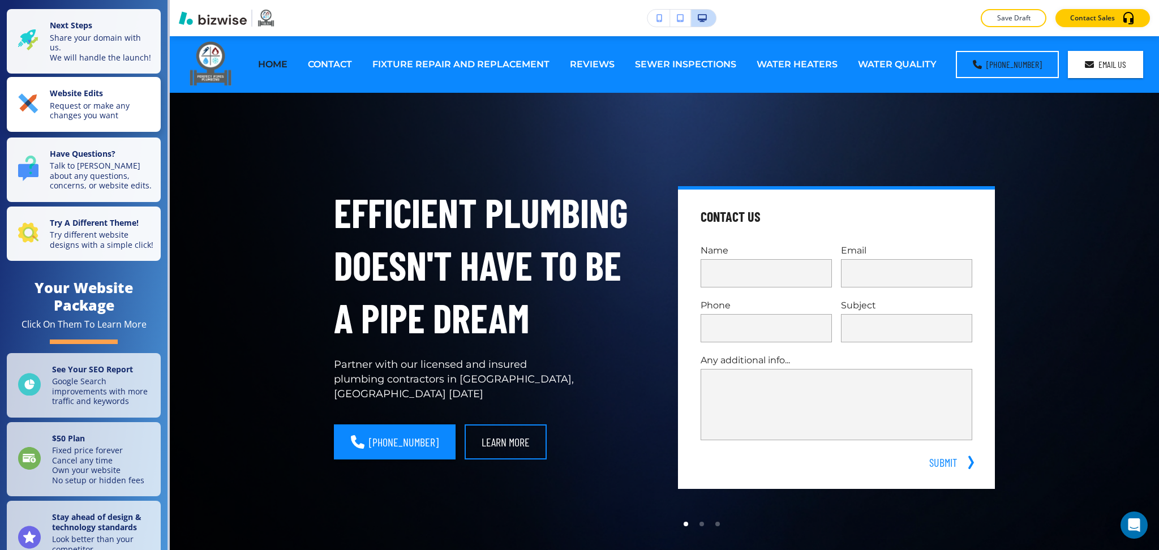
click at [119, 119] on p "Request or make any changes you want" at bounding box center [102, 111] width 104 height 20
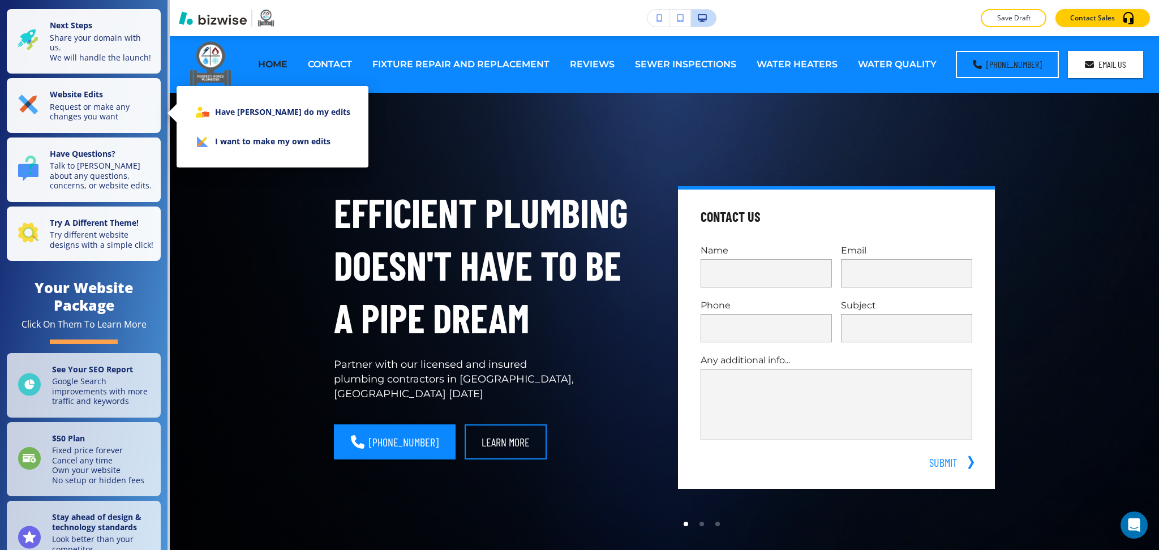
click at [273, 131] on li "I want to make my own edits" at bounding box center [273, 141] width 174 height 29
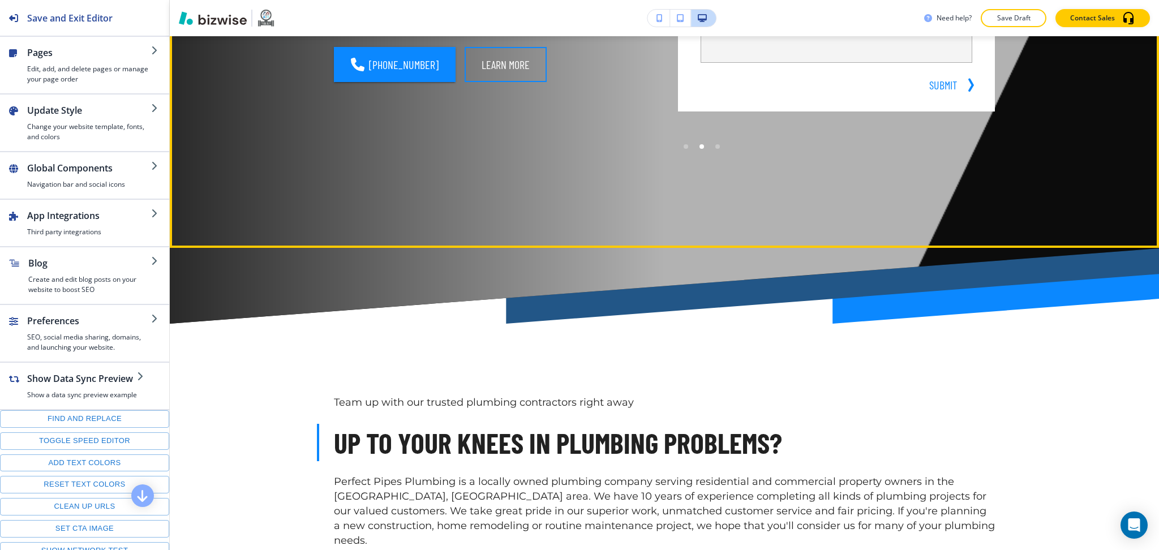
scroll to position [226, 0]
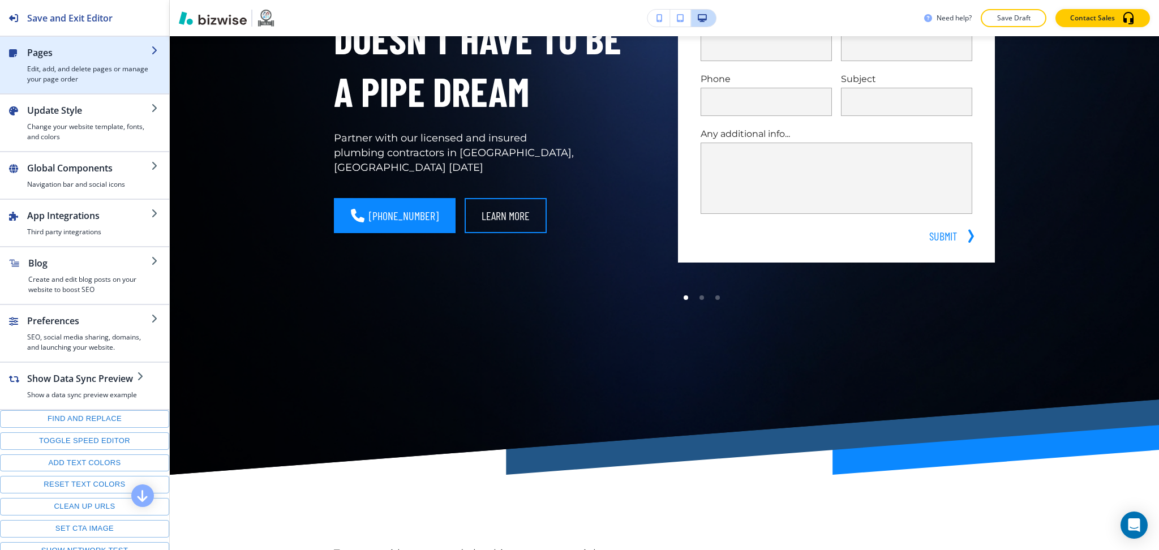
click at [68, 59] on div "button" at bounding box center [89, 61] width 124 height 5
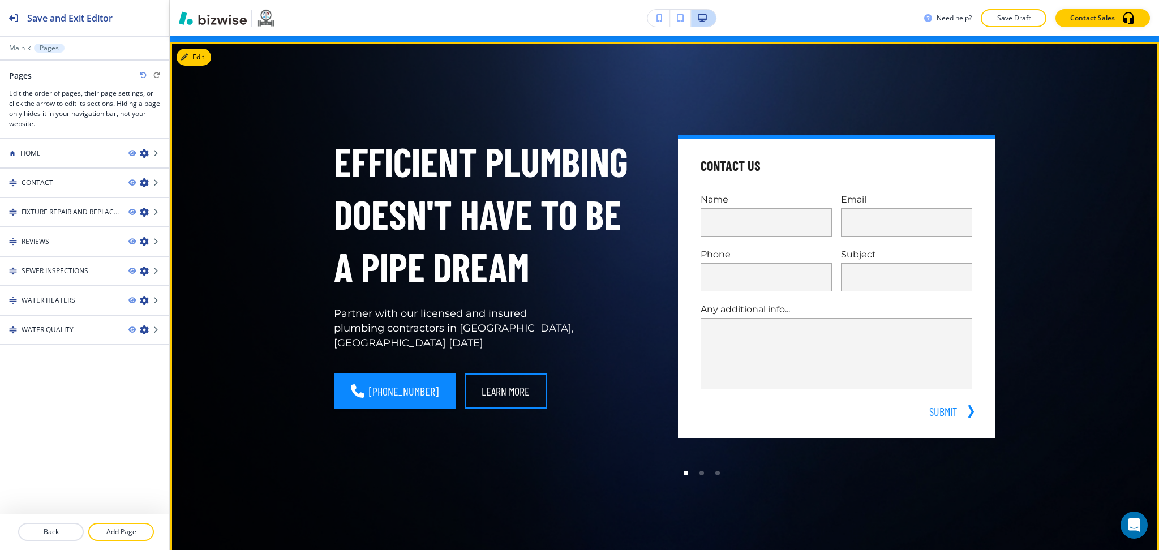
scroll to position [0, 0]
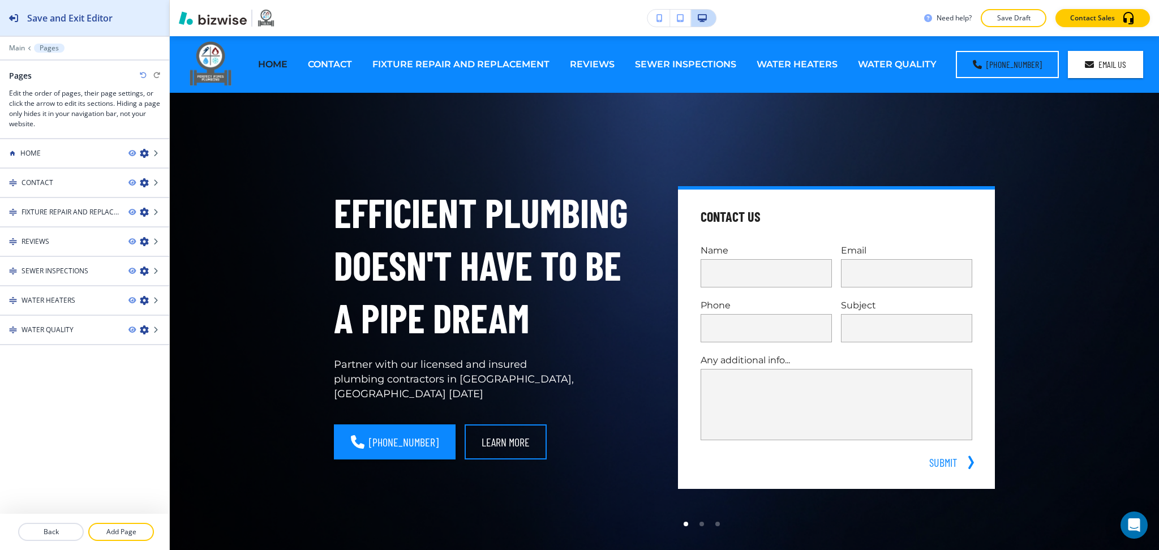
click at [51, 16] on h2 "Save and Exit Editor" at bounding box center [69, 18] width 85 height 14
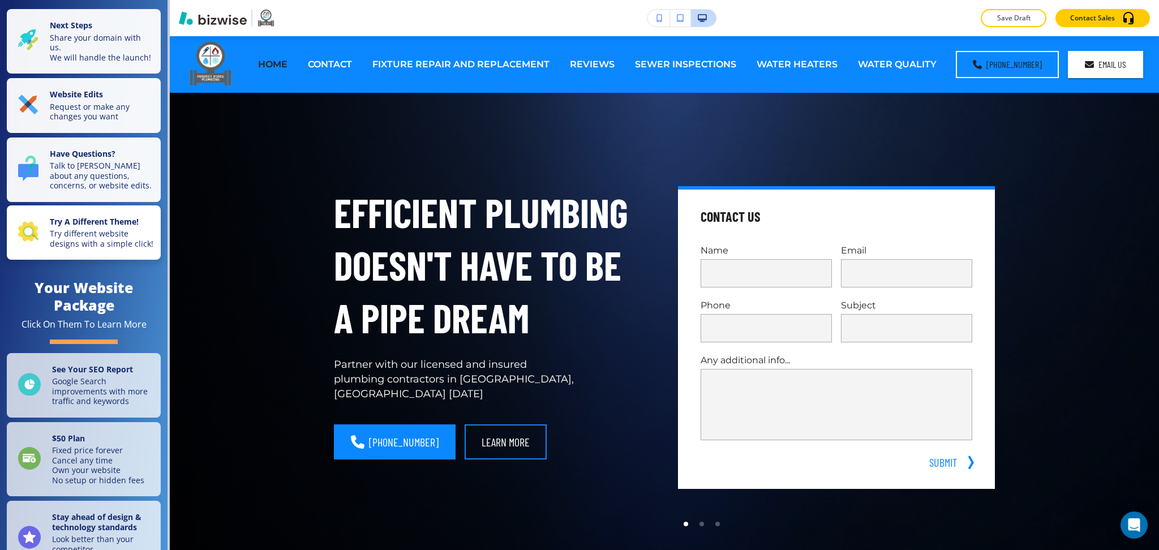
click at [85, 248] on p "Try different website designs with a simple click!" at bounding box center [102, 239] width 104 height 20
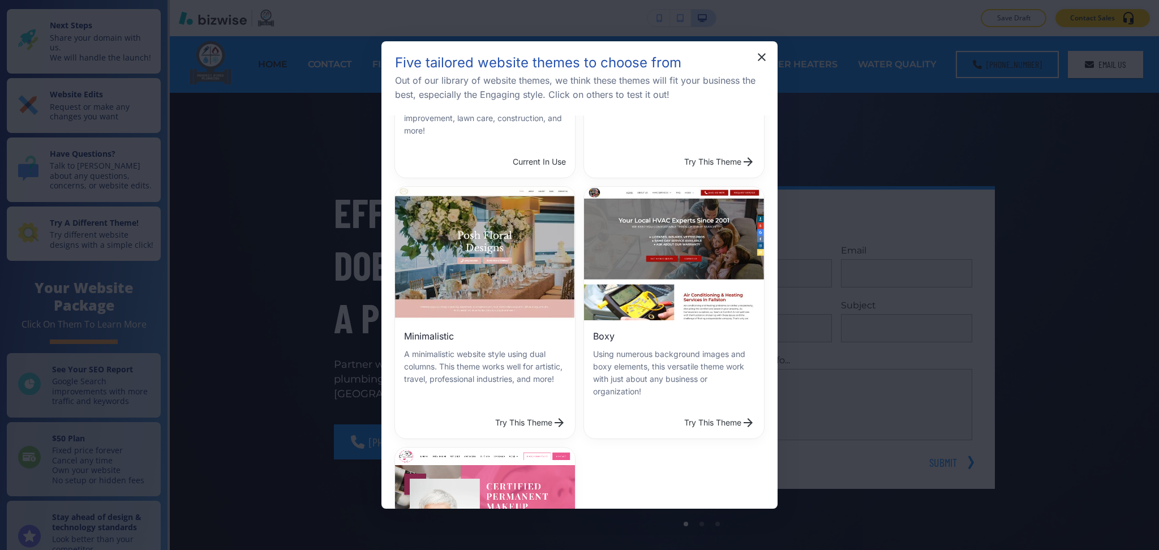
scroll to position [225, 0]
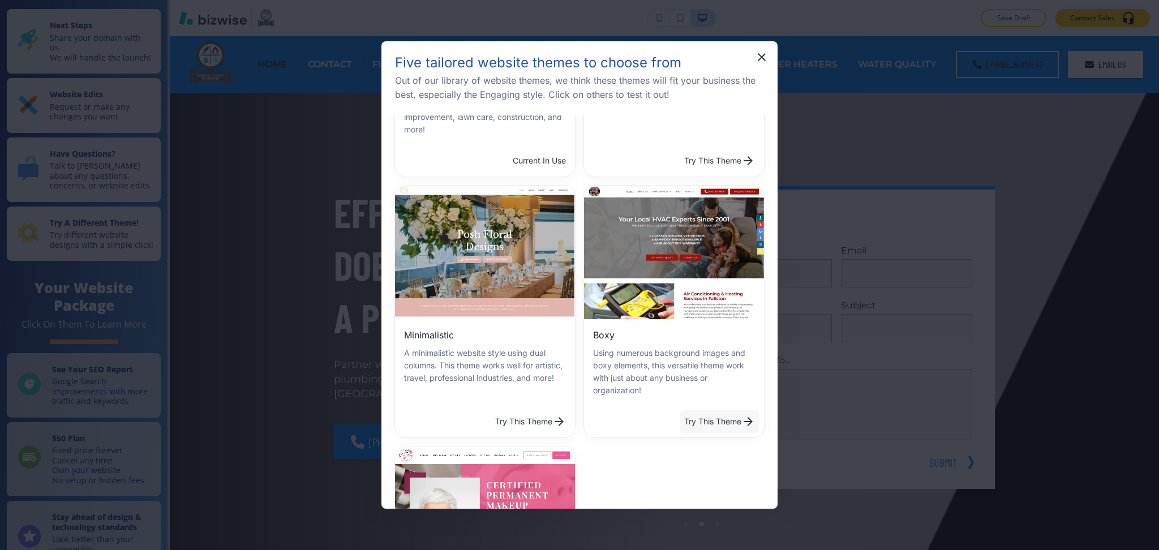
click at [710, 413] on button "Try This Theme" at bounding box center [719, 421] width 80 height 23
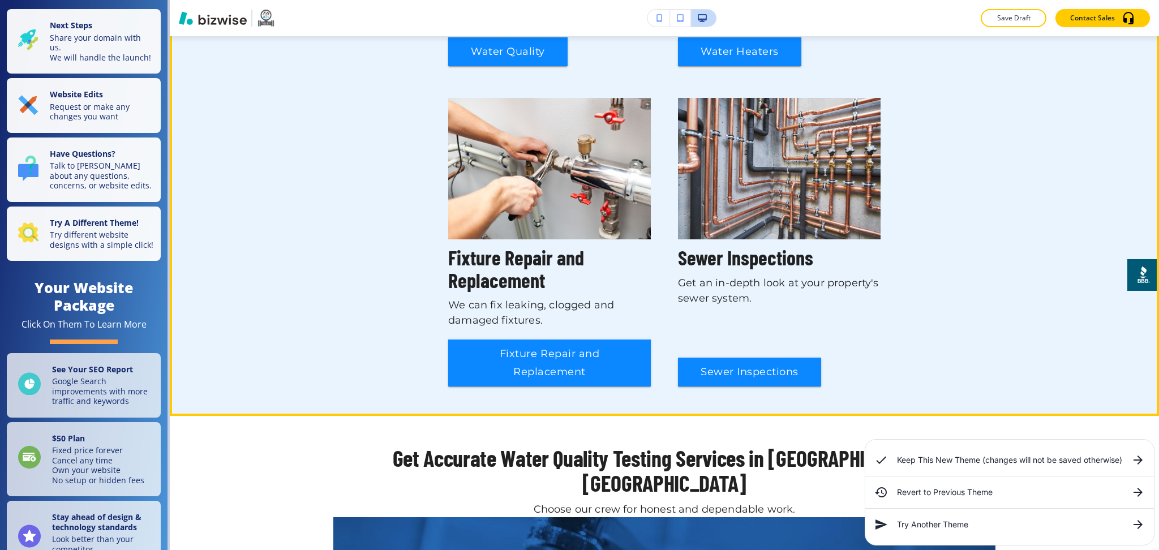
scroll to position [1055, 0]
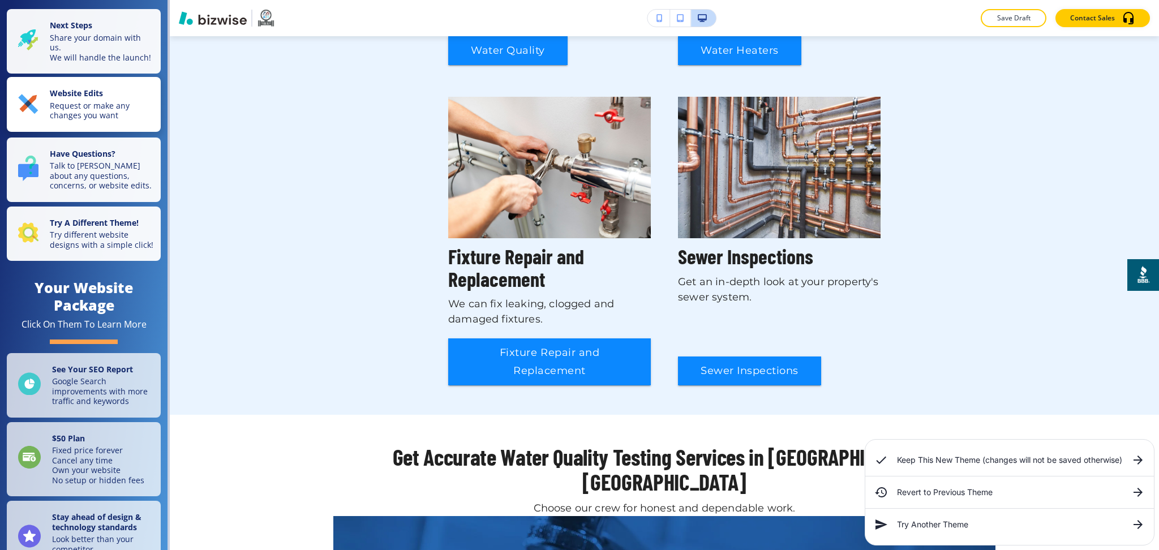
click at [123, 101] on p "Website Edits" at bounding box center [102, 94] width 104 height 12
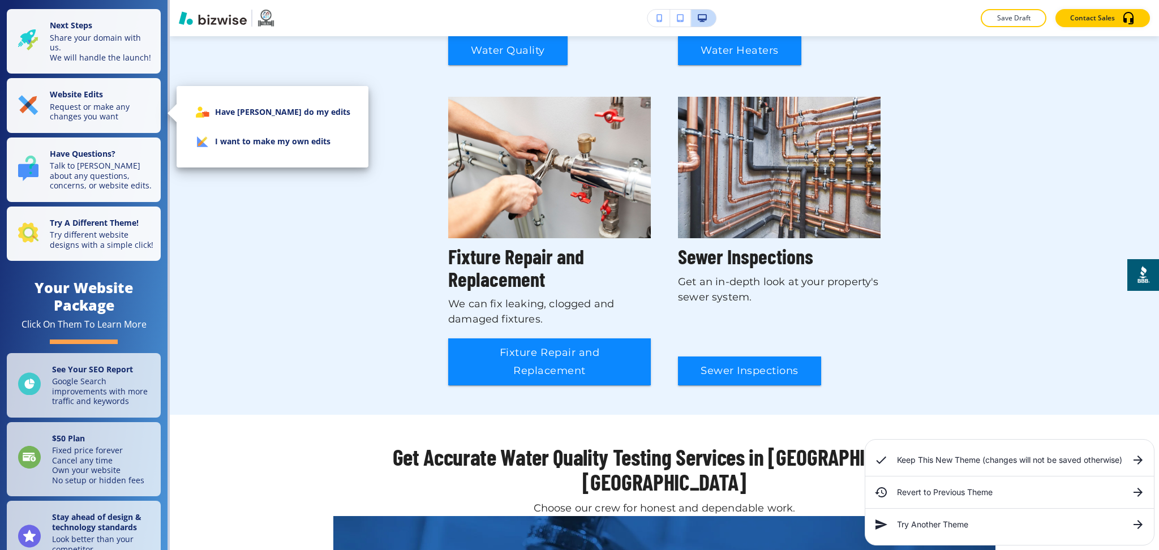
click at [237, 130] on li "I want to make my own edits" at bounding box center [273, 141] width 174 height 29
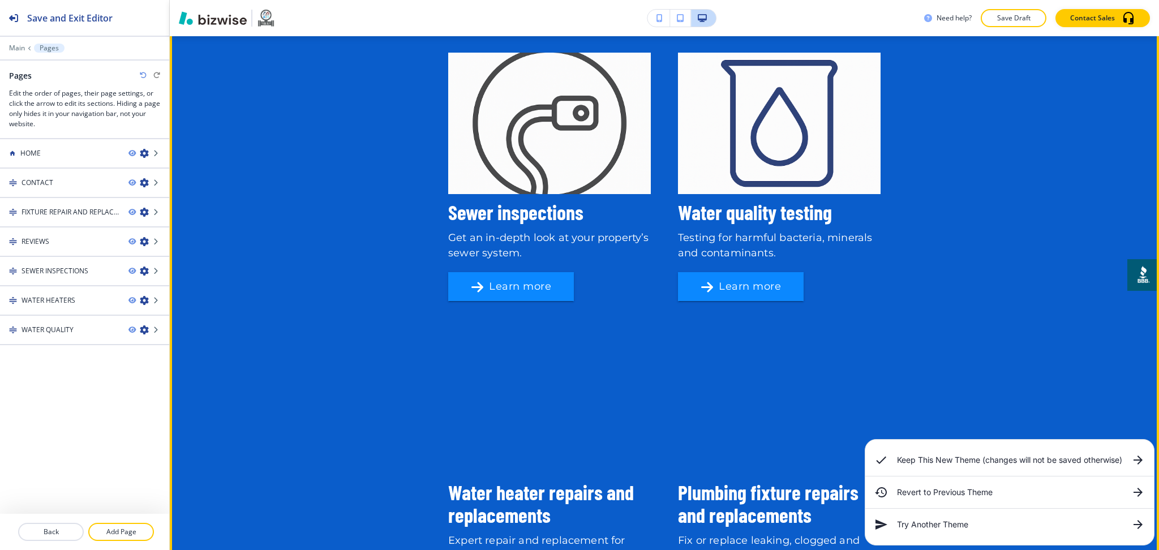
scroll to position [1959, 0]
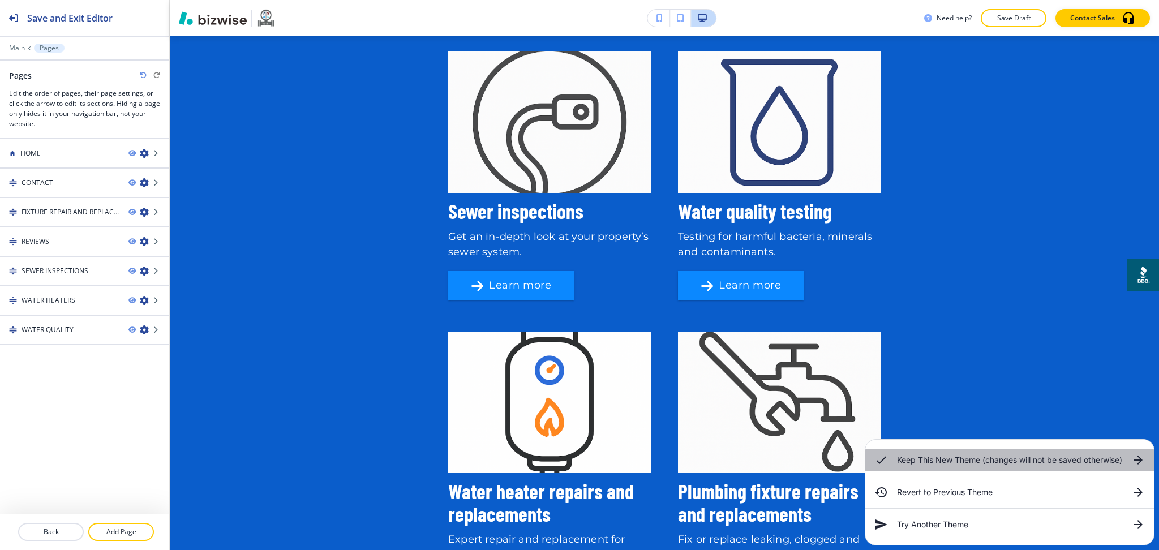
click at [949, 460] on h6 "Keep This New Theme (changes will not be saved otherwise)" at bounding box center [1009, 460] width 225 height 12
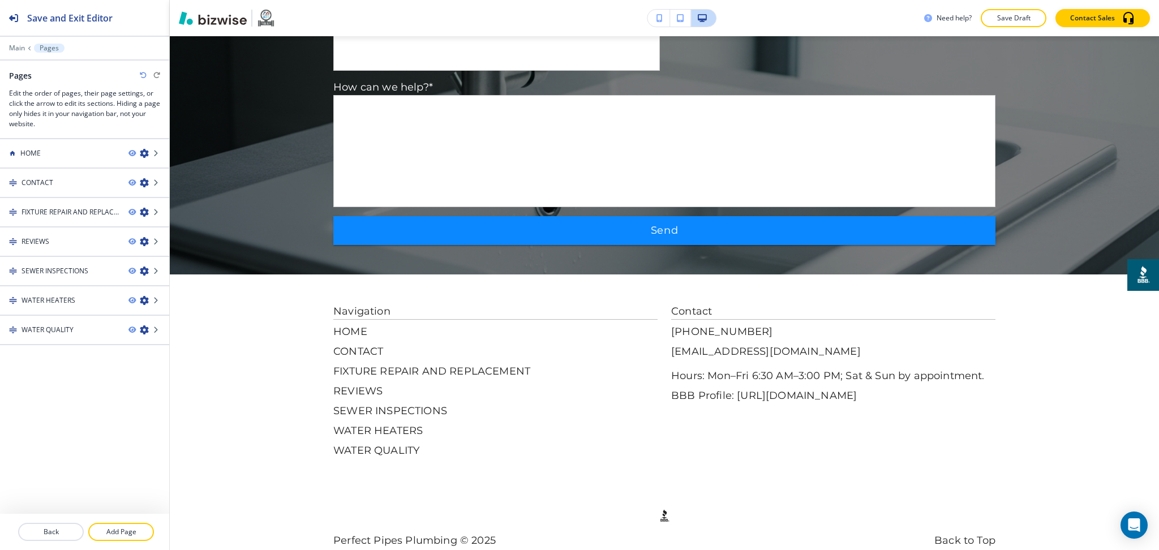
scroll to position [3337, 0]
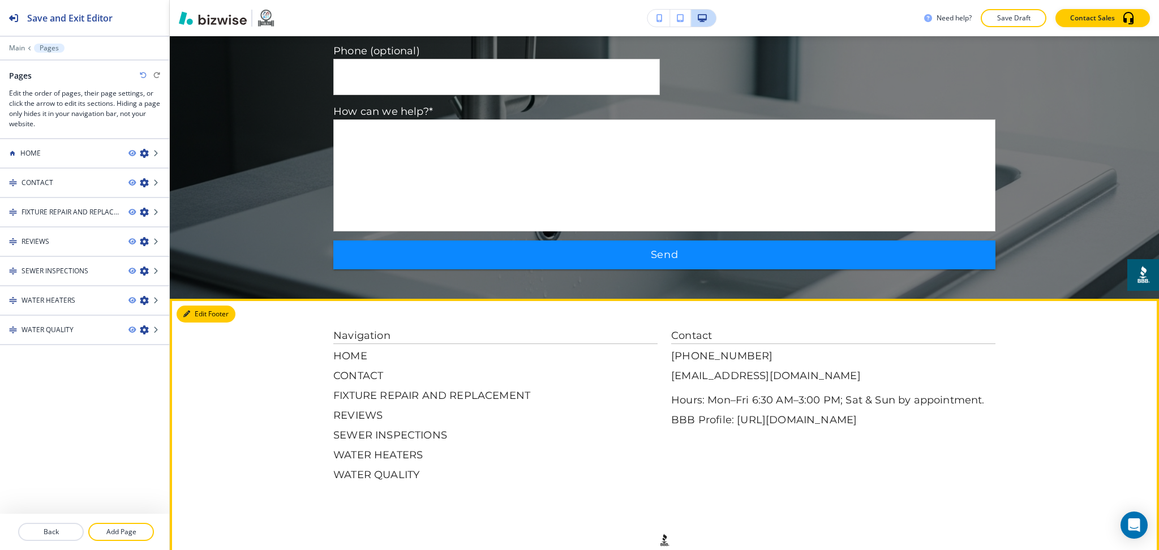
click at [188, 311] on icon "button" at bounding box center [186, 314] width 7 height 7
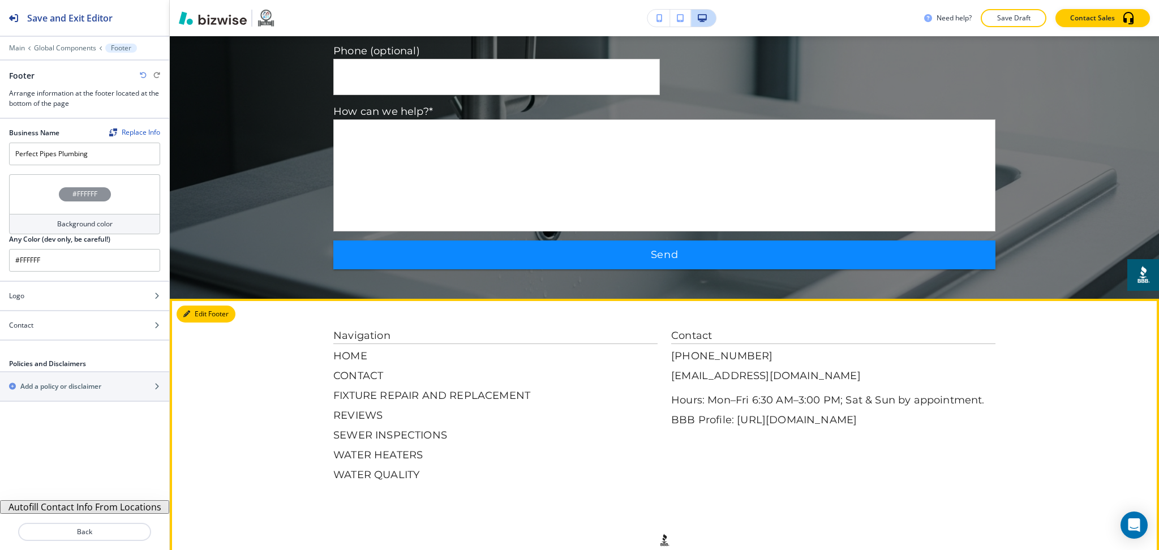
scroll to position [3369, 0]
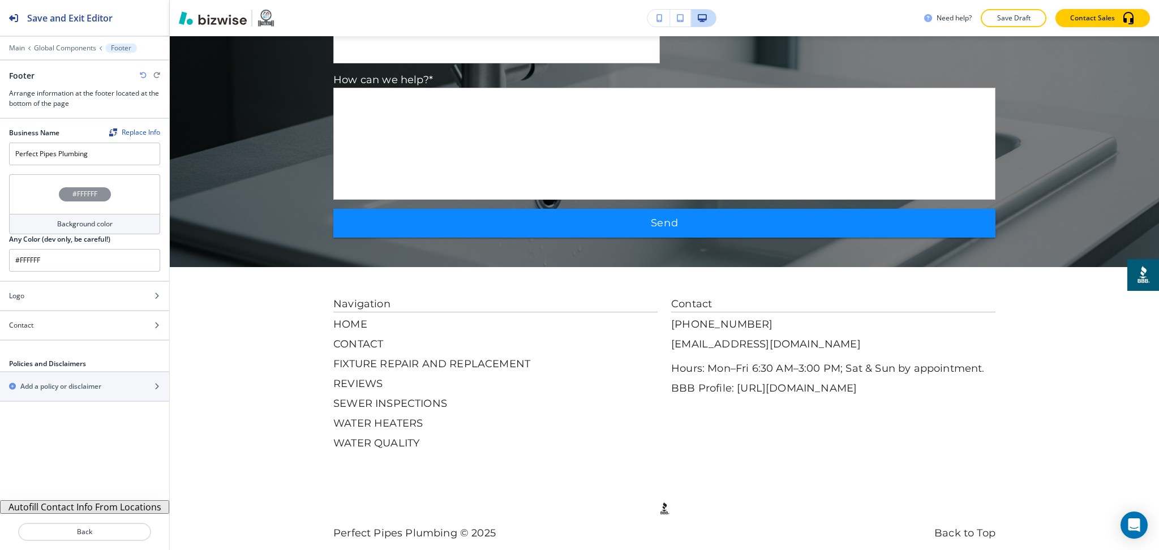
click at [140, 511] on button "Autofill Contact Info From Locations" at bounding box center [84, 507] width 169 height 14
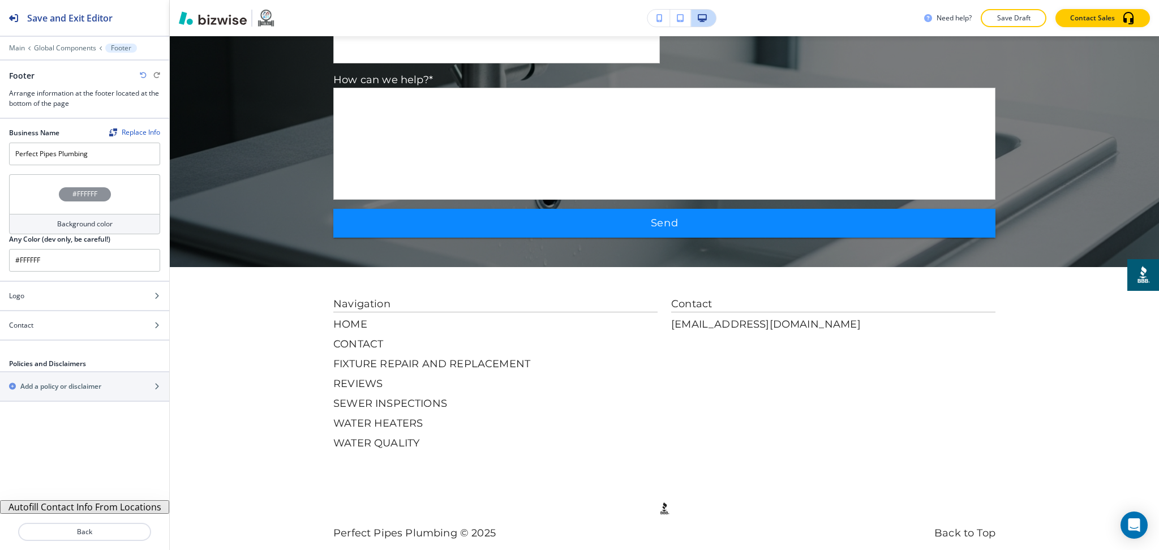
click at [144, 74] on icon "button" at bounding box center [143, 75] width 7 height 7
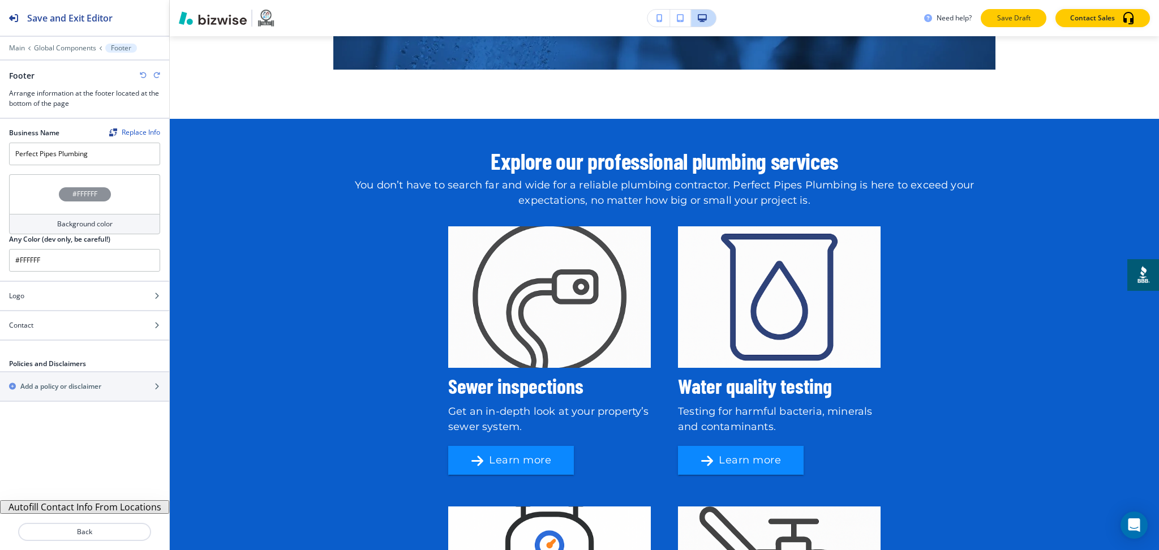
scroll to position [1782, 0]
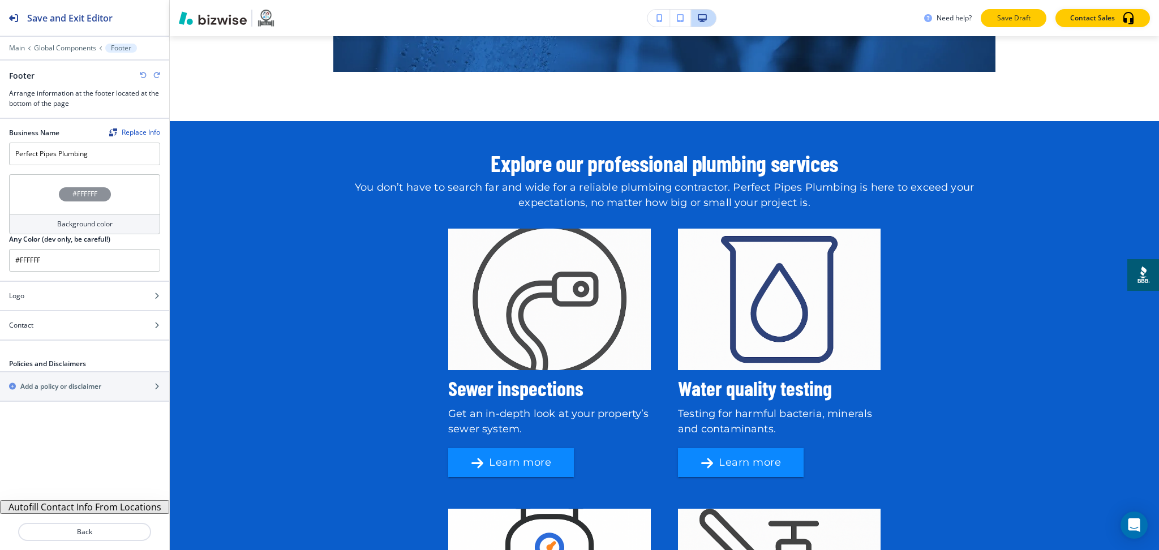
click at [1014, 11] on button "Save Draft" at bounding box center [1013, 18] width 66 height 18
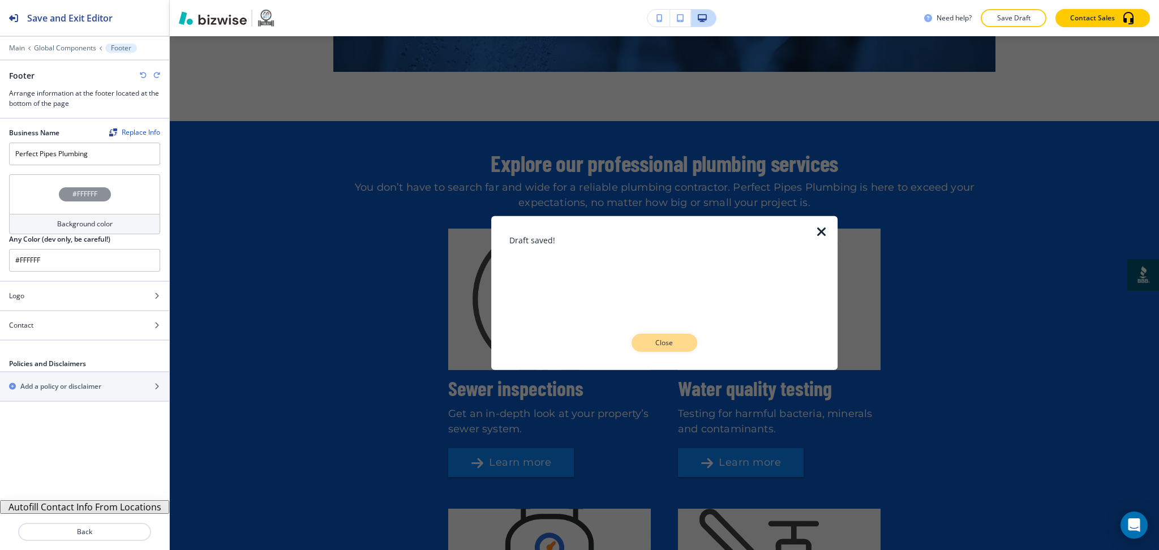
click at [683, 344] on button "Close" at bounding box center [664, 343] width 66 height 18
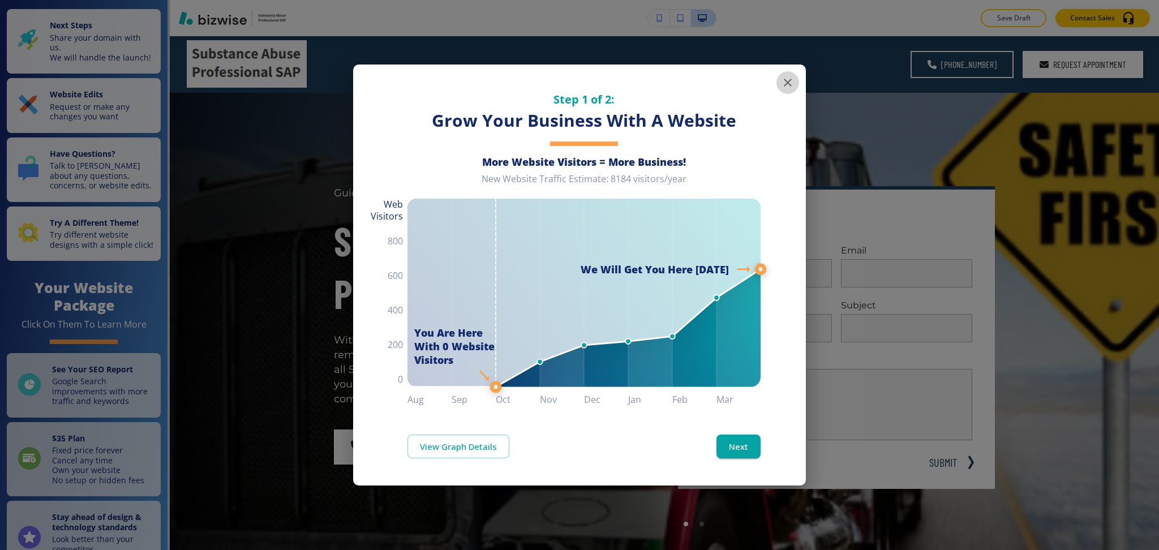
click at [790, 82] on icon "button" at bounding box center [788, 83] width 14 height 14
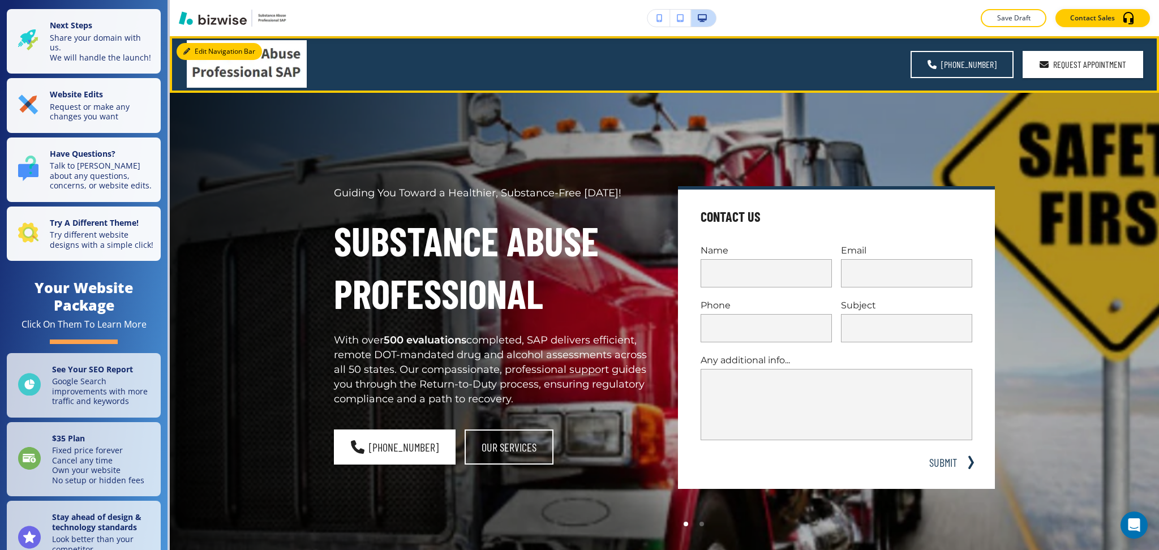
click at [191, 48] on button "Edit Navigation Bar" at bounding box center [218, 51] width 85 height 17
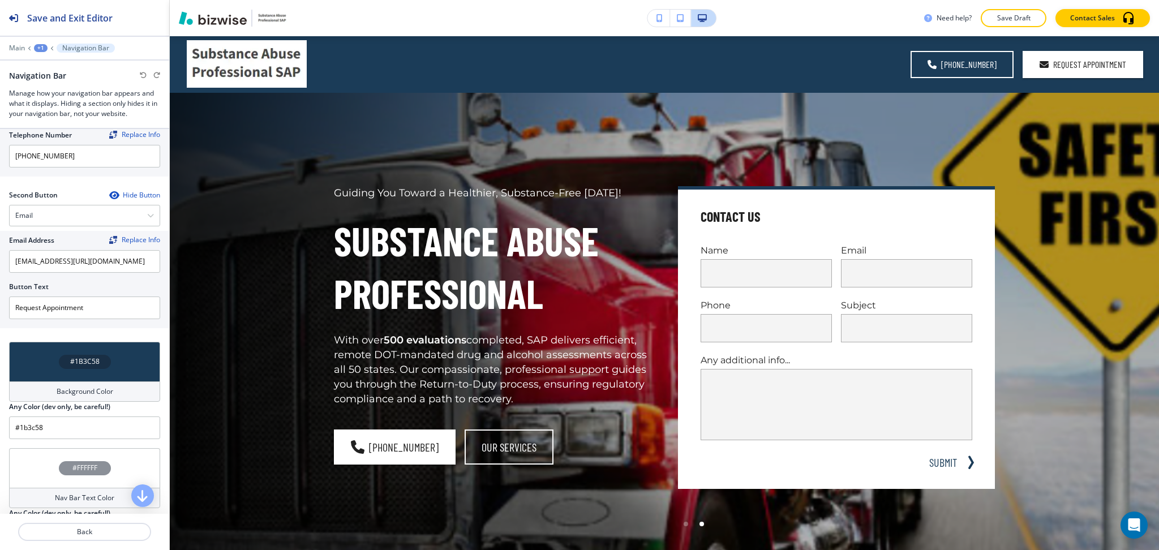
click at [106, 0] on body "Save and Exit Editor Main +1 Navigation Bar Navigation Bar Manage how your navi…" at bounding box center [579, 0] width 1159 height 0
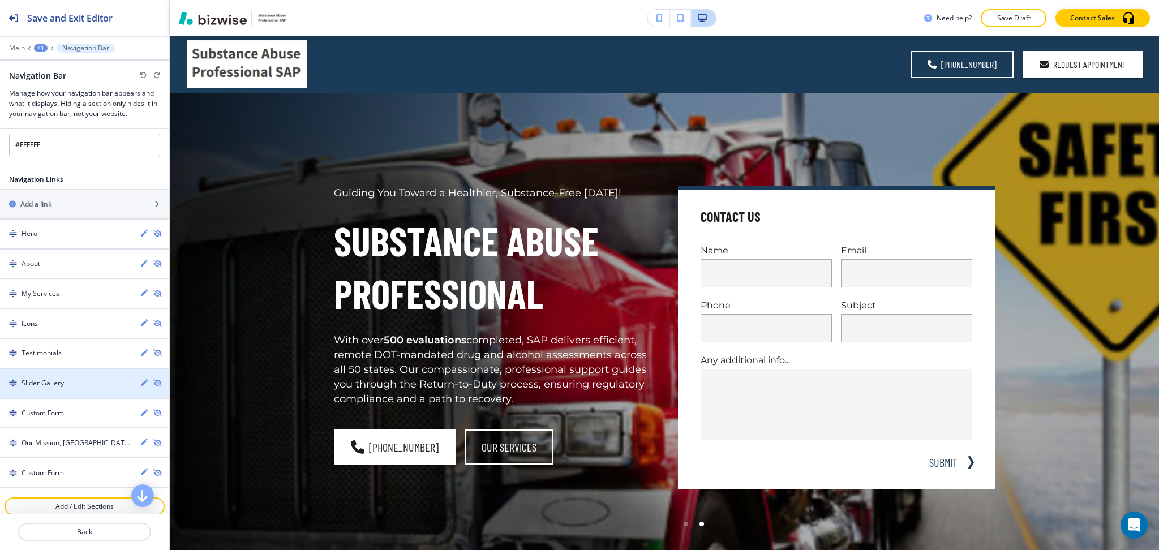
scroll to position [649, 0]
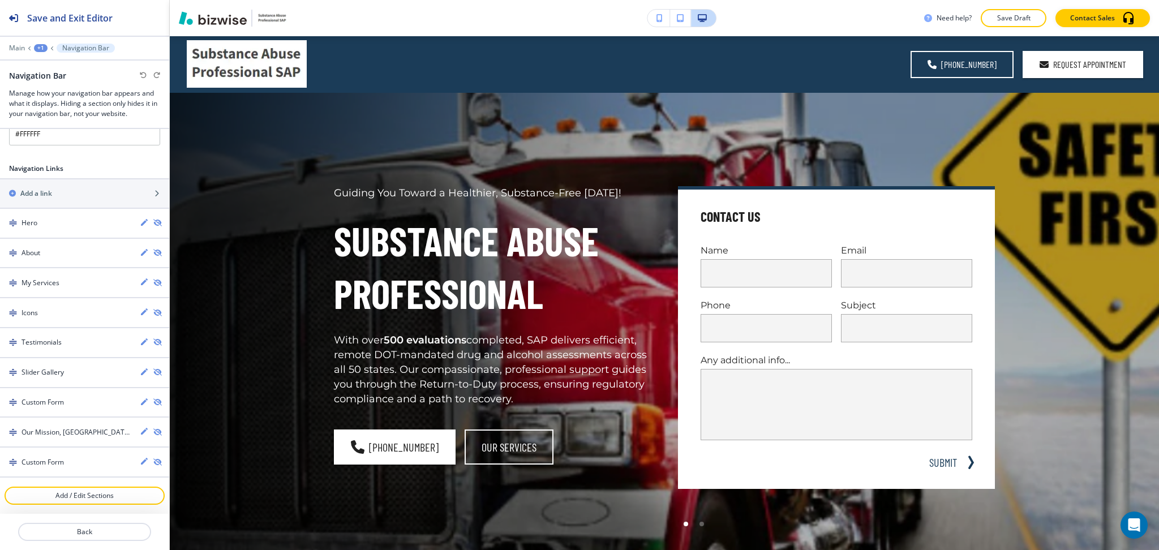
click at [40, 47] on div "+1" at bounding box center [41, 48] width 14 height 8
click at [19, 49] on p "Main" at bounding box center [17, 48] width 16 height 8
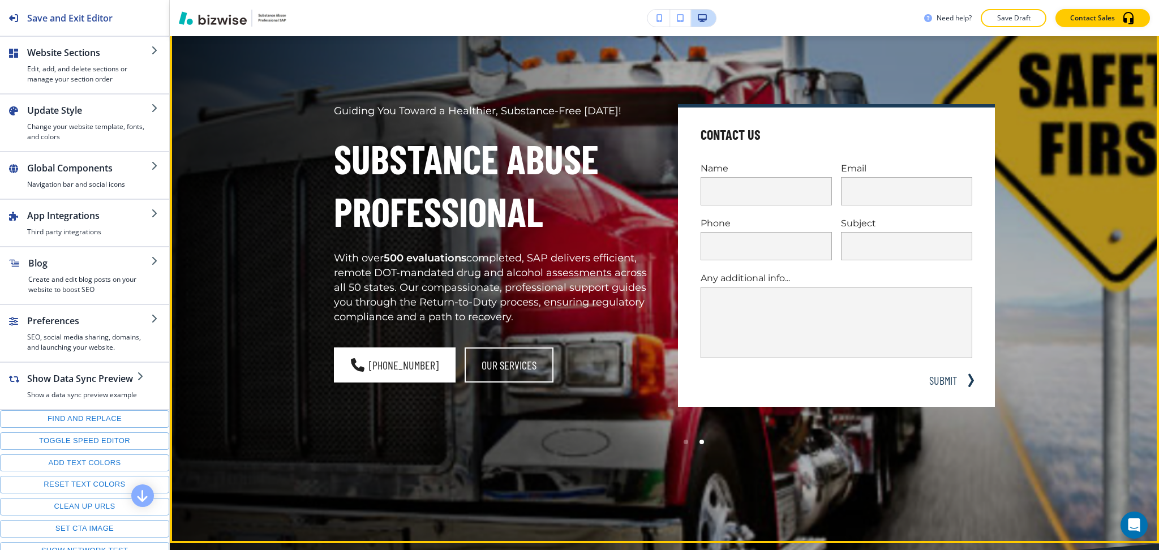
scroll to position [0, 0]
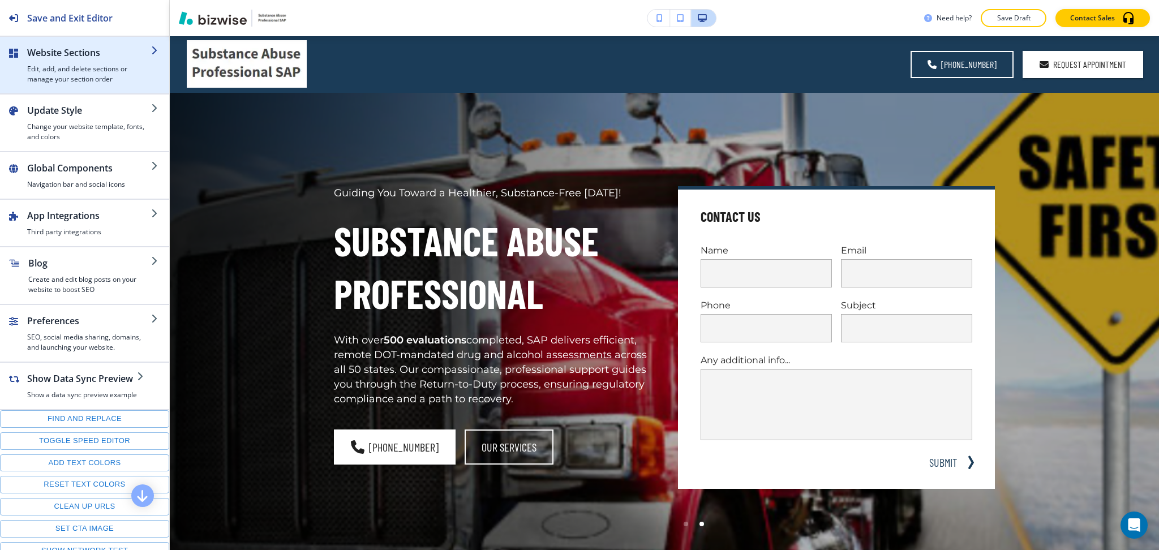
click at [58, 69] on h4 "Edit, add, and delete sections or manage your section order" at bounding box center [89, 74] width 124 height 20
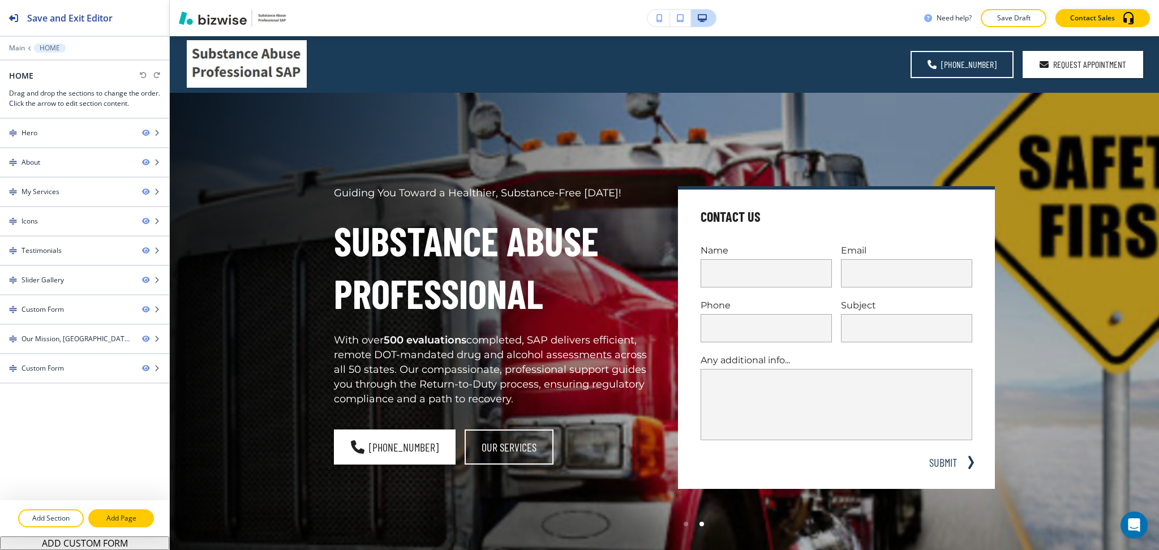
click at [128, 519] on p "Add Page" at bounding box center [120, 518] width 63 height 10
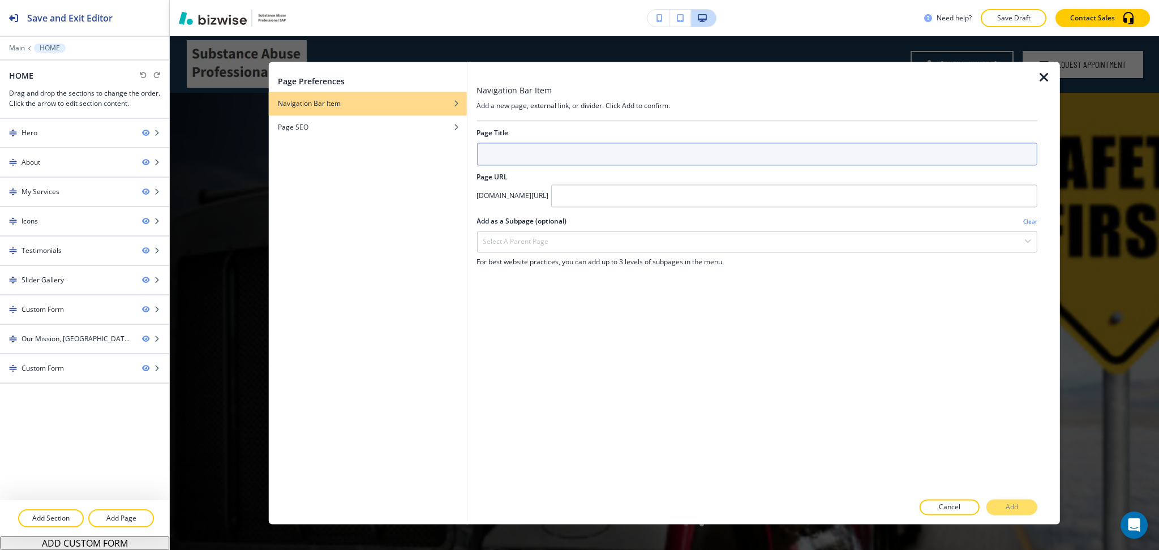
click at [522, 157] on input "text" at bounding box center [756, 154] width 561 height 23
type input "HOME"
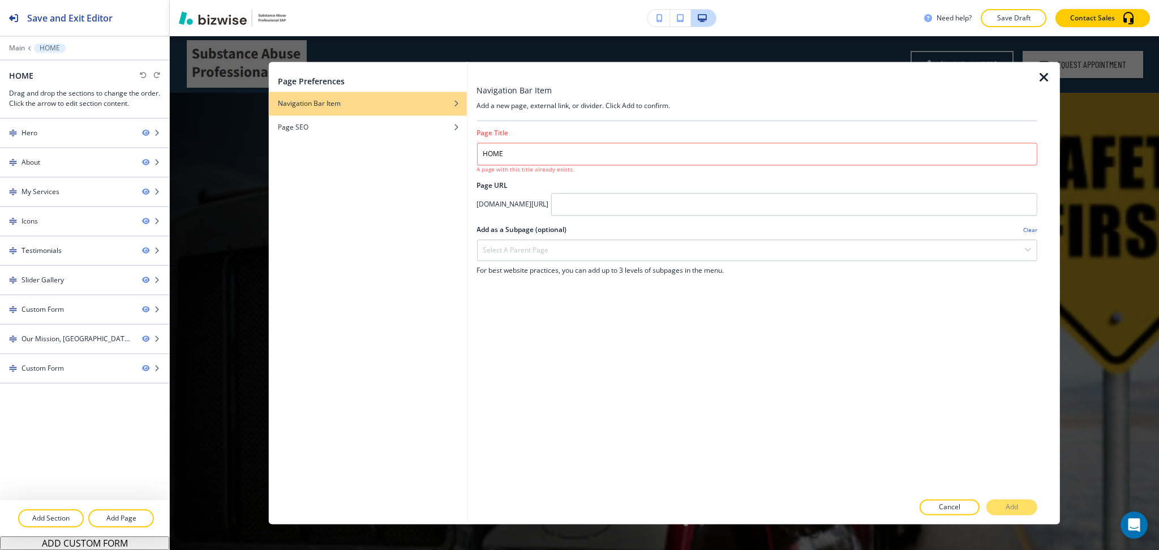
click at [1043, 74] on icon "button" at bounding box center [1044, 78] width 14 height 14
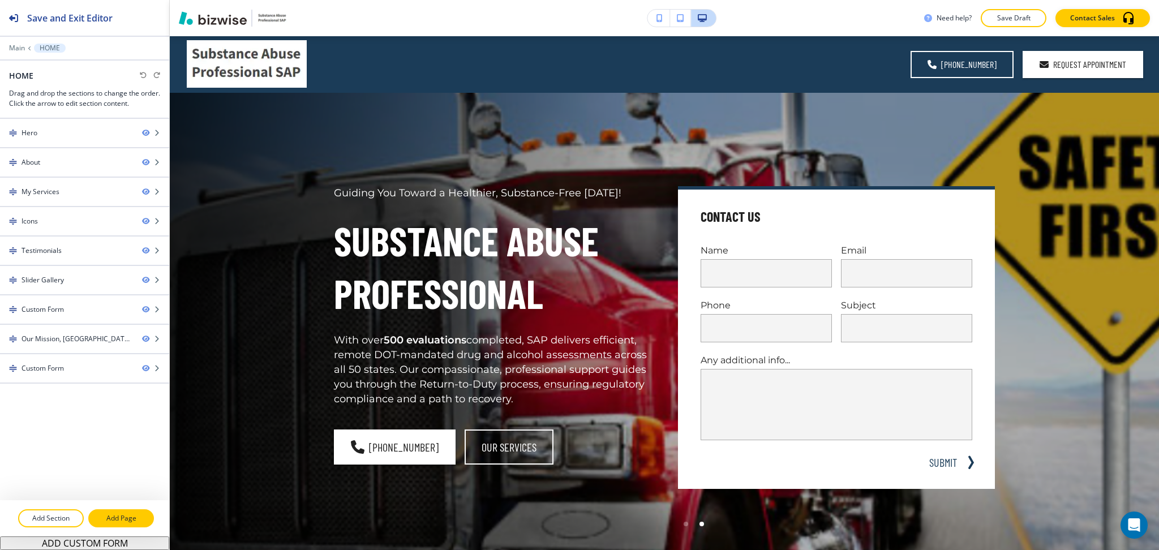
click at [133, 521] on p "Add Page" at bounding box center [120, 518] width 63 height 10
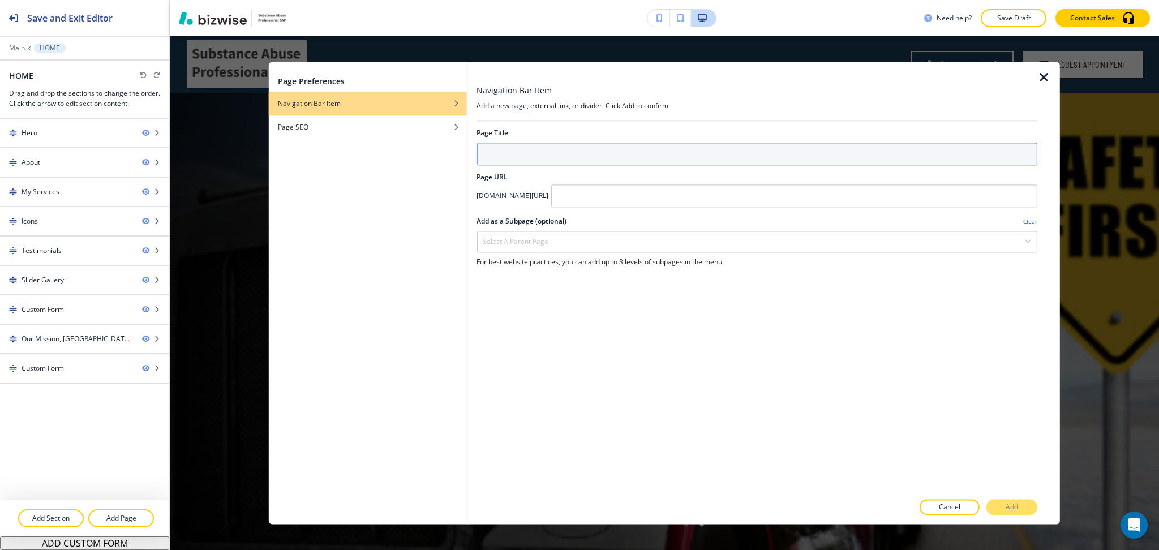
click at [593, 165] on input "text" at bounding box center [756, 154] width 561 height 23
type input "CONTACT"
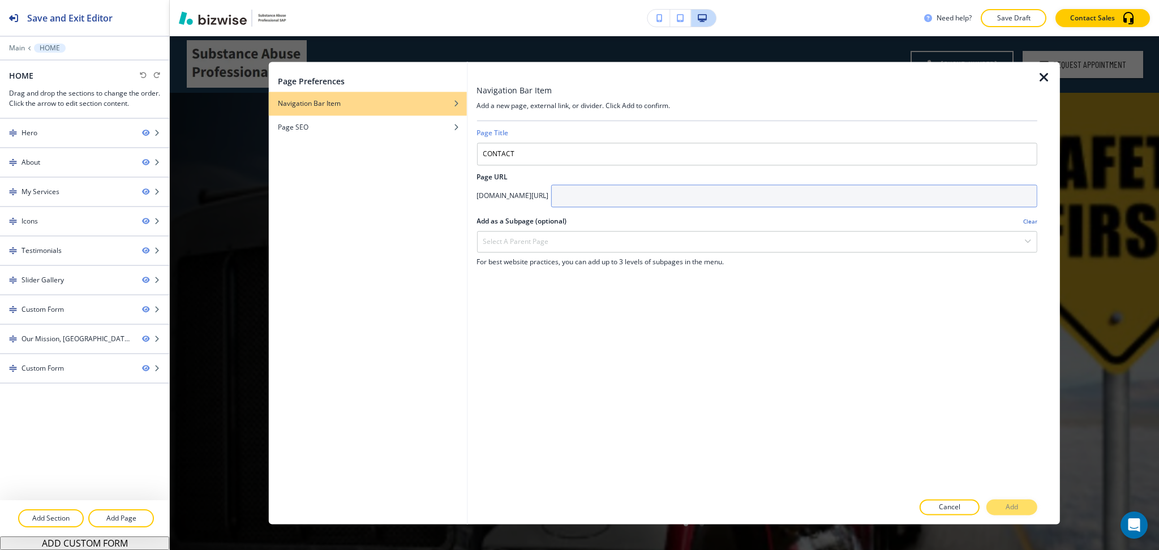
click at [695, 207] on div "Page Title CONTACT Page URL [DOMAIN_NAME][URL] Add as a Subpage (optional) Clea…" at bounding box center [756, 306] width 561 height 371
click at [667, 188] on input "text" at bounding box center [793, 195] width 486 height 23
type input "CONTACT"
click at [1009, 507] on p "Add" at bounding box center [1011, 507] width 12 height 10
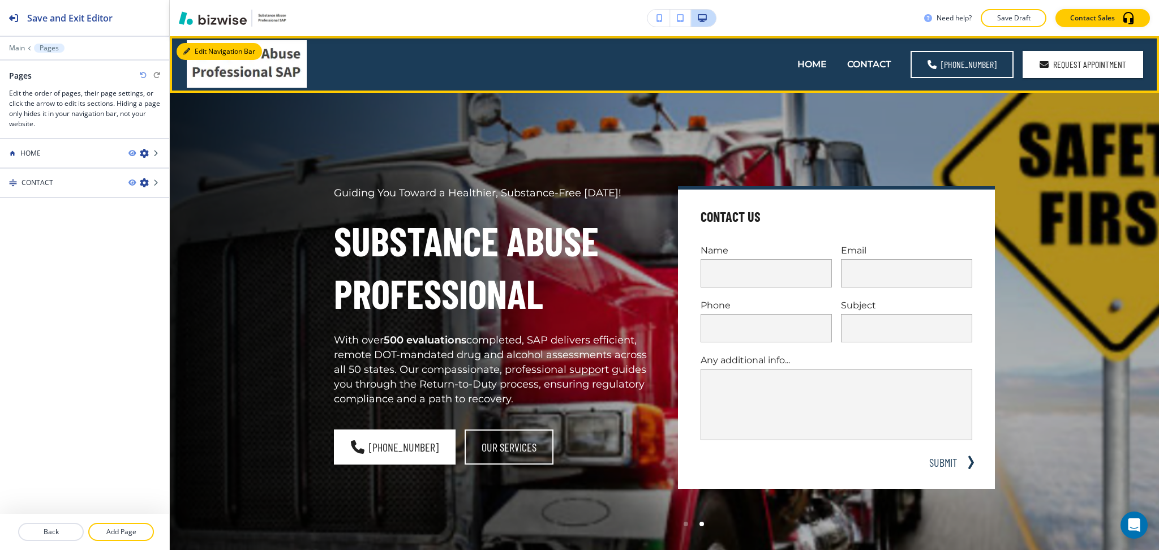
click at [195, 46] on button "Edit Navigation Bar" at bounding box center [218, 51] width 85 height 17
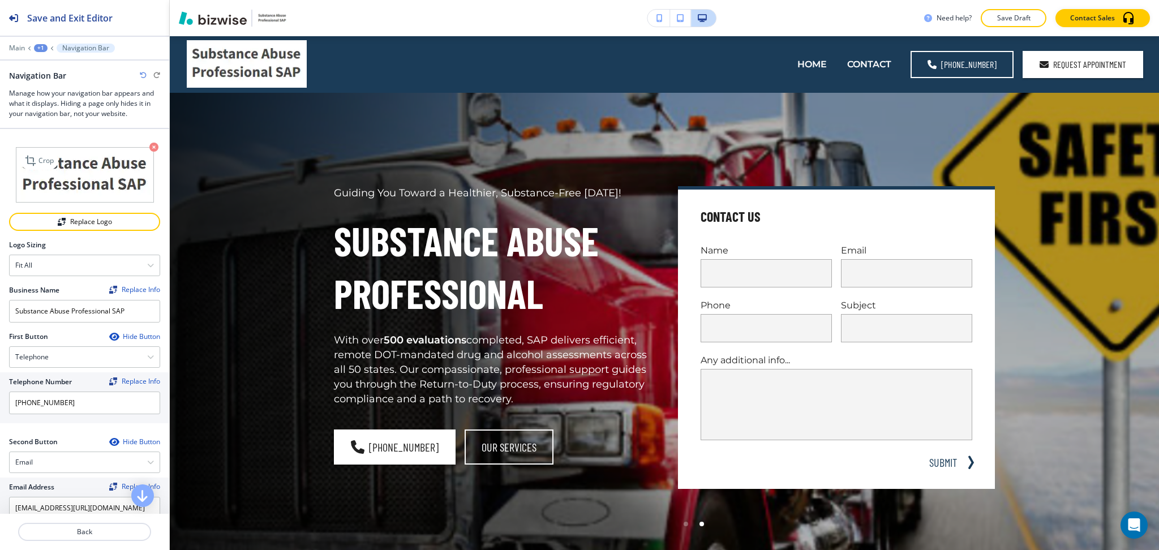
click at [149, 143] on icon "button" at bounding box center [153, 147] width 9 height 9
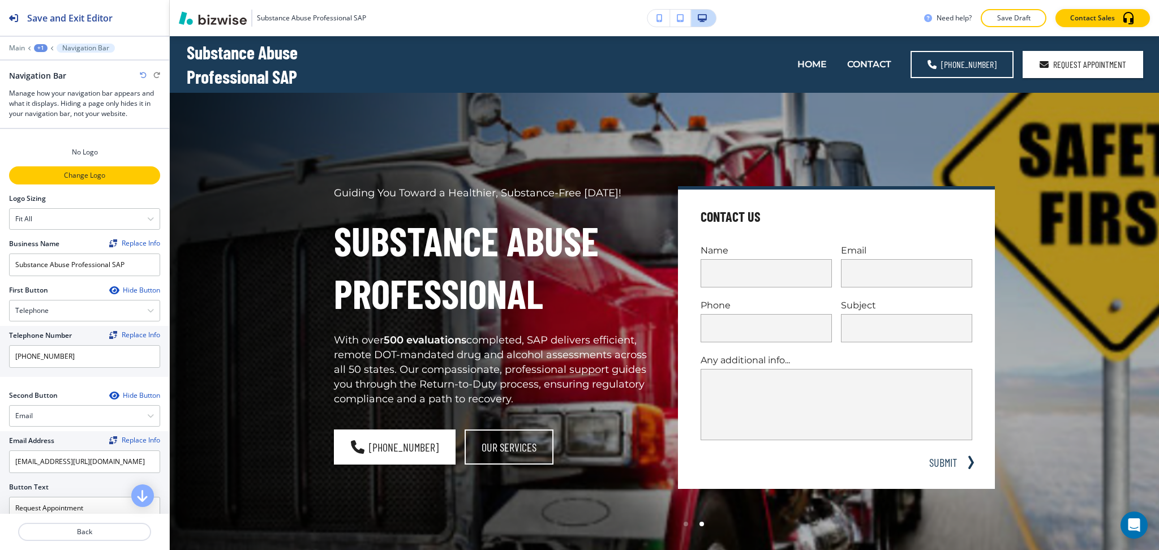
click at [94, 173] on p "Change Logo" at bounding box center [84, 175] width 149 height 10
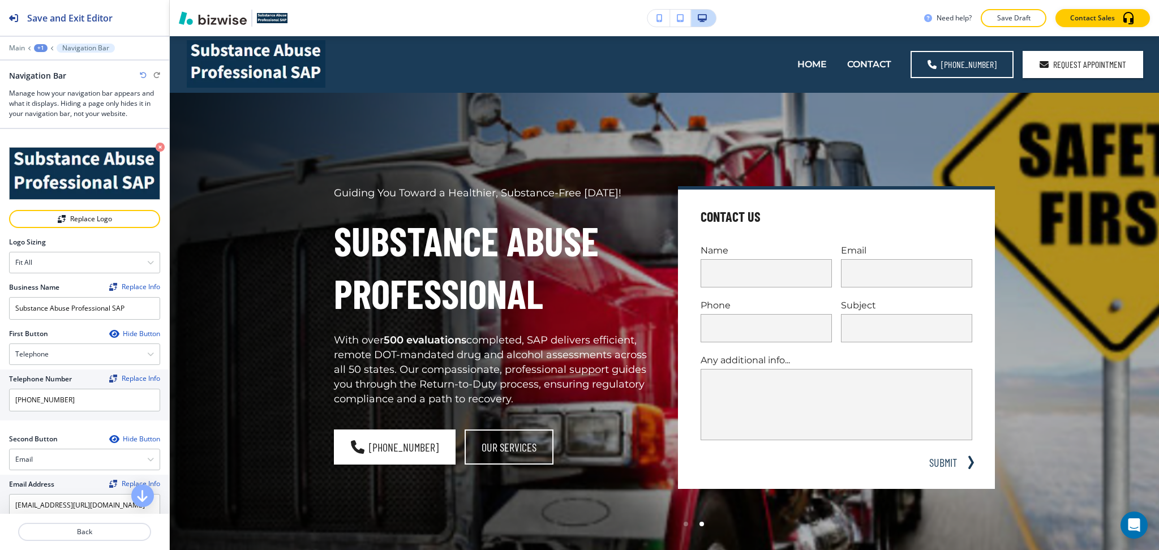
drag, startPoint x: 106, startPoint y: 167, endPoint x: 150, endPoint y: 148, distance: 48.4
click at [156, 148] on icon "button" at bounding box center [160, 147] width 9 height 9
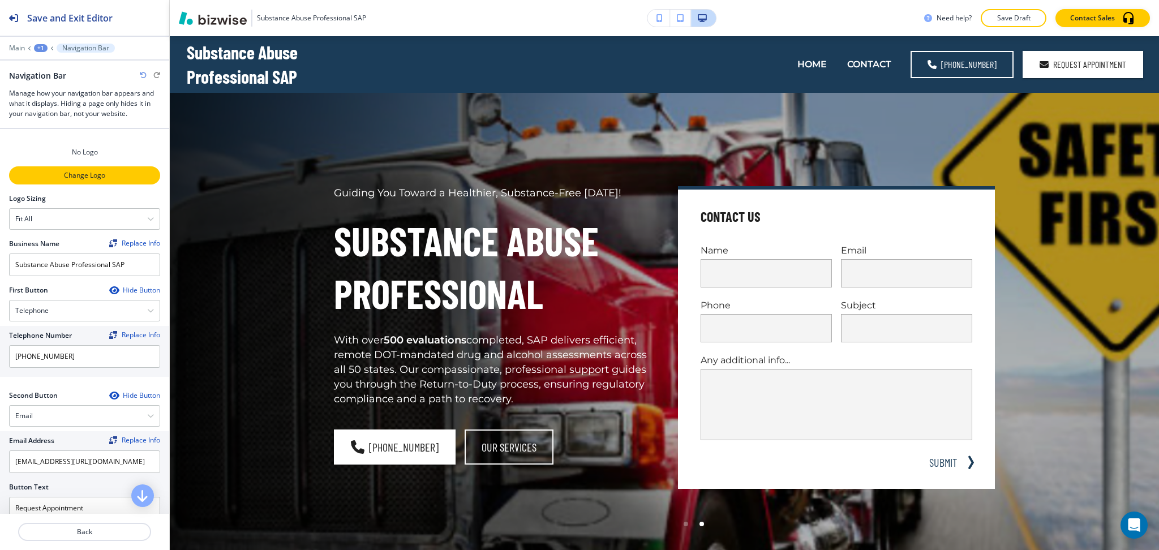
click at [122, 166] on button "Change Logo" at bounding box center [84, 175] width 151 height 18
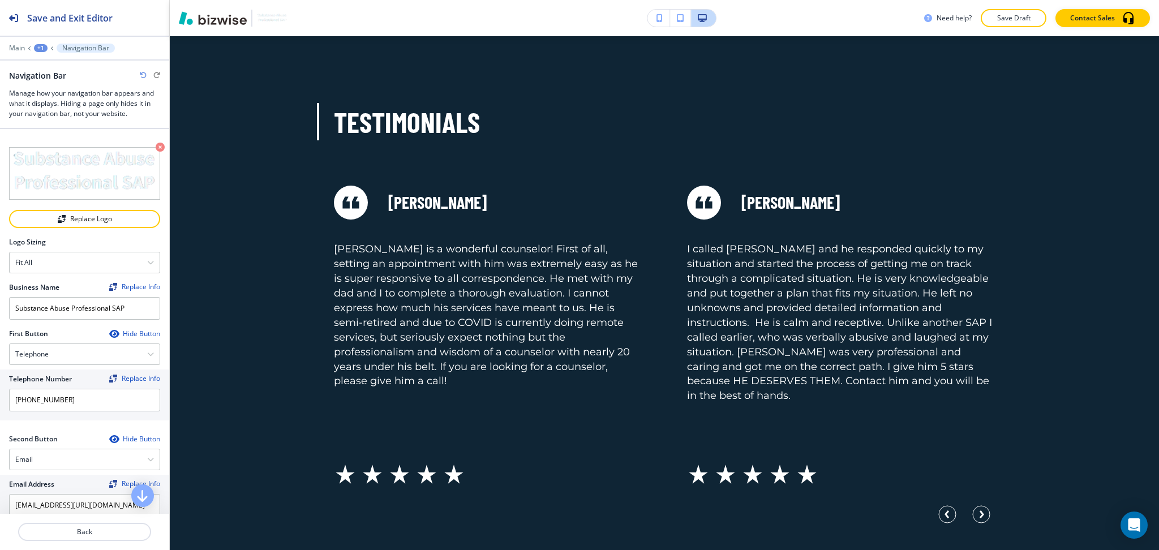
scroll to position [2468, 0]
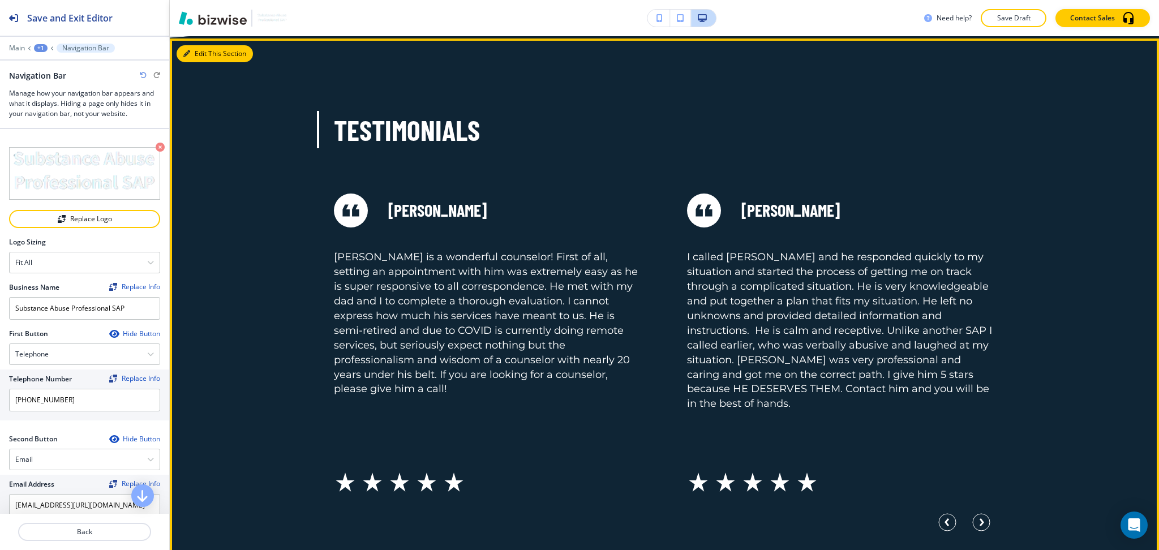
click at [203, 47] on button "Edit This Section" at bounding box center [214, 53] width 76 height 17
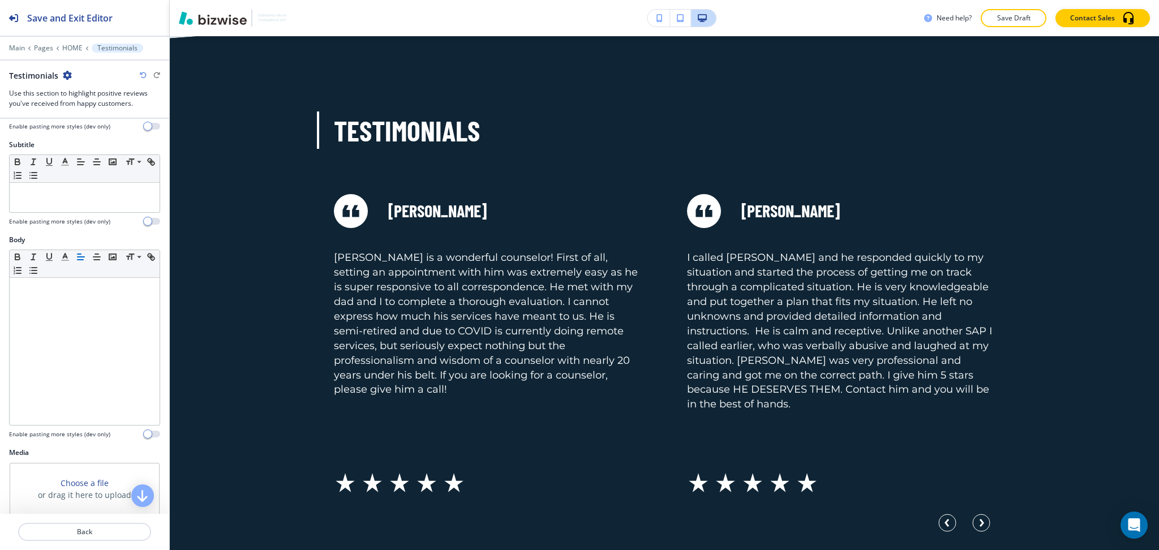
scroll to position [496, 0]
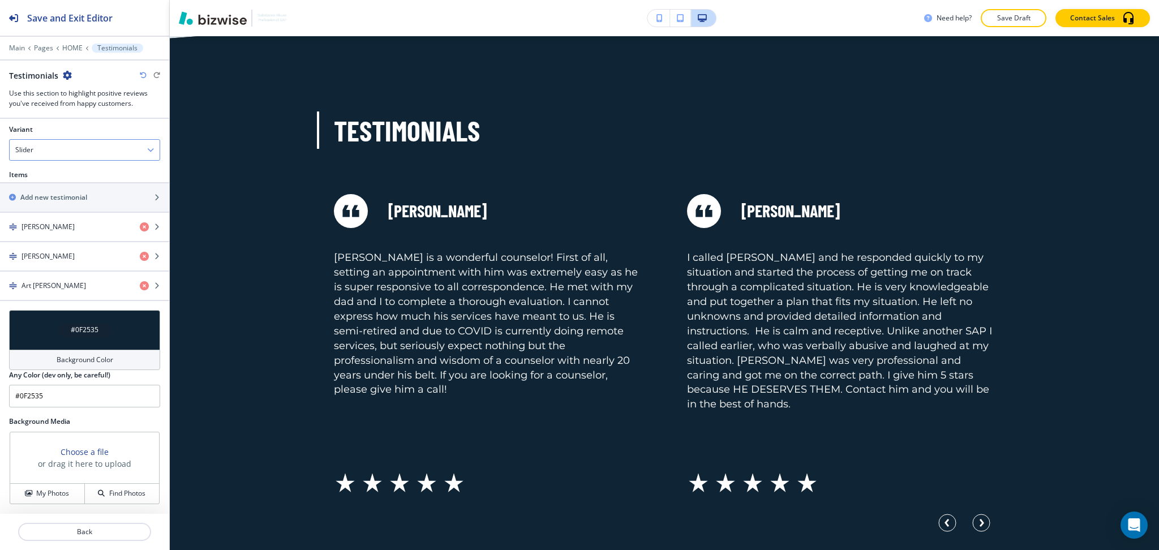
click at [86, 156] on div "Slider" at bounding box center [85, 150] width 150 height 20
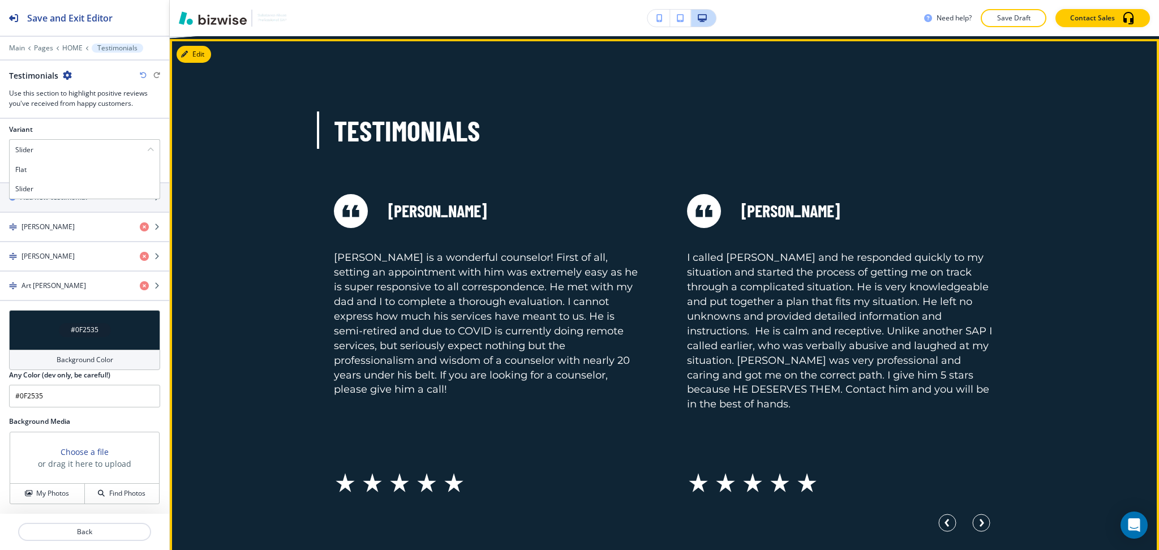
click at [221, 190] on div "Testimonials Michael Robinson I called Al DesMarteau and he responded quickly t…" at bounding box center [664, 312] width 989 height 546
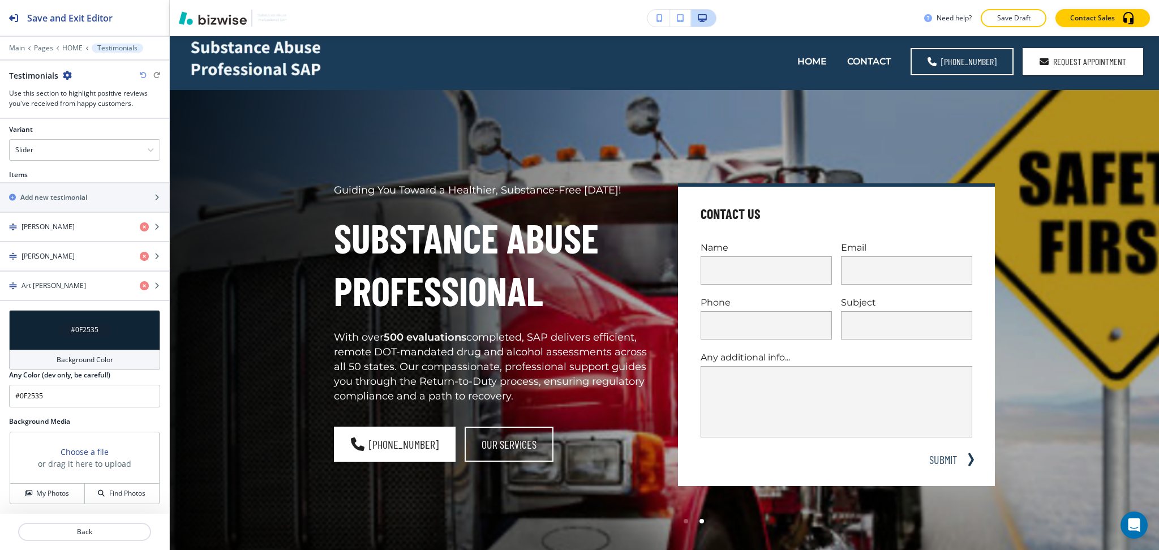
scroll to position [0, 0]
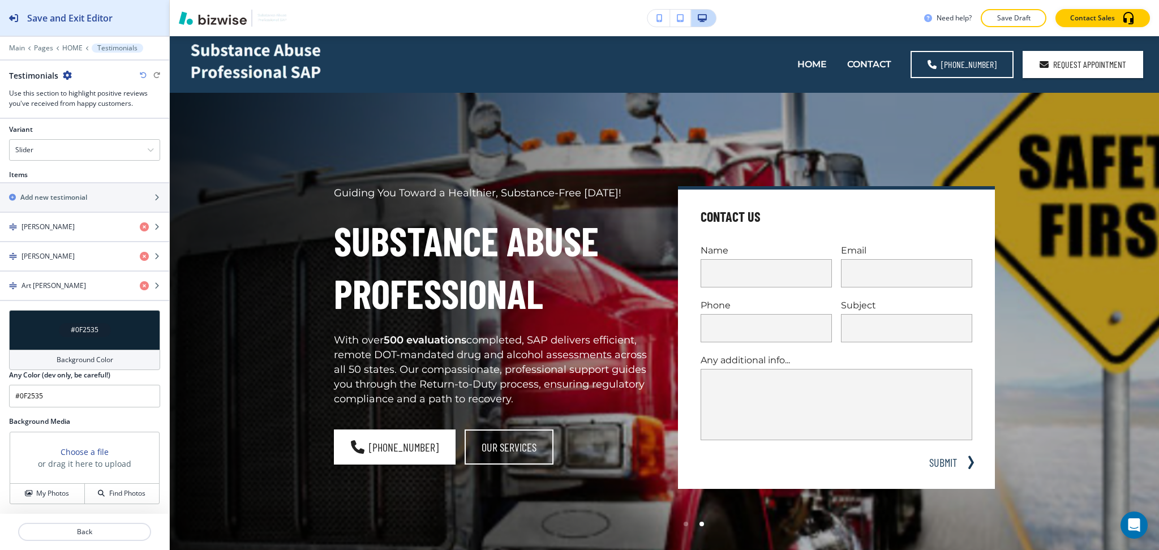
click at [24, 23] on div "Save and Exit Editor" at bounding box center [56, 18] width 113 height 36
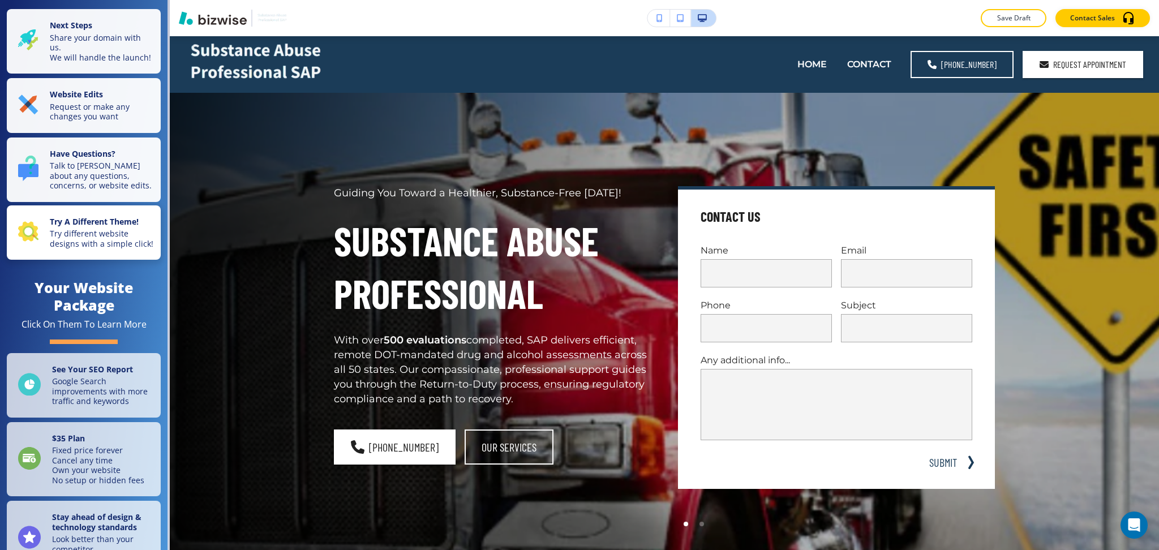
click at [79, 248] on p "Try different website designs with a simple click!" at bounding box center [102, 239] width 104 height 20
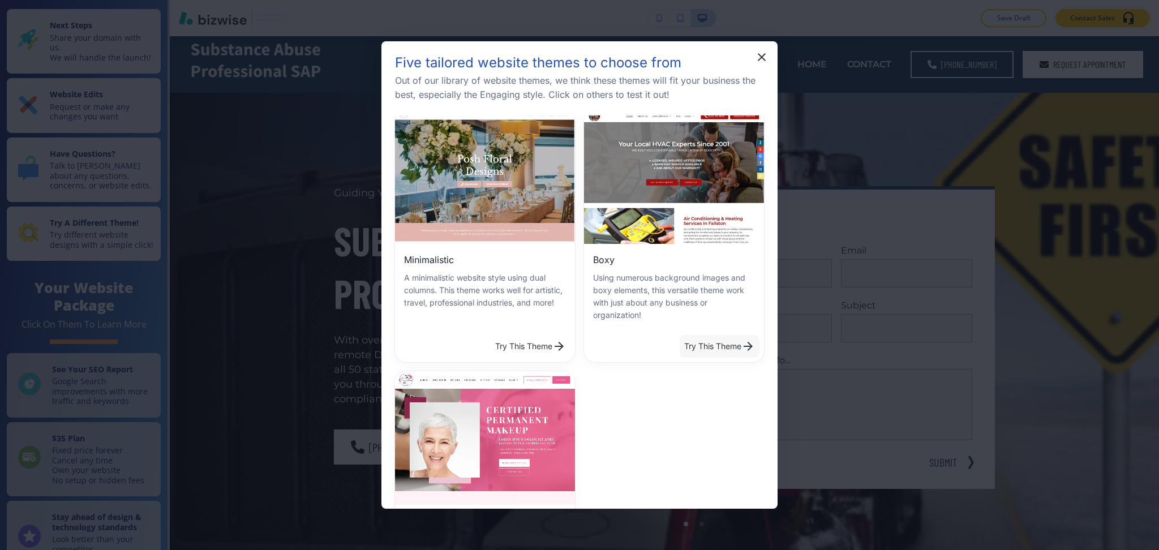
scroll to position [302, 0]
click at [694, 334] on button "Try This Theme" at bounding box center [719, 345] width 80 height 23
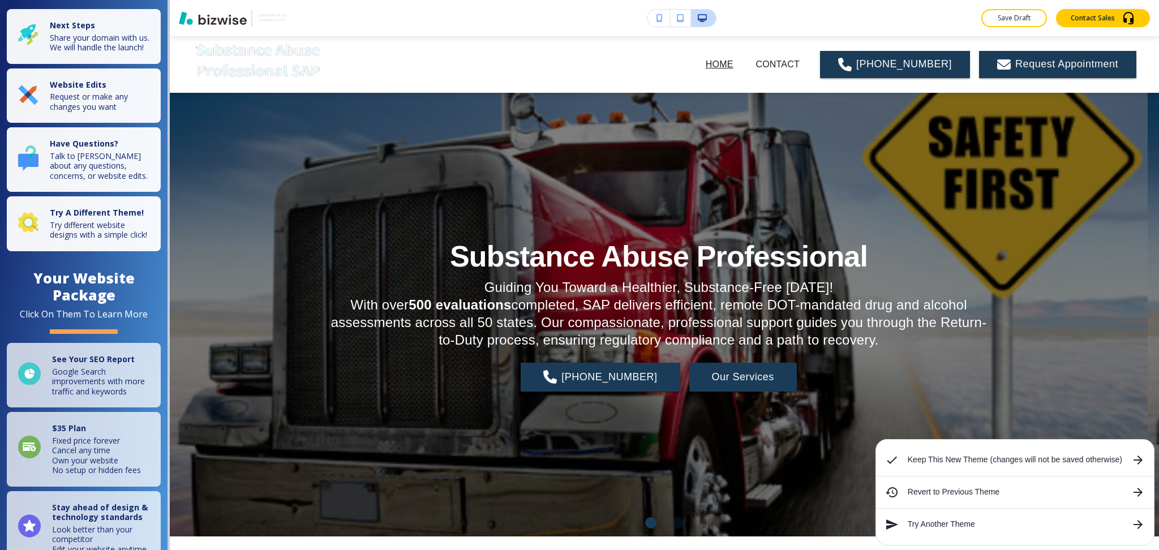
scroll to position [144, 0]
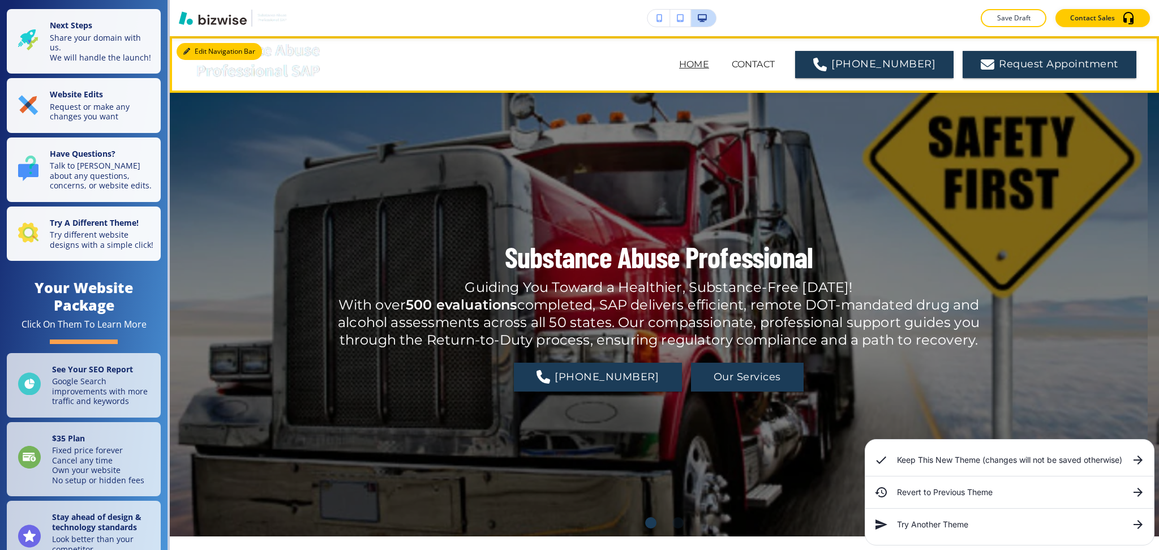
click at [204, 49] on button "Edit Navigation Bar" at bounding box center [218, 51] width 85 height 17
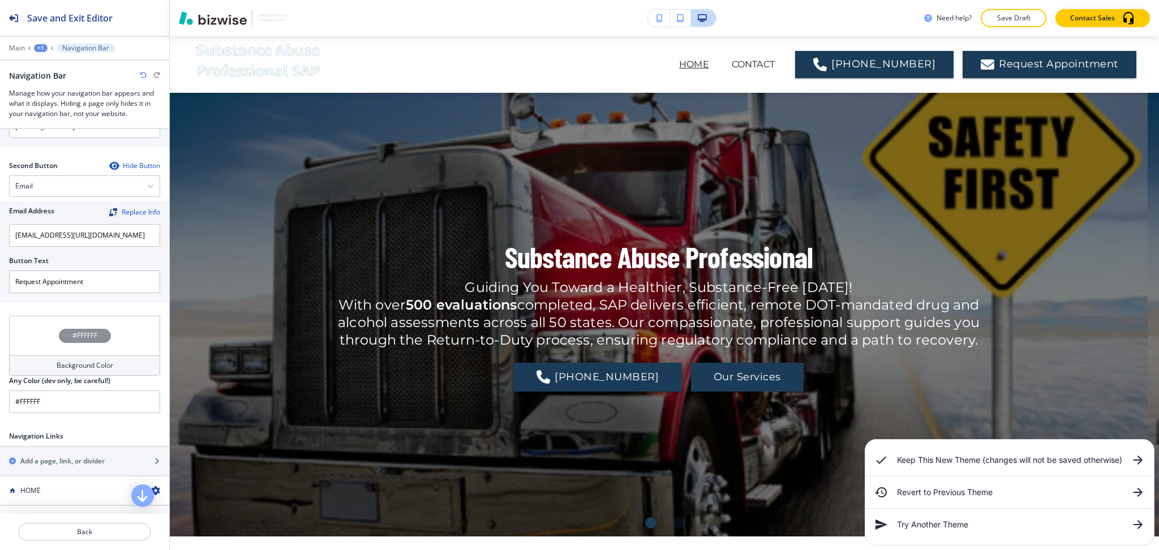
scroll to position [377, 0]
click at [114, 358] on div "Background Color" at bounding box center [84, 365] width 151 height 20
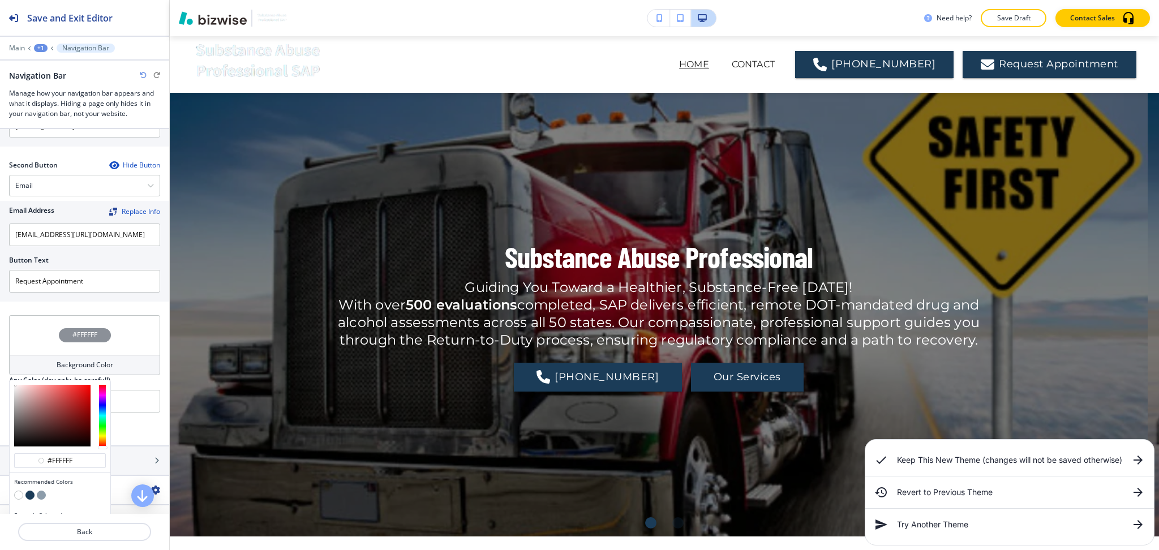
click at [27, 490] on button "button" at bounding box center [29, 494] width 9 height 9
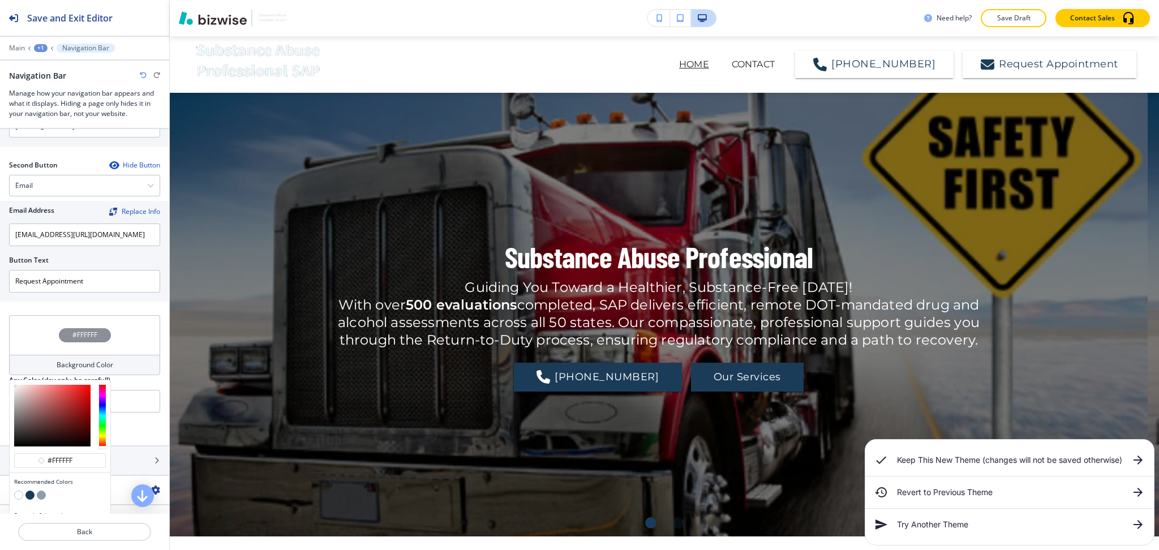
type input "#1b3c58"
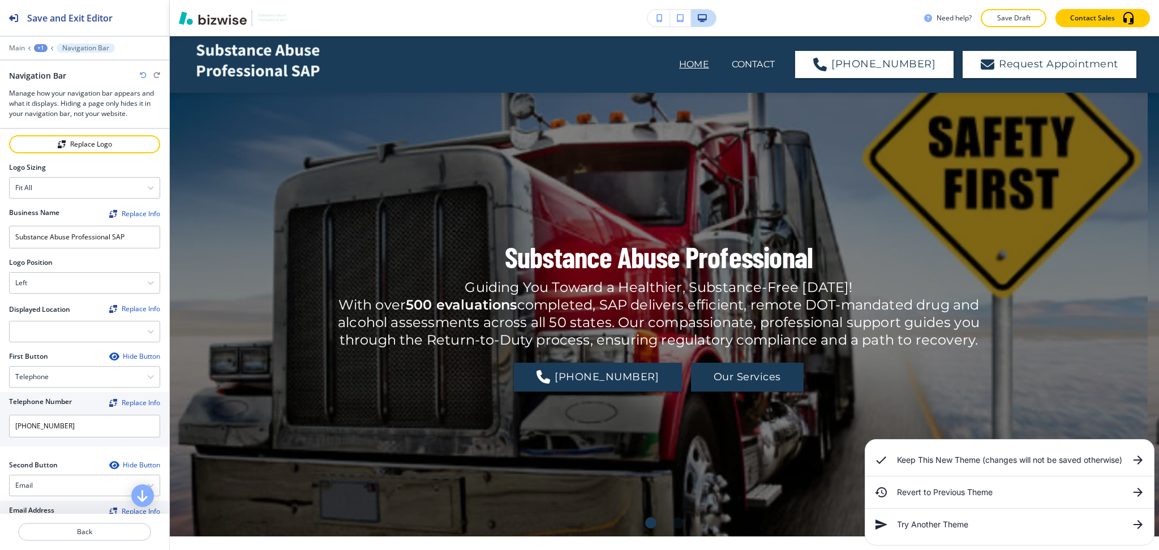
scroll to position [76, 0]
click at [137, 335] on div at bounding box center [85, 332] width 150 height 20
click at [115, 374] on h4 "6204 Hodges Dr, Mission, KS 66205, USA" at bounding box center [84, 372] width 139 height 10
click at [133, 281] on div "Left" at bounding box center [85, 284] width 150 height 20
click at [115, 321] on h4 "Center" at bounding box center [84, 323] width 139 height 10
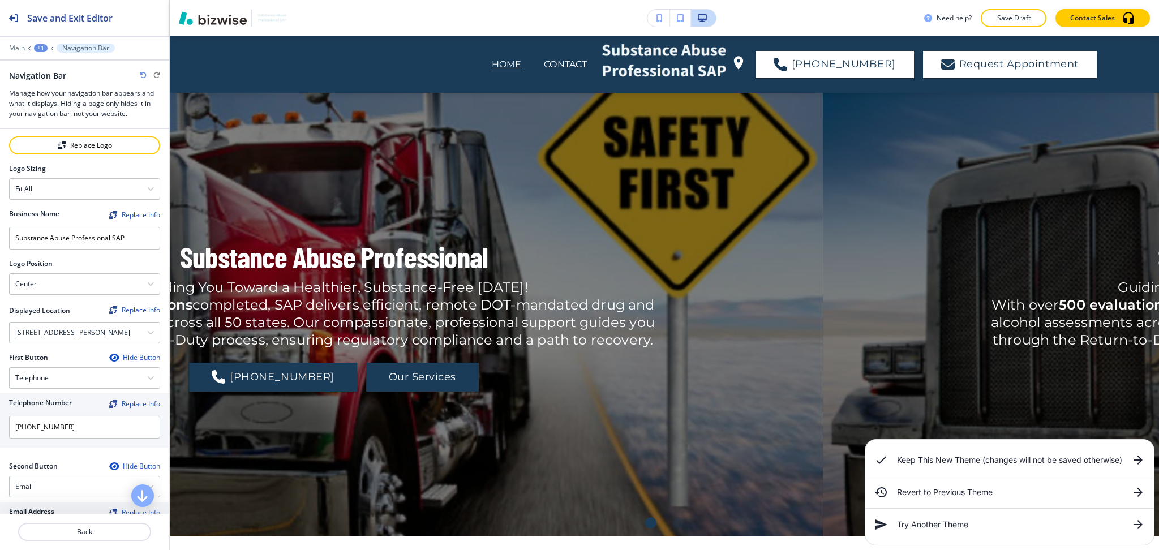
click at [140, 73] on icon "button" at bounding box center [143, 75] width 7 height 7
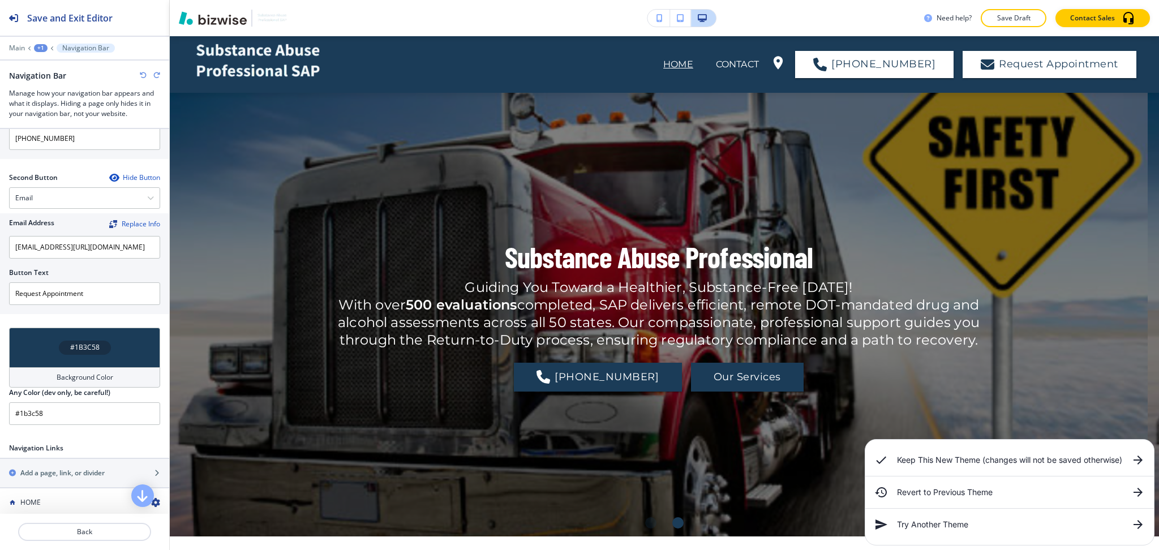
scroll to position [364, 0]
drag, startPoint x: 96, startPoint y: 300, endPoint x: 0, endPoint y: 312, distance: 97.0
click at [0, 311] on div "Email Address Replace Info aldesmarteau@gmail.com?subject=SAP%20Evaluation%20Re…" at bounding box center [84, 264] width 169 height 101
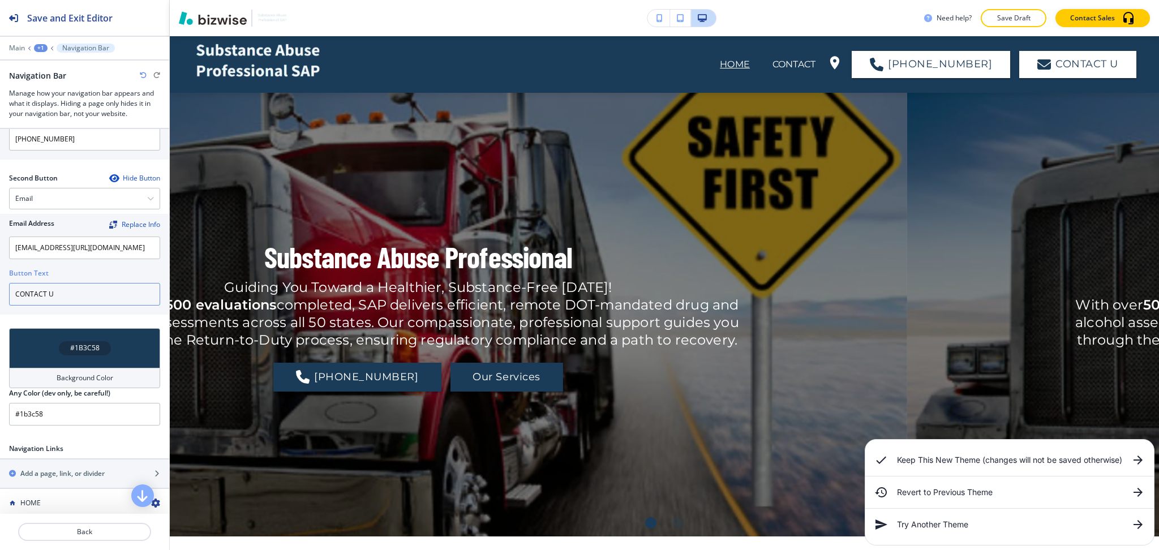
type input "CONTACT US"
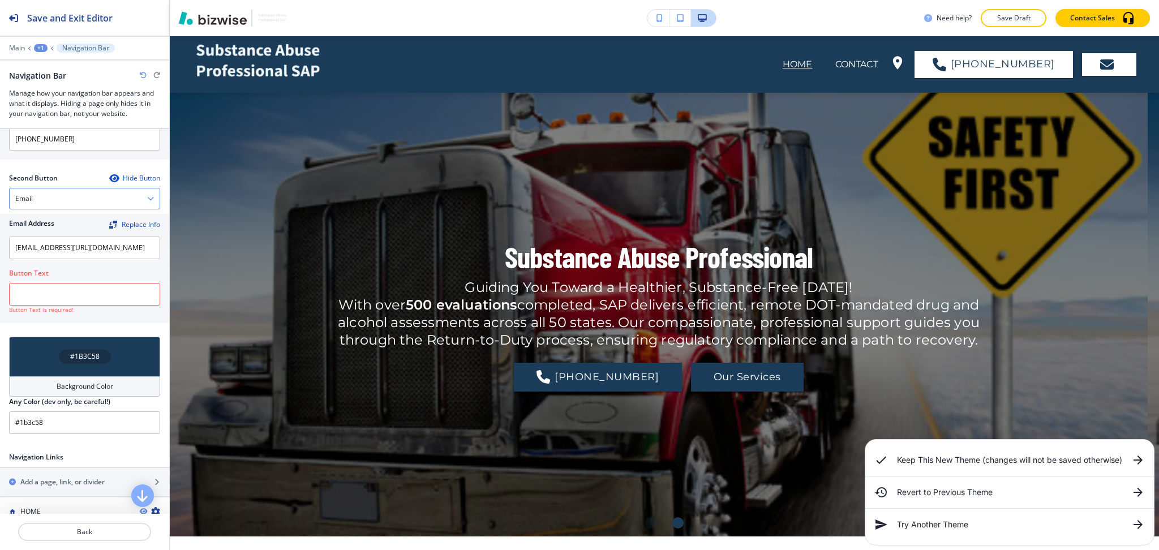
click at [23, 204] on h4 "Email" at bounding box center [24, 198] width 18 height 10
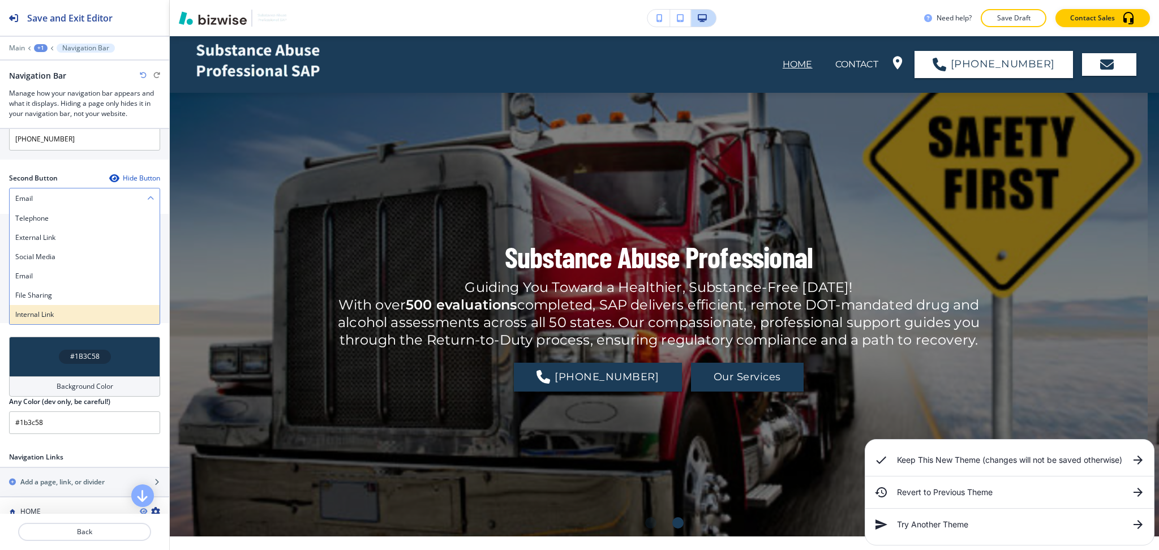
click at [44, 315] on h4 "Internal Link" at bounding box center [84, 314] width 139 height 10
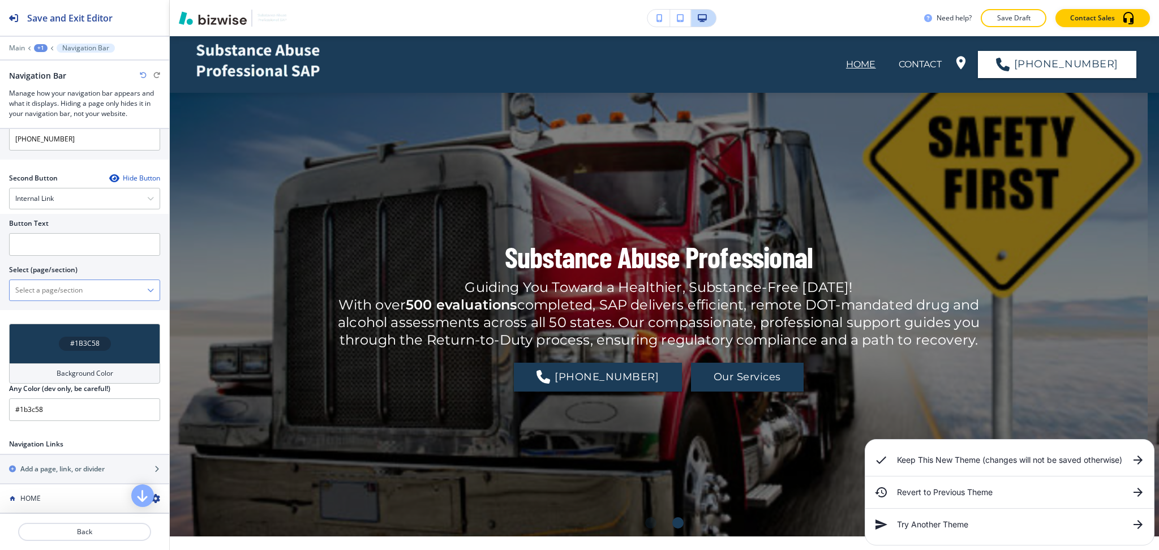
click at [44, 297] on \(page\/section\) "Manual Input" at bounding box center [78, 290] width 137 height 19
paste \(page\/section\) "CONTACT US"
click at [44, 315] on h4 "CONTACT" at bounding box center [84, 310] width 139 height 10
type \(page\/section\) "CONTACT"
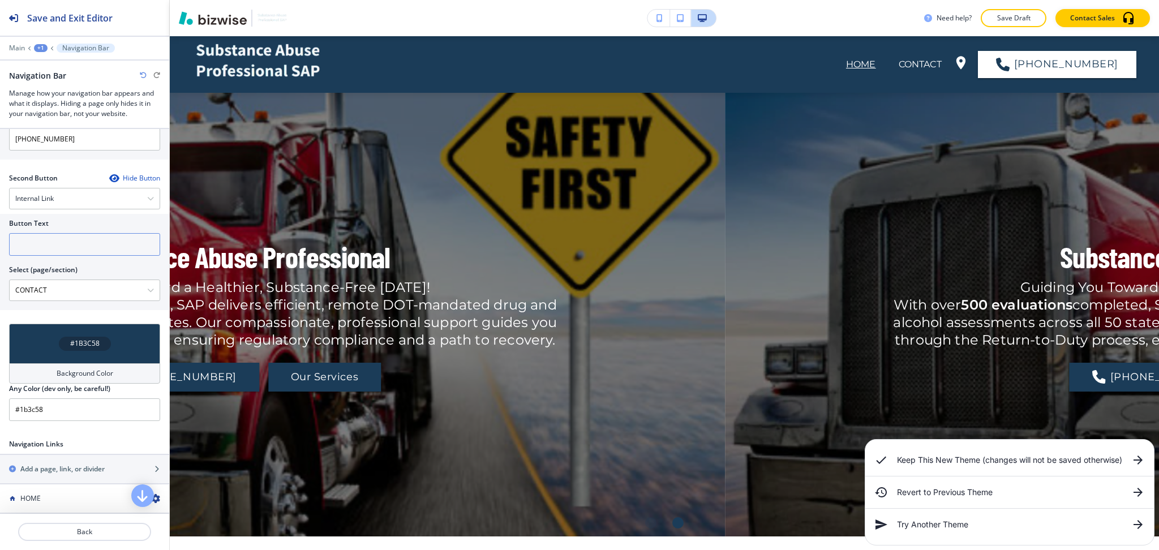
click at [49, 246] on input "text" at bounding box center [84, 244] width 151 height 23
paste input "CONTACT US"
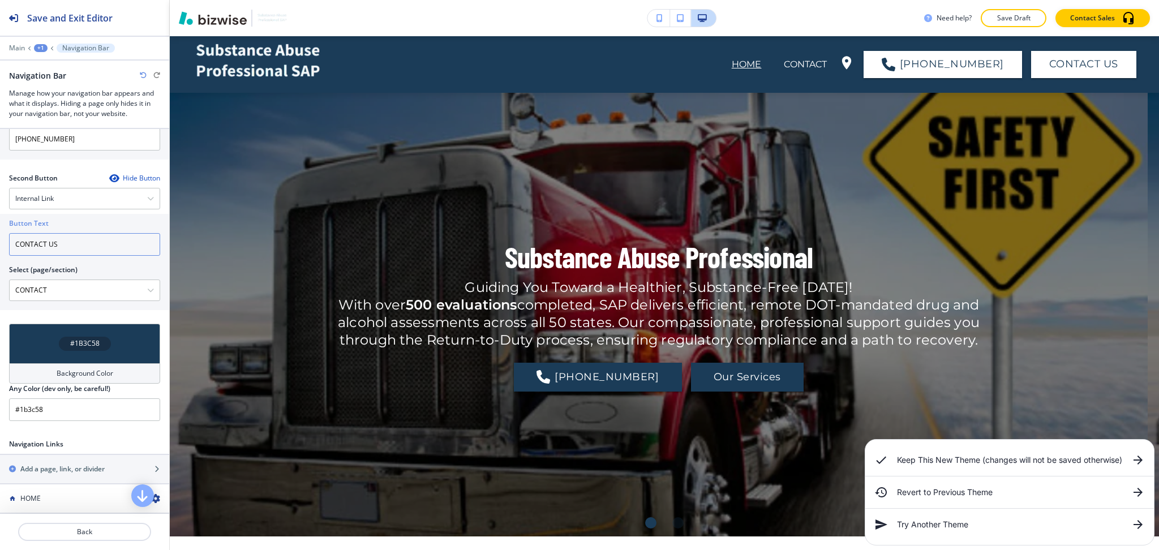
type input "CONTACT US"
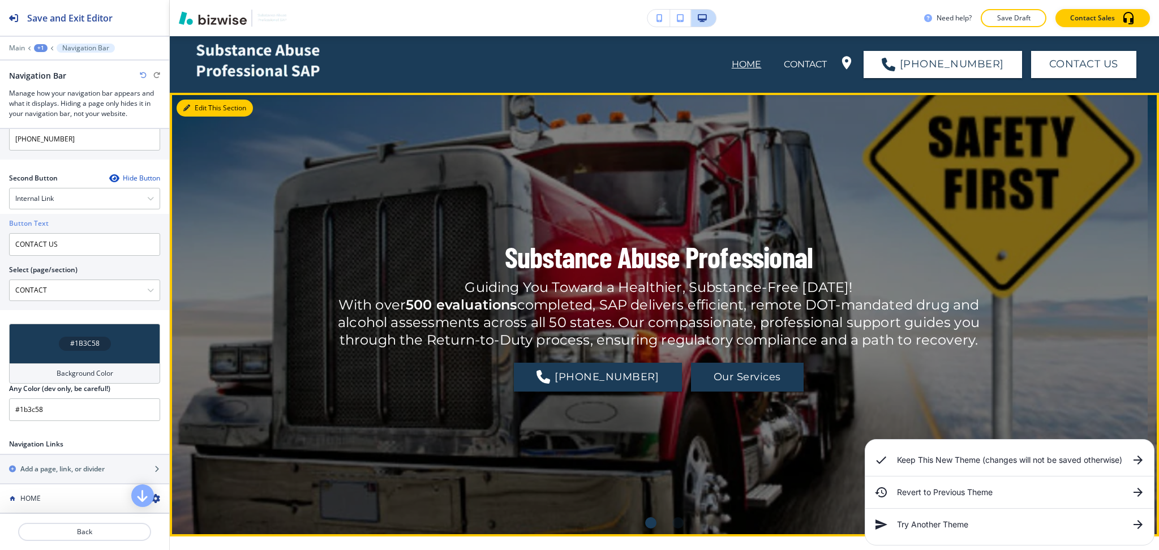
click at [188, 113] on button "Edit This Section" at bounding box center [214, 108] width 76 height 17
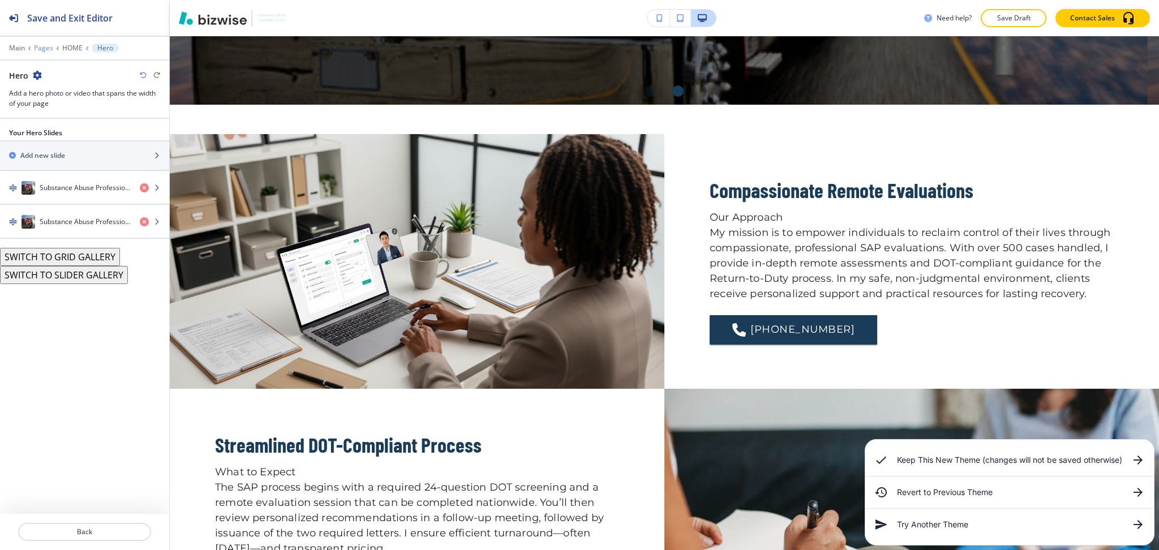
scroll to position [432, 0]
click at [42, 49] on p "Pages" at bounding box center [43, 48] width 19 height 8
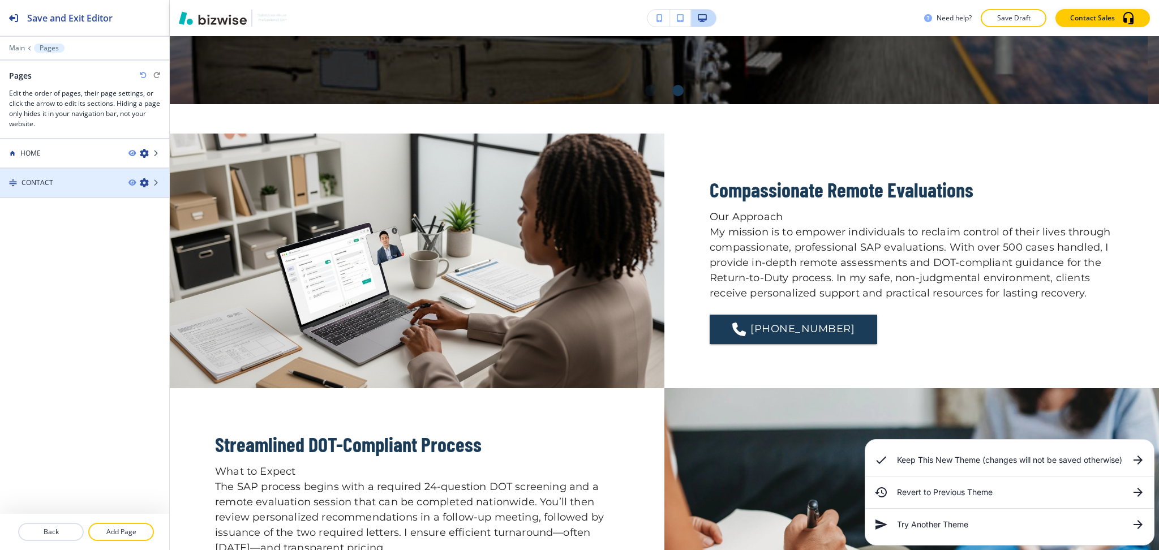
click at [79, 185] on div "CONTACT" at bounding box center [59, 183] width 119 height 10
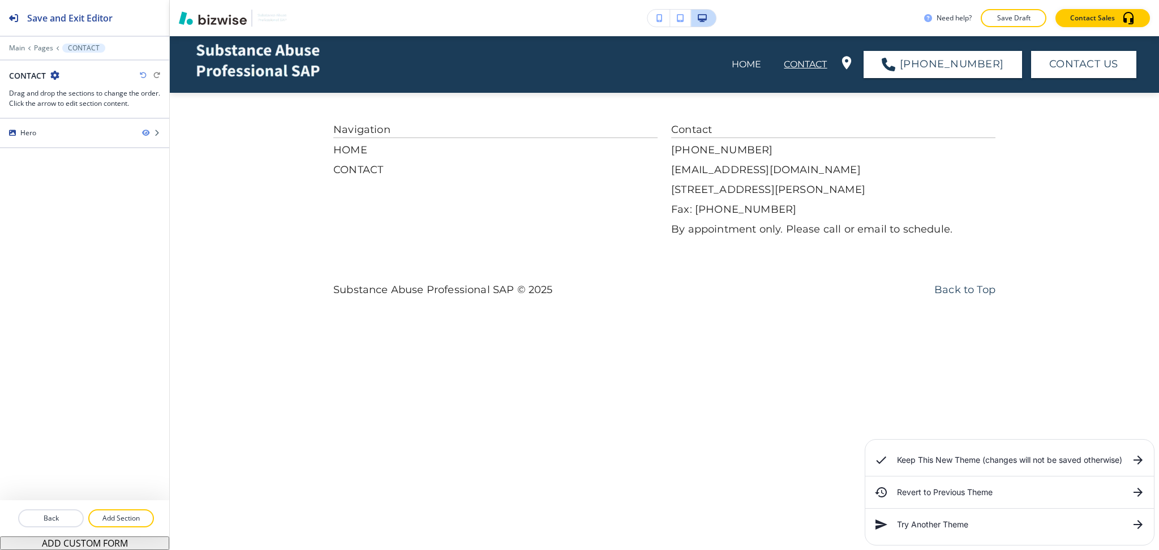
scroll to position [0, 0]
click at [51, 71] on icon "button" at bounding box center [54, 75] width 9 height 9
click at [63, 96] on p "Edit Page Settings" at bounding box center [87, 95] width 58 height 10
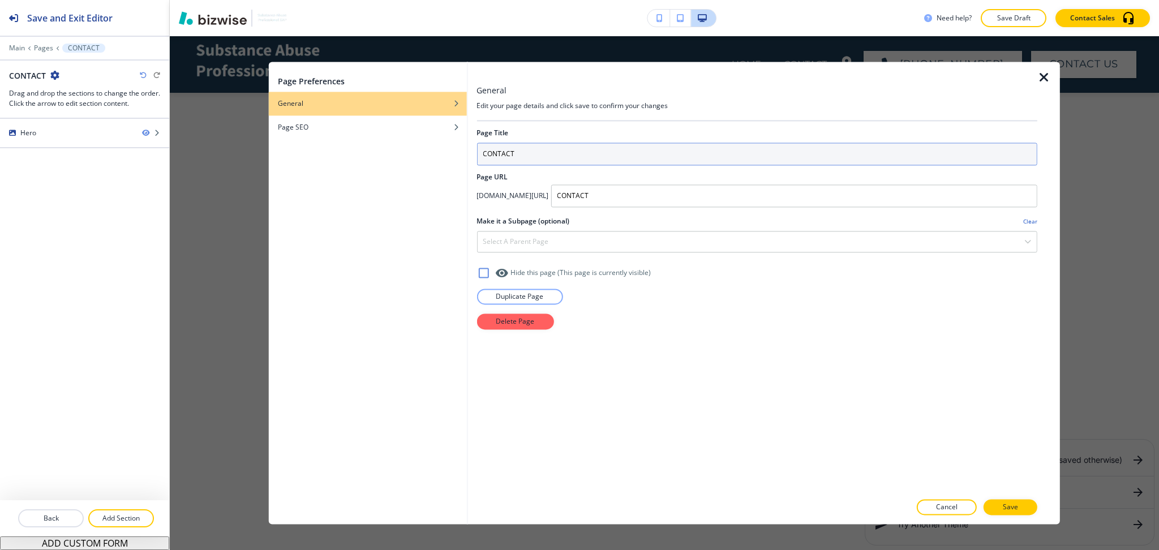
click at [531, 152] on input "CONTACT" at bounding box center [756, 154] width 561 height 23
type input "CONTACT US"
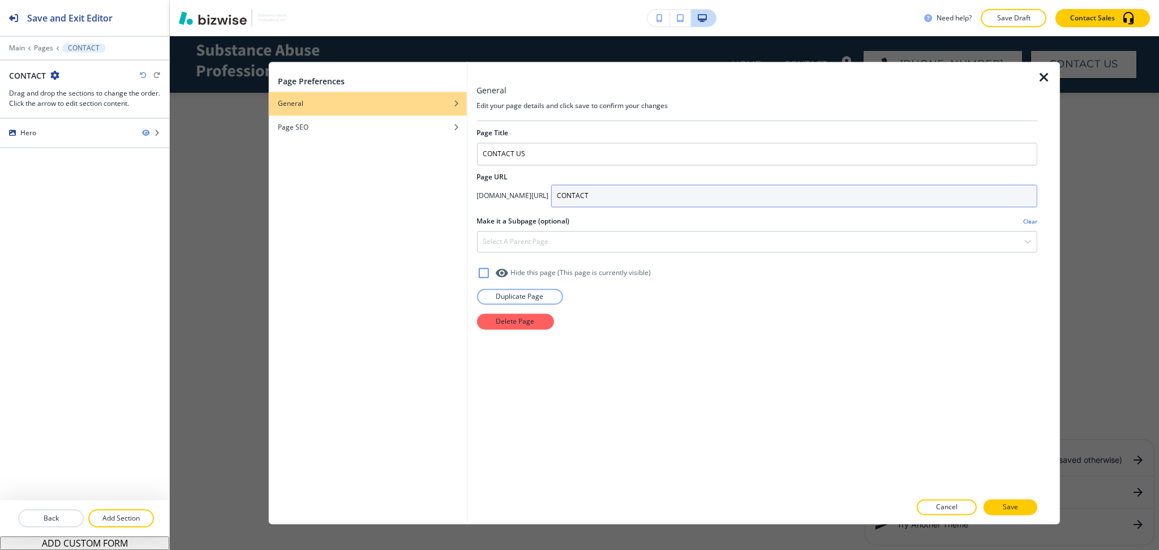
click at [755, 193] on input "CONTACT" at bounding box center [793, 195] width 486 height 23
drag, startPoint x: 755, startPoint y: 193, endPoint x: 536, endPoint y: 184, distance: 219.1
click at [553, 184] on div "Page Title CONTACT US Page URL app.bizwise.com/preview?id=w7yxpdv8bej0/ CONTACT…" at bounding box center [756, 306] width 561 height 371
type input "contact-us"
click at [1016, 511] on p "Save" at bounding box center [1009, 507] width 15 height 10
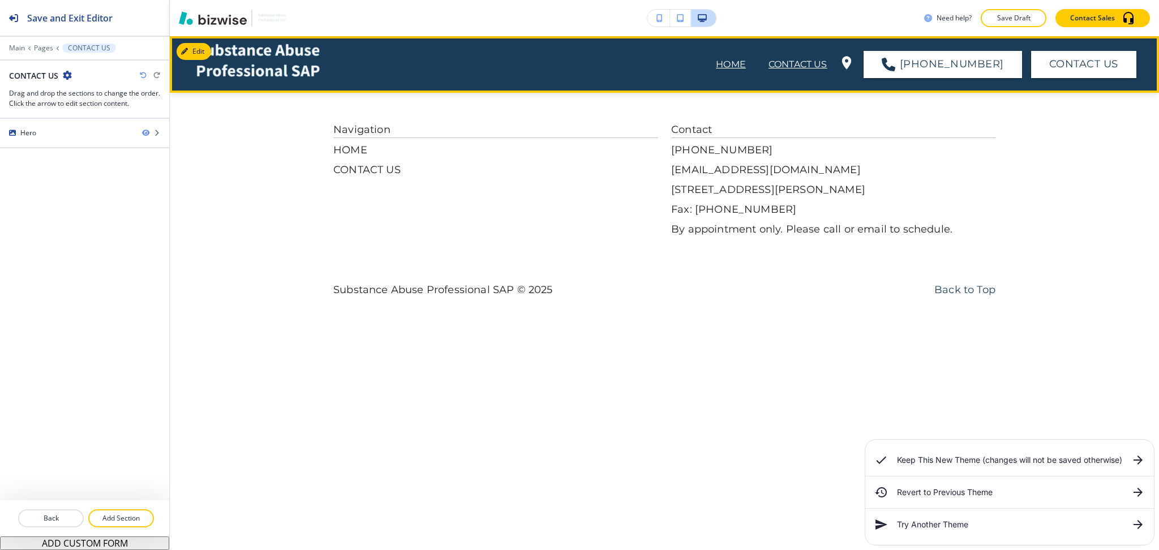
click at [746, 63] on p "HOME" at bounding box center [731, 65] width 30 height 14
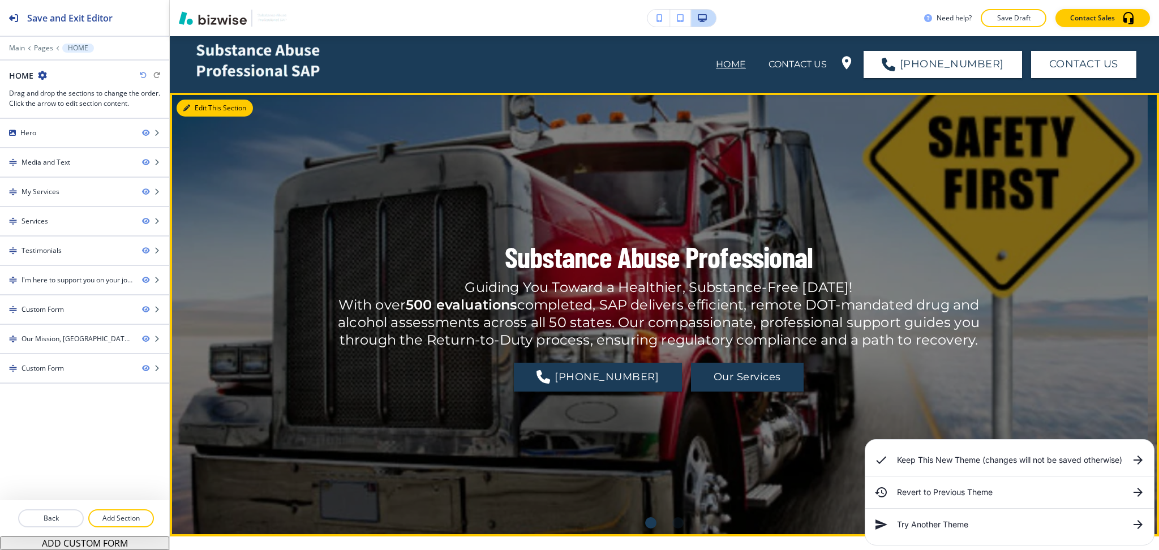
click at [206, 105] on button "Edit This Section" at bounding box center [214, 108] width 76 height 17
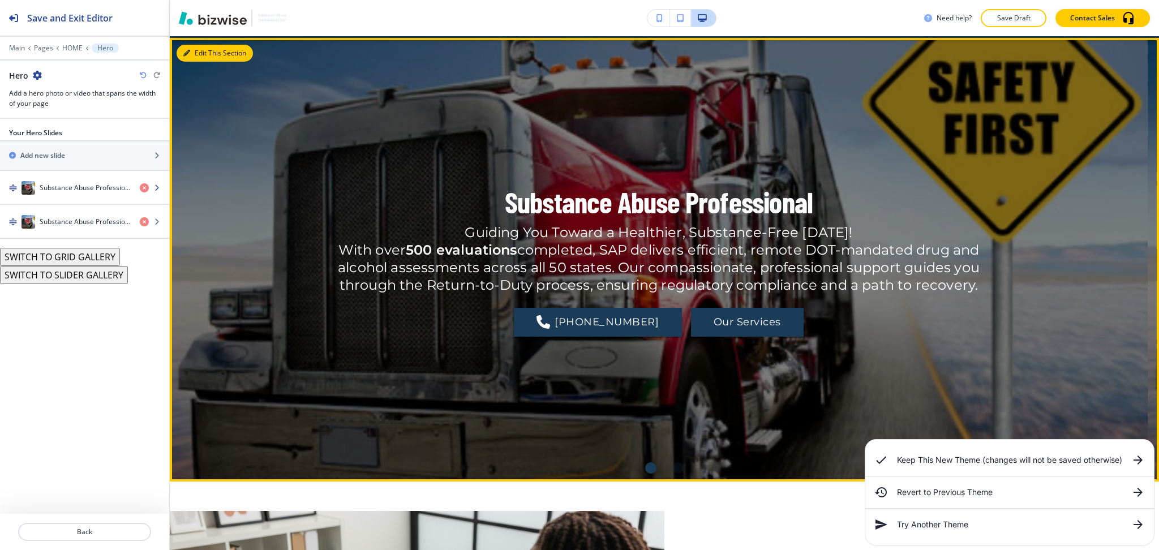
scroll to position [57, 0]
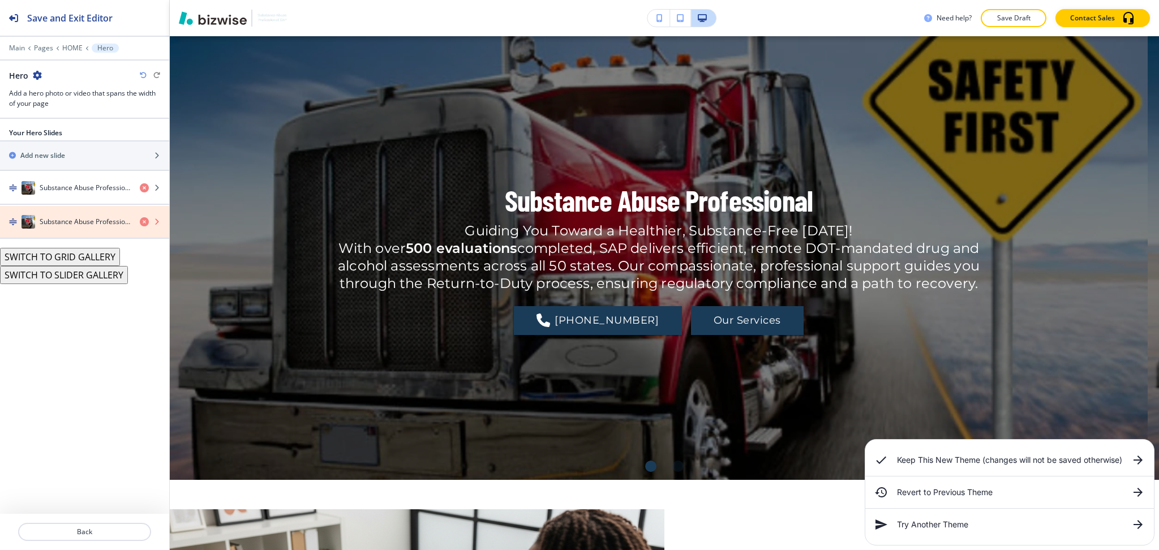
click at [141, 219] on icon "button" at bounding box center [144, 221] width 9 height 9
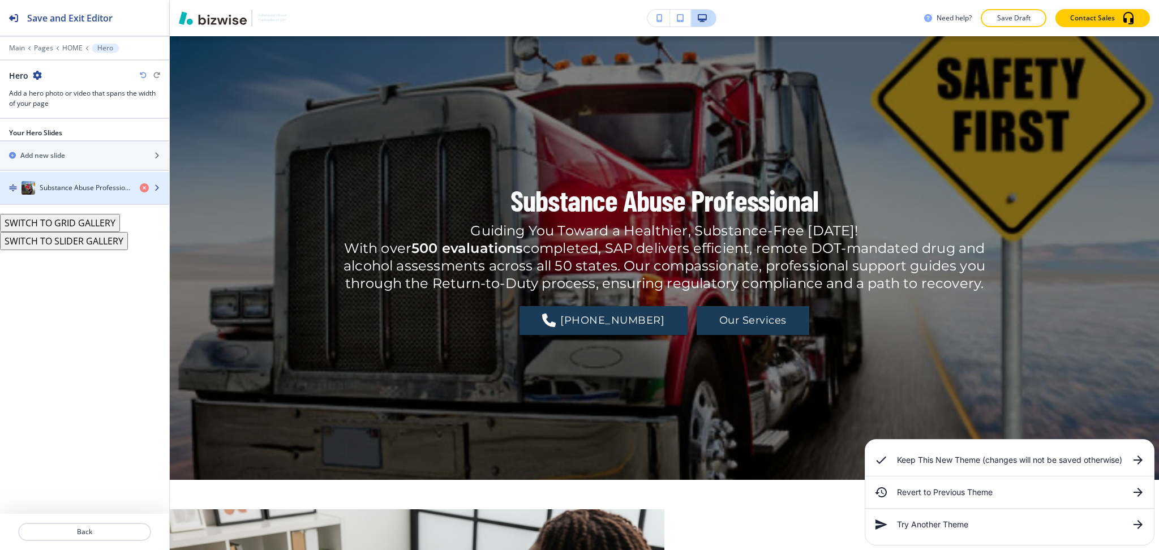
click at [82, 184] on h4 "Substance Abuse Professional" at bounding box center [85, 188] width 91 height 10
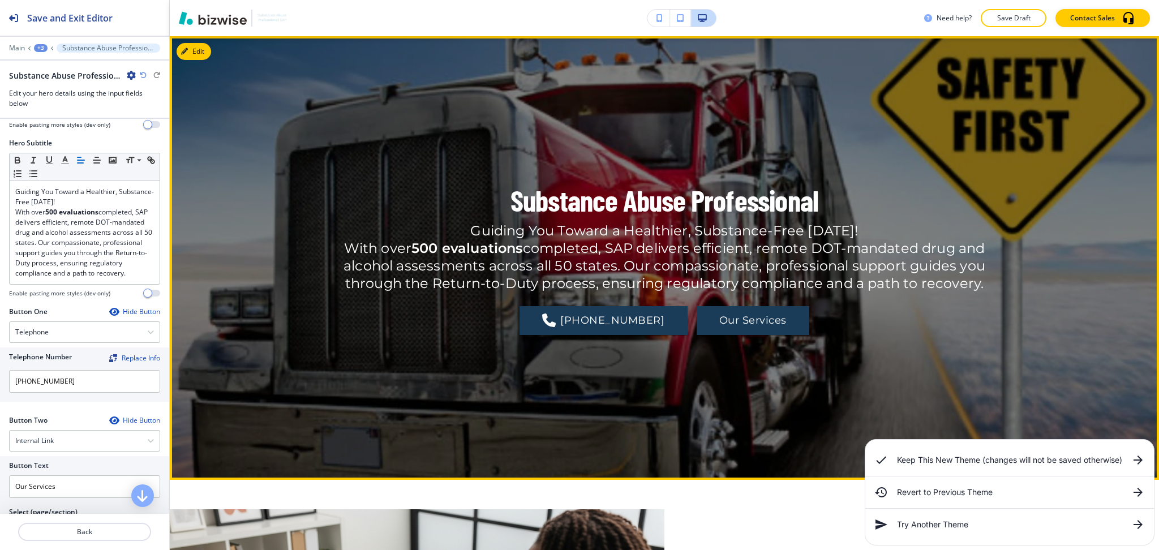
scroll to position [76, 0]
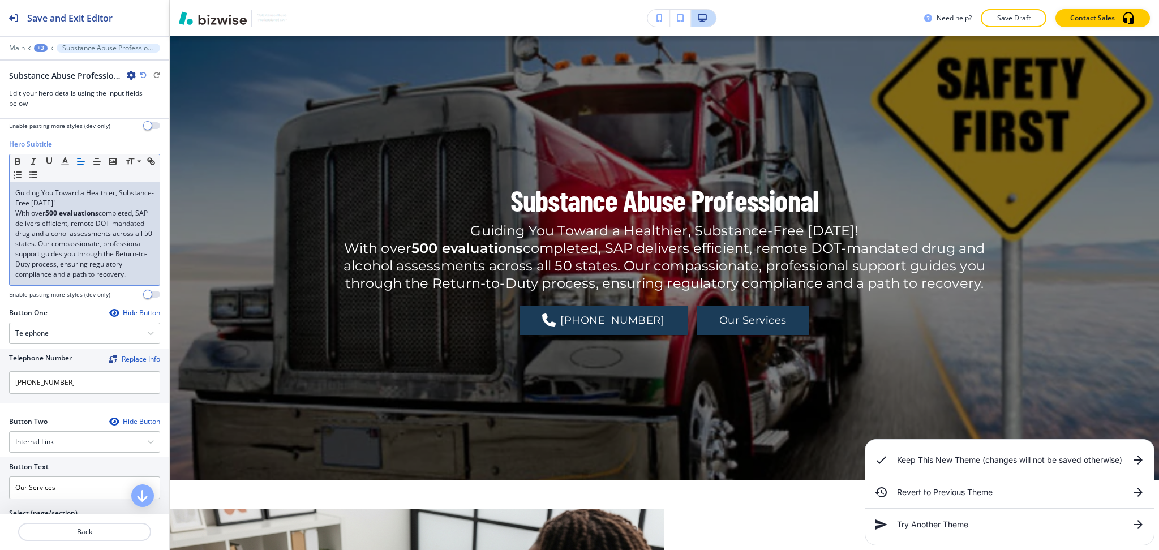
drag, startPoint x: 136, startPoint y: 291, endPoint x: 11, endPoint y: 211, distance: 148.6
click at [11, 211] on div "Guiding You Toward a Healthier, Substance-Free Tomorrow! With over 500 evaluati…" at bounding box center [85, 233] width 150 height 103
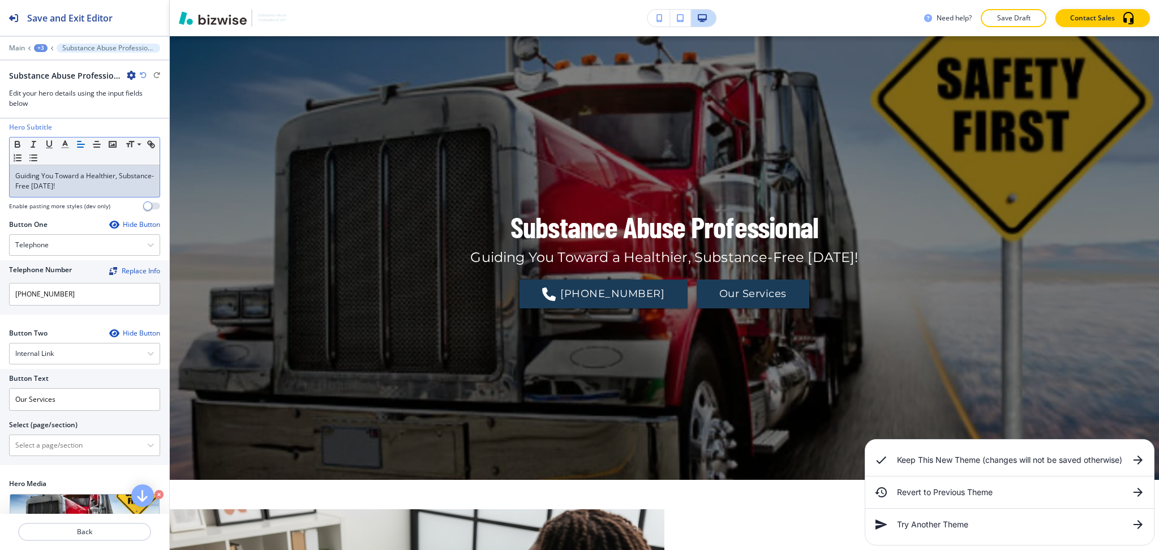
scroll to position [261, 0]
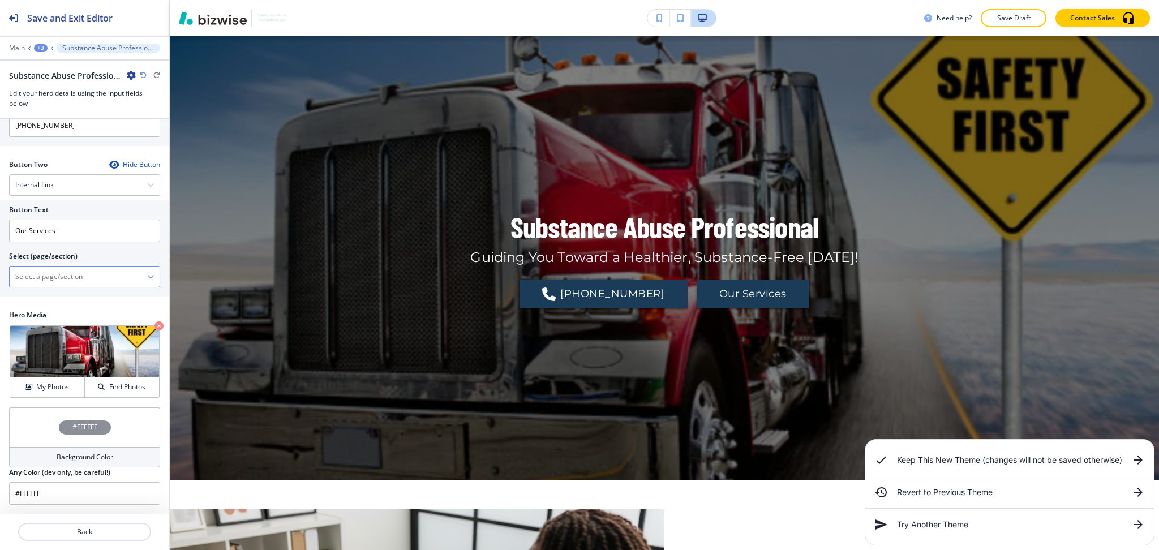
click at [74, 283] on \(page\/section\) "Manual Input" at bounding box center [78, 276] width 137 height 19
drag, startPoint x: 68, startPoint y: 223, endPoint x: 0, endPoint y: 193, distance: 74.2
click at [0, 199] on div "Button Two Hide Button Internal Link Telephone External Link Social Media Email…" at bounding box center [84, 235] width 169 height 150
type input "A"
type input "M"
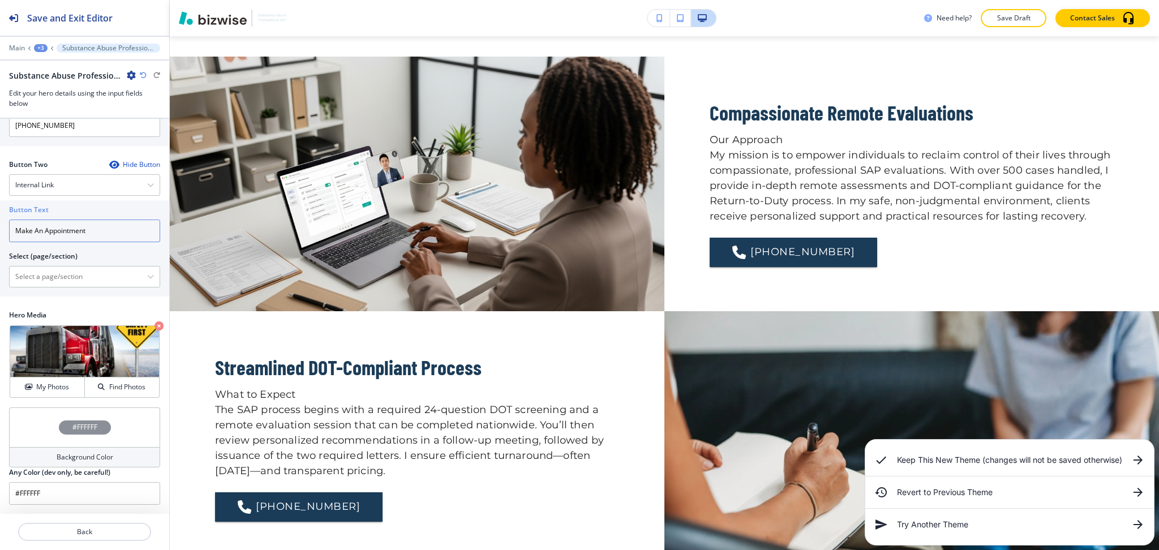
scroll to position [508, 0]
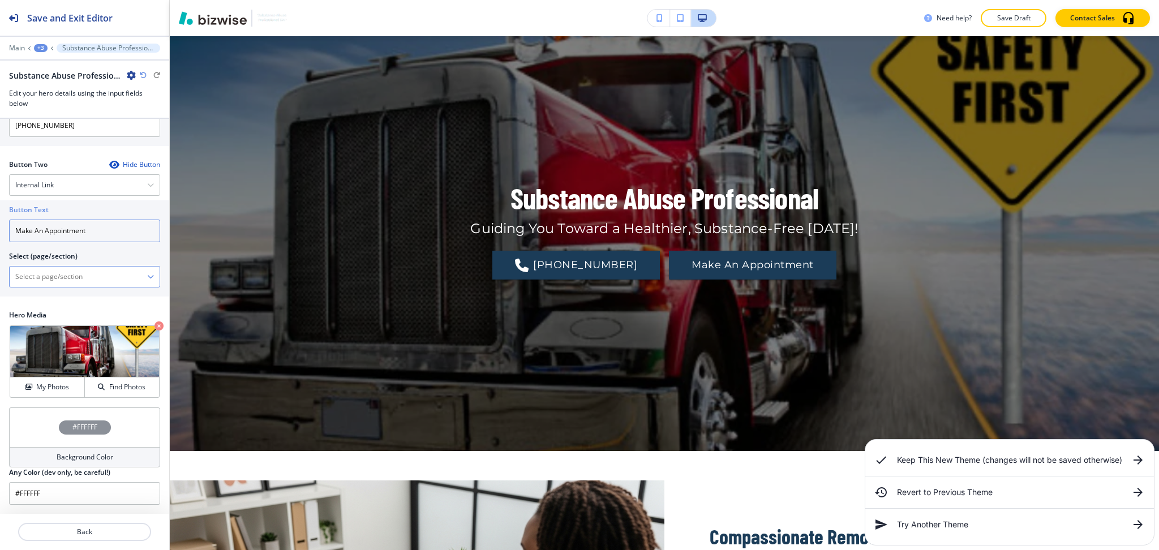
type input "Make An Appointment"
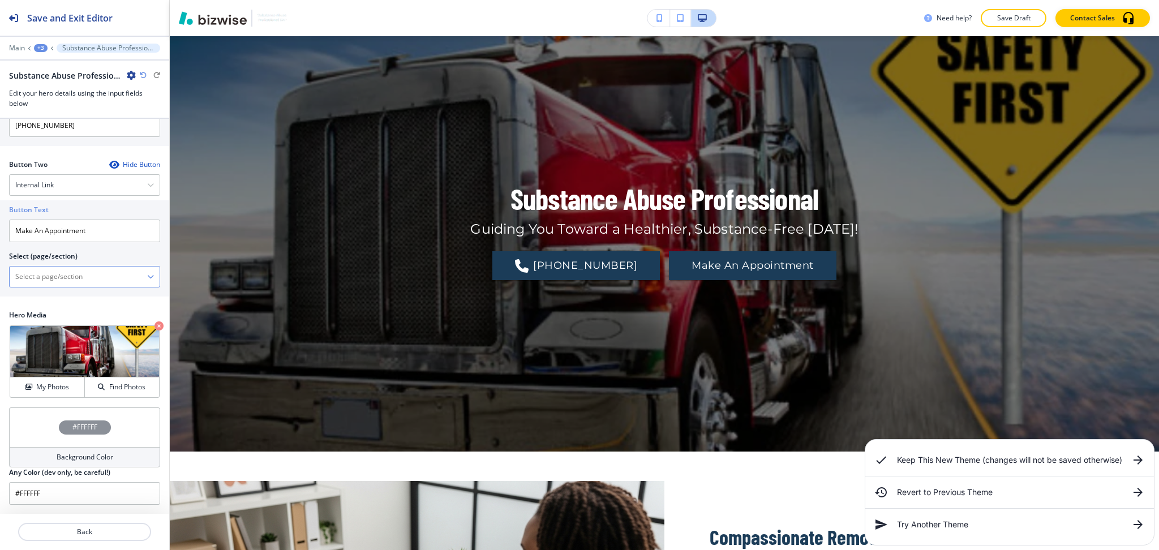
click at [71, 280] on \(page\/section\) "Manual Input" at bounding box center [78, 276] width 137 height 19
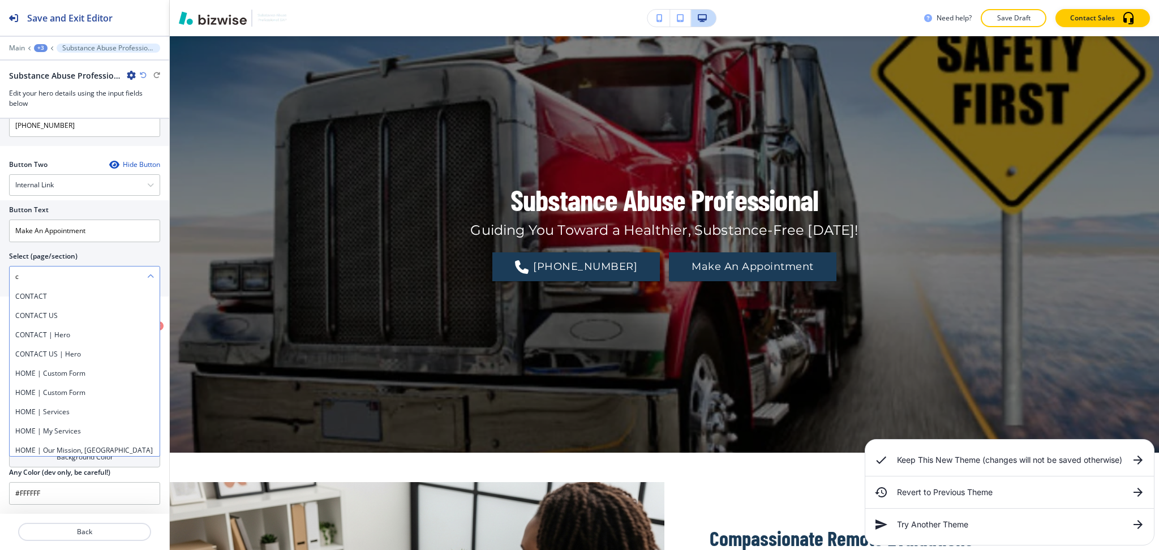
scroll to position [83, 0]
click at [49, 313] on h4 "CONTACT US" at bounding box center [84, 316] width 139 height 10
type \(page\/section\) "CONTACT US"
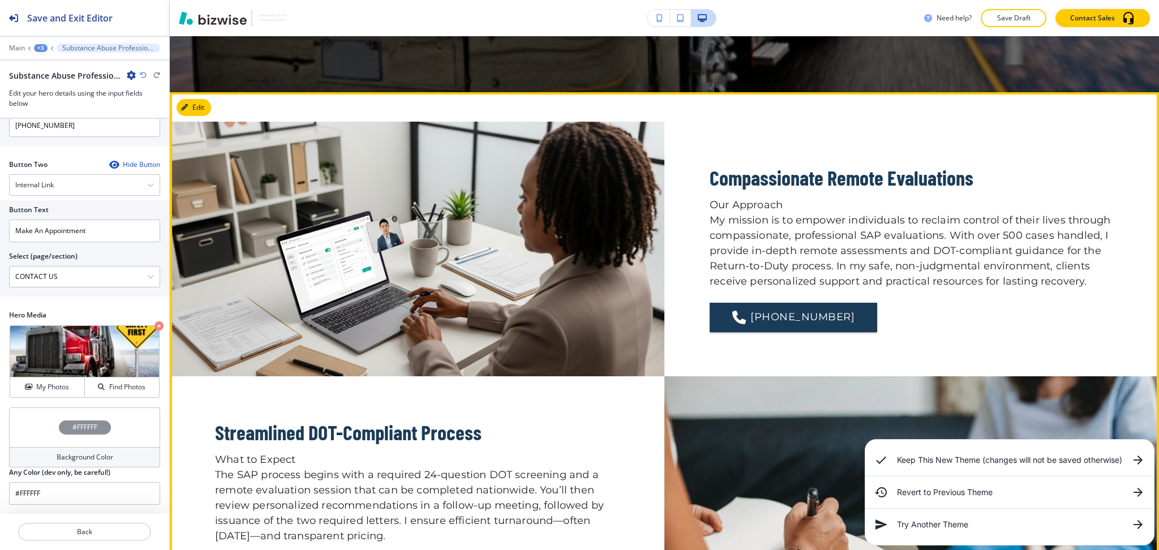
scroll to position [443, 0]
click at [195, 107] on button "Edit This Section" at bounding box center [214, 108] width 76 height 17
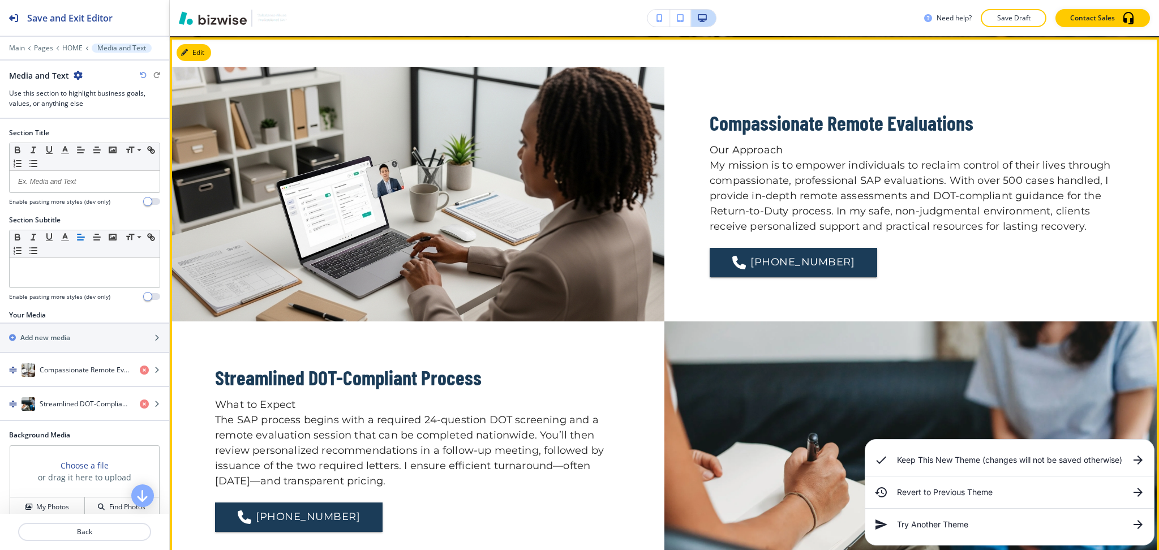
scroll to position [501, 0]
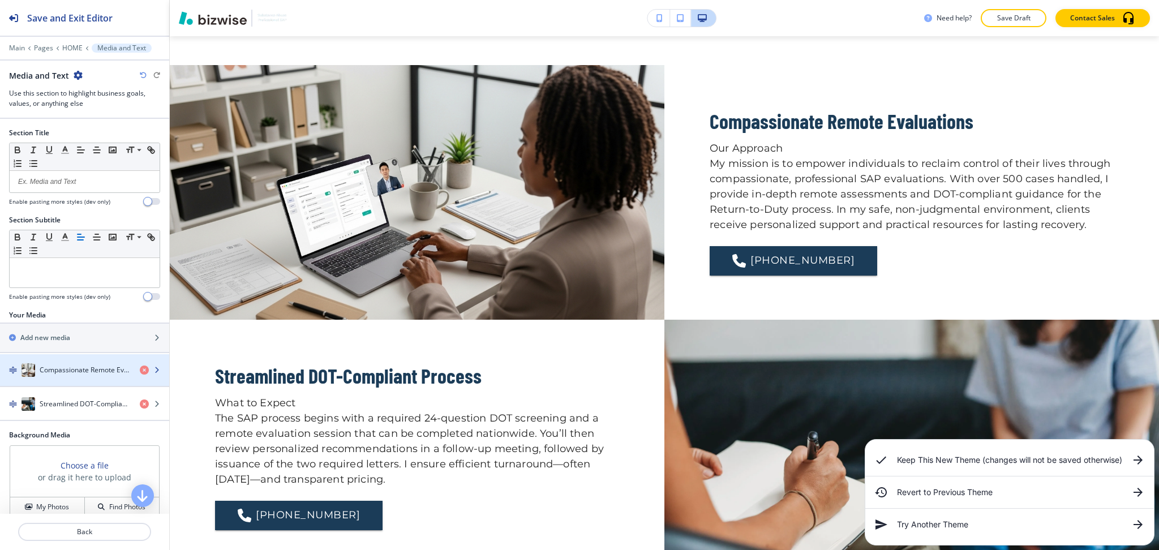
click at [72, 371] on h4 "Compassionate Remote Evaluations" at bounding box center [85, 370] width 91 height 10
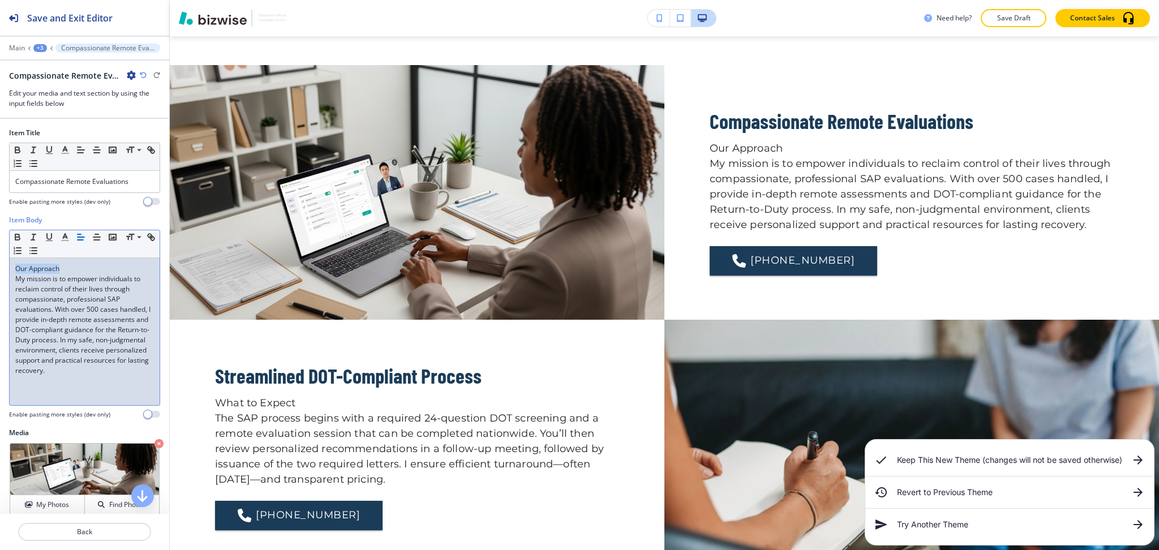
drag, startPoint x: 66, startPoint y: 270, endPoint x: 0, endPoint y: 266, distance: 66.3
click at [0, 266] on div "Item Body Small Normal Large Huge Our Approach My mission is to empower individ…" at bounding box center [84, 321] width 169 height 213
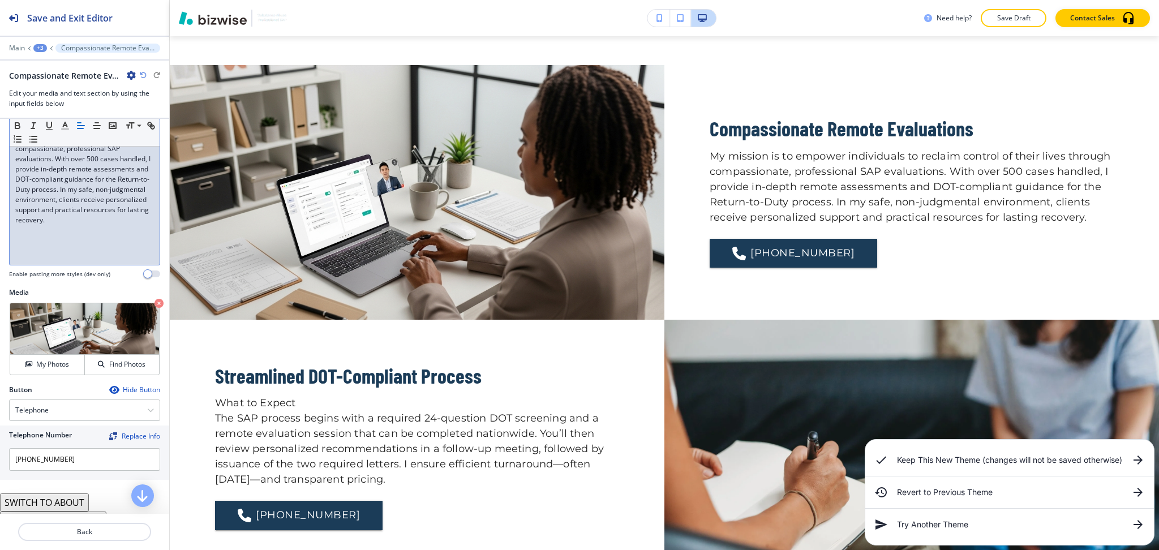
scroll to position [156, 0]
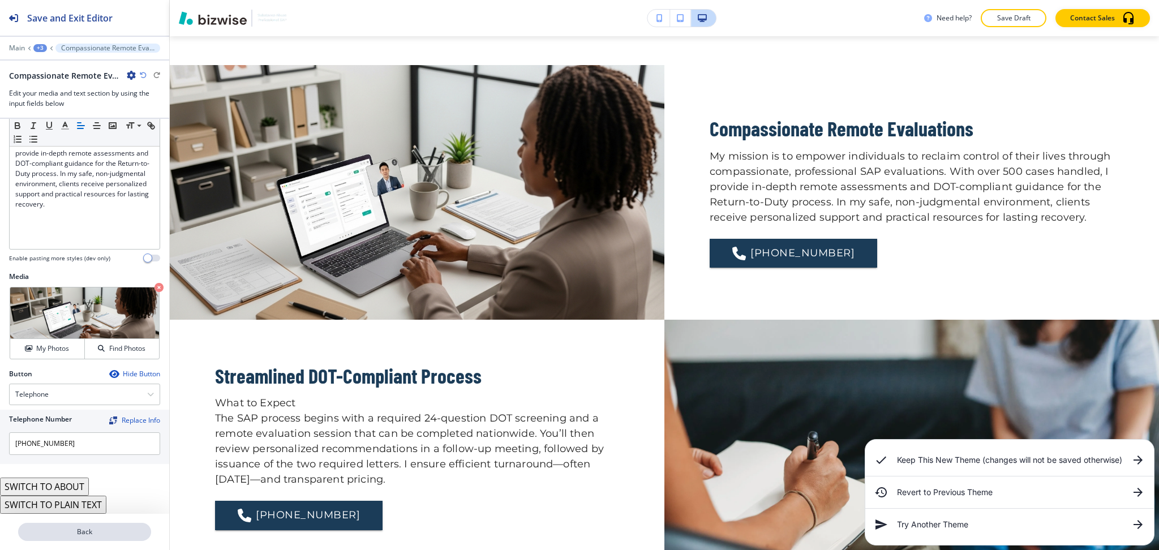
click at [86, 533] on p "Back" at bounding box center [84, 532] width 131 height 10
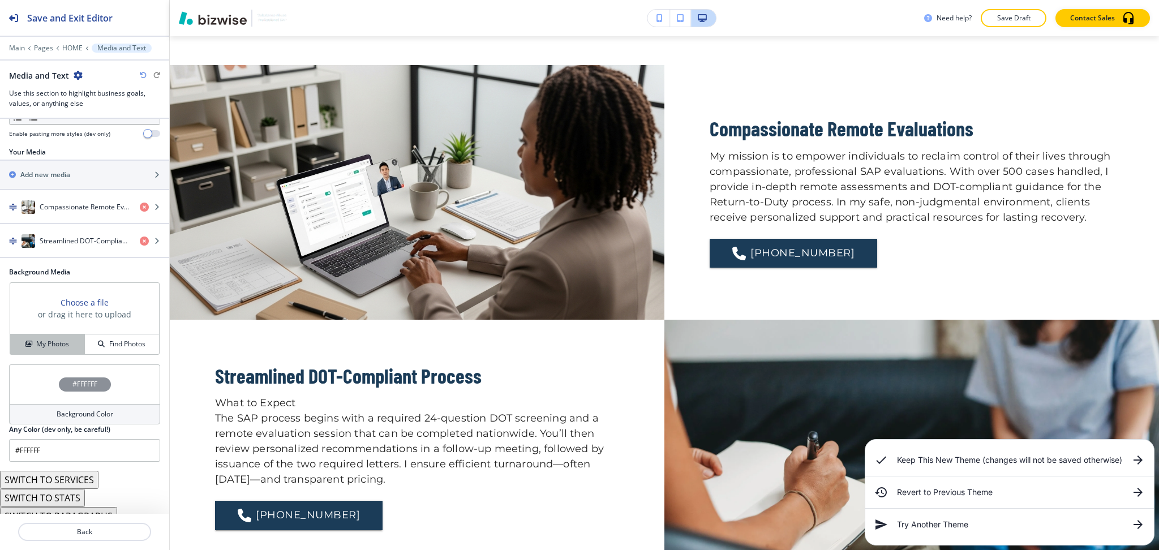
scroll to position [175, 0]
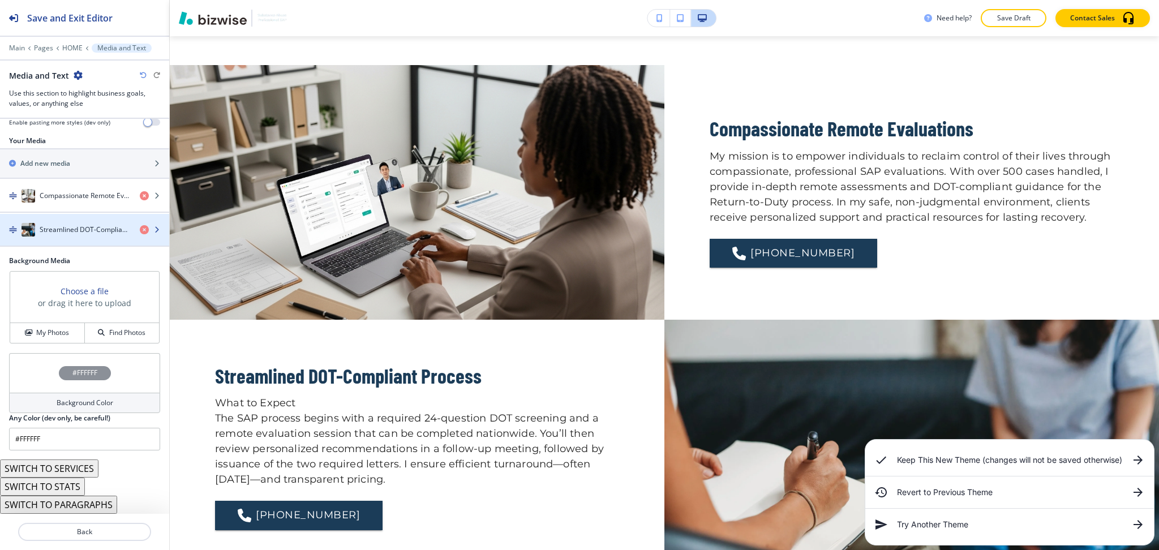
click at [71, 225] on h4 "Streamlined DOT-Compliant Process" at bounding box center [85, 230] width 91 height 10
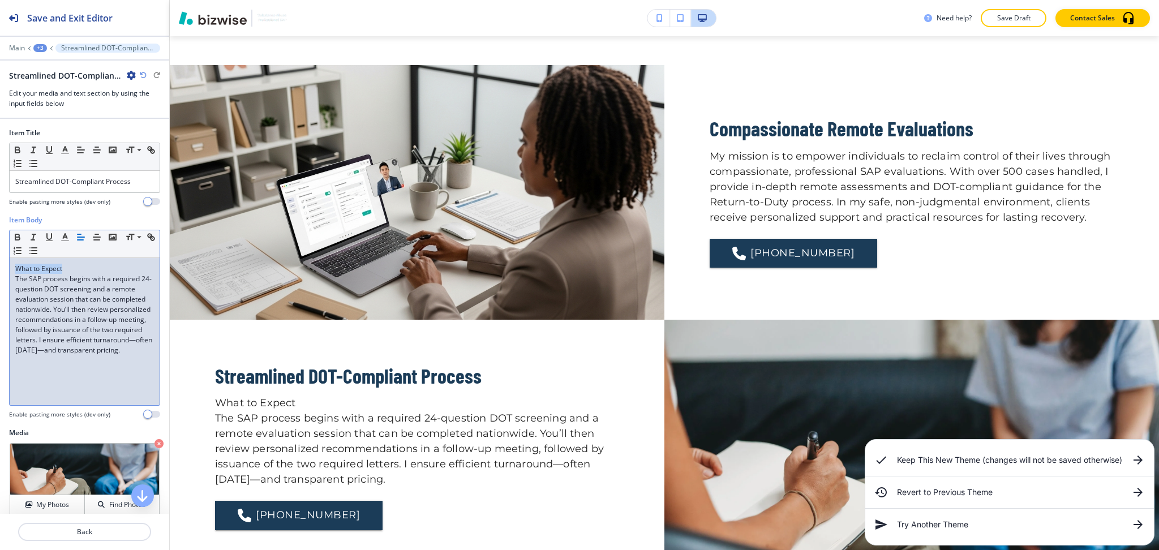
drag, startPoint x: 74, startPoint y: 265, endPoint x: 0, endPoint y: 253, distance: 75.0
click at [0, 253] on div "Item Body Small Normal Large Huge What to Expect The SAP process begins with a …" at bounding box center [84, 321] width 169 height 213
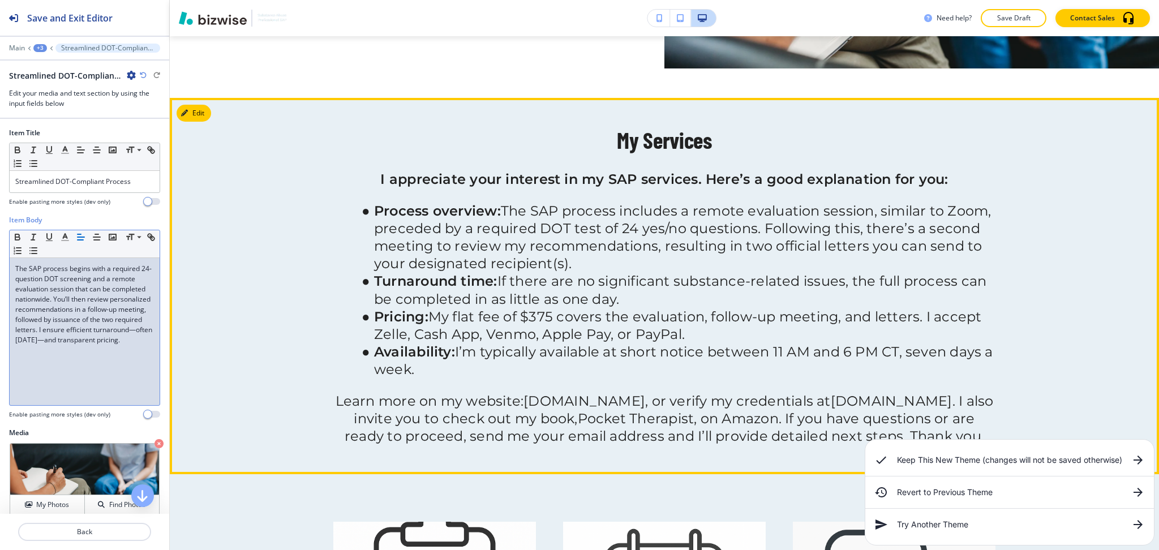
scroll to position [1005, 0]
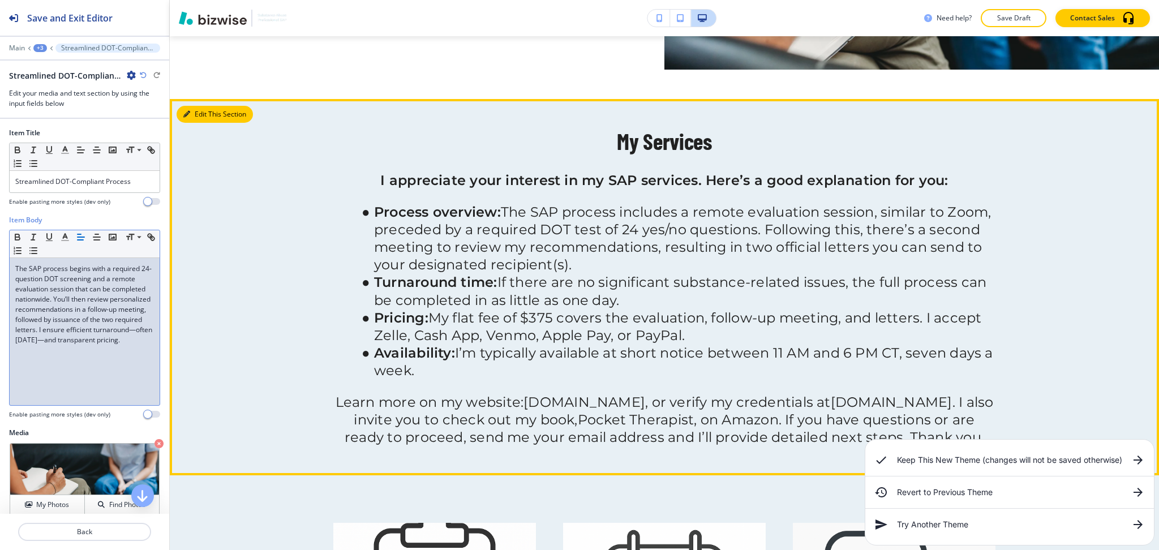
click at [199, 108] on button "Edit This Section" at bounding box center [214, 114] width 76 height 17
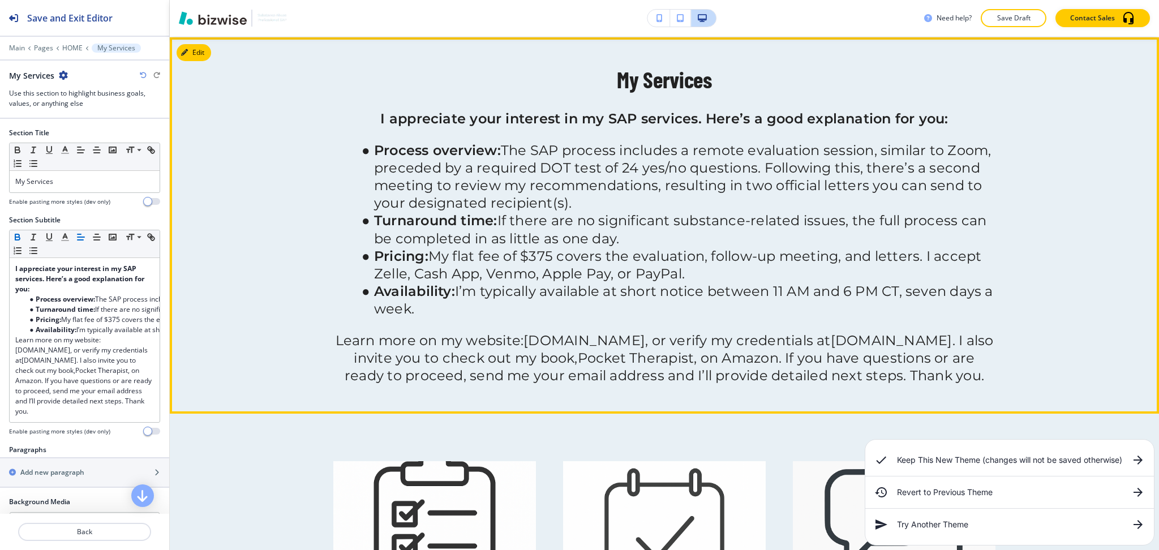
scroll to position [1069, 0]
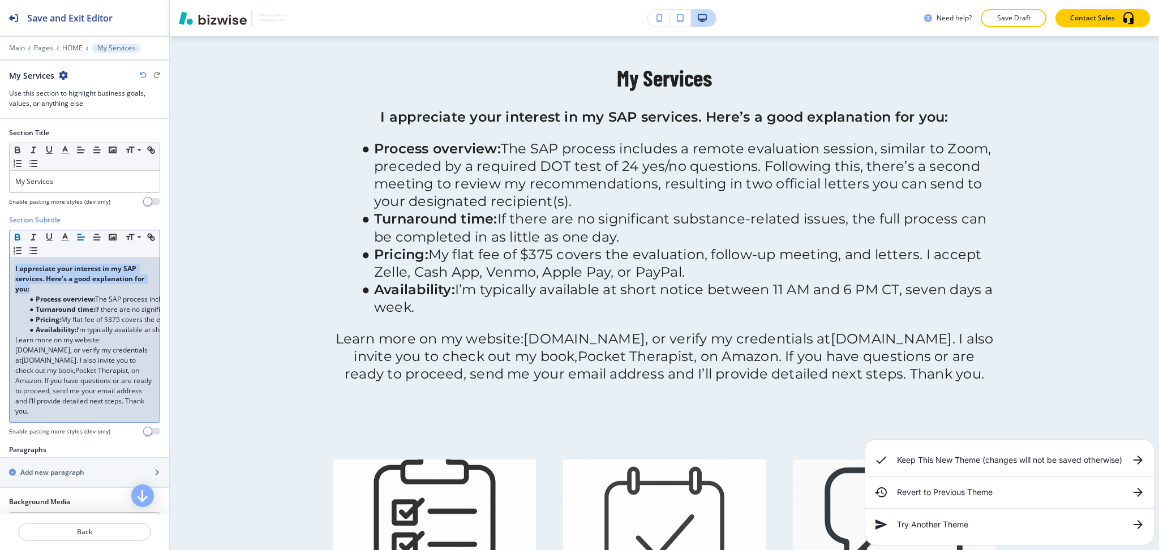
drag, startPoint x: 74, startPoint y: 288, endPoint x: 0, endPoint y: 242, distance: 86.9
click at [0, 242] on div "Section Subtitle Small Normal Large Huge I appreciate your interest in my SAP s…" at bounding box center [84, 330] width 169 height 230
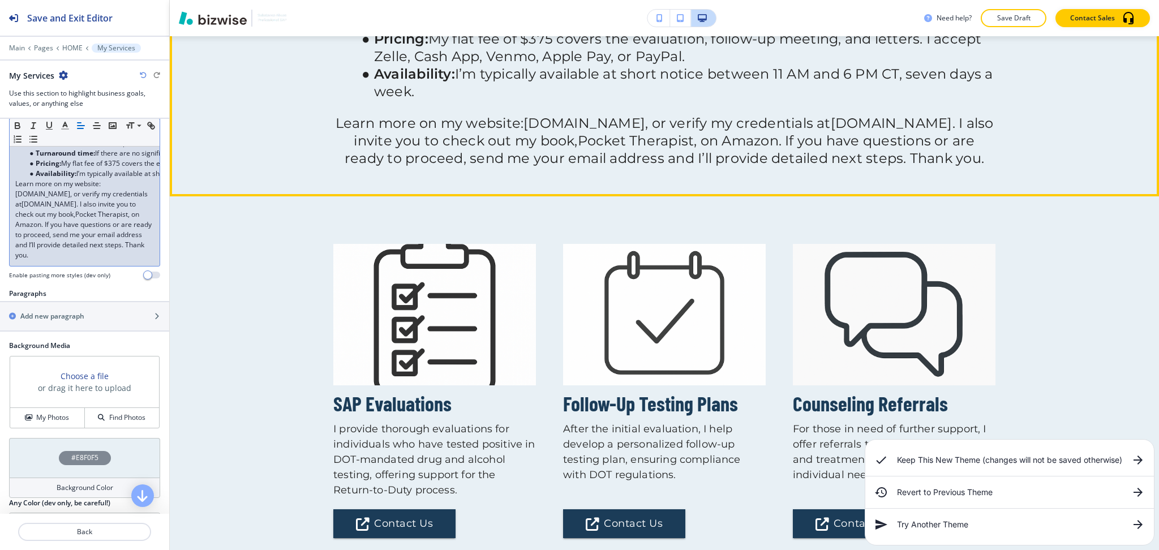
scroll to position [1286, 0]
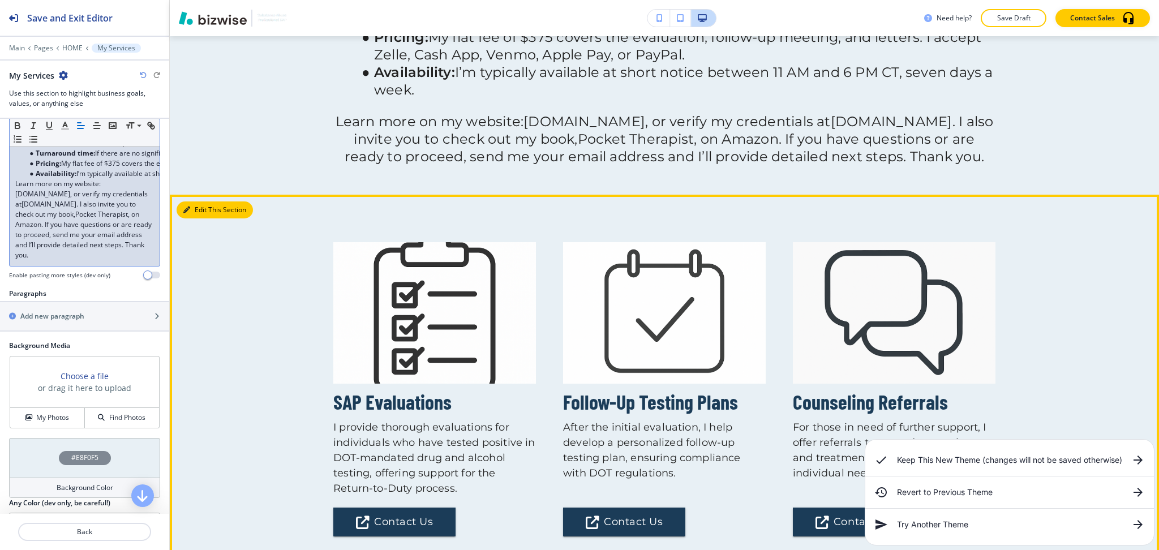
click at [197, 218] on button "Edit This Section" at bounding box center [214, 209] width 76 height 17
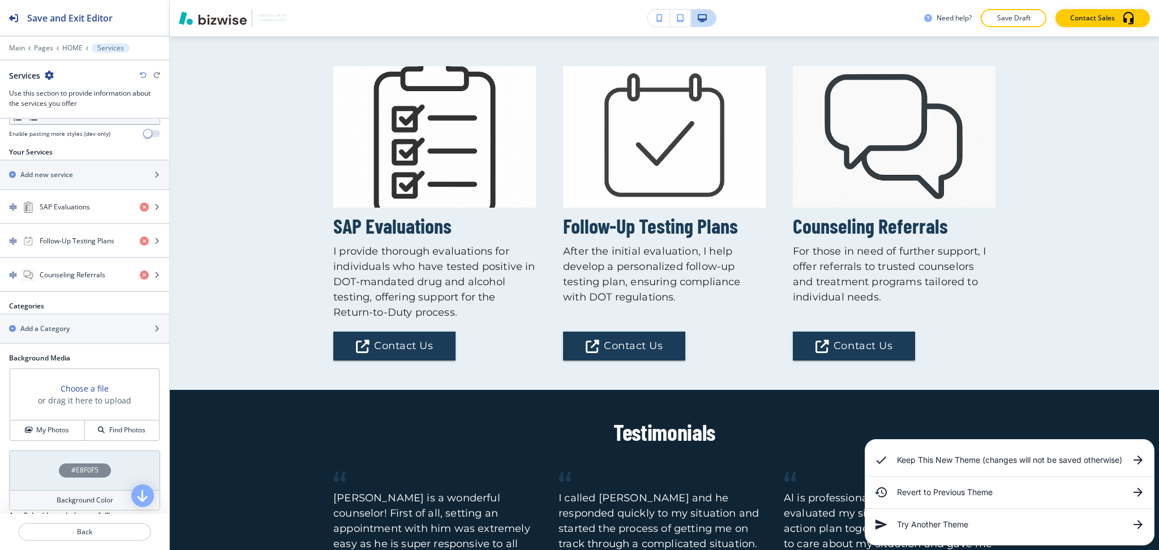
scroll to position [377, 0]
click at [64, 199] on div "button" at bounding box center [84, 194] width 169 height 9
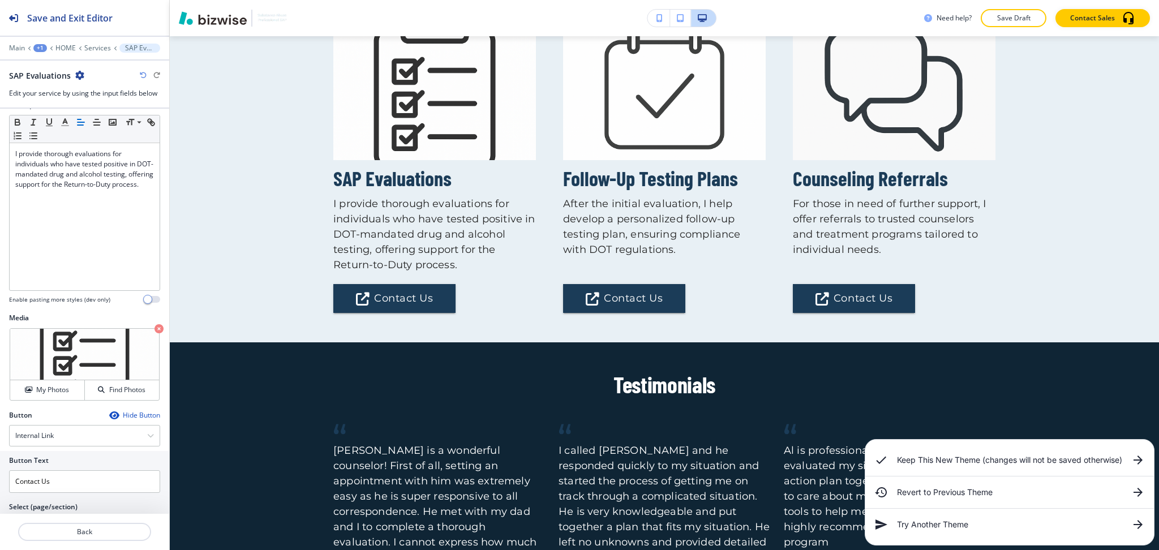
scroll to position [239, 0]
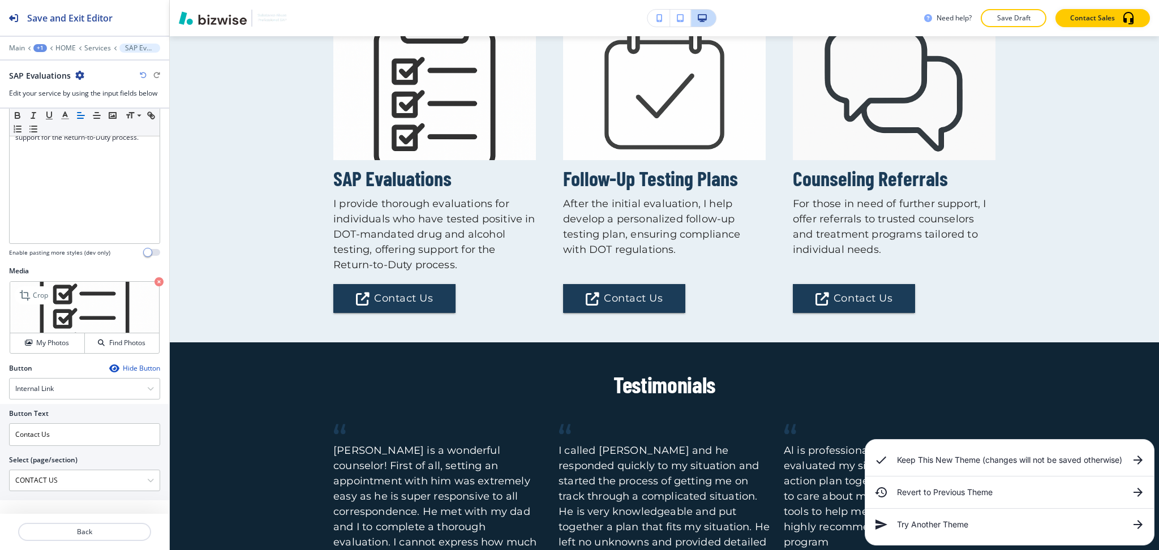
click at [154, 283] on icon "button" at bounding box center [158, 281] width 9 height 9
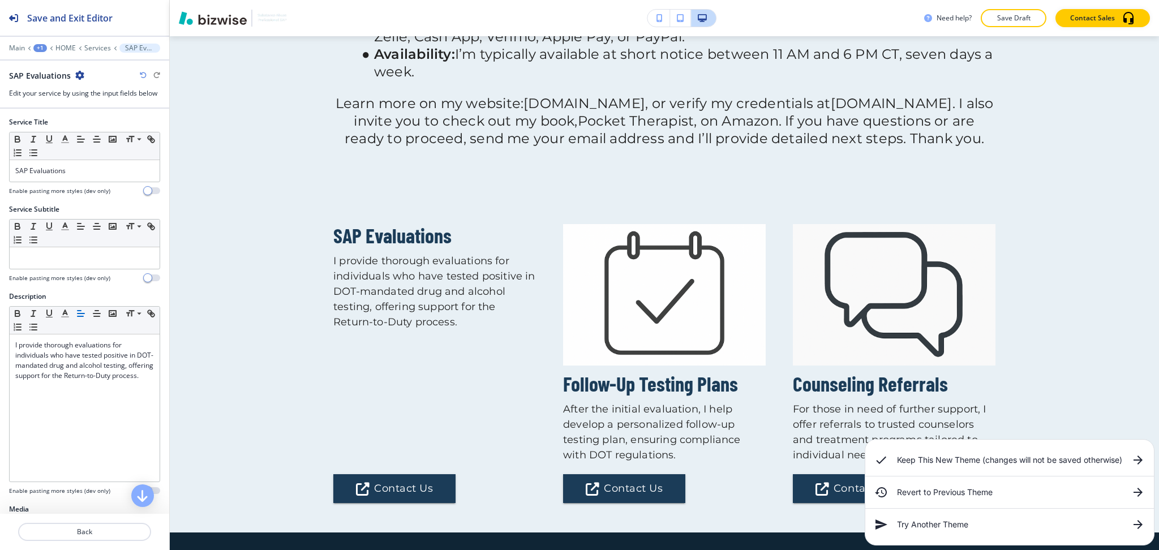
scroll to position [0, 0]
click at [100, 529] on p "Back" at bounding box center [84, 532] width 131 height 10
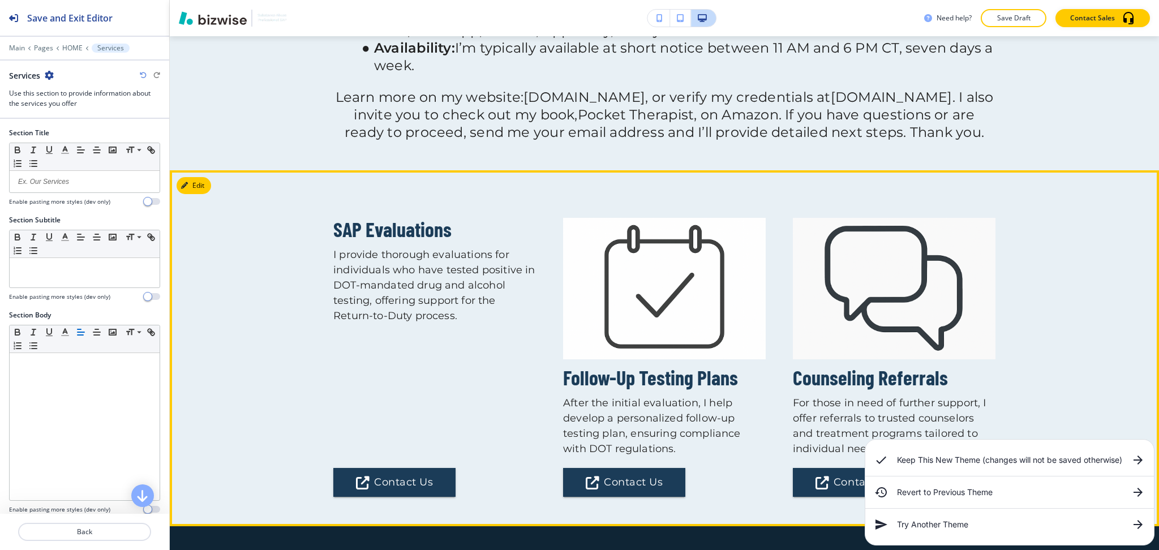
scroll to position [1311, 0]
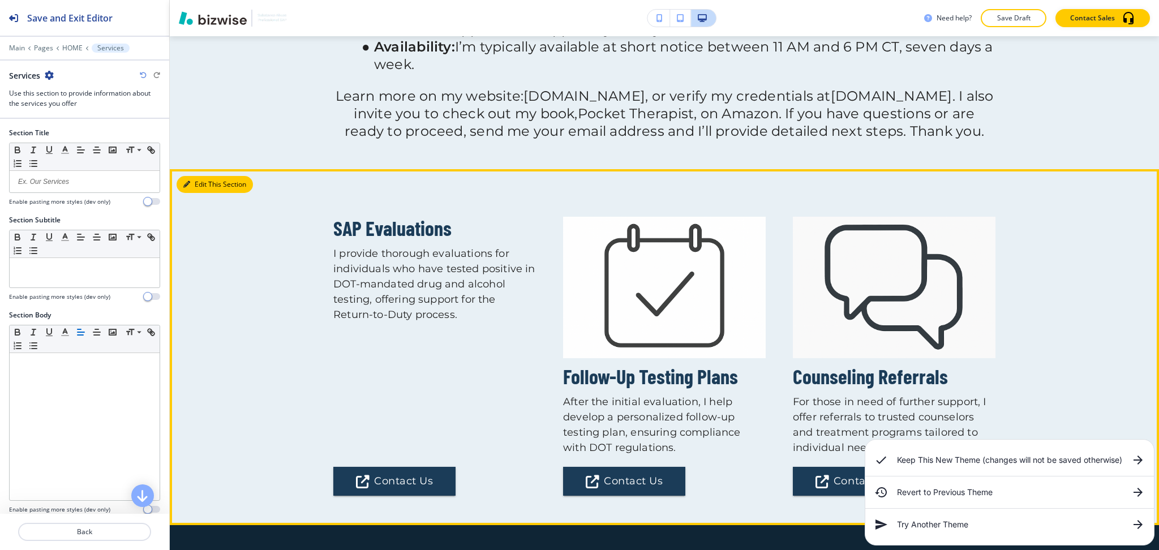
click at [199, 193] on button "Edit This Section" at bounding box center [214, 184] width 76 height 17
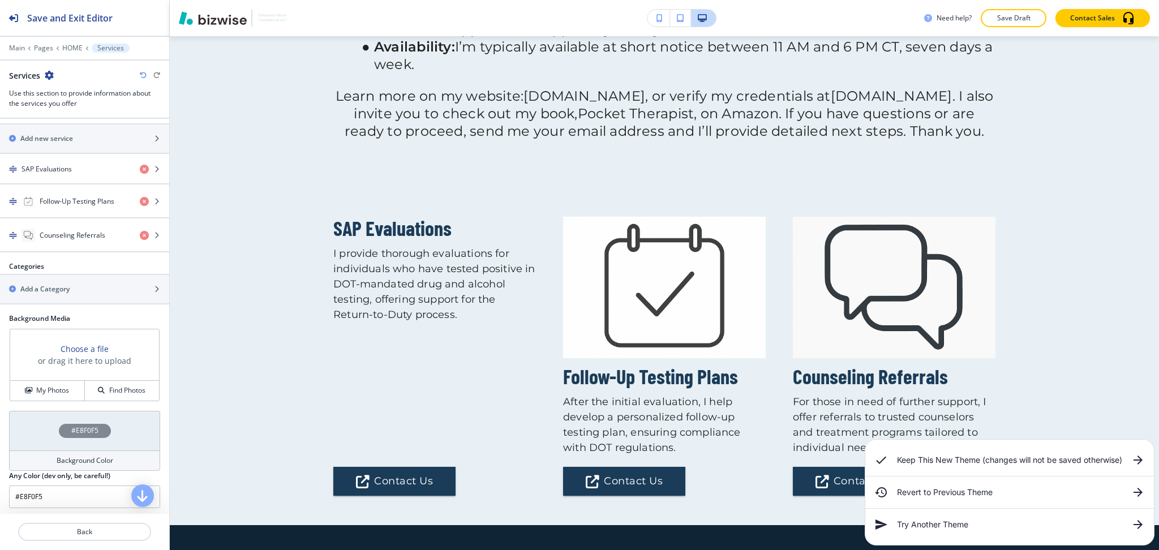
scroll to position [413, 0]
click at [94, 460] on h4 "Background Color" at bounding box center [85, 459] width 57 height 10
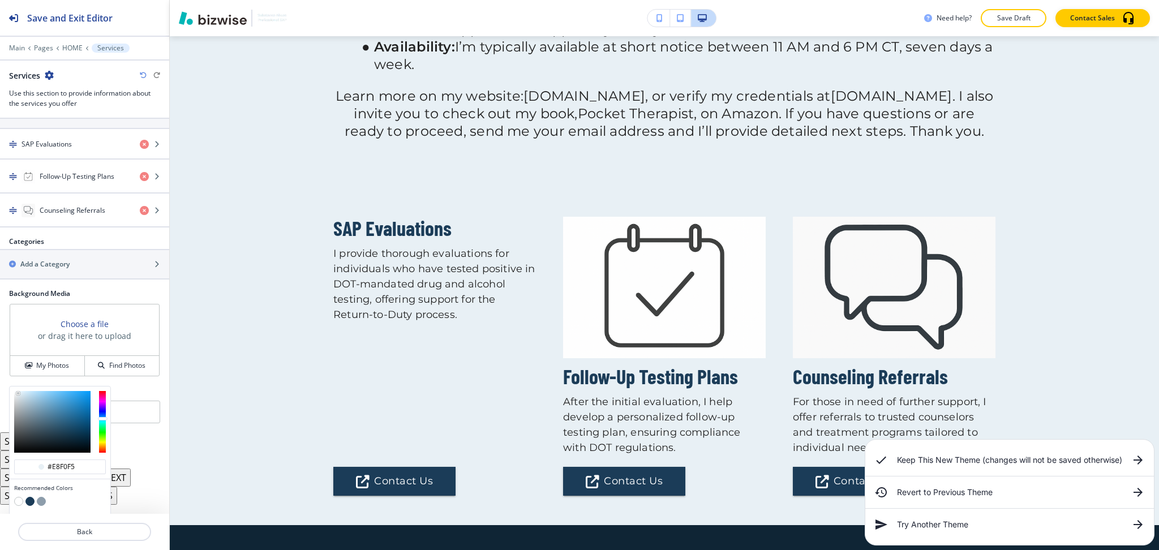
scroll to position [471, 0]
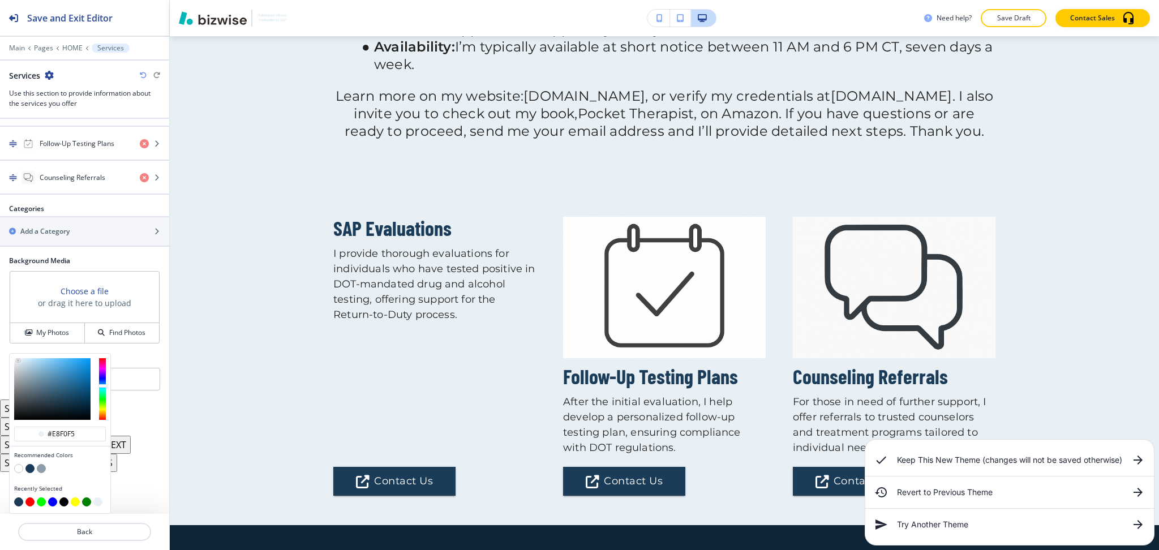
click at [19, 466] on button "button" at bounding box center [18, 468] width 9 height 9
type input "#FFFFFF"
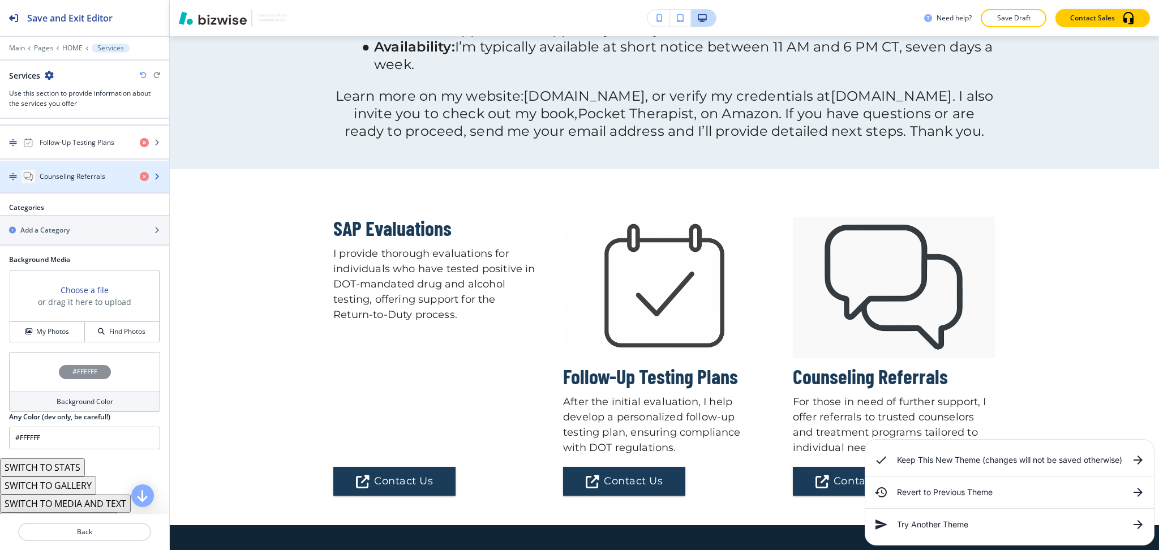
click at [63, 183] on div "Counseling Referrals" at bounding box center [65, 177] width 131 height 14
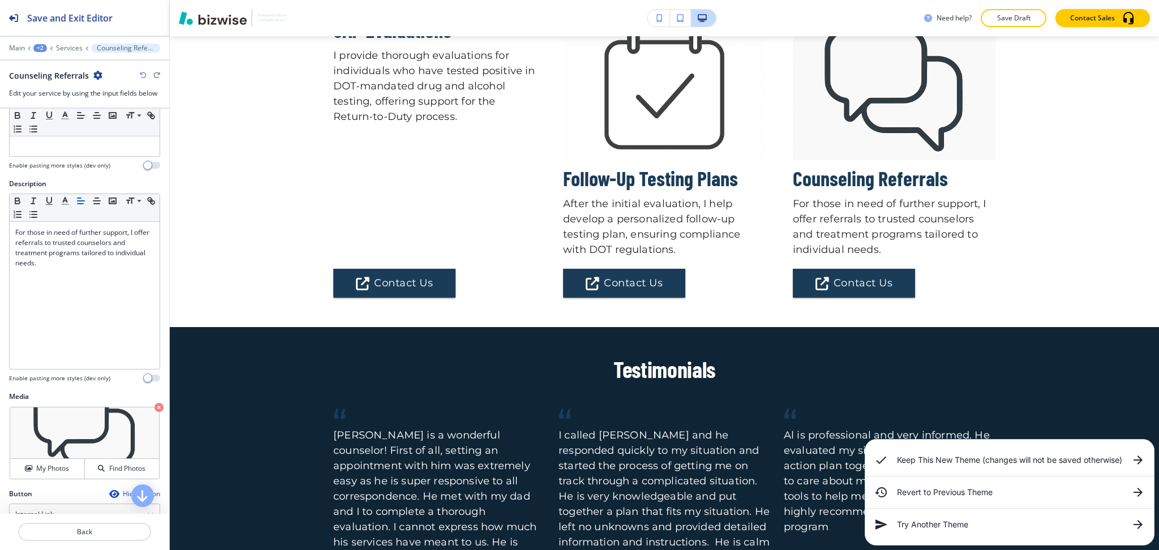
scroll to position [239, 0]
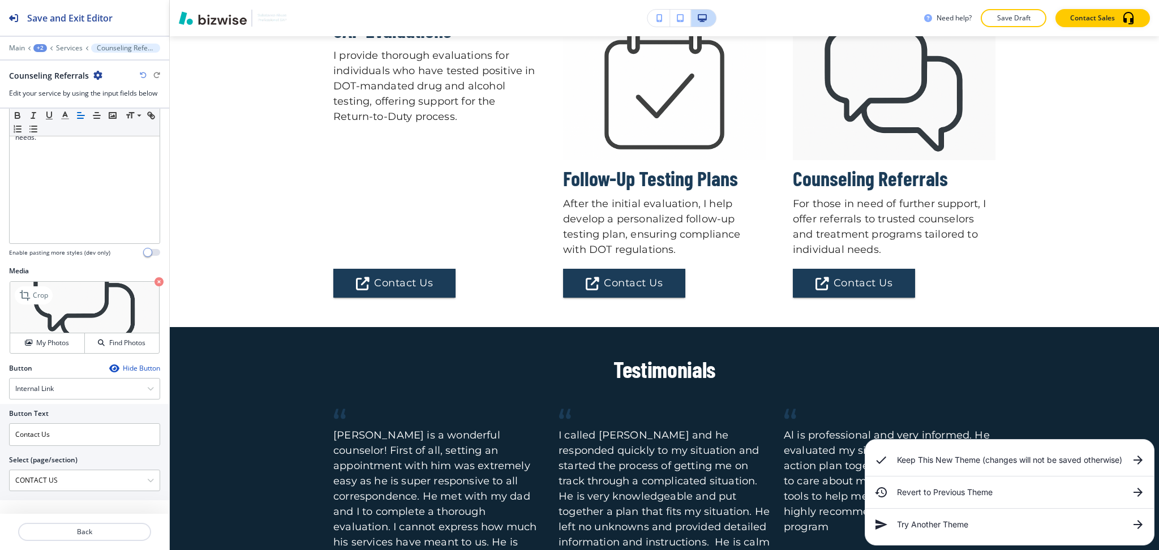
click at [154, 283] on icon "button" at bounding box center [158, 281] width 9 height 9
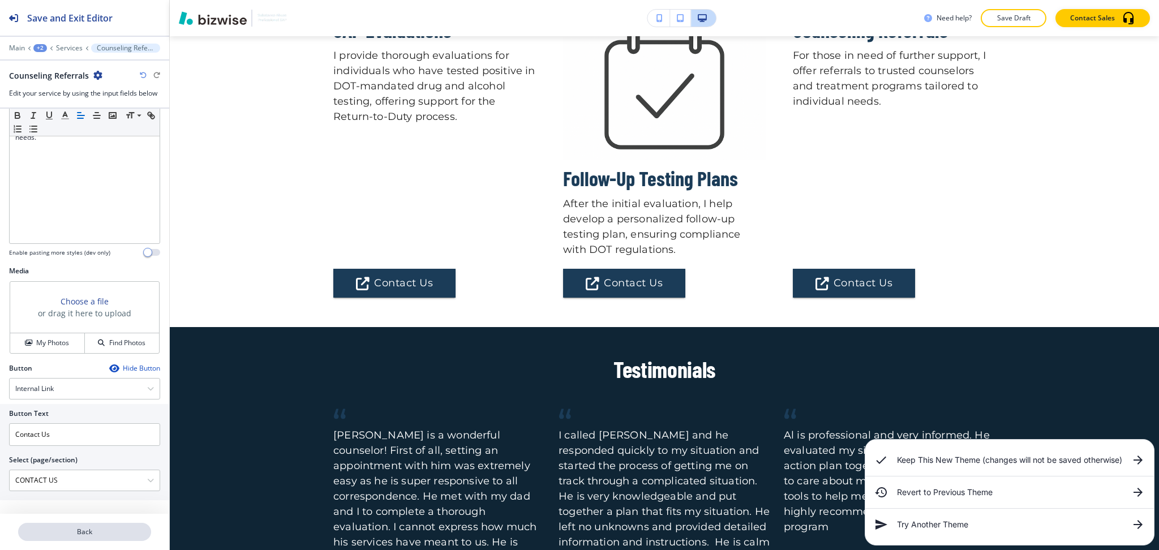
click at [88, 530] on p "Back" at bounding box center [84, 532] width 131 height 10
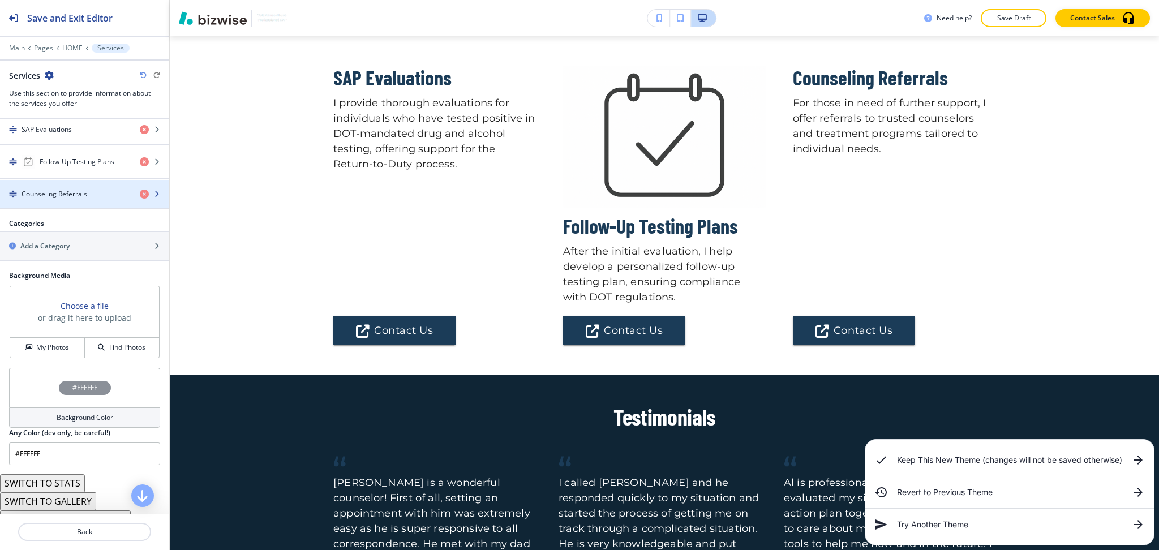
scroll to position [453, 0]
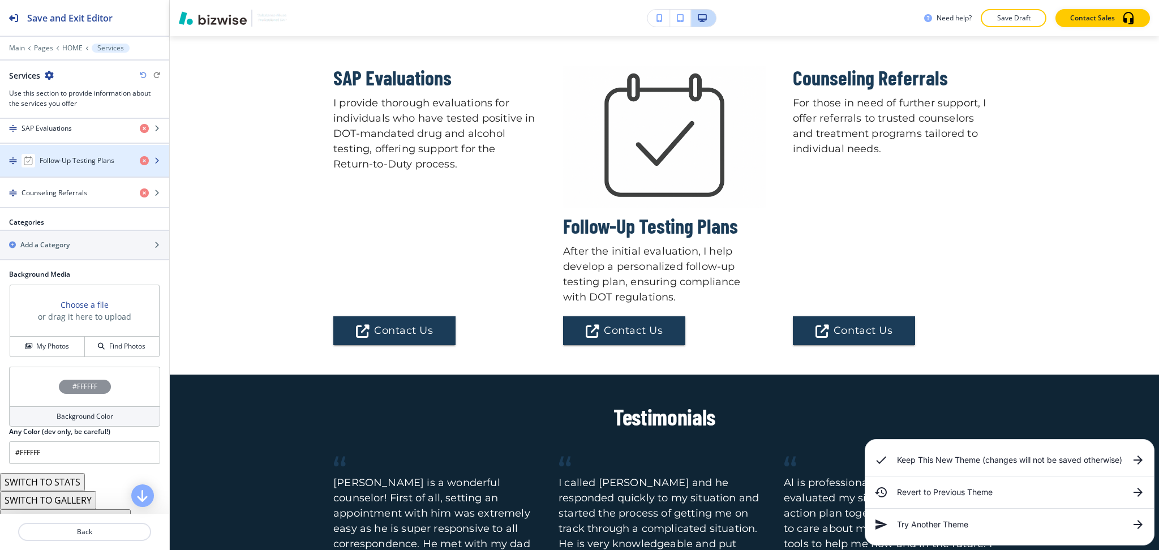
click at [83, 161] on h4 "Follow-Up Testing Plans" at bounding box center [77, 161] width 75 height 10
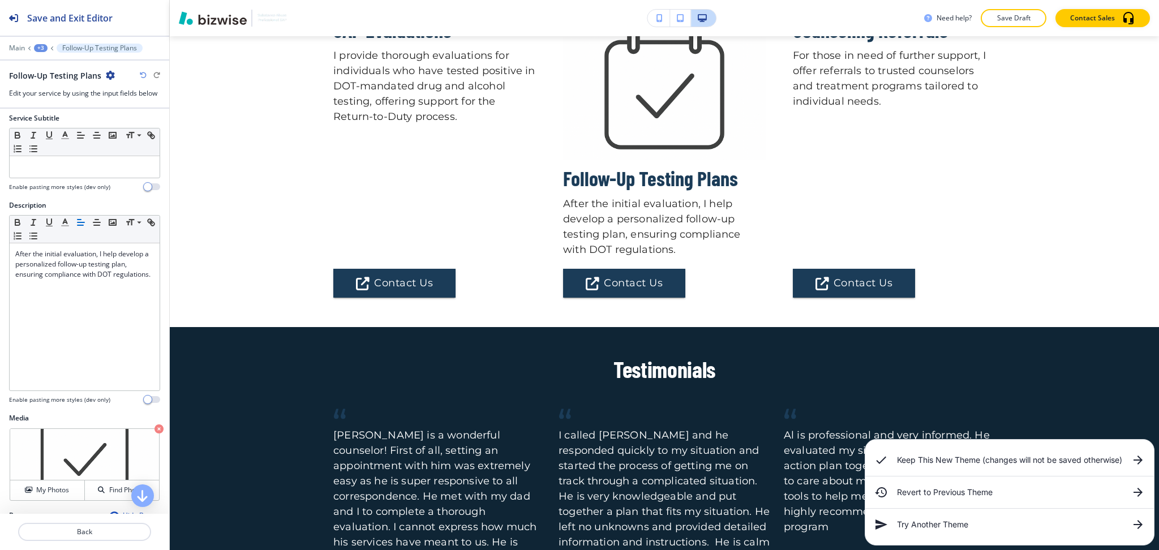
scroll to position [239, 0]
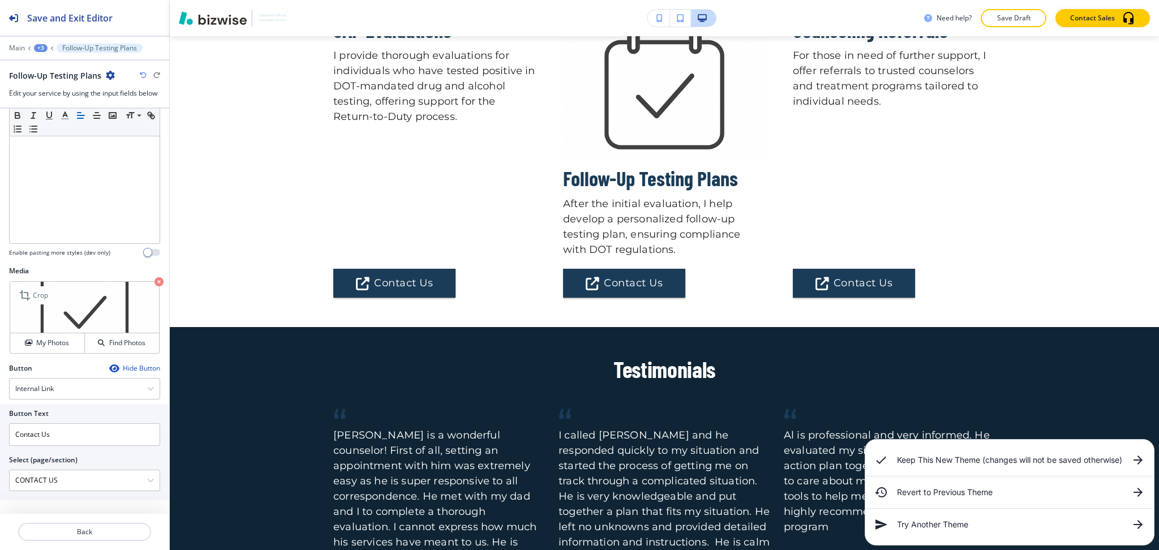
click at [154, 281] on icon "button" at bounding box center [158, 281] width 9 height 9
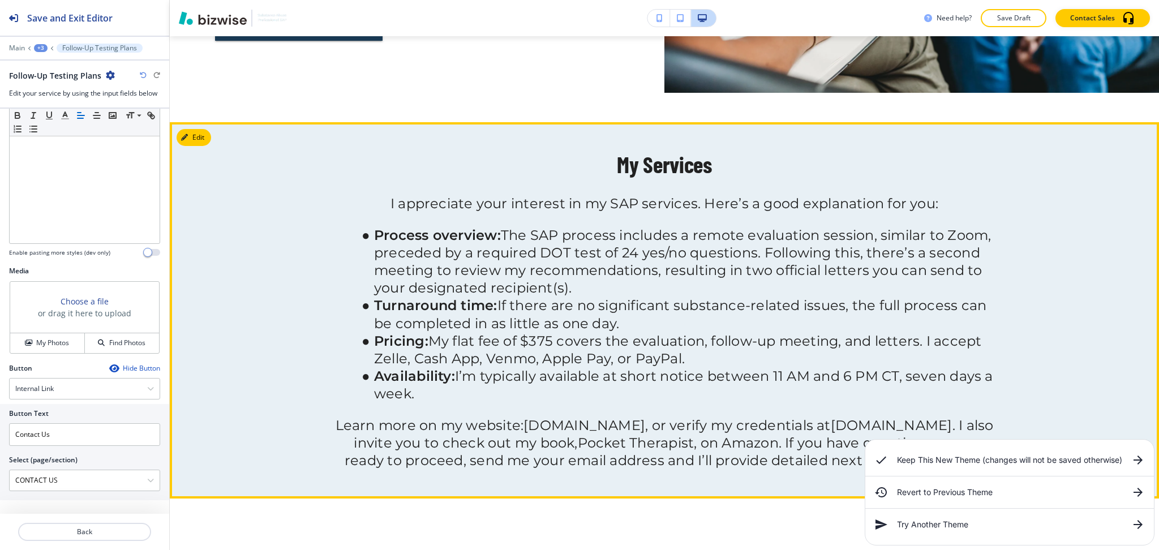
scroll to position [981, 0]
click at [199, 140] on button "Edit This Section" at bounding box center [214, 138] width 76 height 17
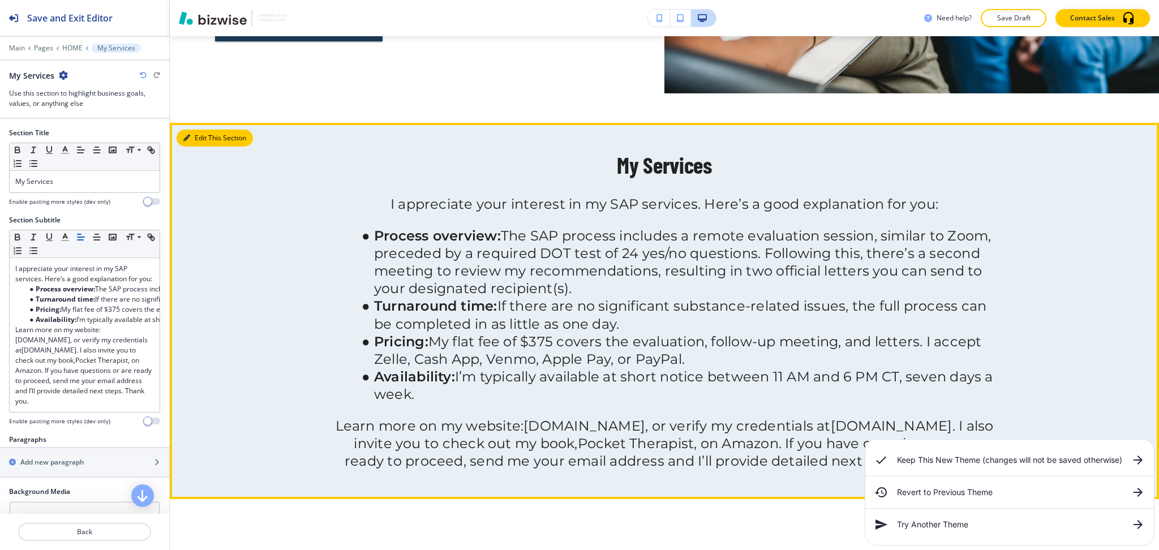
scroll to position [1069, 0]
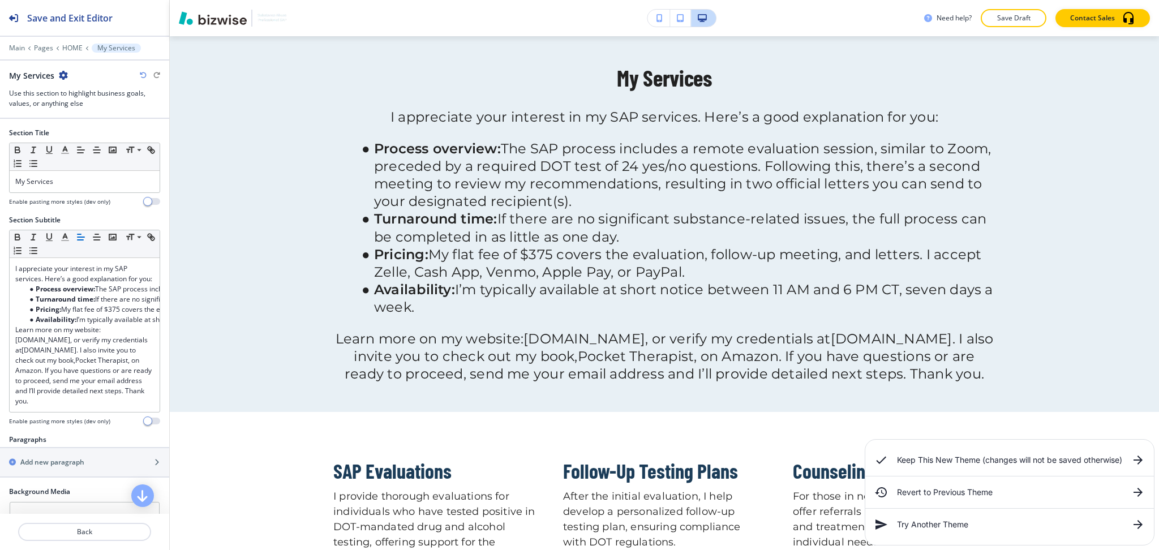
click at [61, 78] on icon "button" at bounding box center [63, 75] width 9 height 9
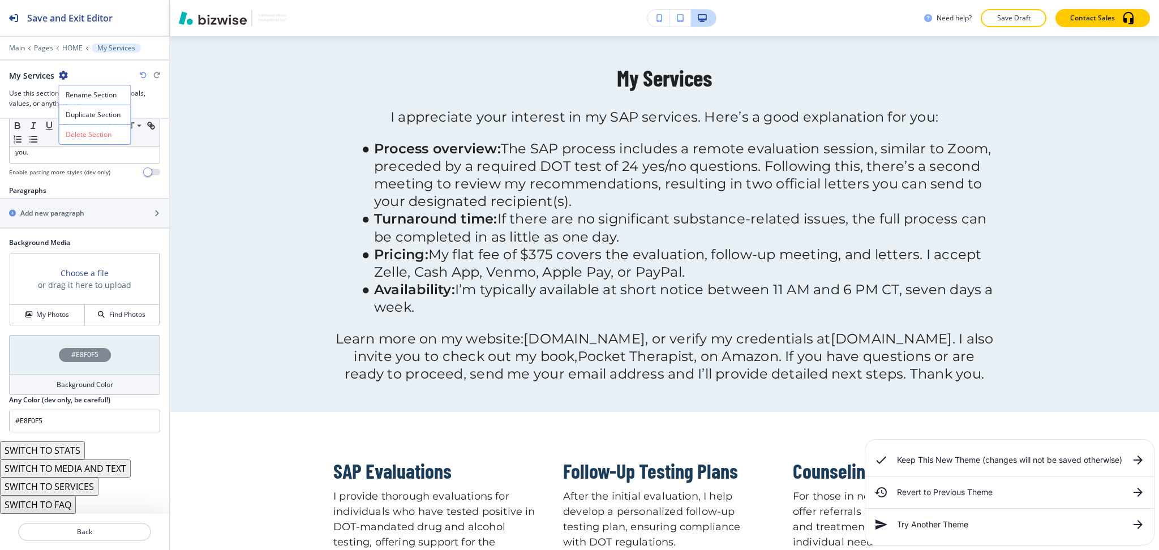
scroll to position [270, 0]
click at [71, 448] on button "SWITCH TO STATS" at bounding box center [42, 450] width 85 height 18
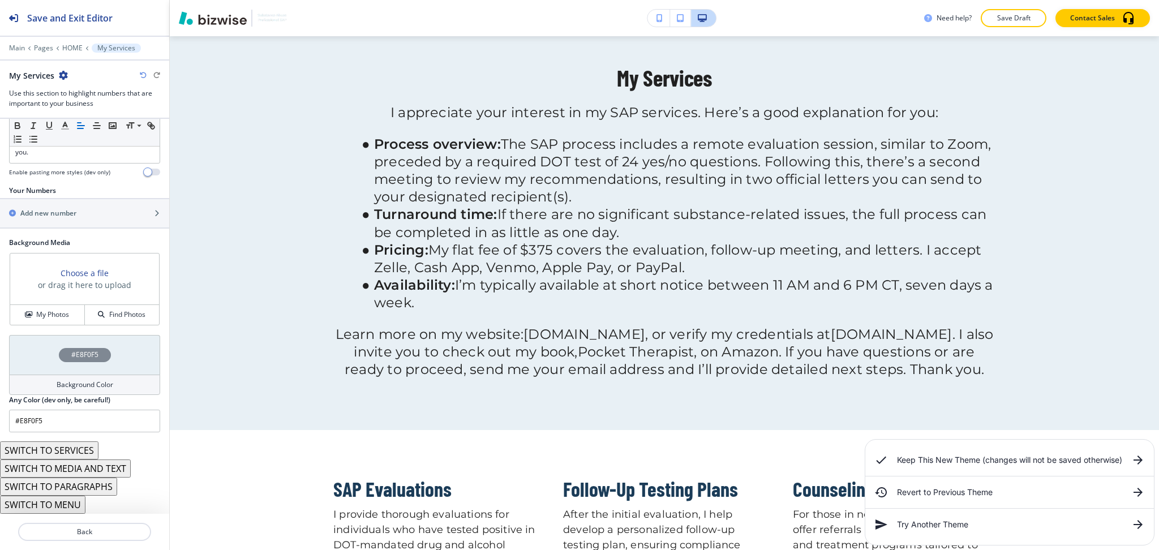
click at [84, 490] on button "SWITCH TO PARAGRAPHS" at bounding box center [58, 486] width 117 height 18
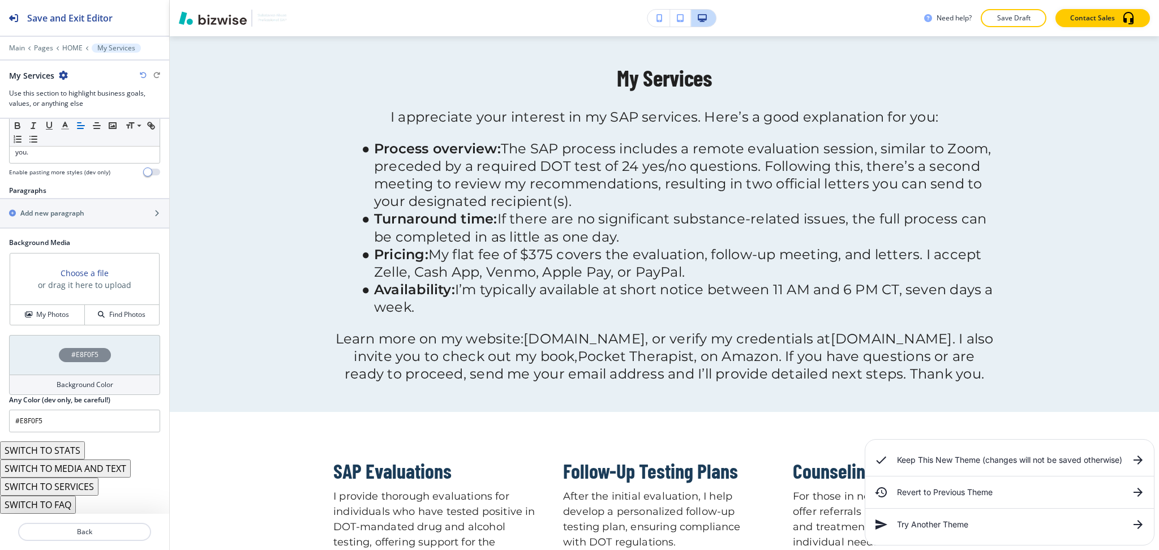
click at [80, 490] on button "SWITCH TO SERVICES" at bounding box center [49, 486] width 98 height 18
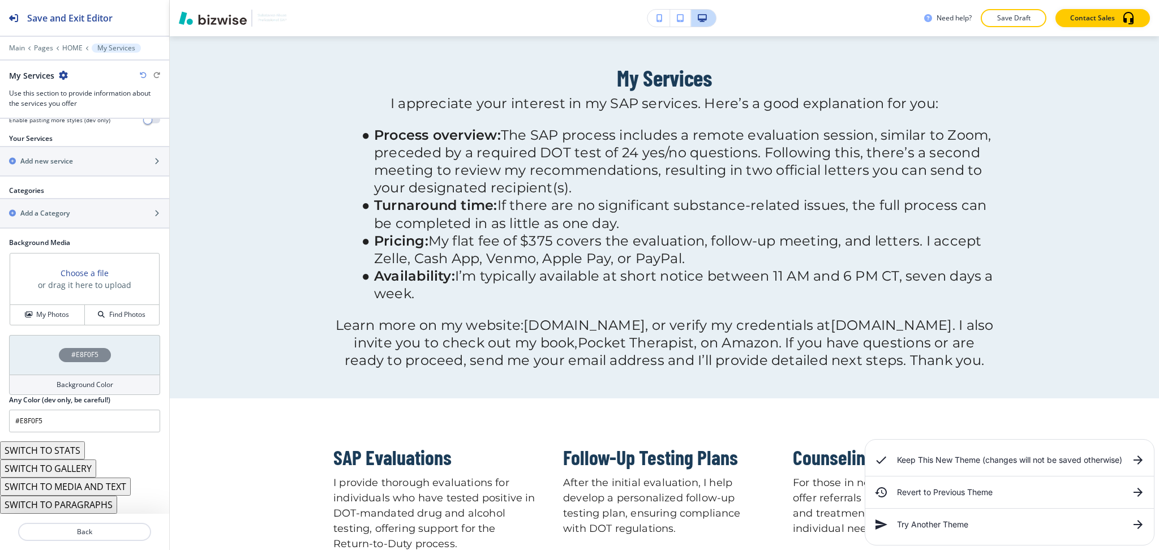
scroll to position [536, 0]
click at [87, 508] on button "SWITCH TO PARAGRAPHS" at bounding box center [58, 505] width 117 height 18
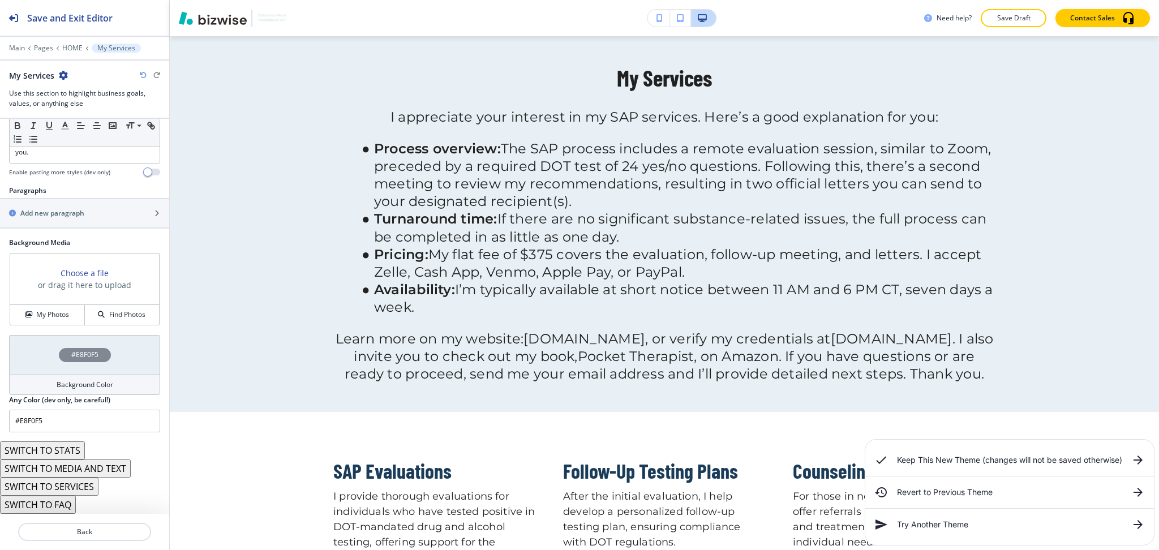
click at [64, 72] on icon "button" at bounding box center [63, 75] width 9 height 9
click at [93, 140] on button "Delete Section" at bounding box center [94, 134] width 72 height 20
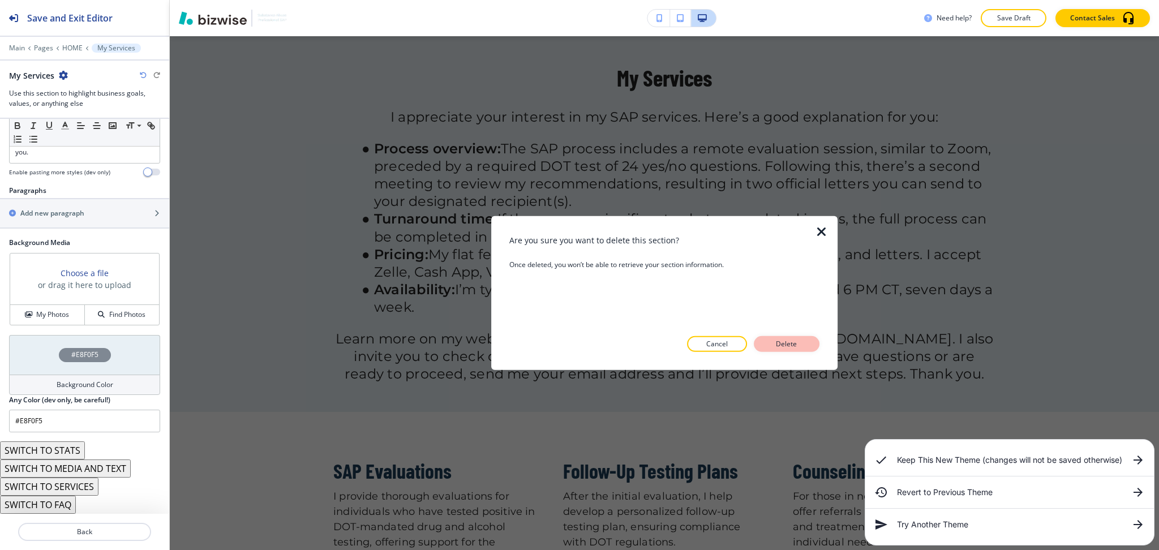
click at [794, 343] on p "Delete" at bounding box center [786, 344] width 27 height 10
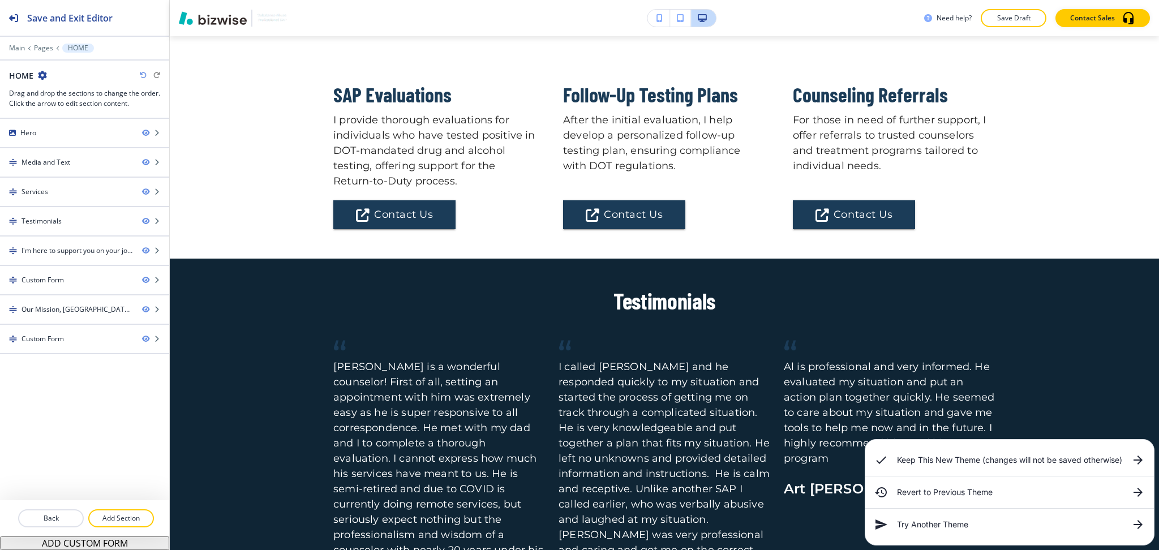
scroll to position [675, 0]
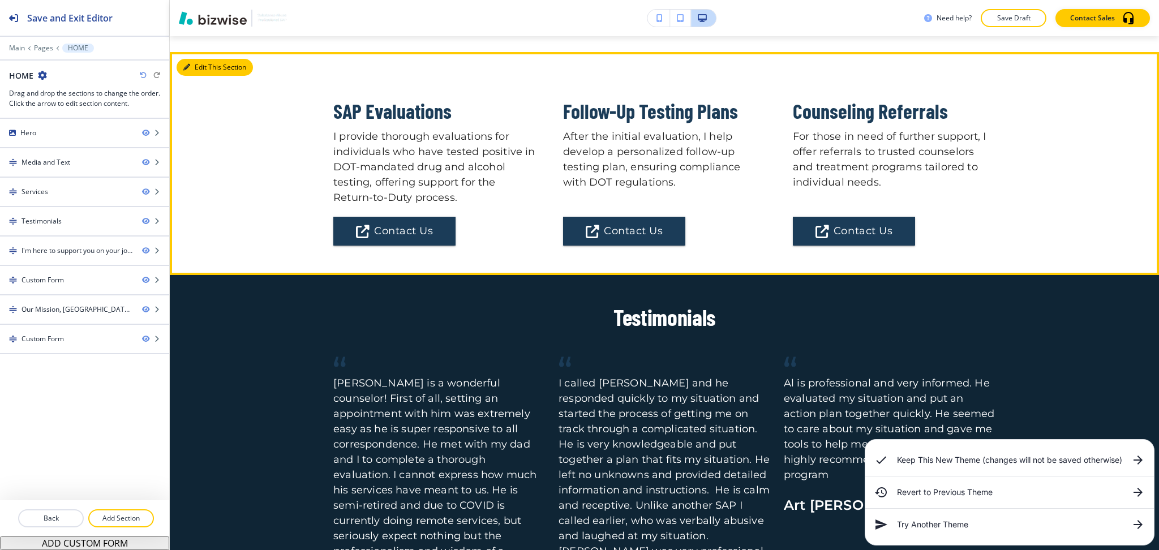
click at [186, 59] on button "Edit This Section" at bounding box center [214, 67] width 76 height 17
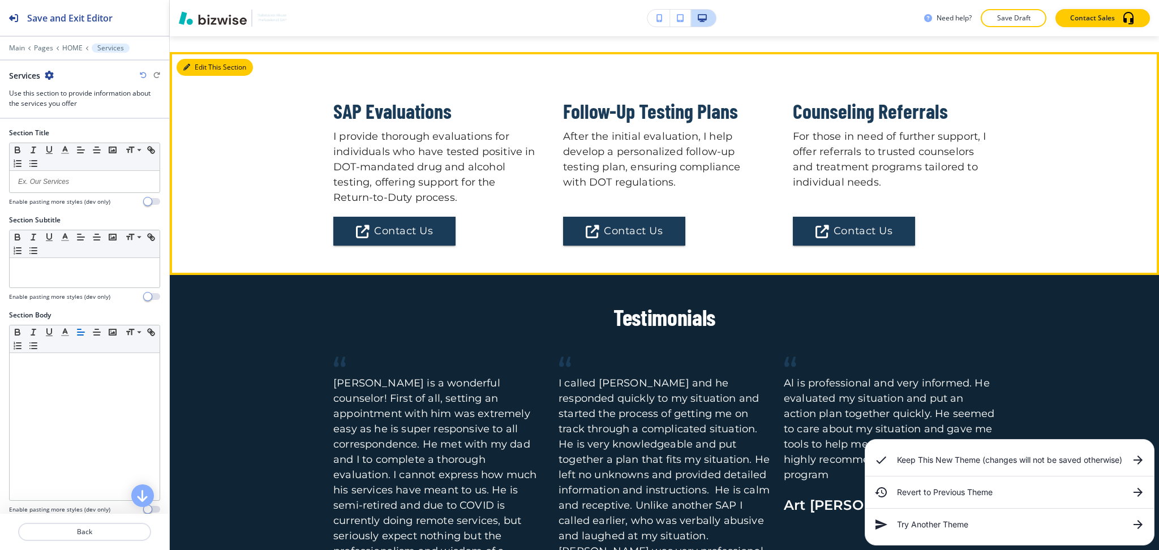
scroll to position [1069, 0]
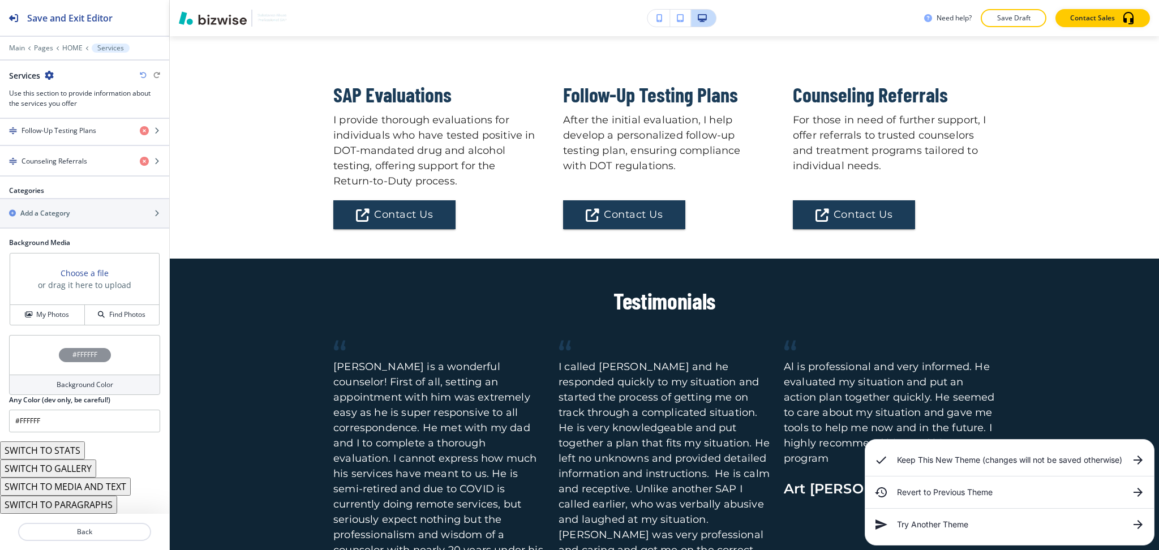
click at [74, 449] on button "SWITCH TO STATS" at bounding box center [42, 450] width 85 height 18
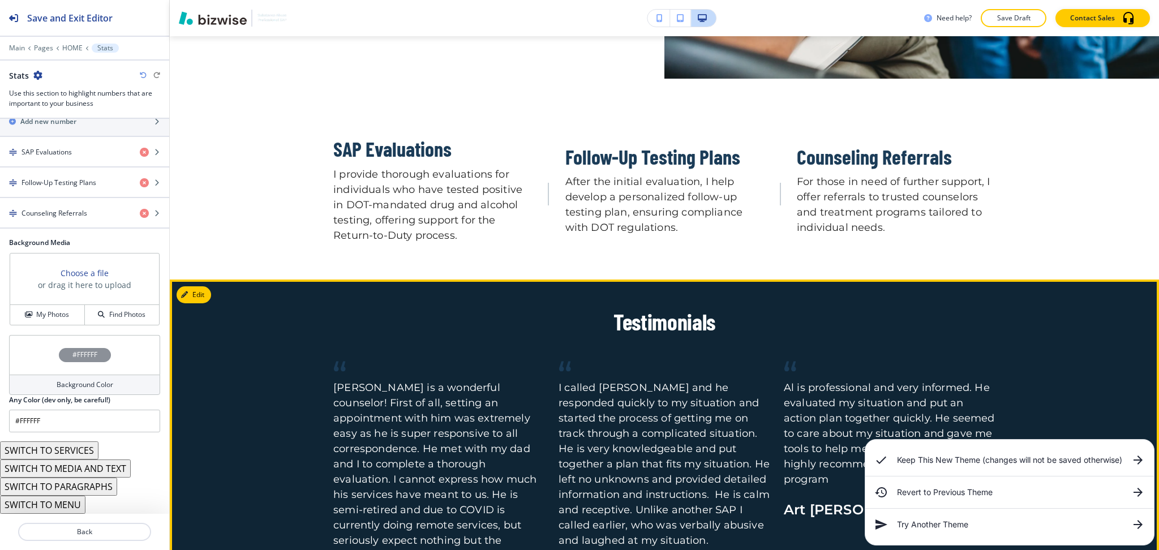
scroll to position [996, 0]
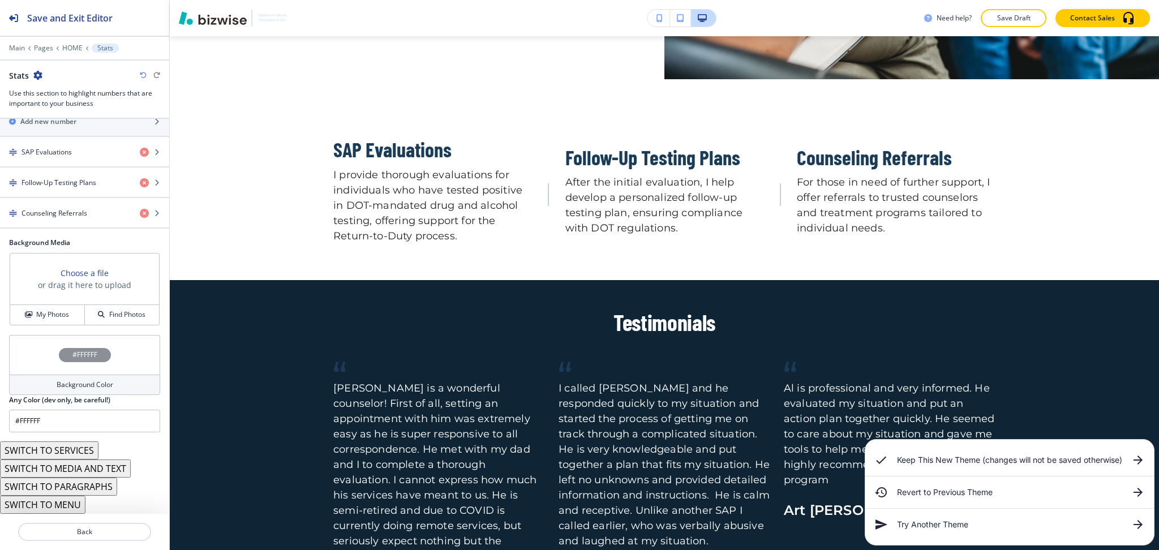
click at [140, 75] on icon "button" at bounding box center [143, 75] width 7 height 7
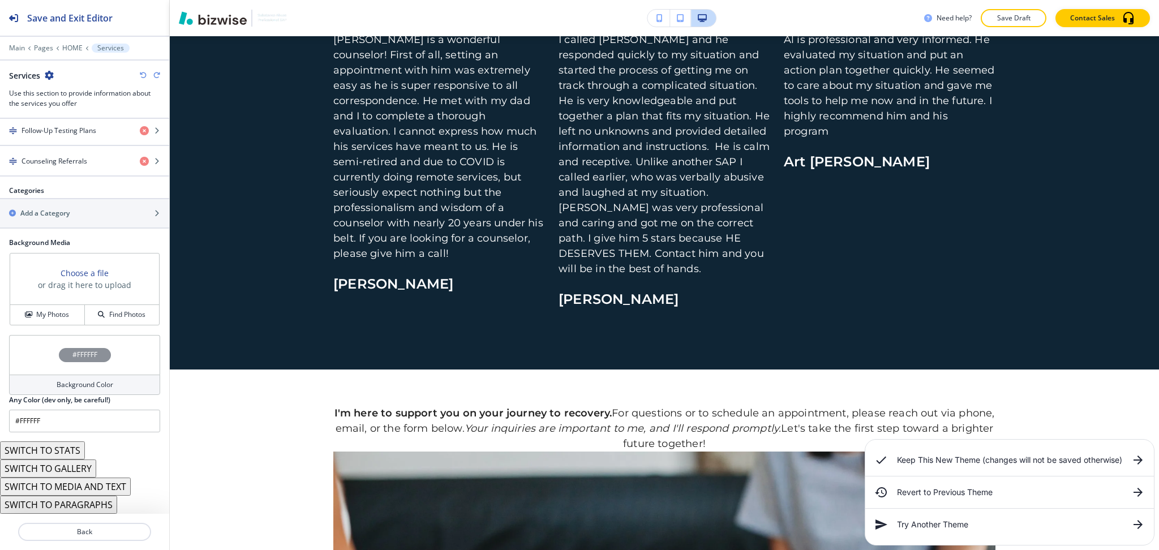
scroll to position [0, 0]
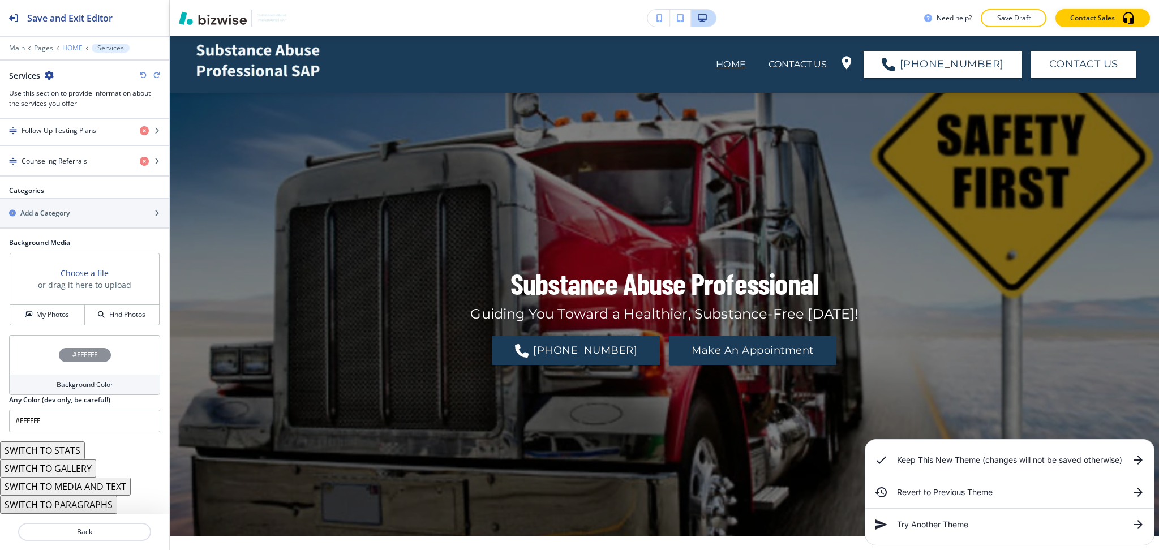
click at [71, 46] on p "HOME" at bounding box center [72, 48] width 20 height 8
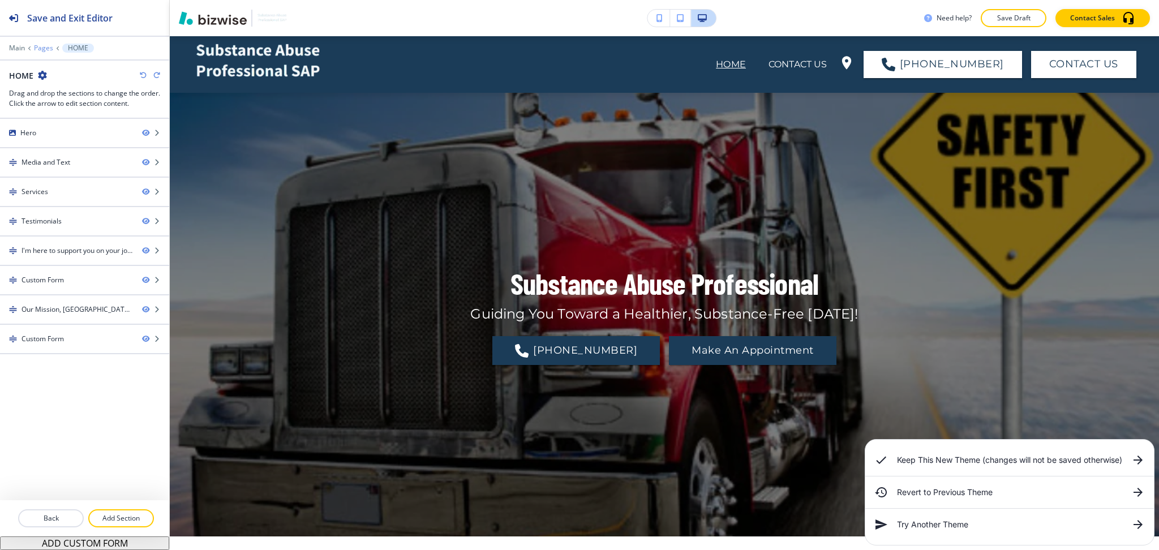
click at [40, 50] on p "Pages" at bounding box center [43, 48] width 19 height 8
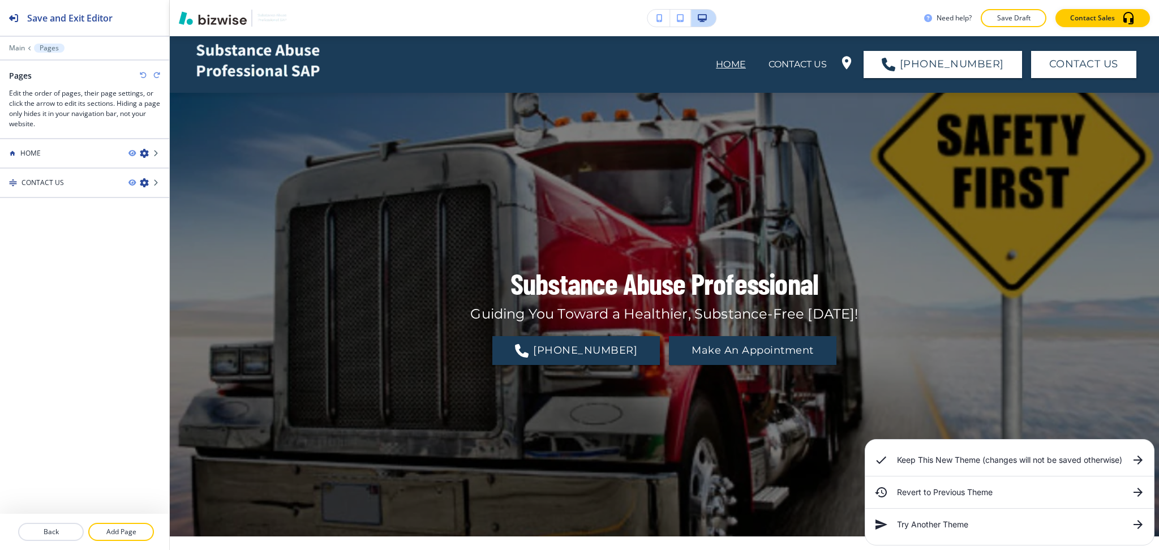
click at [135, 531] on p "Add Page" at bounding box center [120, 532] width 63 height 10
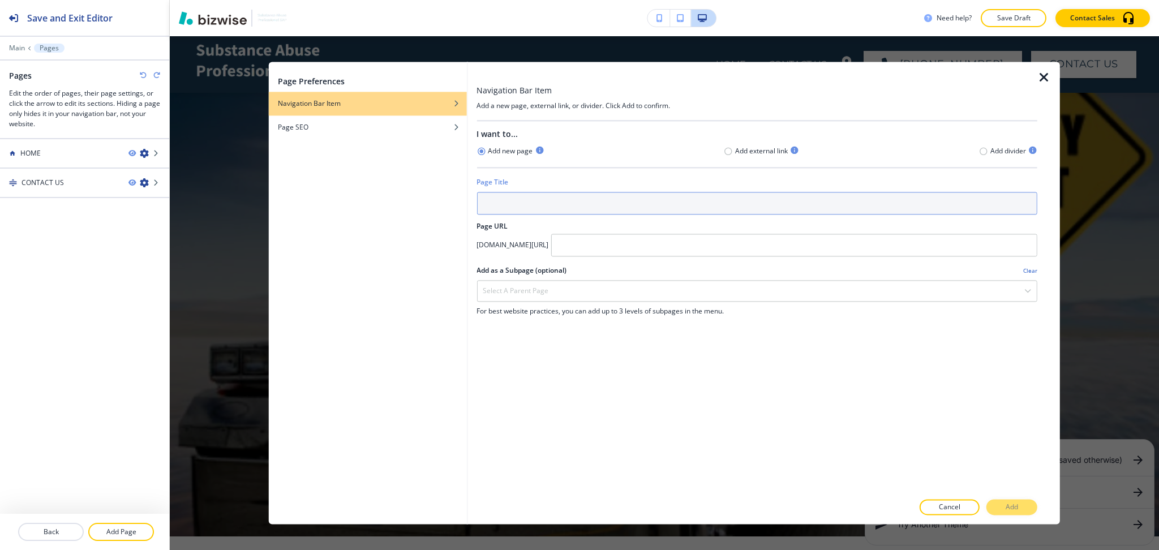
click at [576, 208] on input "text" at bounding box center [756, 203] width 561 height 23
type input "ABOUT"
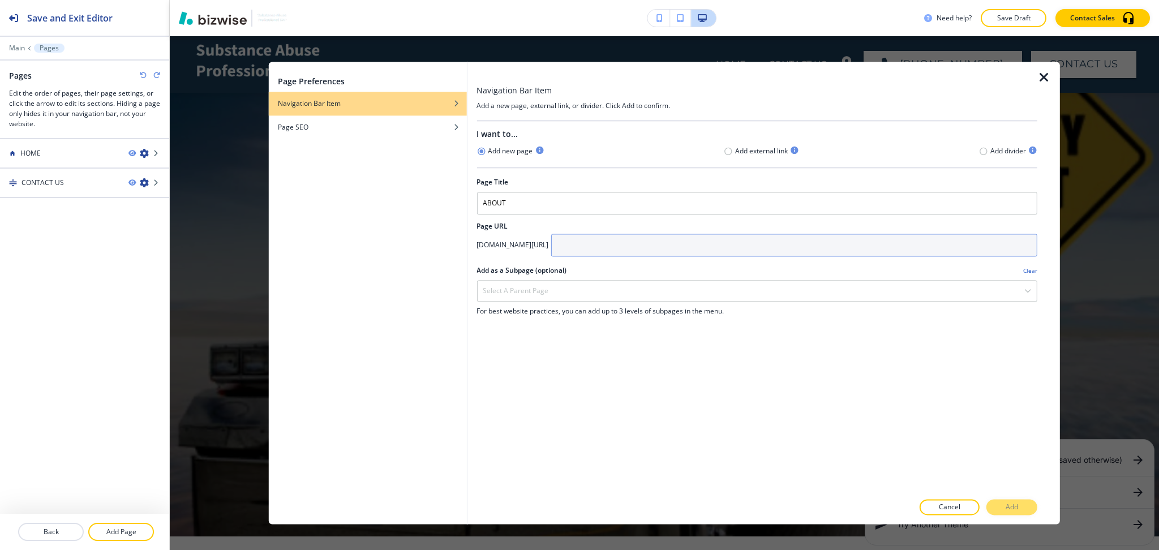
click at [701, 247] on input "text" at bounding box center [793, 245] width 486 height 23
type input "about"
click at [1015, 506] on p "Add" at bounding box center [1011, 507] width 12 height 10
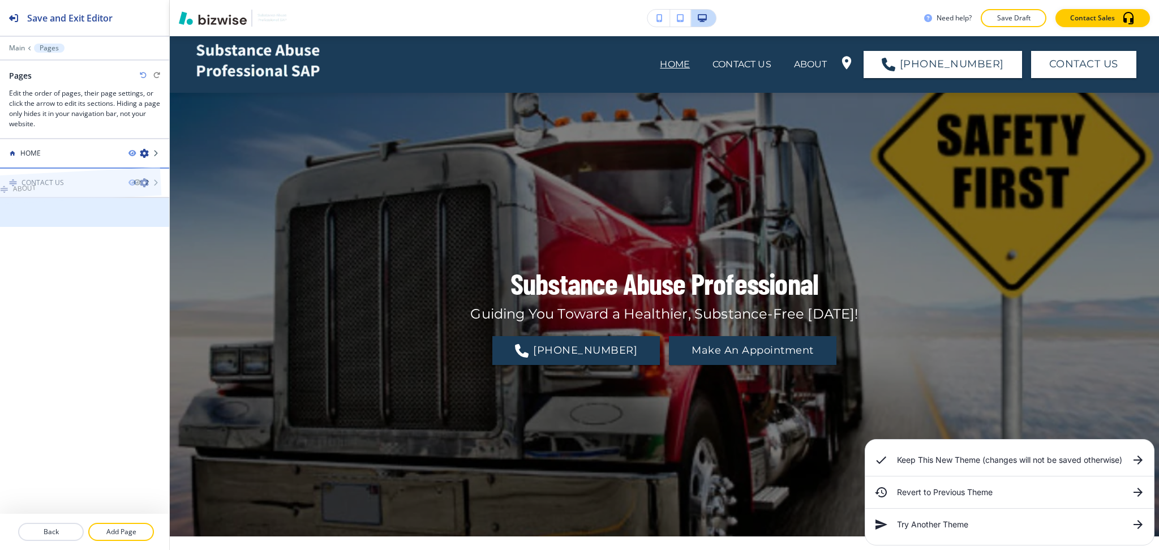
drag, startPoint x: 95, startPoint y: 219, endPoint x: 85, endPoint y: 168, distance: 52.4
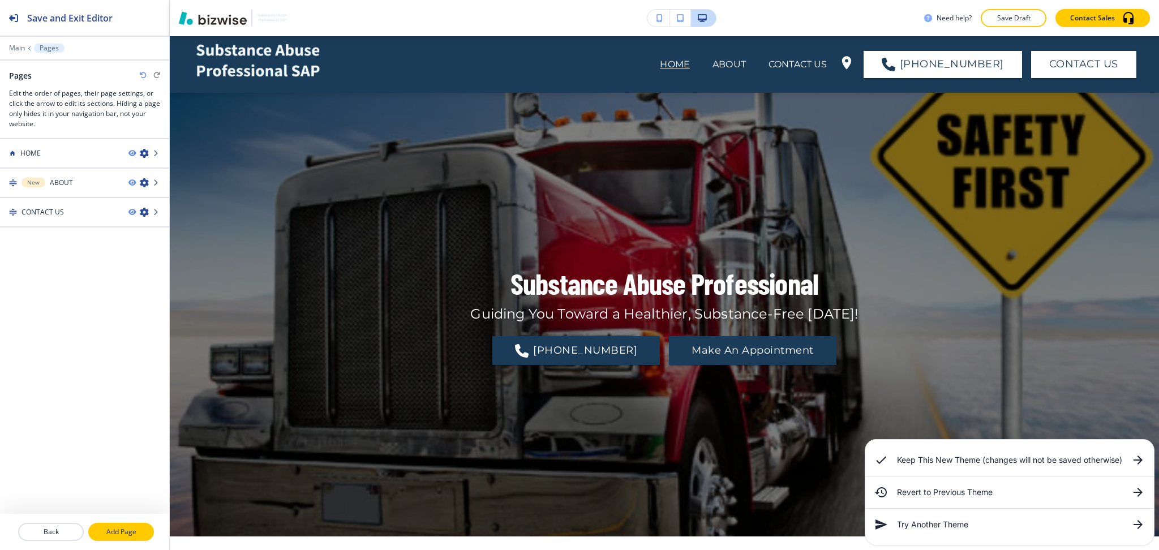
click at [133, 532] on p "Add Page" at bounding box center [120, 532] width 63 height 10
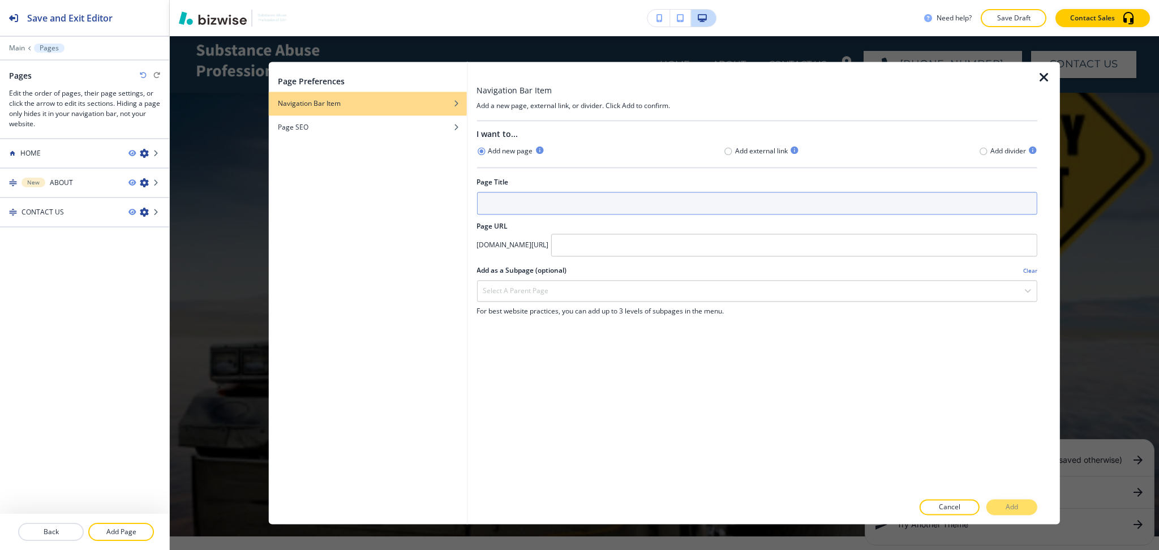
click at [608, 205] on input "text" at bounding box center [756, 203] width 561 height 23
click at [486, 201] on input "sSERVICES" at bounding box center [756, 203] width 561 height 23
type input "SERVICES"
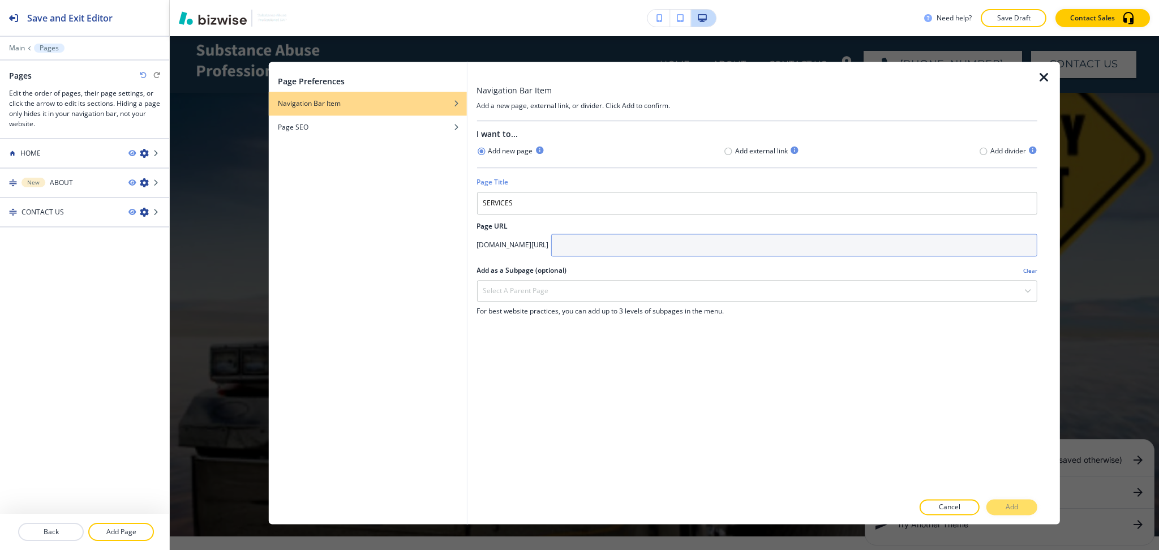
click at [640, 249] on input "text" at bounding box center [793, 245] width 486 height 23
type input "services"
click at [1031, 502] on button "Add" at bounding box center [1011, 507] width 51 height 16
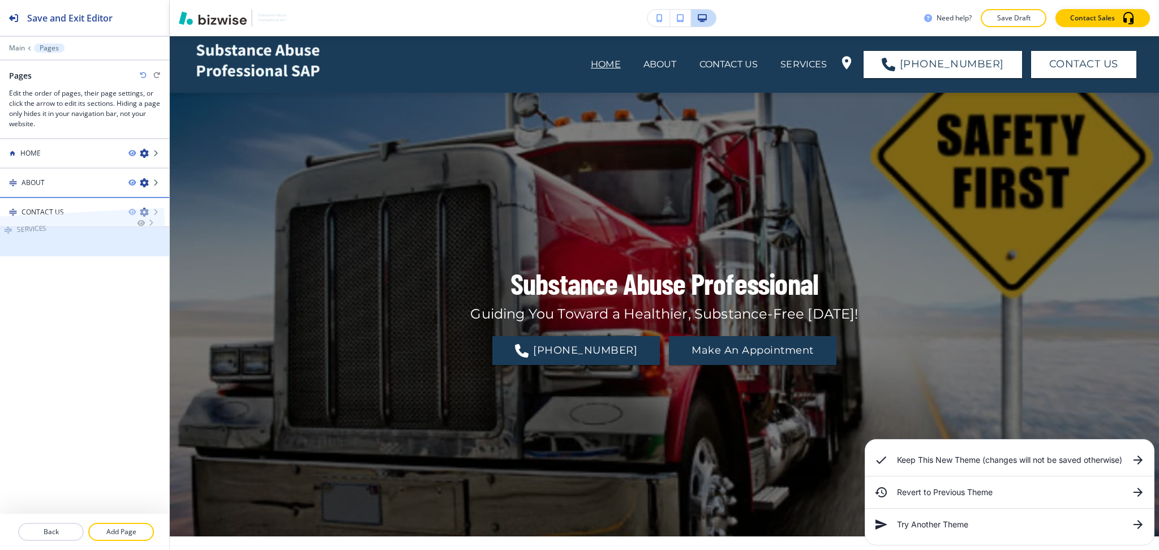
drag, startPoint x: 71, startPoint y: 240, endPoint x: 65, endPoint y: 198, distance: 42.2
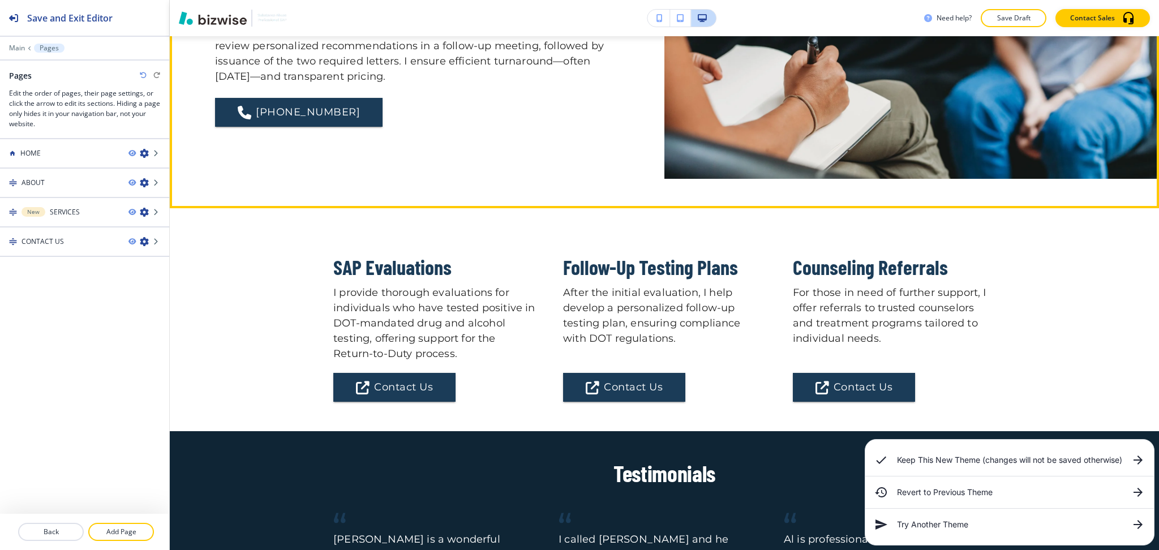
scroll to position [897, 0]
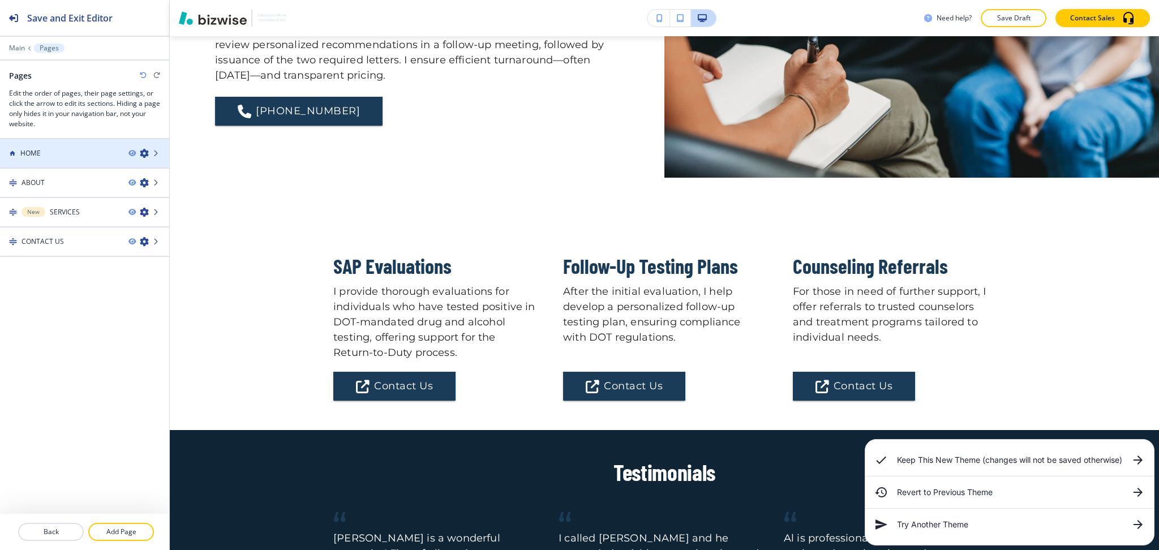
click at [48, 156] on div "HOME" at bounding box center [59, 153] width 119 height 10
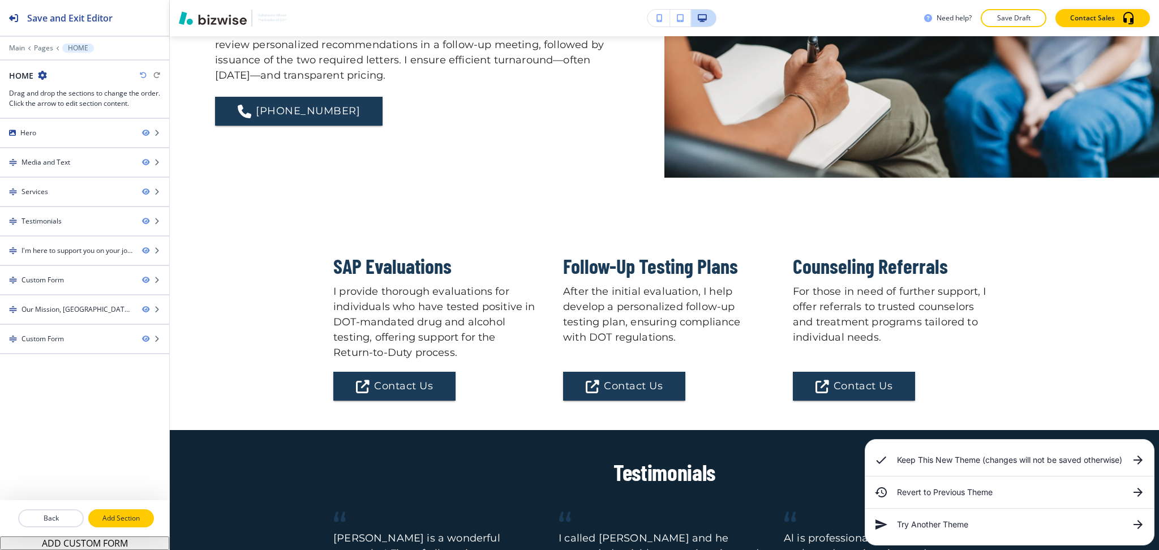
click at [140, 512] on button "Add Section" at bounding box center [121, 518] width 66 height 18
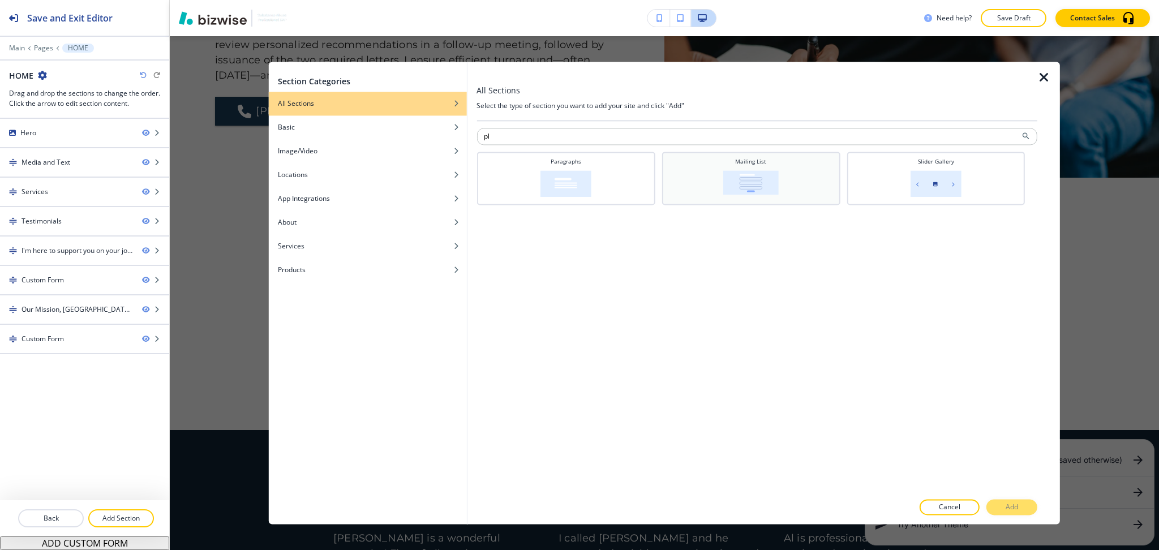
type input "p"
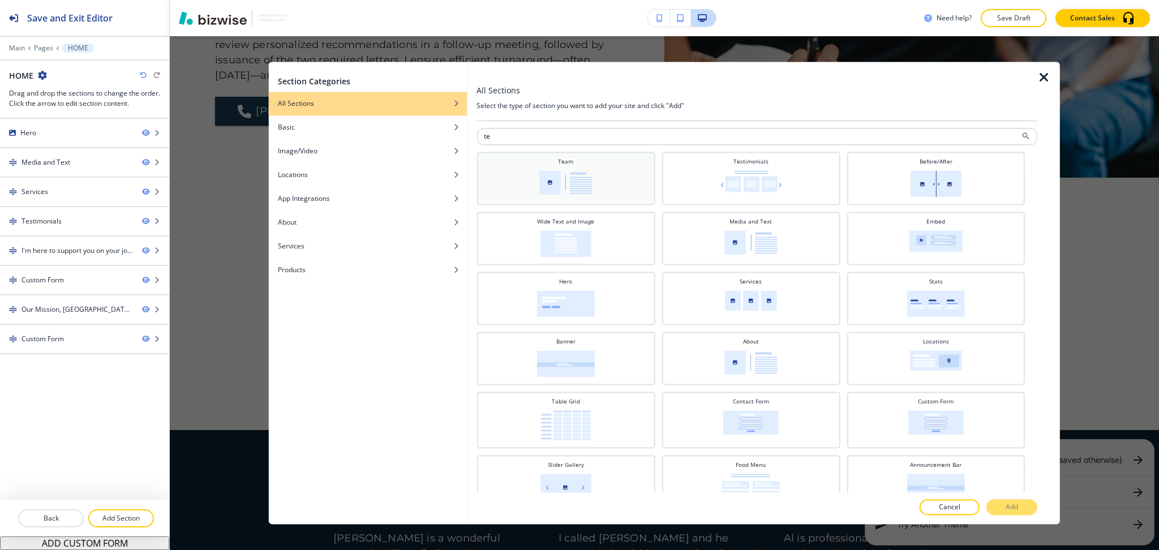
type input "t"
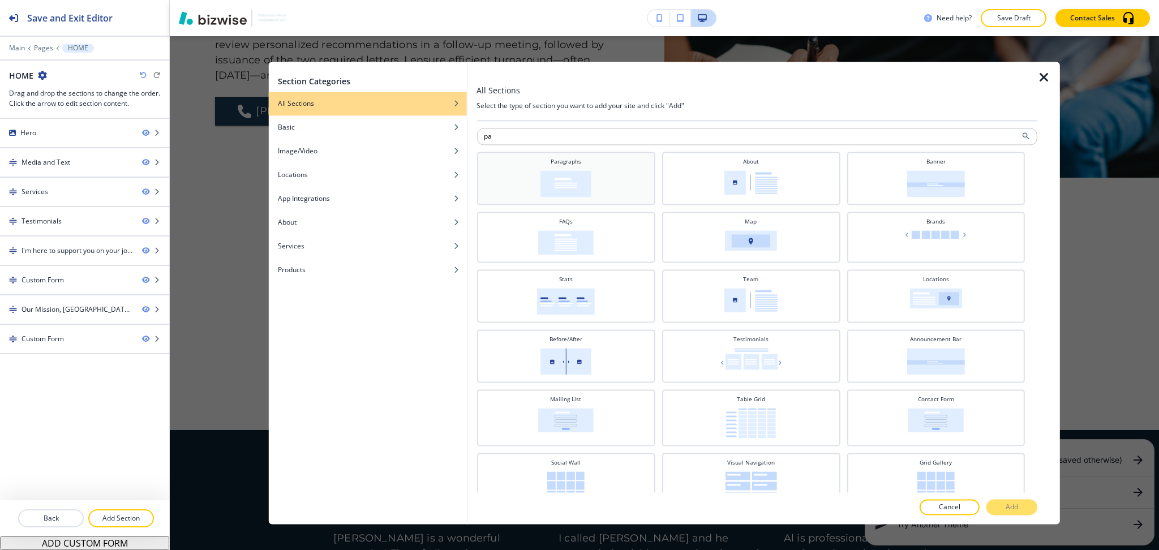
type input "pa"
click at [602, 192] on div "Paragraphs" at bounding box center [565, 177] width 167 height 40
click at [1012, 505] on p "Add" at bounding box center [1011, 507] width 12 height 10
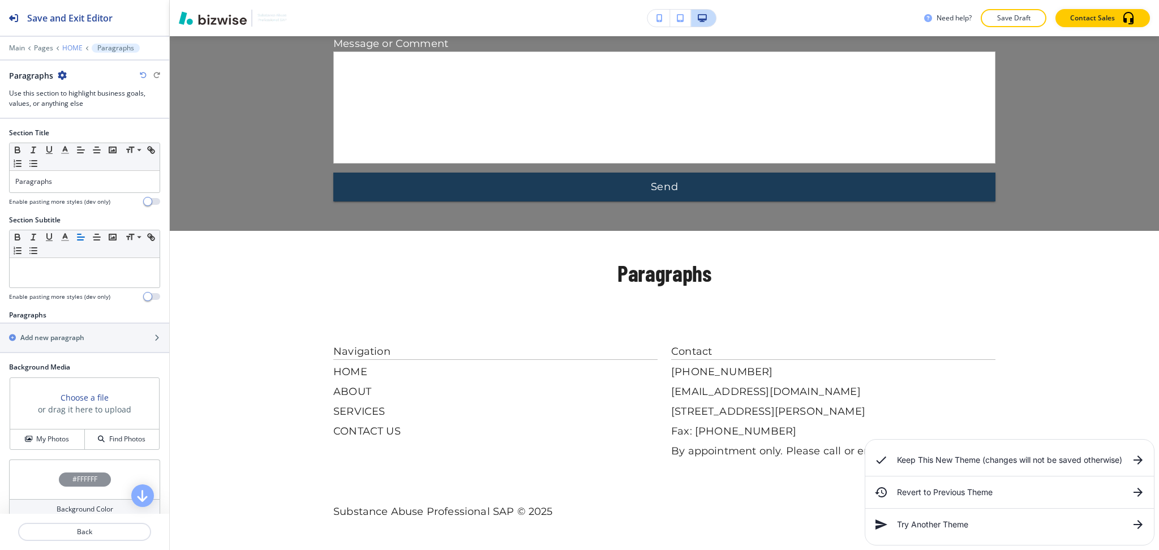
scroll to position [3431, 0]
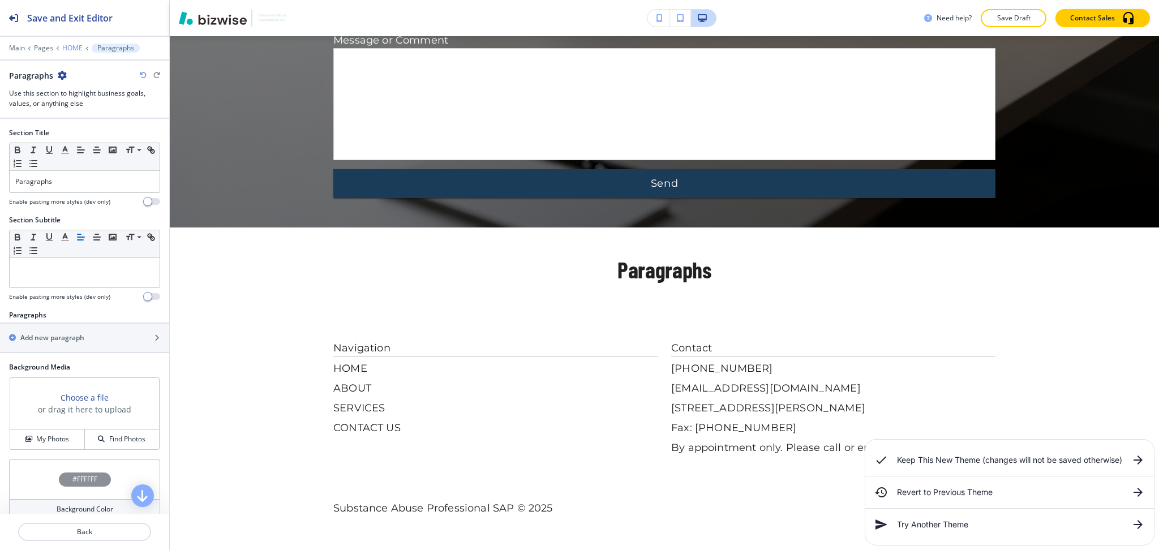
click at [74, 48] on p "HOME" at bounding box center [72, 48] width 20 height 8
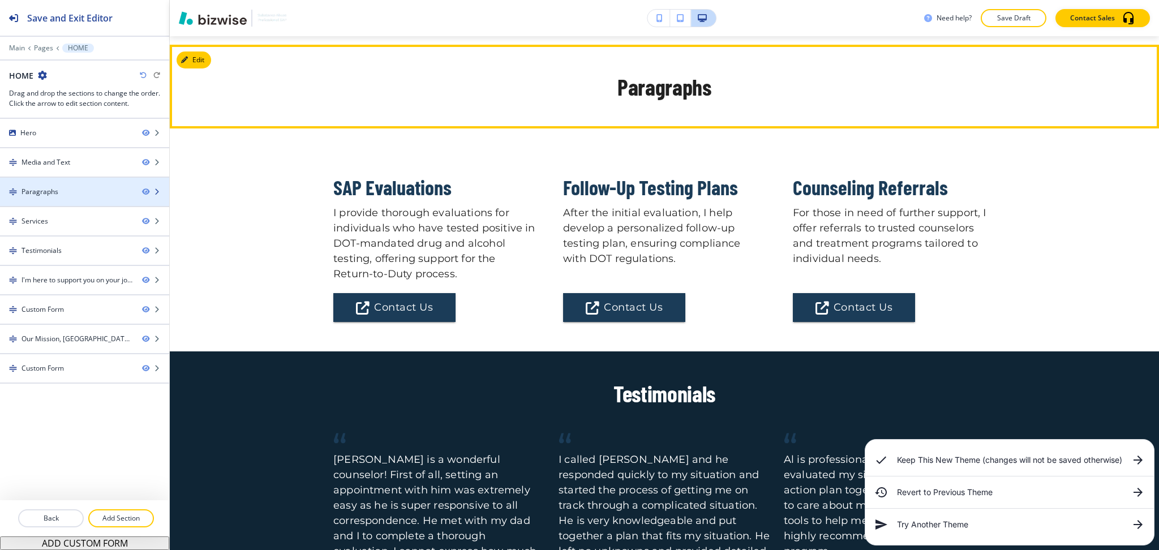
scroll to position [1069, 0]
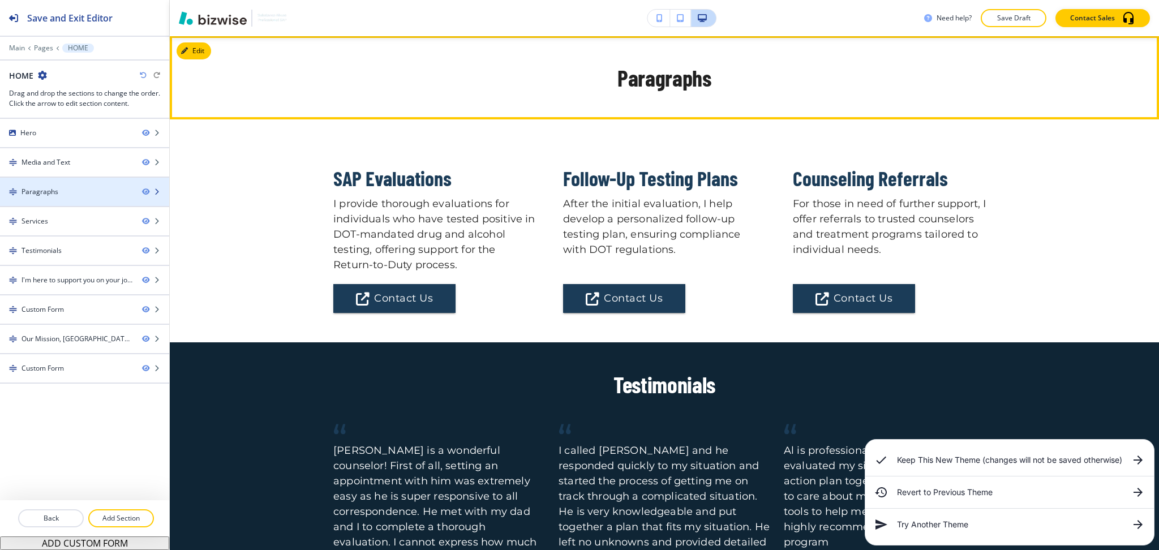
click at [54, 188] on div "Paragraphs" at bounding box center [39, 192] width 37 height 10
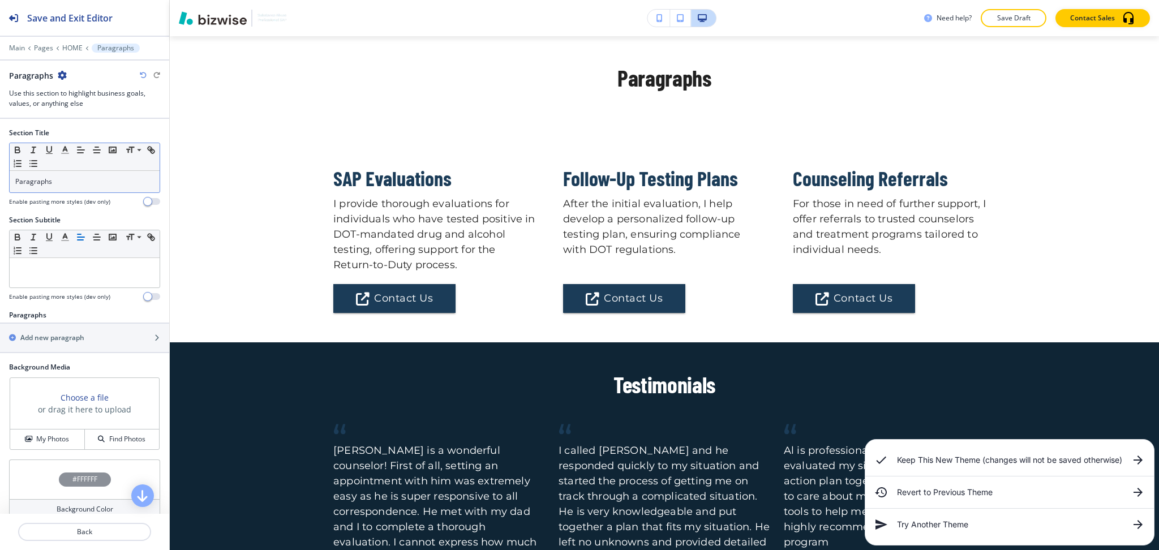
click at [70, 183] on p "Paragraphs" at bounding box center [84, 181] width 139 height 10
click at [86, 274] on div at bounding box center [85, 272] width 150 height 29
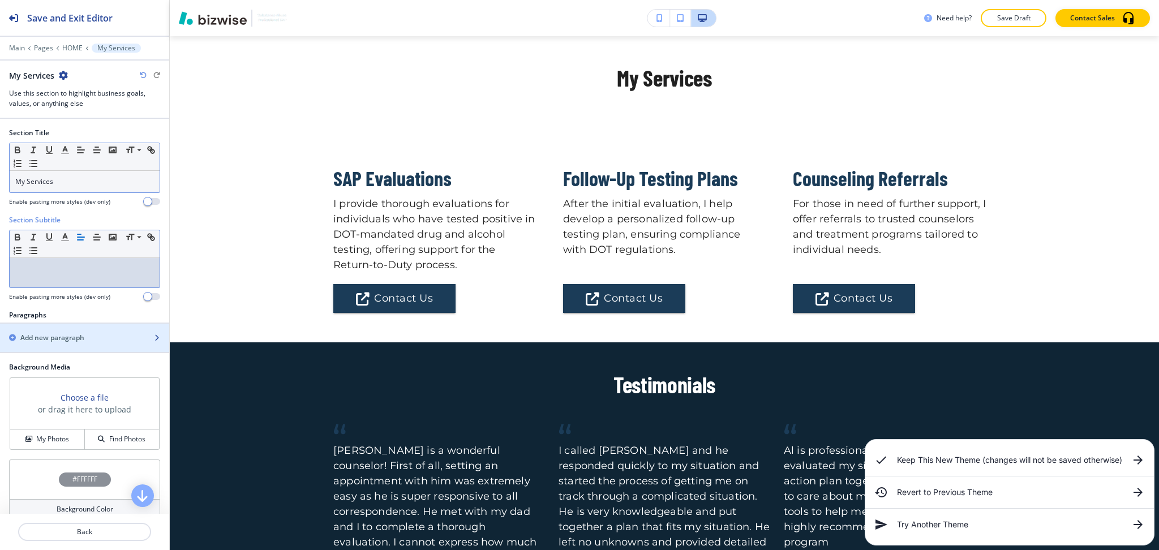
click at [104, 331] on div "button" at bounding box center [84, 328] width 169 height 9
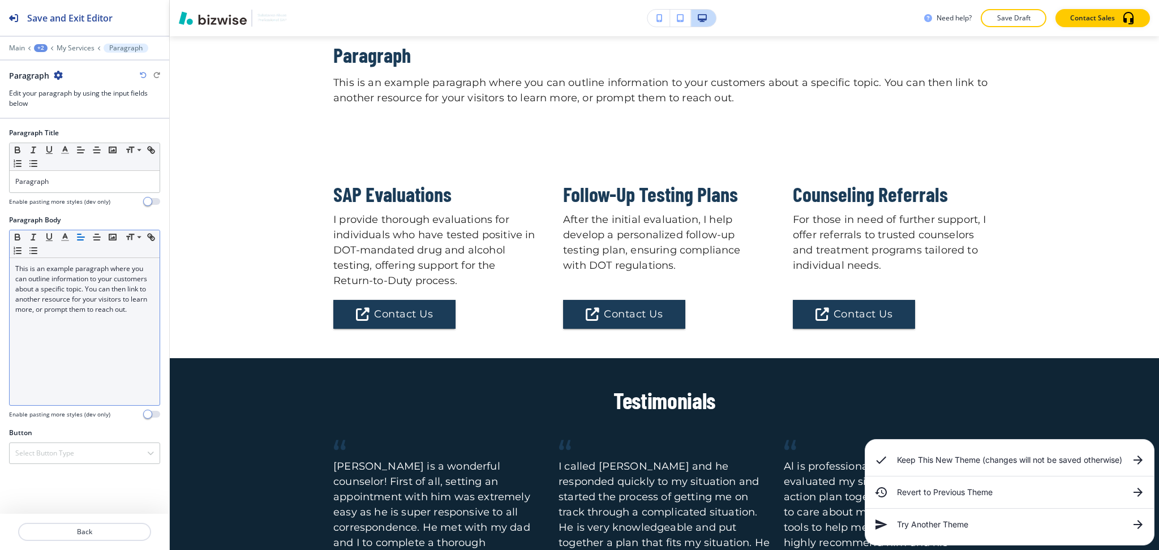
scroll to position [1154, 0]
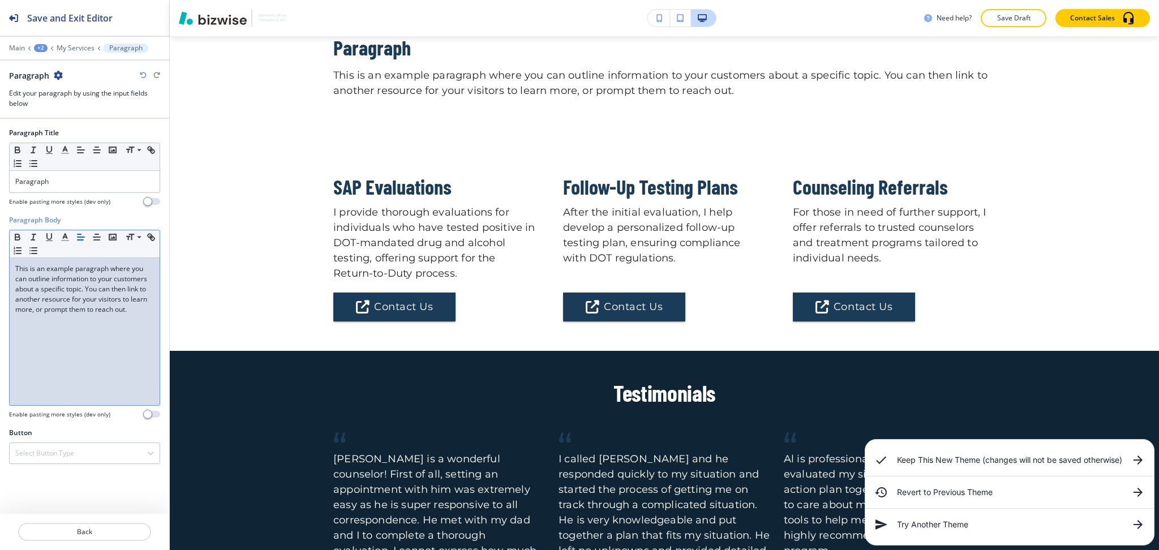
click at [105, 335] on div "This is an example paragraph where you can outline information to your customer…" at bounding box center [85, 331] width 150 height 147
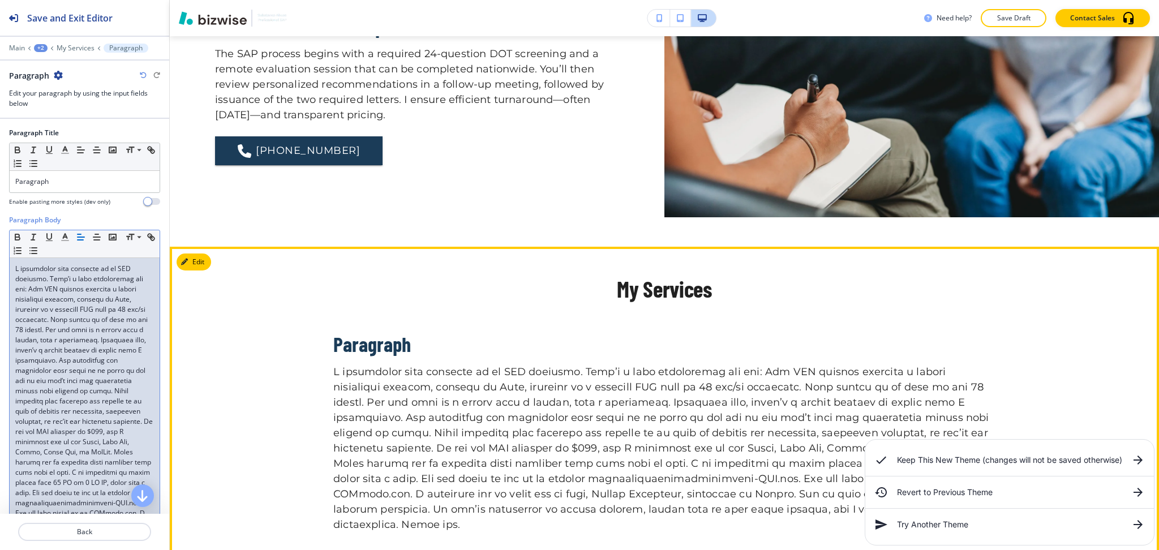
scroll to position [854, 0]
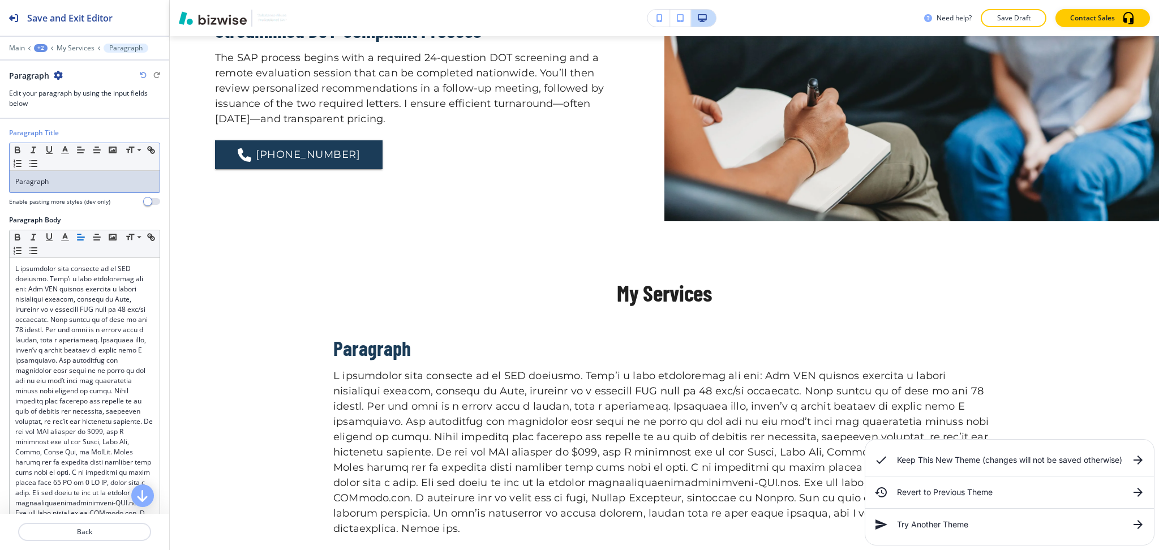
click at [57, 184] on p "Paragraph" at bounding box center [84, 181] width 139 height 10
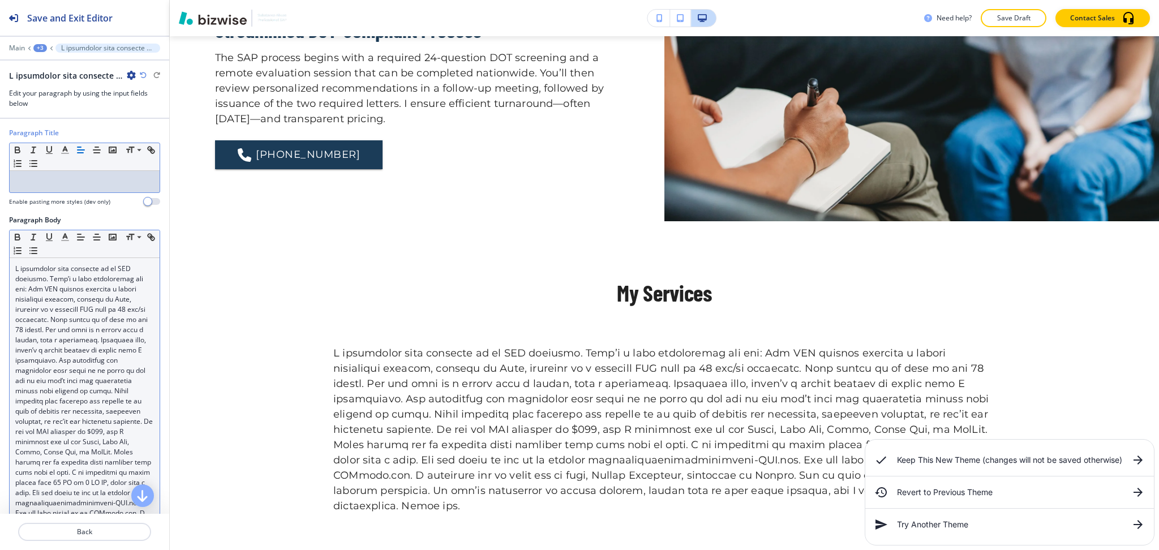
click at [92, 303] on p at bounding box center [84, 422] width 139 height 316
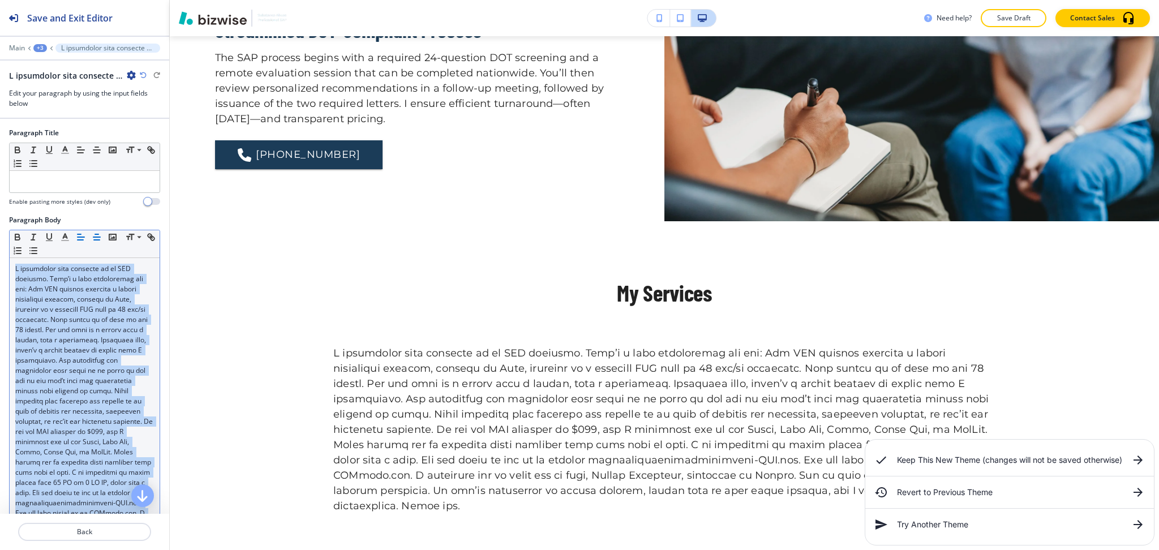
click at [96, 235] on icon "button" at bounding box center [97, 237] width 10 height 10
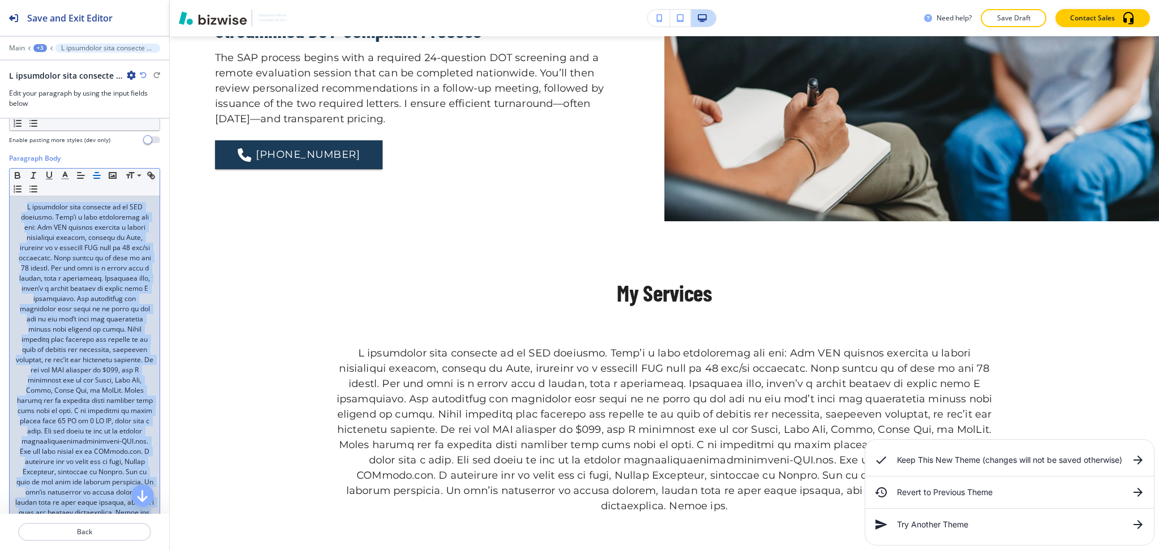
scroll to position [159, 0]
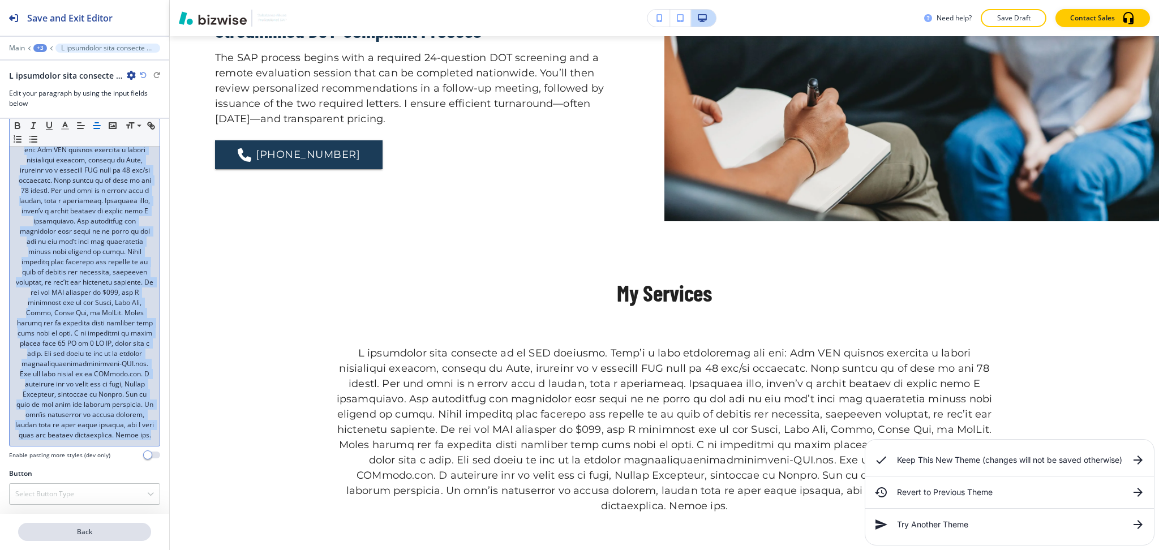
click at [97, 528] on p "Back" at bounding box center [84, 532] width 131 height 10
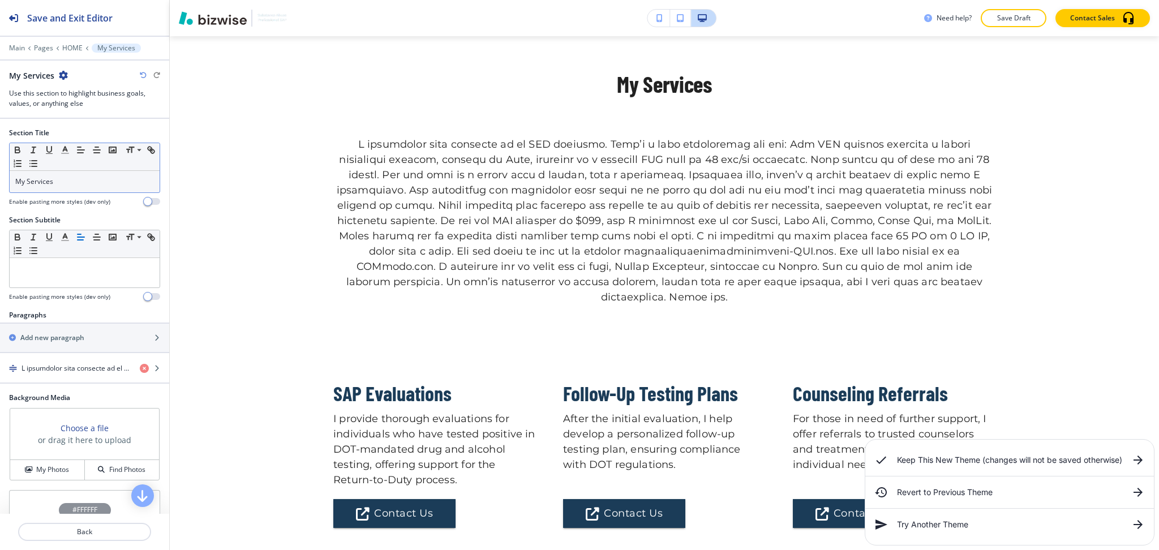
scroll to position [1069, 0]
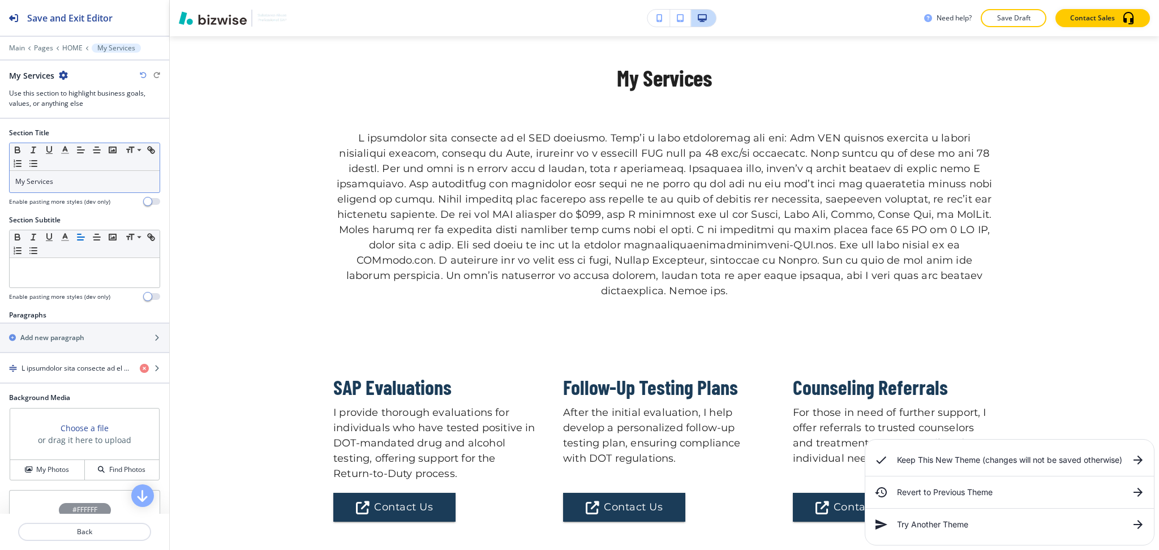
click at [70, 178] on p "My Services" at bounding box center [84, 181] width 139 height 10
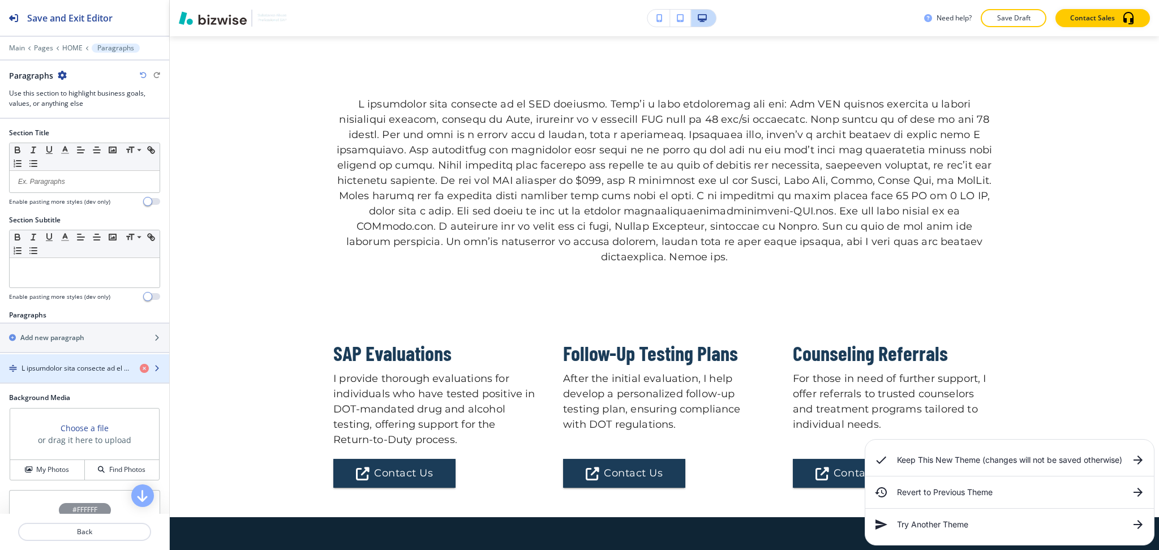
click at [85, 370] on h4 "button" at bounding box center [75, 368] width 109 height 10
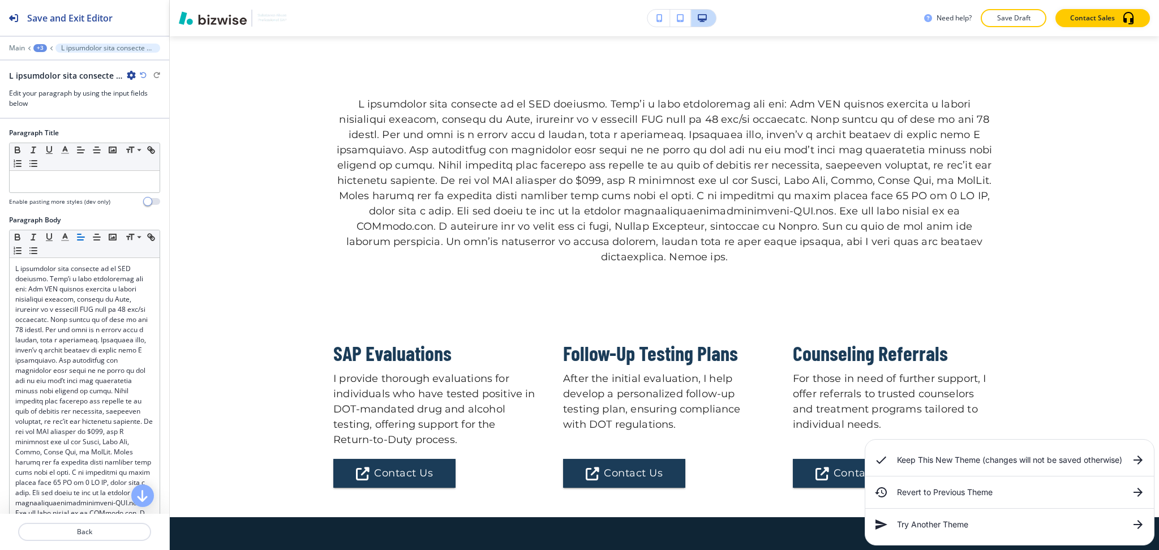
scroll to position [1120, 0]
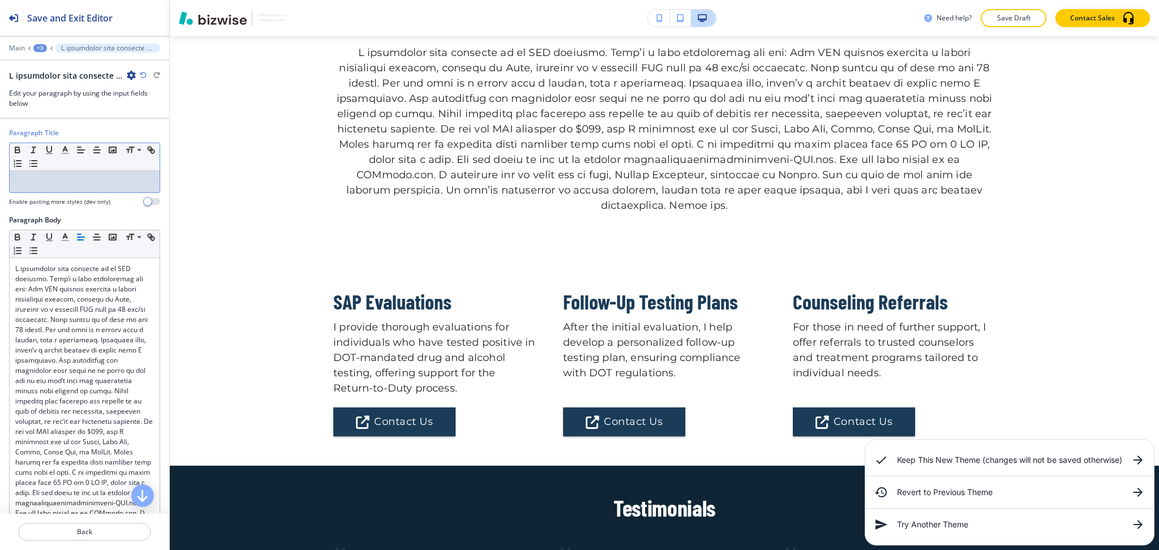
click at [84, 190] on div at bounding box center [85, 181] width 150 height 21
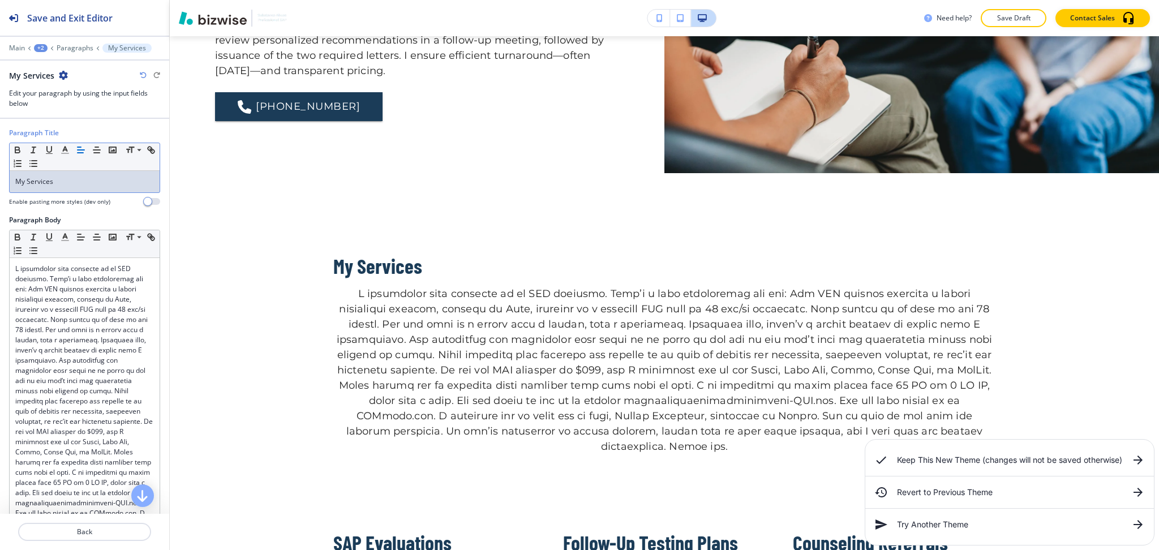
scroll to position [901, 0]
click at [94, 150] on icon "button" at bounding box center [97, 150] width 10 height 10
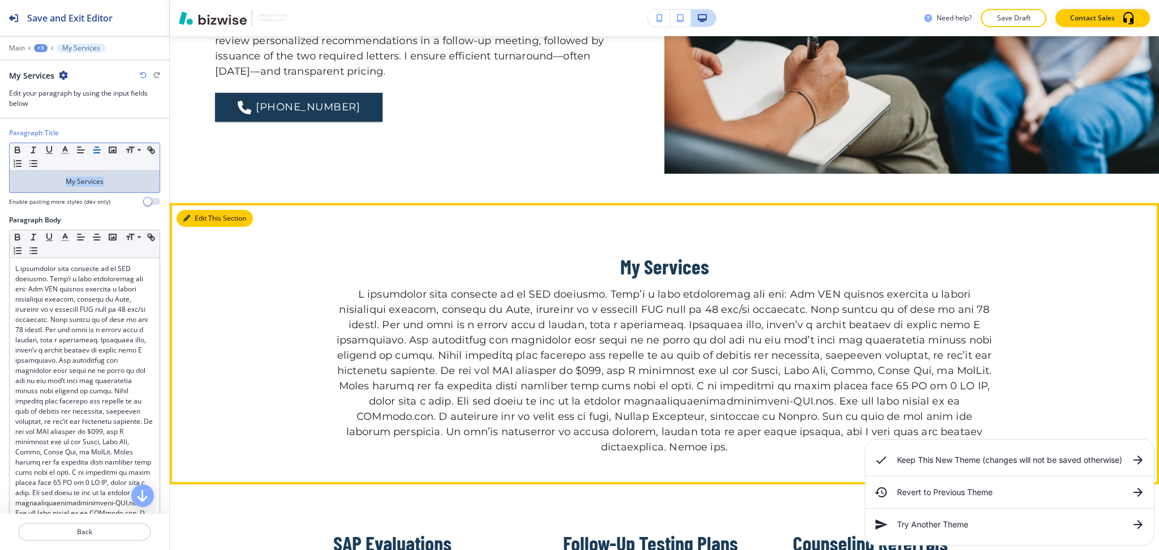
click at [182, 217] on button "Edit This Section" at bounding box center [214, 218] width 76 height 17
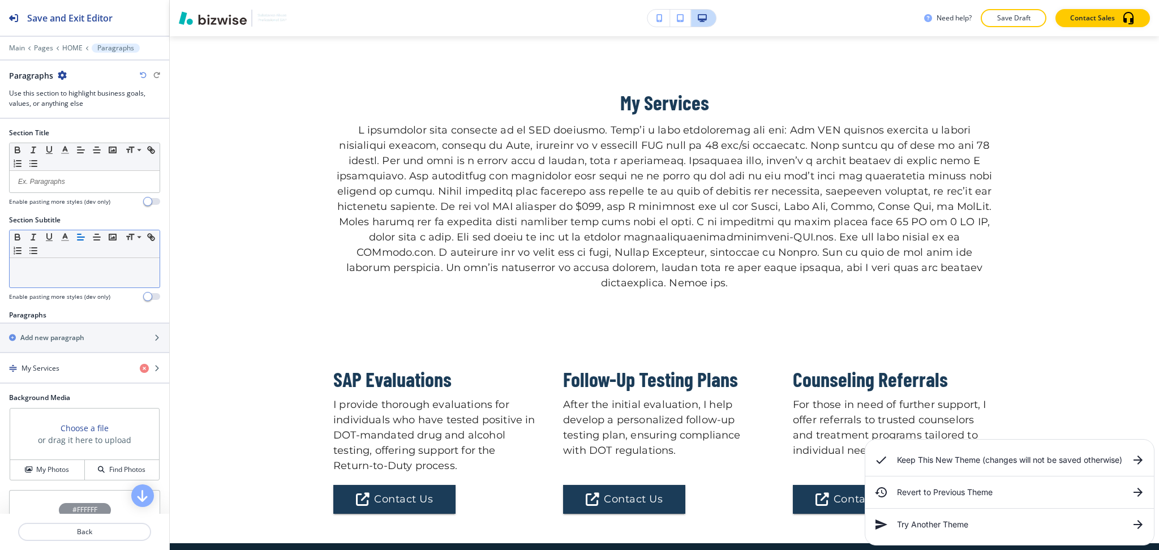
scroll to position [1069, 0]
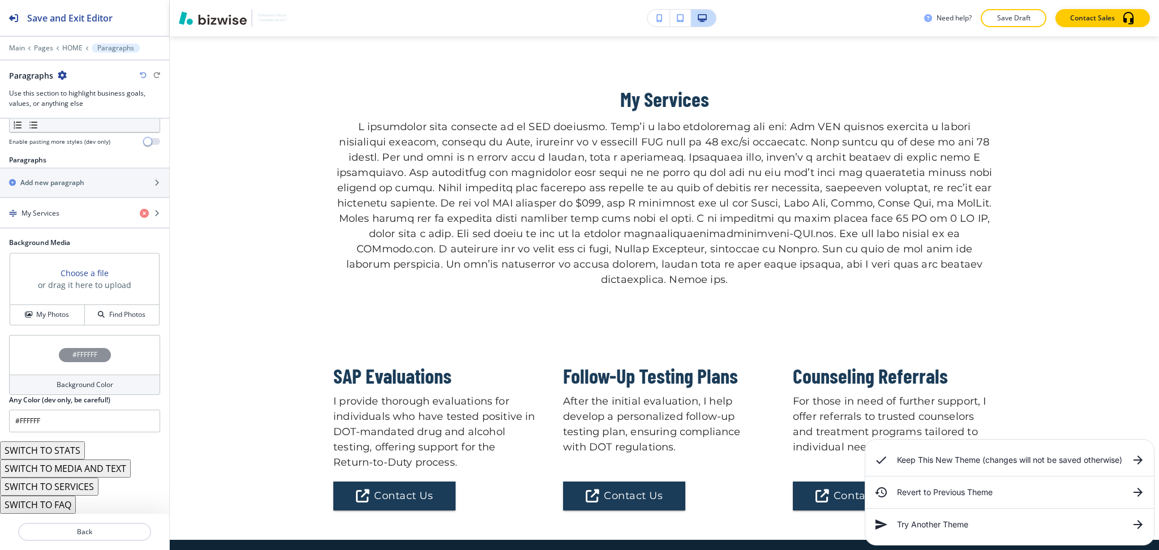
click at [111, 390] on div "Background Color" at bounding box center [84, 384] width 151 height 20
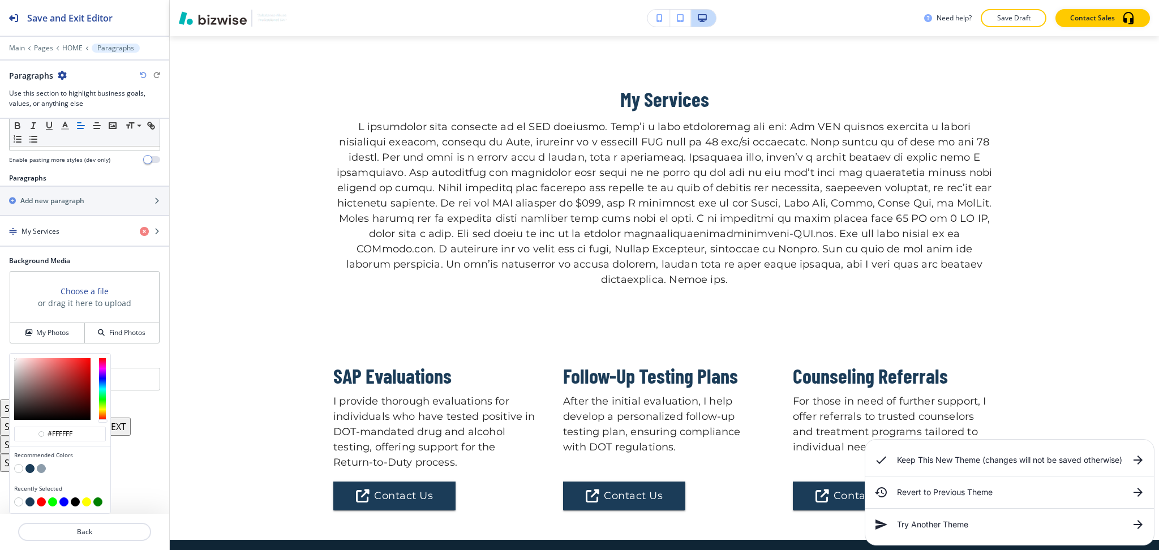
click at [28, 468] on button "button" at bounding box center [29, 468] width 9 height 9
type input "#1b3c58"
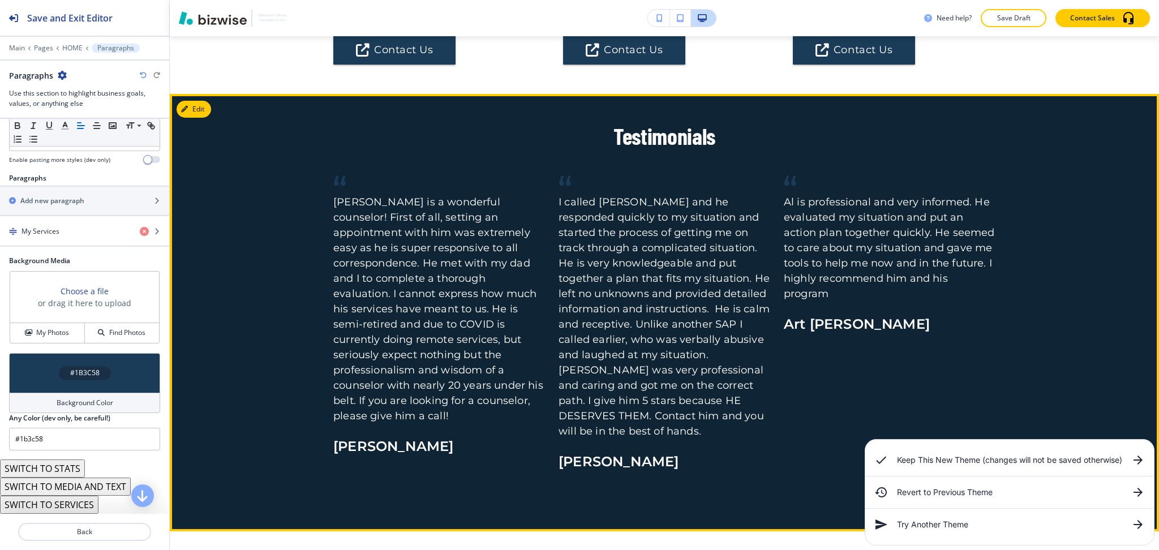
scroll to position [1514, 0]
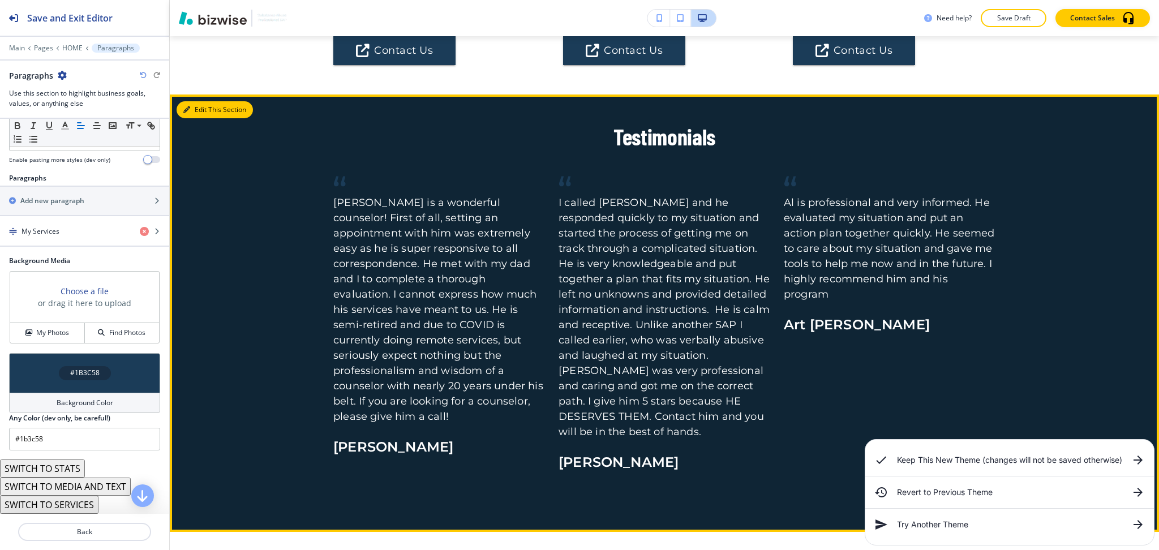
click at [200, 101] on button "Edit This Section" at bounding box center [214, 109] width 76 height 17
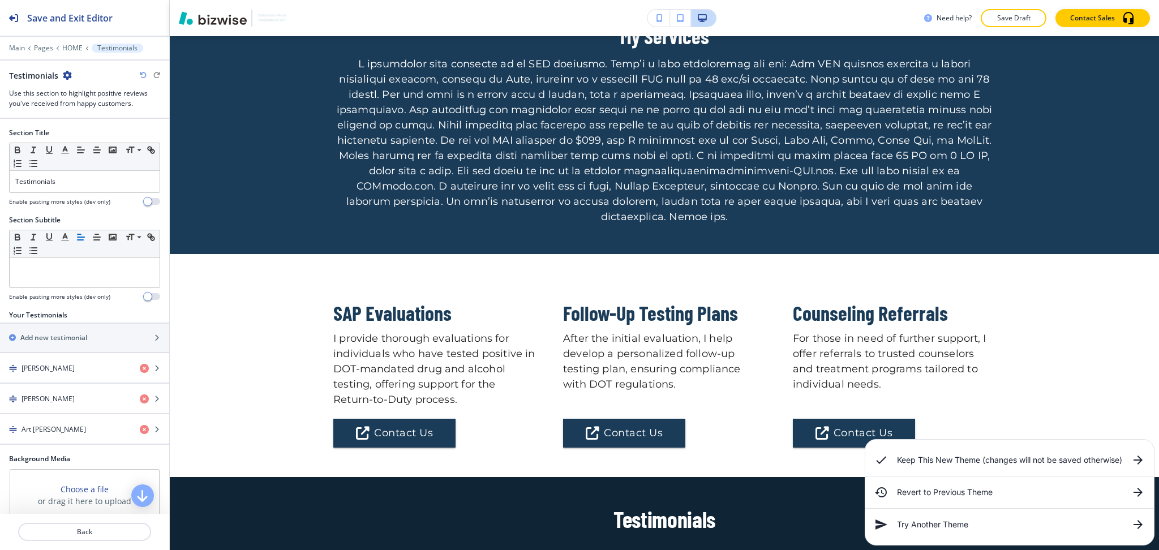
scroll to position [1234, 0]
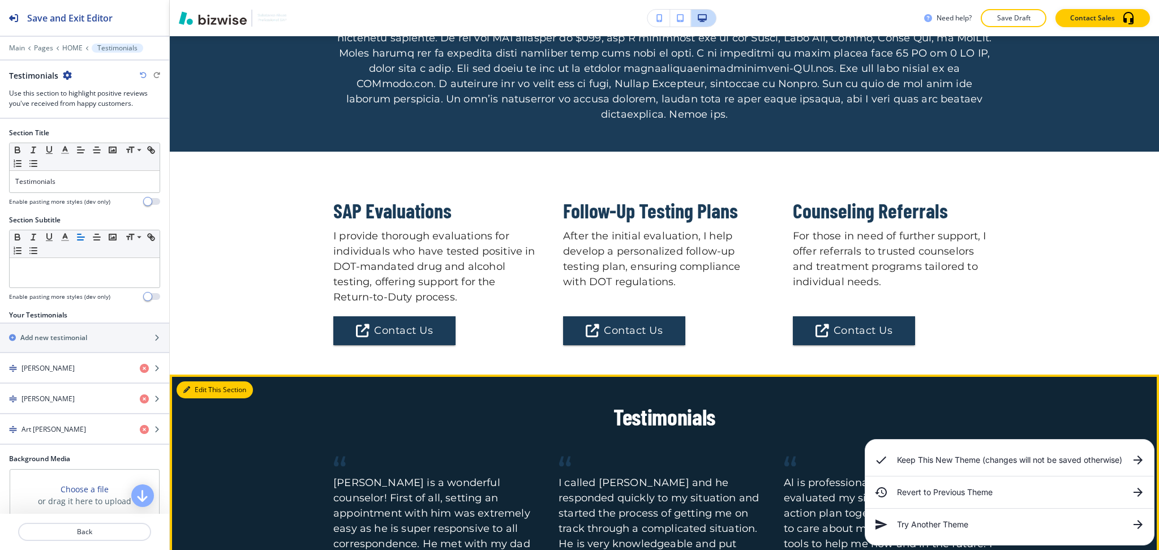
click at [186, 386] on icon "button" at bounding box center [186, 389] width 7 height 7
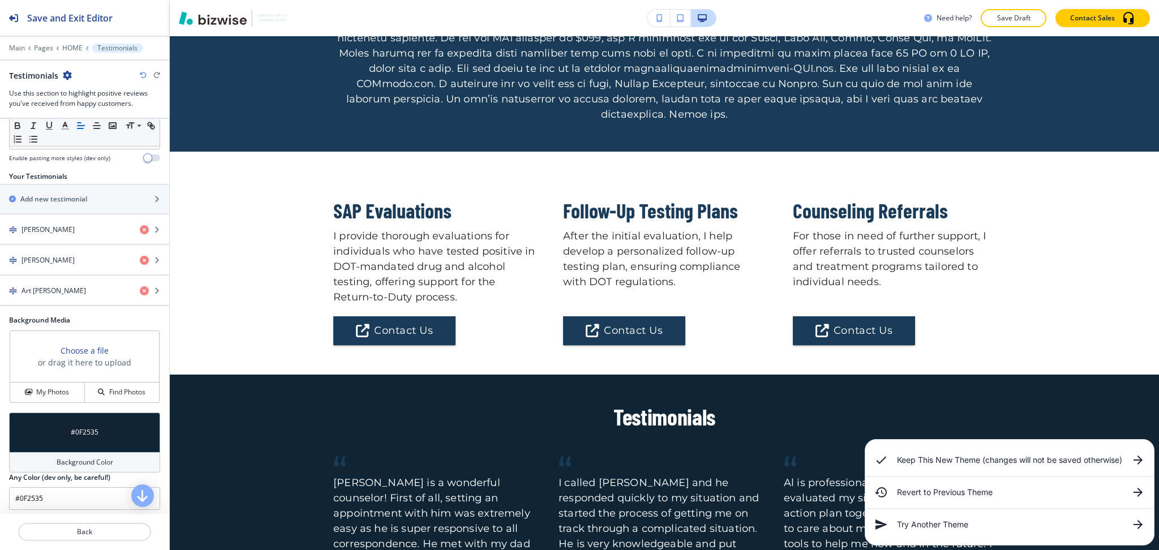
scroll to position [144, 0]
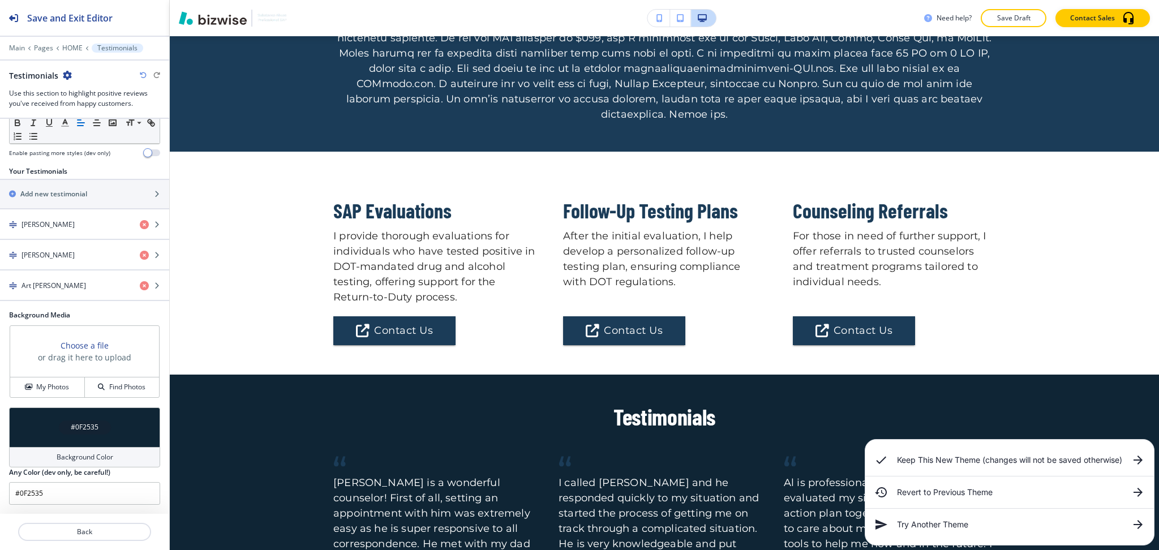
click at [84, 458] on h4 "Background Color" at bounding box center [85, 457] width 57 height 10
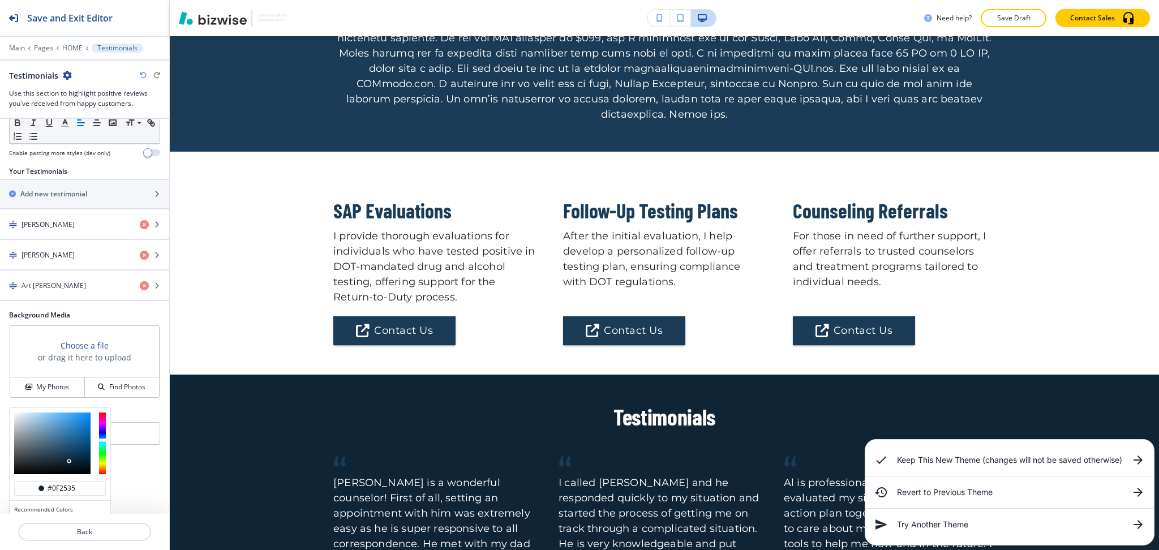
scroll to position [198, 0]
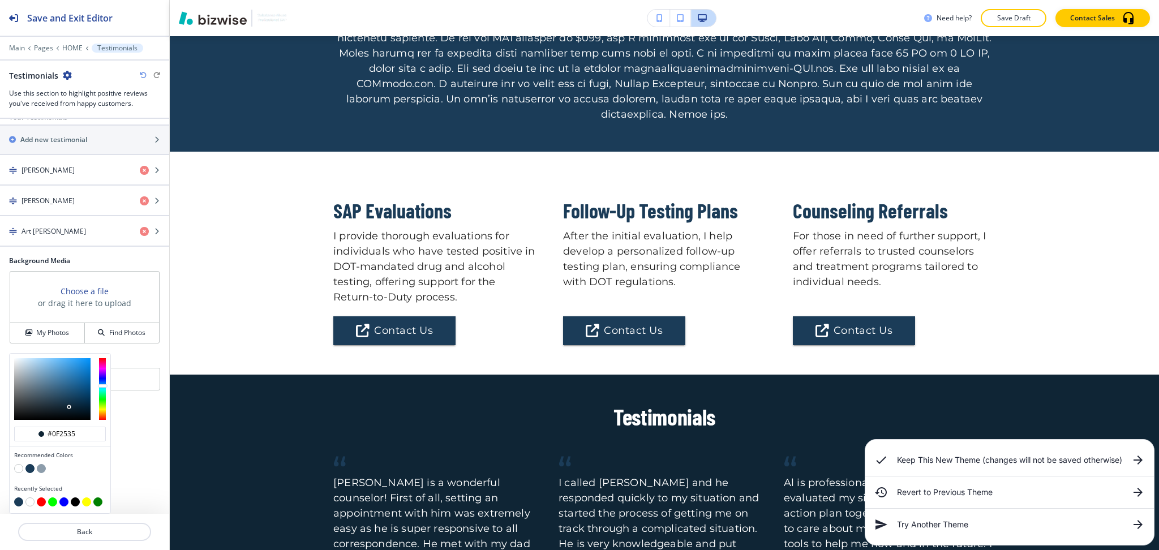
type input "#c2c5c7"
click at [16, 372] on div at bounding box center [52, 389] width 76 height 62
type input "#c2c5c7"
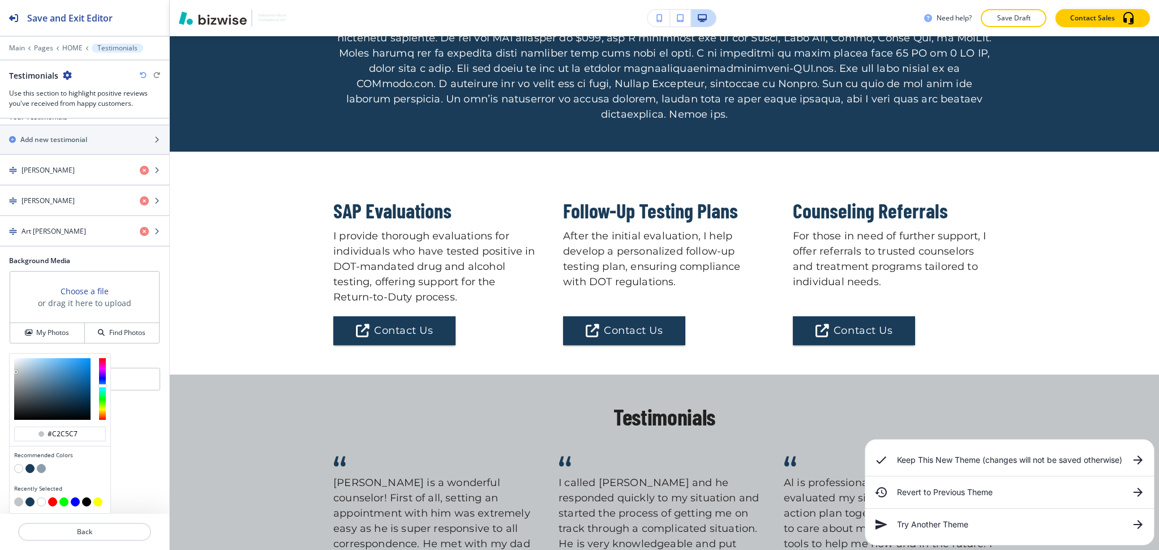
type input "#d3d9de"
click at [18, 367] on div at bounding box center [52, 389] width 76 height 62
type input "#d3d9de"
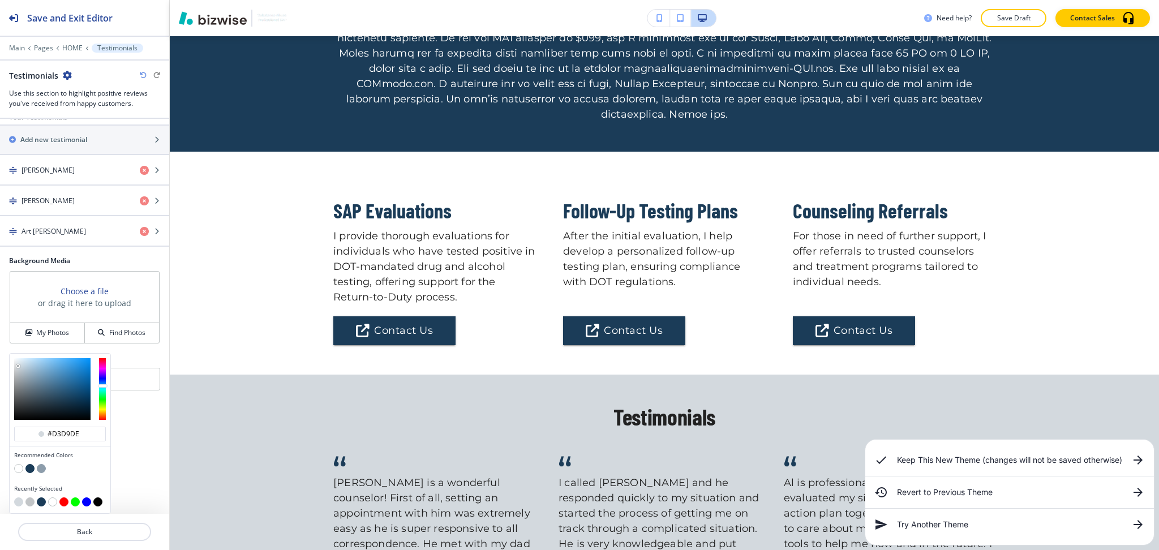
type input "#f2f9ff"
click at [18, 359] on div at bounding box center [52, 389] width 76 height 62
type input "#f2f9ff"
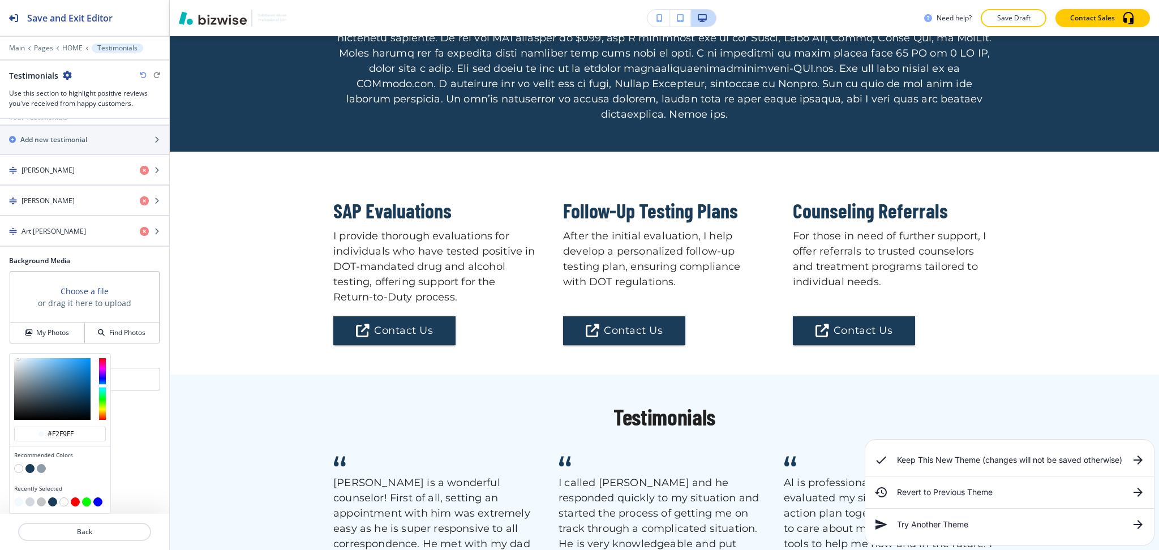
click at [18, 356] on div at bounding box center [60, 389] width 101 height 71
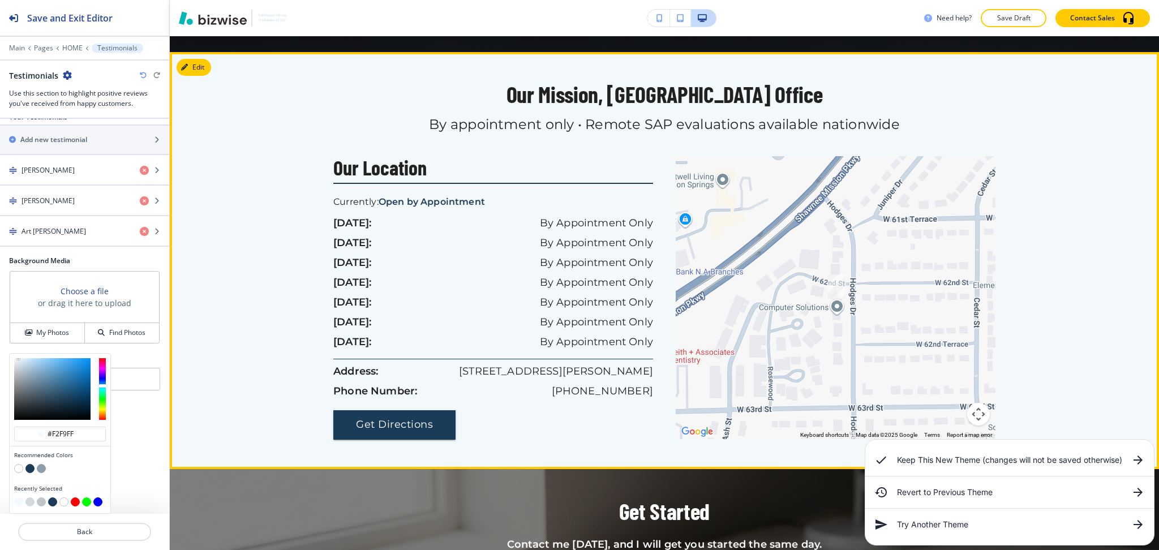
click at [200, 59] on button "Edit" at bounding box center [193, 67] width 35 height 17
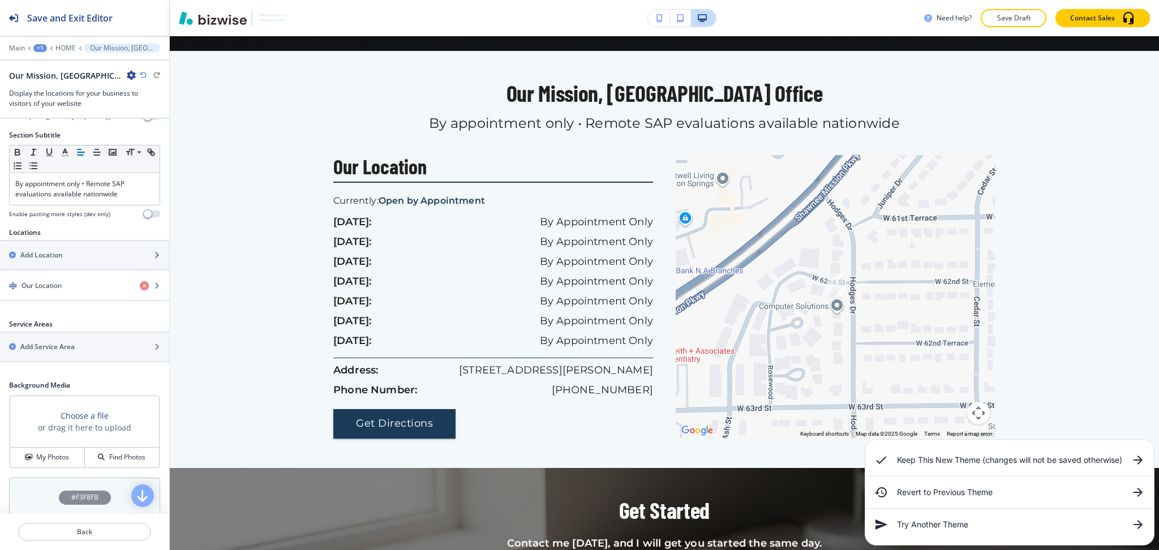
scroll to position [156, 0]
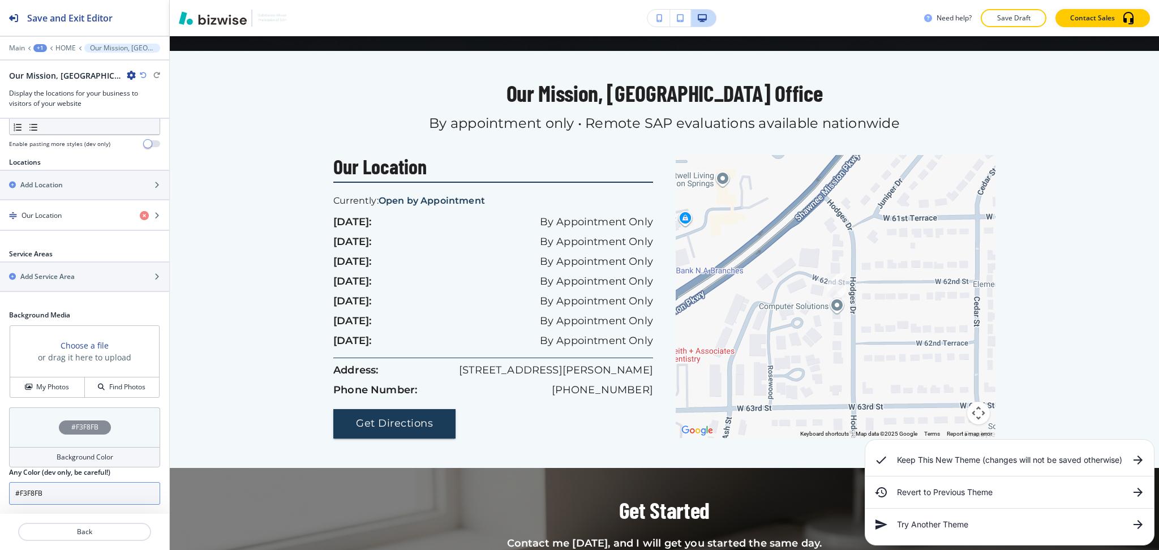
click at [83, 490] on input "#F3F8FB" at bounding box center [84, 493] width 151 height 23
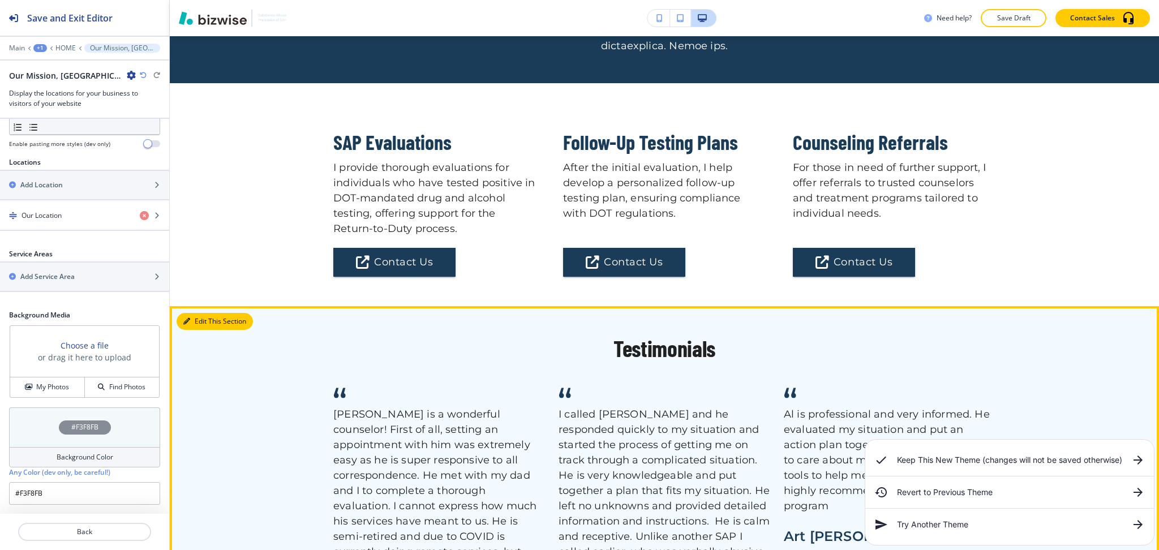
click at [202, 313] on button "Edit This Section" at bounding box center [214, 321] width 76 height 17
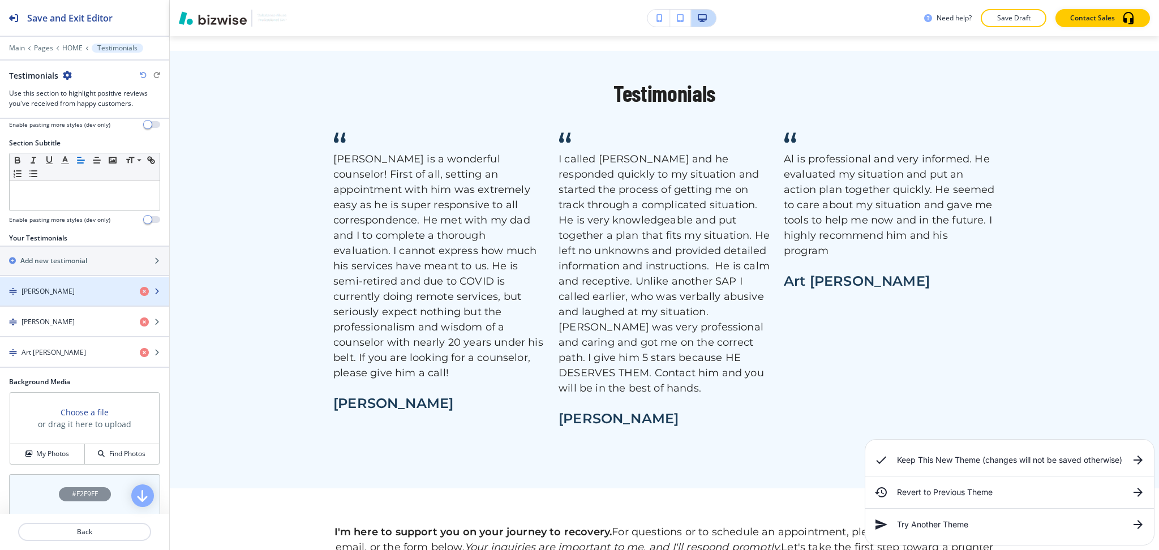
scroll to position [144, 0]
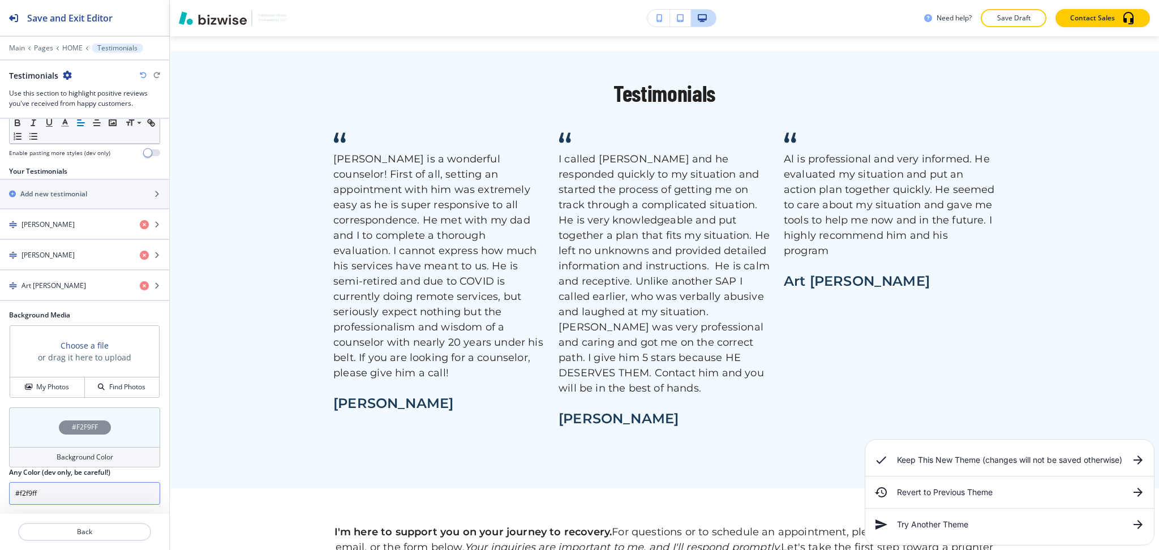
click at [70, 488] on input "#f2f9ff" at bounding box center [84, 493] width 151 height 23
paste input "F3F8FB"
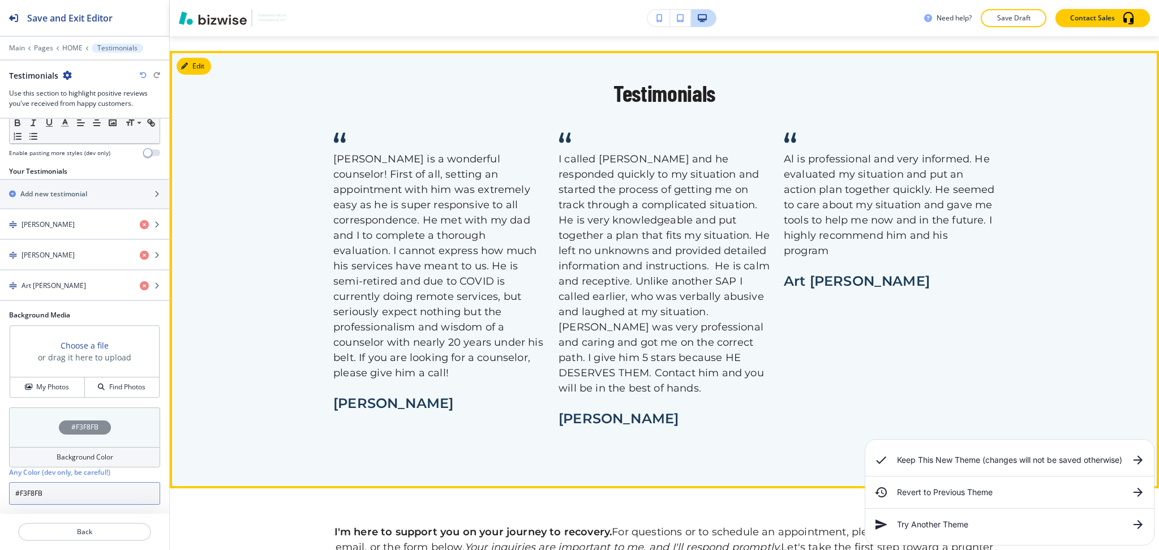
type input "#F3F8FB"
click at [1143, 263] on div "Testimonials Mr. Al DesMarteau is a wonderful counselor! First of all, setting …" at bounding box center [664, 269] width 989 height 378
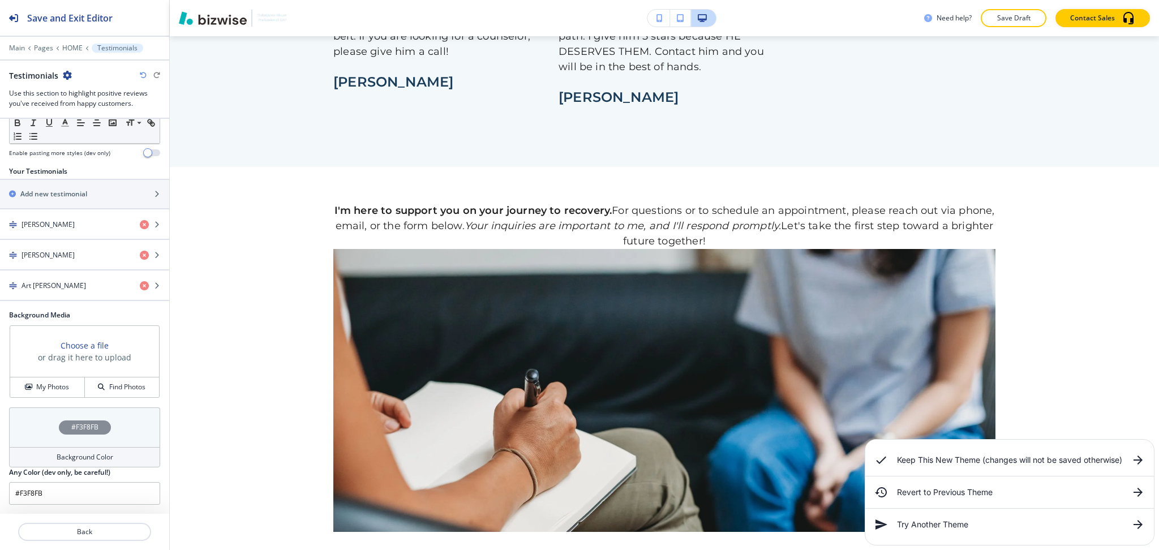
scroll to position [1919, 0]
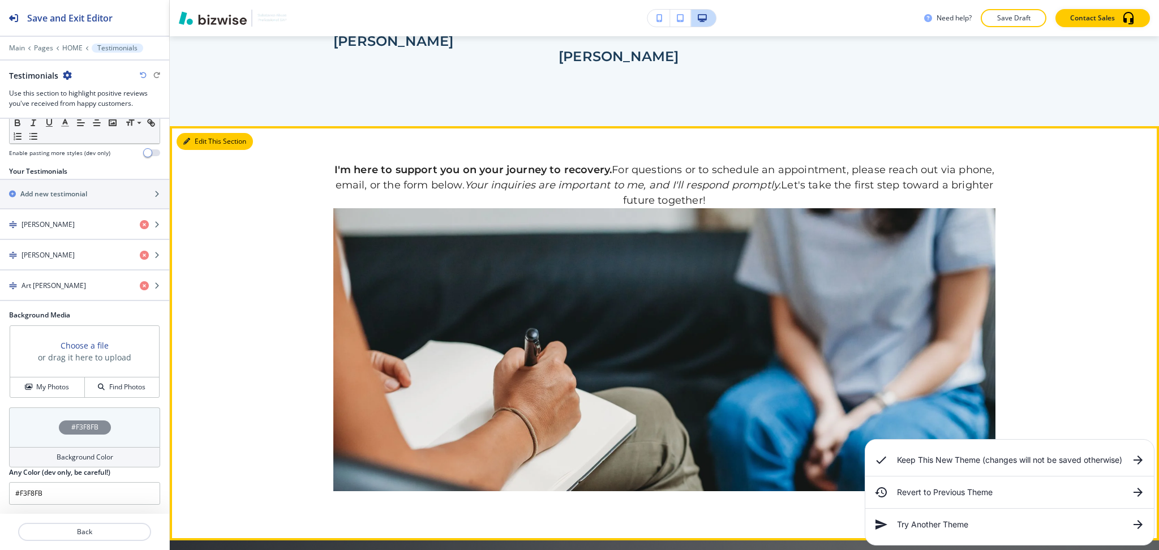
click at [182, 133] on button "Edit This Section" at bounding box center [214, 141] width 76 height 17
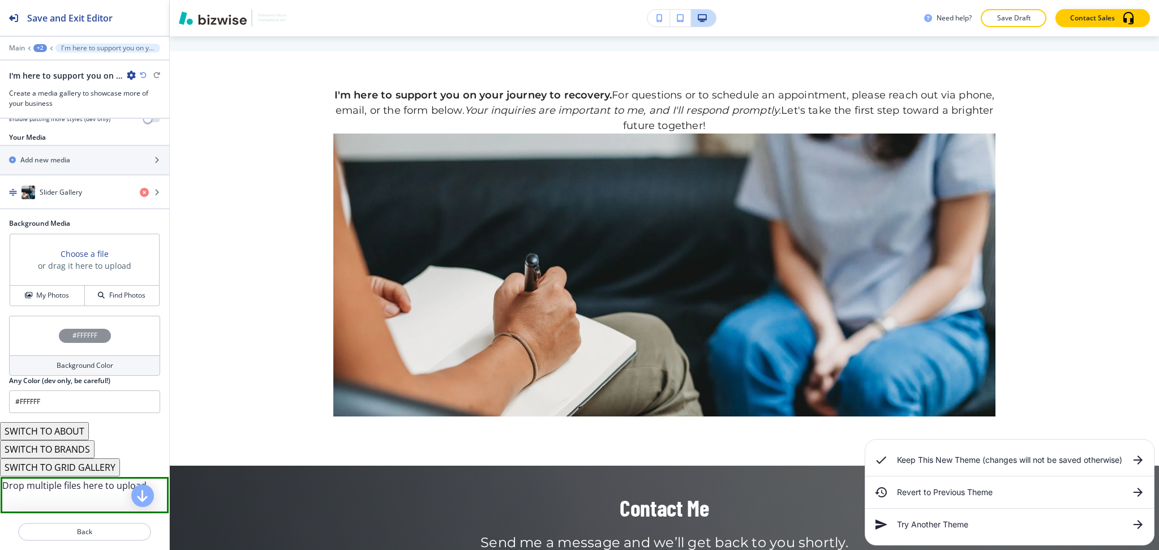
scroll to position [295, 0]
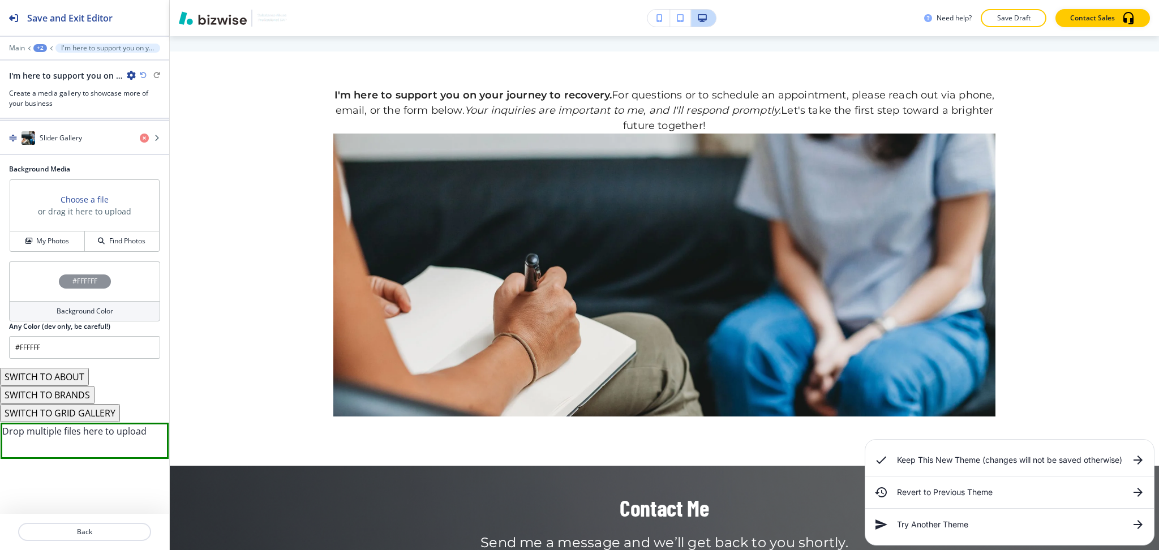
click at [76, 374] on button "SWITCH TO ABOUT" at bounding box center [44, 377] width 89 height 18
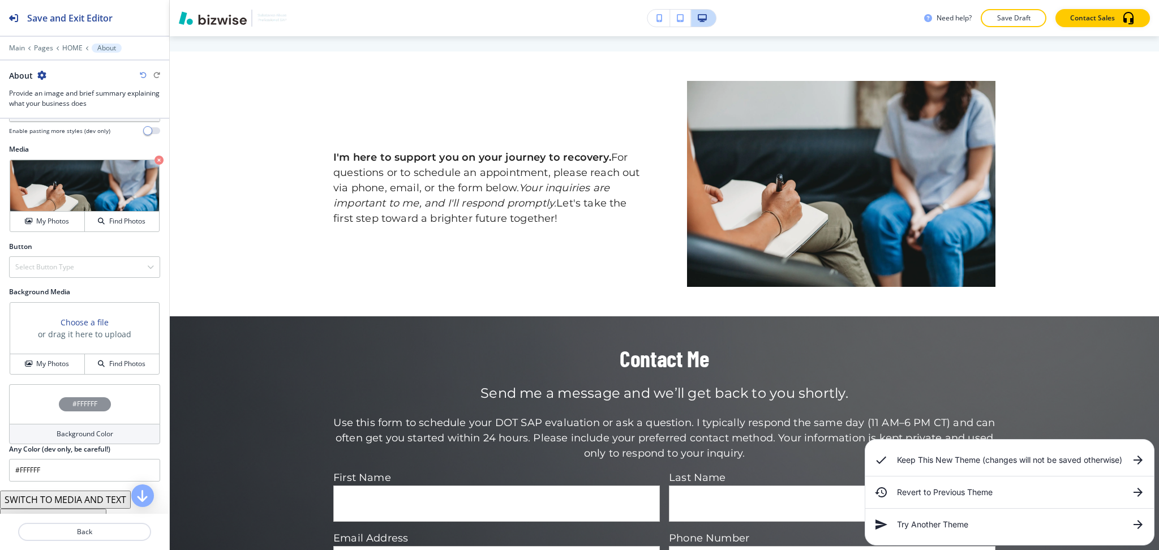
scroll to position [391, 0]
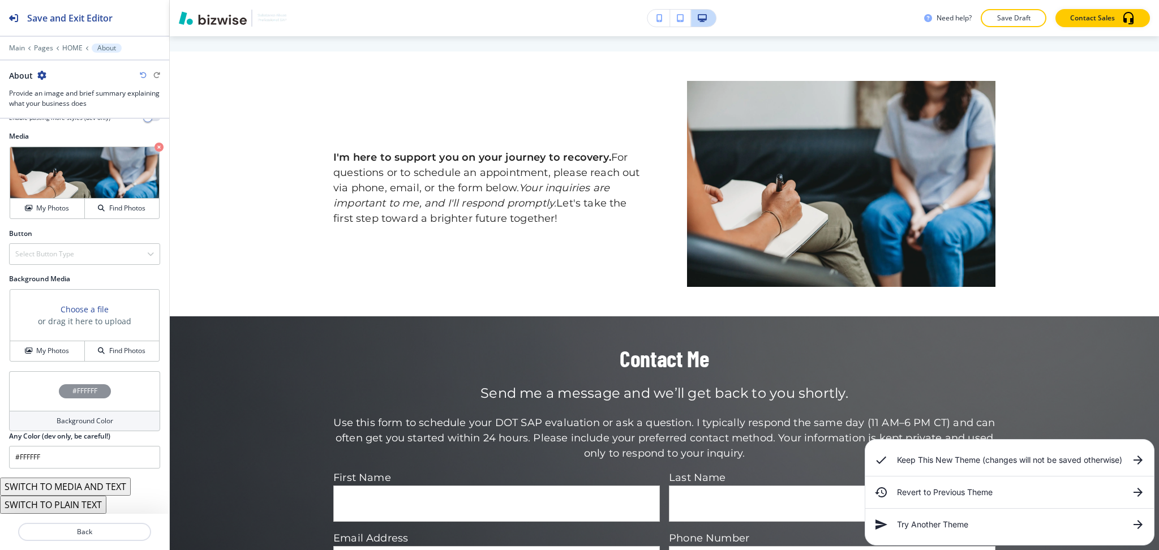
click at [88, 487] on button "SWITCH TO MEDIA AND TEXT" at bounding box center [65, 486] width 131 height 18
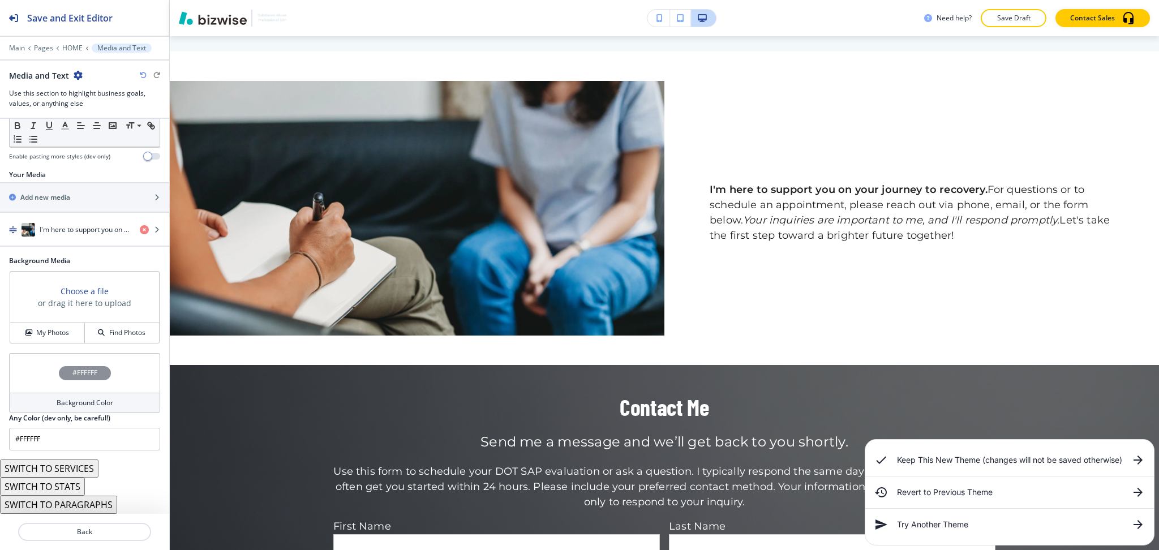
click at [79, 503] on button "SWITCH TO PARAGRAPHS" at bounding box center [58, 505] width 117 height 18
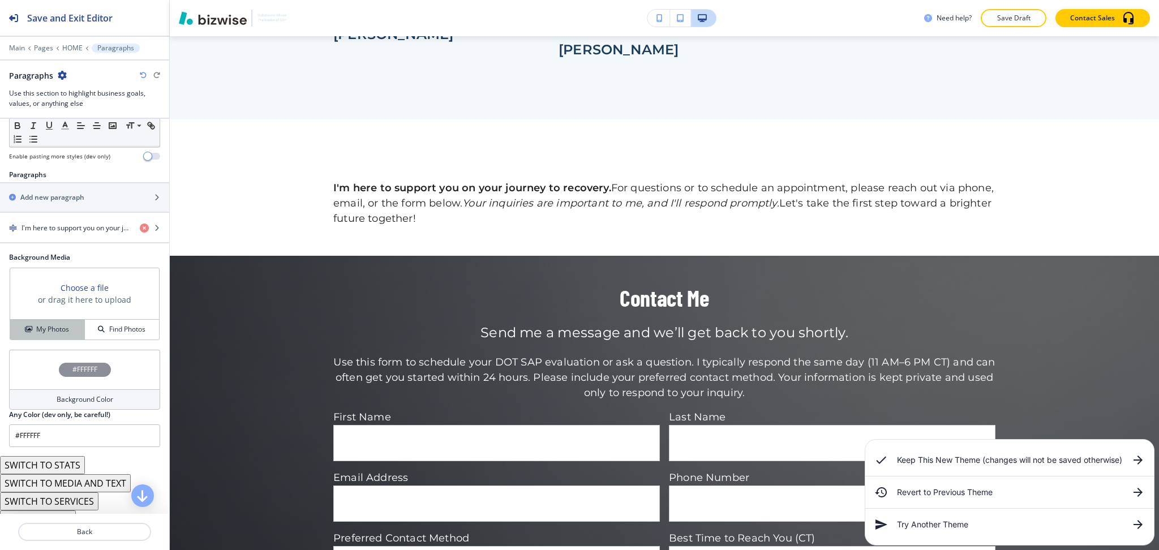
scroll to position [1926, 0]
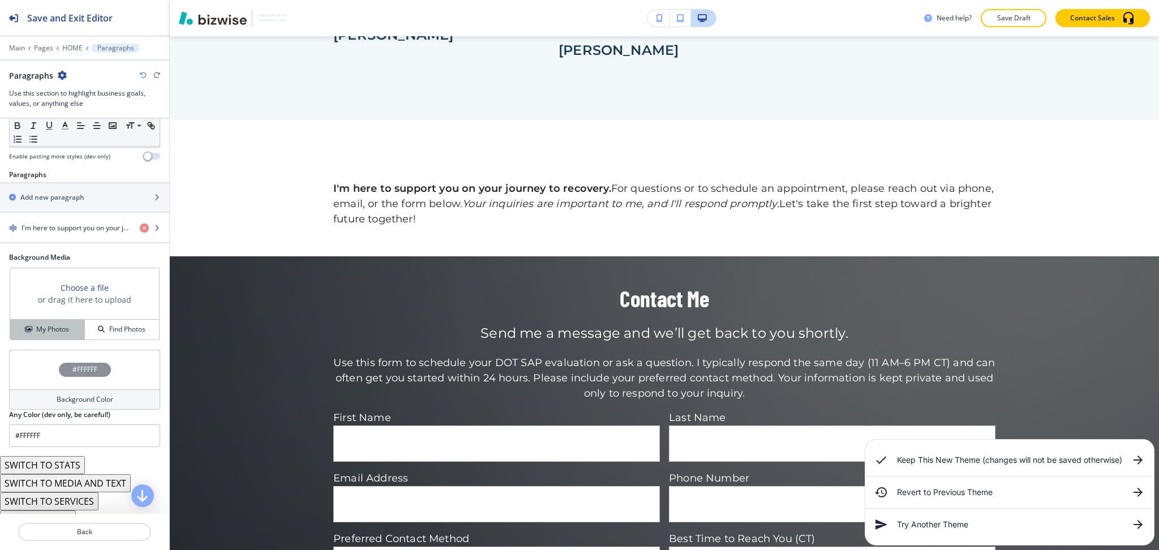
click at [57, 330] on h4 "My Photos" at bounding box center [52, 329] width 33 height 10
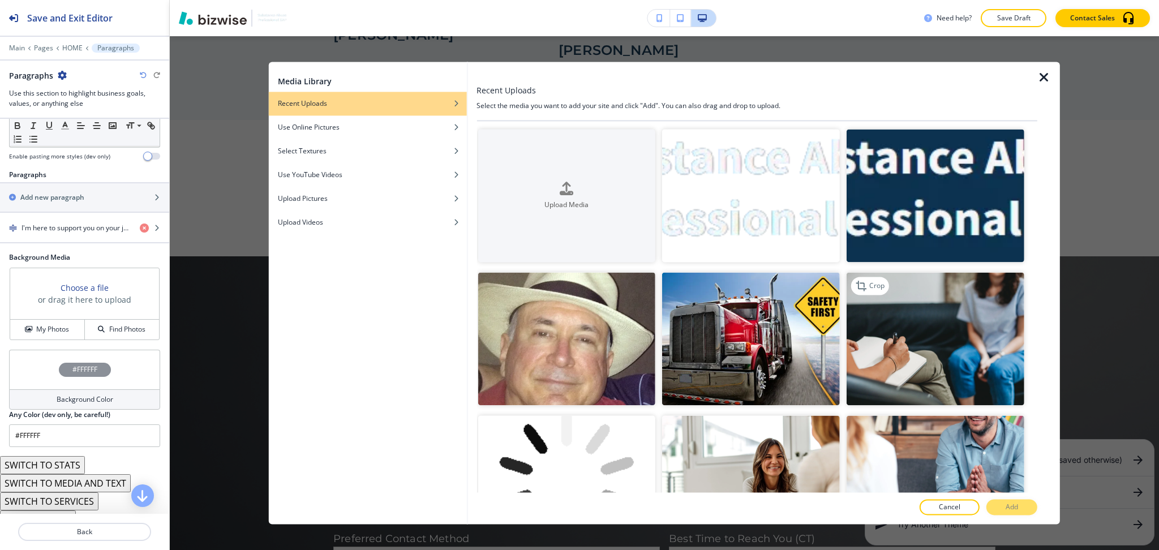
click at [927, 339] on img "button" at bounding box center [935, 339] width 178 height 133
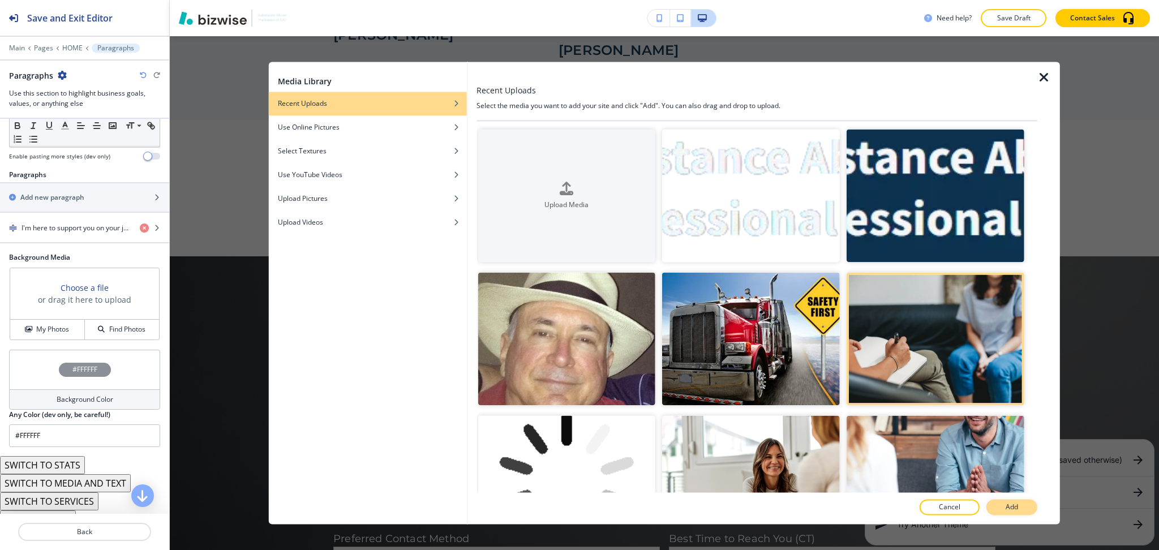
click at [1017, 506] on p "Add" at bounding box center [1011, 507] width 12 height 10
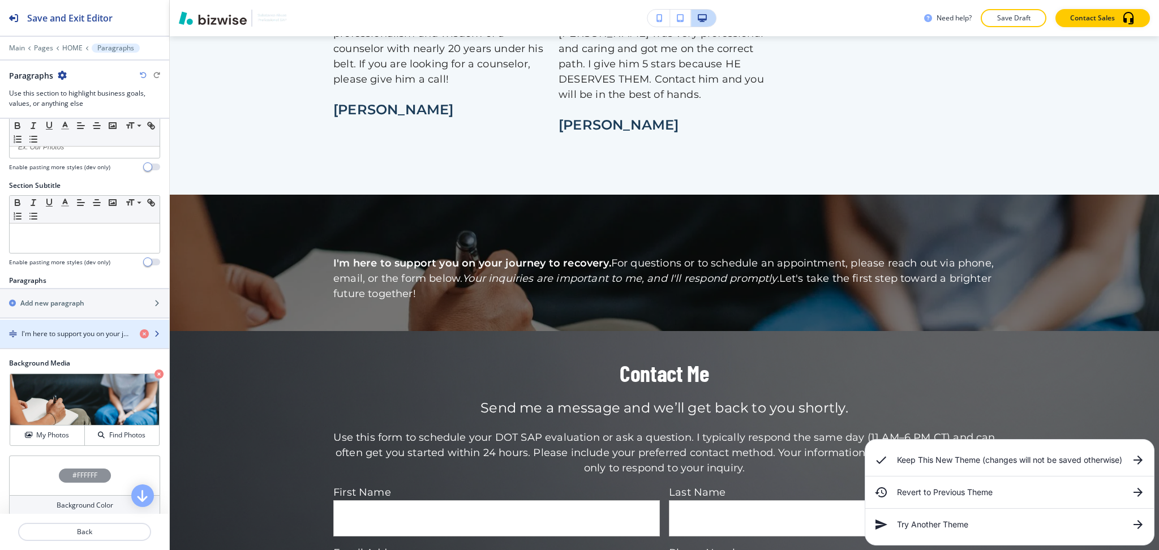
scroll to position [0, 0]
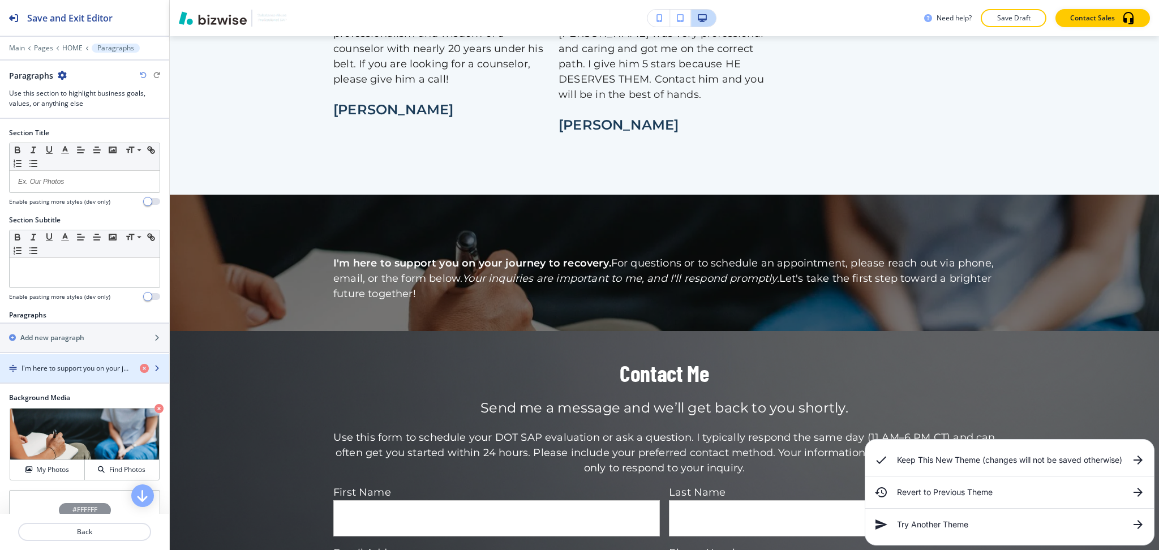
click at [74, 369] on h4 "I'm here to support you on your journey to recovery. For questions or to schedu…" at bounding box center [75, 368] width 109 height 10
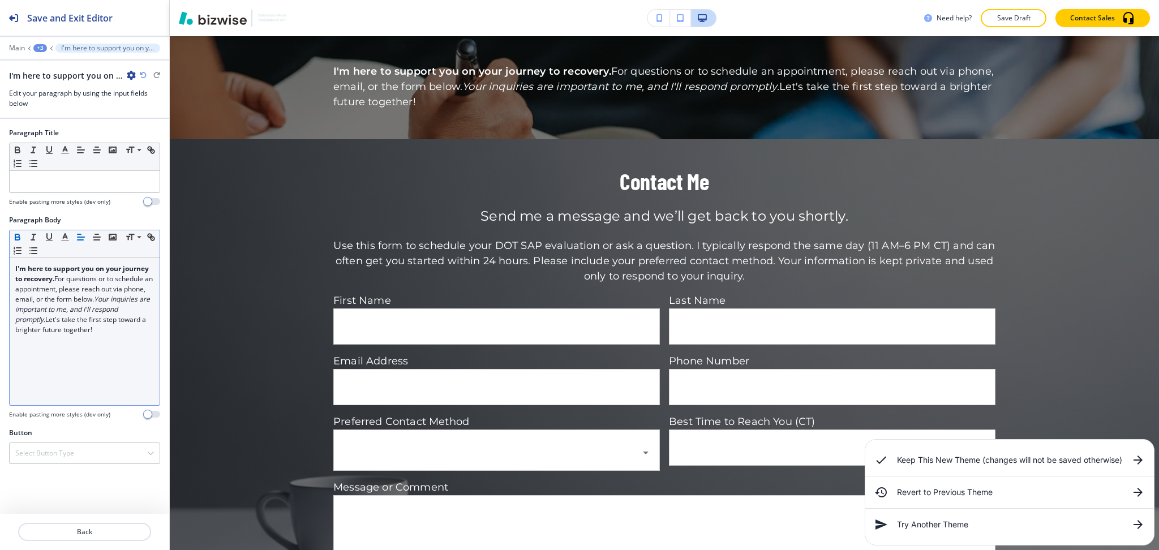
scroll to position [2047, 0]
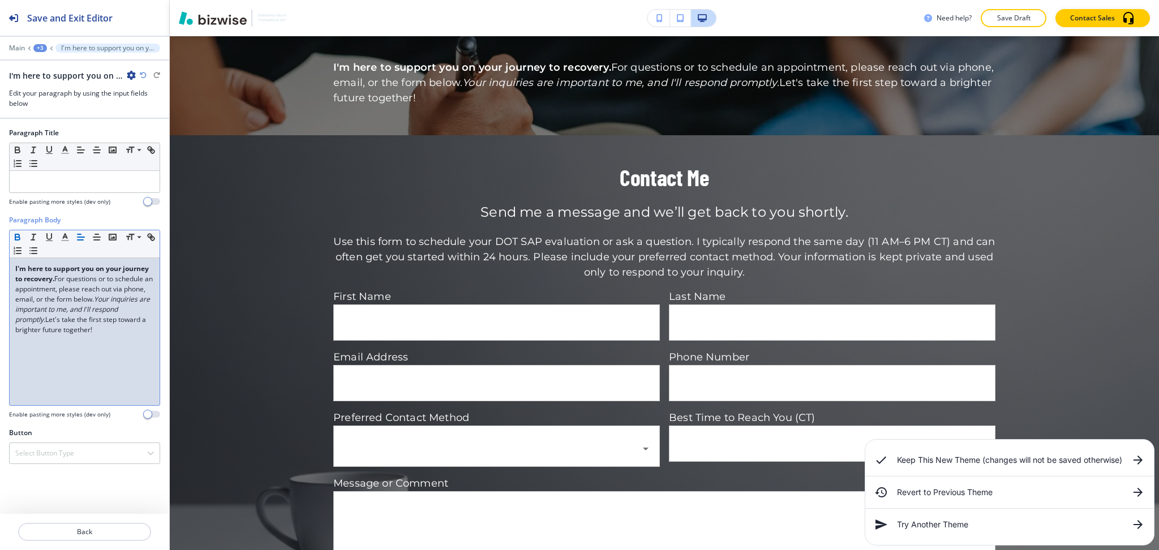
drag, startPoint x: 132, startPoint y: 328, endPoint x: 0, endPoint y: 174, distance: 203.4
click at [0, 174] on div "Paragraph Title Small Normal Large Huge Enable pasting more styles (dev only) P…" at bounding box center [84, 316] width 169 height 395
copy p "I'm here to support you on your journey to recovery. For questions or to schedu…"
click at [132, 335] on p "I'm here to support you on your journey to recovery. For questions or to schedu…" at bounding box center [84, 299] width 139 height 71
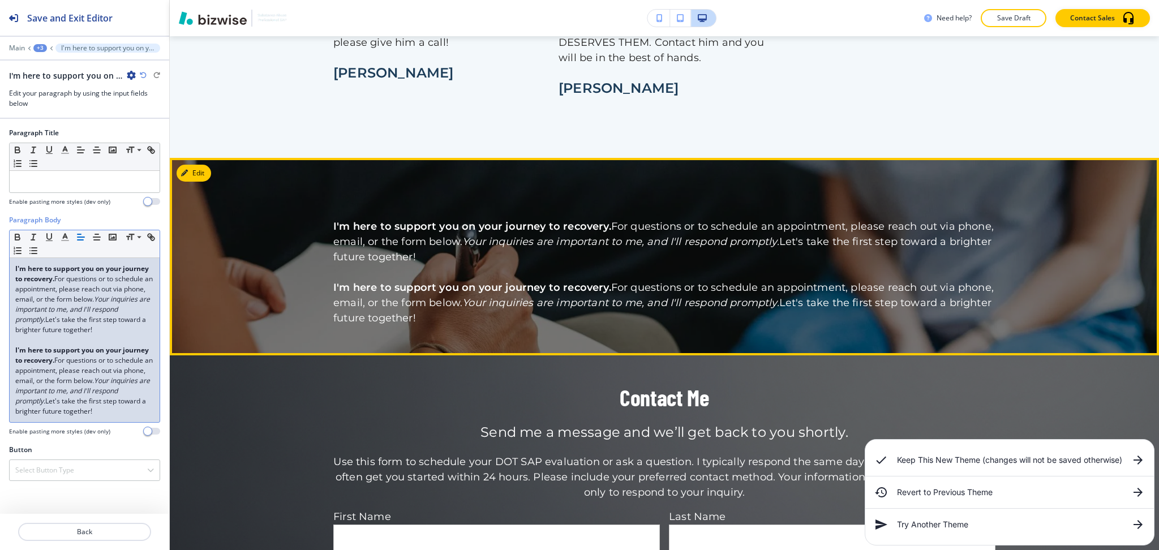
scroll to position [1887, 0]
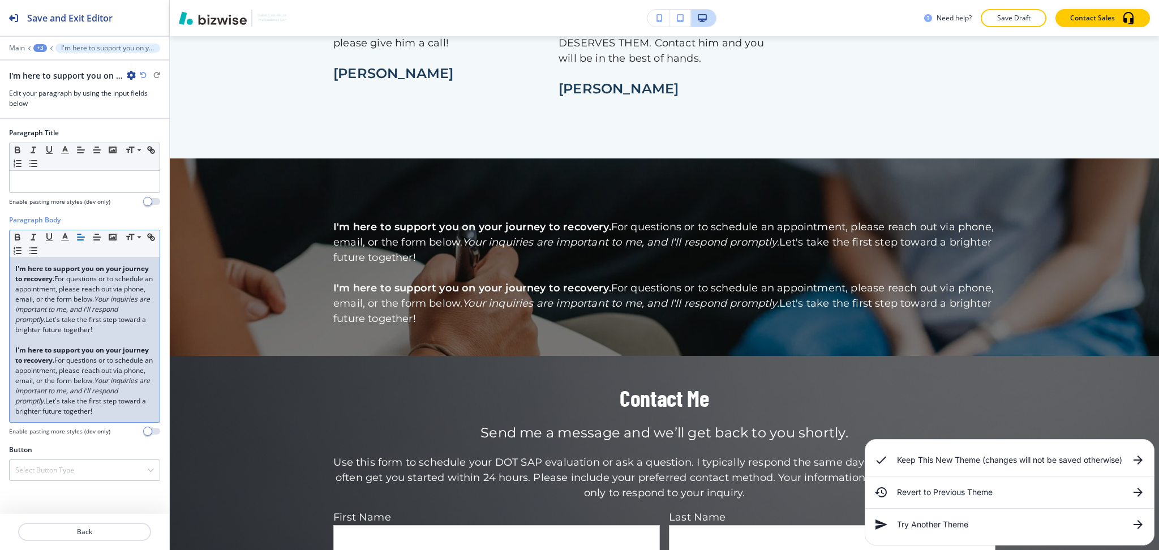
drag, startPoint x: 118, startPoint y: 411, endPoint x: 0, endPoint y: 343, distance: 136.1
click at [0, 343] on div "Paragraph Body Small Normal Large Huge I'm here to support you on your journey …" at bounding box center [84, 330] width 169 height 230
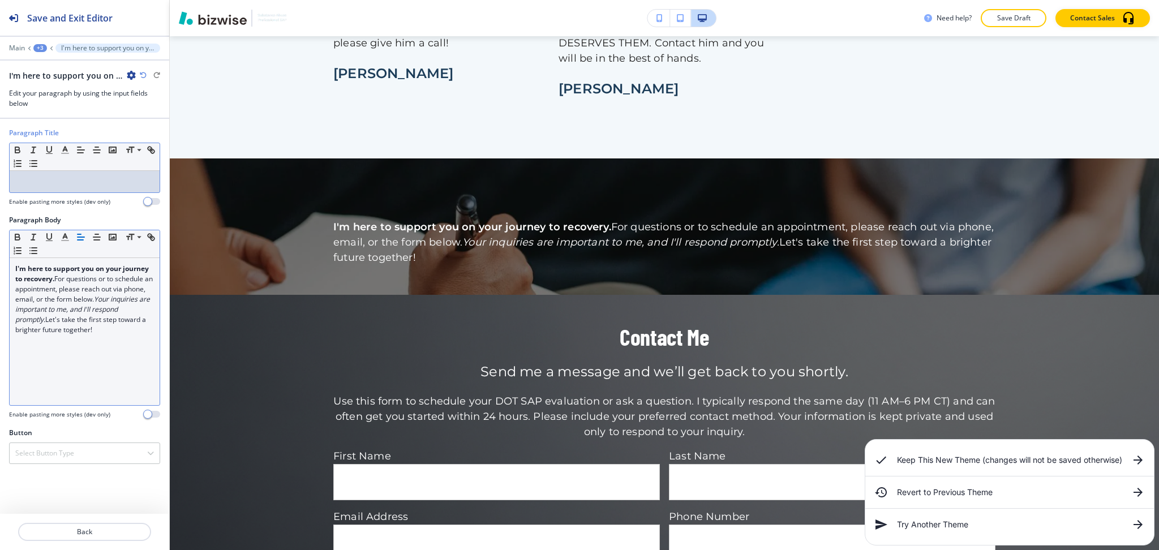
click at [72, 173] on div at bounding box center [85, 181] width 150 height 21
click at [86, 466] on div "Button Select Button Type Telephone External Link Social Media Email File Shari…" at bounding box center [84, 450] width 169 height 45
click at [85, 456] on div "Select Button Type" at bounding box center [85, 453] width 150 height 20
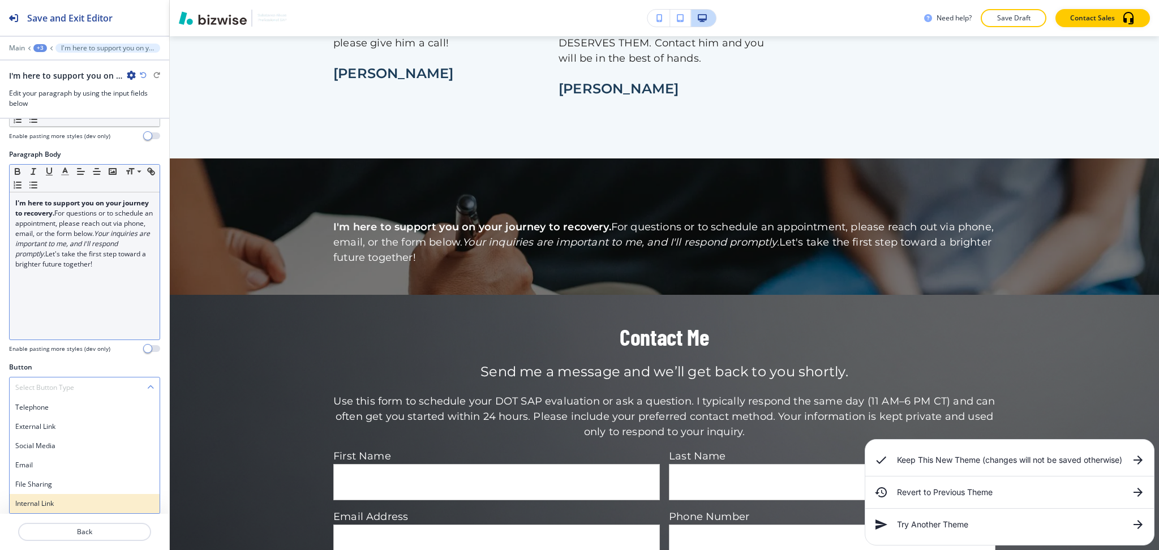
click at [72, 497] on div "Internal Link" at bounding box center [85, 503] width 150 height 19
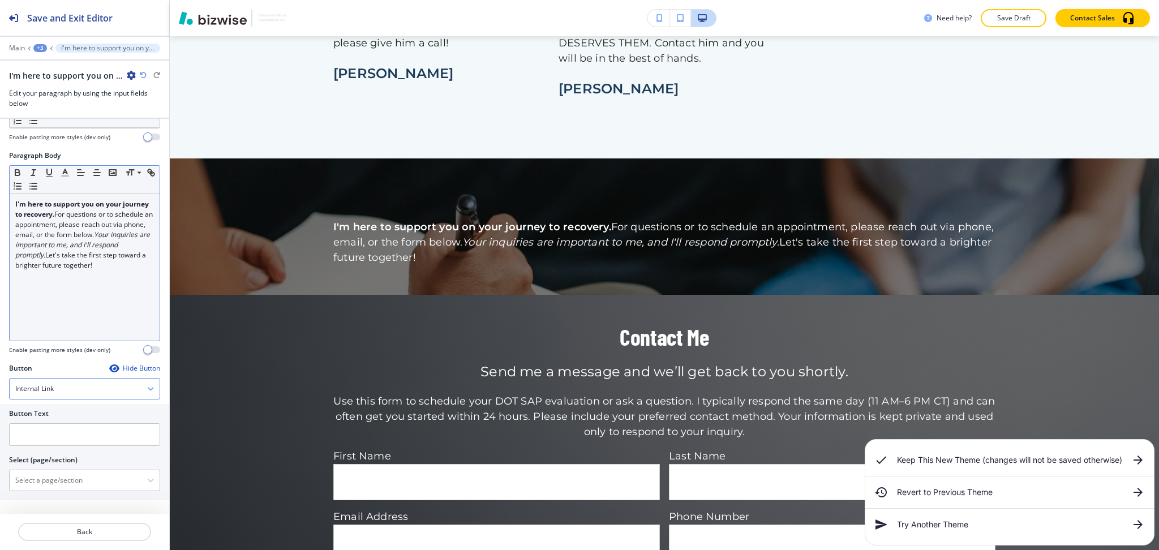
scroll to position [64, 0]
click at [55, 493] on div "Button Text Select (page/section) HOME HOME | Hero HOME | Media and Text HOME |…" at bounding box center [84, 452] width 169 height 96
click at [50, 481] on \(page\/section\) "Manual Input" at bounding box center [78, 480] width 137 height 19
type \(page\/section\) "CONTACT US"
drag, startPoint x: 78, startPoint y: 476, endPoint x: 0, endPoint y: 471, distance: 78.3
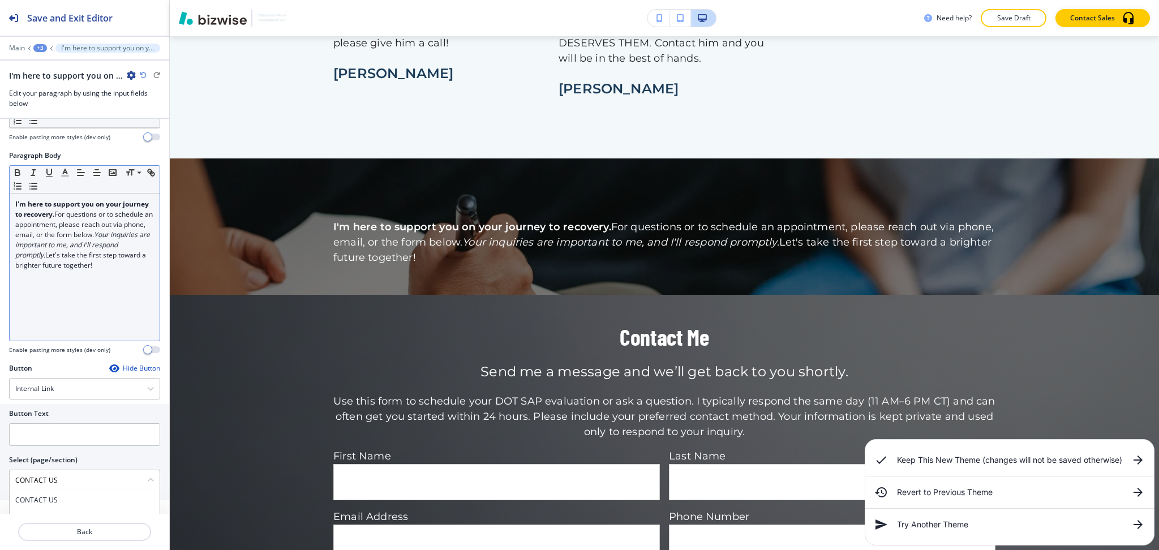
click at [0, 471] on div "Button Text Select (page/section) CONTACT US CONTACT US CONTACT US | Hero CONTA…" at bounding box center [84, 452] width 169 height 96
click at [38, 498] on h4 "CONTACT US" at bounding box center [84, 500] width 139 height 10
click at [41, 429] on input "text" at bounding box center [84, 434] width 151 height 23
paste input "CONTACT US"
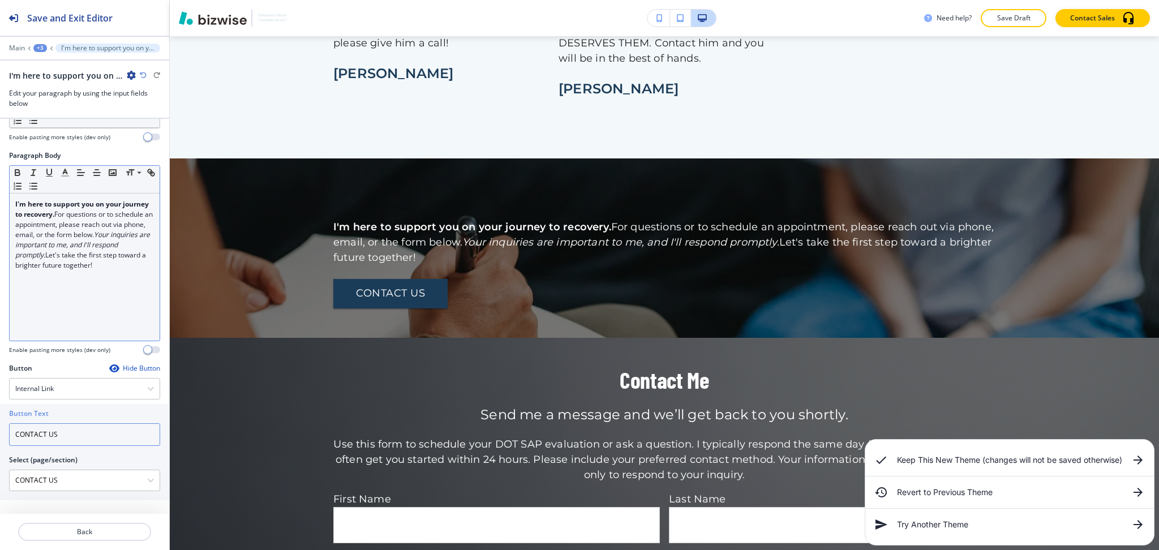
type input "CONTACT US"
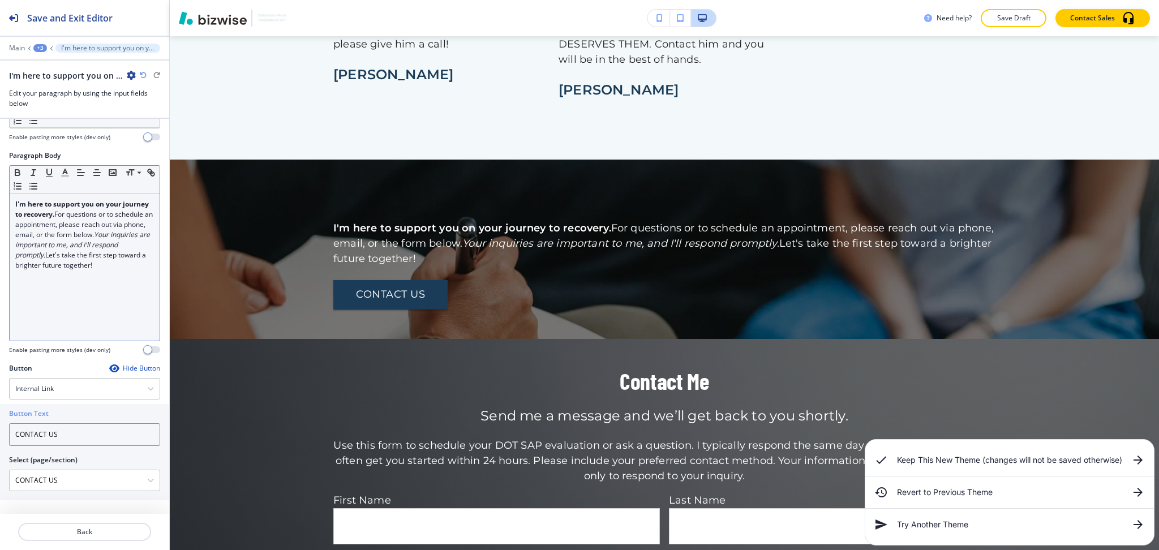
scroll to position [1887, 0]
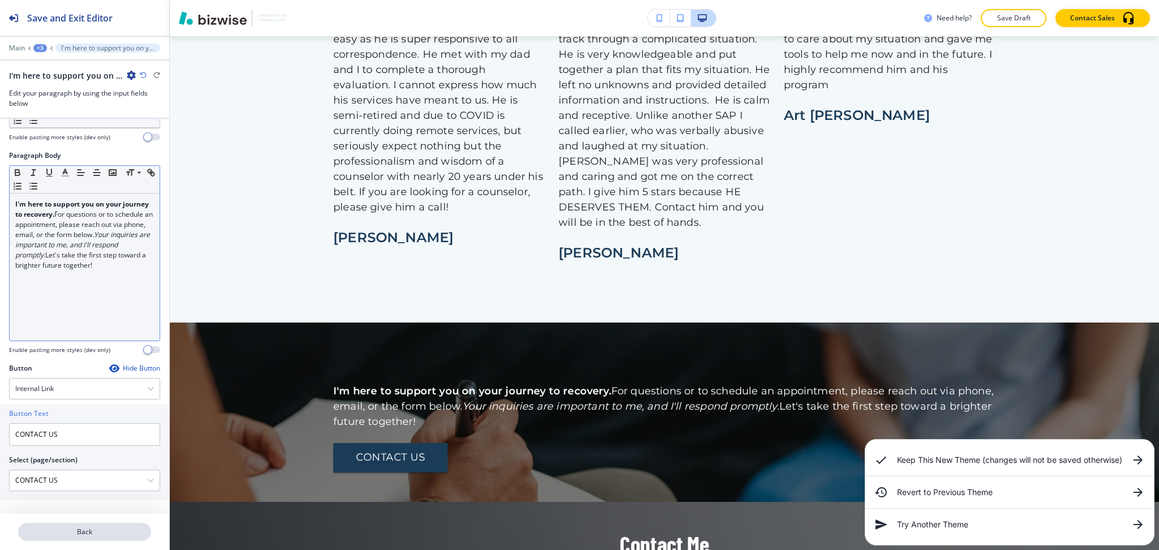
click at [116, 531] on p "Back" at bounding box center [84, 532] width 131 height 10
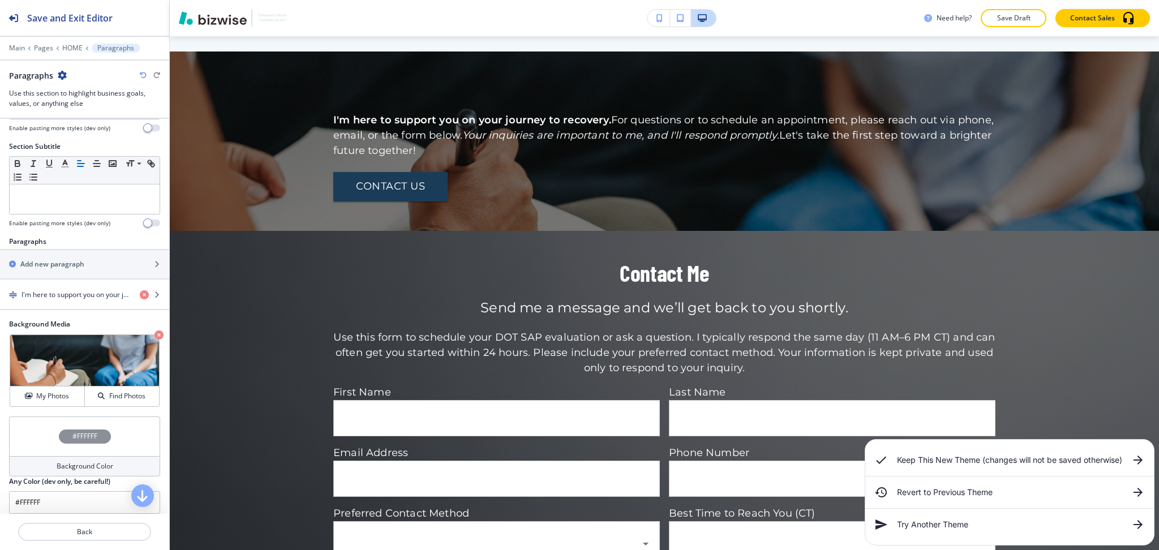
scroll to position [155, 0]
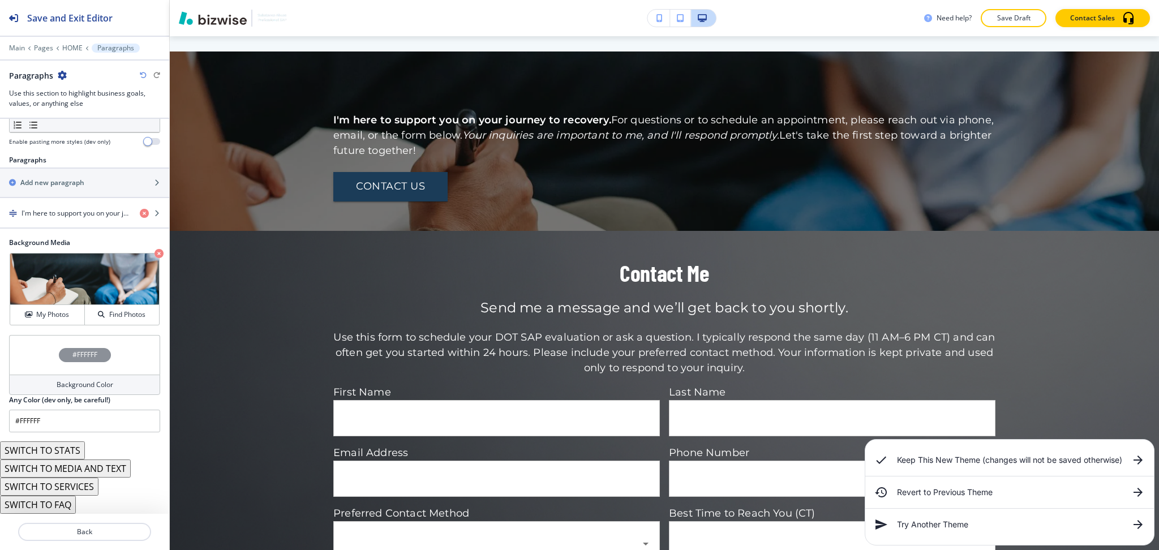
click at [60, 73] on icon "button" at bounding box center [62, 75] width 9 height 9
click at [76, 137] on p "Delete Section" at bounding box center [93, 135] width 58 height 10
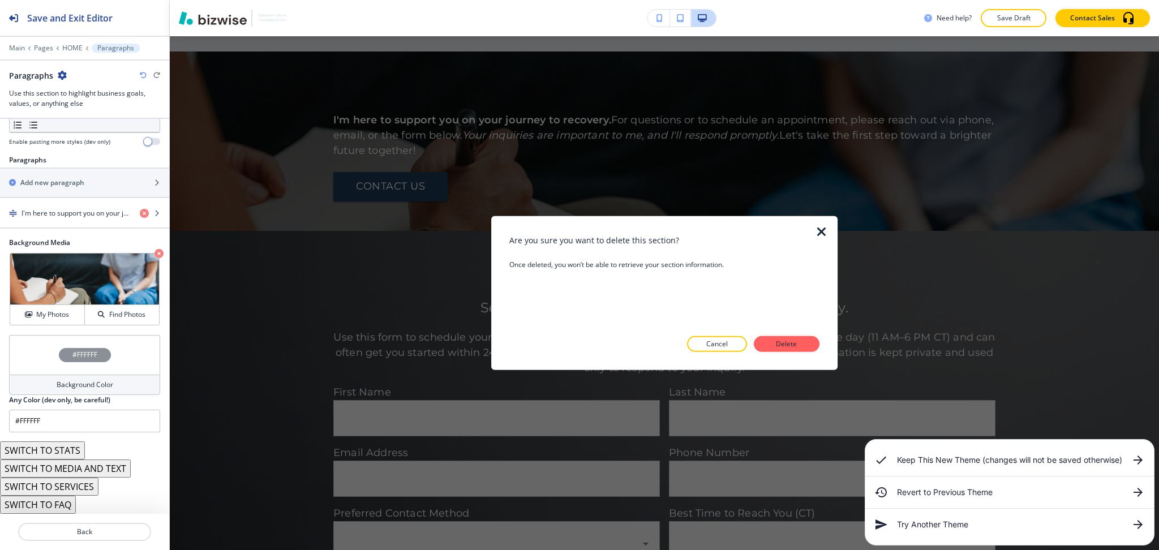
click at [797, 354] on div at bounding box center [664, 361] width 310 height 18
click at [795, 345] on p "Delete" at bounding box center [786, 344] width 27 height 10
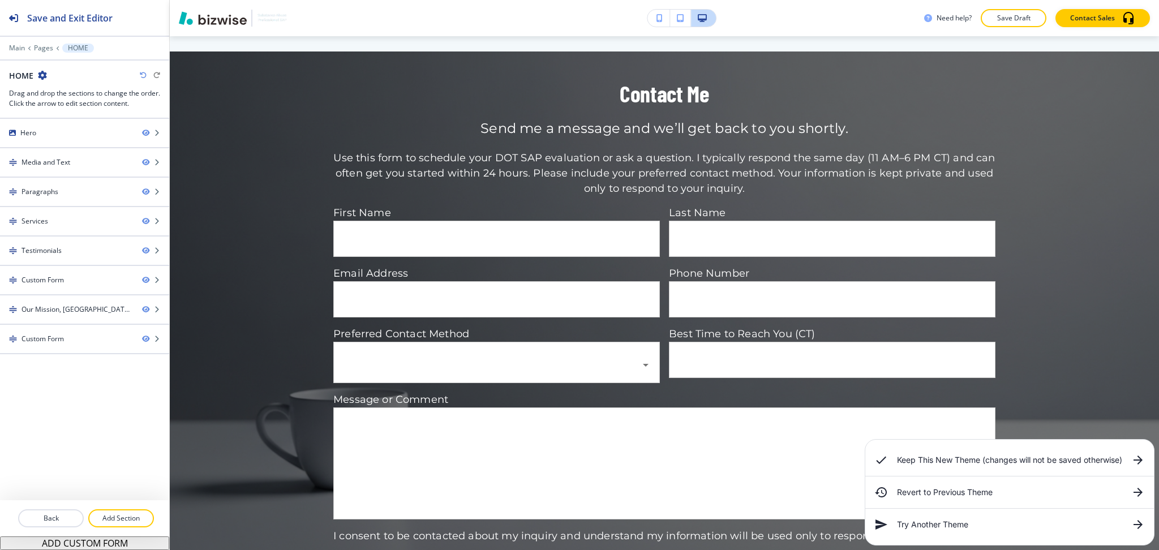
click at [152, 525] on div "Back Add Section" at bounding box center [84, 518] width 169 height 18
click at [145, 521] on p "Add Section" at bounding box center [120, 518] width 63 height 10
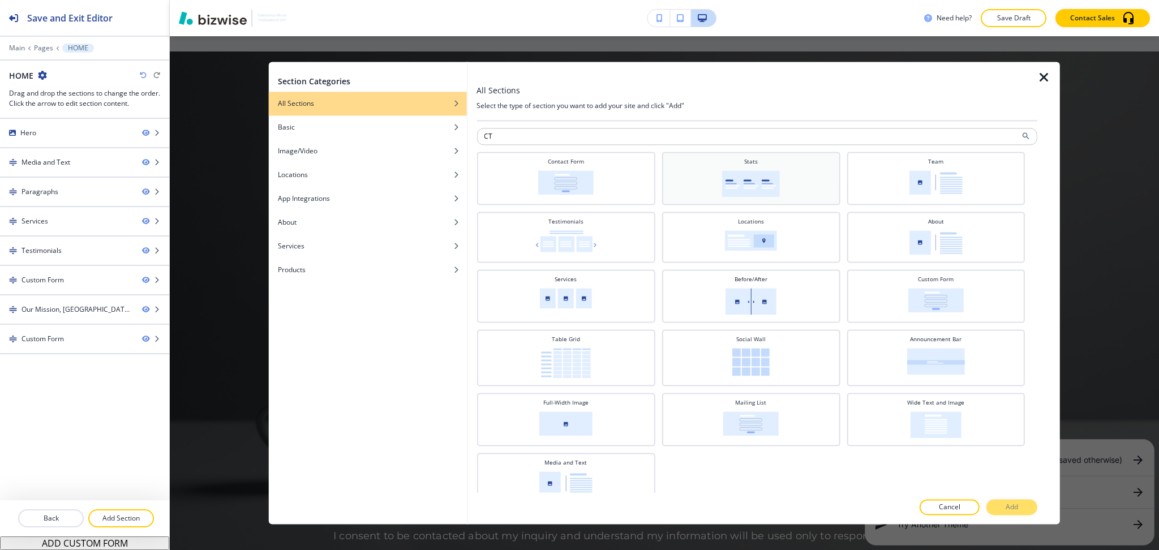
type input "CTA"
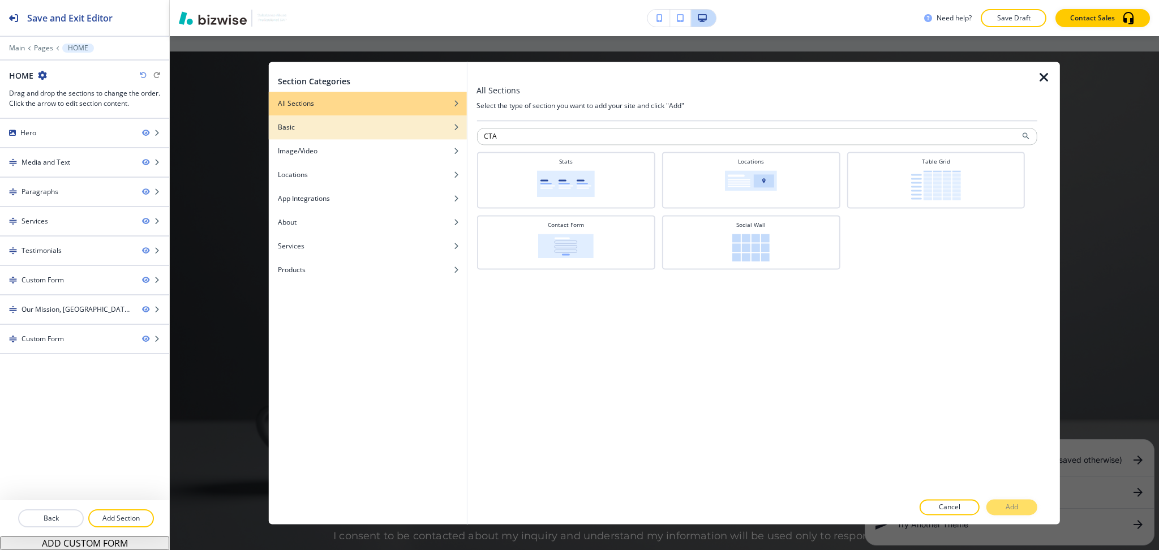
drag, startPoint x: 634, startPoint y: 137, endPoint x: 416, endPoint y: 132, distance: 217.8
click at [428, 132] on div "Section Categories All Sections Basic Image/Video Locations App Integrations Ab…" at bounding box center [664, 293] width 791 height 462
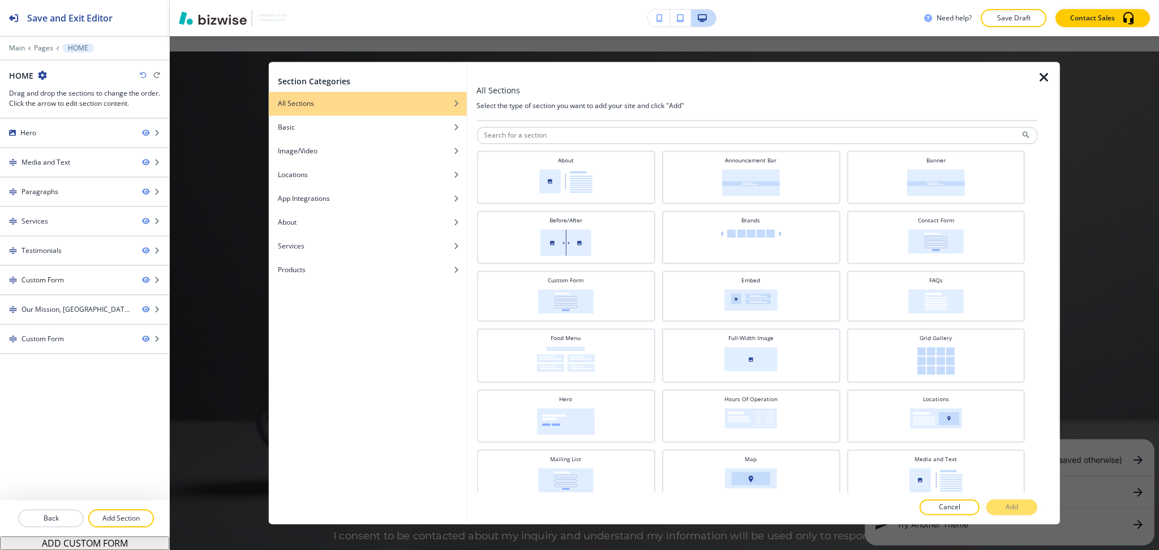
scroll to position [0, 0]
click at [310, 148] on h4 "Image/Video" at bounding box center [298, 151] width 40 height 10
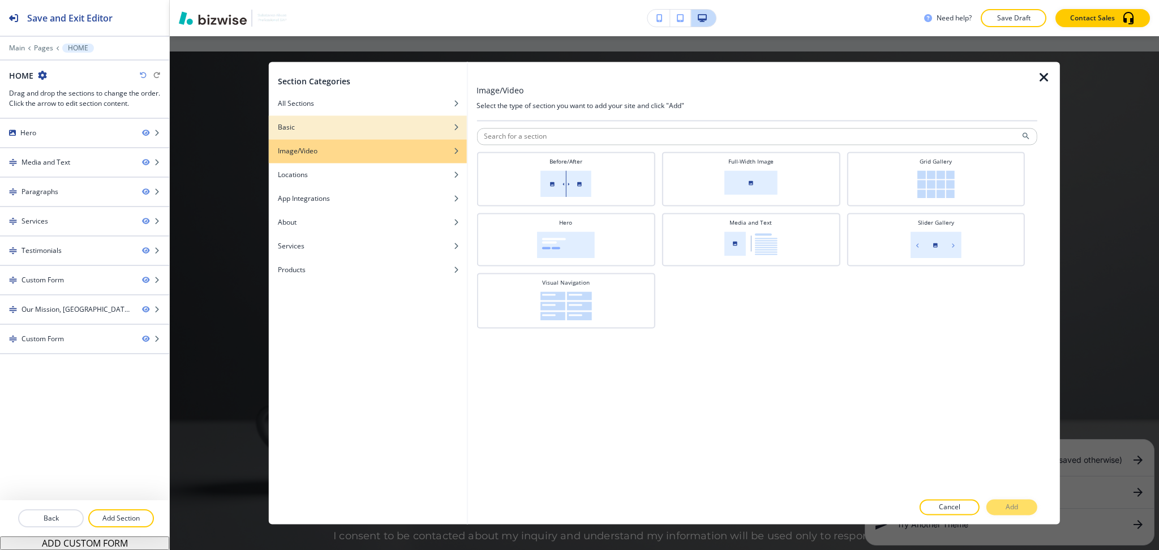
click at [326, 132] on div "button" at bounding box center [368, 135] width 198 height 7
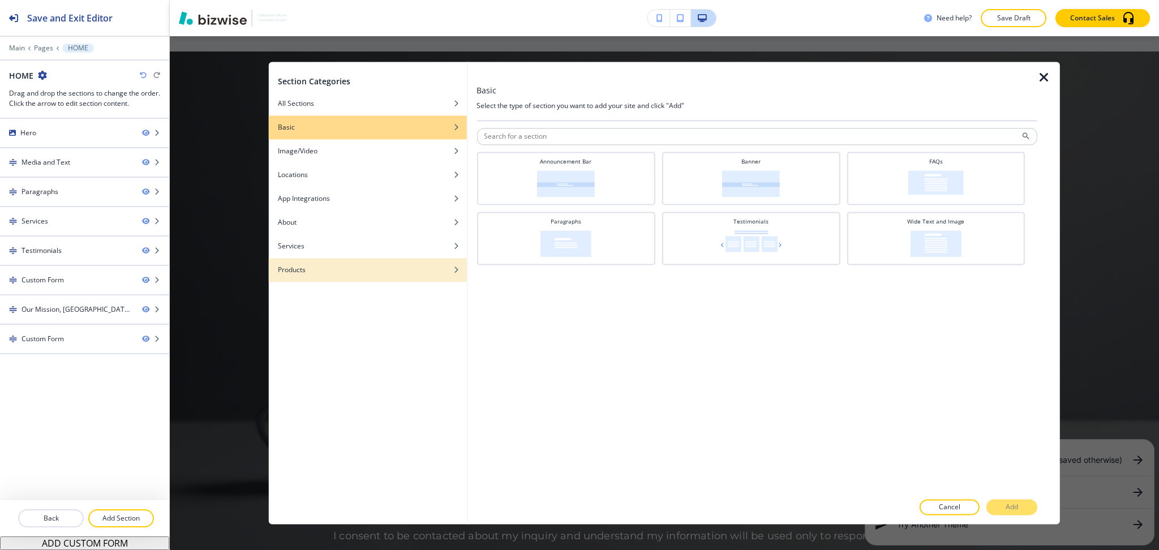
click at [298, 270] on h4 "Products" at bounding box center [292, 270] width 28 height 10
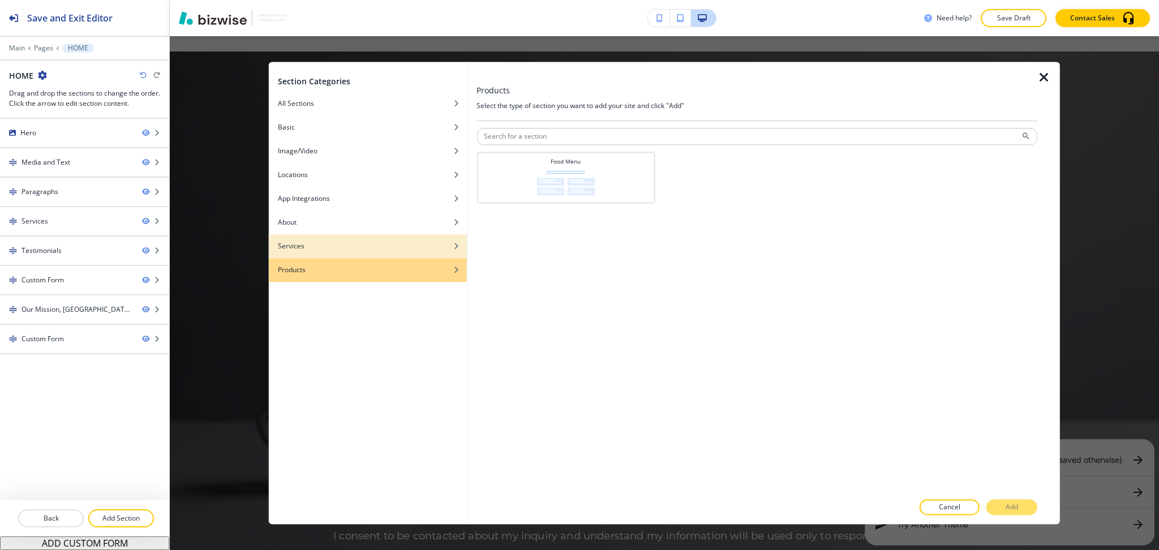
click at [303, 248] on h4 "Services" at bounding box center [291, 246] width 27 height 10
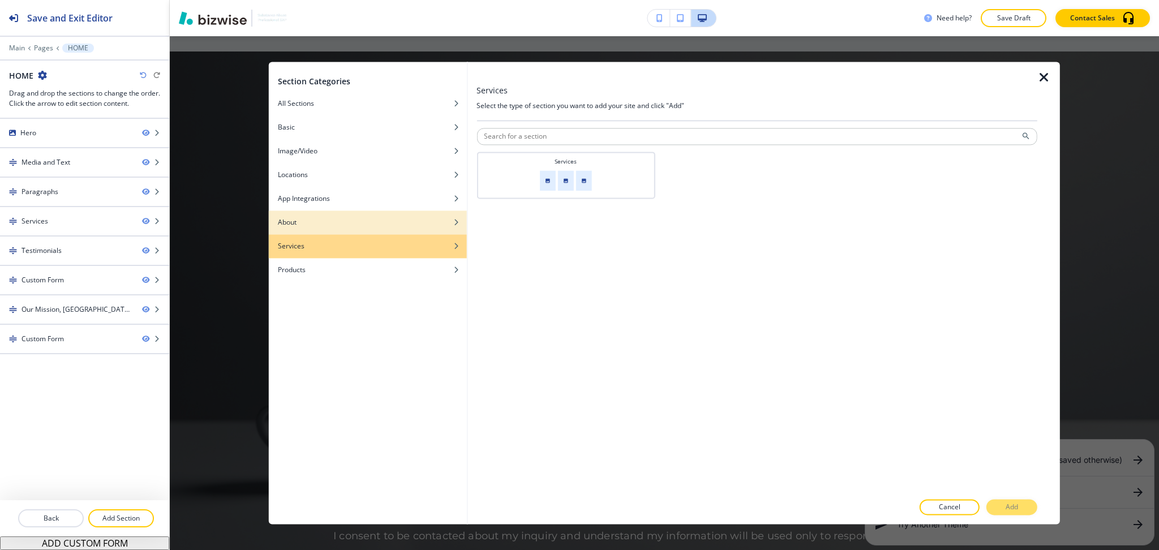
click at [309, 218] on div "About" at bounding box center [368, 222] width 198 height 10
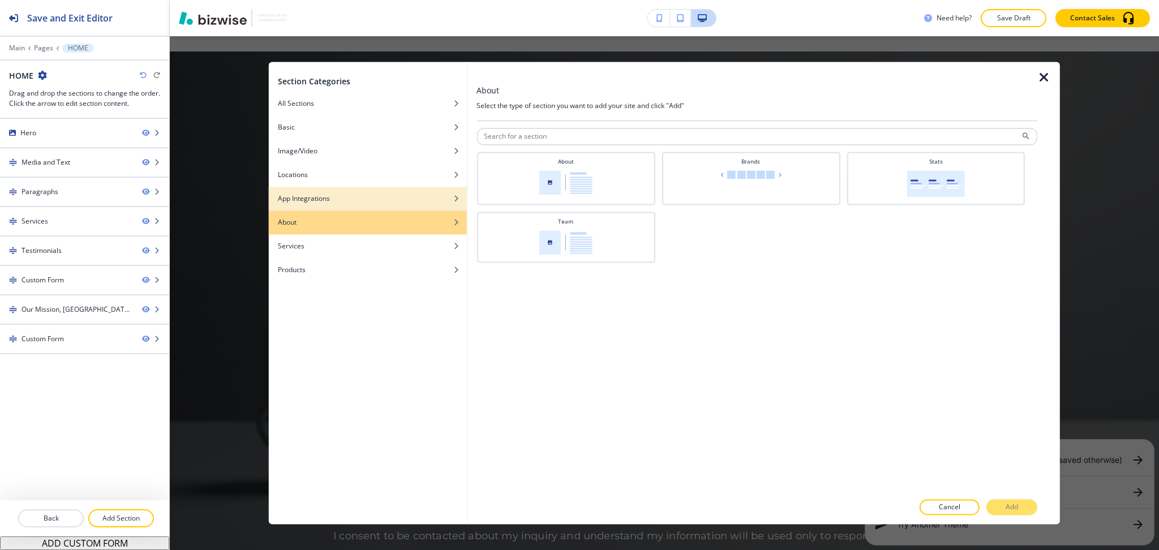
click at [312, 199] on h4 "App Integrations" at bounding box center [304, 198] width 52 height 10
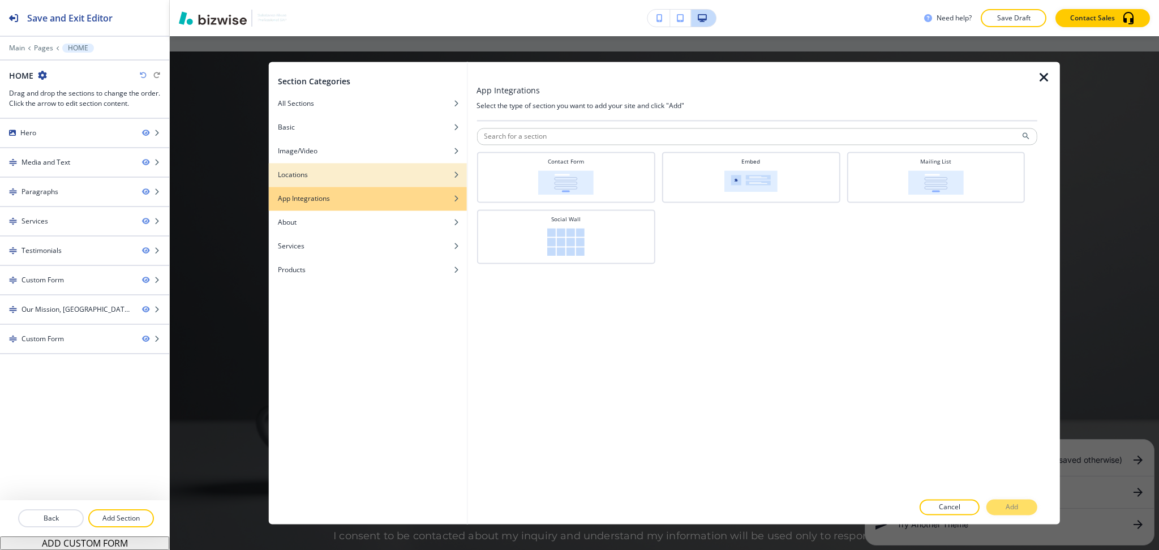
click at [321, 178] on div "Locations" at bounding box center [368, 175] width 198 height 10
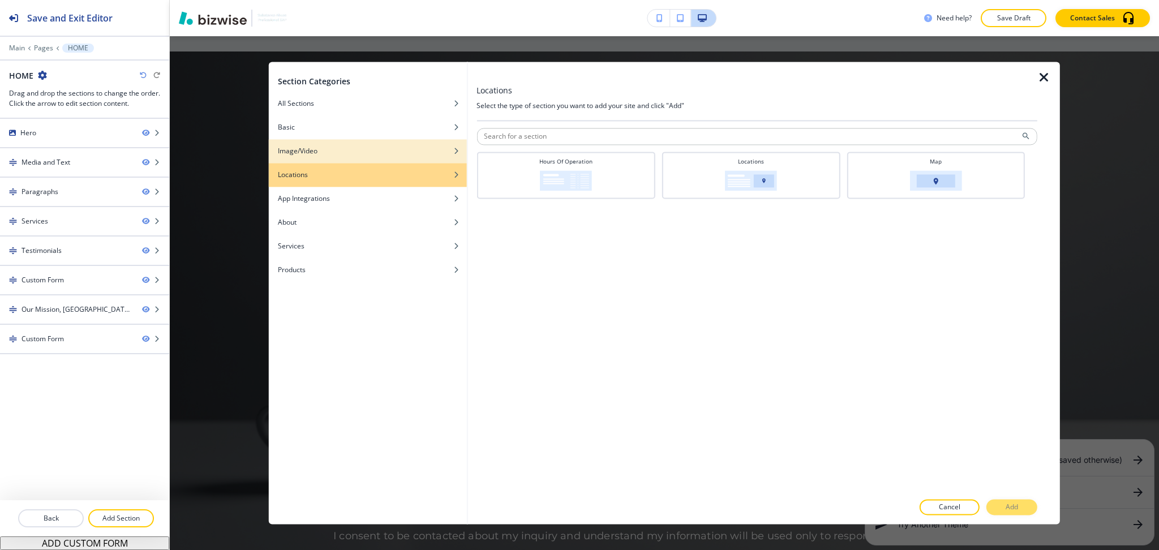
click at [324, 154] on div "Image/Video" at bounding box center [368, 151] width 198 height 10
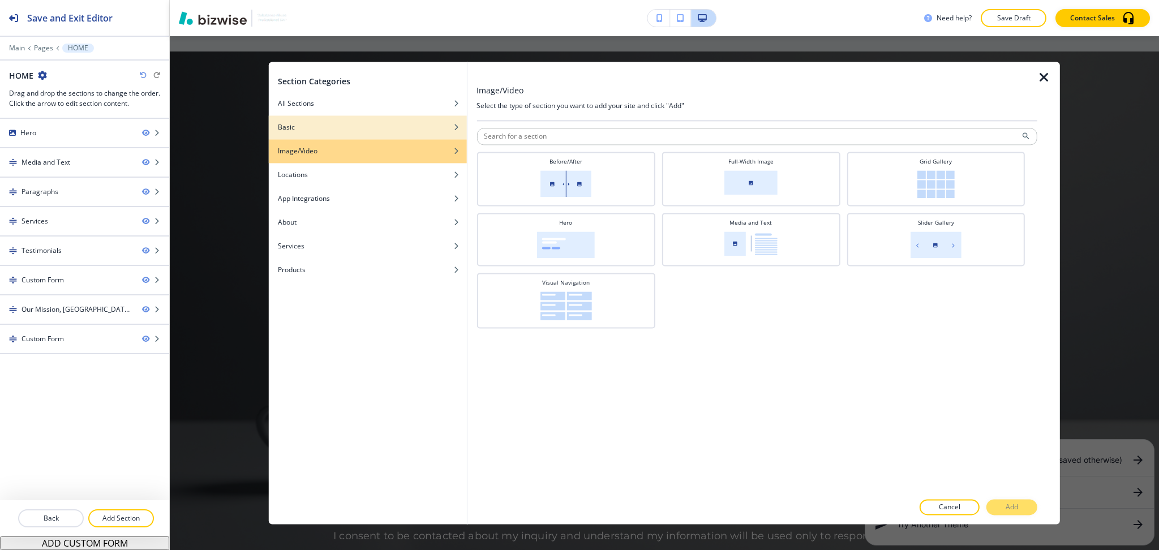
click at [343, 128] on div "Basic" at bounding box center [368, 127] width 198 height 10
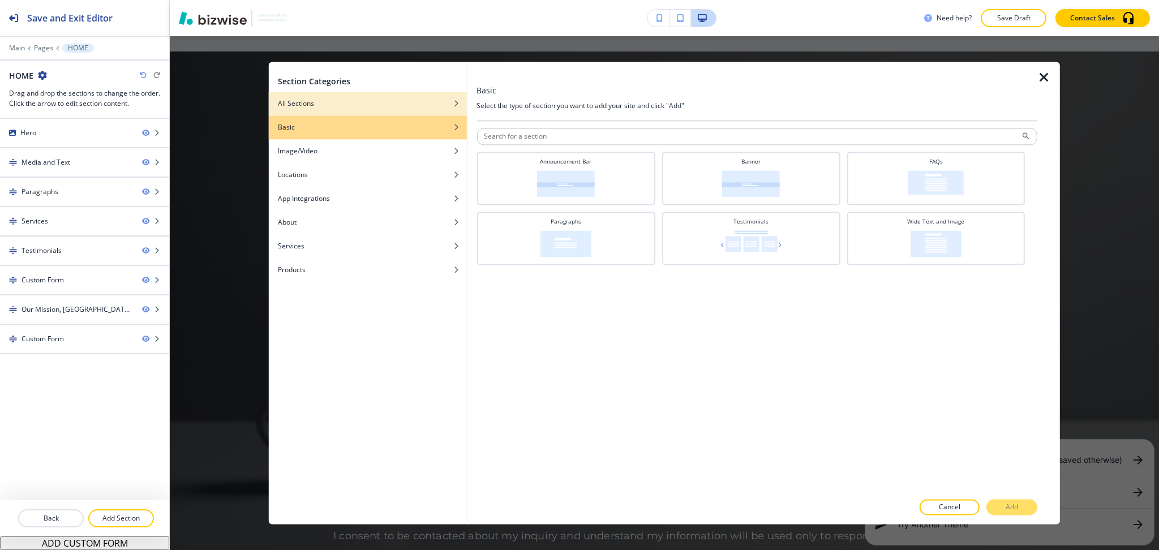
click at [354, 98] on div "button" at bounding box center [368, 95] width 198 height 7
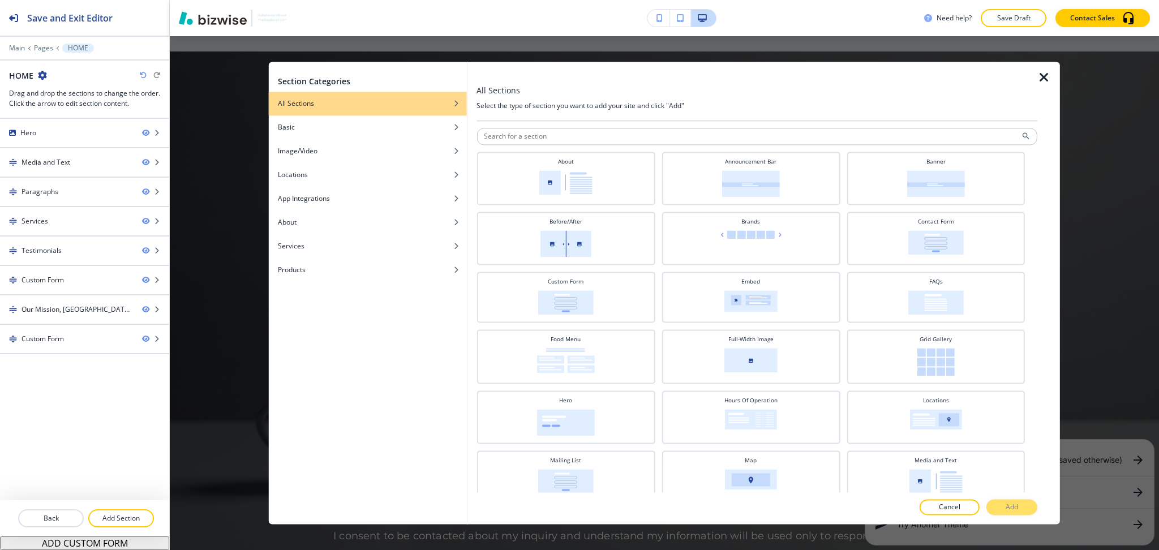
click at [1043, 74] on icon "button" at bounding box center [1044, 78] width 14 height 14
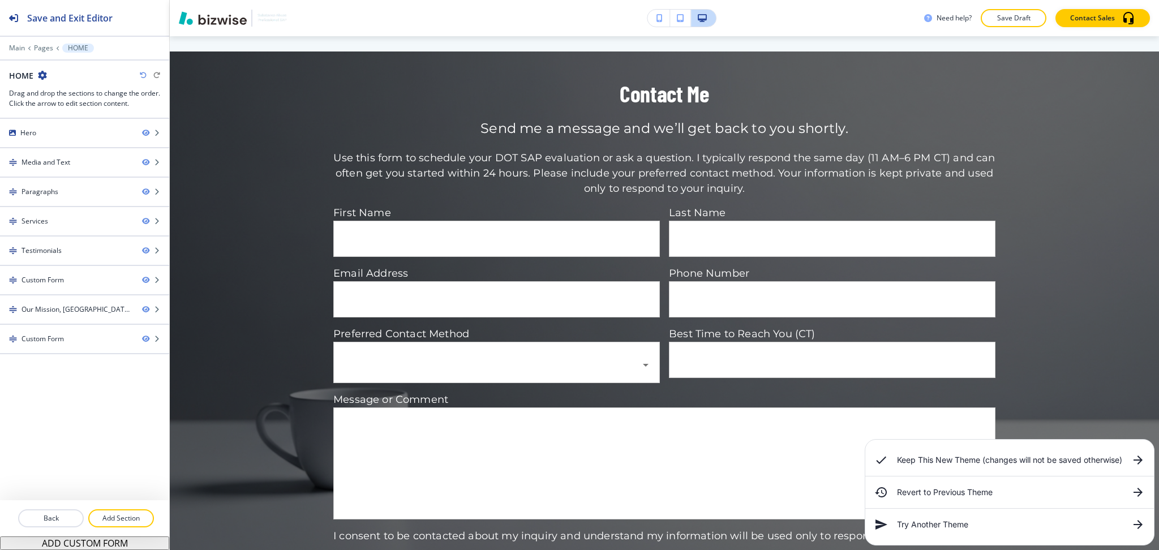
click at [141, 72] on icon "button" at bounding box center [143, 75] width 7 height 7
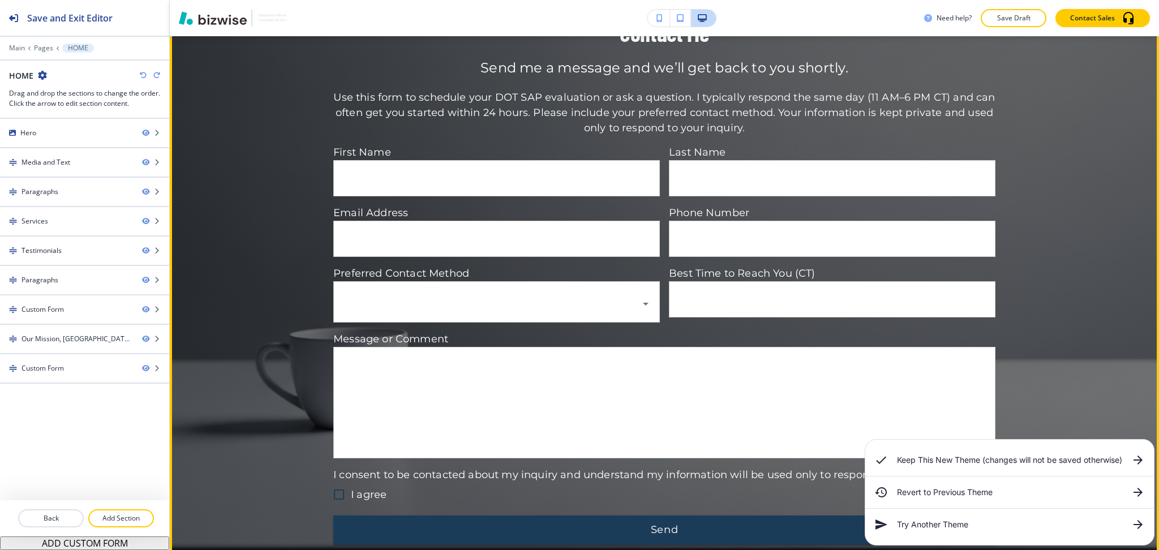
scroll to position [2223, 0]
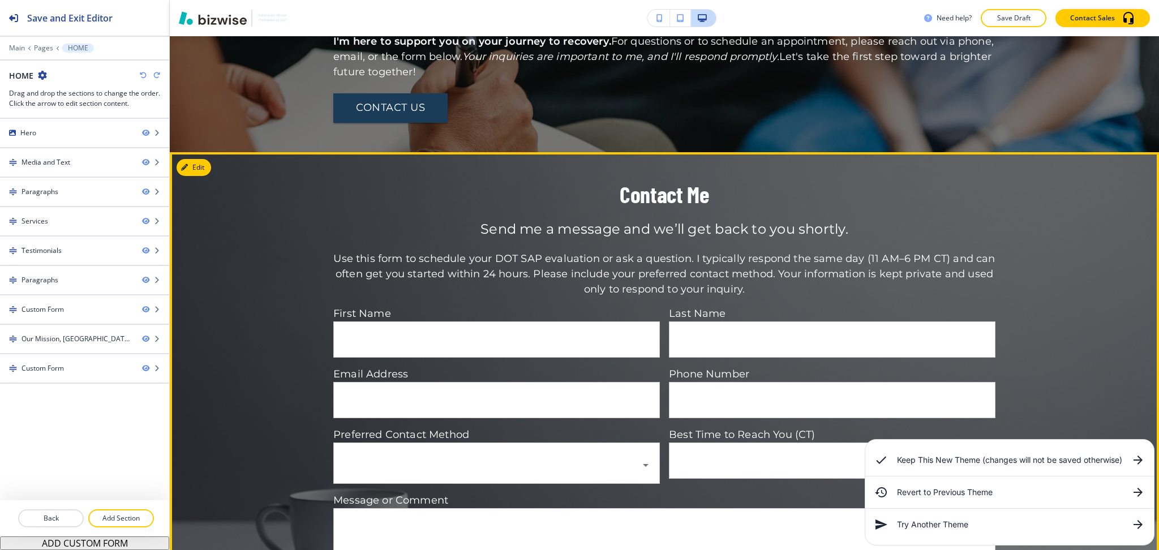
click at [209, 159] on button "Edit" at bounding box center [193, 167] width 35 height 17
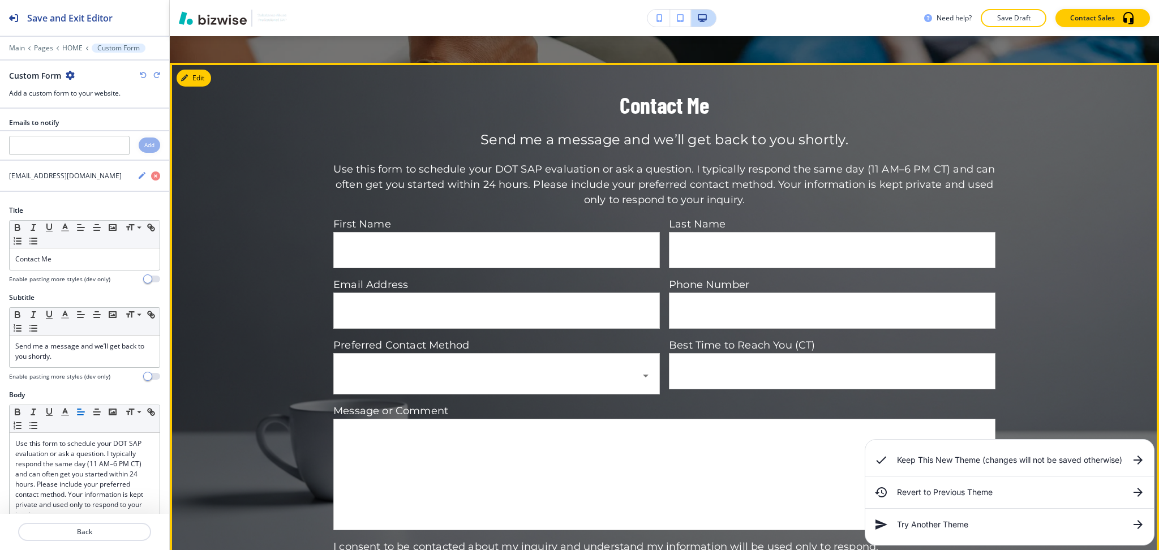
scroll to position [2173, 0]
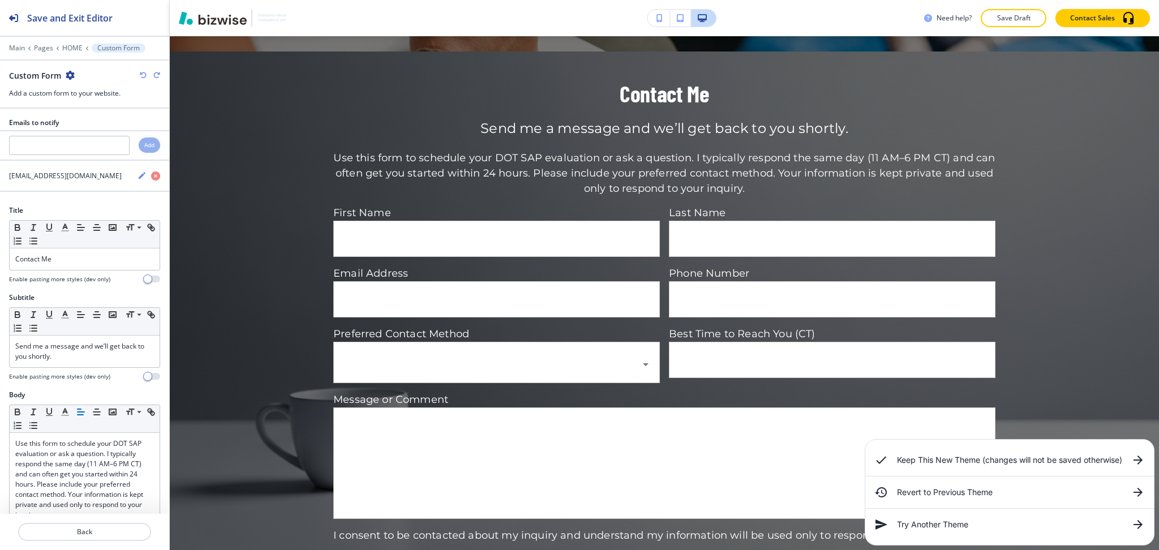
click at [68, 75] on icon "button" at bounding box center [70, 75] width 9 height 9
click at [95, 139] on p "Delete Section" at bounding box center [101, 135] width 58 height 10
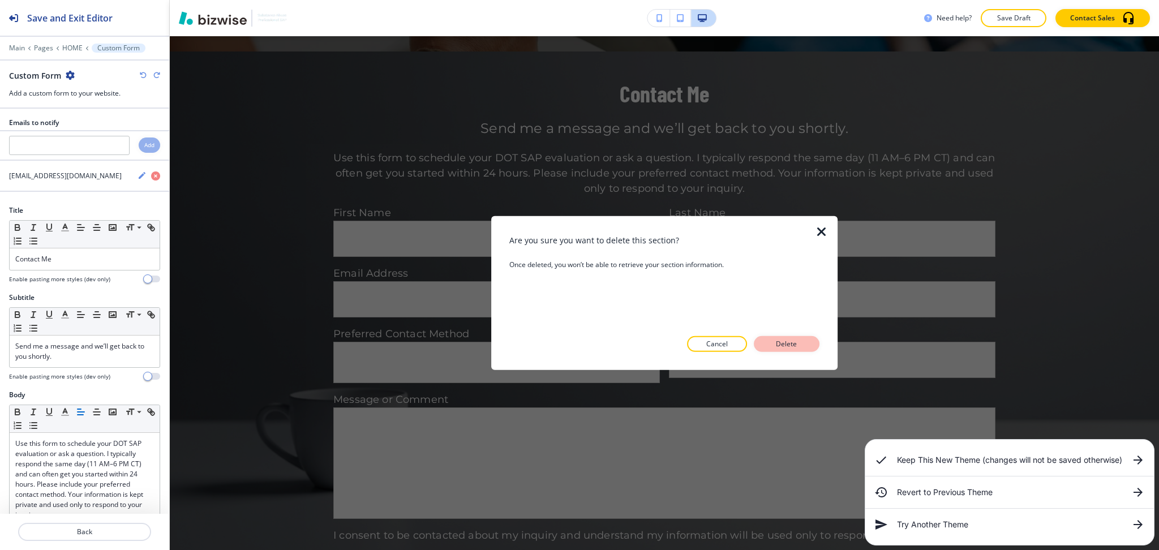
click at [803, 343] on button "Delete" at bounding box center [786, 344] width 66 height 16
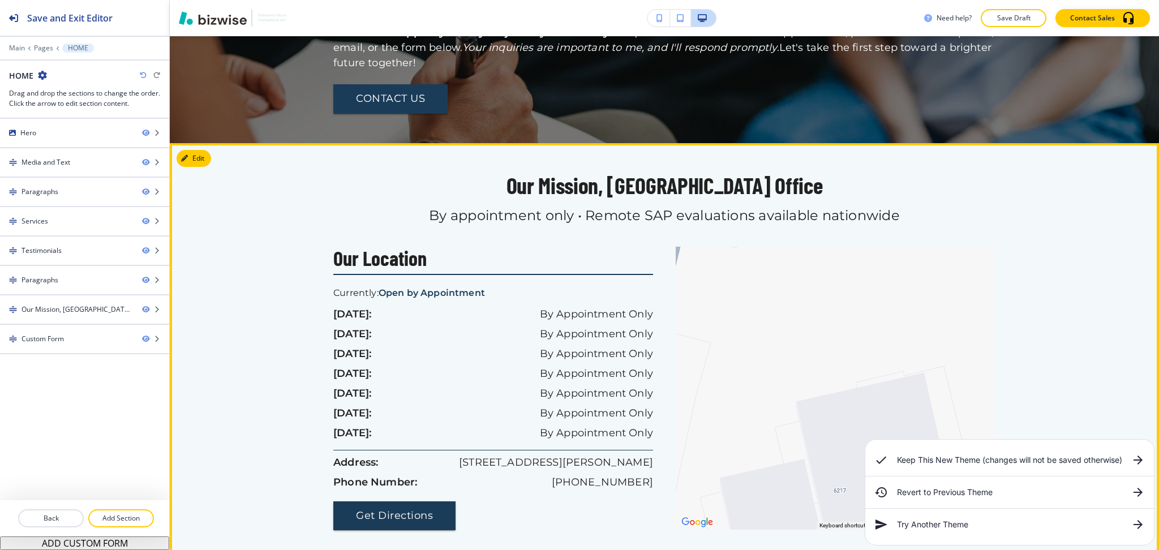
scroll to position [2081, 0]
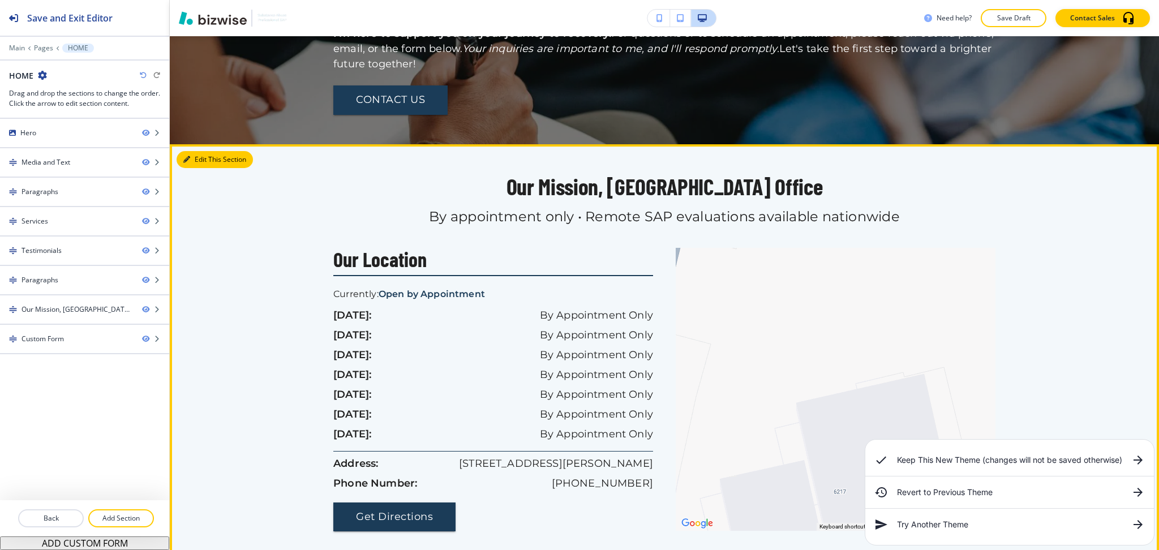
click at [195, 151] on button "Edit This Section" at bounding box center [214, 159] width 76 height 17
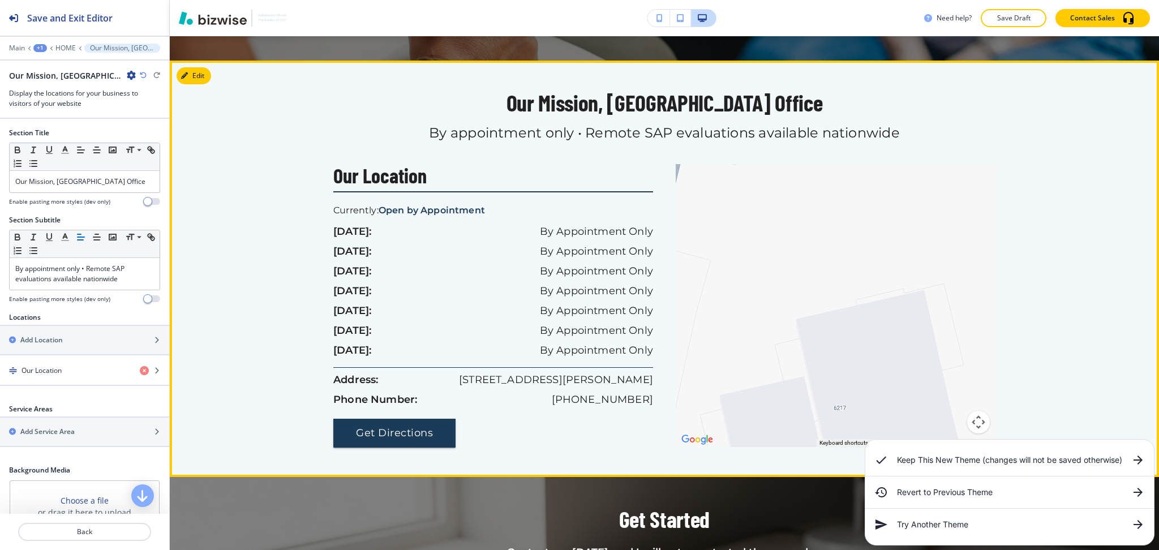
scroll to position [2173, 0]
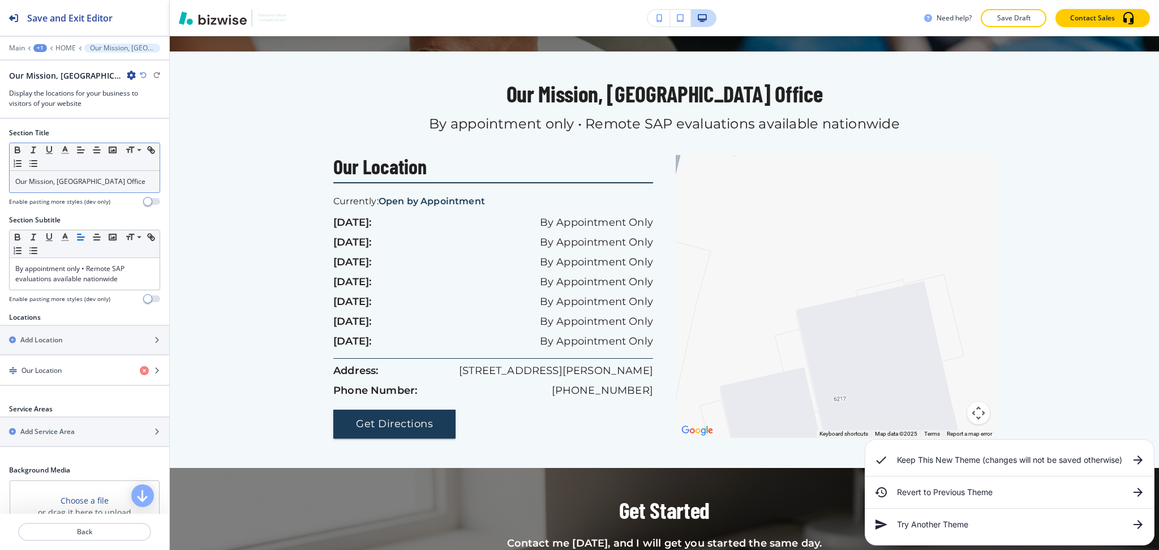
click at [111, 181] on p "Our Mission, KS Office" at bounding box center [84, 181] width 139 height 10
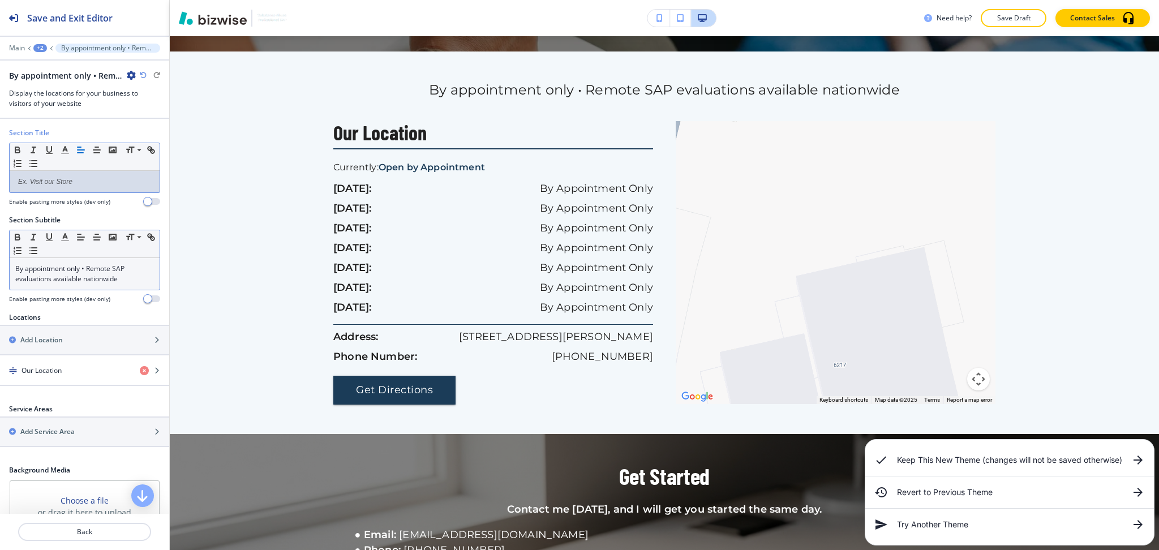
click at [119, 277] on p "By appointment only • Remote SAP evaluations available nationwide" at bounding box center [84, 274] width 139 height 20
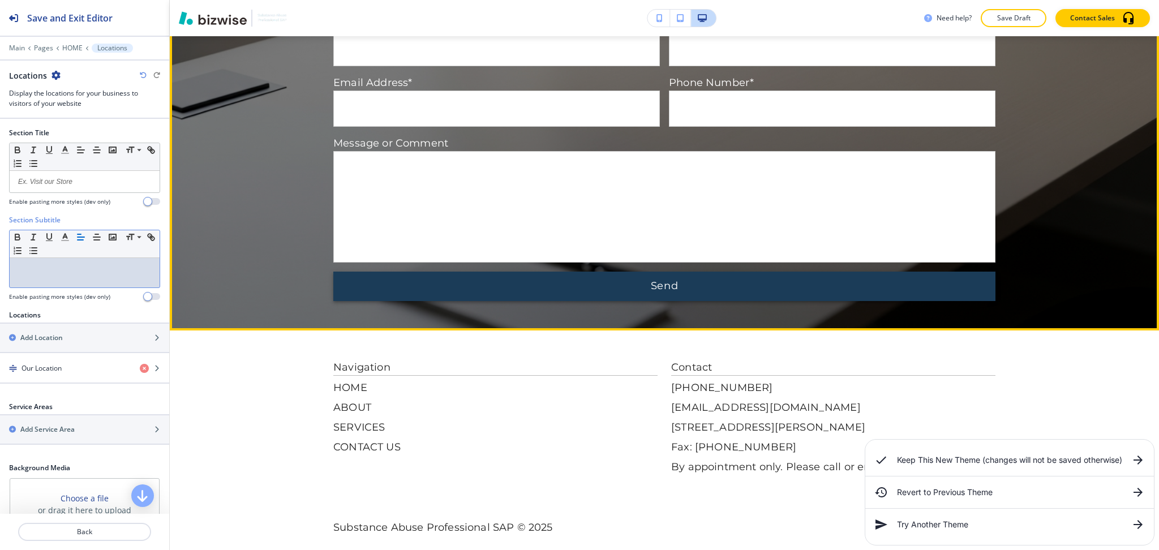
scroll to position [2720, 0]
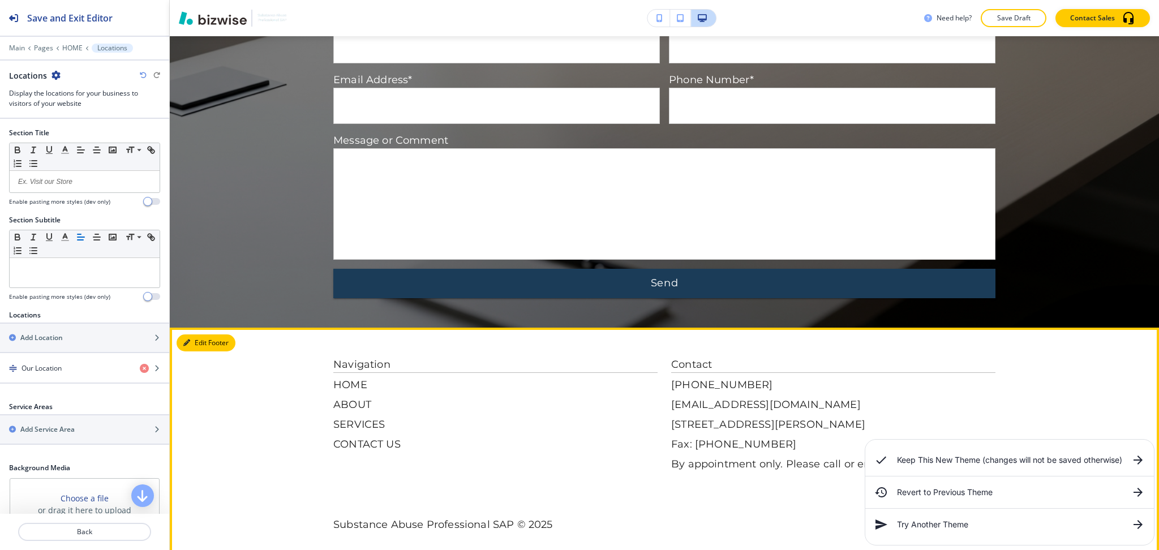
click at [197, 334] on button "Edit Footer" at bounding box center [205, 342] width 59 height 17
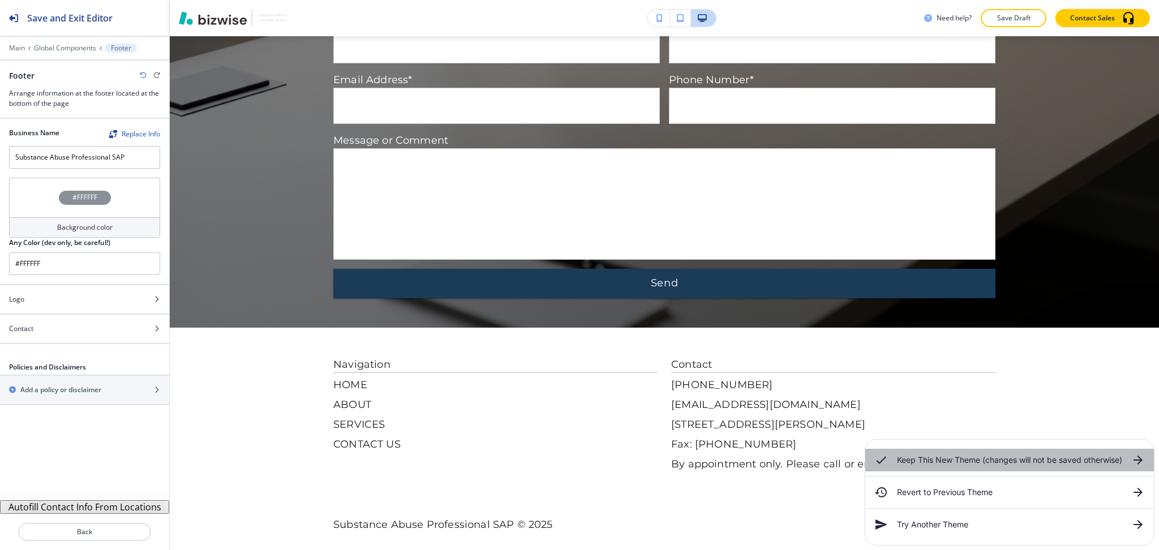
click at [1035, 464] on h6 "Keep This New Theme (changes will not be saved otherwise)" at bounding box center [1009, 460] width 225 height 12
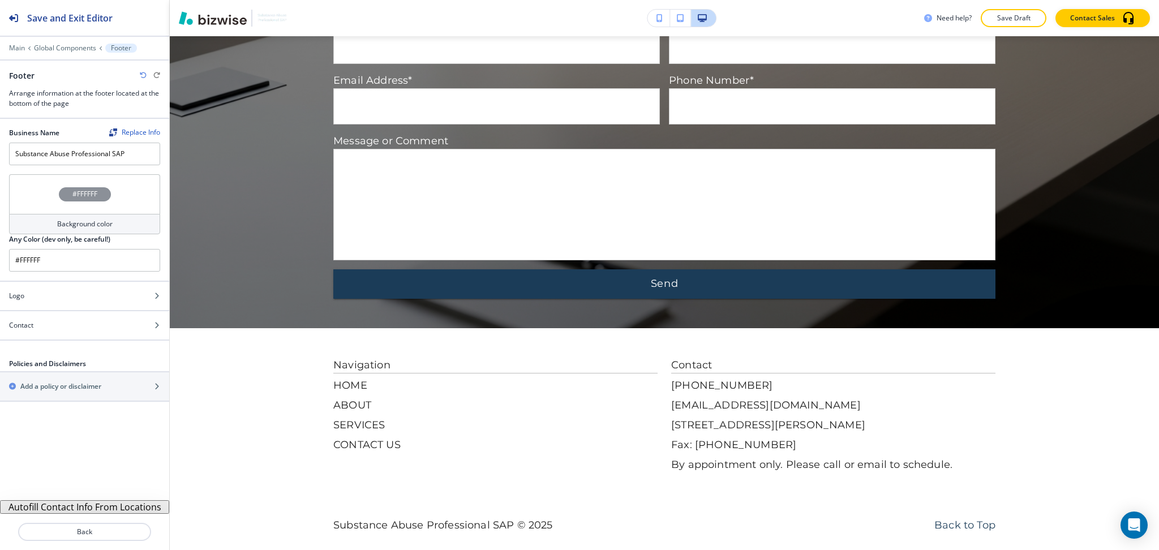
click at [122, 226] on div "Background color" at bounding box center [84, 224] width 151 height 20
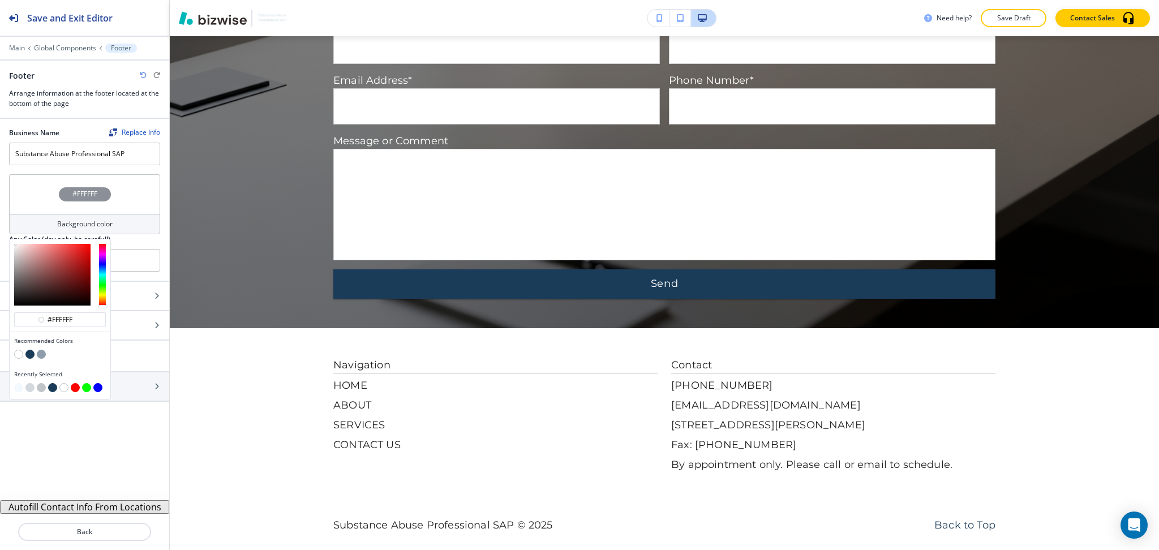
click at [30, 355] on button "button" at bounding box center [29, 354] width 9 height 9
type input "#1b3c58"
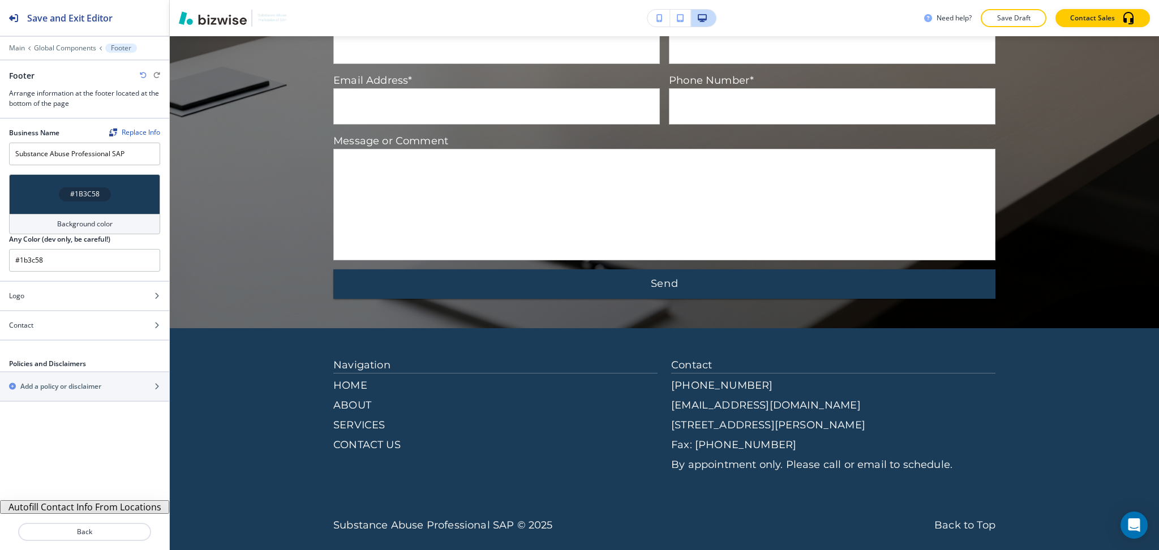
click at [64, 506] on button "Autofill Contact Info From Locations" at bounding box center [84, 507] width 169 height 14
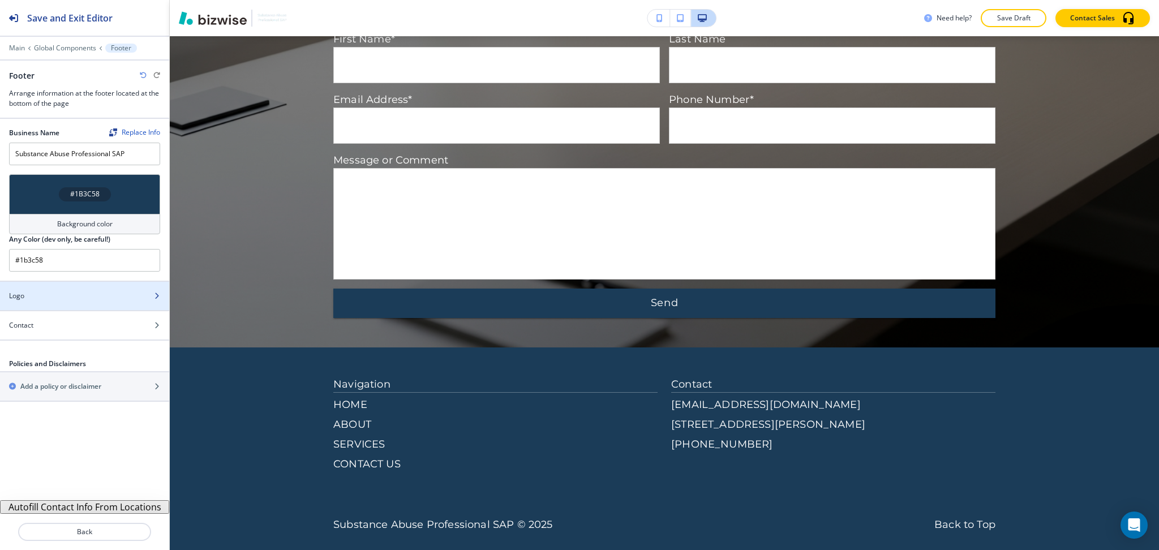
click at [66, 293] on div "Logo" at bounding box center [72, 296] width 144 height 10
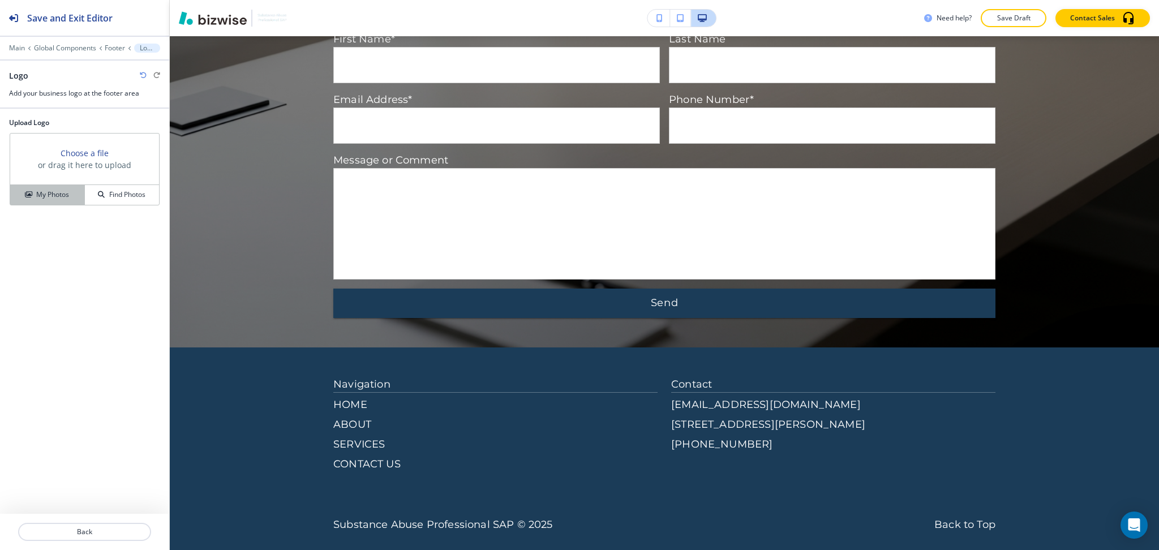
click at [43, 196] on h4 "My Photos" at bounding box center [52, 195] width 33 height 10
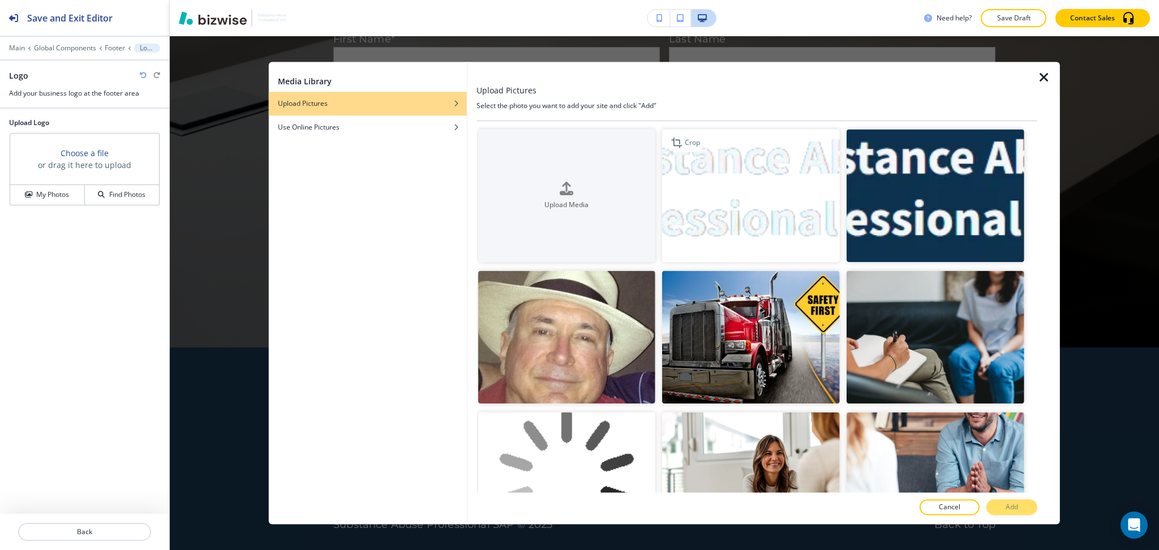
click at [772, 203] on img "button" at bounding box center [751, 195] width 178 height 133
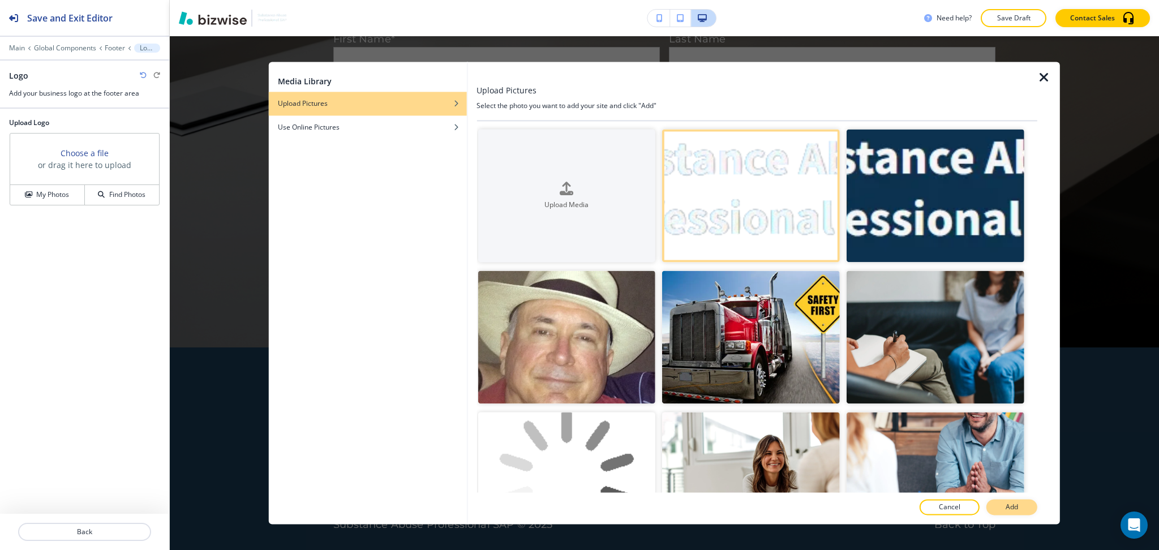
click at [1020, 508] on button "Add" at bounding box center [1011, 507] width 51 height 16
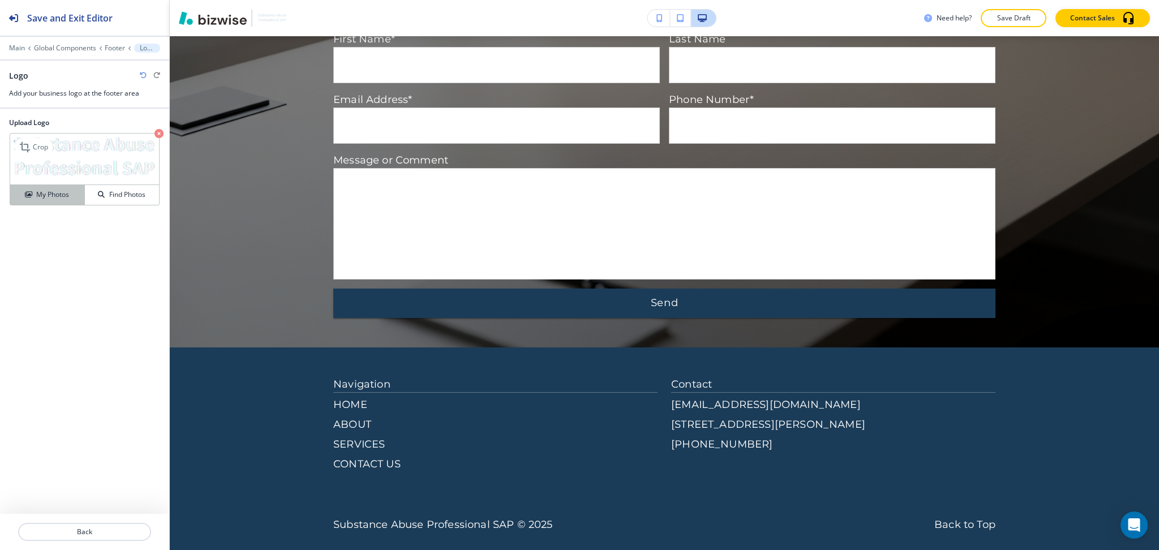
click at [58, 191] on h4 "My Photos" at bounding box center [52, 195] width 33 height 10
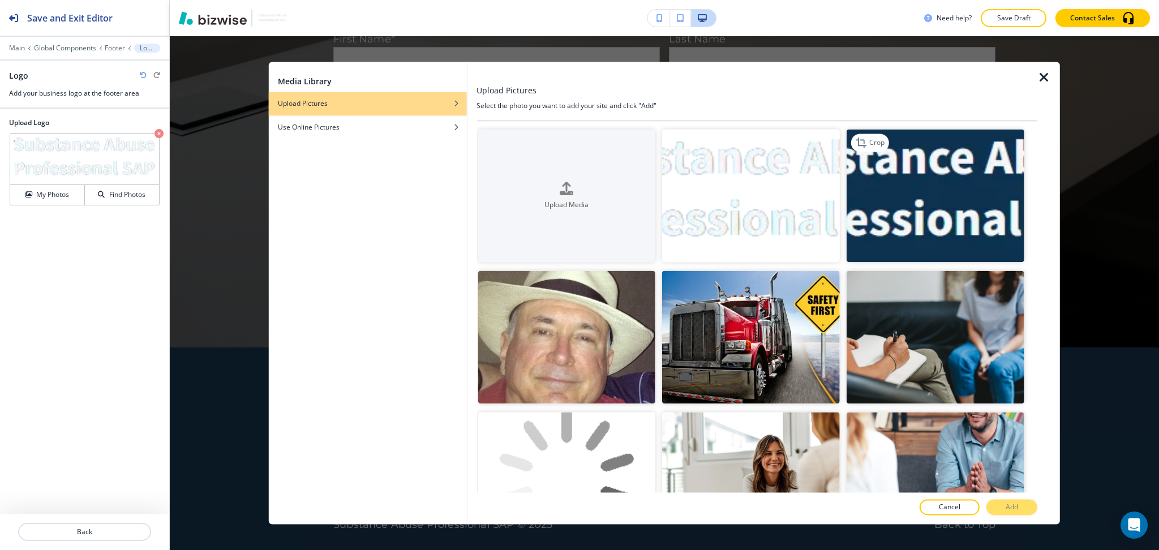
click at [918, 218] on img "button" at bounding box center [935, 195] width 178 height 133
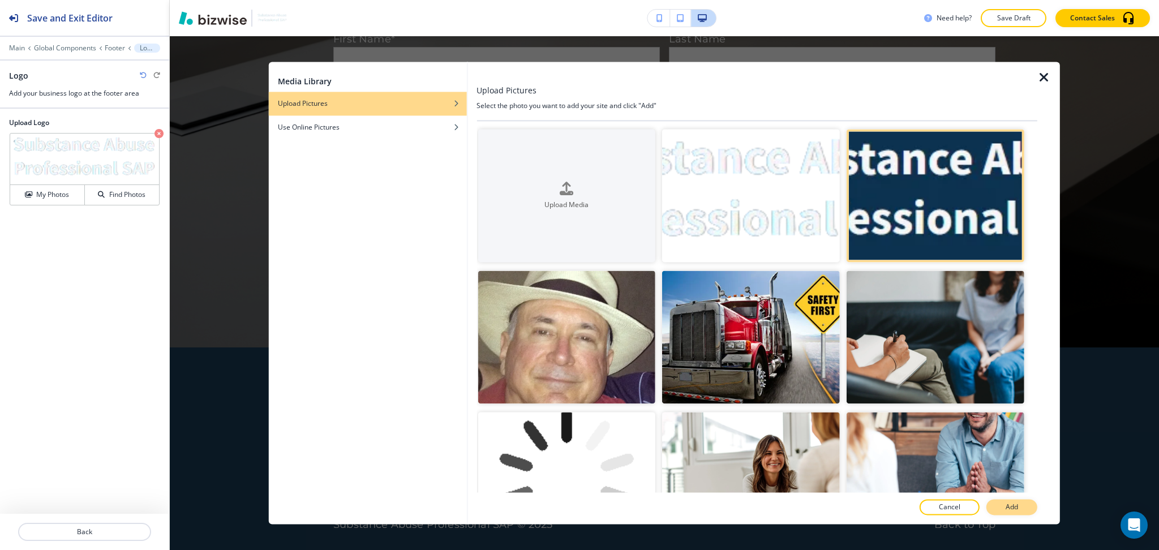
click at [1003, 509] on button "Add" at bounding box center [1011, 507] width 51 height 16
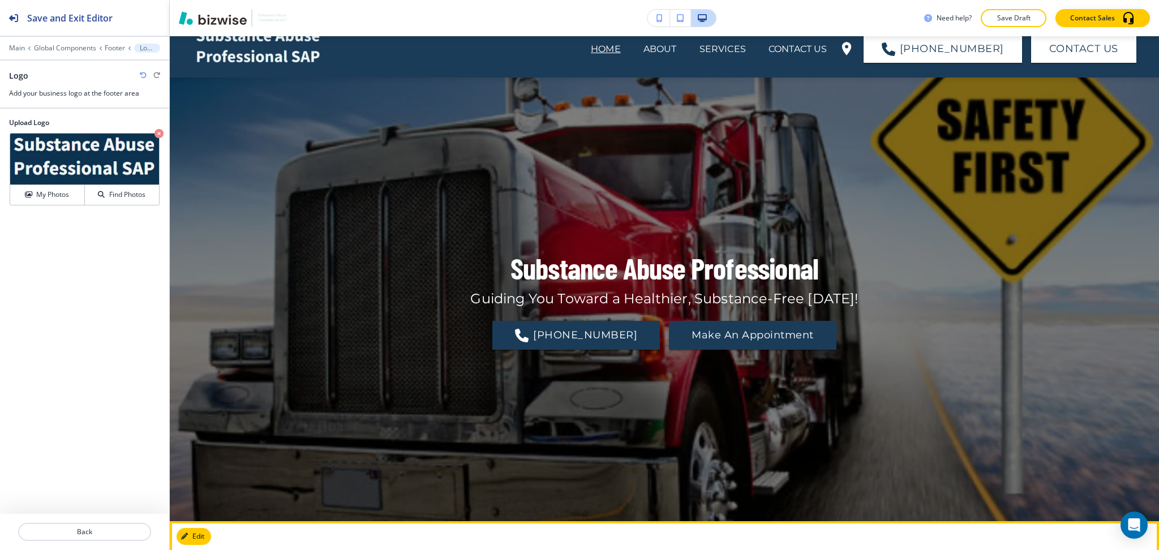
scroll to position [0, 0]
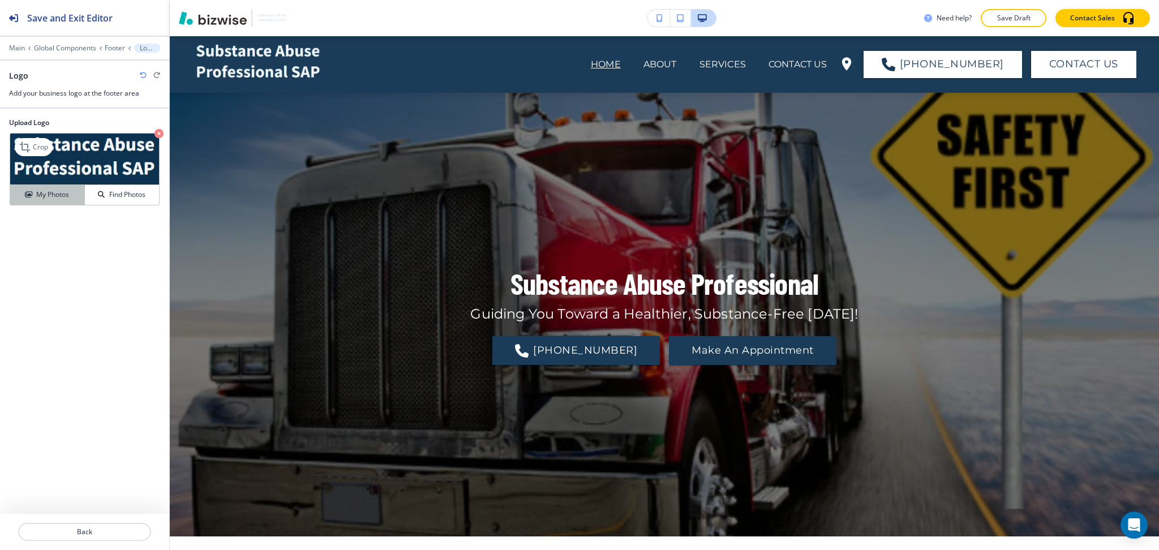
click at [60, 190] on h4 "My Photos" at bounding box center [52, 195] width 33 height 10
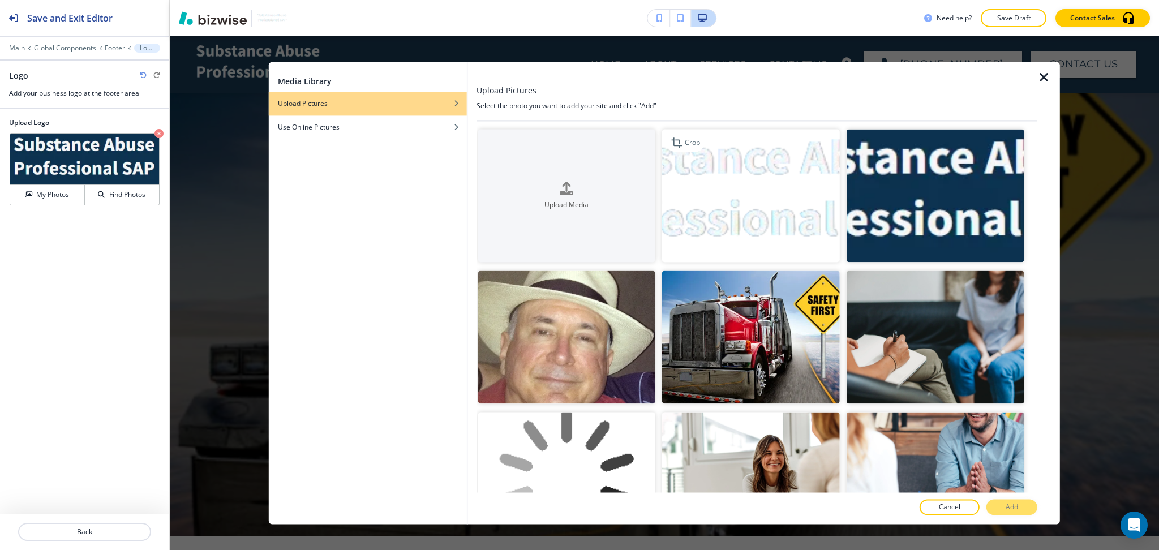
click at [767, 209] on img "button" at bounding box center [751, 195] width 178 height 133
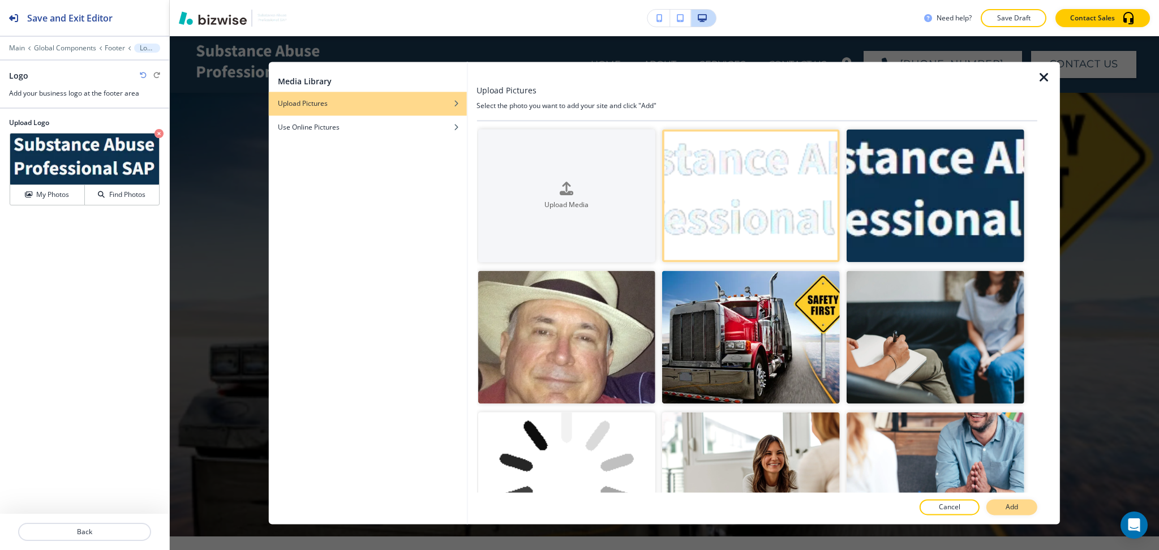
click at [1007, 511] on p "Add" at bounding box center [1011, 507] width 12 height 10
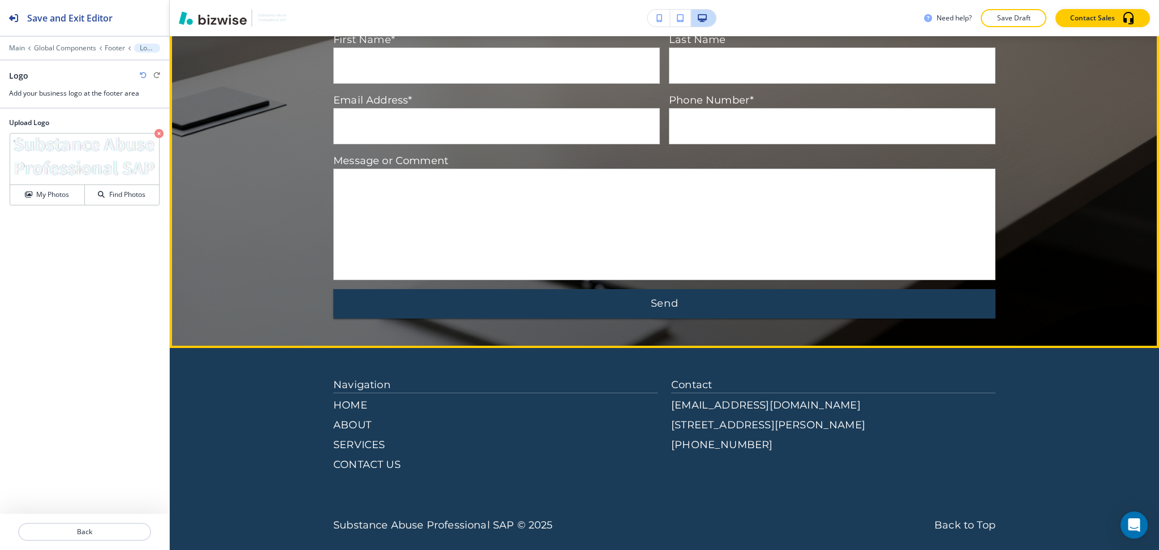
scroll to position [2698, 0]
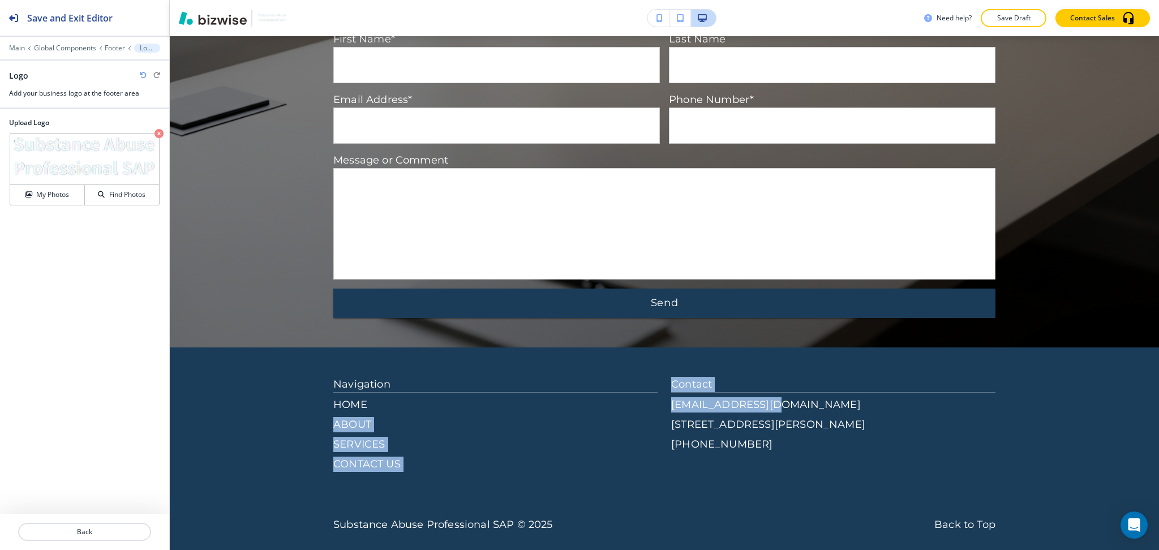
drag, startPoint x: 640, startPoint y: 392, endPoint x: 774, endPoint y: 397, distance: 134.7
click at [774, 397] on div "Navigation HOME ABOUT SERVICES CONTACT US Contact aldesmarteau@gmail.com 6204 H…" at bounding box center [664, 424] width 662 height 95
click at [669, 489] on div "Navigation HOME ABOUT SERVICES CONTACT US Contact aldesmarteau@gmail.com 6204 H…" at bounding box center [664, 455] width 662 height 156
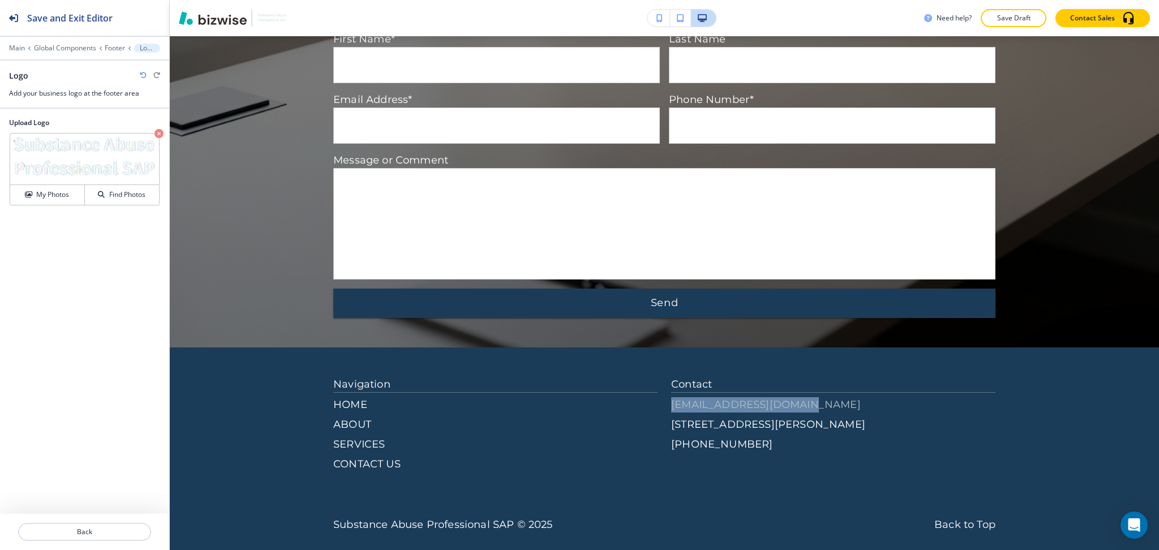
drag, startPoint x: 662, startPoint y: 389, endPoint x: 807, endPoint y: 391, distance: 144.3
click at [807, 391] on div "Navigation HOME ABOUT SERVICES CONTACT US Contact aldesmarteau@gmail.com 6204 H…" at bounding box center [664, 424] width 662 height 95
copy p "aldesmarteau@gmail.com"
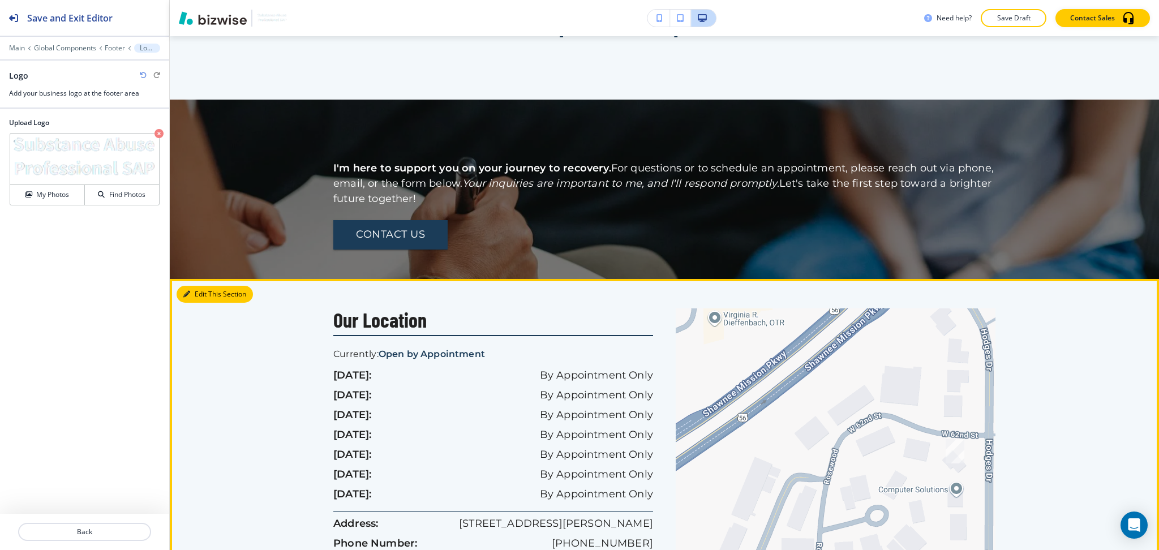
click at [205, 286] on button "Edit This Section" at bounding box center [214, 294] width 76 height 17
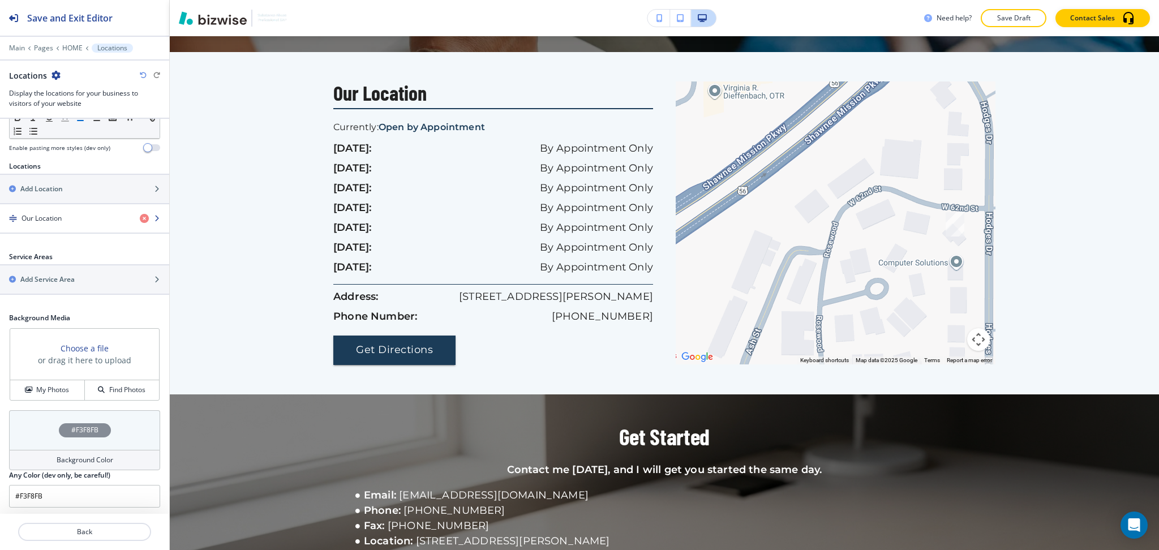
scroll to position [150, 0]
click at [54, 213] on h4 "Our Location" at bounding box center [41, 217] width 40 height 10
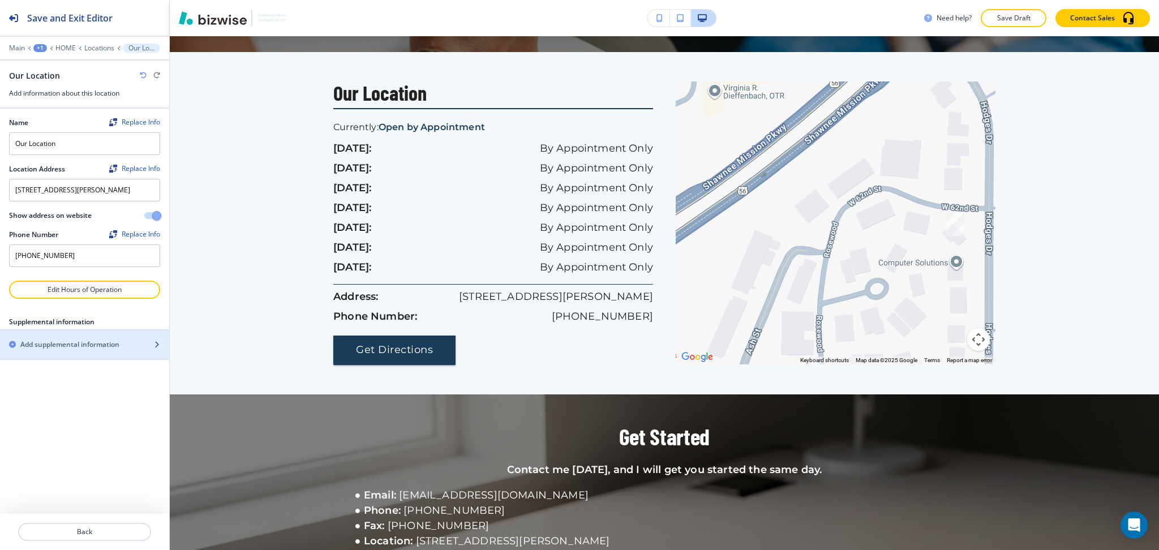
click at [58, 342] on h2 "Add supplemental information" at bounding box center [69, 344] width 99 height 10
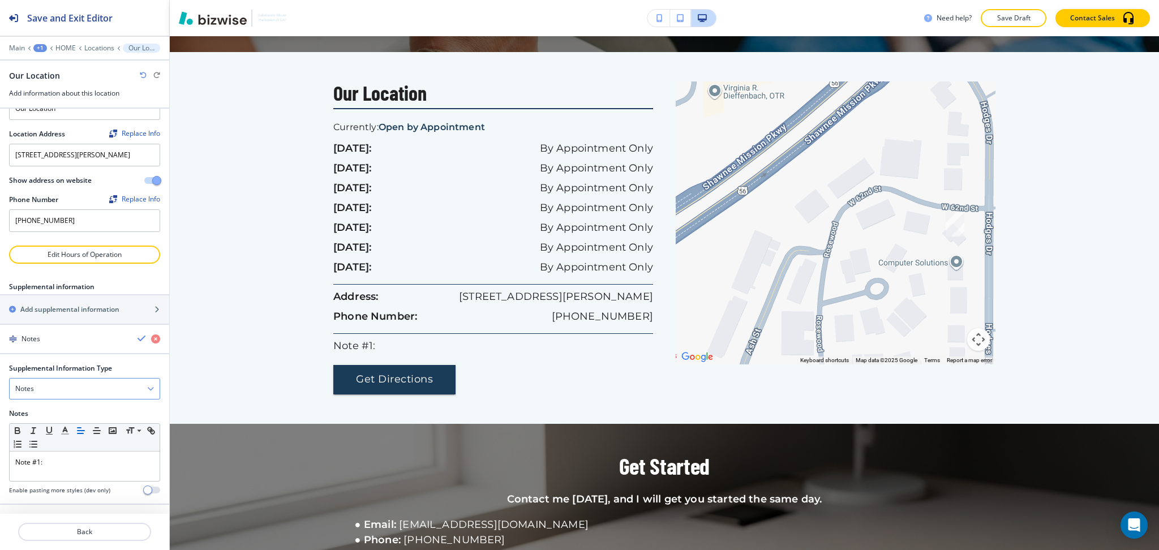
click at [69, 384] on div "Notes" at bounding box center [85, 388] width 150 height 20
click at [57, 429] on h4 "Email Address" at bounding box center [84, 426] width 139 height 10
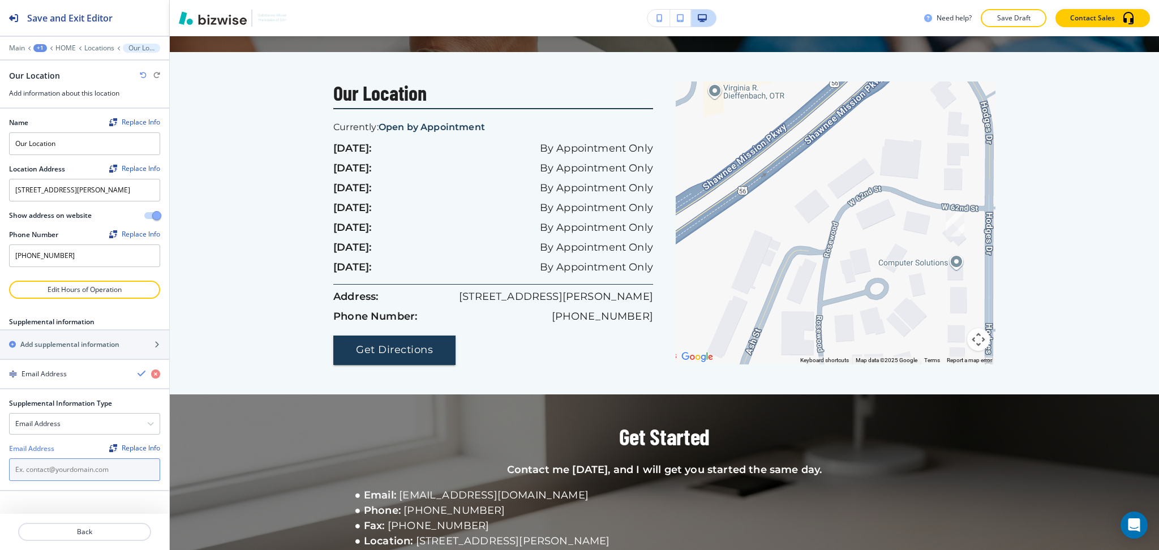
click at [58, 475] on input "text" at bounding box center [84, 469] width 151 height 23
paste input "aldesmarteau@gmail.com"
type input "aldesmarteau@gmail.com"
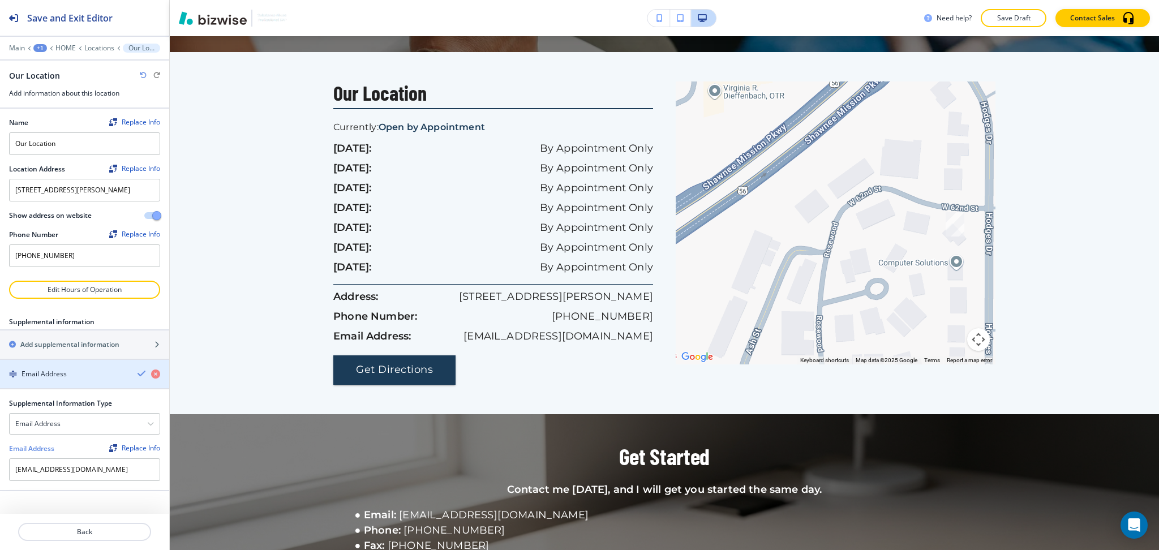
click at [139, 374] on icon "button" at bounding box center [141, 373] width 9 height 9
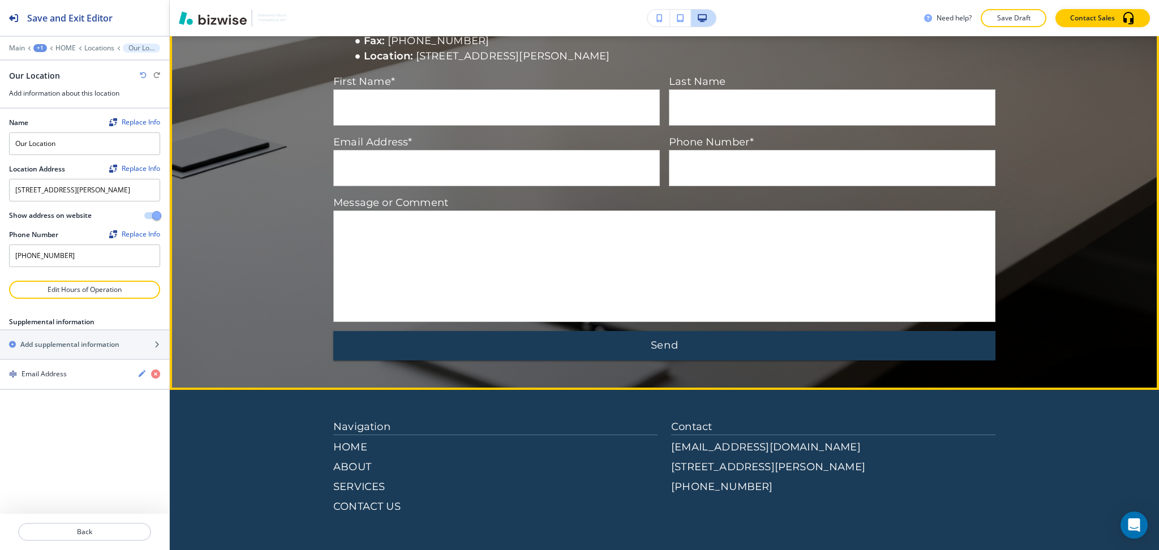
scroll to position [2717, 0]
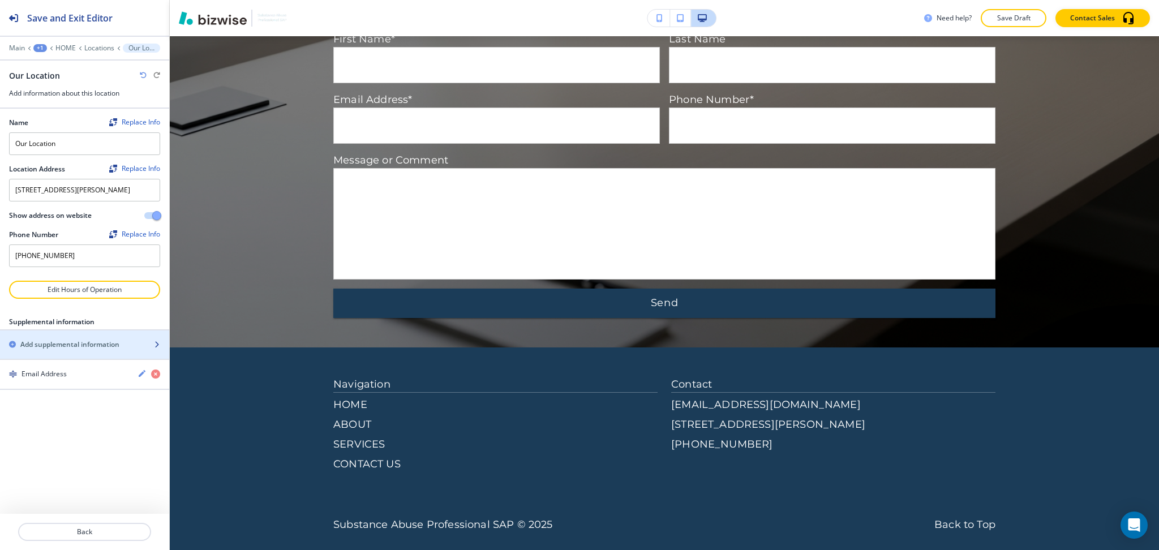
click at [59, 341] on h2 "Add supplemental information" at bounding box center [69, 344] width 99 height 10
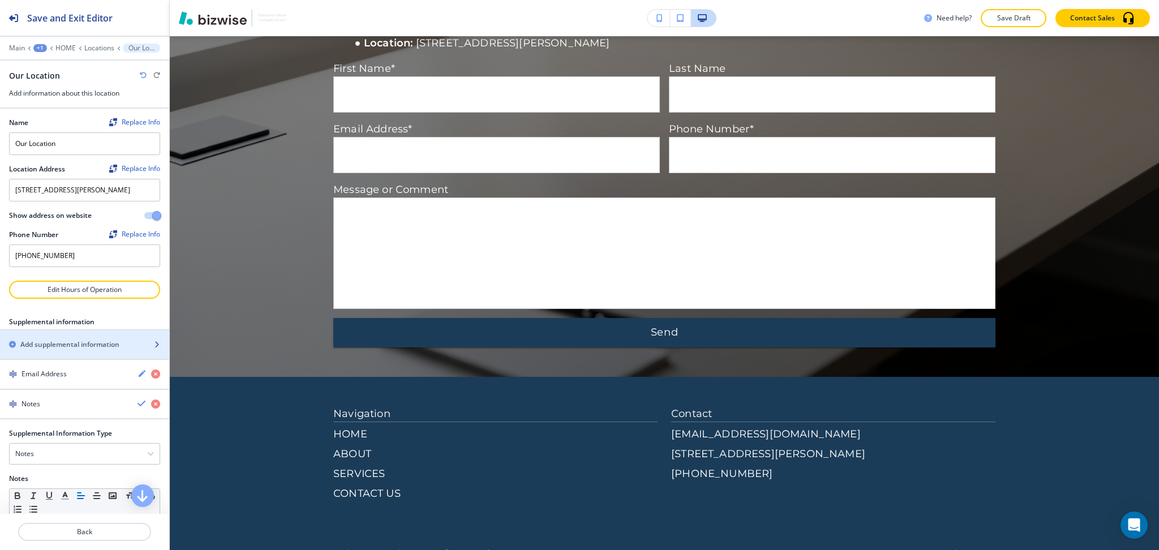
scroll to position [2747, 0]
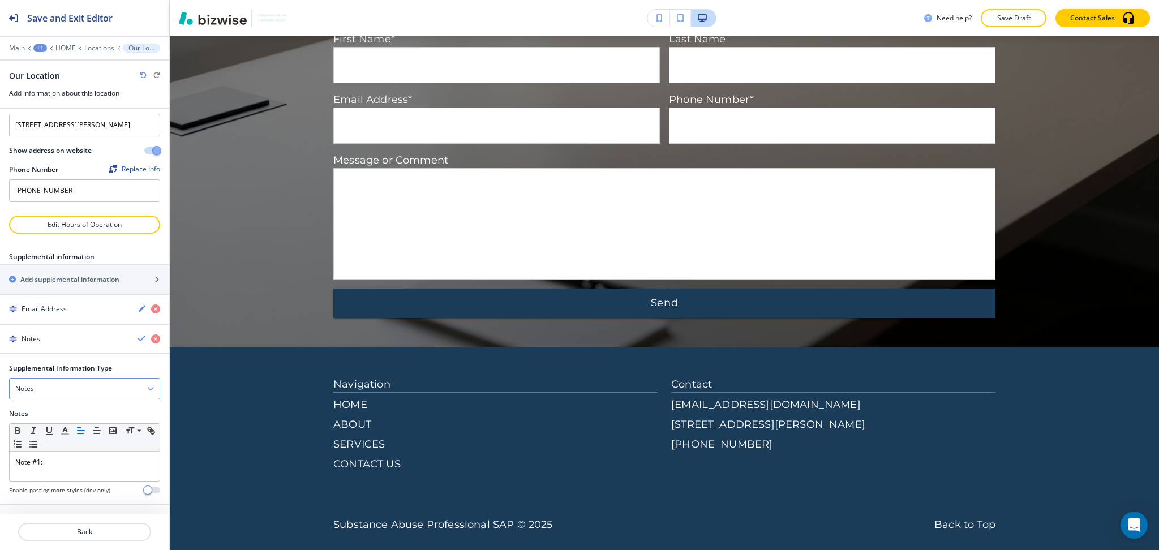
click at [88, 391] on div "Notes" at bounding box center [85, 388] width 150 height 20
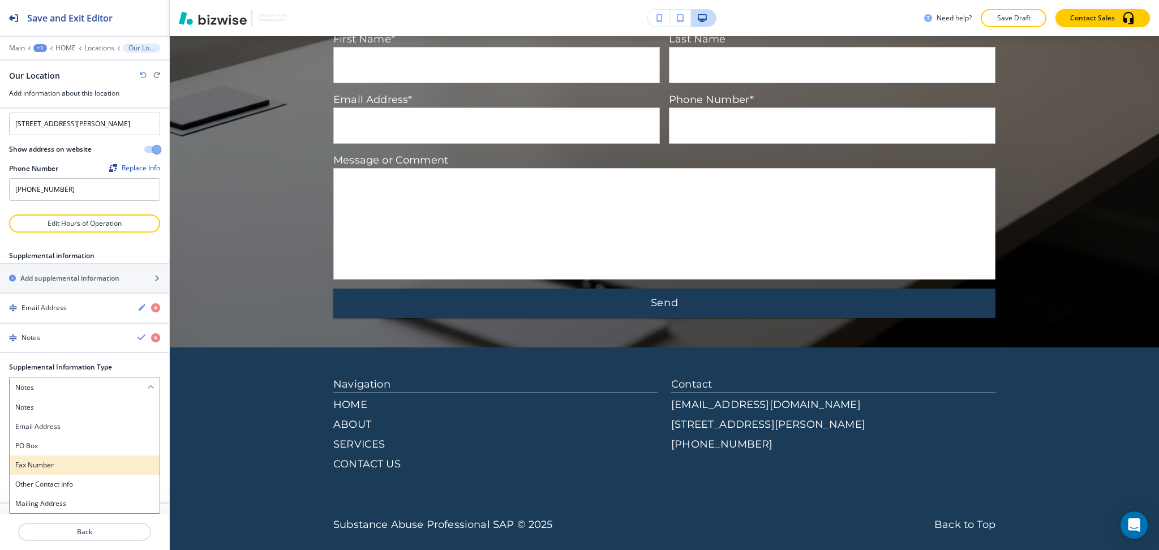
click at [70, 465] on h4 "Fax Number" at bounding box center [84, 465] width 139 height 10
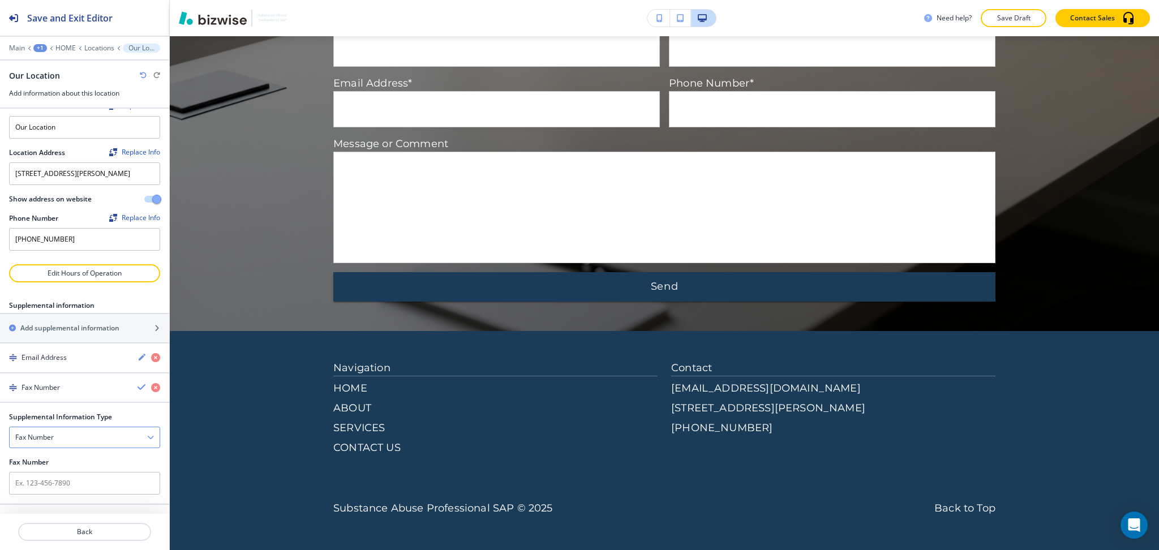
scroll to position [27, 0]
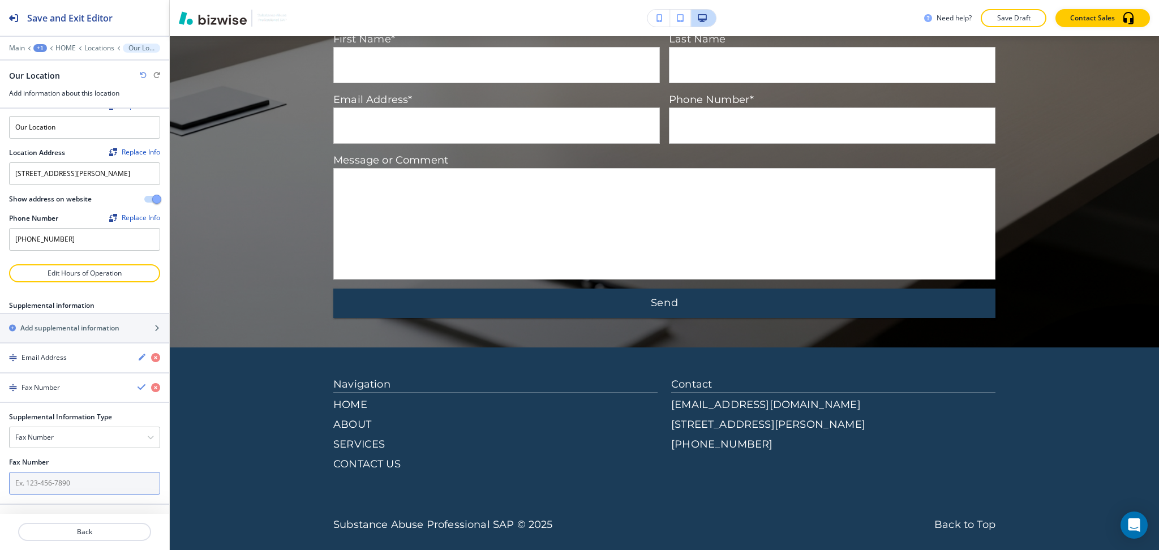
click at [71, 476] on input "text" at bounding box center [84, 483] width 151 height 23
paste input "913-432-0706"
type input "913-432-0706"
click at [131, 393] on div "button" at bounding box center [84, 397] width 169 height 9
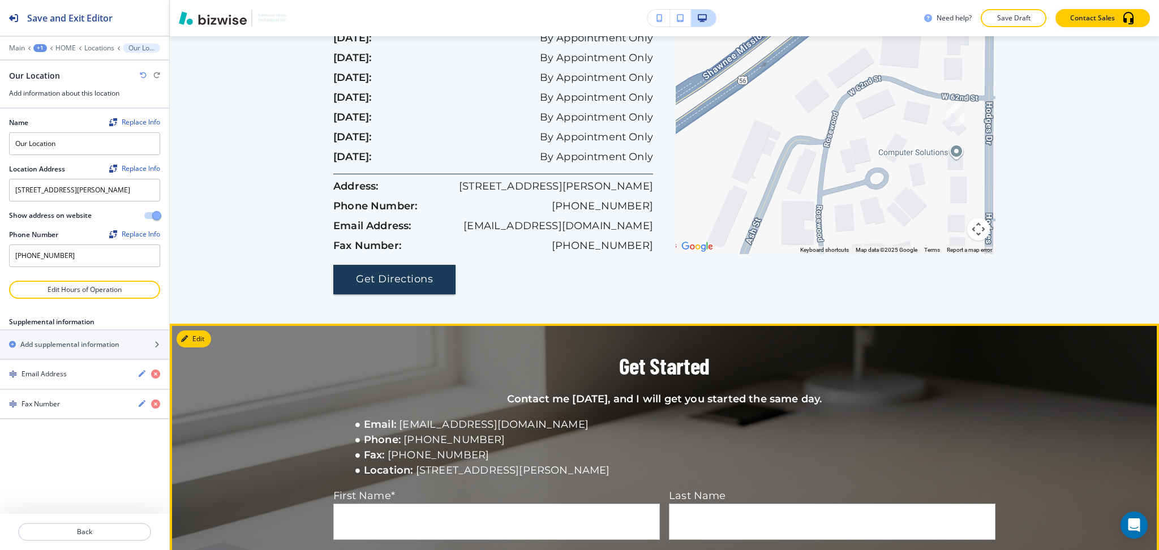
scroll to position [2279, 0]
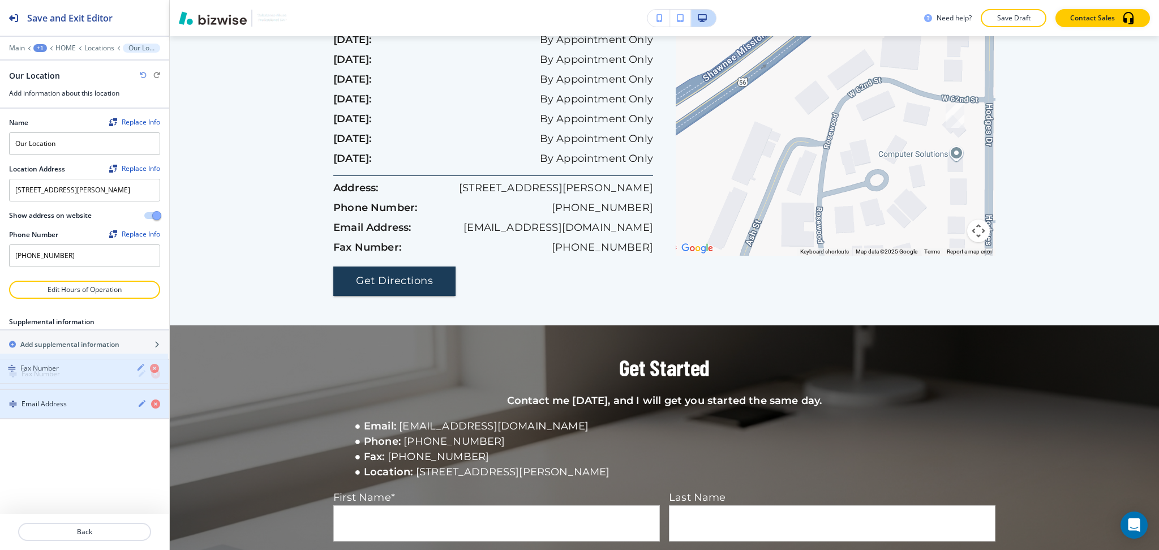
drag, startPoint x: 38, startPoint y: 405, endPoint x: 37, endPoint y: 367, distance: 37.9
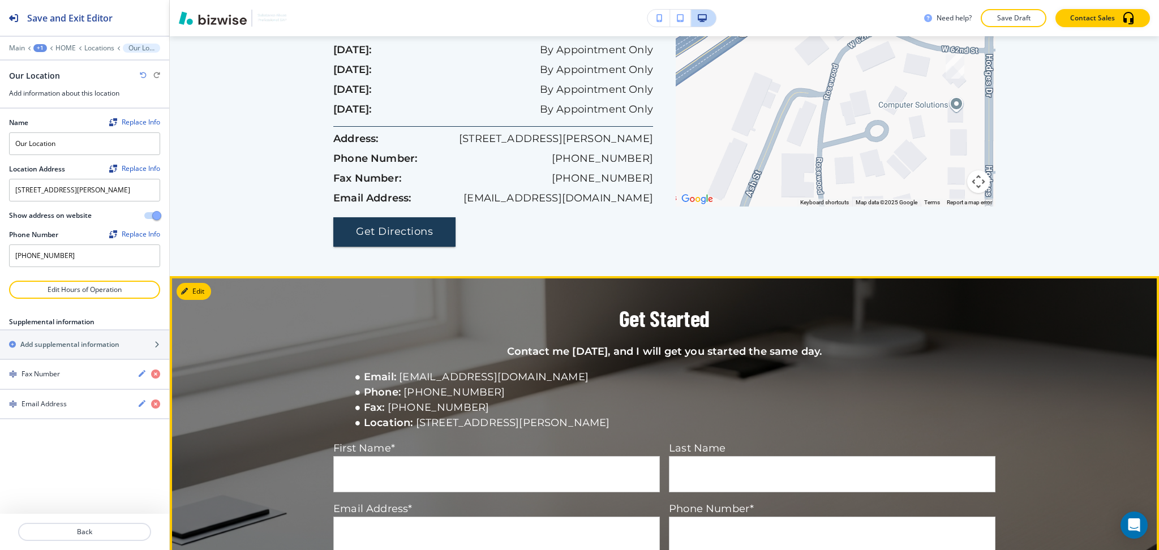
scroll to position [2328, 0]
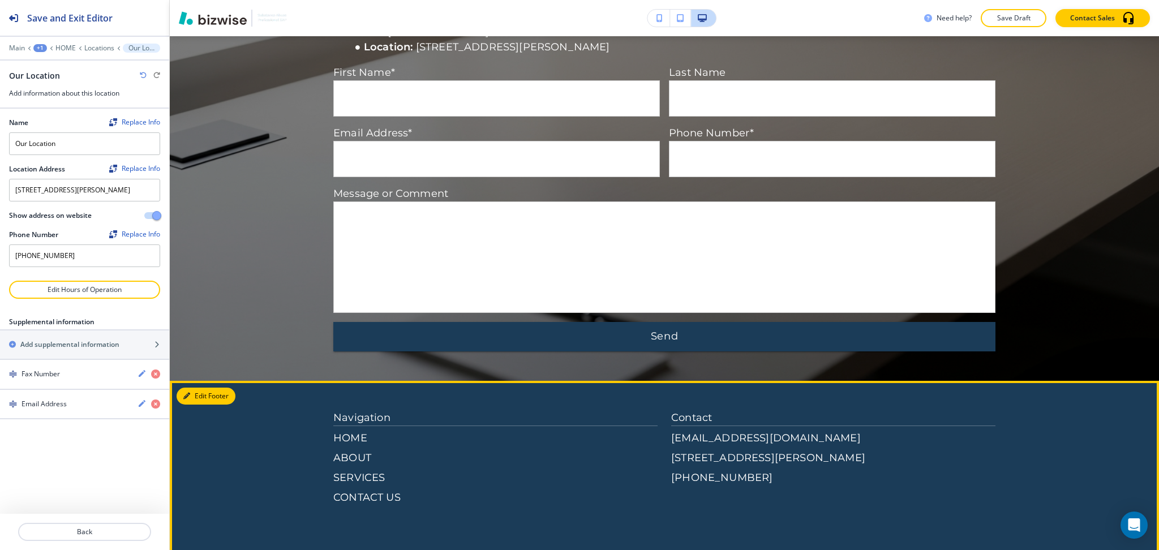
click at [210, 387] on button "Edit Footer" at bounding box center [205, 395] width 59 height 17
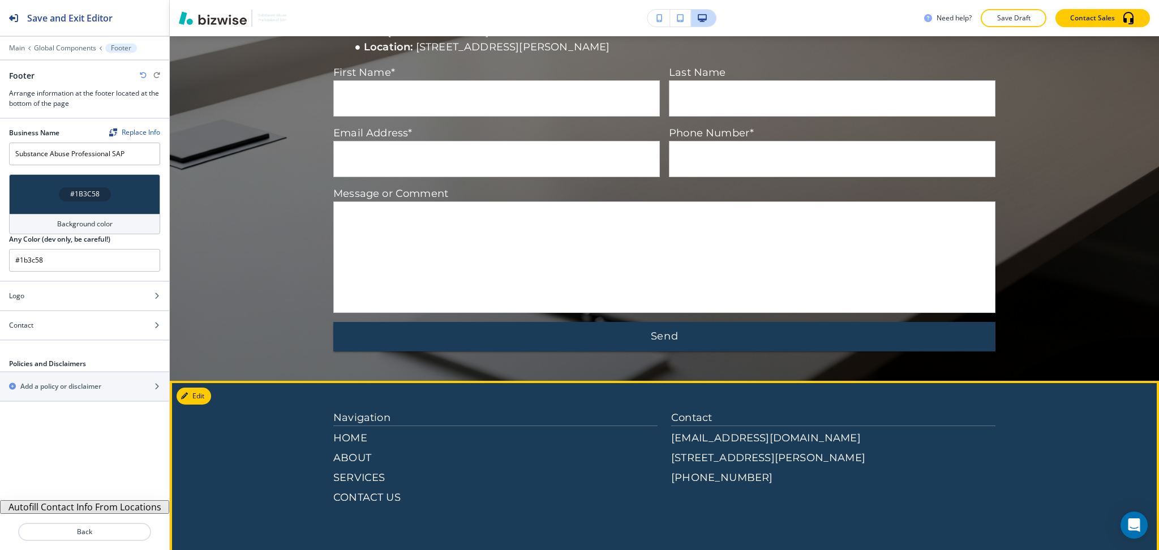
scroll to position [2737, 0]
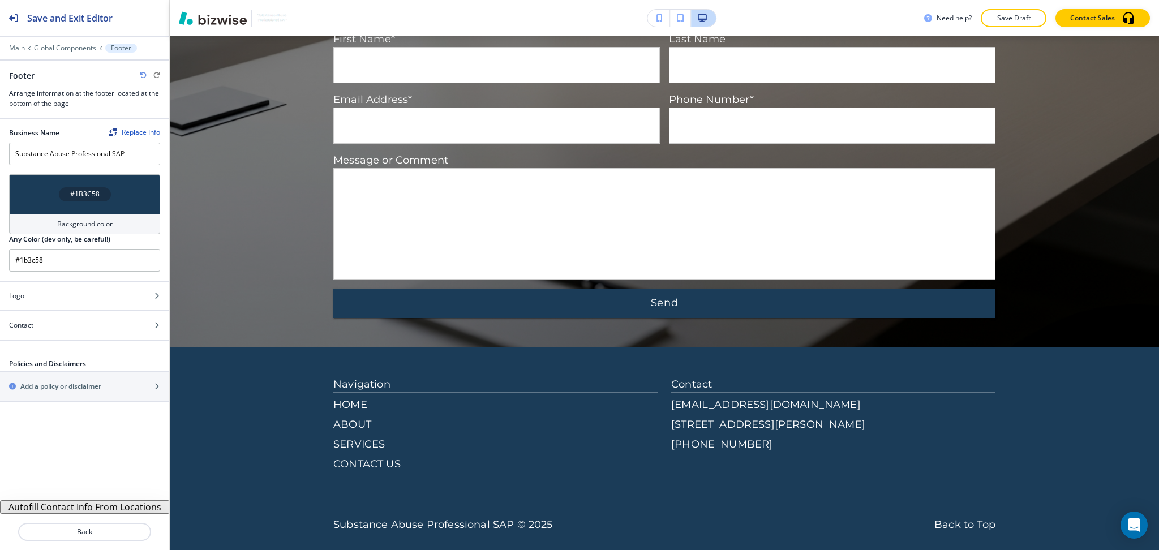
click at [112, 506] on button "Autofill Contact Info From Locations" at bounding box center [84, 507] width 169 height 14
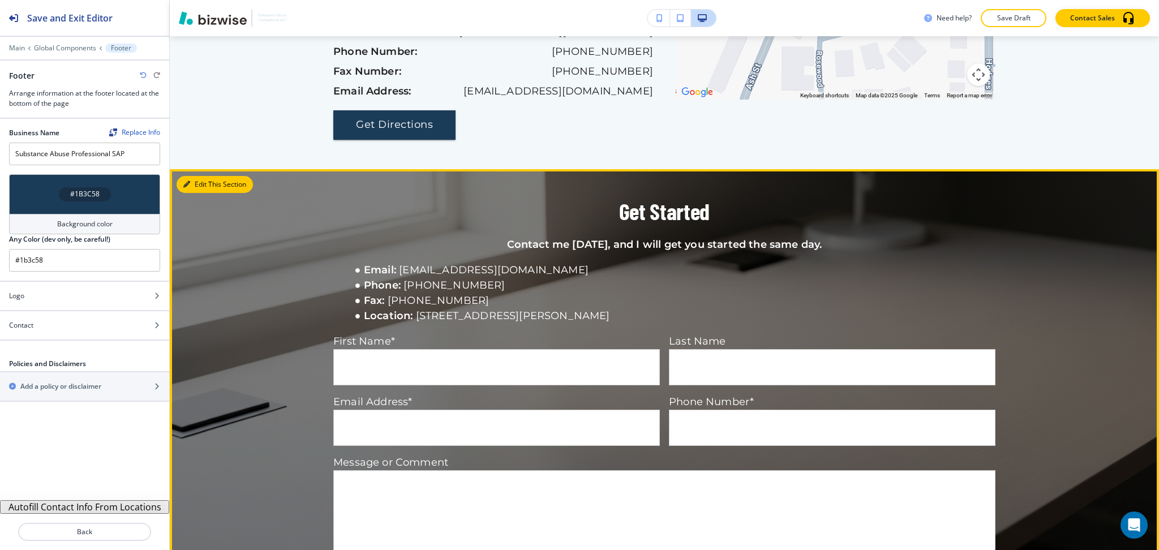
click at [193, 176] on button "Edit This Section" at bounding box center [214, 184] width 76 height 17
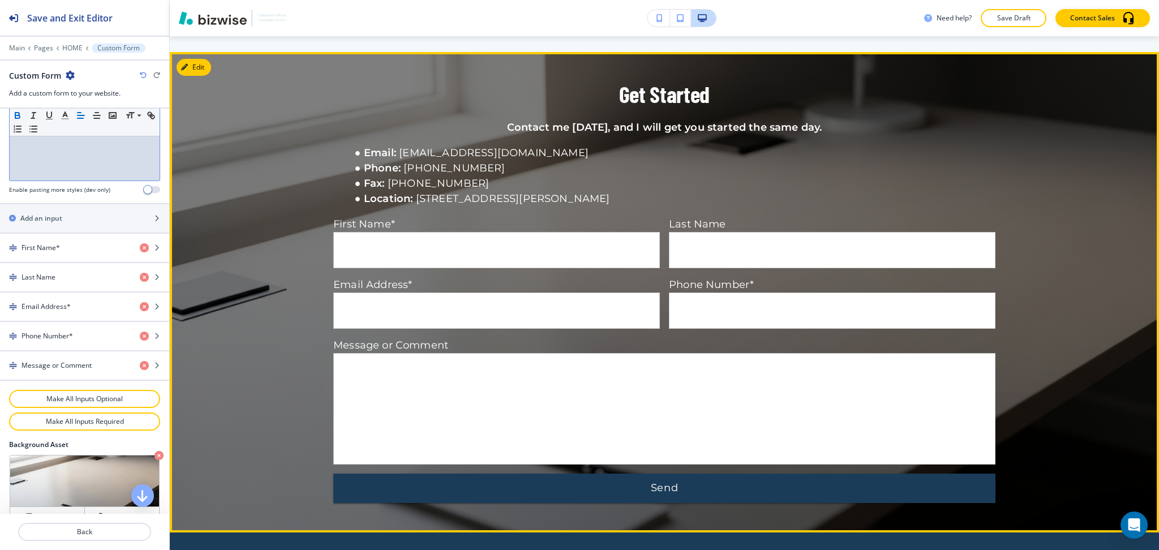
scroll to position [411, 0]
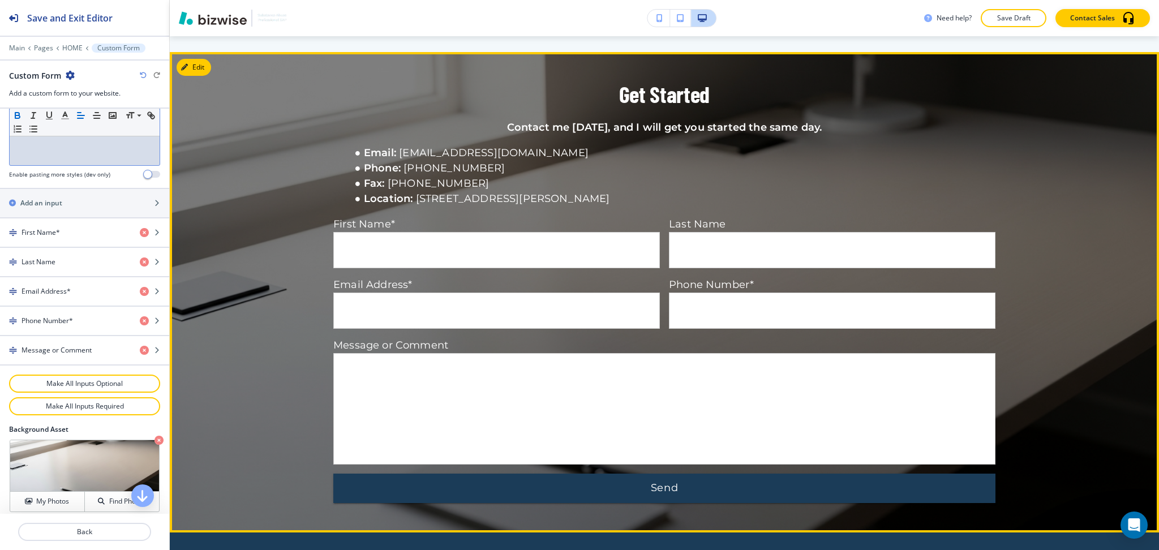
drag, startPoint x: 102, startPoint y: 451, endPoint x: 309, endPoint y: 459, distance: 207.8
click at [309, 459] on div "Save and Exit Editor Main Pages HOME Custom Form Custom Form Add a custom form …" at bounding box center [579, 275] width 1159 height 550
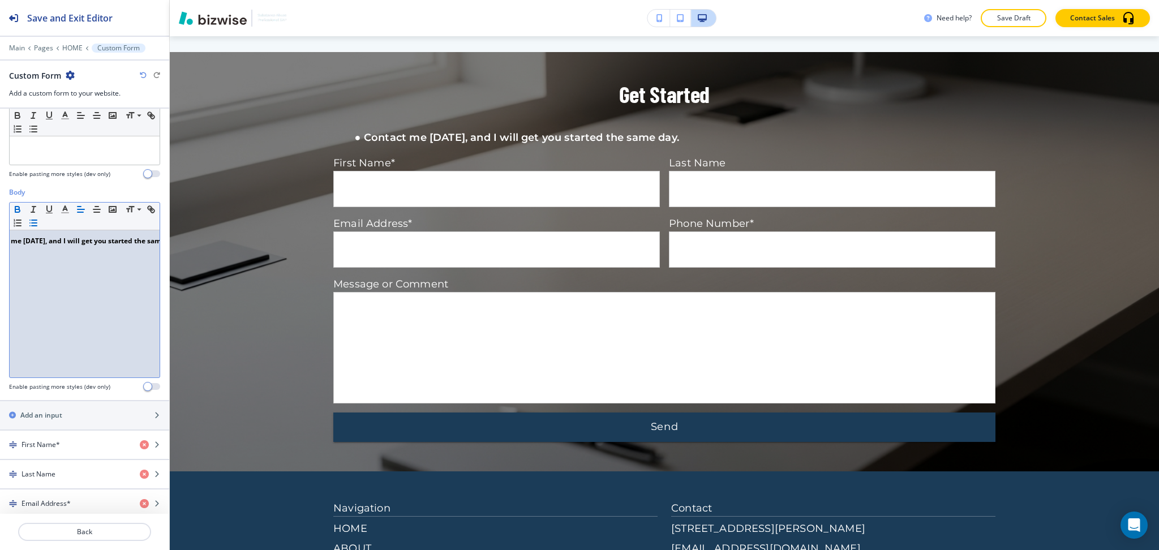
scroll to position [197, 0]
click at [112, 249] on div "Contact me today, and I will get you started the same day." at bounding box center [85, 305] width 150 height 147
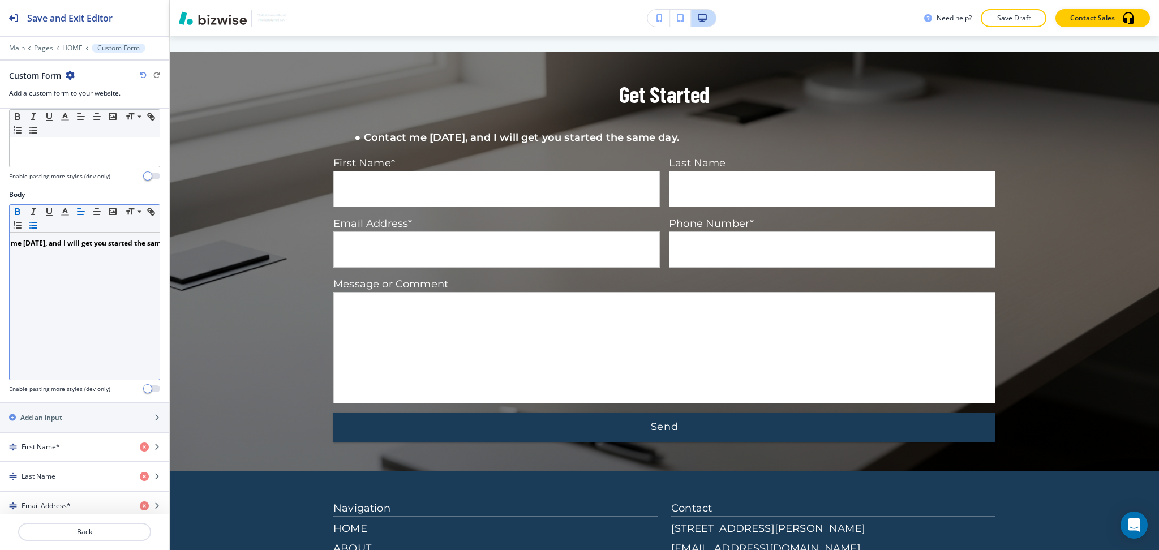
click at [37, 222] on line "button" at bounding box center [34, 222] width 5 height 0
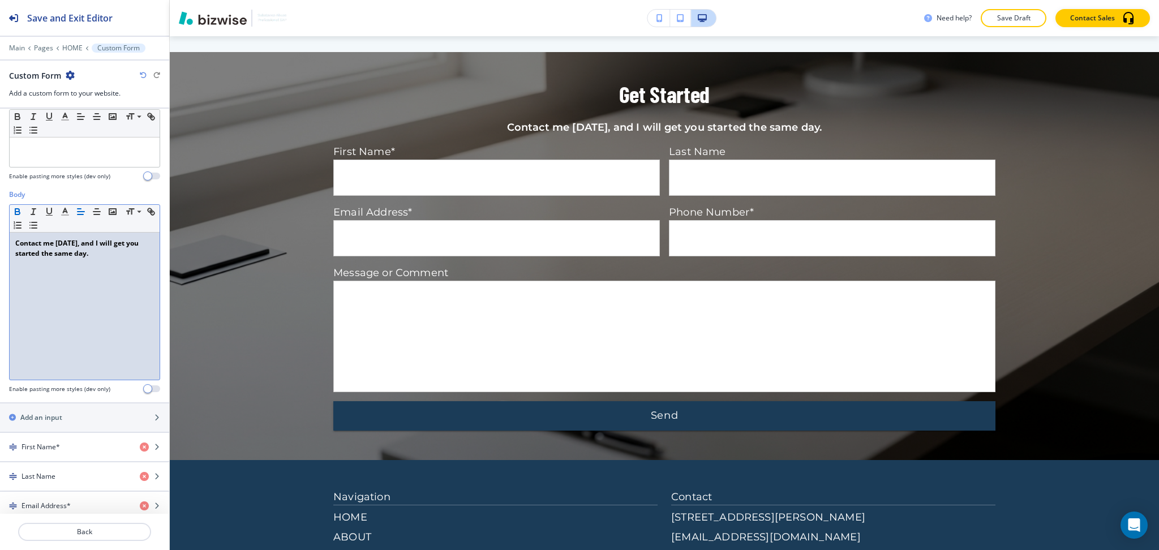
click at [53, 270] on div "Contact me today, and I will get you started the same day." at bounding box center [85, 305] width 150 height 147
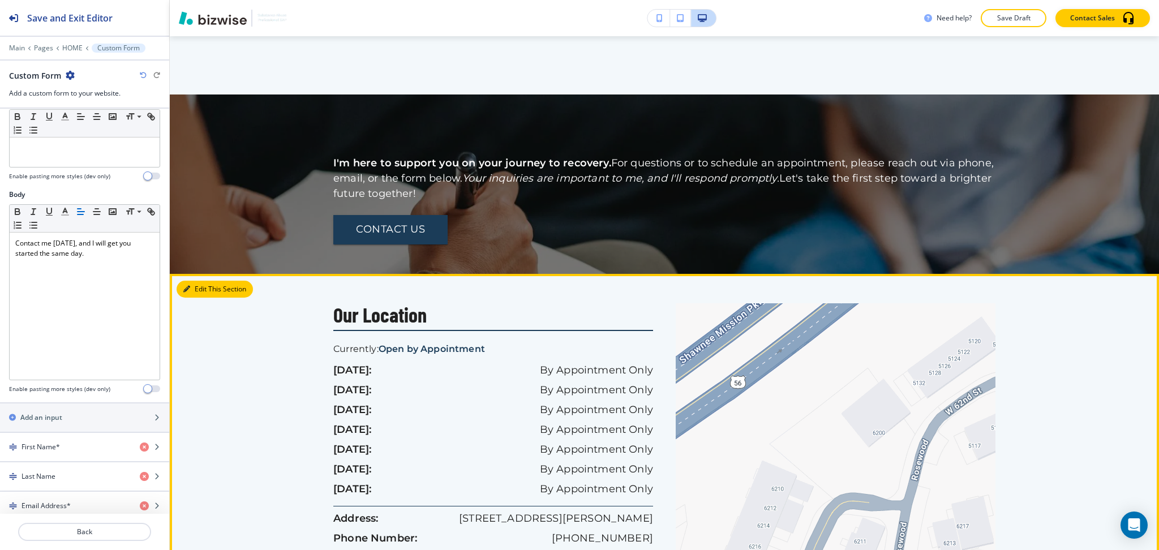
click at [204, 281] on button "Edit This Section" at bounding box center [214, 289] width 76 height 17
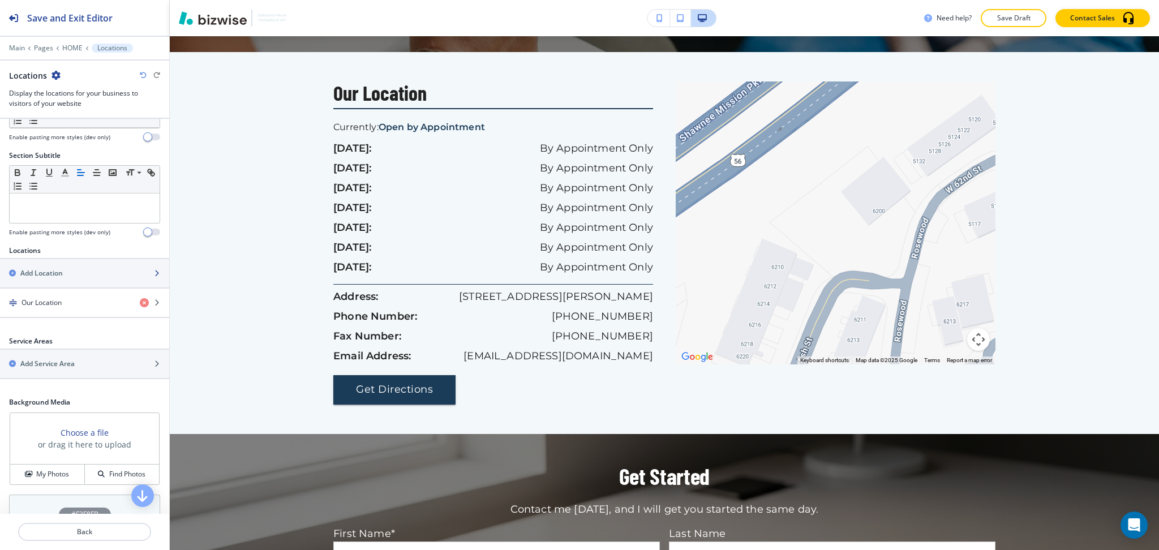
scroll to position [152, 0]
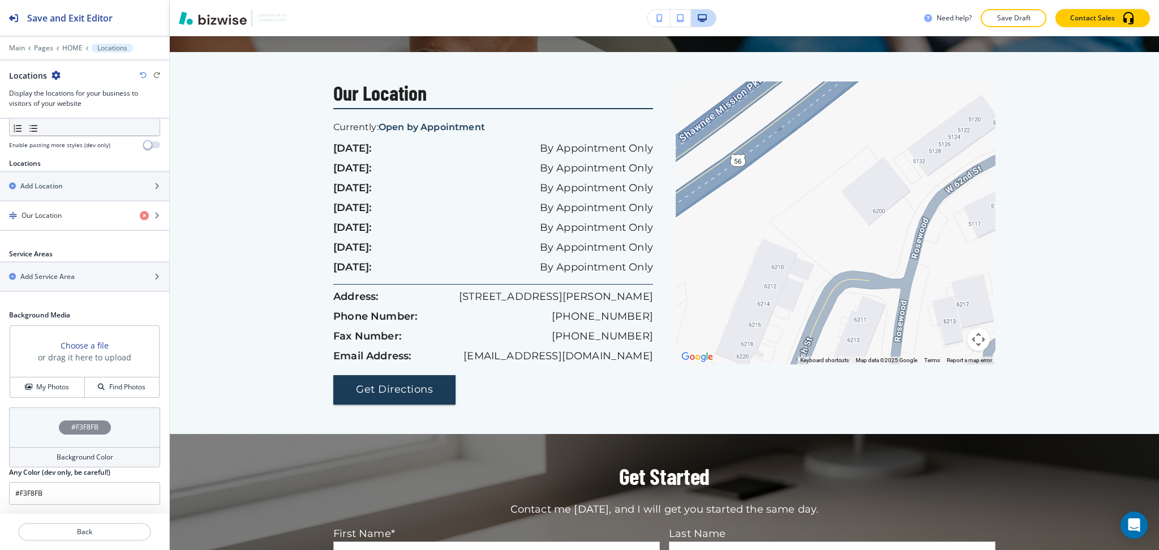
click at [88, 447] on div "Background Color" at bounding box center [84, 457] width 151 height 20
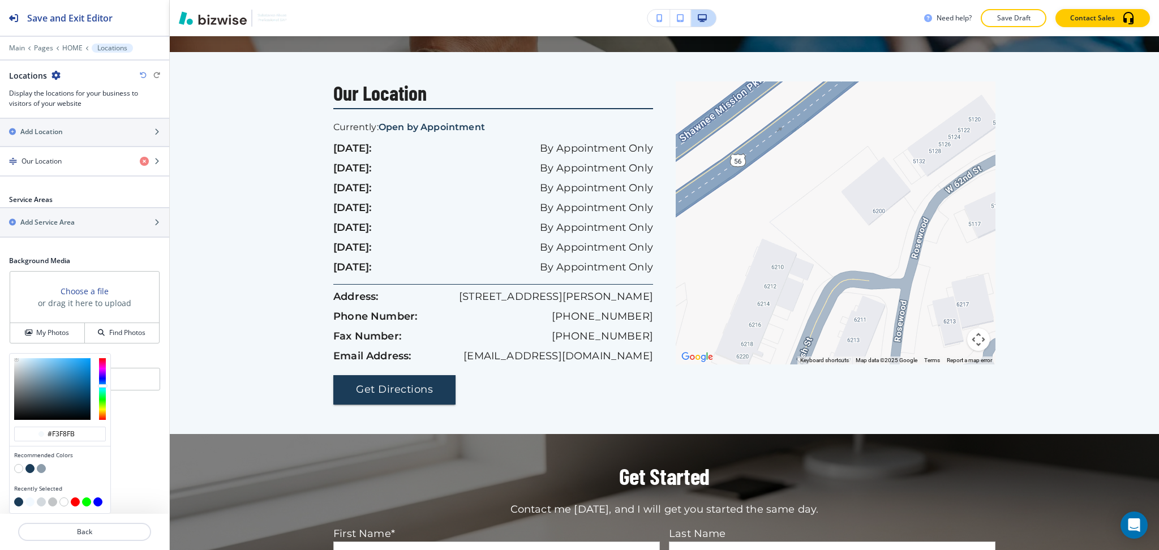
click at [17, 465] on button "button" at bounding box center [18, 468] width 9 height 9
type input "#FFFFFF"
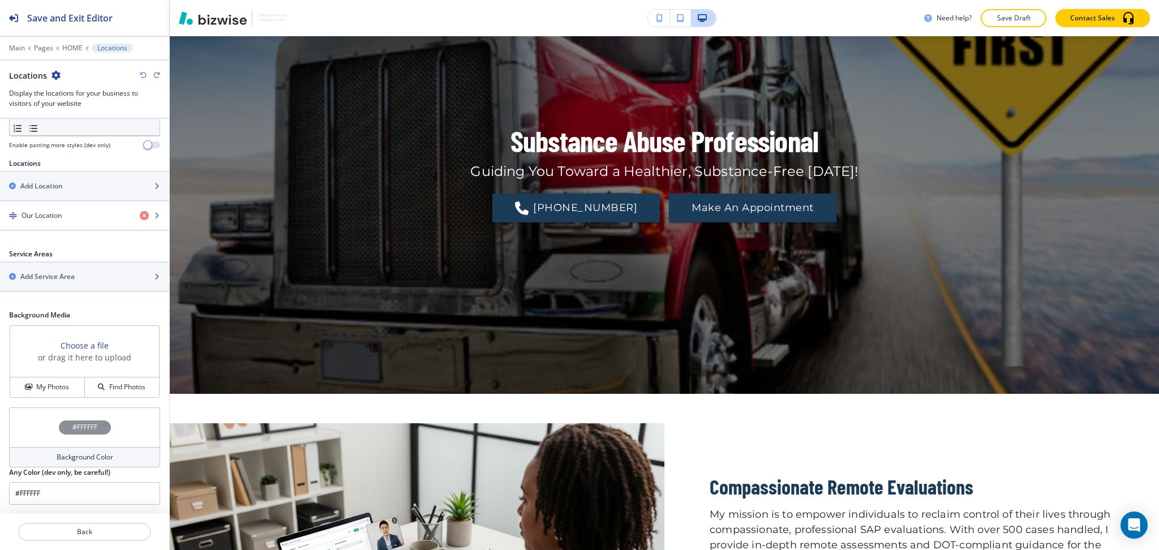
scroll to position [0, 0]
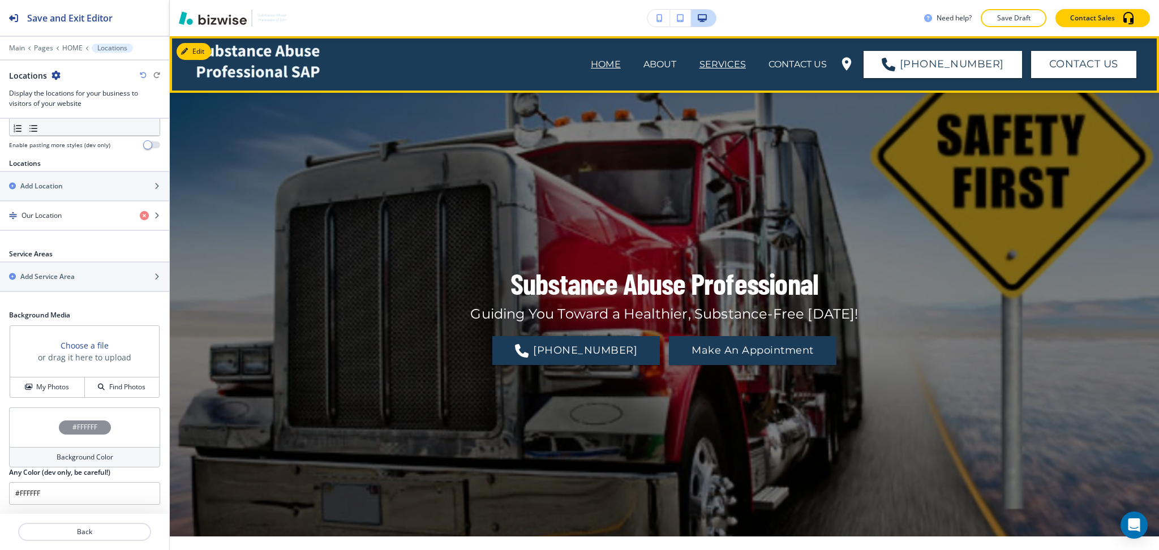
click at [740, 61] on p "SERVICES" at bounding box center [722, 65] width 46 height 14
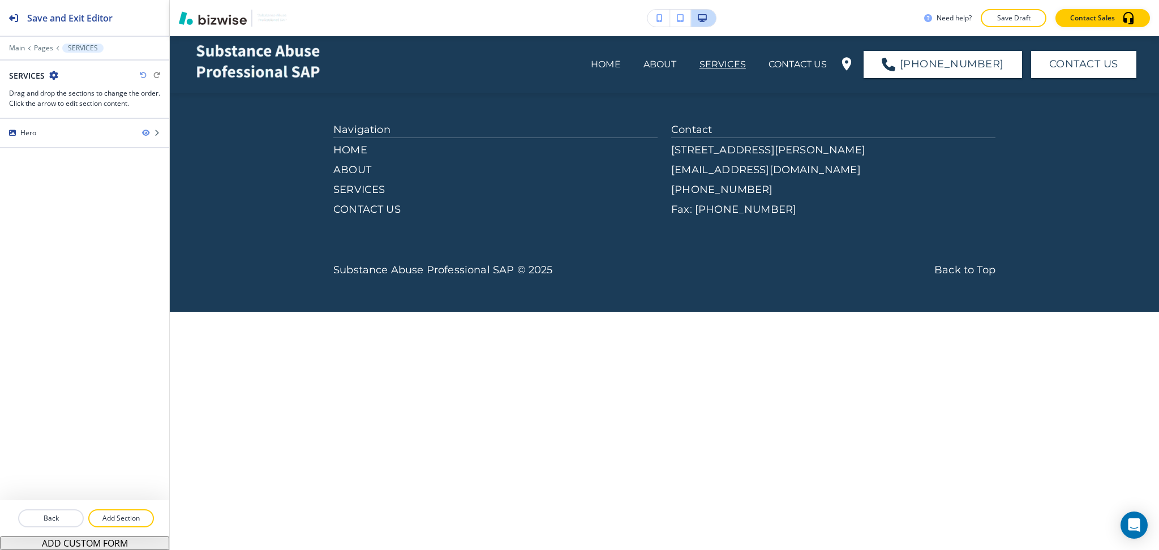
click at [55, 72] on icon "button" at bounding box center [53, 75] width 9 height 9
click at [79, 97] on p "Edit Page Settings" at bounding box center [84, 95] width 58 height 10
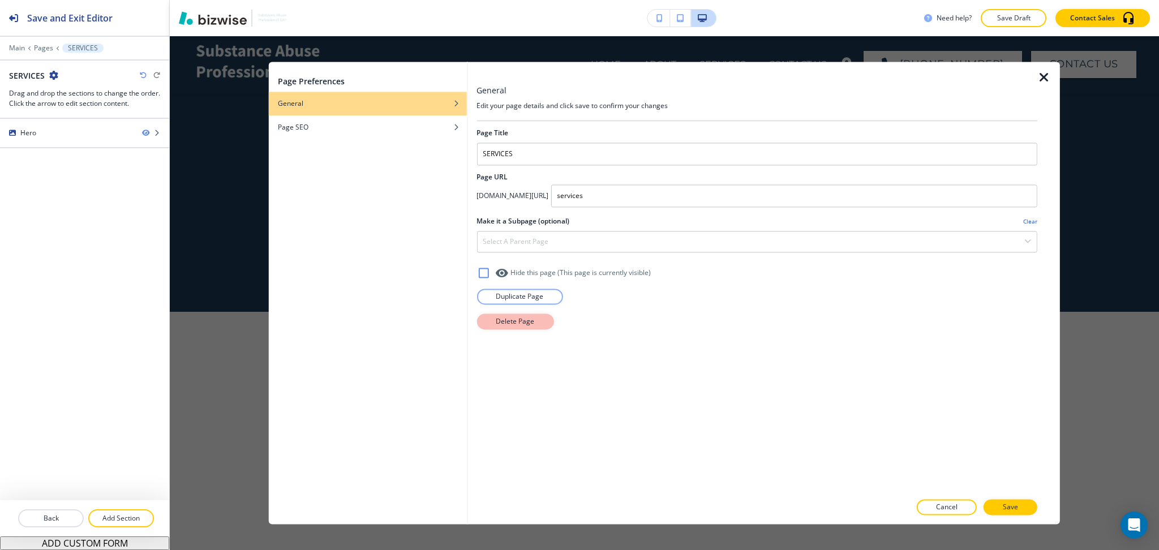
click at [501, 325] on p "Delete Page" at bounding box center [515, 321] width 38 height 10
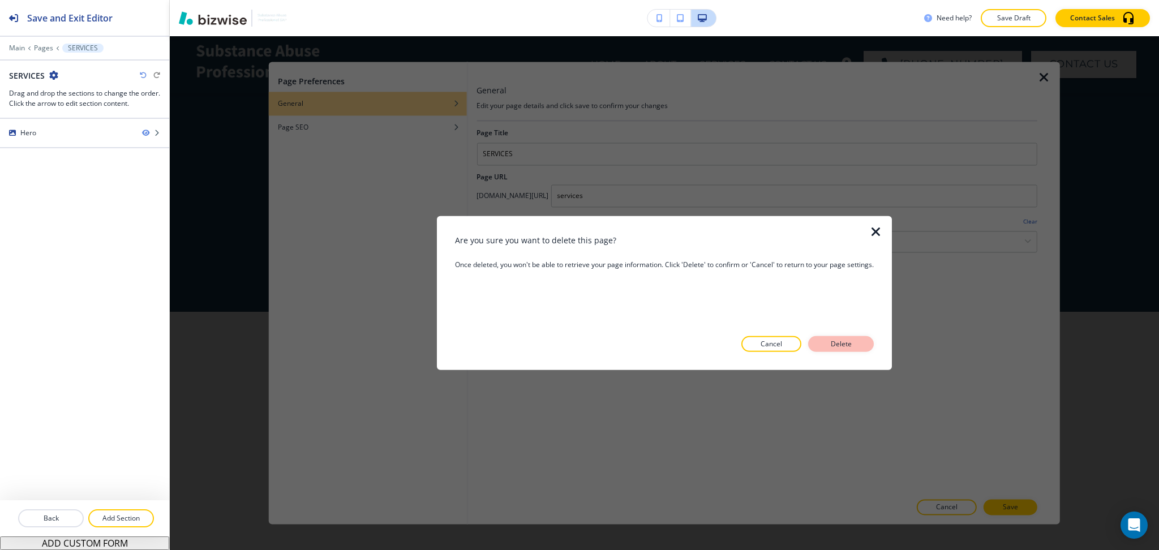
click at [852, 348] on p "Delete" at bounding box center [840, 344] width 27 height 10
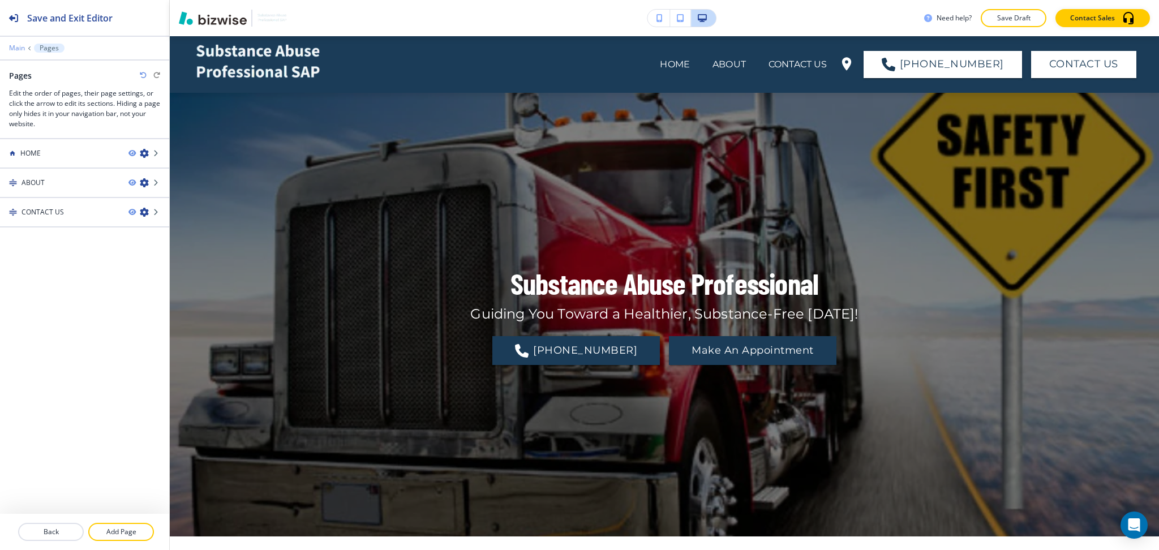
click at [18, 48] on p "Main" at bounding box center [17, 48] width 16 height 8
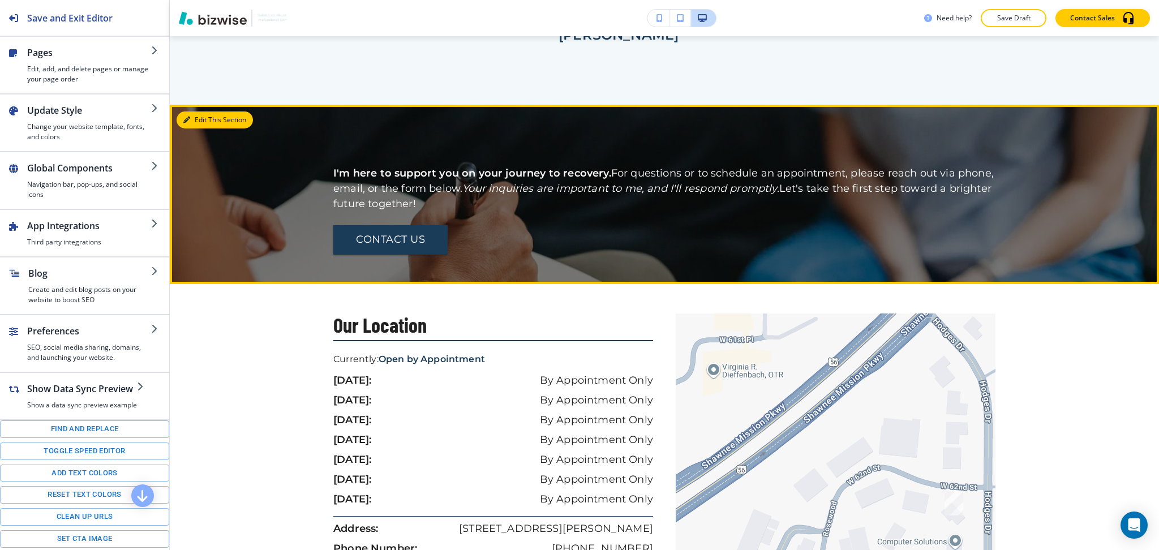
click at [200, 111] on button "Edit This Section" at bounding box center [214, 119] width 76 height 17
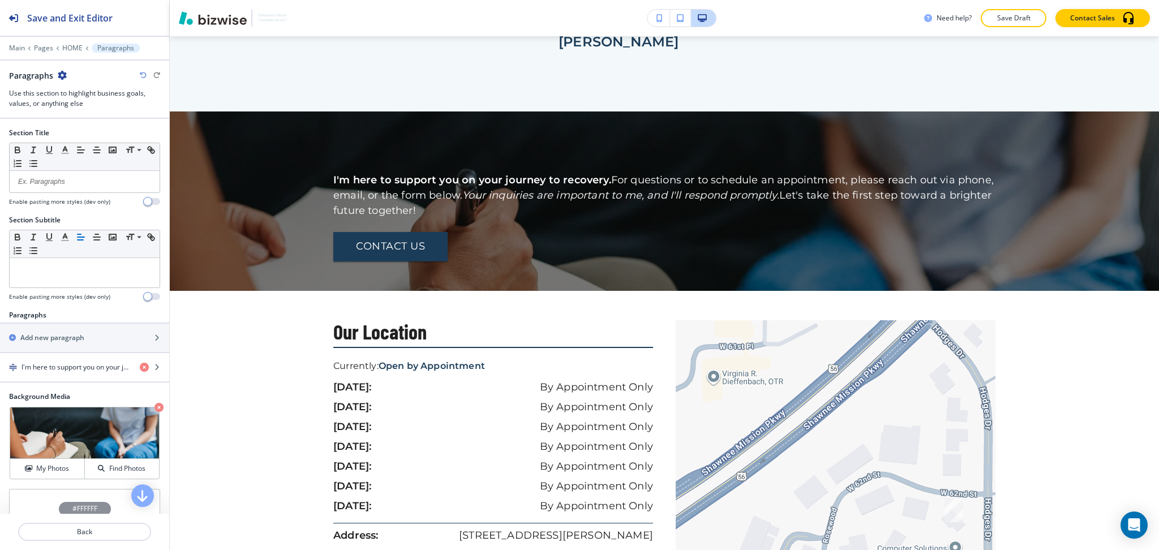
scroll to position [154, 0]
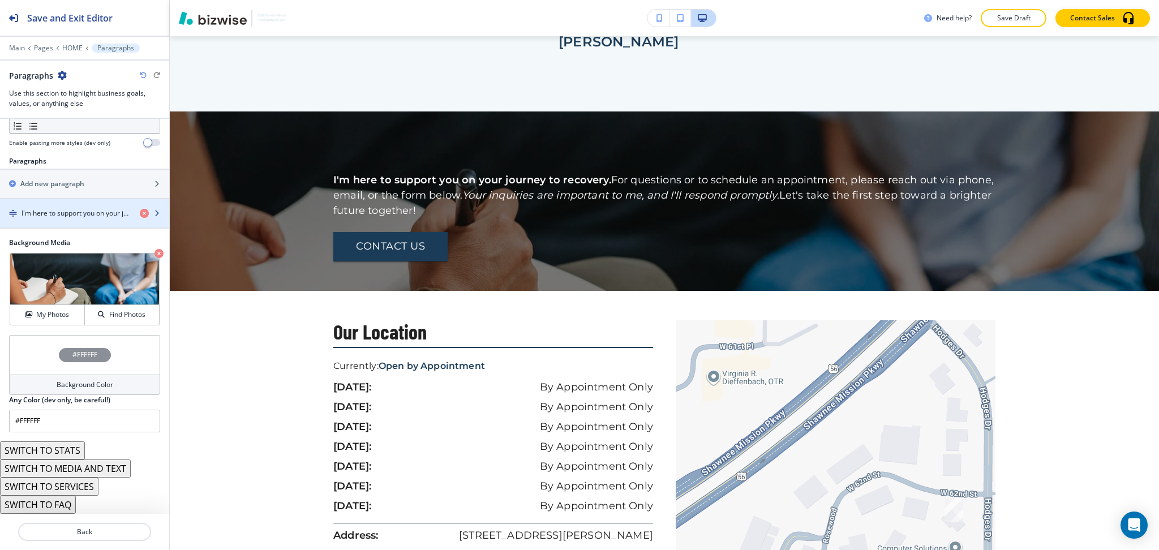
click at [56, 213] on h4 "I'm here to support you on your journey to recovery. For questions or to schedu…" at bounding box center [75, 213] width 109 height 10
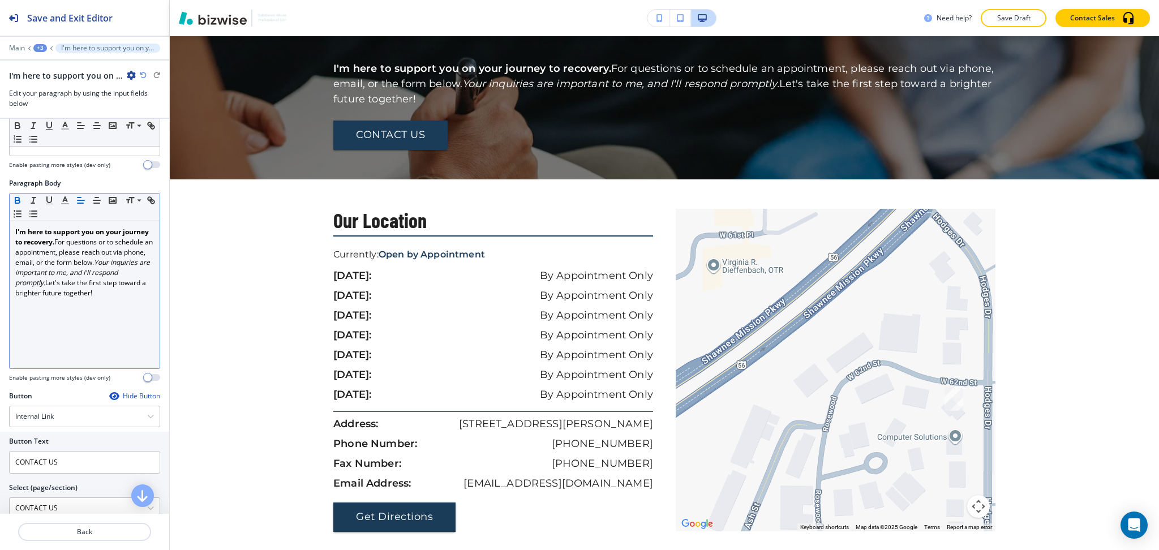
scroll to position [64, 0]
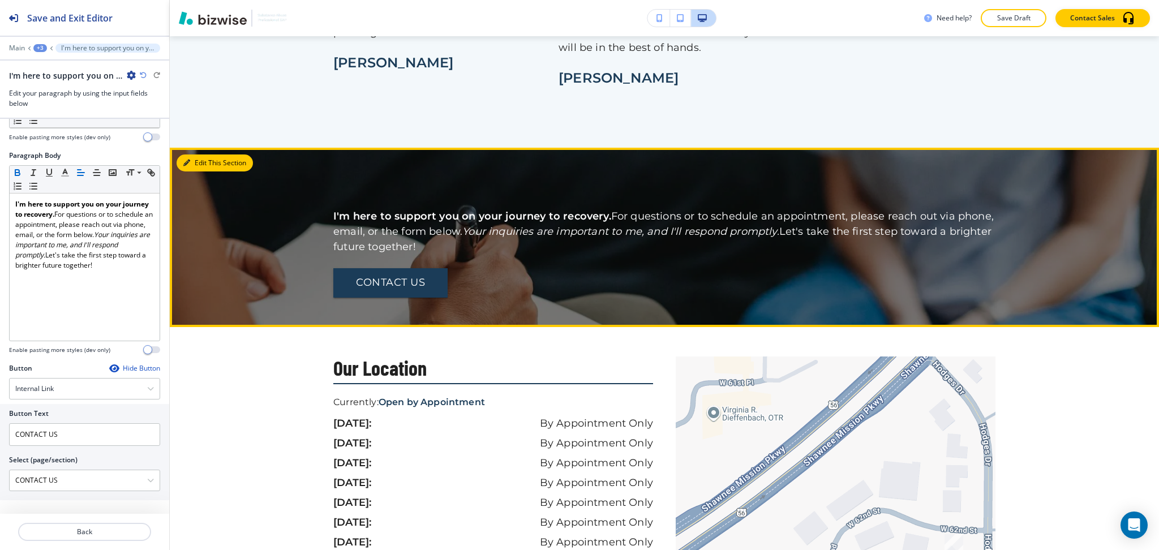
click at [194, 154] on button "Edit This Section" at bounding box center [214, 162] width 76 height 17
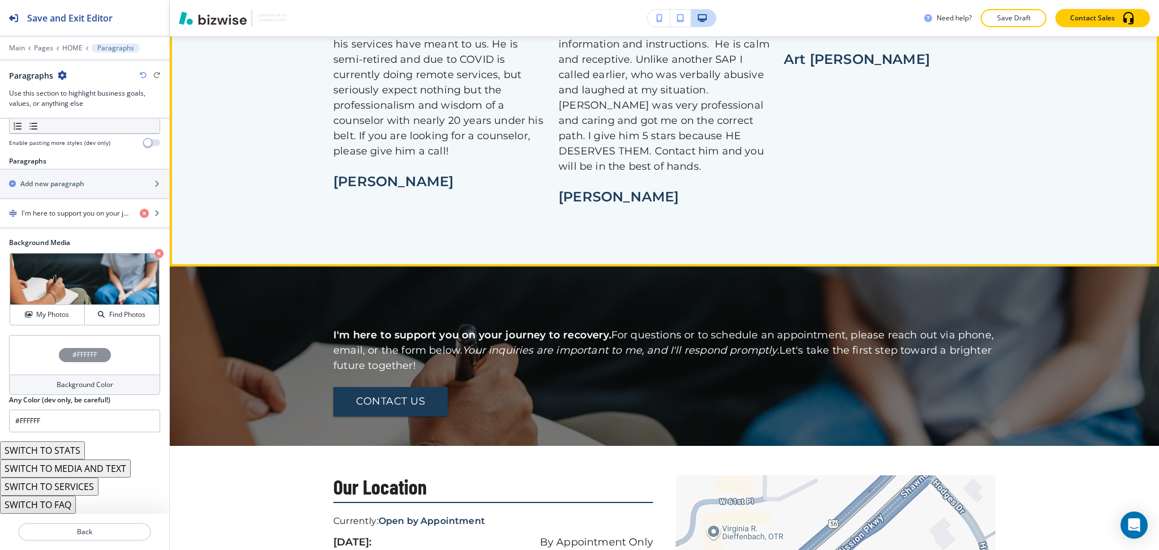
scroll to position [1775, 0]
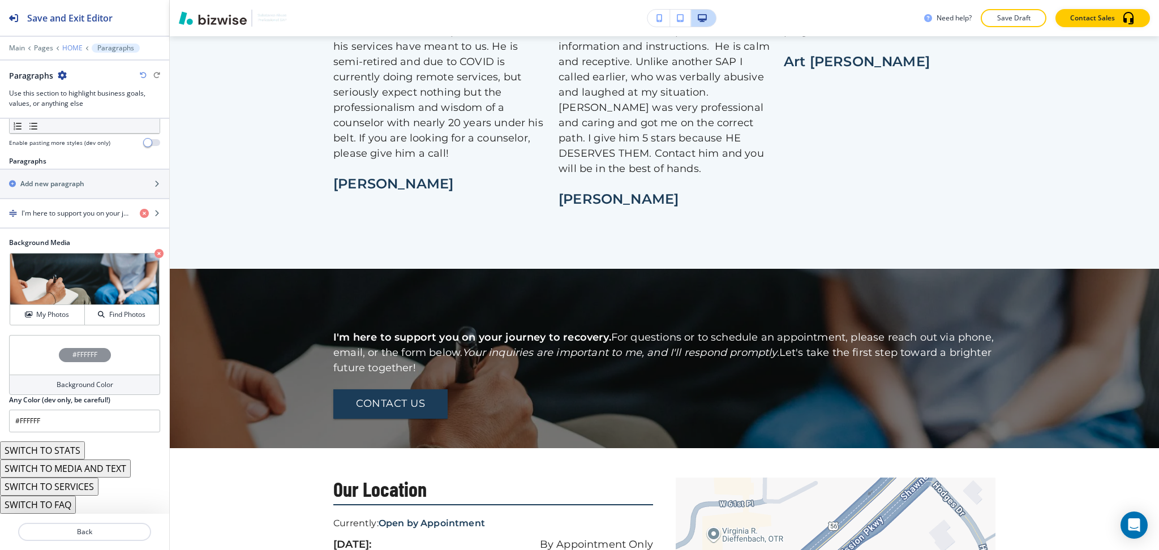
click at [74, 47] on p "HOME" at bounding box center [72, 48] width 20 height 8
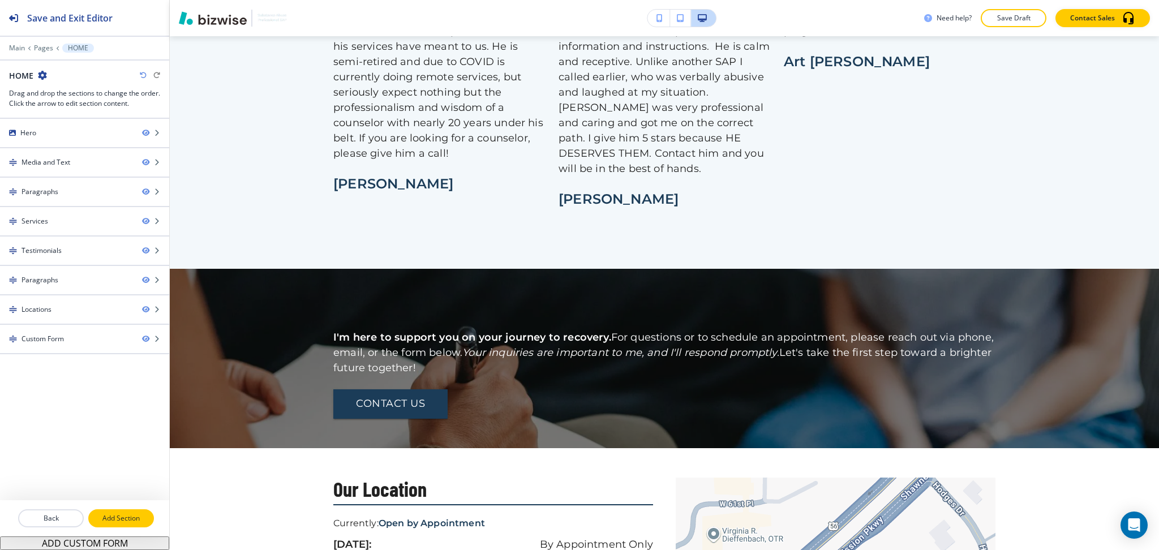
click at [135, 516] on p "Add Section" at bounding box center [120, 518] width 63 height 10
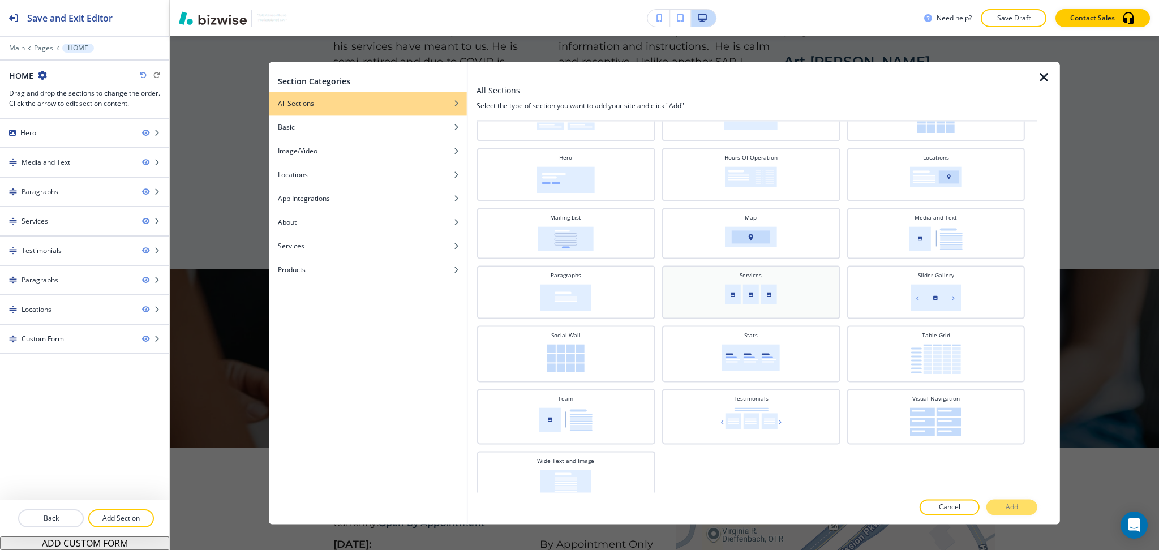
scroll to position [243, 0]
click at [348, 131] on div "Basic" at bounding box center [368, 127] width 198 height 10
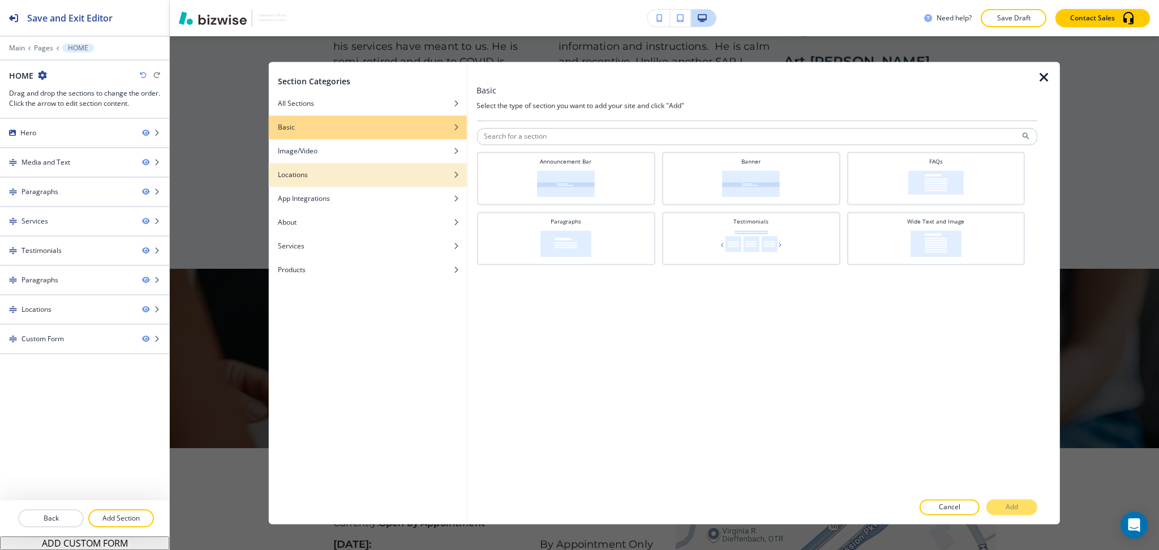
click at [370, 173] on div "Locations" at bounding box center [368, 175] width 198 height 10
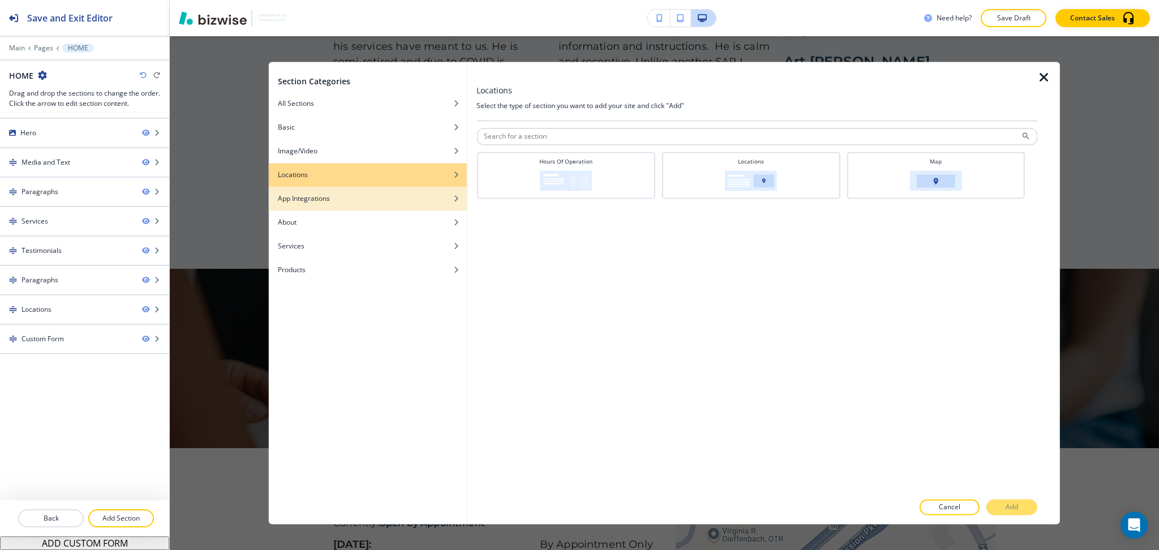
click at [376, 201] on div "App Integrations" at bounding box center [368, 198] width 198 height 10
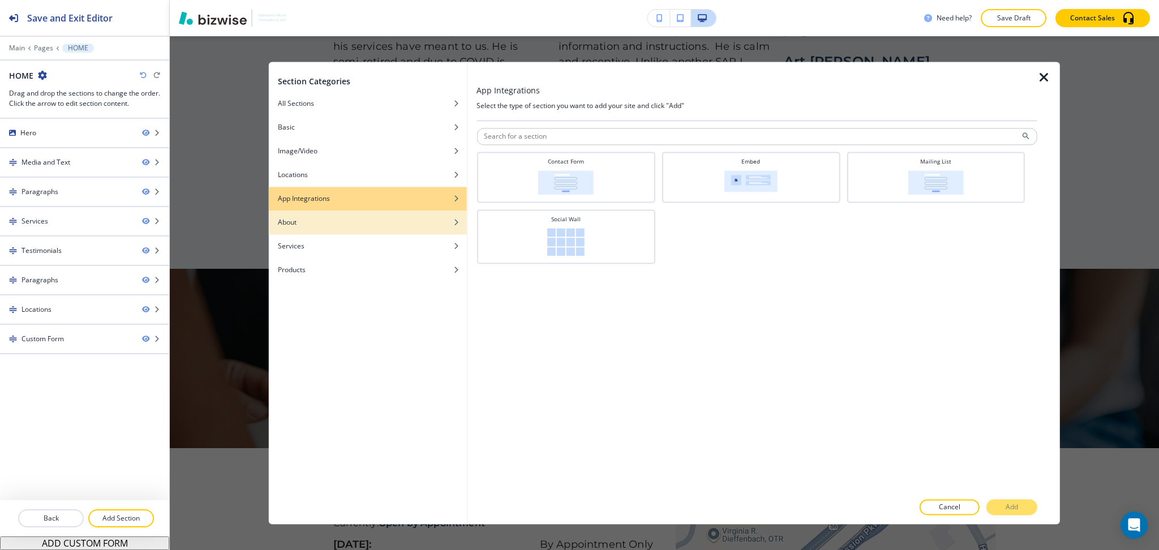
click at [377, 222] on div "About" at bounding box center [368, 222] width 198 height 10
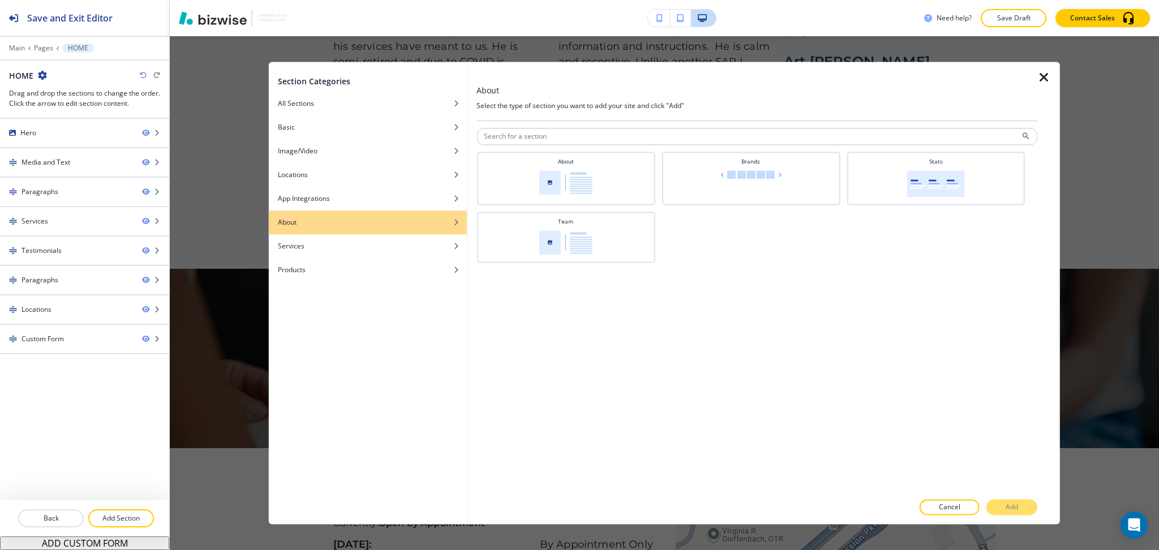
click at [1042, 74] on icon "button" at bounding box center [1044, 78] width 14 height 14
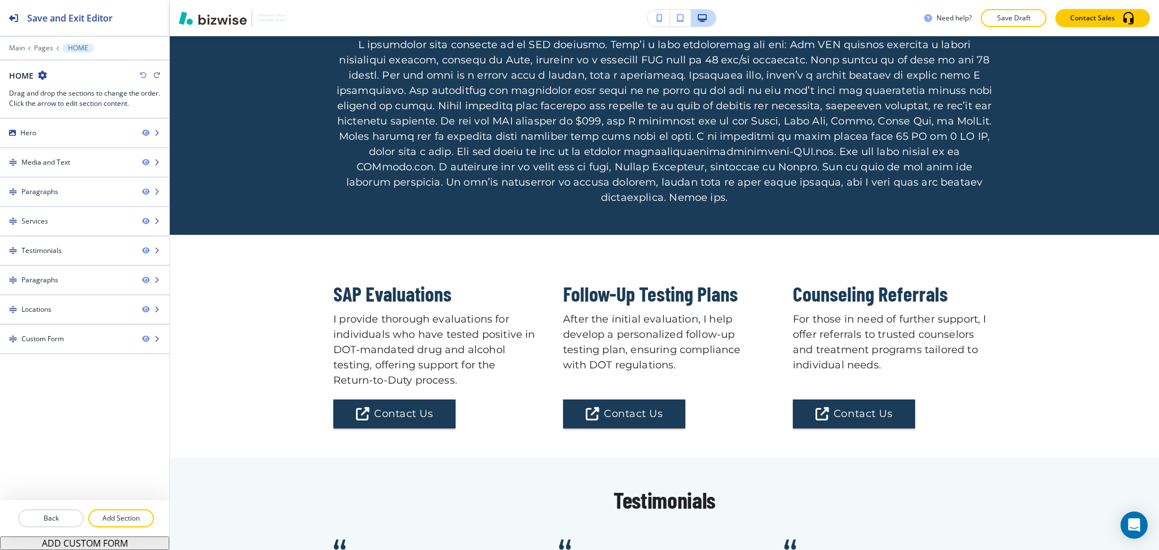
scroll to position [1146, 0]
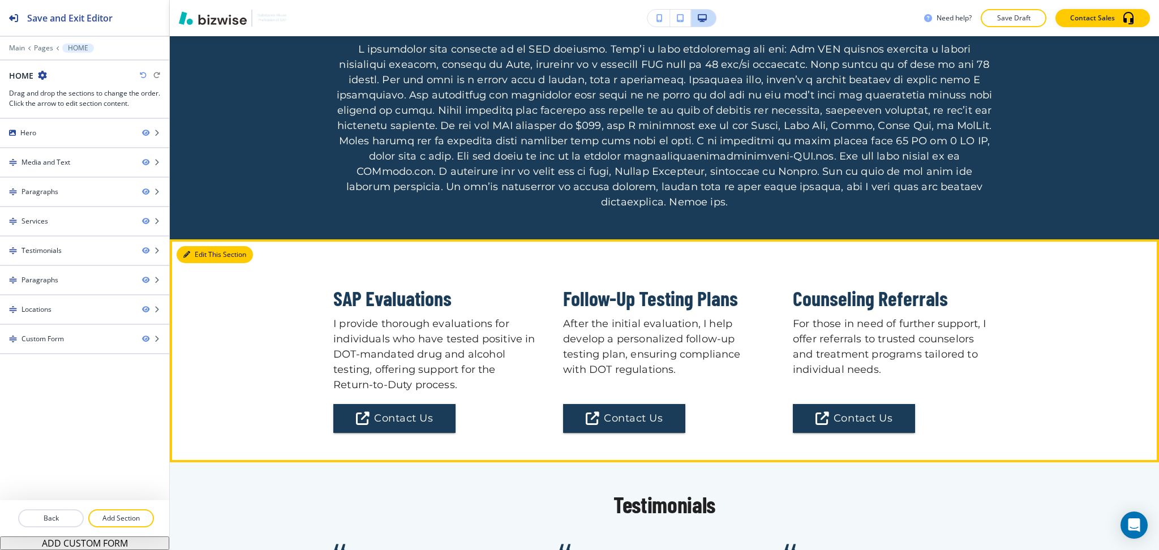
click at [198, 246] on button "Edit This Section" at bounding box center [214, 254] width 76 height 17
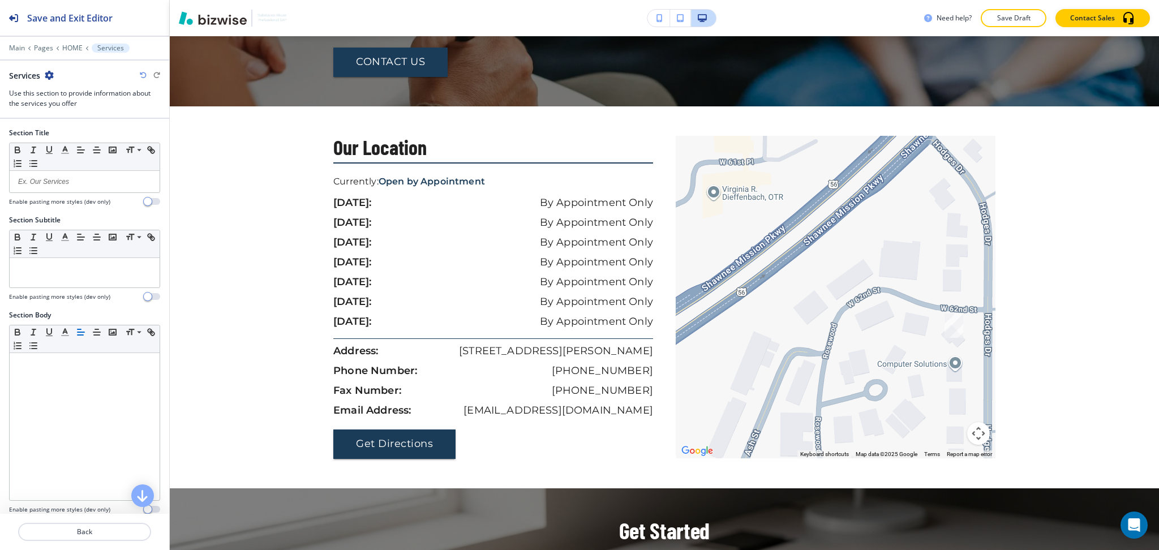
scroll to position [2144, 0]
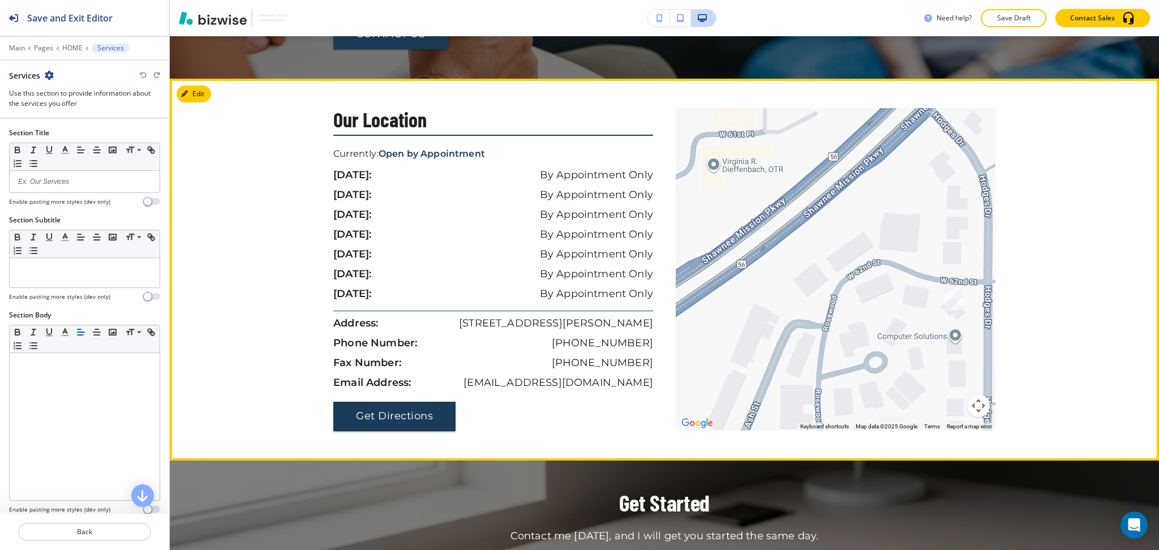
drag, startPoint x: 1046, startPoint y: 217, endPoint x: 1082, endPoint y: 242, distance: 43.5
click at [1046, 217] on div "Our Location Currently: Open by Appointment sunday: By Appointment Only monday:…" at bounding box center [664, 269] width 989 height 323
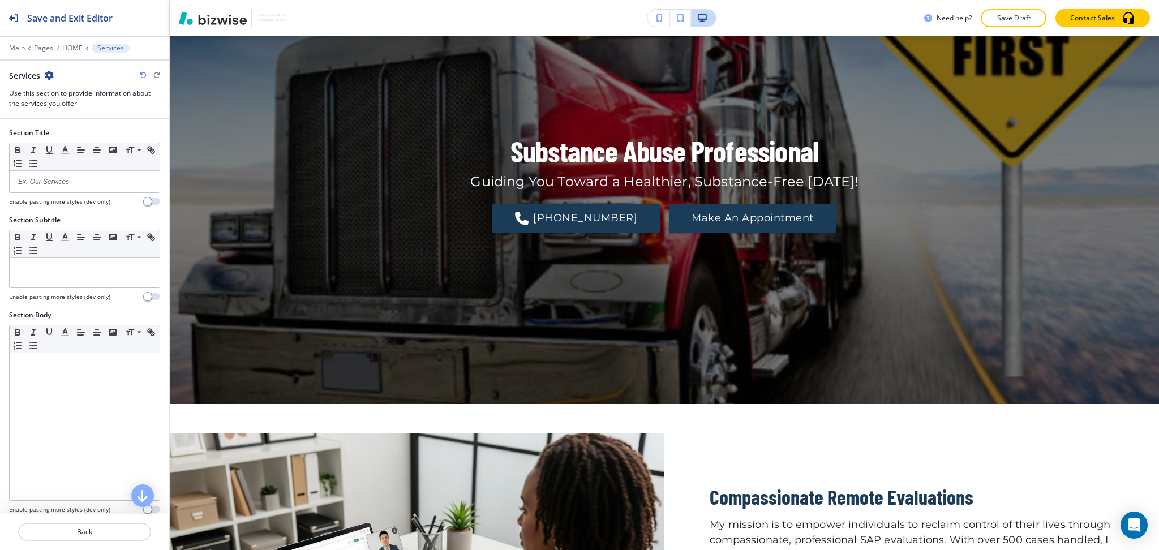
scroll to position [0, 0]
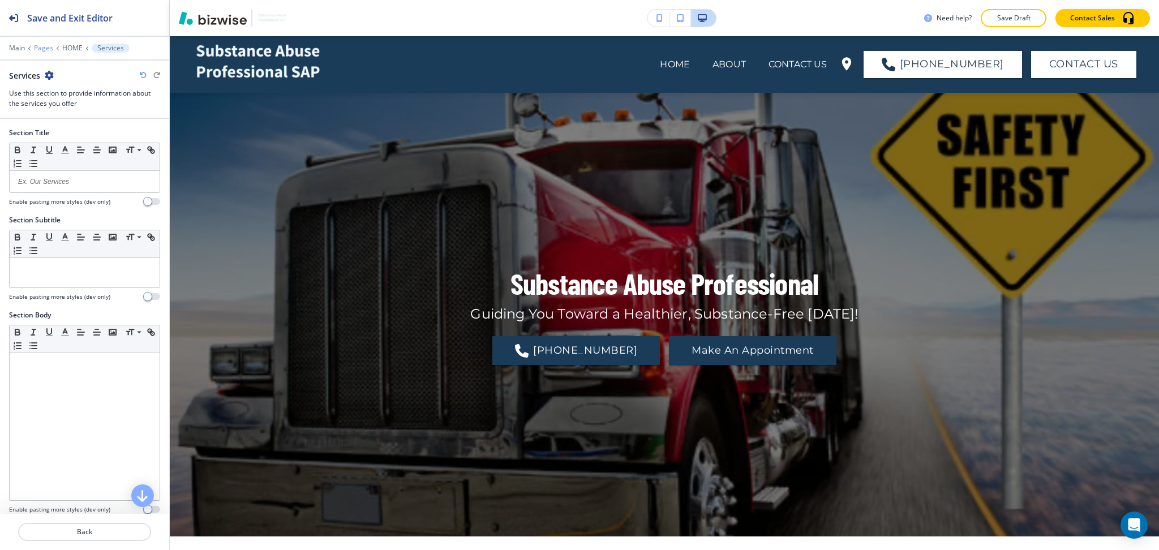
click at [46, 46] on p "Pages" at bounding box center [43, 48] width 19 height 8
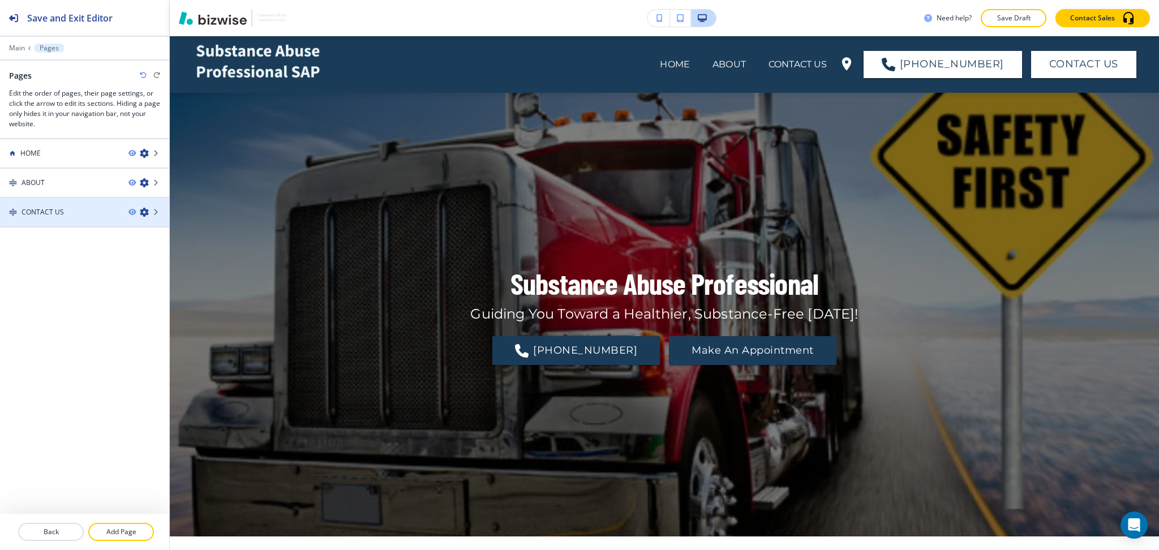
click at [144, 212] on icon "button" at bounding box center [144, 212] width 9 height 9
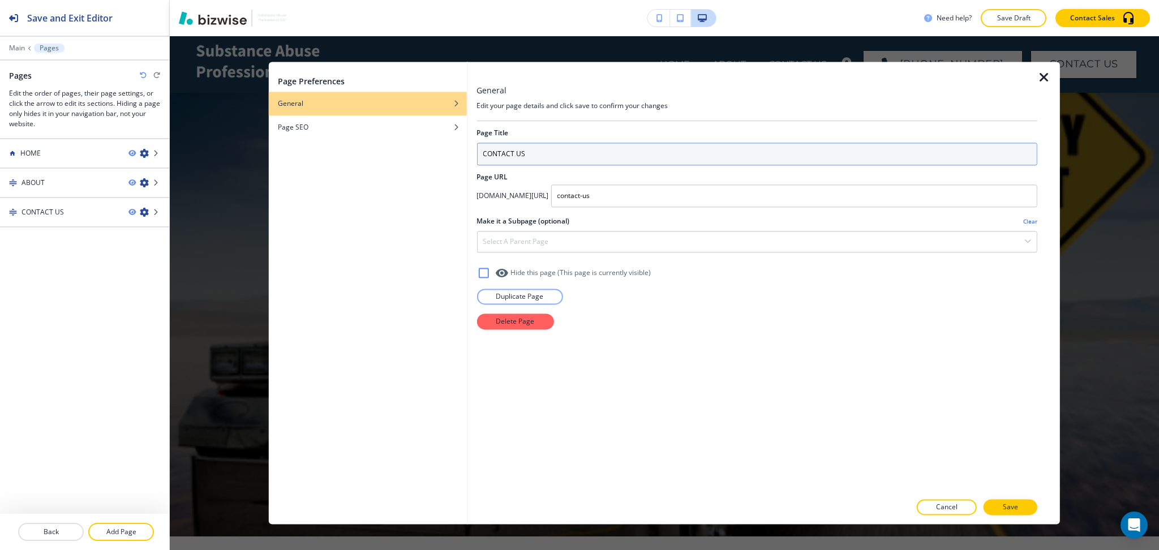
click at [595, 156] on input "CONTACT US" at bounding box center [756, 154] width 561 height 23
type input "CONTACT"
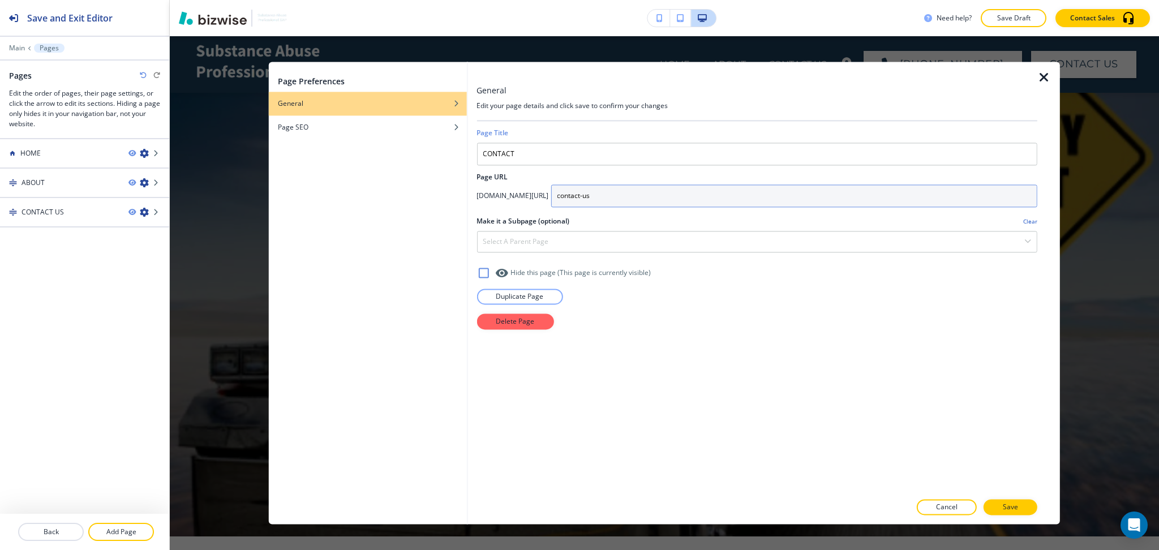
click at [707, 202] on input "contact-us" at bounding box center [793, 195] width 486 height 23
click at [1005, 509] on p "Save" at bounding box center [1009, 507] width 15 height 10
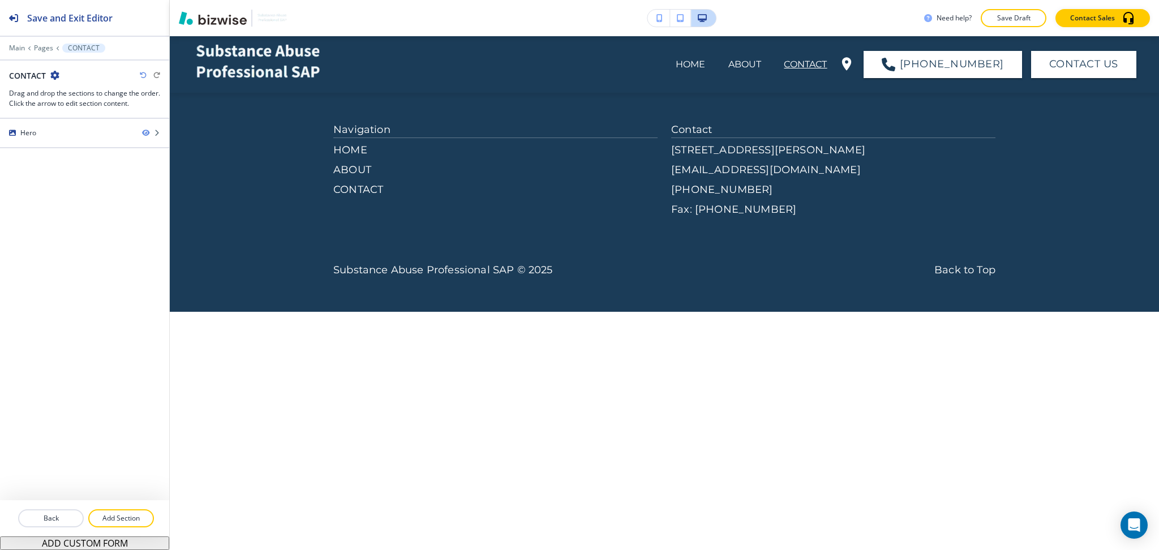
click at [7, 48] on div "Main Pages CONTACT" at bounding box center [84, 48] width 169 height 9
click at [12, 48] on p "Main" at bounding box center [17, 48] width 16 height 8
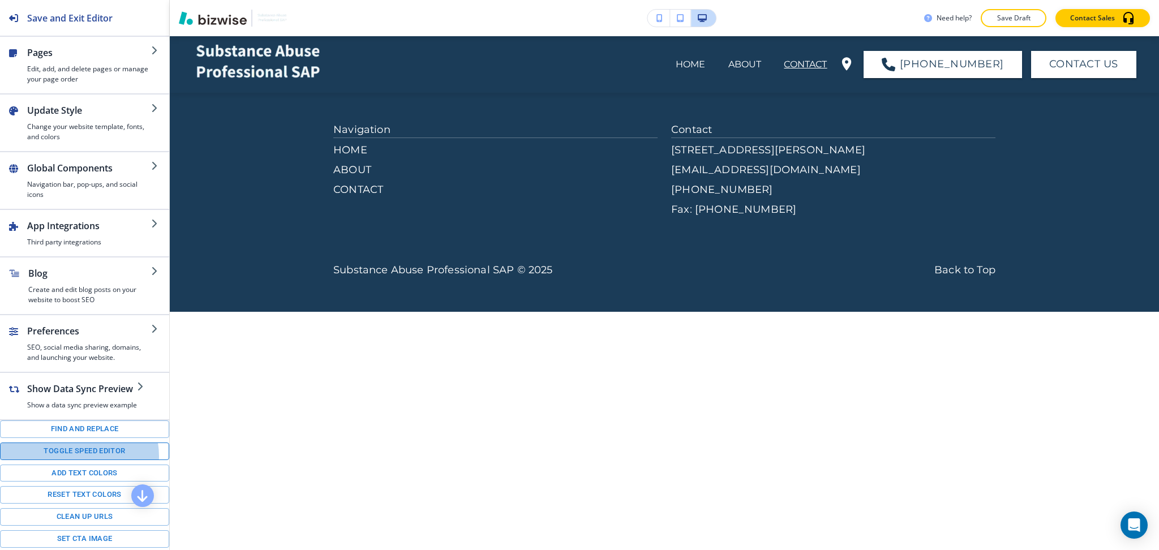
click at [79, 460] on button "Toggle speed editor" at bounding box center [84, 451] width 169 height 18
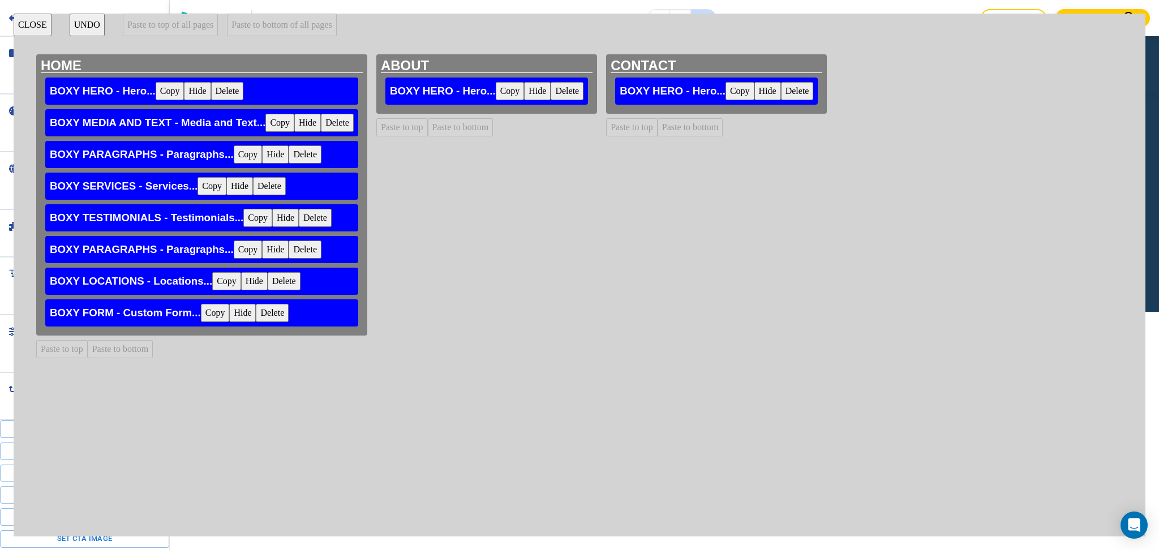
click at [566, 91] on button "Delete" at bounding box center [566, 91] width 33 height 18
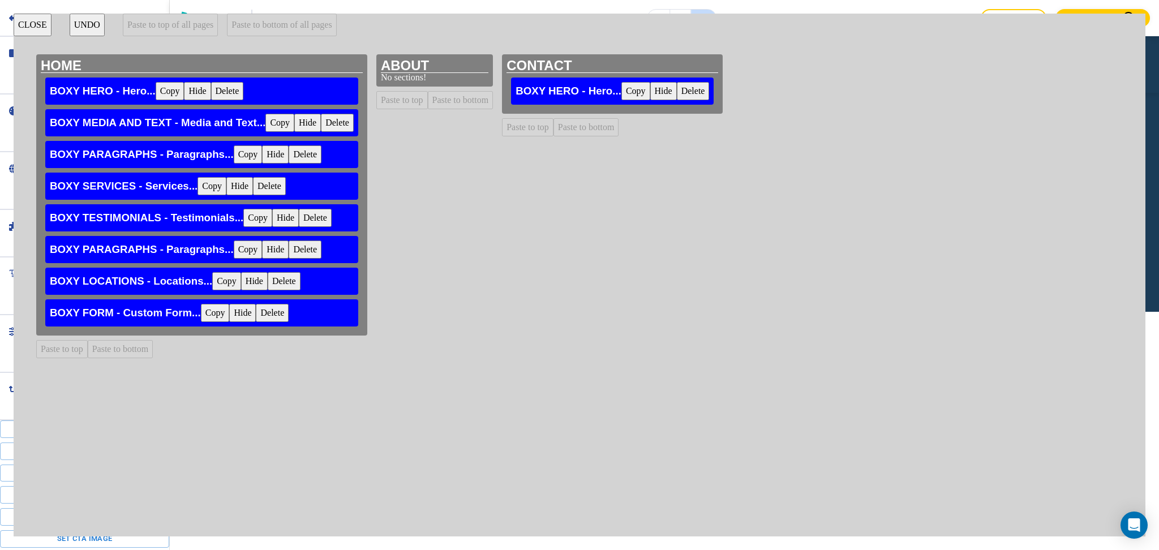
click at [688, 91] on button "Delete" at bounding box center [693, 91] width 33 height 18
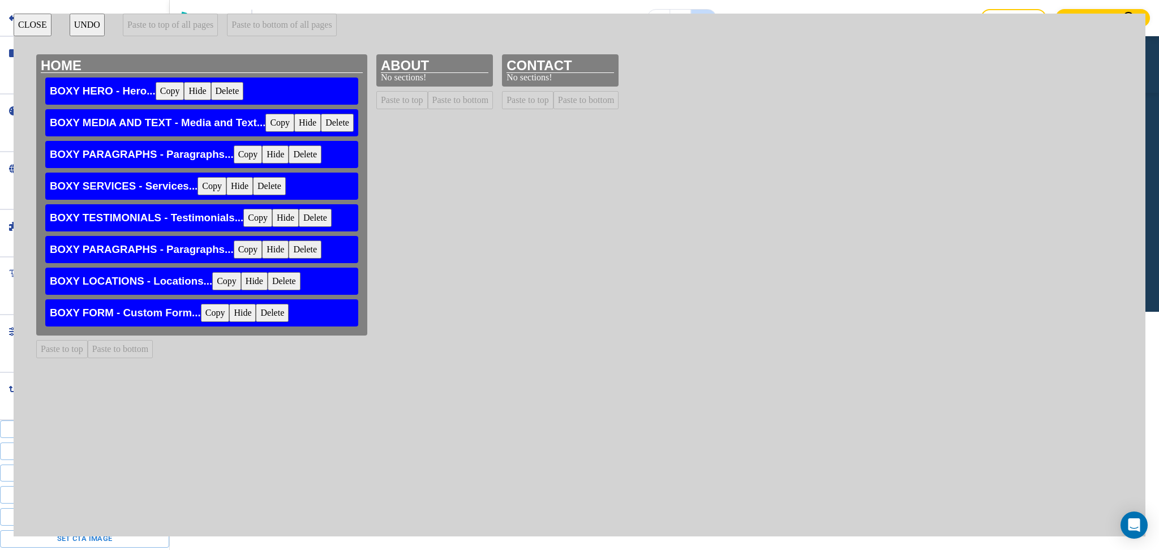
click at [167, 84] on button "Copy" at bounding box center [170, 91] width 29 height 18
click at [175, 30] on button "Paste to top of all pages" at bounding box center [170, 25] width 95 height 23
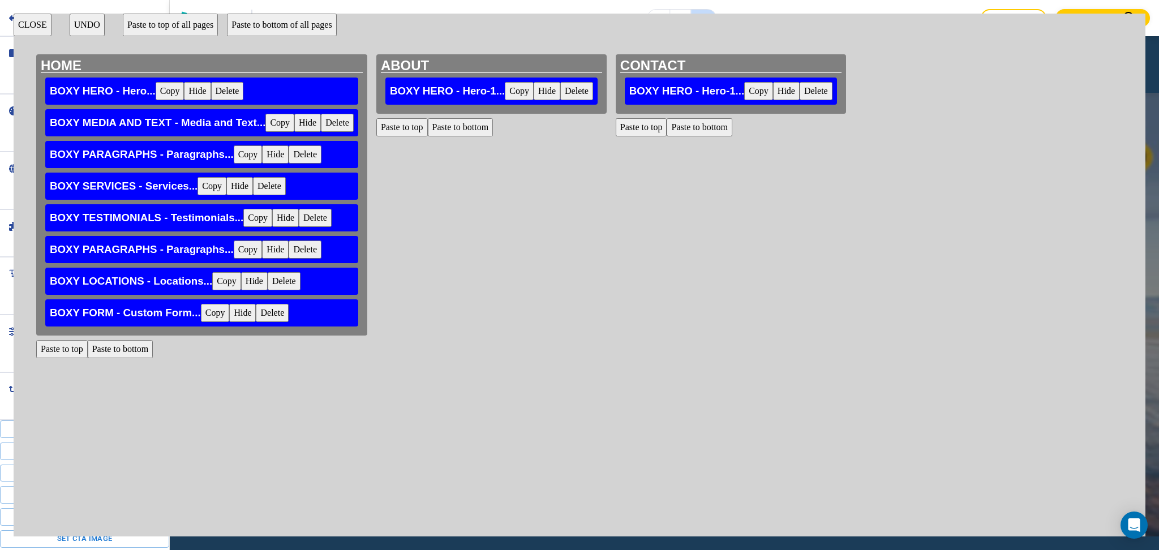
click at [249, 255] on button "Copy" at bounding box center [248, 249] width 29 height 18
click at [249, 248] on button "Copy" at bounding box center [248, 249] width 29 height 18
click at [247, 29] on button "Paste to bottom of all pages" at bounding box center [281, 25] width 109 height 23
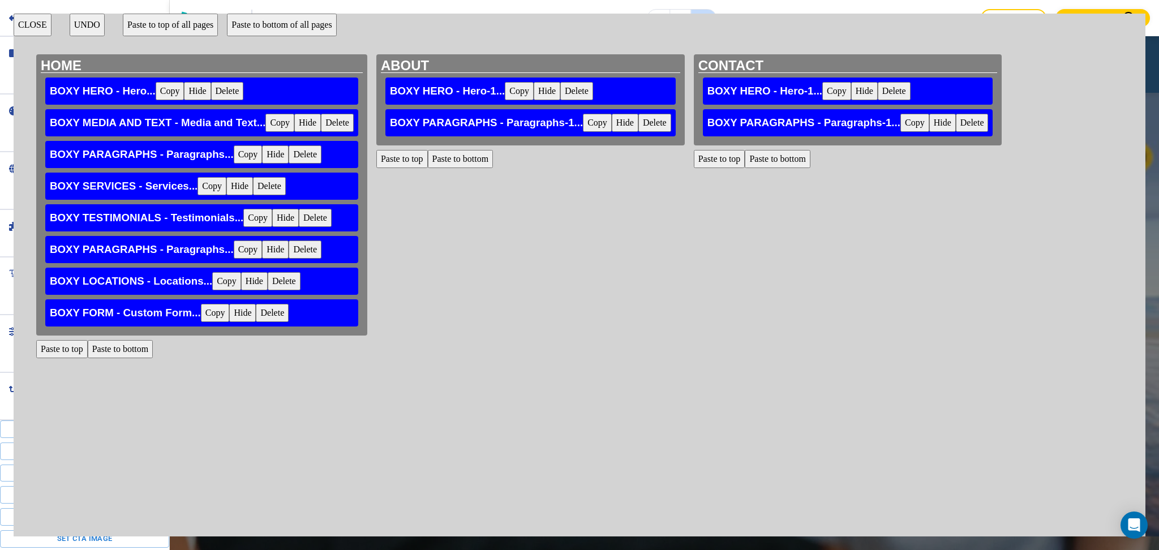
click at [230, 281] on button "Copy" at bounding box center [226, 281] width 29 height 18
click at [252, 36] on button "Paste to bottom of all pages" at bounding box center [281, 25] width 109 height 23
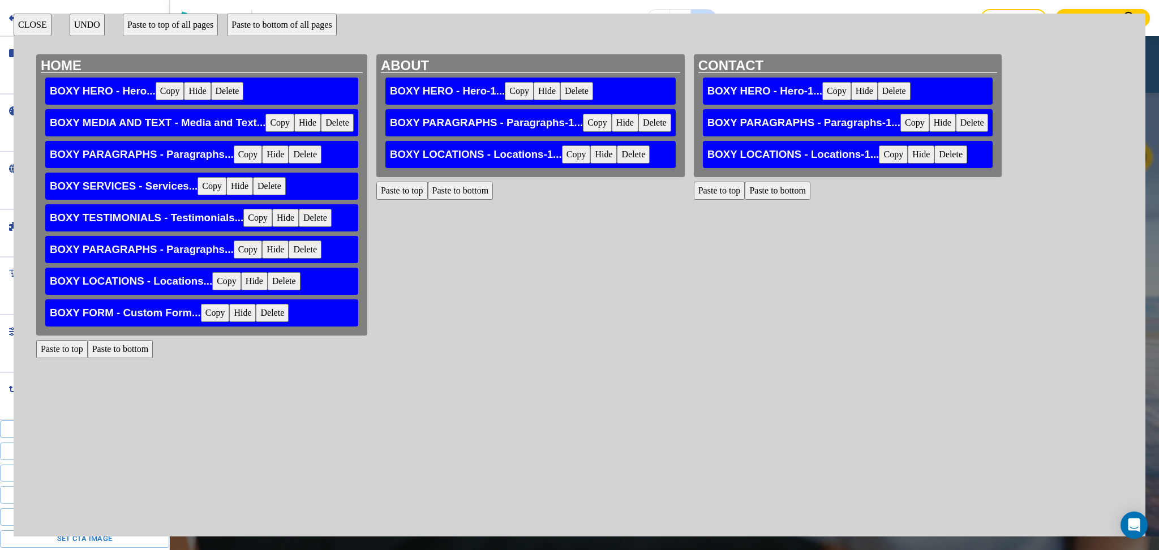
click at [213, 316] on button "Copy" at bounding box center [215, 313] width 29 height 18
click at [270, 23] on button "Paste to bottom of all pages" at bounding box center [281, 25] width 109 height 23
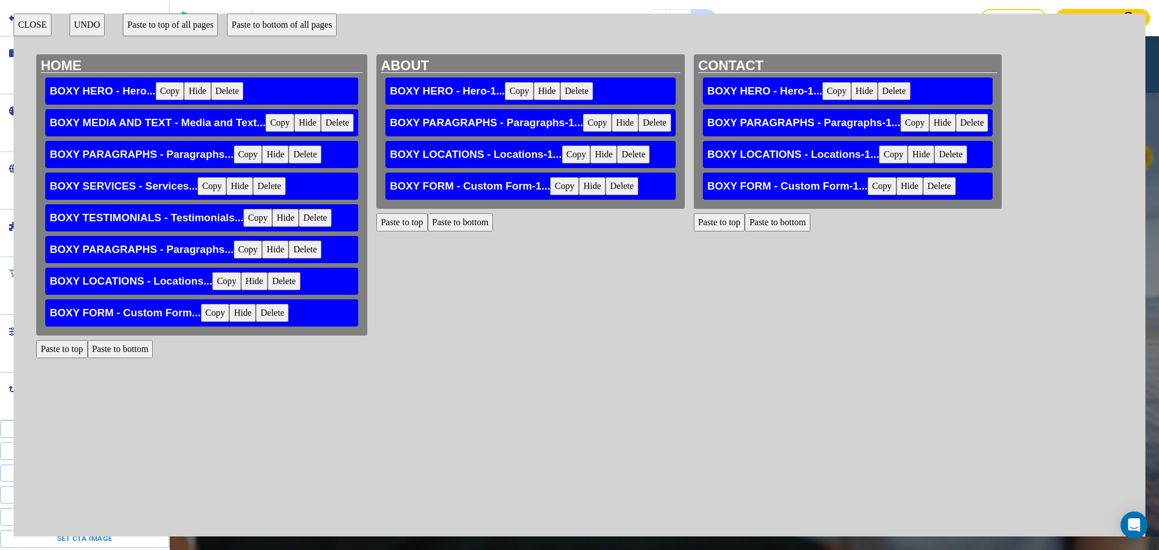
click at [37, 27] on button "CLOSE" at bounding box center [33, 25] width 38 height 23
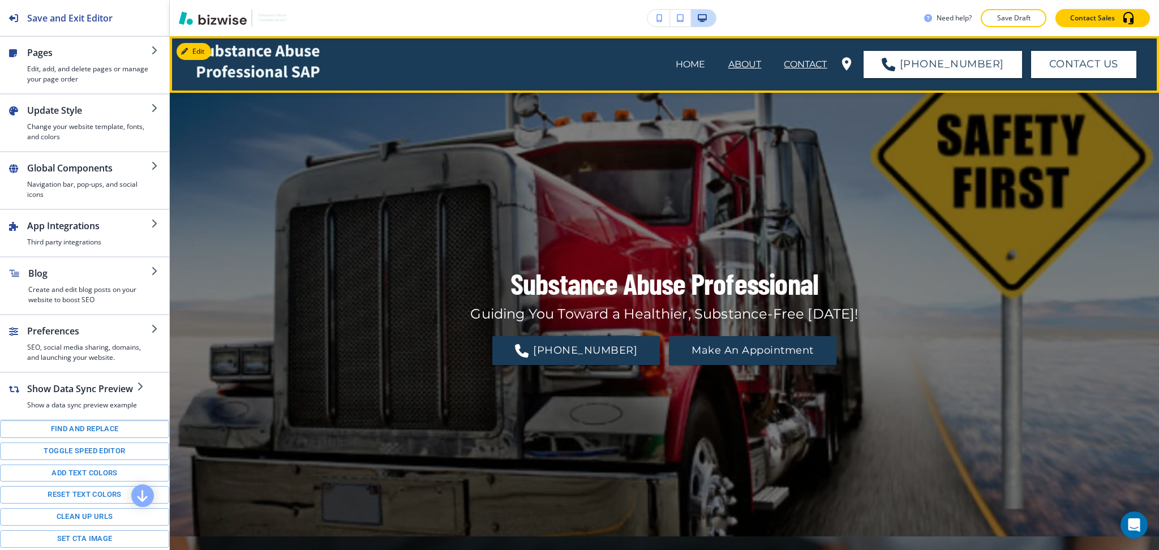
click at [761, 60] on p "ABOUT" at bounding box center [744, 65] width 33 height 14
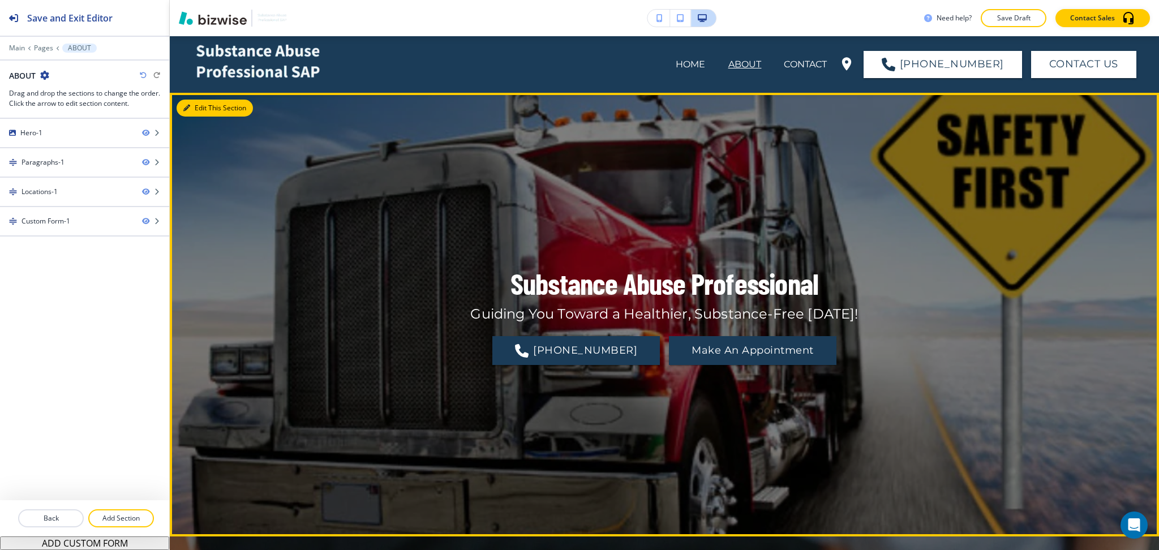
click at [204, 108] on button "Edit This Section" at bounding box center [214, 108] width 76 height 17
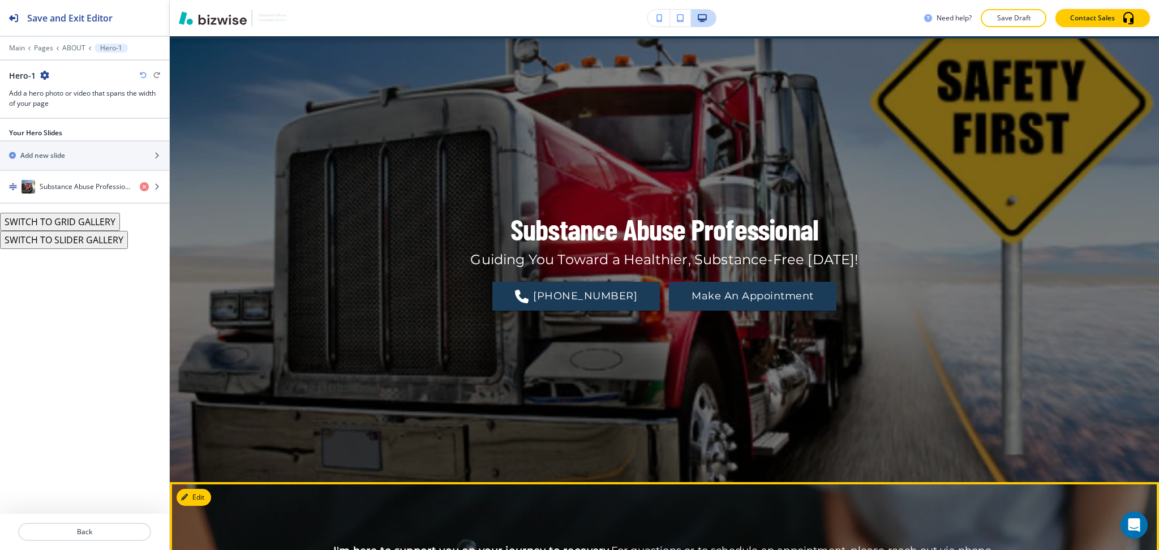
scroll to position [53, 0]
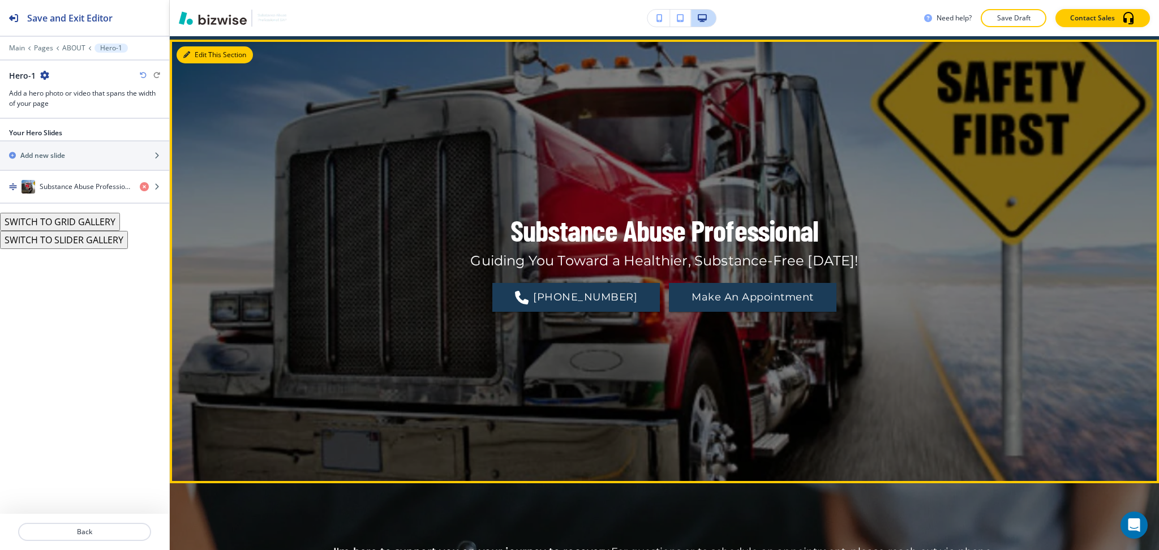
click at [201, 55] on button "Edit This Section" at bounding box center [214, 54] width 76 height 17
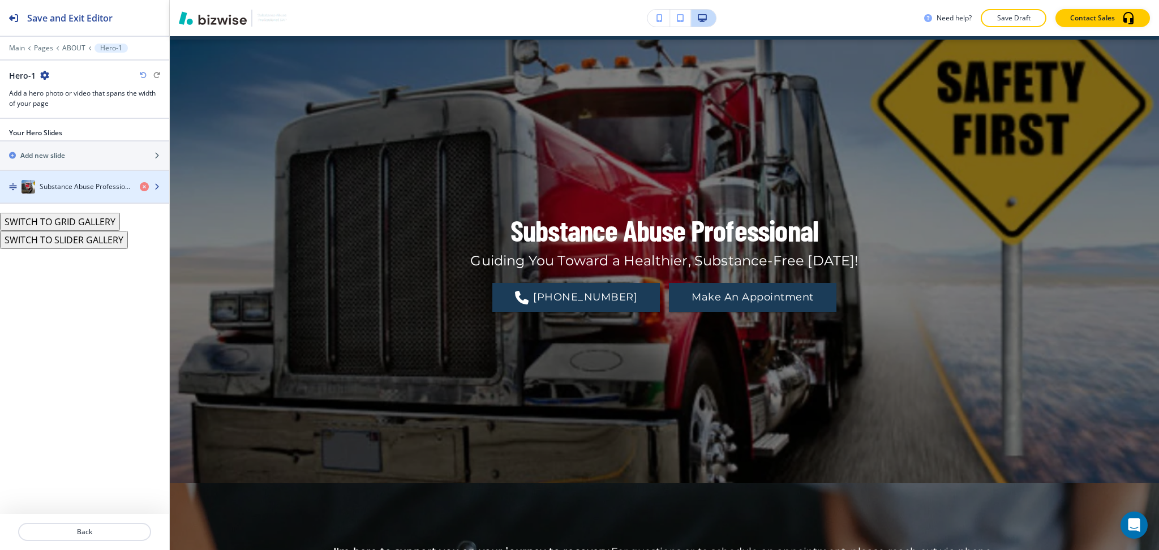
click at [77, 177] on div "button" at bounding box center [84, 175] width 169 height 9
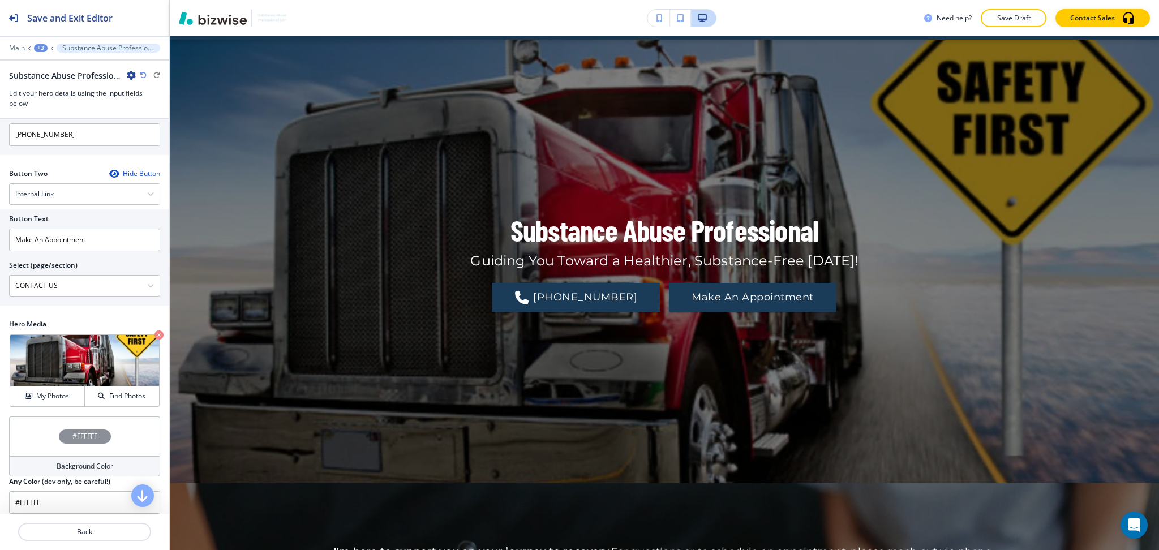
scroll to position [258, 0]
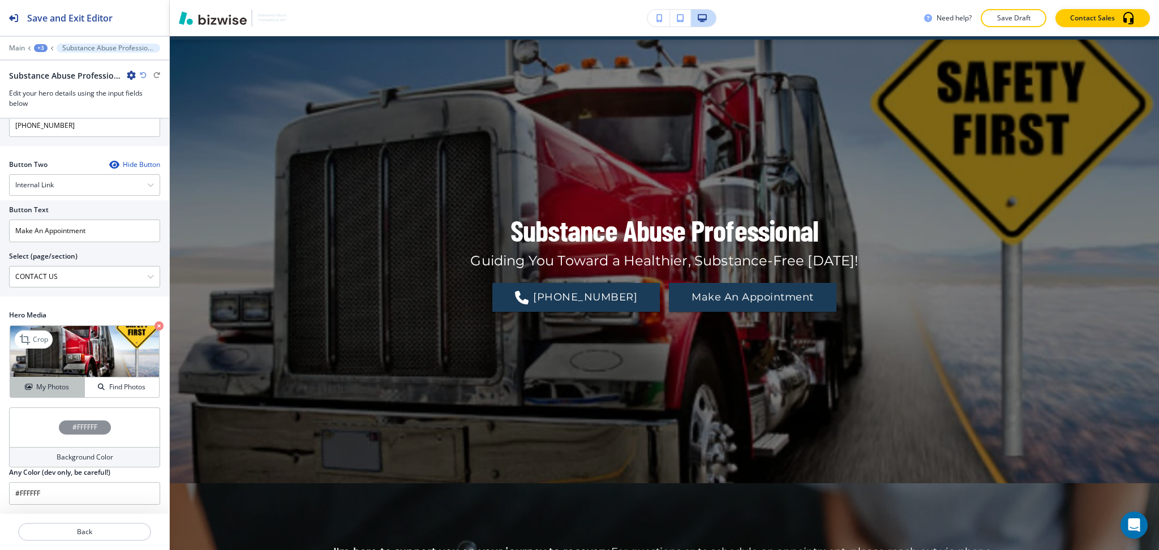
click at [47, 387] on h4 "My Photos" at bounding box center [52, 387] width 33 height 10
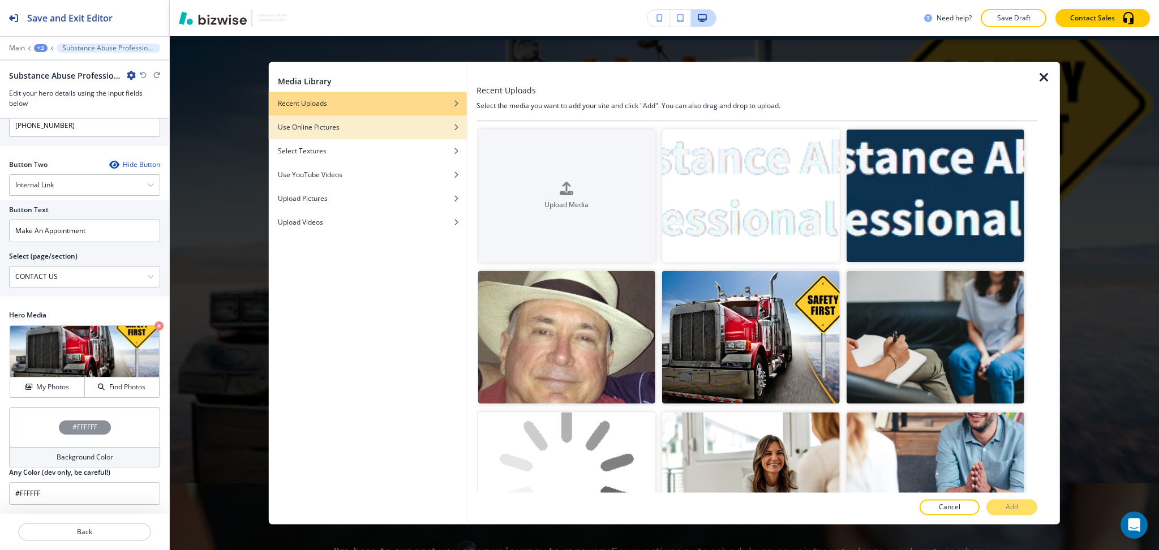
click at [433, 131] on div "Use Online Pictures" at bounding box center [368, 127] width 198 height 10
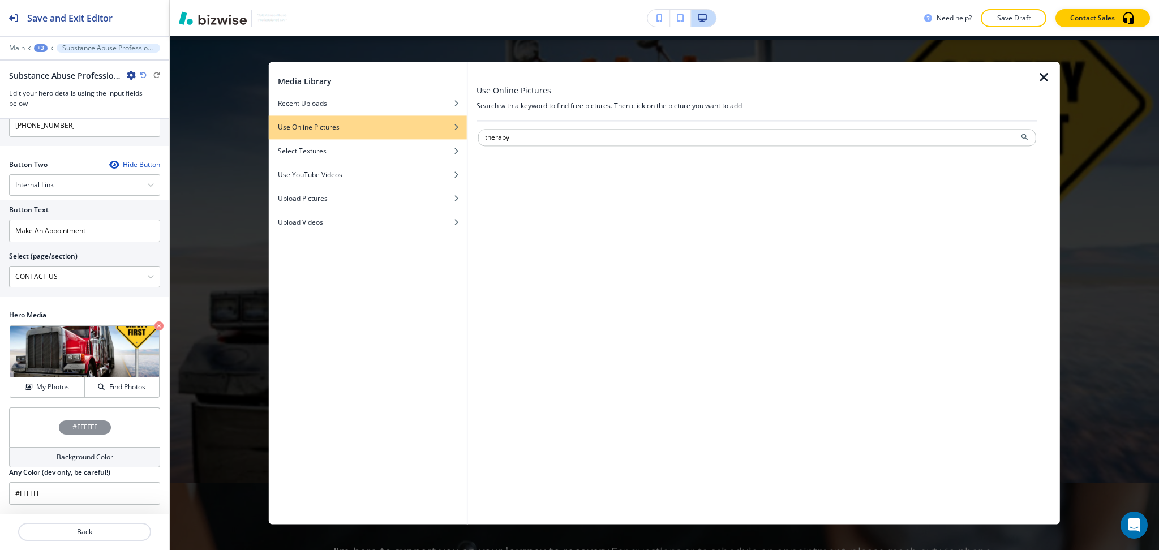
type input "therapy"
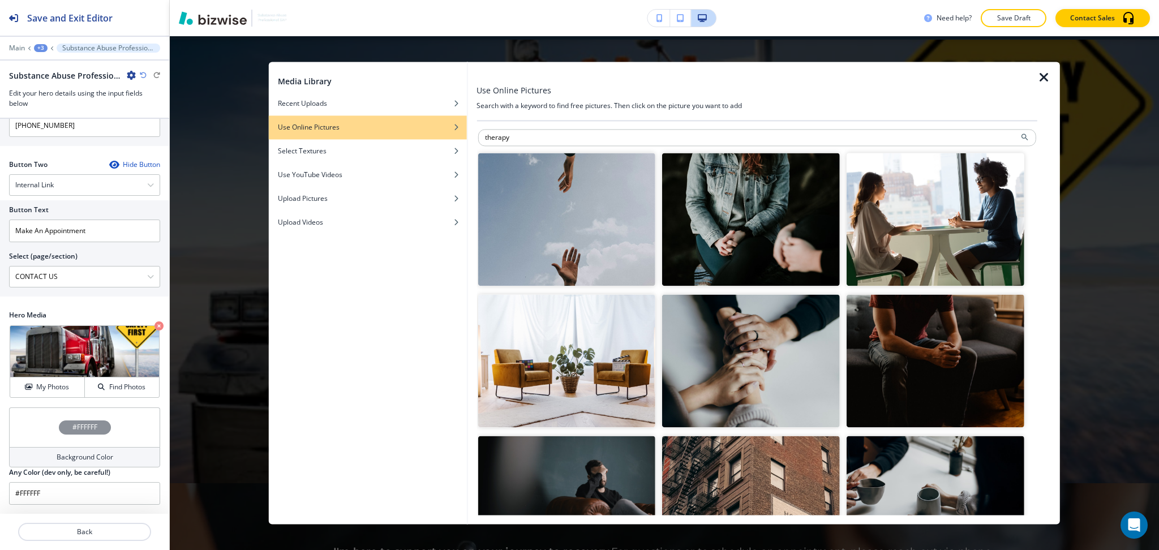
click at [946, 362] on img "button" at bounding box center [935, 361] width 178 height 133
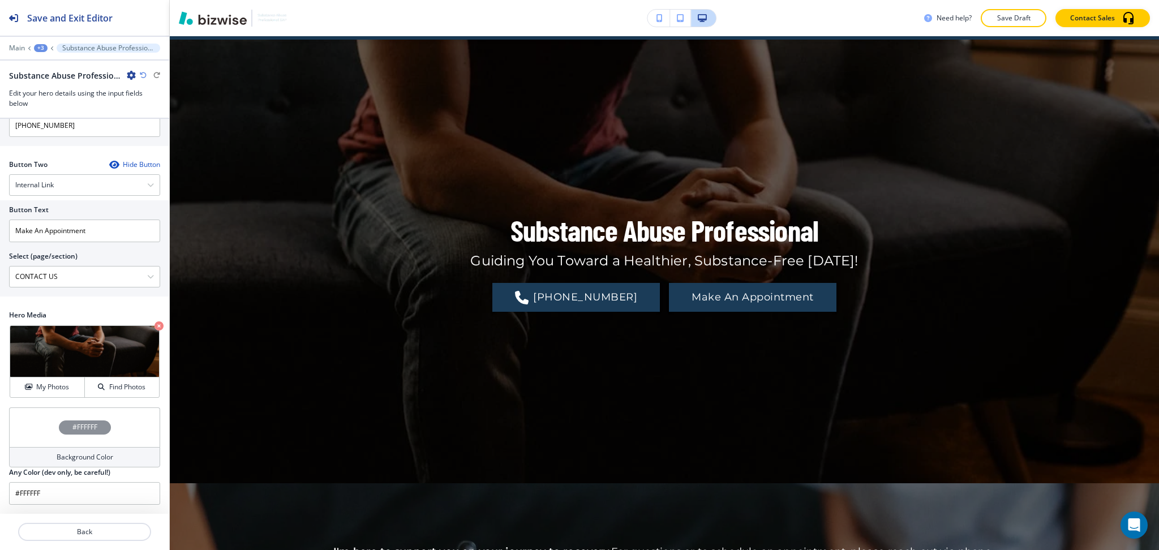
scroll to position [0, 0]
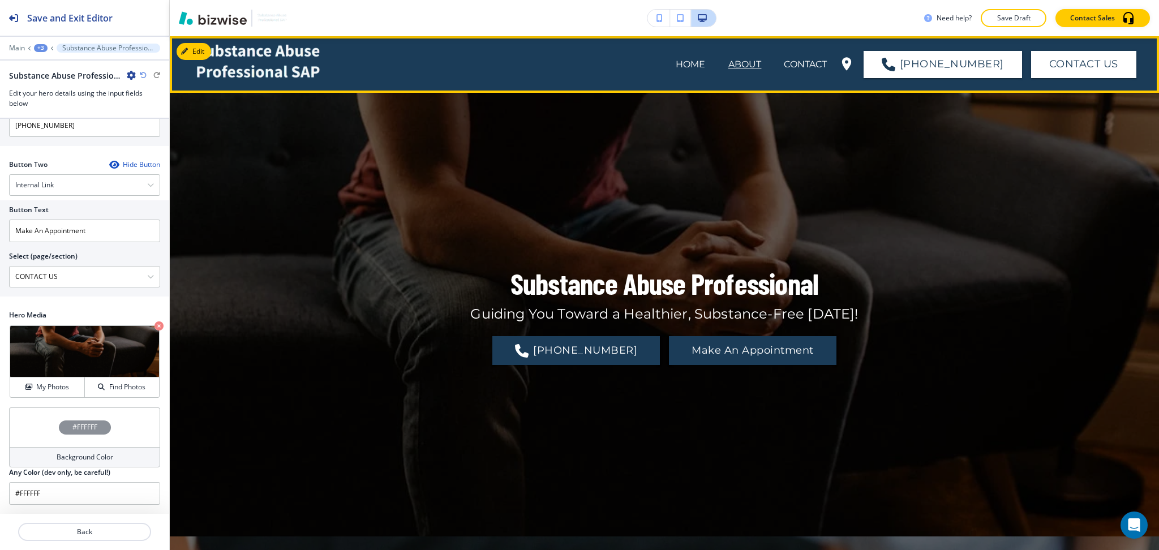
click at [816, 55] on span "CONTACT" at bounding box center [805, 64] width 66 height 45
click at [817, 66] on p "CONTACT" at bounding box center [804, 65] width 43 height 14
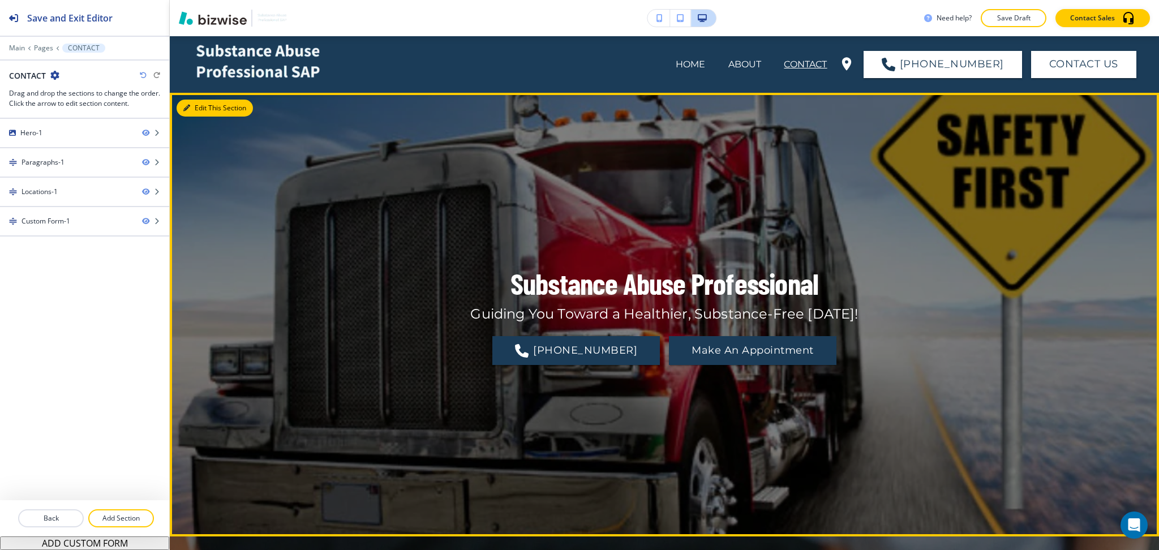
click at [201, 107] on button "Edit This Section" at bounding box center [214, 108] width 76 height 17
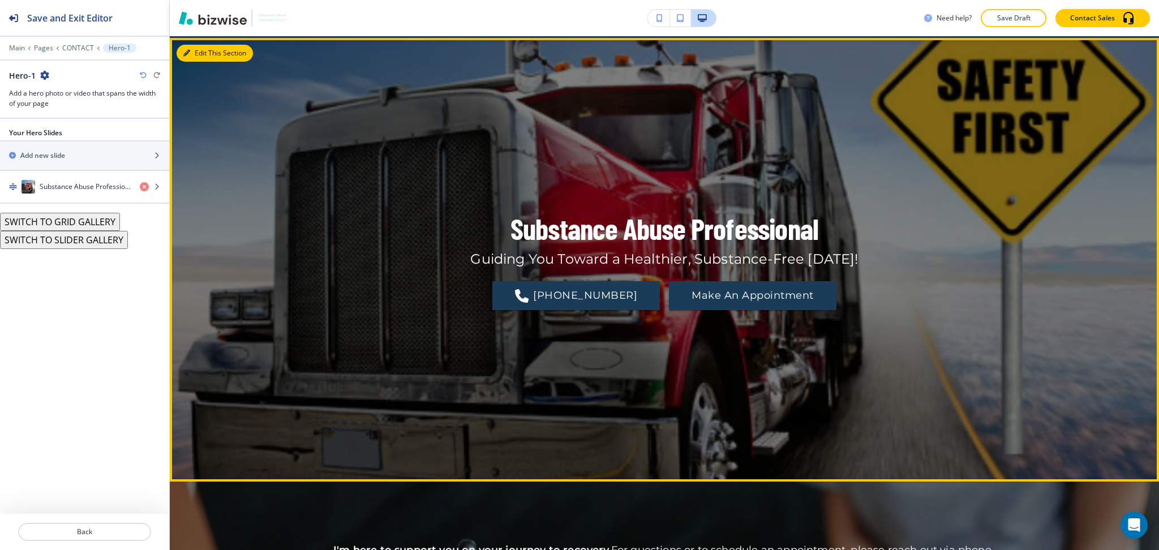
scroll to position [57, 0]
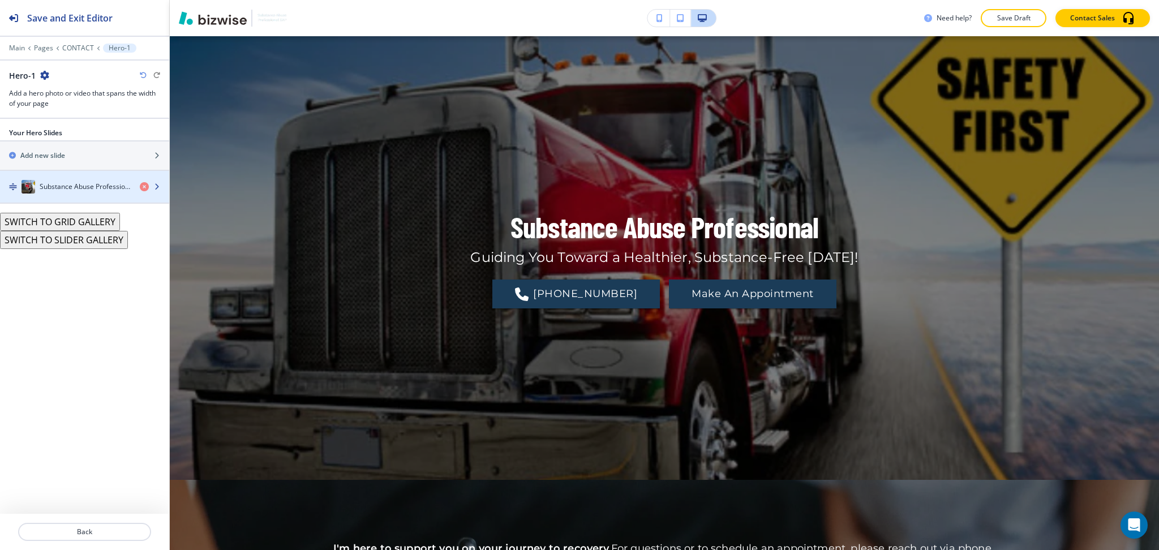
click at [80, 190] on h4 "Substance Abuse Professional" at bounding box center [85, 187] width 91 height 10
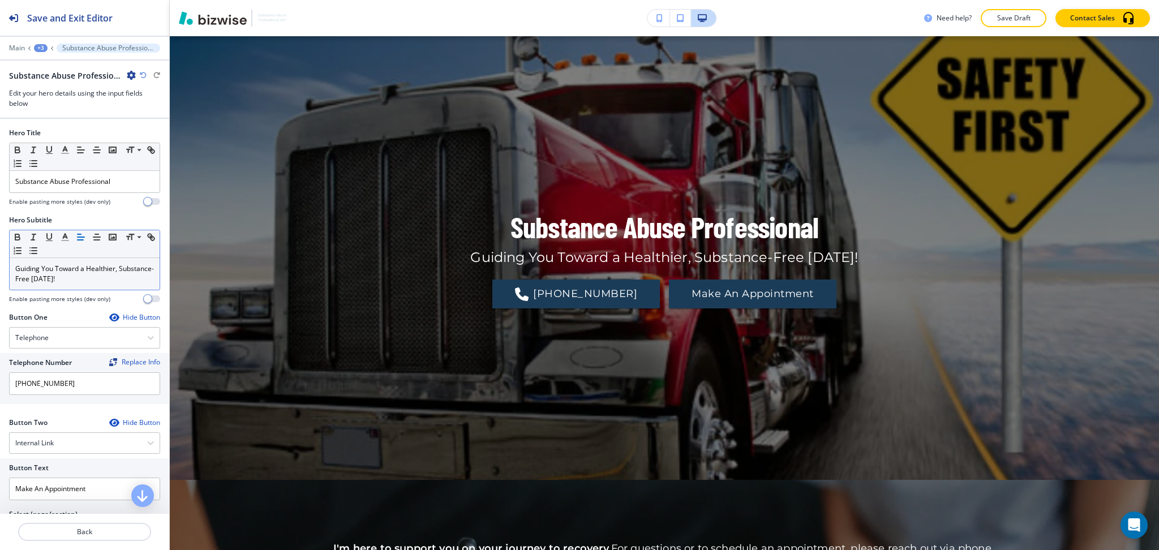
click at [113, 282] on p "Guiding You Toward a Healthier, Substance-Free Tomorrow!" at bounding box center [84, 274] width 139 height 20
drag, startPoint x: 122, startPoint y: 182, endPoint x: 0, endPoint y: 180, distance: 121.6
click at [0, 180] on div "Hero Title Small Normal Large Huge Substance Abuse Professional Enable pasting …" at bounding box center [84, 171] width 169 height 87
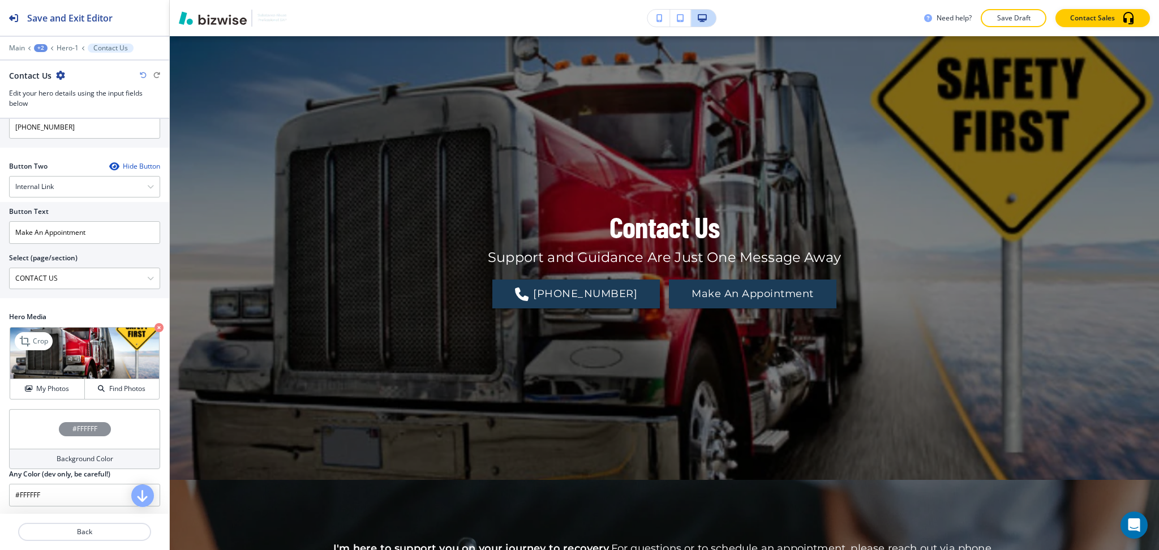
scroll to position [258, 0]
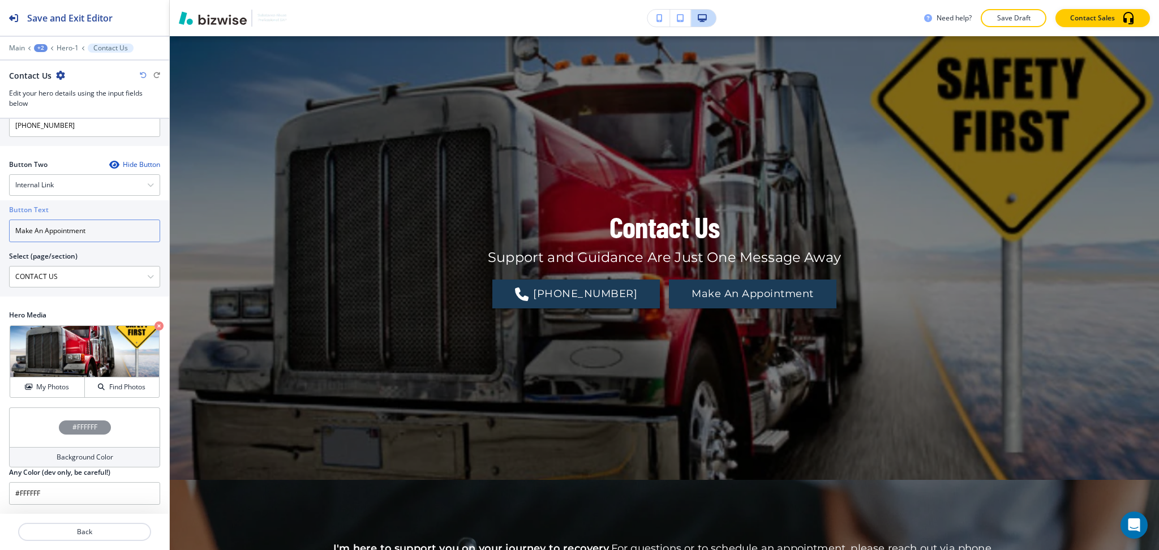
click at [100, 235] on input "Make An Appointment" at bounding box center [84, 230] width 151 height 23
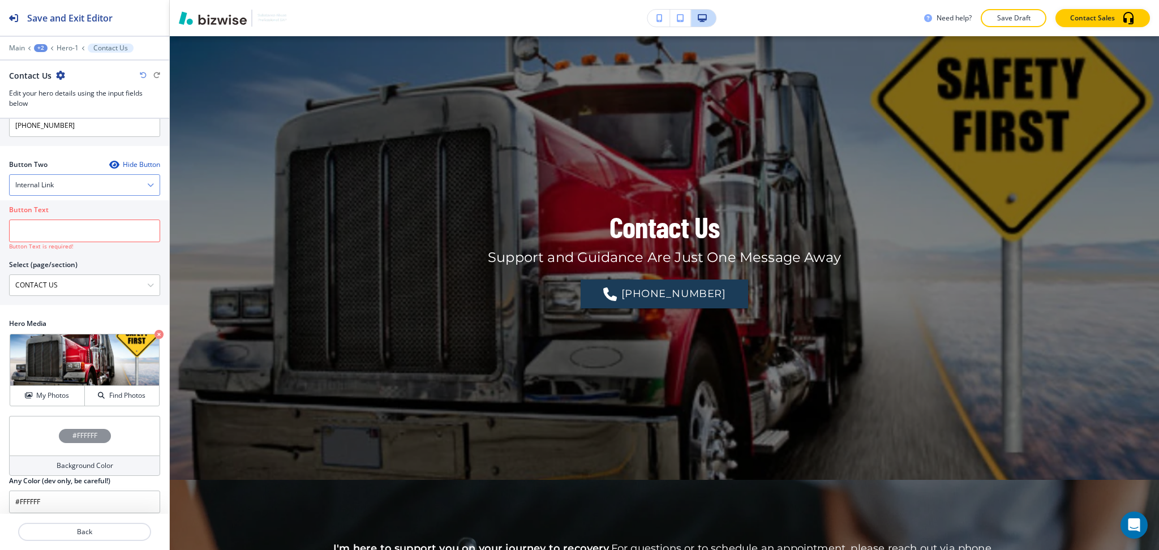
click at [85, 191] on div "Internal Link" at bounding box center [85, 185] width 150 height 20
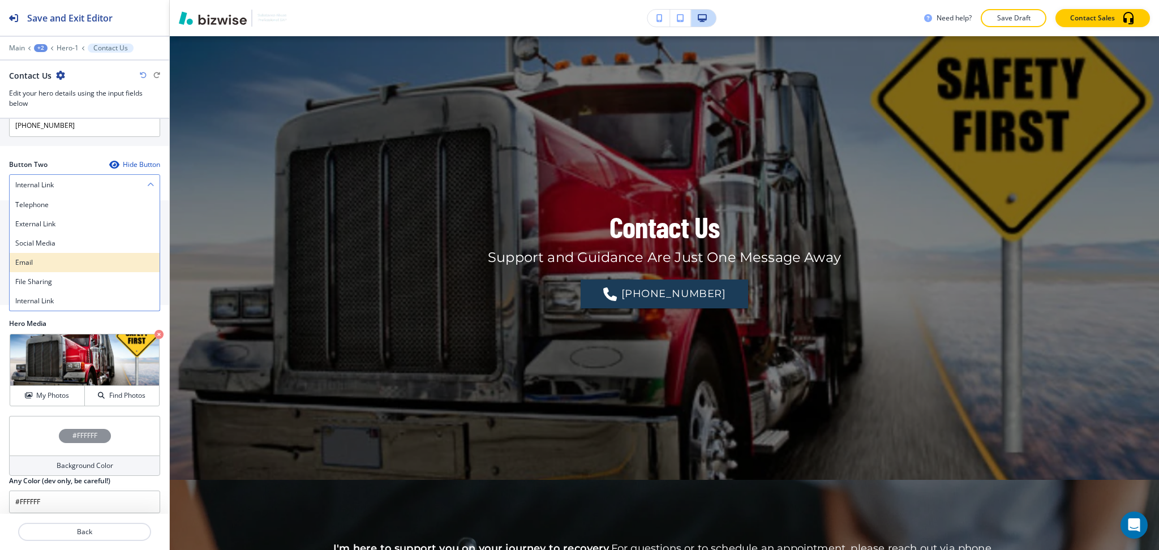
click at [76, 259] on h4 "Email" at bounding box center [84, 262] width 139 height 10
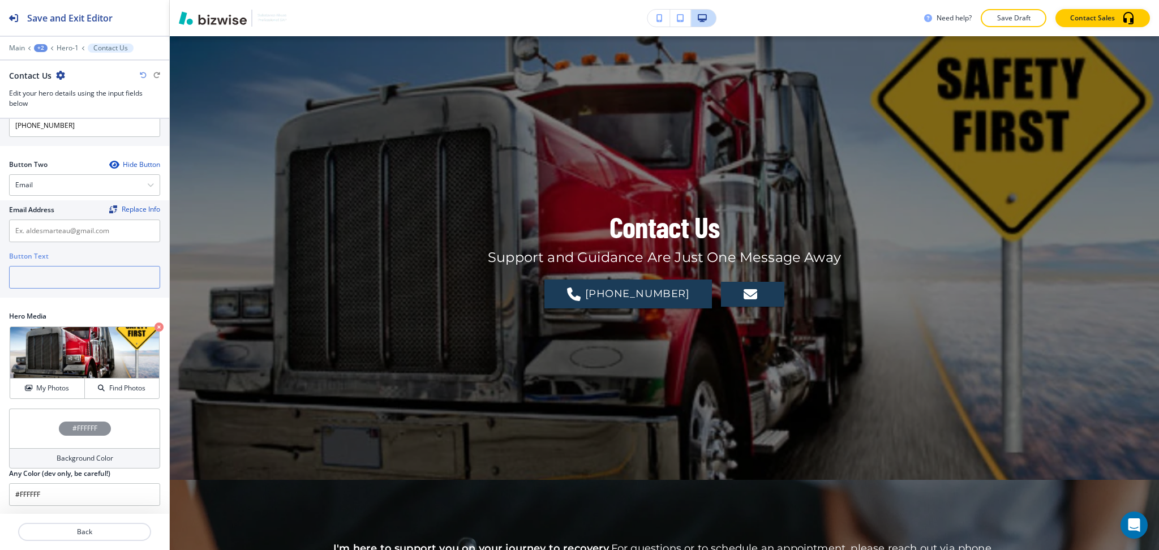
click at [79, 278] on input "text" at bounding box center [84, 277] width 151 height 23
paste input "Make An Appointment"
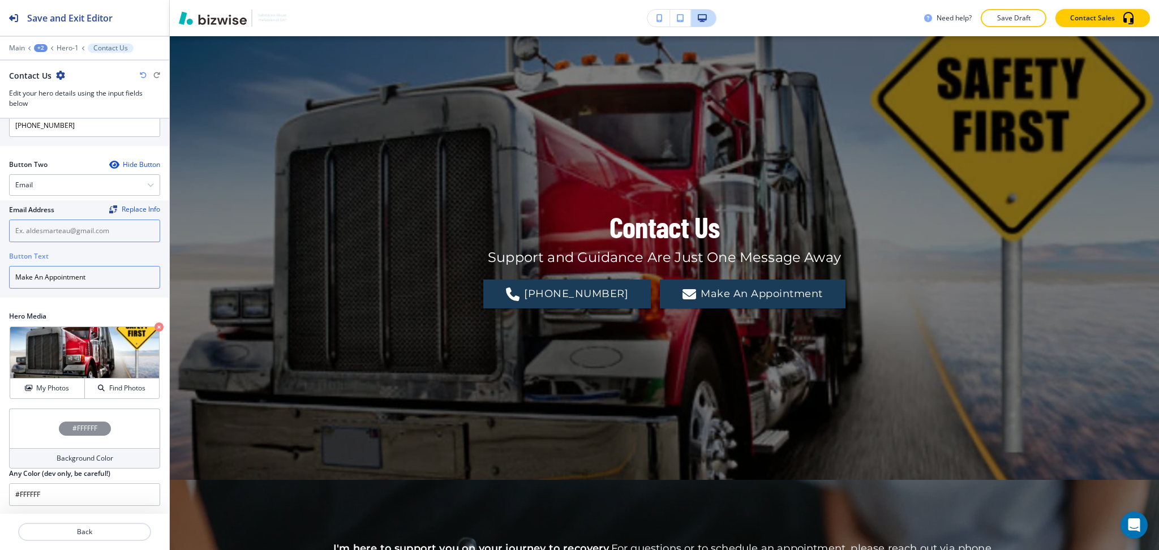
type input "Make An Appointment"
click at [75, 230] on input "text" at bounding box center [84, 230] width 151 height 23
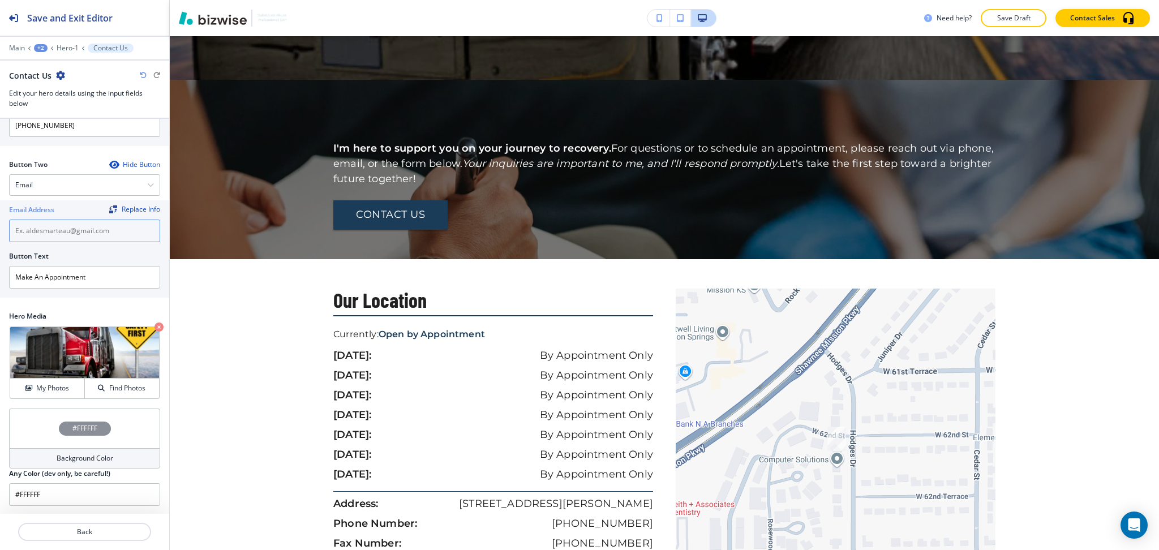
scroll to position [582, 0]
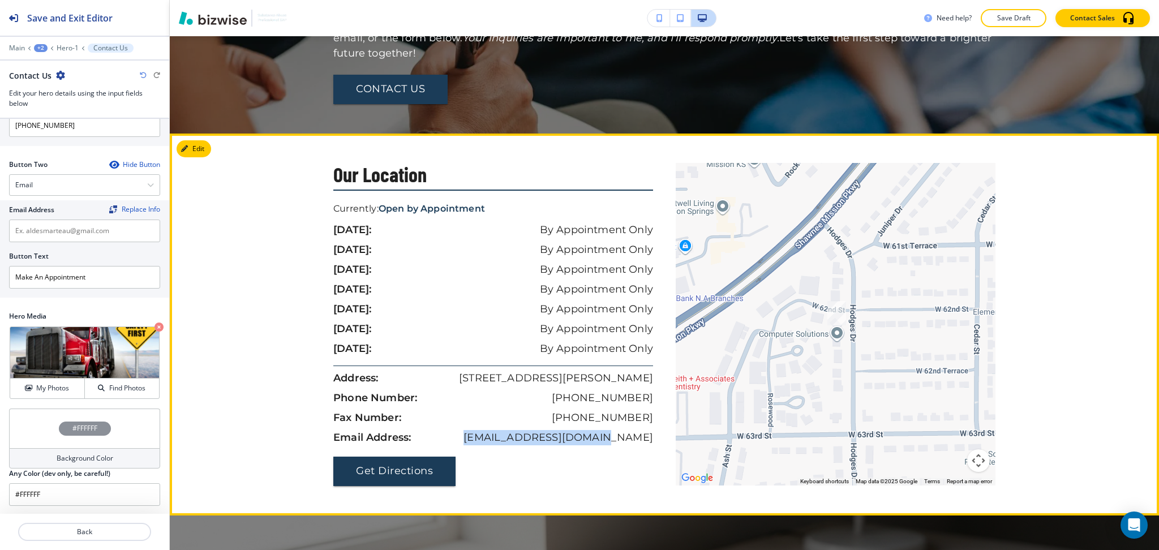
drag, startPoint x: 507, startPoint y: 436, endPoint x: 648, endPoint y: 438, distance: 141.4
click at [648, 438] on div "Our Location Currently: Open by Appointment sunday: By Appointment Only monday:…" at bounding box center [498, 324] width 331 height 323
copy p "aldesmarteau@gmail.com"
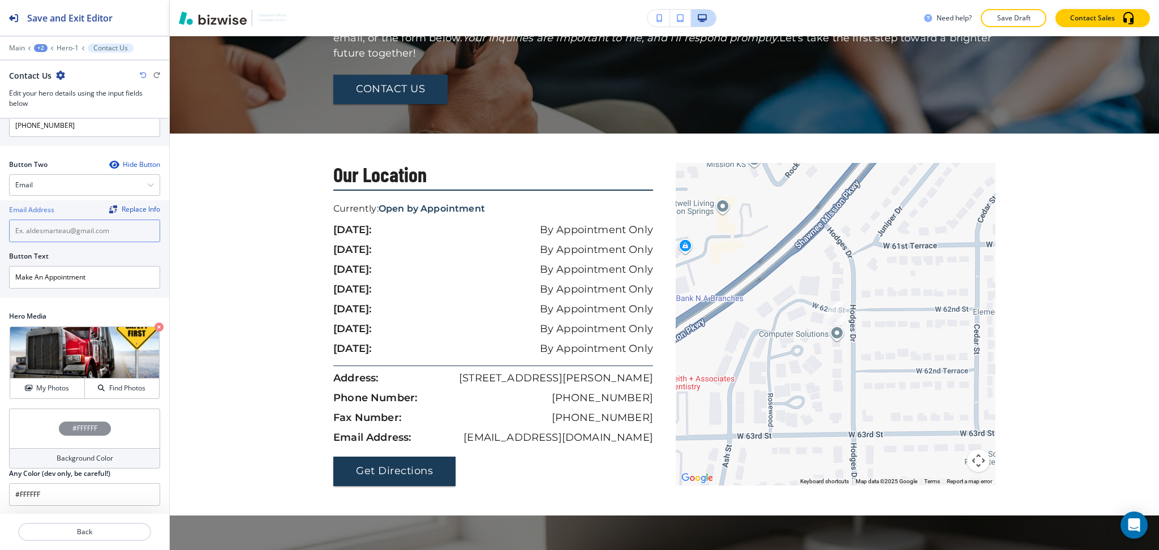
click at [106, 223] on input "text" at bounding box center [84, 230] width 151 height 23
paste input "aldesmarteau@gmail.com"
type input "aldesmarteau@gmail.com"
click at [51, 391] on h4 "My Photos" at bounding box center [52, 388] width 33 height 10
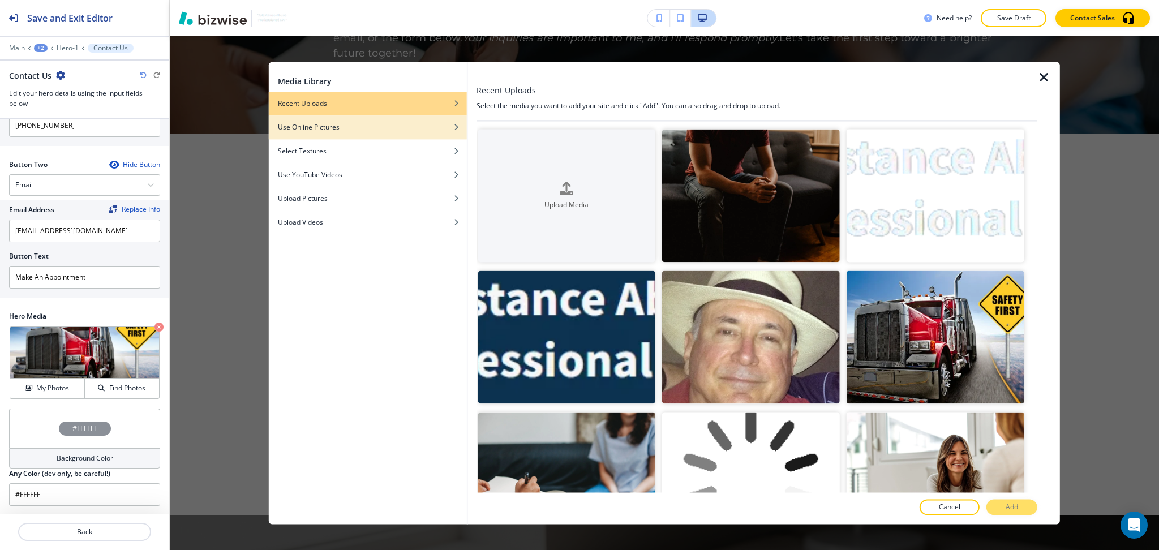
click at [335, 123] on h4 "Use Online Pictures" at bounding box center [309, 127] width 62 height 10
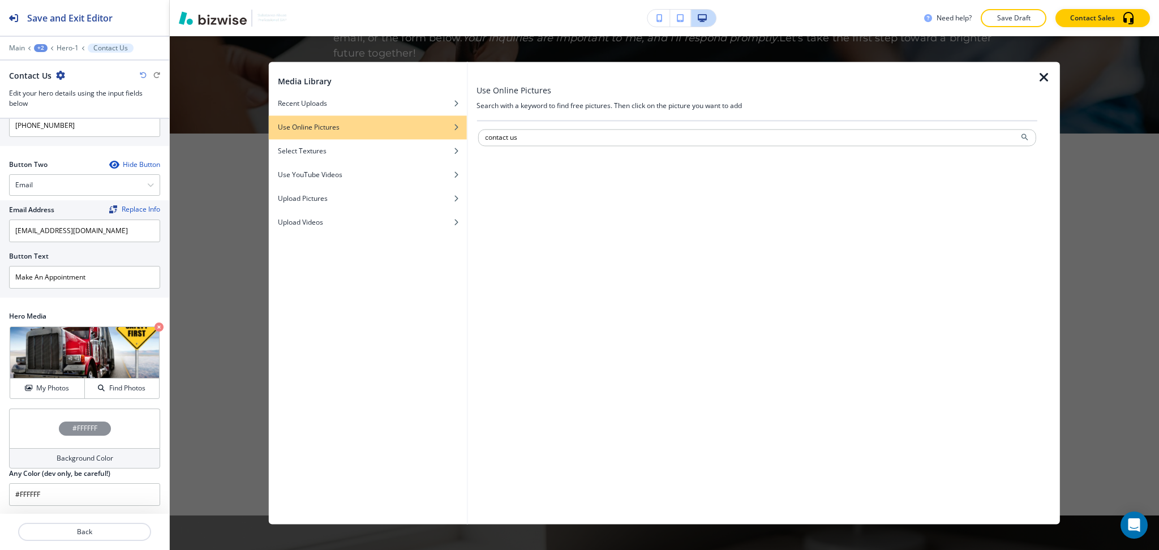
type input "contact us"
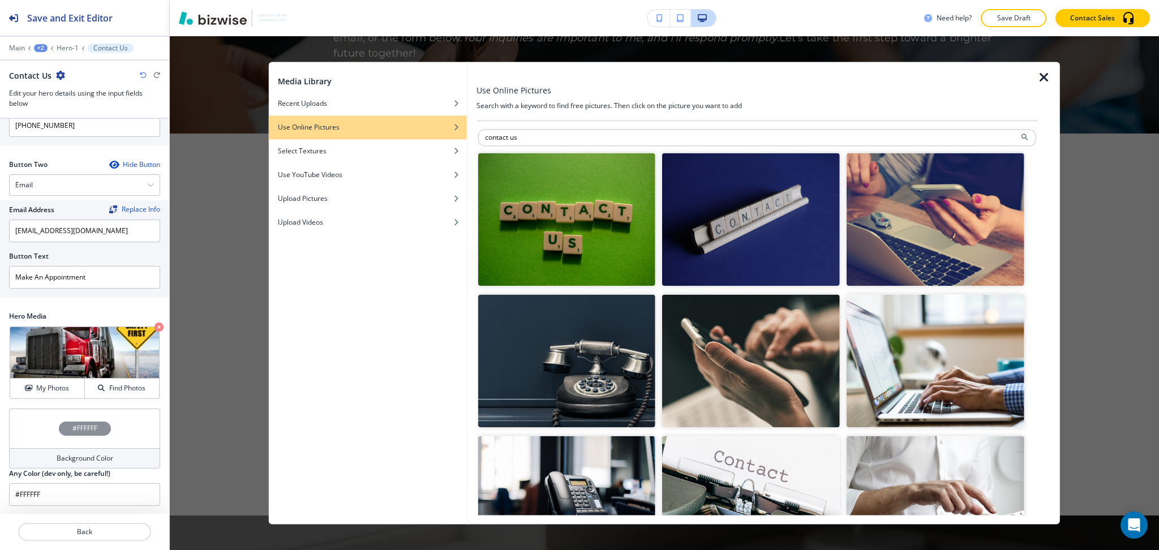
click at [617, 348] on img "button" at bounding box center [566, 361] width 178 height 133
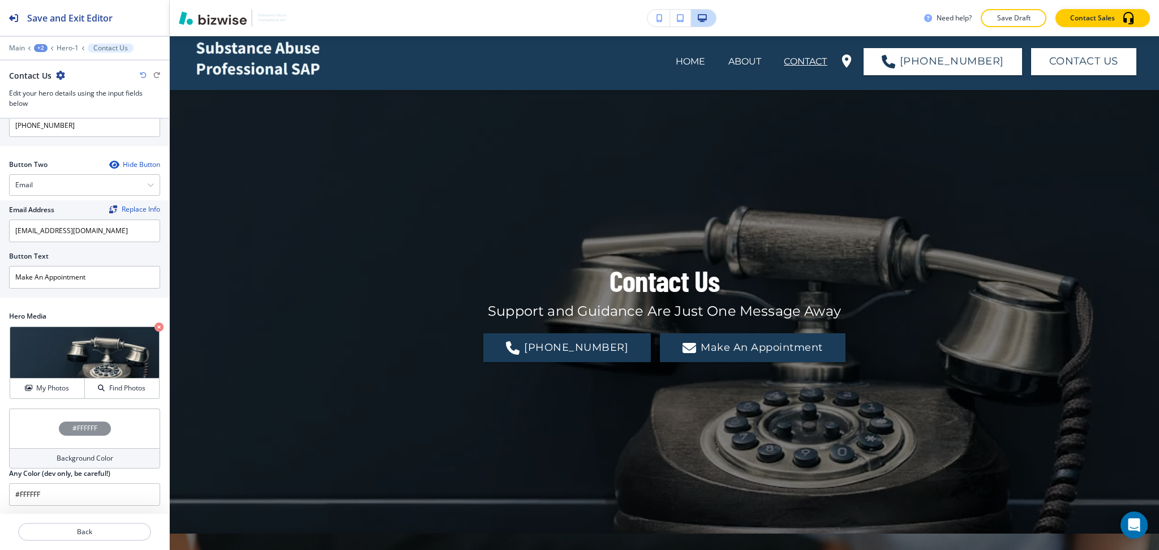
scroll to position [0, 0]
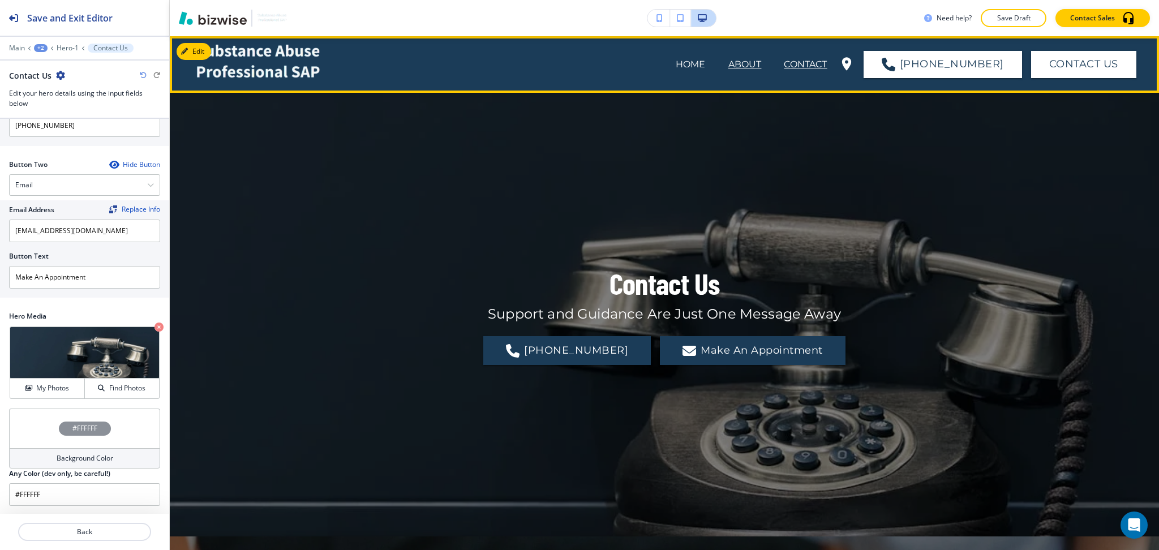
click at [760, 62] on p "ABOUT" at bounding box center [744, 65] width 33 height 14
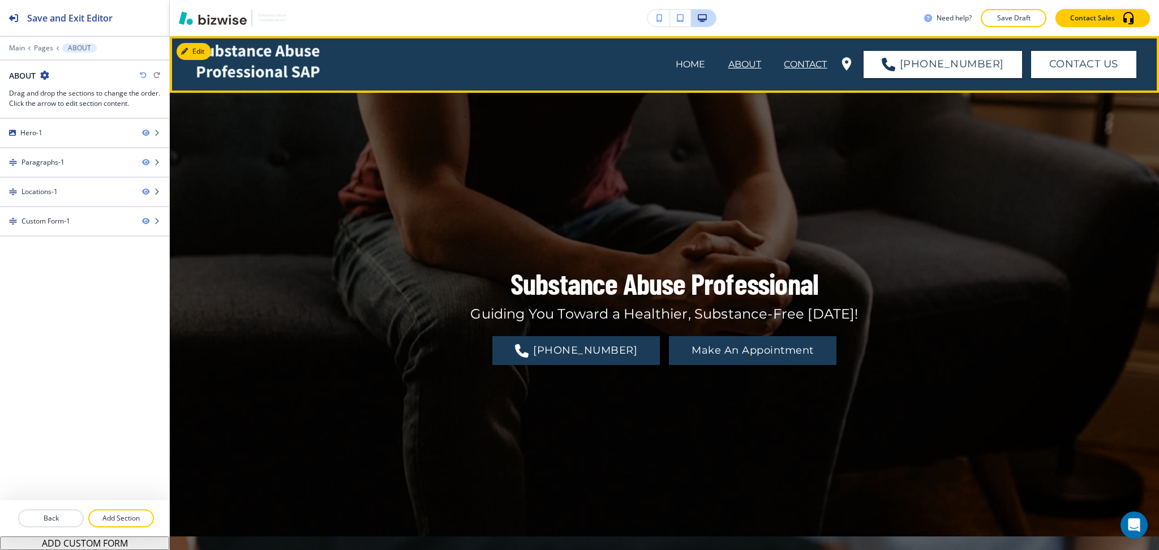
click at [821, 63] on p "CONTACT" at bounding box center [804, 65] width 43 height 14
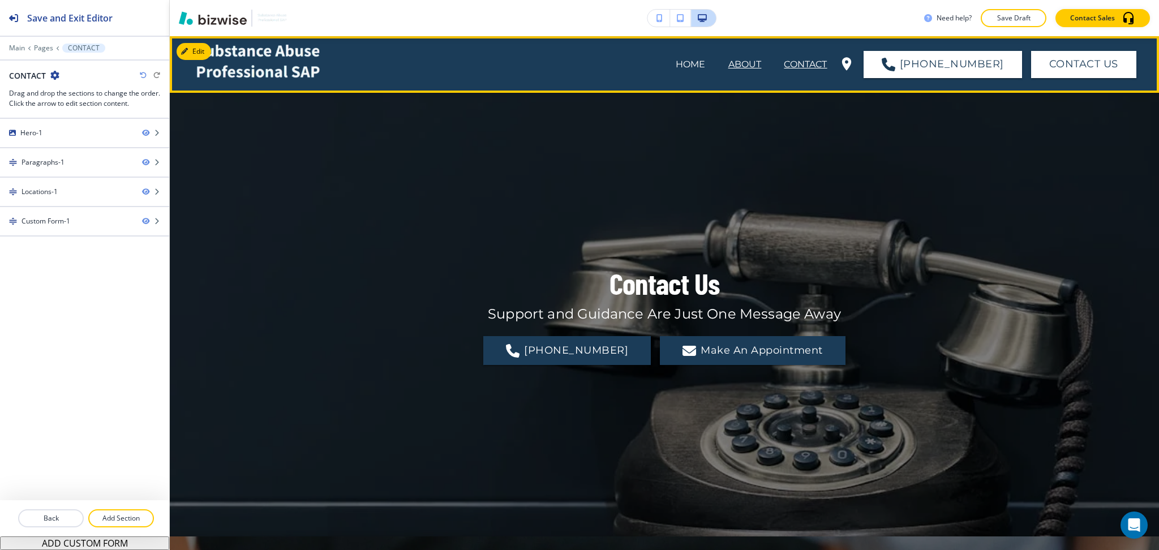
click at [753, 66] on p "ABOUT" at bounding box center [744, 65] width 33 height 14
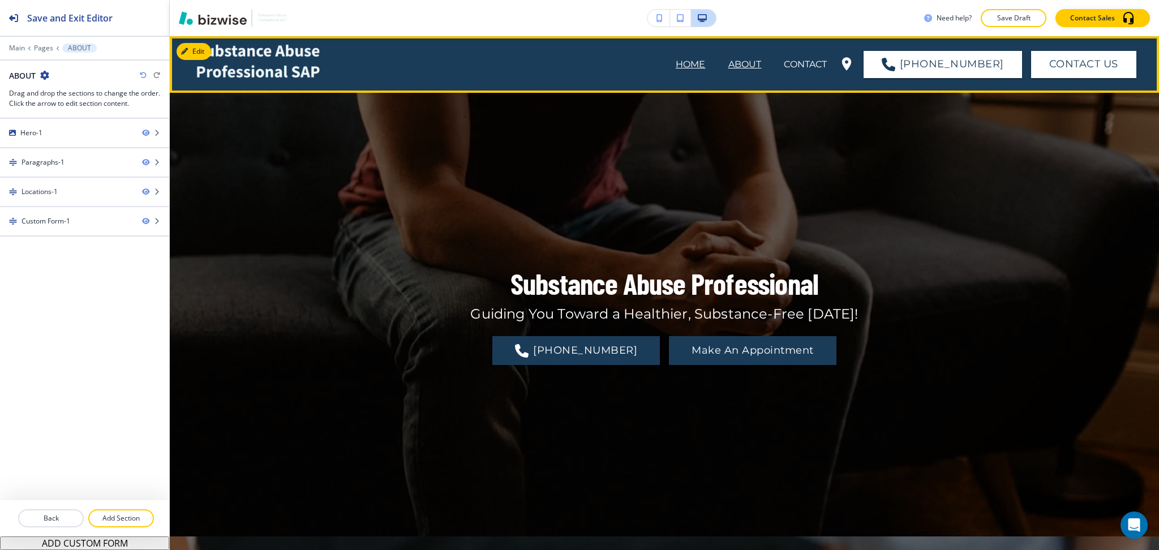
click at [705, 62] on p "HOME" at bounding box center [690, 65] width 30 height 14
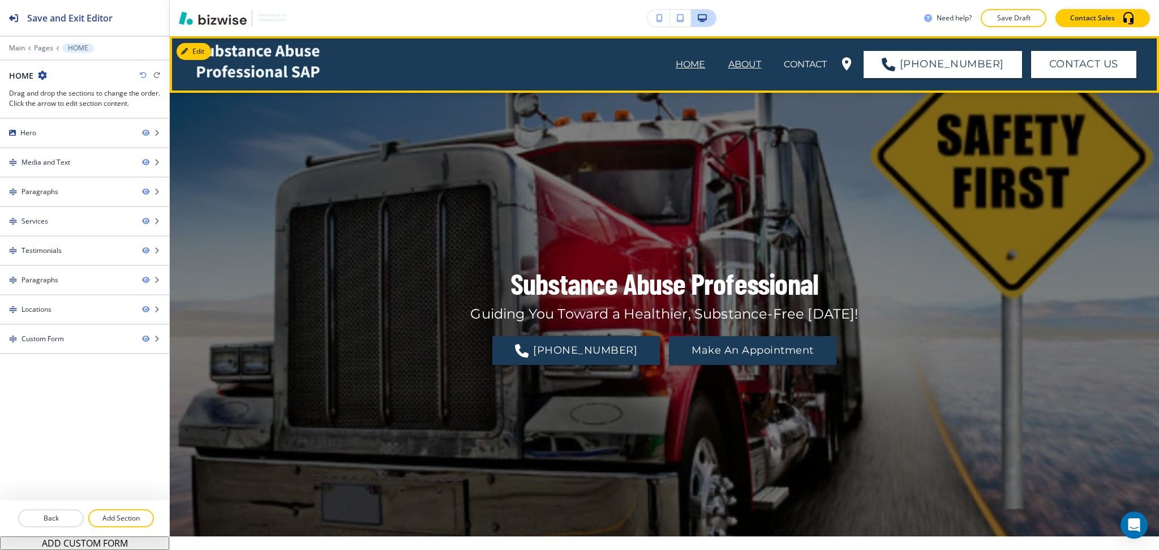
click at [745, 63] on p "ABOUT" at bounding box center [744, 65] width 33 height 14
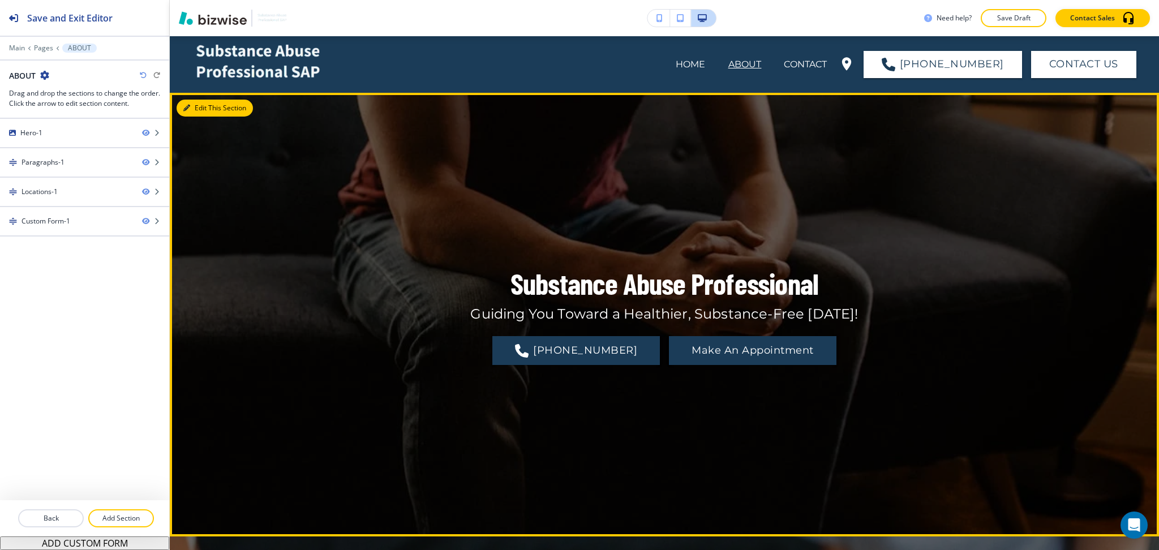
click at [196, 104] on button "Edit This Section" at bounding box center [214, 108] width 76 height 17
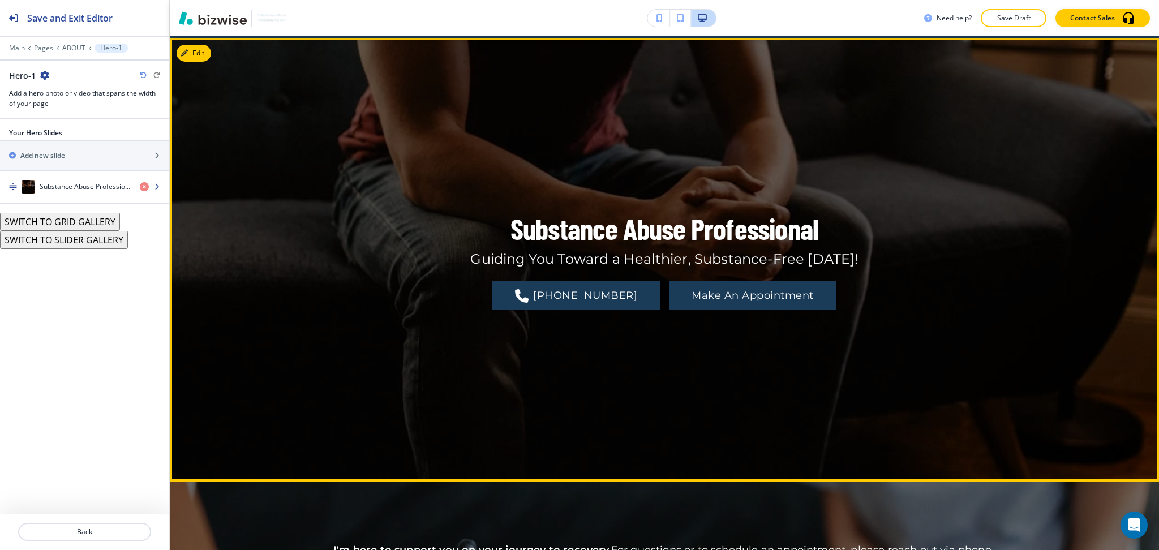
scroll to position [57, 0]
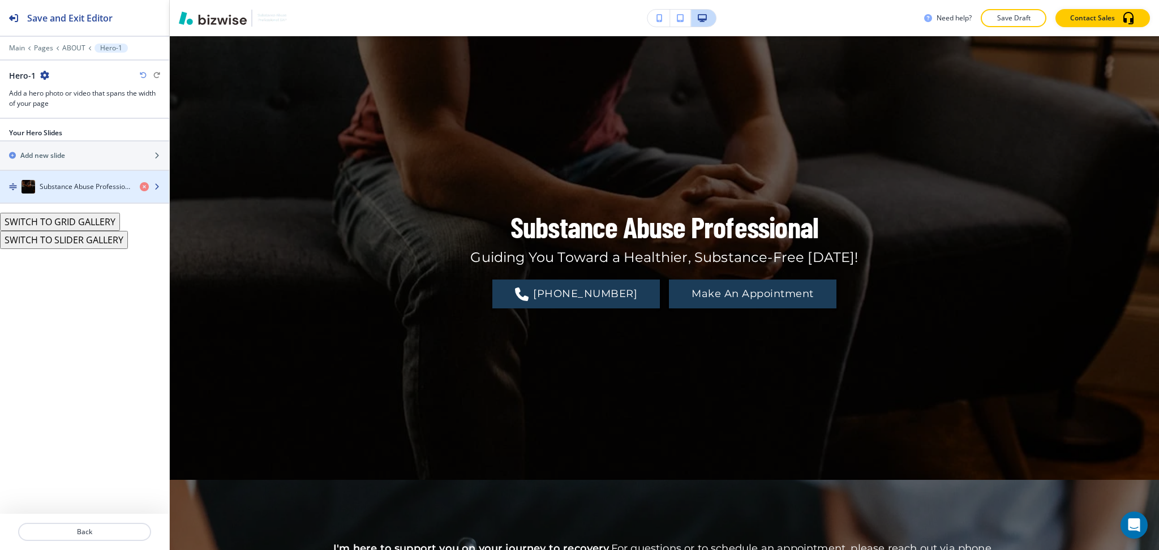
click at [74, 184] on h4 "Substance Abuse Professional" at bounding box center [85, 187] width 91 height 10
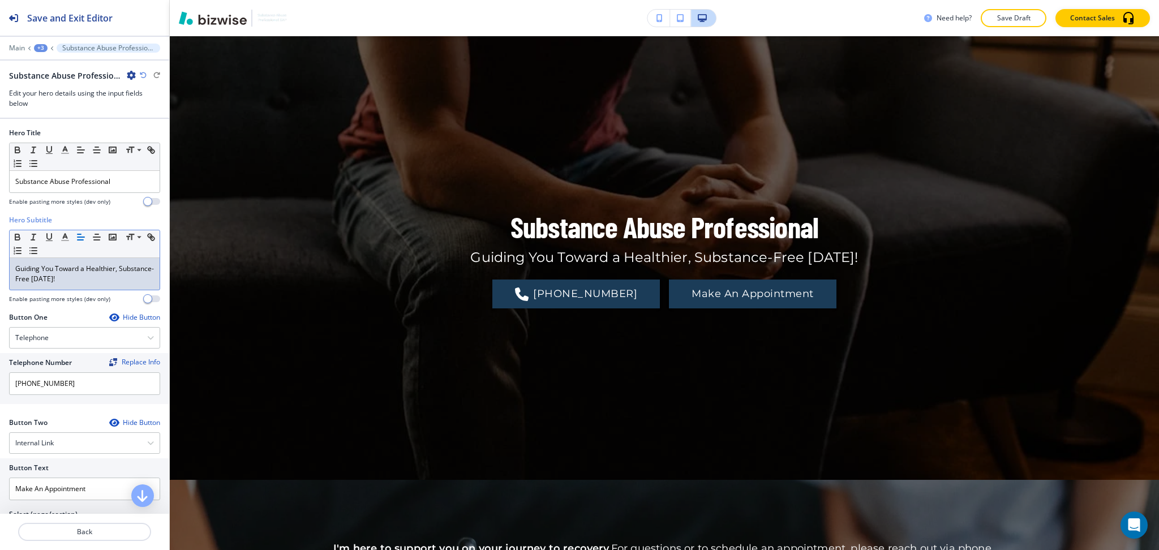
click at [97, 277] on p "Guiding You Toward a Healthier, Substance-Free Tomorrow!" at bounding box center [84, 274] width 139 height 20
click at [121, 178] on p "Substance Abuse Professional" at bounding box center [84, 181] width 139 height 10
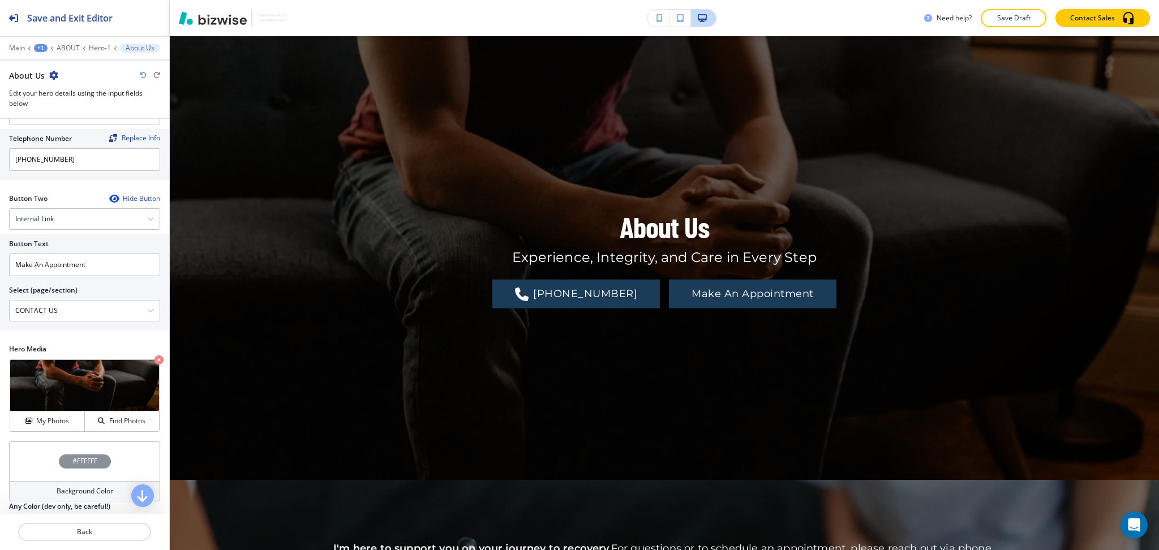
scroll to position [225, 0]
drag, startPoint x: 82, startPoint y: 310, endPoint x: 0, endPoint y: 309, distance: 82.0
click at [0, 309] on div "Button Text Make An Appointment Select (page/section) CONTACT US HOME HOME | He…" at bounding box center [84, 281] width 169 height 96
click at [107, 268] on input "Make An Appointment" at bounding box center [84, 263] width 151 height 23
paste input "CONTACT US"
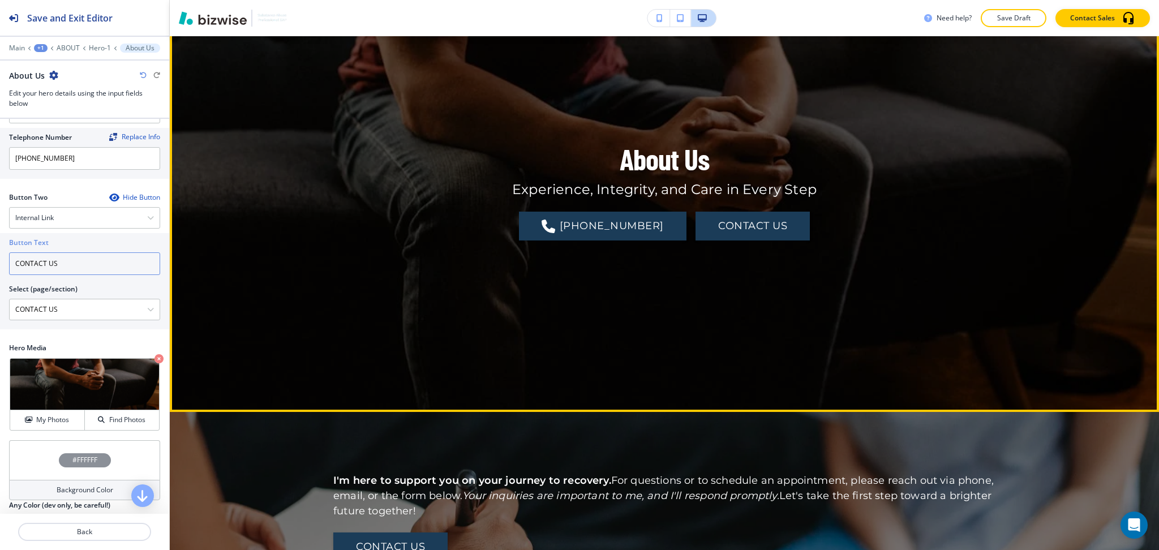
scroll to position [0, 0]
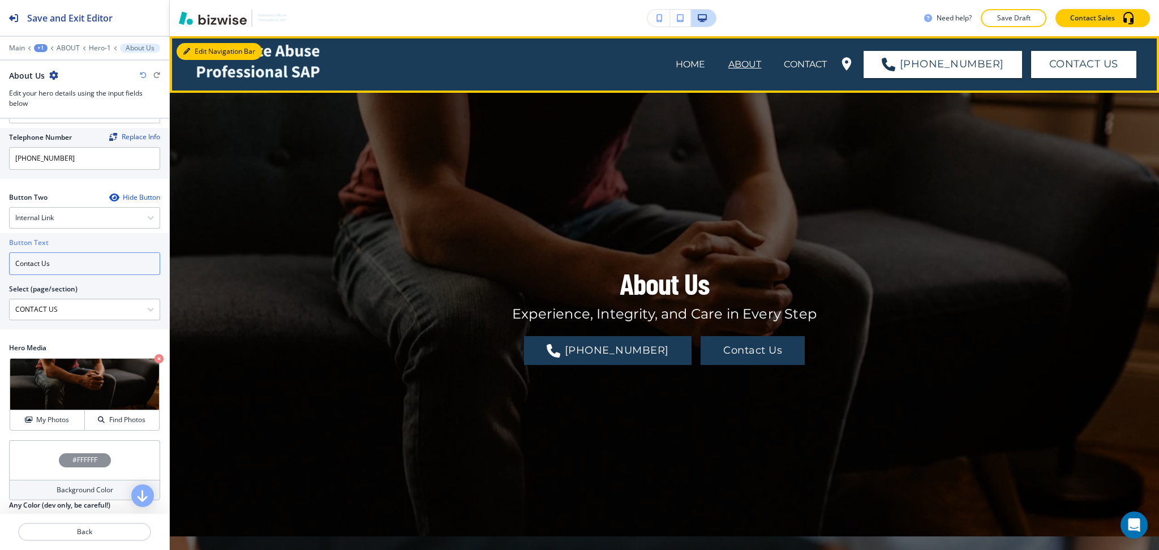
type input "Contact Us"
click at [193, 51] on button "Edit Navigation Bar" at bounding box center [218, 51] width 85 height 17
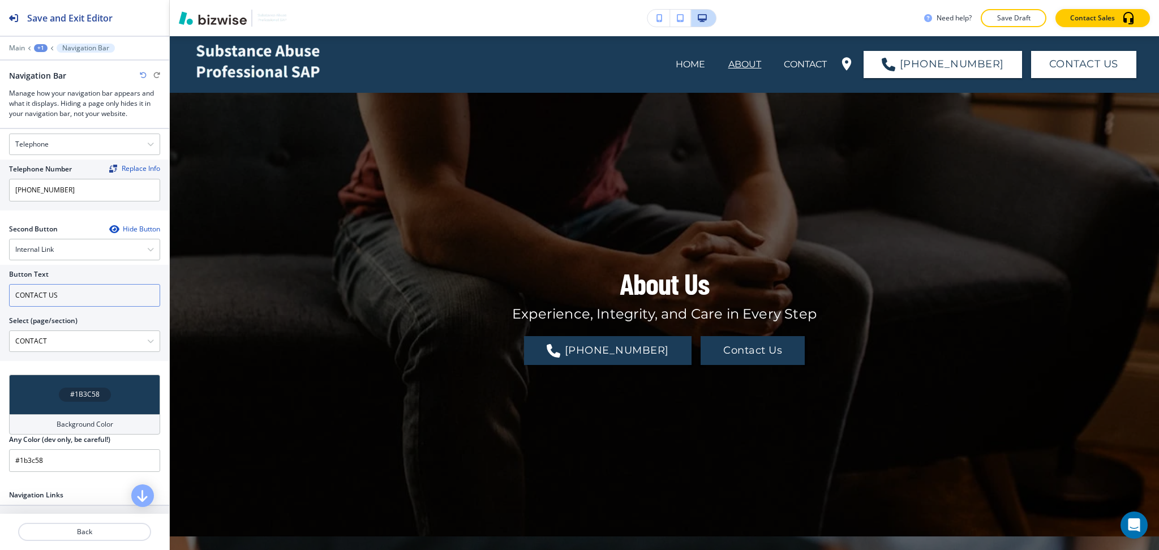
scroll to position [301, 0]
click at [68, 302] on input "CONTACT US" at bounding box center [84, 294] width 151 height 23
paste input "ontact Us"
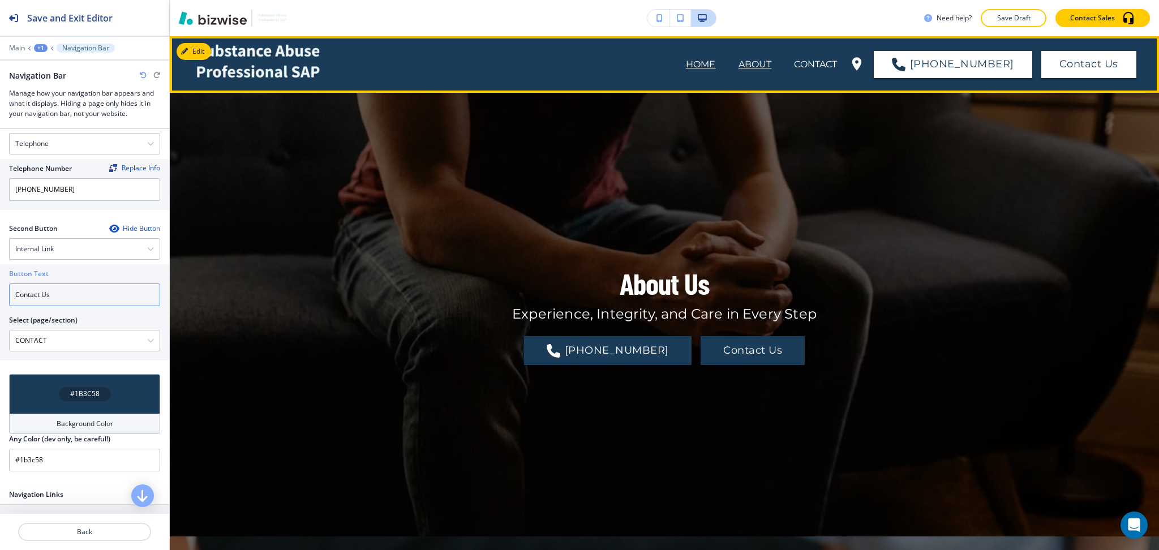
type input "Contact Us"
click at [712, 58] on p "HOME" at bounding box center [701, 65] width 30 height 14
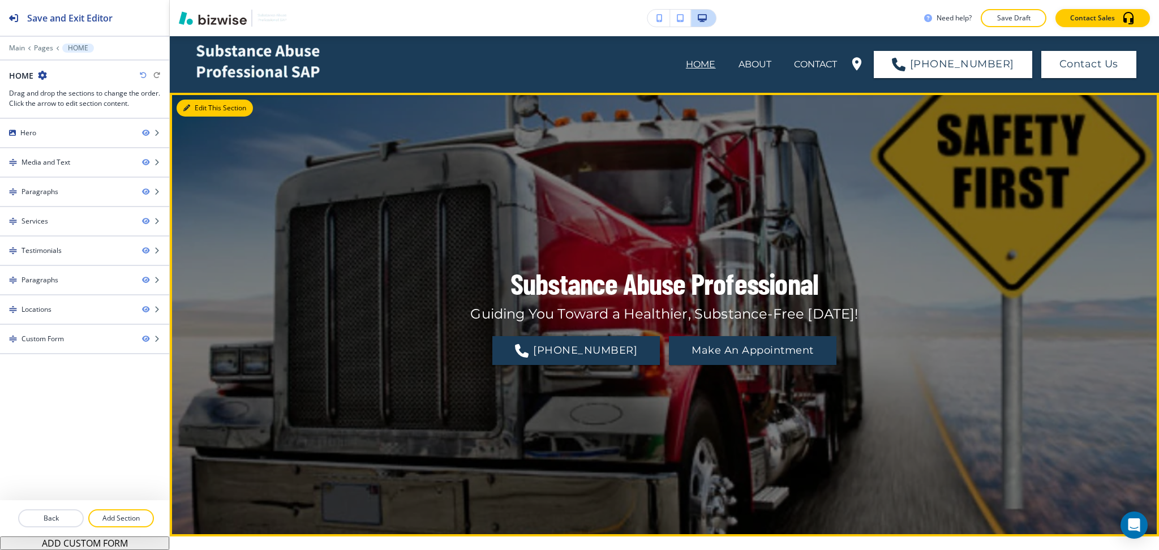
click at [206, 108] on button "Edit This Section" at bounding box center [214, 108] width 76 height 17
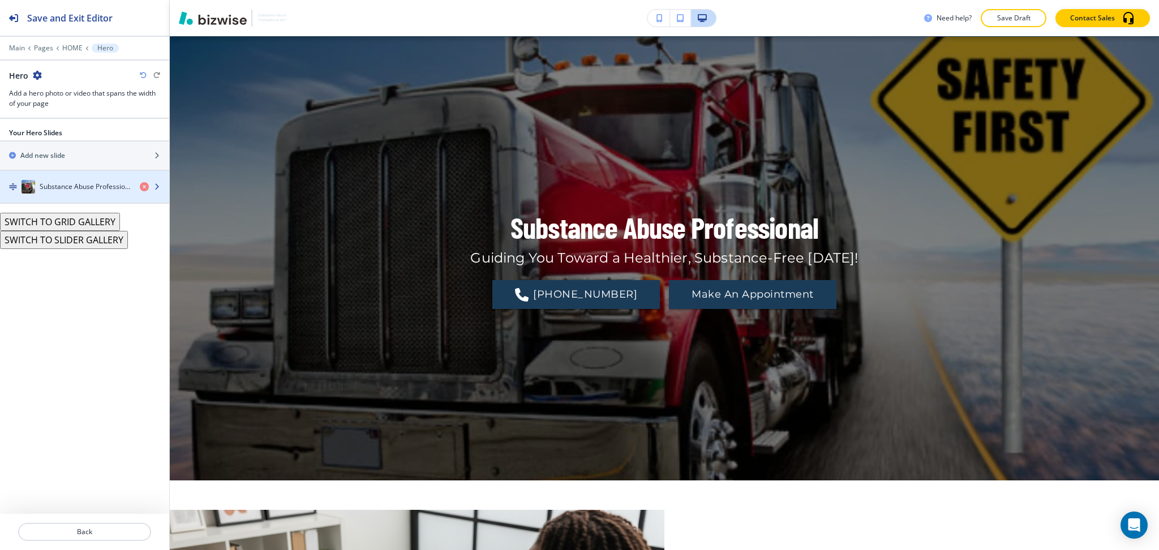
scroll to position [57, 0]
click at [83, 195] on div "button" at bounding box center [84, 197] width 169 height 9
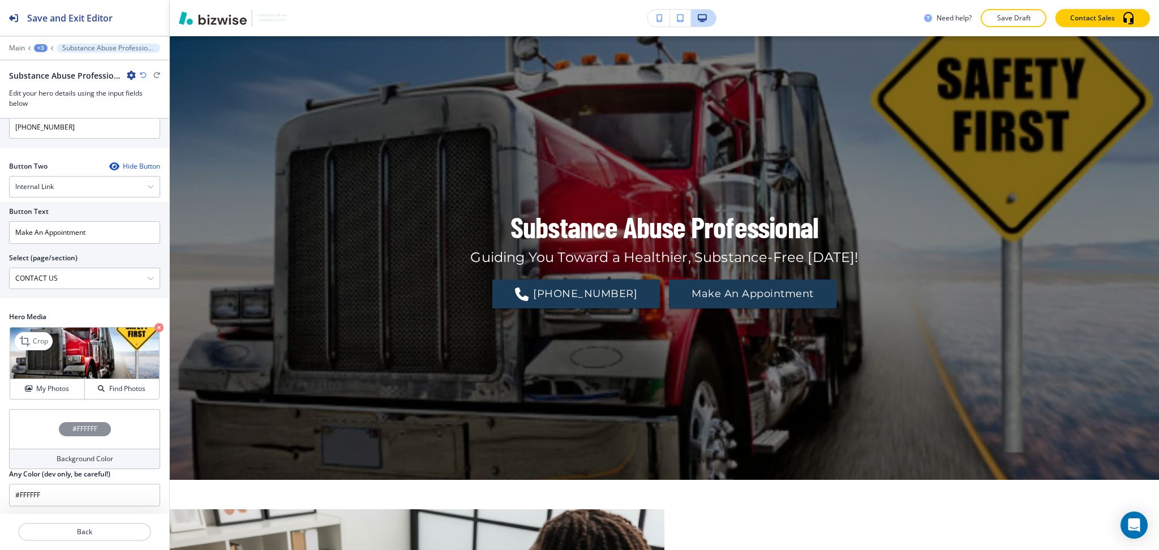
scroll to position [258, 0]
click at [102, 235] on input "Make An Appointment" at bounding box center [84, 230] width 151 height 23
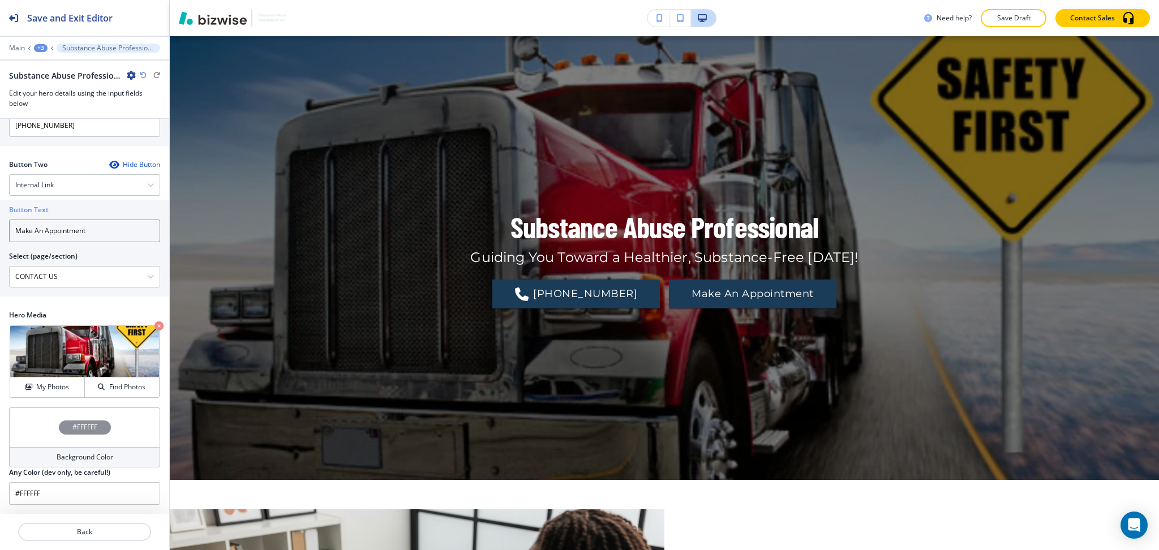
paste input "Contact Us"
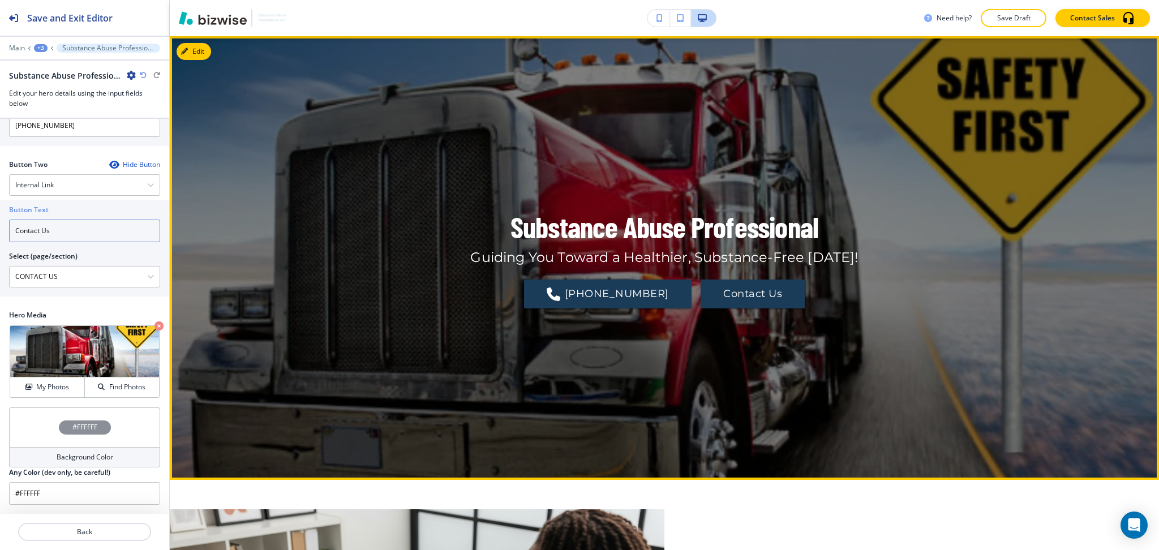
scroll to position [0, 0]
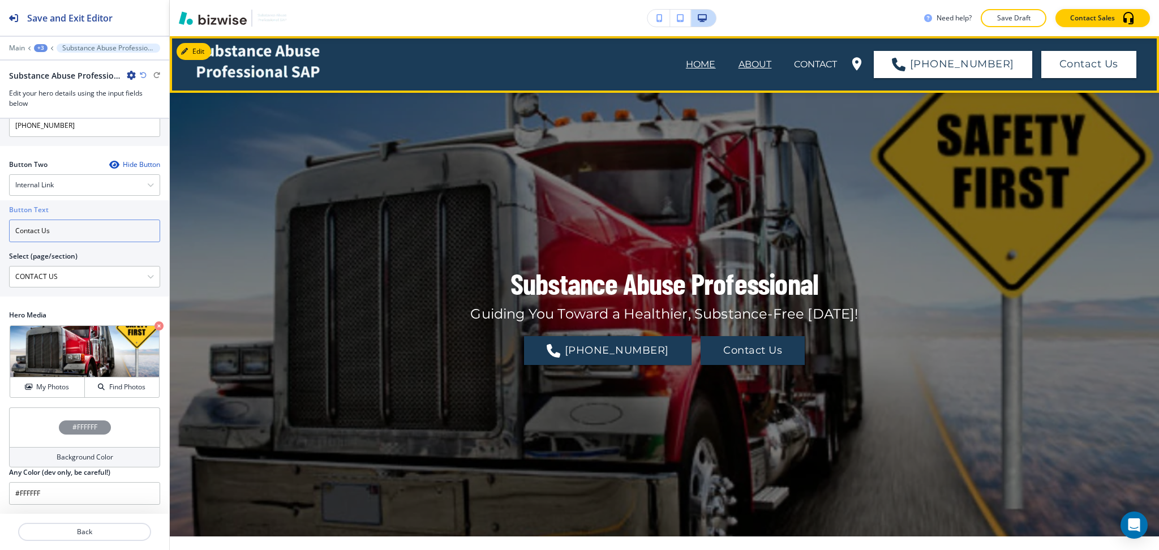
type input "Contact Us"
click at [762, 65] on p "ABOUT" at bounding box center [754, 65] width 33 height 14
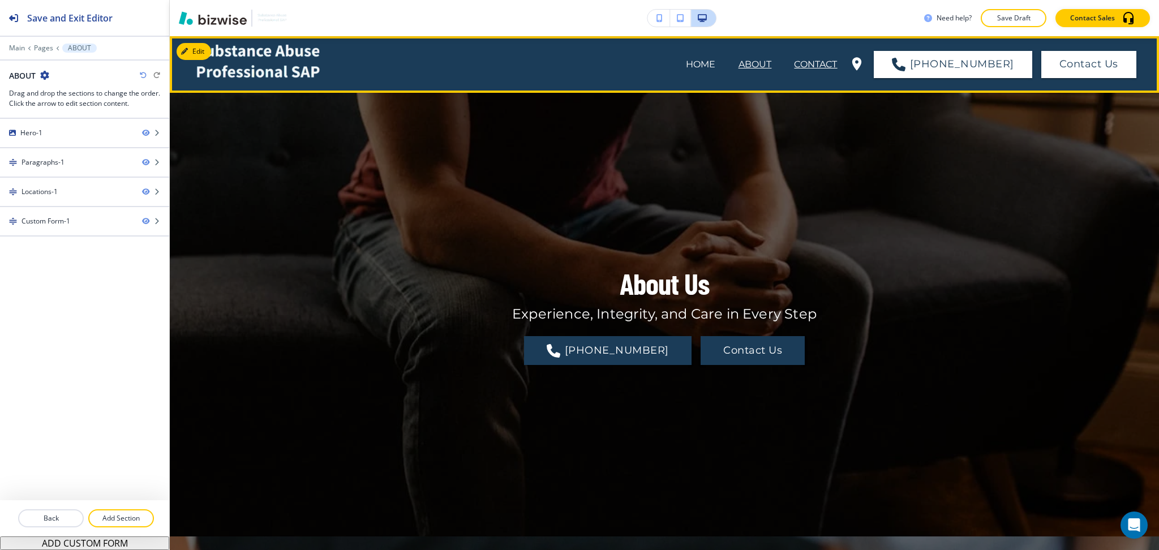
click at [815, 63] on p "CONTACT" at bounding box center [815, 65] width 43 height 14
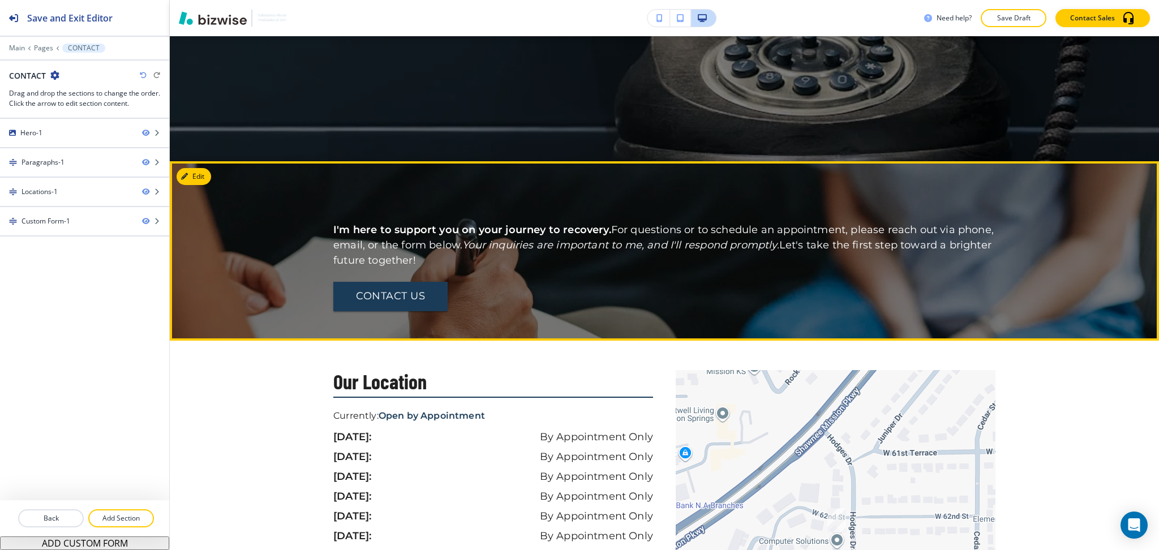
scroll to position [376, 0]
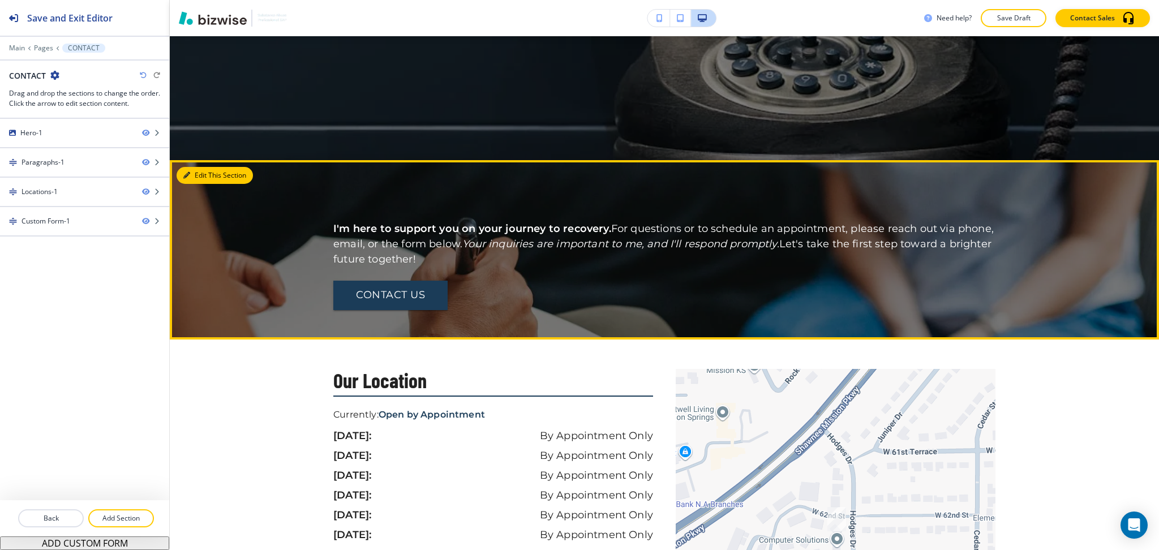
click at [205, 176] on button "Edit This Section" at bounding box center [214, 175] width 76 height 17
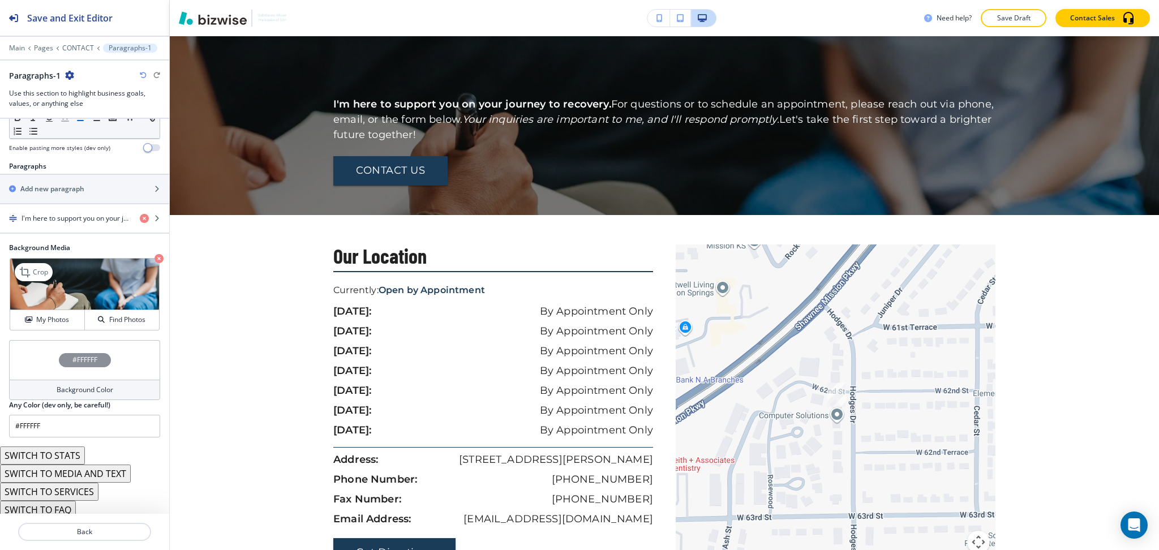
scroll to position [154, 0]
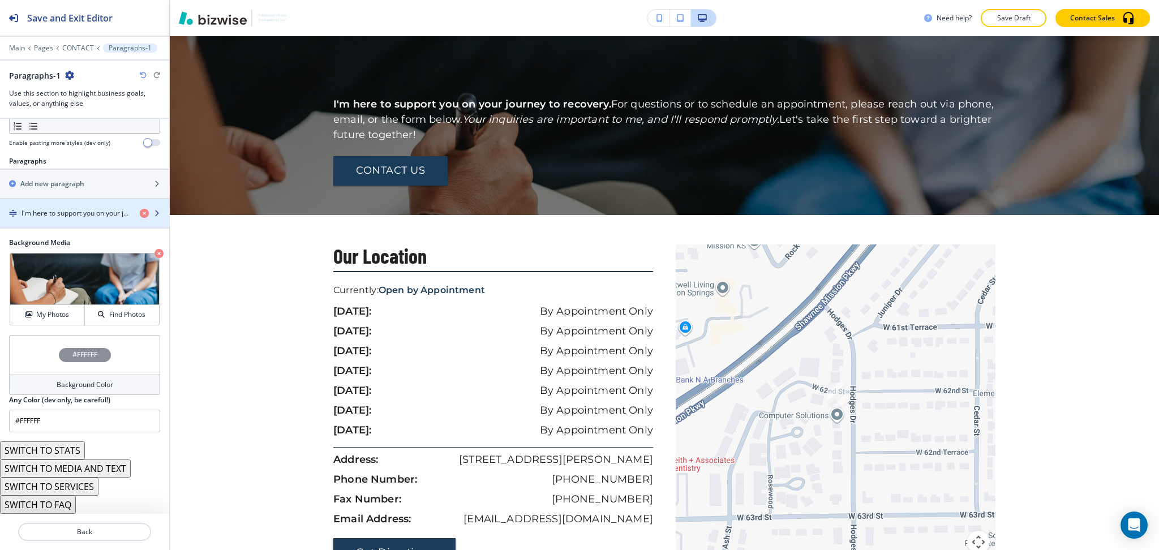
click at [55, 218] on h4 "I'm here to support you on your journey to recovery. For questions or to schedu…" at bounding box center [75, 213] width 109 height 10
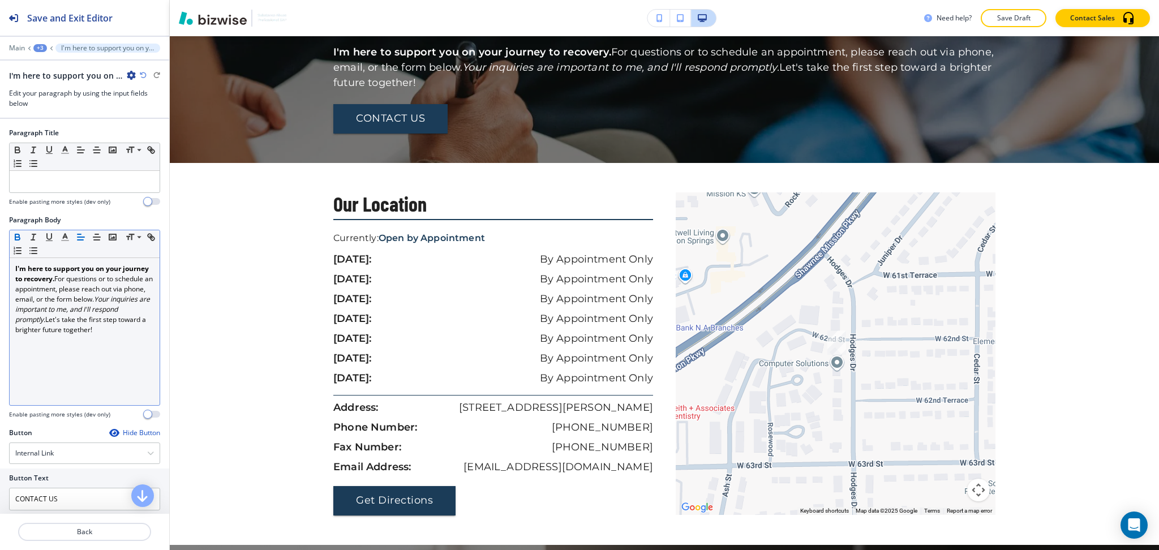
scroll to position [64, 0]
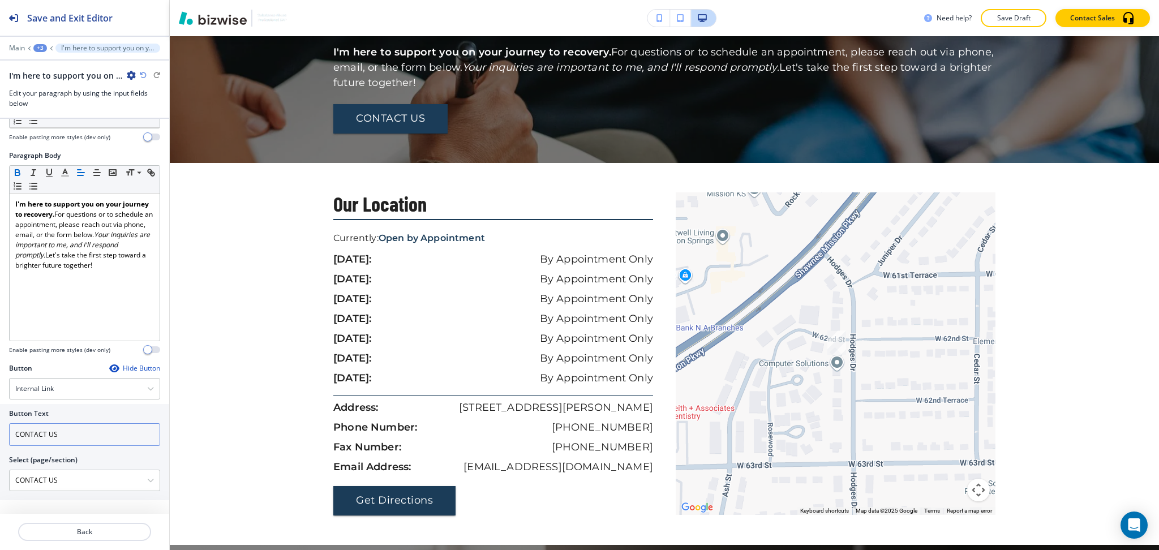
click at [91, 436] on input "CONTACT US" at bounding box center [84, 434] width 151 height 23
paste input "ontact Us"
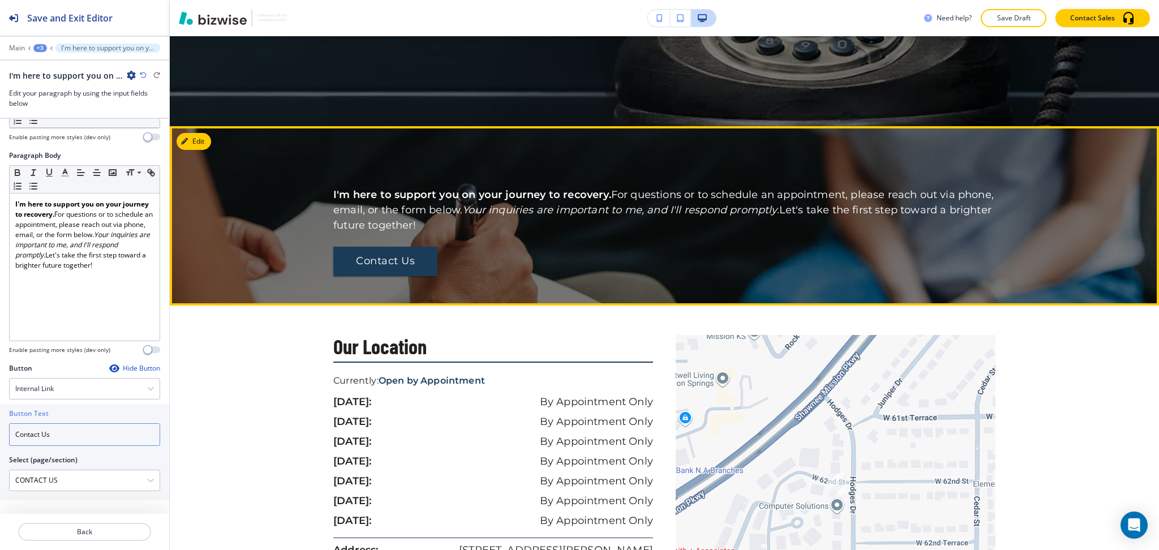
scroll to position [410, 0]
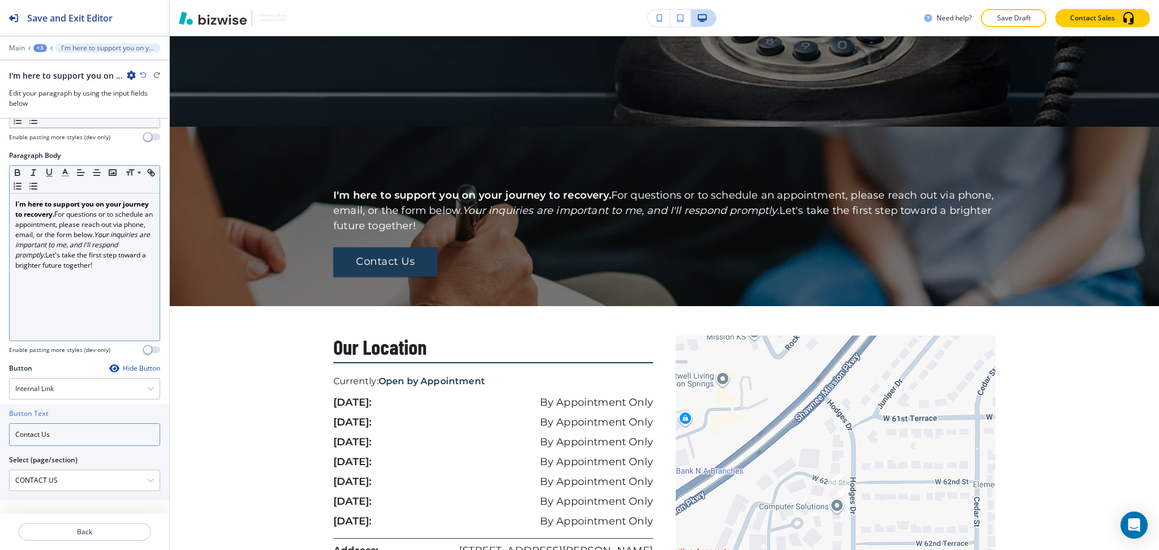
type input "Contact Us"
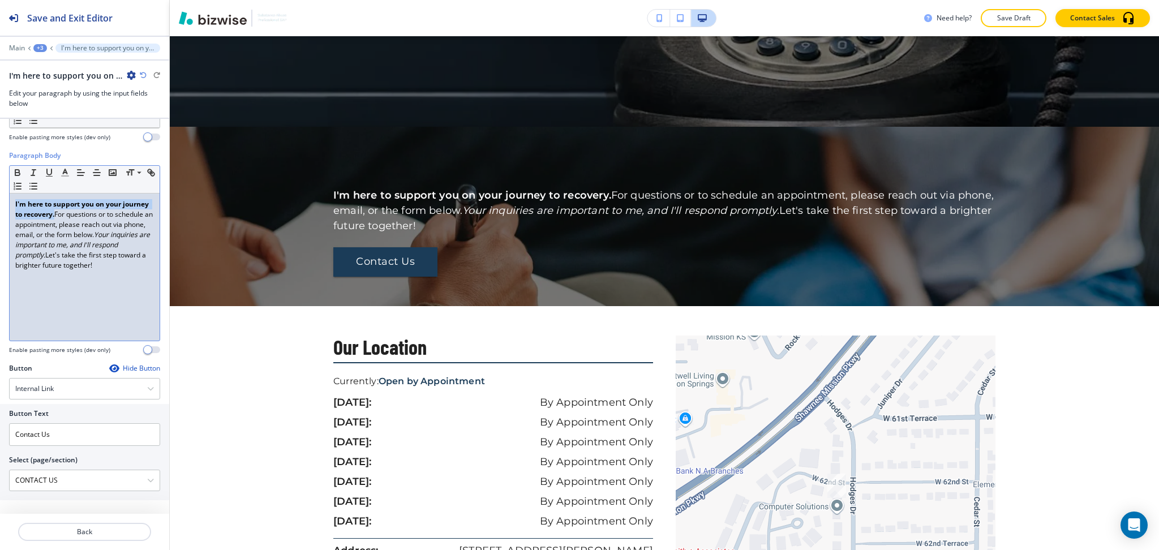
drag, startPoint x: 84, startPoint y: 216, endPoint x: 0, endPoint y: 191, distance: 87.3
click at [0, 191] on div "Paragraph Body Small Normal Large Huge I'm here to support you on your journey …" at bounding box center [84, 256] width 169 height 213
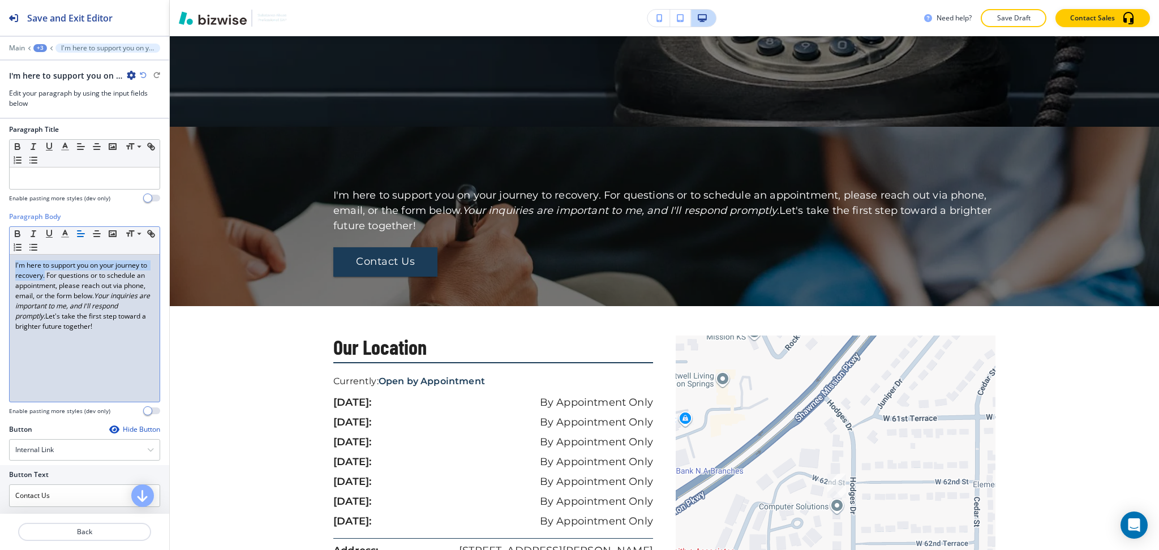
scroll to position [0, 0]
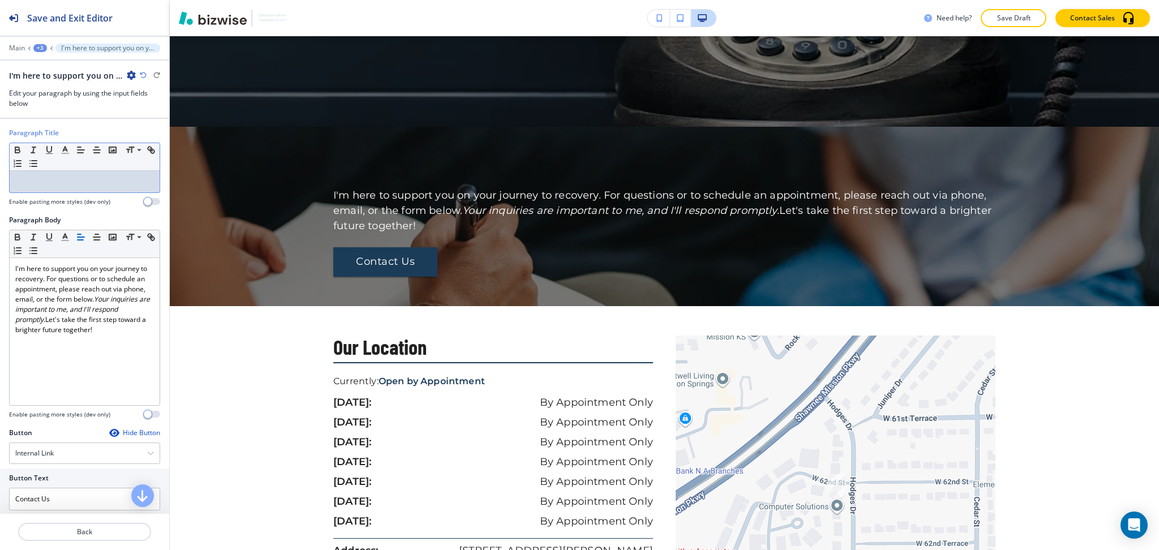
click at [84, 186] on p at bounding box center [84, 181] width 139 height 10
paste div
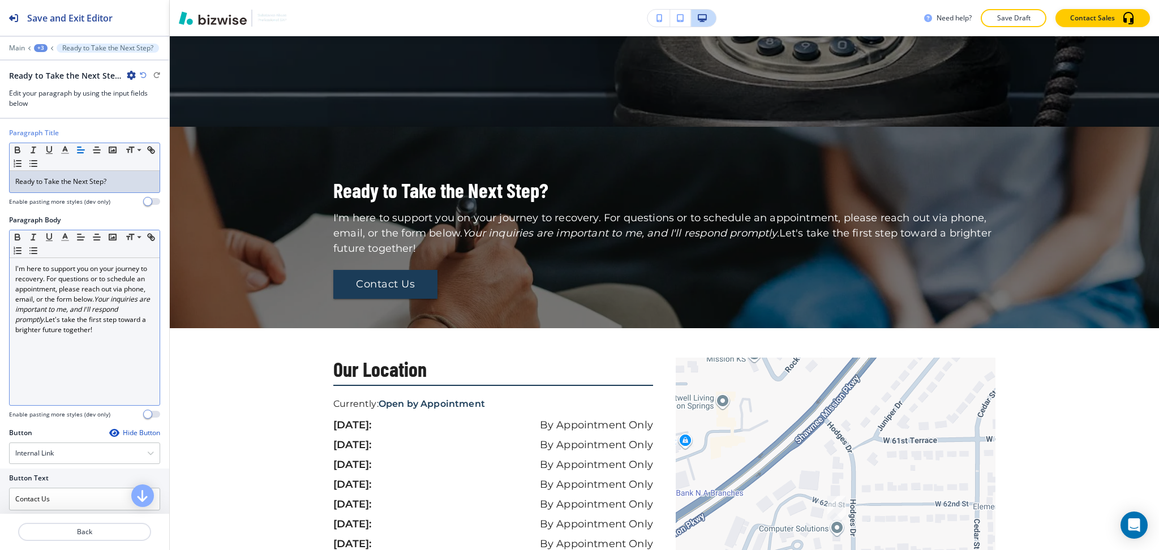
click at [107, 328] on p "I'm here to support you on your journey to recovery. For questions or to schedu…" at bounding box center [84, 299] width 139 height 71
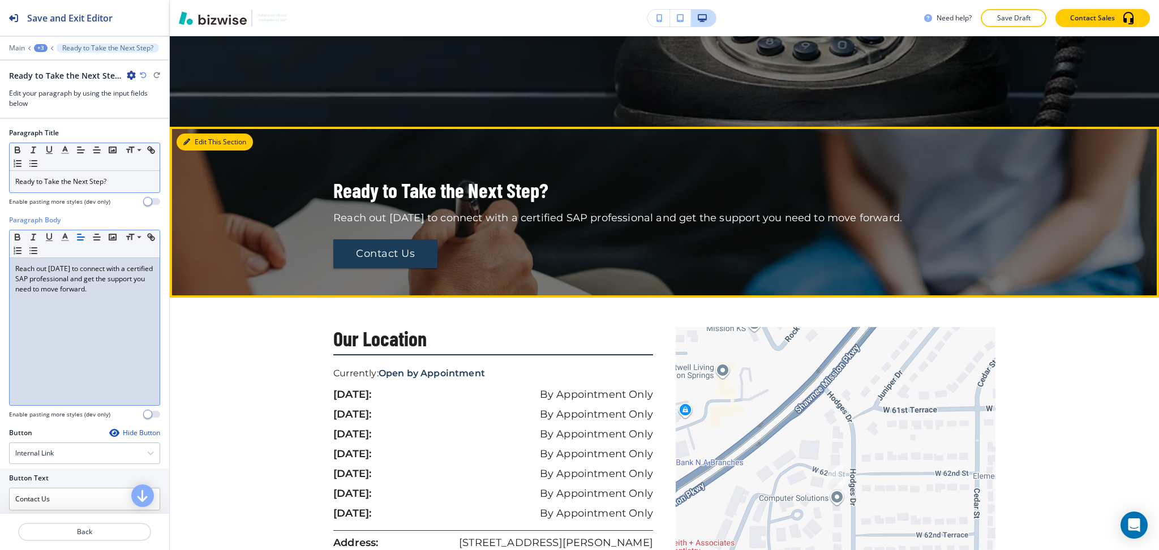
click at [201, 138] on button "Edit This Section" at bounding box center [214, 141] width 76 height 17
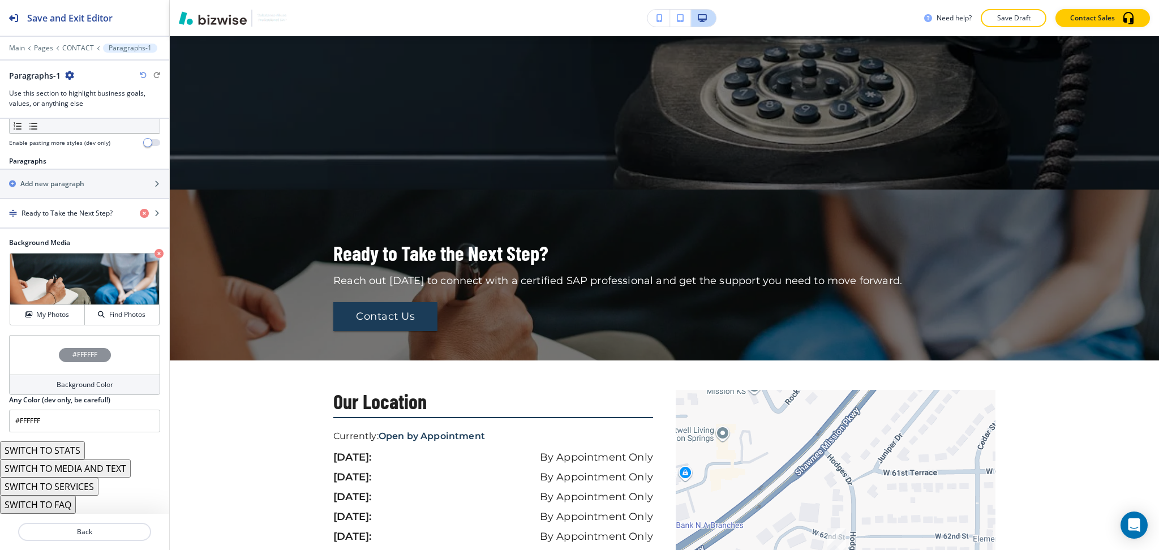
scroll to position [346, 0]
click at [74, 41] on div at bounding box center [84, 40] width 169 height 7
click at [79, 55] on div "Main Pages CONTACT Paragraphs-1 Paragraphs-1 Use this section to highlight busi…" at bounding box center [84, 76] width 169 height 65
click at [77, 52] on div "Main Pages CONTACT Paragraphs-1" at bounding box center [84, 48] width 151 height 9
click at [75, 48] on p "CONTACT" at bounding box center [78, 48] width 32 height 8
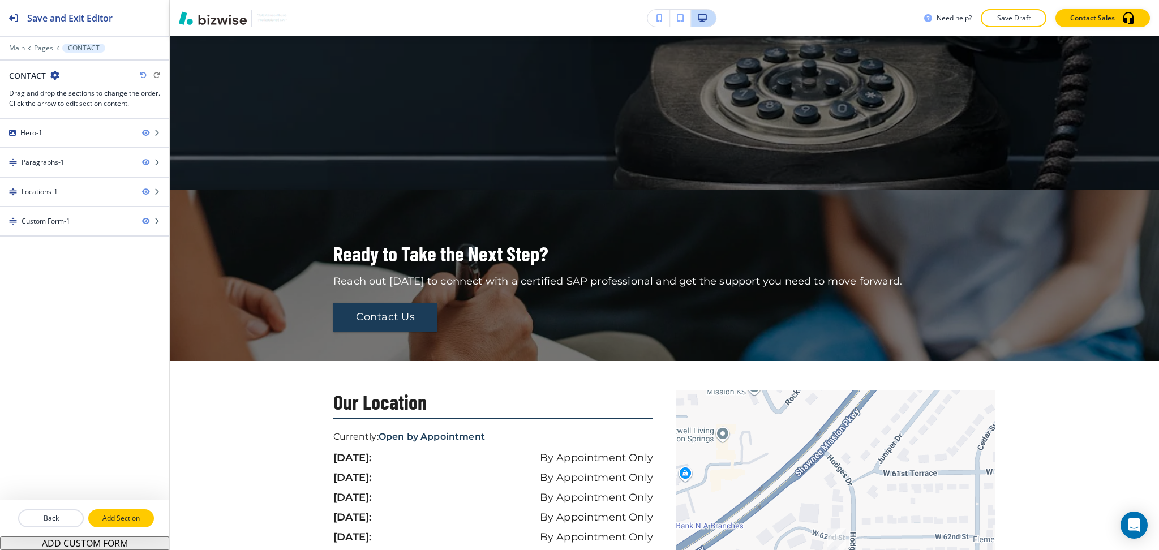
click at [129, 522] on p "Add Section" at bounding box center [120, 518] width 63 height 10
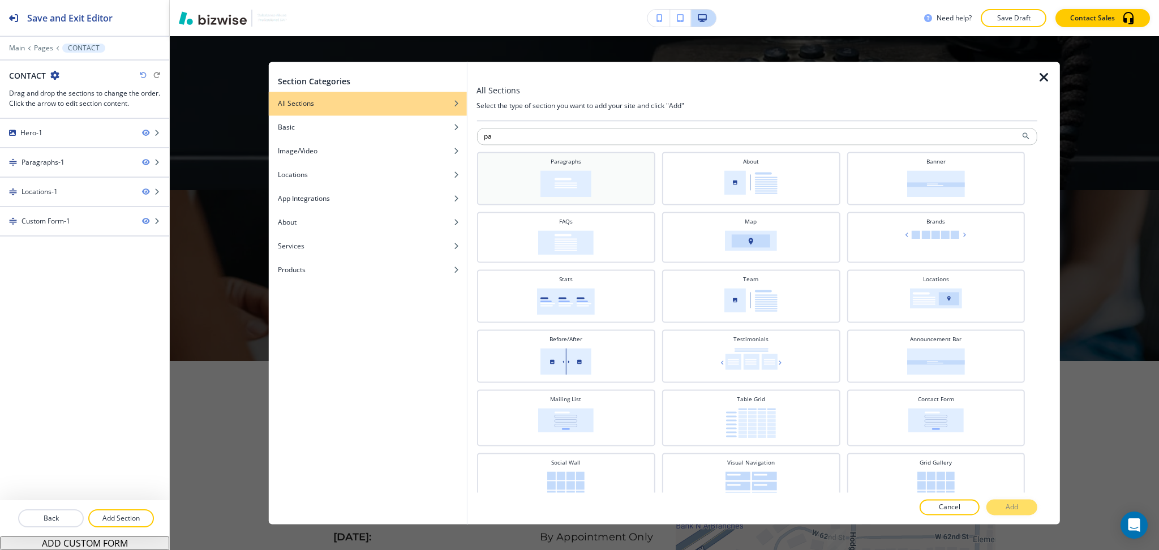
type input "pa"
click at [614, 171] on div "Paragraphs" at bounding box center [565, 177] width 167 height 40
click at [1001, 512] on button "Add" at bounding box center [1011, 507] width 51 height 16
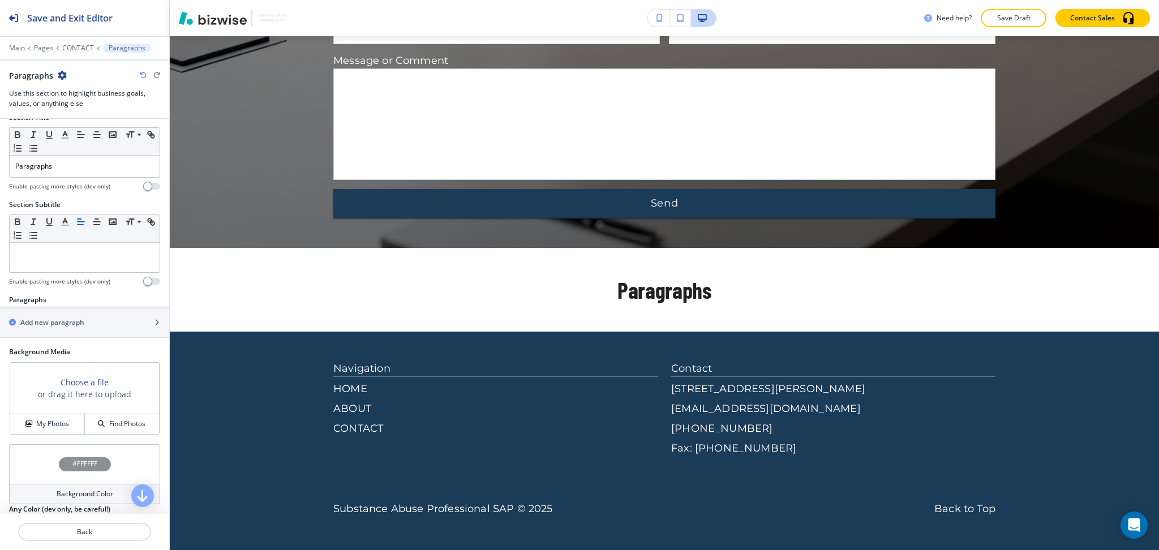
scroll to position [124, 0]
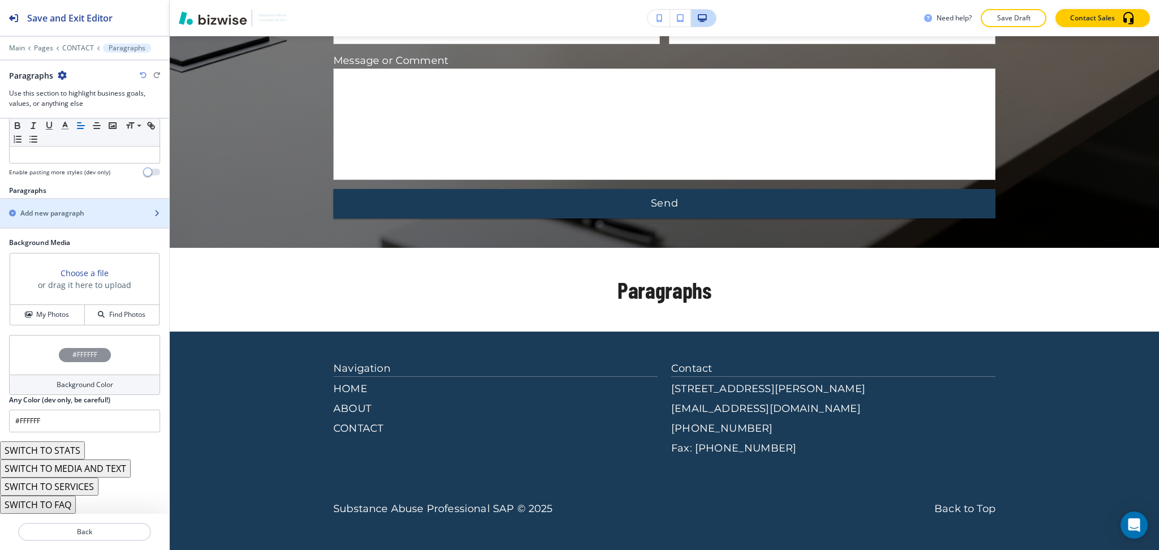
click at [70, 205] on div "button" at bounding box center [84, 203] width 169 height 9
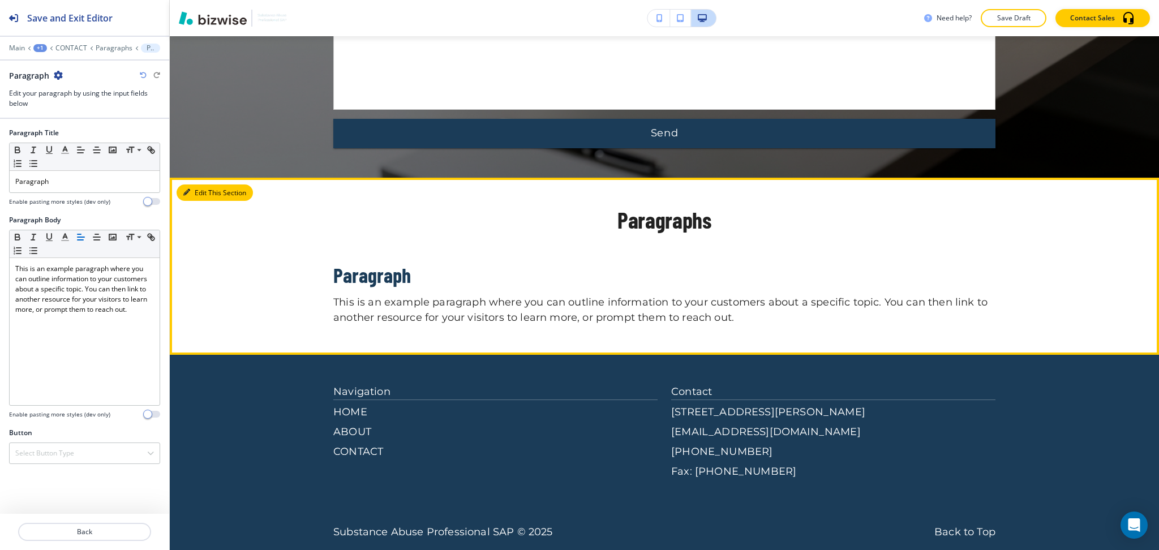
scroll to position [1319, 0]
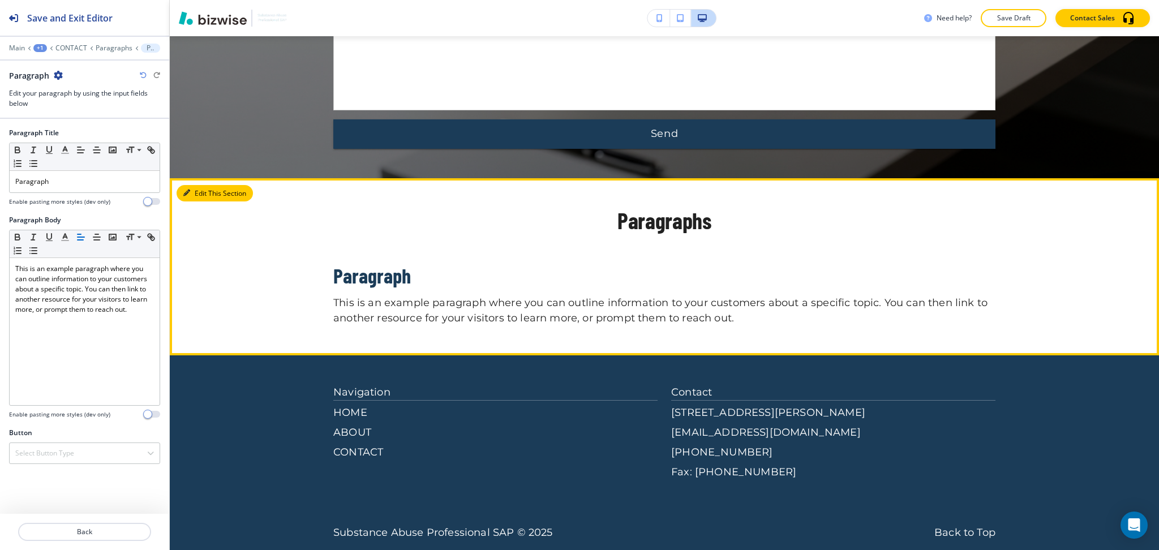
click at [192, 196] on button "Edit This Section" at bounding box center [214, 193] width 76 height 17
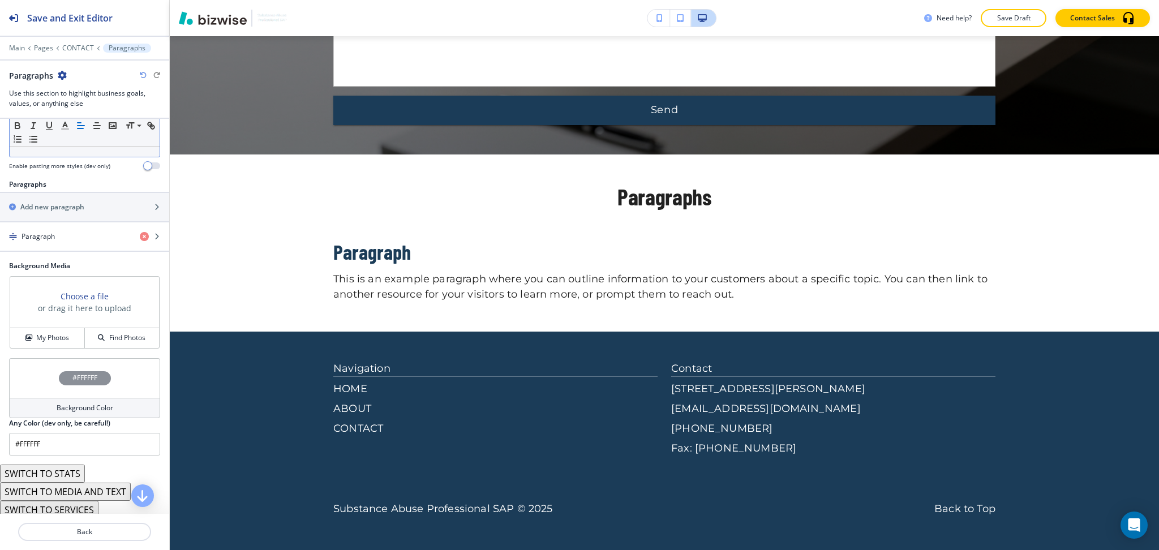
scroll to position [154, 0]
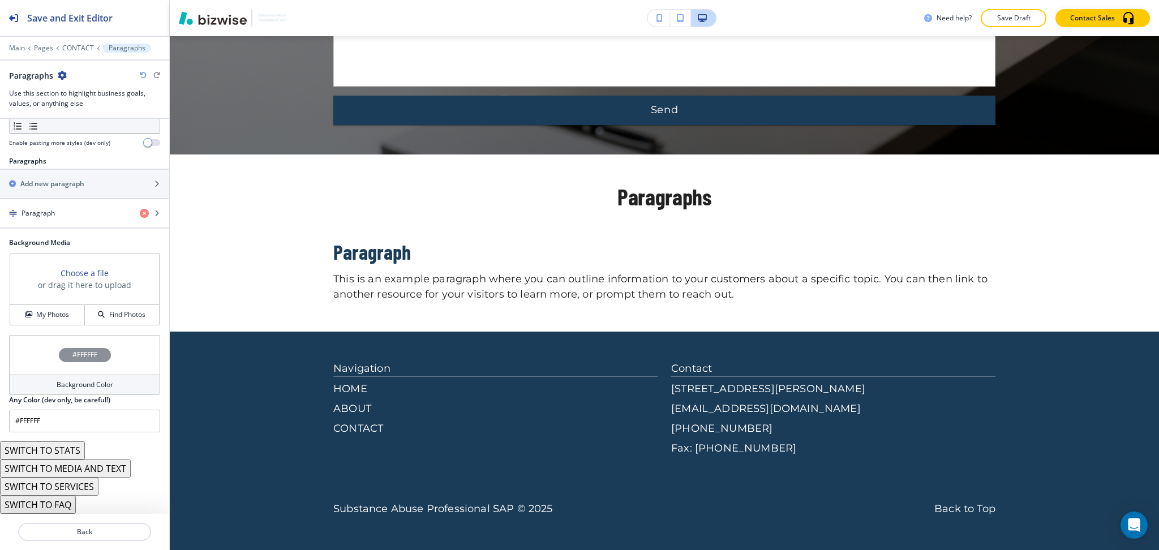
click at [72, 470] on button "SWITCH TO MEDIA AND TEXT" at bounding box center [65, 468] width 131 height 18
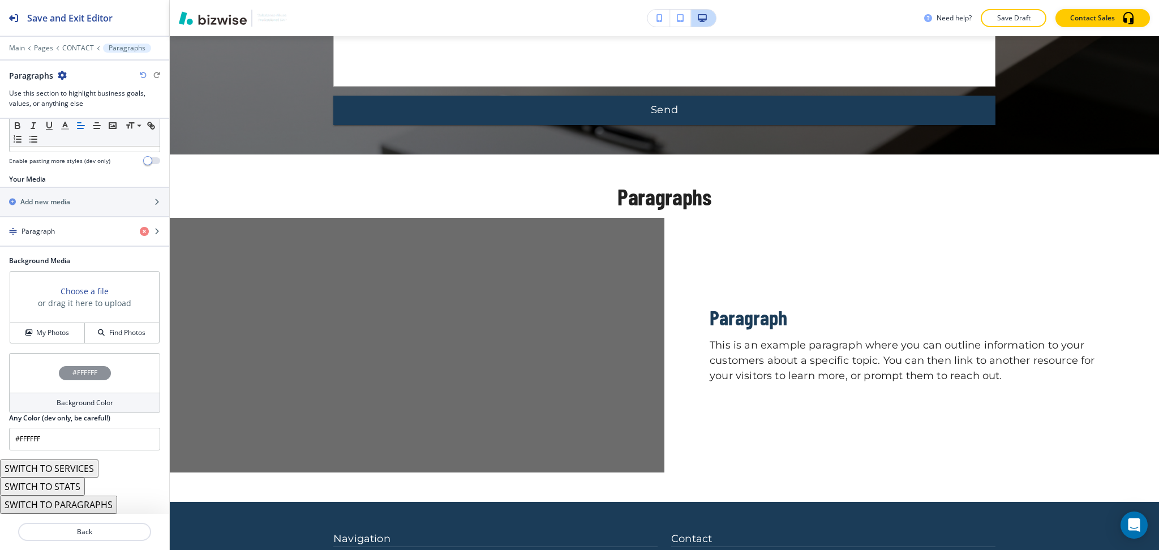
click at [74, 487] on button "SWITCH TO STATS" at bounding box center [42, 486] width 85 height 18
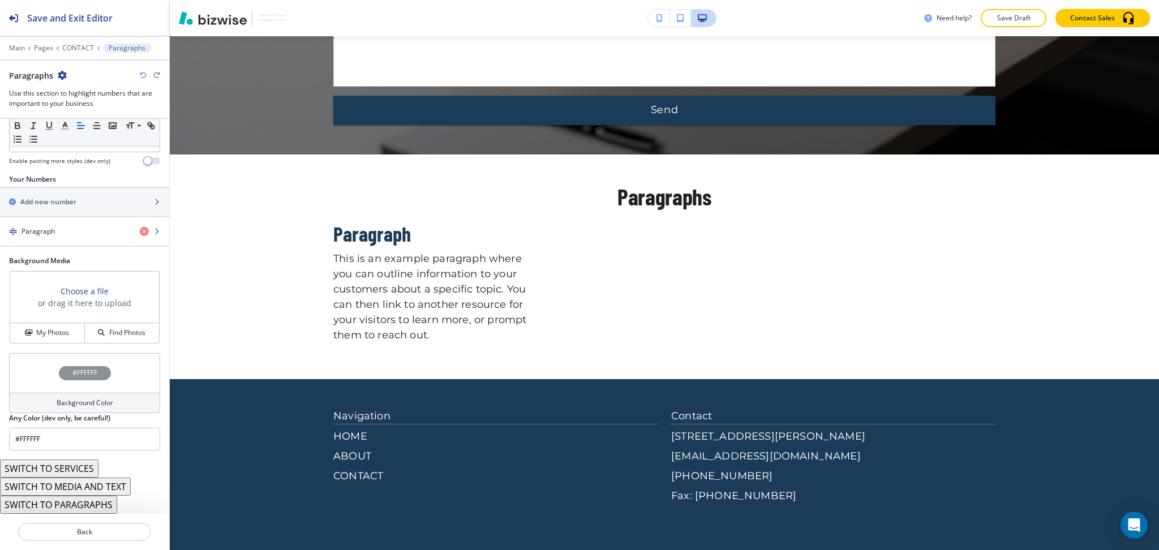
scroll to position [154, 0]
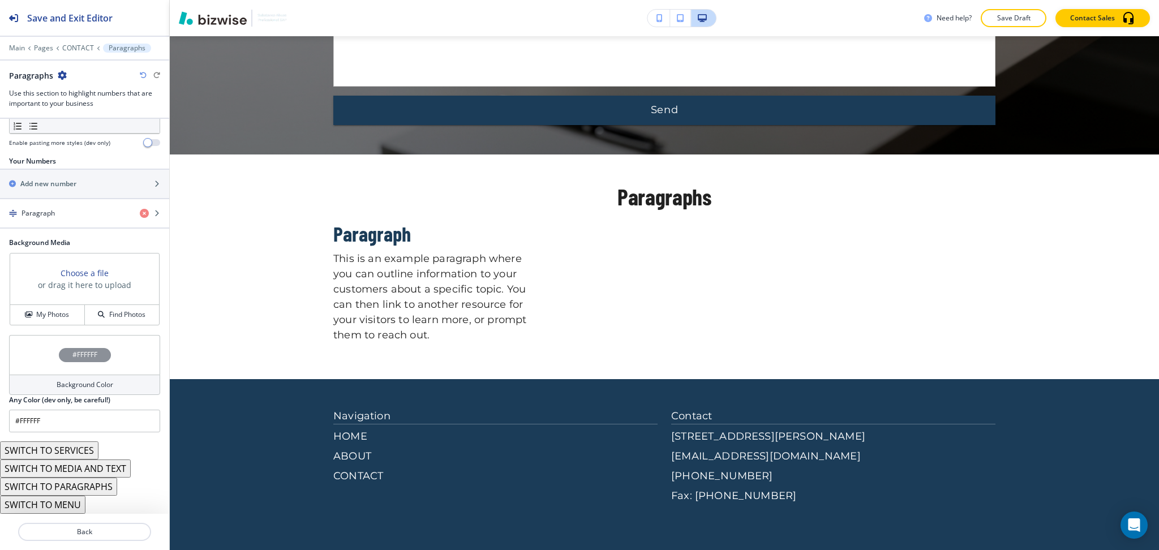
click at [78, 500] on button "SWITCH TO MENU" at bounding box center [42, 505] width 85 height 18
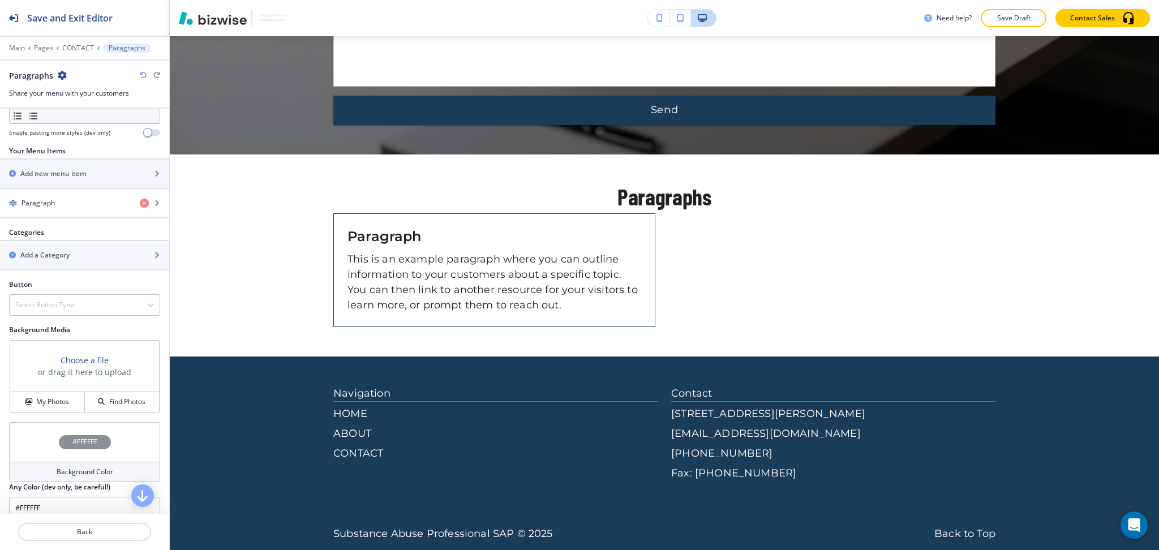
scroll to position [187, 0]
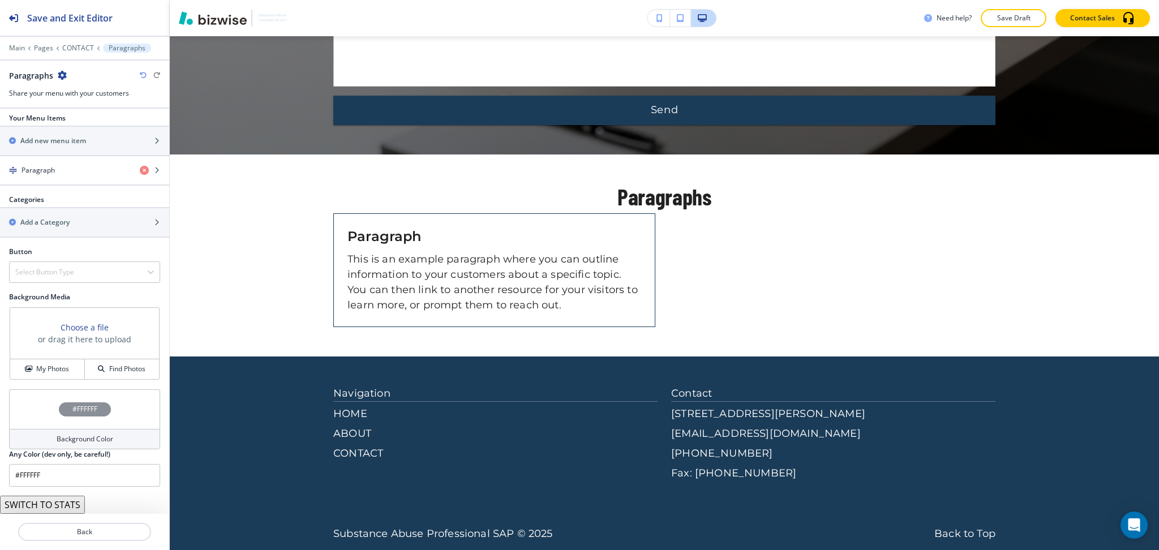
click at [61, 72] on icon "button" at bounding box center [62, 75] width 9 height 9
click at [84, 131] on p "Delete Section" at bounding box center [93, 135] width 58 height 10
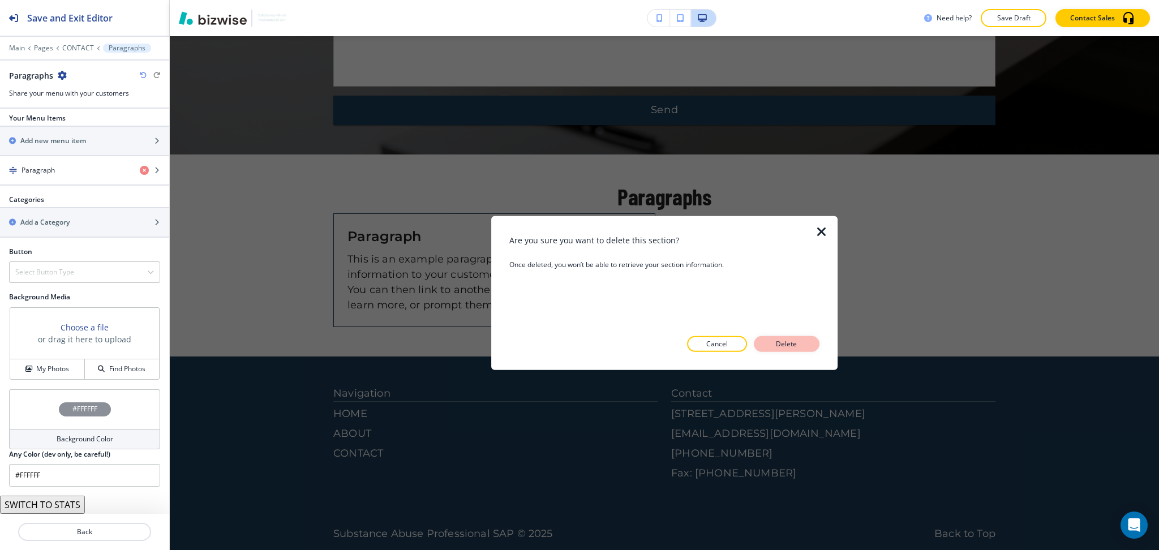
click at [784, 340] on p "Delete" at bounding box center [786, 344] width 27 height 10
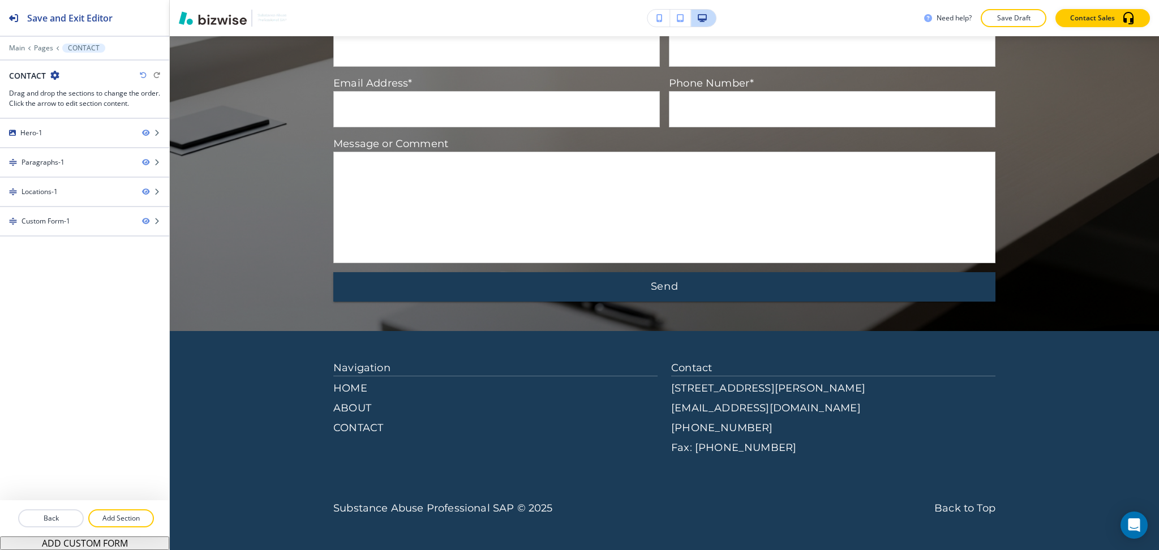
scroll to position [1165, 0]
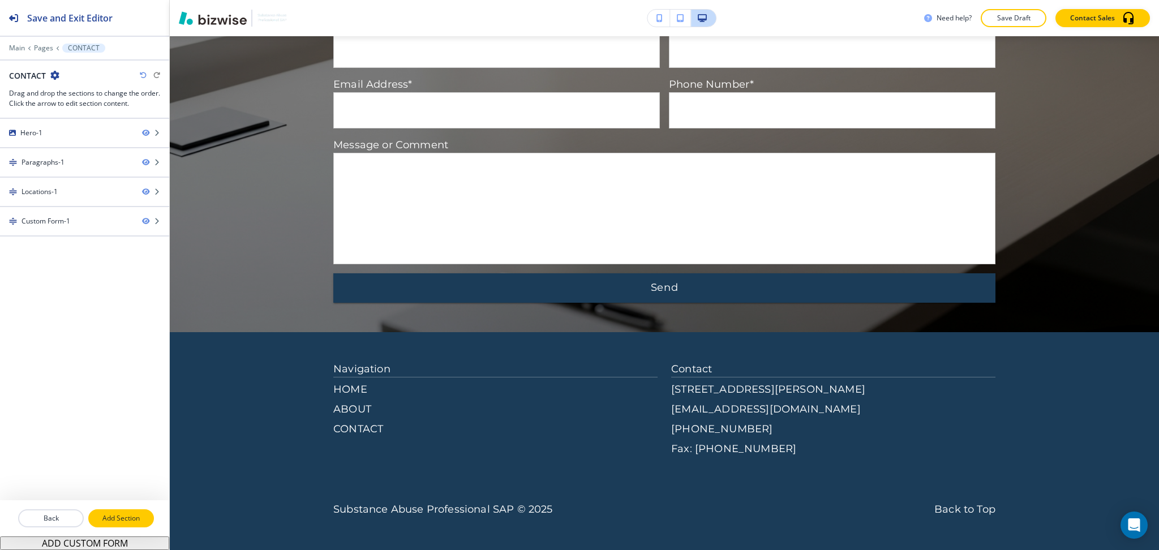
click at [111, 512] on button "Add Section" at bounding box center [121, 518] width 66 height 18
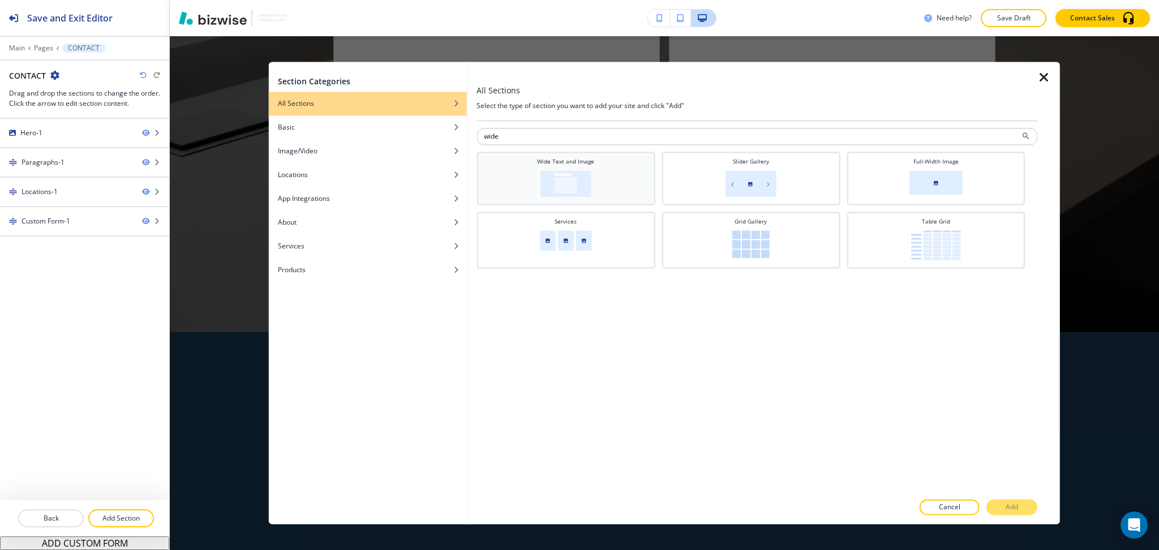
type input "wide"
click at [612, 180] on div "Wide Text and Image" at bounding box center [565, 177] width 167 height 40
click at [1017, 511] on p "Add" at bounding box center [1011, 507] width 12 height 10
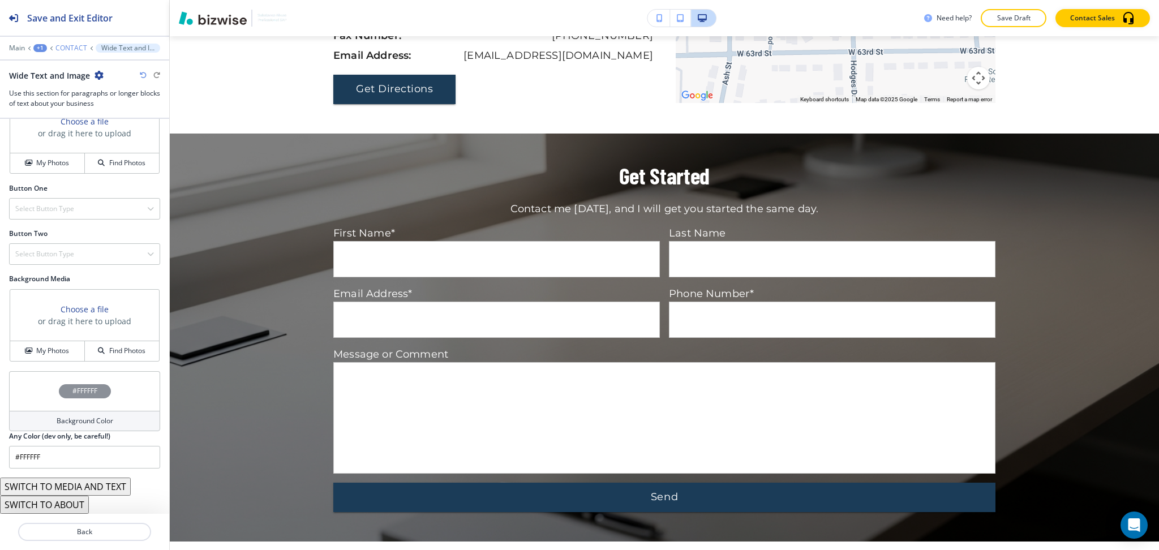
scroll to position [955, 0]
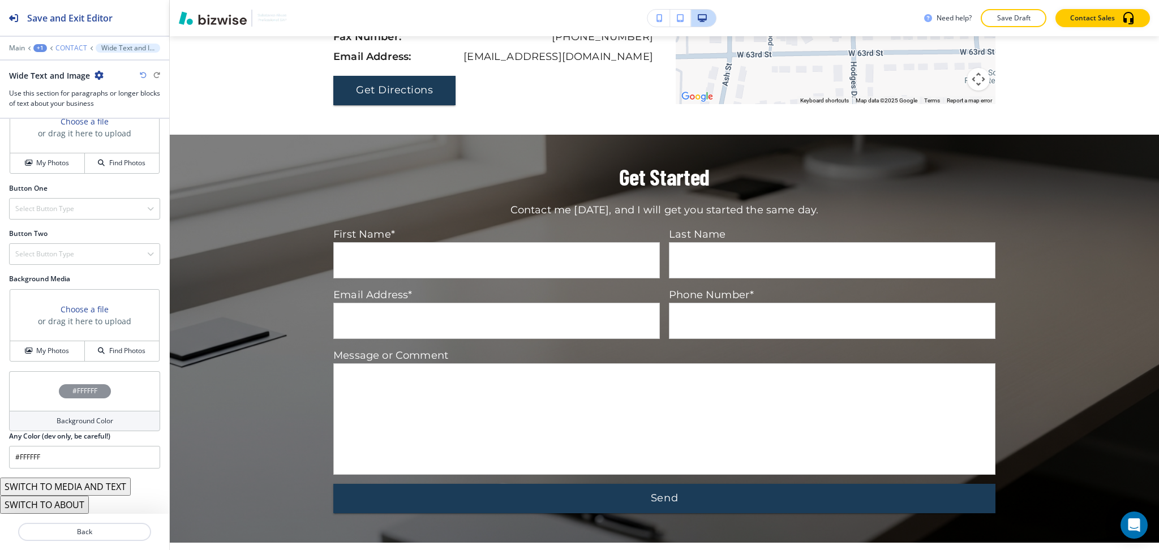
click at [76, 45] on p "CONTACT" at bounding box center [71, 48] width 32 height 8
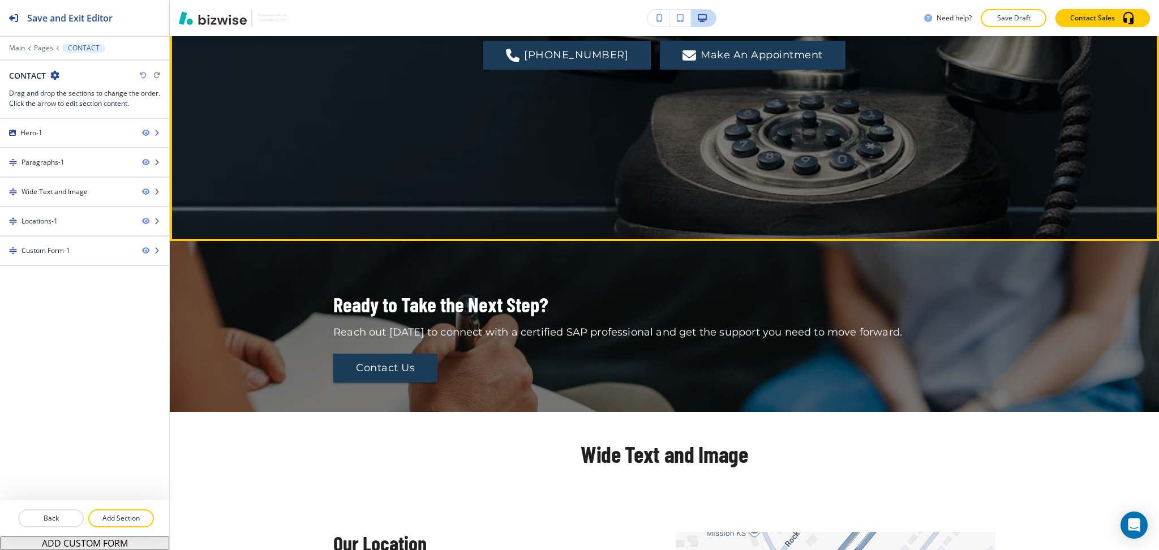
scroll to position [294, 0]
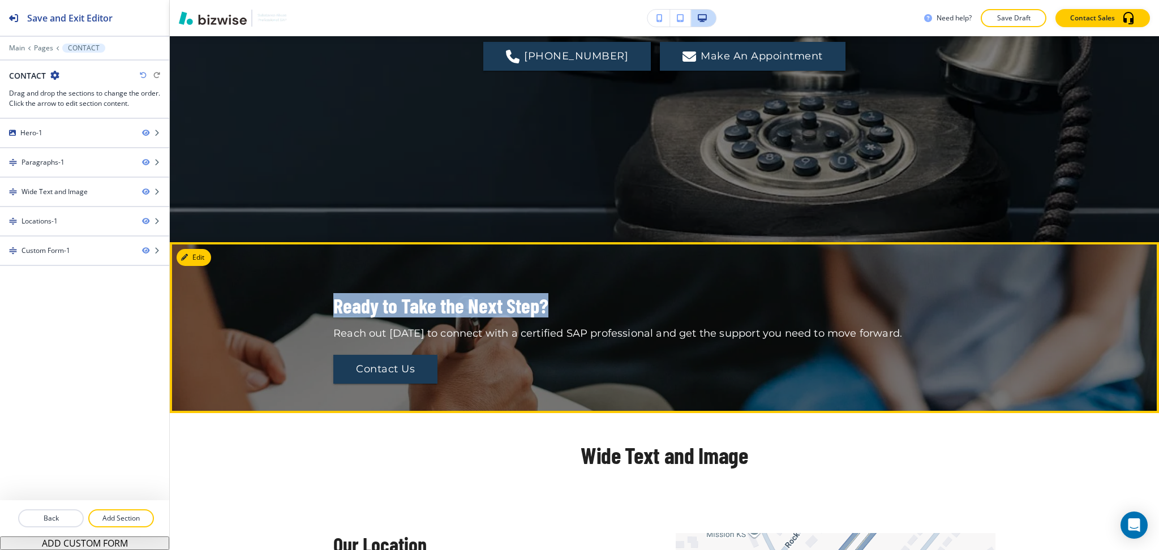
drag, startPoint x: 547, startPoint y: 315, endPoint x: 299, endPoint y: 300, distance: 248.2
click at [299, 300] on div "Ready to Take the Next Step? Reach out today to connect with a certified SAP pr…" at bounding box center [664, 328] width 989 height 112
copy p "Ready to Take the Next Step?"
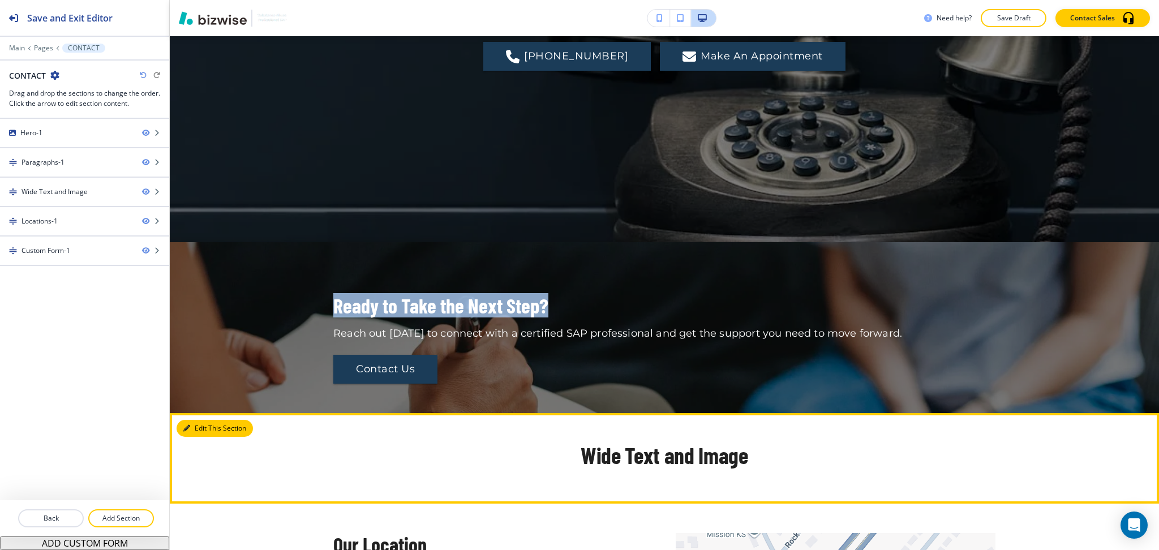
click at [206, 429] on button "Edit This Section" at bounding box center [214, 428] width 76 height 17
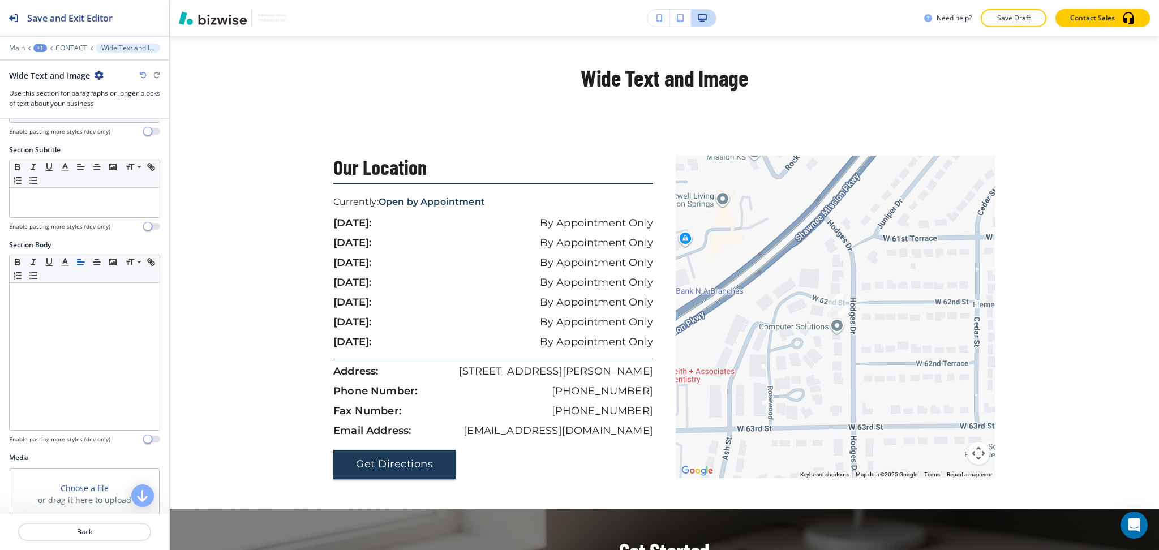
scroll to position [437, 0]
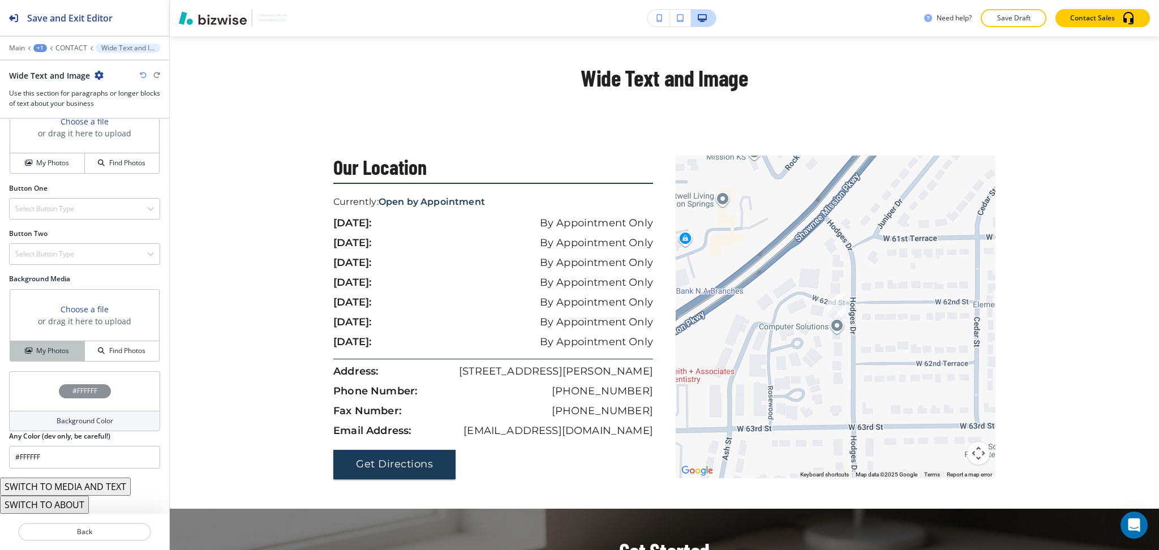
click at [47, 359] on button "My Photos" at bounding box center [47, 351] width 75 height 20
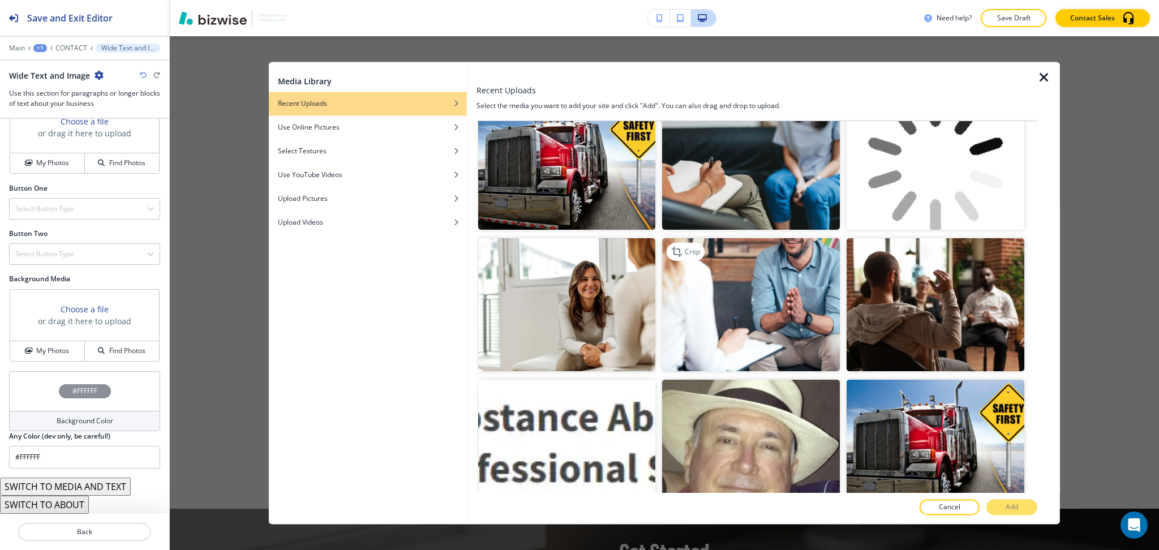
scroll to position [315, 0]
click at [746, 163] on img "button" at bounding box center [751, 163] width 178 height 133
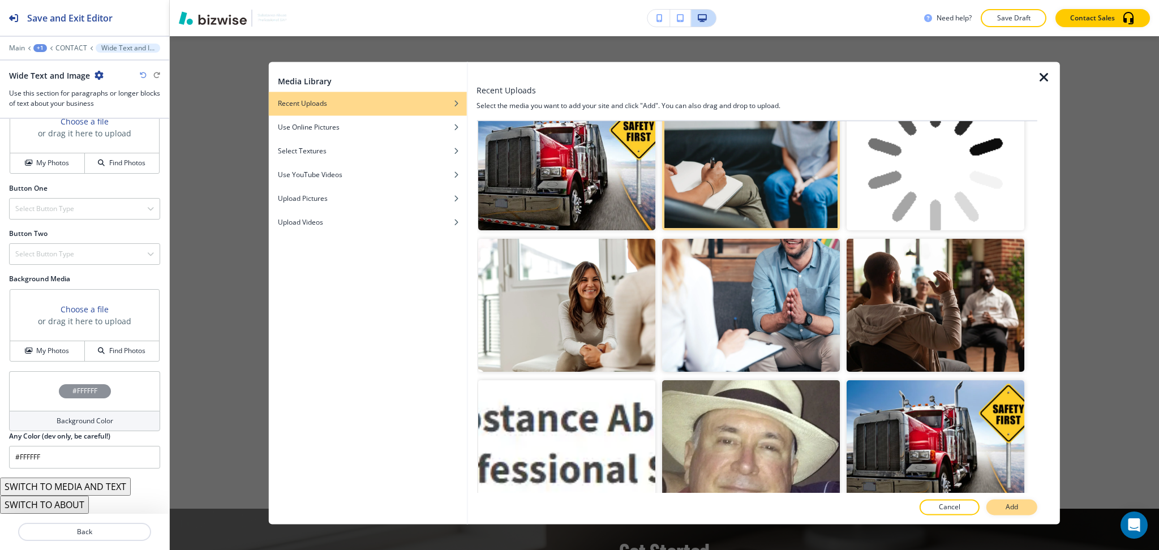
click at [1012, 507] on p "Add" at bounding box center [1011, 507] width 12 height 10
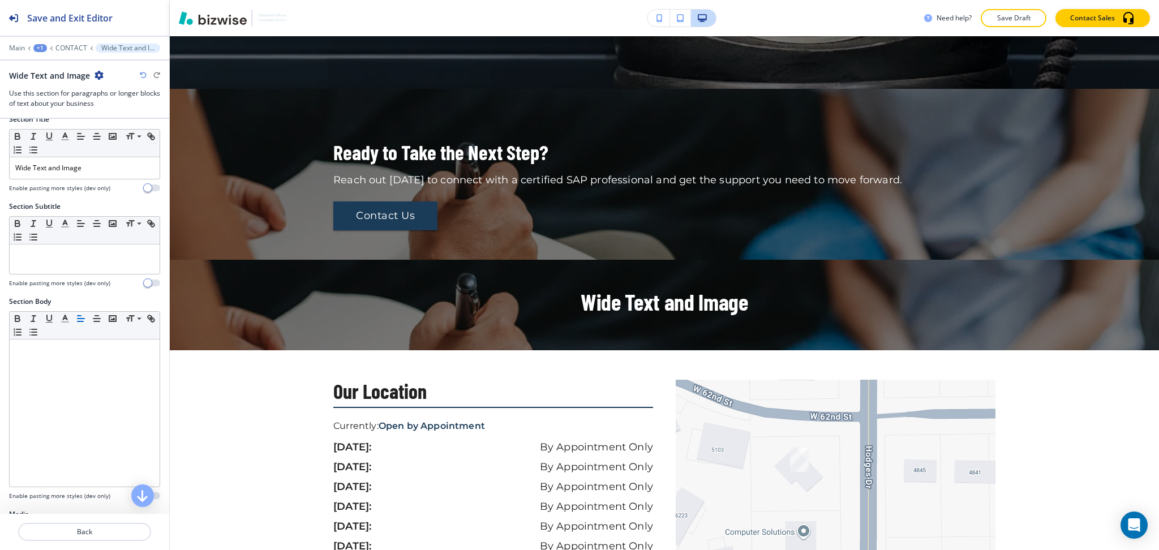
scroll to position [0, 0]
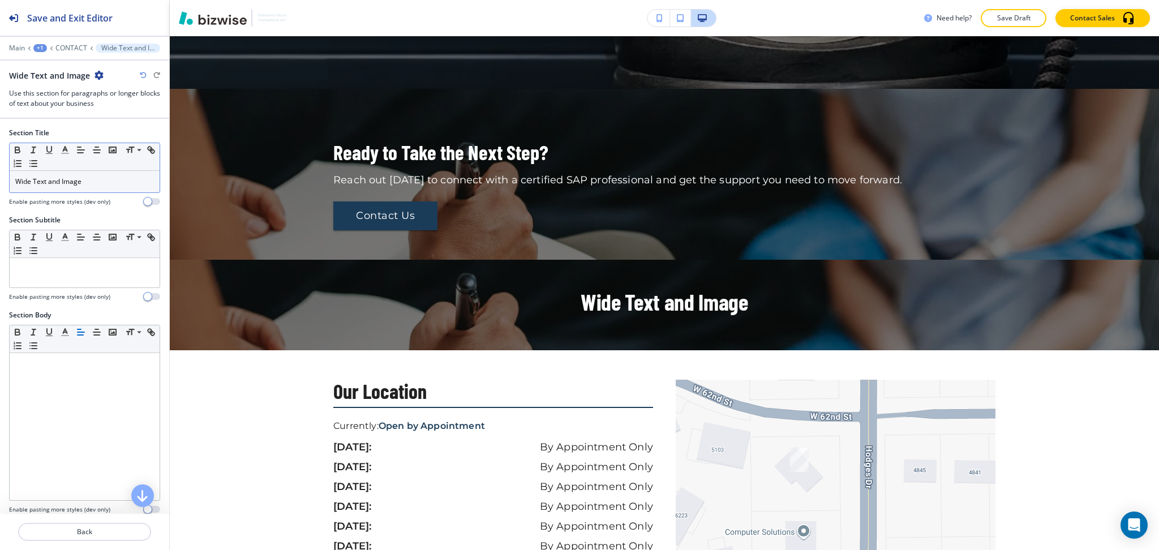
click at [111, 176] on p "Wide Text and Image" at bounding box center [84, 181] width 139 height 10
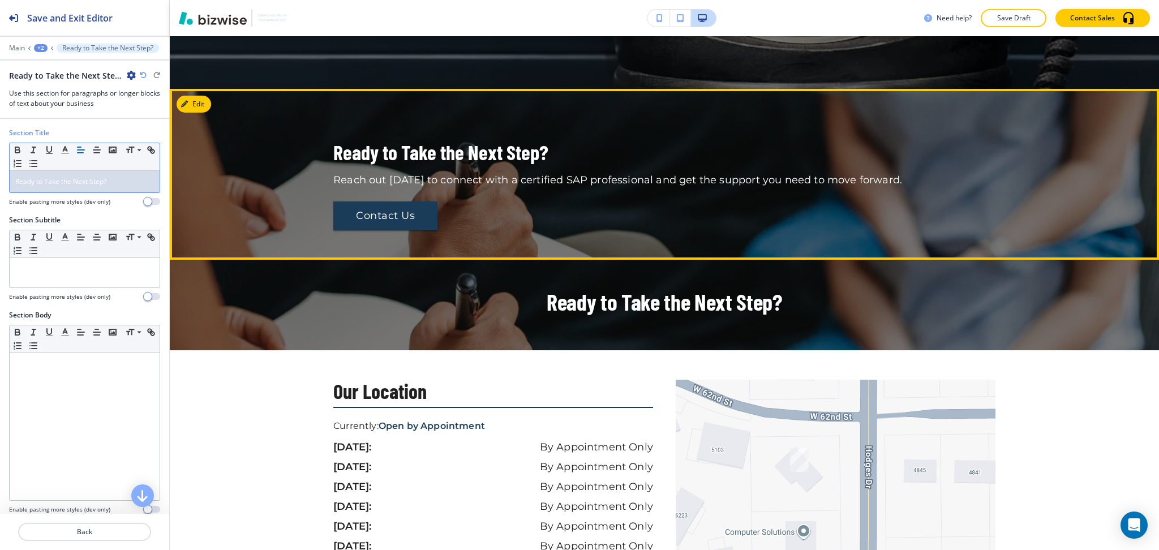
click at [416, 173] on p "Reach out today to connect with a certified SAP professional and get the suppor…" at bounding box center [664, 180] width 662 height 15
click at [423, 177] on p "Reach out today to connect with a certified SAP professional and get the suppor…" at bounding box center [664, 180] width 662 height 15
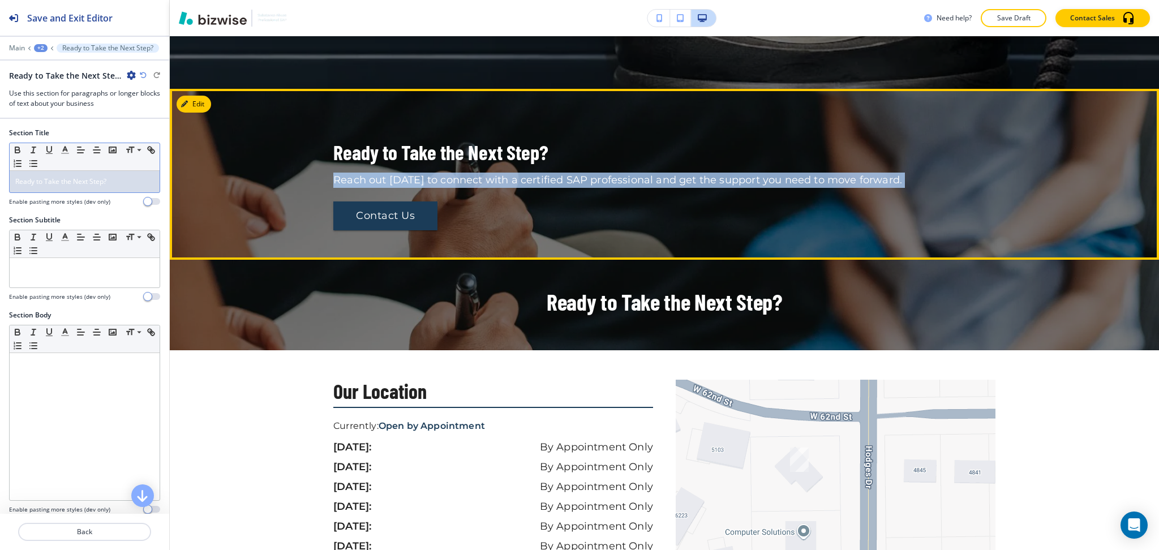
click at [423, 177] on p "Reach out today to connect with a certified SAP professional and get the suppor…" at bounding box center [664, 180] width 662 height 15
copy div "Reach out today to connect with a certified SAP professional and get the suppor…"
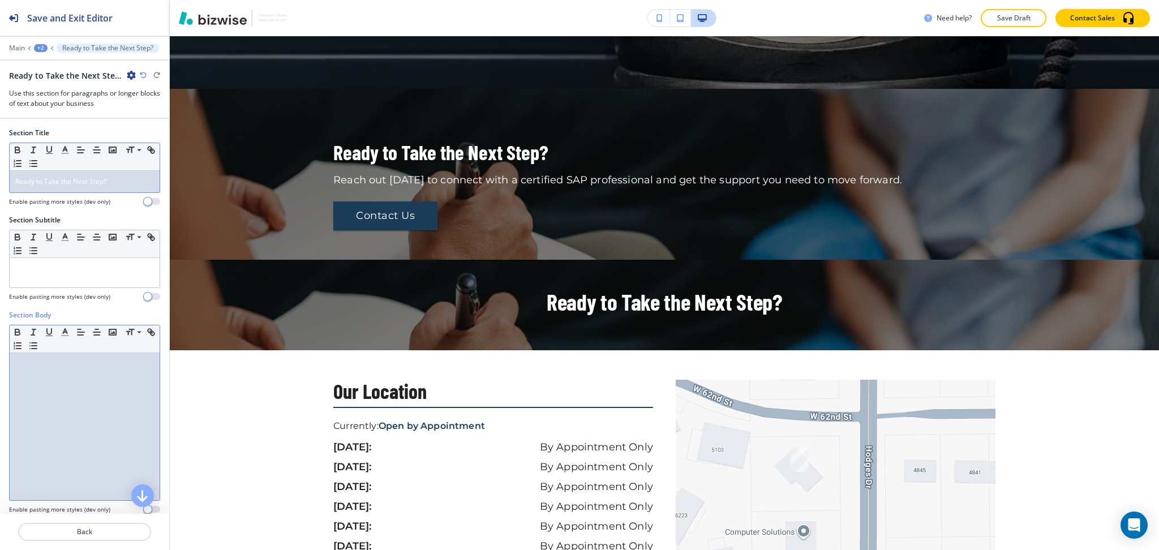
click at [75, 383] on div at bounding box center [85, 426] width 150 height 147
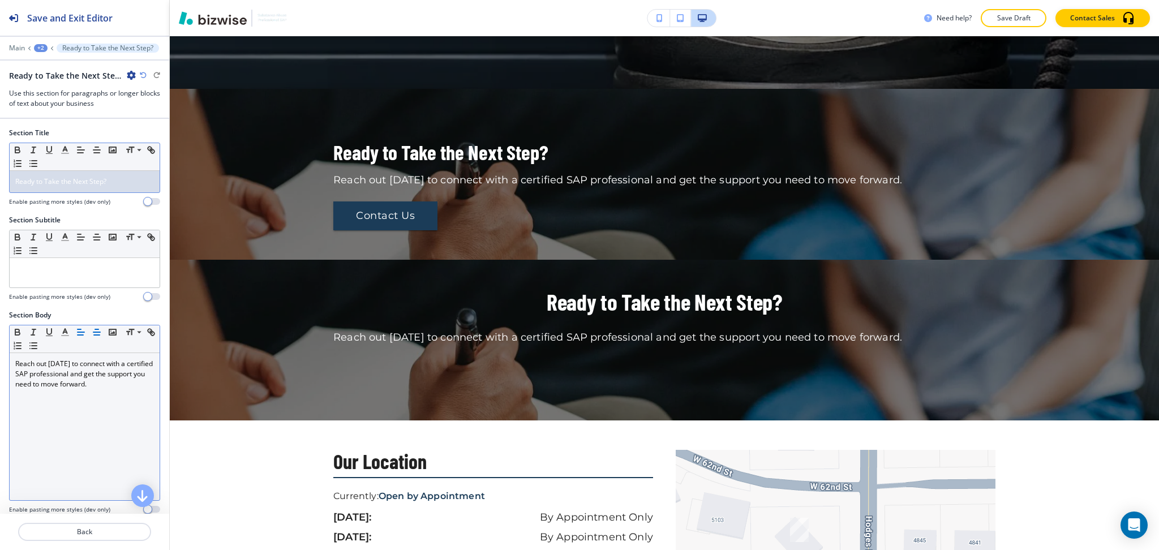
click at [97, 331] on icon "button" at bounding box center [97, 332] width 10 height 10
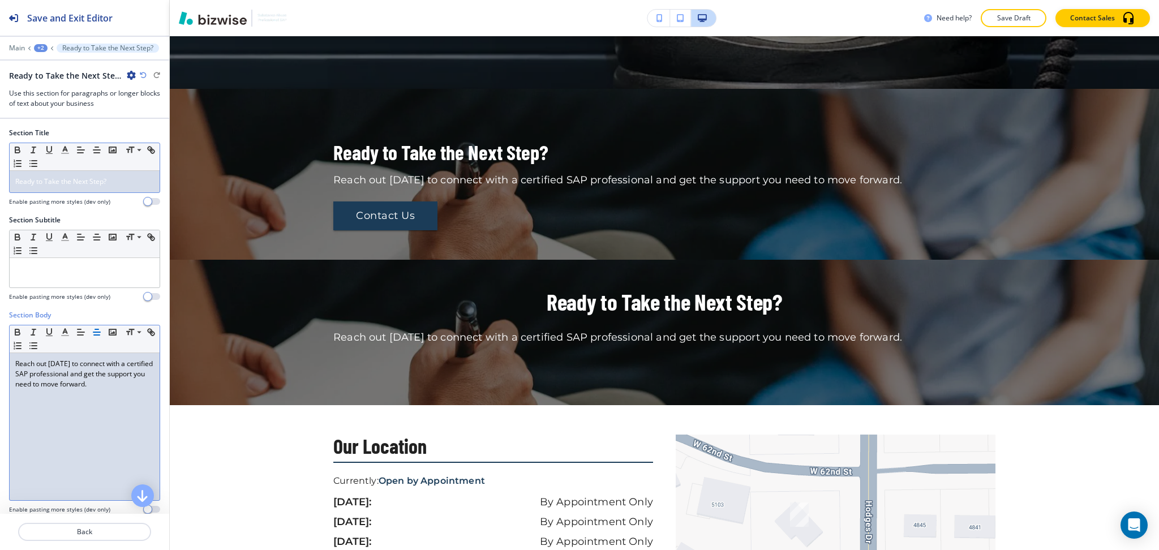
click at [100, 371] on p "Reach out today to connect with a certified SAP professional and get the suppor…" at bounding box center [84, 374] width 139 height 31
click at [100, 329] on icon "button" at bounding box center [97, 332] width 10 height 10
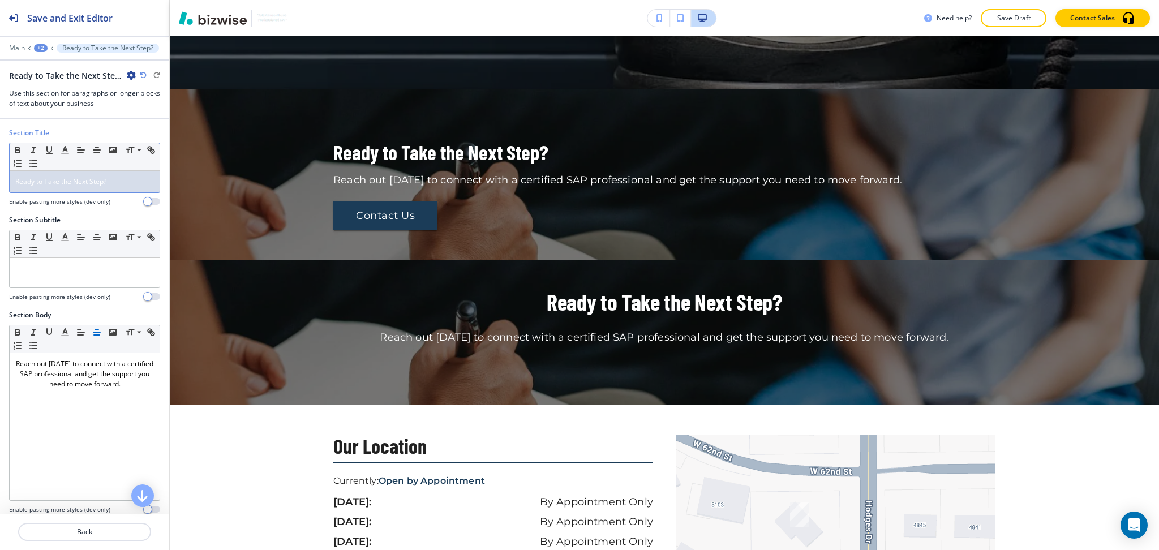
click at [68, 183] on span "Ready to Take the Next Step?" at bounding box center [60, 181] width 91 height 10
click at [96, 152] on icon "button" at bounding box center [97, 150] width 10 height 10
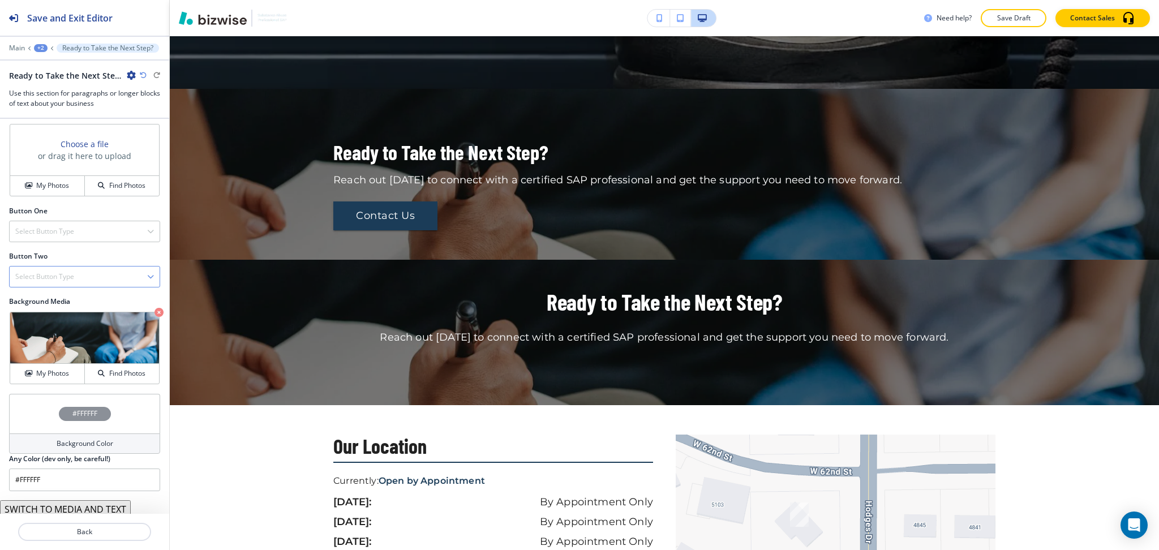
scroll to position [437, 0]
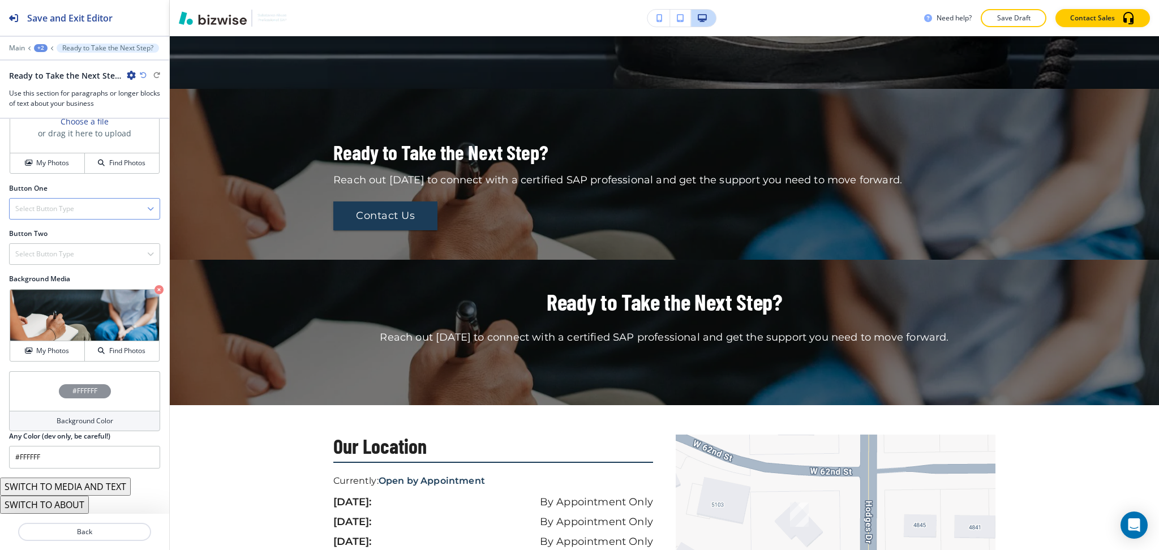
click at [80, 206] on div "Select Button Type" at bounding box center [85, 209] width 150 height 20
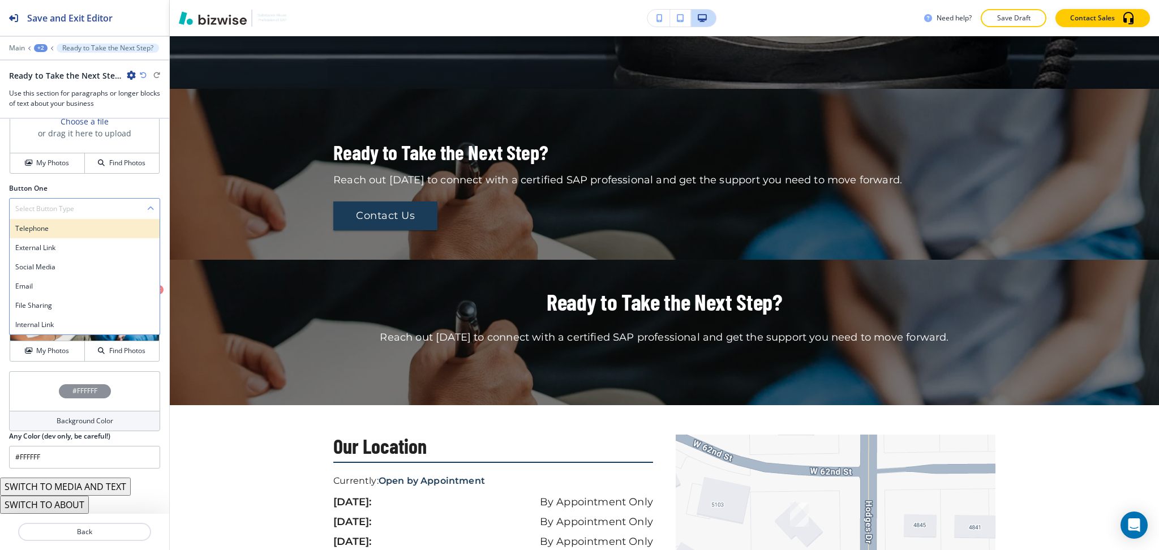
click at [50, 230] on h4 "Telephone" at bounding box center [84, 228] width 139 height 10
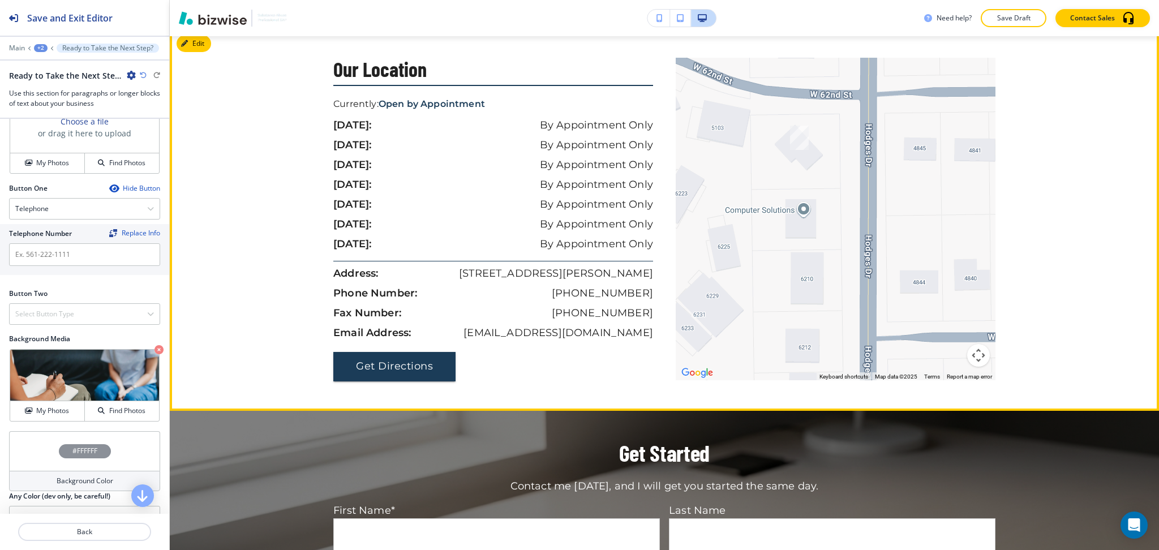
scroll to position [825, 0]
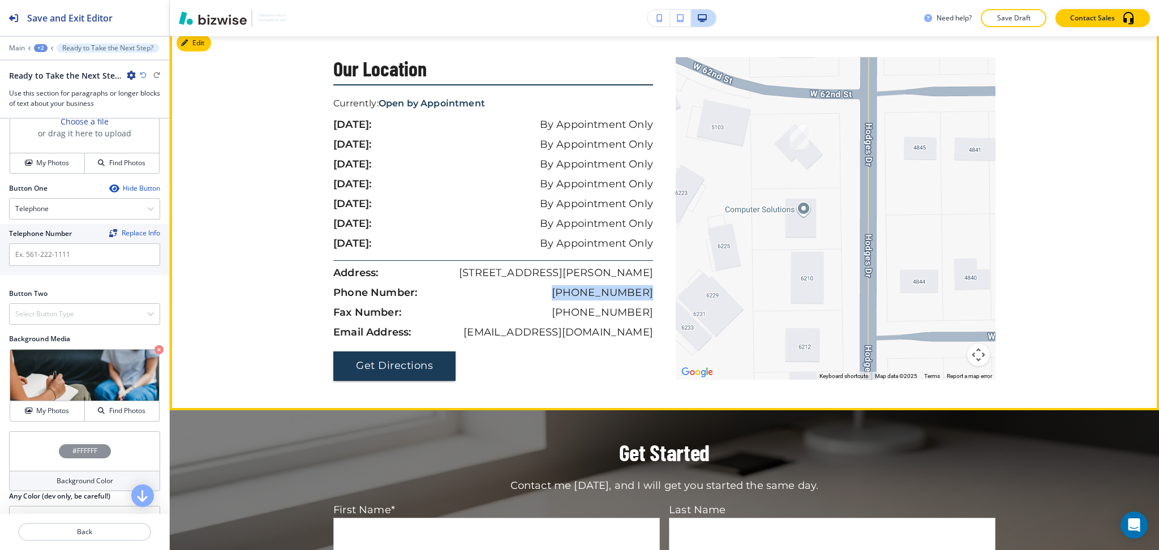
drag, startPoint x: 585, startPoint y: 294, endPoint x: 649, endPoint y: 294, distance: 64.5
click at [649, 294] on div "Our Location Currently: Open by Appointment sunday: By Appointment Only monday:…" at bounding box center [498, 218] width 331 height 323
copy p "(913) 209-2245"
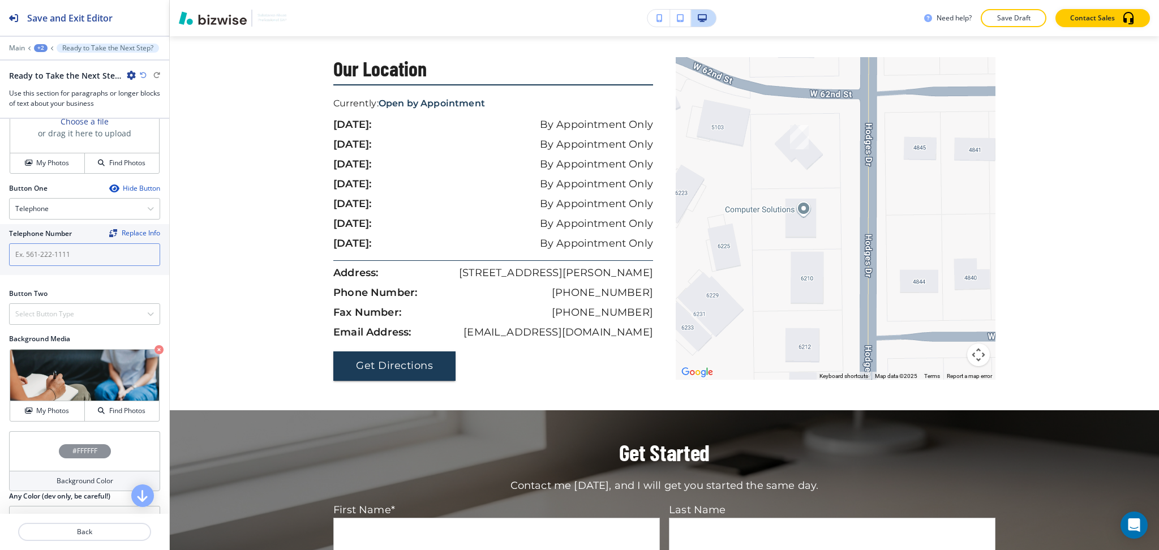
click at [82, 259] on input "text" at bounding box center [84, 254] width 151 height 23
paste input "(913) 209-2245"
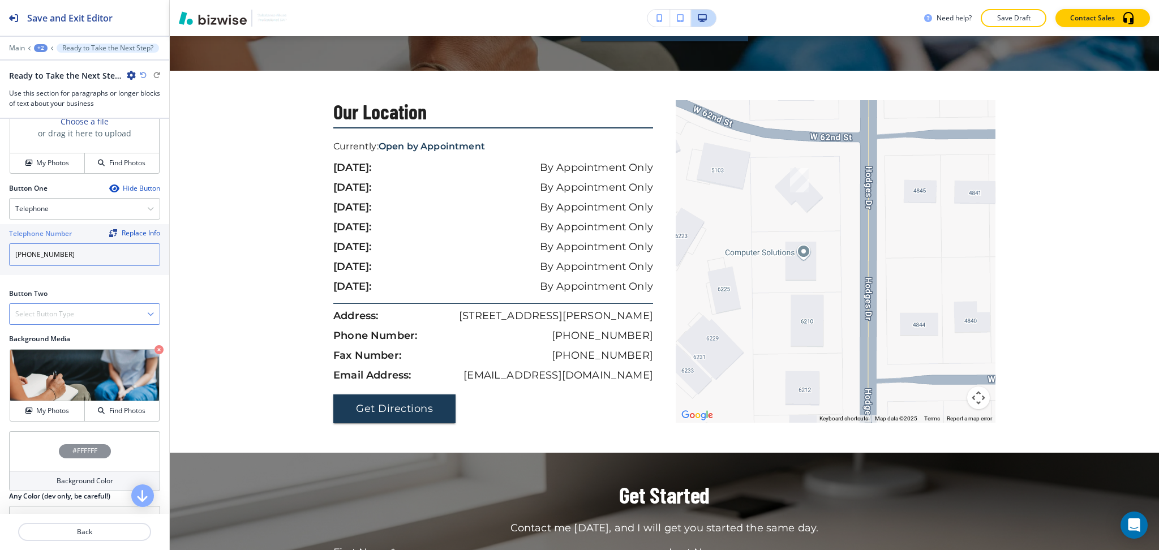
scroll to position [867, 0]
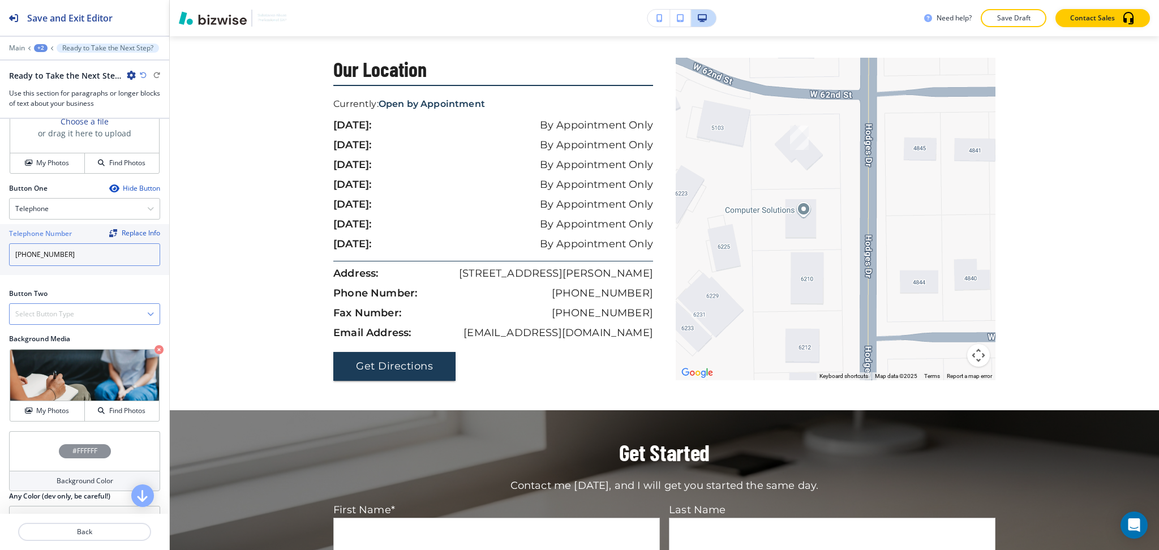
type input "(913) 209-2245"
click at [72, 312] on h4 "Select Button Type" at bounding box center [44, 314] width 59 height 10
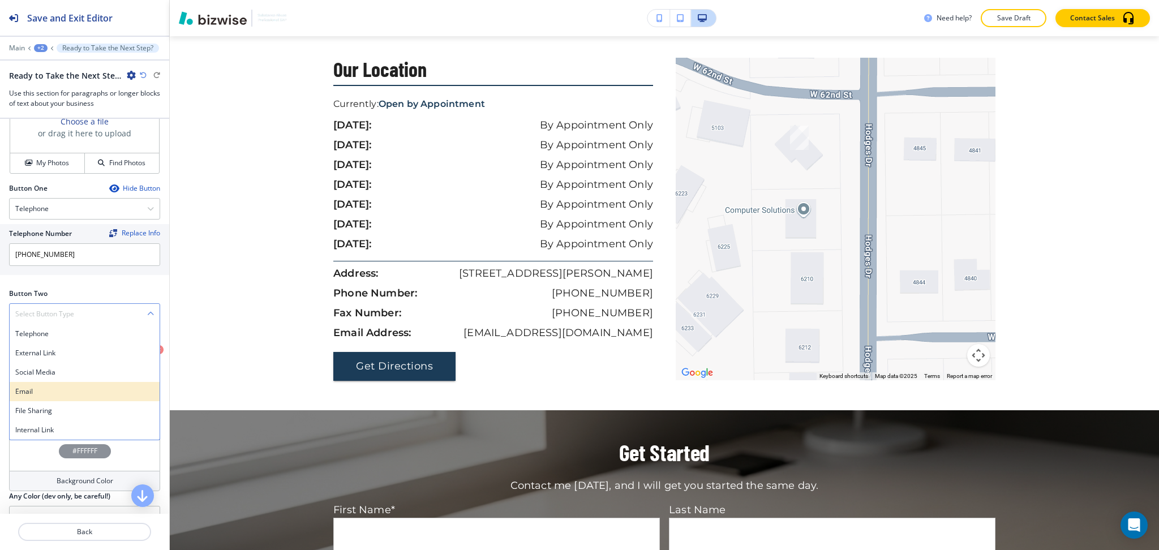
click at [56, 387] on h4 "Email" at bounding box center [84, 391] width 139 height 10
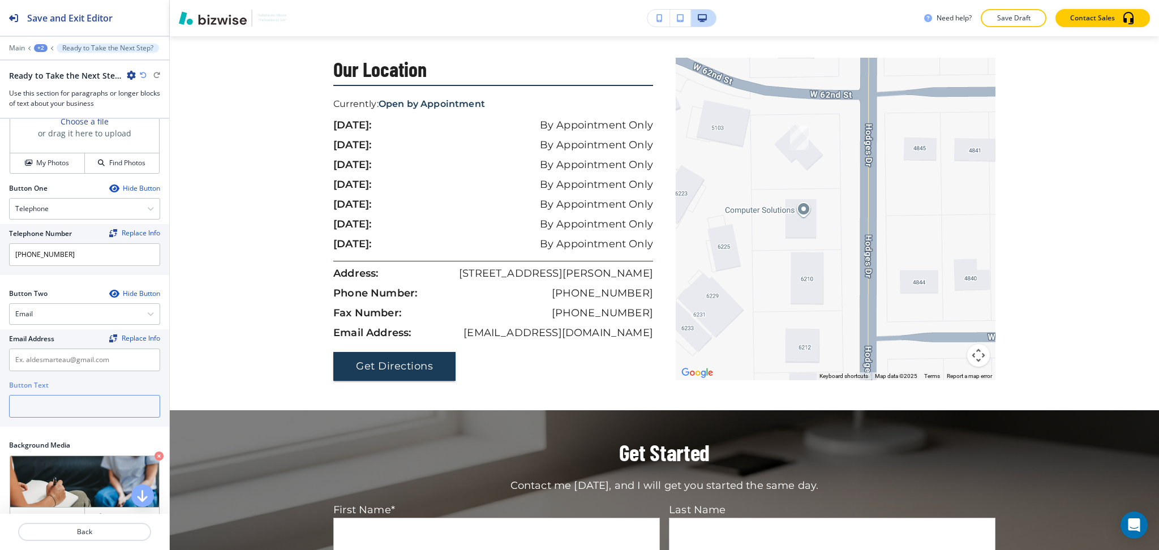
click at [56, 402] on input "text" at bounding box center [84, 406] width 151 height 23
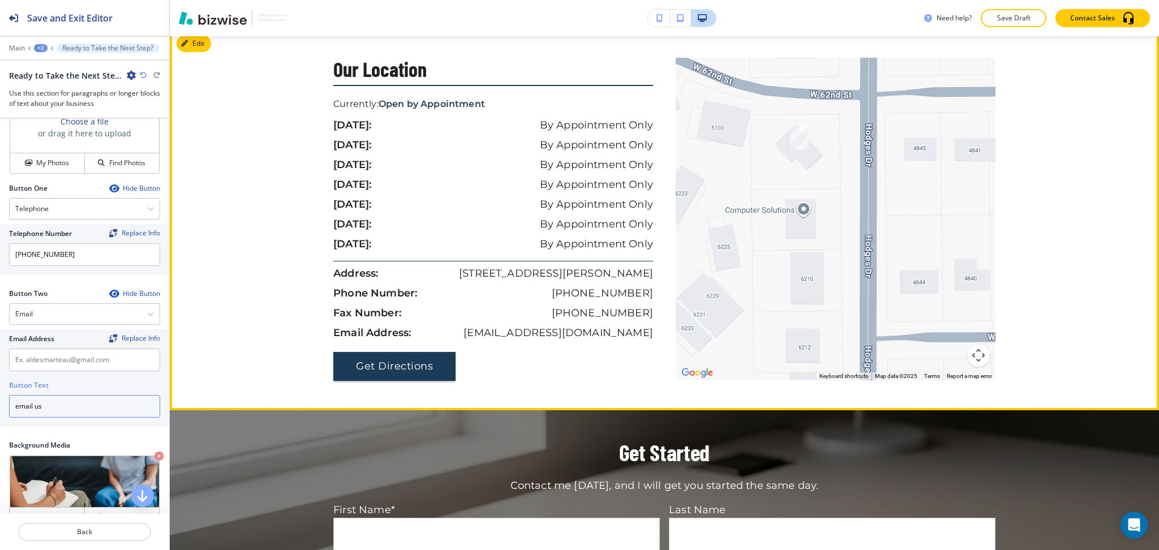
type input "email us"
drag, startPoint x: 501, startPoint y: 335, endPoint x: 648, endPoint y: 333, distance: 147.1
click at [648, 333] on div "Our Location Currently: Open by Appointment sunday: By Appointment Only monday:…" at bounding box center [498, 219] width 331 height 323
copy p "aldesmarteau@gmail.com"
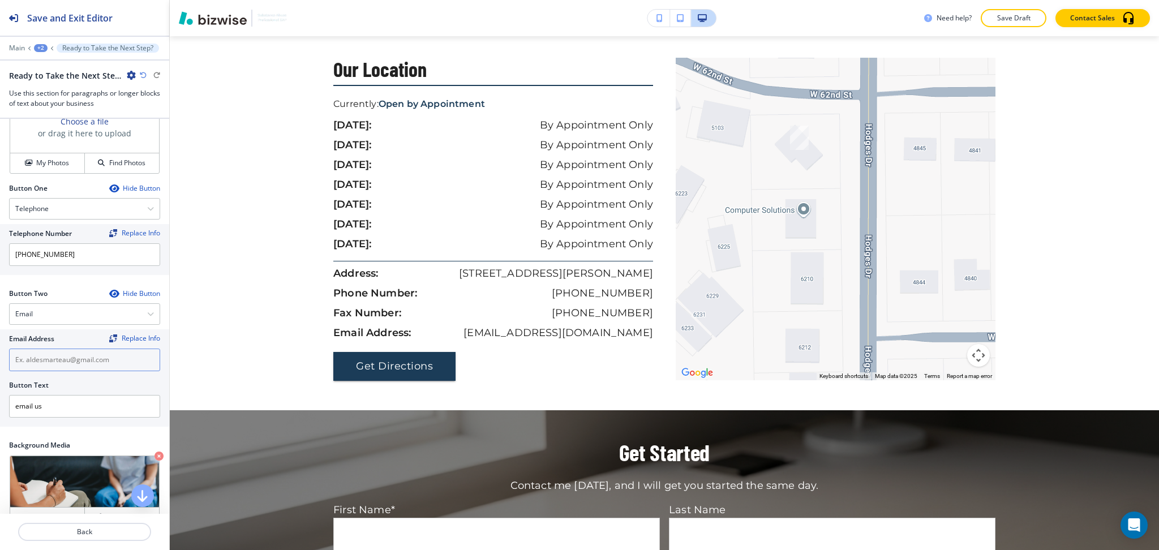
click at [98, 356] on input "text" at bounding box center [84, 359] width 151 height 23
paste input "aldesmarteau@gmail.com"
type input "aldesmarteau@gmail.com"
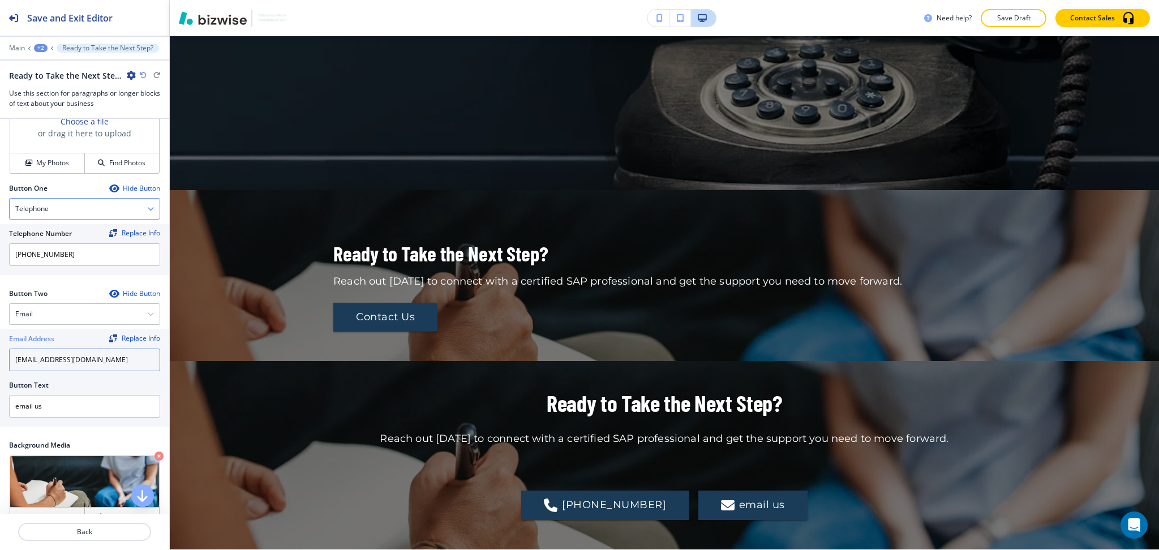
scroll to position [342, 0]
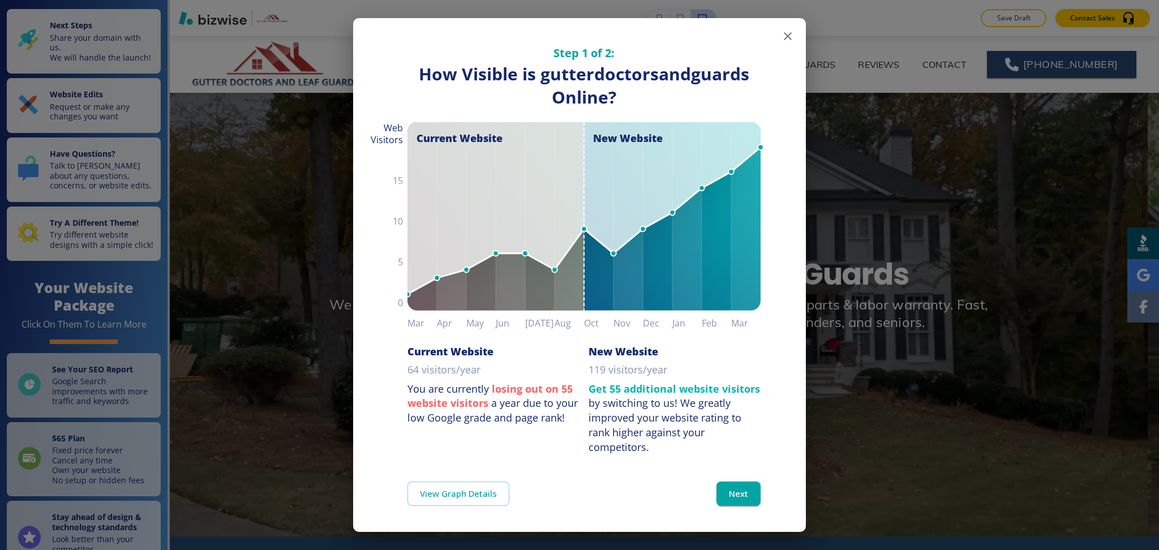
click at [781, 38] on icon "button" at bounding box center [788, 36] width 14 height 14
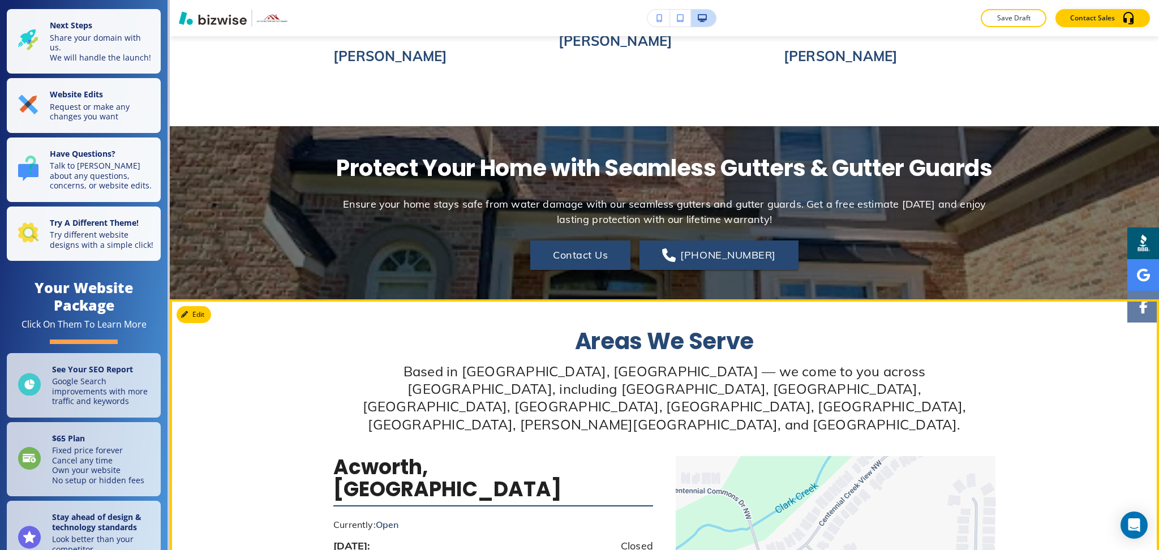
scroll to position [4180, 0]
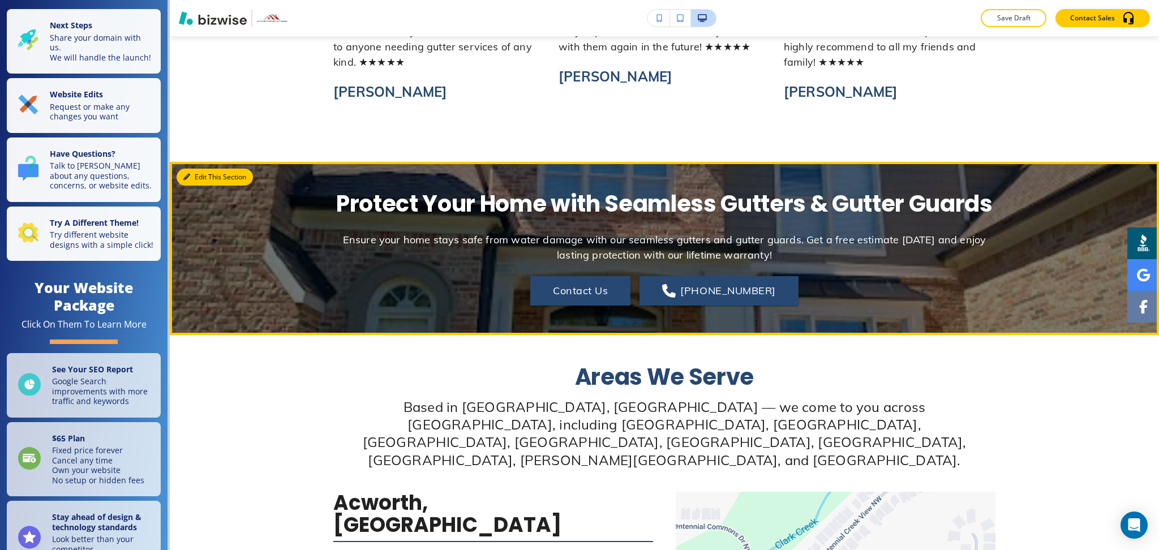
click at [195, 181] on button "Edit This Section" at bounding box center [214, 177] width 76 height 17
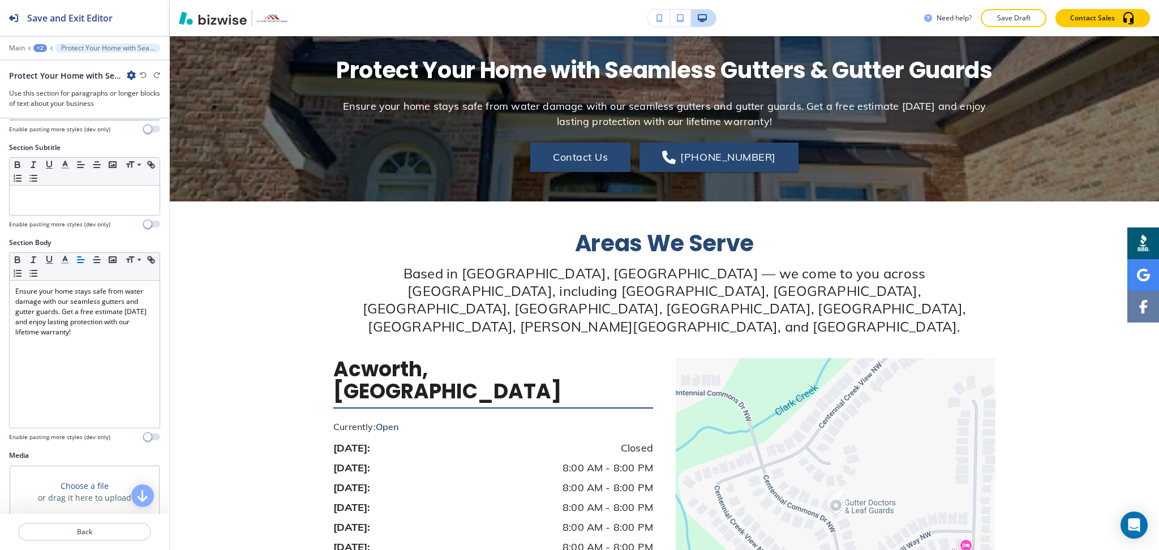
scroll to position [0, 0]
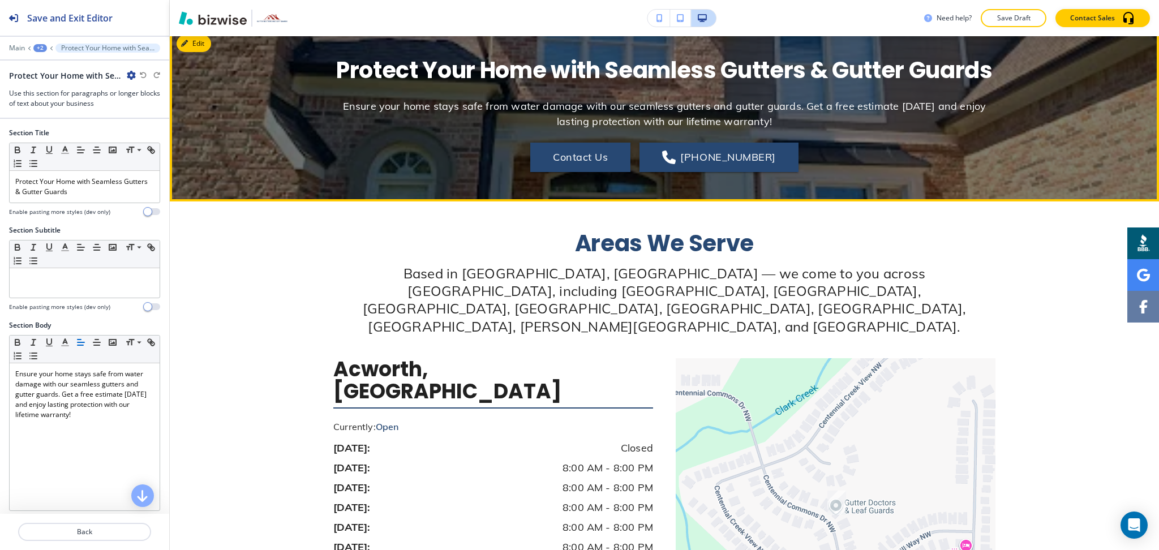
click at [200, 52] on button "Edit" at bounding box center [193, 43] width 35 height 17
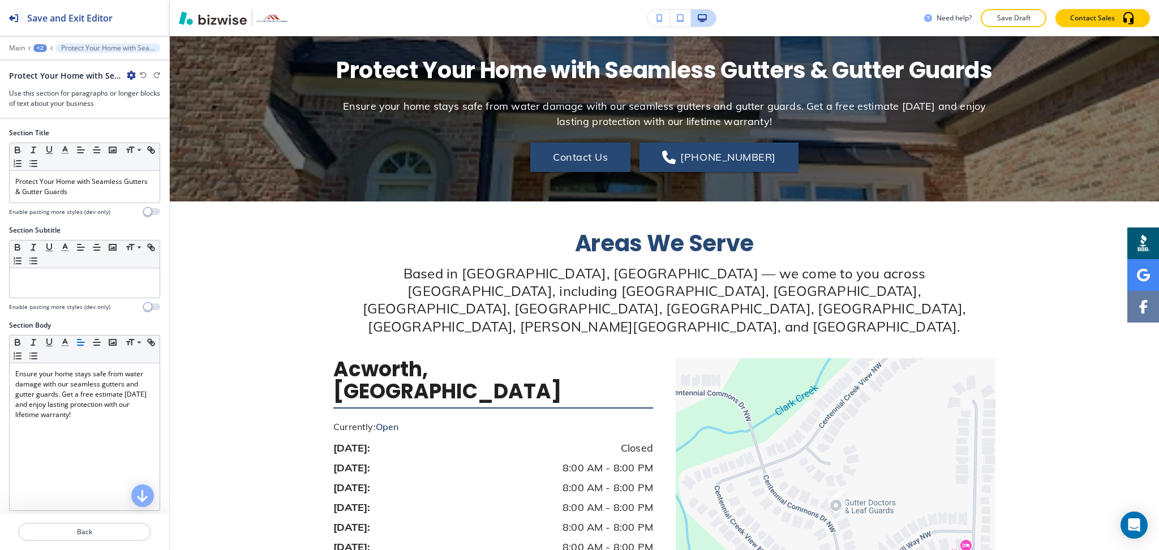
click at [45, 42] on div at bounding box center [84, 40] width 169 height 7
click at [44, 44] on div "+2" at bounding box center [40, 48] width 14 height 8
click at [69, 91] on p "HOME" at bounding box center [70, 86] width 58 height 10
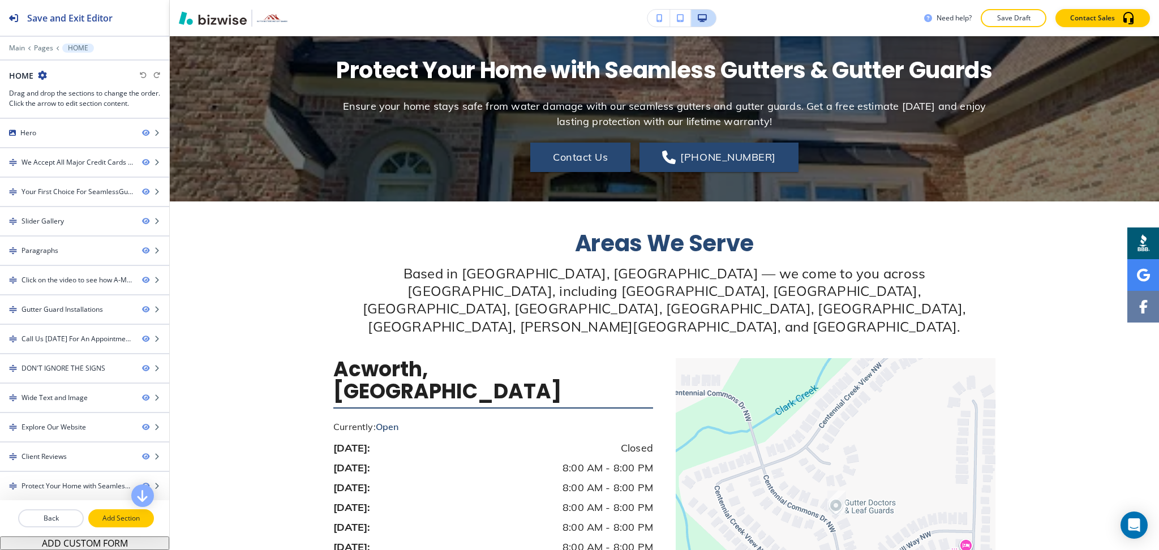
click at [102, 520] on p "Add Section" at bounding box center [120, 518] width 63 height 10
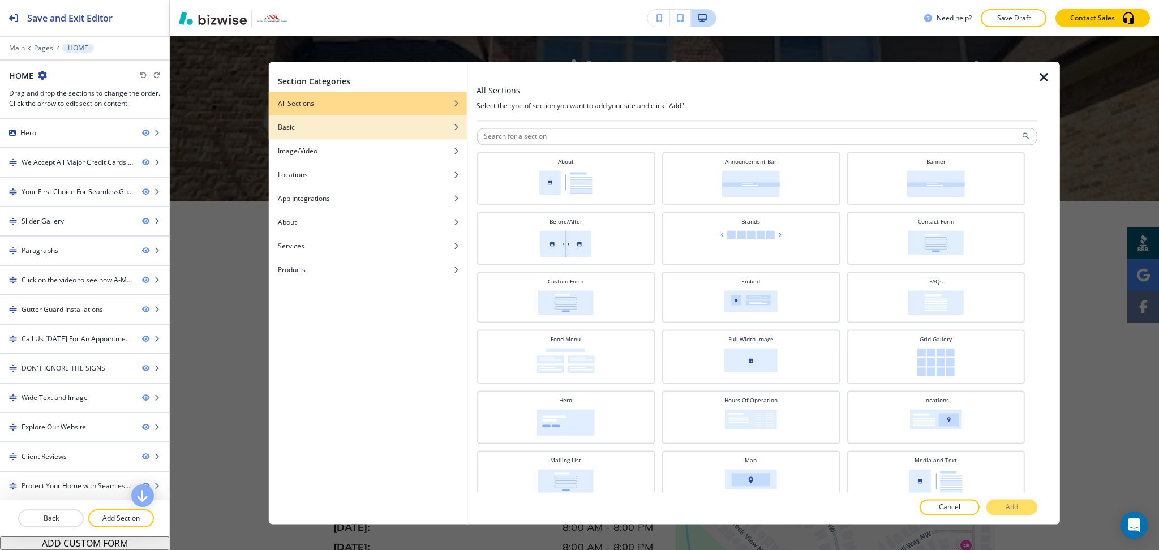
scroll to position [4313, 0]
click at [422, 126] on div "Basic" at bounding box center [368, 127] width 198 height 10
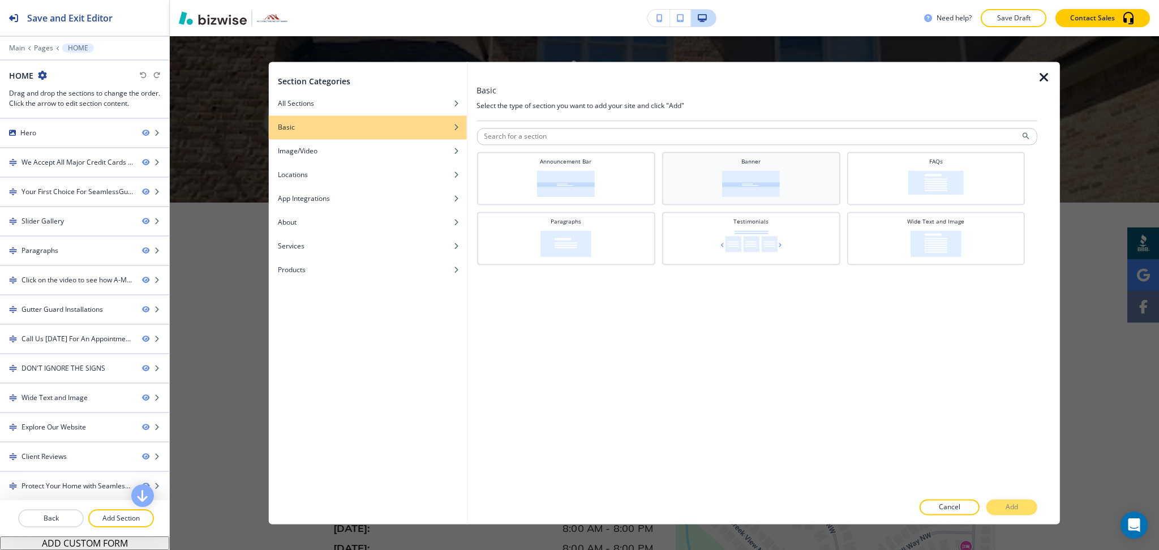
click at [783, 188] on div "Banner" at bounding box center [750, 177] width 167 height 40
click at [1037, 503] on div at bounding box center [1048, 293] width 23 height 462
click at [1029, 506] on button "Add" at bounding box center [1011, 507] width 51 height 16
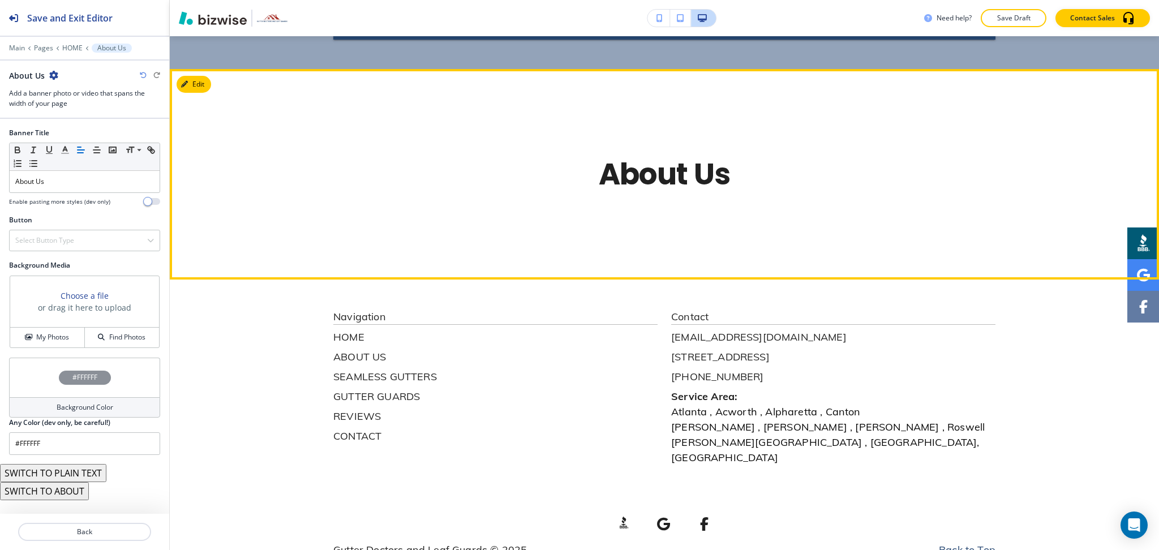
scroll to position [5472, 0]
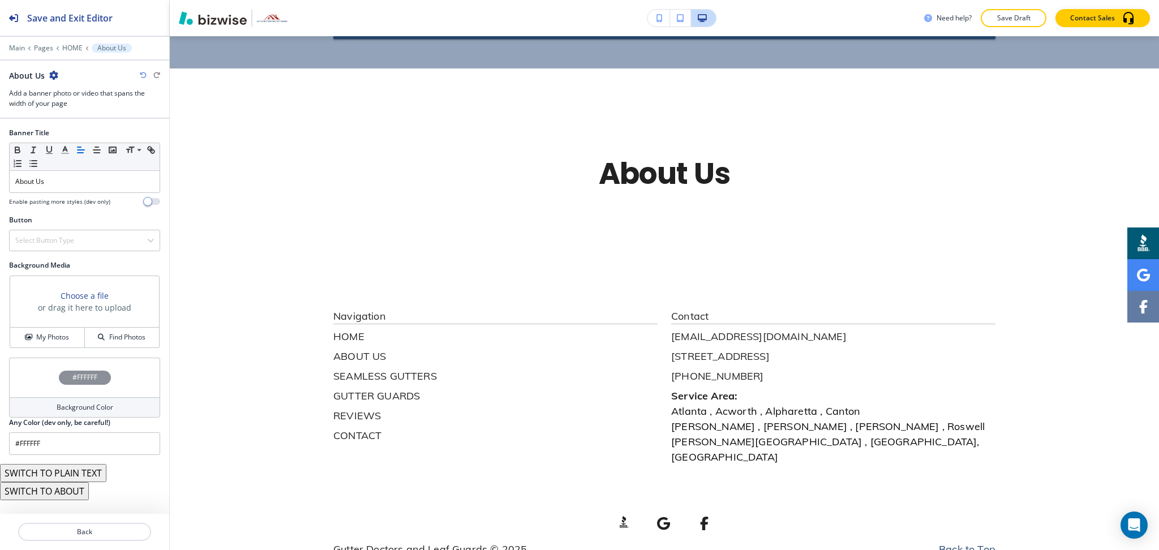
click at [55, 72] on icon "button" at bounding box center [53, 75] width 9 height 9
click at [83, 138] on p "Delete Section" at bounding box center [84, 135] width 58 height 10
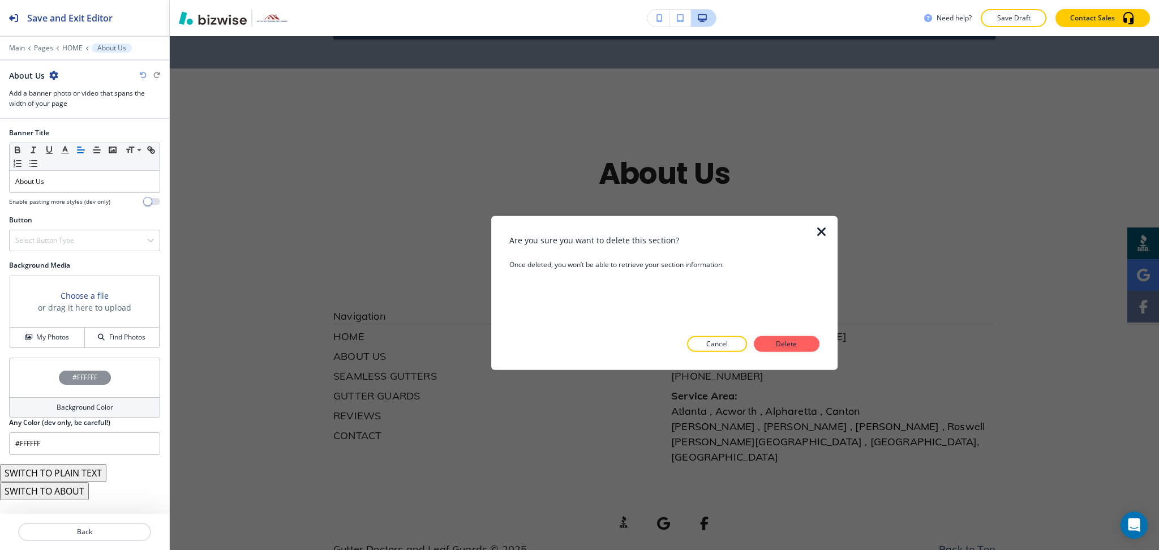
click at [775, 339] on button "Delete" at bounding box center [786, 344] width 66 height 16
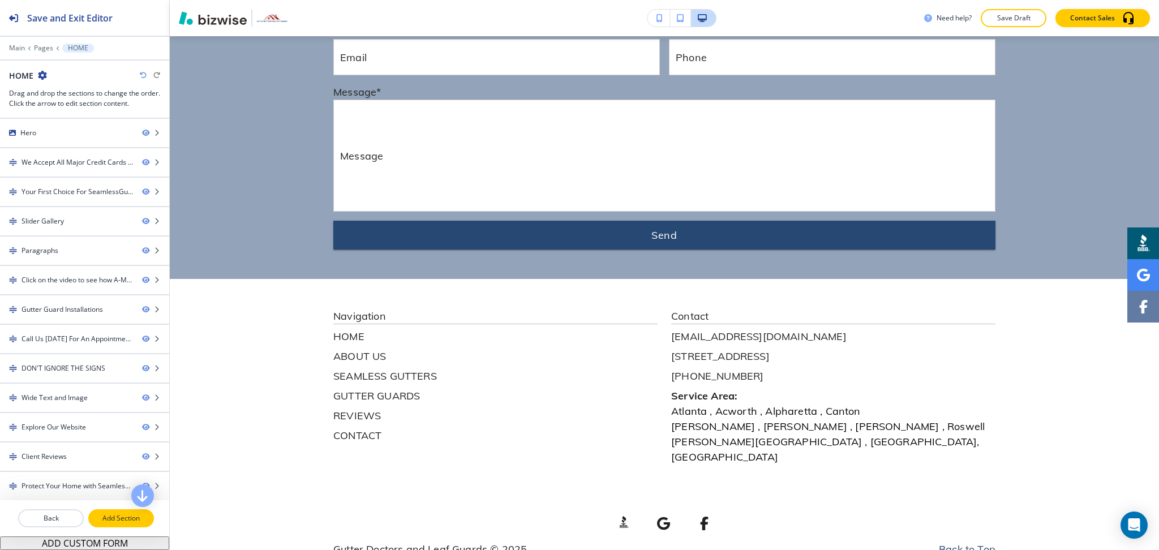
click at [109, 526] on button "Add Section" at bounding box center [121, 518] width 66 height 18
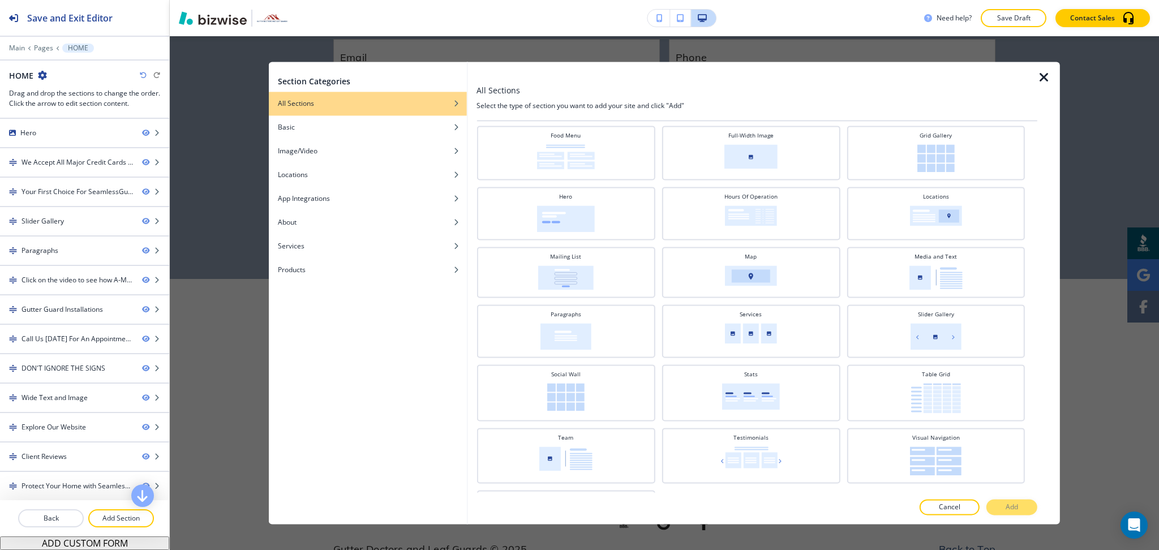
scroll to position [0, 0]
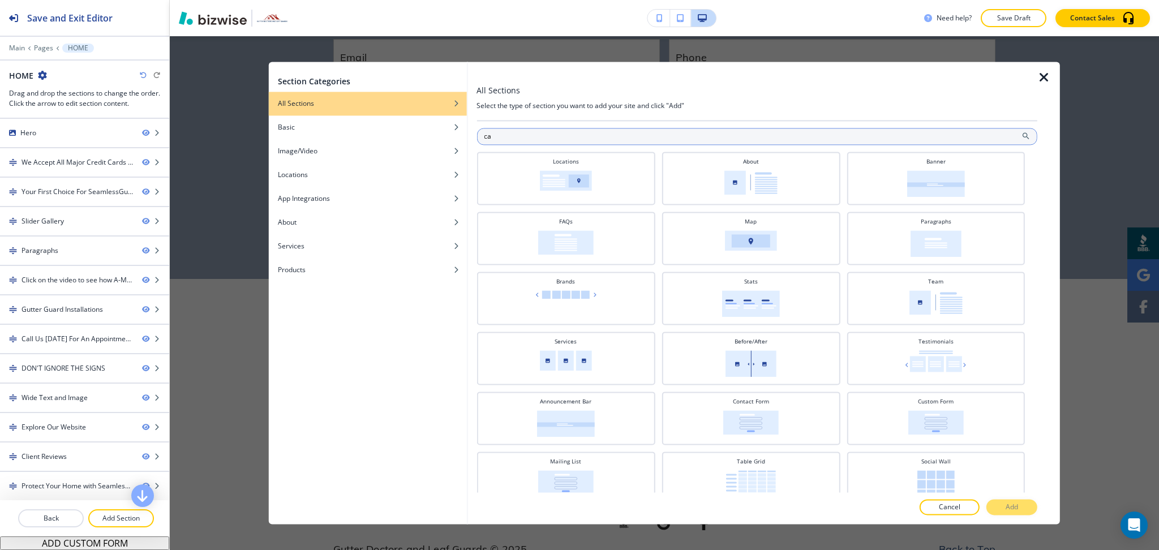
type input "c"
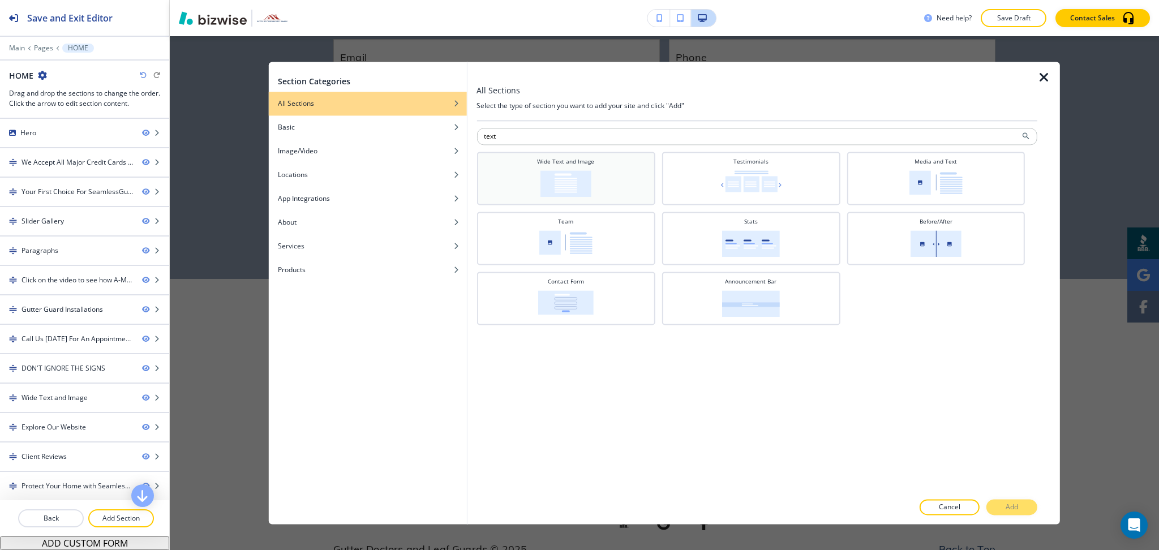
type input "text"
click at [602, 173] on div "Wide Text and Image" at bounding box center [565, 177] width 167 height 40
click at [1001, 506] on button "Add" at bounding box center [1011, 507] width 51 height 16
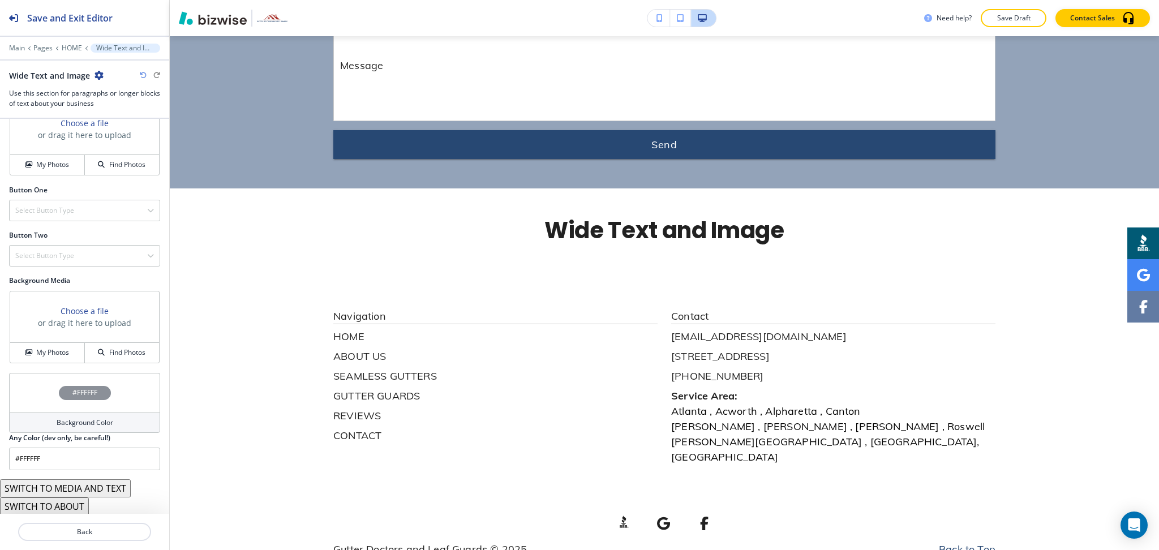
scroll to position [437, 0]
click at [100, 75] on icon "button" at bounding box center [98, 75] width 9 height 9
click at [130, 136] on p "Delete Section" at bounding box center [130, 135] width 58 height 10
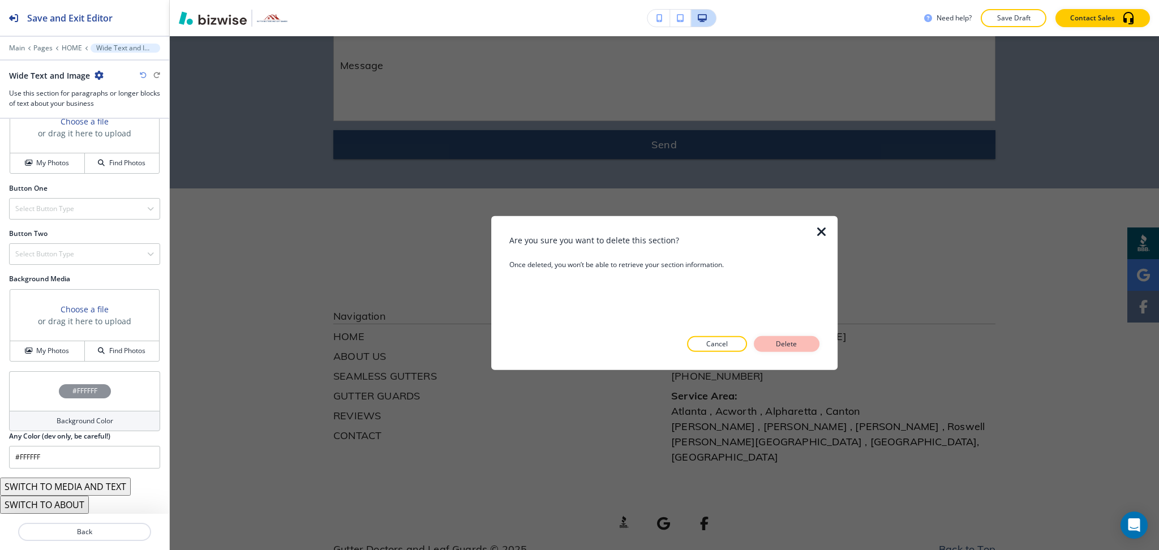
click at [800, 342] on button "Delete" at bounding box center [786, 344] width 66 height 16
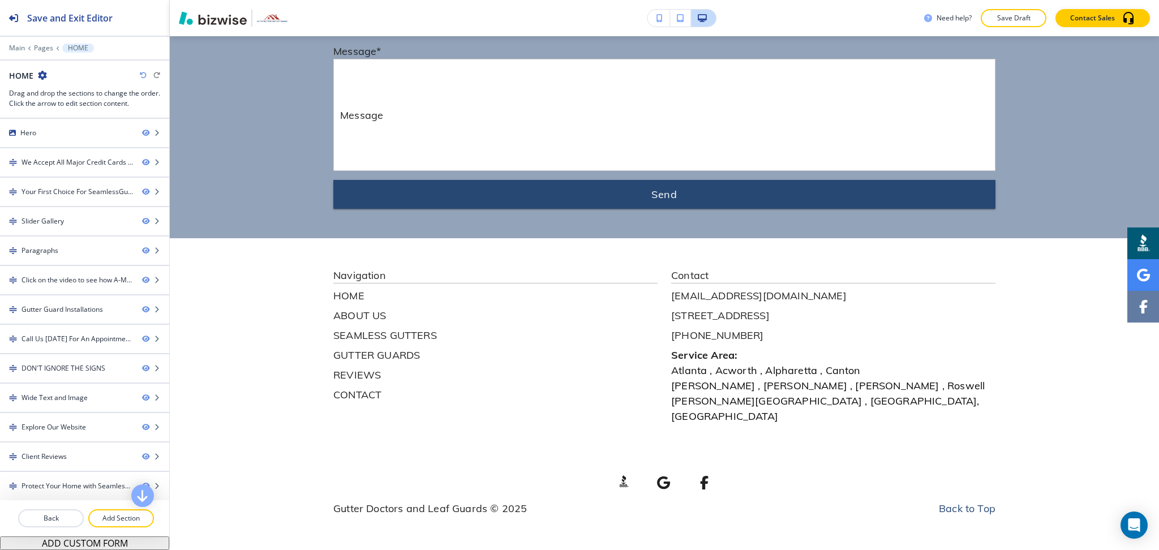
scroll to position [5261, 0]
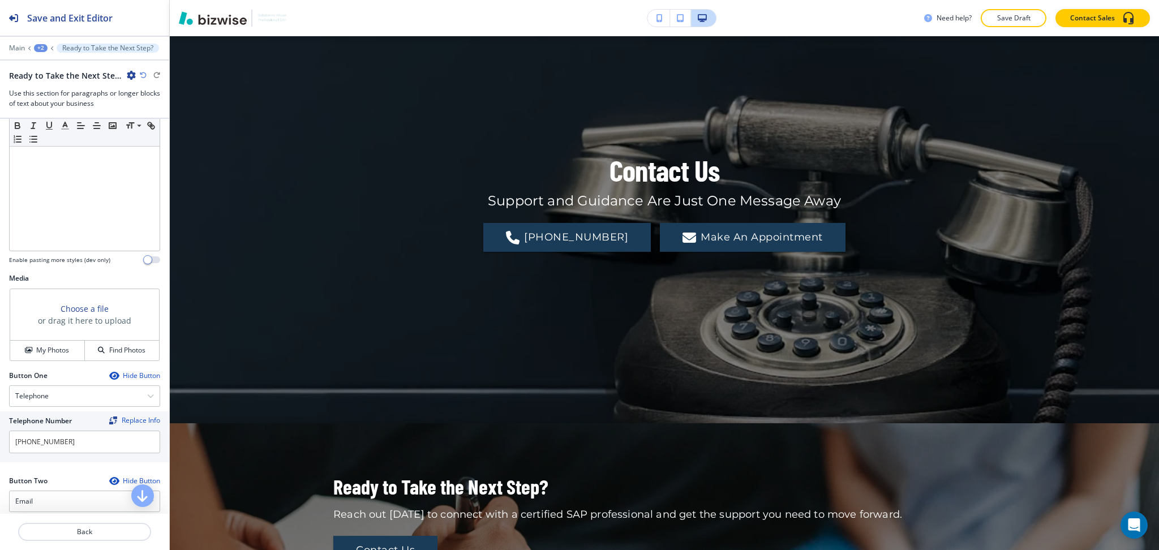
scroll to position [186, 0]
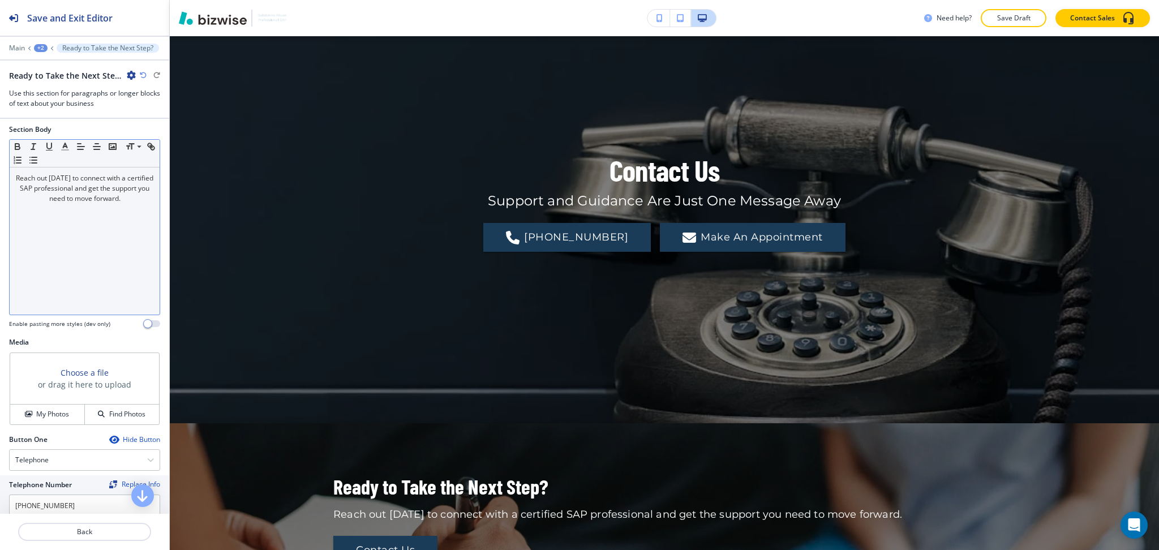
type input "[EMAIL_ADDRESS][DOMAIN_NAME]"
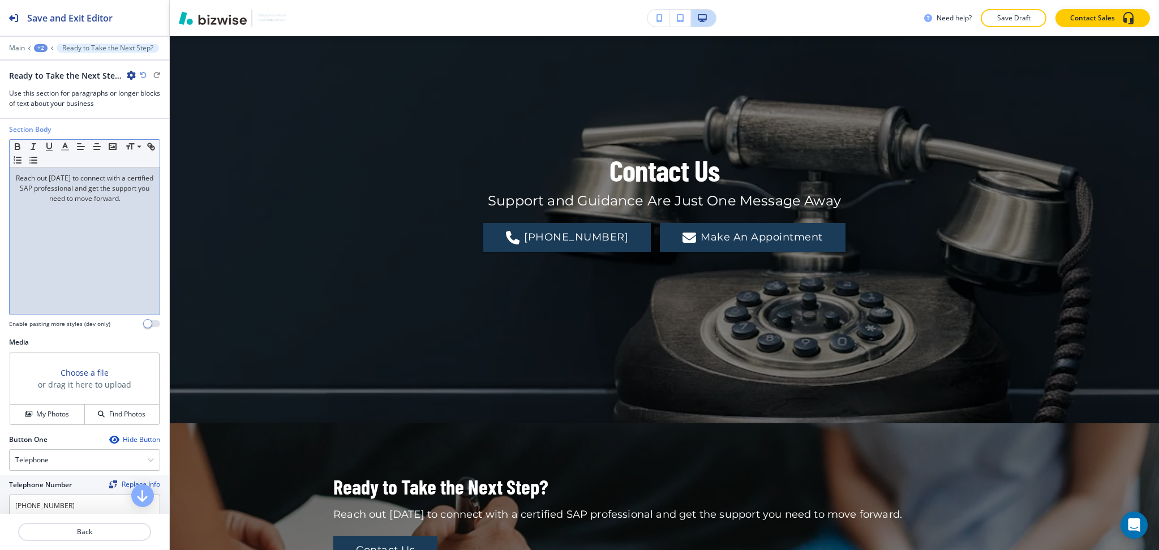
click at [145, 201] on div "Reach out [DATE] to connect with a certified SAP professional and get the suppo…" at bounding box center [85, 240] width 150 height 147
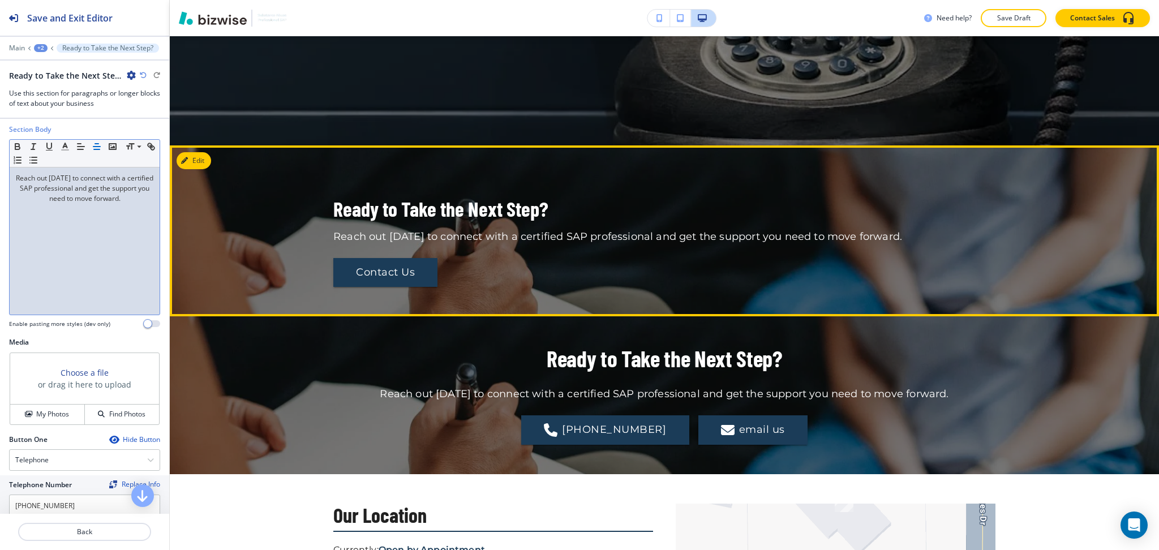
scroll to position [390, 0]
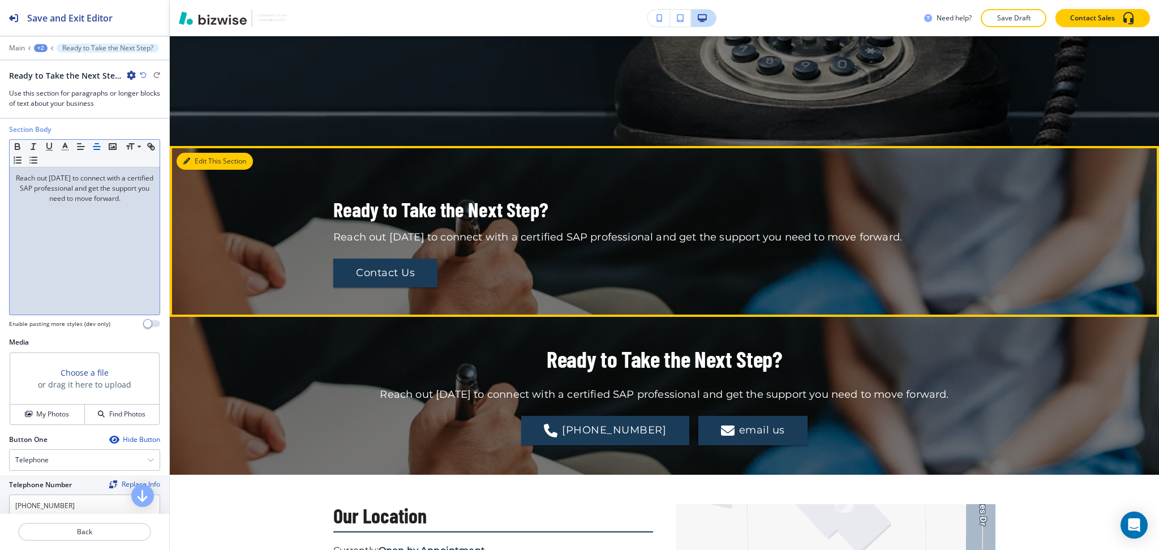
click at [199, 160] on button "Edit This Section" at bounding box center [214, 161] width 76 height 17
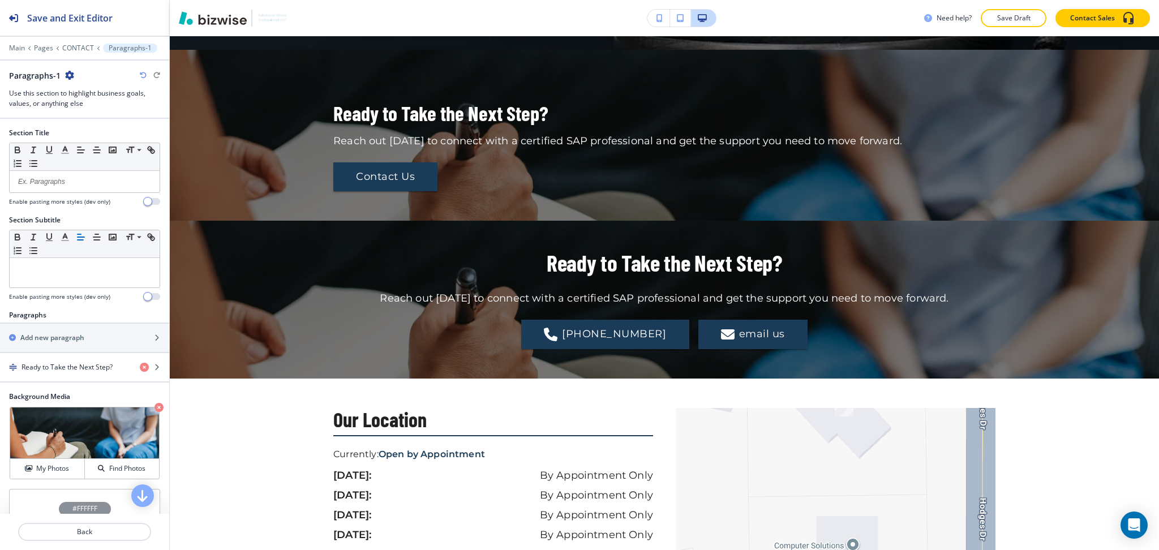
scroll to position [501, 0]
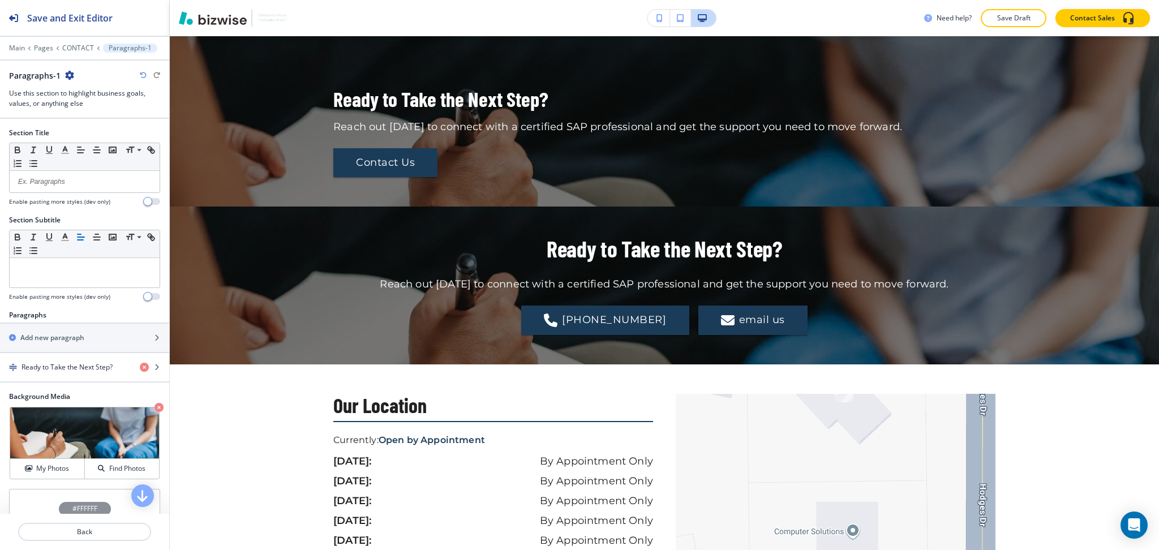
click at [67, 72] on icon "button" at bounding box center [69, 75] width 9 height 9
click at [92, 133] on p "Delete Section" at bounding box center [101, 135] width 58 height 10
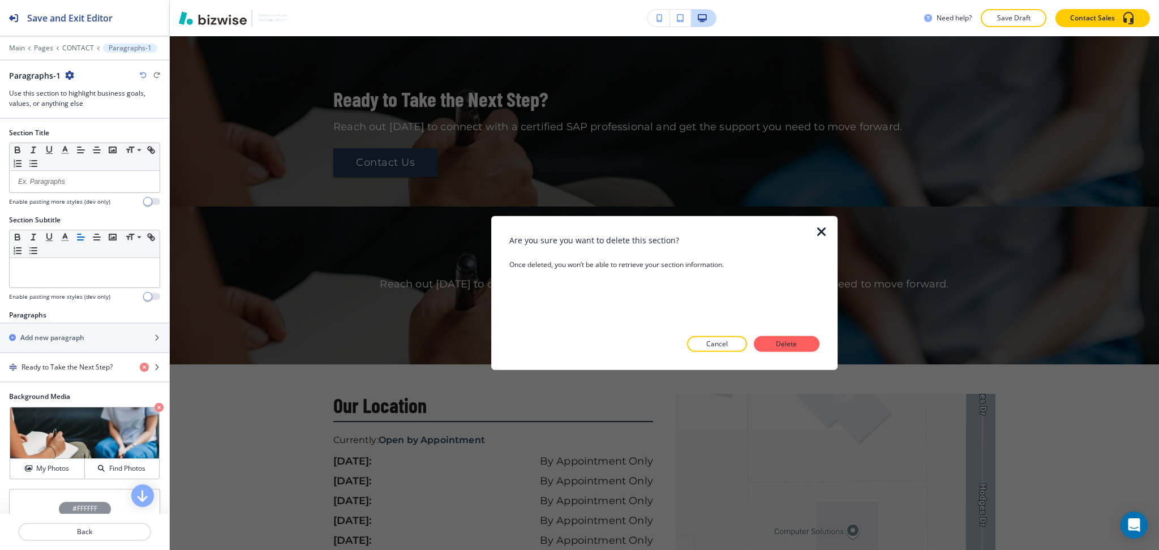
click at [791, 352] on div at bounding box center [664, 361] width 310 height 18
click at [789, 340] on p "Delete" at bounding box center [786, 344] width 27 height 10
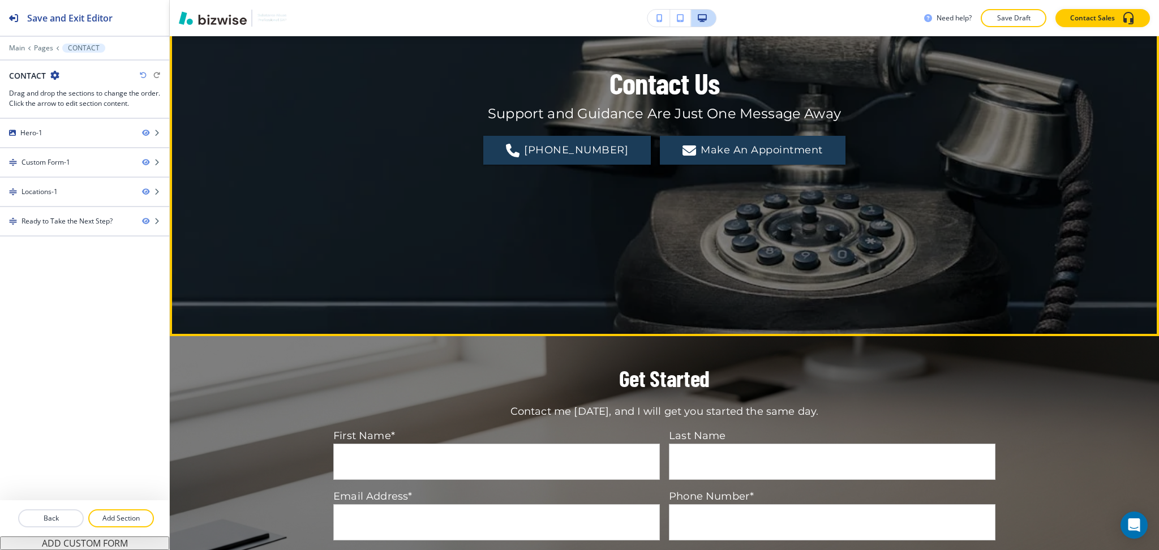
scroll to position [200, 0]
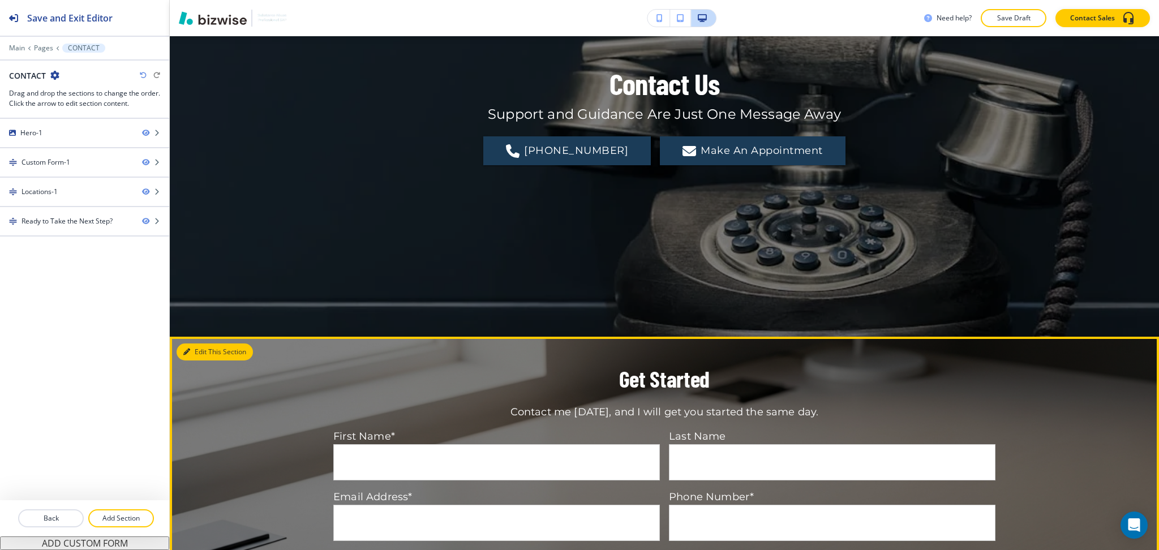
click at [207, 350] on button "Edit This Section" at bounding box center [214, 351] width 76 height 17
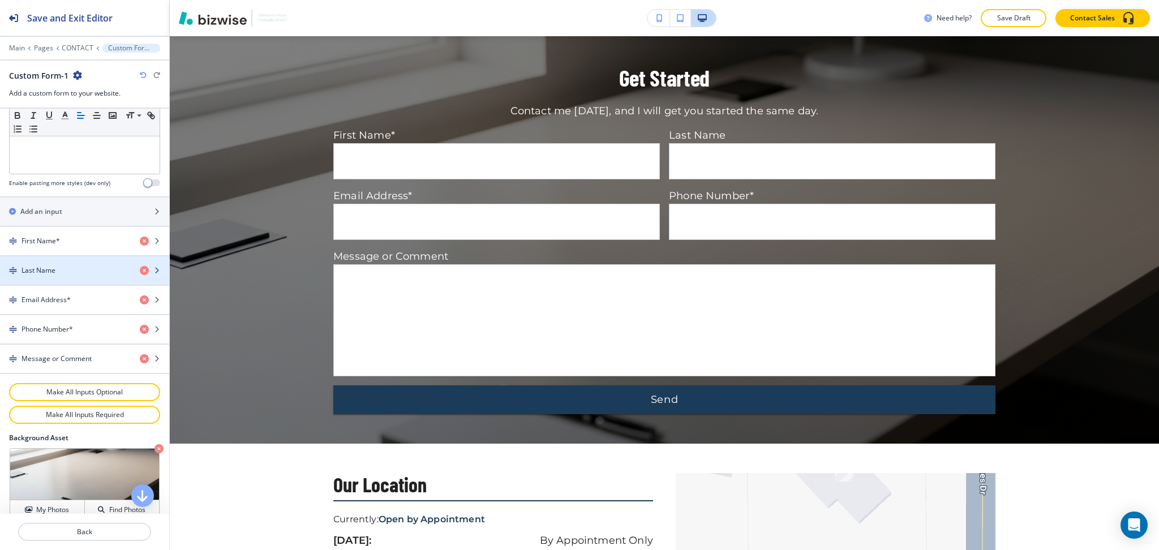
scroll to position [527, 0]
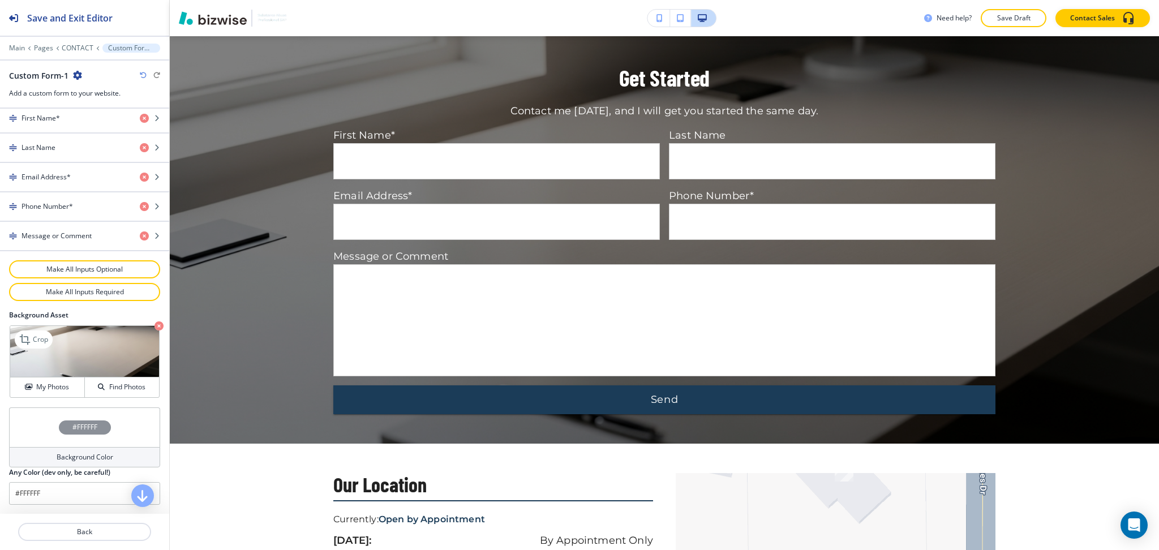
click at [154, 327] on icon "button" at bounding box center [158, 325] width 9 height 9
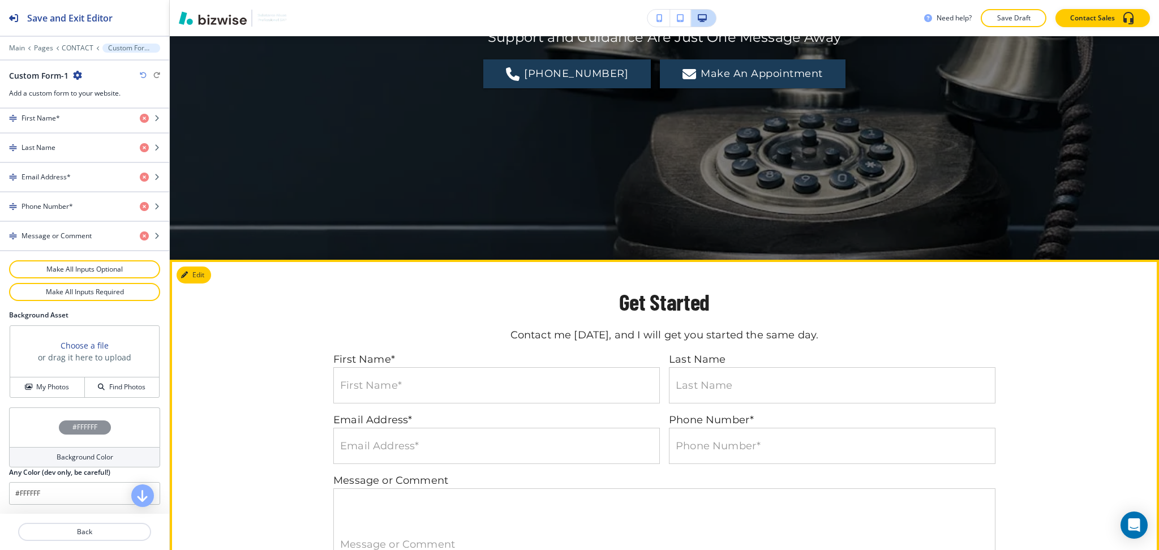
scroll to position [275, 0]
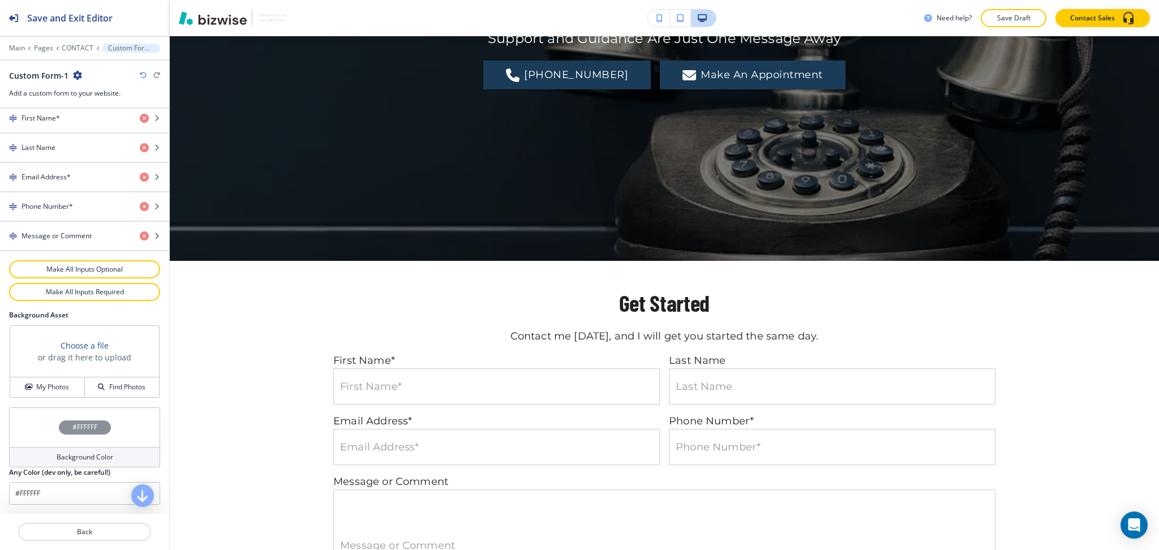
click at [71, 457] on h4 "Background Color" at bounding box center [85, 457] width 57 height 10
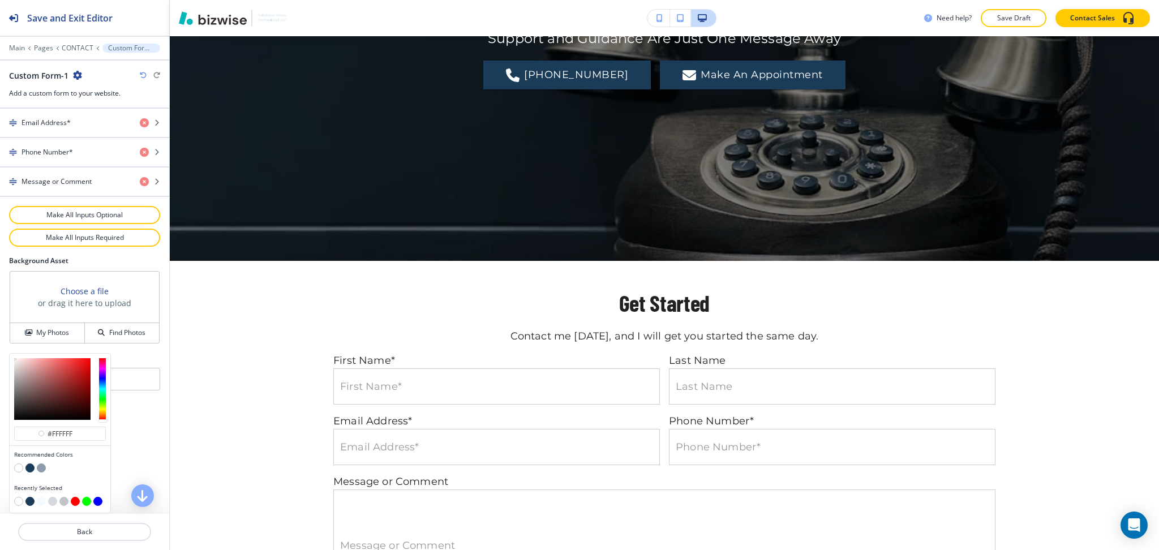
scroll to position [581, 0]
click at [41, 499] on button "button" at bounding box center [41, 501] width 9 height 9
type input "#f2f9ff"
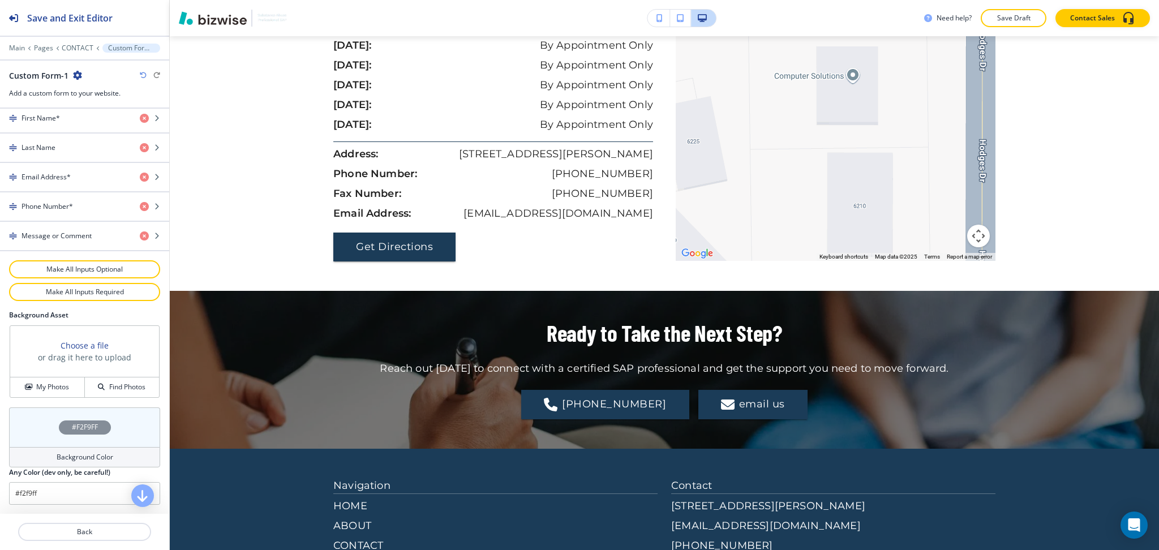
scroll to position [1033, 0]
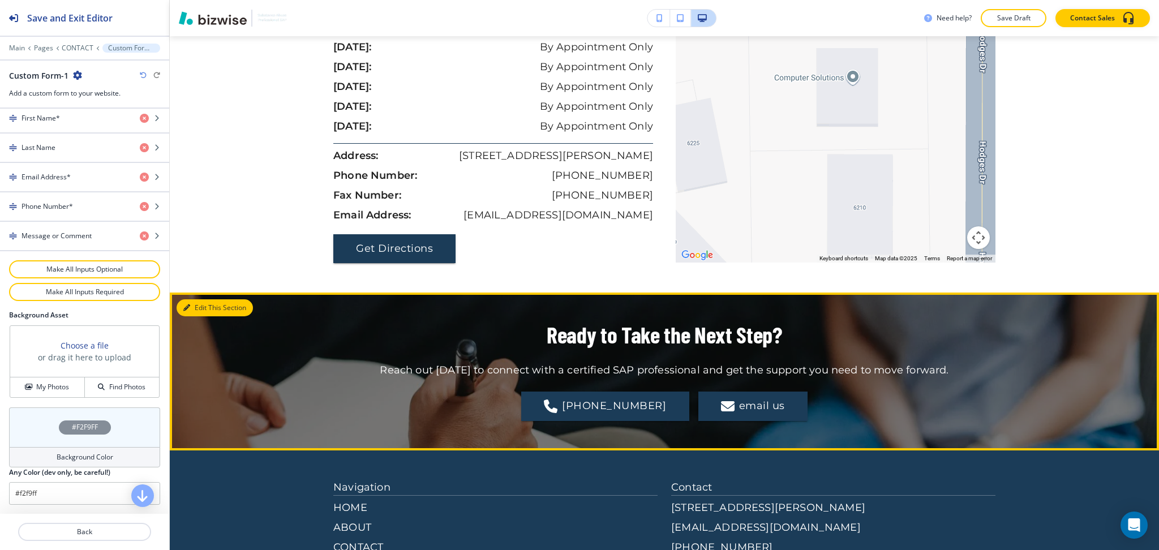
click at [199, 309] on button "Edit This Section" at bounding box center [214, 307] width 76 height 17
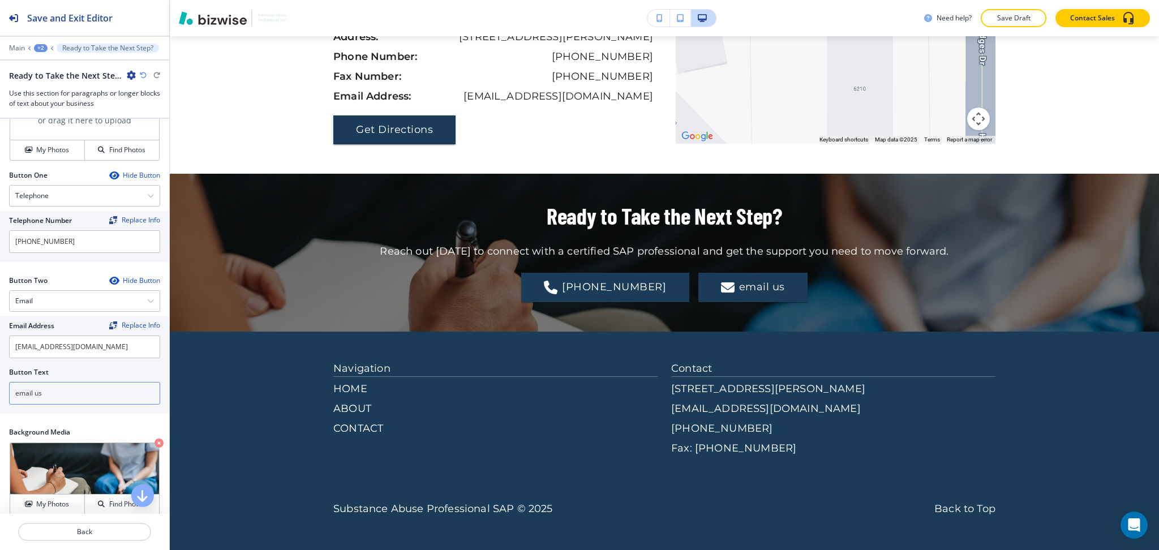
scroll to position [451, 0]
click at [18, 394] on input "email us" at bounding box center [84, 392] width 151 height 23
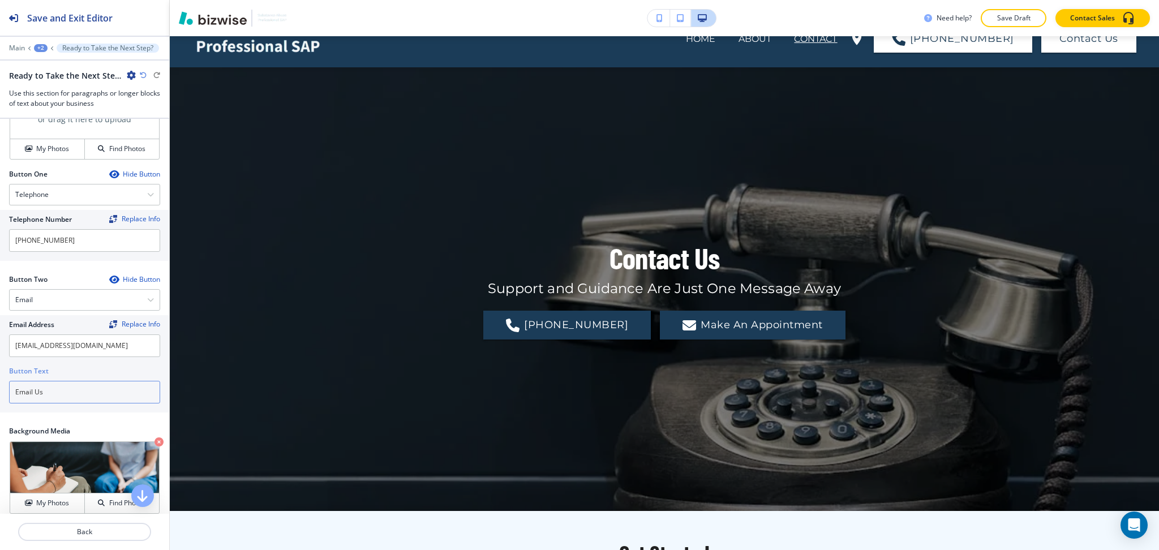
scroll to position [0, 0]
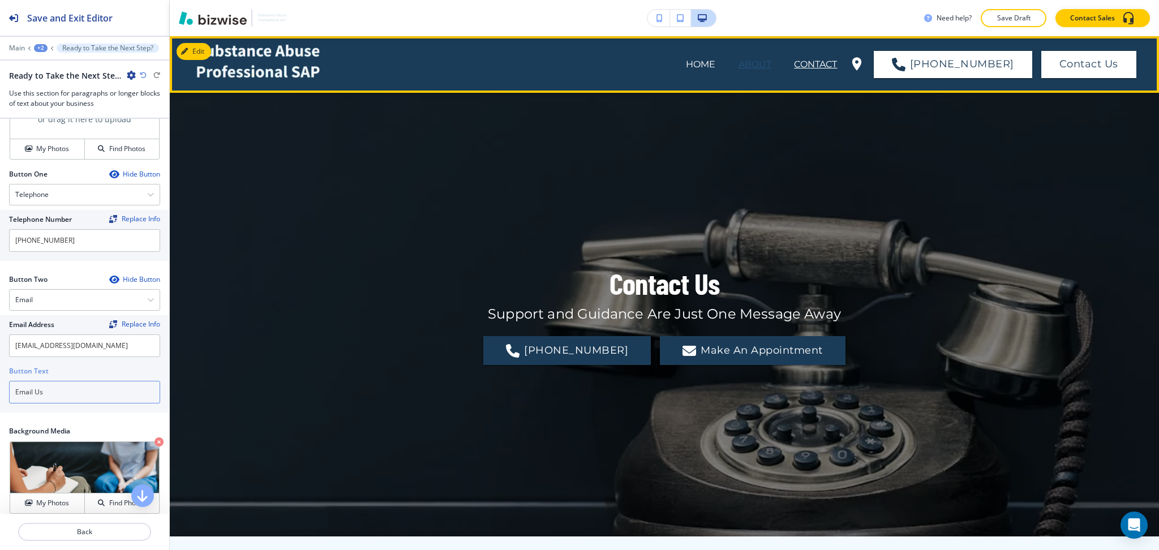
type input "Email Us"
click at [772, 58] on p "ABOUT" at bounding box center [754, 65] width 33 height 14
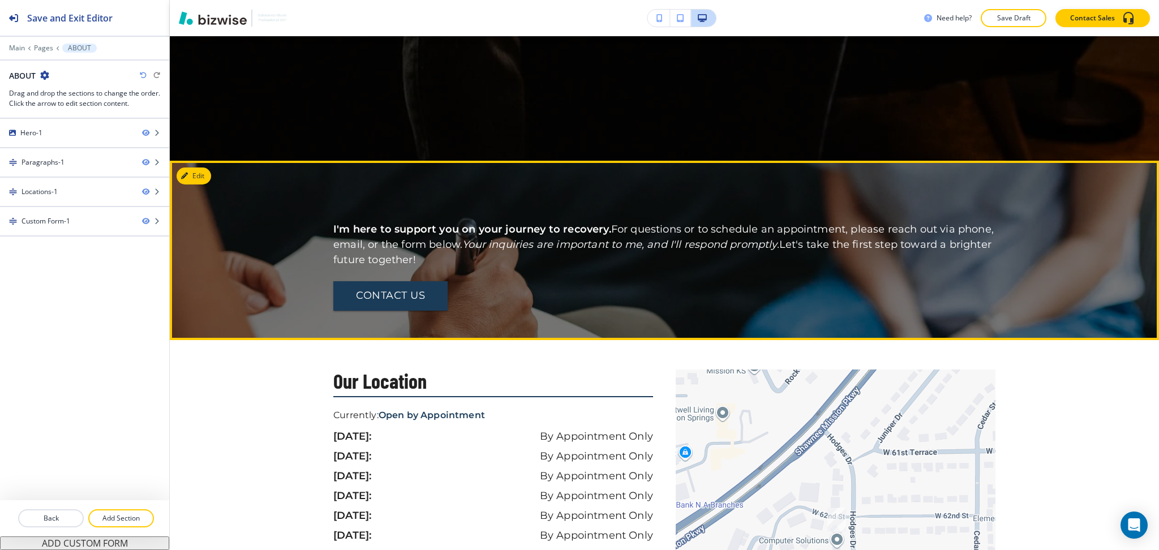
scroll to position [377, 0]
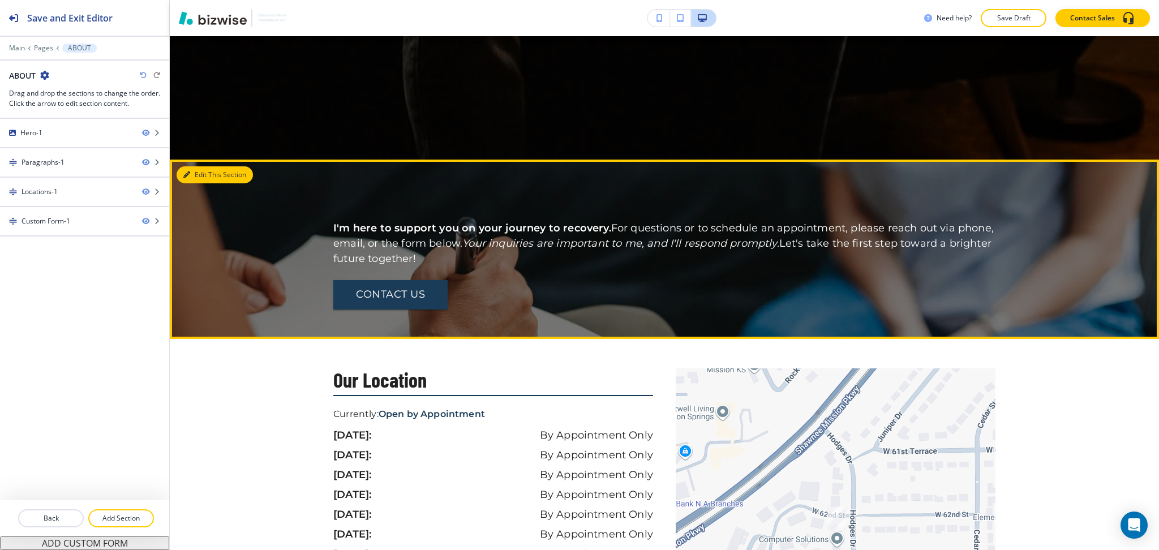
click at [201, 172] on button "Edit This Section" at bounding box center [214, 174] width 76 height 17
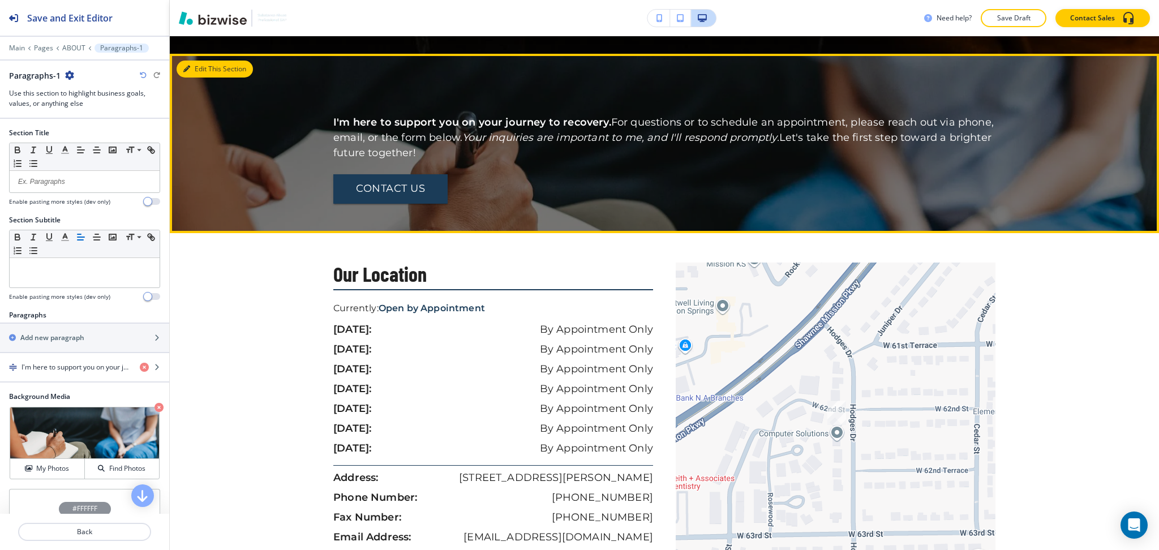
scroll to position [501, 0]
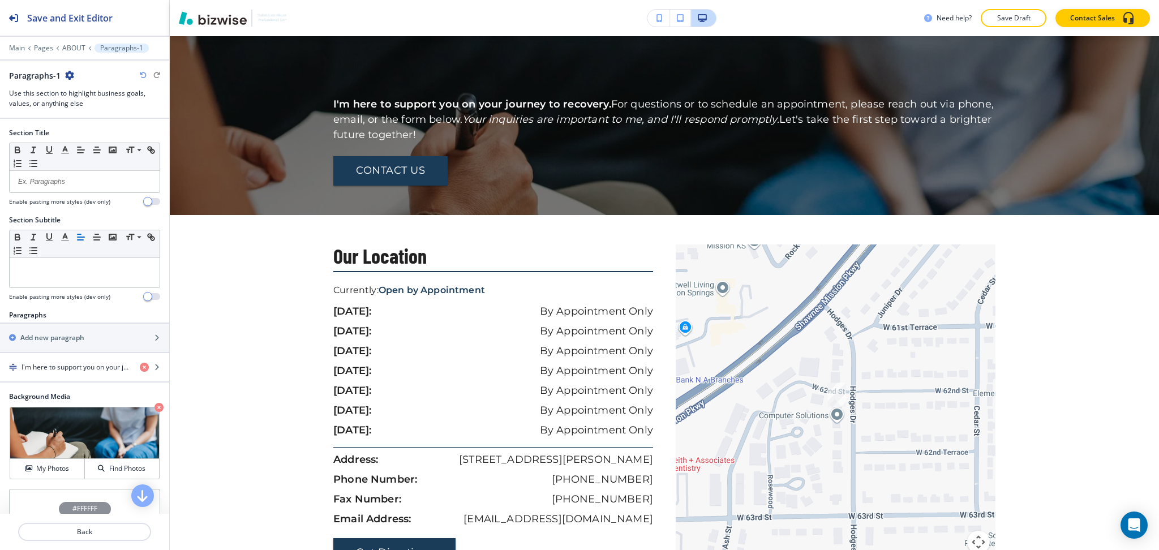
click at [68, 80] on button "button" at bounding box center [69, 76] width 9 height 10
click at [89, 139] on p "Delete Section" at bounding box center [101, 135] width 58 height 10
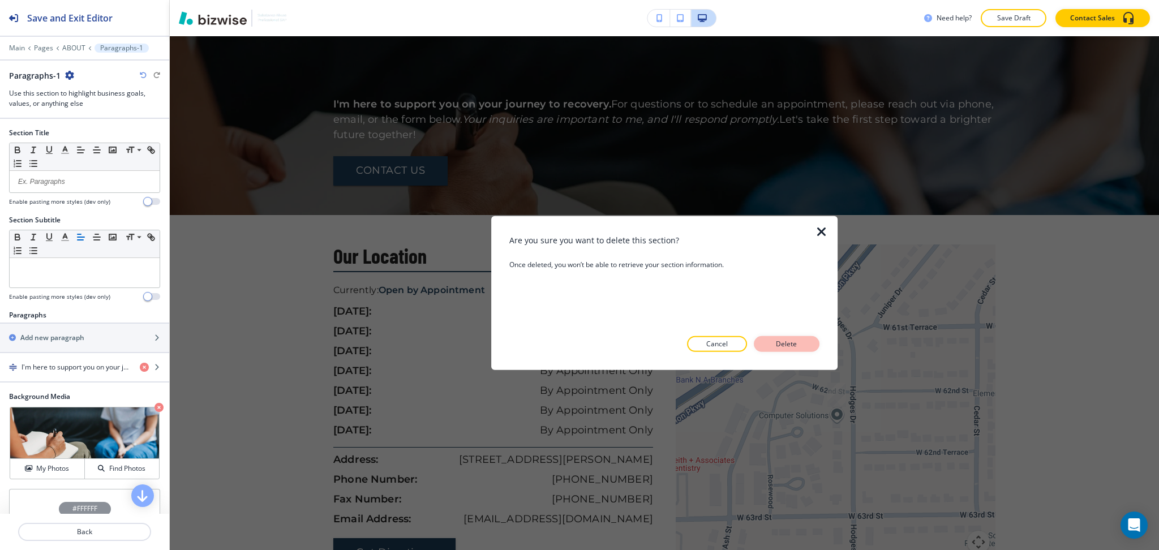
click at [783, 340] on p "Delete" at bounding box center [786, 344] width 27 height 10
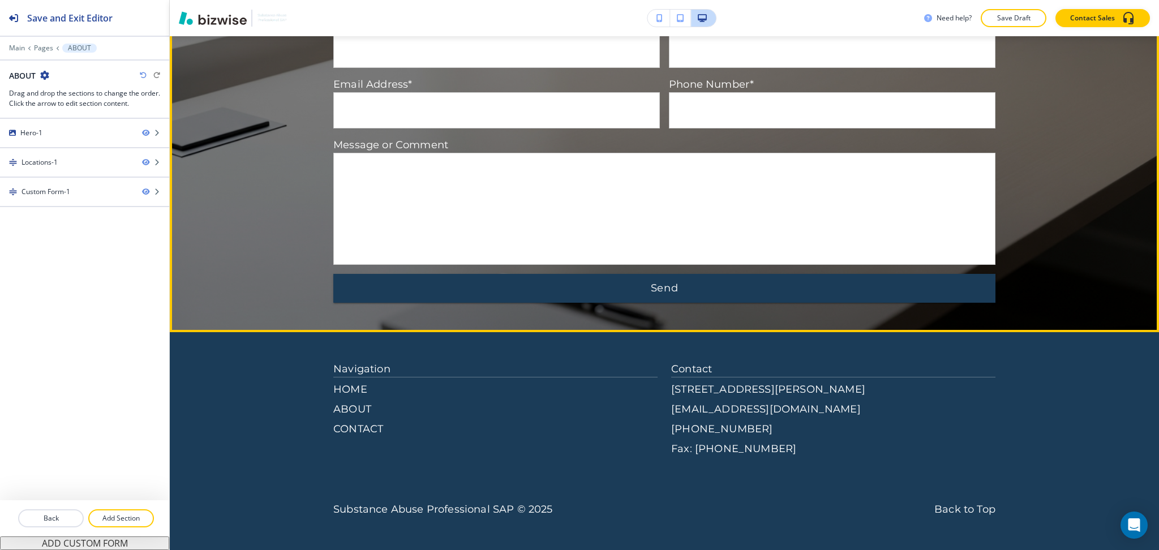
scroll to position [994, 0]
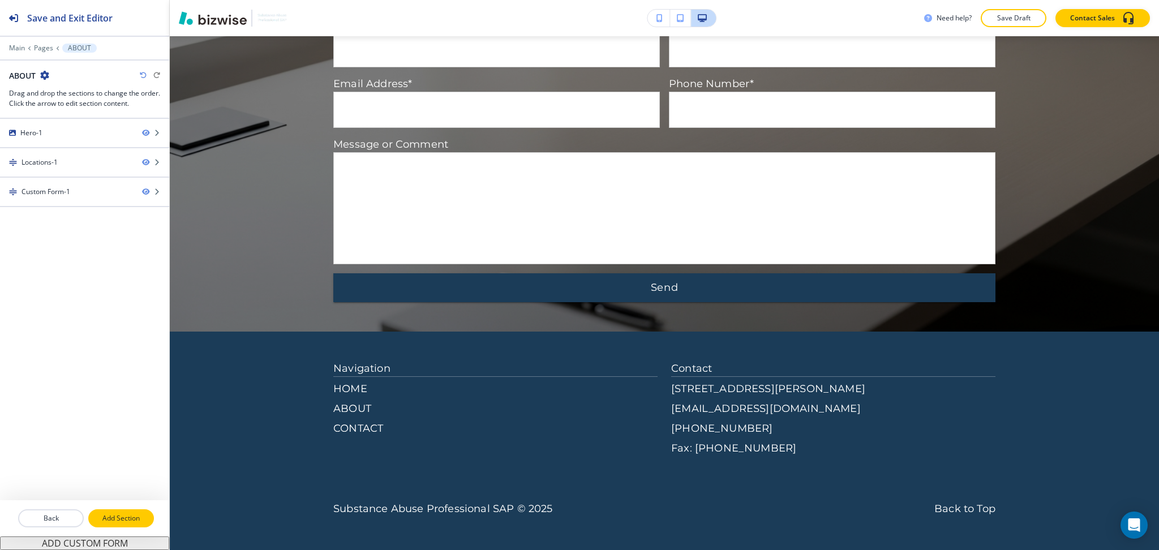
click at [123, 519] on p "Add Section" at bounding box center [120, 518] width 63 height 10
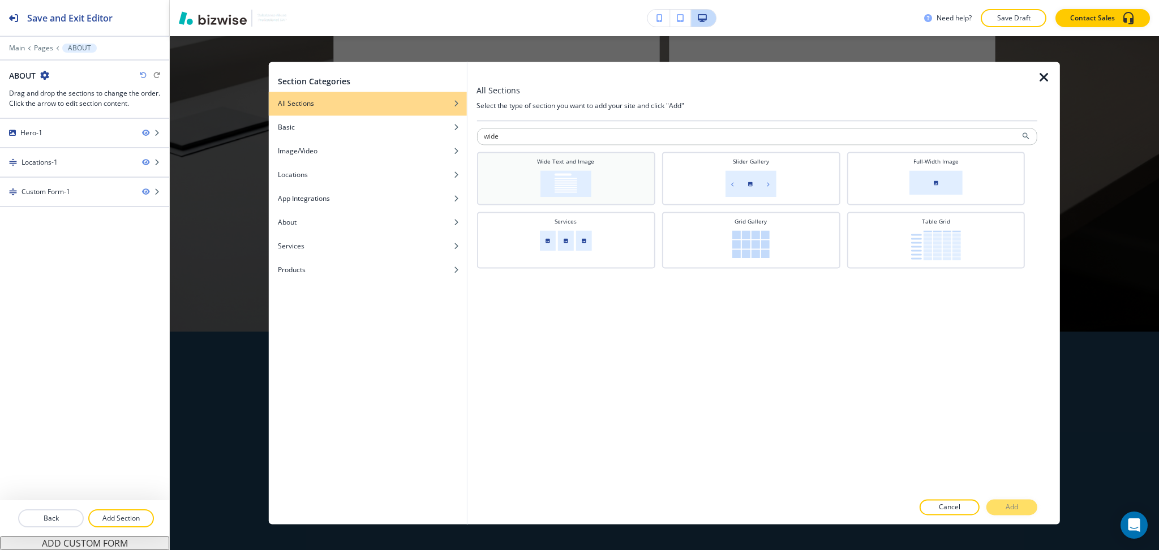
type input "wide"
click at [546, 187] on img at bounding box center [565, 183] width 51 height 27
click at [1025, 506] on button "Add" at bounding box center [1011, 507] width 51 height 16
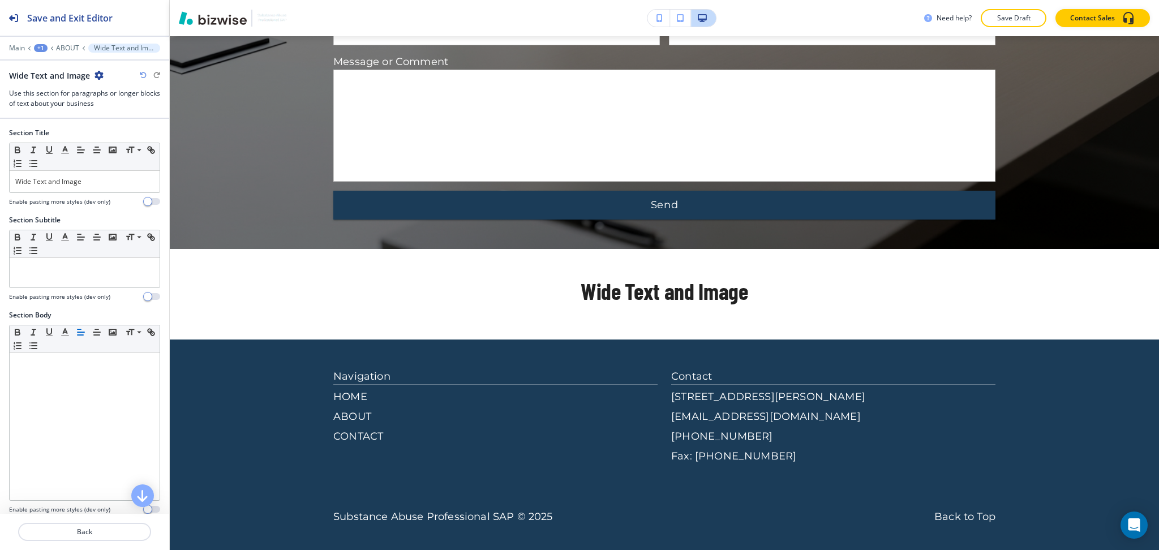
scroll to position [1085, 0]
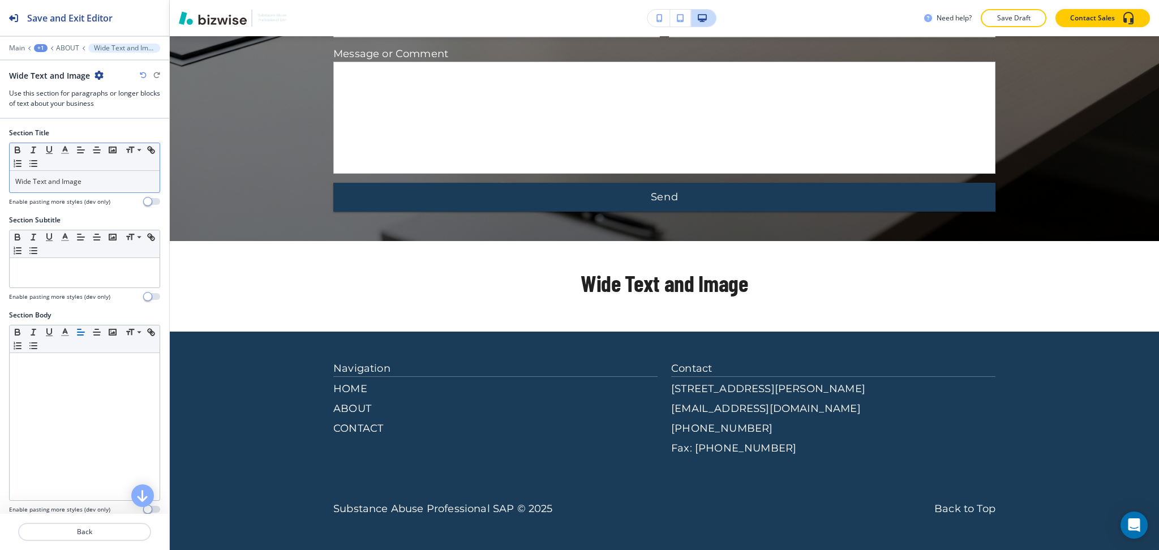
click at [120, 189] on div "Wide Text and Image" at bounding box center [85, 181] width 150 height 21
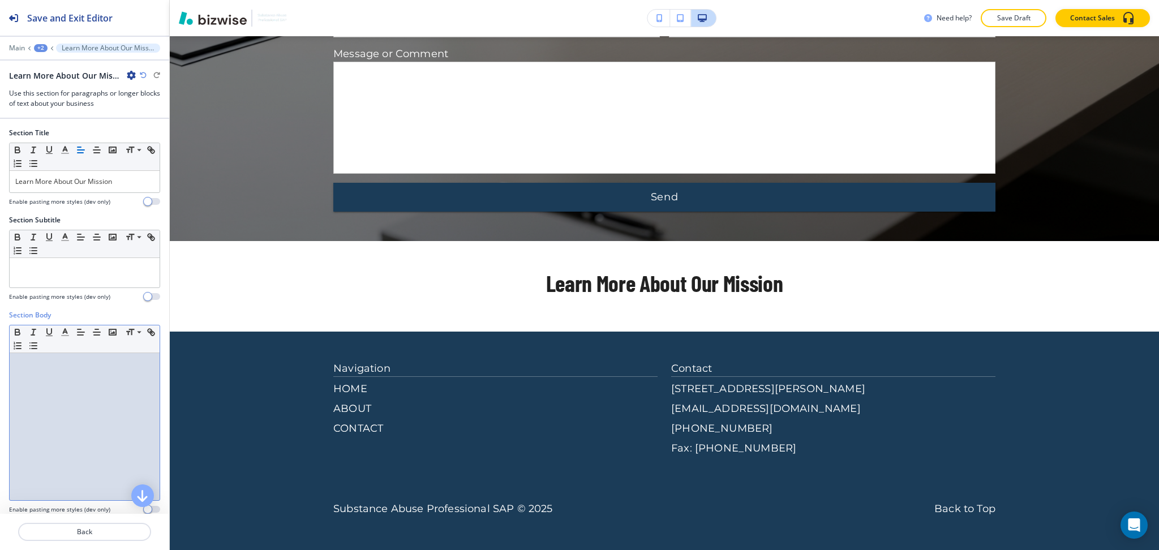
click at [76, 391] on div at bounding box center [85, 426] width 150 height 147
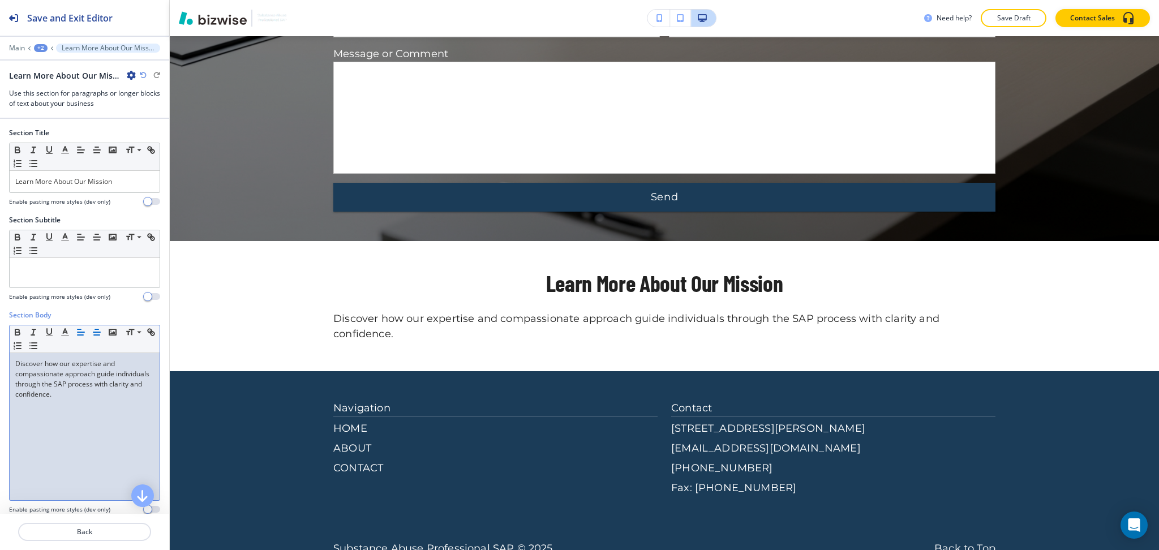
click at [95, 337] on icon "button" at bounding box center [97, 332] width 10 height 10
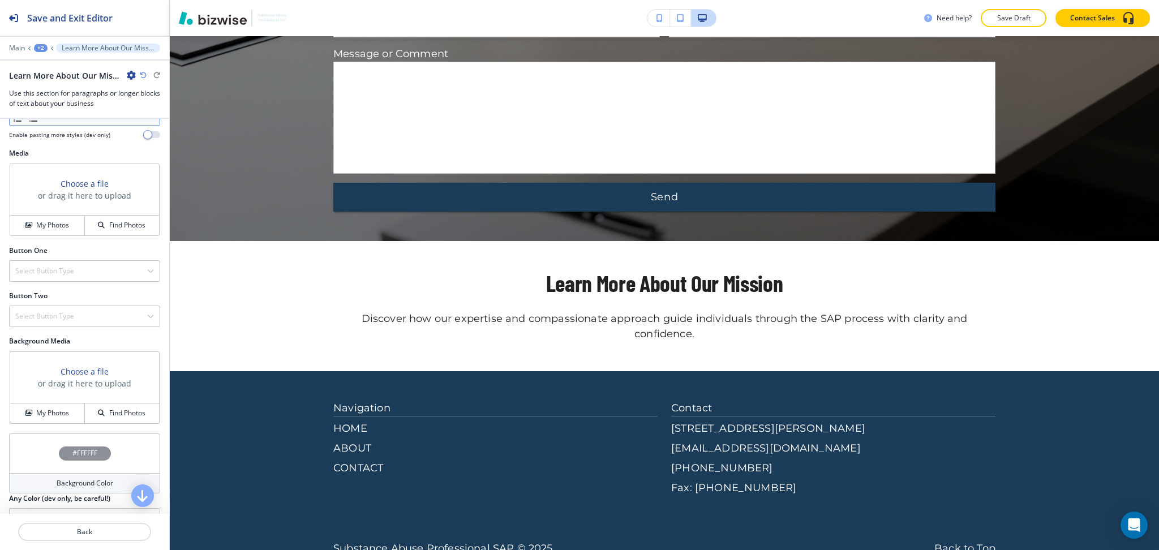
scroll to position [377, 0]
click at [59, 269] on h4 "Select Button Type" at bounding box center [44, 269] width 59 height 10
click at [59, 290] on h4 "Telephone" at bounding box center [84, 288] width 139 height 10
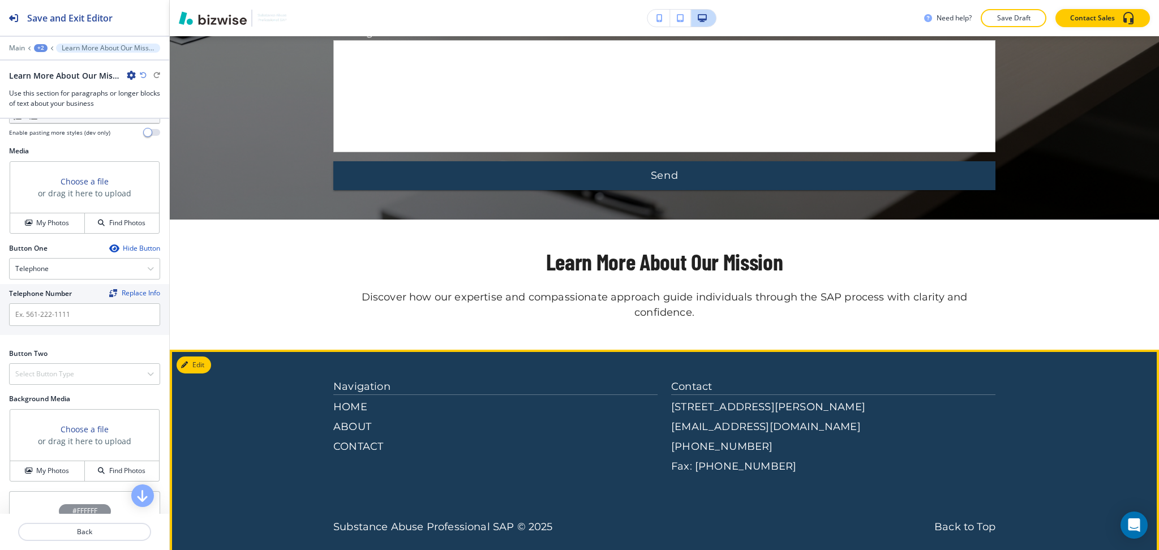
scroll to position [1125, 0]
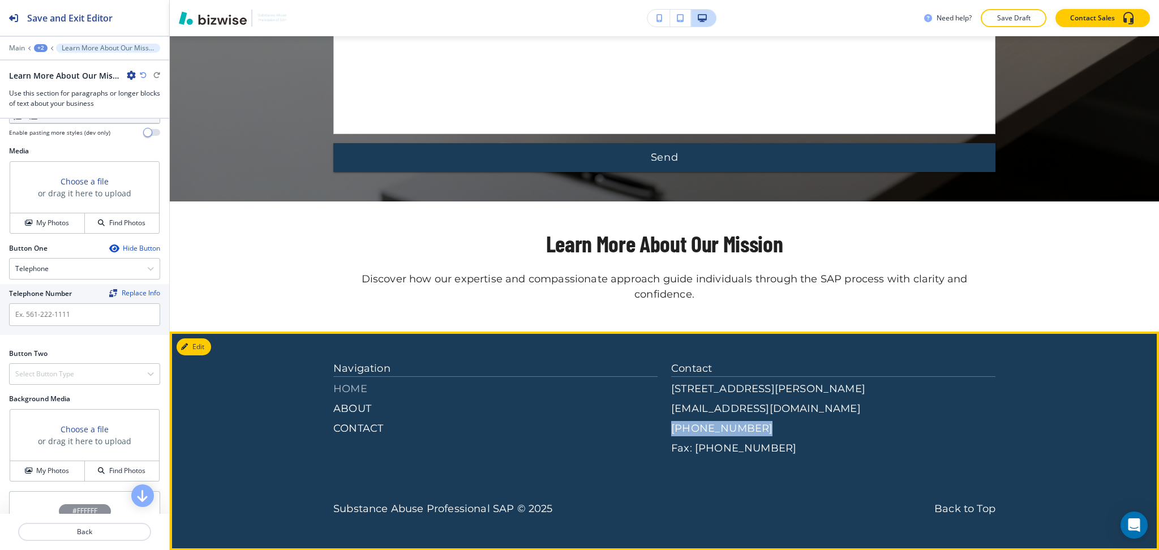
drag, startPoint x: 661, startPoint y: 428, endPoint x: 472, endPoint y: 385, distance: 193.2
click at [750, 426] on div "Navigation HOME ABOUT CONTACT Contact 6204 Hodges Dr, Mission, KS 66205, USA al…" at bounding box center [664, 408] width 662 height 95
copy p "(913) 209-2245"
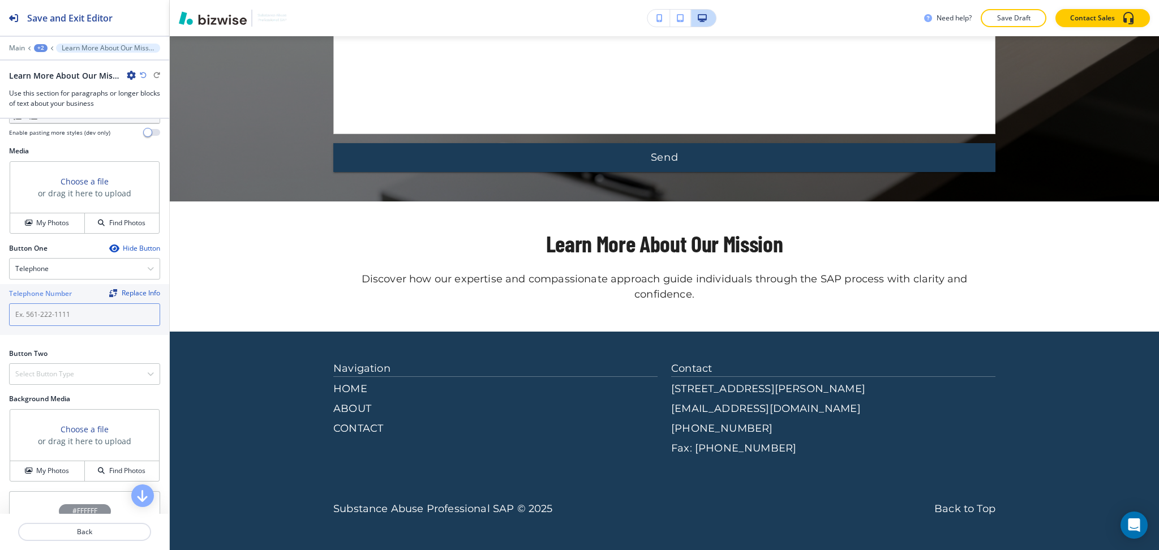
click at [38, 316] on input "text" at bounding box center [84, 314] width 151 height 23
paste input "(913) 209-2245"
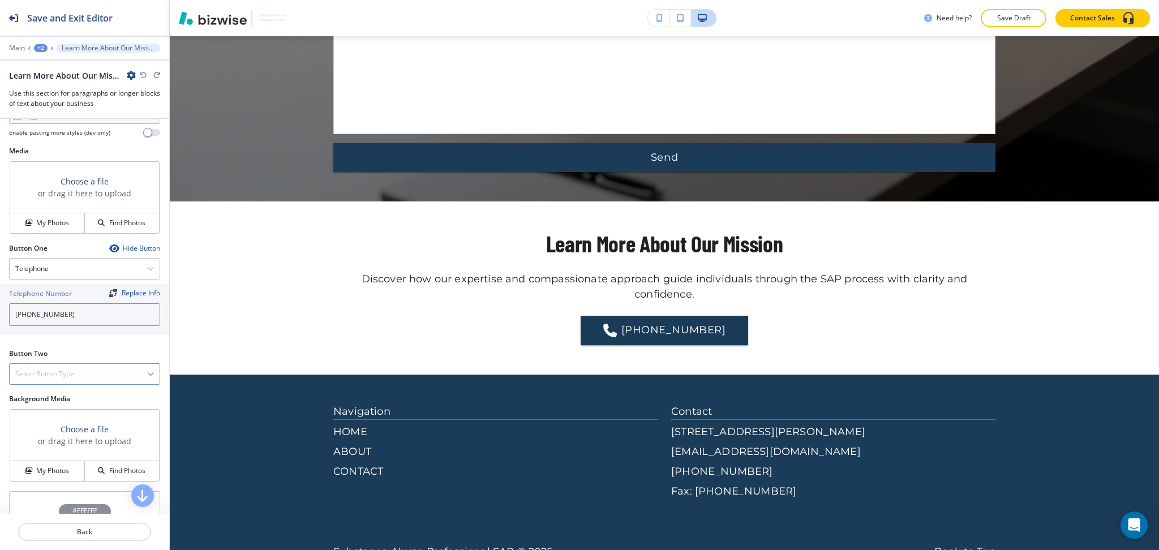
type input "(913) 209-2245"
click at [49, 369] on h4 "Select Button Type" at bounding box center [44, 374] width 59 height 10
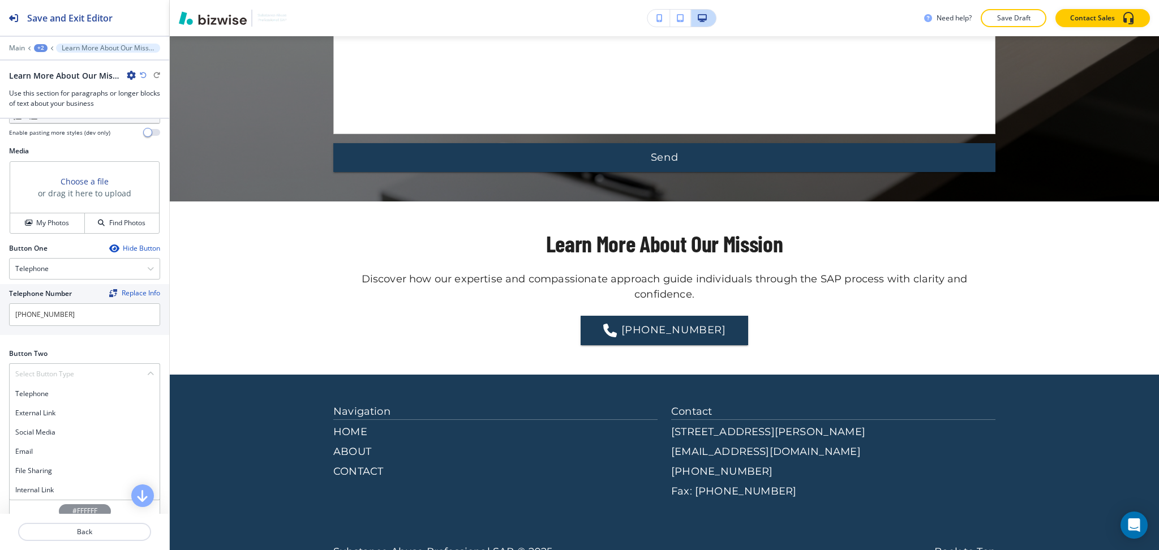
click at [57, 492] on h4 "Internal Link" at bounding box center [84, 490] width 139 height 10
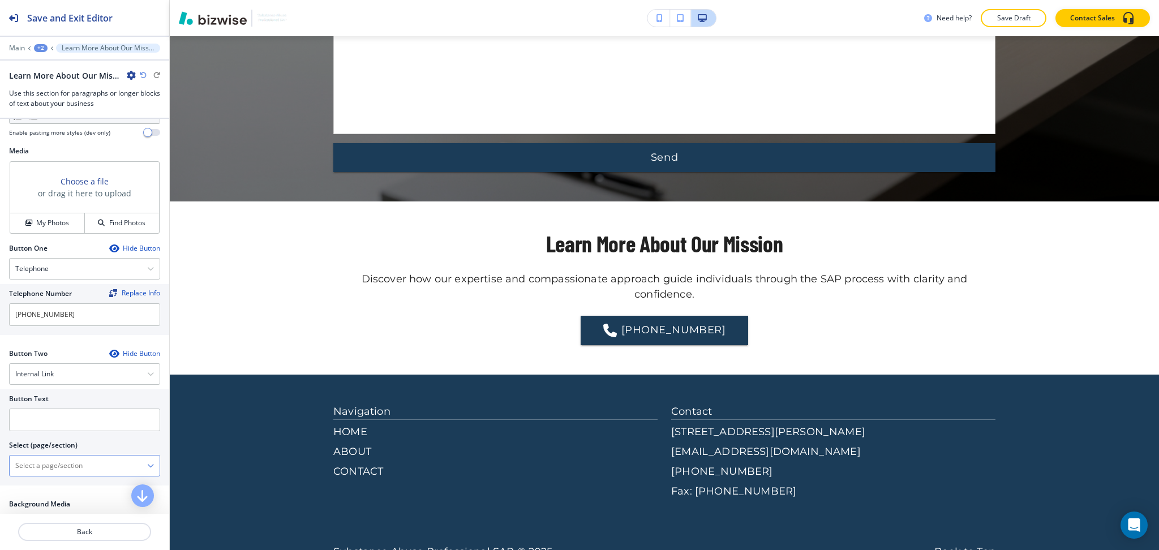
drag, startPoint x: 53, startPoint y: 464, endPoint x: 53, endPoint y: 456, distance: 7.4
click at [53, 464] on \(page\/section\) "Manual Input" at bounding box center [78, 465] width 137 height 19
type \(page\/section\) "CONTACT US"
drag, startPoint x: 71, startPoint y: 462, endPoint x: 0, endPoint y: 458, distance: 71.4
click at [0, 458] on div "Button Text Select (page/section) CONTACT US CONTACT US CONTACT US | Hero CONTA…" at bounding box center [84, 437] width 169 height 96
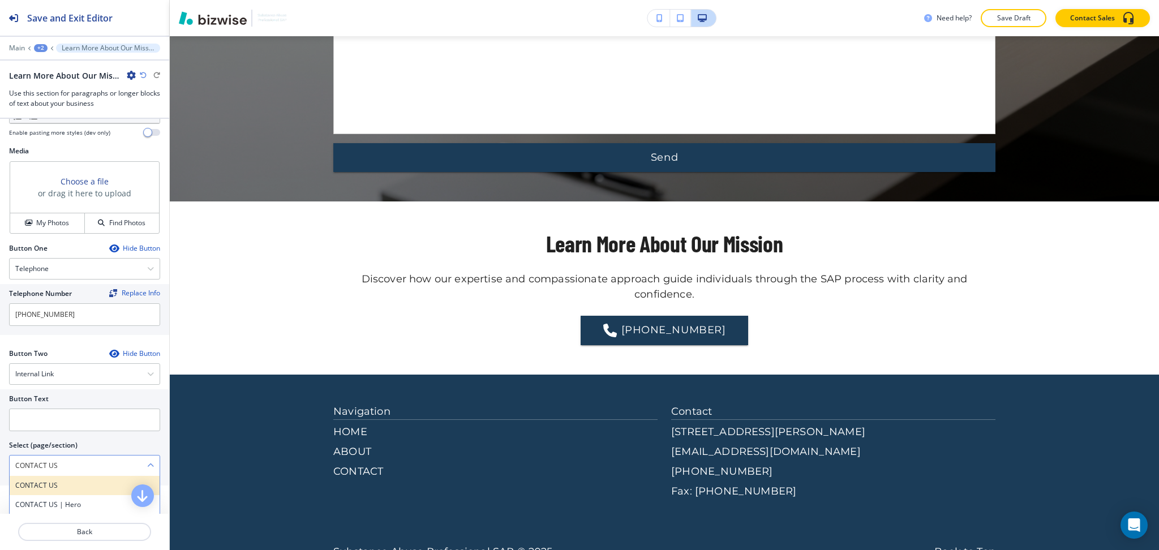
click at [48, 479] on div "CONTACT US" at bounding box center [85, 485] width 150 height 19
click at [43, 427] on input "text" at bounding box center [84, 419] width 151 height 23
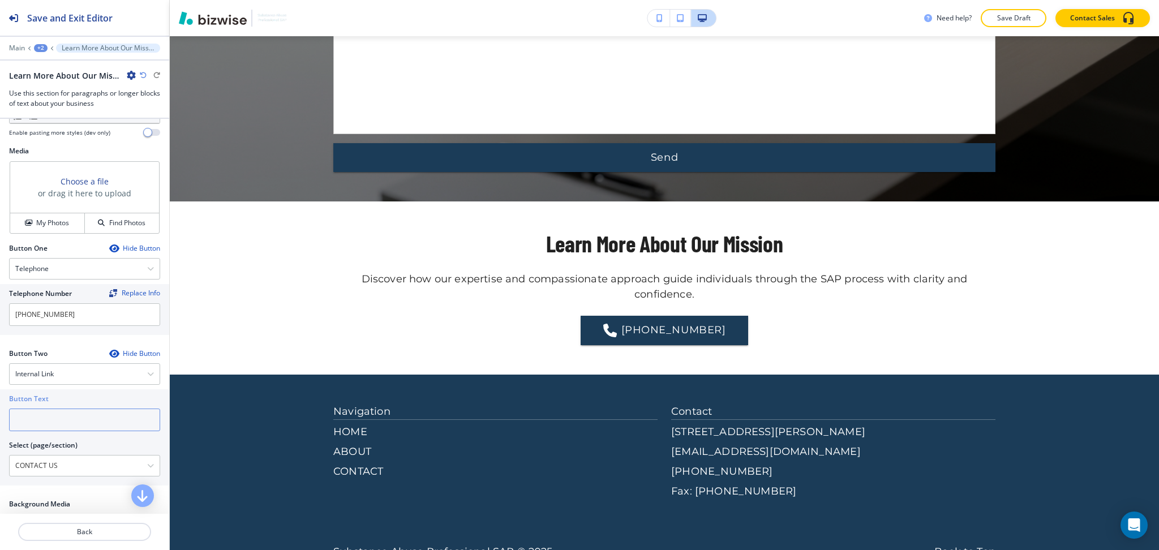
paste input "CONTACT US"
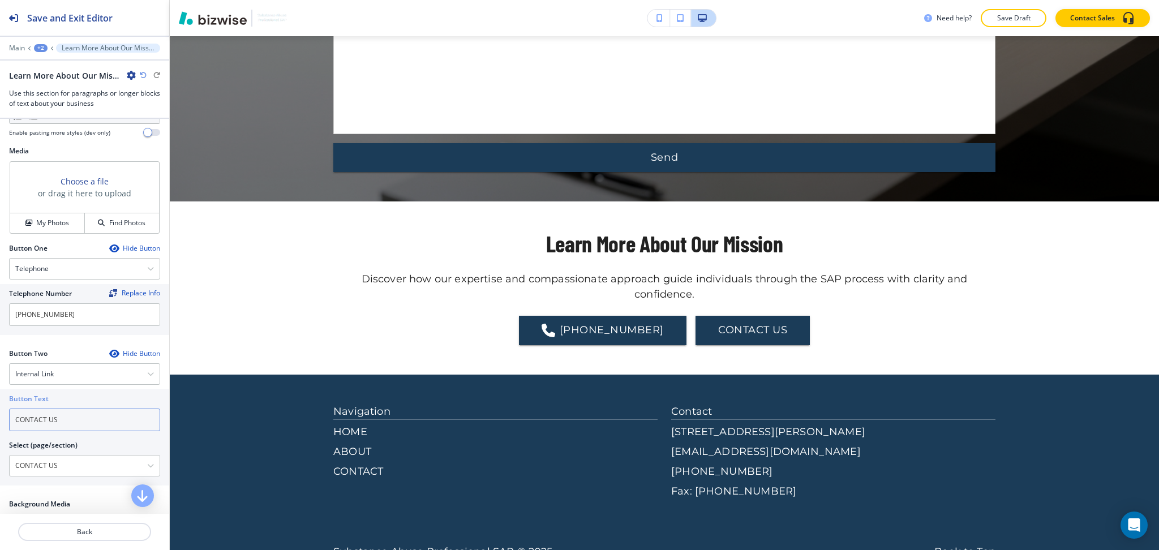
drag, startPoint x: 77, startPoint y: 424, endPoint x: 16, endPoint y: 424, distance: 61.1
click at [16, 424] on input "CONTACT US" at bounding box center [84, 419] width 151 height 23
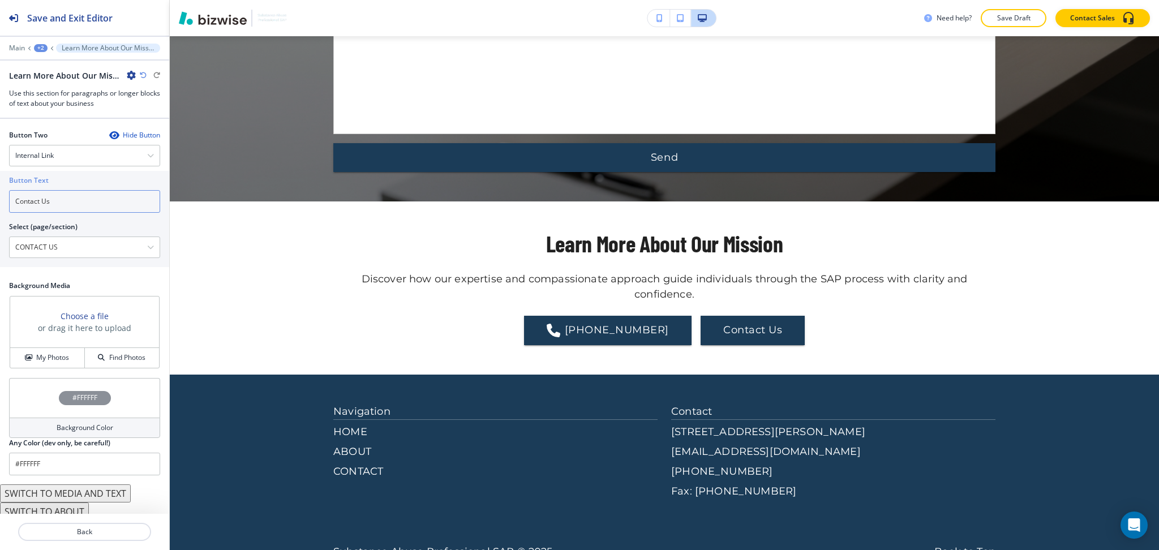
scroll to position [602, 0]
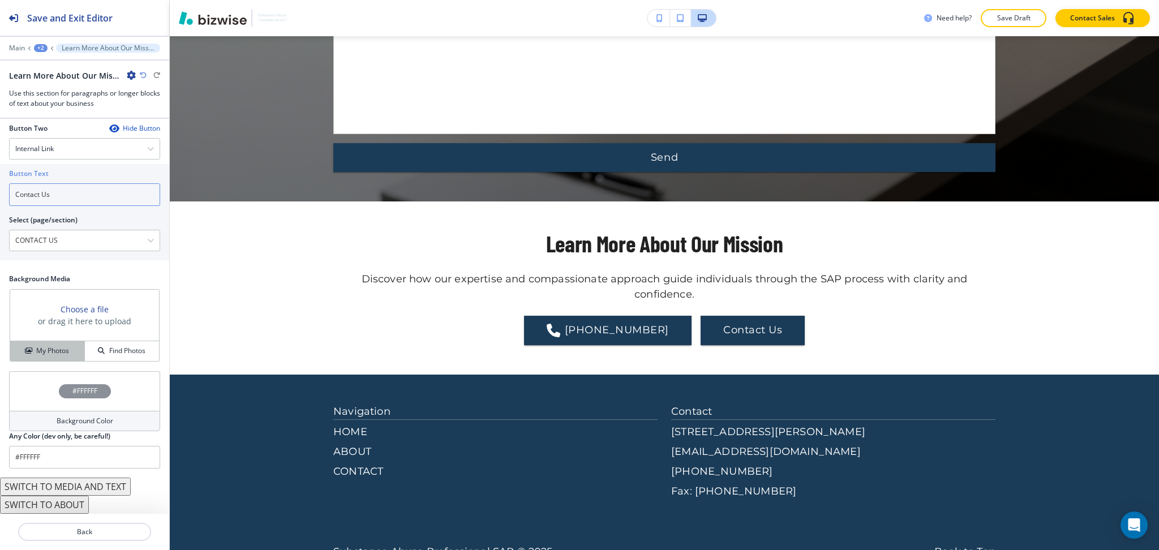
type input "Contact Us"
click at [36, 350] on h4 "My Photos" at bounding box center [52, 351] width 33 height 10
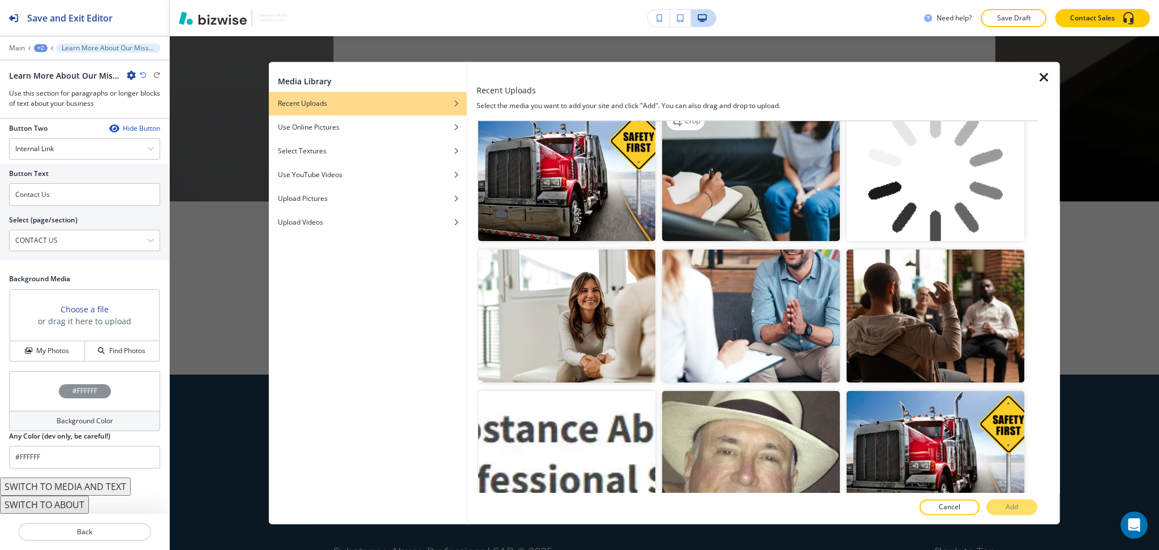
click at [783, 162] on img "button" at bounding box center [751, 174] width 178 height 133
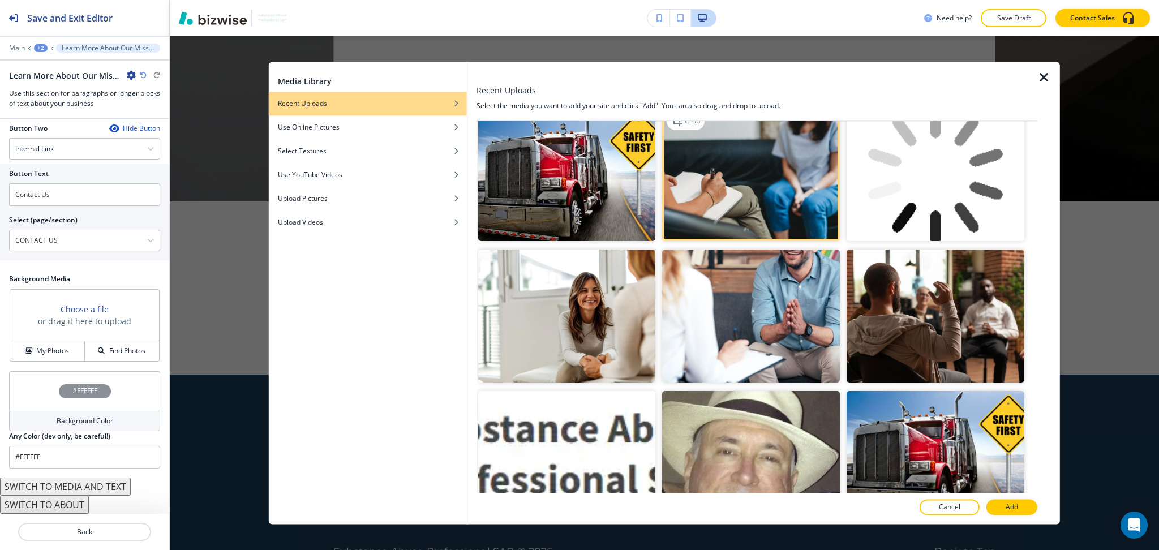
scroll to position [302, 0]
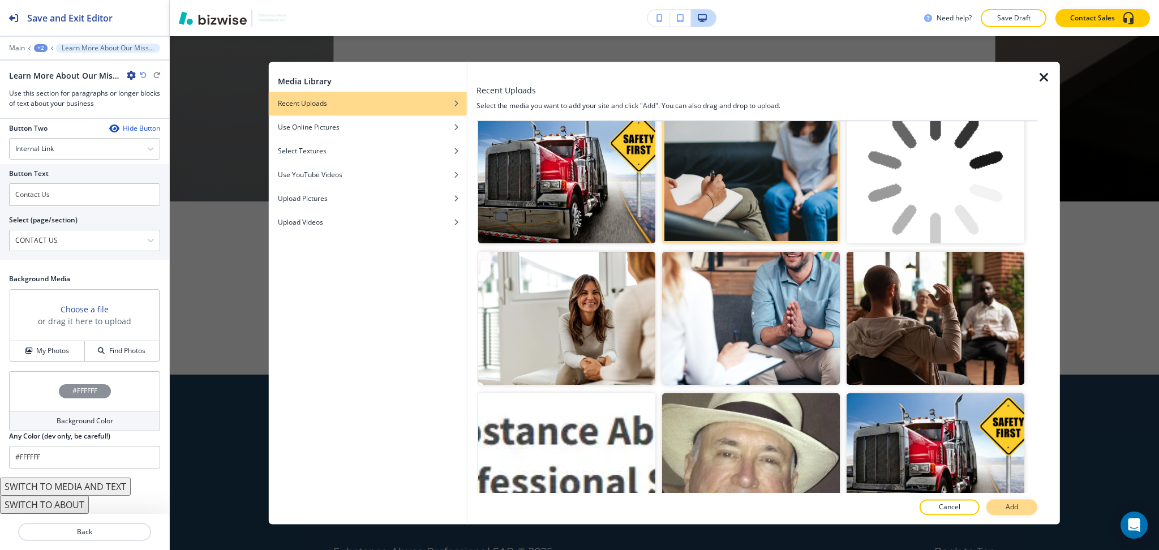
click at [1031, 509] on button "Add" at bounding box center [1011, 507] width 51 height 16
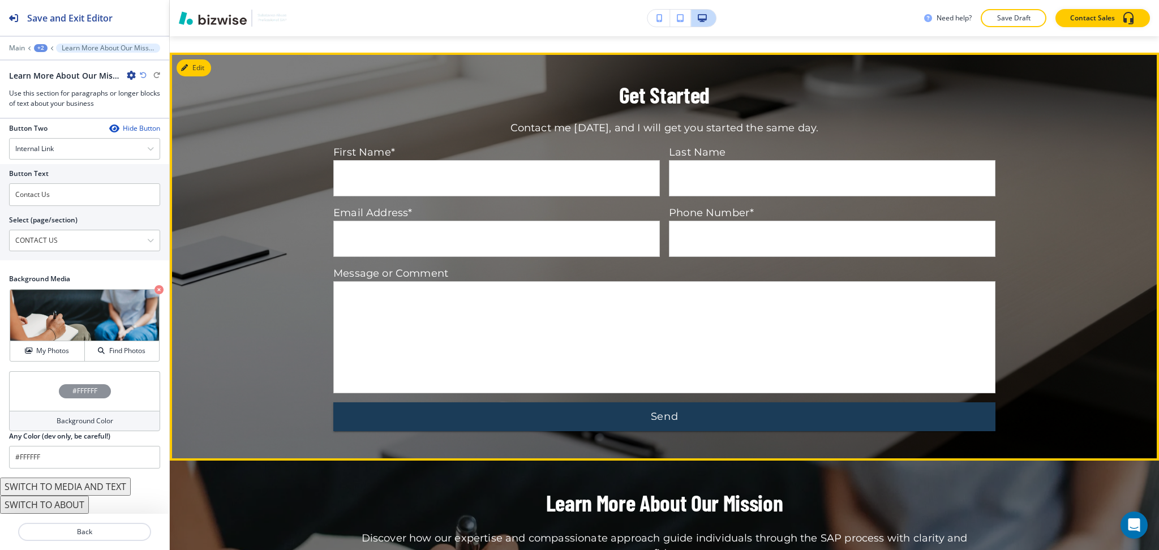
scroll to position [865, 0]
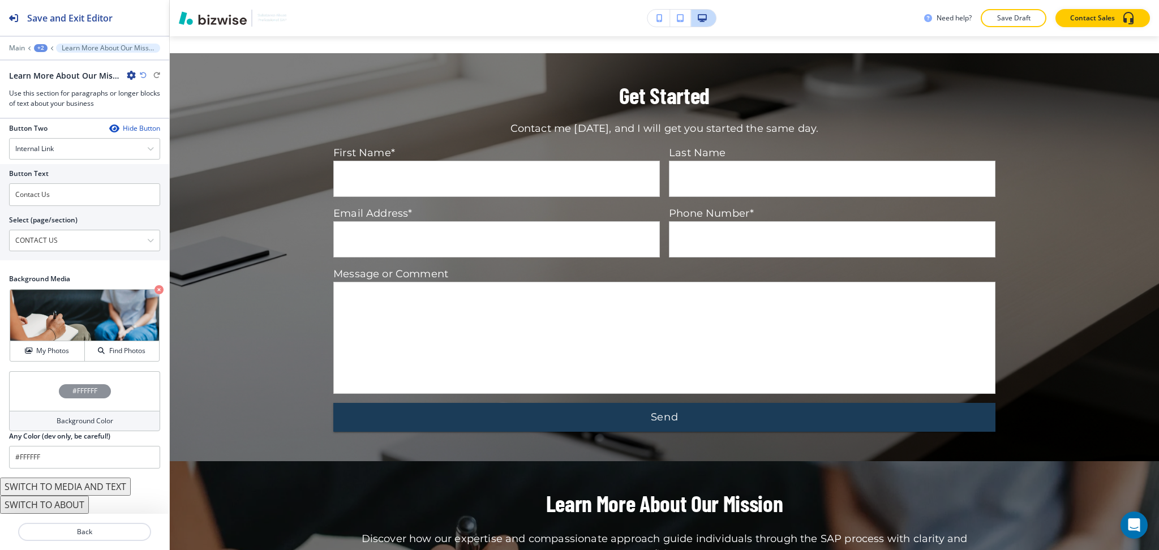
click at [39, 46] on div "+2" at bounding box center [41, 48] width 14 height 8
click at [49, 79] on button "ABOUT" at bounding box center [70, 86] width 72 height 20
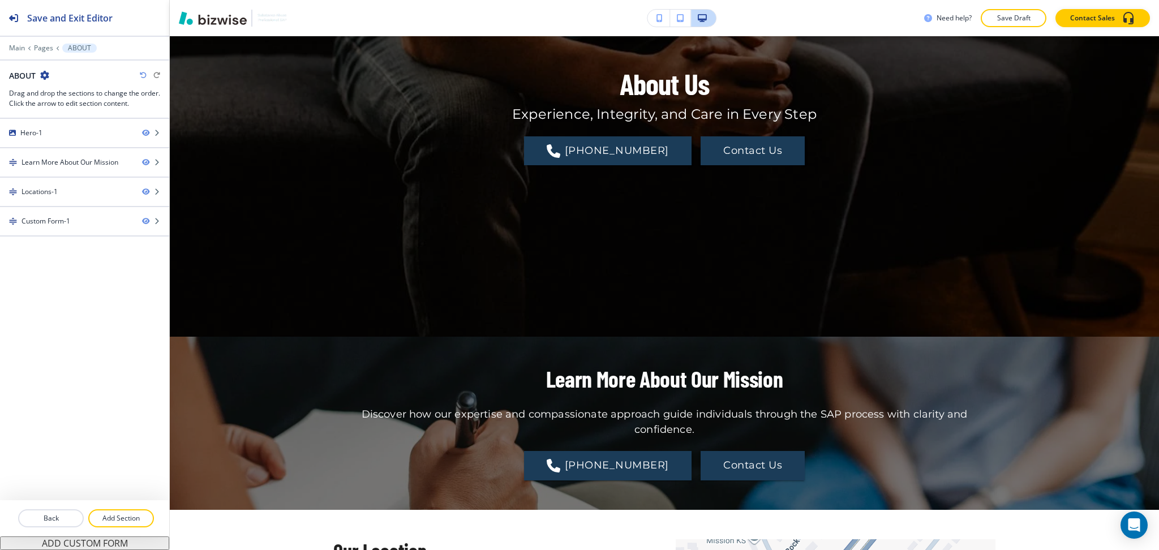
scroll to position [199, 0]
click at [132, 517] on p "Add Section" at bounding box center [120, 518] width 63 height 10
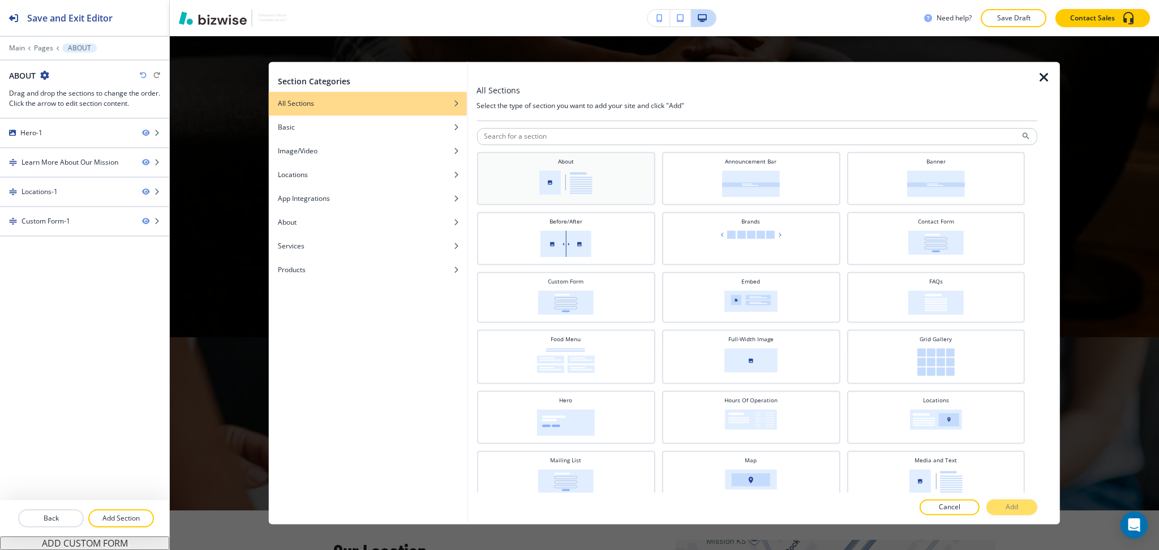
click at [589, 179] on img at bounding box center [565, 182] width 53 height 24
click at [1007, 506] on p "Add" at bounding box center [1011, 507] width 12 height 10
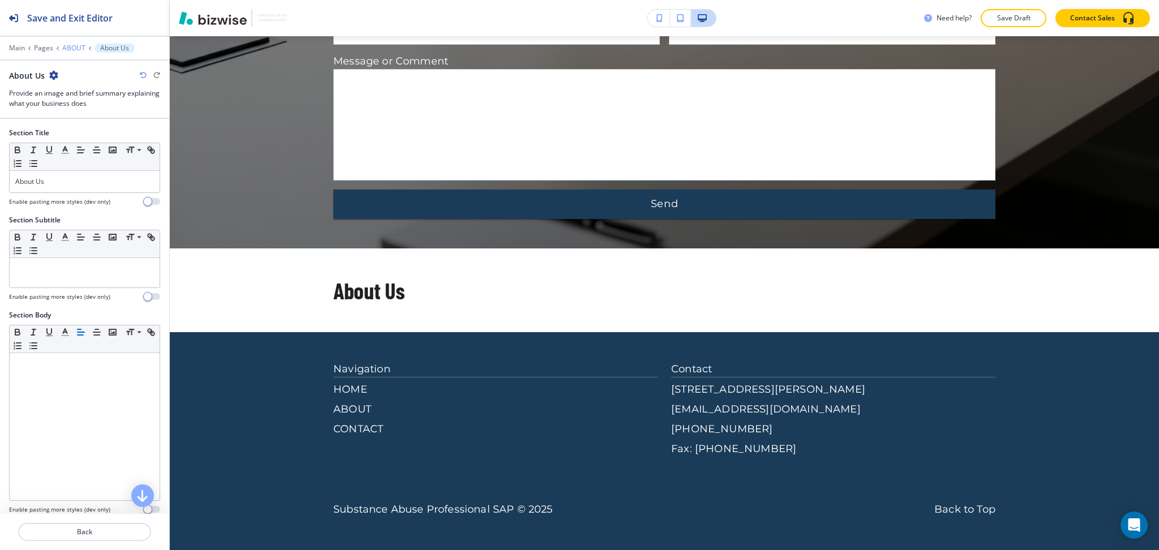
scroll to position [1251, 0]
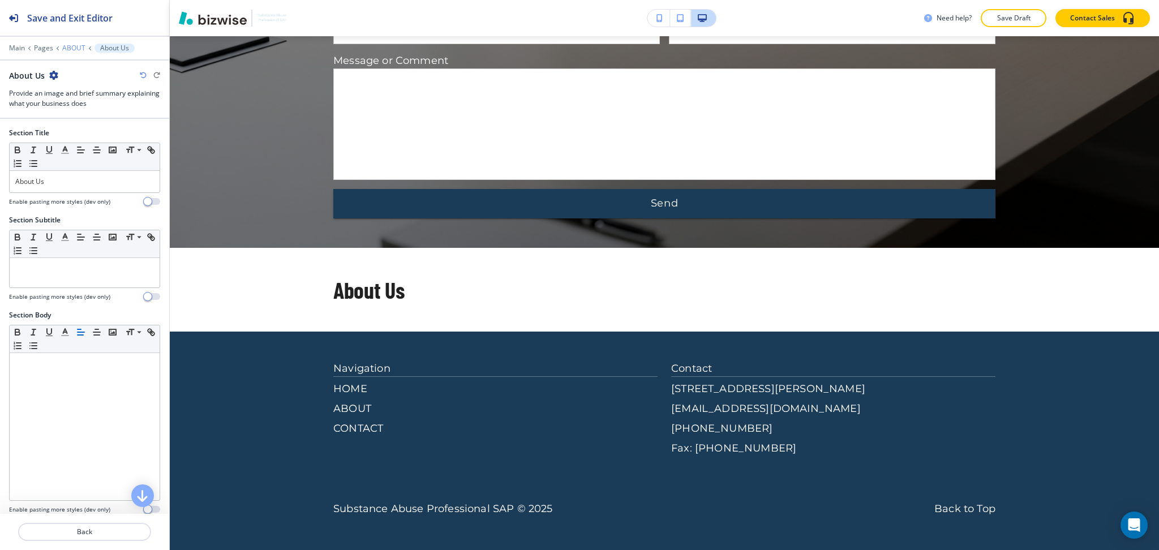
click at [77, 47] on p "ABOUT" at bounding box center [73, 48] width 23 height 8
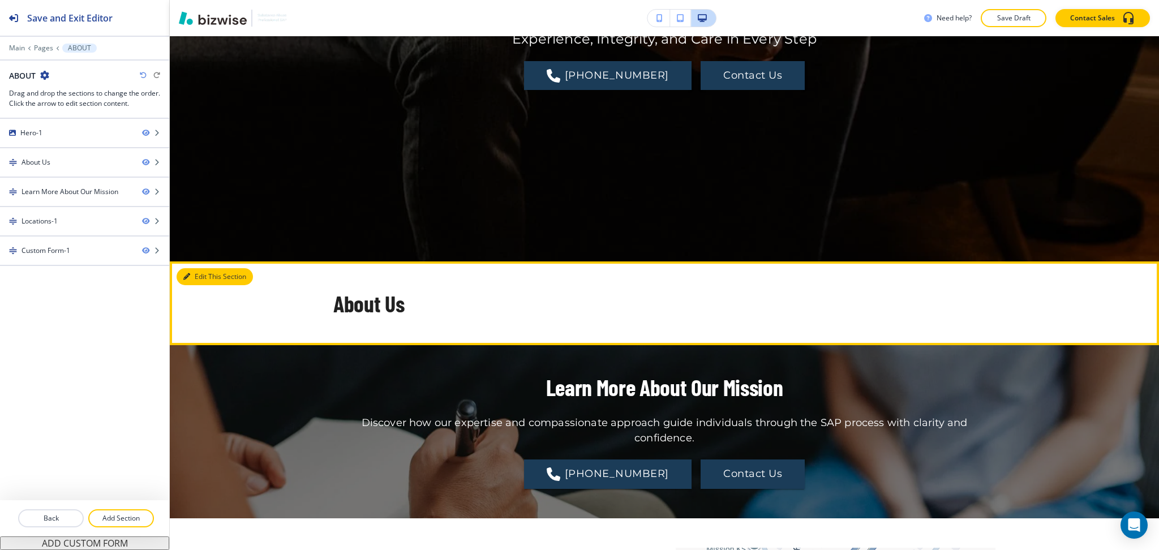
click at [196, 275] on button "Edit This Section" at bounding box center [214, 276] width 76 height 17
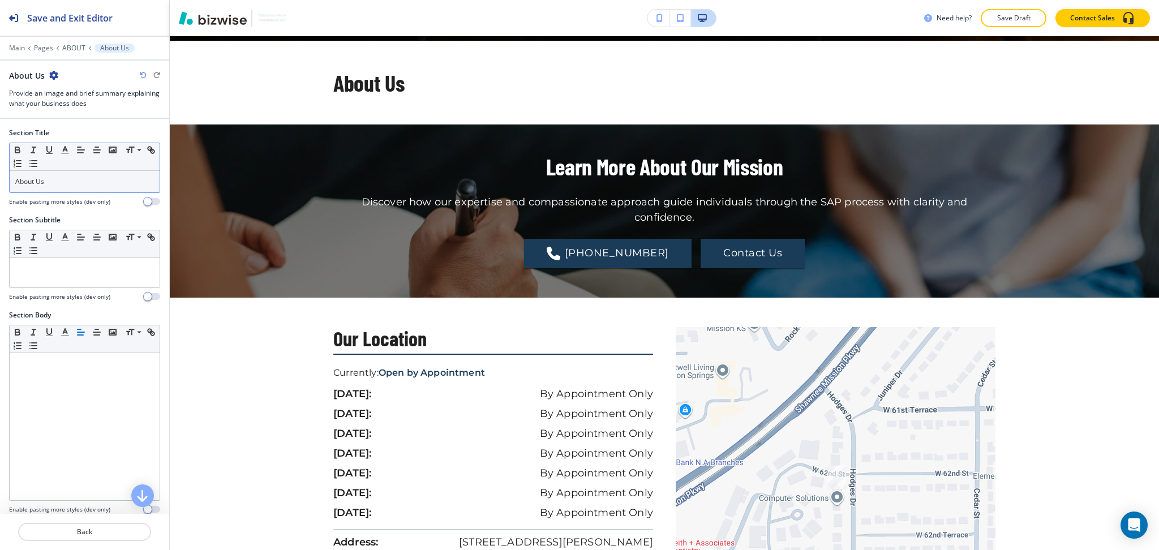
scroll to position [501, 0]
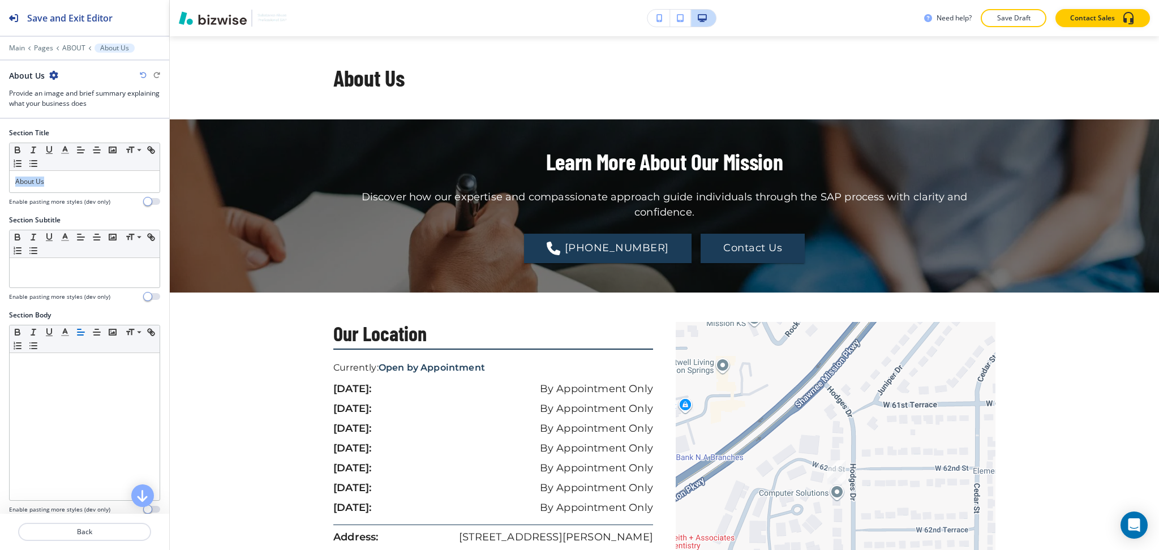
drag, startPoint x: 77, startPoint y: 180, endPoint x: 0, endPoint y: 180, distance: 77.5
click at [0, 180] on div "Section Title Small Normal Large Huge About Us Enable pasting more styles (dev …" at bounding box center [84, 171] width 169 height 87
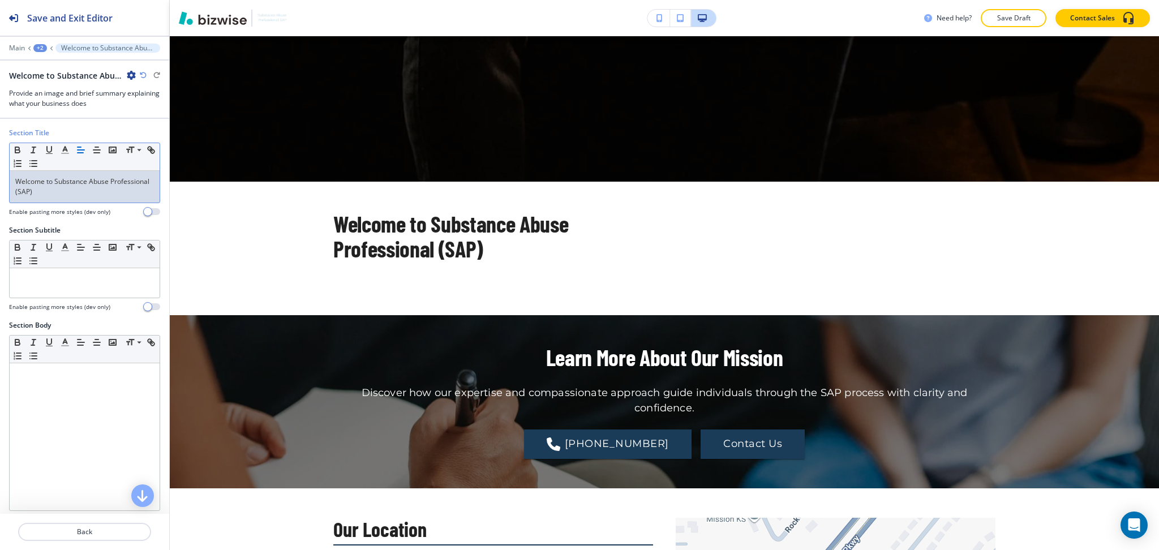
scroll to position [354, 0]
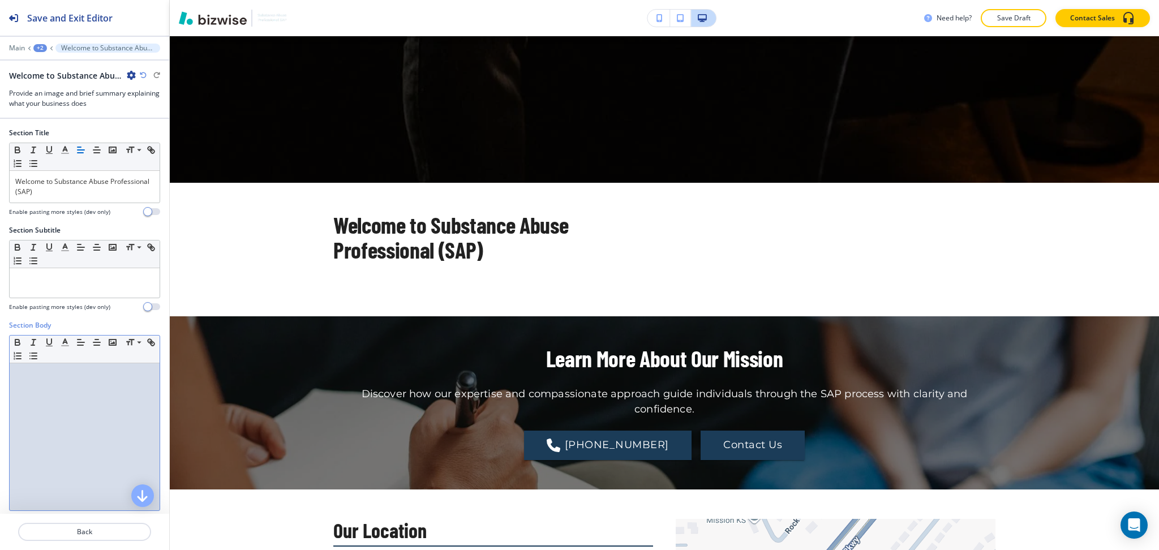
click at [44, 437] on div at bounding box center [85, 436] width 150 height 147
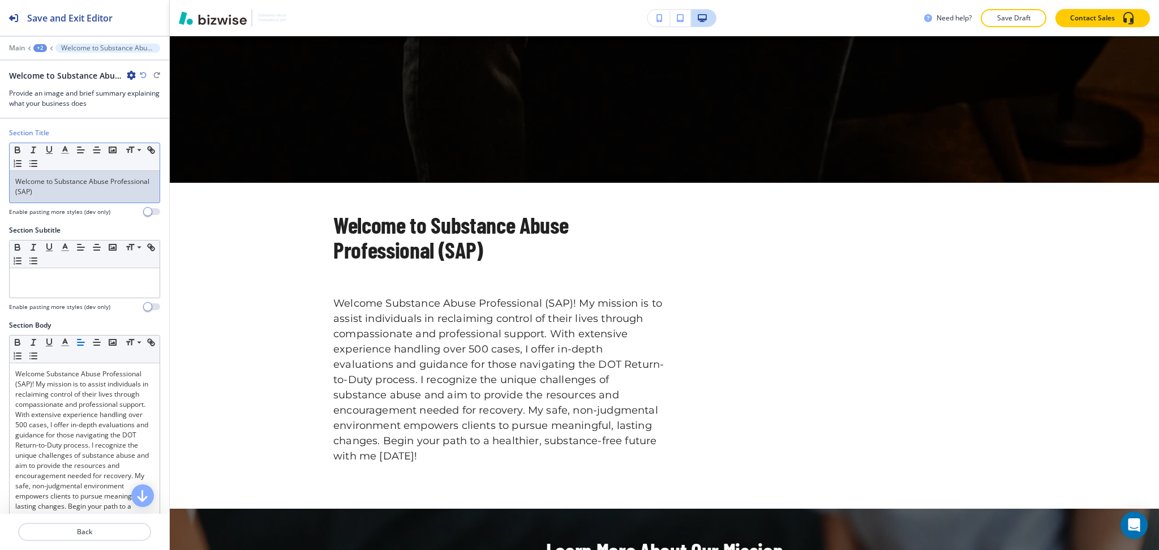
click at [84, 191] on p "Welcome to Substance Abuse Professional (SAP)" at bounding box center [84, 186] width 139 height 20
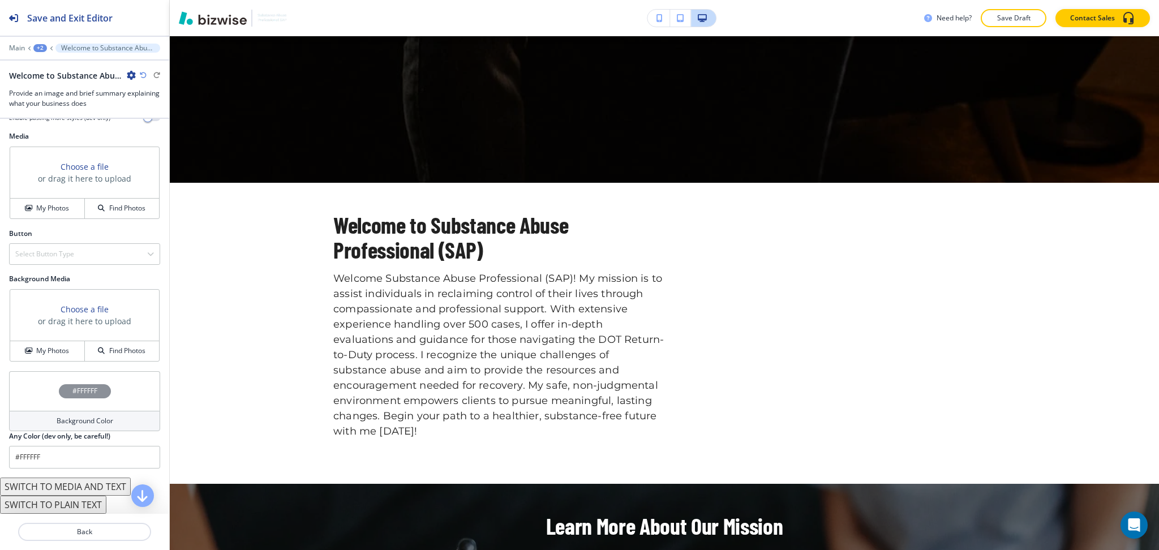
scroll to position [439, 0]
click at [53, 355] on h4 "My Photos" at bounding box center [52, 351] width 33 height 10
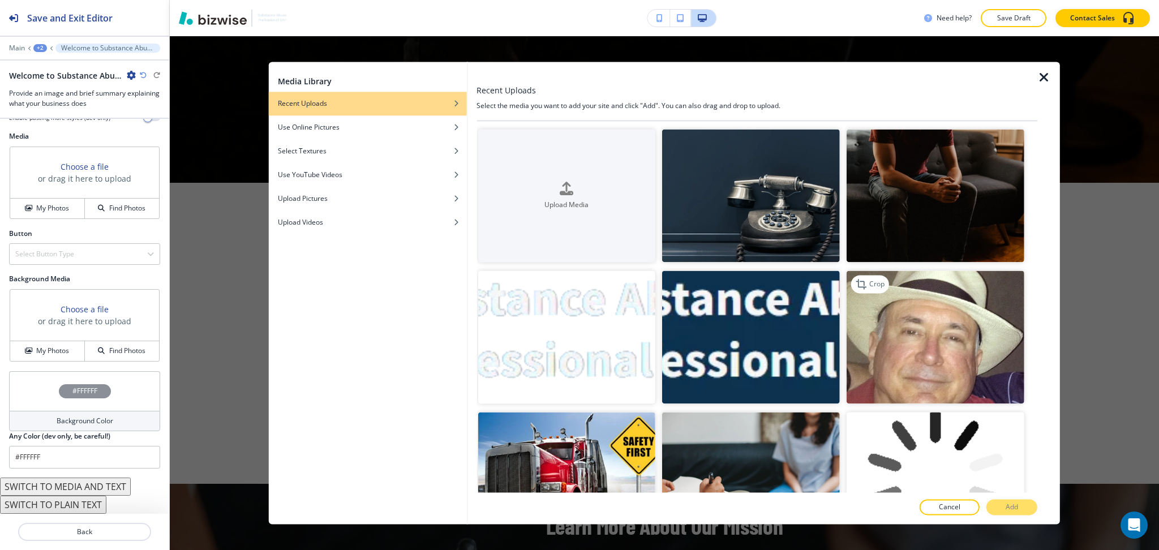
click at [945, 343] on img "button" at bounding box center [935, 337] width 178 height 133
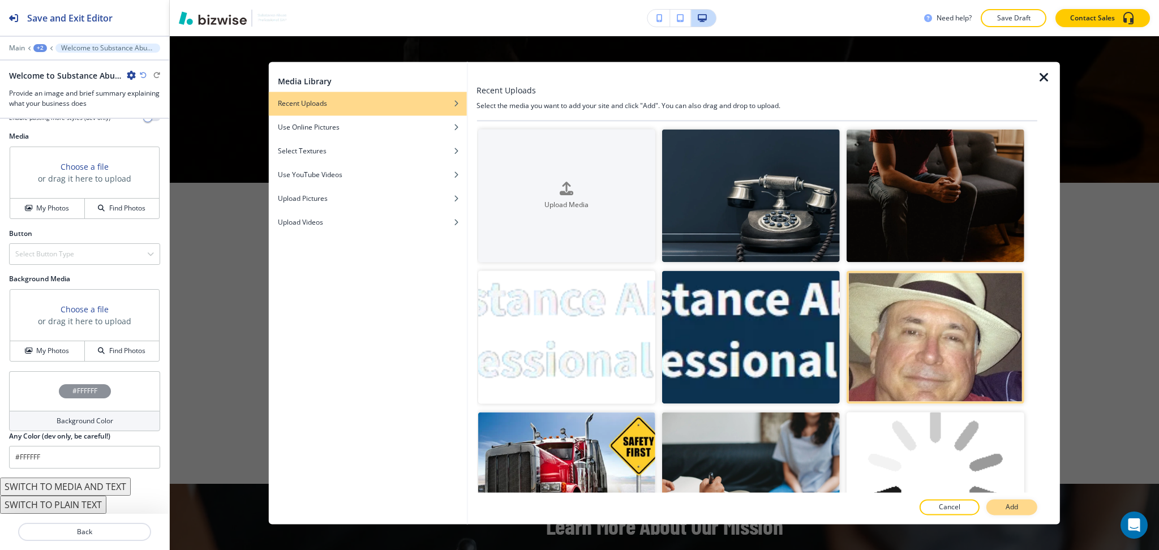
click at [1021, 515] on button "Add" at bounding box center [1011, 507] width 51 height 16
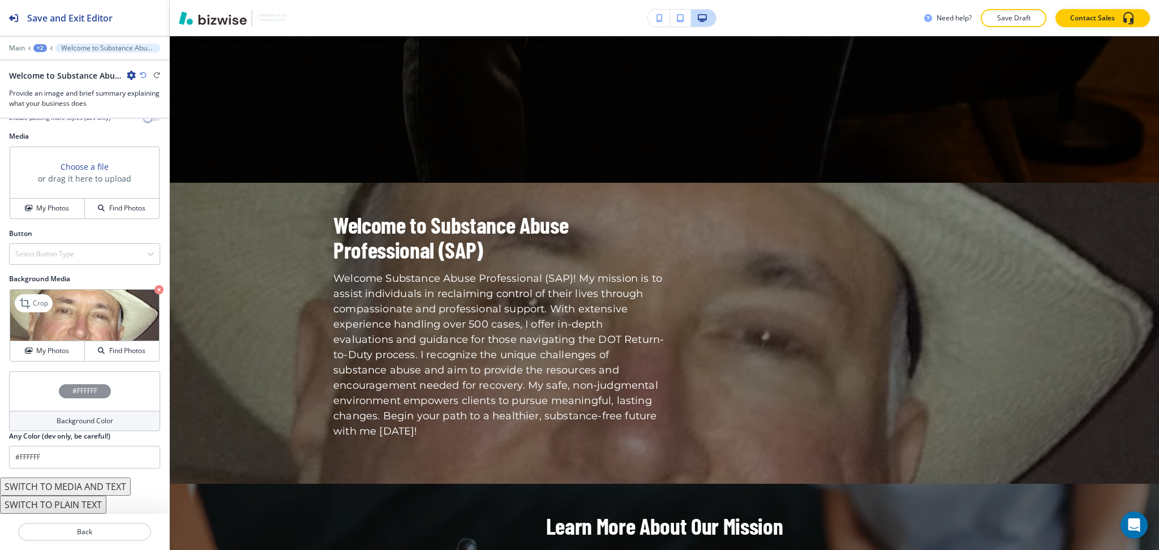
click at [154, 288] on icon "button" at bounding box center [158, 289] width 9 height 9
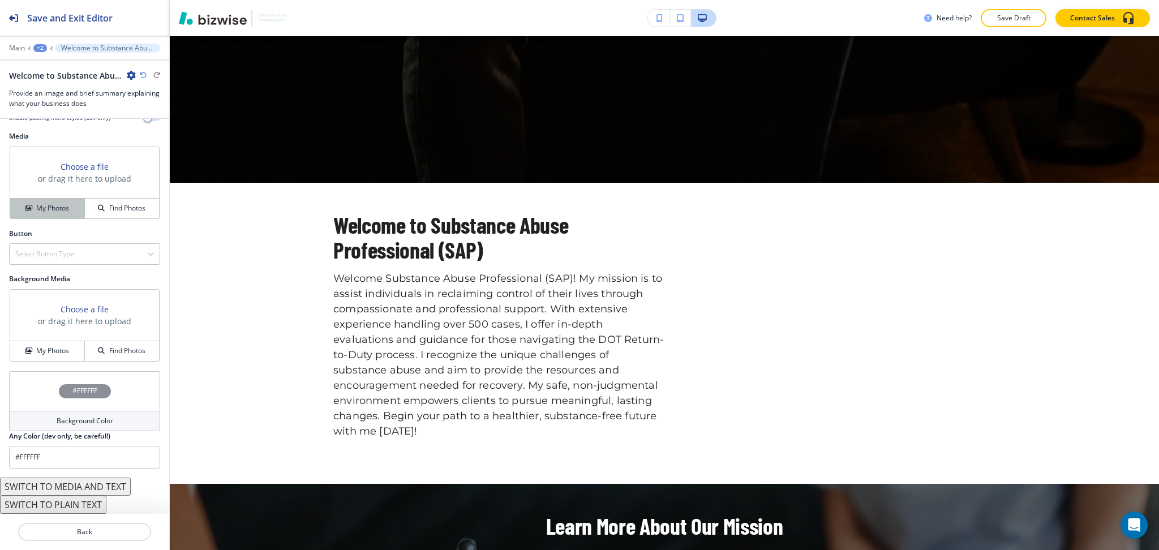
click at [51, 206] on h4 "My Photos" at bounding box center [52, 208] width 33 height 10
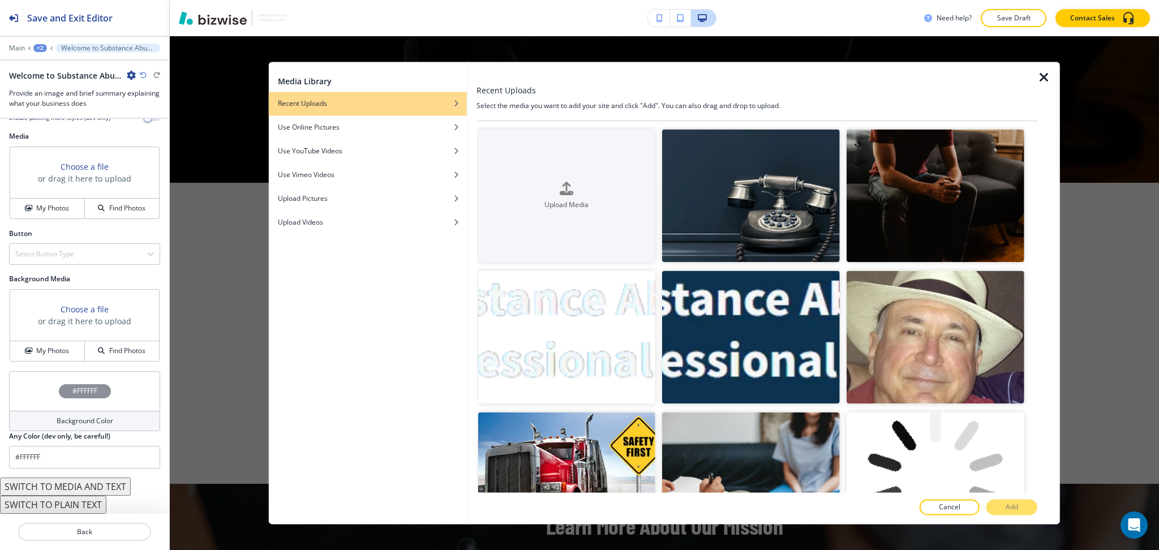
click at [1023, 302] on div at bounding box center [1026, 341] width 7 height 141
click at [985, 312] on img "button" at bounding box center [935, 337] width 178 height 133
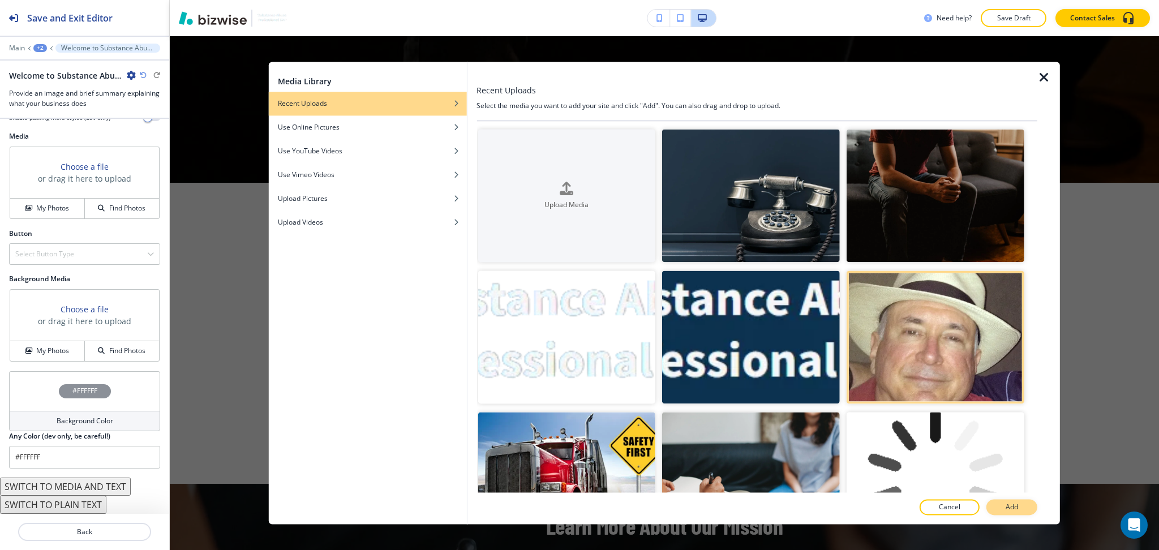
click at [1018, 513] on button "Add" at bounding box center [1011, 507] width 51 height 16
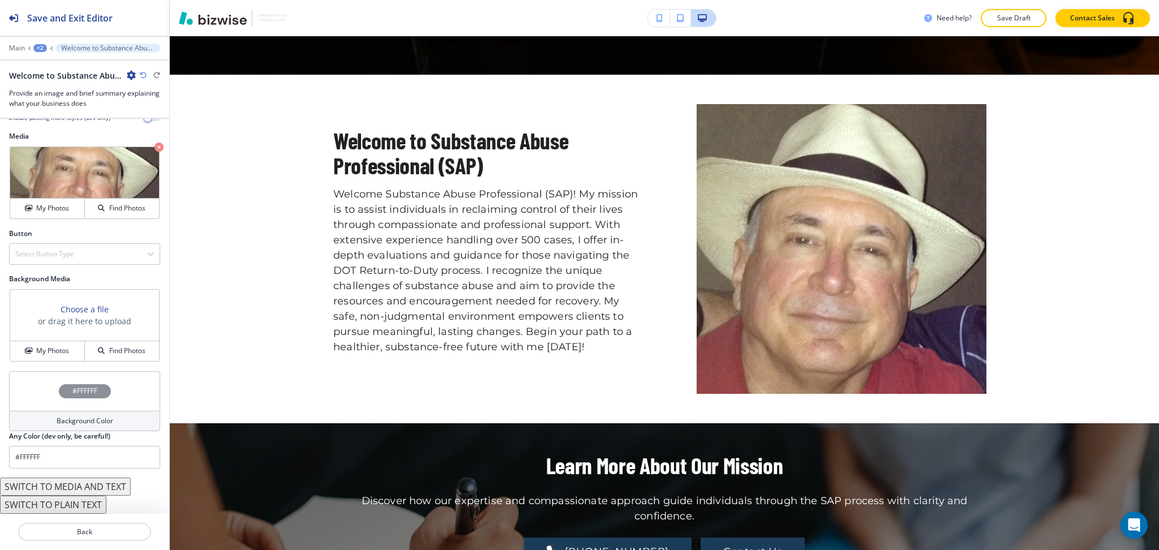
click at [95, 487] on button "SWITCH TO MEDIA AND TEXT" at bounding box center [65, 486] width 131 height 18
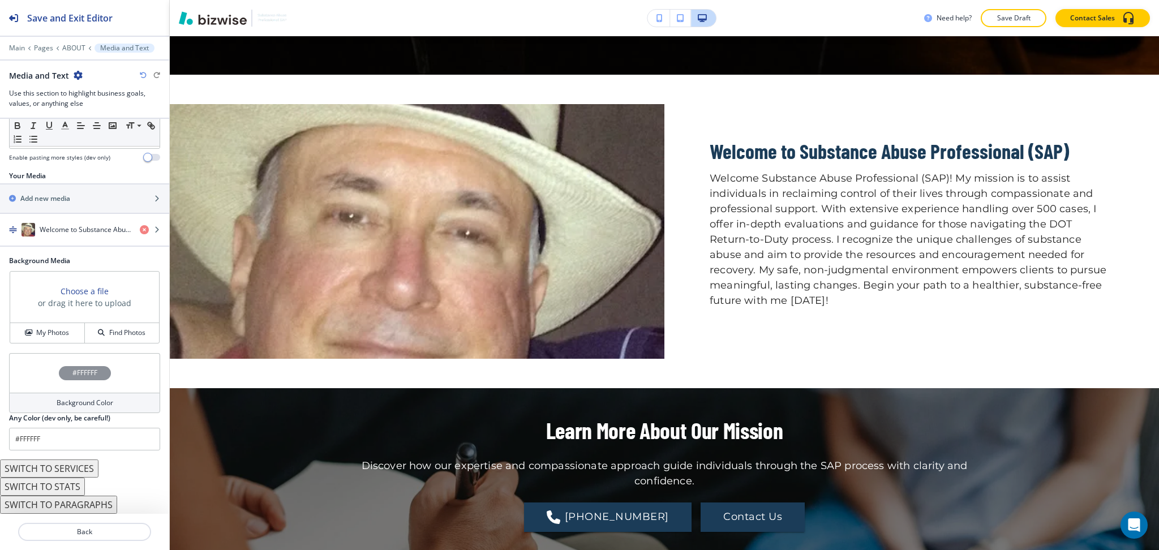
scroll to position [501, 0]
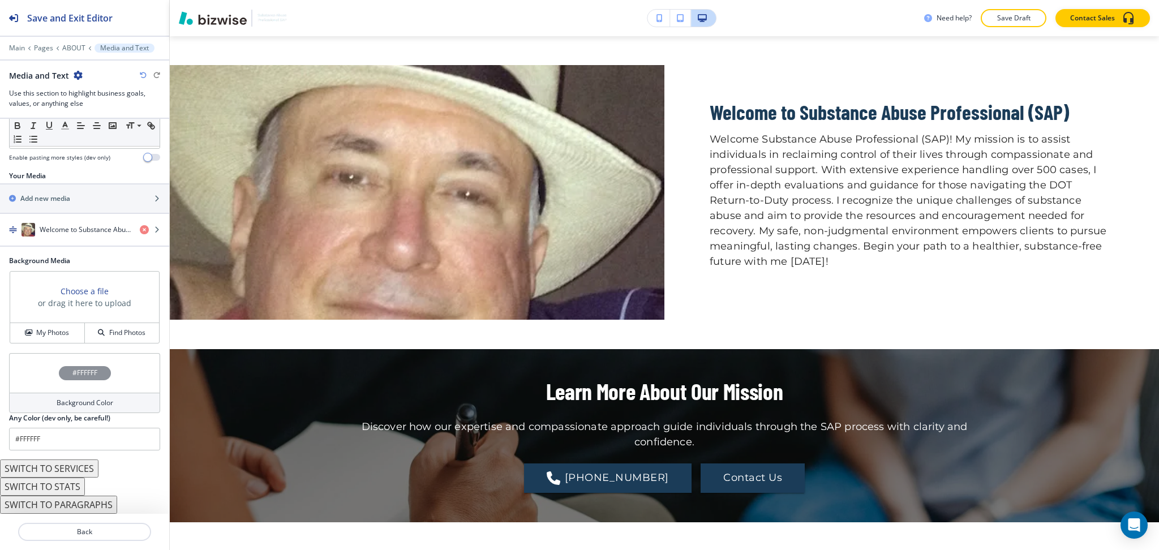
click at [141, 74] on icon "button" at bounding box center [143, 75] width 7 height 7
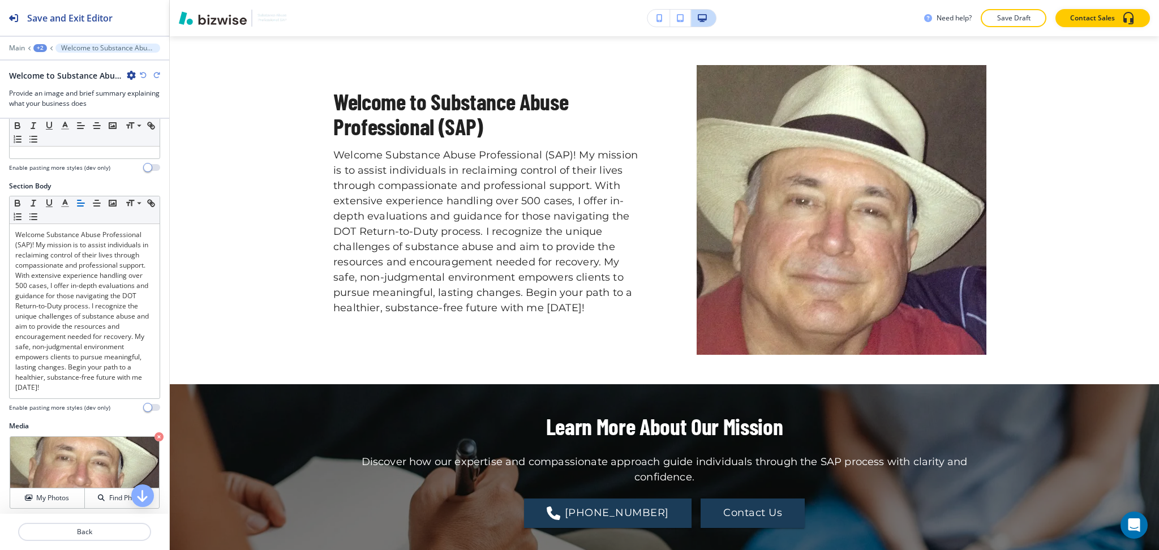
scroll to position [149, 0]
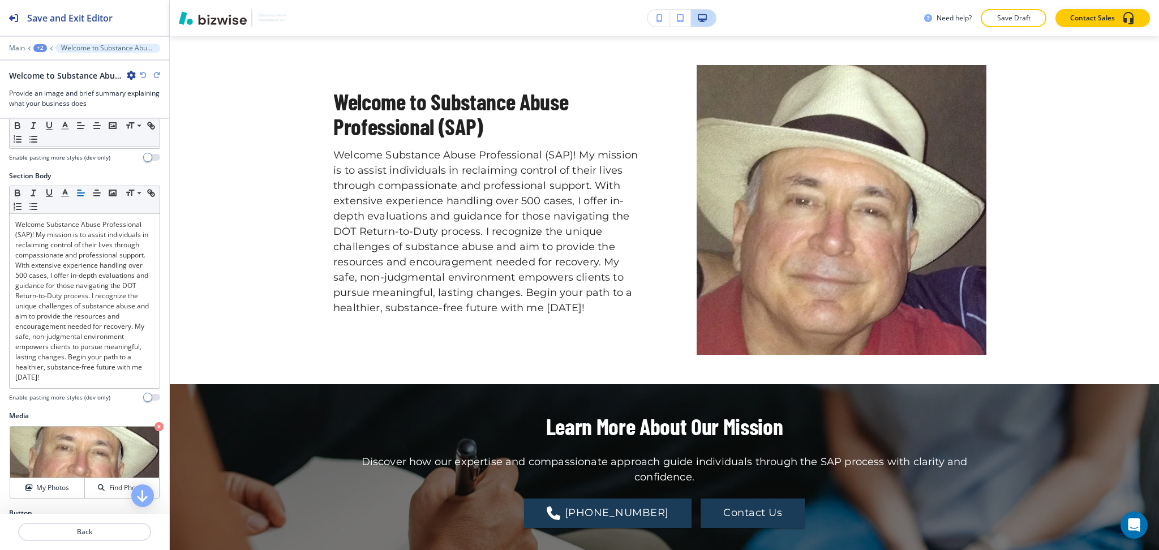
click at [41, 47] on div "+2" at bounding box center [40, 48] width 14 height 8
click at [59, 84] on p "ABOUT" at bounding box center [70, 86] width 58 height 10
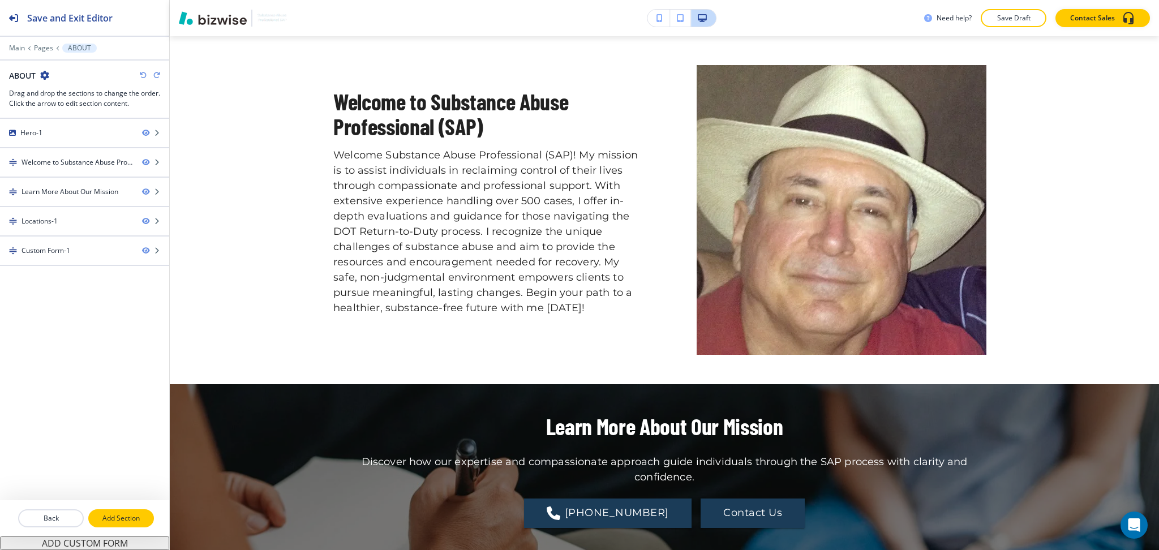
click at [126, 521] on p "Add Section" at bounding box center [120, 518] width 63 height 10
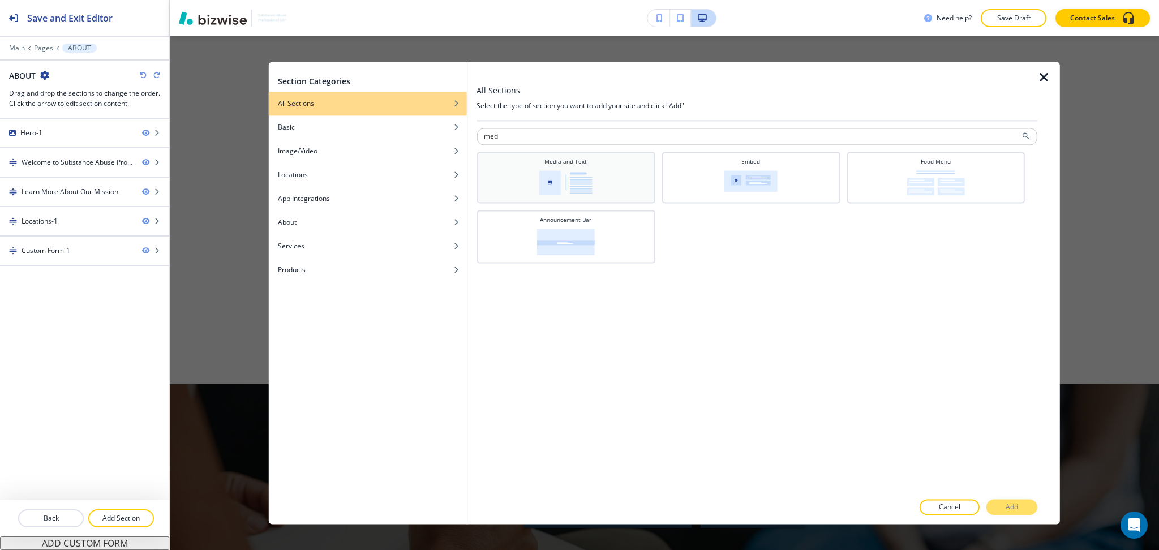
type input "med"
click at [565, 167] on div "Media and Text" at bounding box center [565, 176] width 167 height 38
click at [1009, 505] on p "Add" at bounding box center [1011, 507] width 12 height 10
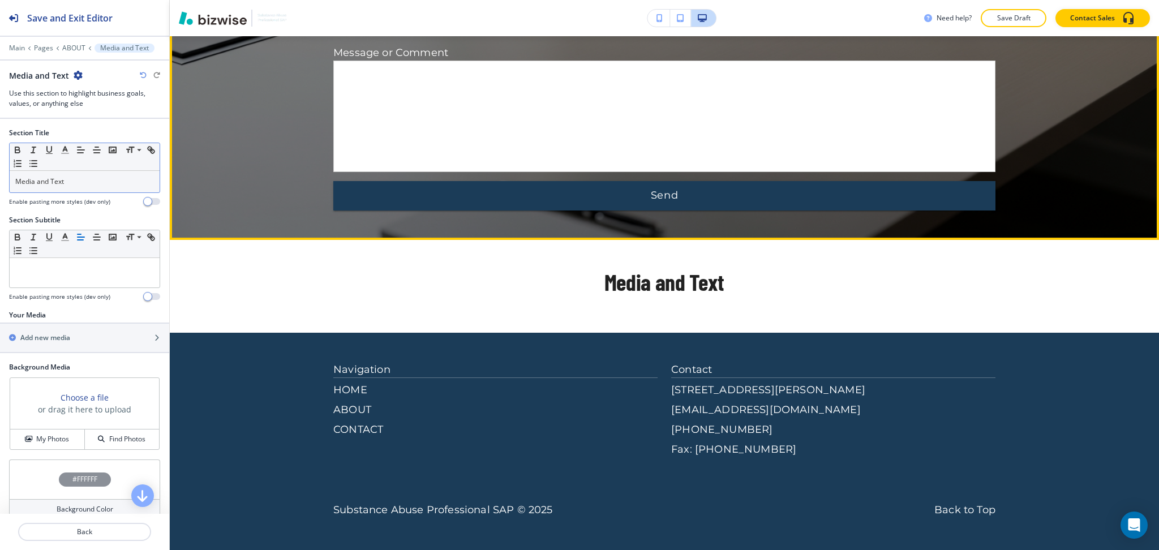
scroll to position [1608, 0]
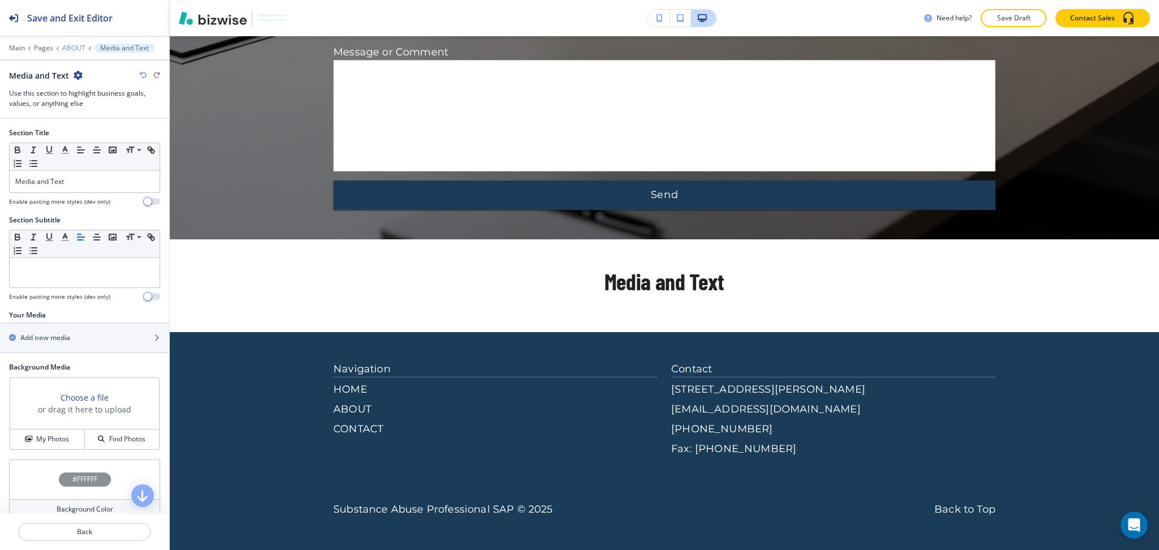
click at [72, 48] on p "ABOUT" at bounding box center [73, 48] width 23 height 8
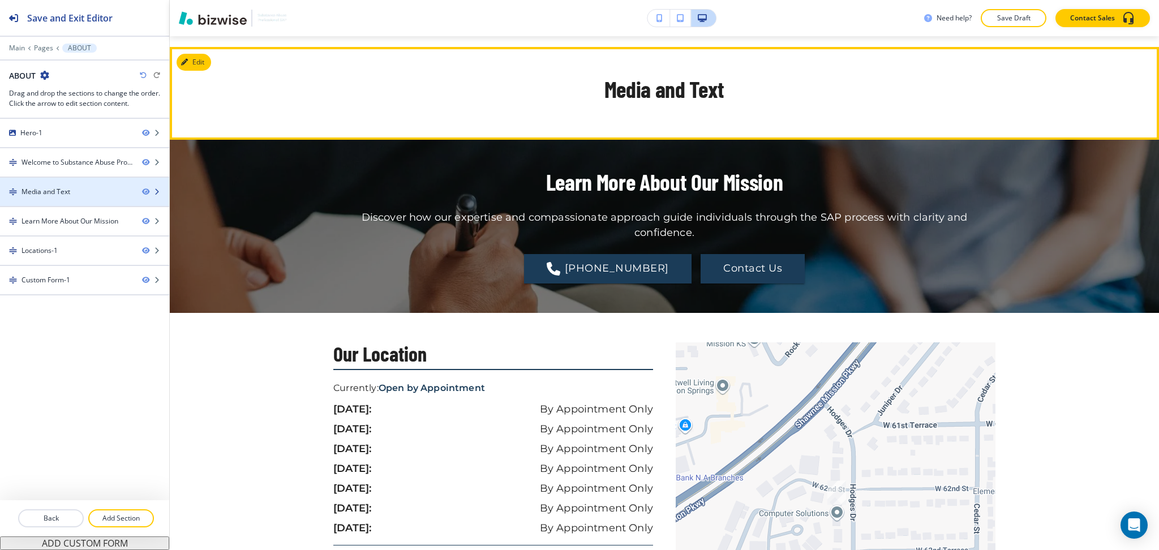
scroll to position [849, 0]
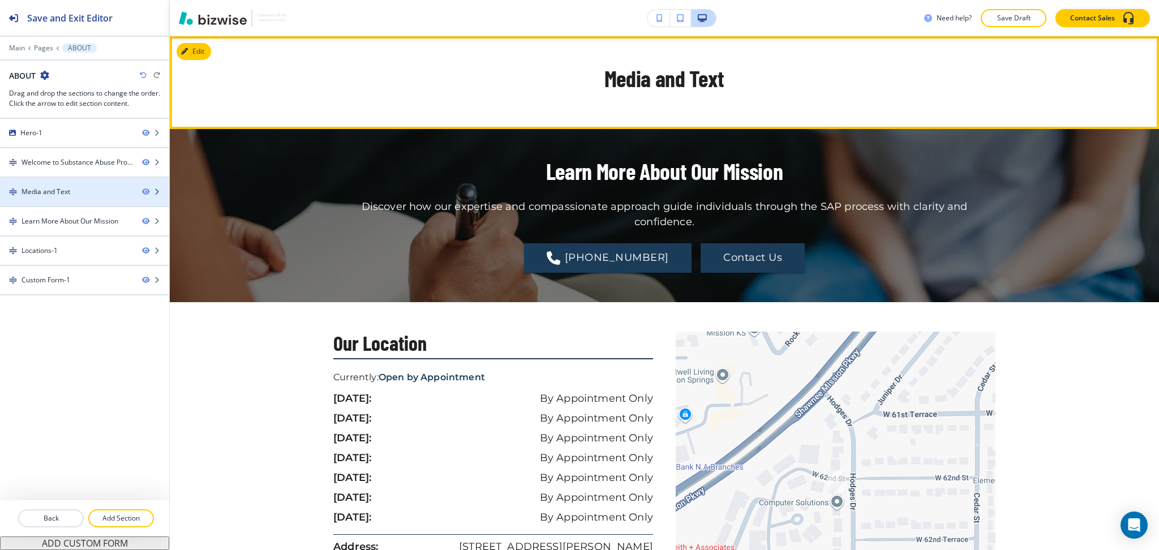
click at [61, 191] on div "Media and Text" at bounding box center [45, 192] width 49 height 10
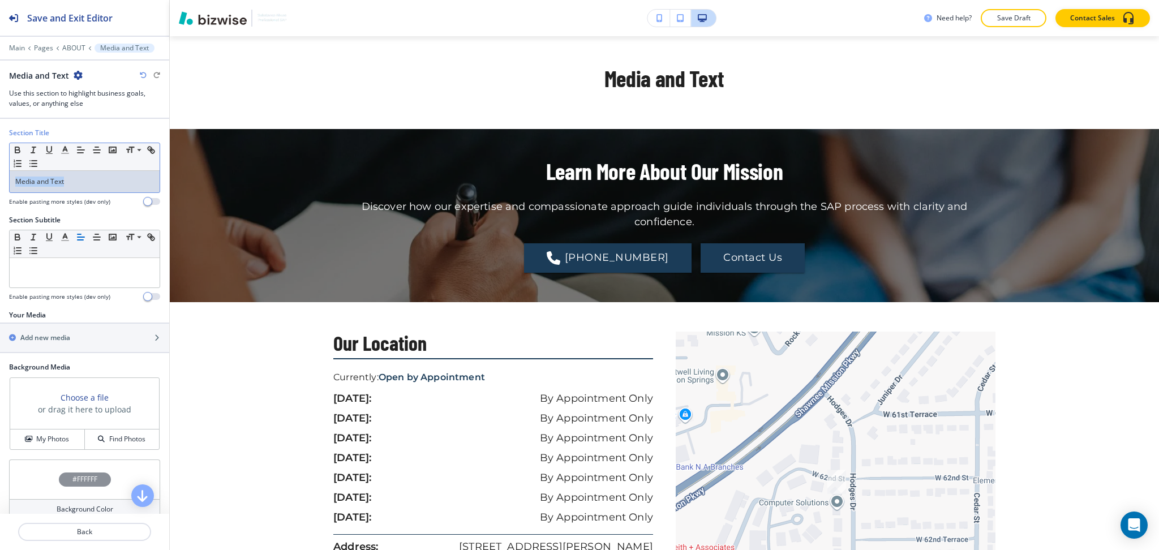
drag, startPoint x: 75, startPoint y: 176, endPoint x: 0, endPoint y: 157, distance: 77.1
click at [0, 157] on div "Section Title Small Normal Large Huge Media and Text Enable pasting more styles…" at bounding box center [84, 171] width 169 height 87
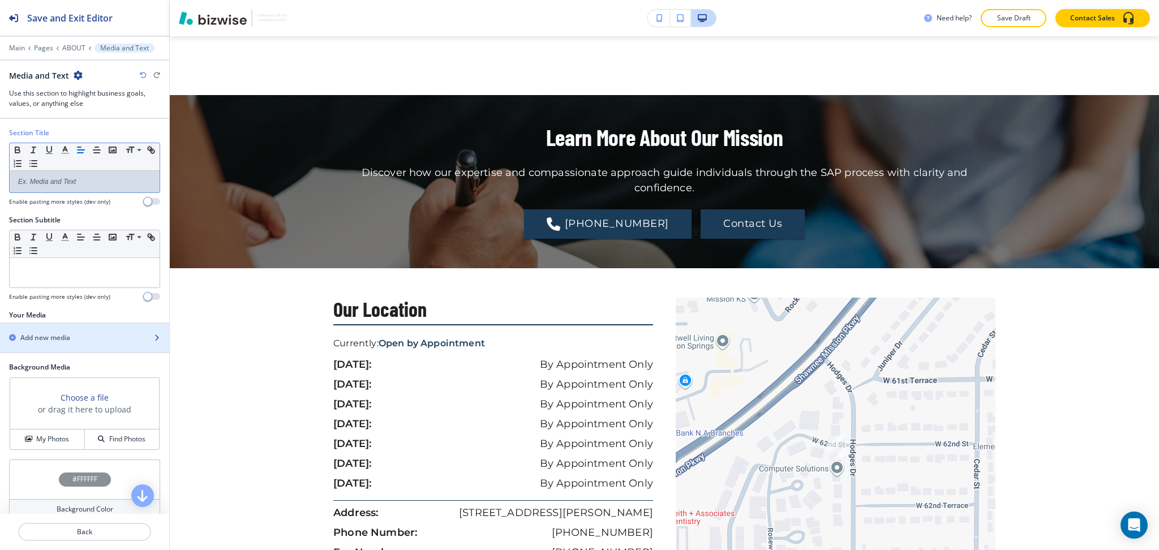
click at [58, 337] on h2 "Add new media" at bounding box center [45, 338] width 50 height 10
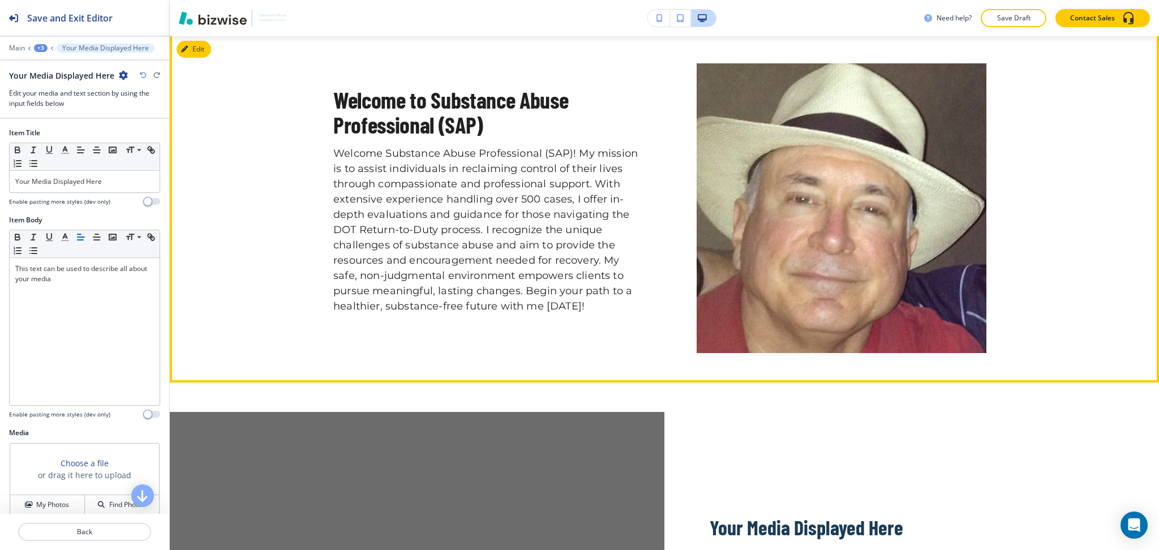
scroll to position [502, 0]
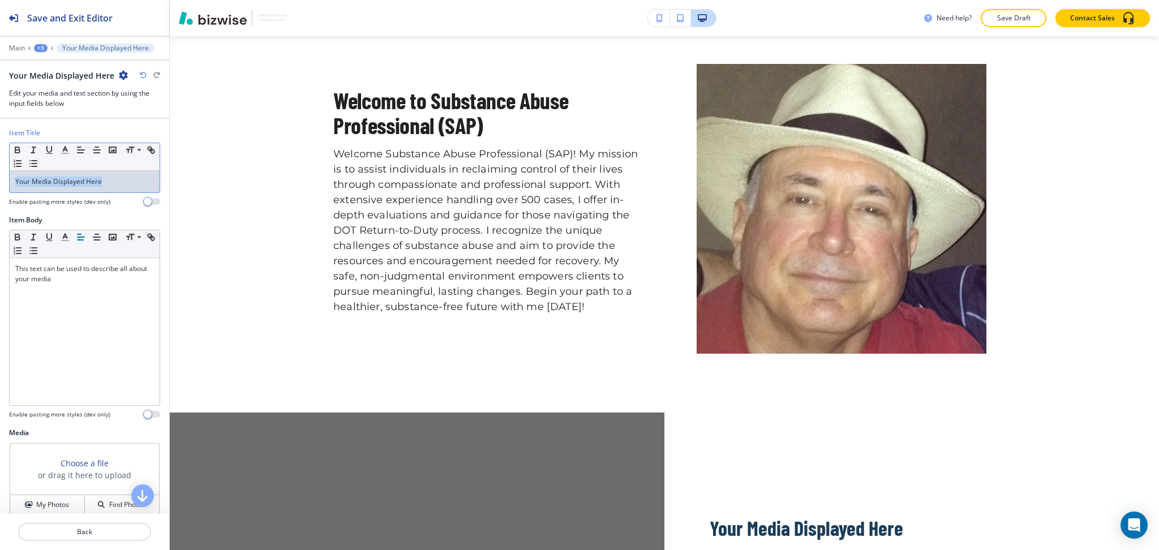
drag, startPoint x: 107, startPoint y: 186, endPoint x: 0, endPoint y: 182, distance: 107.5
click at [0, 182] on div "Item Title Small Normal Large Huge Your Media Displayed Here Enable pasting mor…" at bounding box center [84, 171] width 169 height 87
copy p "Why Choose Us"
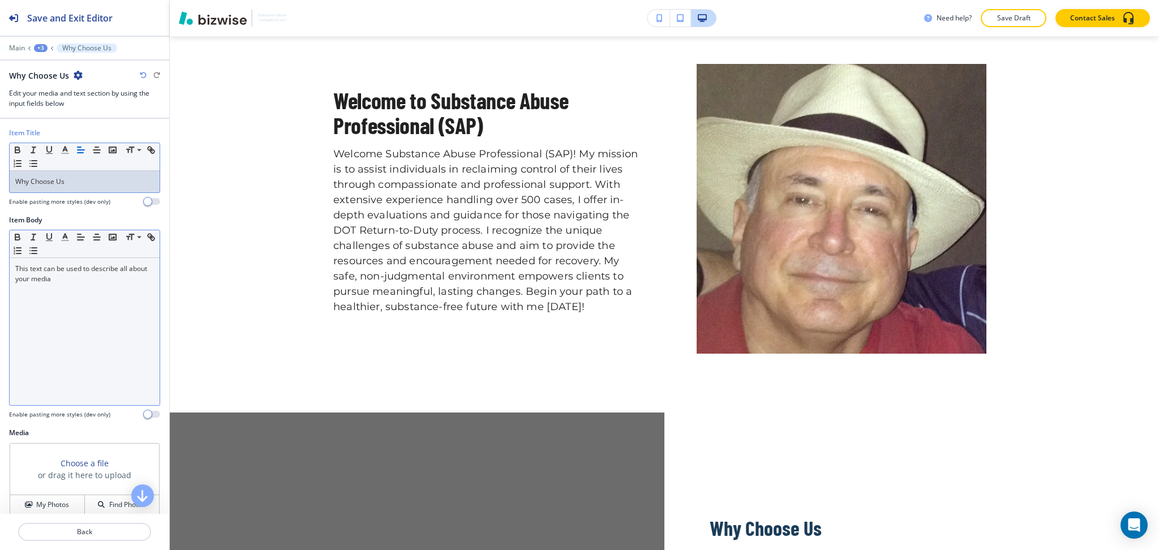
click at [80, 338] on div "This text can be used to describe all about your media" at bounding box center [85, 331] width 150 height 147
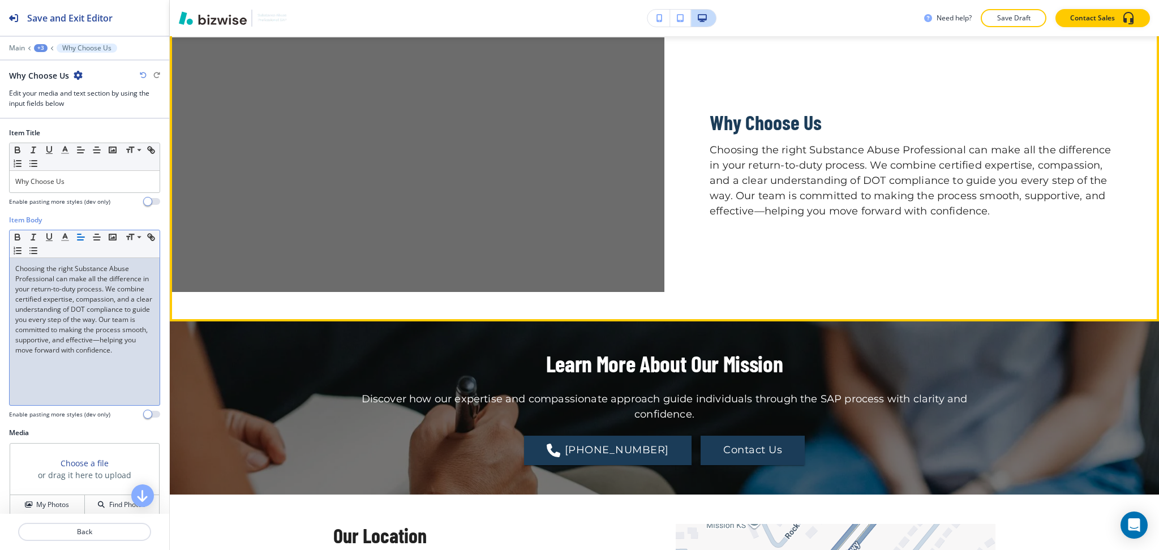
scroll to position [878, 0]
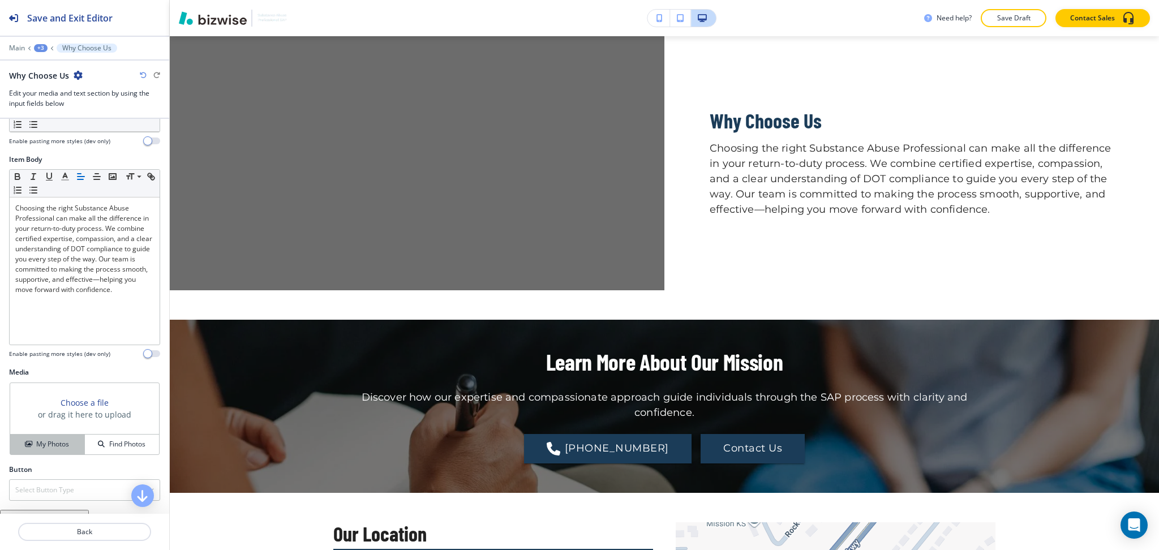
click at [50, 450] on button "My Photos" at bounding box center [47, 444] width 75 height 20
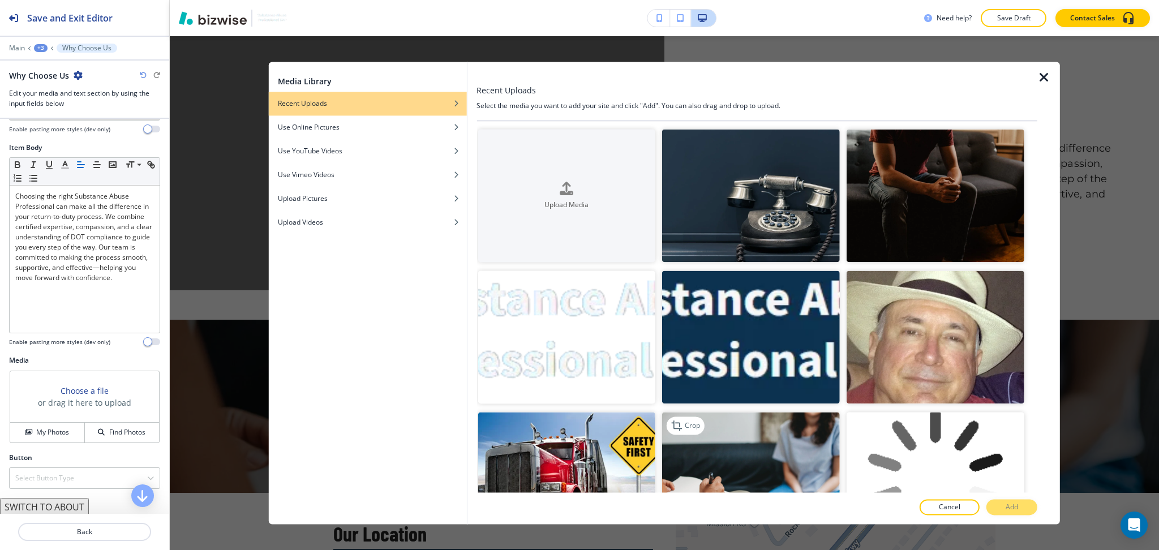
scroll to position [73, 0]
click at [728, 454] on img "button" at bounding box center [751, 478] width 178 height 133
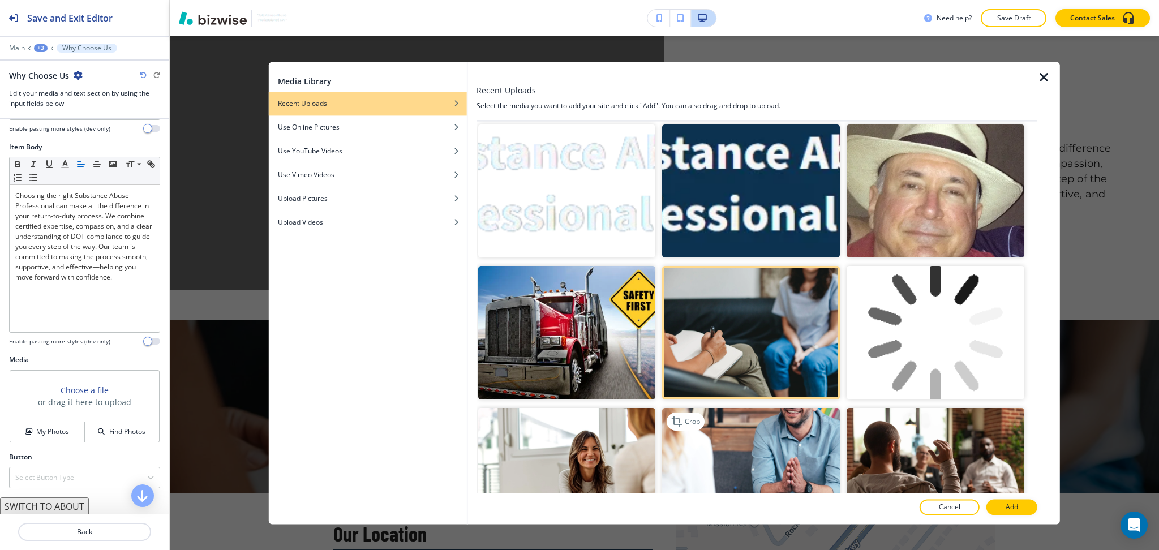
click at [782, 419] on img "button" at bounding box center [751, 474] width 178 height 133
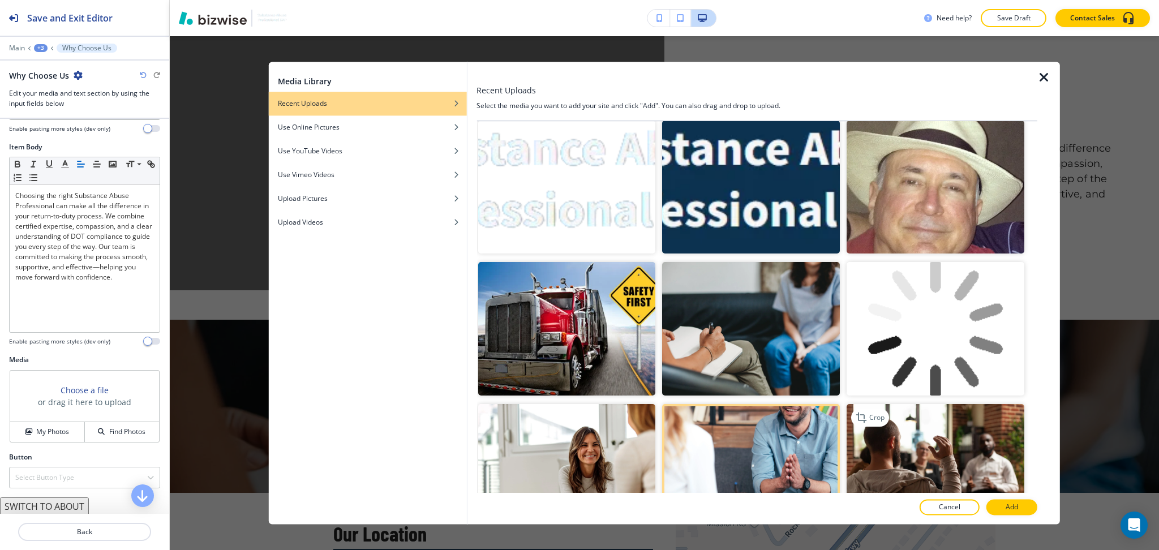
scroll to position [150, 0]
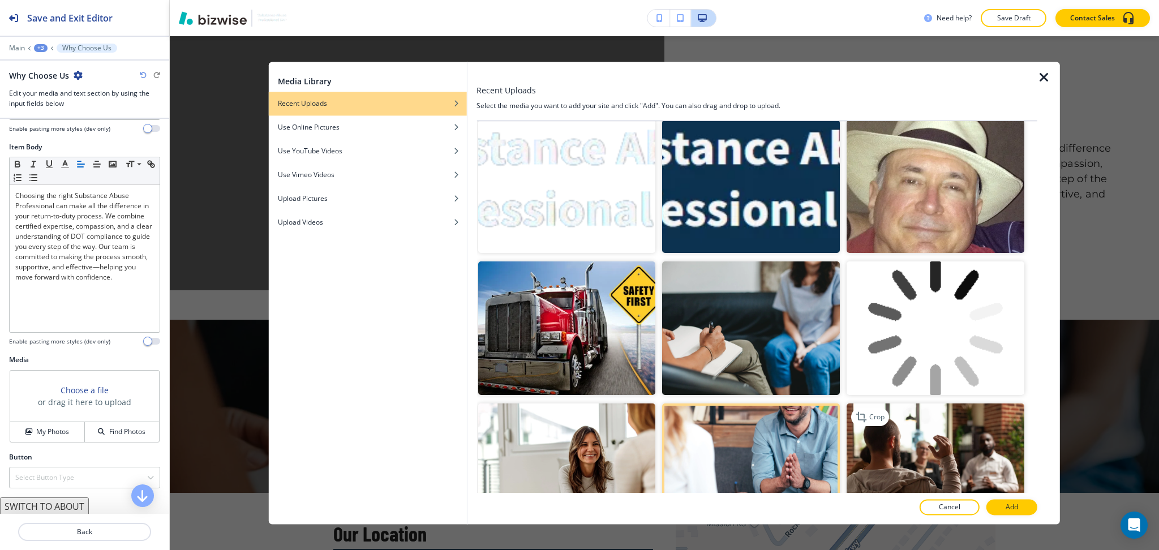
click at [988, 454] on img "button" at bounding box center [935, 469] width 178 height 133
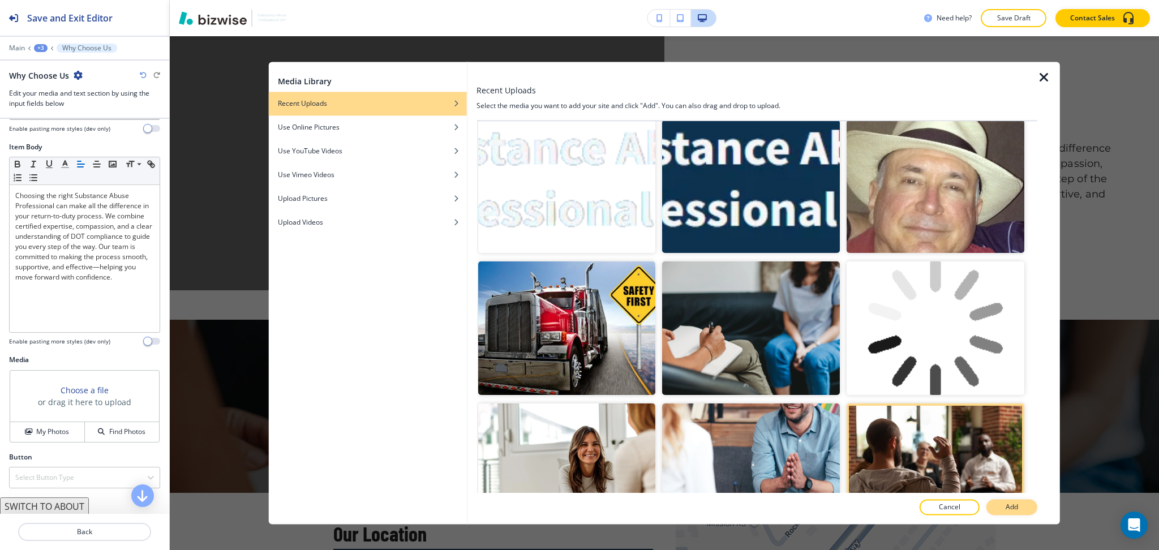
click at [1019, 507] on button "Add" at bounding box center [1011, 507] width 51 height 16
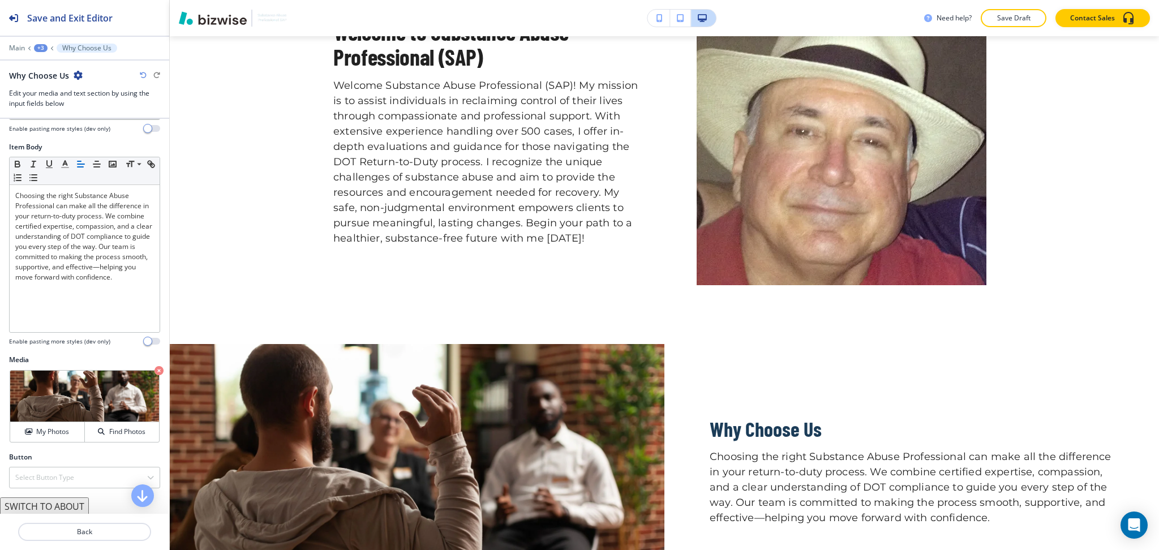
scroll to position [472, 0]
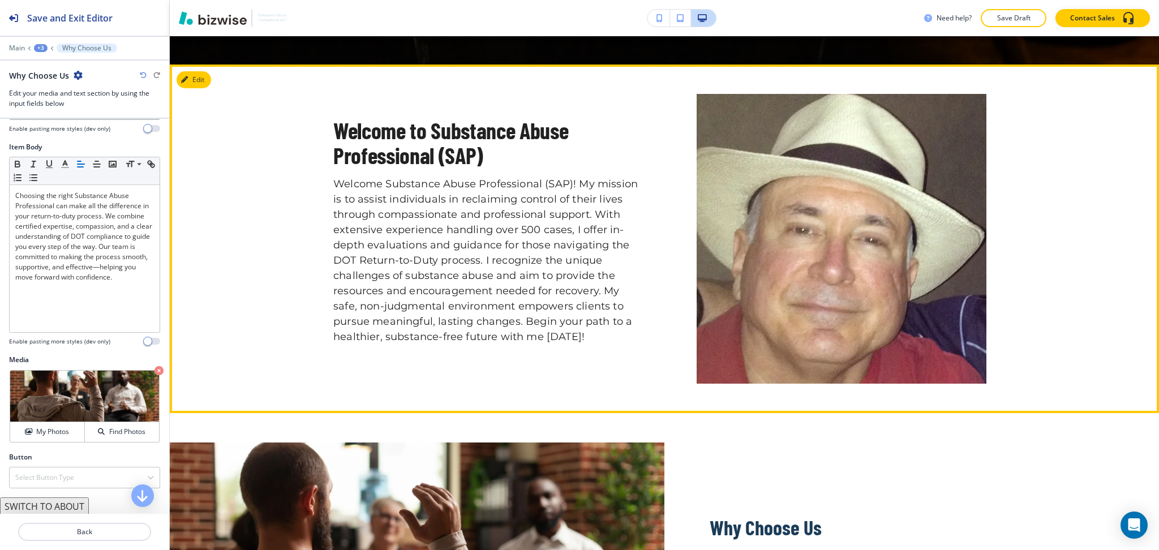
click at [210, 83] on section "Welcome to Substance Abuse Professional (SAP) Welcome Substance Abuse Professio…" at bounding box center [664, 238] width 989 height 348
click at [198, 77] on button "Edit This Section" at bounding box center [214, 79] width 76 height 17
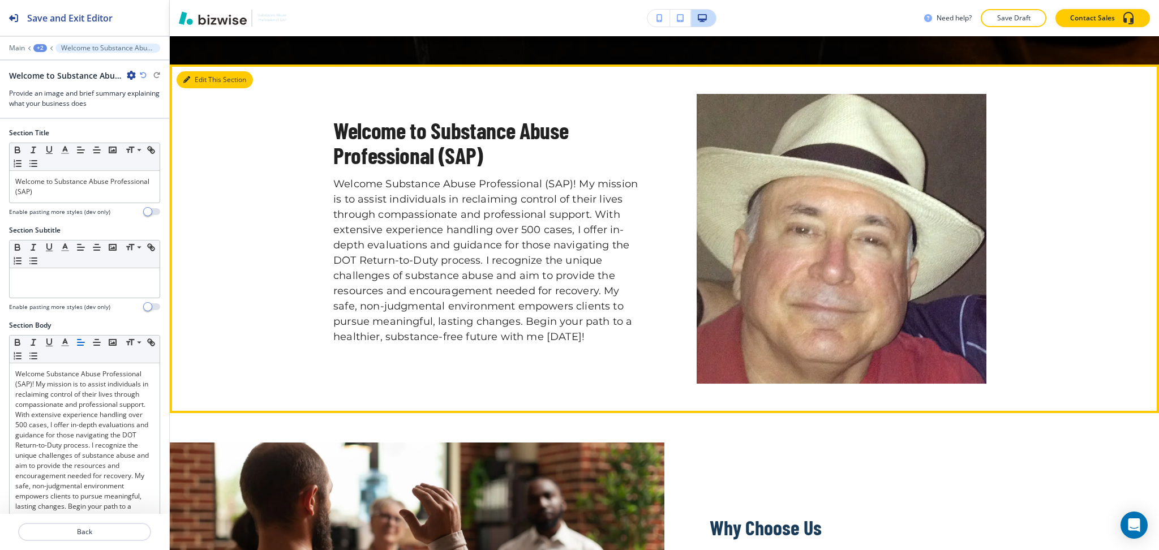
scroll to position [501, 0]
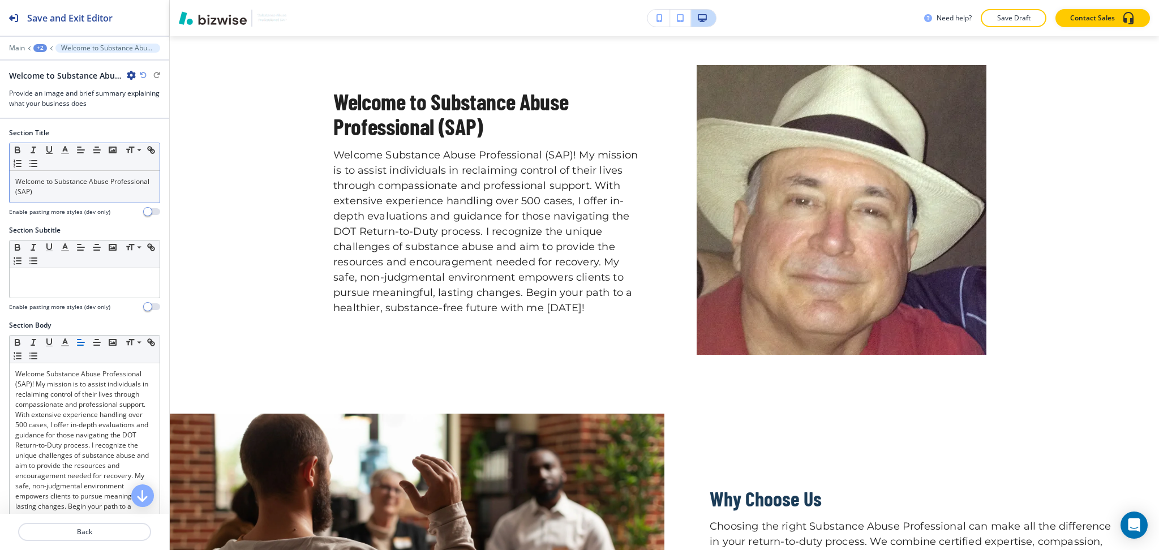
click at [102, 202] on div "Welcome to Substance Abuse Professional (SAP)" at bounding box center [85, 187] width 150 height 32
click at [66, 148] on polyline "button" at bounding box center [65, 149] width 4 height 5
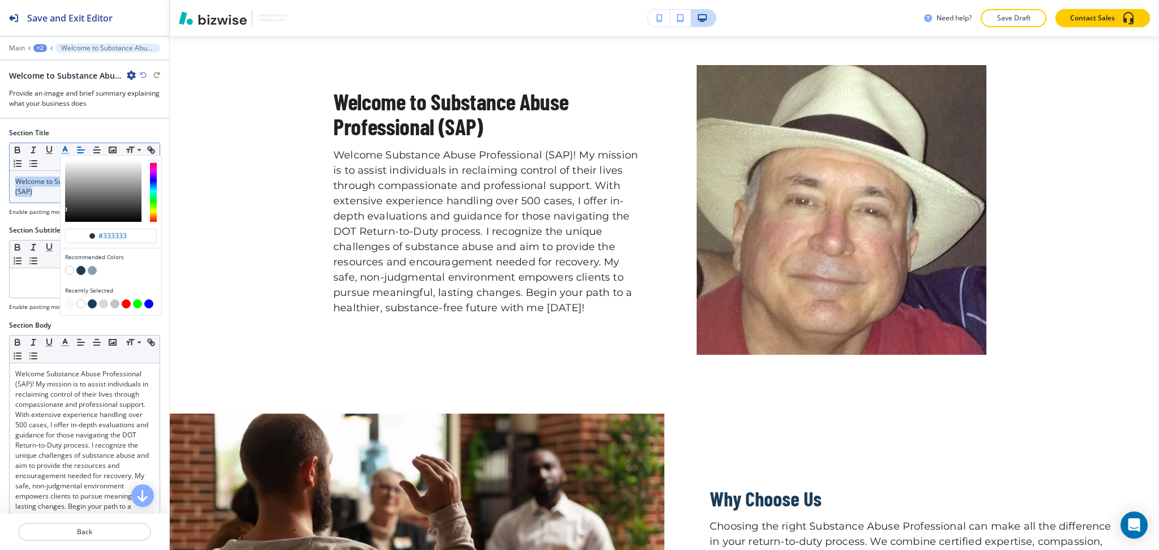
click at [77, 267] on button "button" at bounding box center [80, 270] width 9 height 9
type input "#1b3c58"
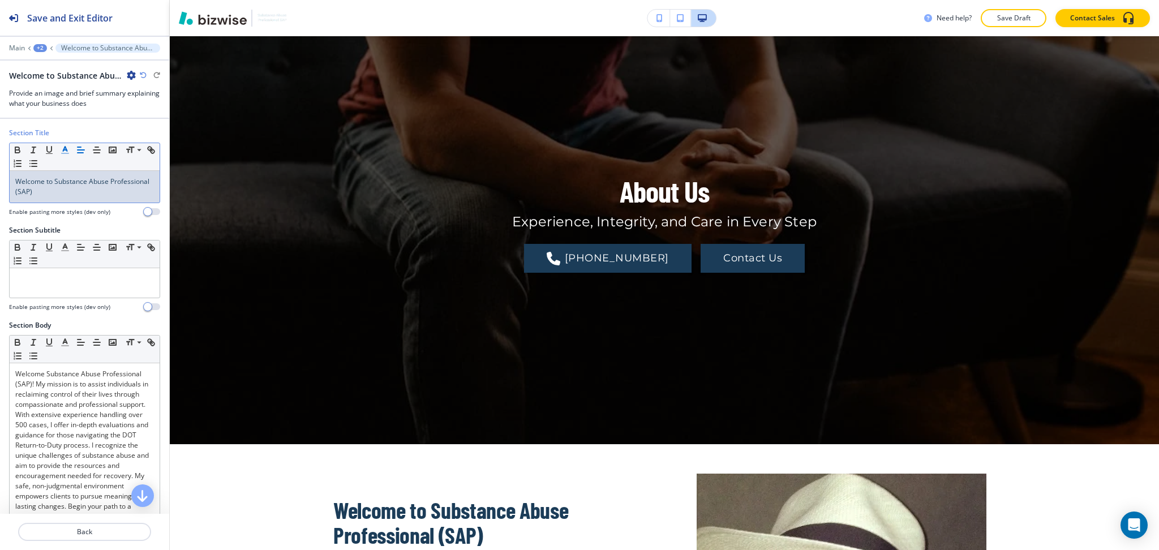
scroll to position [0, 0]
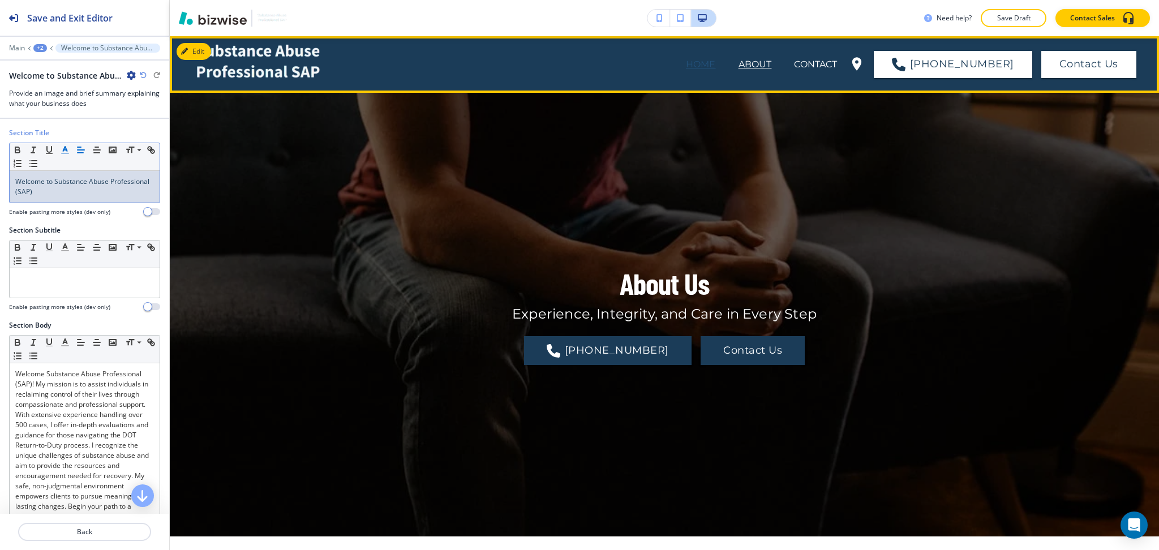
click at [708, 60] on p "HOME" at bounding box center [701, 65] width 30 height 14
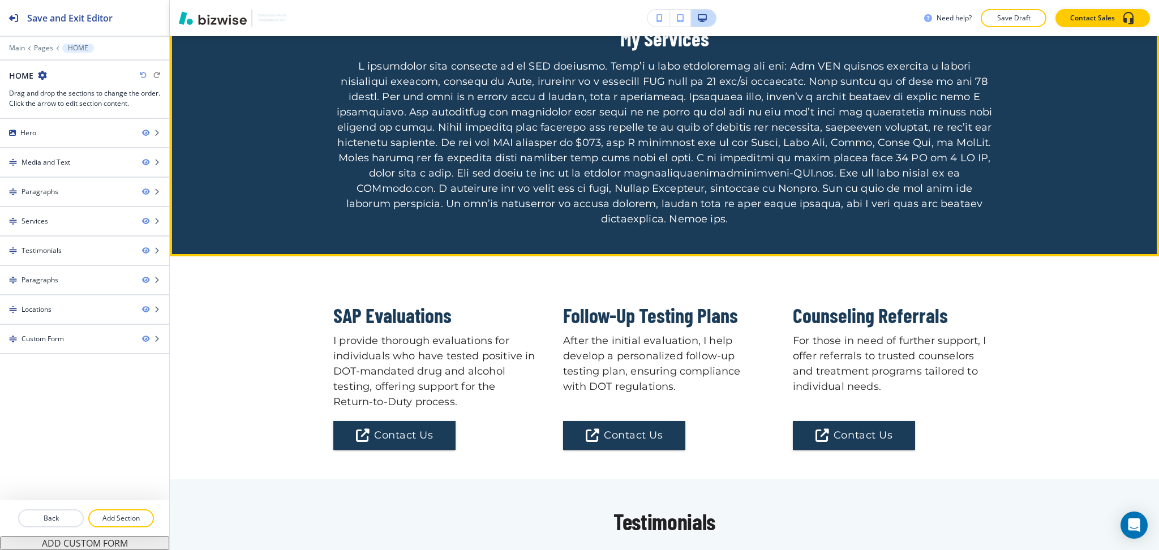
scroll to position [1130, 0]
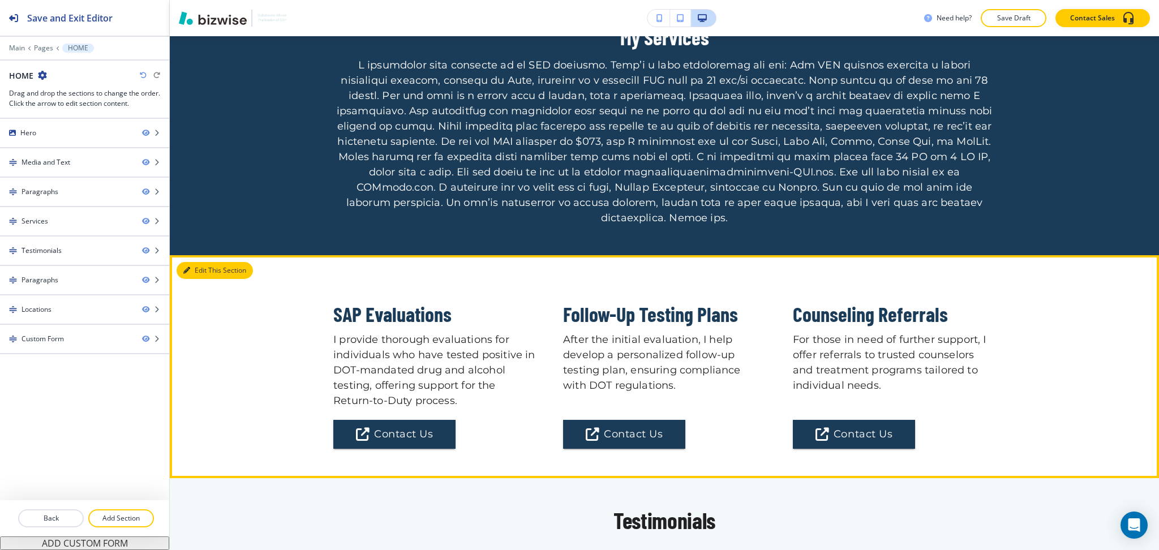
click at [197, 262] on button "Edit This Section" at bounding box center [214, 270] width 76 height 17
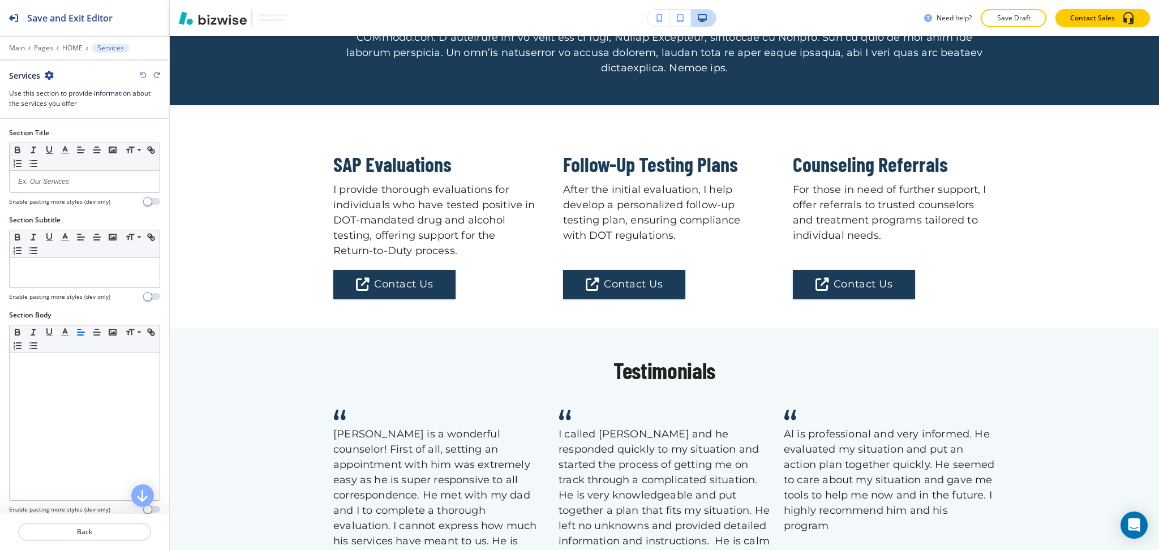
scroll to position [1334, 0]
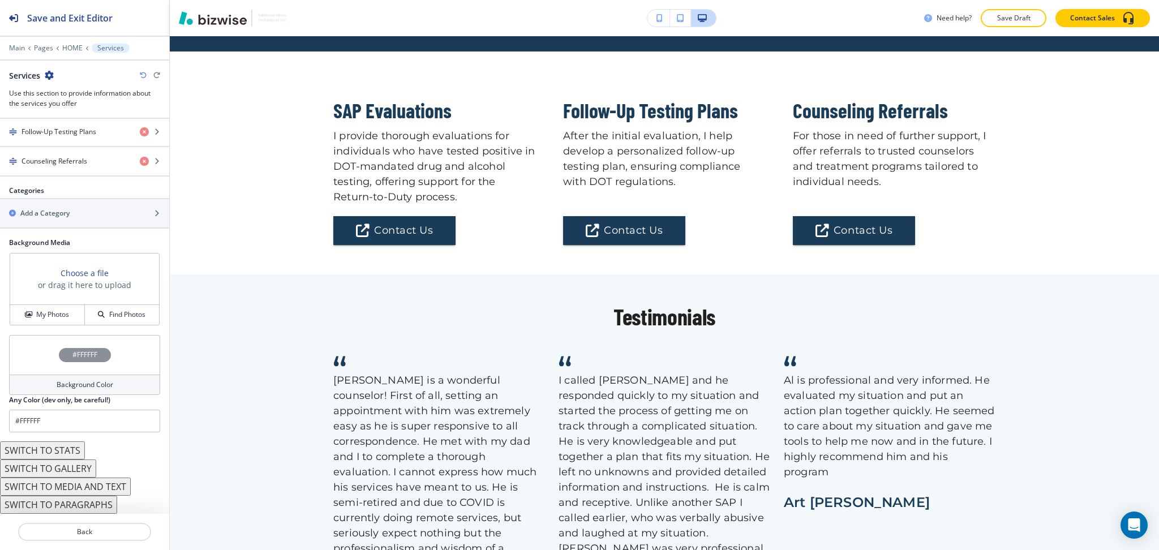
click at [53, 453] on button "SWITCH TO STATS" at bounding box center [42, 450] width 85 height 18
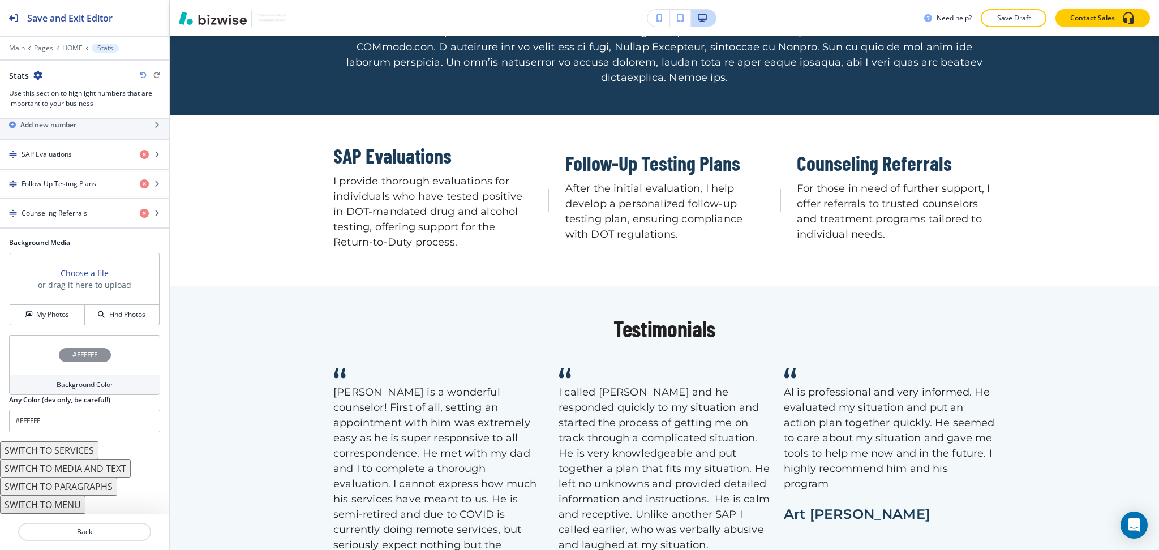
scroll to position [1274, 0]
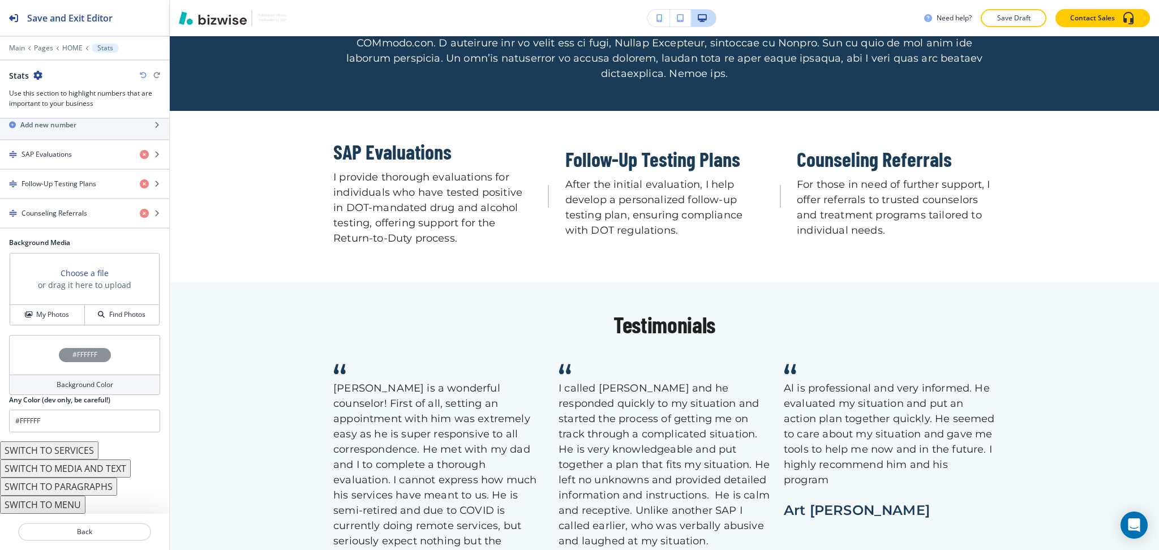
click at [83, 452] on button "SWITCH TO SERVICES" at bounding box center [49, 450] width 98 height 18
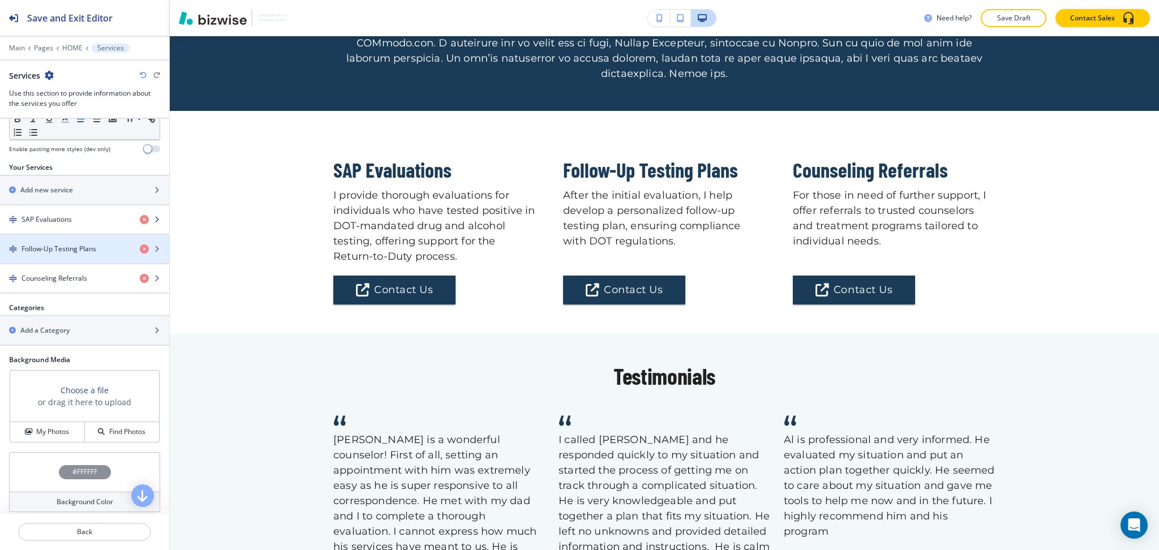
scroll to position [360, 0]
click at [66, 225] on div "button" at bounding box center [84, 229] width 169 height 9
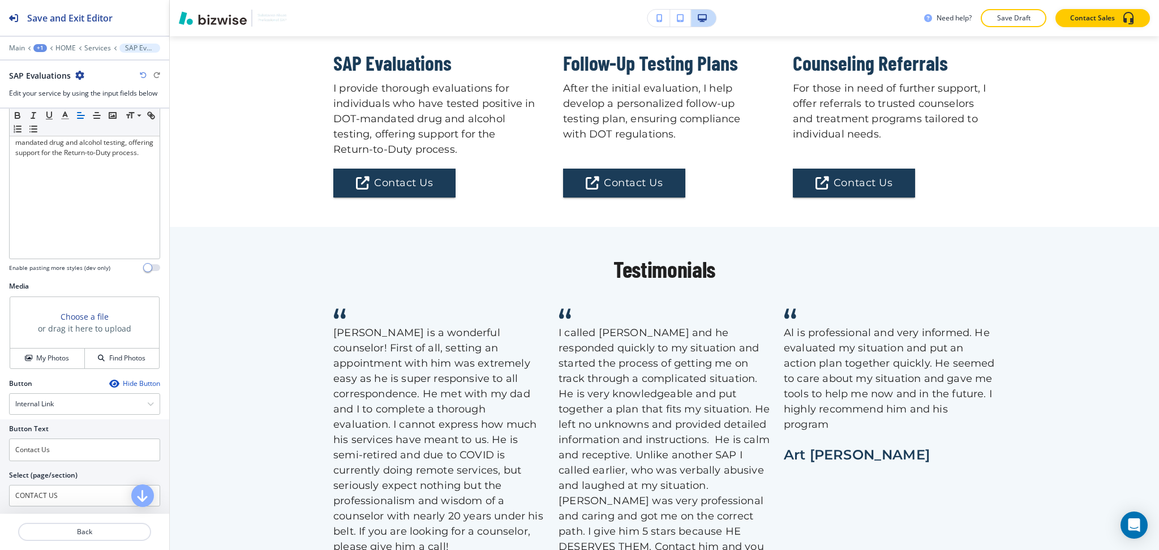
scroll to position [239, 0]
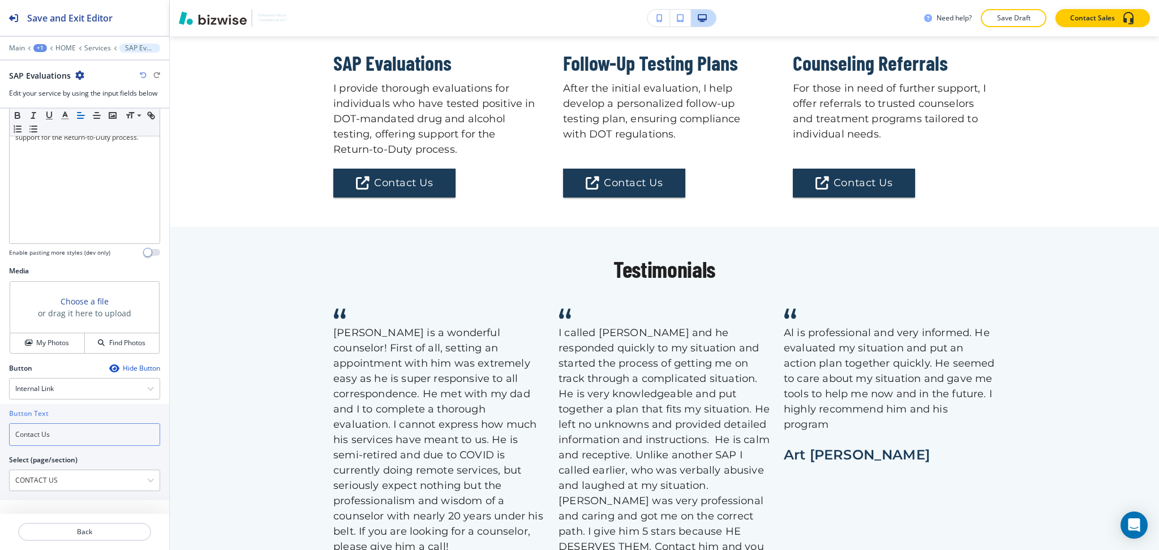
drag, startPoint x: 64, startPoint y: 435, endPoint x: 0, endPoint y: 432, distance: 64.0
click at [0, 432] on div "Button Text Contact Us Select (page/section) CONTACT US HOME HOME | Hero HOME |…" at bounding box center [84, 452] width 169 height 96
click at [74, 384] on div "Internal Link" at bounding box center [85, 388] width 150 height 20
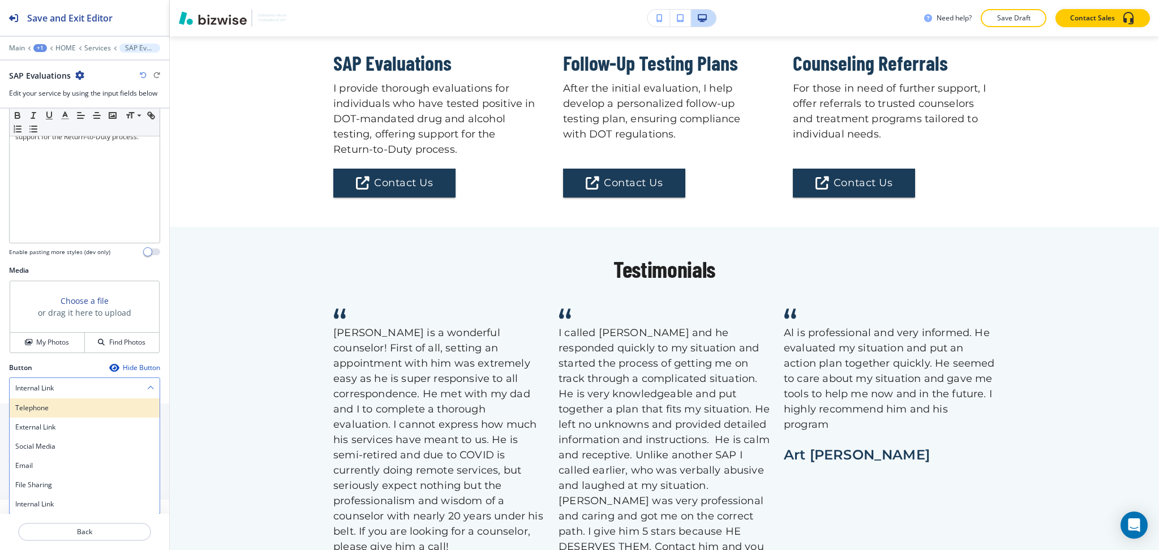
click at [70, 415] on div "Telephone" at bounding box center [85, 407] width 150 height 19
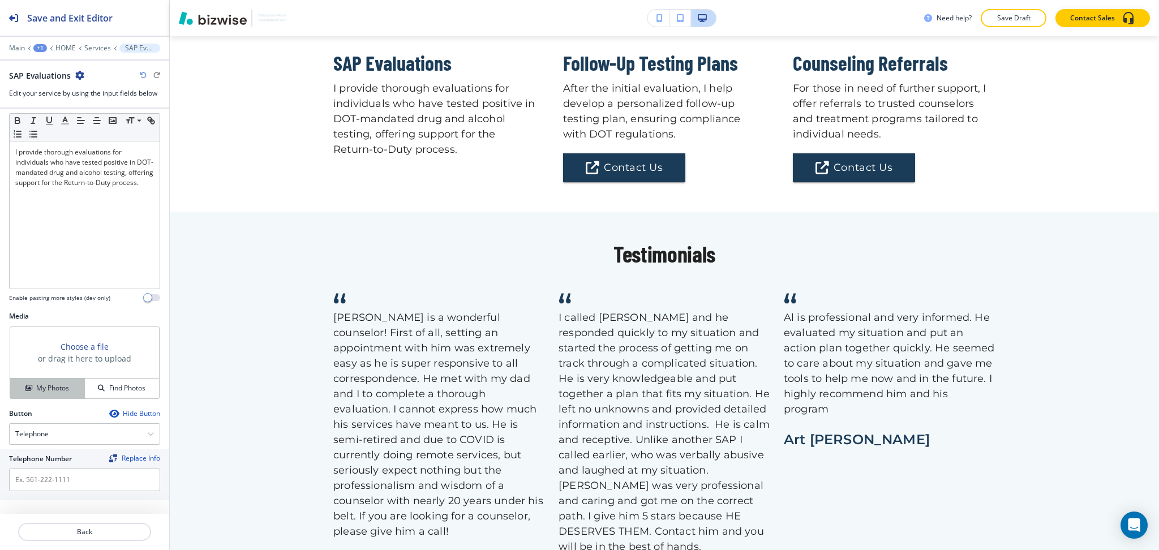
click at [63, 390] on h4 "My Photos" at bounding box center [52, 388] width 33 height 10
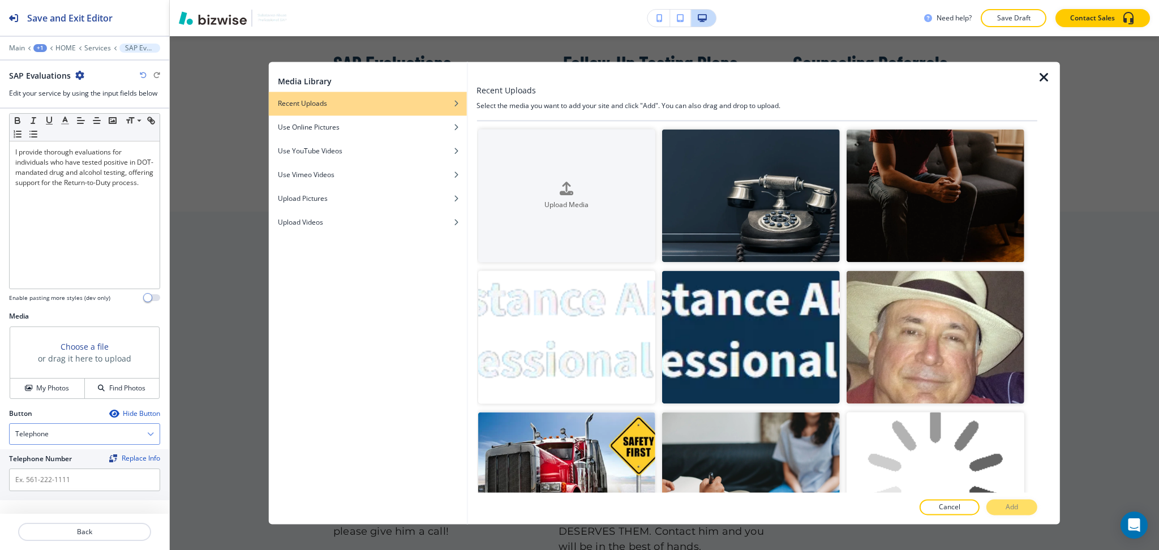
click at [94, 430] on div "Telephone" at bounding box center [85, 434] width 150 height 20
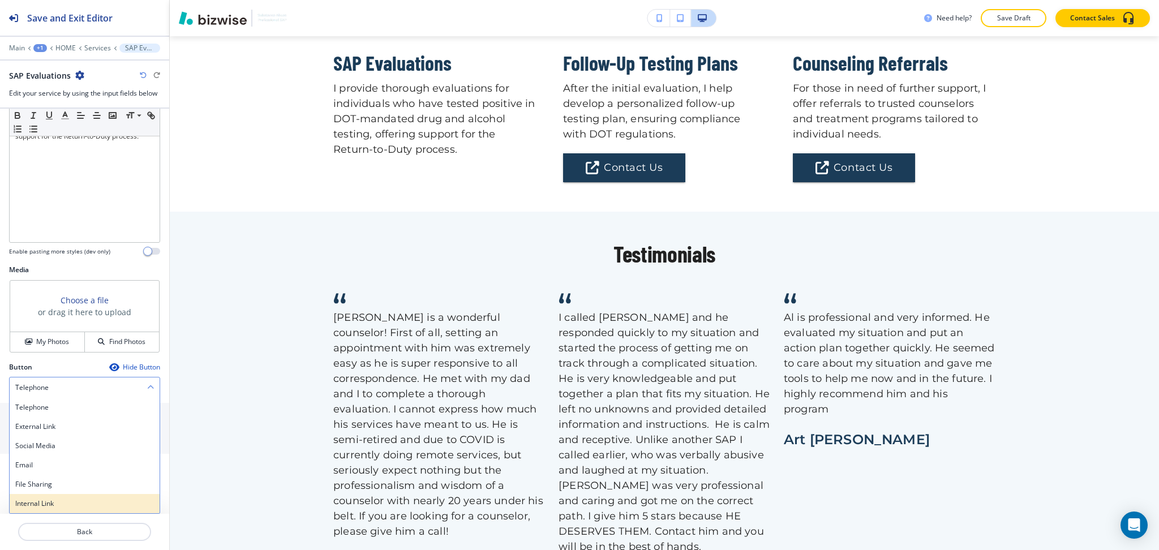
click at [61, 499] on h4 "Internal Link" at bounding box center [84, 503] width 139 height 10
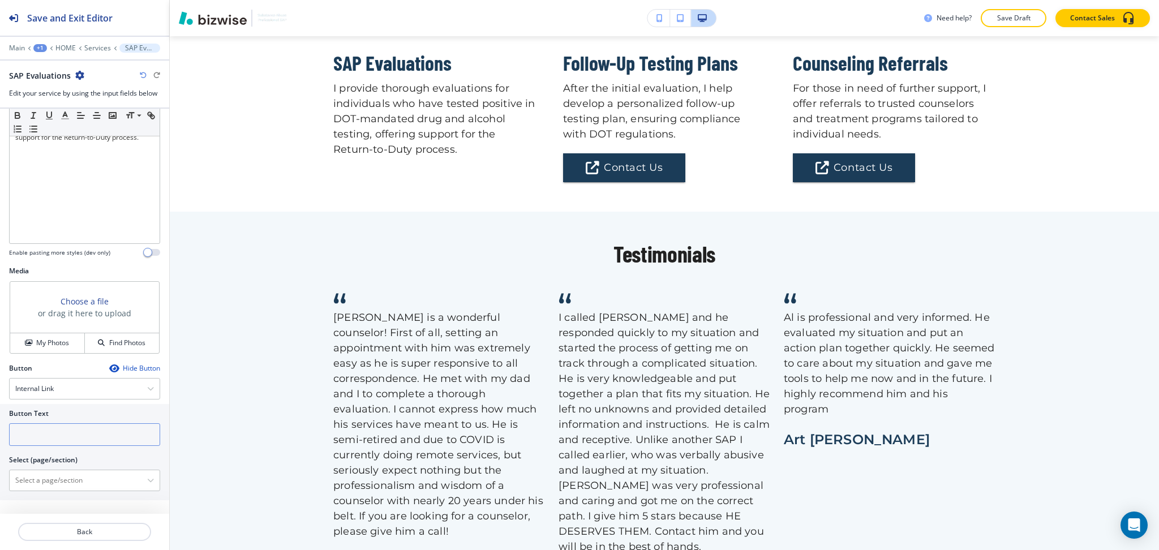
scroll to position [239, 0]
click at [57, 437] on input "text" at bounding box center [84, 434] width 151 height 23
paste input "Contact Us"
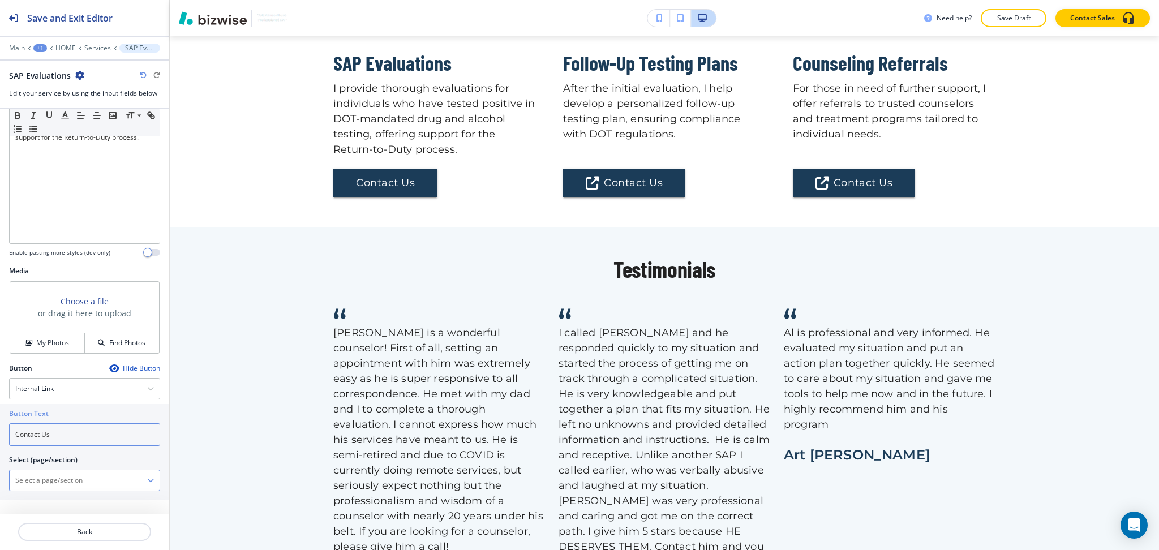
type input "Contact Us"
click at [62, 487] on \(page\/section\) "Manual Input" at bounding box center [78, 480] width 137 height 19
paste \(page\/section\) "Contact Us"
click at [42, 500] on h4 "CONTACT US" at bounding box center [84, 500] width 139 height 10
type \(page\/section\) "CONTACT US"
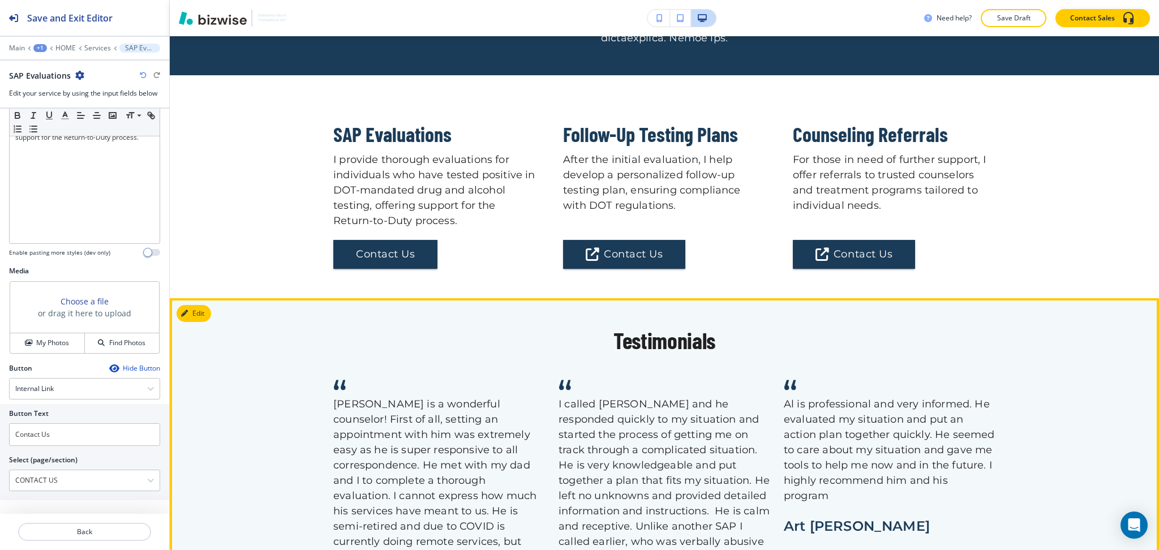
scroll to position [1309, 0]
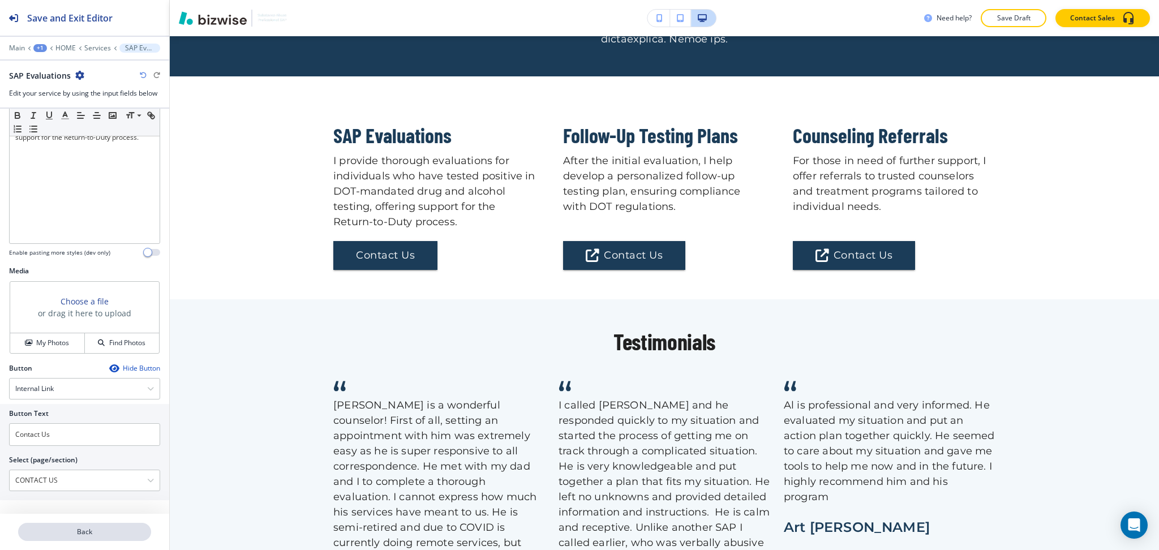
click at [96, 533] on p "Back" at bounding box center [84, 532] width 131 height 10
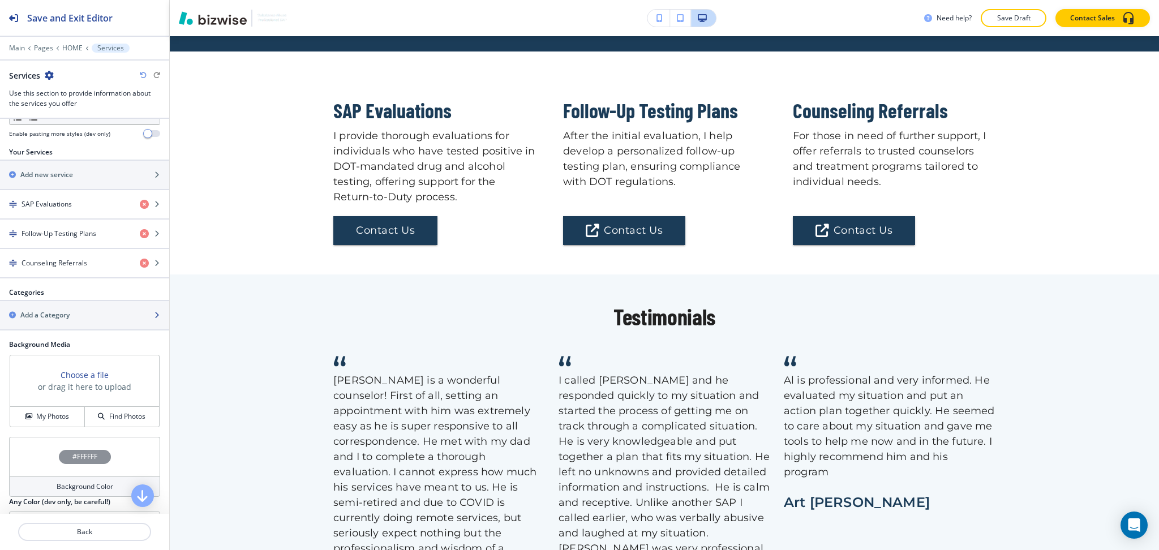
scroll to position [376, 0]
click at [59, 237] on h4 "Follow-Up Testing Plans" at bounding box center [58, 233] width 75 height 10
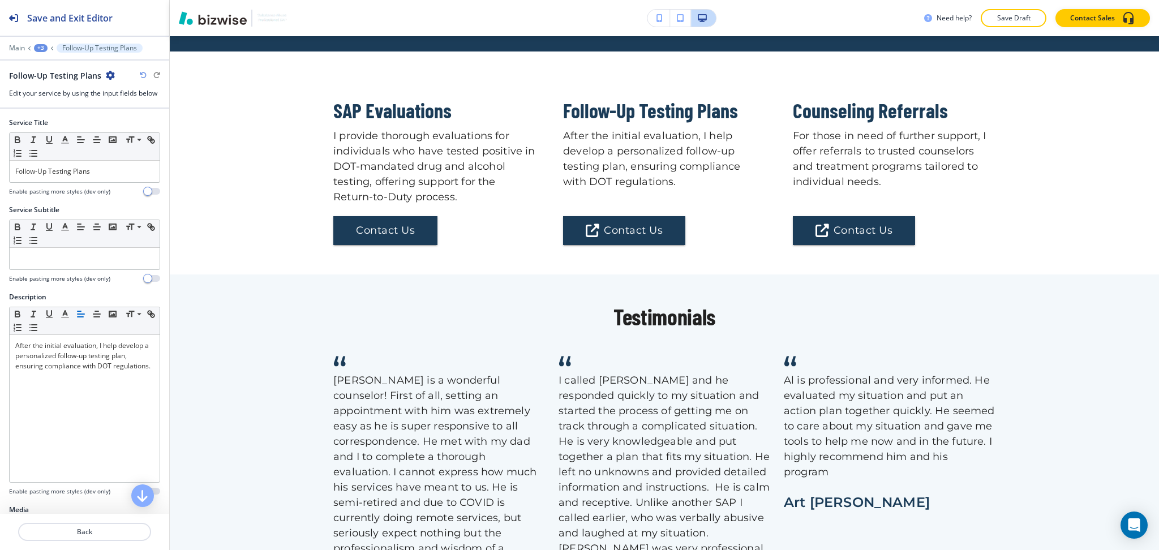
scroll to position [1381, 0]
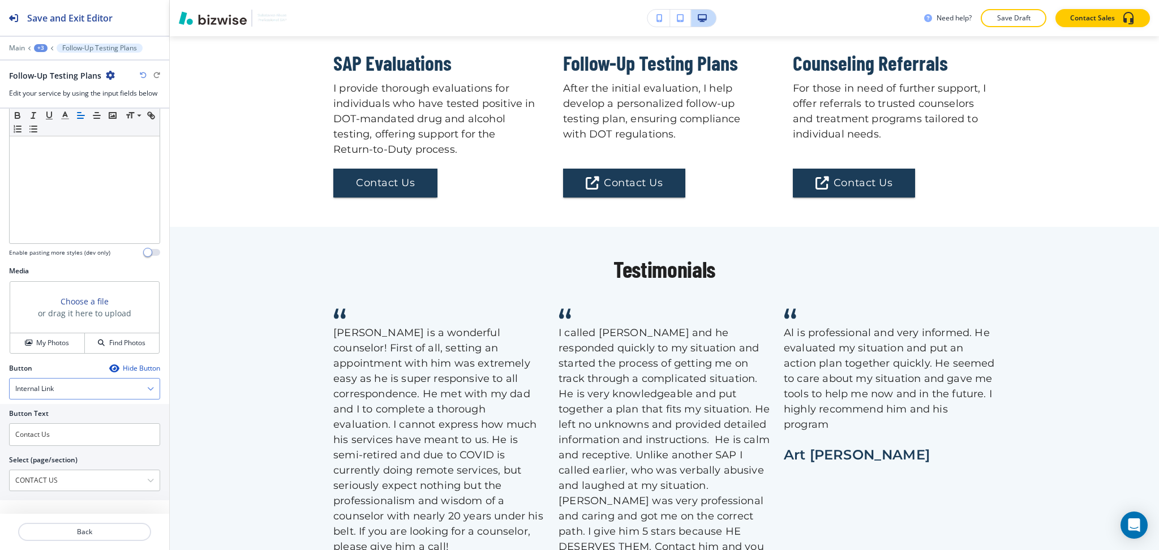
click at [81, 388] on div "Internal Link" at bounding box center [85, 388] width 150 height 20
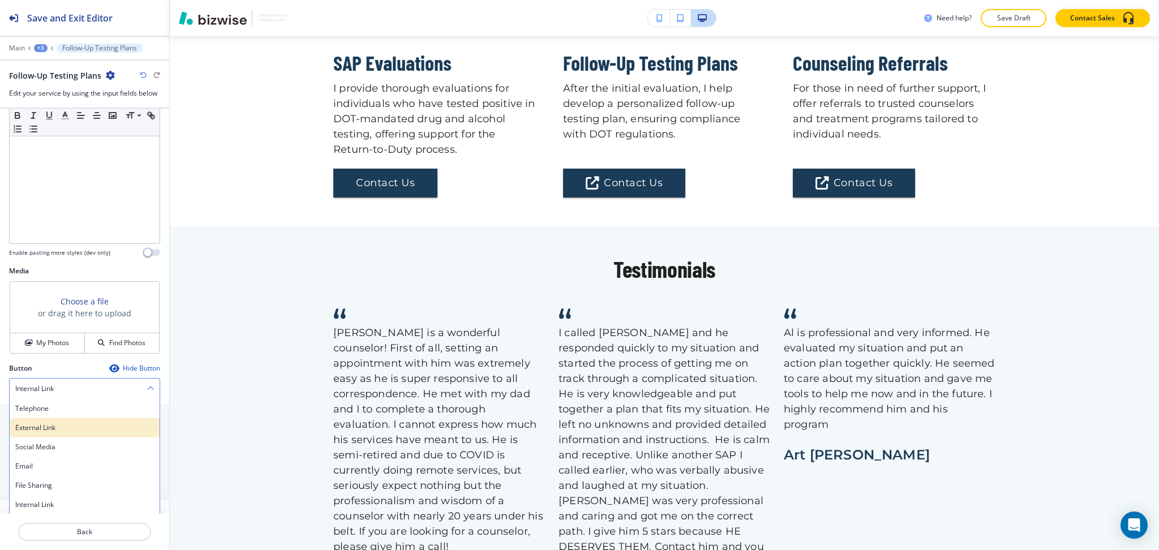
scroll to position [239, 0]
click at [79, 421] on div "External Link" at bounding box center [85, 426] width 150 height 19
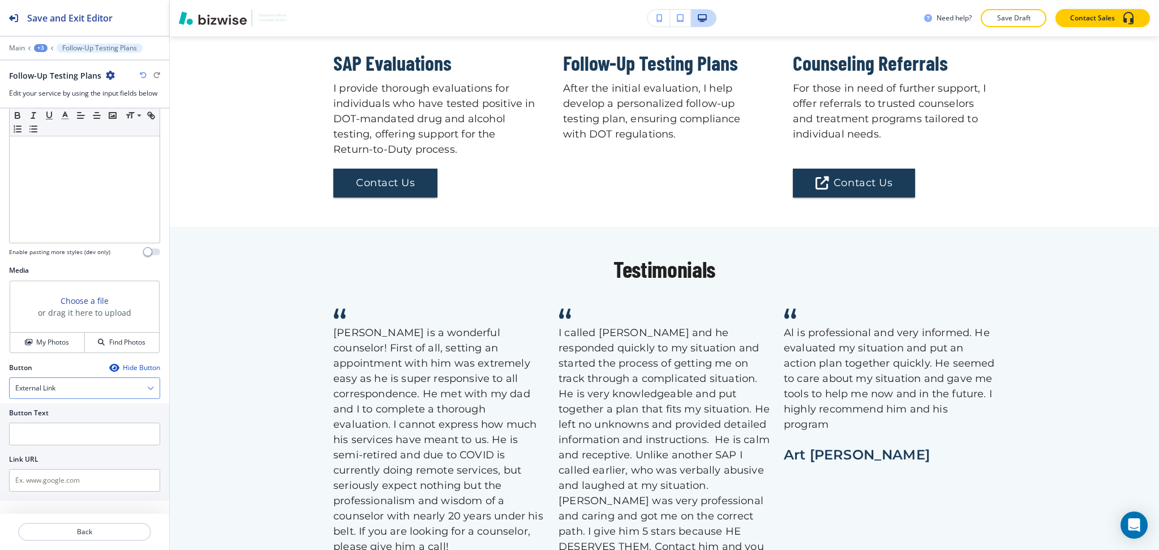
click at [74, 390] on div "External Link" at bounding box center [85, 388] width 150 height 20
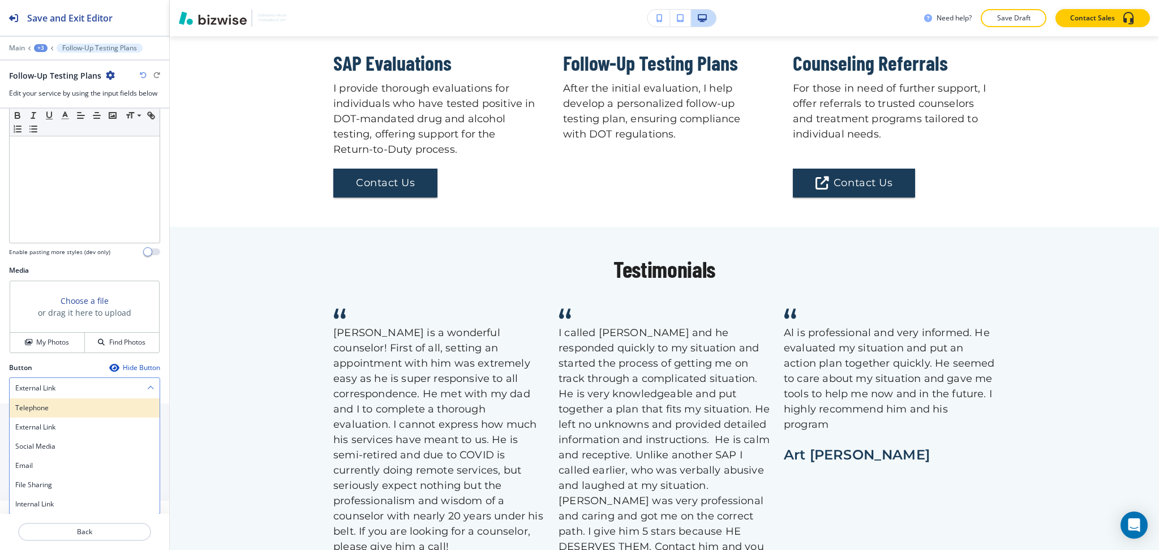
click at [74, 413] on div "Telephone" at bounding box center [85, 407] width 150 height 19
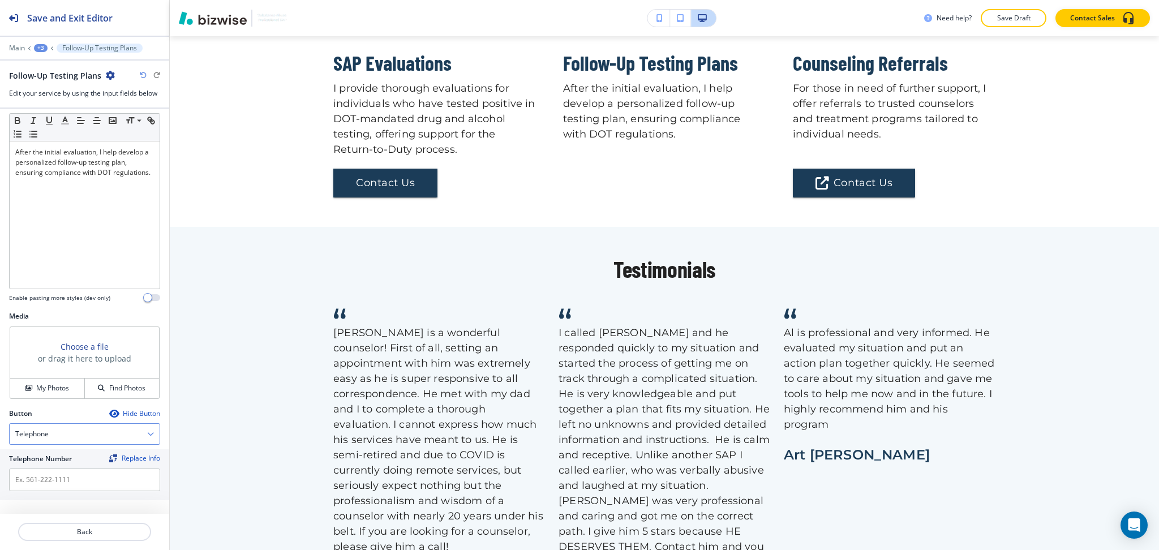
click at [77, 431] on div "Telephone" at bounding box center [85, 434] width 150 height 20
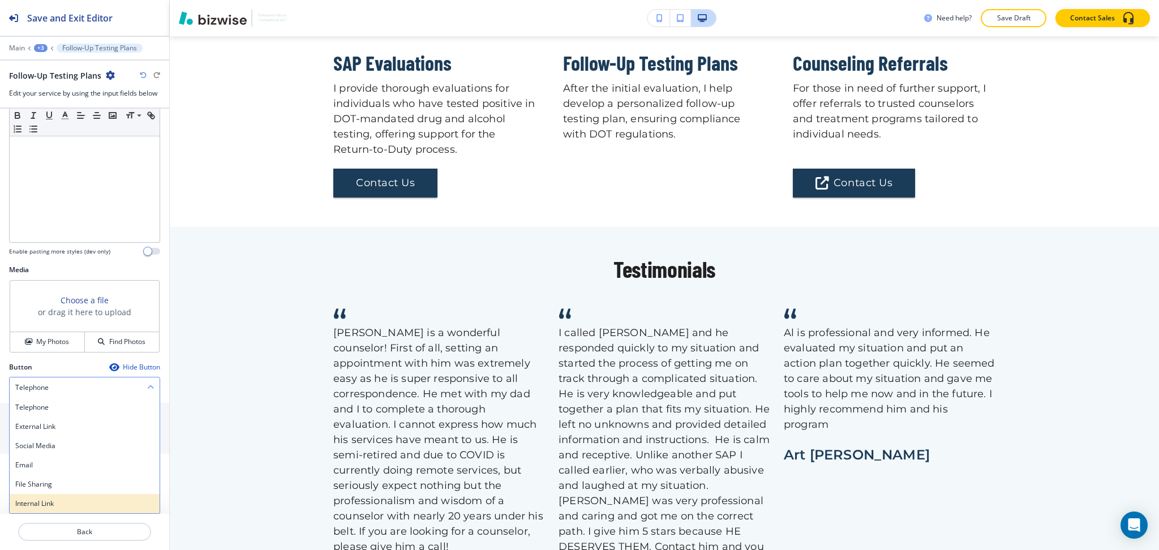
click at [58, 507] on h4 "Internal Link" at bounding box center [84, 503] width 139 height 10
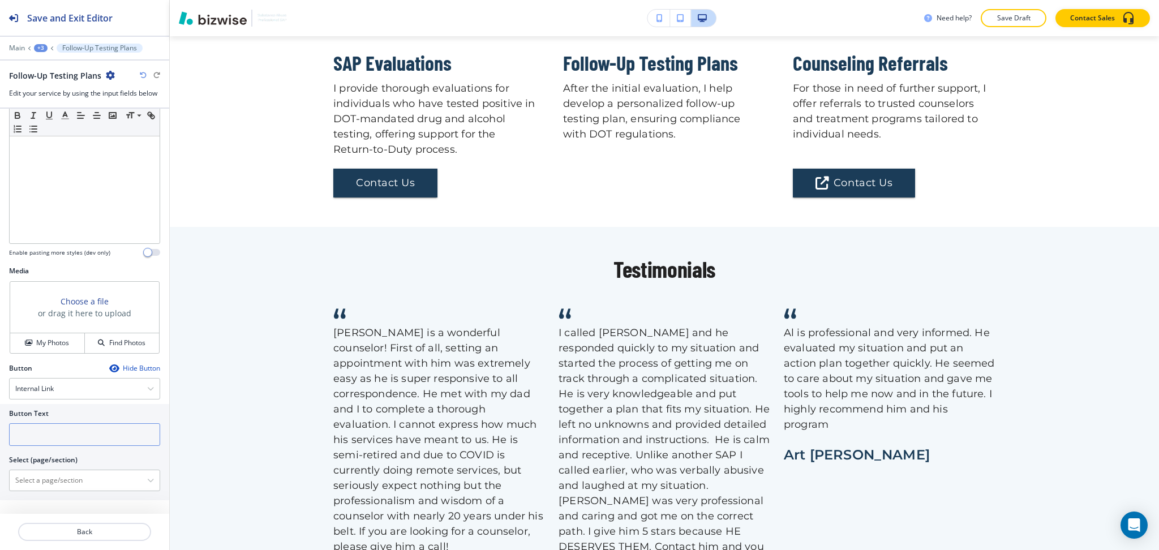
click at [57, 427] on input "text" at bounding box center [84, 434] width 151 height 23
paste input "Contact Us"
type input "Contact Us"
click at [56, 477] on \(page\/section\) "Manual Input" at bounding box center [78, 480] width 137 height 19
paste \(page\/section\) "Contact Us"
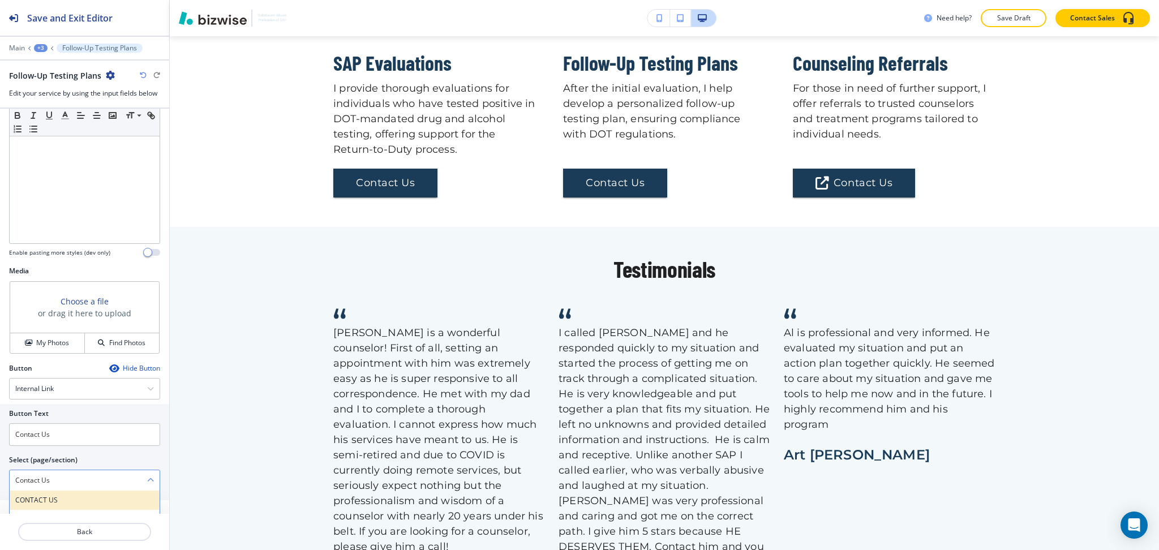
click at [47, 498] on h4 "CONTACT US" at bounding box center [84, 500] width 139 height 10
type \(page\/section\) "CONTACT US"
click at [96, 535] on p "Back" at bounding box center [84, 532] width 131 height 10
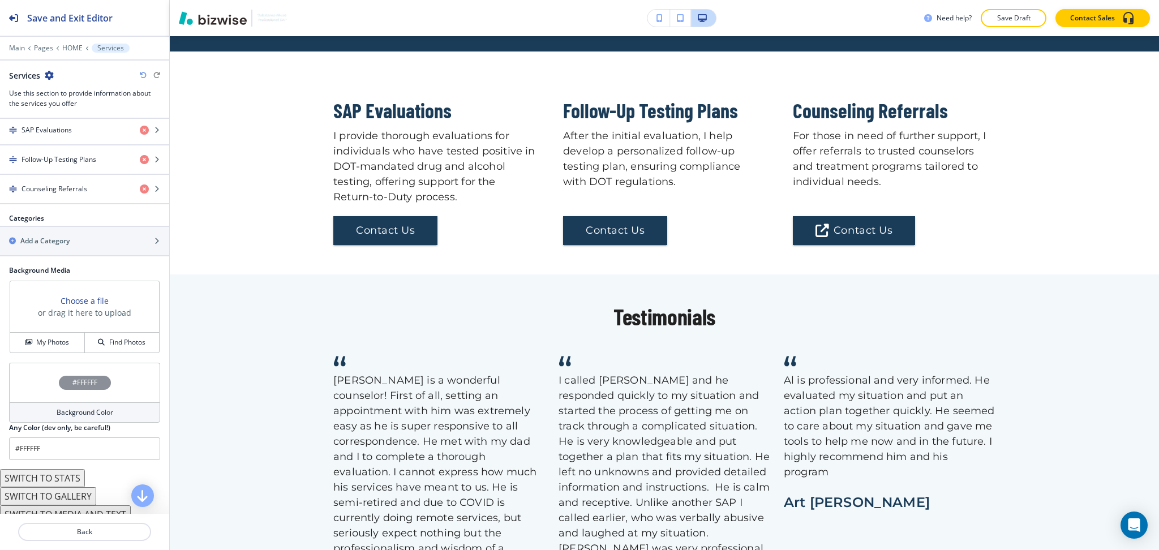
scroll to position [453, 0]
click at [64, 195] on div "button" at bounding box center [84, 195] width 169 height 9
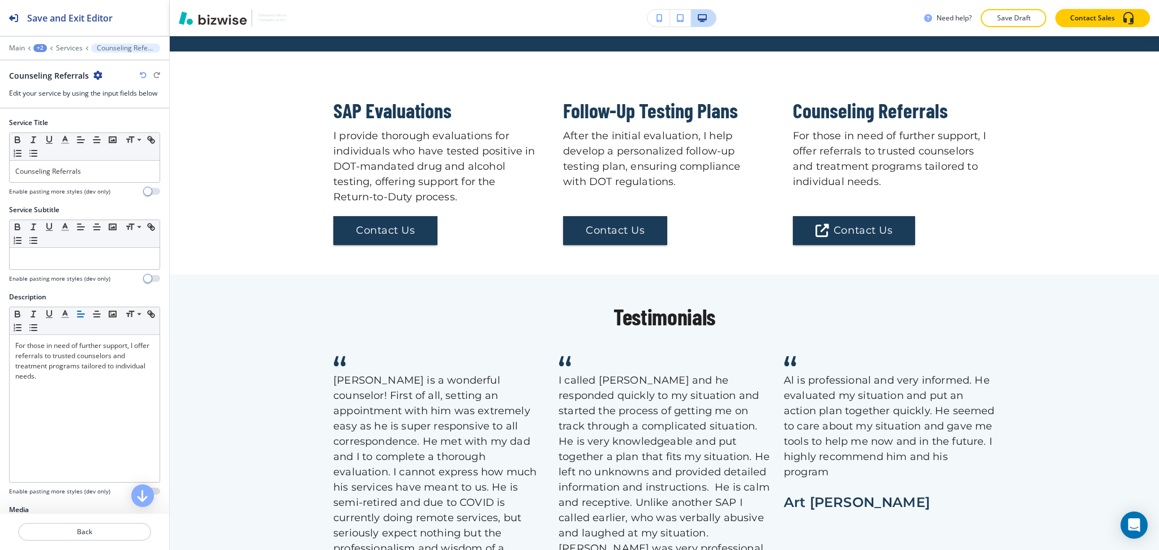
scroll to position [1381, 0]
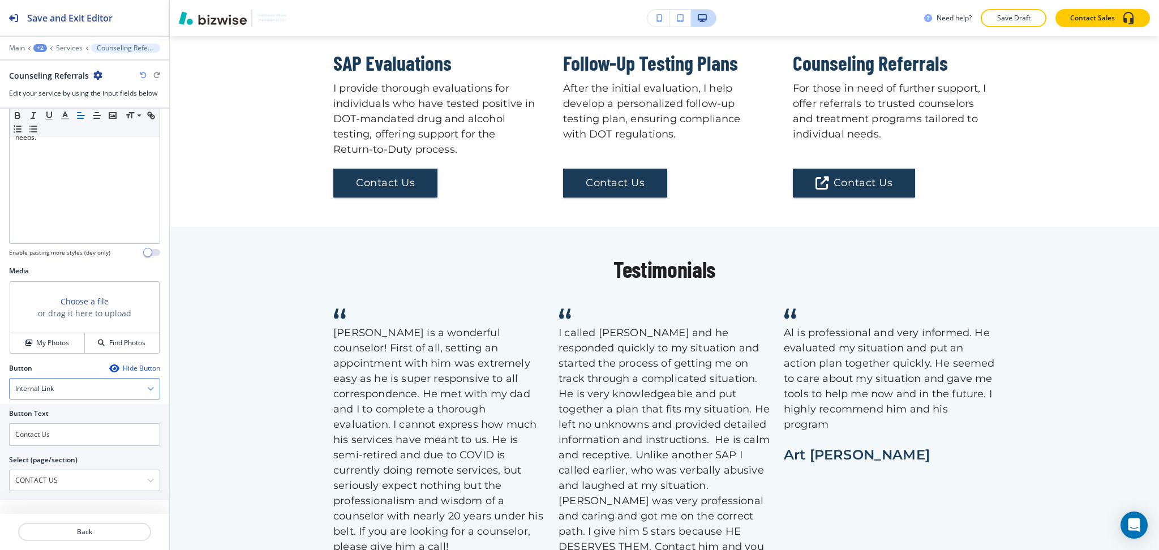
click at [65, 392] on div "Internal Link" at bounding box center [85, 388] width 150 height 20
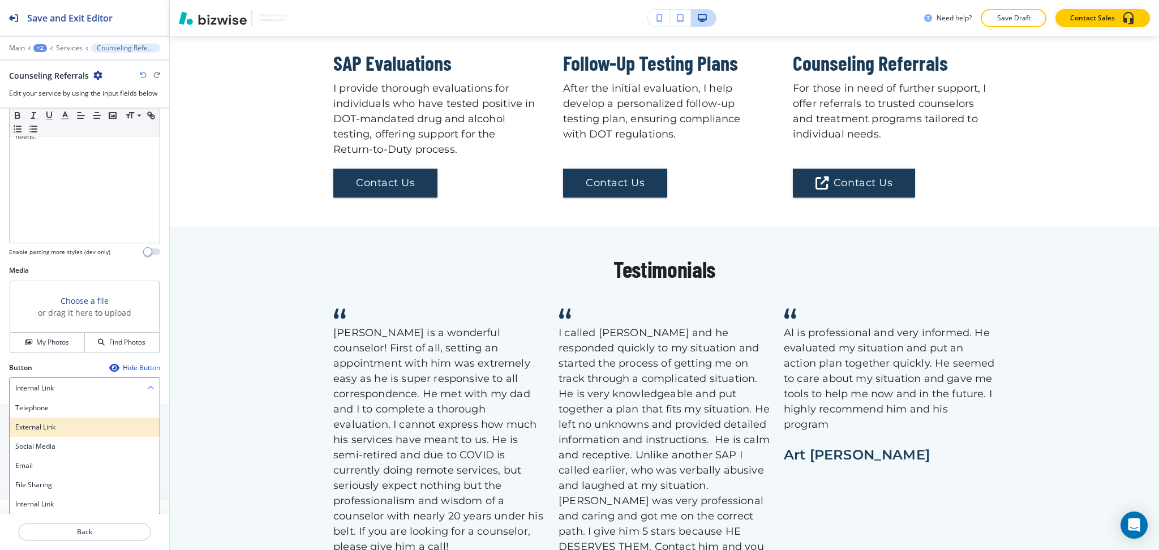
click at [64, 433] on div "External Link" at bounding box center [85, 426] width 150 height 19
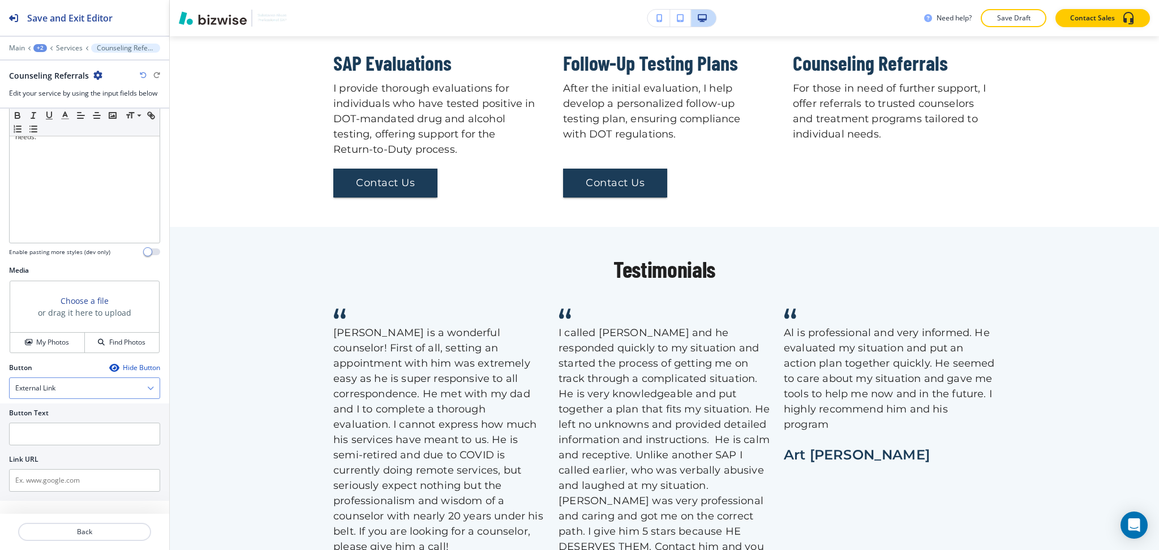
click at [66, 390] on div "External Link" at bounding box center [85, 388] width 150 height 20
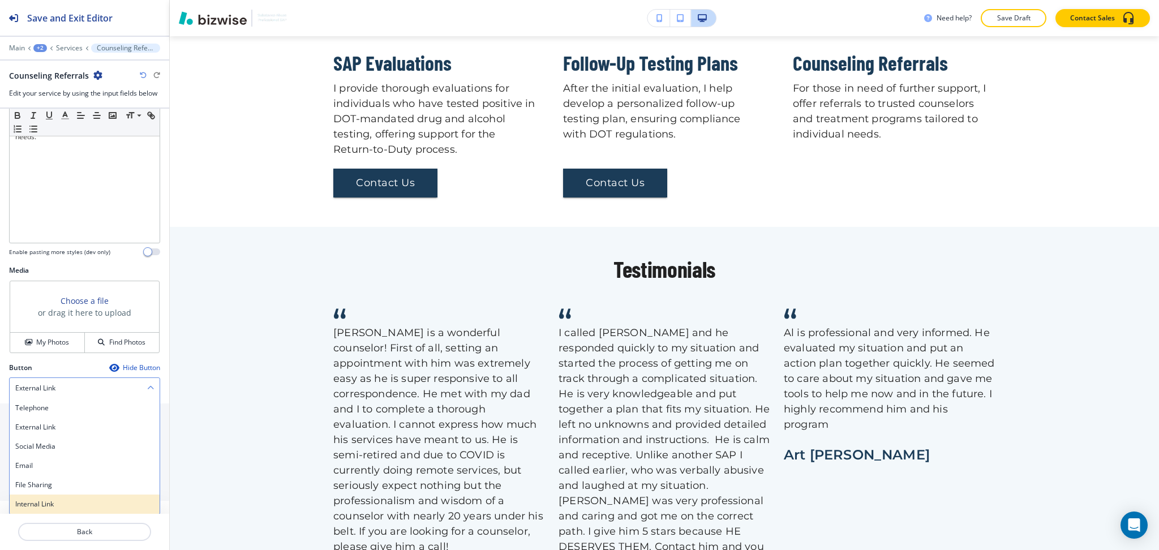
click at [58, 505] on h4 "Internal Link" at bounding box center [84, 504] width 139 height 10
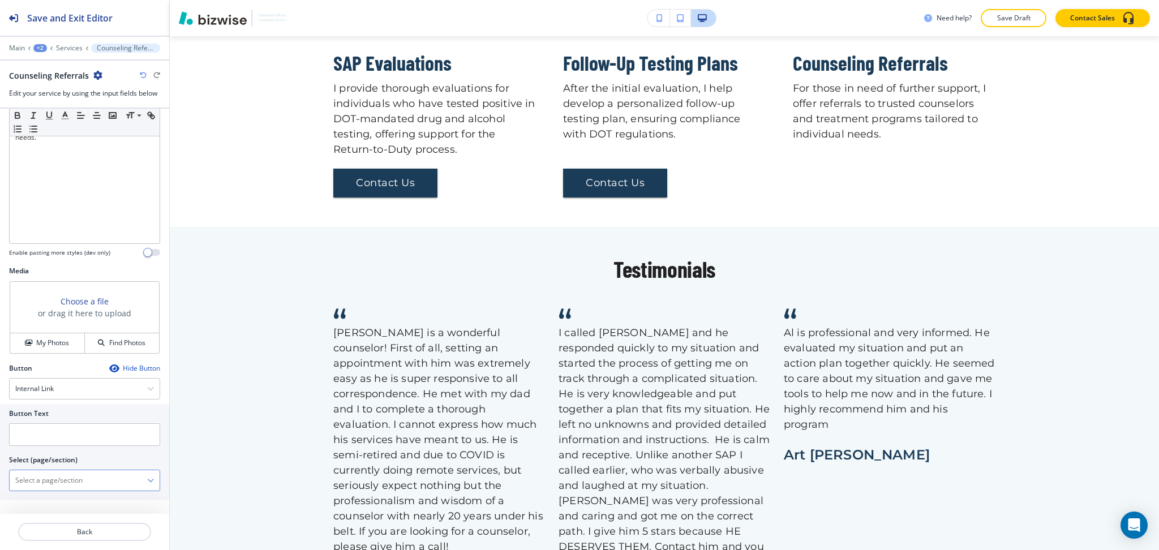
click at [58, 484] on \(page\/section\) "Manual Input" at bounding box center [78, 480] width 137 height 19
paste \(page\/section\) "Contact Us"
click at [53, 499] on h4 "CONTACT US" at bounding box center [84, 500] width 139 height 10
type \(page\/section\) "CONTACT US"
click at [50, 425] on input "text" at bounding box center [84, 434] width 151 height 23
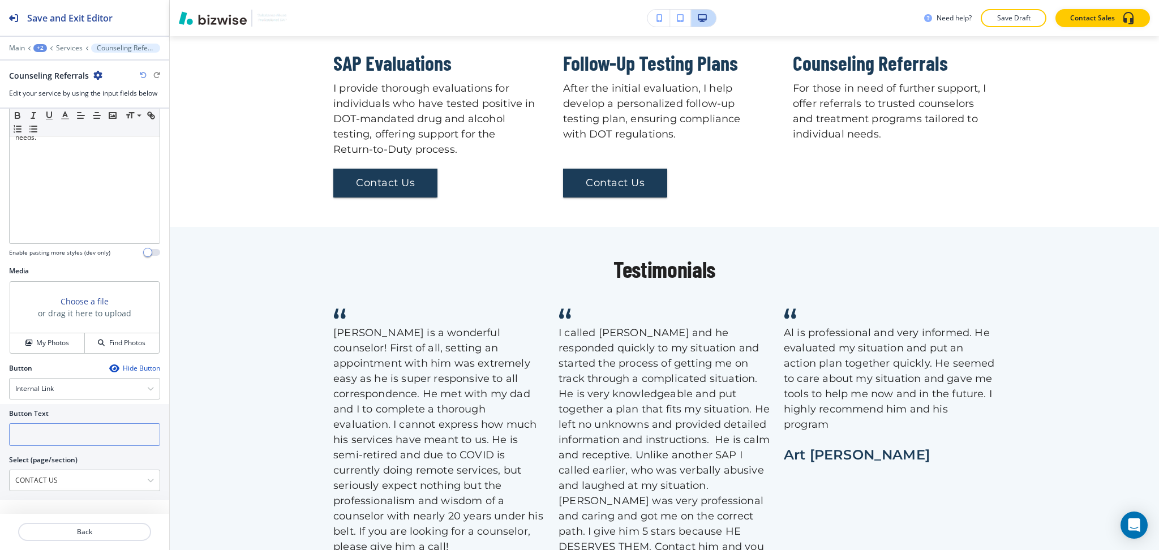
paste input "Contact Us"
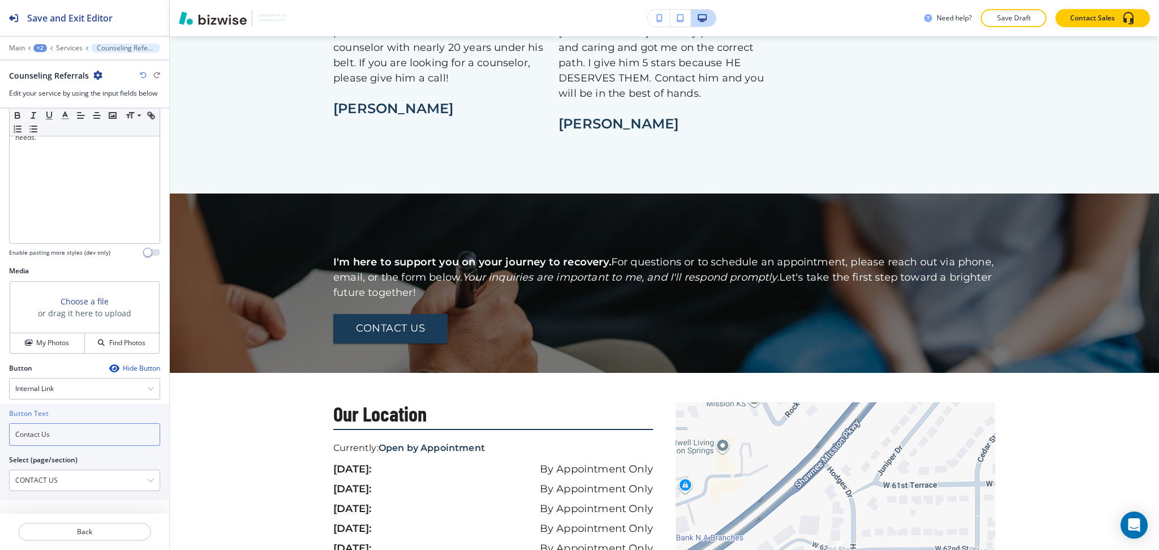
scroll to position [1853, 0]
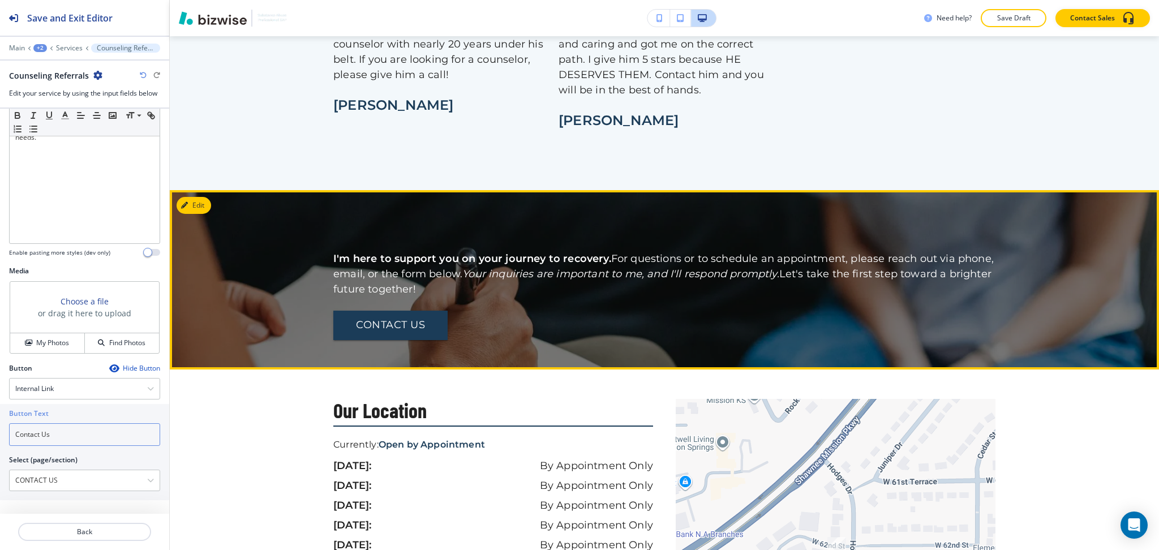
type input "Contact Us"
click at [204, 197] on button "Edit" at bounding box center [193, 205] width 35 height 17
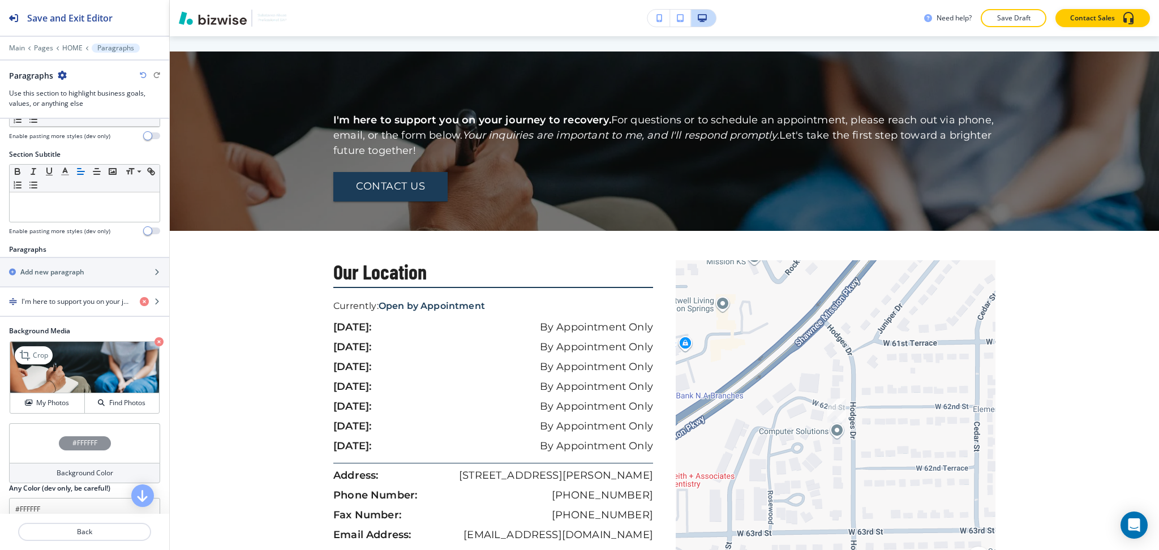
scroll to position [154, 0]
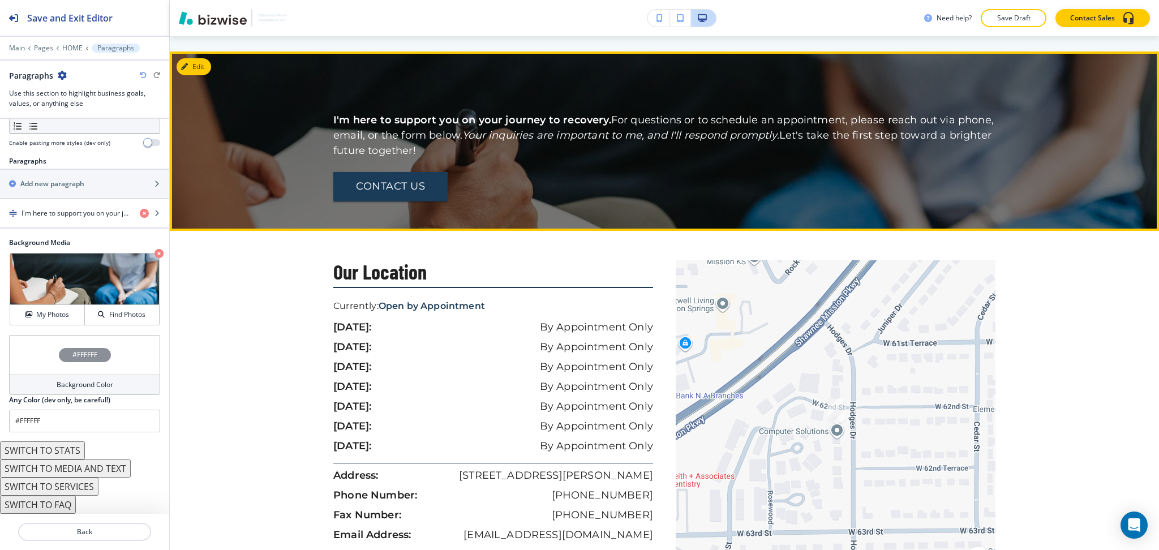
drag, startPoint x: 445, startPoint y: 136, endPoint x: 319, endPoint y: 98, distance: 131.2
click at [319, 98] on div "I'm here to support you on your journey to recovery. For questions or to schedu…" at bounding box center [664, 141] width 989 height 120
copy p "I'm here to support you on your journey to recovery. For questions or to schedu…"
click at [200, 58] on button "Edit This Section" at bounding box center [214, 66] width 76 height 17
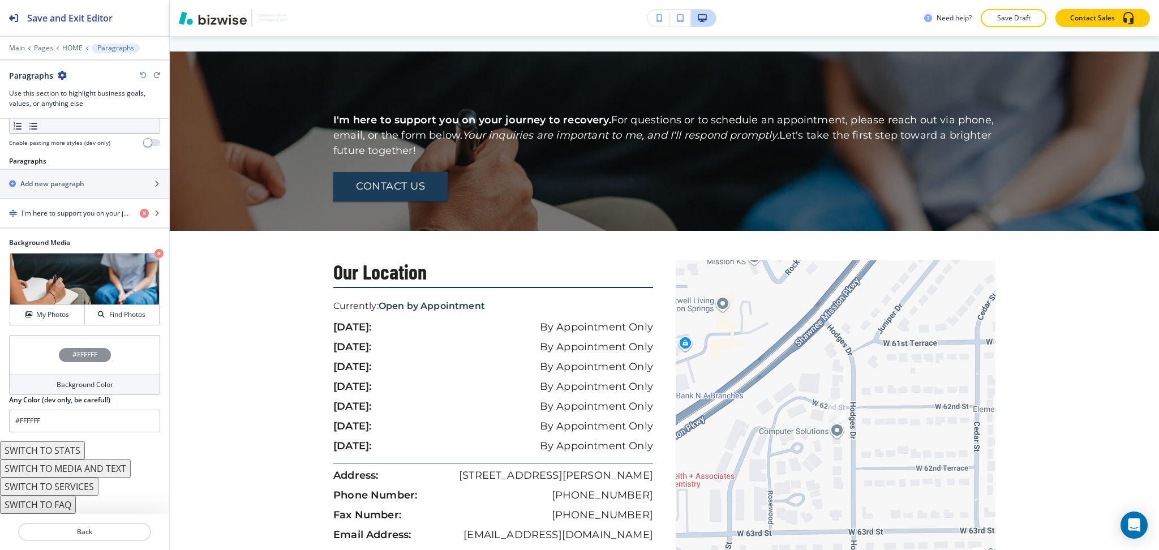
click at [59, 72] on icon "button" at bounding box center [62, 75] width 9 height 9
click at [87, 131] on p "Delete Section" at bounding box center [93, 135] width 58 height 10
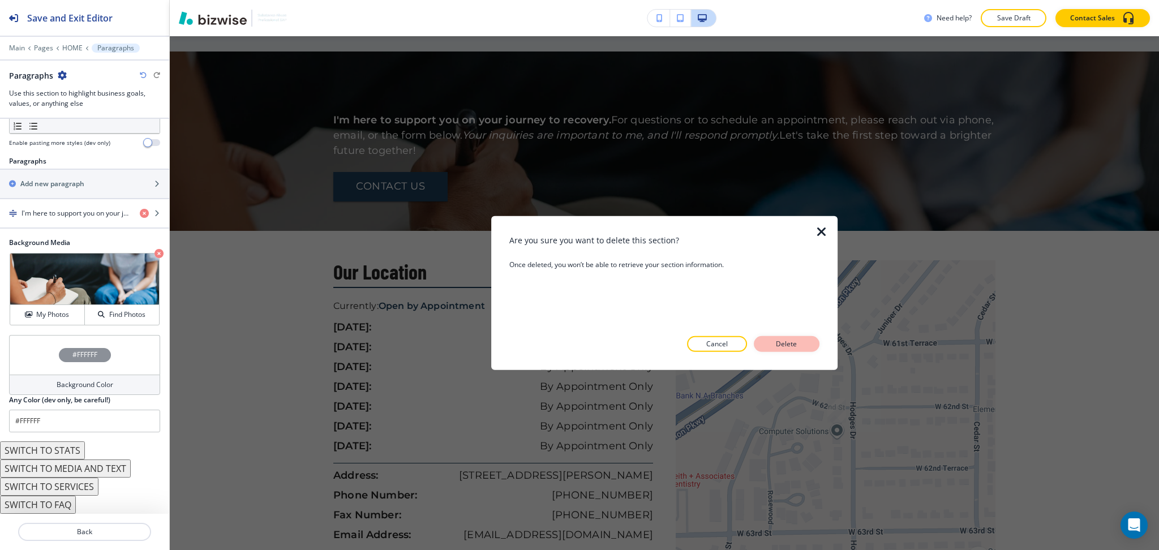
click at [804, 348] on button "Delete" at bounding box center [786, 344] width 66 height 16
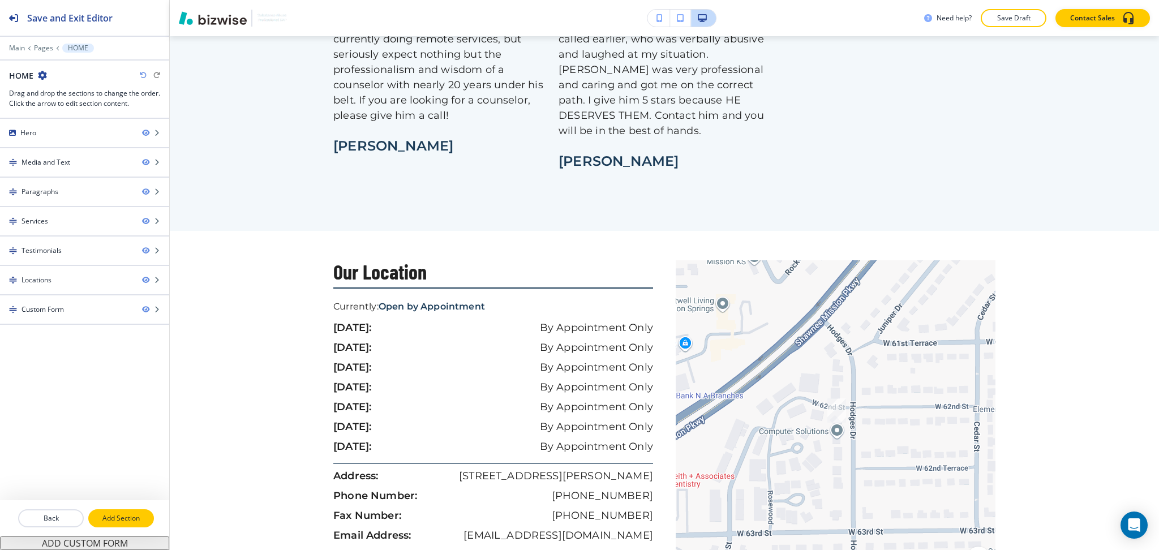
click at [124, 515] on p "Add Section" at bounding box center [120, 518] width 63 height 10
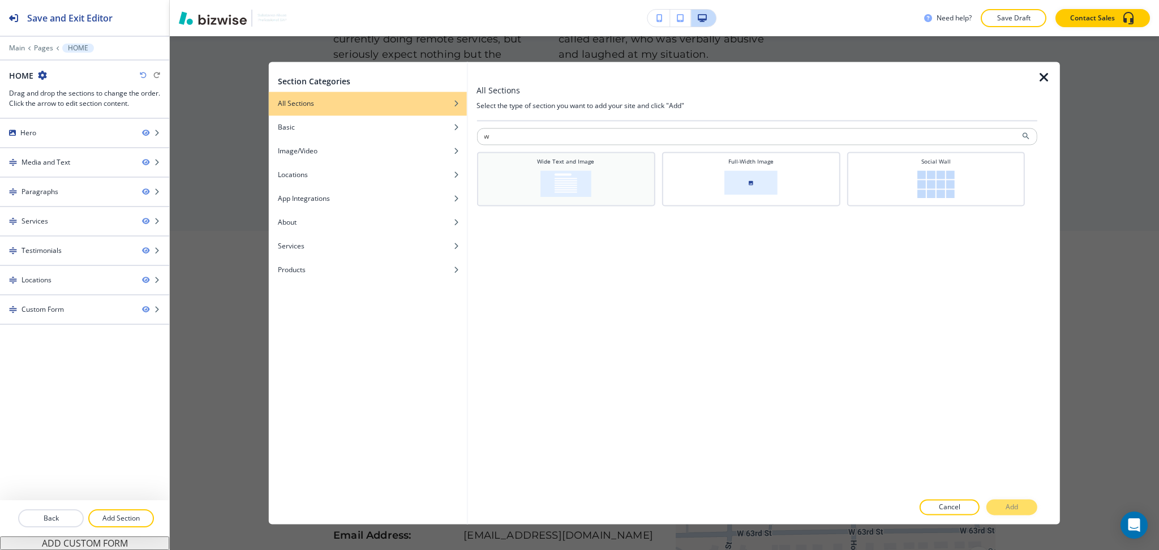
type input "w"
click at [613, 152] on div "Wide Text and Image" at bounding box center [565, 179] width 178 height 54
click at [1017, 507] on p "Add" at bounding box center [1011, 507] width 12 height 10
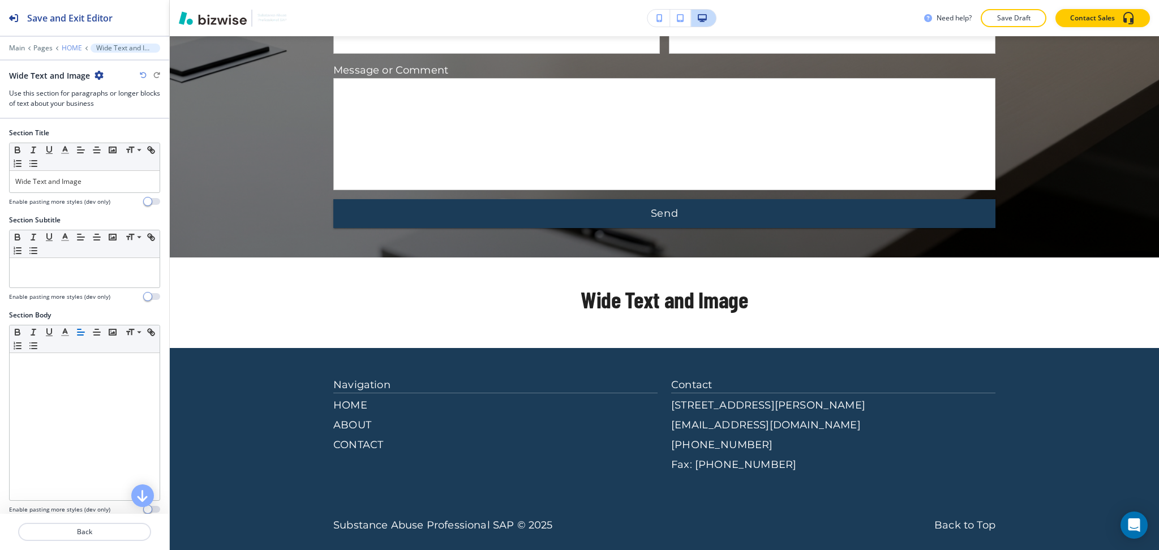
scroll to position [2576, 0]
click at [65, 44] on p "HOME" at bounding box center [72, 48] width 20 height 8
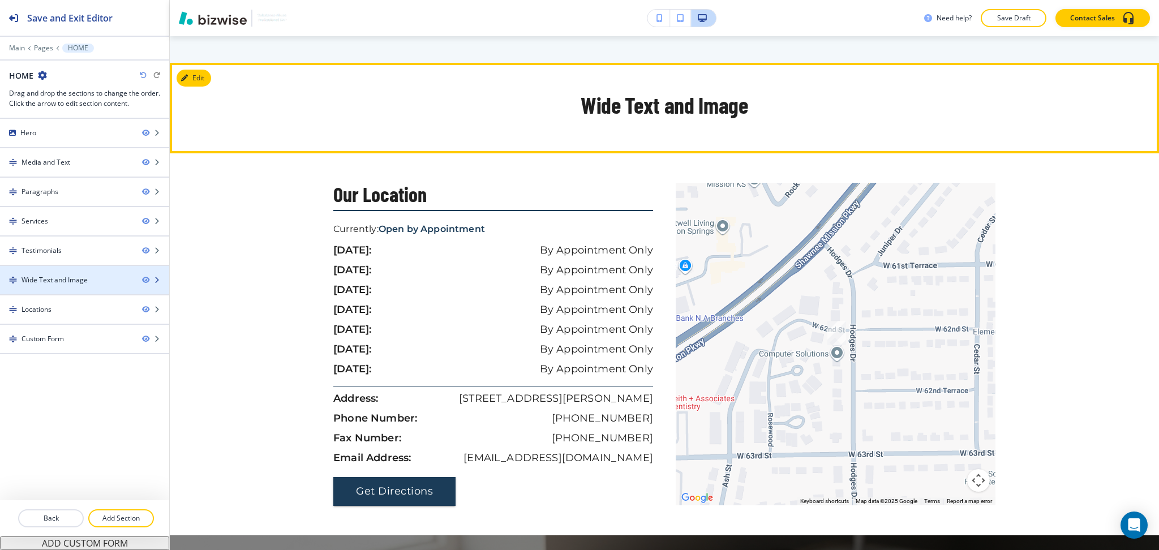
scroll to position [1992, 0]
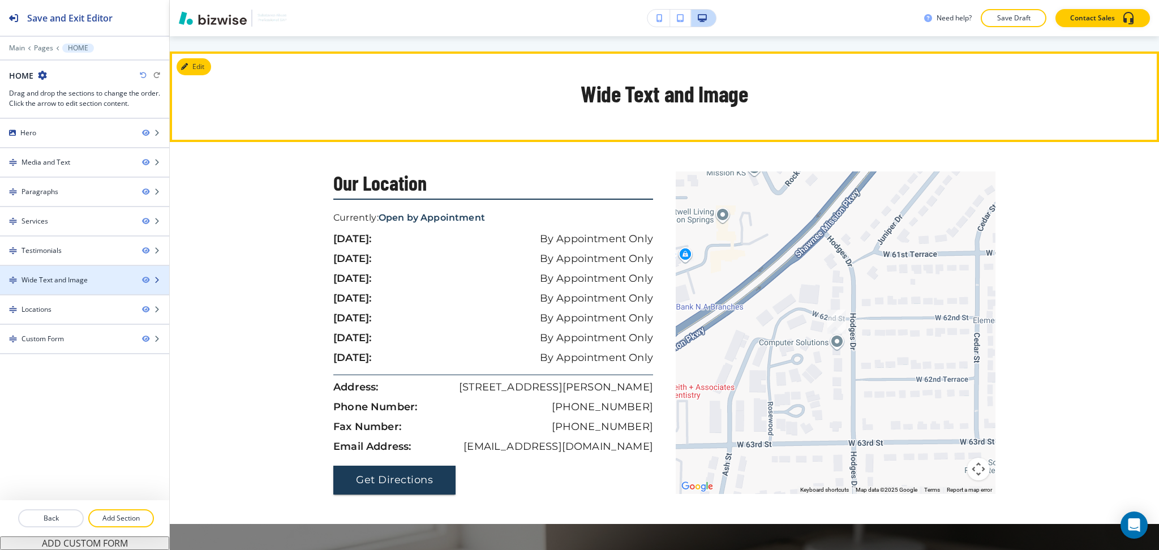
click at [53, 281] on div "Wide Text and Image" at bounding box center [54, 280] width 66 height 10
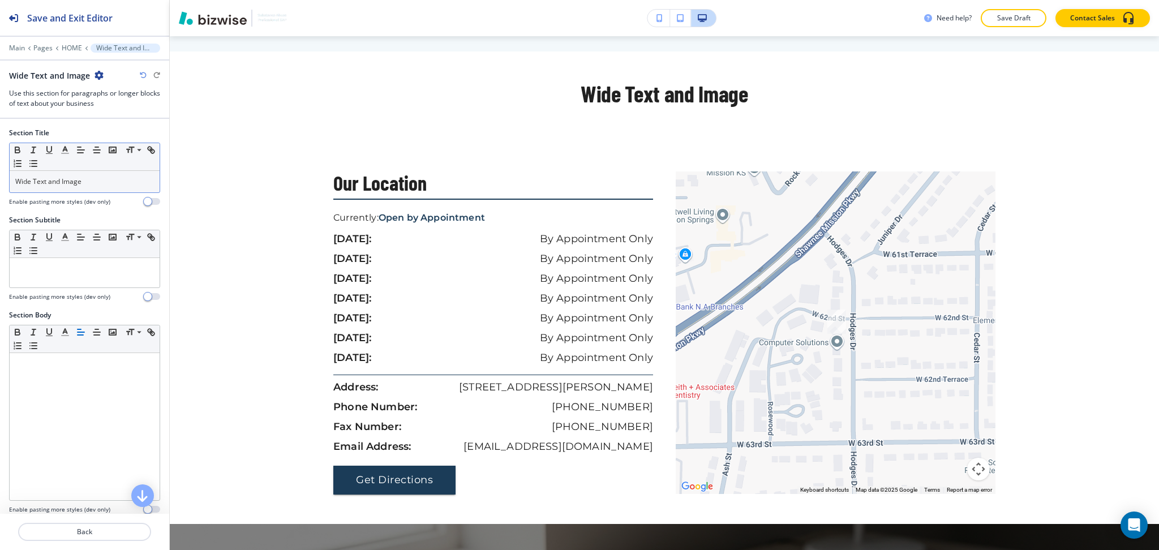
click at [109, 186] on div "Wide Text and Image" at bounding box center [85, 181] width 150 height 21
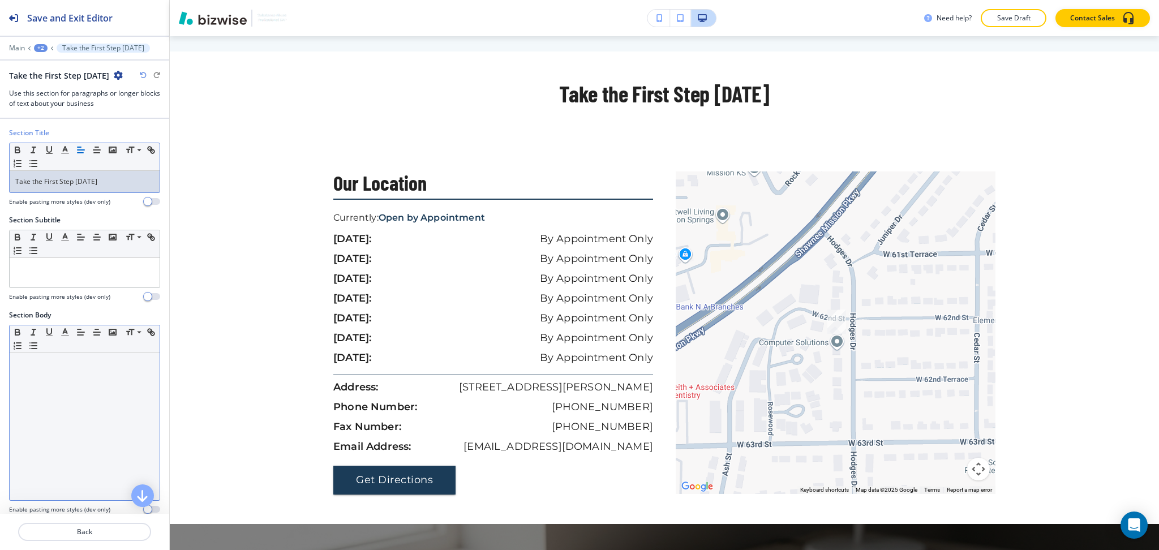
click at [101, 381] on div at bounding box center [85, 426] width 150 height 147
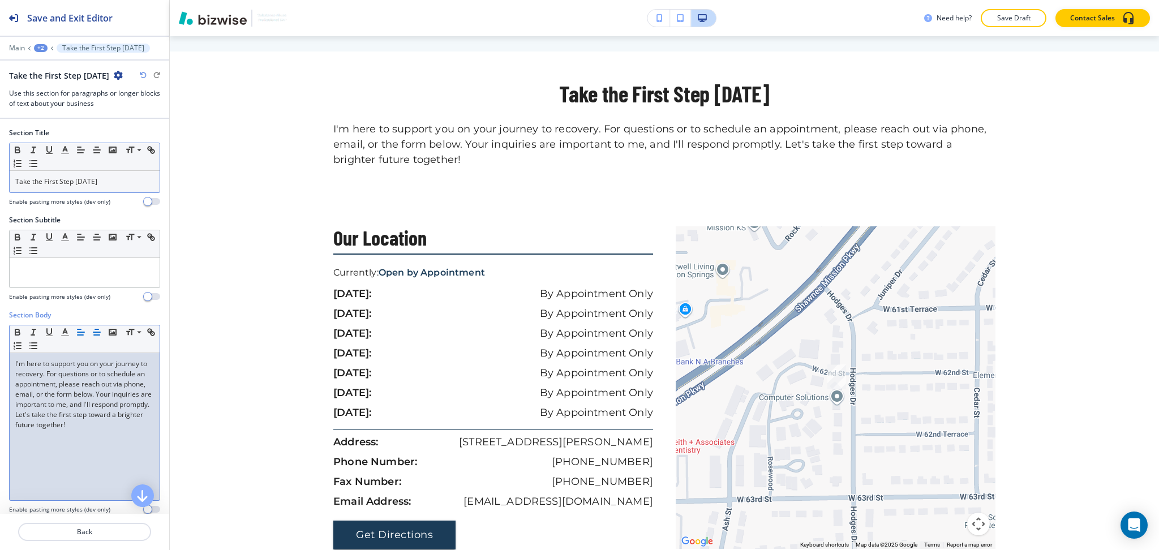
click at [97, 329] on line "button" at bounding box center [96, 329] width 3 height 0
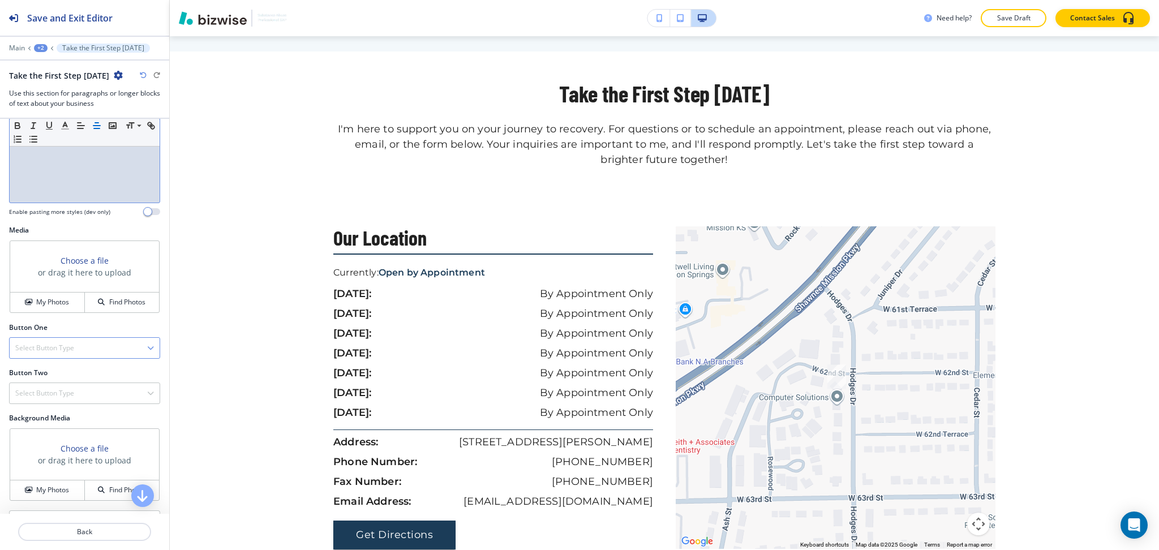
scroll to position [299, 0]
click at [53, 350] on h4 "Select Button Type" at bounding box center [44, 346] width 59 height 10
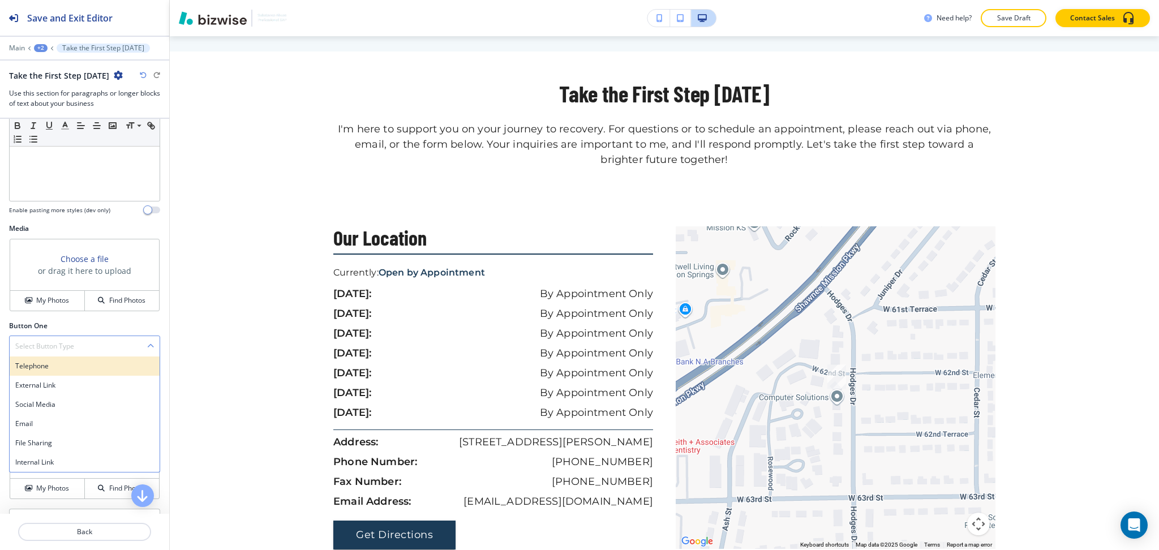
click at [49, 373] on div "Telephone" at bounding box center [85, 365] width 150 height 19
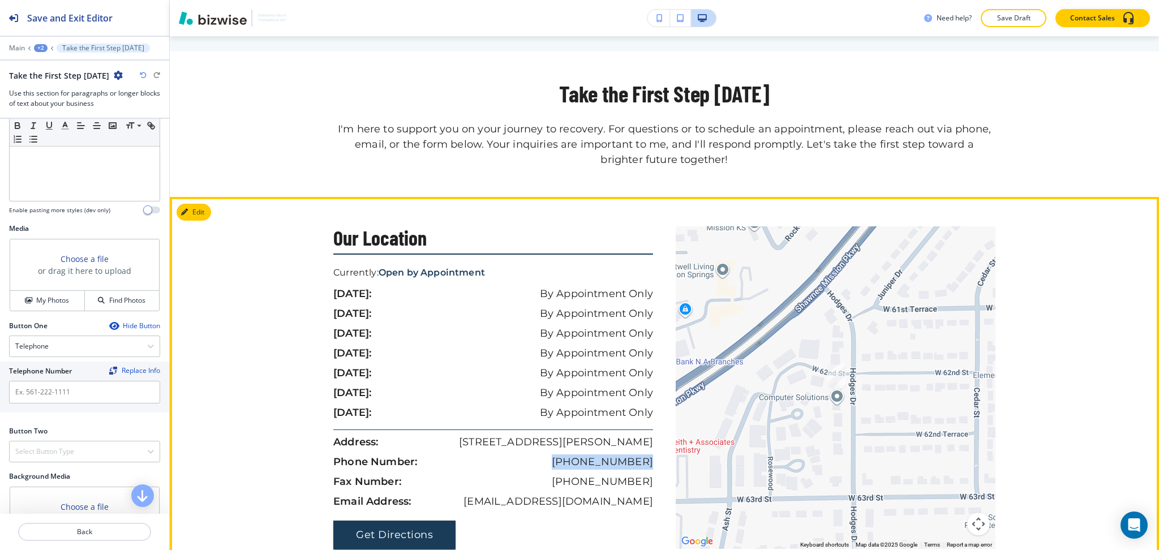
drag, startPoint x: 572, startPoint y: 445, endPoint x: 281, endPoint y: 421, distance: 291.8
click at [649, 449] on div "Our Location Currently: Open by Appointment sunday: By Appointment Only monday:…" at bounding box center [498, 387] width 331 height 323
copy p "(913) 209-2245"
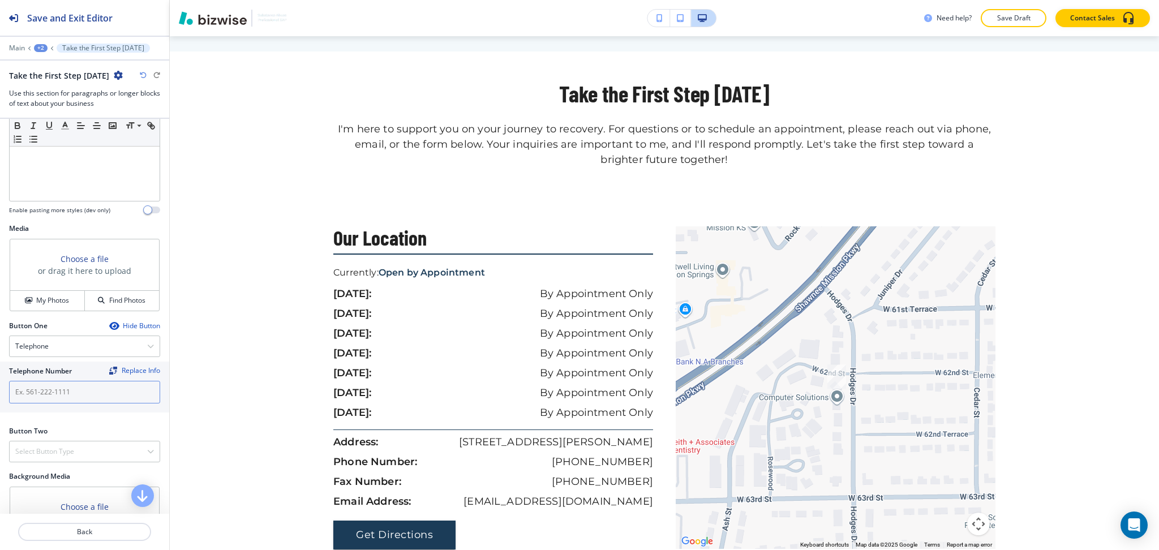
click at [94, 394] on input "text" at bounding box center [84, 392] width 151 height 23
paste input "(913) 209-2245"
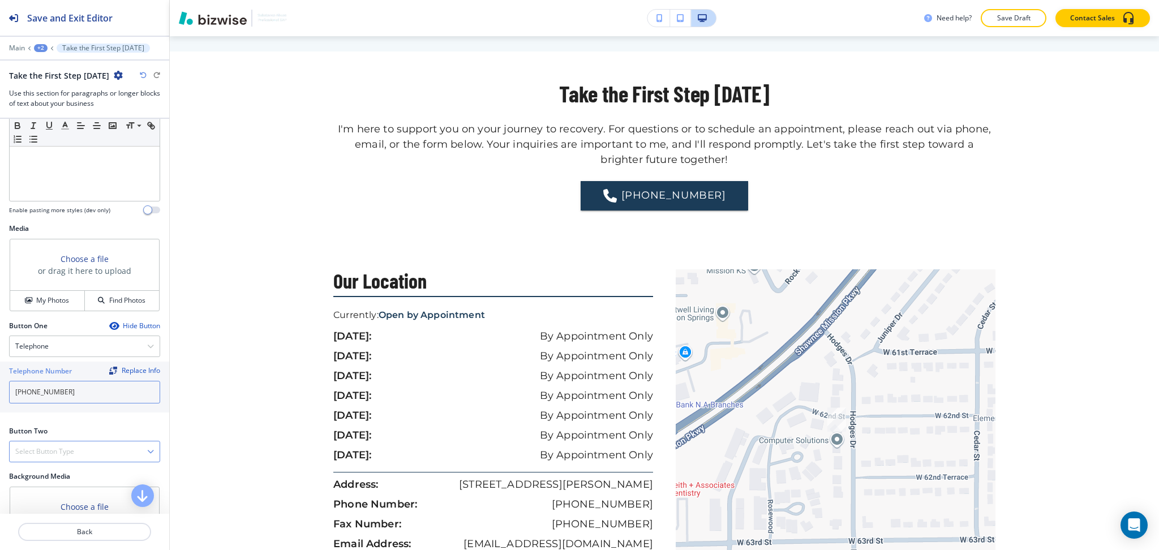
type input "(913) 209-2245"
click at [74, 457] on div "Select Button Type" at bounding box center [85, 451] width 150 height 20
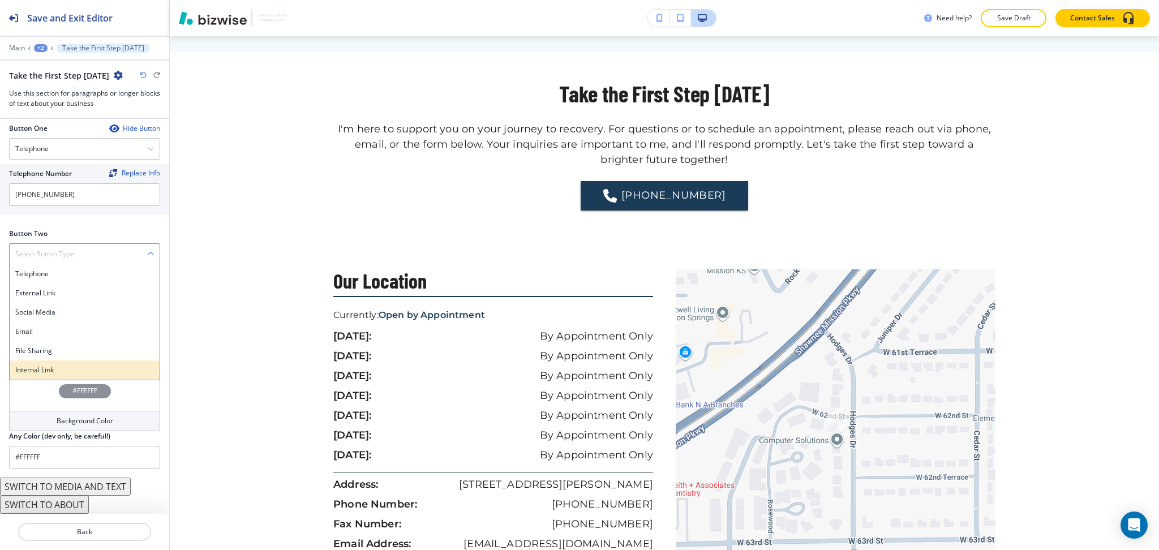
click at [58, 367] on h4 "Internal Link" at bounding box center [84, 370] width 139 height 10
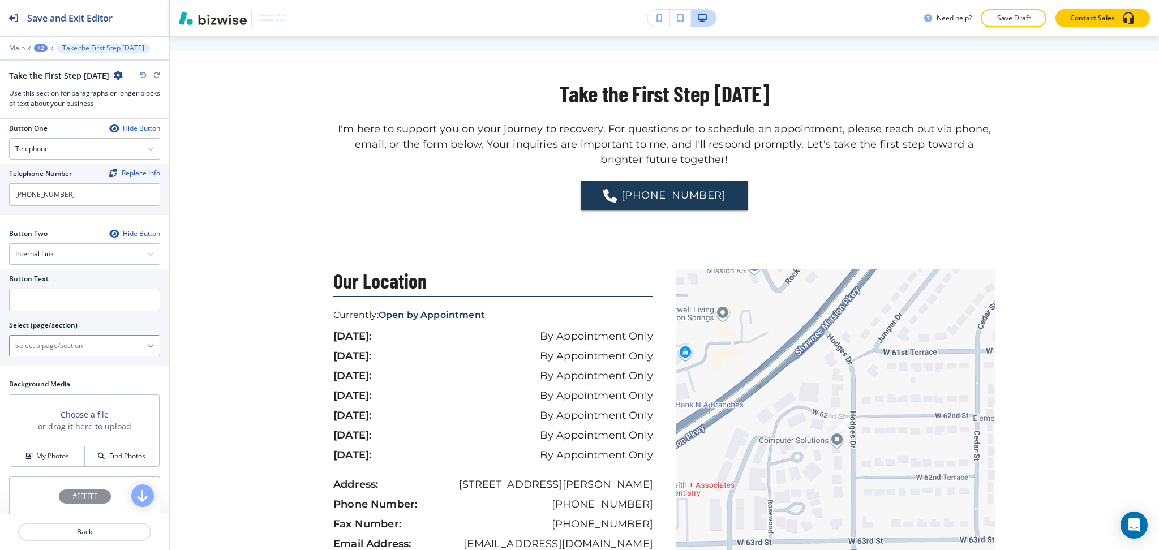
click at [58, 347] on \(page\/section\) "Manual Input" at bounding box center [78, 345] width 137 height 19
type \(page\/section\) "CONTACT US"
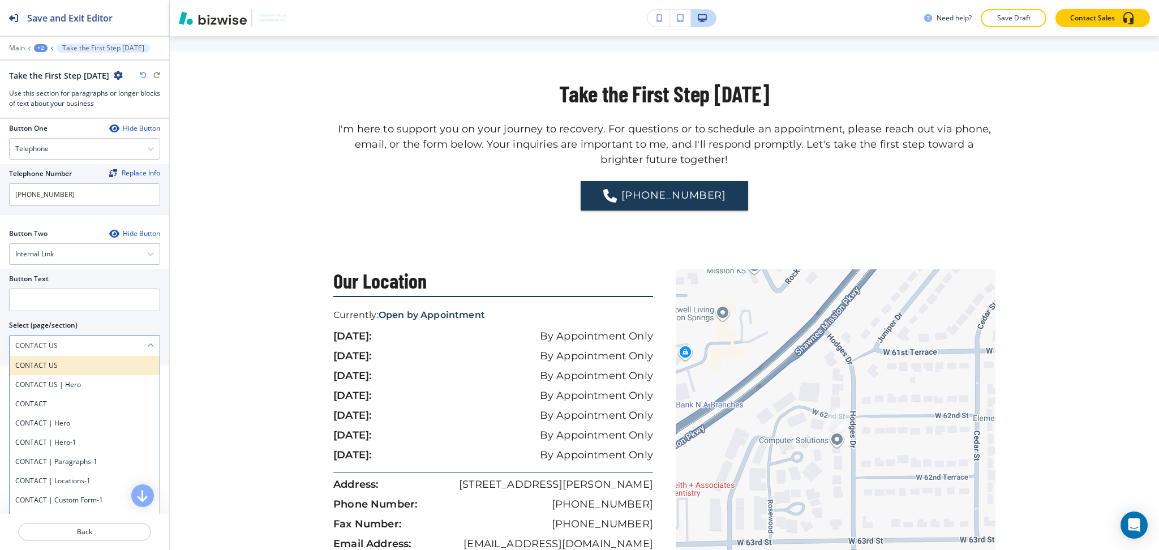
click at [71, 358] on div "CONTACT US" at bounding box center [85, 365] width 150 height 19
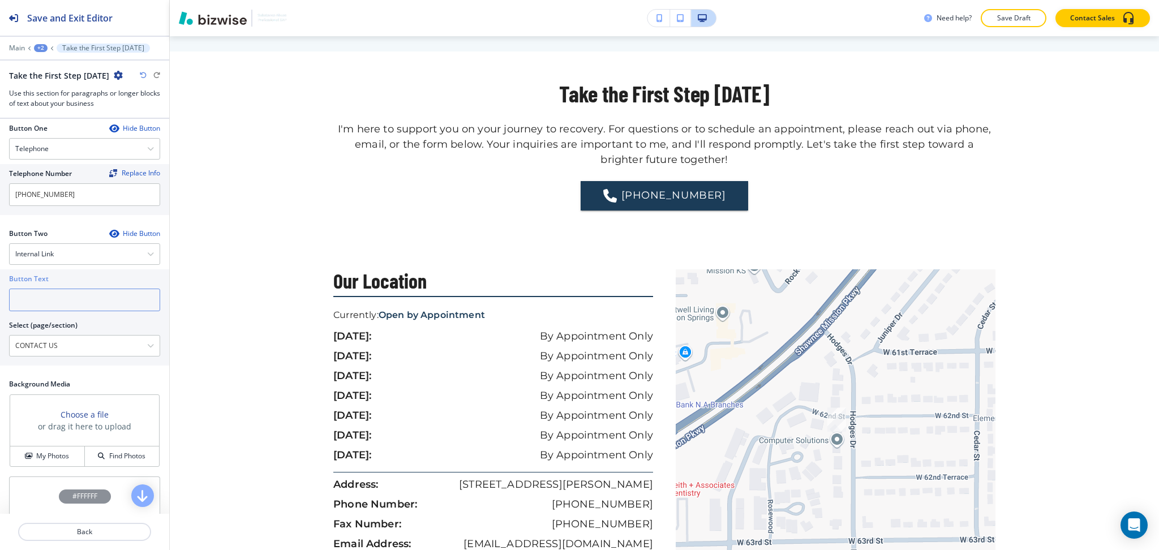
click at [75, 305] on input "text" at bounding box center [84, 299] width 151 height 23
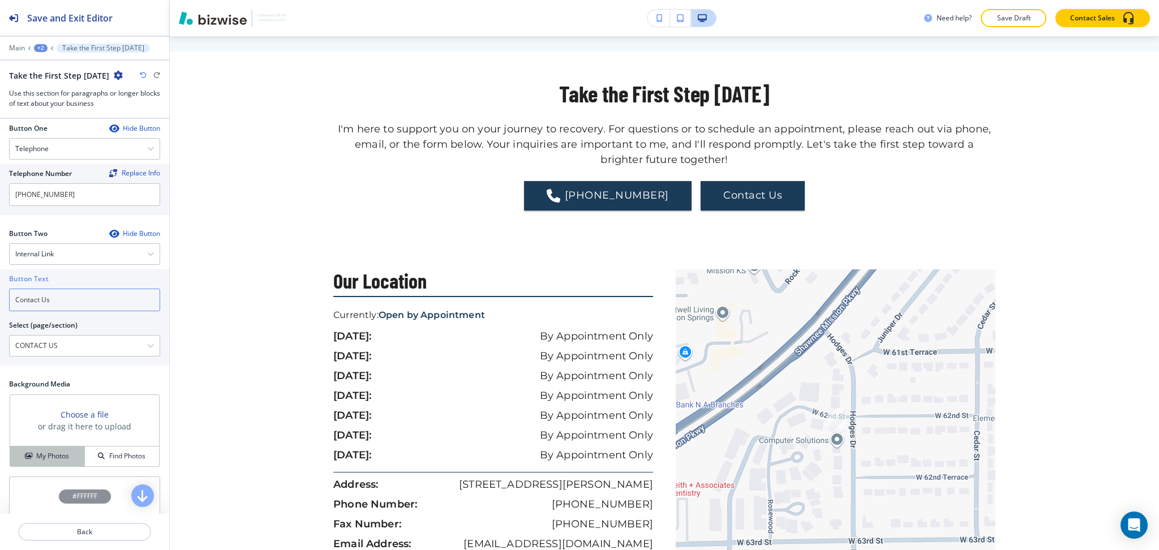
type input "Contact Us"
click at [53, 454] on h4 "My Photos" at bounding box center [52, 456] width 33 height 10
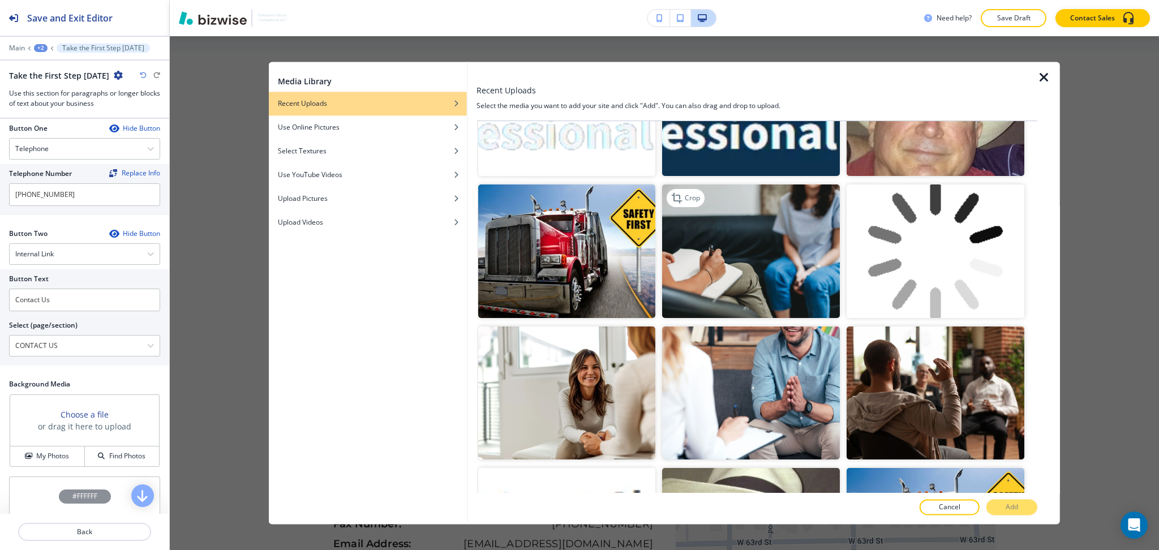
click at [786, 235] on img "button" at bounding box center [751, 251] width 178 height 133
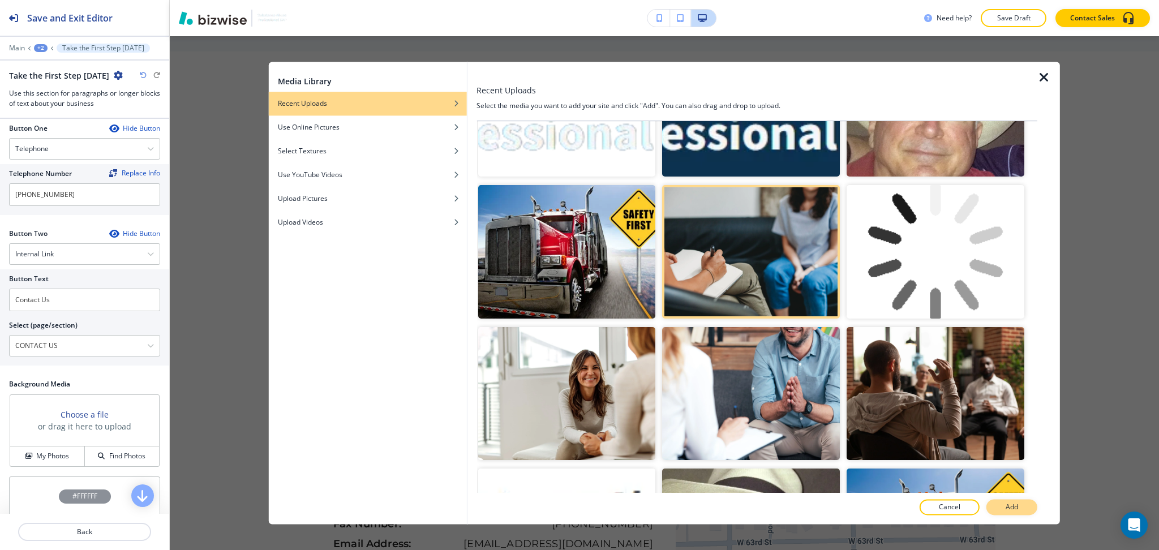
click at [1006, 506] on p "Add" at bounding box center [1011, 507] width 12 height 10
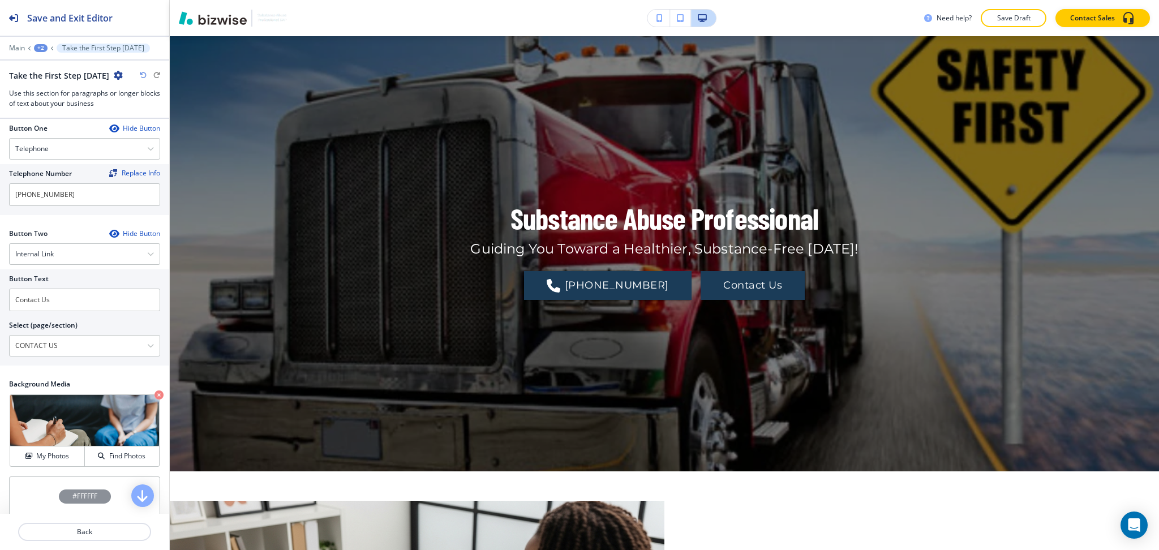
scroll to position [0, 0]
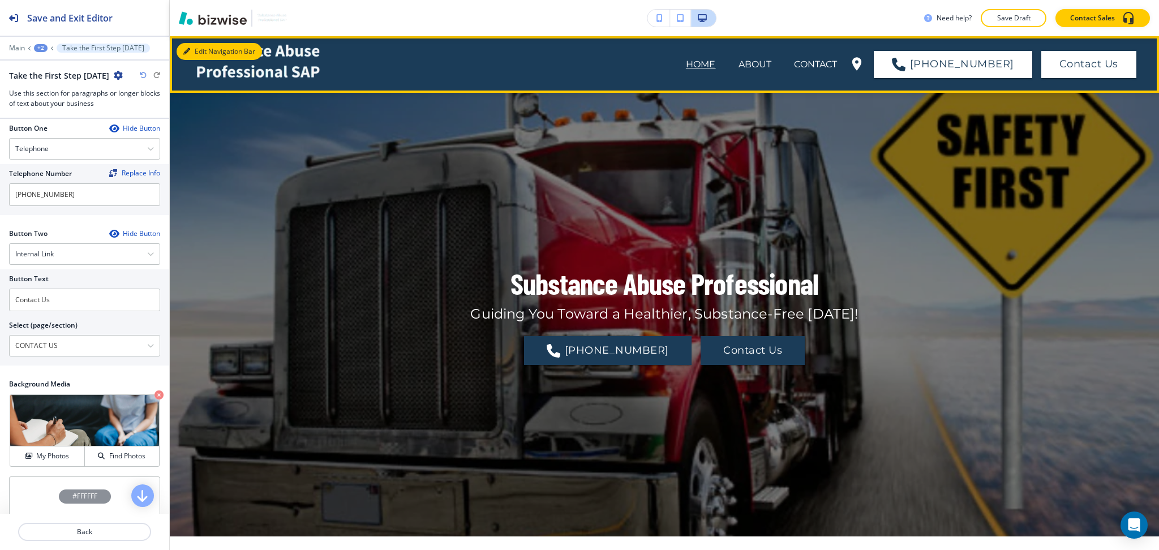
click at [191, 47] on button "Edit Navigation Bar" at bounding box center [218, 51] width 85 height 17
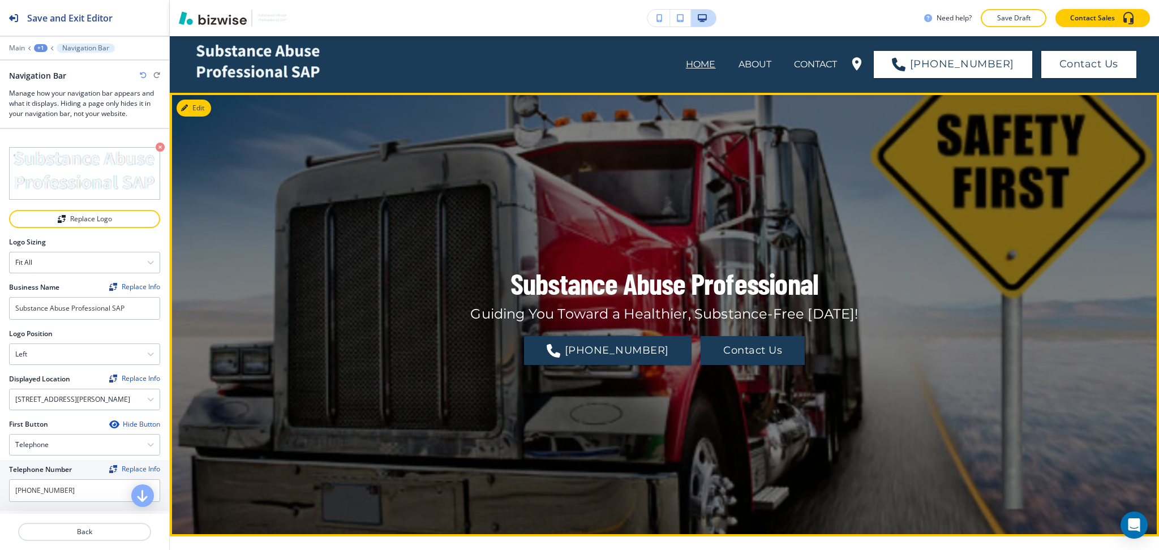
drag, startPoint x: 618, startPoint y: 201, endPoint x: 807, endPoint y: 137, distance: 199.8
click at [619, 201] on div "Substance Abuse Professional Guiding You Toward a Healthier, Substance-Free Tom…" at bounding box center [664, 314] width 662 height 385
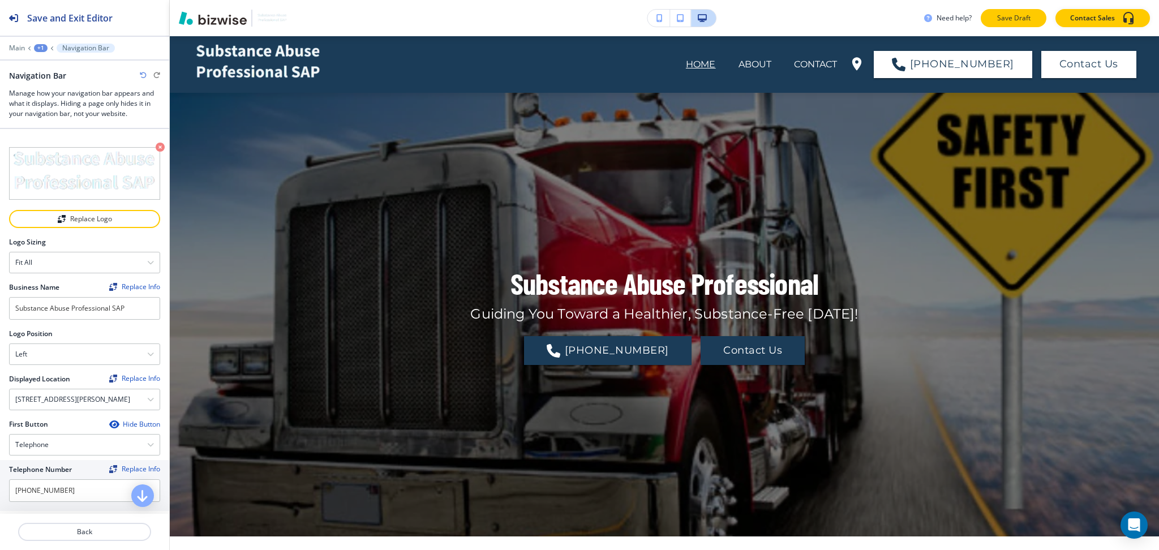
click at [1026, 13] on p "Save Draft" at bounding box center [1013, 18] width 36 height 10
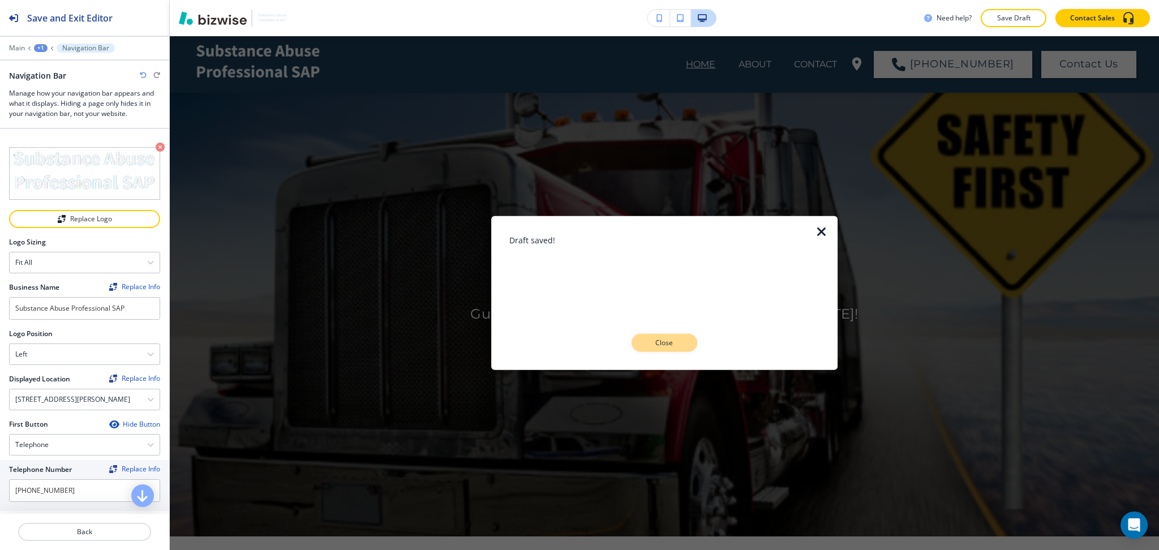
click at [670, 346] on p "Close" at bounding box center [664, 343] width 36 height 10
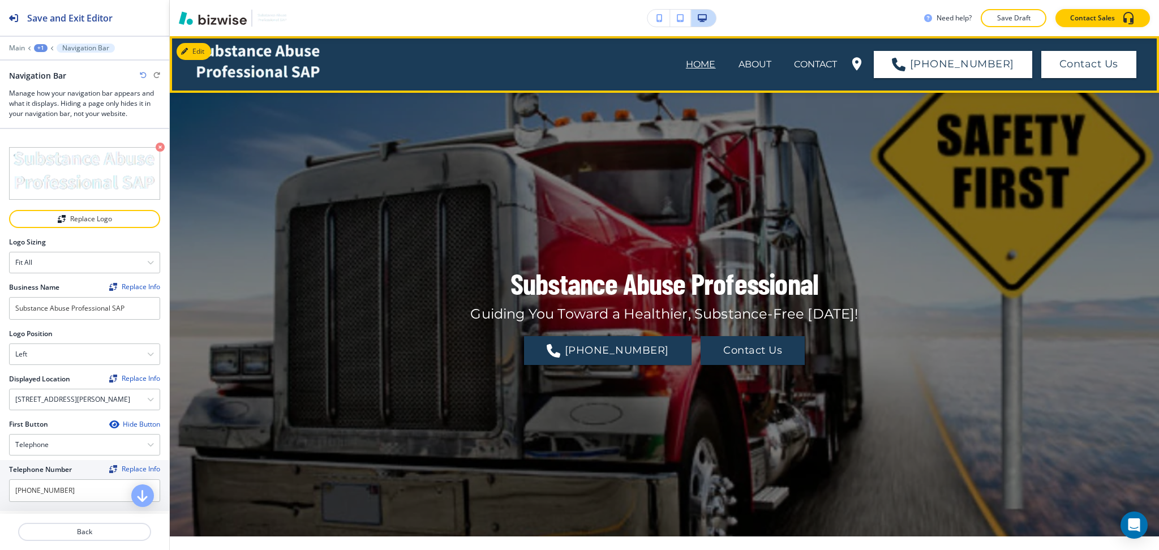
click at [208, 44] on button "Edit" at bounding box center [193, 51] width 35 height 17
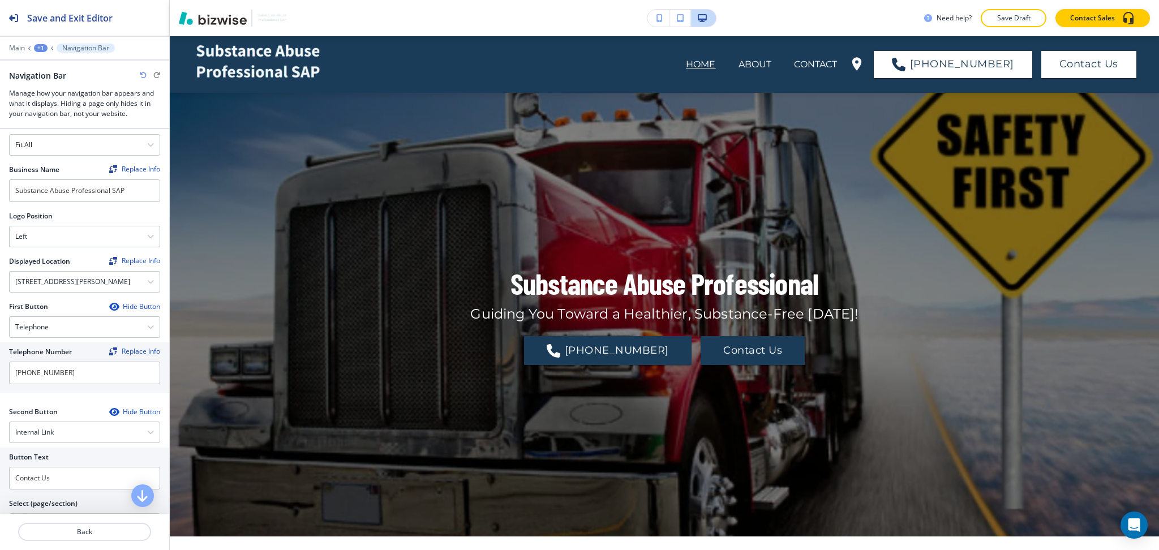
scroll to position [450, 0]
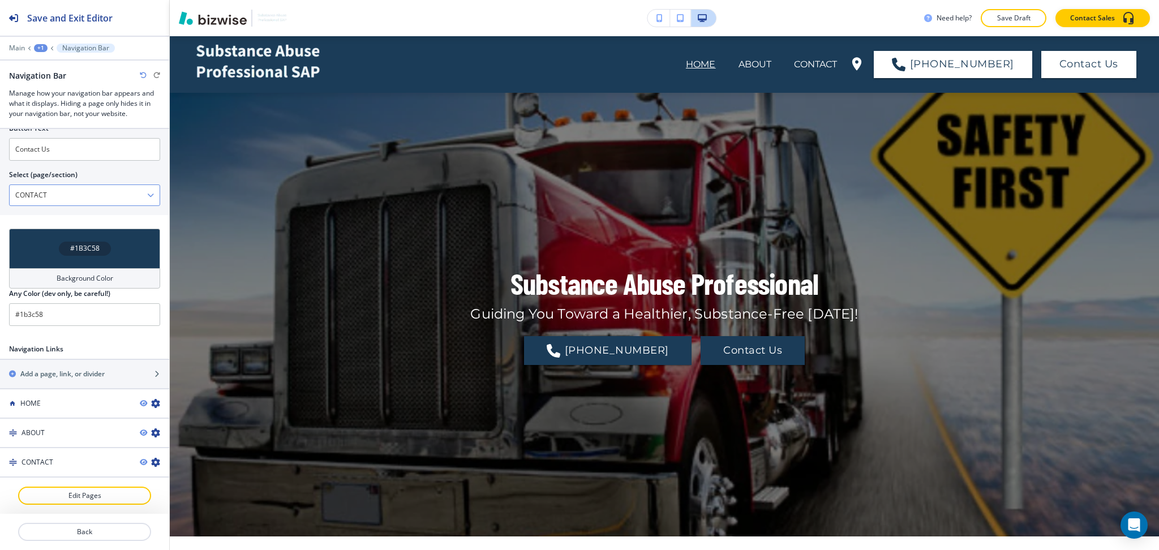
click at [88, 193] on \(page\/section\) "CONTACT" at bounding box center [78, 195] width 137 height 19
type \(page\/section\) "CONTACT US"
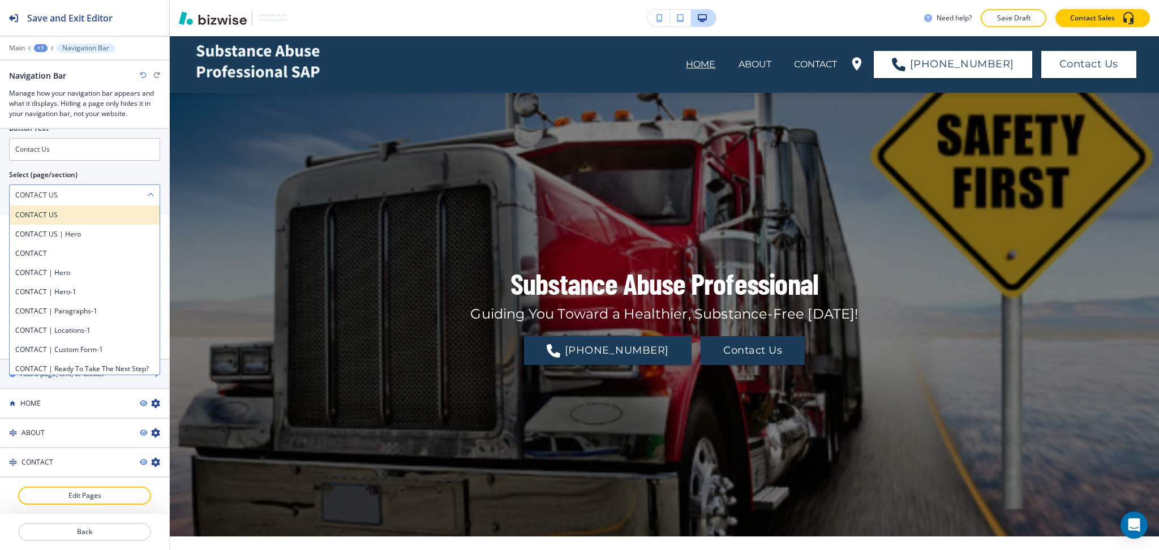
click at [78, 220] on h4 "CONTACT US" at bounding box center [84, 215] width 139 height 10
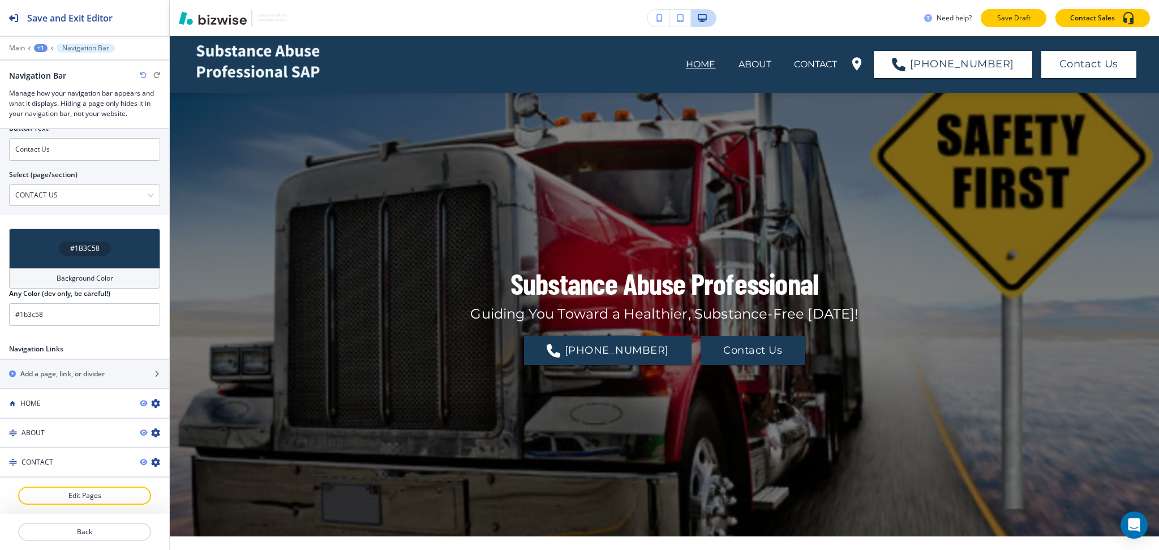
click at [1010, 16] on p "Save Draft" at bounding box center [1013, 18] width 36 height 10
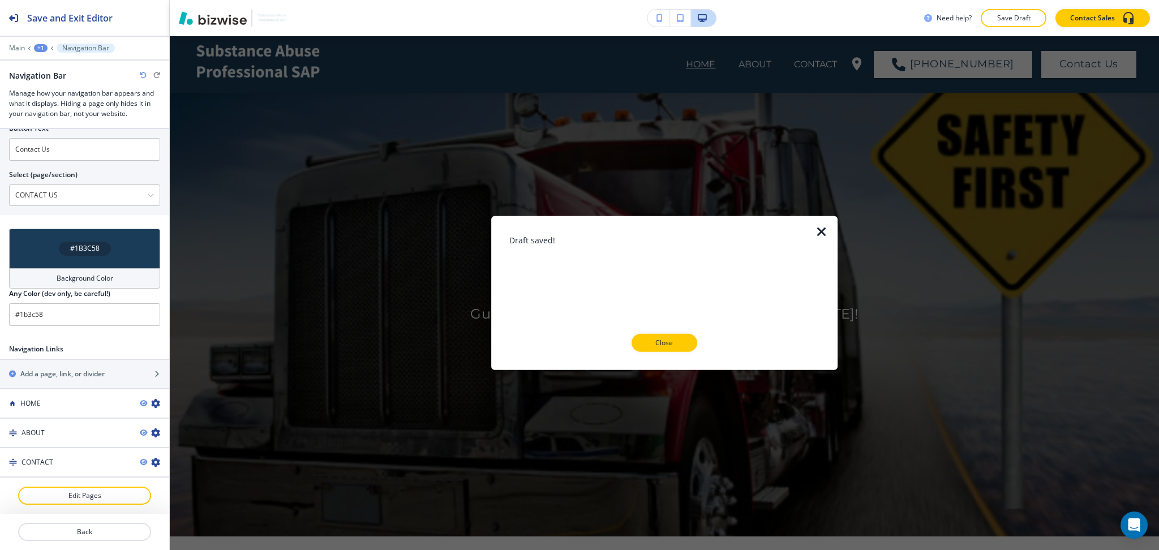
click at [817, 233] on icon "button" at bounding box center [822, 232] width 14 height 14
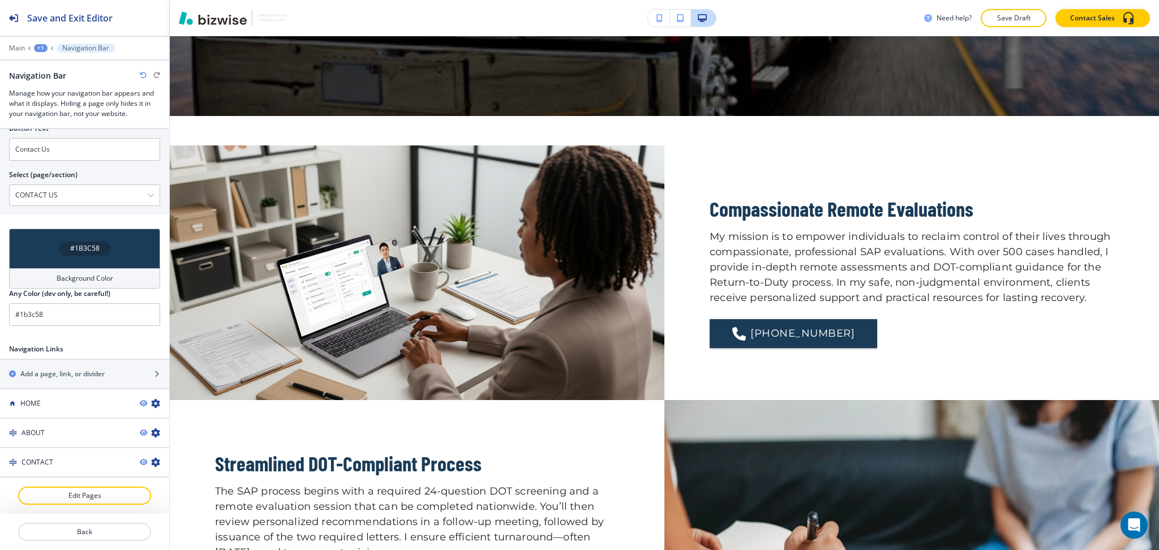
scroll to position [420, 0]
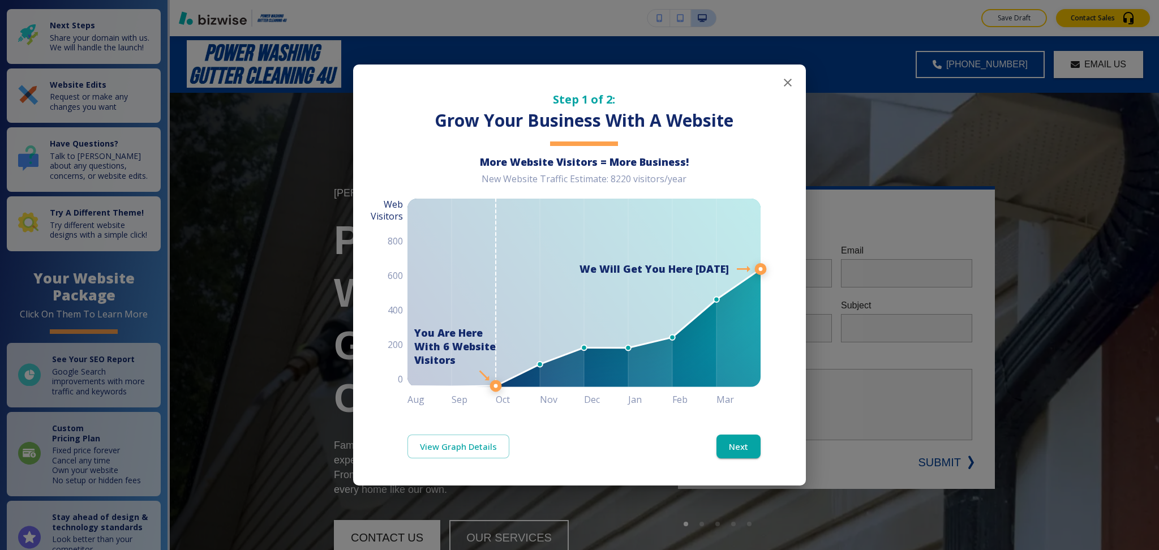
click at [788, 81] on icon "button" at bounding box center [787, 83] width 8 height 8
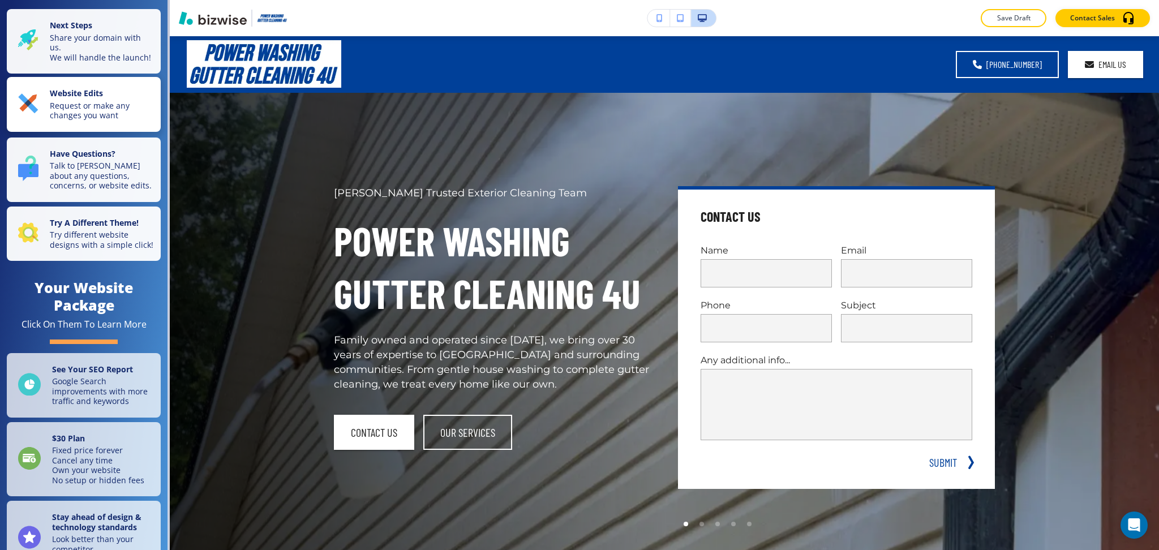
click at [80, 95] on button "Website Edits Request or make any changes you want" at bounding box center [84, 104] width 154 height 55
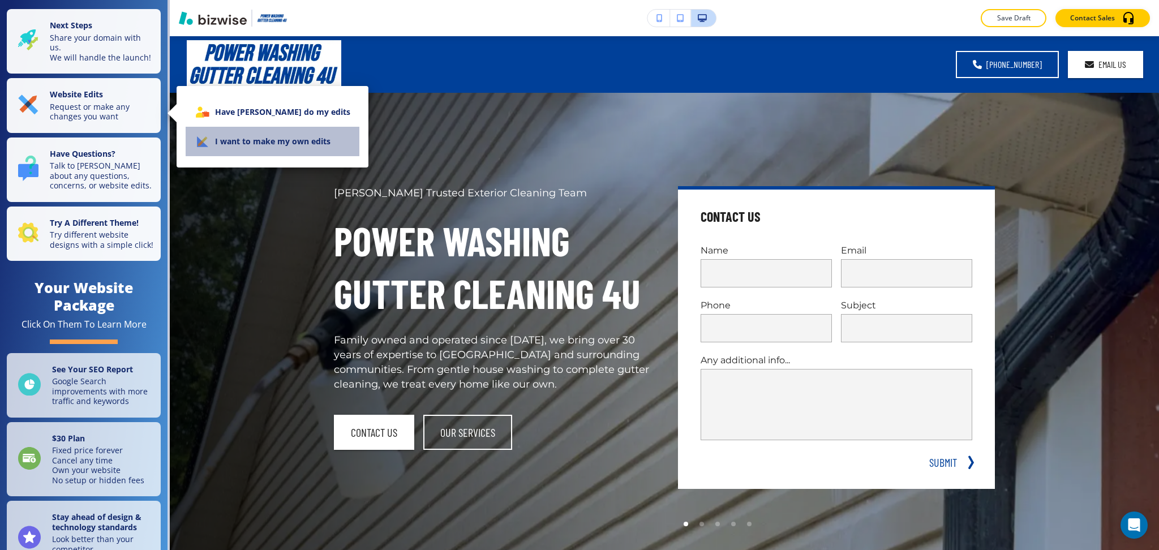
click at [277, 144] on li "I want to make my own edits" at bounding box center [273, 141] width 174 height 29
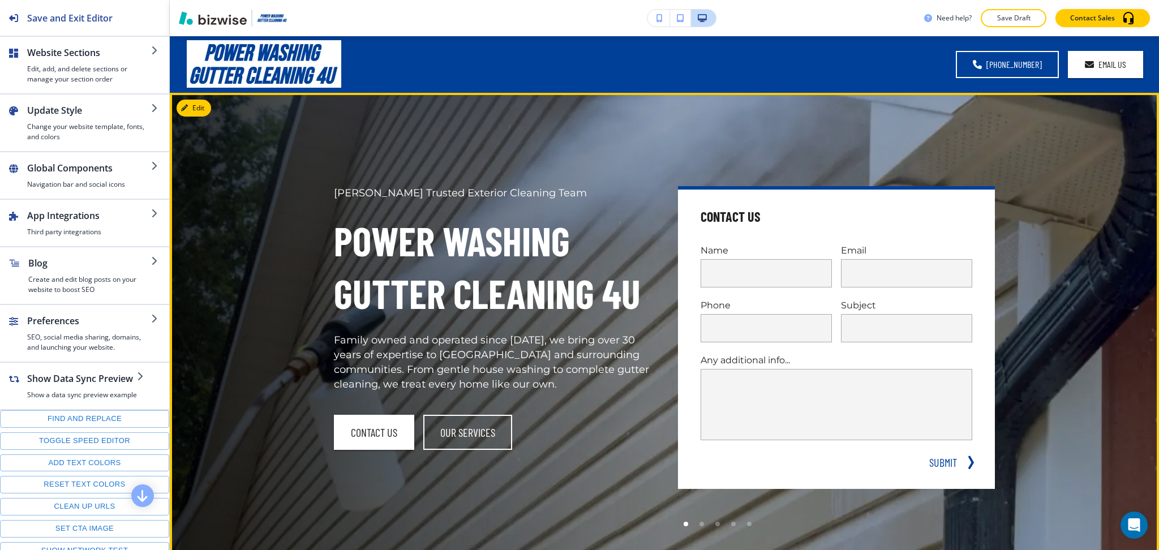
click at [596, 182] on div "[PERSON_NAME] Trusted Exterior Cleaning Team Power Washing Gutter Cleaning 4U F…" at bounding box center [479, 345] width 344 height 373
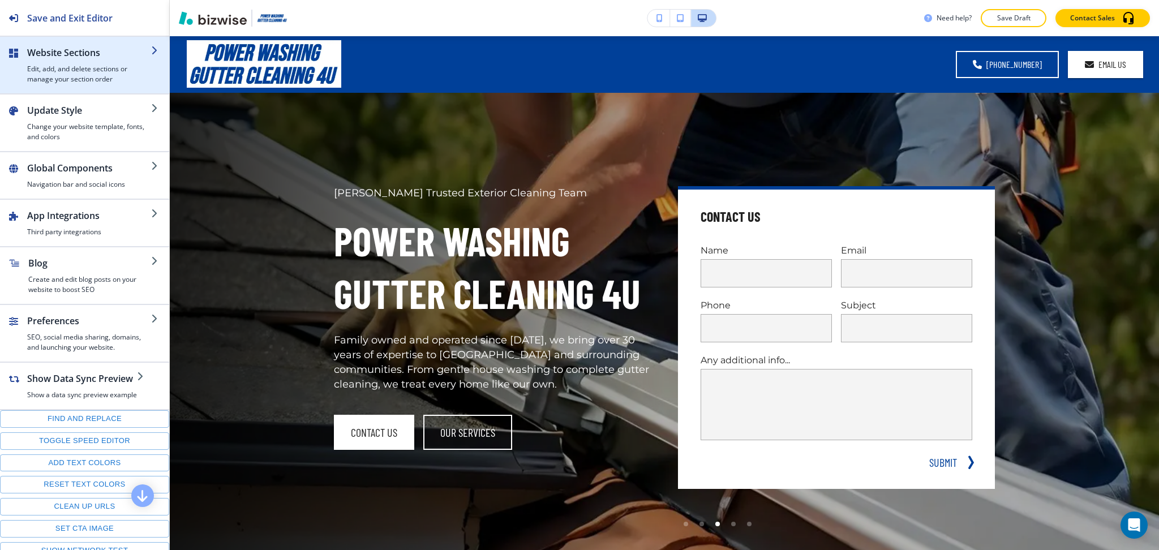
click at [71, 73] on h4 "Edit, add, and delete sections or manage your section order" at bounding box center [89, 74] width 124 height 20
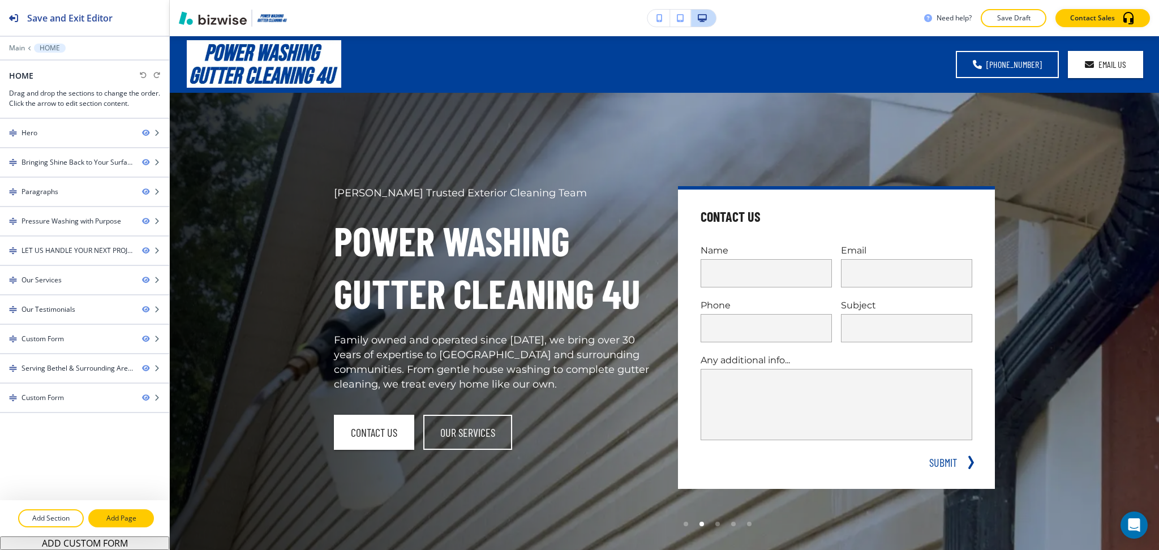
click at [131, 516] on p "Add Page" at bounding box center [120, 518] width 63 height 10
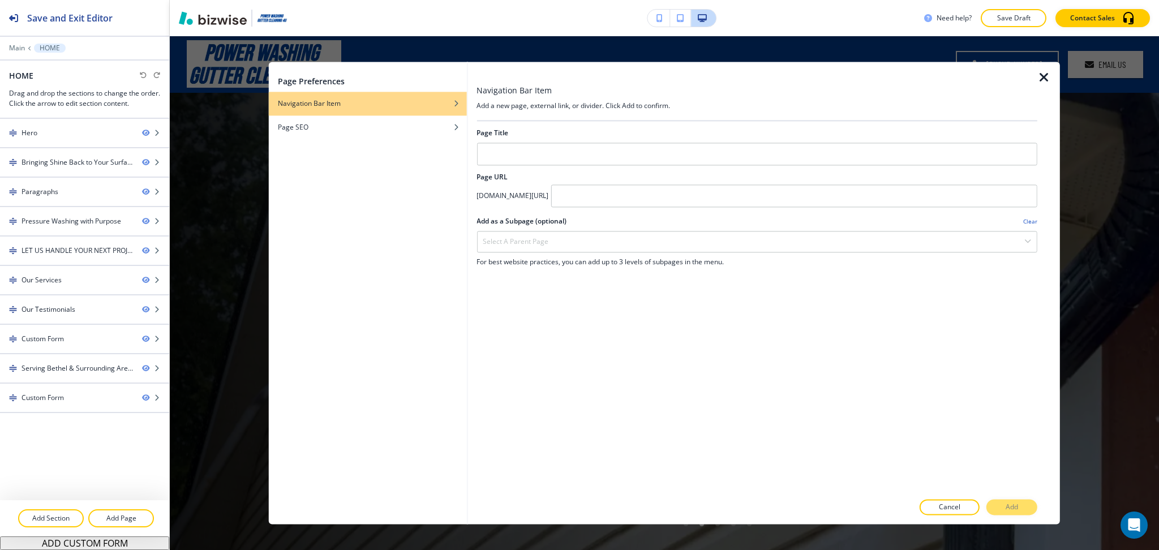
click at [580, 134] on div "Page Title" at bounding box center [756, 133] width 561 height 10
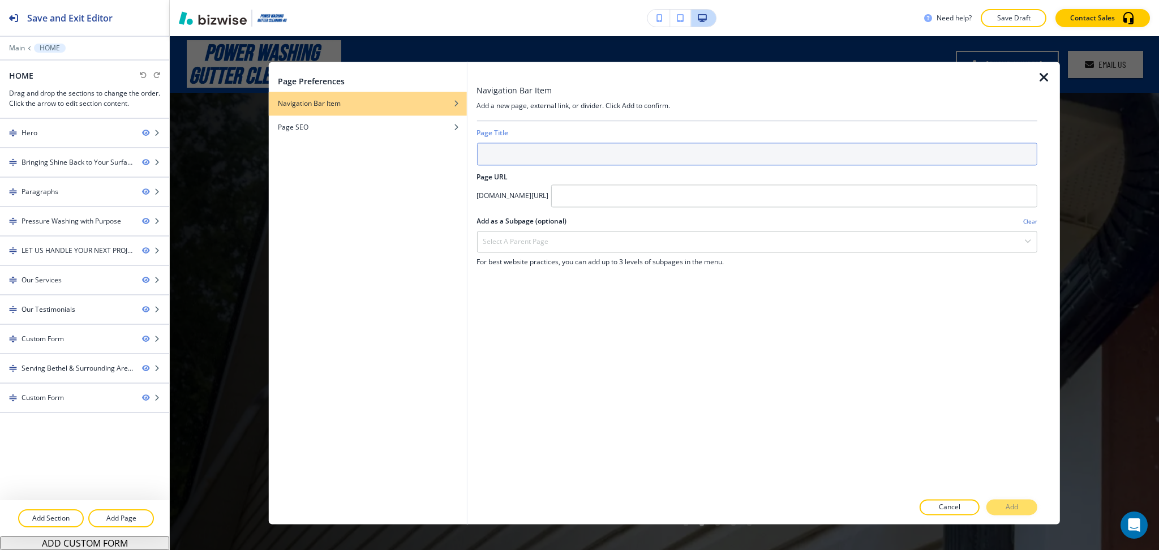
click at [589, 147] on input "text" at bounding box center [756, 154] width 561 height 23
type input "OUR SERVICES"
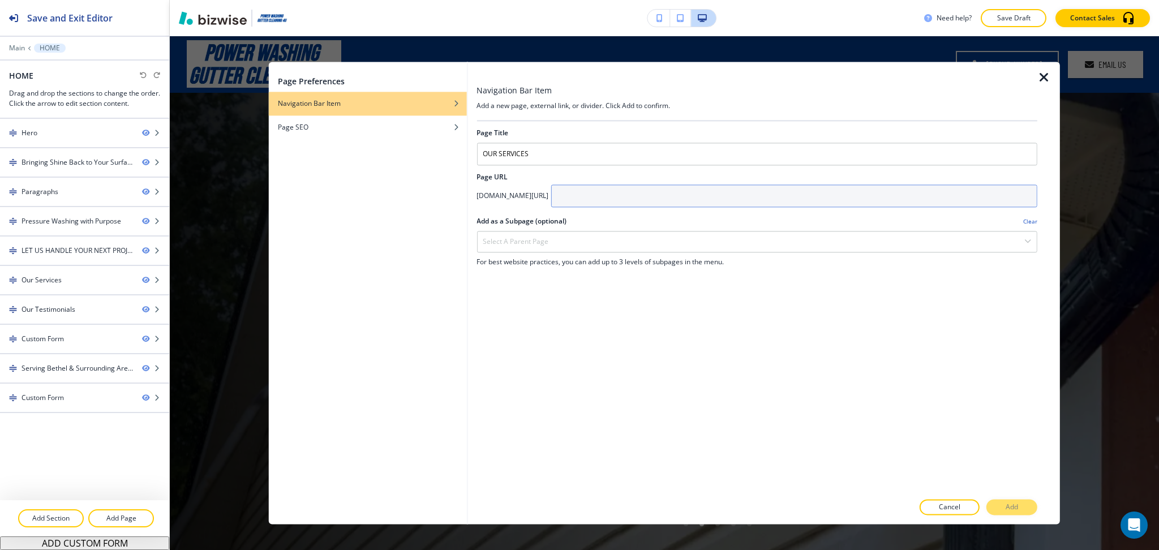
click at [703, 197] on input "text" at bounding box center [793, 195] width 486 height 23
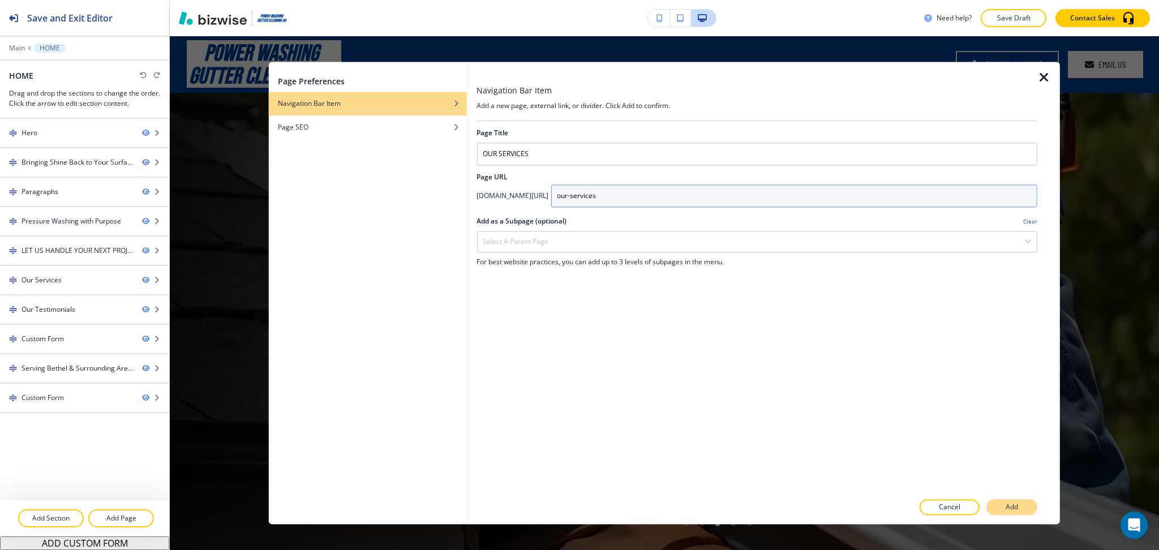
type input "our-services"
click at [1009, 507] on p "Add" at bounding box center [1011, 507] width 12 height 10
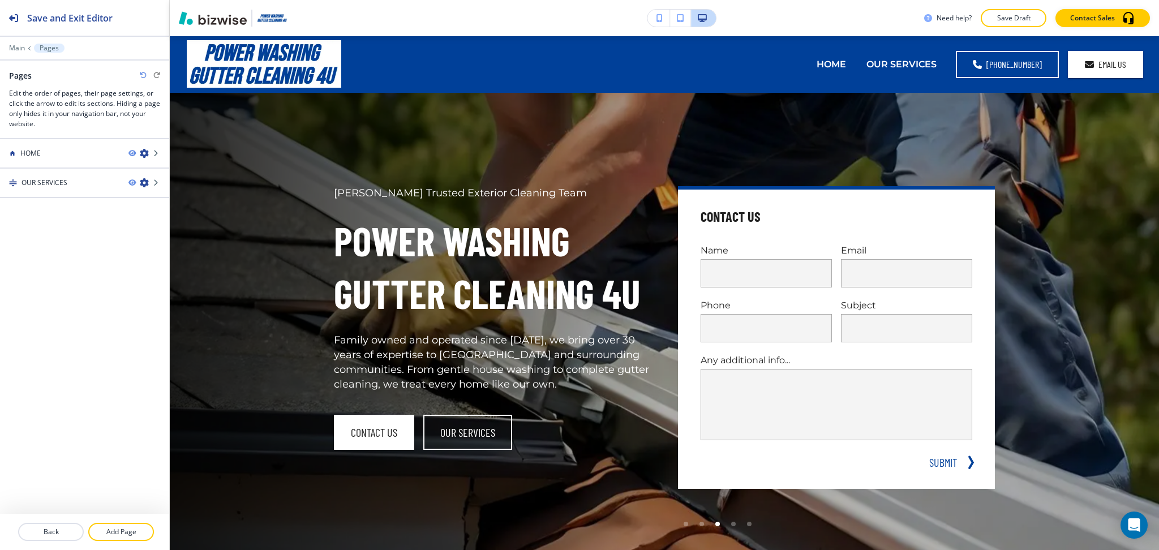
drag, startPoint x: 130, startPoint y: 530, endPoint x: 132, endPoint y: 519, distance: 11.4
click at [131, 530] on p "Add Page" at bounding box center [120, 532] width 63 height 10
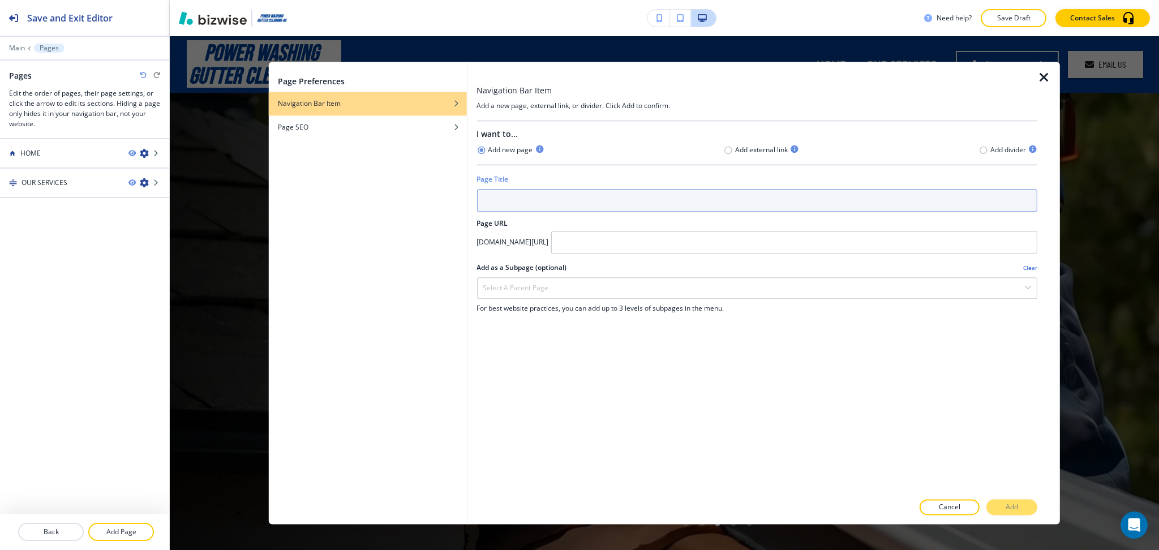
click at [610, 204] on input "text" at bounding box center [756, 200] width 561 height 23
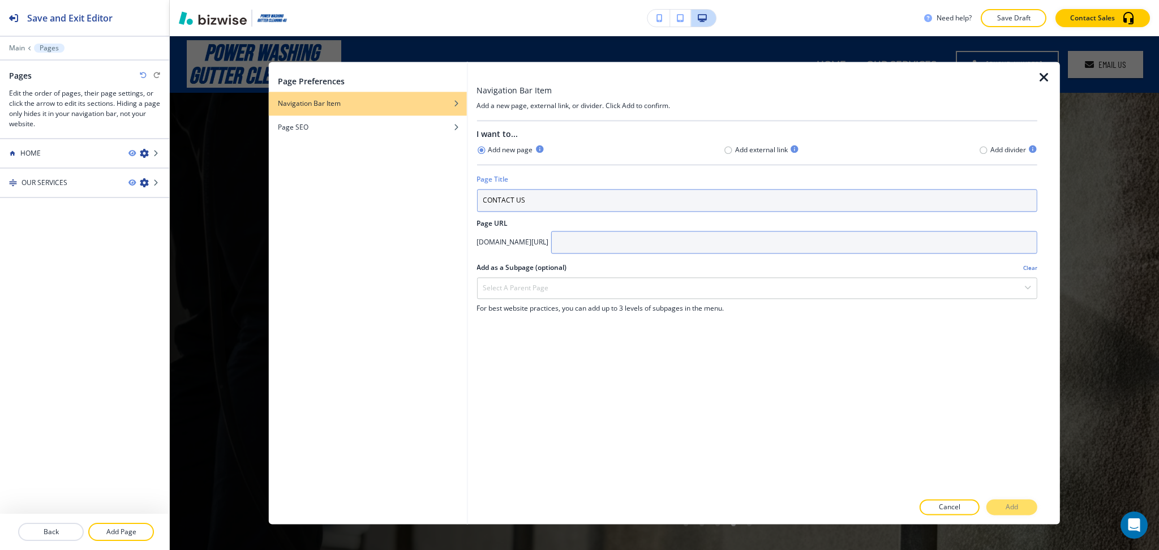
type input "CONTACT US"
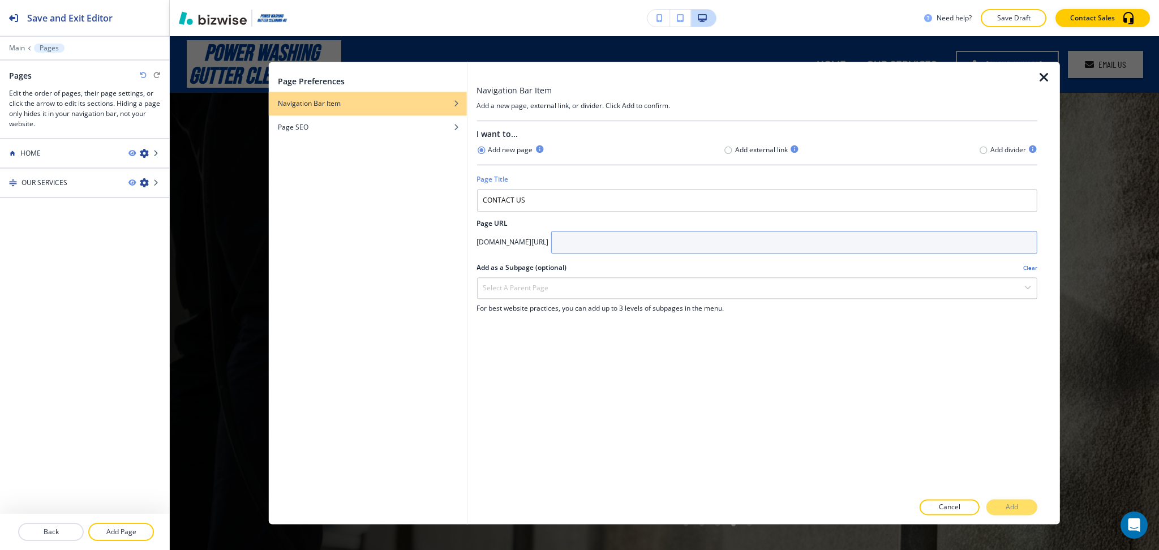
click at [734, 243] on input "text" at bounding box center [793, 242] width 486 height 23
type input "contact-us"
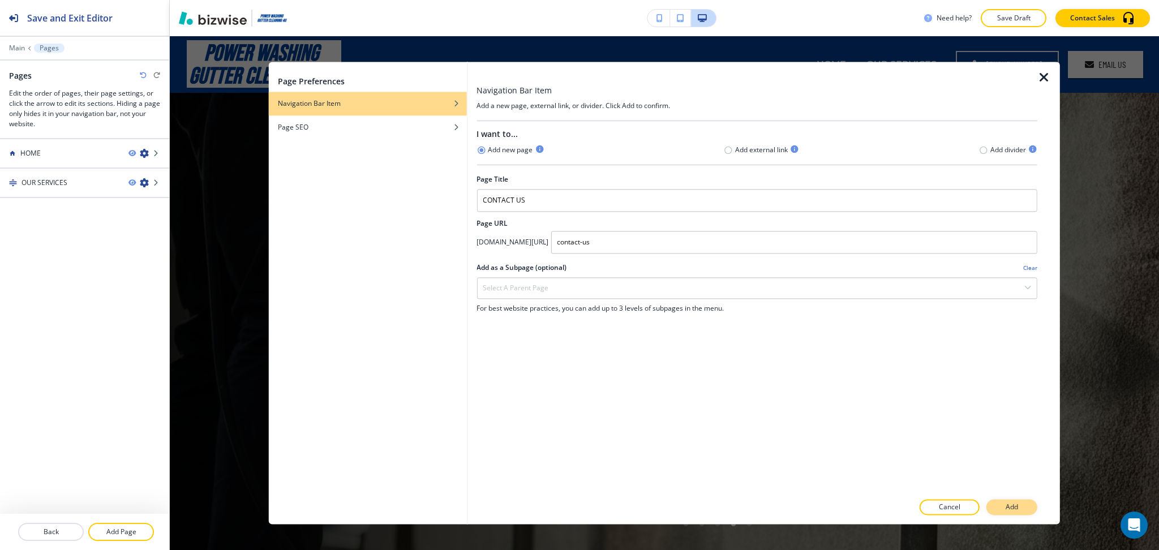
click at [1009, 502] on p "Add" at bounding box center [1011, 507] width 12 height 10
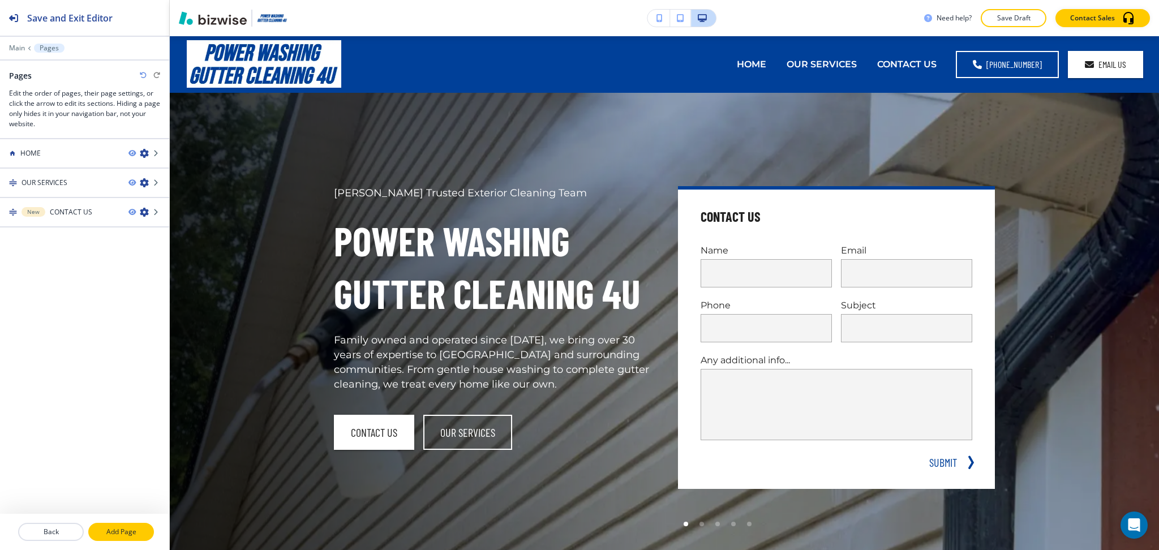
click at [118, 535] on p "Add Page" at bounding box center [120, 532] width 63 height 10
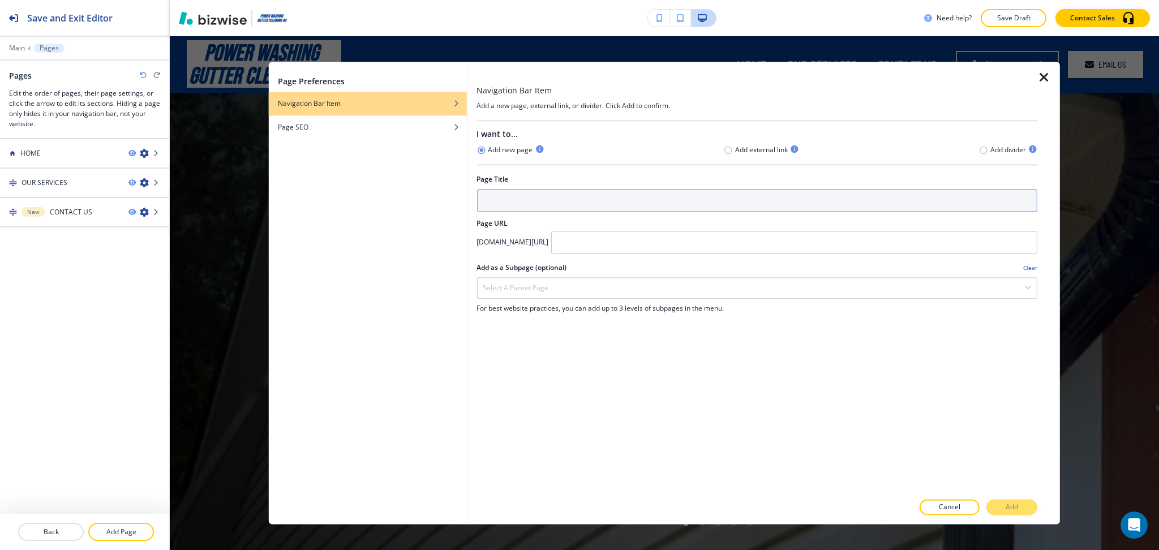
click at [604, 197] on input "text" at bounding box center [756, 200] width 561 height 23
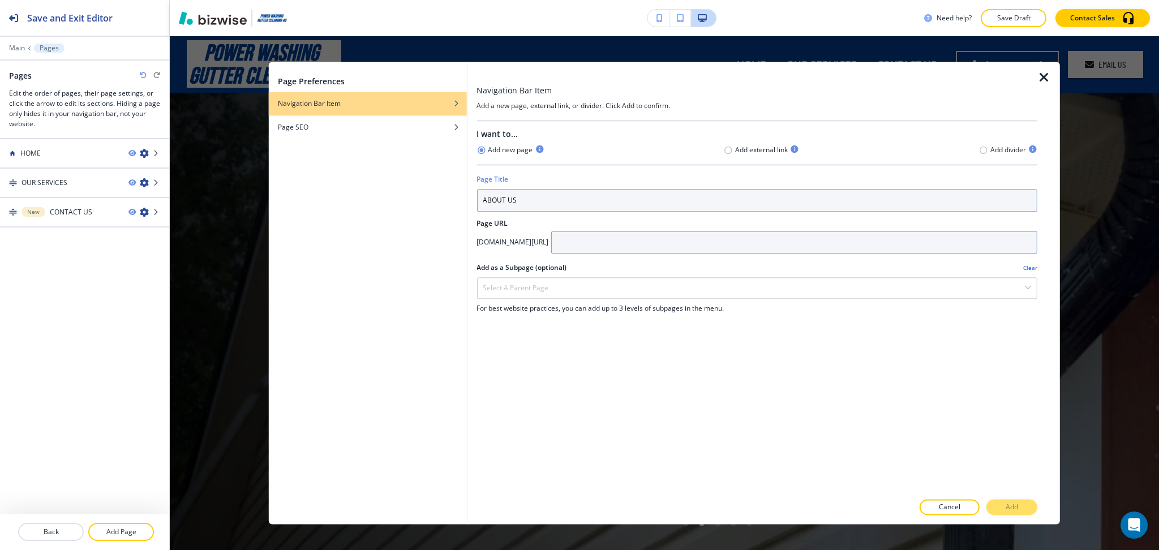
type input "ABOUT US"
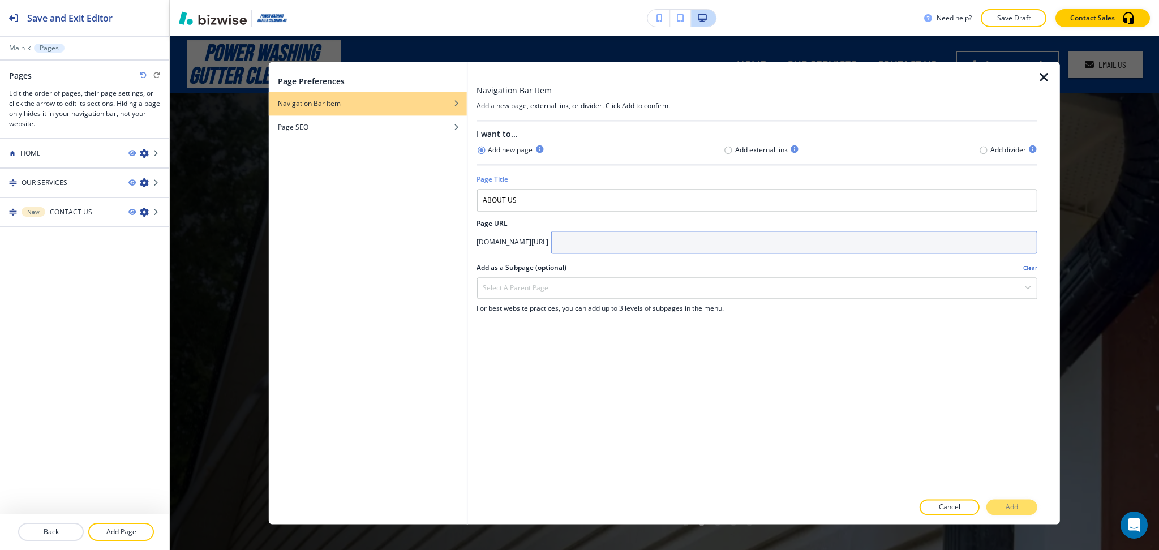
click at [721, 248] on input "text" at bounding box center [793, 242] width 486 height 23
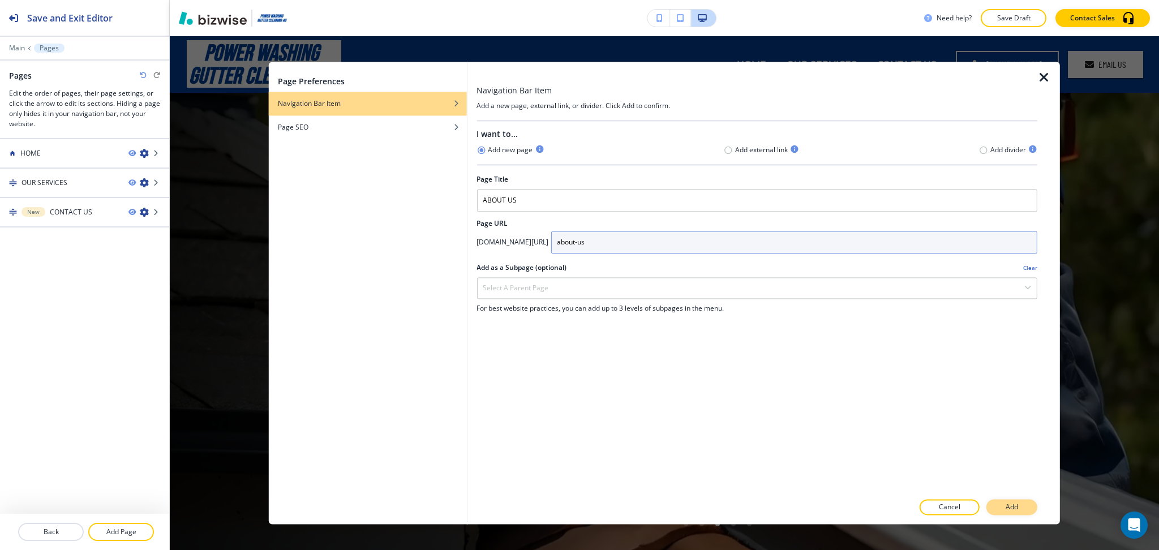
type input "about-us"
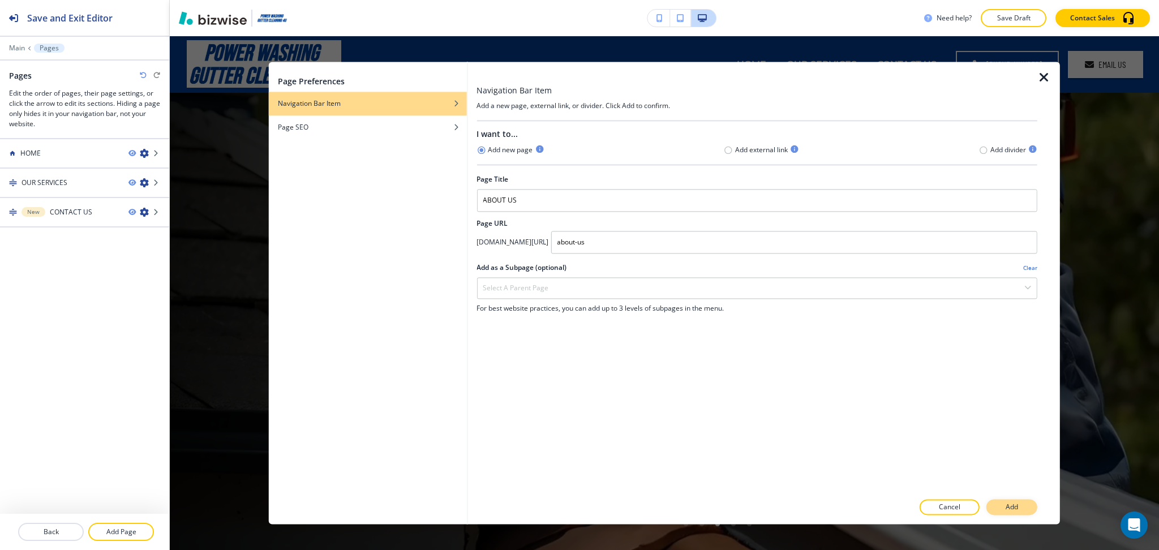
click at [1019, 511] on button "Add" at bounding box center [1011, 507] width 51 height 16
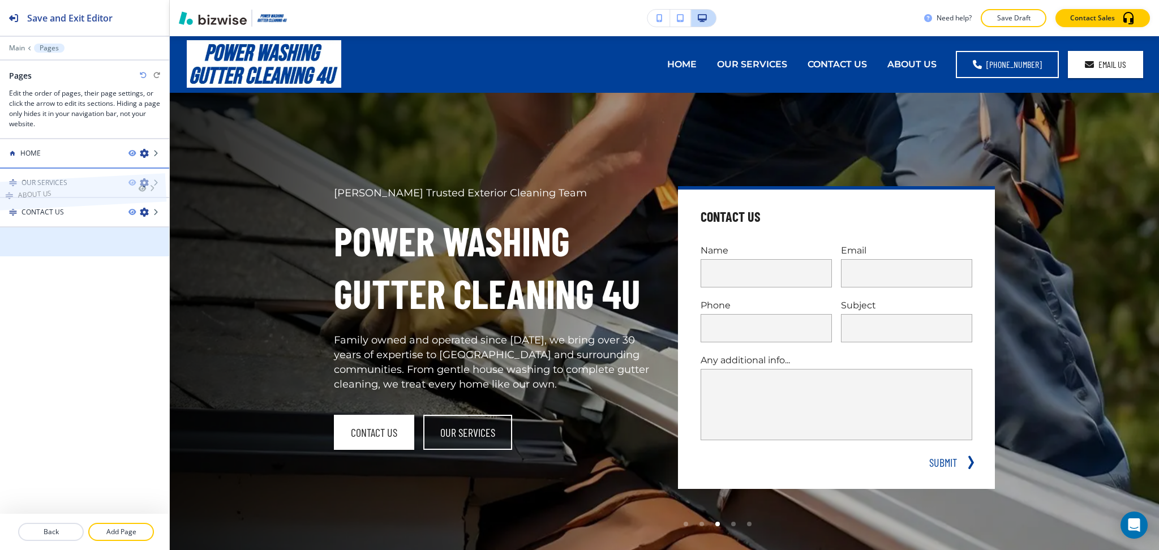
drag, startPoint x: 80, startPoint y: 242, endPoint x: 76, endPoint y: 168, distance: 74.2
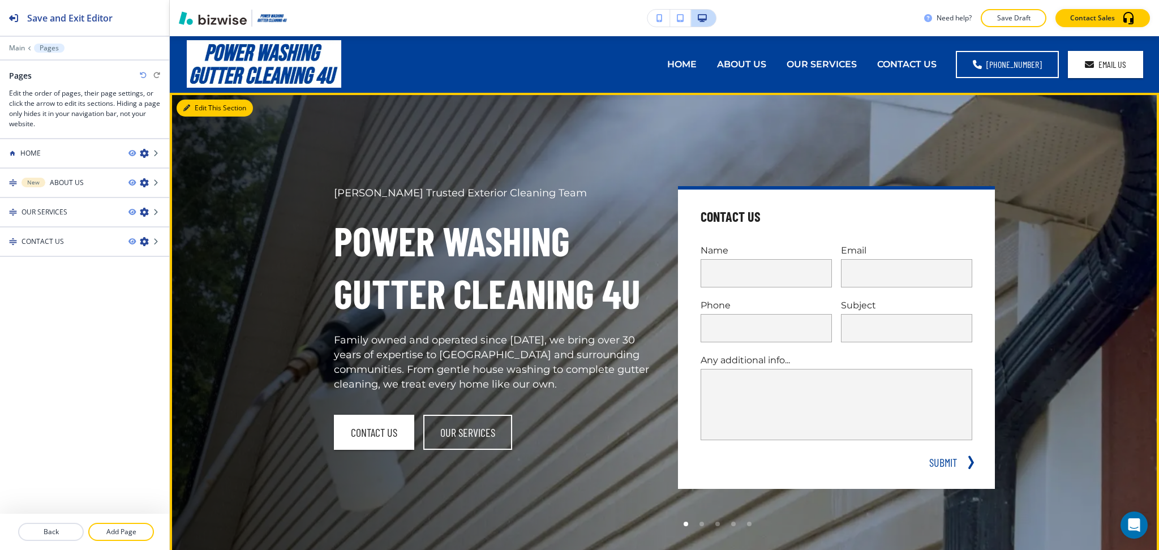
click at [203, 105] on button "Edit This Section" at bounding box center [214, 108] width 76 height 17
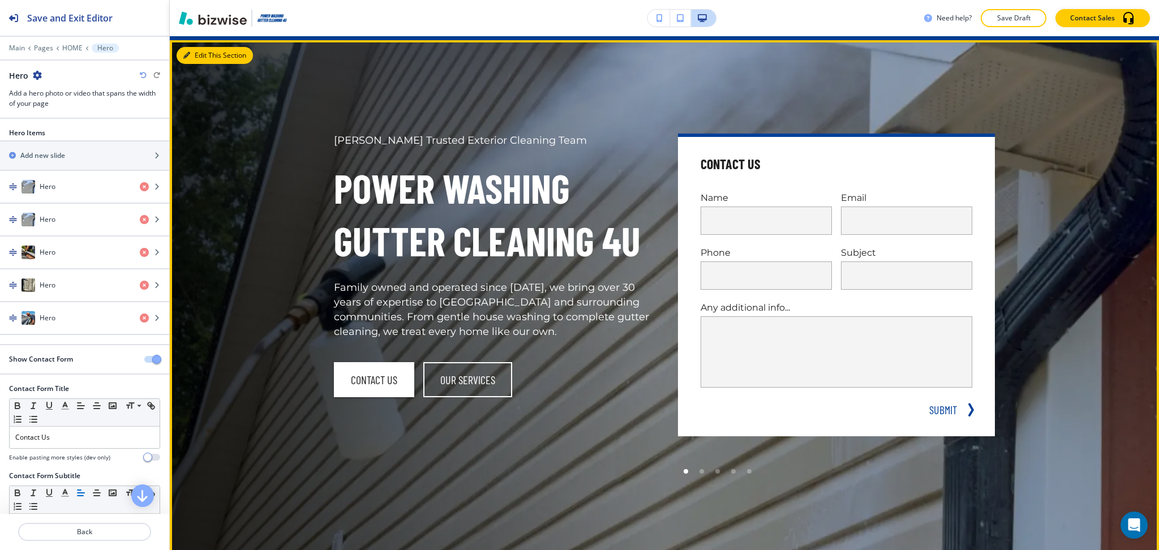
scroll to position [57, 0]
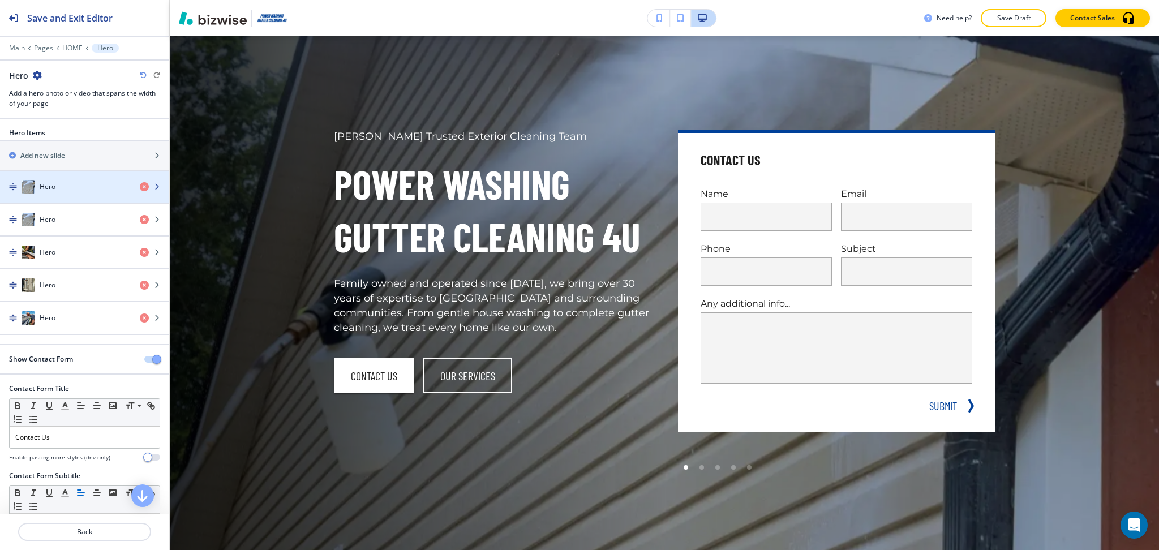
click at [64, 191] on div "Hero" at bounding box center [65, 187] width 131 height 14
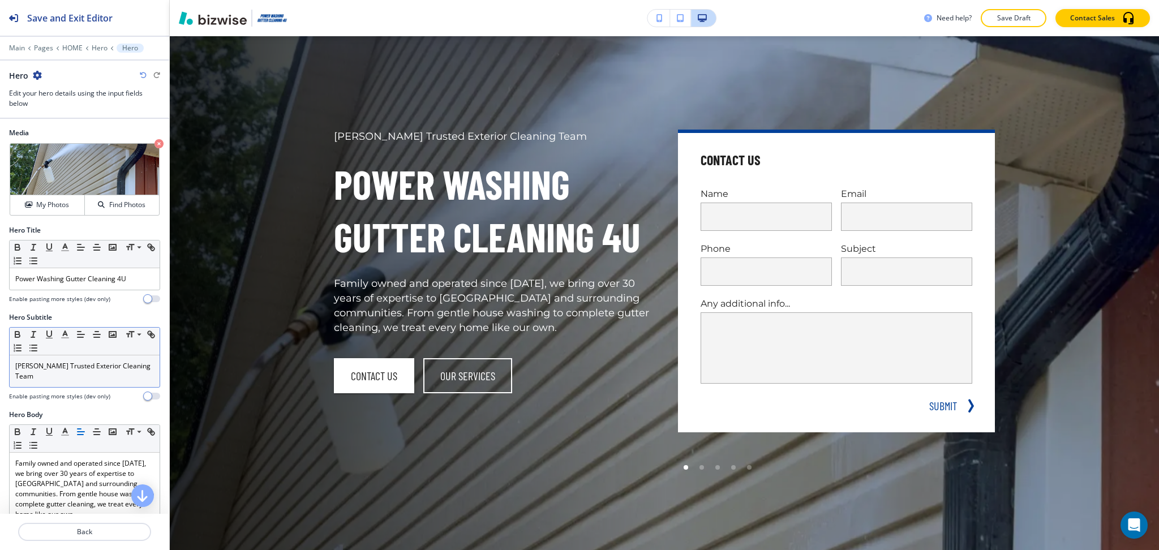
click at [104, 374] on div "[PERSON_NAME] Trusted Exterior Cleaning Team" at bounding box center [85, 371] width 150 height 32
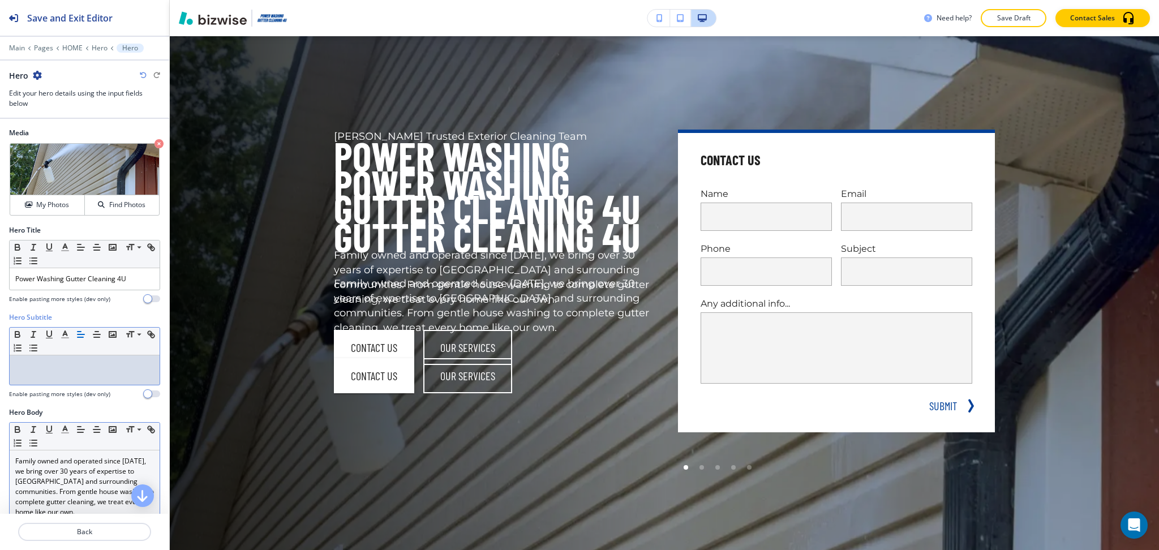
click at [98, 474] on p "Family owned and operated since [DATE], we bring over 30 years of expertise to …" at bounding box center [84, 486] width 139 height 61
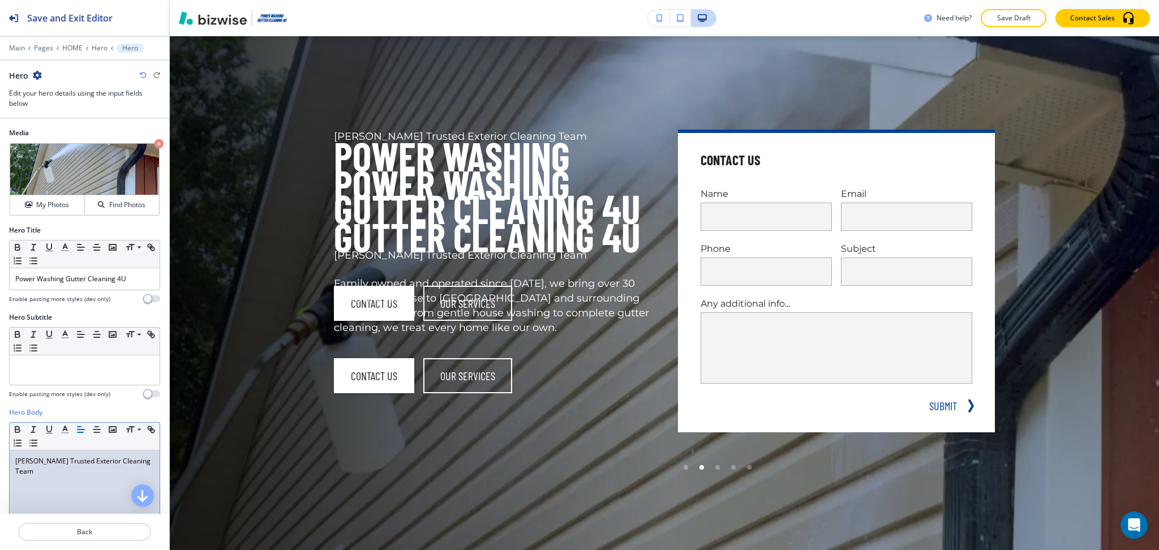
scroll to position [208, 0]
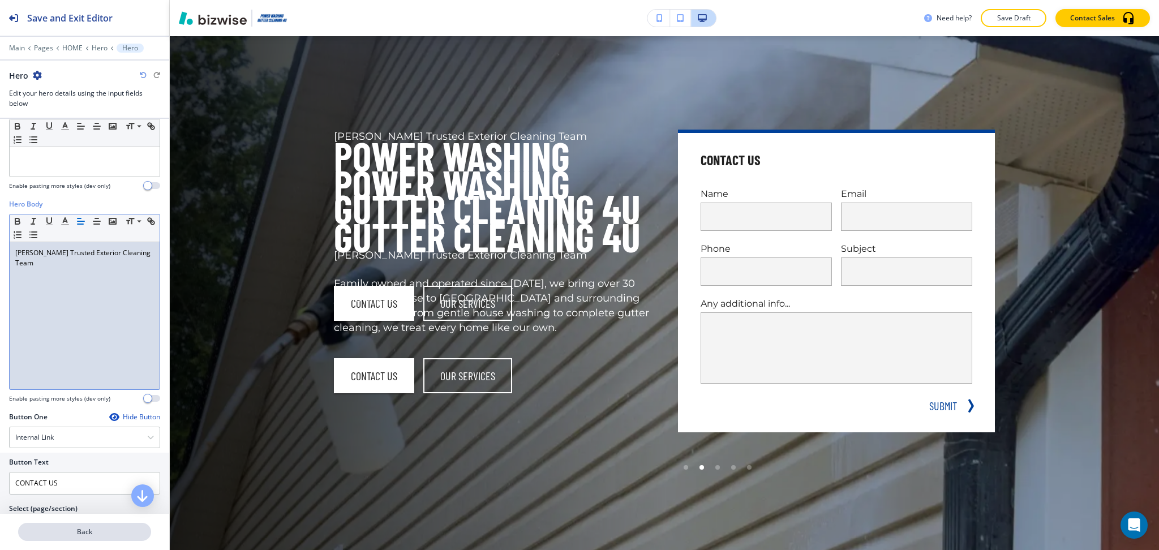
click at [101, 527] on p "Back" at bounding box center [84, 532] width 131 height 10
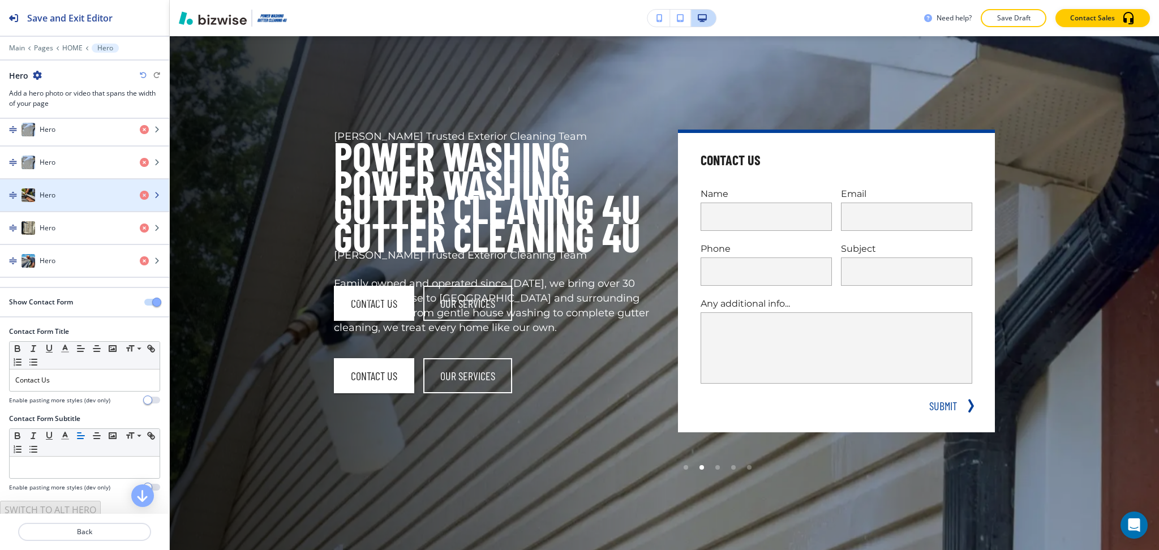
scroll to position [62, 0]
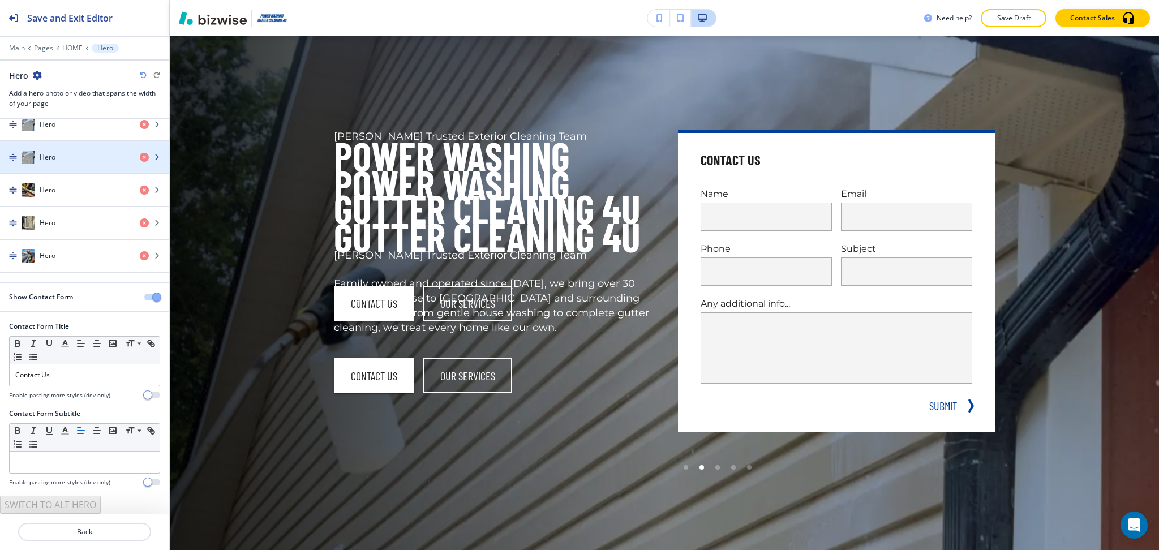
click at [56, 153] on div "Hero" at bounding box center [65, 157] width 131 height 14
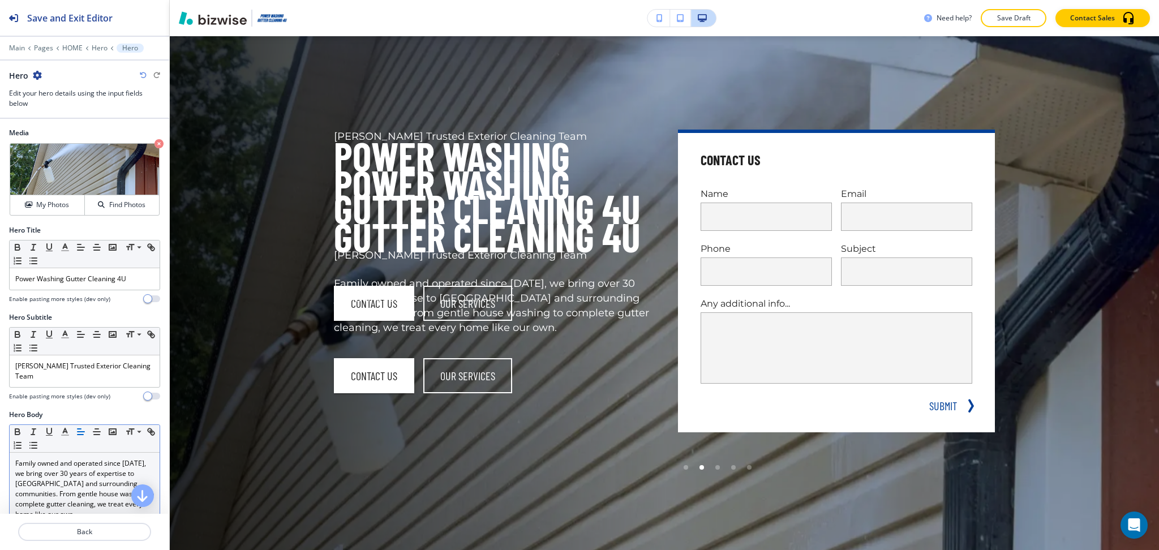
click at [74, 472] on p "Family owned and operated since [DATE], we bring over 30 years of expertise to …" at bounding box center [84, 488] width 139 height 61
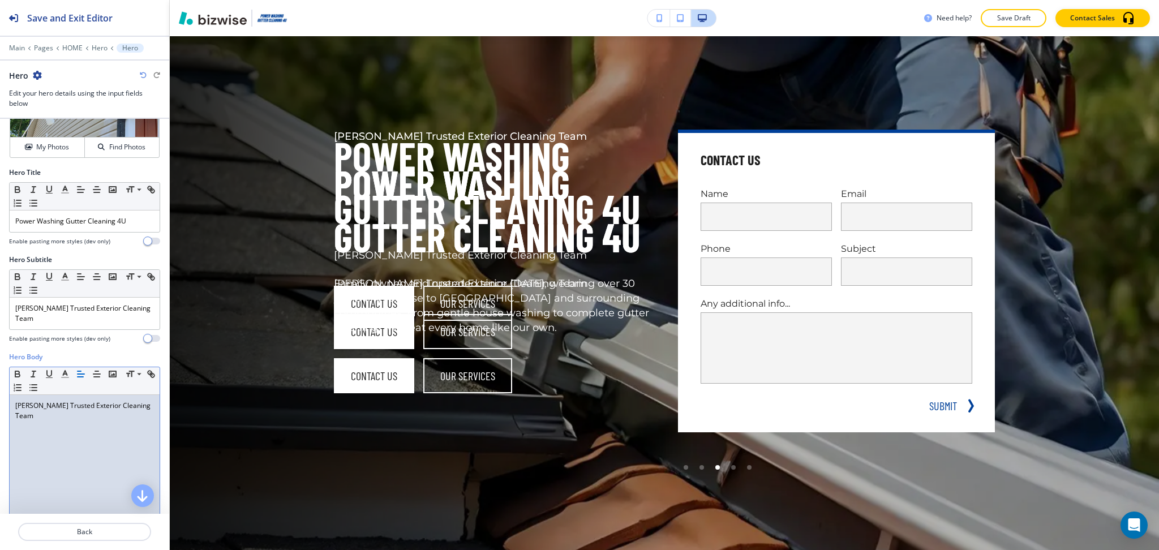
scroll to position [0, 0]
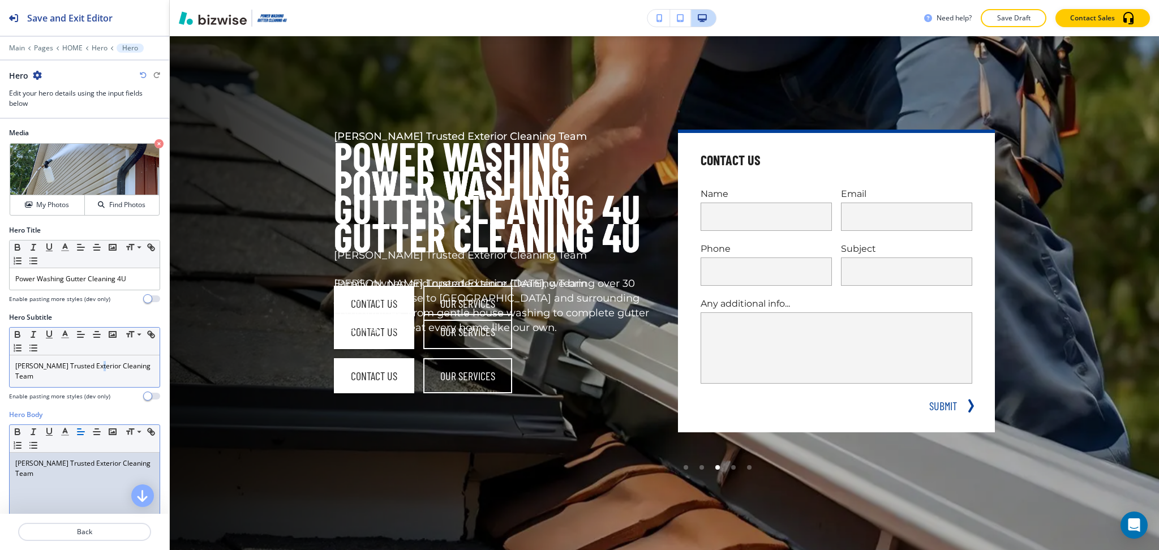
click at [92, 367] on p "[PERSON_NAME] Trusted Exterior Cleaning Team" at bounding box center [84, 371] width 139 height 20
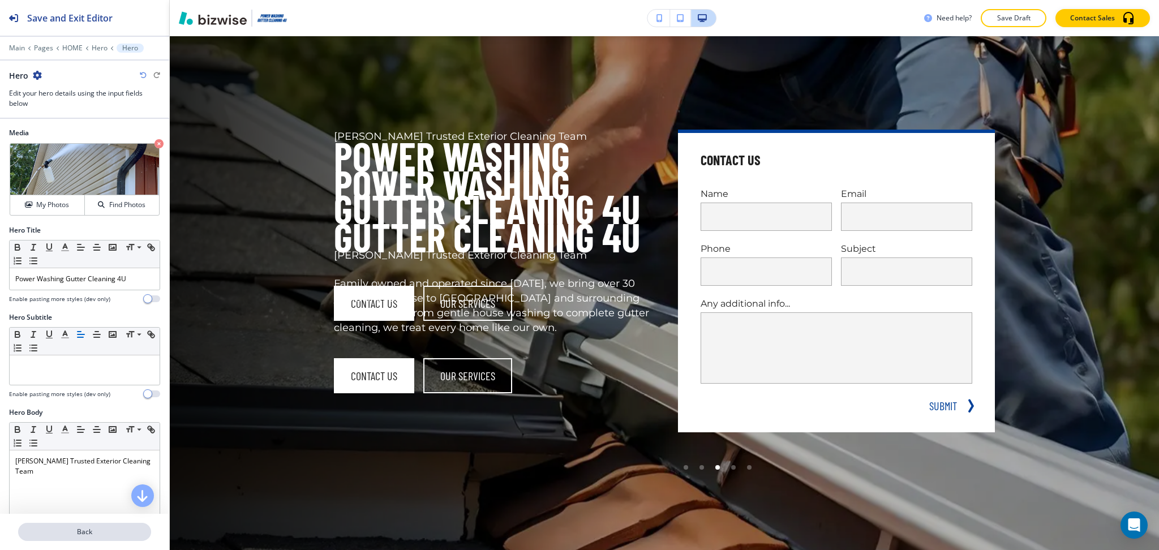
click at [98, 532] on p "Back" at bounding box center [84, 532] width 131 height 10
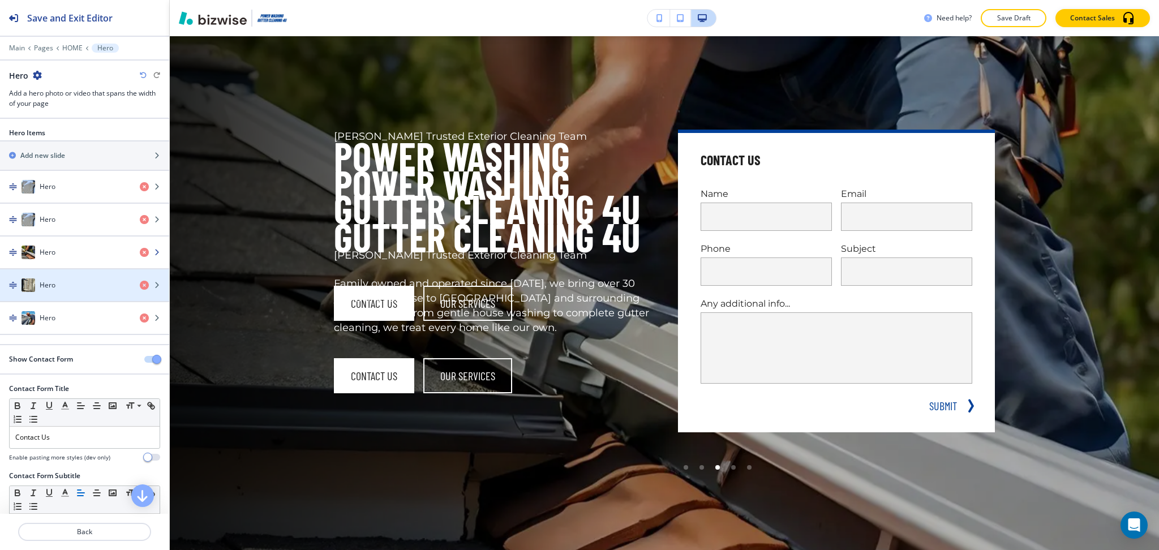
click at [47, 258] on div "Hero" at bounding box center [65, 253] width 131 height 14
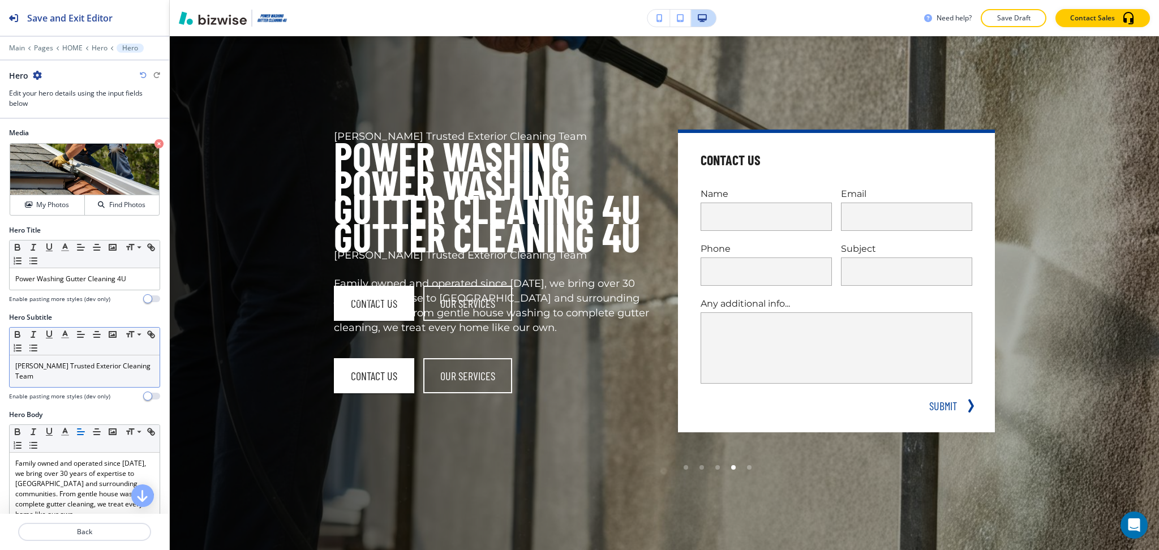
click at [77, 376] on div "[PERSON_NAME] Trusted Exterior Cleaning Team" at bounding box center [85, 371] width 150 height 32
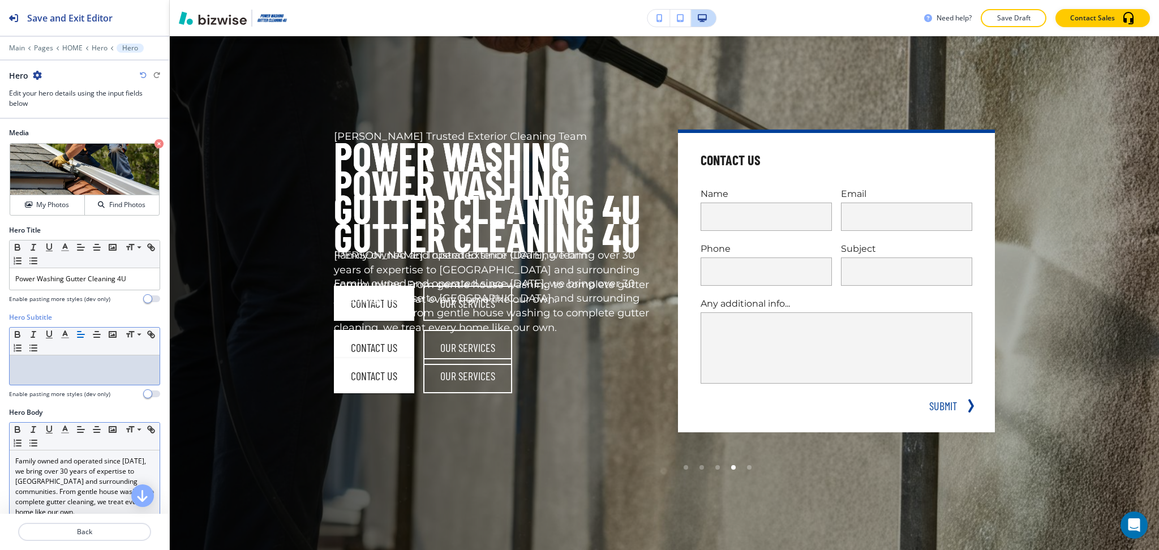
click at [83, 475] on p "Family owned and operated since [DATE], we bring over 30 years of expertise to …" at bounding box center [84, 486] width 139 height 61
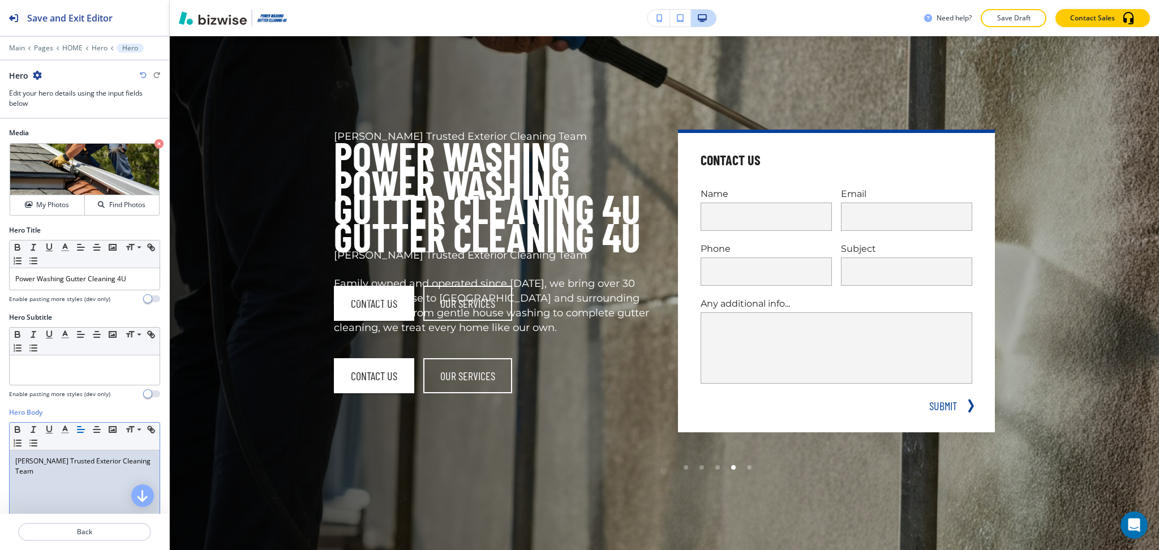
scroll to position [208, 0]
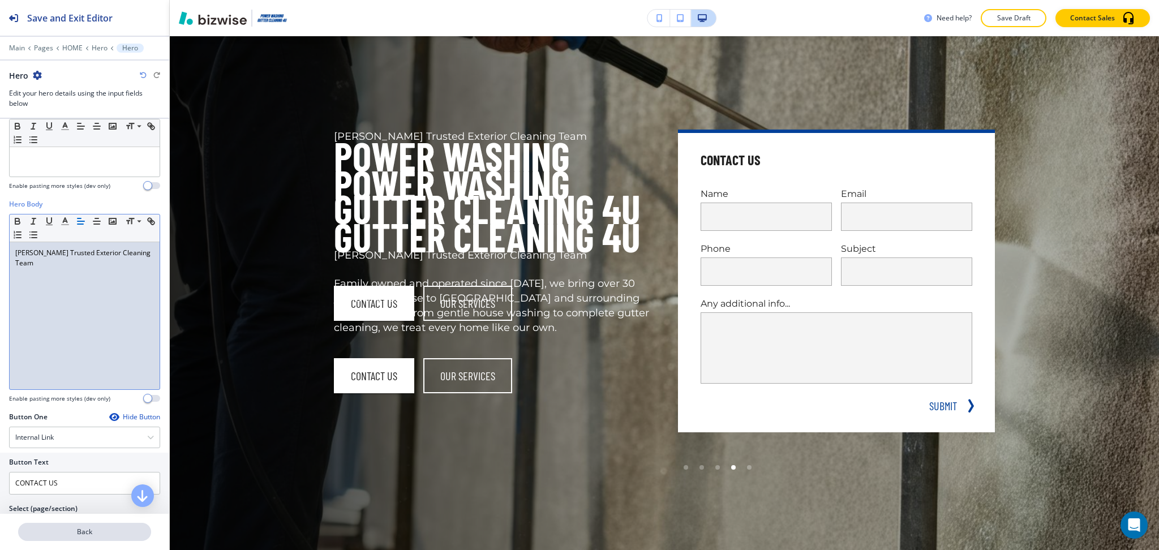
click at [76, 531] on p "Back" at bounding box center [84, 532] width 131 height 10
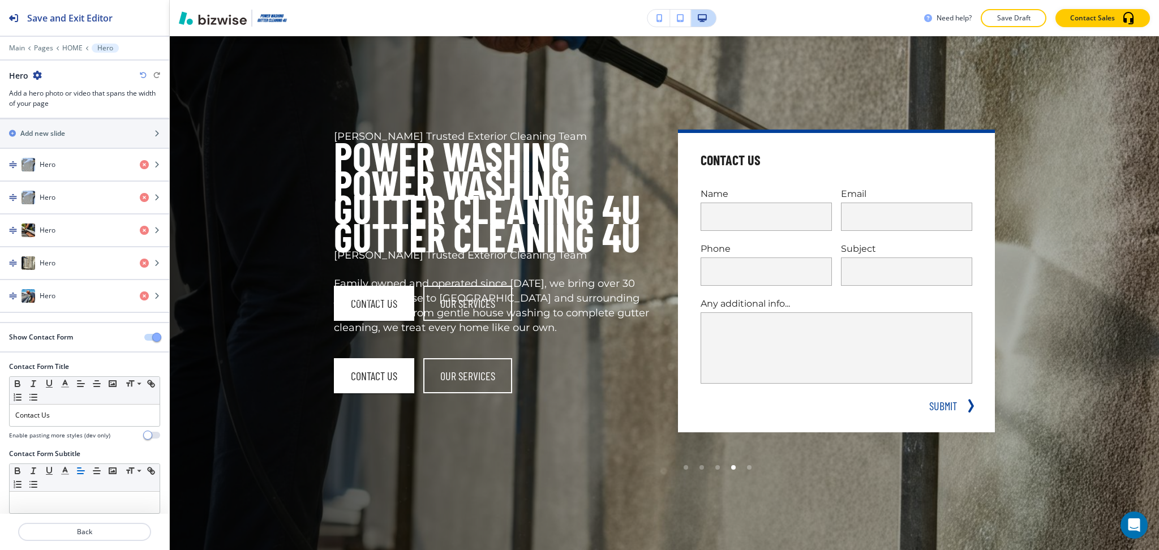
scroll to position [62, 0]
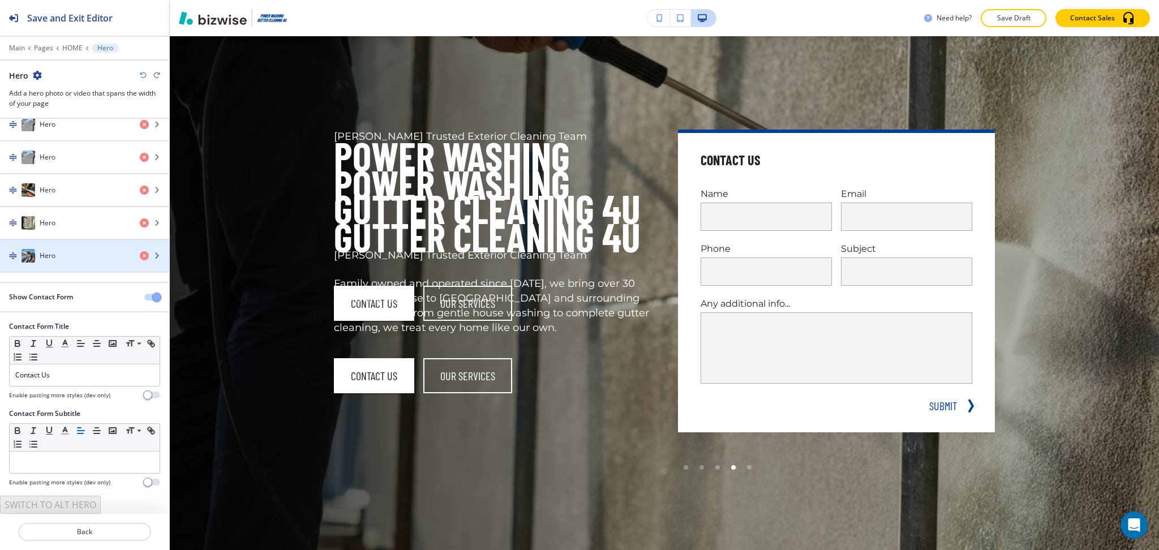
click at [40, 254] on h4 "Hero" at bounding box center [48, 256] width 16 height 10
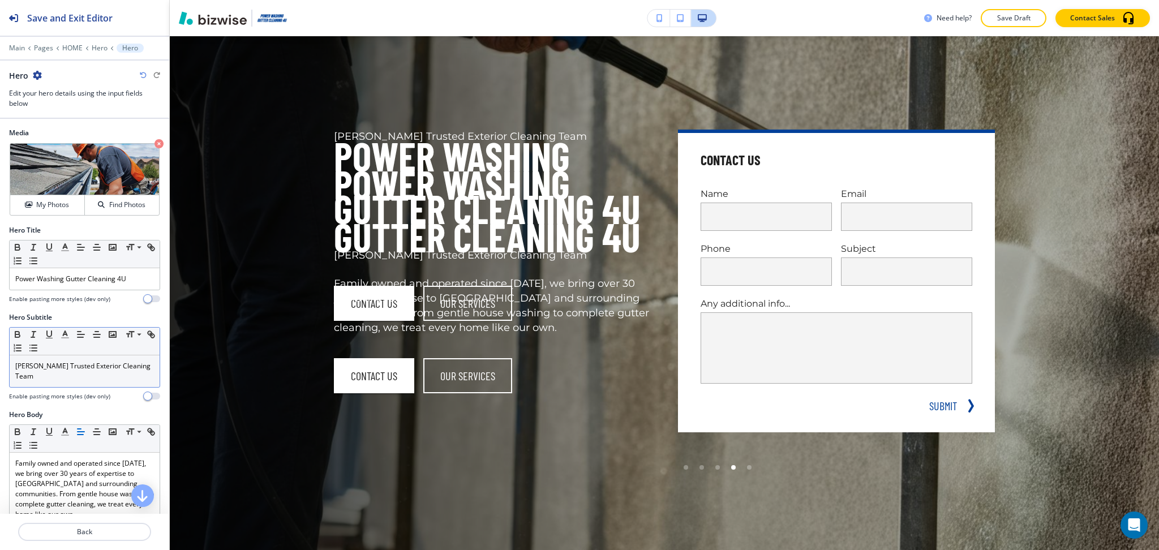
click at [80, 384] on div "[PERSON_NAME] Trusted Exterior Cleaning Team" at bounding box center [85, 371] width 150 height 32
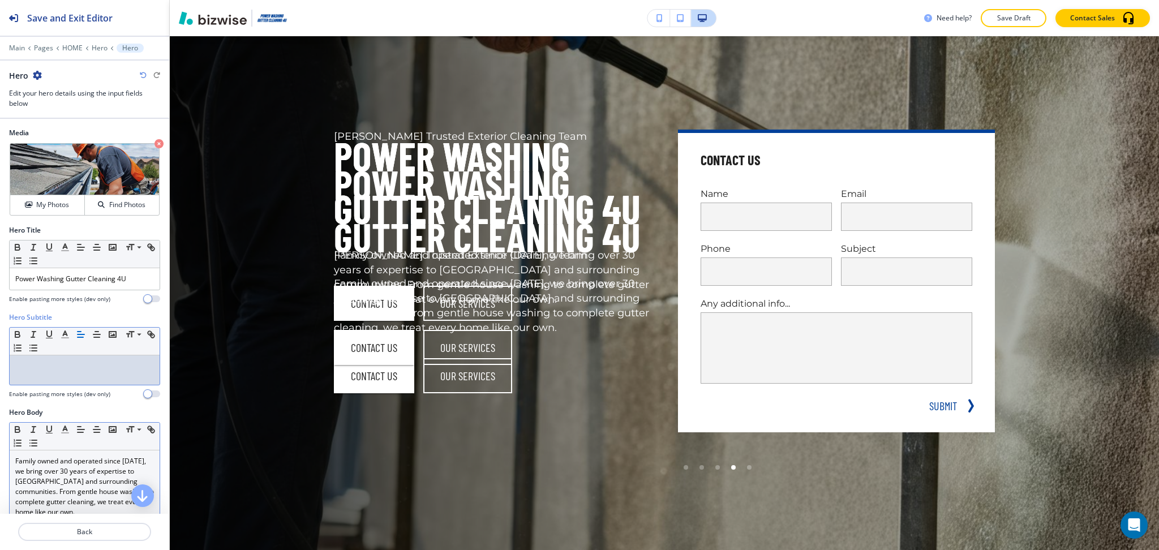
click at [91, 475] on p "Family owned and operated since [DATE], we bring over 30 years of expertise to …" at bounding box center [84, 486] width 139 height 61
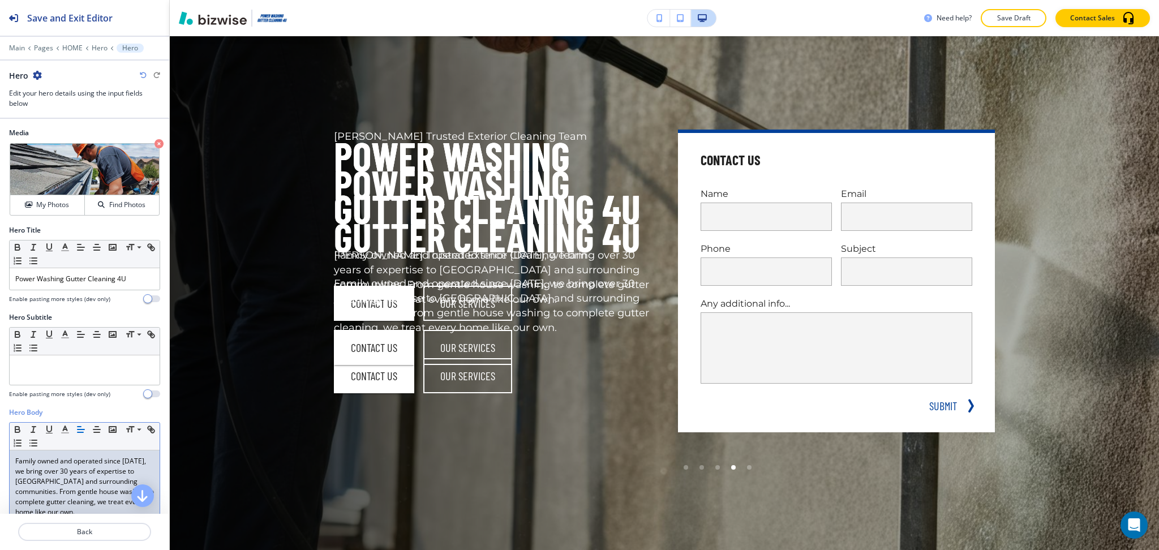
scroll to position [208, 0]
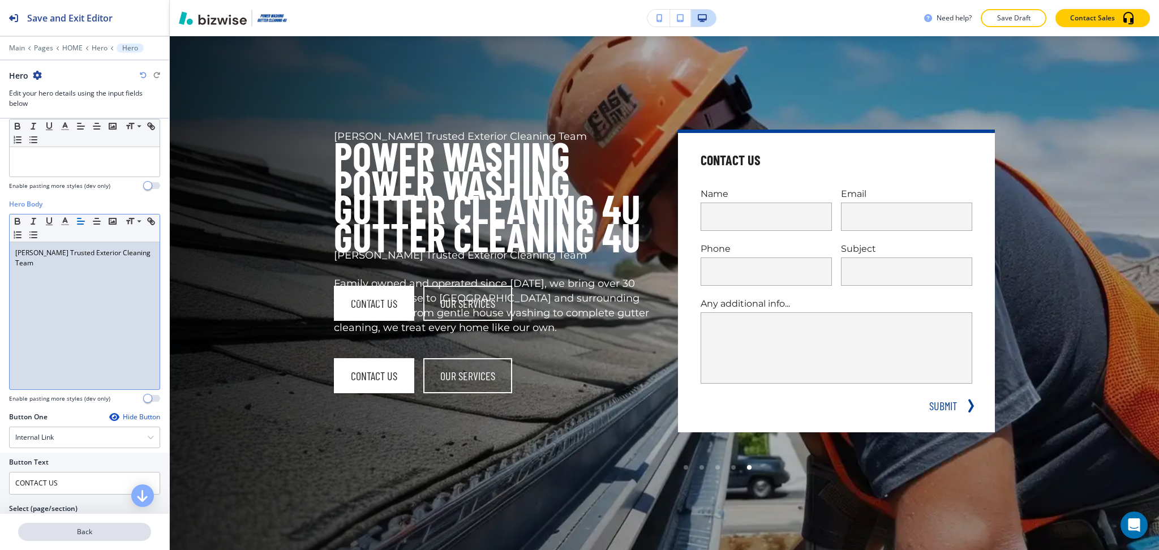
click at [79, 535] on p "Back" at bounding box center [84, 532] width 131 height 10
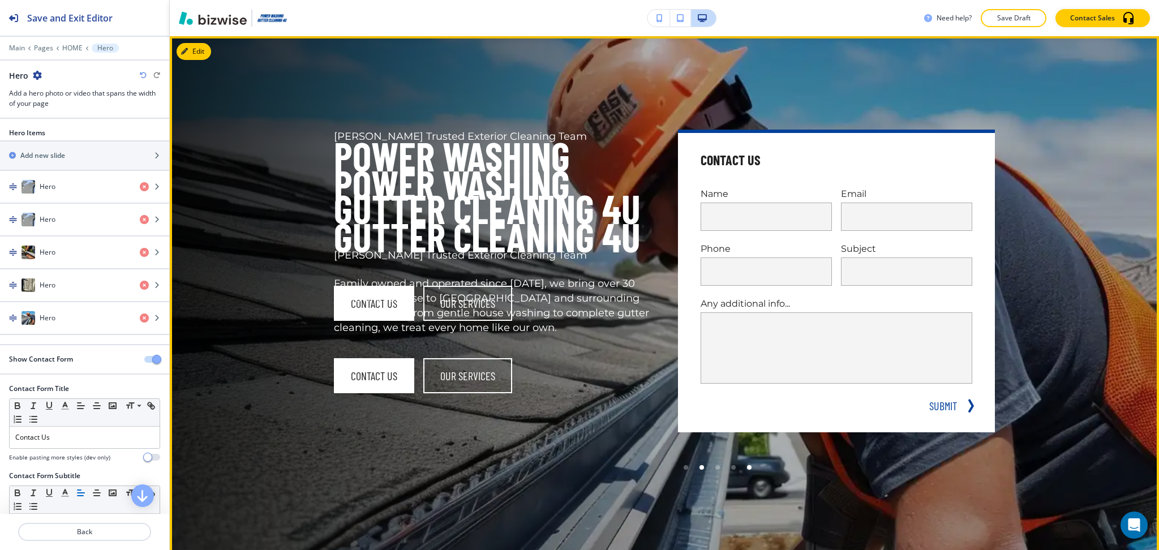
click at [694, 469] on div at bounding box center [702, 467] width 16 height 16
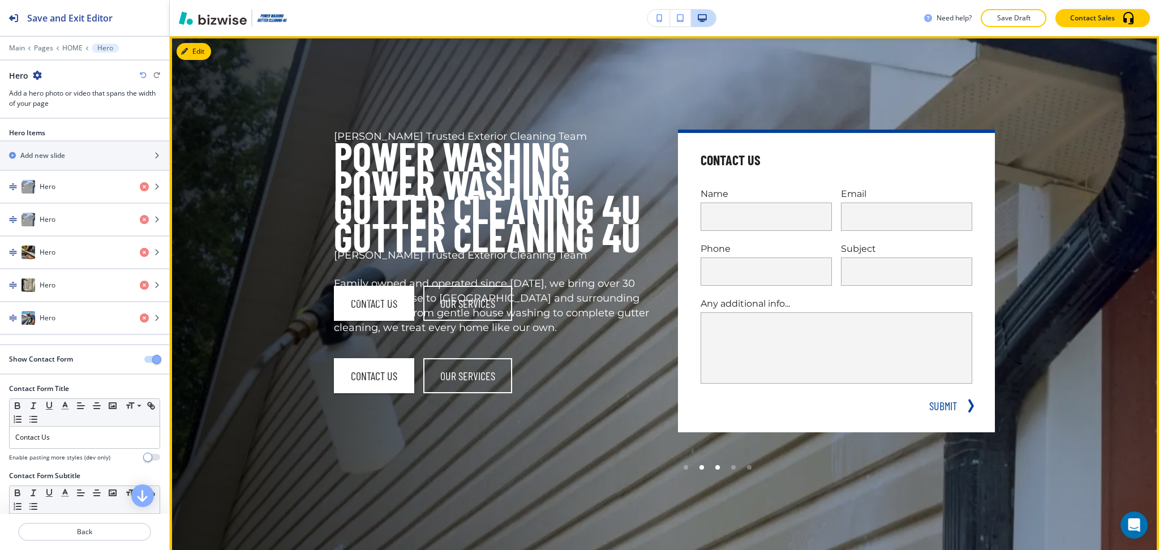
click at [715, 467] on div at bounding box center [717, 467] width 5 height 5
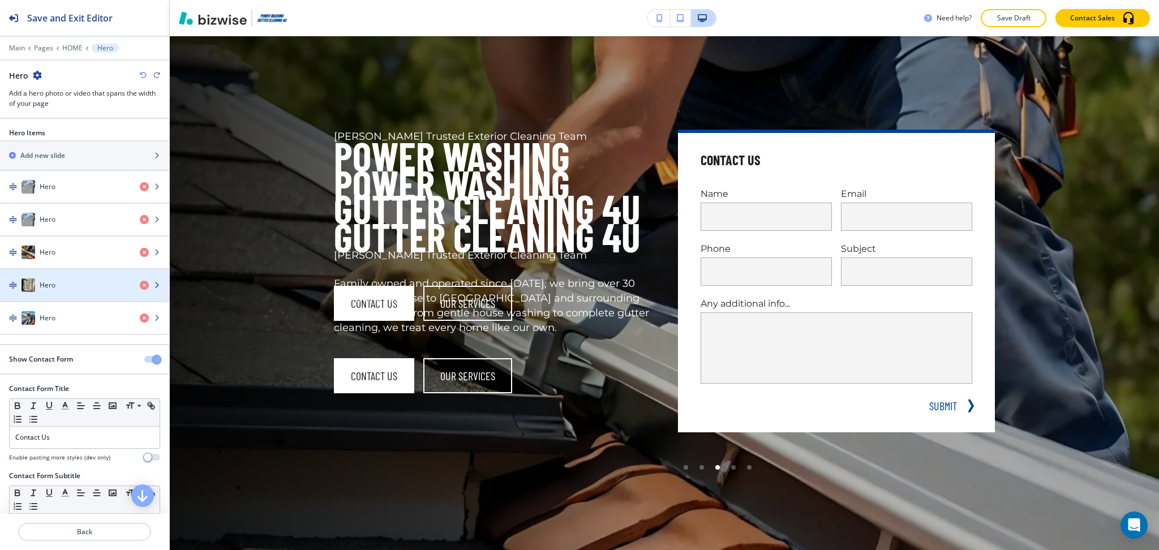
click at [57, 289] on div "Hero" at bounding box center [65, 285] width 131 height 14
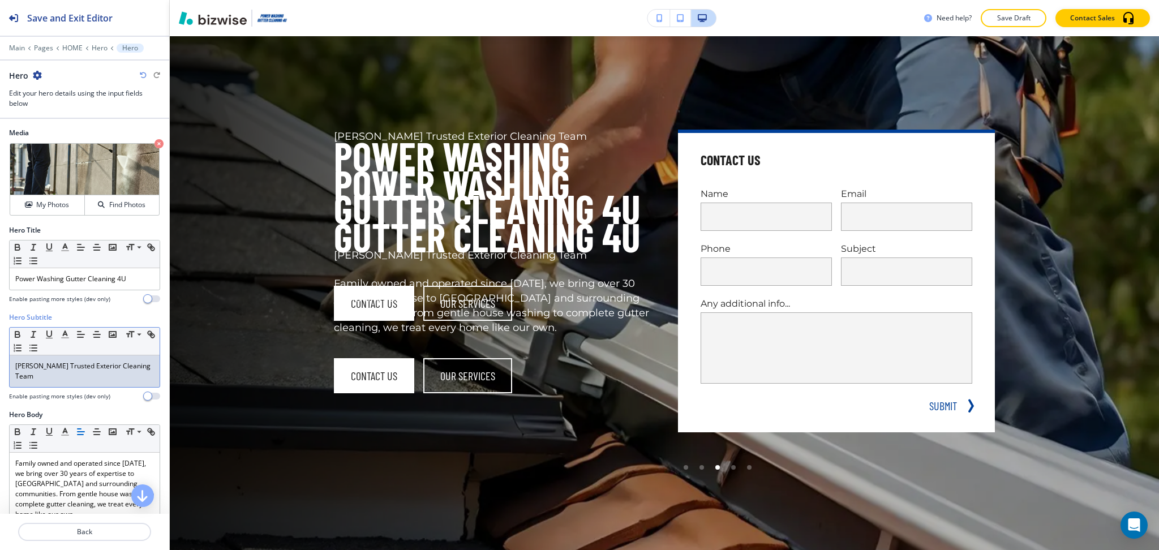
click at [87, 373] on div "[PERSON_NAME] Trusted Exterior Cleaning Team" at bounding box center [85, 371] width 150 height 32
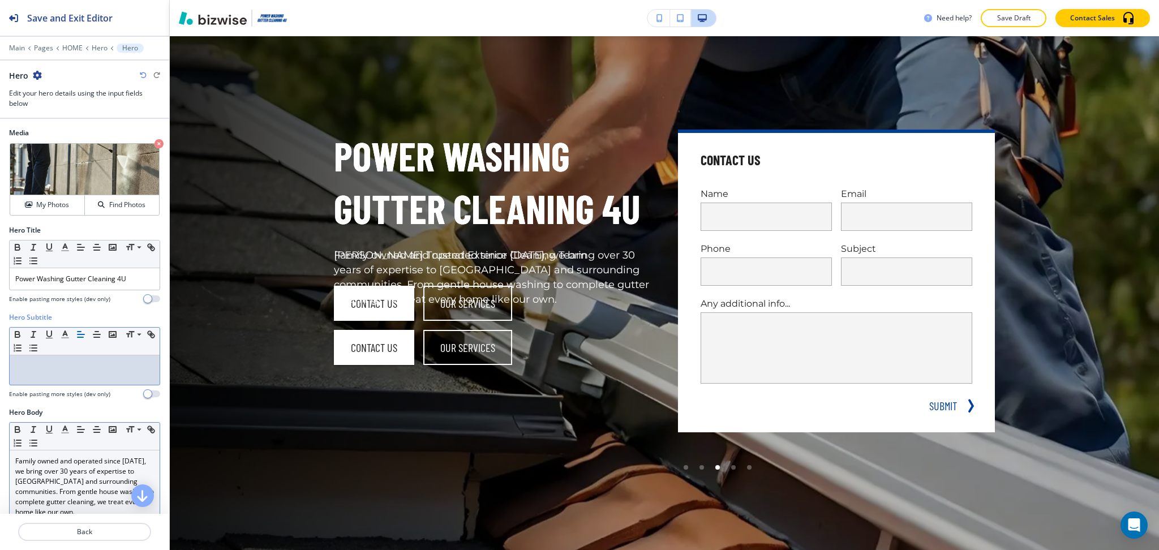
click at [89, 470] on p "Family owned and operated since [DATE], we bring over 30 years of expertise to …" at bounding box center [84, 486] width 139 height 61
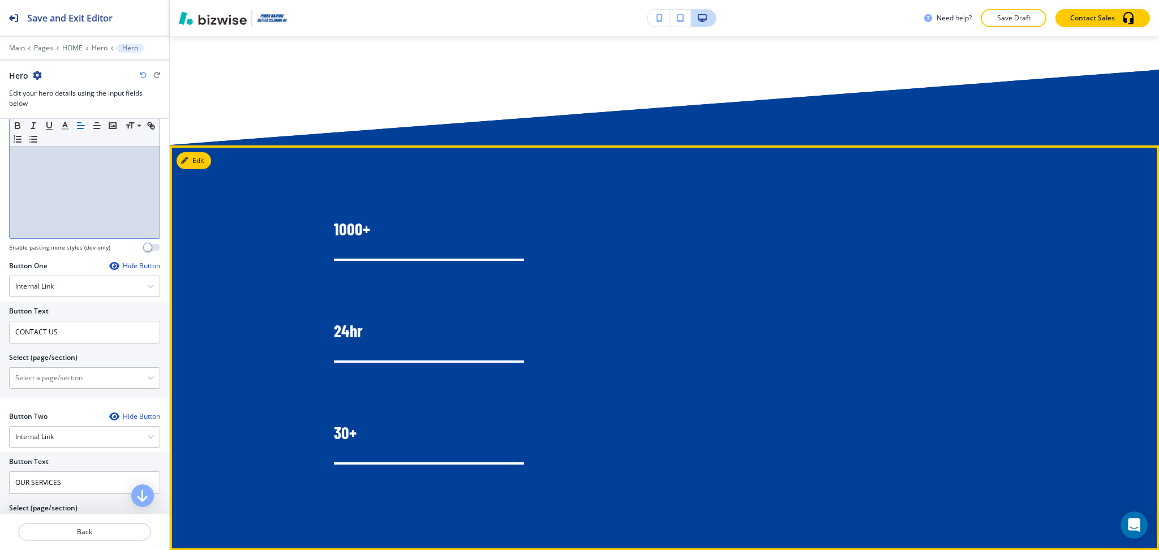
scroll to position [1186, 0]
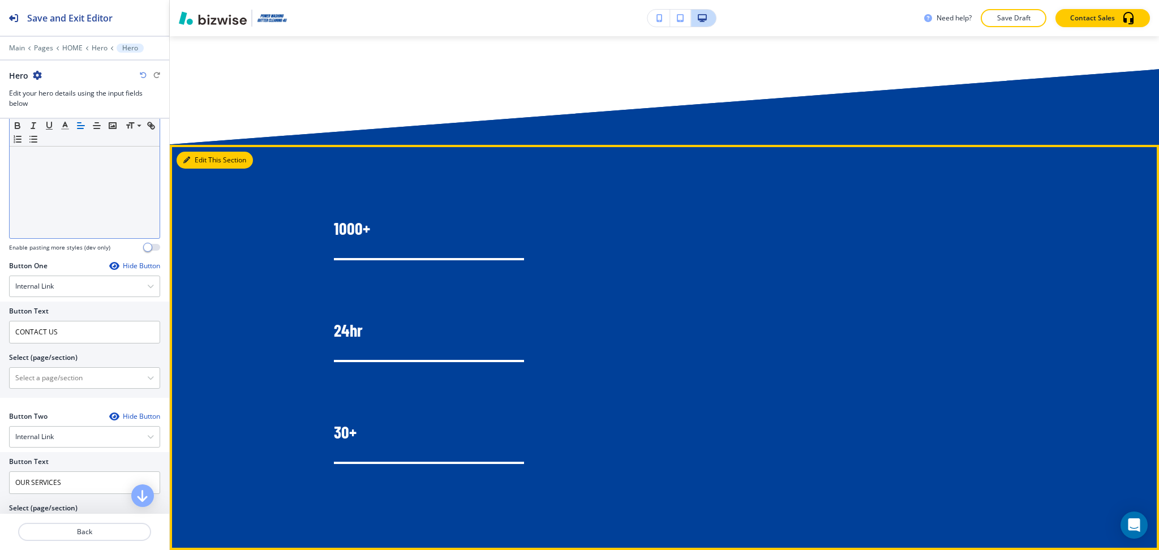
click at [201, 152] on button "Edit This Section" at bounding box center [214, 160] width 76 height 17
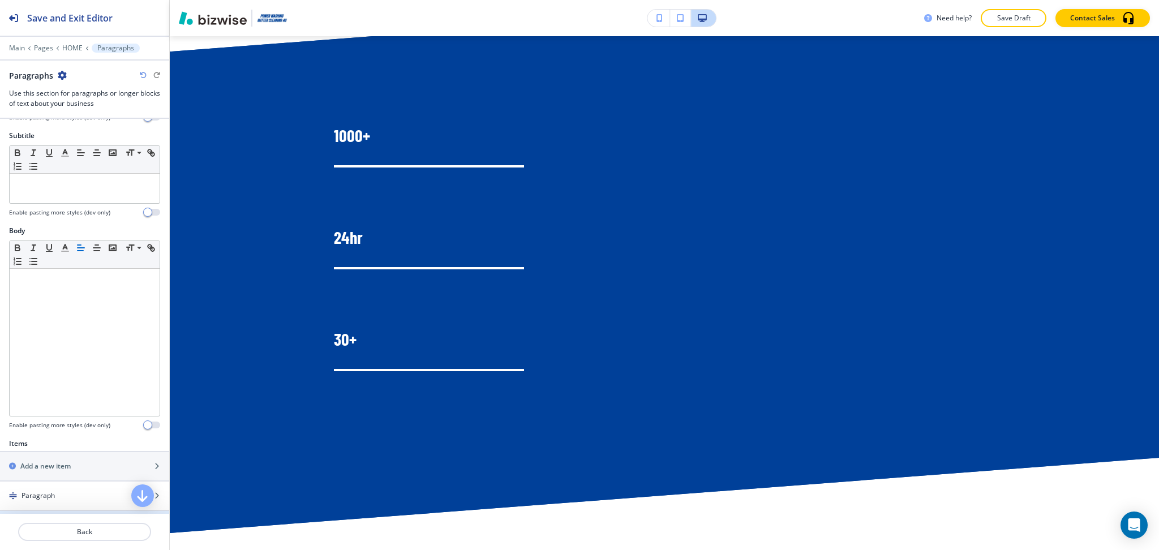
scroll to position [426, 0]
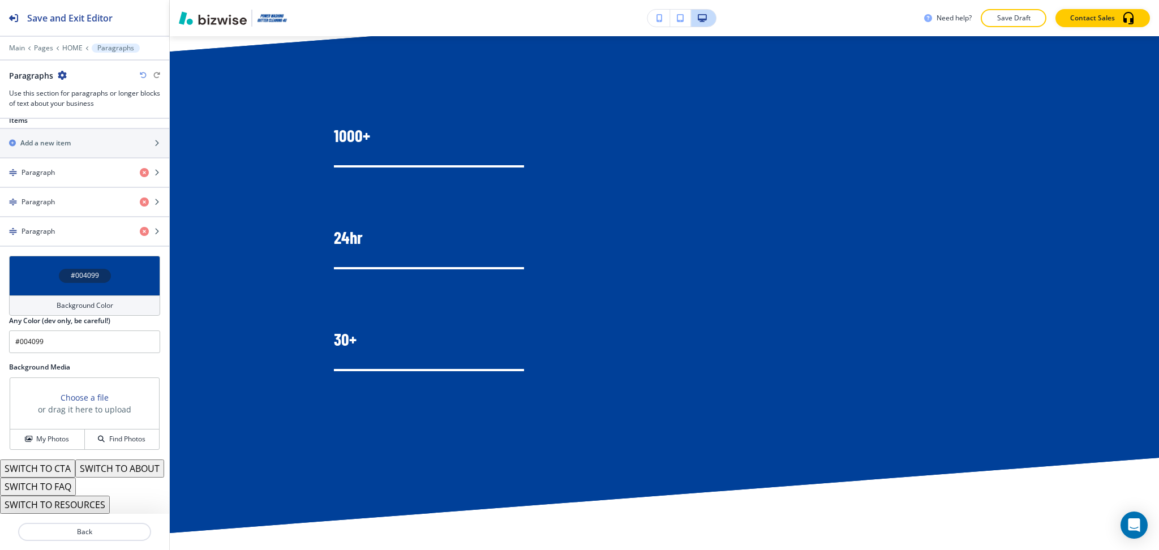
click at [75, 471] on button "SWITCH TO ABOUT" at bounding box center [119, 468] width 89 height 18
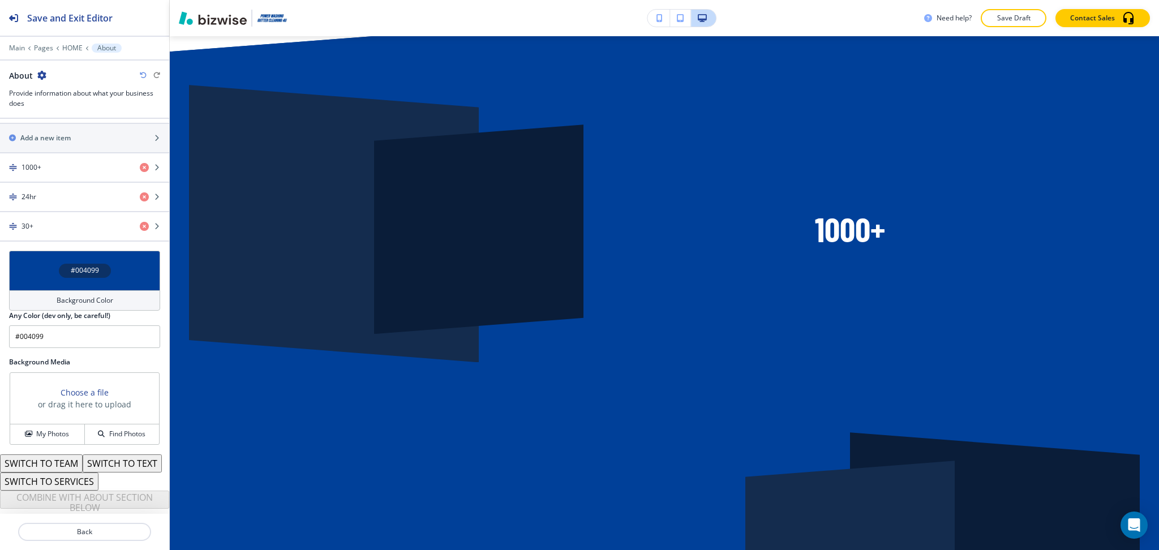
click at [83, 482] on button "SWITCH TO SERVICES" at bounding box center [49, 481] width 98 height 18
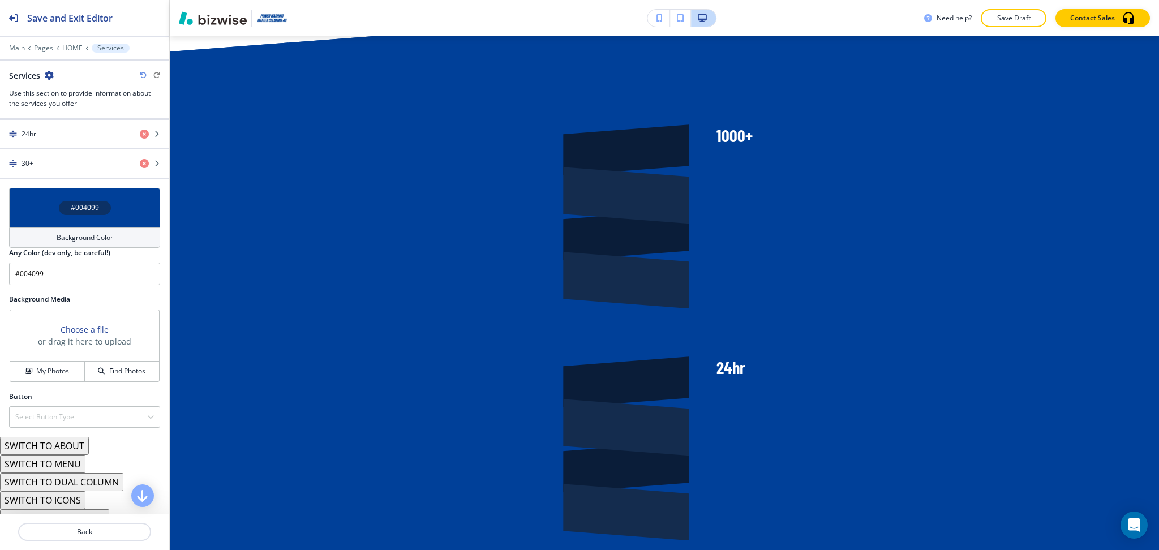
scroll to position [526, 0]
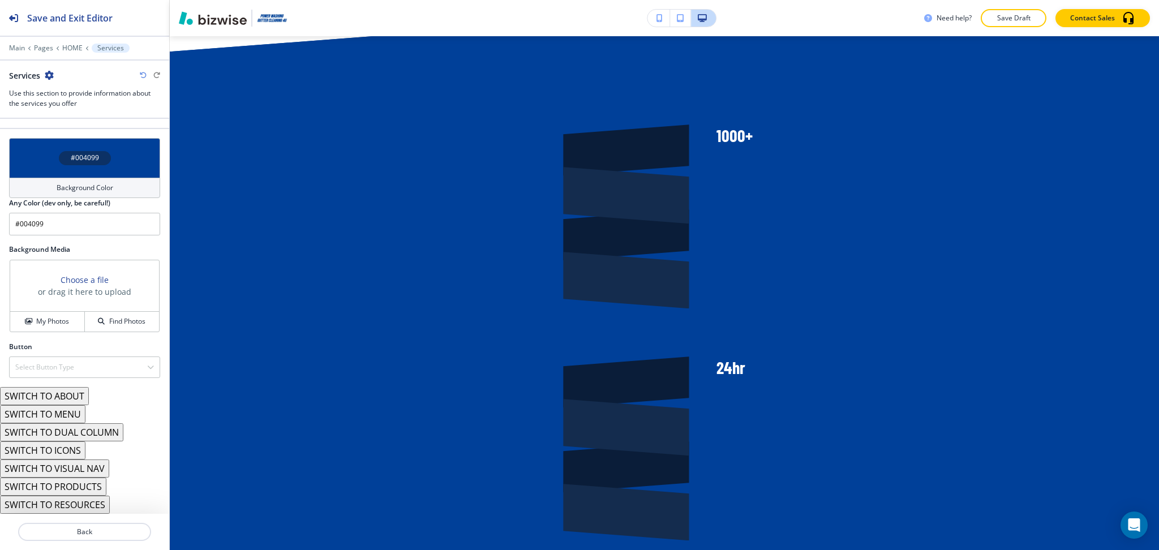
click at [70, 451] on button "SWITCH TO ICONS" at bounding box center [42, 450] width 85 height 18
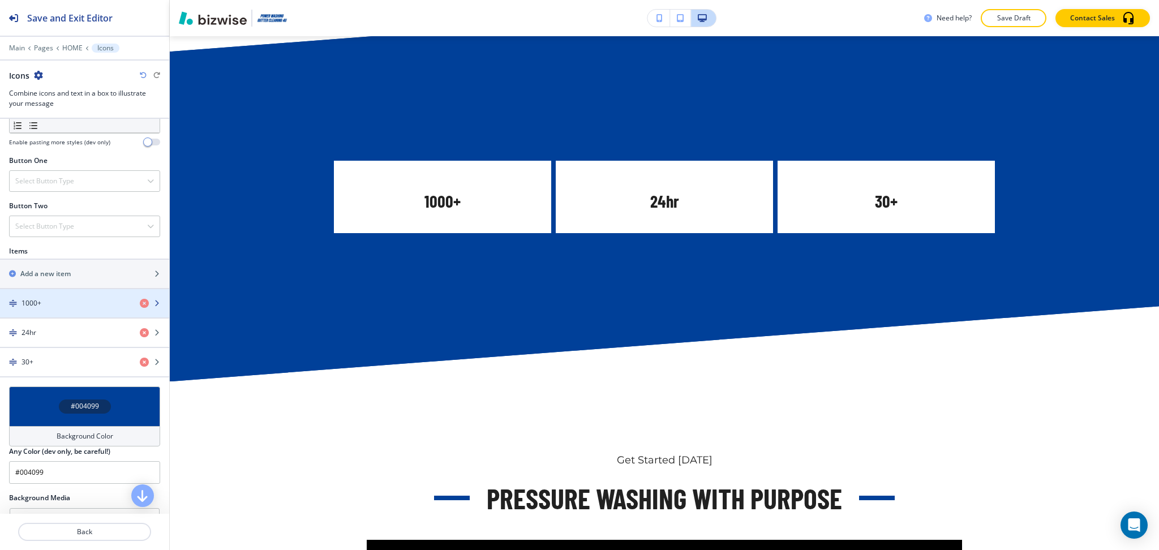
scroll to position [367, 0]
click at [55, 305] on div "1000+" at bounding box center [65, 304] width 131 height 10
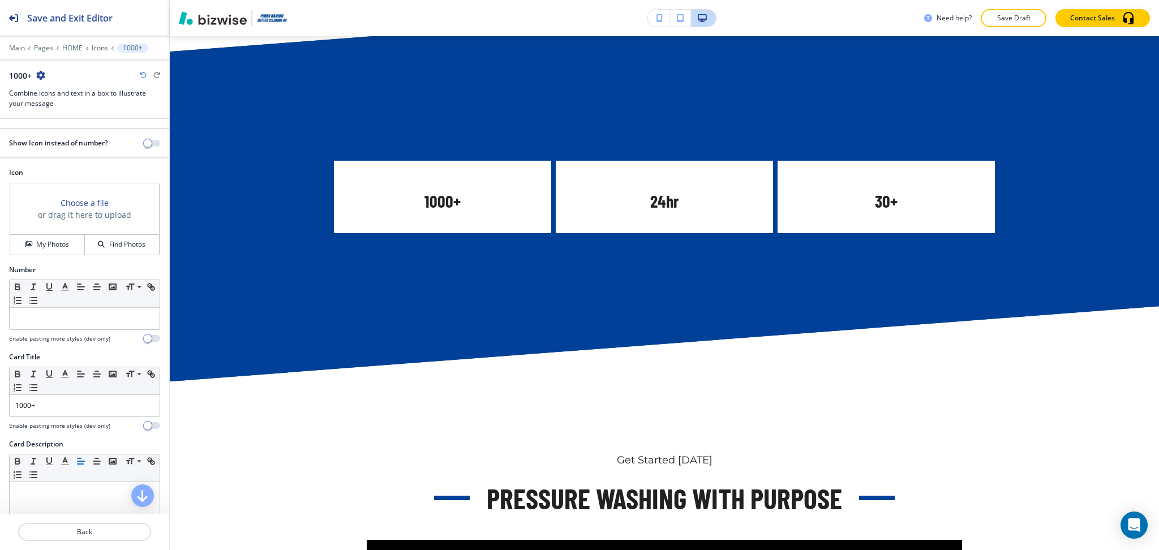
click at [61, 417] on div at bounding box center [84, 419] width 151 height 5
click at [61, 405] on p "1000+" at bounding box center [84, 405] width 139 height 10
click at [59, 316] on p at bounding box center [84, 318] width 139 height 10
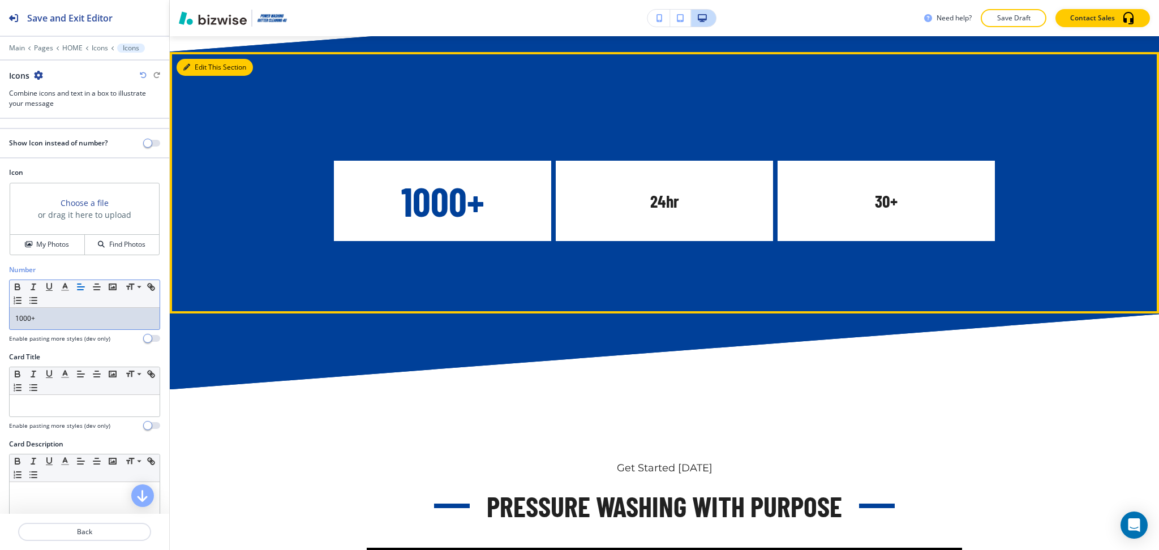
click at [191, 59] on button "Edit This Section" at bounding box center [214, 67] width 76 height 17
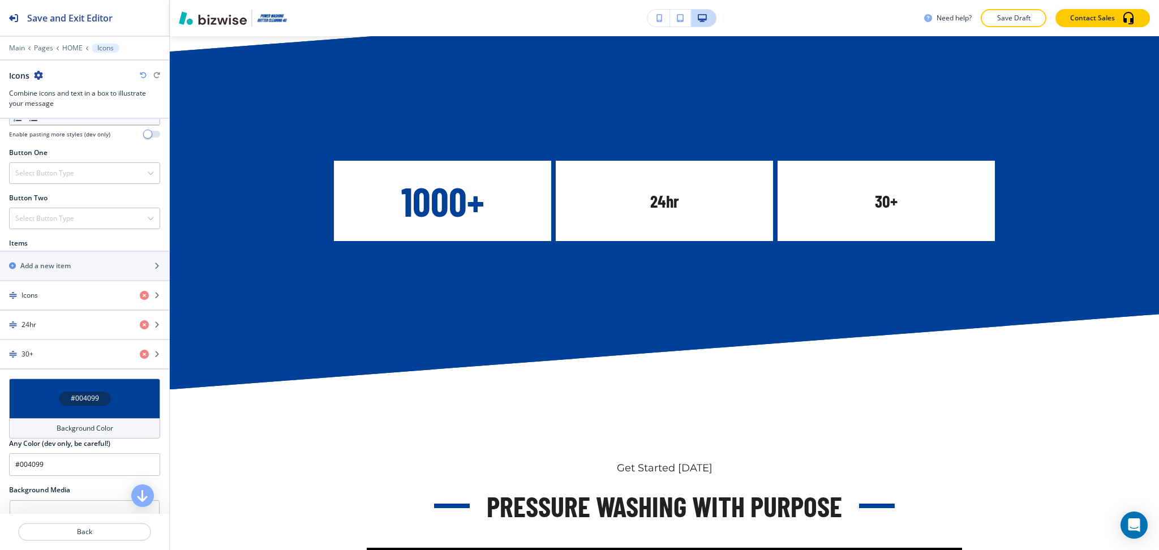
scroll to position [376, 0]
click at [112, 427] on div "Background Color" at bounding box center [84, 427] width 151 height 20
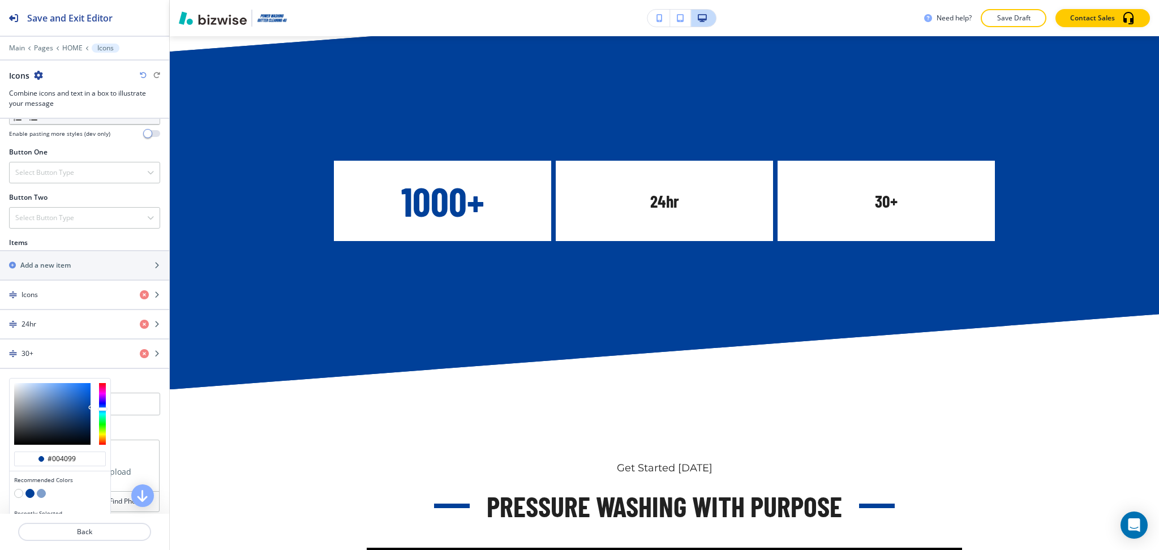
click at [20, 492] on button "button" at bounding box center [18, 493] width 9 height 9
type input "#FFFFFF"
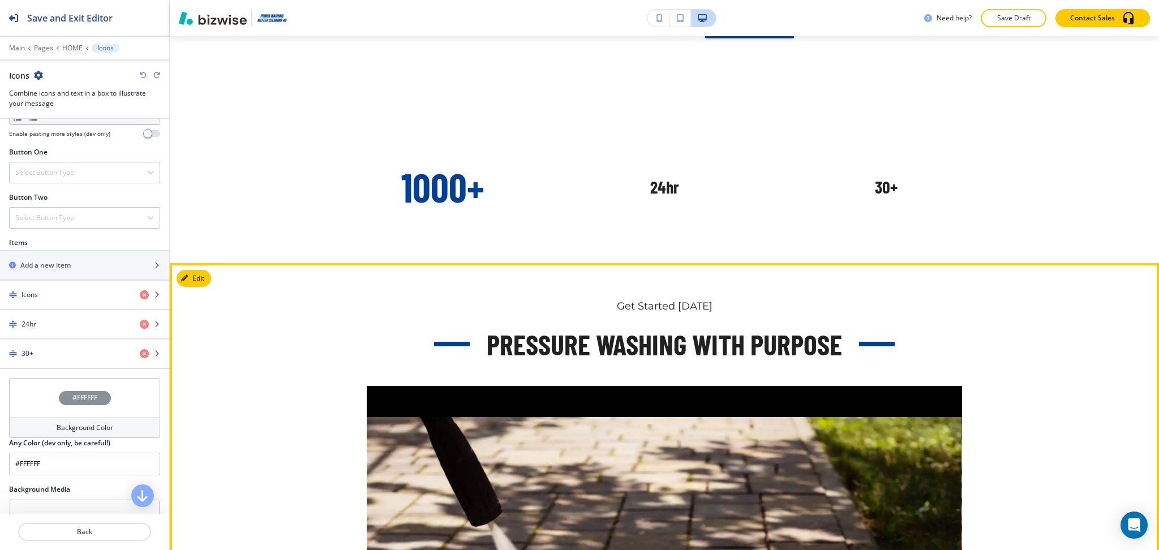
scroll to position [1139, 0]
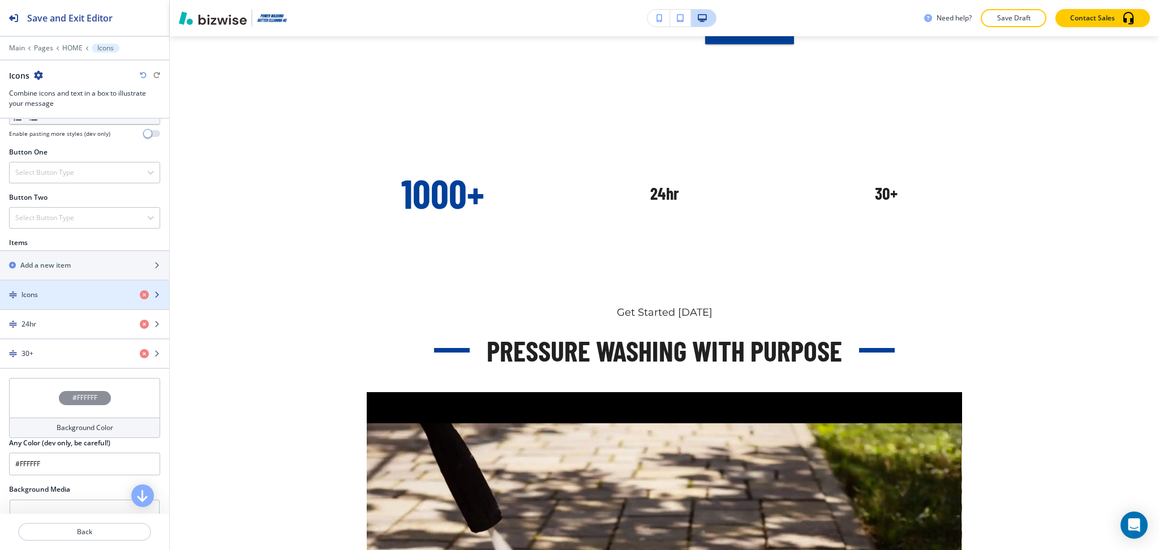
click at [63, 297] on div "Icons" at bounding box center [65, 295] width 131 height 10
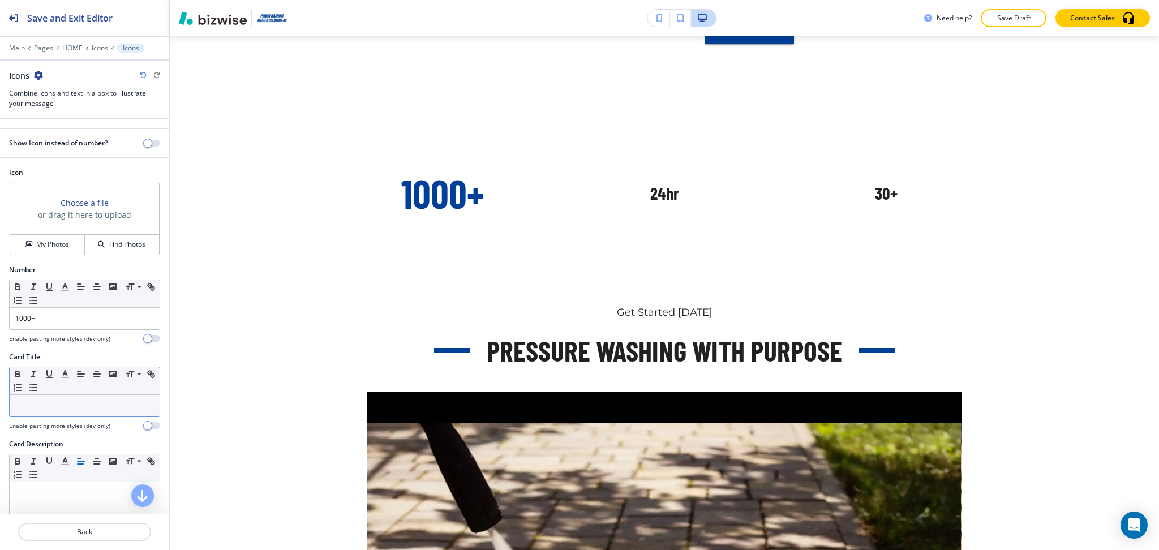
click at [69, 411] on p at bounding box center [84, 405] width 139 height 10
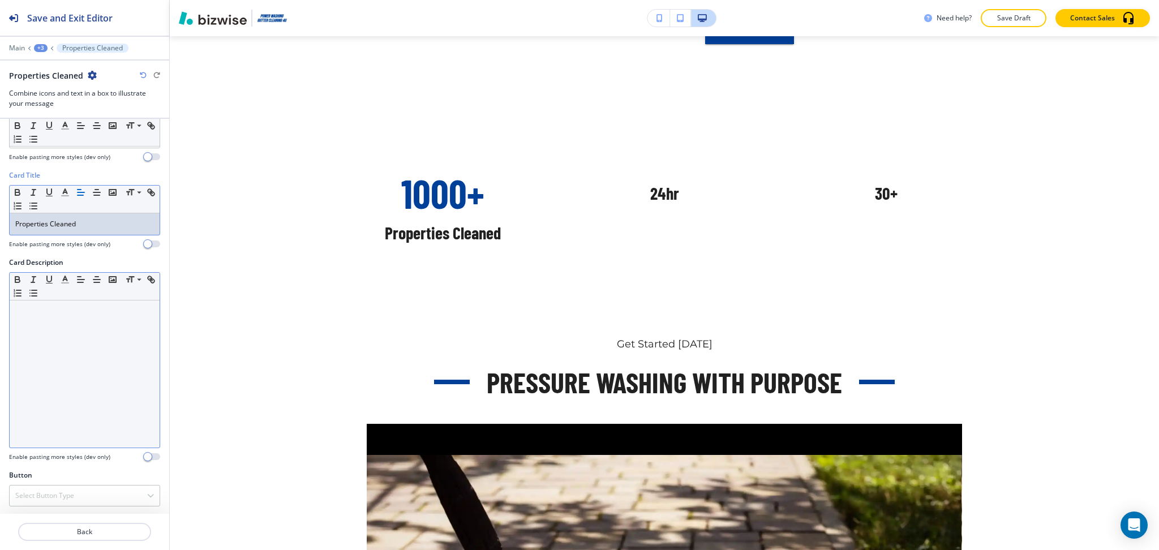
scroll to position [183, 0]
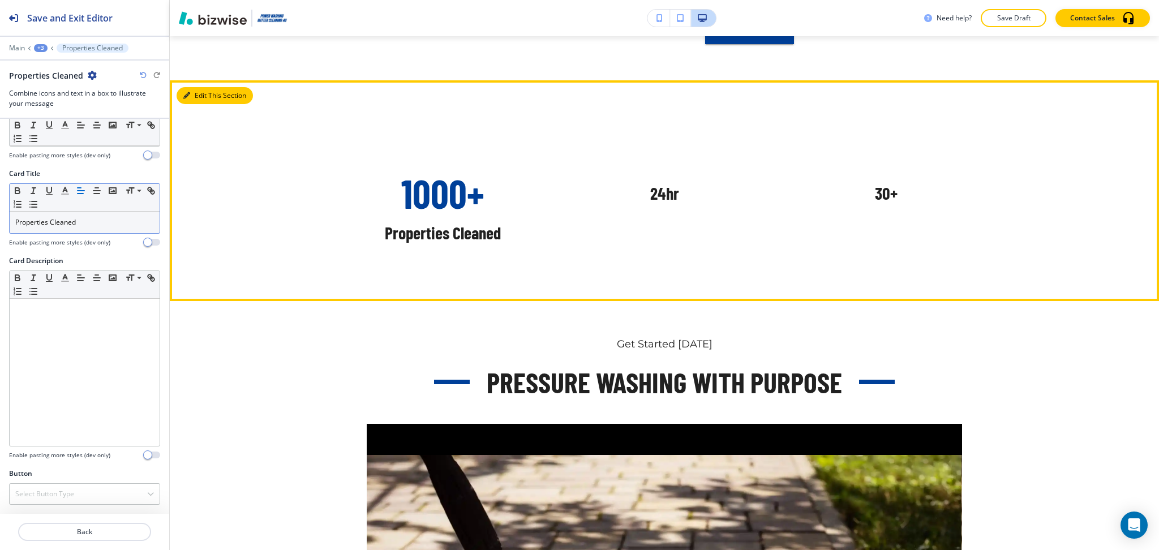
click at [195, 87] on button "Edit This Section" at bounding box center [214, 95] width 76 height 17
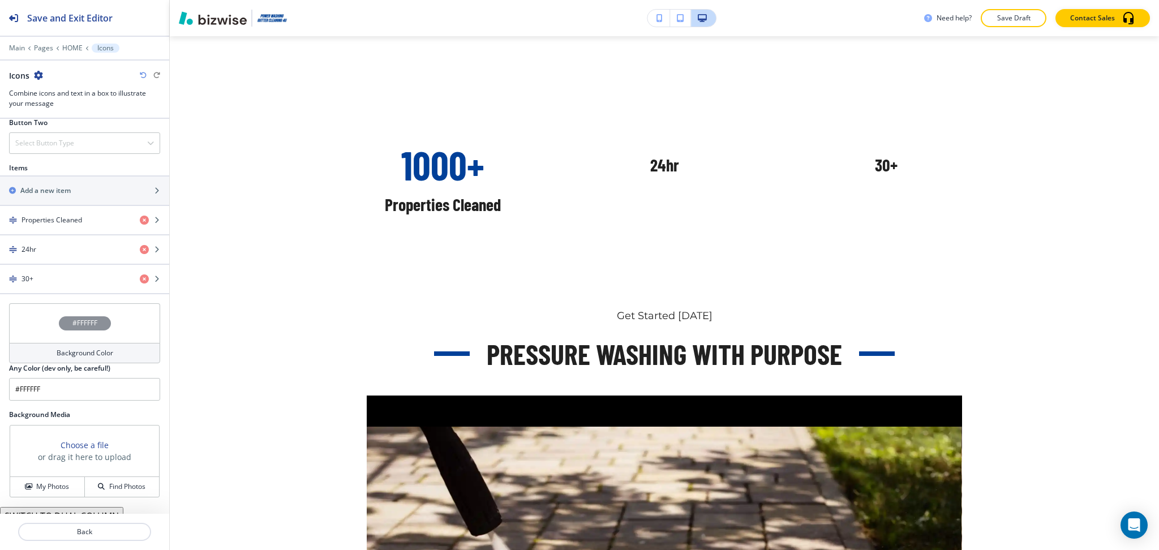
scroll to position [516, 0]
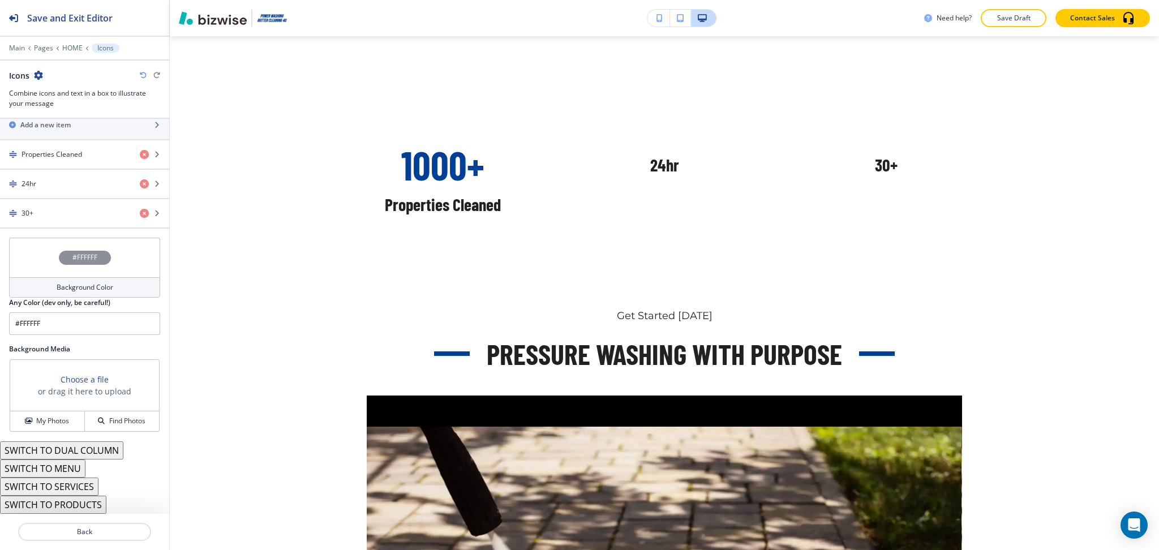
click at [114, 292] on div "Background Color" at bounding box center [84, 287] width 151 height 20
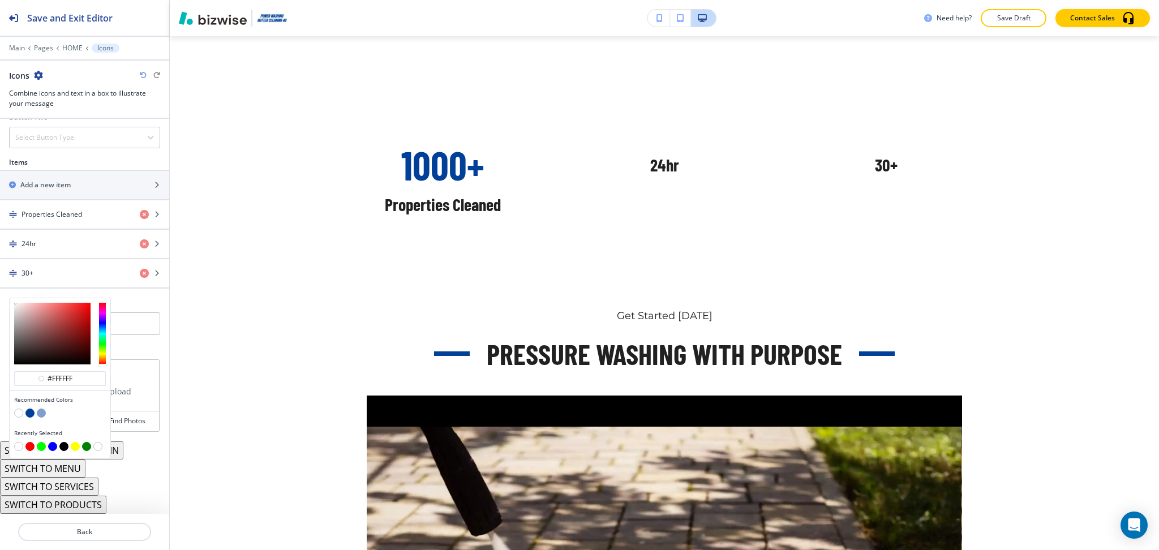
scroll to position [456, 0]
click at [40, 415] on button "button" at bounding box center [41, 412] width 9 height 9
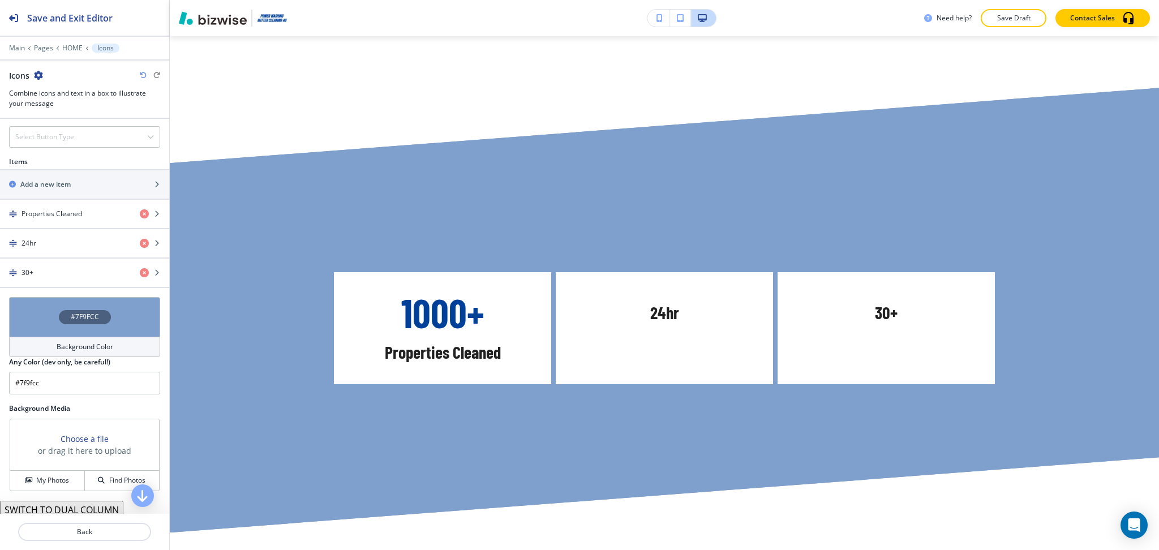
click at [57, 349] on h4 "Background Color" at bounding box center [85, 347] width 57 height 10
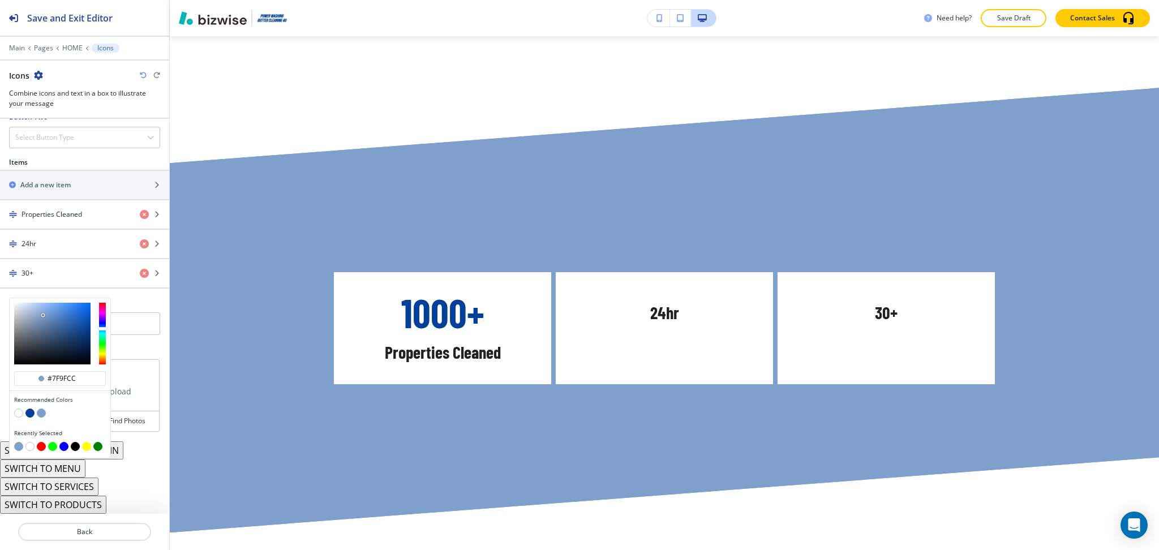
click at [18, 410] on button "button" at bounding box center [18, 412] width 9 height 9
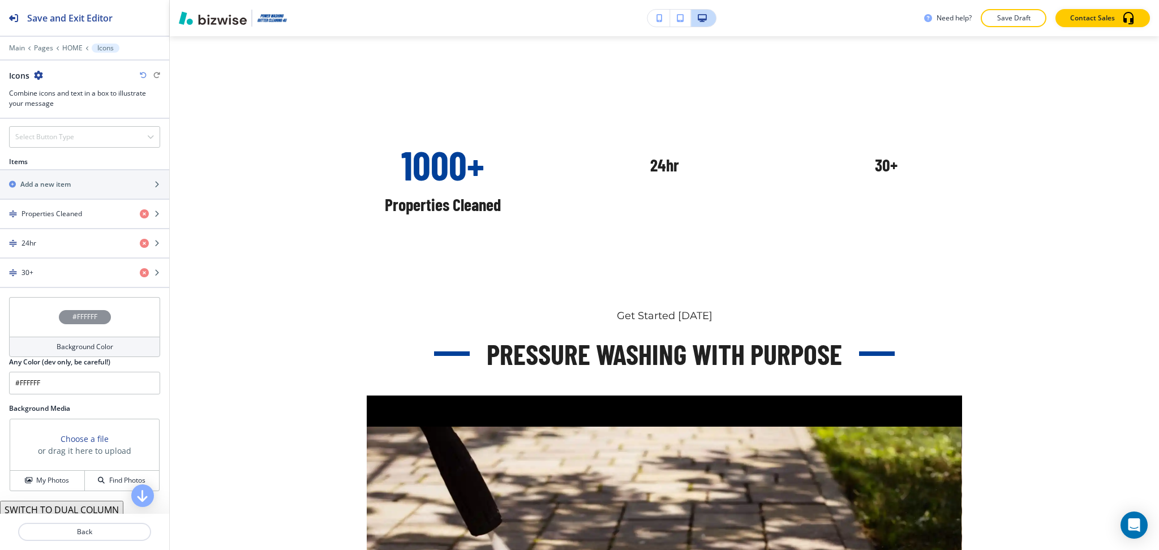
click at [71, 346] on h4 "Background Color" at bounding box center [85, 347] width 57 height 10
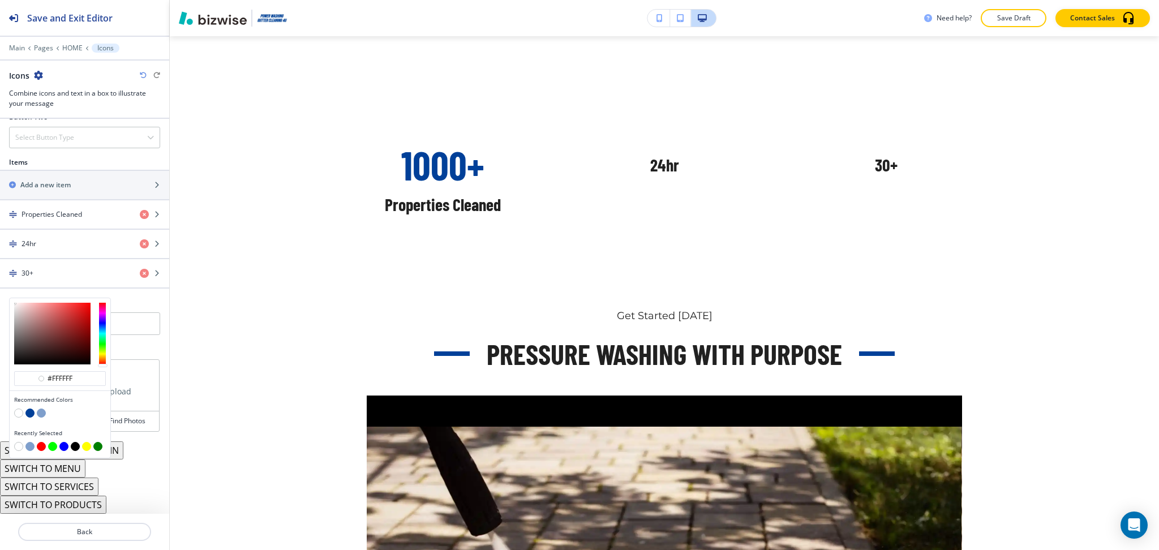
click at [29, 412] on button "button" at bounding box center [29, 412] width 9 height 9
type input "#004099"
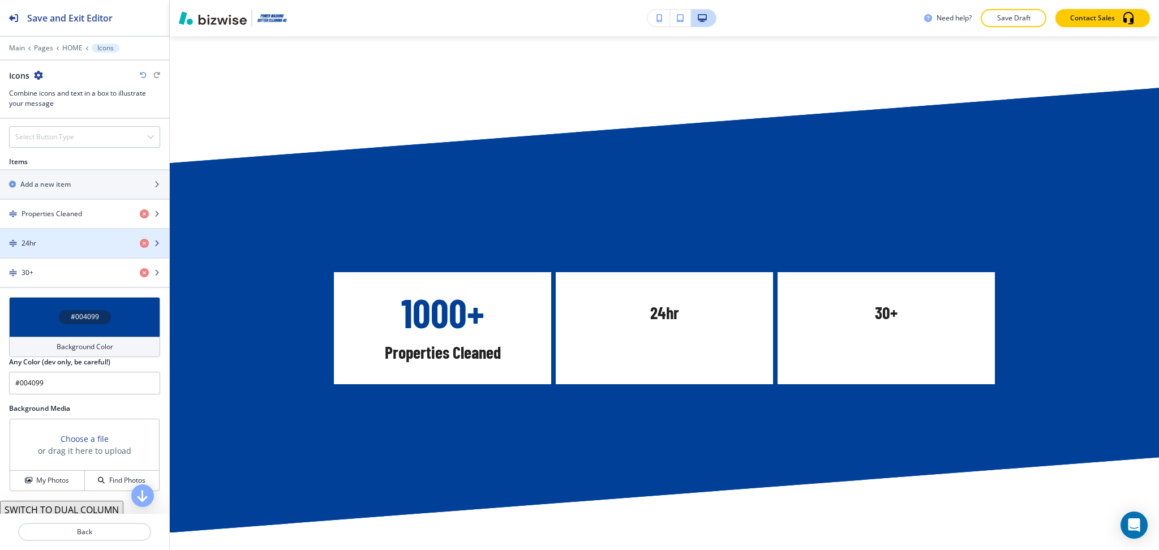
click at [19, 249] on div "button" at bounding box center [84, 252] width 169 height 9
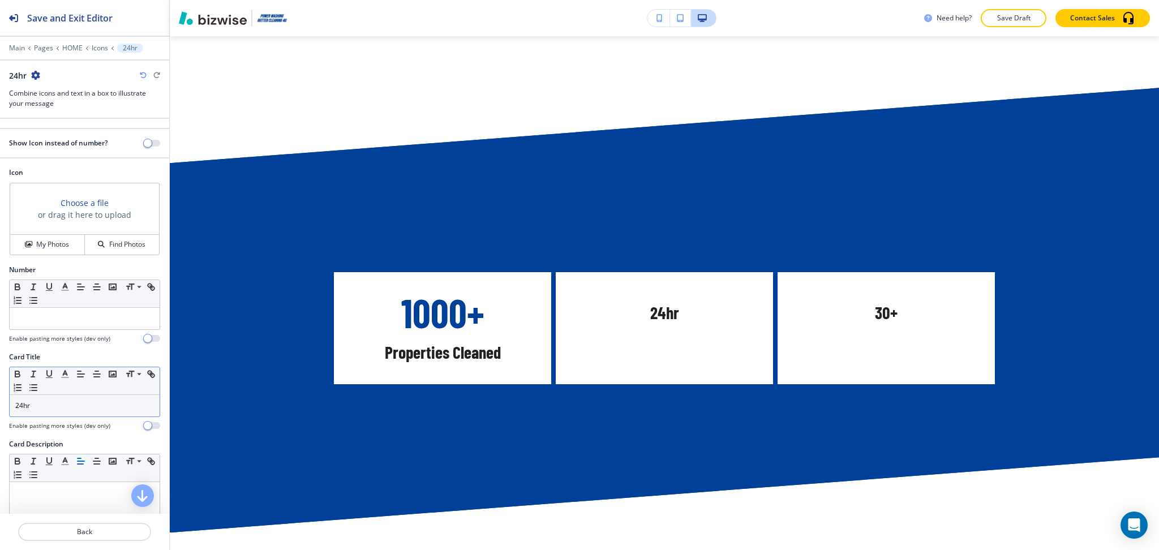
click at [74, 412] on div "24hr" at bounding box center [85, 405] width 150 height 21
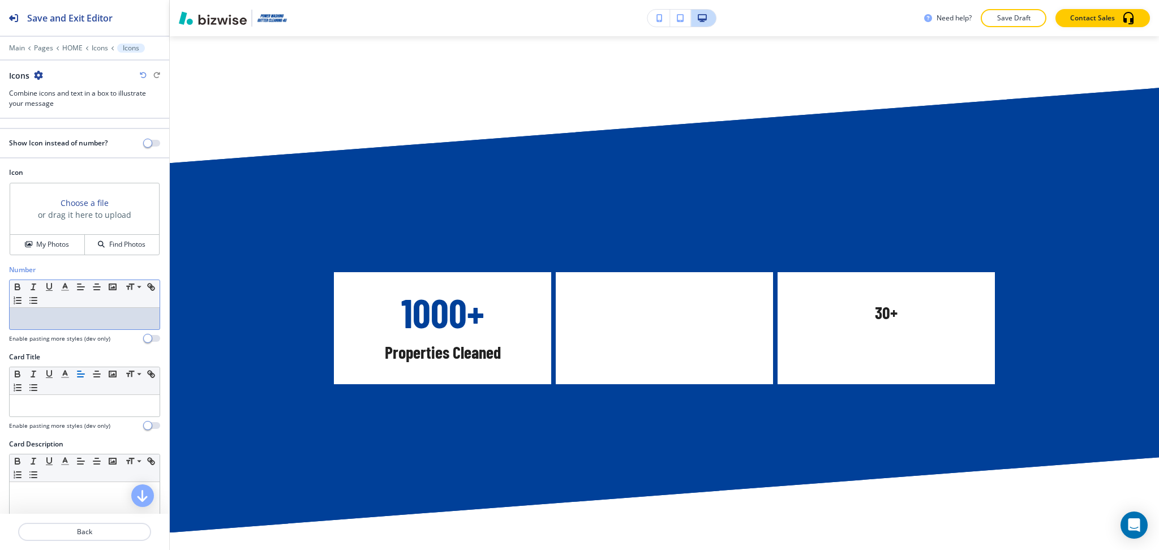
click at [67, 324] on div at bounding box center [85, 318] width 150 height 21
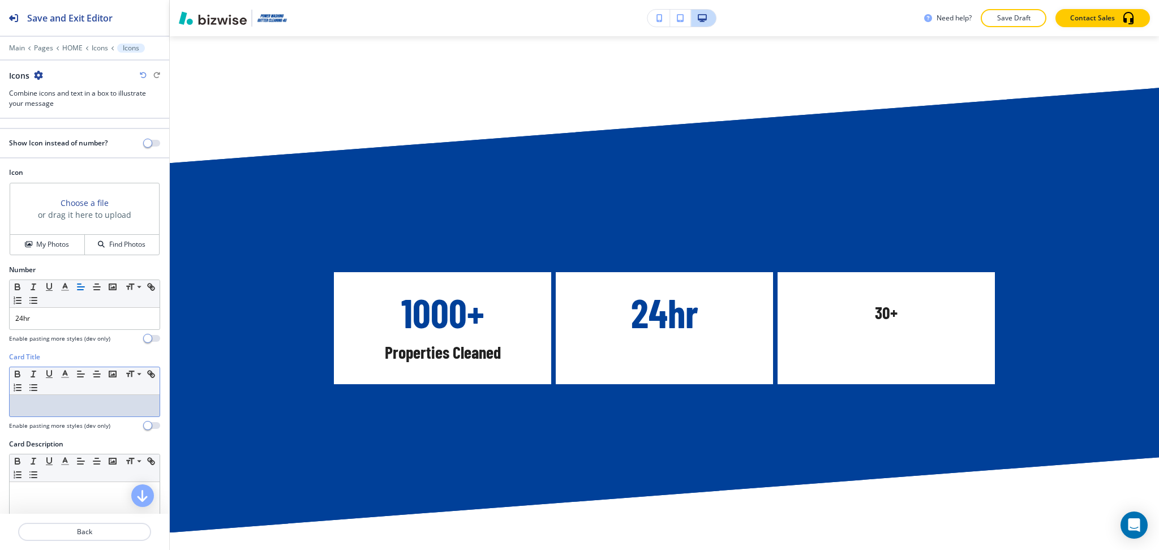
click at [83, 402] on p at bounding box center [84, 405] width 139 height 10
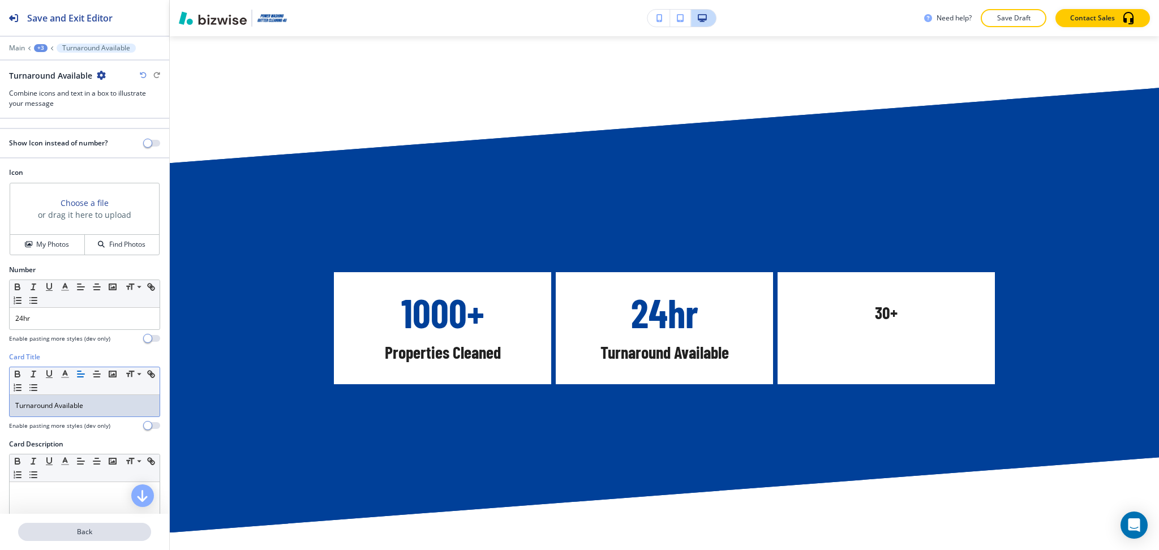
click at [97, 536] on p "Back" at bounding box center [84, 532] width 131 height 10
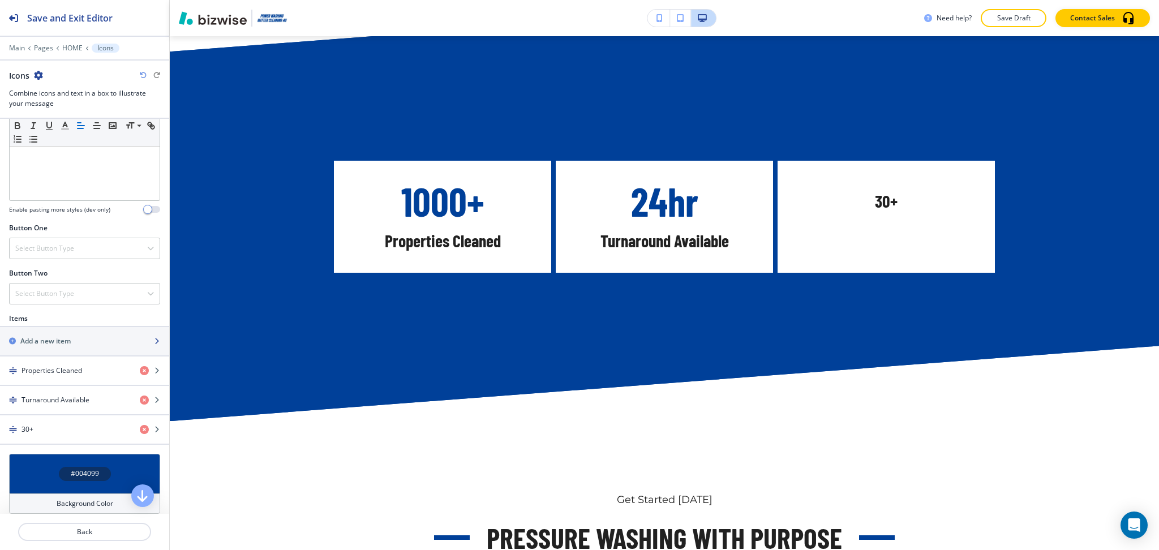
scroll to position [302, 0]
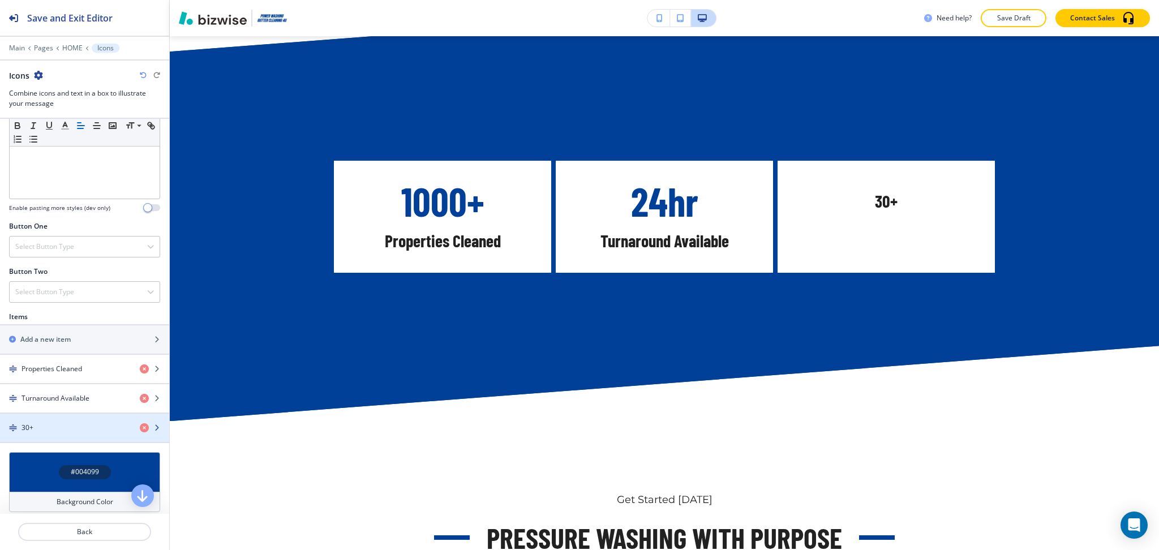
click at [53, 429] on div "30+" at bounding box center [65, 428] width 131 height 10
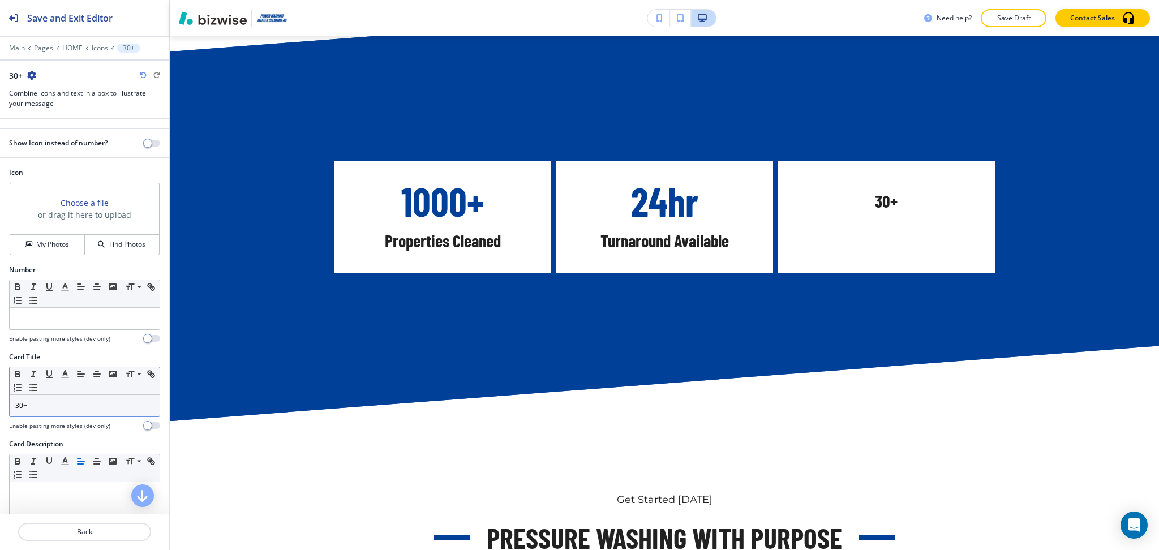
click at [72, 415] on div "30+" at bounding box center [85, 405] width 150 height 21
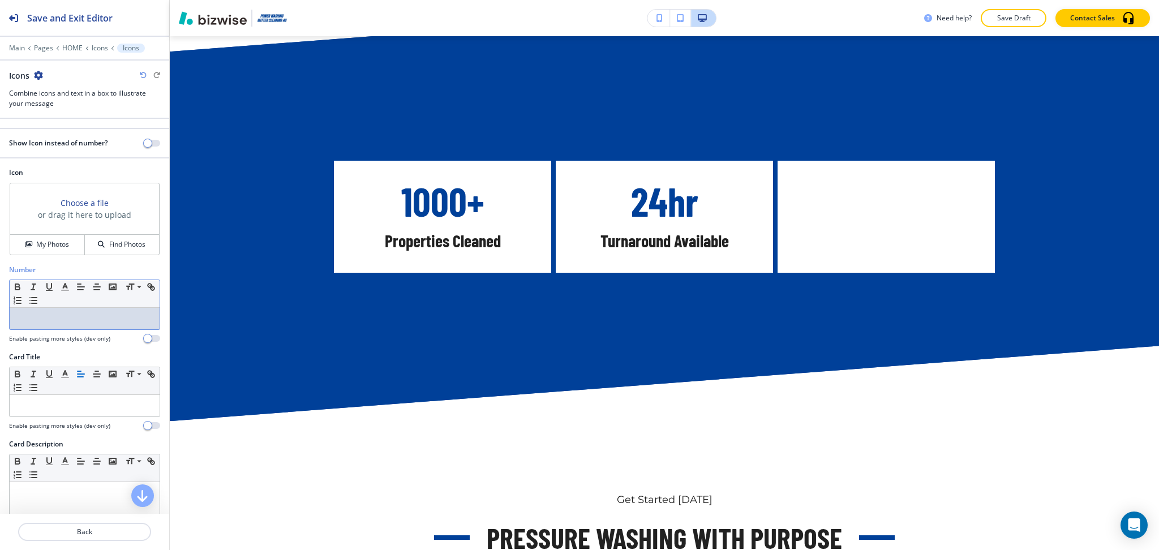
click at [68, 325] on div at bounding box center [85, 318] width 150 height 21
paste div
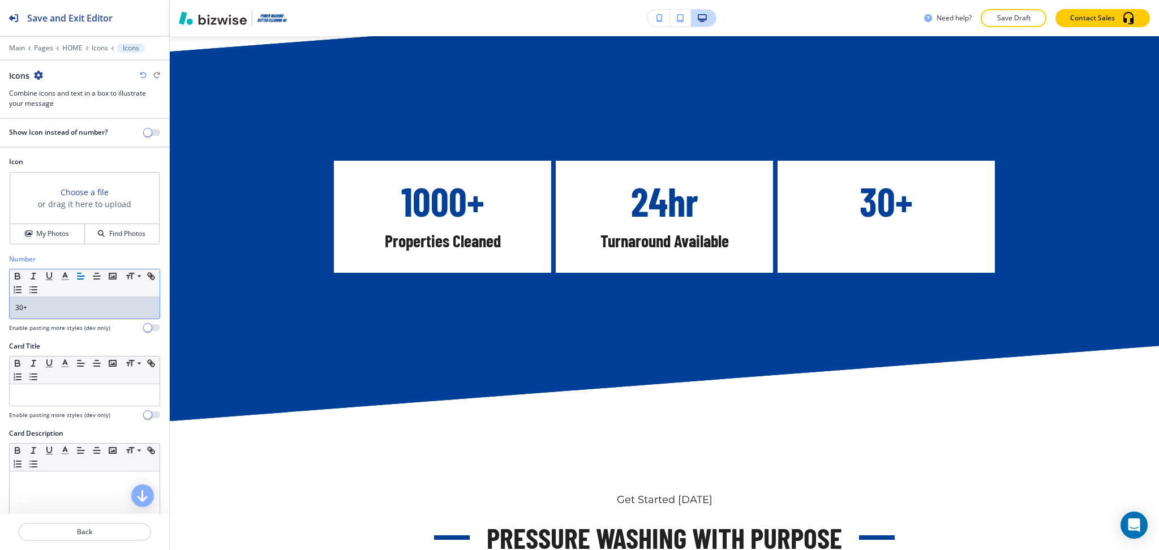
scroll to position [27, 0]
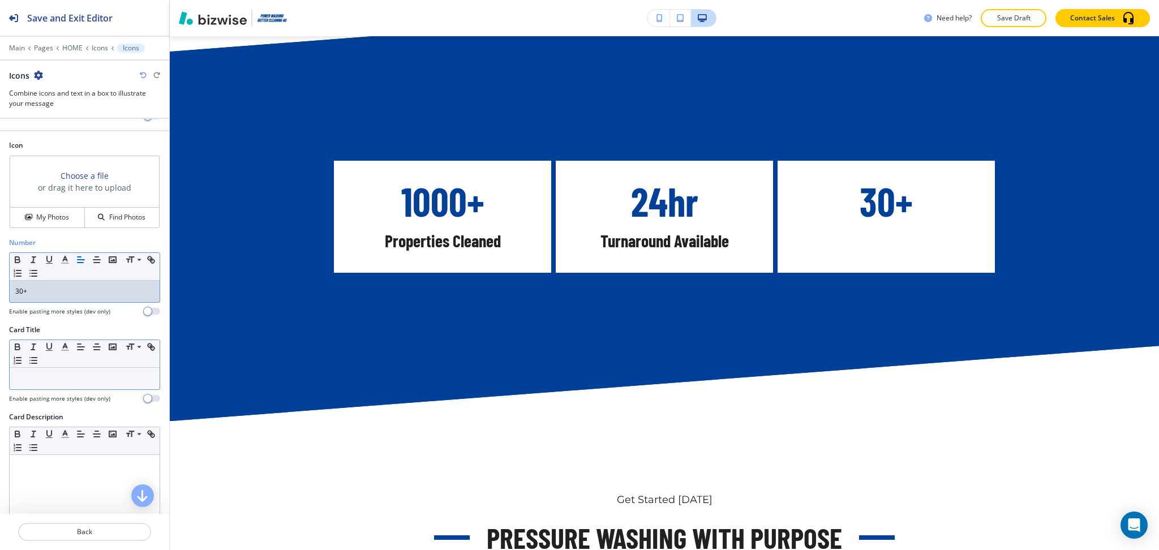
click at [71, 382] on p at bounding box center [84, 378] width 139 height 10
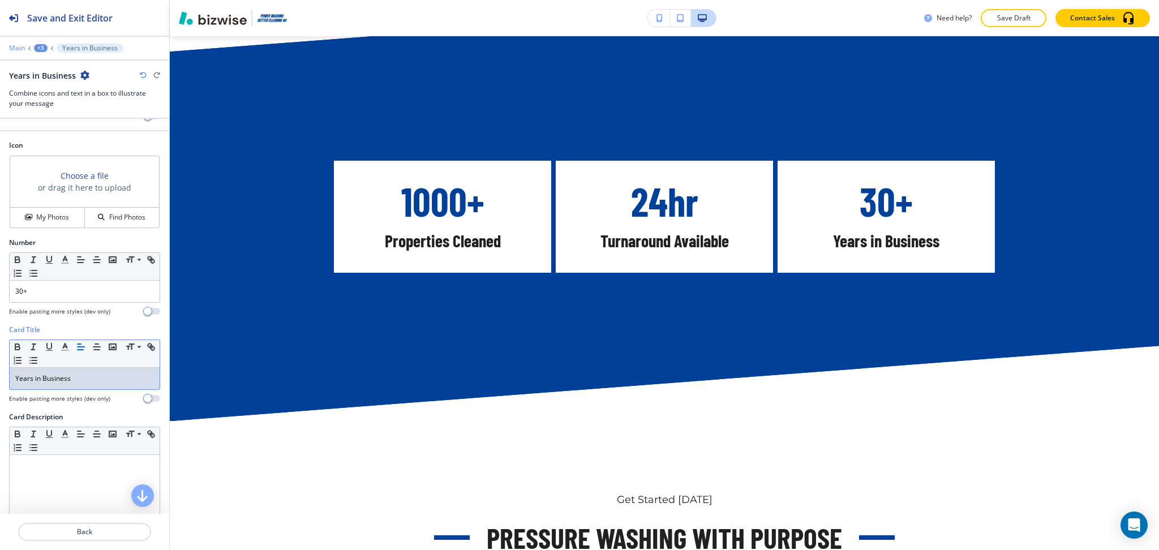
click at [14, 48] on p "Main" at bounding box center [17, 48] width 16 height 8
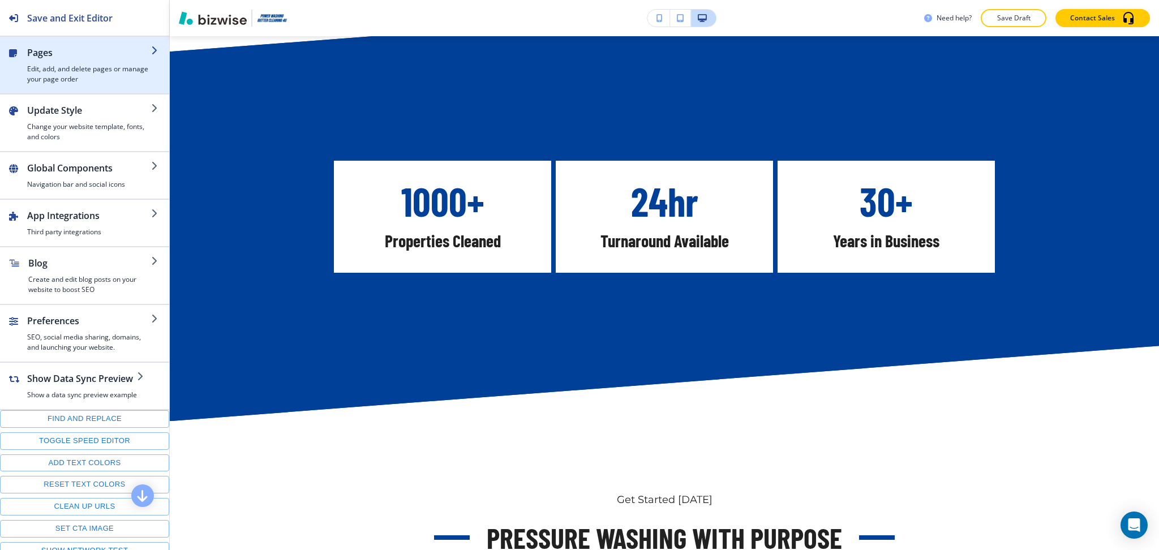
click at [71, 72] on h4 "Edit, add, and delete pages or manage your page order" at bounding box center [89, 74] width 124 height 20
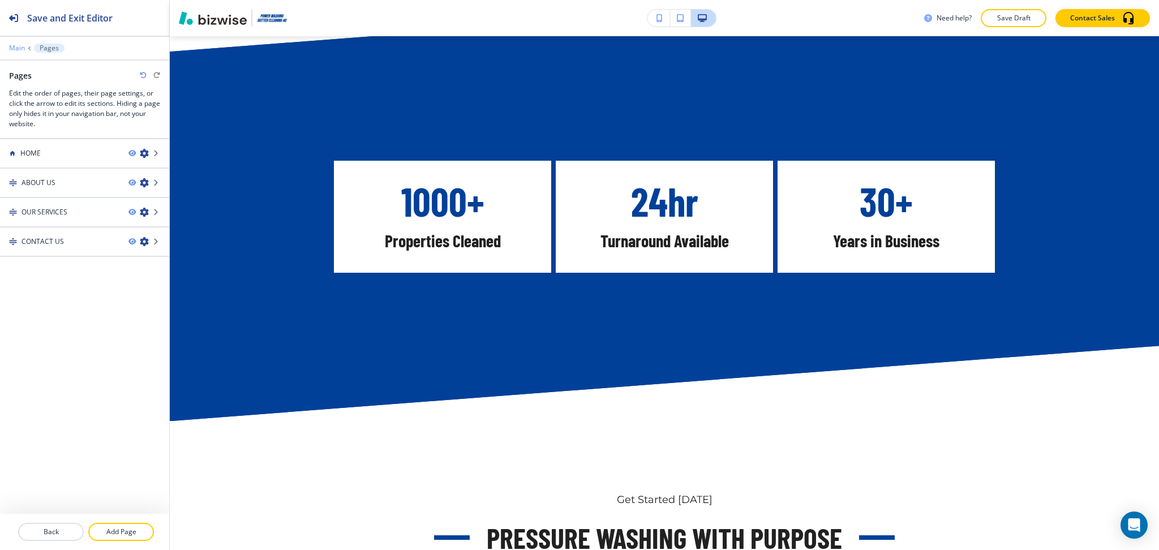
click at [15, 49] on p "Main" at bounding box center [17, 48] width 16 height 8
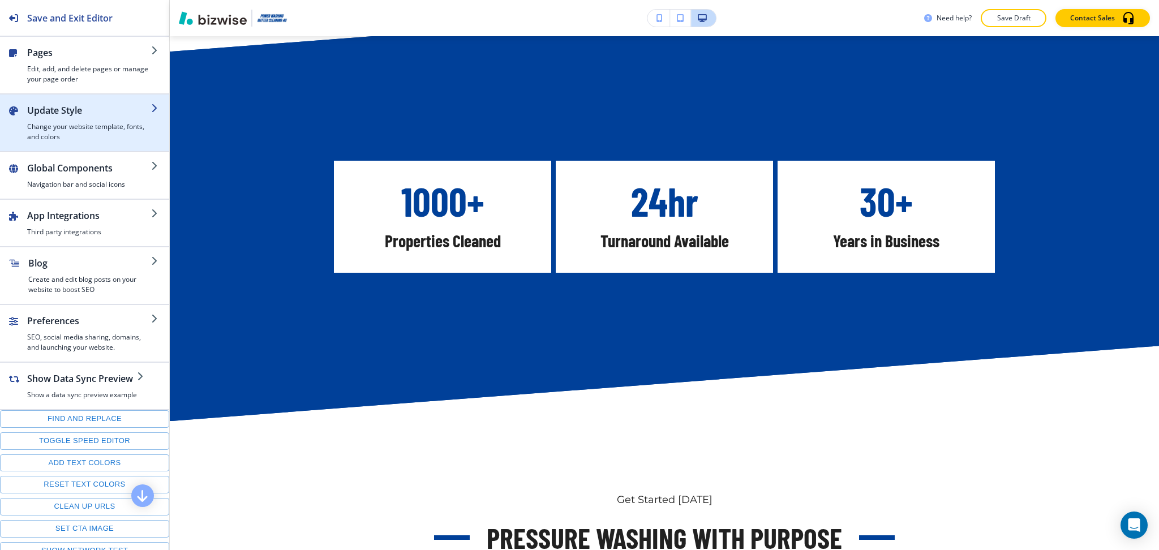
click at [64, 111] on h2 "Update Style" at bounding box center [89, 111] width 124 height 14
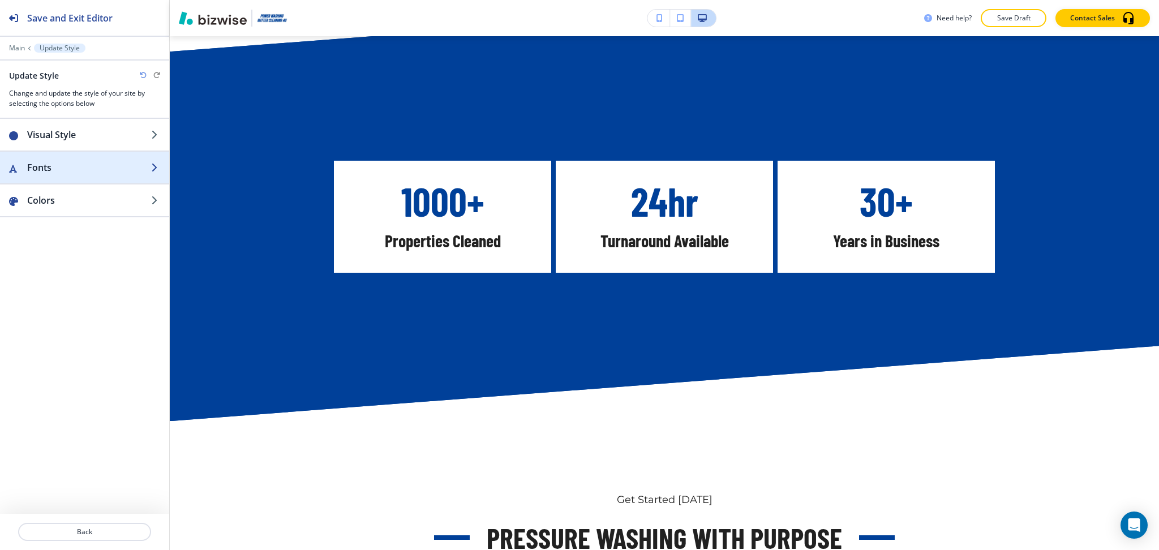
click at [75, 157] on div "button" at bounding box center [84, 156] width 169 height 9
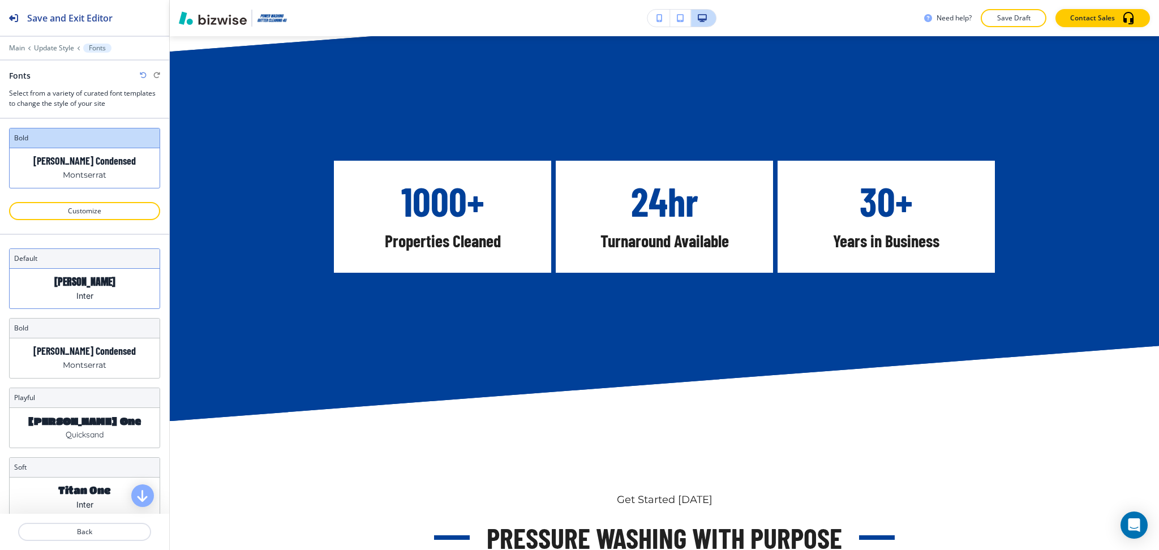
click at [116, 281] on div "Anton Inter" at bounding box center [85, 289] width 150 height 40
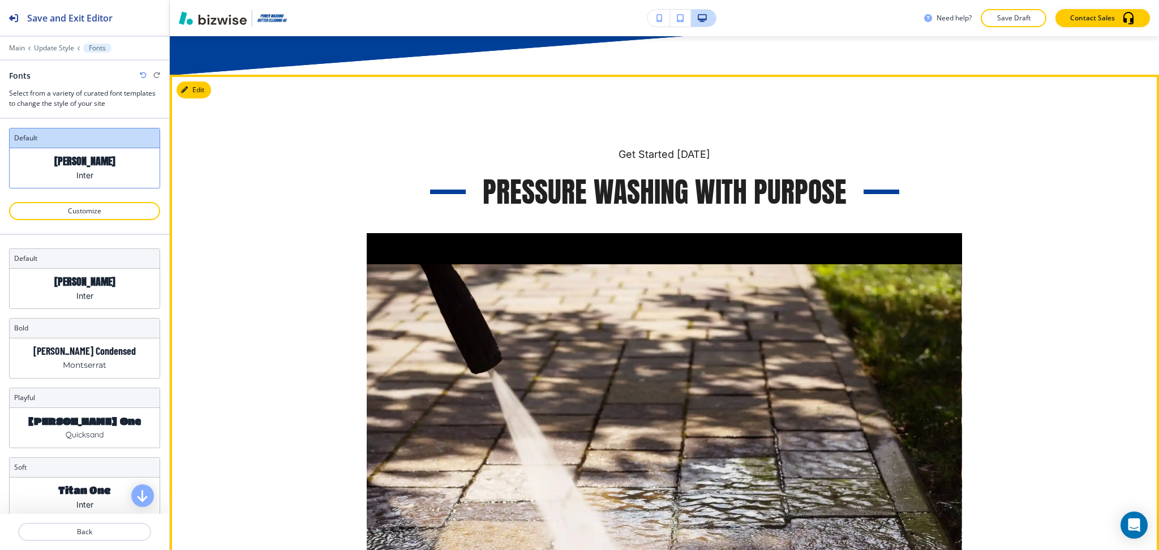
scroll to position [1656, 0]
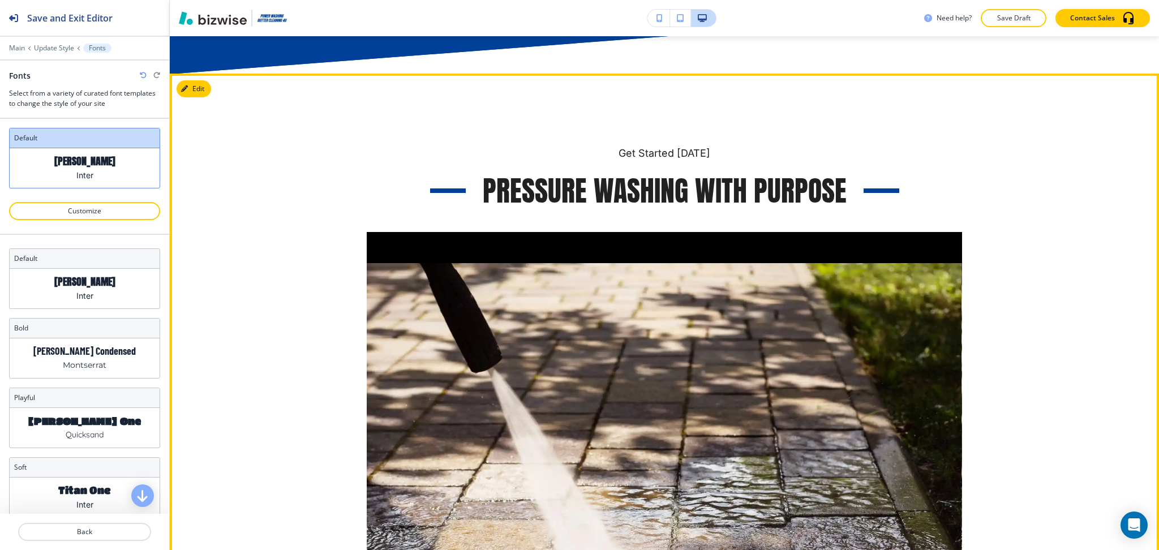
click at [539, 177] on h3 "Pressure Washing with Purpose" at bounding box center [665, 191] width 364 height 38
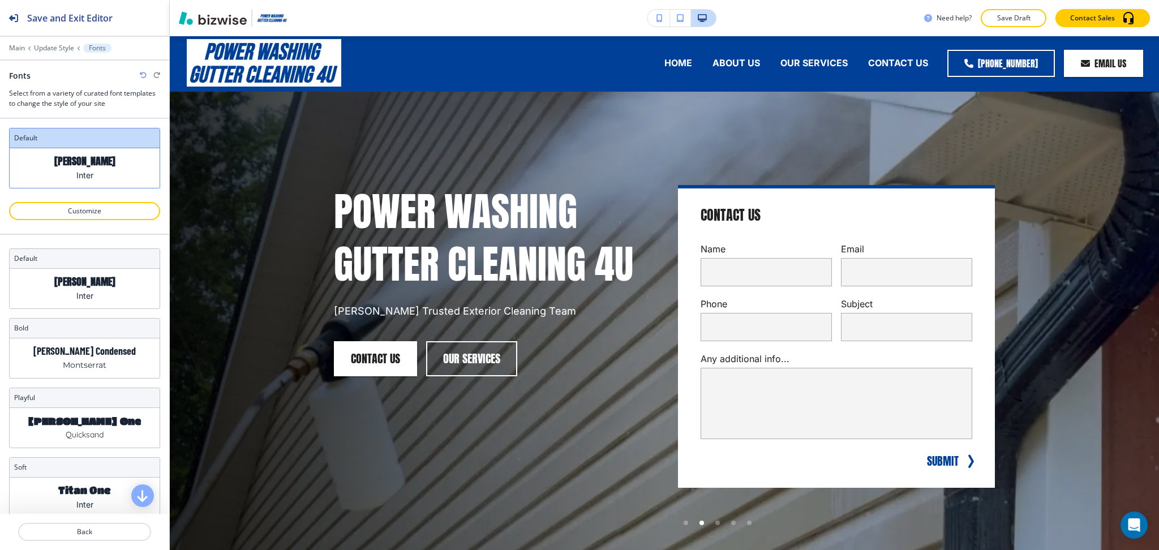
scroll to position [0, 0]
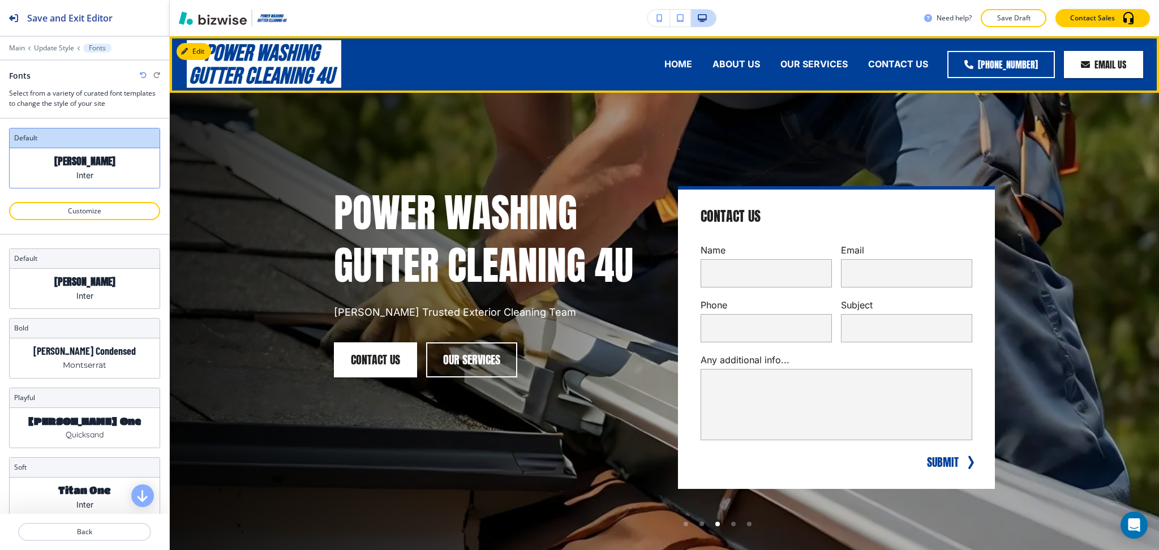
click at [192, 40] on img at bounding box center [264, 64] width 154 height 48
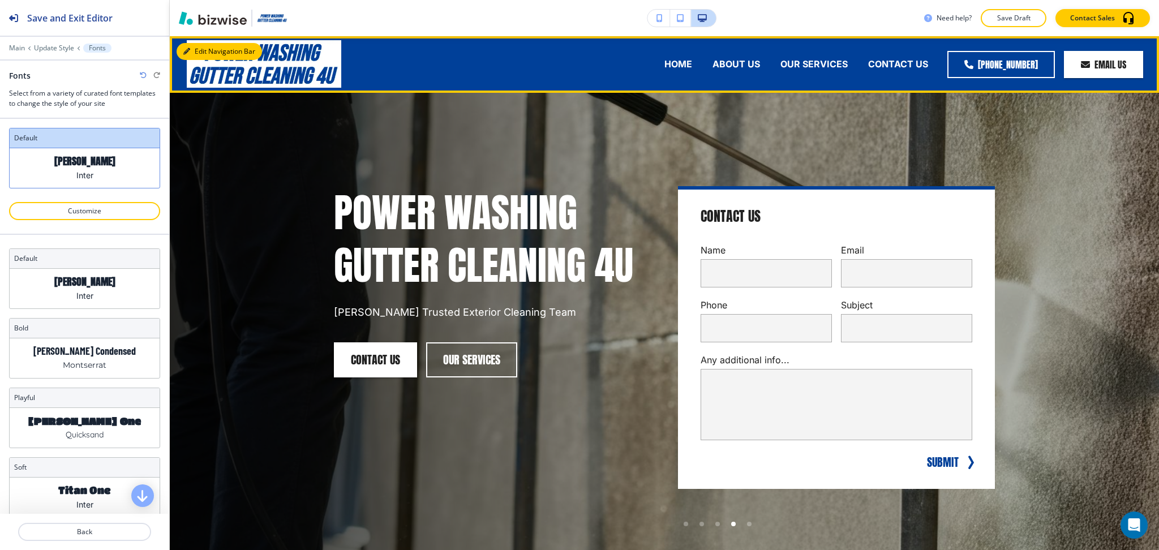
click at [196, 49] on button "Edit Navigation Bar" at bounding box center [218, 51] width 85 height 17
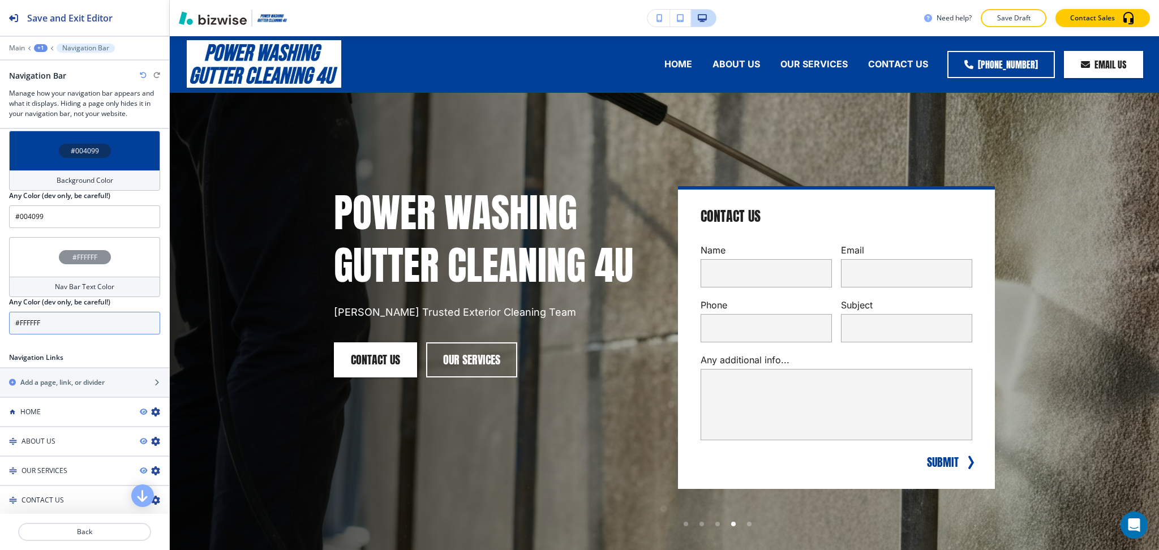
scroll to position [451, 0]
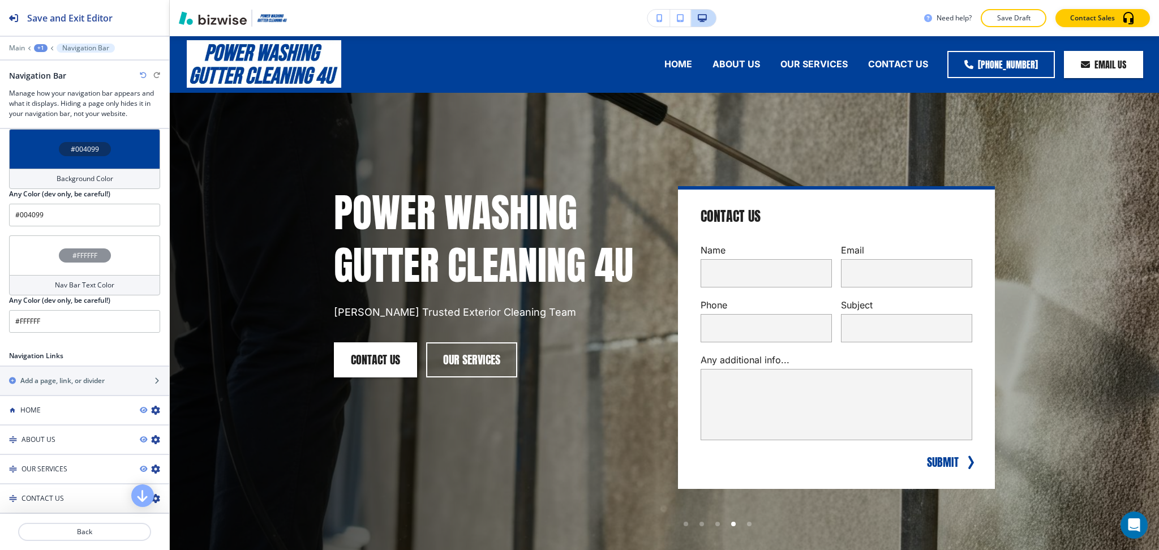
click at [84, 178] on h4 "Background Color" at bounding box center [85, 179] width 57 height 10
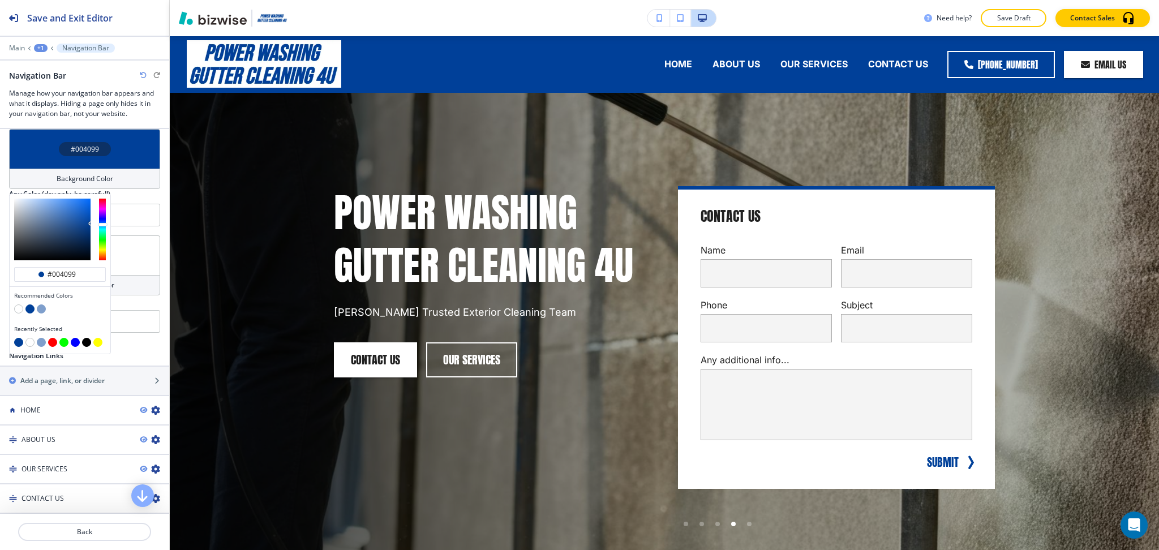
click at [19, 304] on button "button" at bounding box center [18, 308] width 9 height 9
type input "#FFFFFF"
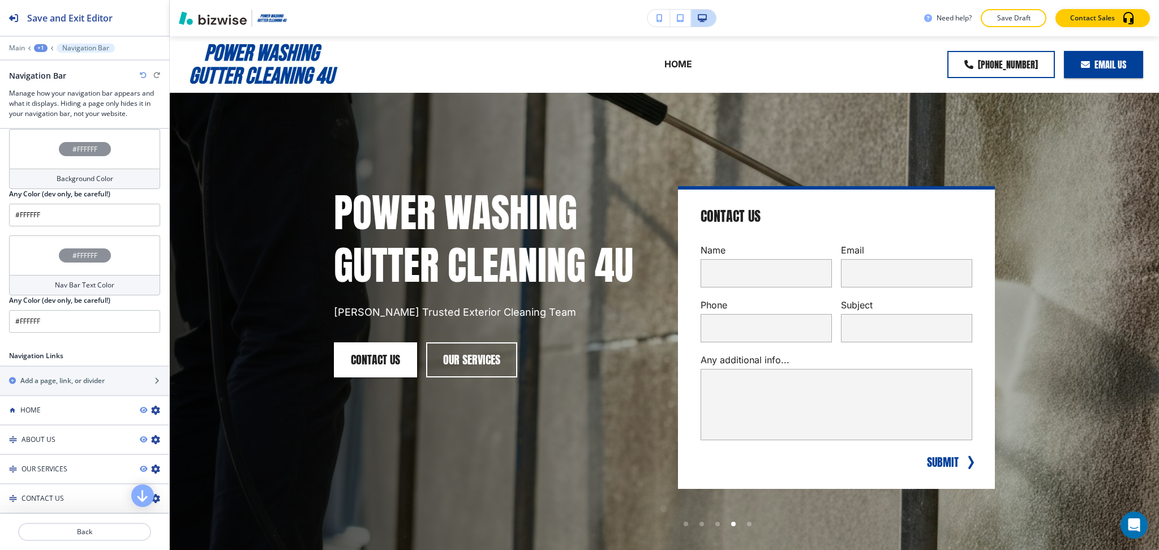
click at [106, 281] on h4 "Nav Bar Text Color" at bounding box center [84, 285] width 59 height 10
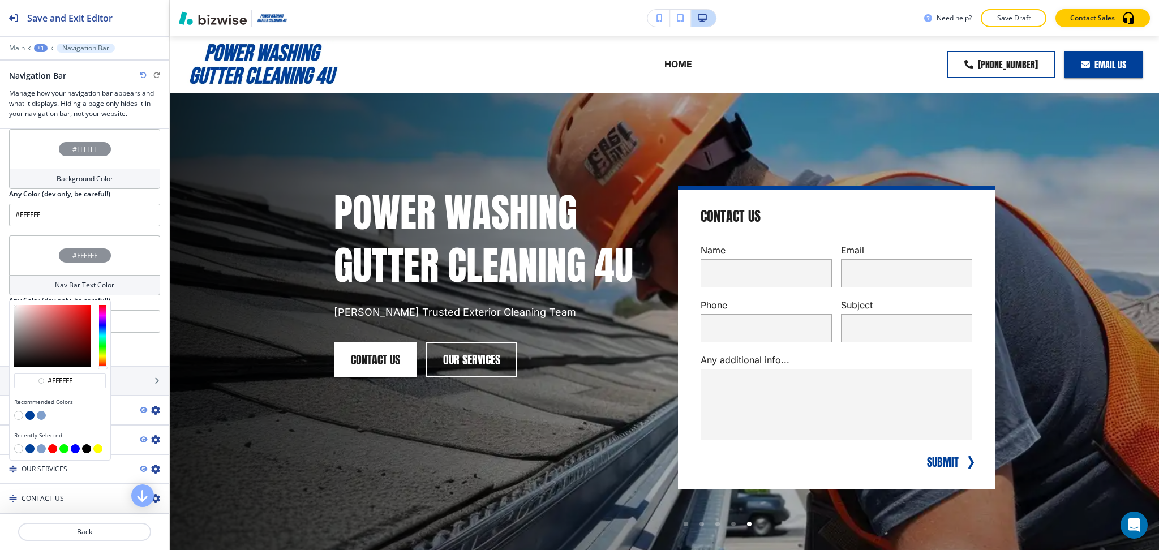
click at [28, 411] on button "button" at bounding box center [29, 415] width 9 height 9
type input "#004099"
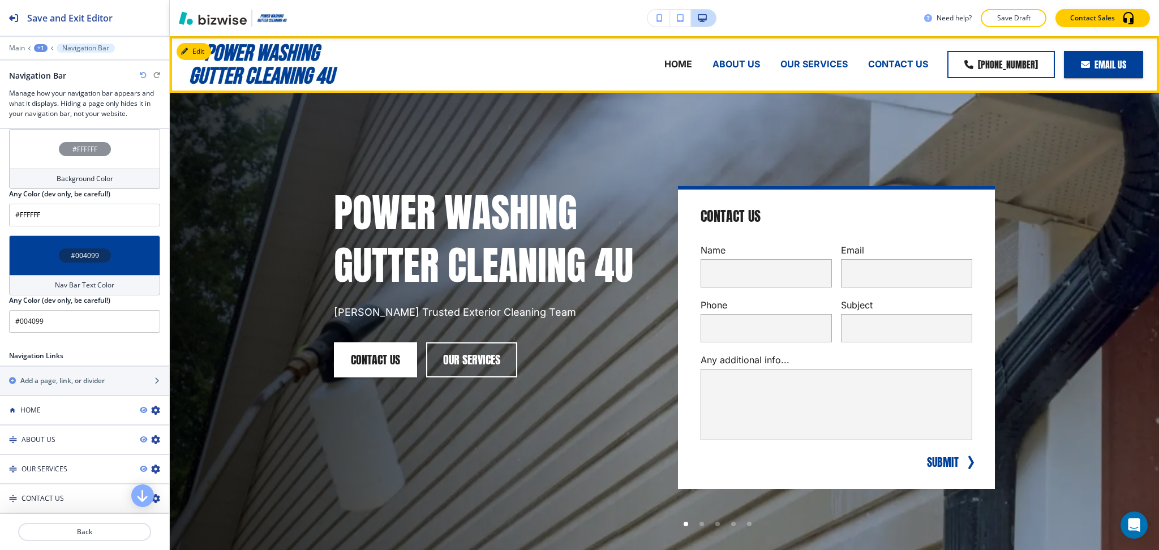
click at [712, 64] on p "ABOUT US" at bounding box center [736, 64] width 48 height 13
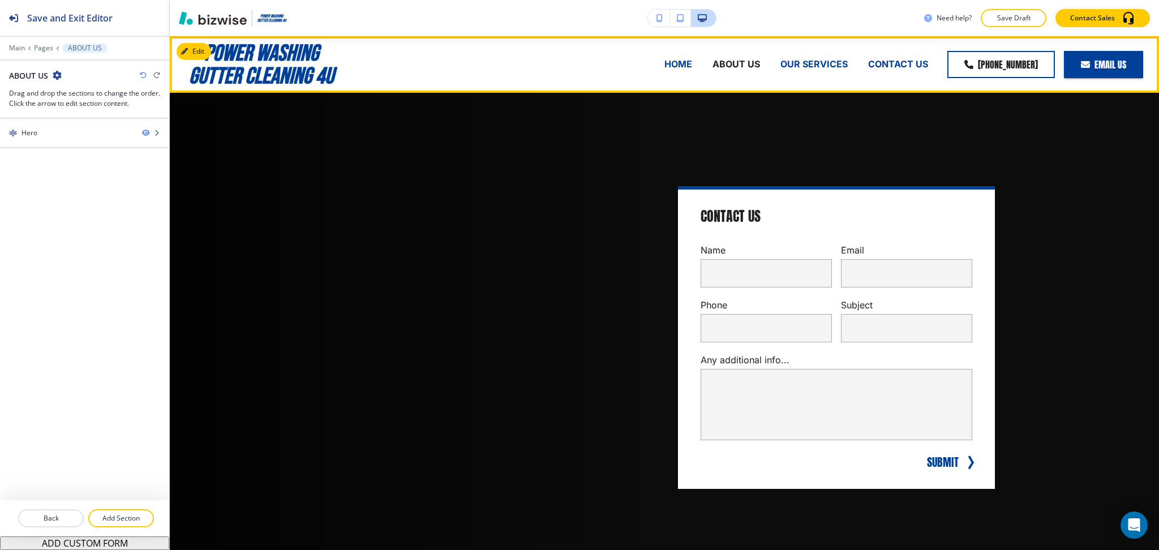
click at [832, 64] on p "OUR SERVICES" at bounding box center [813, 64] width 67 height 13
click at [880, 66] on p "CONTACT US" at bounding box center [898, 64] width 60 height 13
click at [667, 63] on p "HOME" at bounding box center [678, 64] width 28 height 13
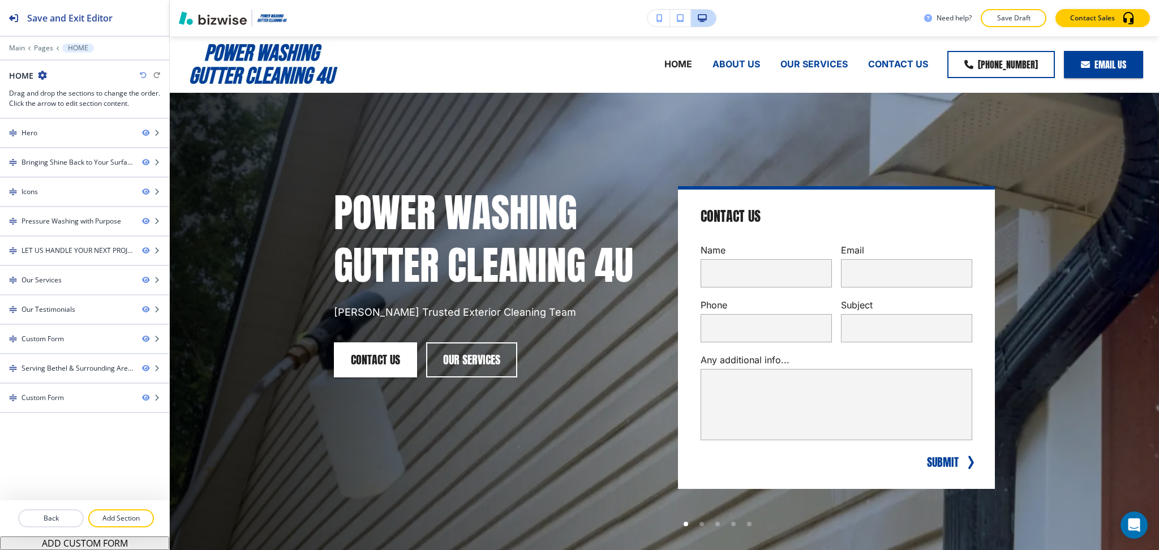
click at [0, 0] on button "Edit" at bounding box center [0, 0] width 0 height 0
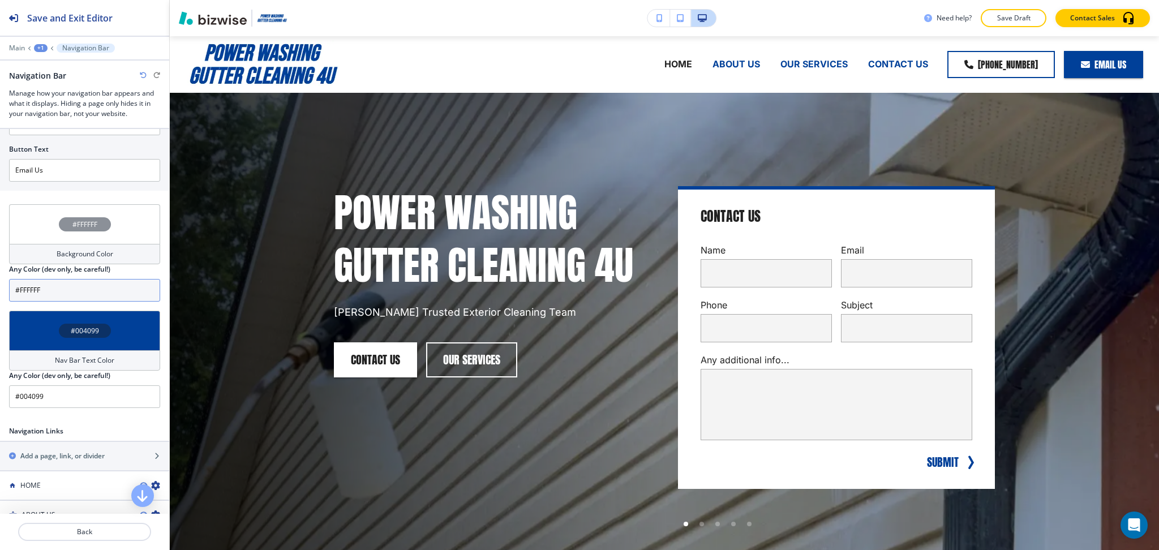
scroll to position [377, 0]
click at [76, 359] on h4 "Nav Bar Text Color" at bounding box center [84, 359] width 59 height 10
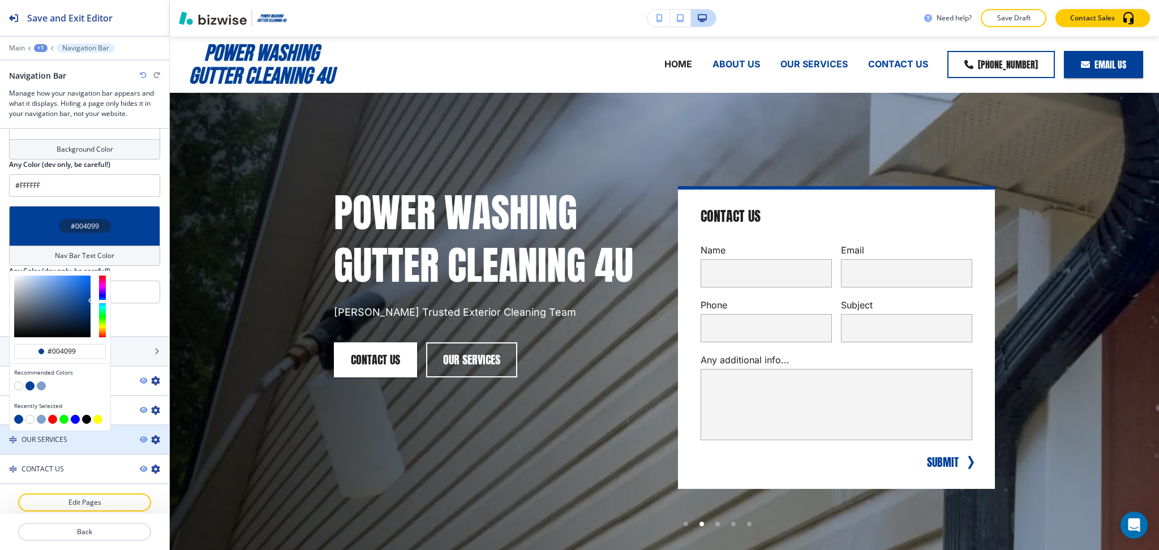
scroll to position [482, 0]
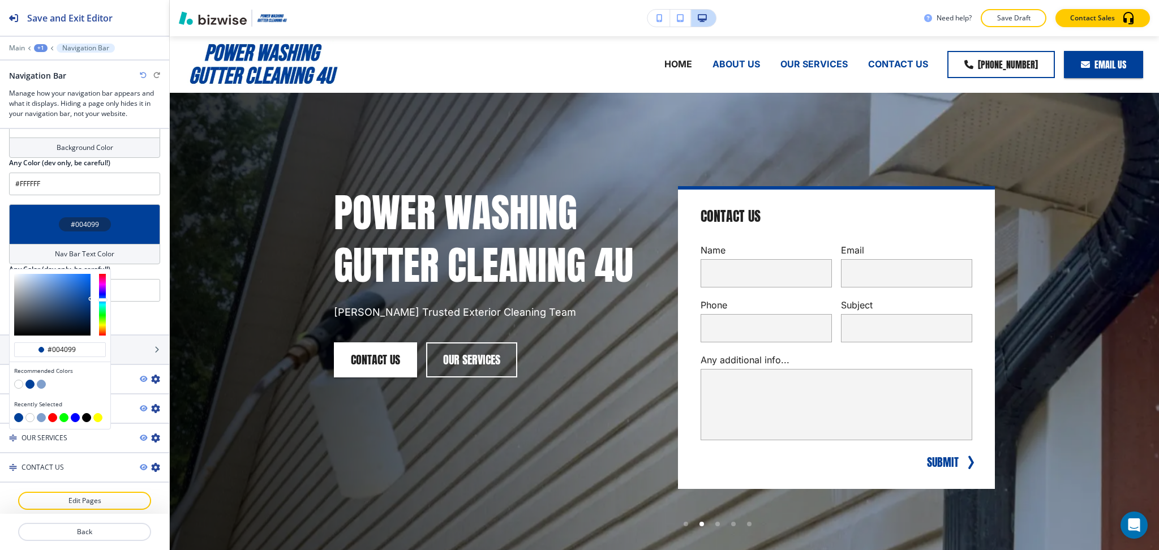
click at [85, 413] on button "button" at bounding box center [86, 417] width 9 height 9
type input "#000000"
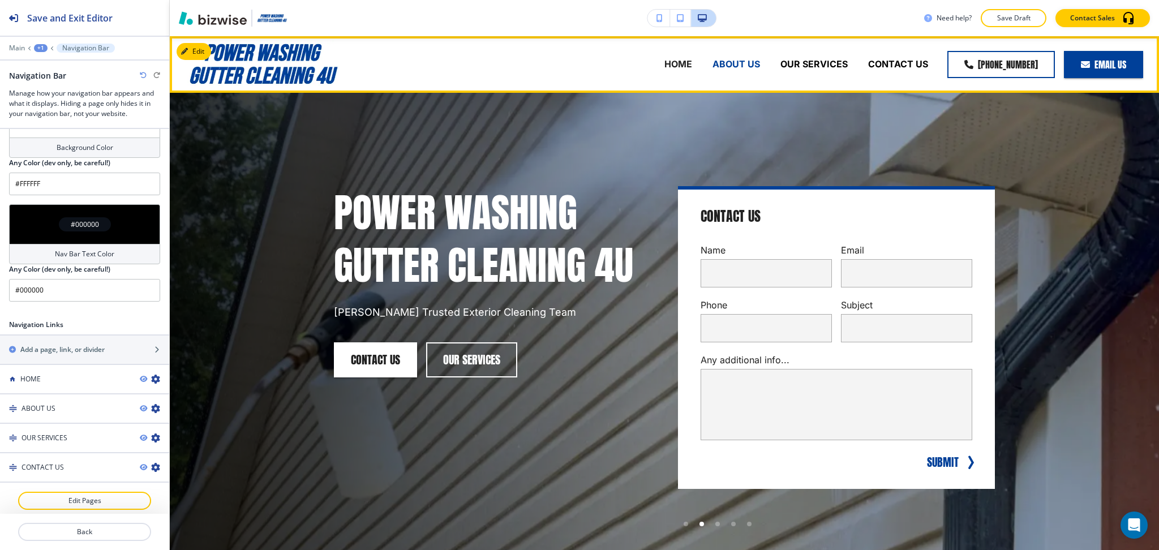
click at [735, 58] on p "ABOUT US" at bounding box center [736, 64] width 48 height 13
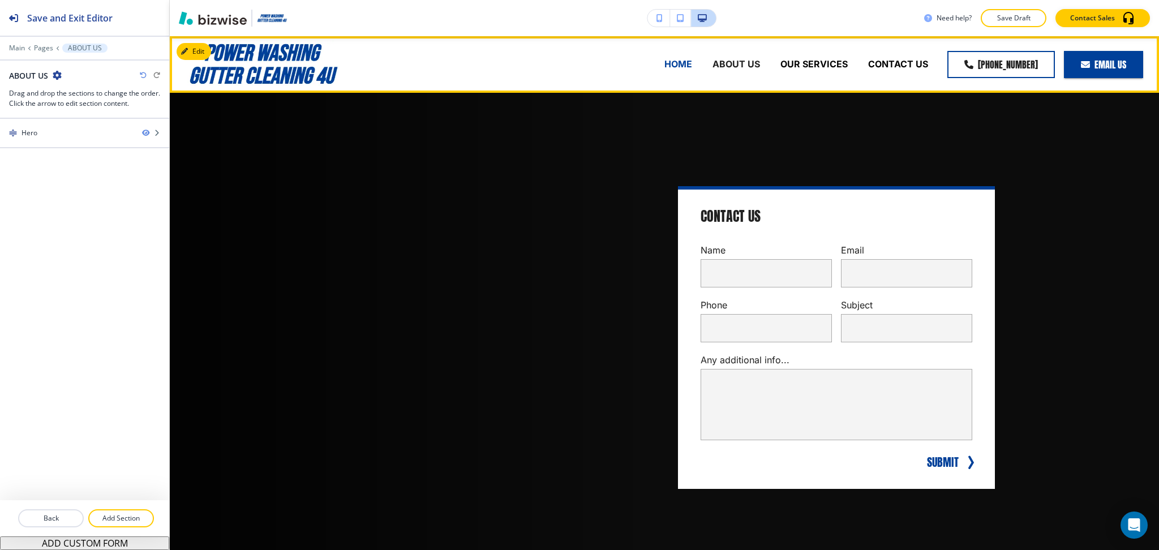
click at [670, 61] on p "HOME" at bounding box center [678, 64] width 28 height 13
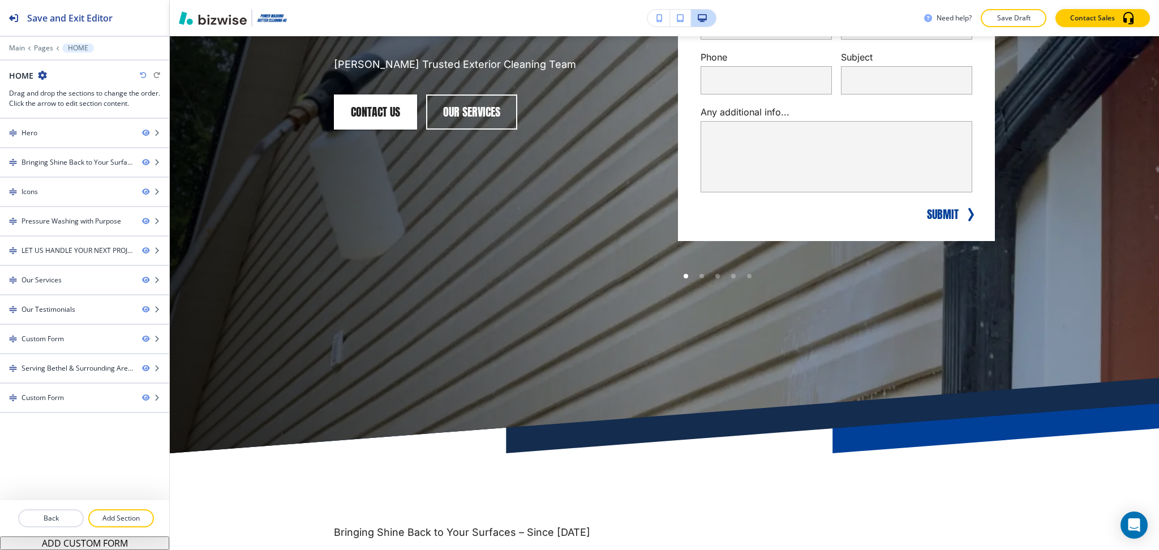
scroll to position [0, 0]
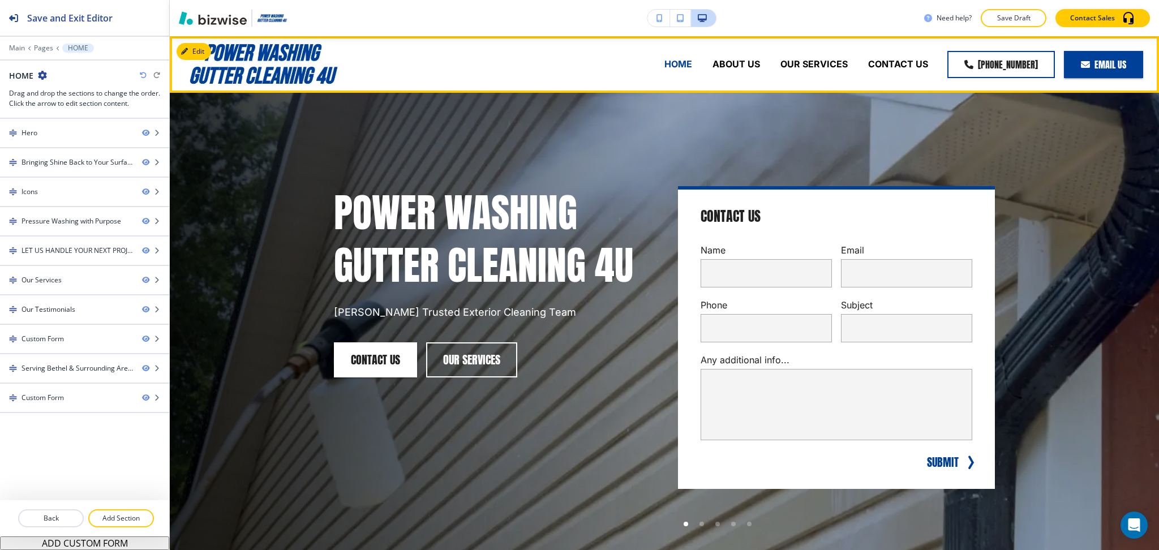
click at [670, 62] on p "HOME" at bounding box center [678, 64] width 28 height 13
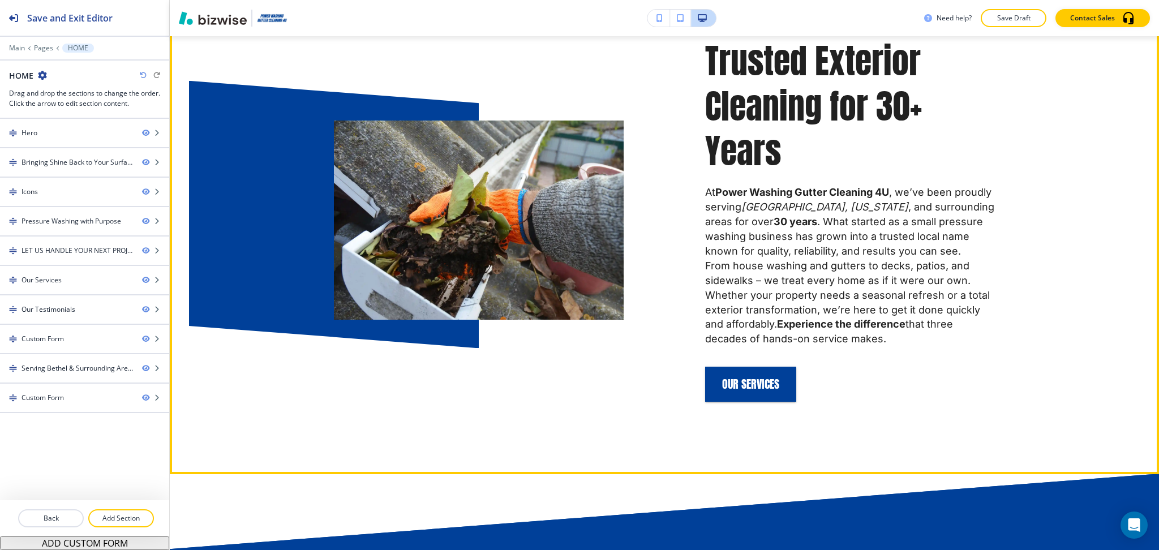
scroll to position [817, 0]
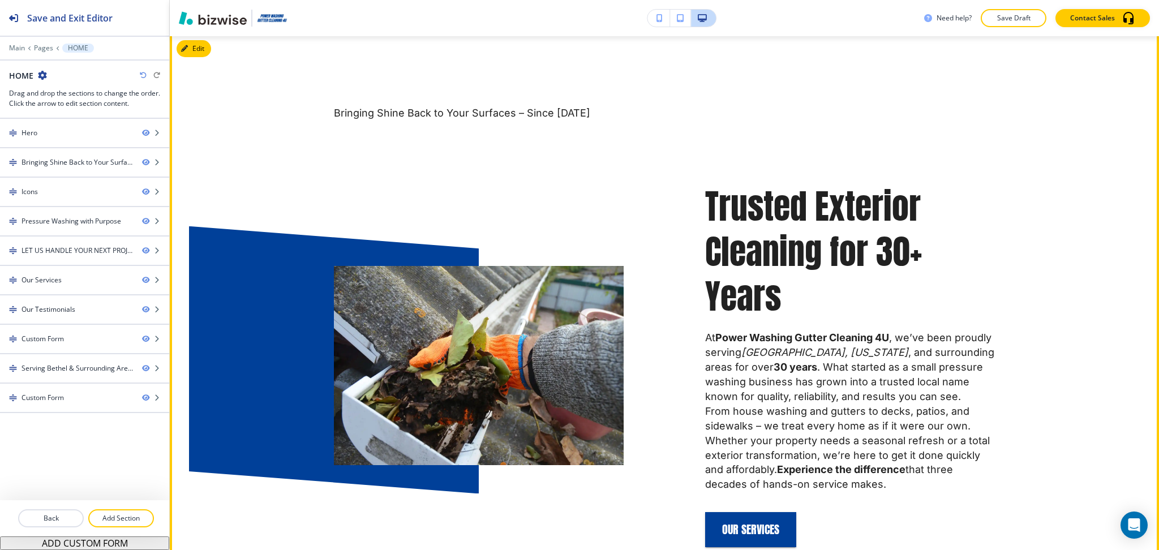
click at [192, 53] on button "Edit" at bounding box center [193, 48] width 35 height 17
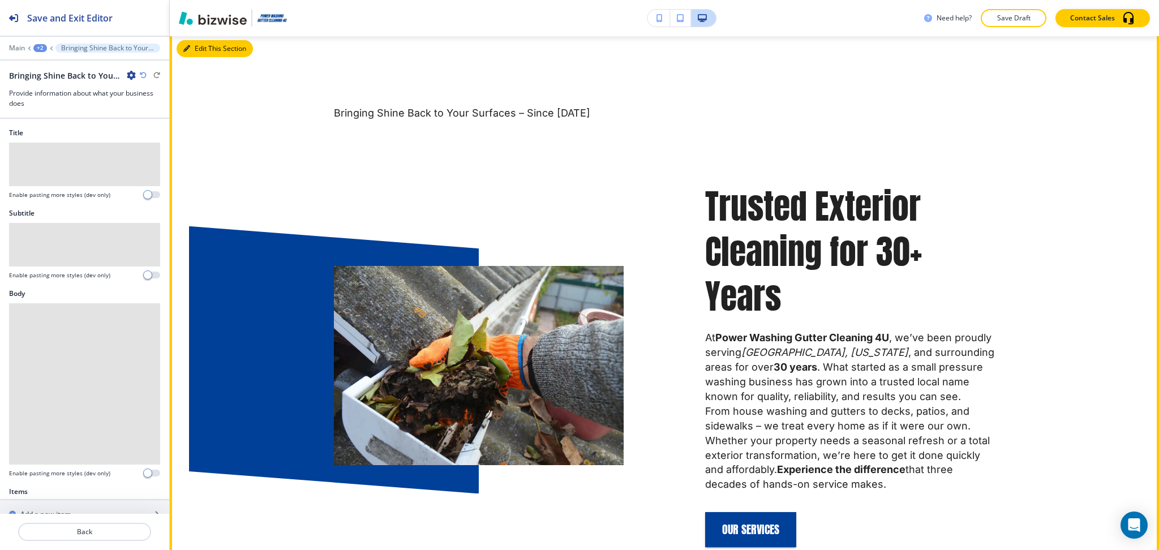
scroll to position [664, 0]
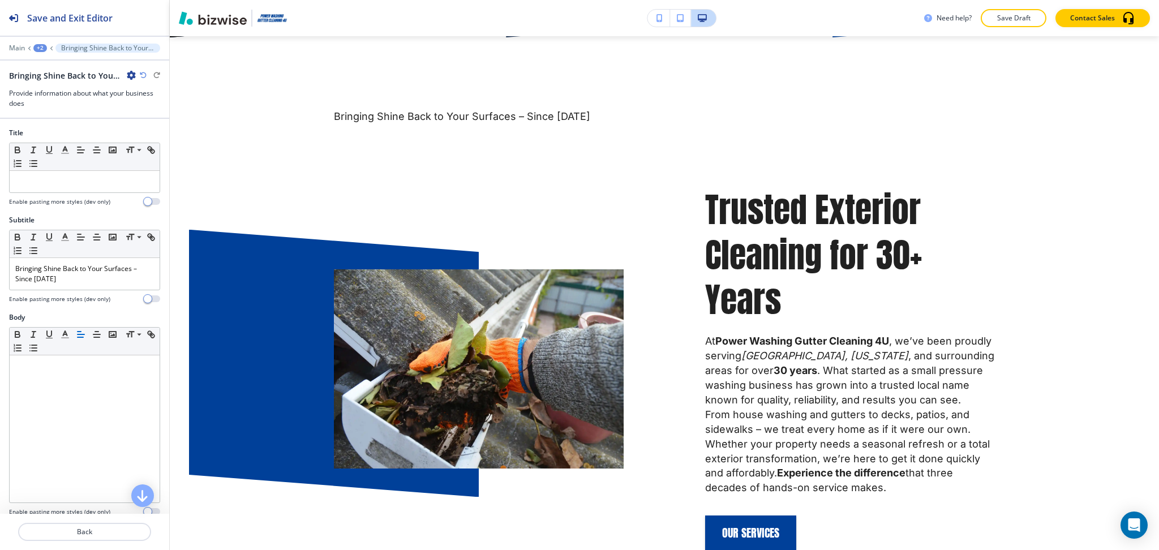
click at [80, 290] on div at bounding box center [84, 292] width 151 height 5
click at [76, 274] on p "Bringing Shine Back to Your Surfaces – Since [DATE]" at bounding box center [84, 274] width 139 height 20
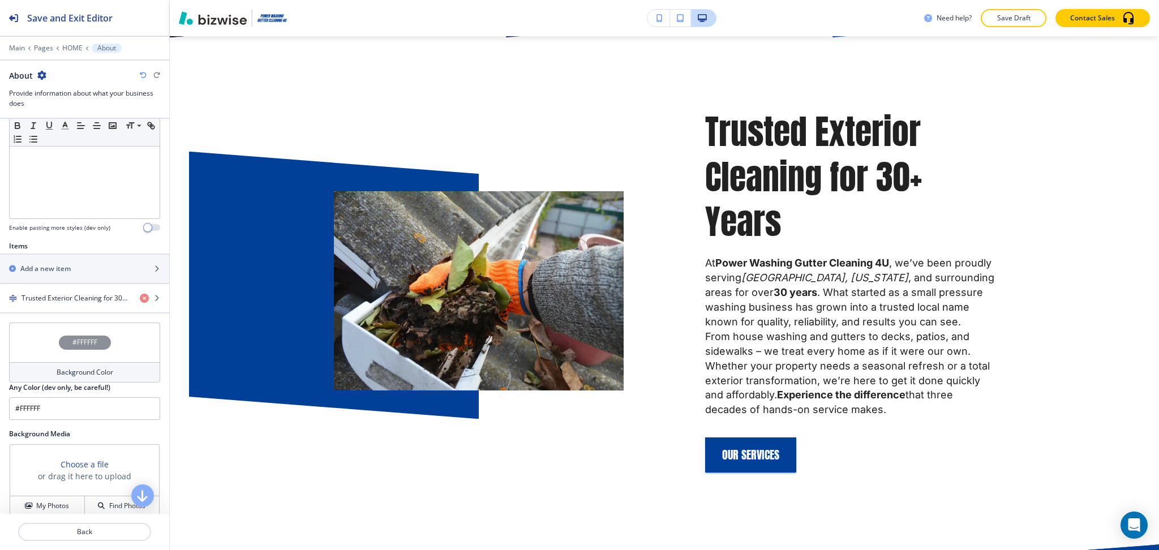
scroll to position [371, 0]
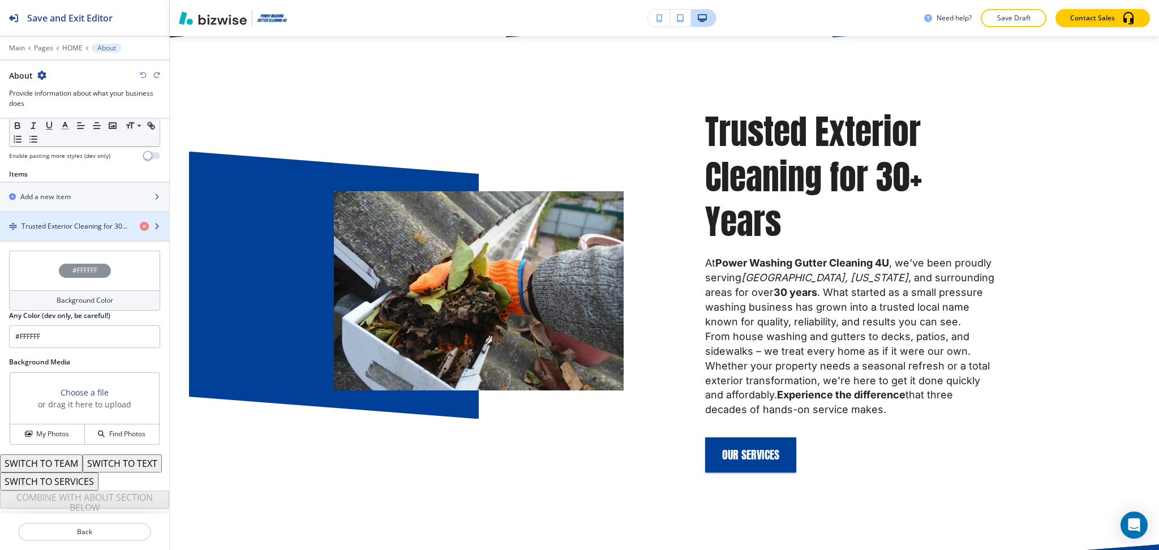
click at [60, 221] on h4 "Trusted Exterior Cleaning for 30+ Years" at bounding box center [75, 226] width 109 height 10
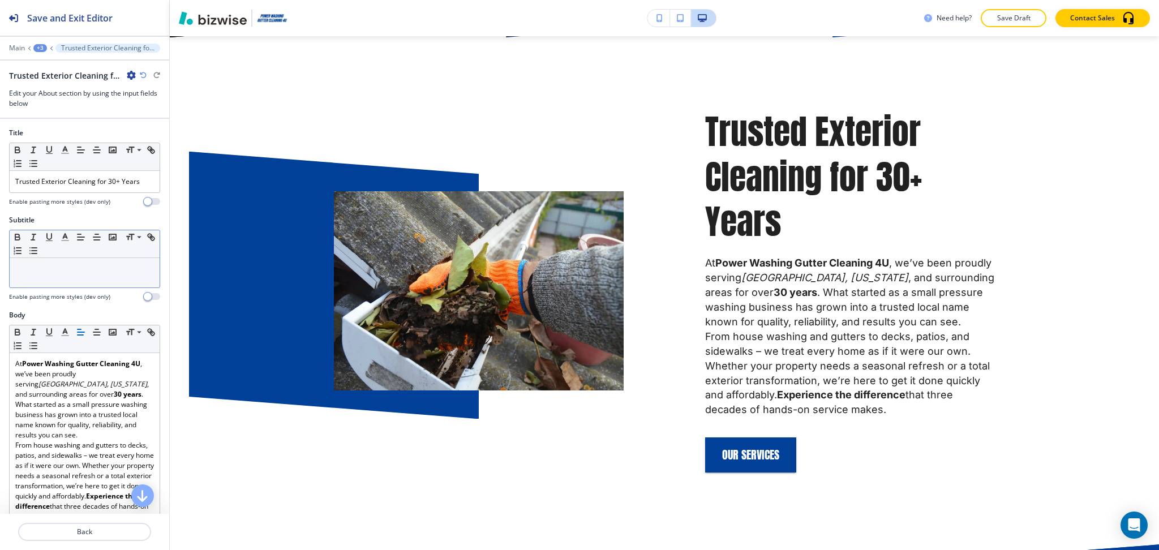
click at [76, 281] on div at bounding box center [85, 272] width 150 height 29
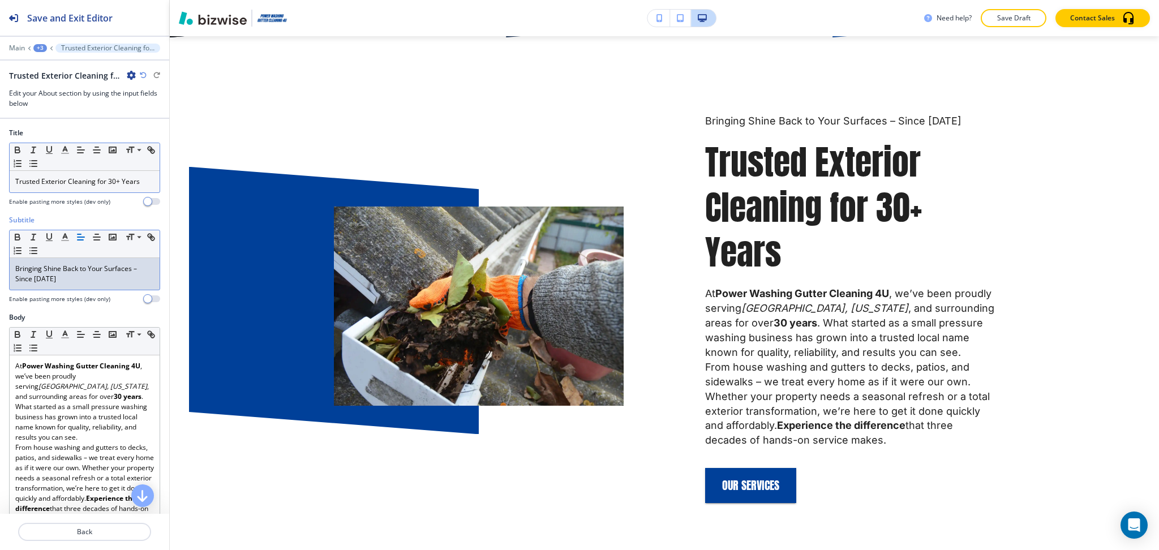
click at [96, 183] on p "Trusted Exterior Cleaning for 30+ Years" at bounding box center [84, 181] width 139 height 10
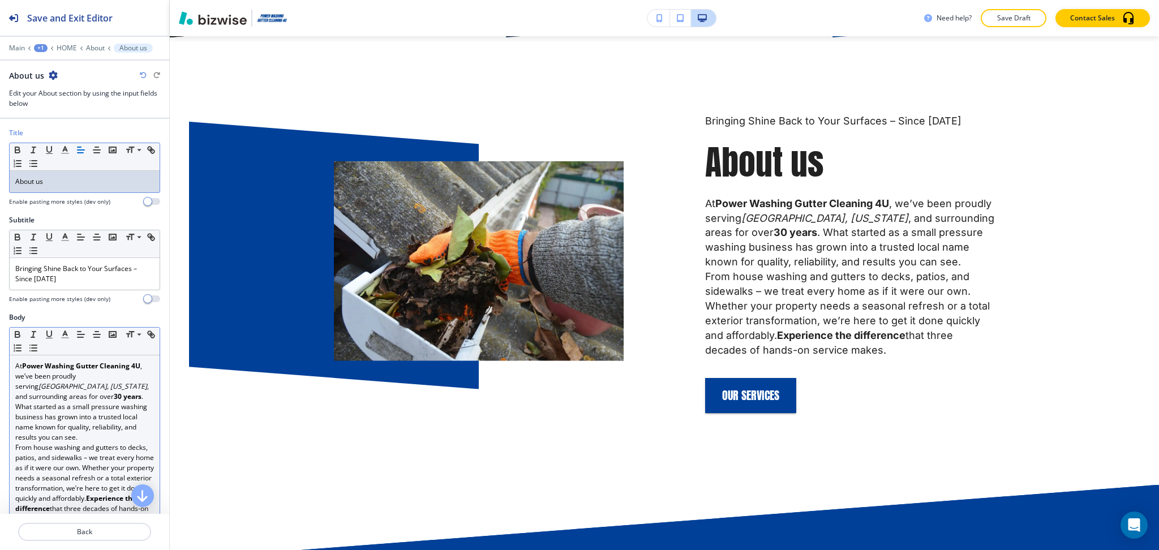
click at [78, 429] on p "At Power Washing Gutter Cleaning 4U , we’ve been proudly serving [GEOGRAPHIC_DA…" at bounding box center [84, 401] width 139 height 81
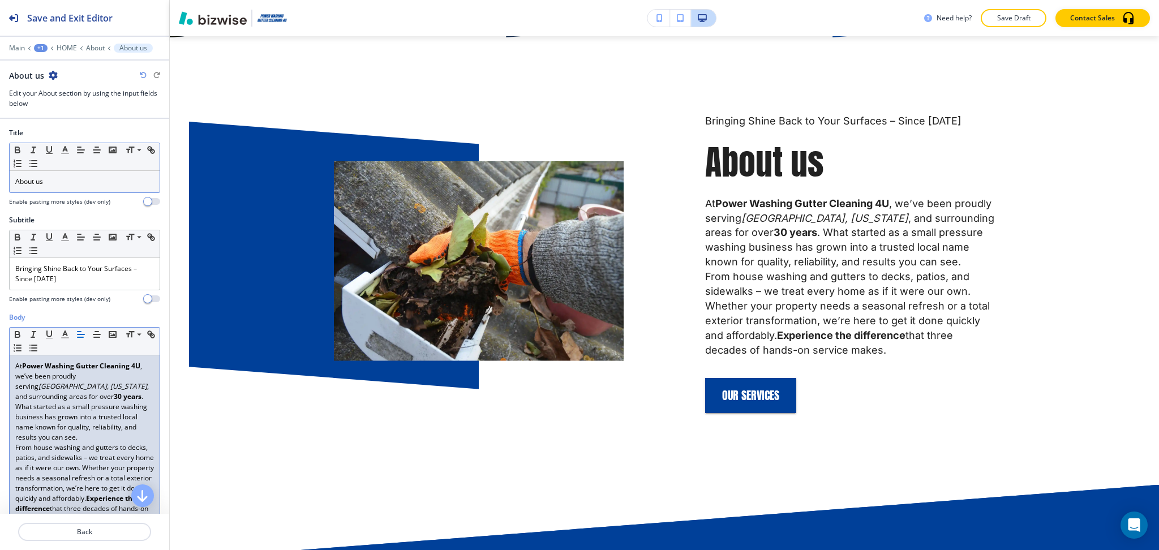
click at [76, 437] on p "At Power Washing Gutter Cleaning 4U , we’ve been proudly serving [GEOGRAPHIC_DA…" at bounding box center [84, 401] width 139 height 81
click at [80, 433] on p "At Power Washing Gutter Cleaning 4U, we’ve been proudly serving [GEOGRAPHIC_DAT…" at bounding box center [84, 401] width 139 height 81
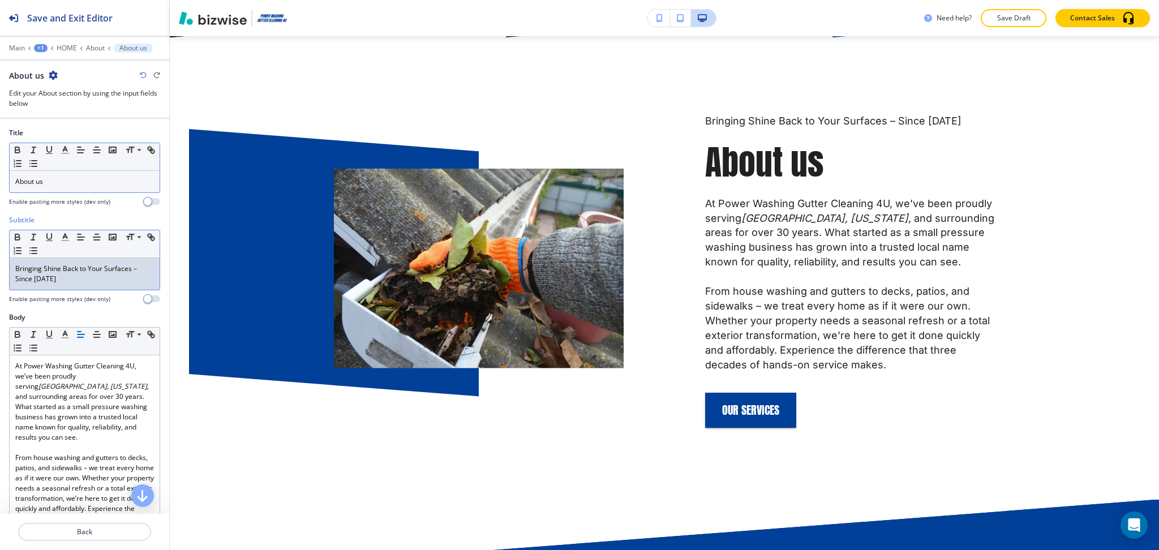
click at [81, 265] on p "Bringing Shine Back to Your Surfaces – Since [DATE]" at bounding box center [84, 274] width 139 height 20
click at [62, 237] on icon "button" at bounding box center [65, 237] width 10 height 10
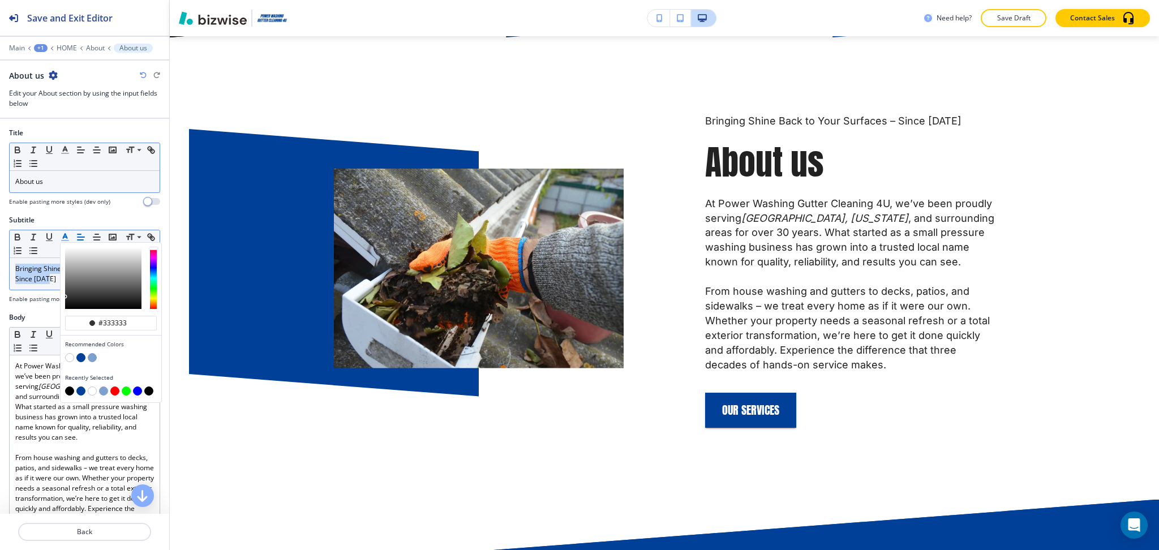
click at [80, 355] on button "button" at bounding box center [80, 357] width 9 height 9
type input "#004099"
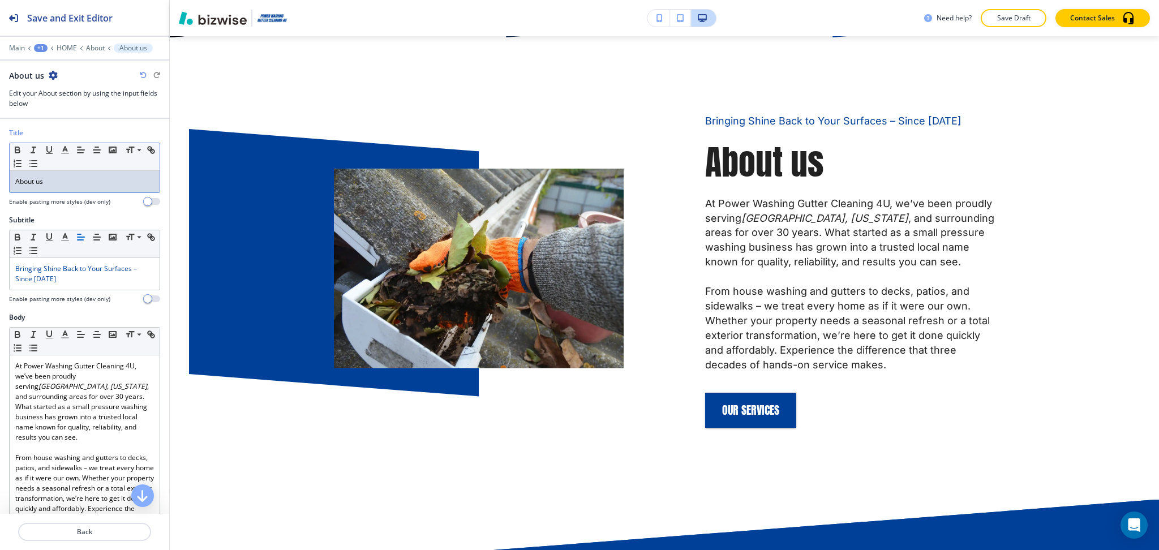
click at [83, 184] on p "About us" at bounding box center [84, 181] width 139 height 10
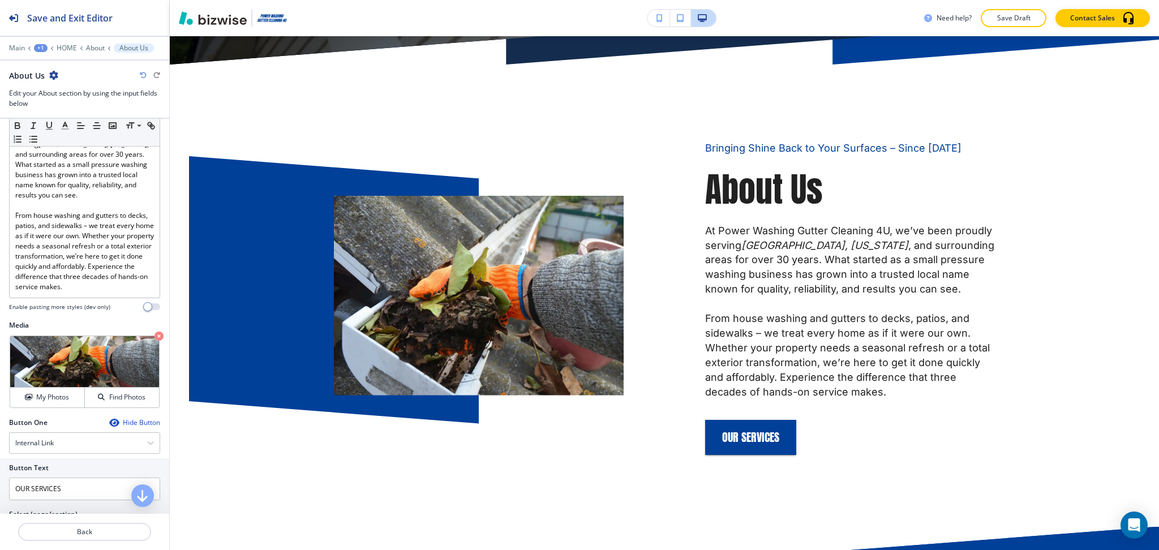
scroll to position [352, 0]
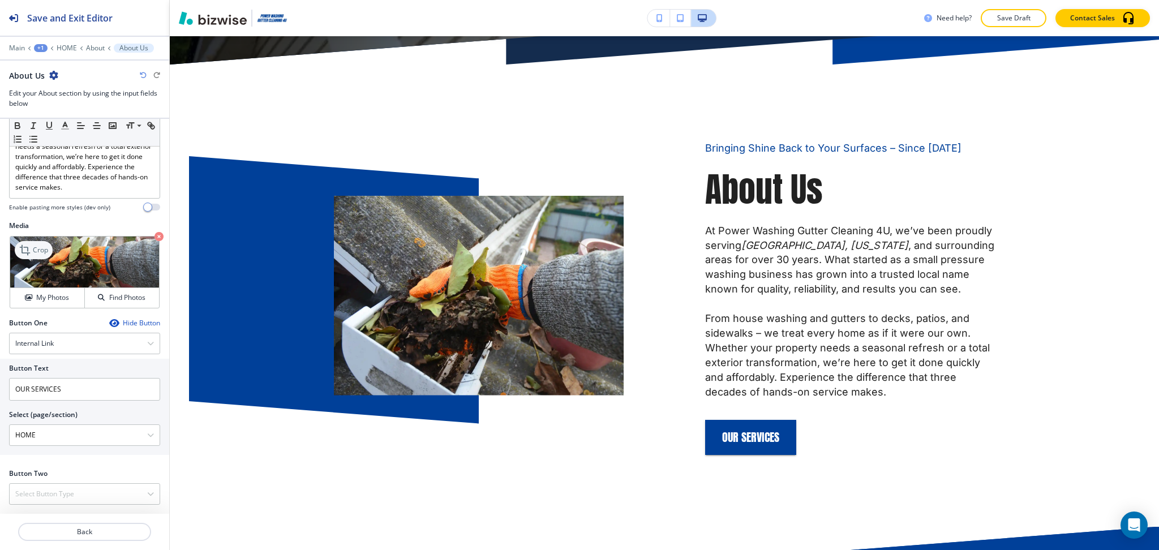
click at [42, 253] on p "Crop" at bounding box center [40, 250] width 15 height 10
drag, startPoint x: 62, startPoint y: 440, endPoint x: 0, endPoint y: 431, distance: 62.9
click at [0, 431] on div "Button Text OUR SERVICES Select (page/section) HOME HOME HOME | Hero HOME | Bri…" at bounding box center [84, 407] width 169 height 96
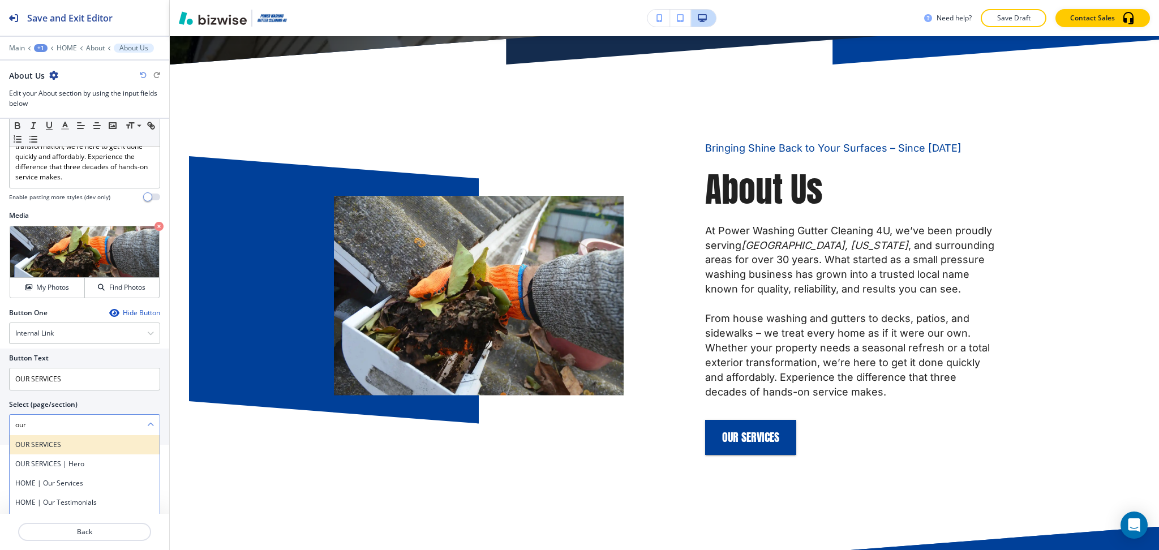
click at [66, 449] on div "OUR SERVICES" at bounding box center [85, 444] width 150 height 19
type \(page\/section\) "OUR SERVICES"
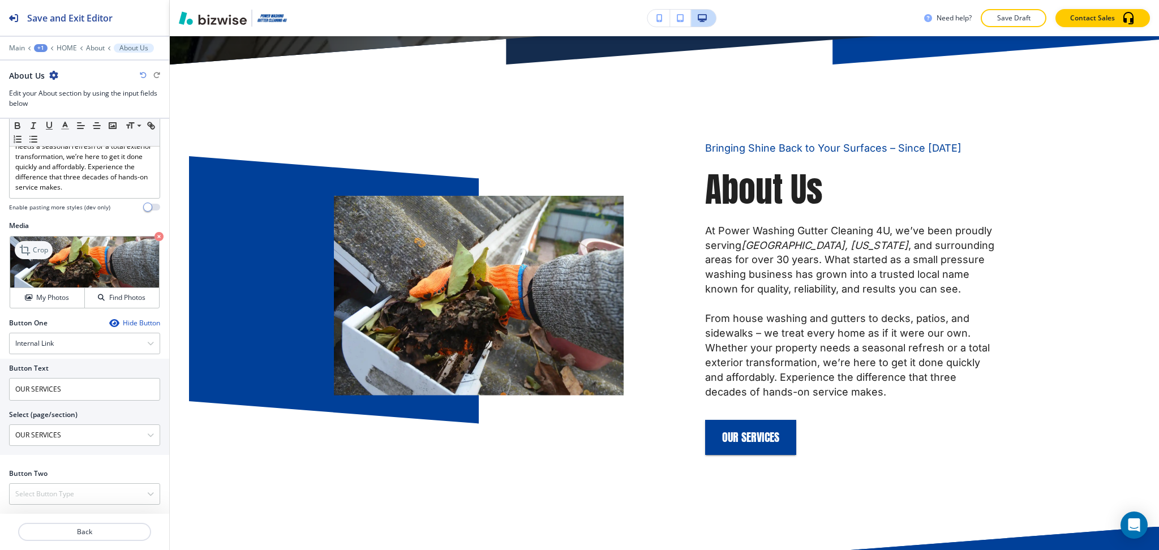
click at [27, 247] on icon at bounding box center [25, 250] width 10 height 10
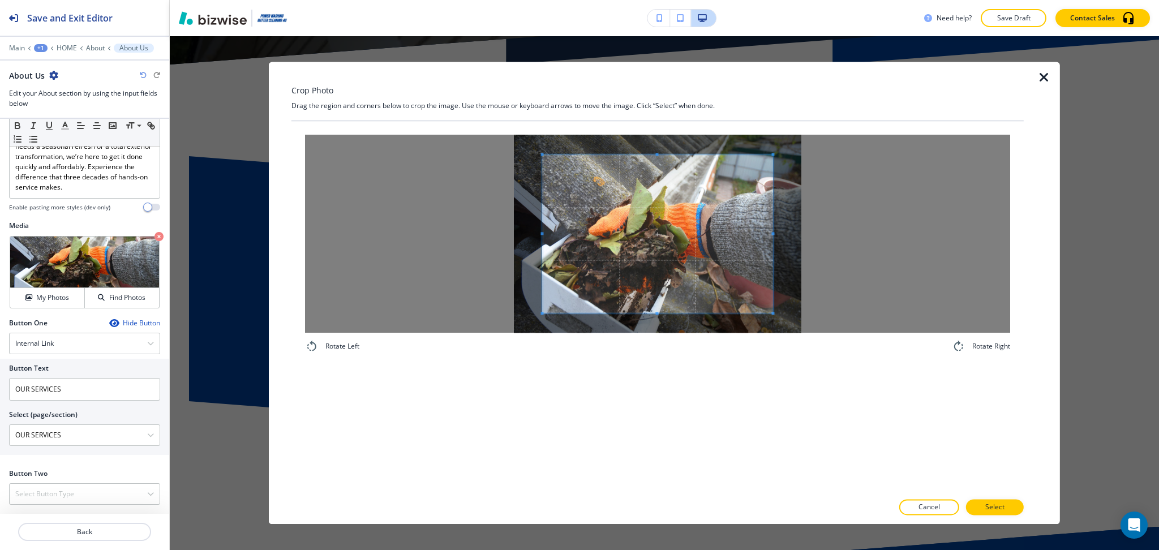
click at [654, 101] on div "Crop Photo Drag the region and corners below to crop the image. Use the mouse o…" at bounding box center [657, 293] width 732 height 462
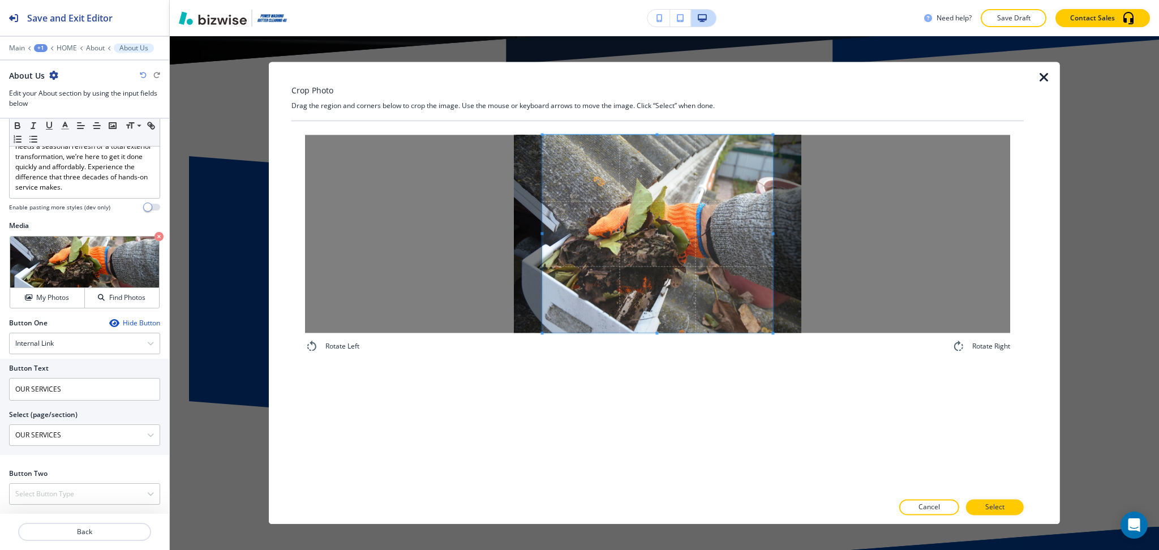
click at [678, 373] on div "Rotate Left Rotate Right" at bounding box center [657, 306] width 732 height 371
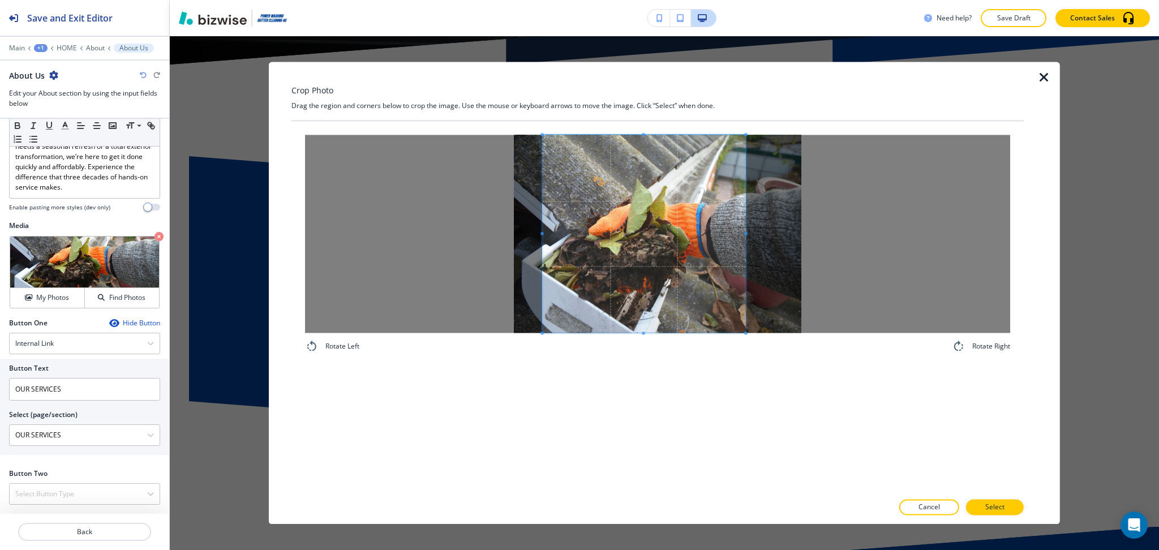
click at [739, 225] on div at bounding box center [643, 234] width 203 height 198
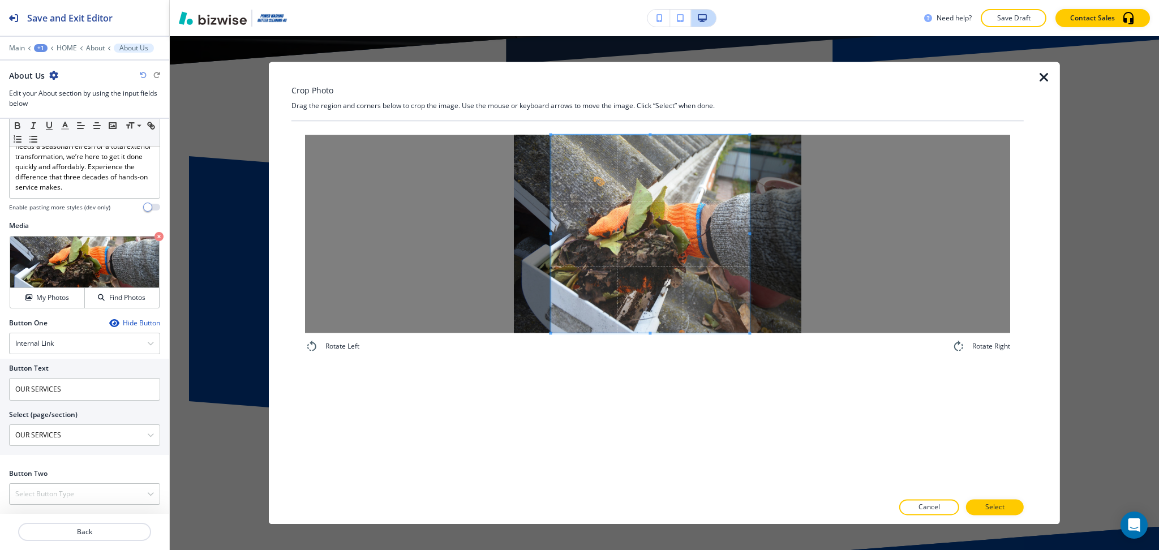
click at [727, 241] on span at bounding box center [649, 234] width 199 height 198
click at [1000, 512] on p "Select" at bounding box center [994, 507] width 19 height 10
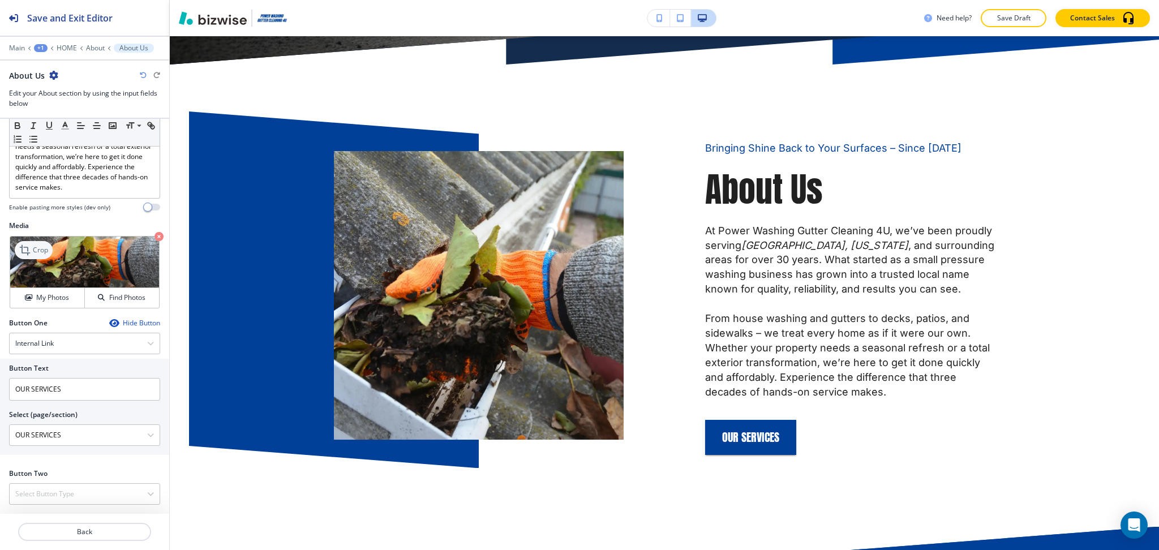
click at [42, 244] on div "Crop" at bounding box center [34, 250] width 38 height 18
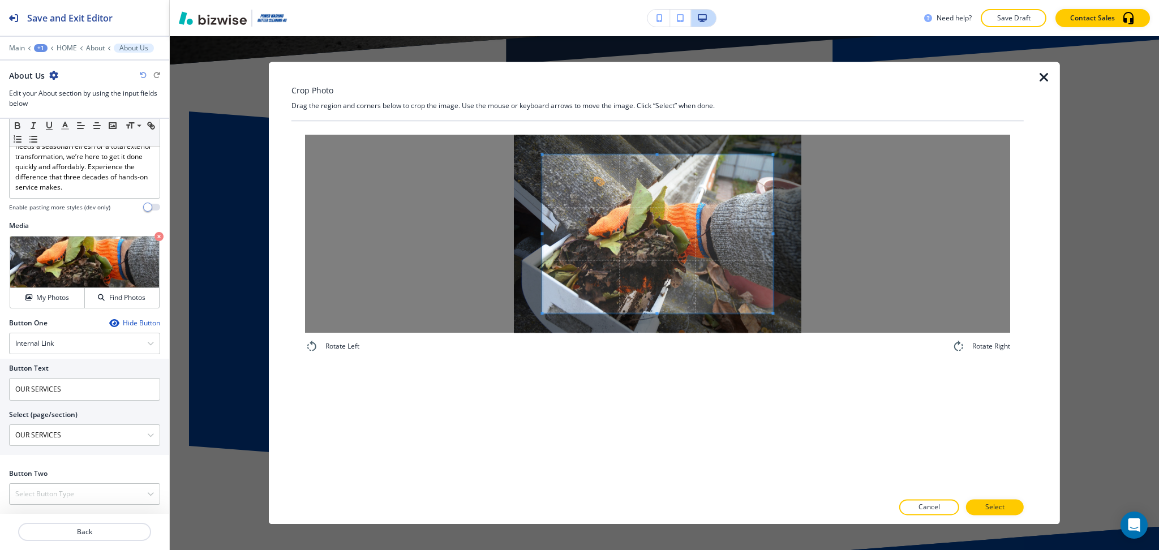
click at [664, 103] on div "Crop Photo Drag the region and corners below to crop the image. Use the mouse o…" at bounding box center [657, 293] width 732 height 462
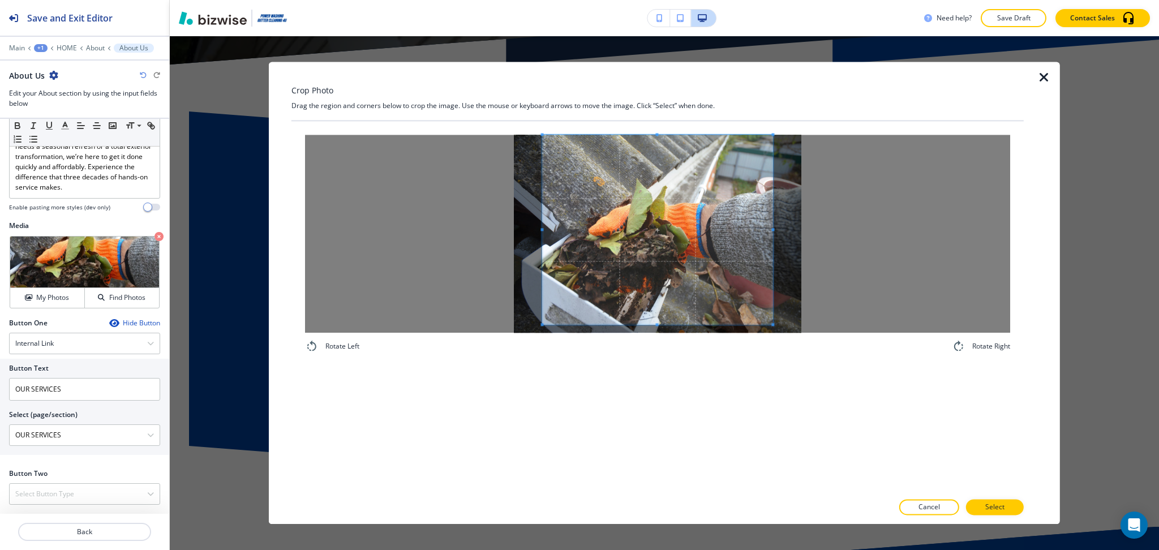
click at [681, 373] on div "Rotate Left Rotate Right" at bounding box center [657, 306] width 732 height 371
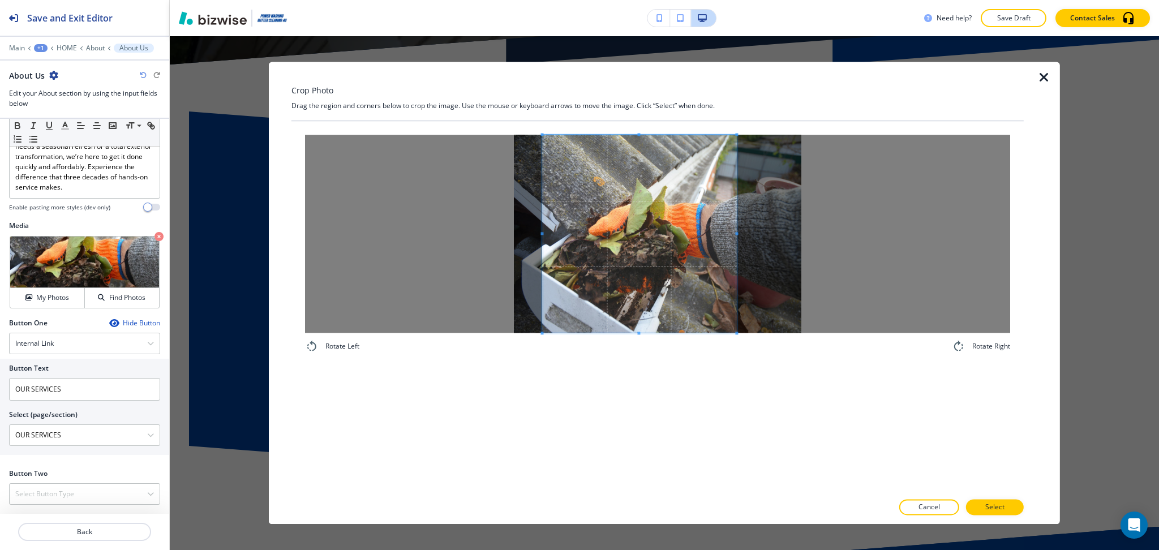
click at [735, 227] on div at bounding box center [639, 234] width 194 height 198
click at [549, 234] on span at bounding box center [643, 234] width 193 height 198
click at [610, 268] on span at bounding box center [645, 234] width 193 height 198
click at [738, 234] on span at bounding box center [738, 233] width 3 height 3
click at [728, 244] on span at bounding box center [646, 234] width 189 height 198
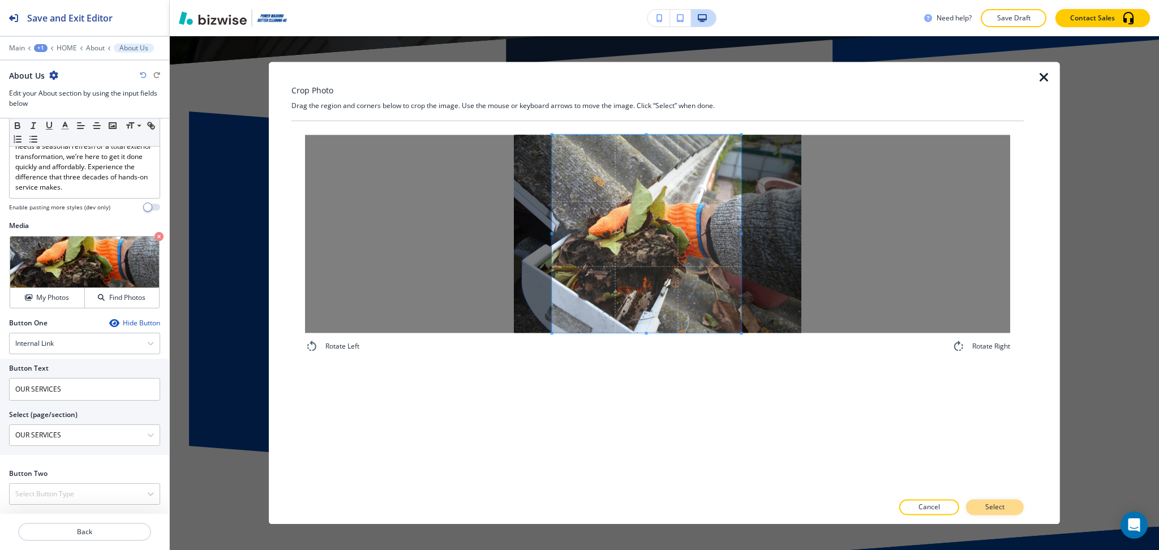
click at [1002, 507] on p "Select" at bounding box center [994, 507] width 19 height 10
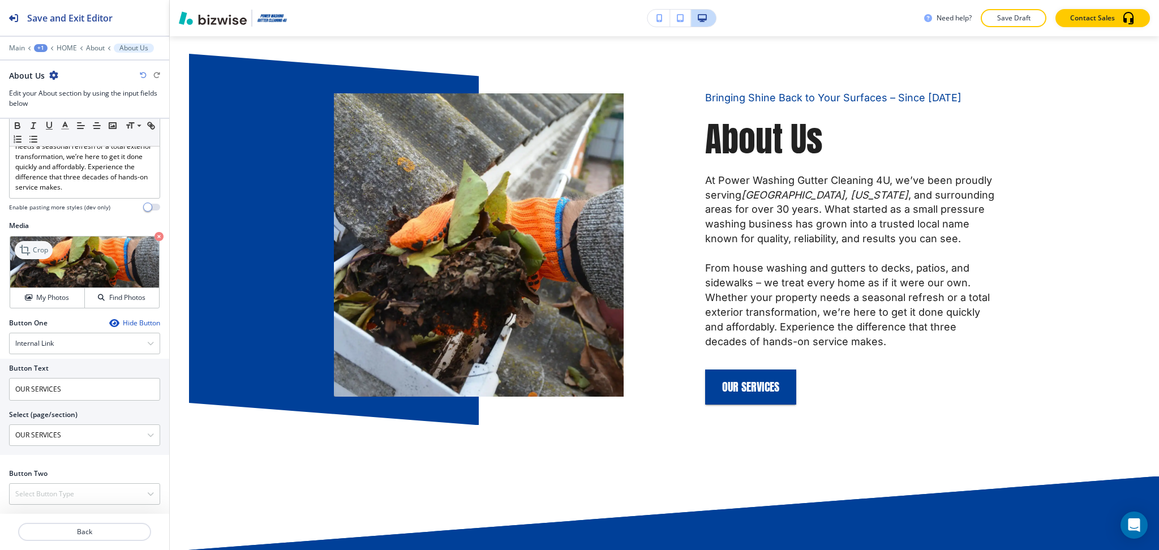
scroll to position [688, 0]
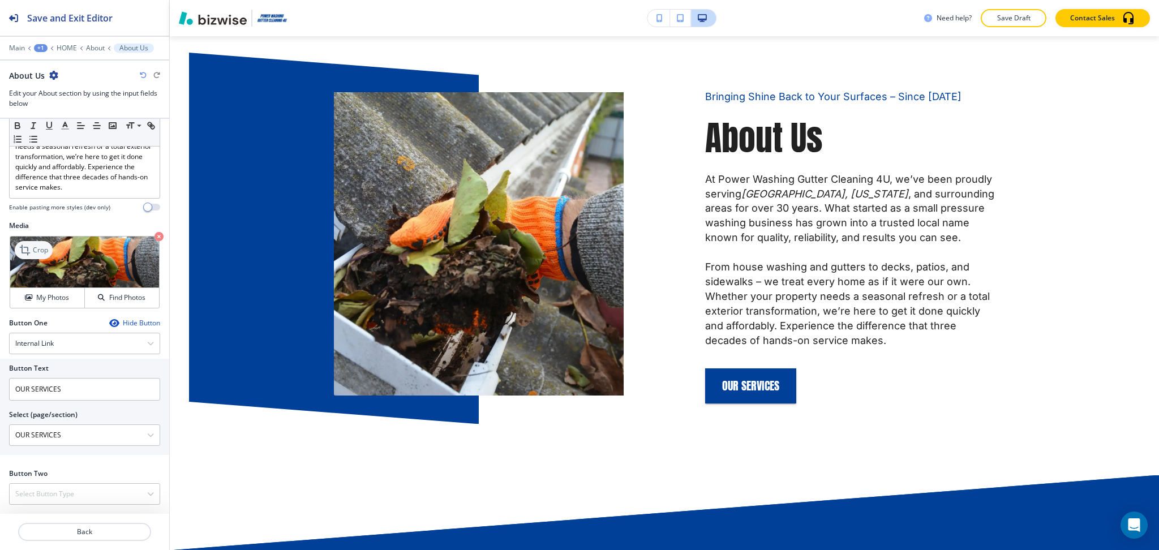
click at [43, 246] on p "Crop" at bounding box center [40, 250] width 15 height 10
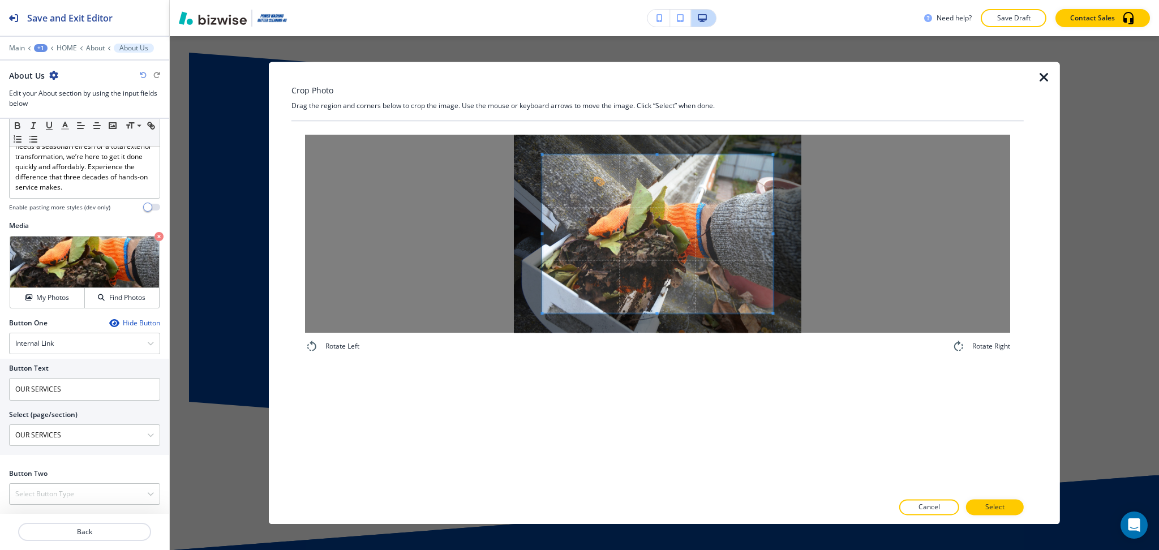
click at [630, 92] on div "Crop Photo Drag the region and corners below to crop the image. Use the mouse o…" at bounding box center [657, 293] width 732 height 462
click at [675, 390] on div "Rotate Left Rotate Right" at bounding box center [657, 306] width 732 height 371
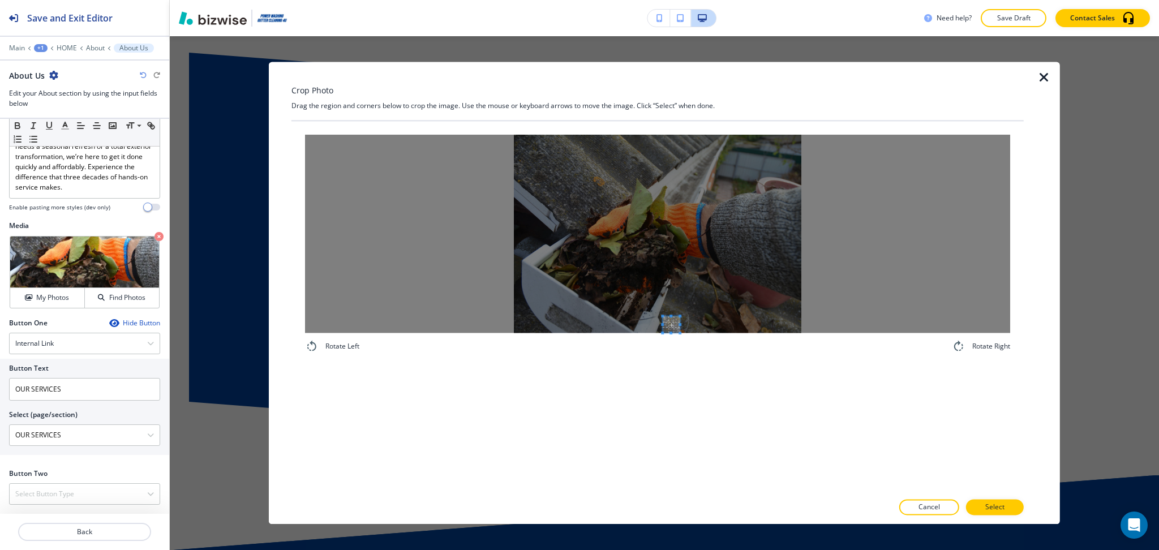
click at [572, 134] on div at bounding box center [657, 128] width 732 height 14
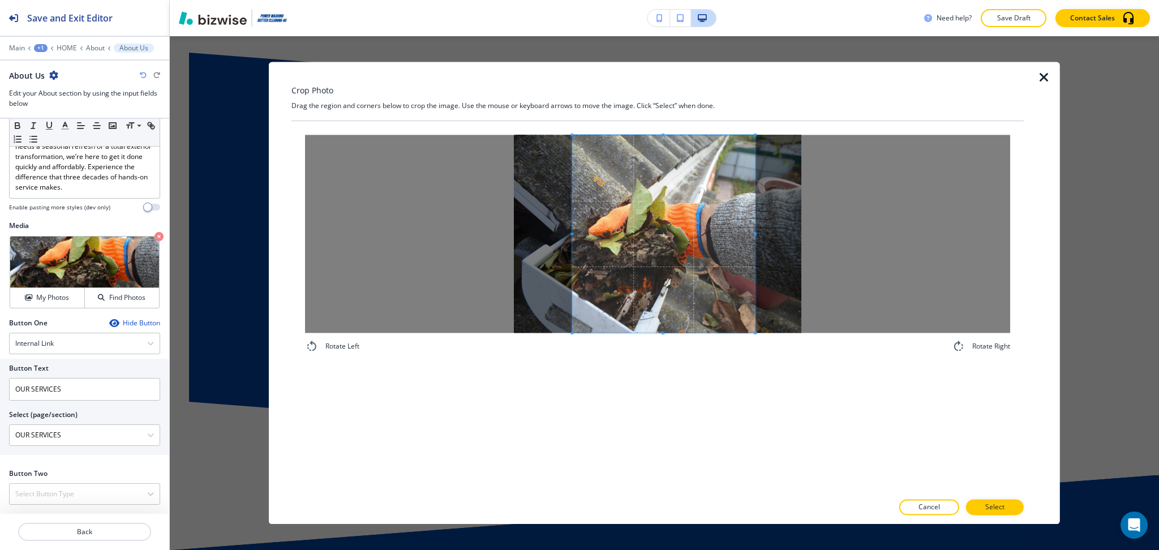
click at [753, 371] on div "Rotate Left Rotate Right" at bounding box center [657, 306] width 732 height 371
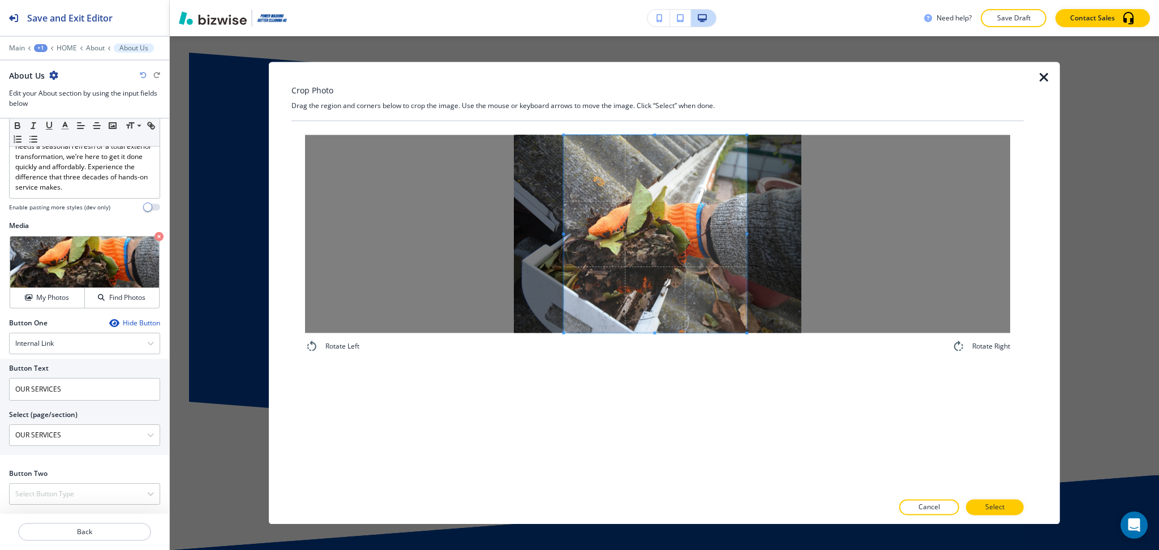
click at [709, 292] on span at bounding box center [654, 233] width 183 height 197
click at [739, 232] on span at bounding box center [740, 233] width 3 height 3
click at [705, 250] on span at bounding box center [657, 233] width 176 height 197
click at [994, 513] on button "Select" at bounding box center [995, 507] width 58 height 16
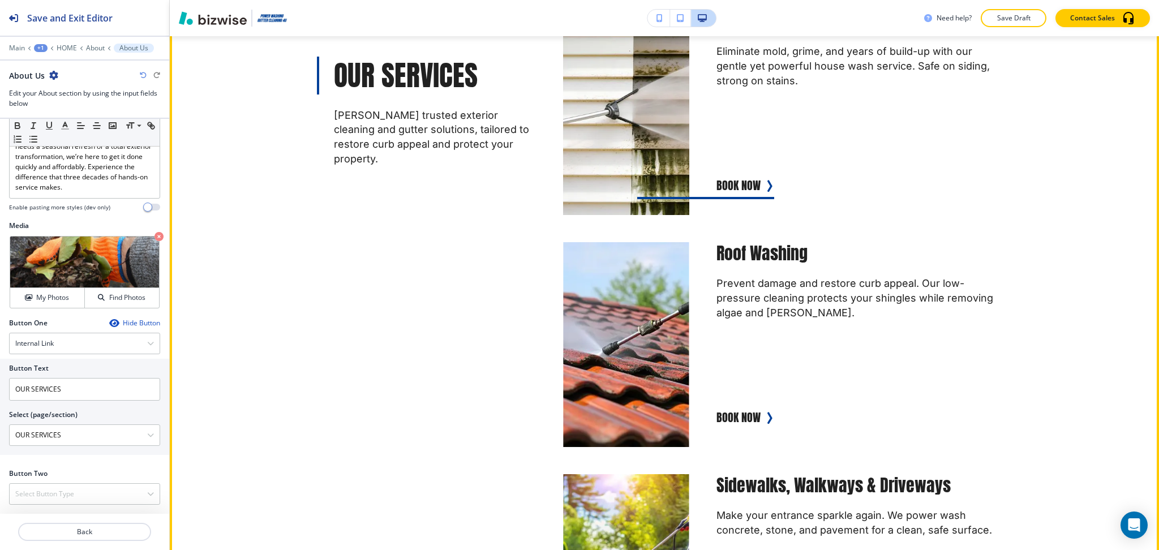
scroll to position [2798, 0]
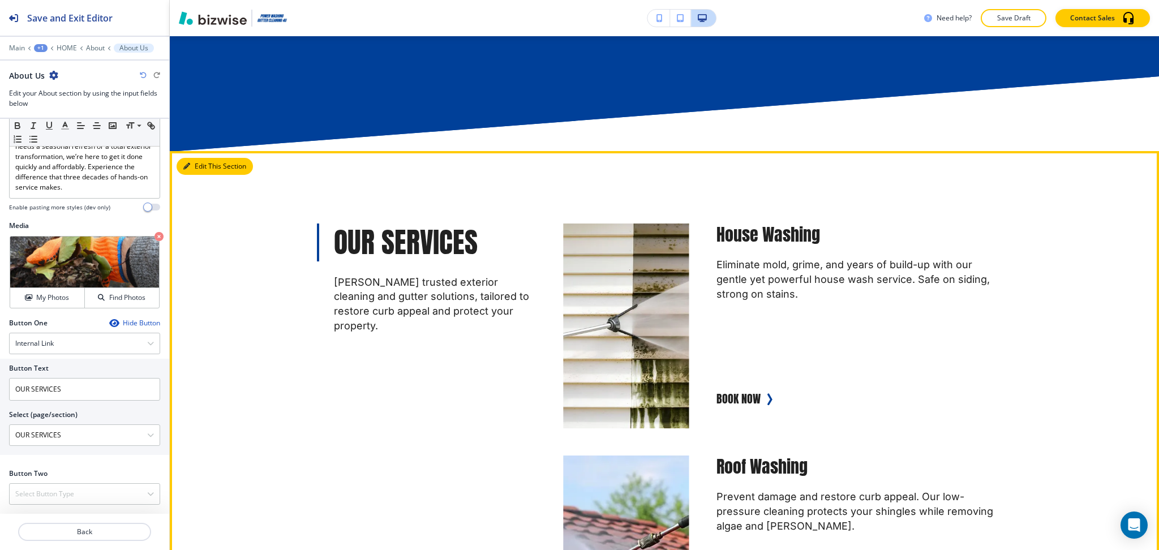
click at [182, 166] on button "Edit This Section" at bounding box center [214, 166] width 76 height 17
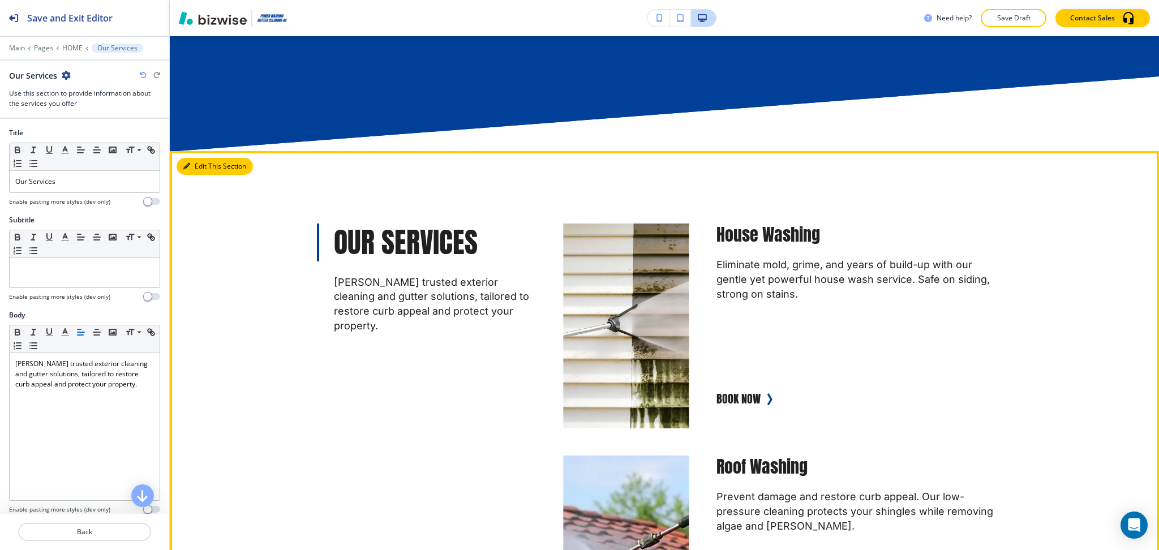
scroll to position [2698, 0]
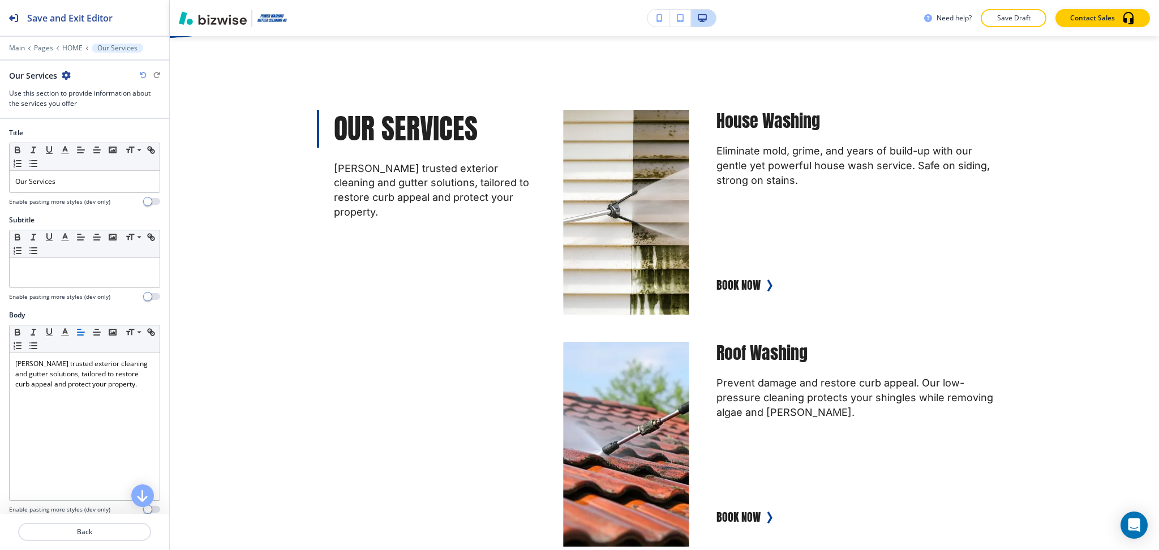
click at [62, 77] on icon "button" at bounding box center [66, 75] width 9 height 9
click at [87, 114] on p "Duplicate Section" at bounding box center [98, 115] width 58 height 10
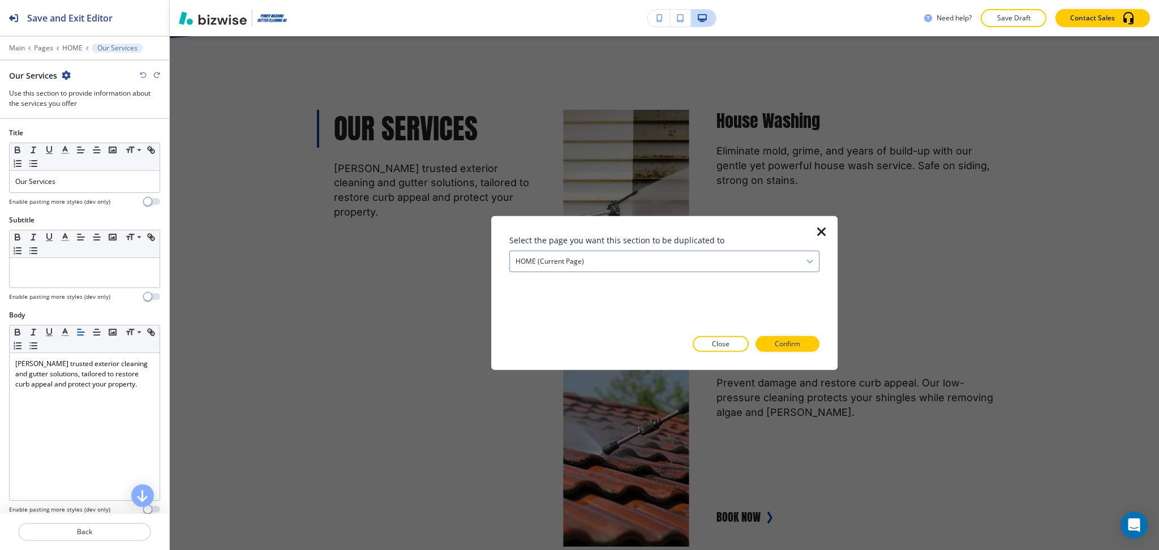
click at [526, 255] on div "HOME (current page)" at bounding box center [664, 261] width 309 height 20
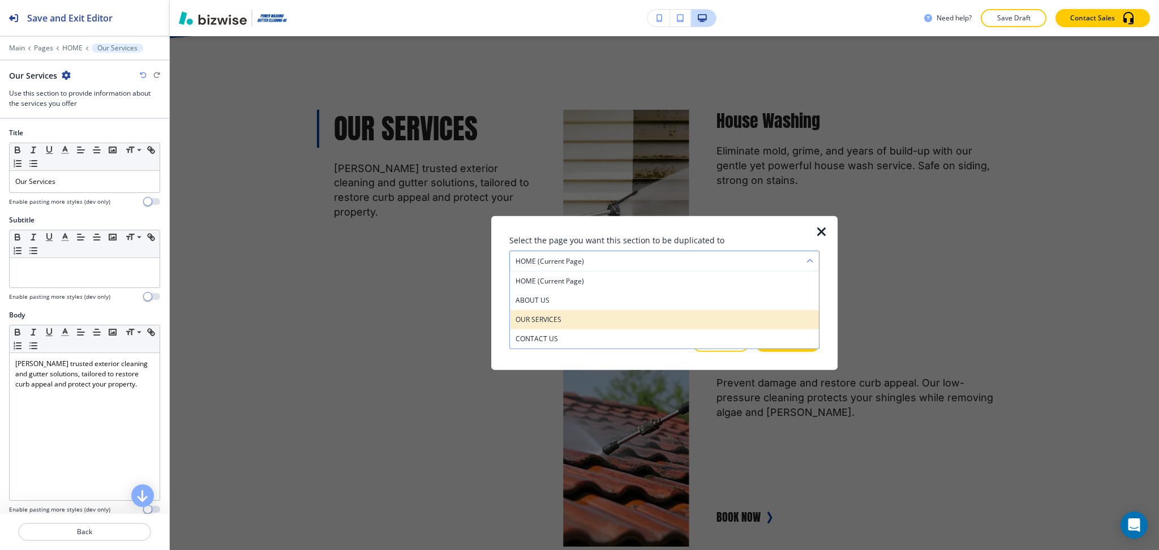
click at [562, 317] on h4 "OUR SERVICES" at bounding box center [664, 320] width 298 height 10
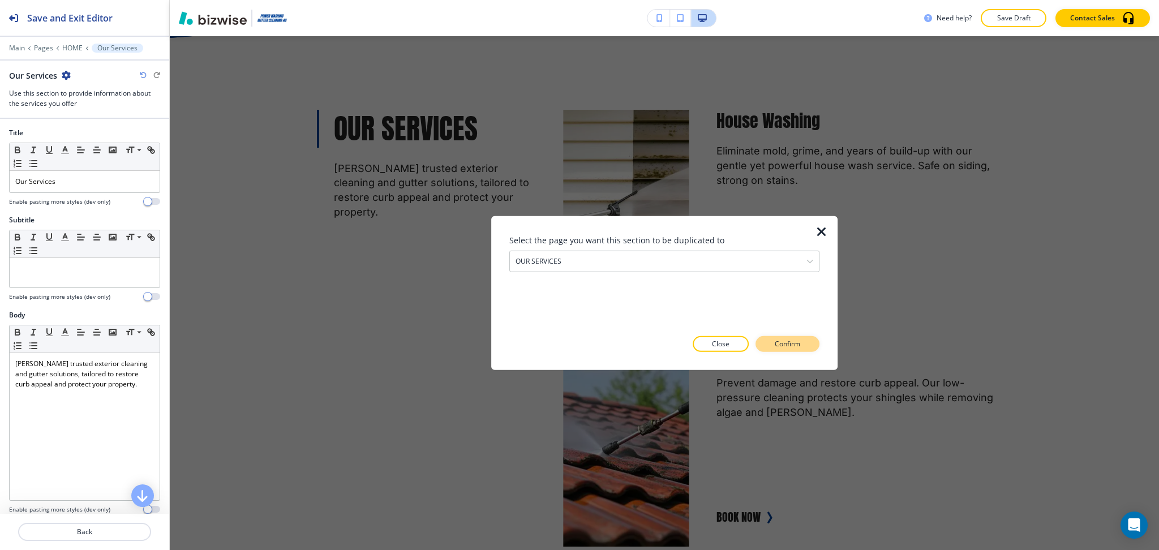
click at [779, 344] on p "Confirm" at bounding box center [786, 344] width 25 height 10
click at [783, 346] on p "Take me there" at bounding box center [777, 344] width 46 height 10
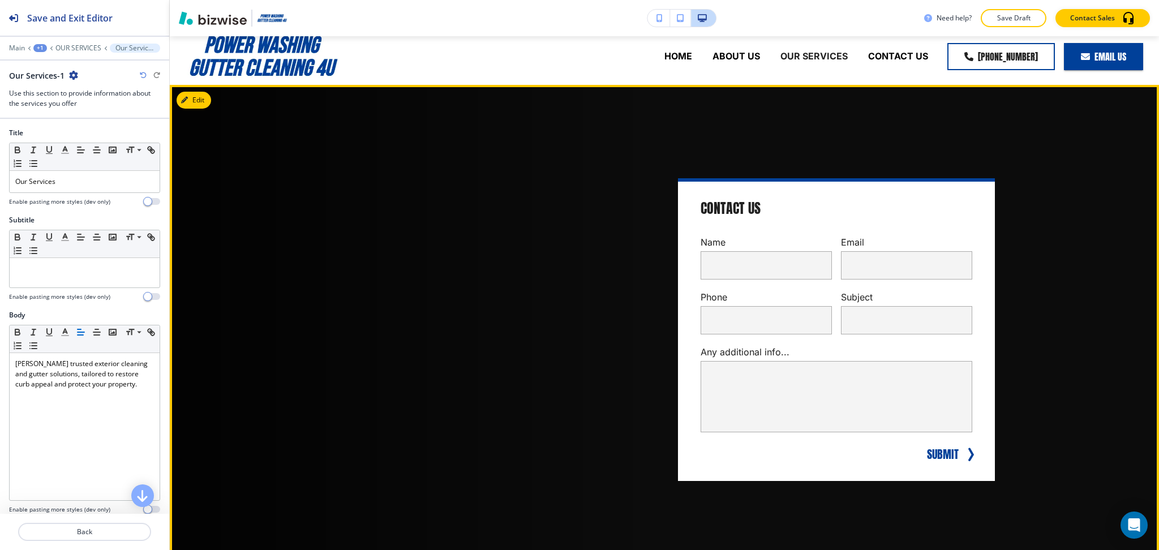
scroll to position [0, 0]
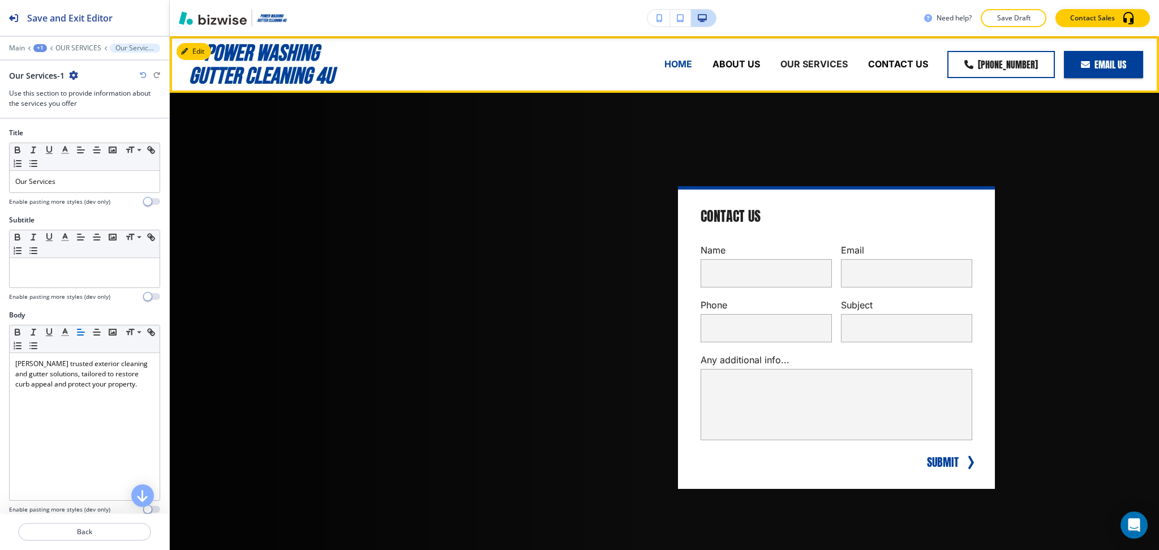
click at [664, 62] on p "HOME" at bounding box center [678, 64] width 28 height 13
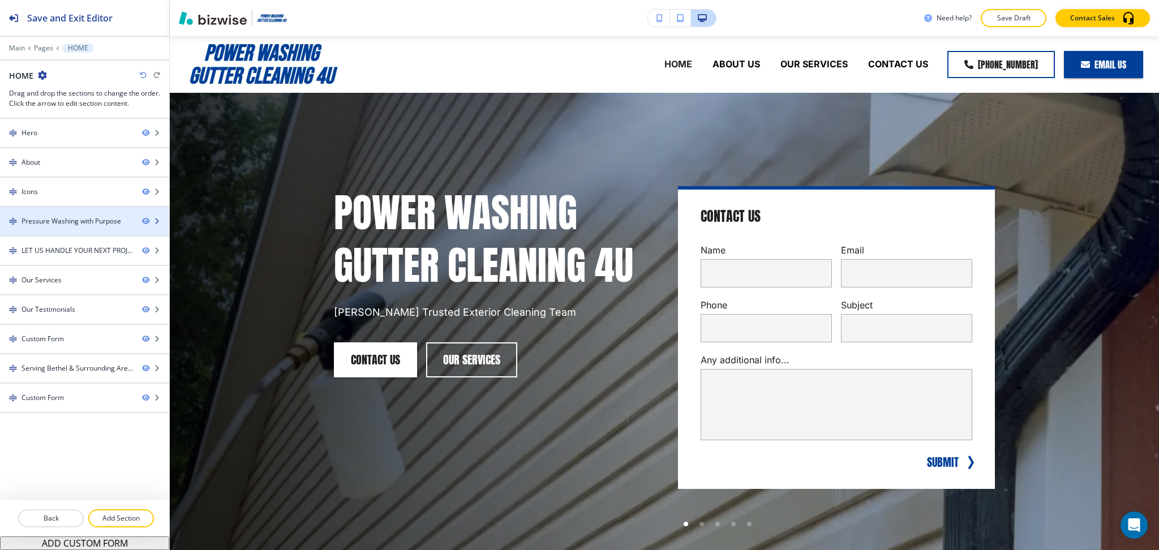
click at [74, 228] on div at bounding box center [84, 230] width 169 height 9
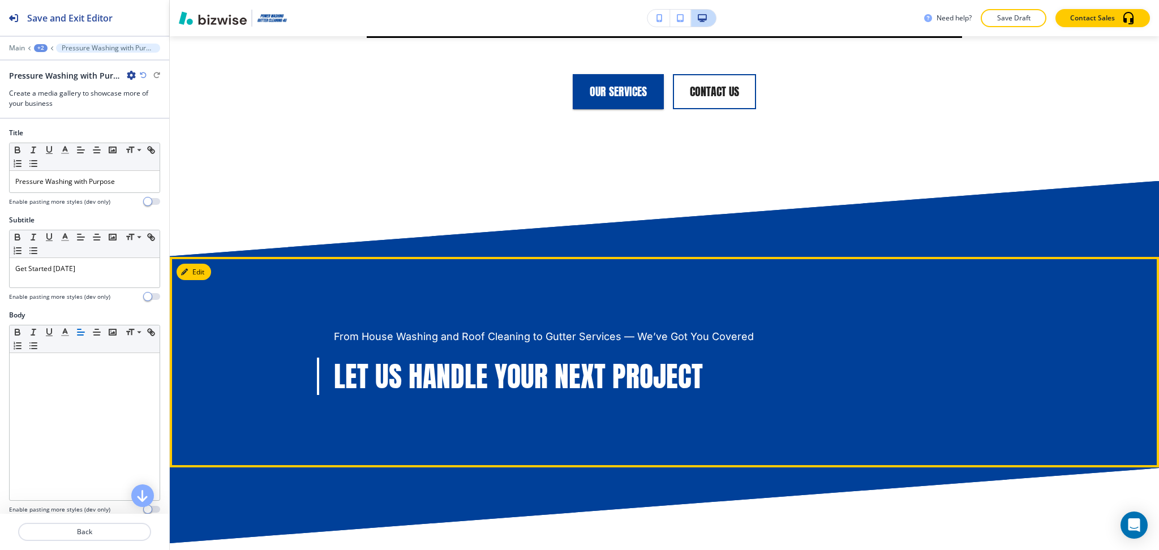
scroll to position [2193, 0]
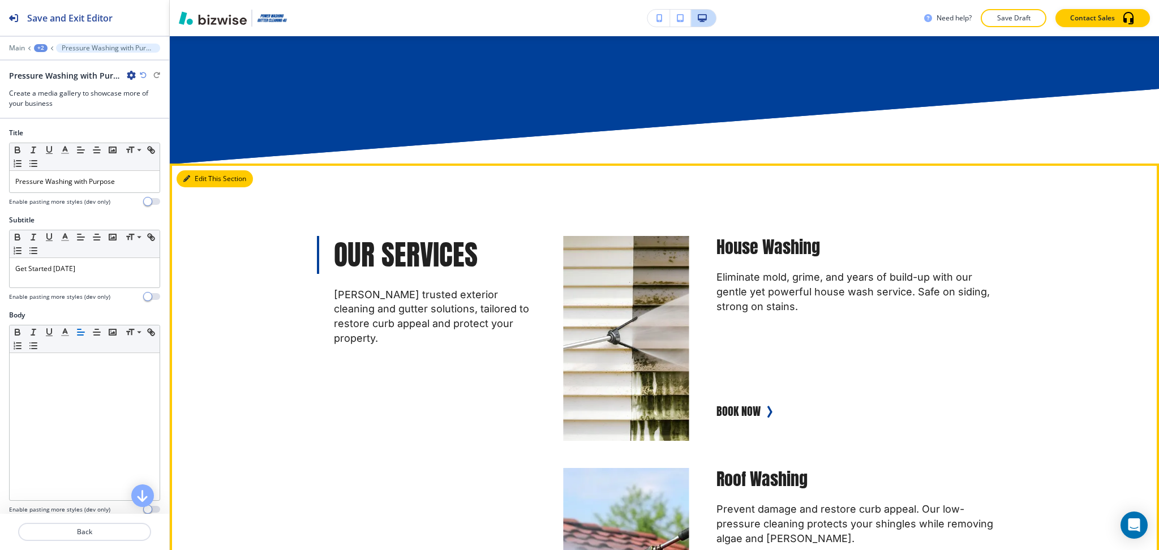
click at [204, 180] on button "Edit This Section" at bounding box center [214, 178] width 76 height 17
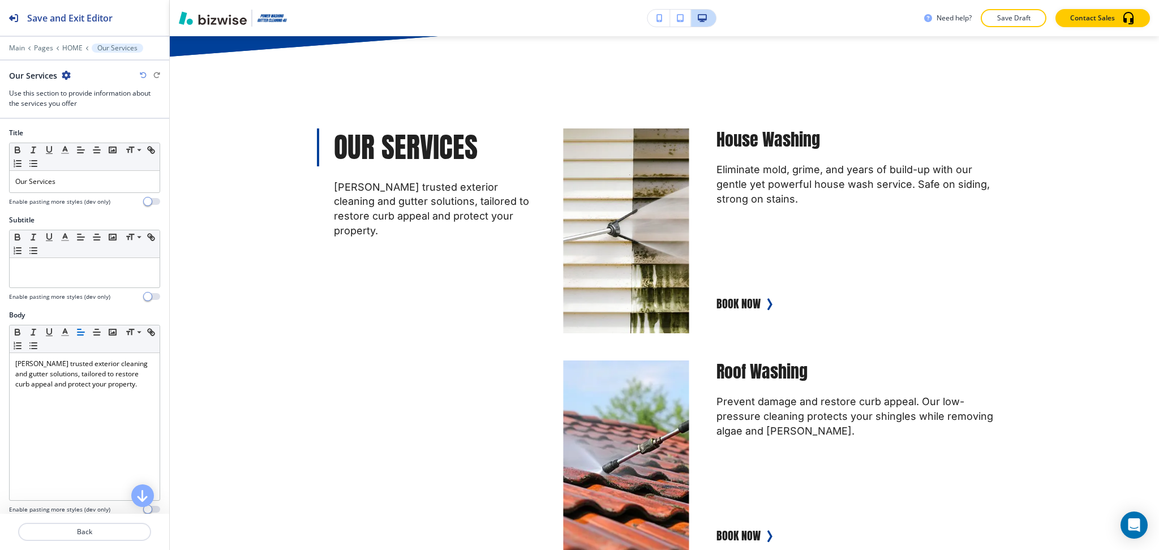
scroll to position [2698, 0]
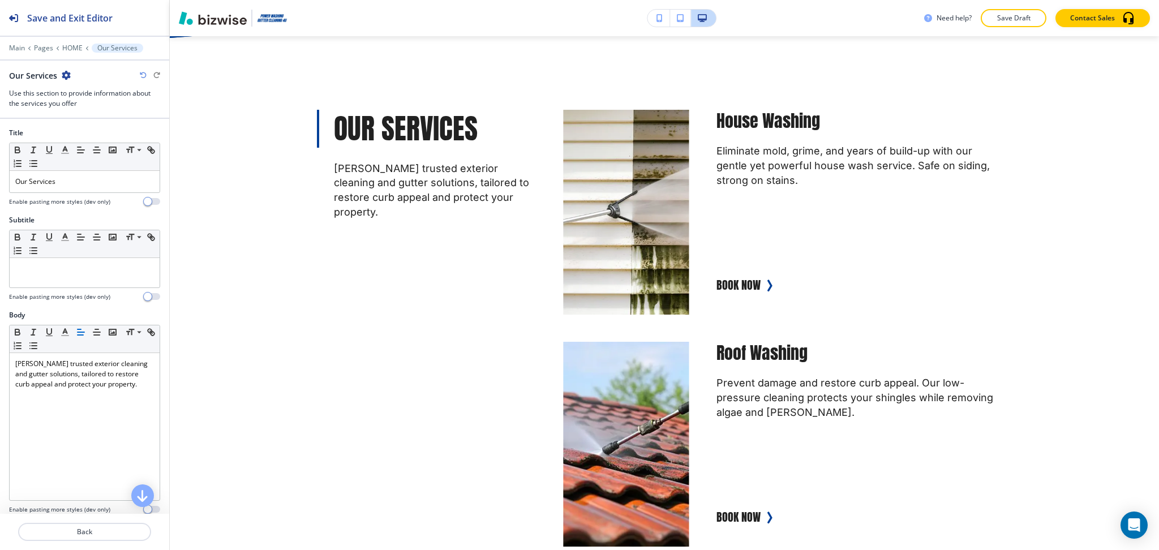
click at [67, 72] on icon "button" at bounding box center [66, 75] width 9 height 9
click at [79, 132] on p "Delete Section" at bounding box center [98, 135] width 58 height 10
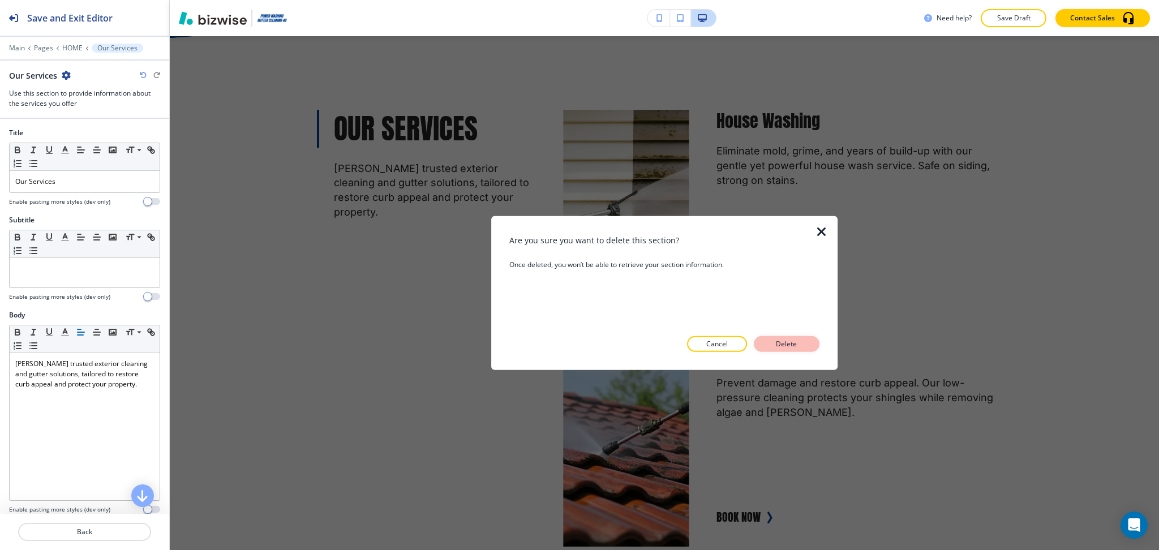
click at [793, 346] on p "Delete" at bounding box center [786, 344] width 27 height 10
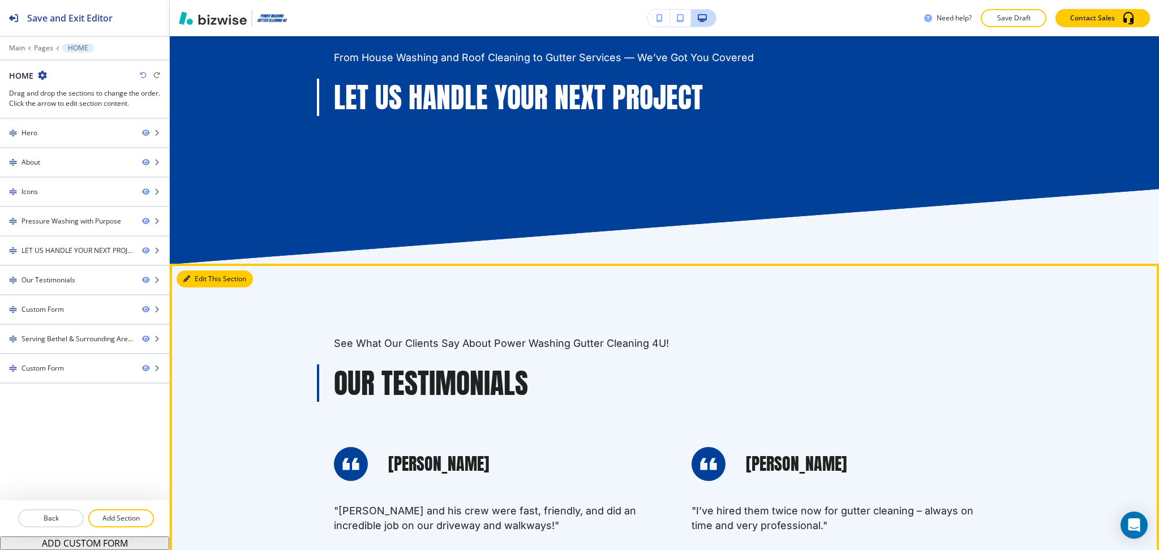
click at [195, 272] on button "Edit This Section" at bounding box center [214, 278] width 76 height 17
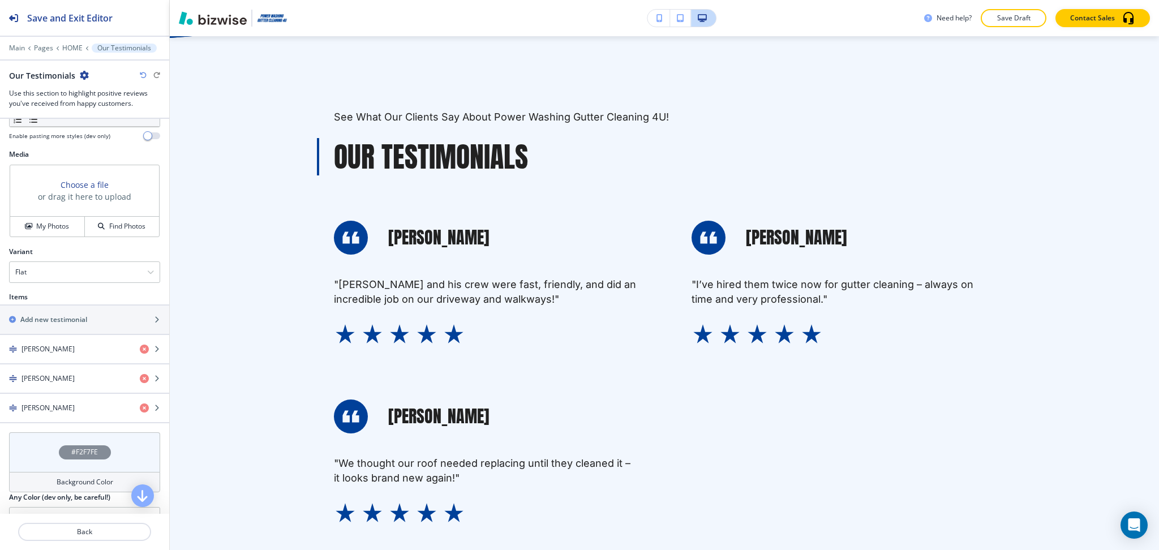
scroll to position [376, 0]
click at [116, 270] on div "Flat" at bounding box center [85, 271] width 150 height 20
click at [101, 303] on div "Slider" at bounding box center [85, 310] width 150 height 19
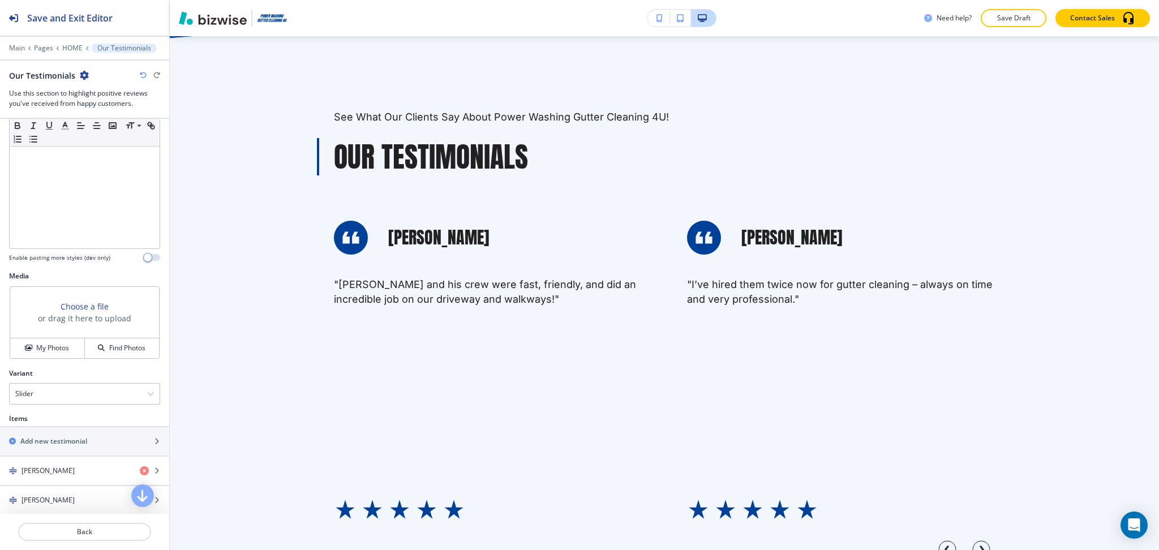
scroll to position [0, 0]
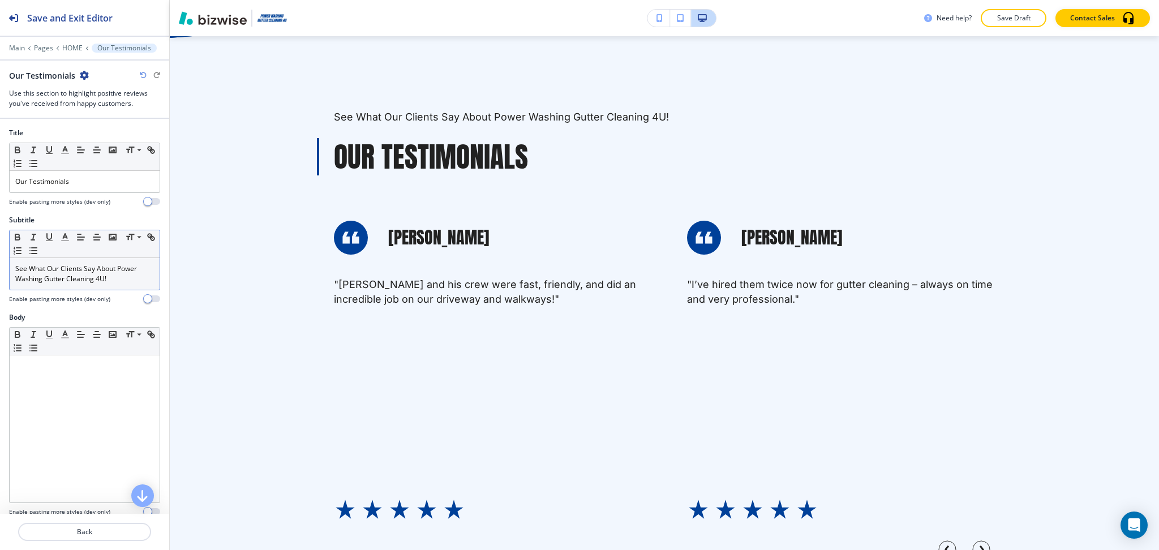
click at [93, 281] on p "See What Our Clients Say About Power Washing Gutter Cleaning 4U!" at bounding box center [84, 274] width 139 height 20
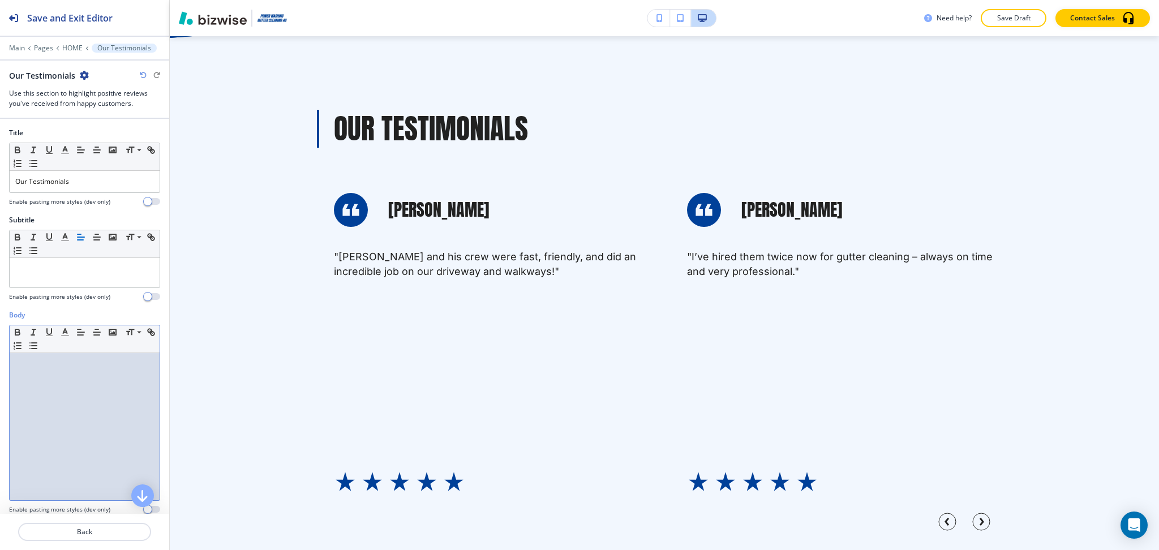
drag, startPoint x: 105, startPoint y: 390, endPoint x: 105, endPoint y: 401, distance: 11.3
click at [110, 400] on div at bounding box center [85, 426] width 150 height 147
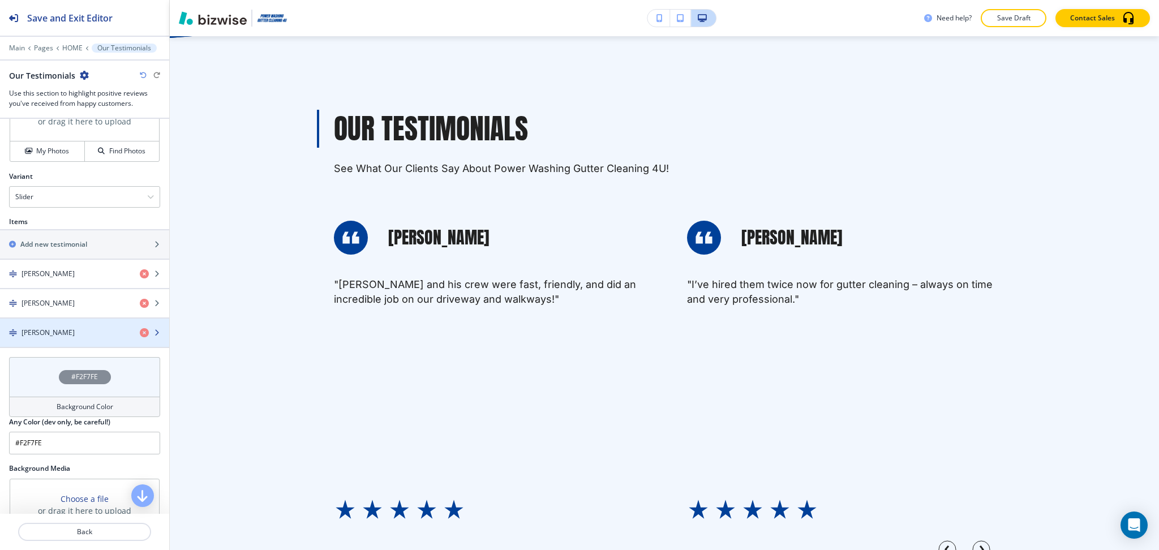
scroll to position [451, 0]
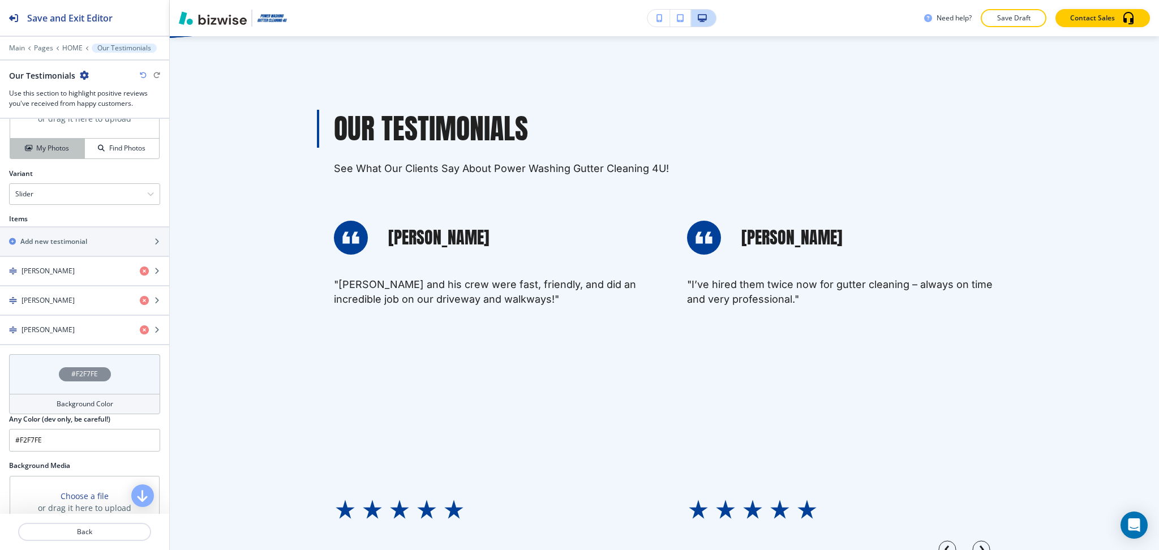
click at [55, 148] on h4 "My Photos" at bounding box center [52, 148] width 33 height 10
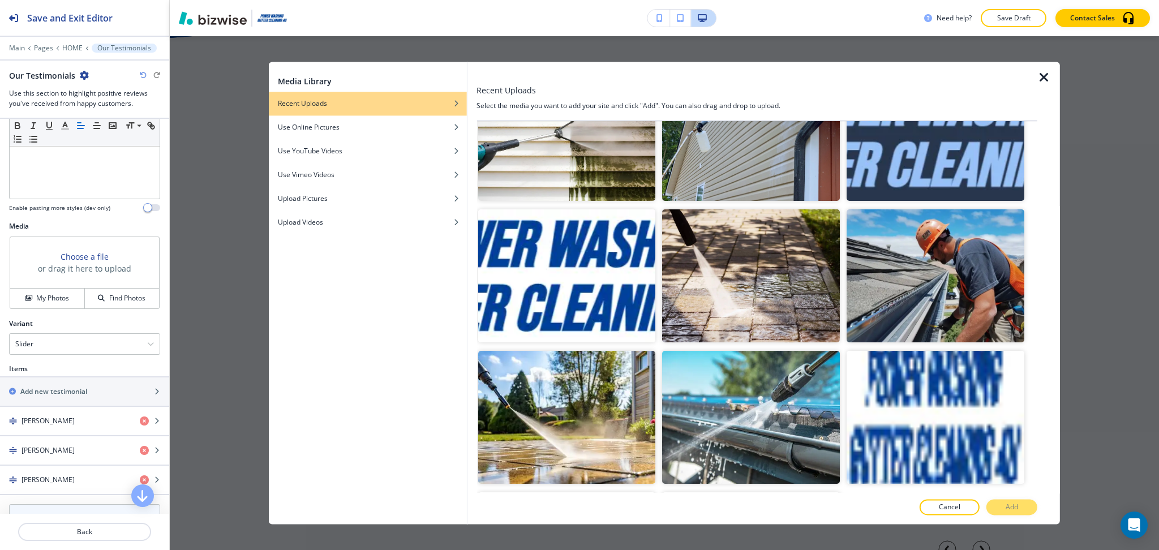
scroll to position [1165, 0]
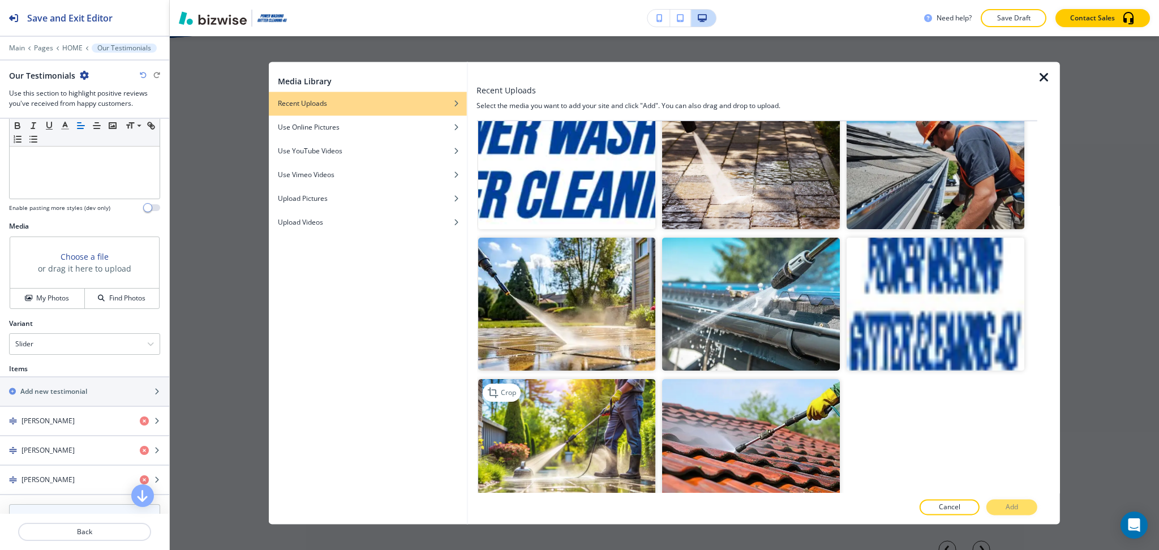
click at [607, 403] on img "button" at bounding box center [566, 446] width 178 height 133
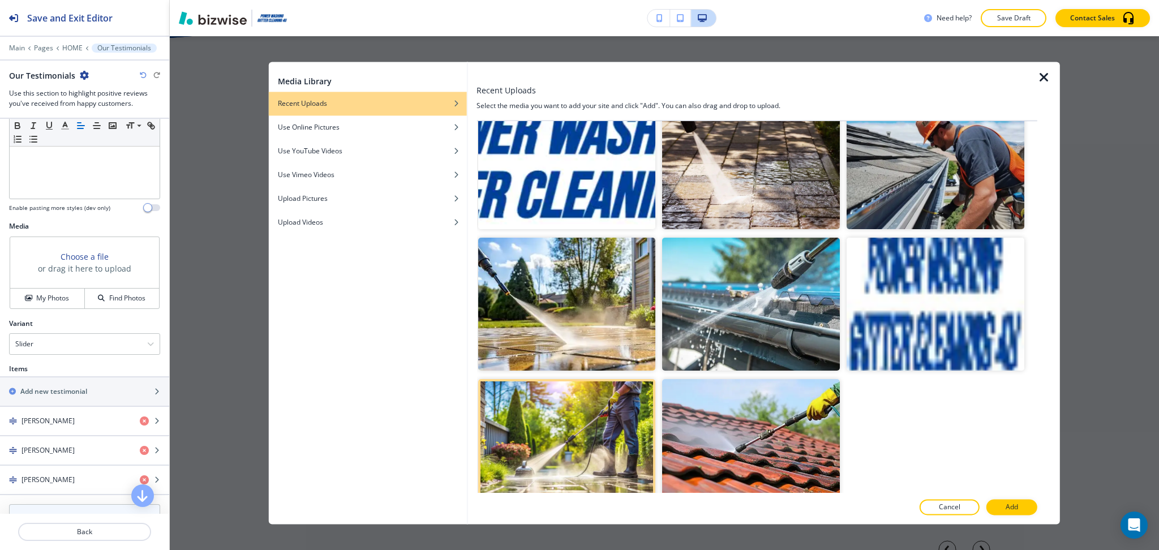
click at [929, 196] on img "button" at bounding box center [935, 162] width 178 height 133
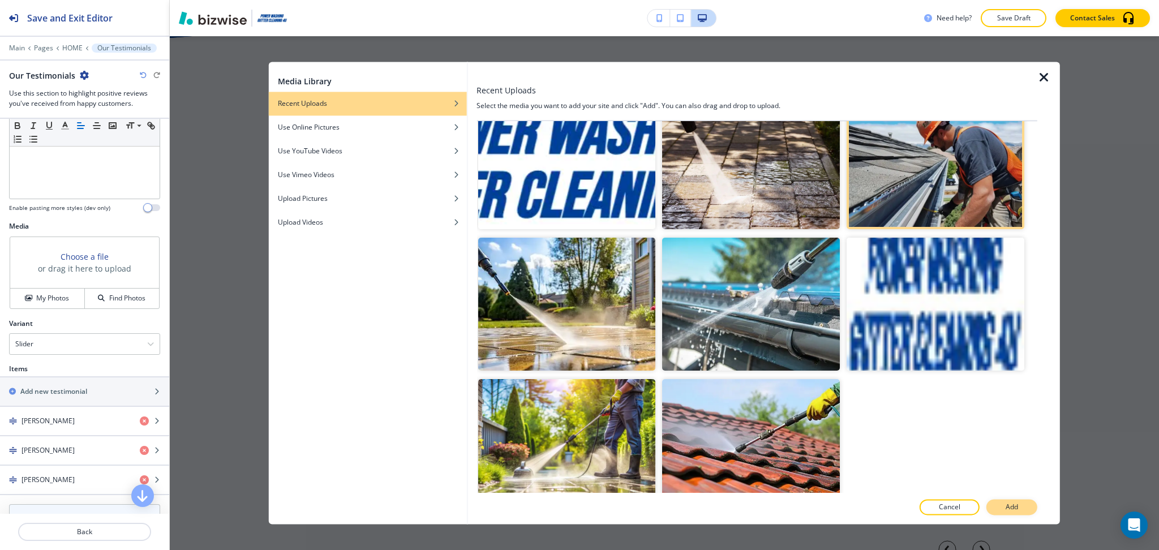
click at [1016, 502] on p "Add" at bounding box center [1011, 507] width 12 height 10
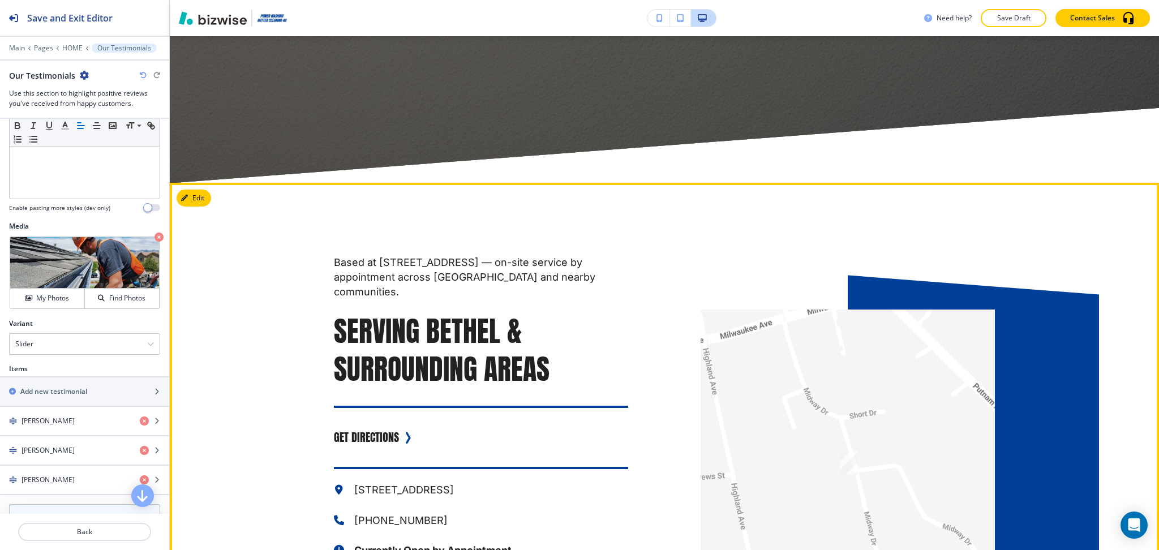
scroll to position [3847, 0]
click at [230, 326] on div "Based at [STREET_ADDRESS] — on-site service by appointment across [GEOGRAPHIC_D…" at bounding box center [664, 473] width 989 height 582
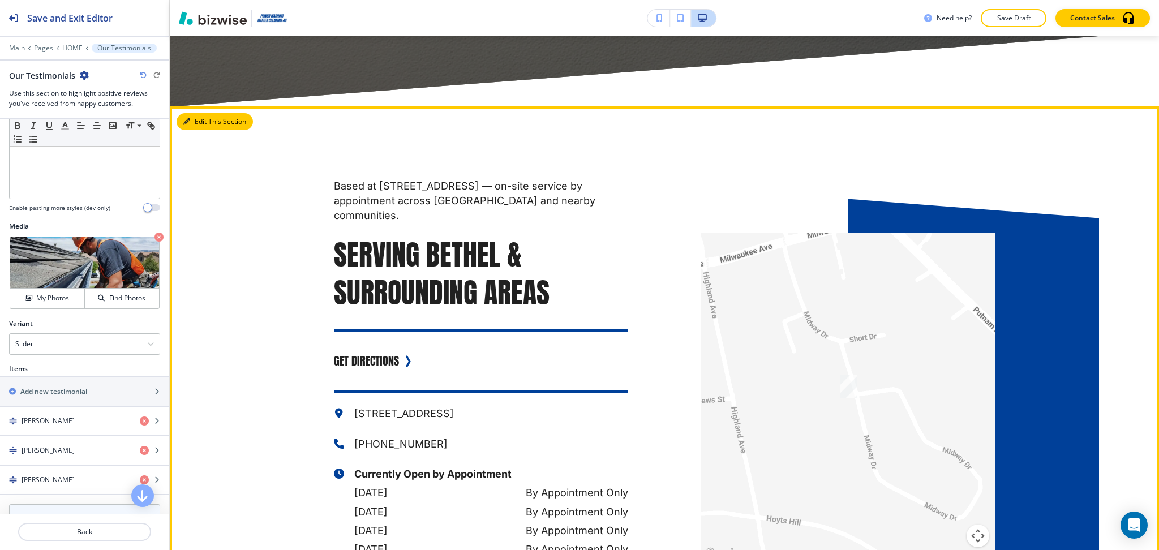
click at [201, 125] on button "Edit This Section" at bounding box center [214, 121] width 76 height 17
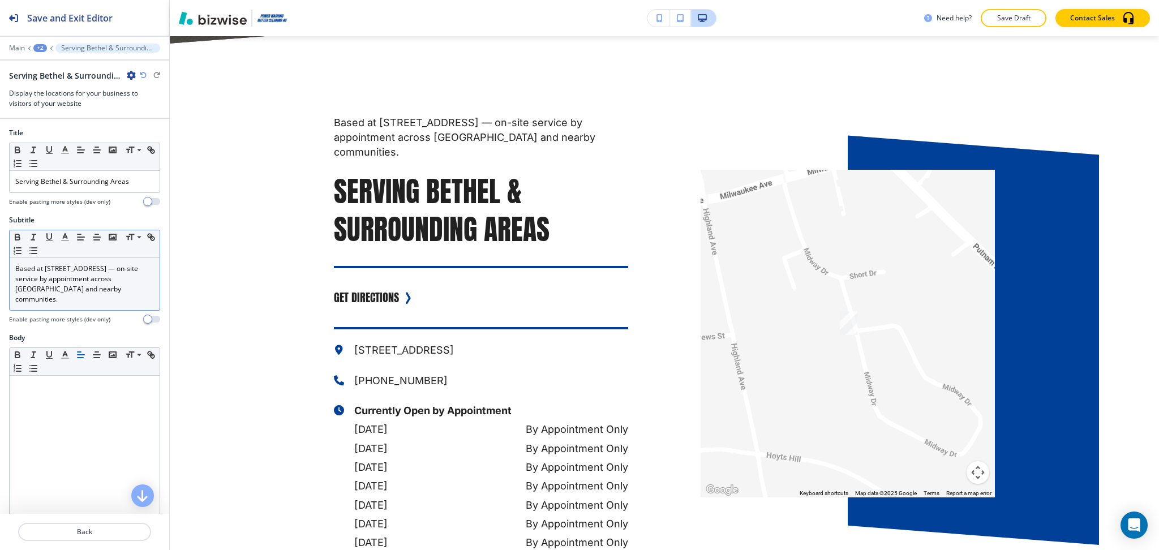
scroll to position [3990, 0]
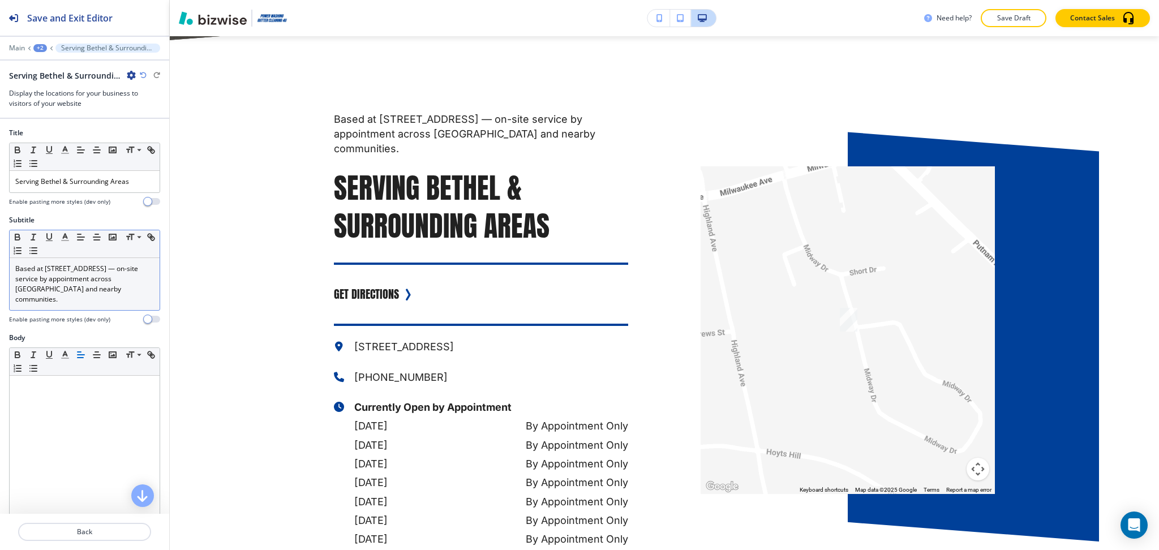
click at [106, 308] on div "Based at [STREET_ADDRESS] — on-site service by appointment across [GEOGRAPHIC_D…" at bounding box center [85, 284] width 150 height 52
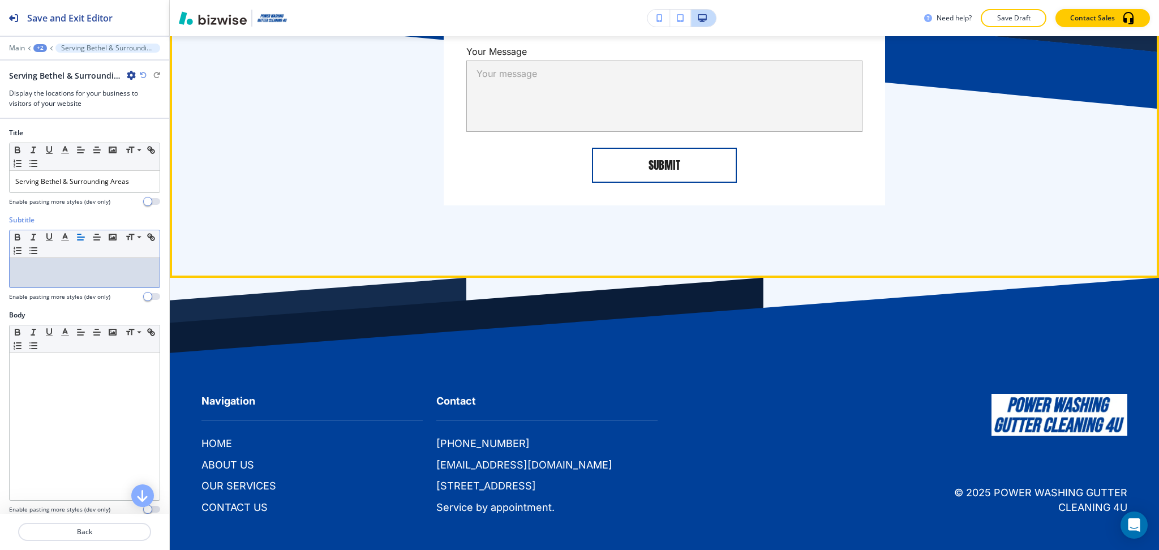
scroll to position [4954, 0]
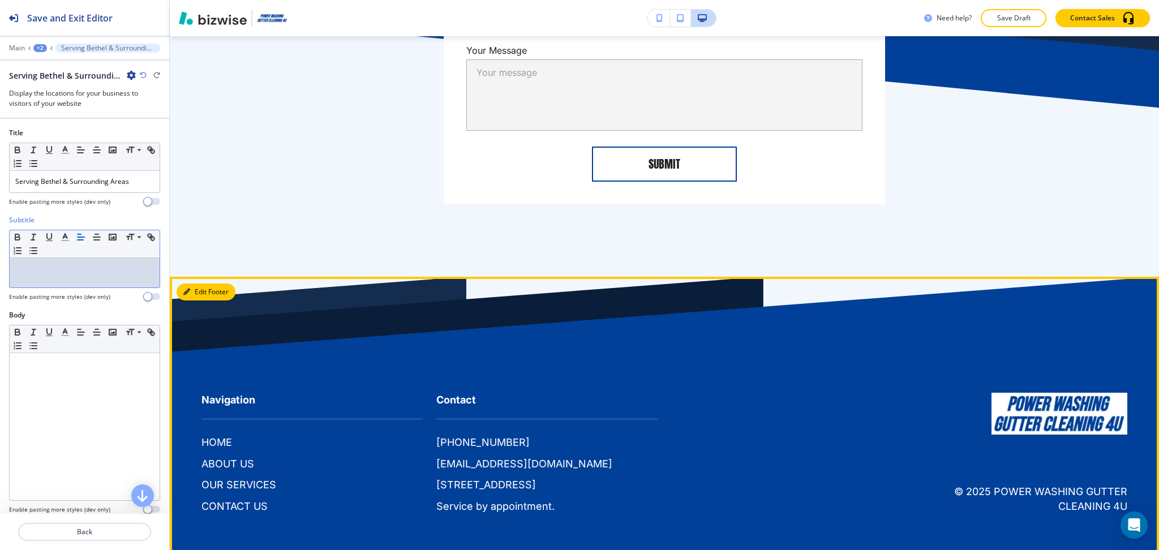
click at [200, 288] on button "Edit Footer" at bounding box center [205, 291] width 59 height 17
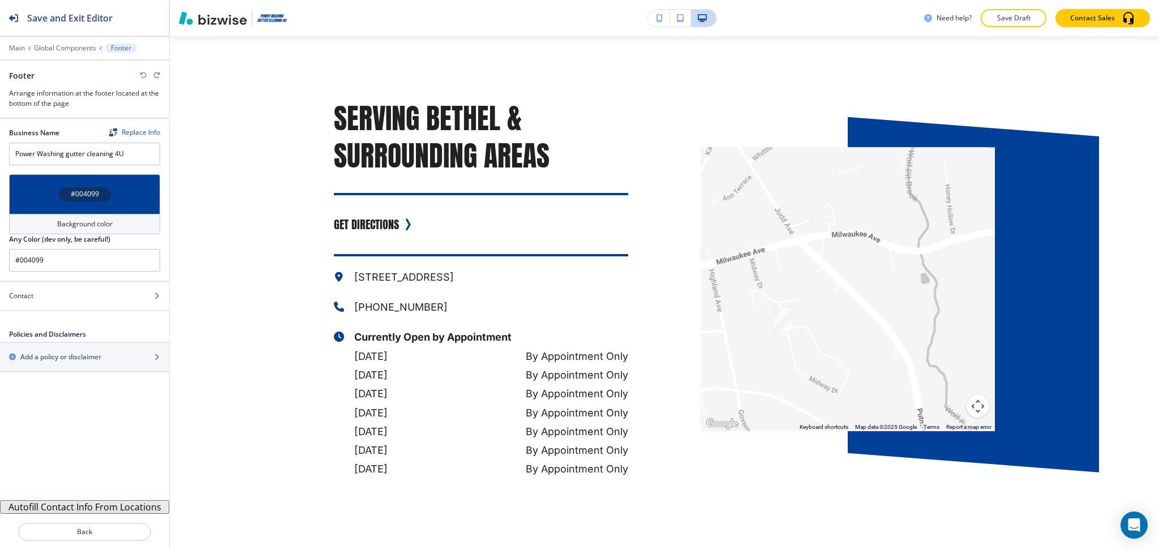
scroll to position [4015, 0]
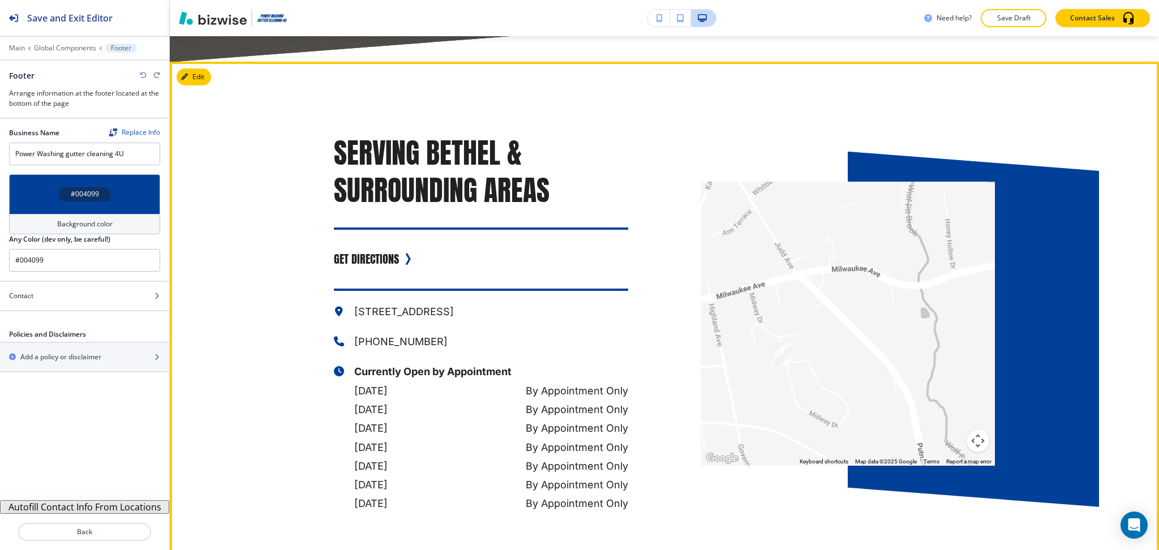
click at [205, 74] on button "Edit" at bounding box center [193, 76] width 35 height 17
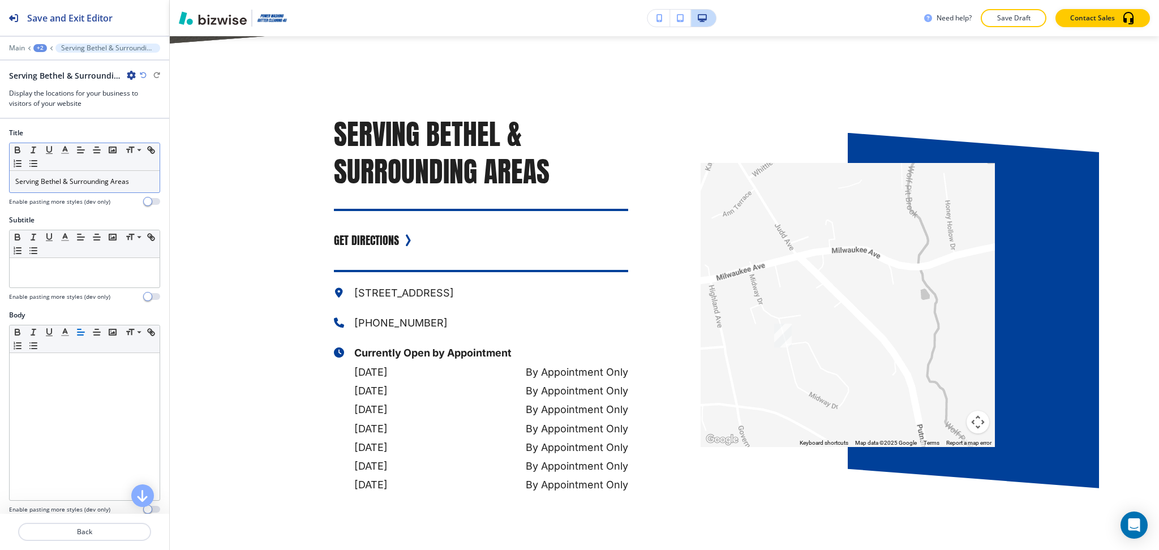
scroll to position [3990, 0]
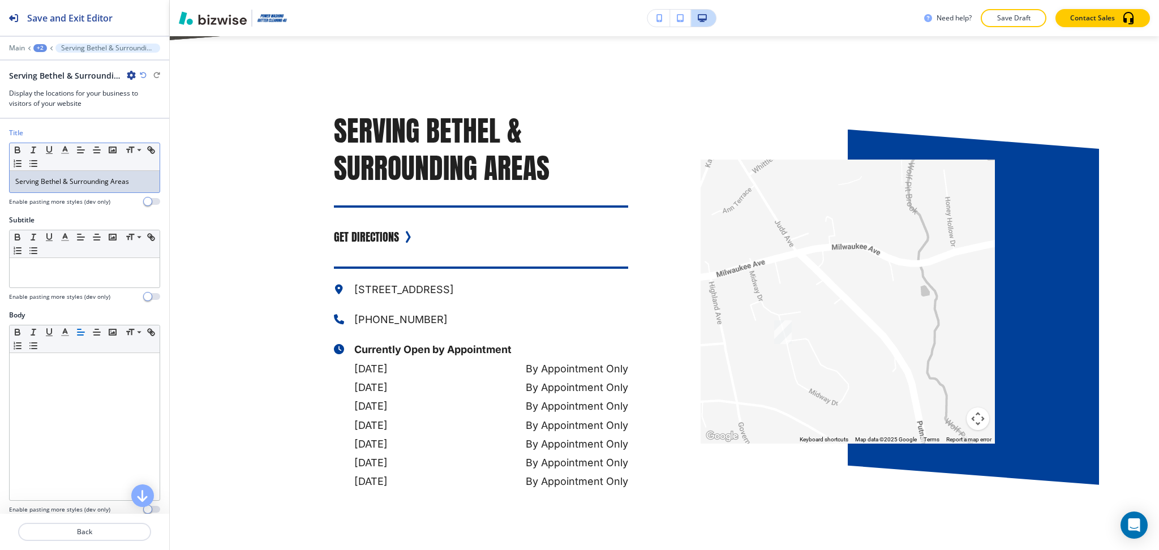
click at [89, 189] on div "Serving Bethel & Surrounding Areas" at bounding box center [85, 181] width 150 height 21
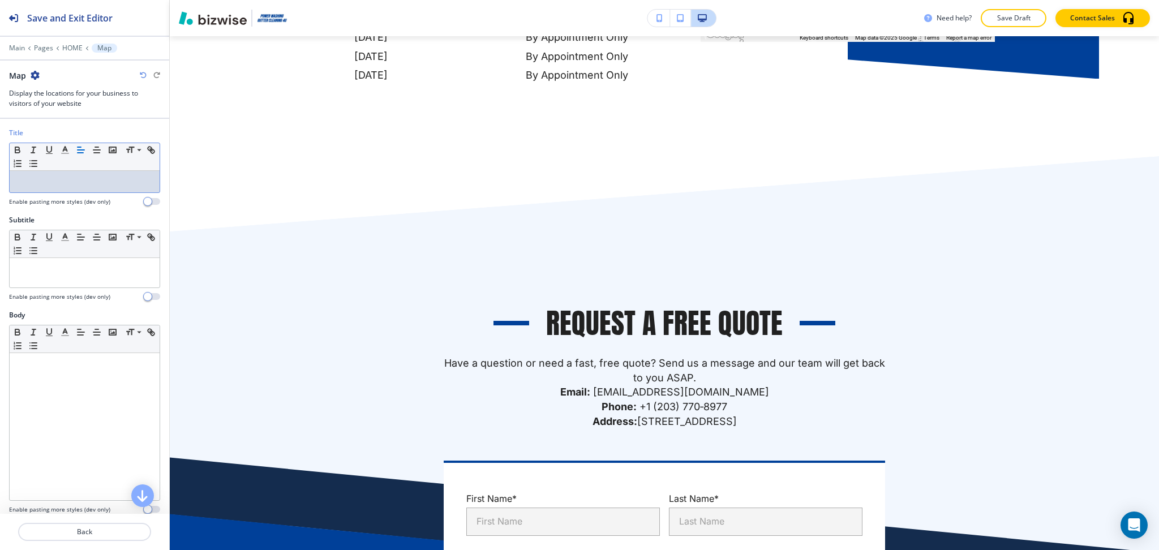
scroll to position [4392, 0]
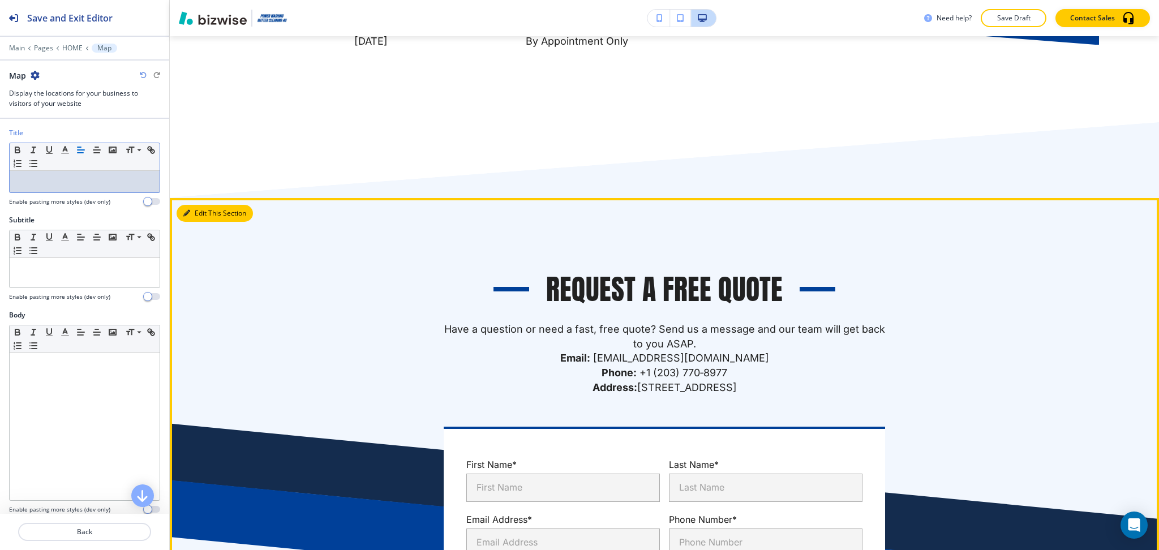
click at [195, 205] on button "Edit This Section" at bounding box center [214, 213] width 76 height 17
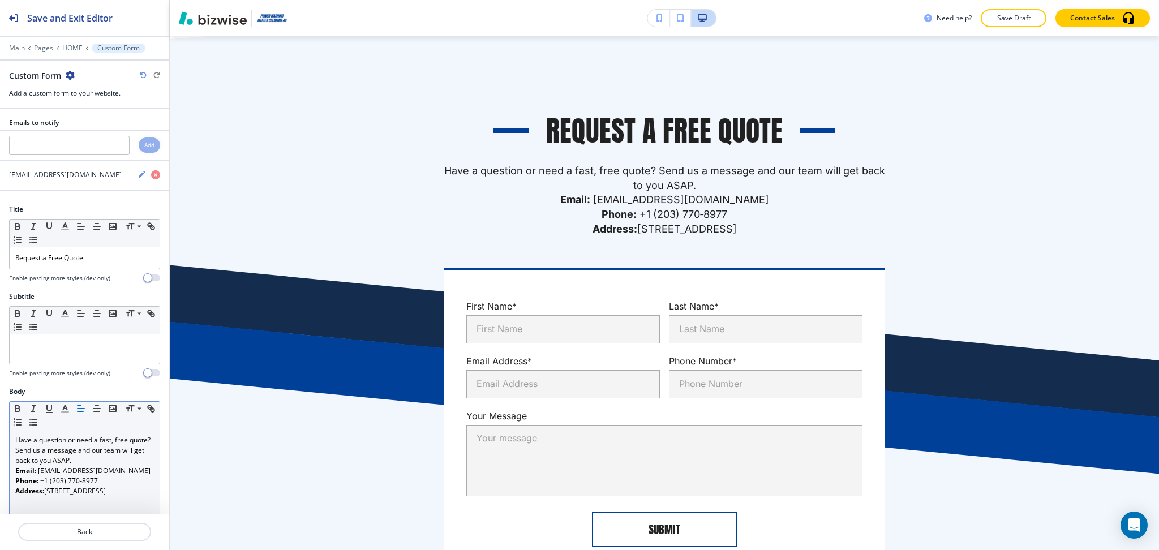
scroll to position [4551, 0]
click at [101, 475] on link "[EMAIL_ADDRESS][DOMAIN_NAME]" at bounding box center [94, 471] width 113 height 10
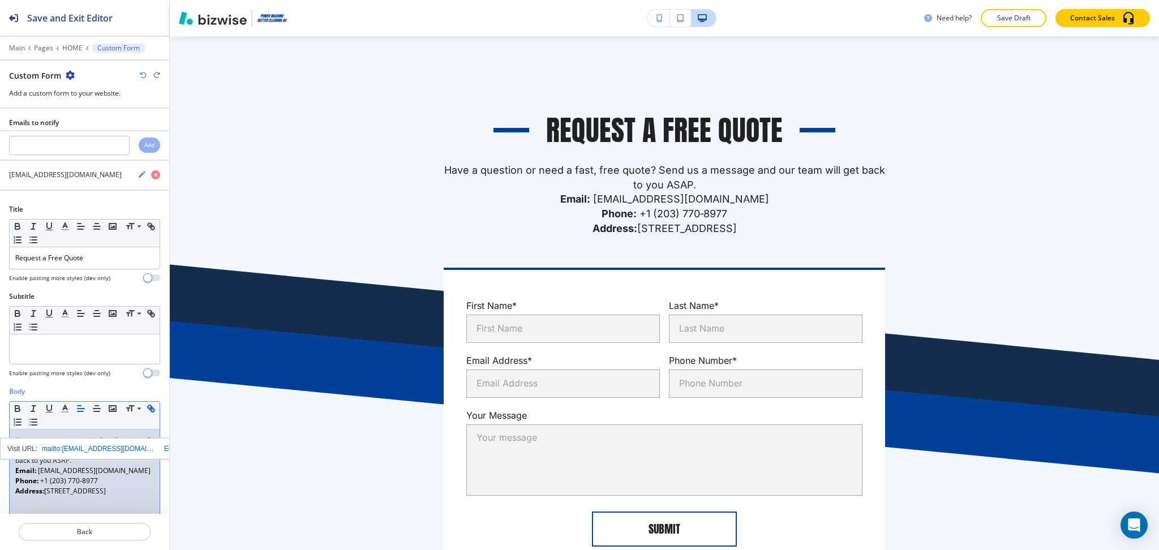
click at [101, 486] on p "Phone: +1 (203) 770‑8977" at bounding box center [84, 481] width 139 height 10
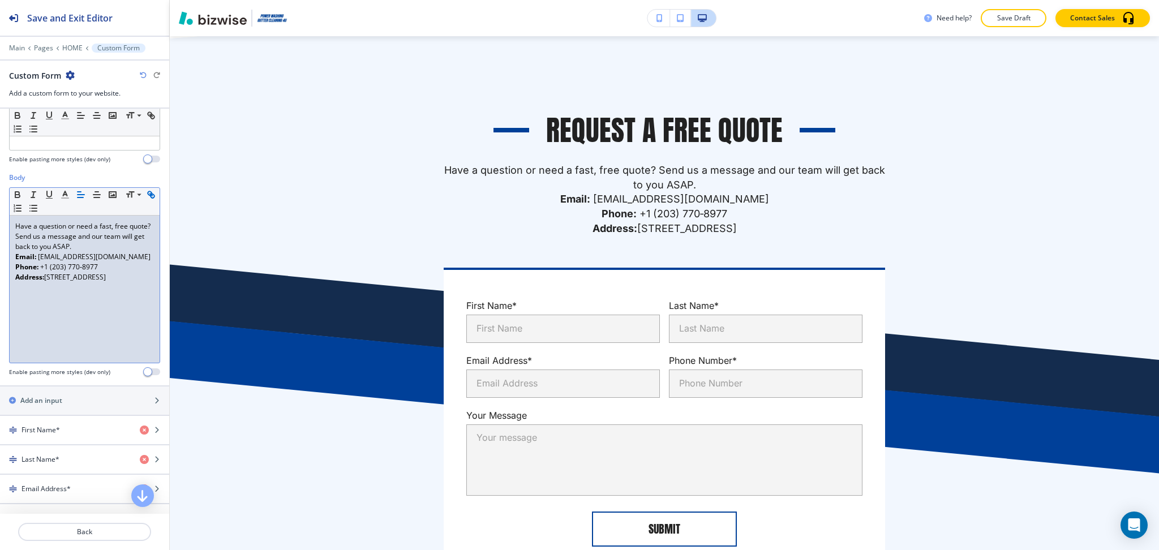
scroll to position [527, 0]
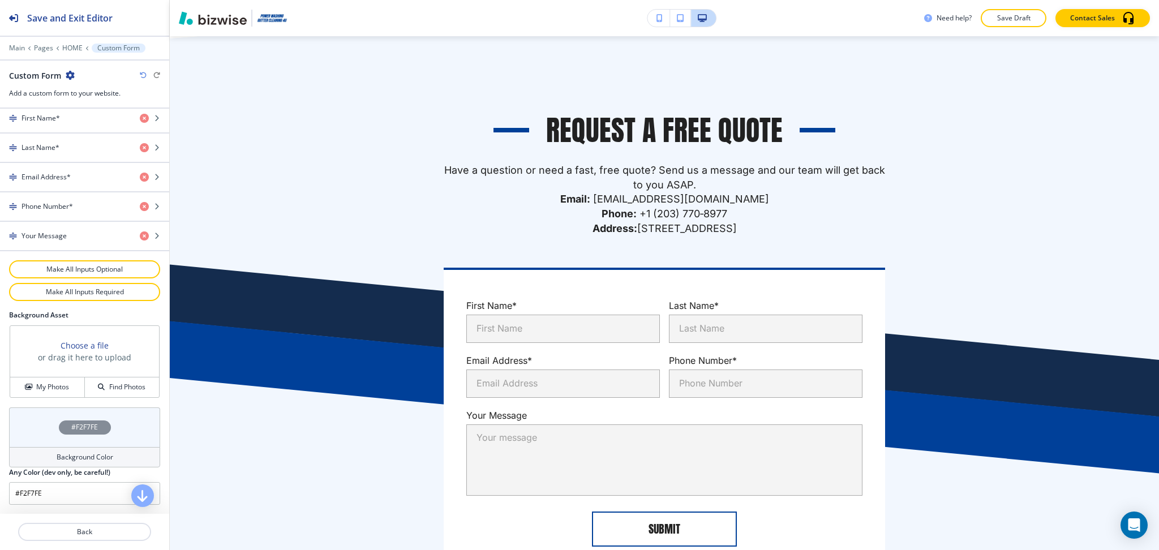
drag, startPoint x: 11, startPoint y: 468, endPoint x: 150, endPoint y: 551, distance: 161.8
click at [150, 0] on html "Save and Exit Editor Main Pages HOME Custom Form Custom Form Add a custom form …" at bounding box center [579, 0] width 1159 height 0
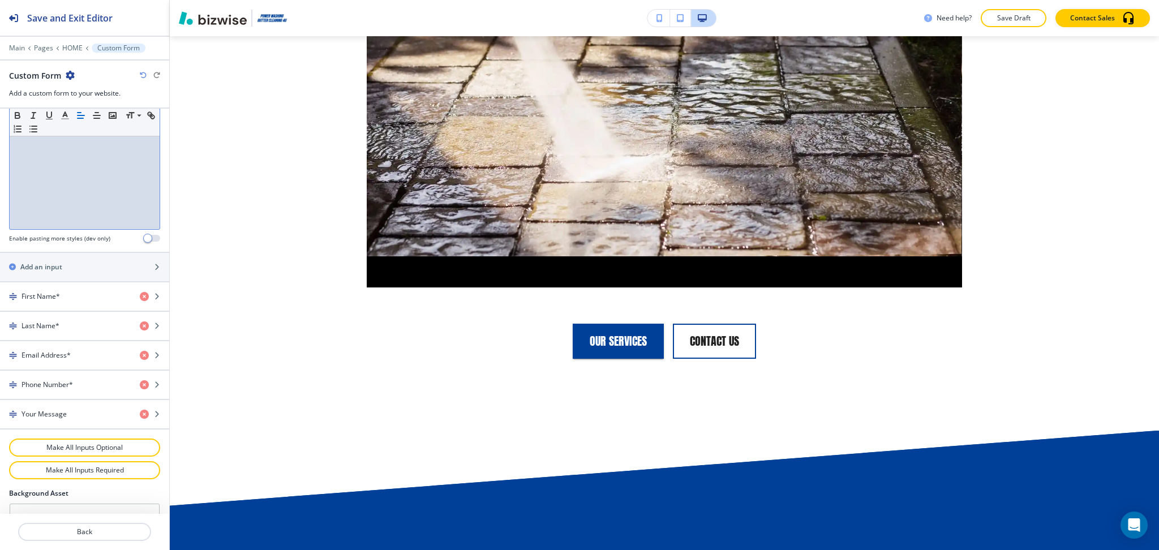
scroll to position [2077, 0]
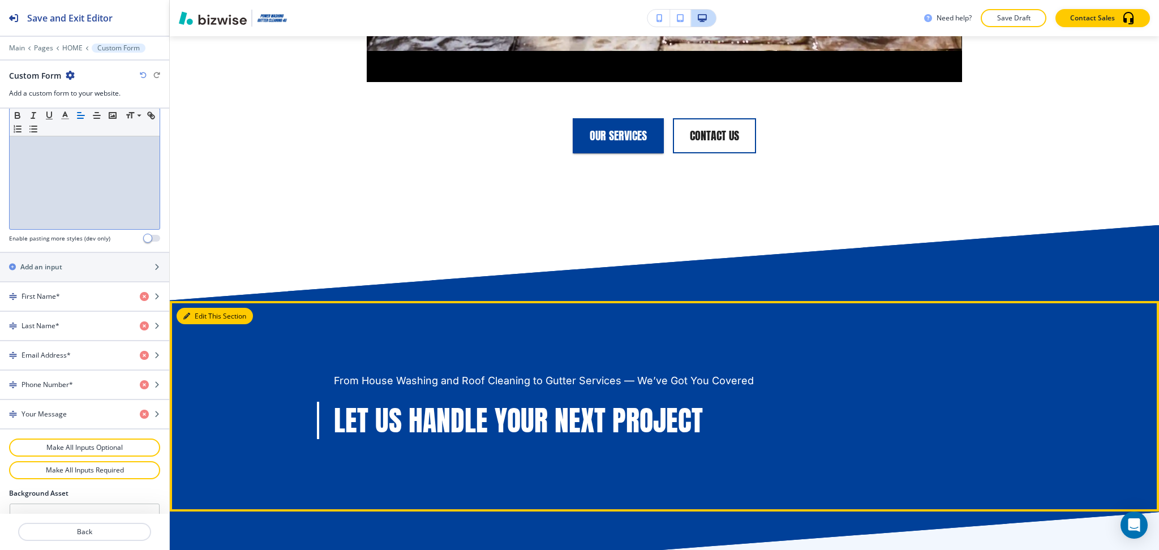
click at [196, 313] on button "Edit This Section" at bounding box center [214, 316] width 76 height 17
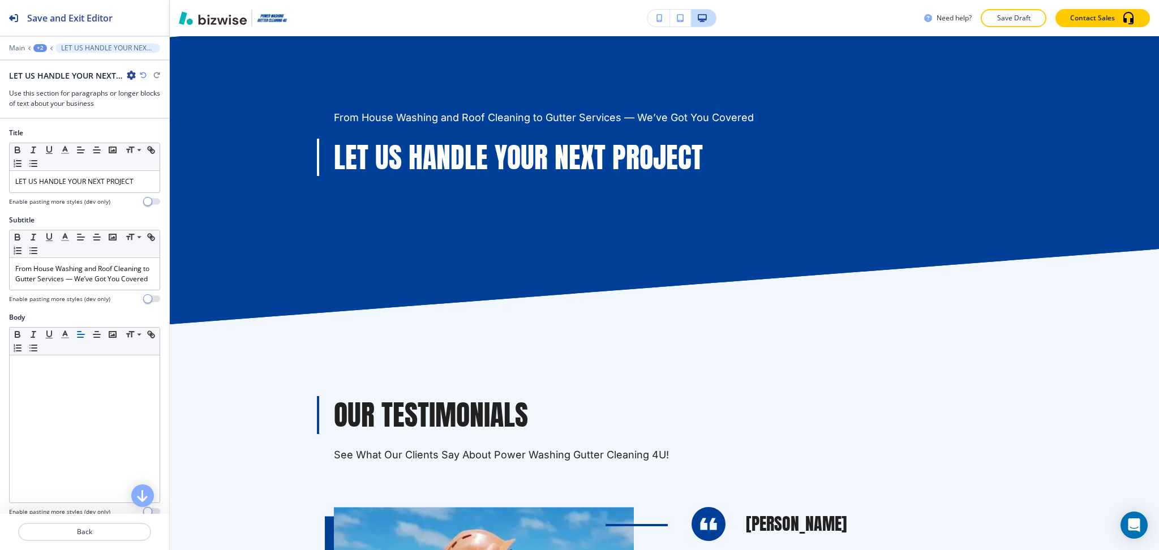
scroll to position [350, 0]
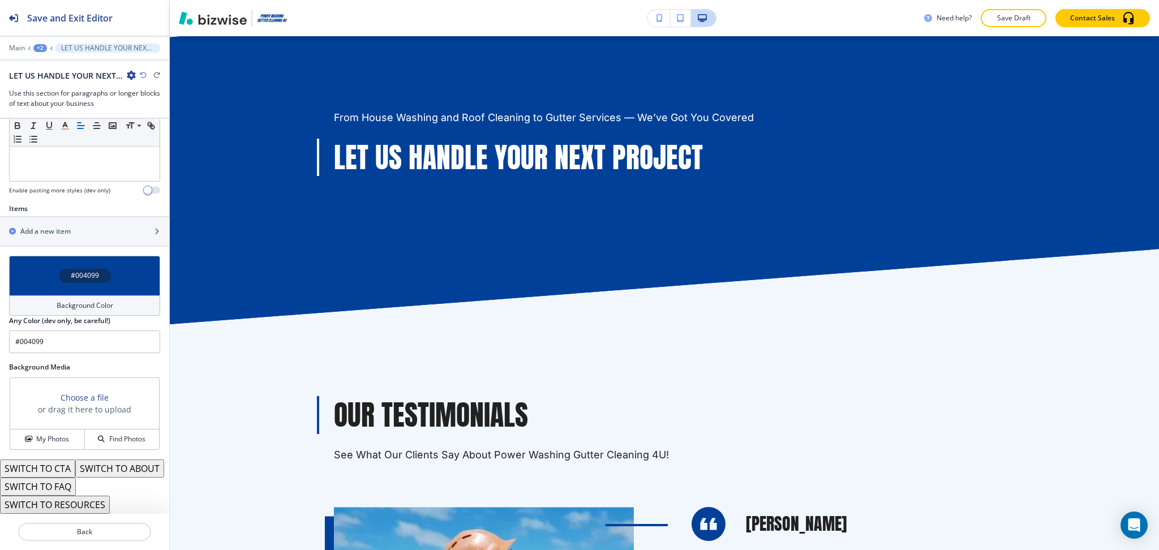
click at [57, 459] on button "SWITCH TO CTA" at bounding box center [37, 468] width 75 height 18
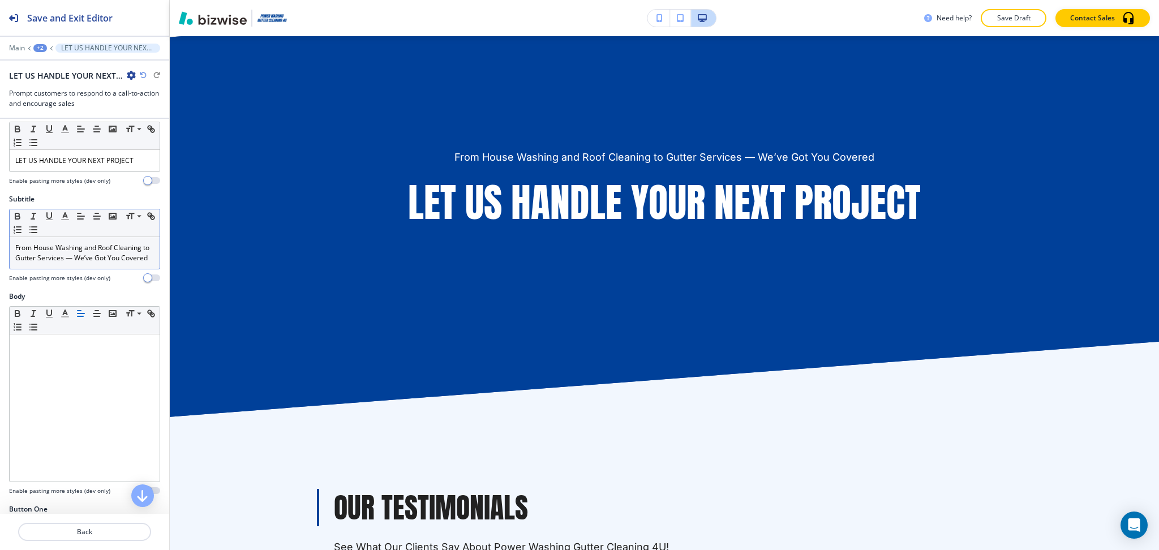
scroll to position [0, 0]
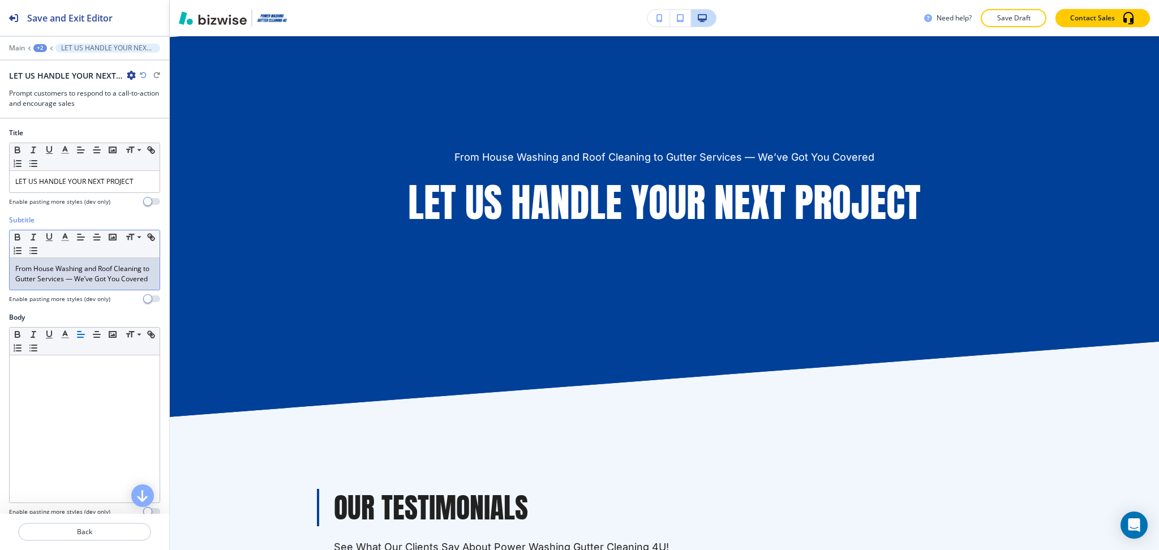
click at [98, 284] on p "From House Washing and Roof Cleaning to Gutter Services — We’ve Got You Covered" at bounding box center [84, 274] width 139 height 20
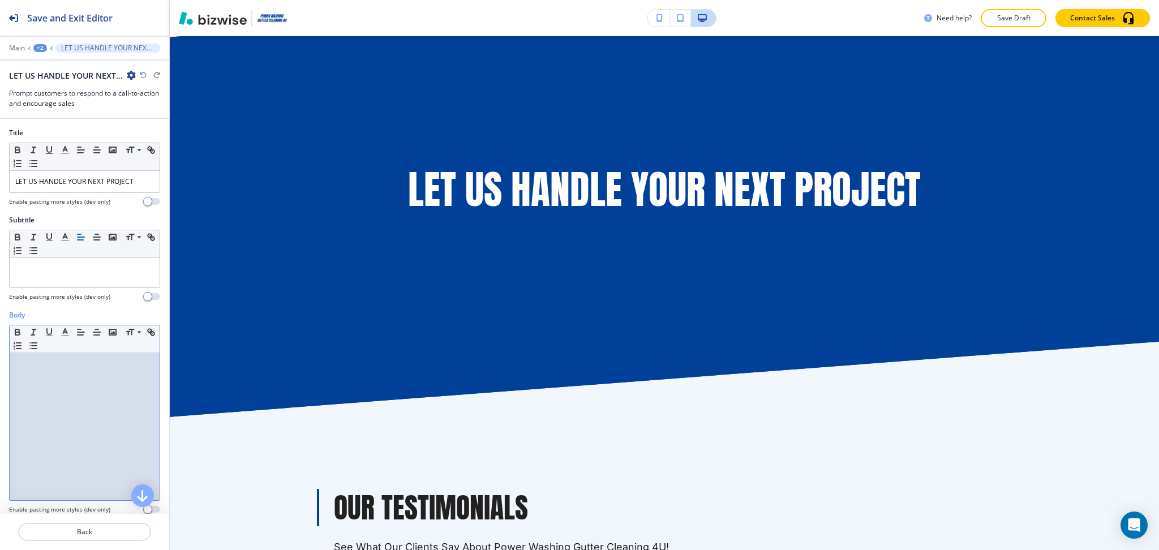
click at [93, 398] on div at bounding box center [85, 426] width 150 height 147
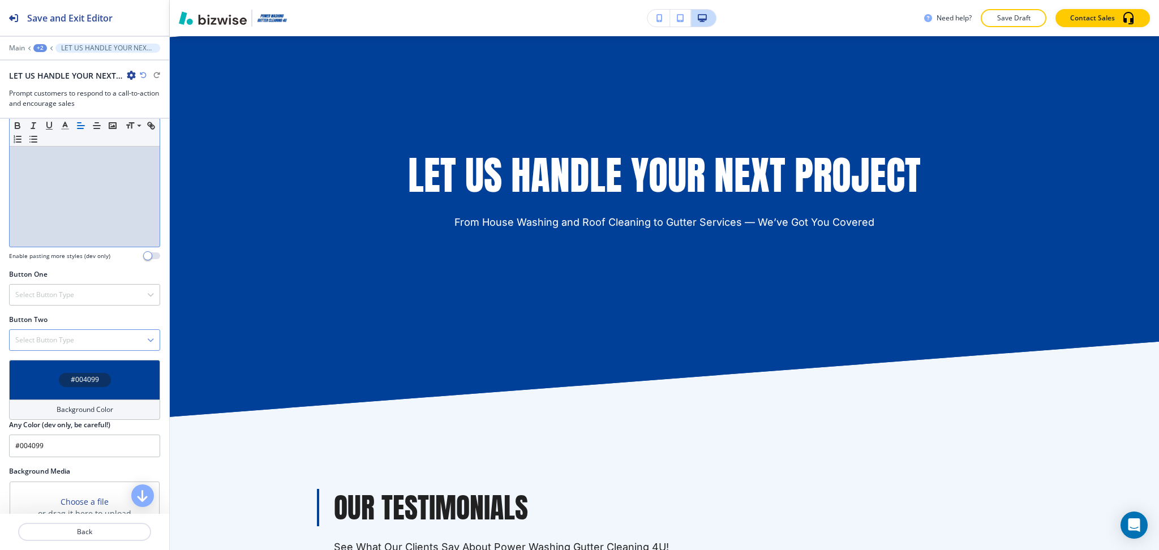
scroll to position [339, 0]
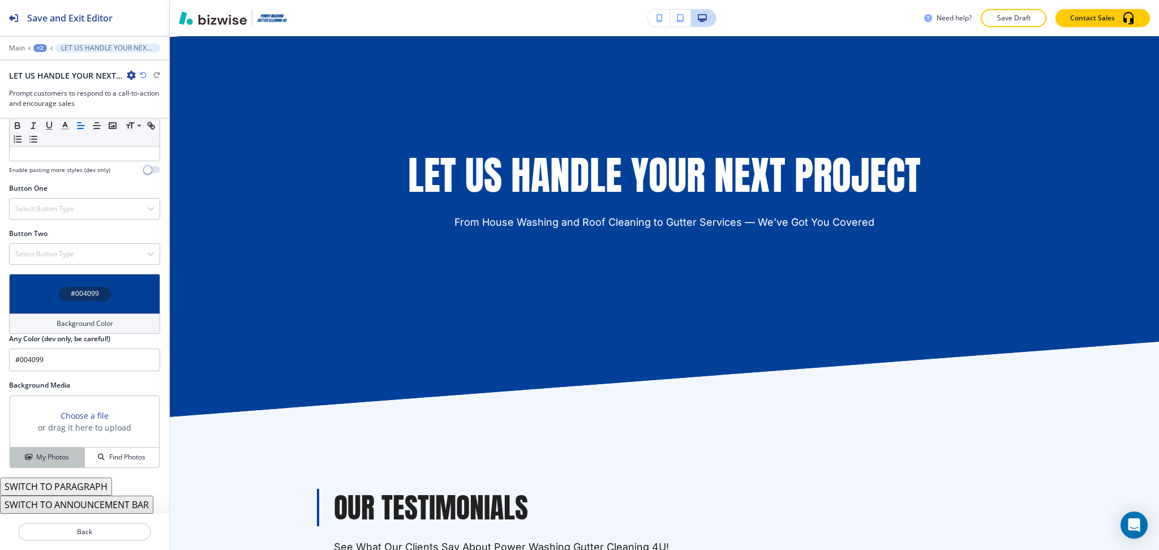
click at [38, 460] on h4 "My Photos" at bounding box center [52, 457] width 33 height 10
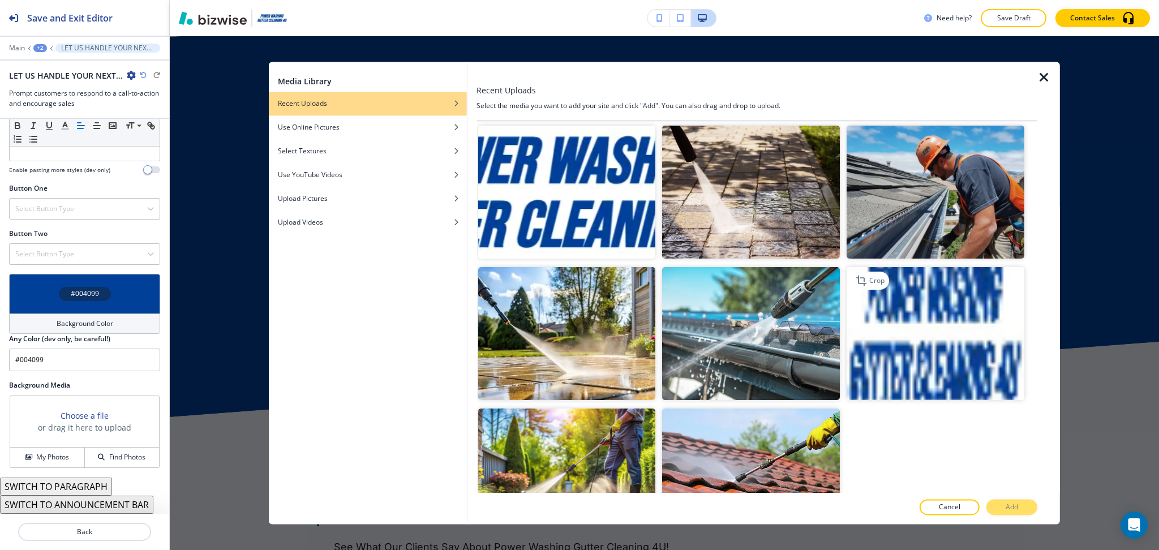
scroll to position [1165, 0]
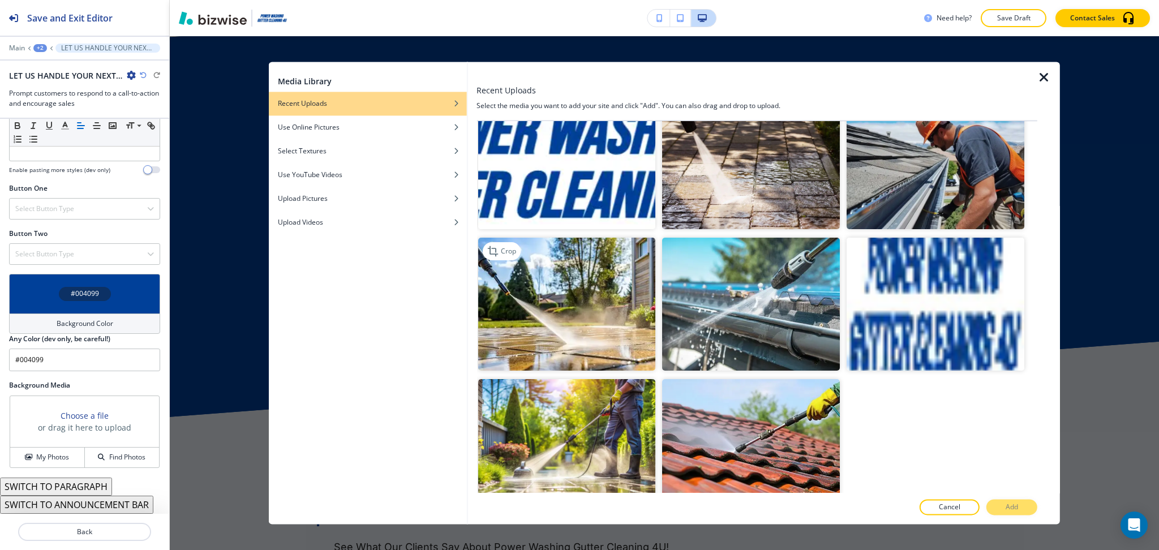
click at [589, 307] on img "button" at bounding box center [566, 304] width 178 height 133
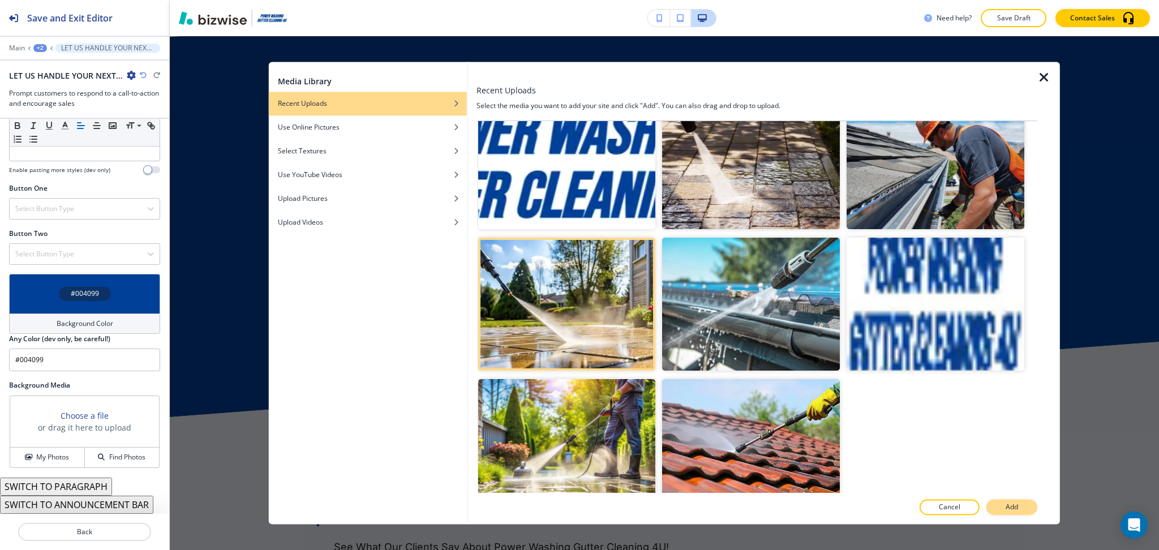
click at [1017, 506] on p "Add" at bounding box center [1011, 507] width 12 height 10
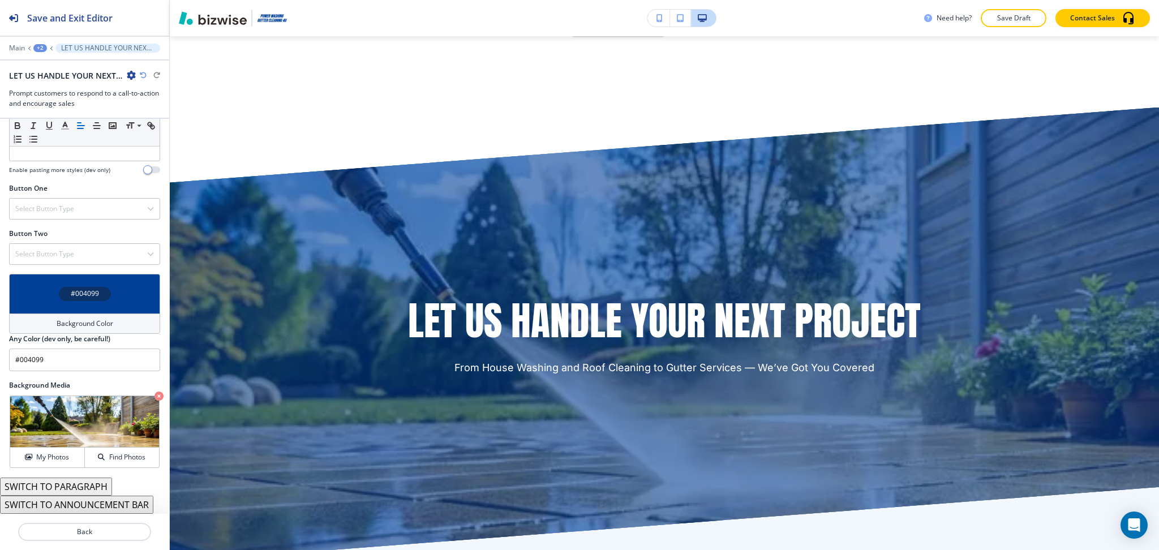
scroll to position [2263, 0]
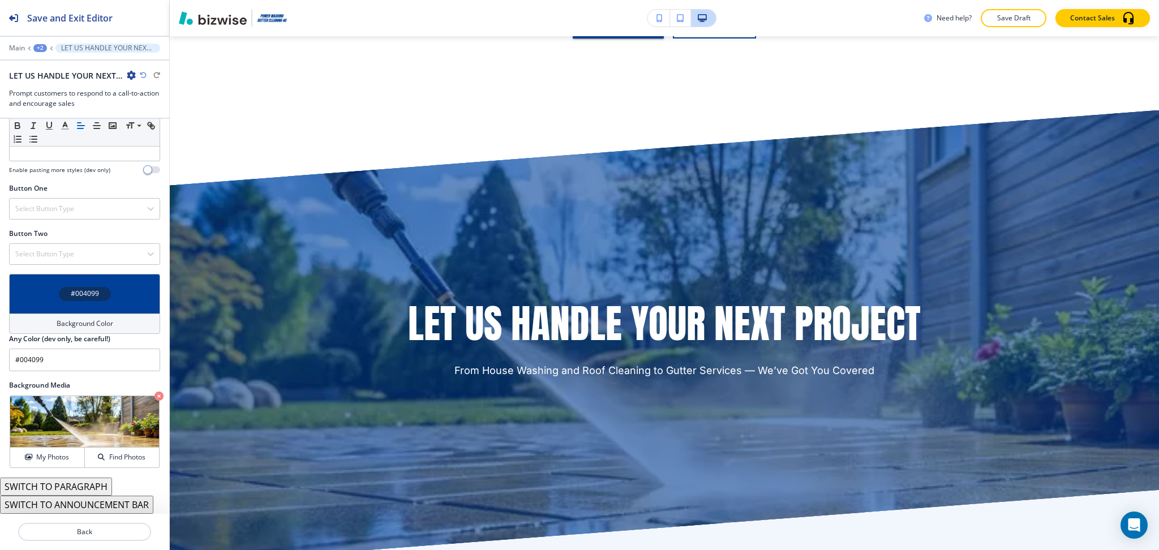
click at [100, 324] on h4 "Background Color" at bounding box center [85, 323] width 57 height 10
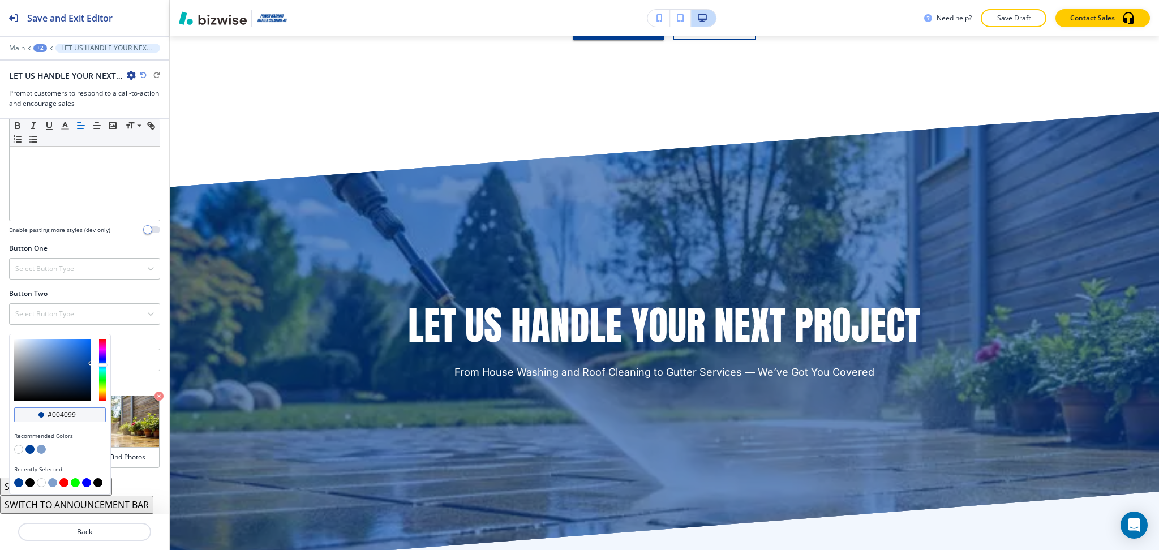
scroll to position [2261, 0]
click at [98, 483] on button "button" at bounding box center [97, 482] width 9 height 9
type input "#000000"
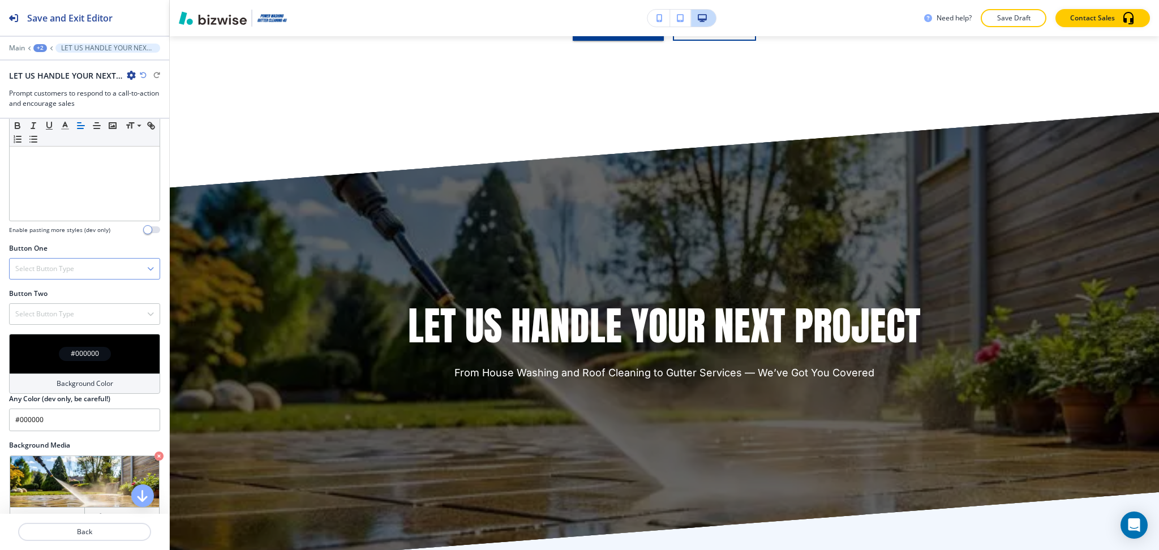
click at [88, 263] on div "Select Button Type" at bounding box center [85, 269] width 150 height 20
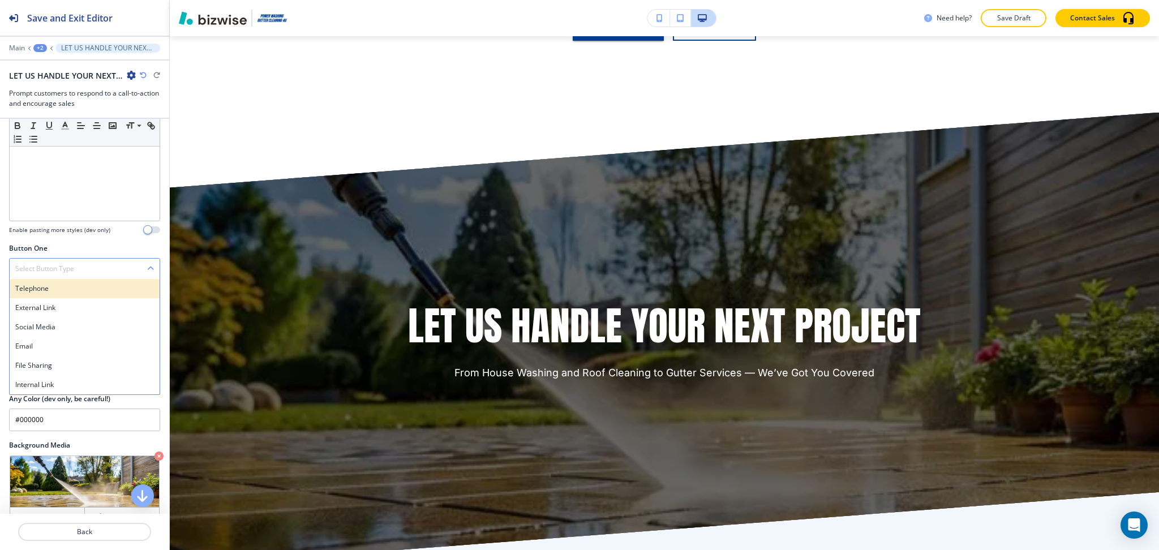
click at [75, 294] on div "Telephone" at bounding box center [85, 288] width 150 height 19
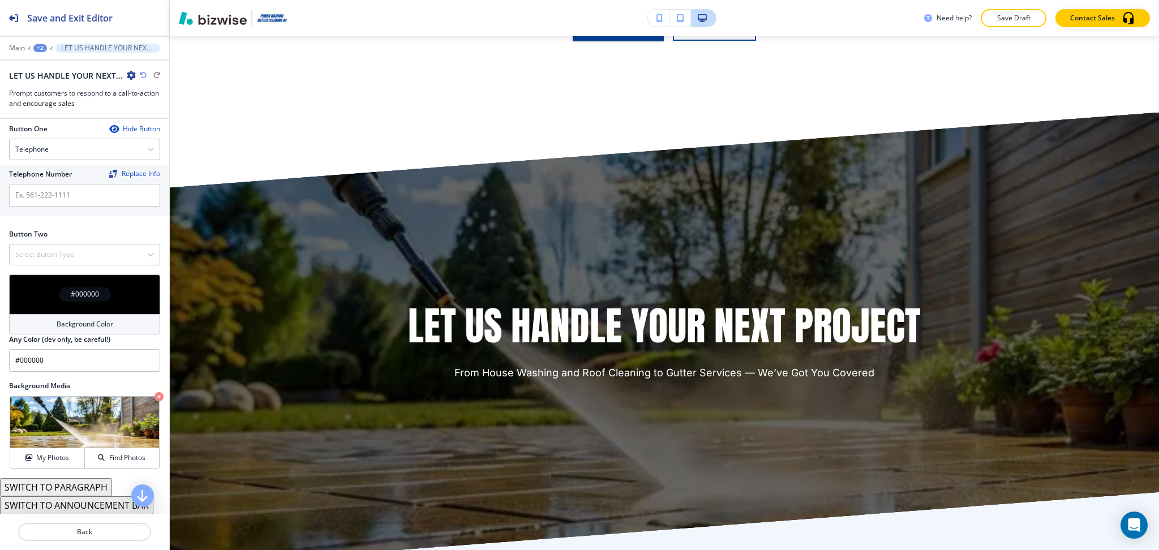
scroll to position [399, 0]
click at [80, 253] on div "Select Button Type" at bounding box center [85, 254] width 150 height 20
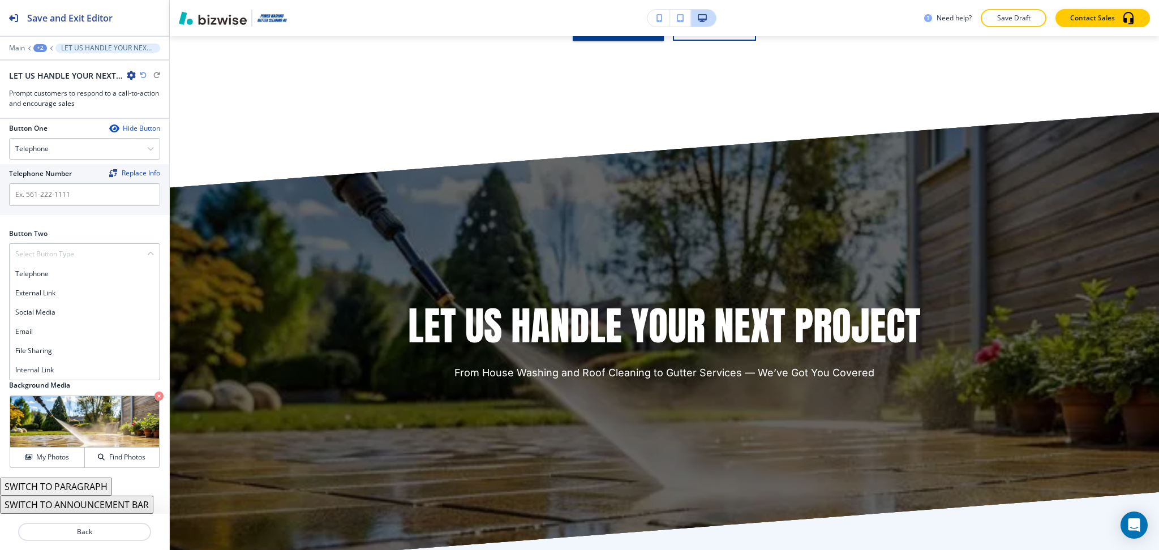
click at [59, 361] on div "Internal Link" at bounding box center [85, 369] width 150 height 19
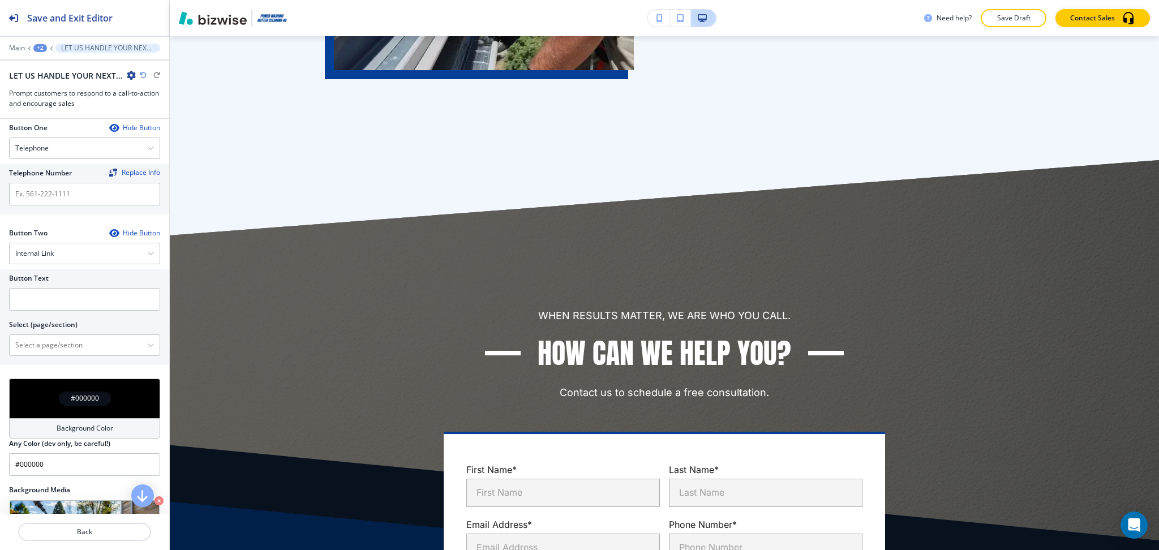
scroll to position [3241, 0]
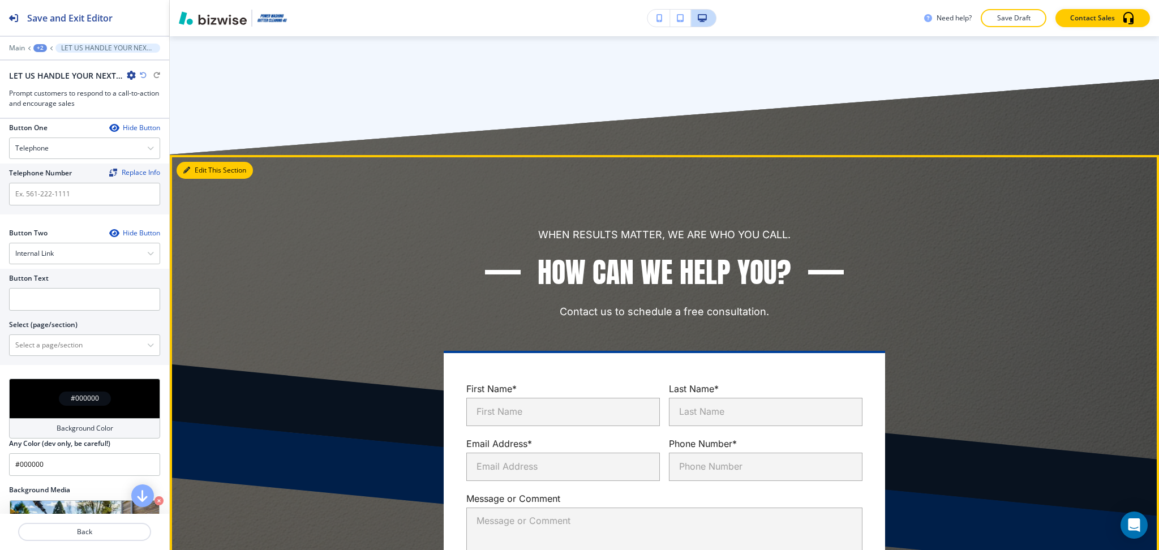
click at [182, 164] on button "Edit This Section" at bounding box center [214, 170] width 76 height 17
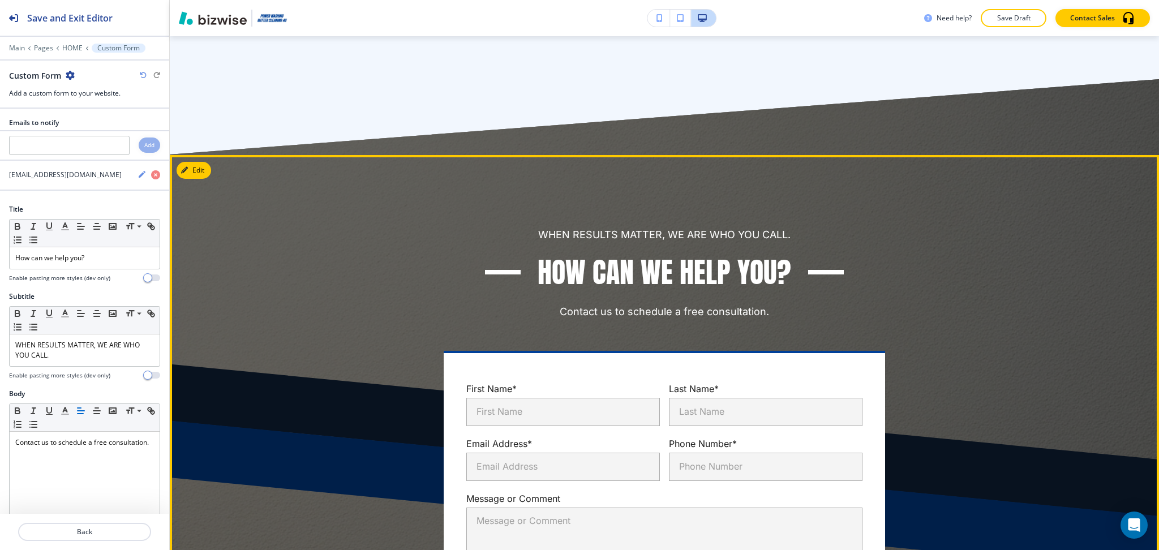
scroll to position [3439, 0]
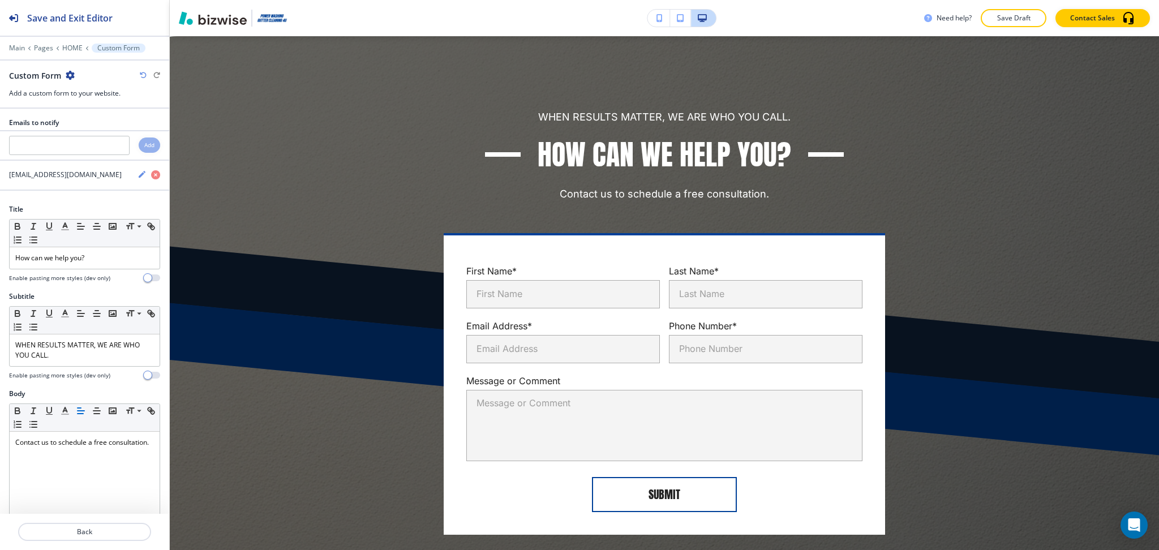
click at [73, 75] on icon "button" at bounding box center [70, 75] width 9 height 9
click at [88, 130] on p "Delete Section" at bounding box center [101, 135] width 58 height 10
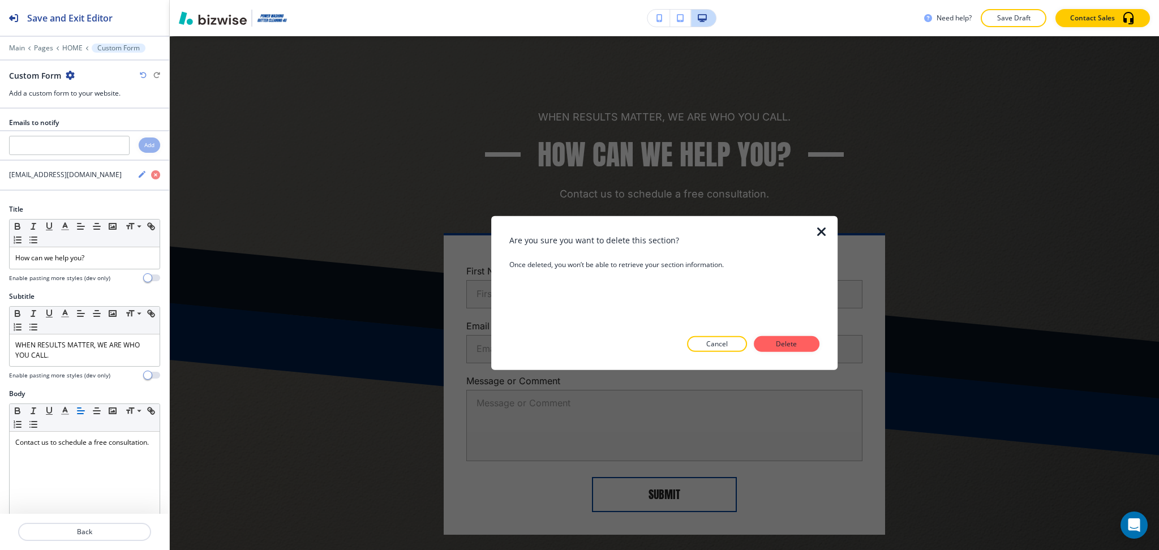
click at [794, 343] on p "Delete" at bounding box center [786, 344] width 27 height 10
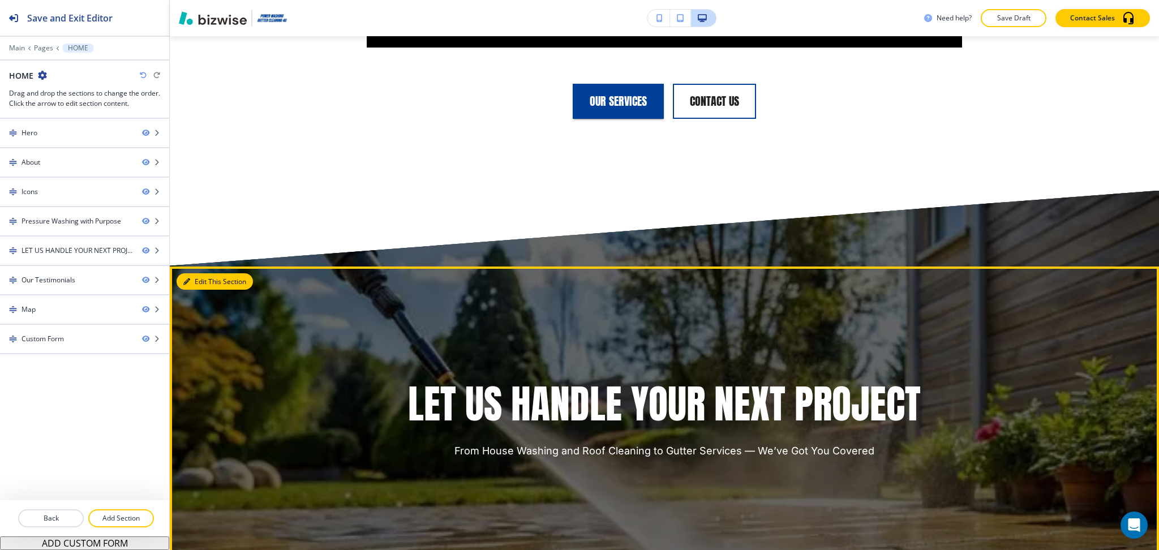
click at [198, 279] on button "Edit This Section" at bounding box center [214, 281] width 76 height 17
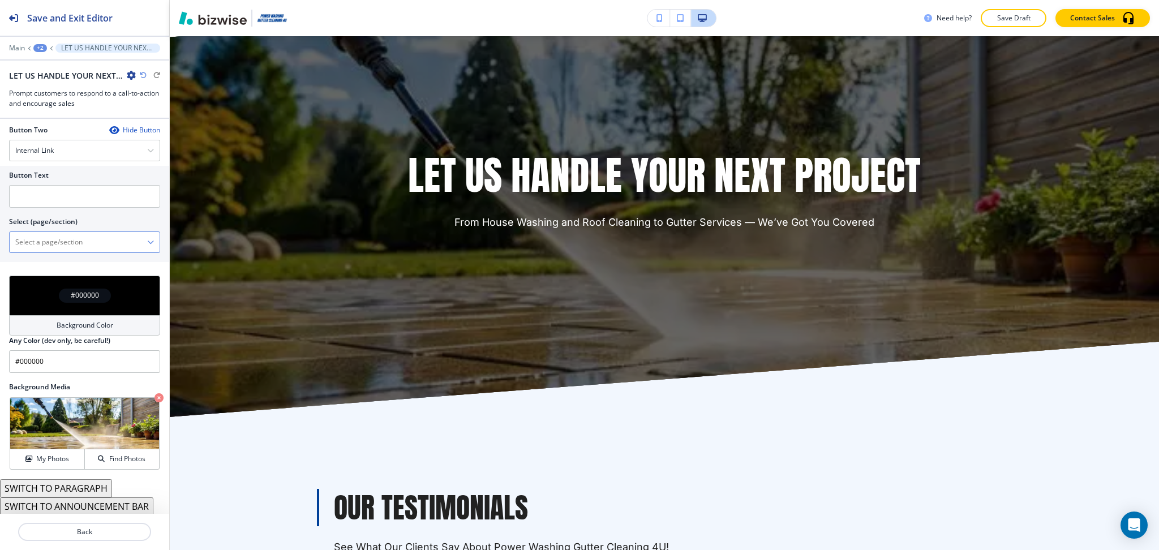
scroll to position [505, 0]
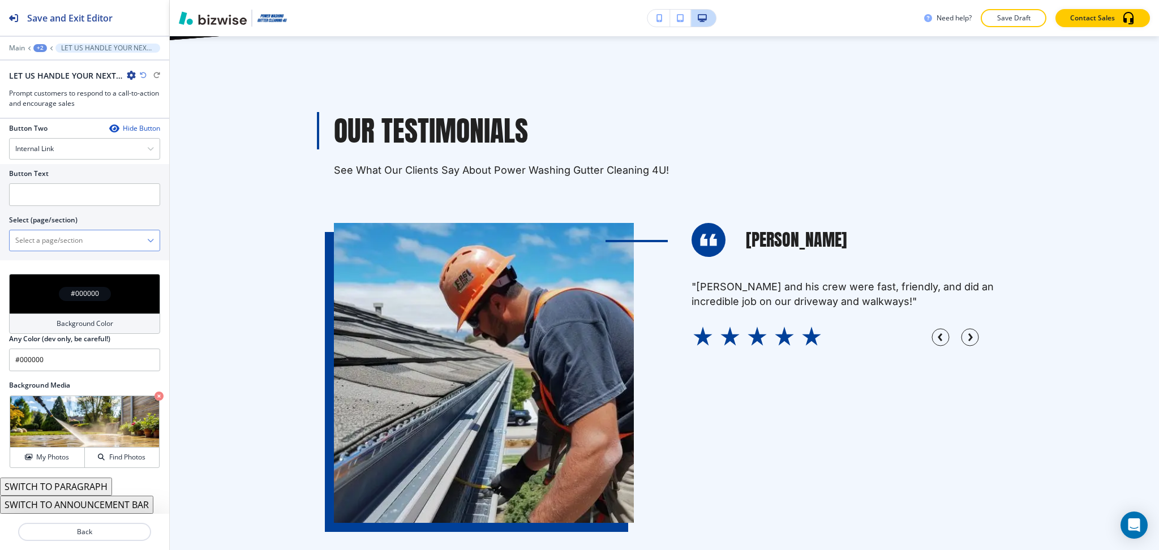
click at [102, 244] on \(page\/section\) "Manual Input" at bounding box center [78, 240] width 137 height 19
type \(page\/section\) "CONTACT US"
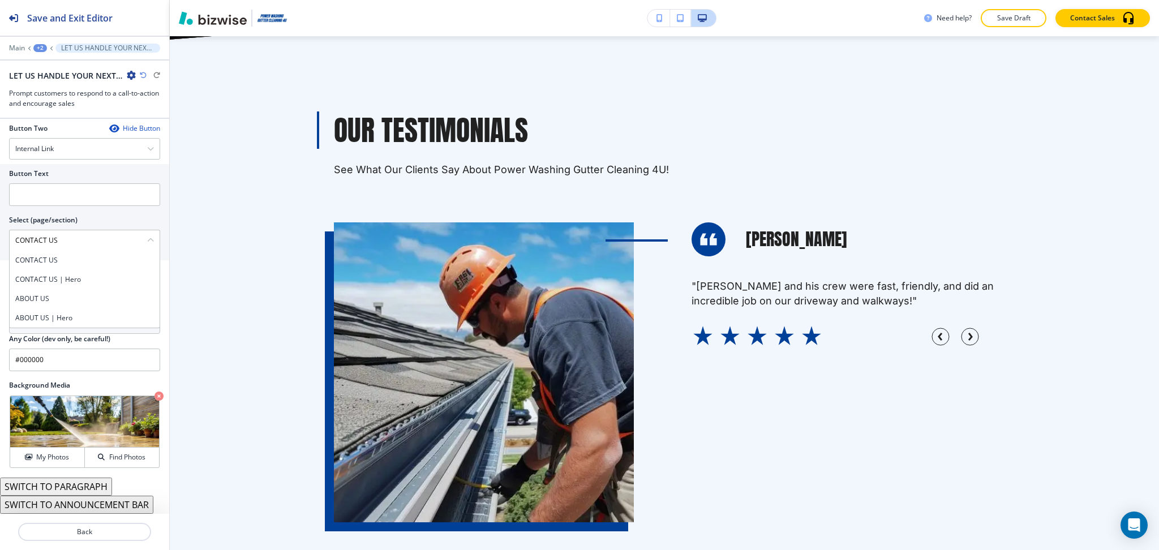
drag, startPoint x: 70, startPoint y: 243, endPoint x: 0, endPoint y: 241, distance: 70.2
click at [0, 241] on div "Button Text Select (page/section) CONTACT US CONTACT US CONTACT US | Hero ABOUT…" at bounding box center [84, 212] width 169 height 96
click at [25, 261] on h4 "CONTACT US" at bounding box center [84, 260] width 139 height 10
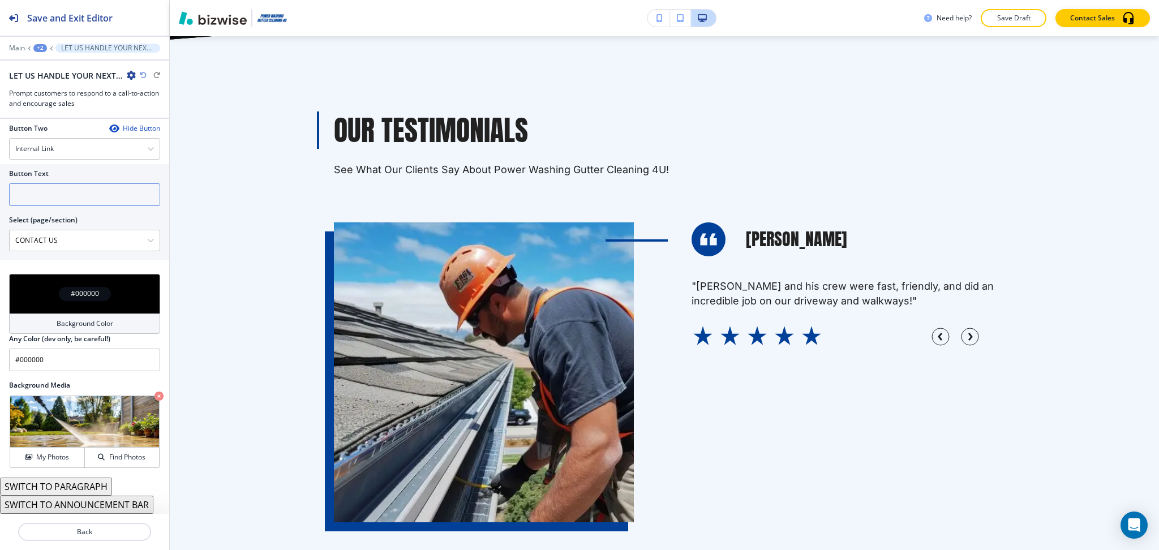
click at [49, 184] on input "text" at bounding box center [84, 194] width 151 height 23
paste input "CONTACT US"
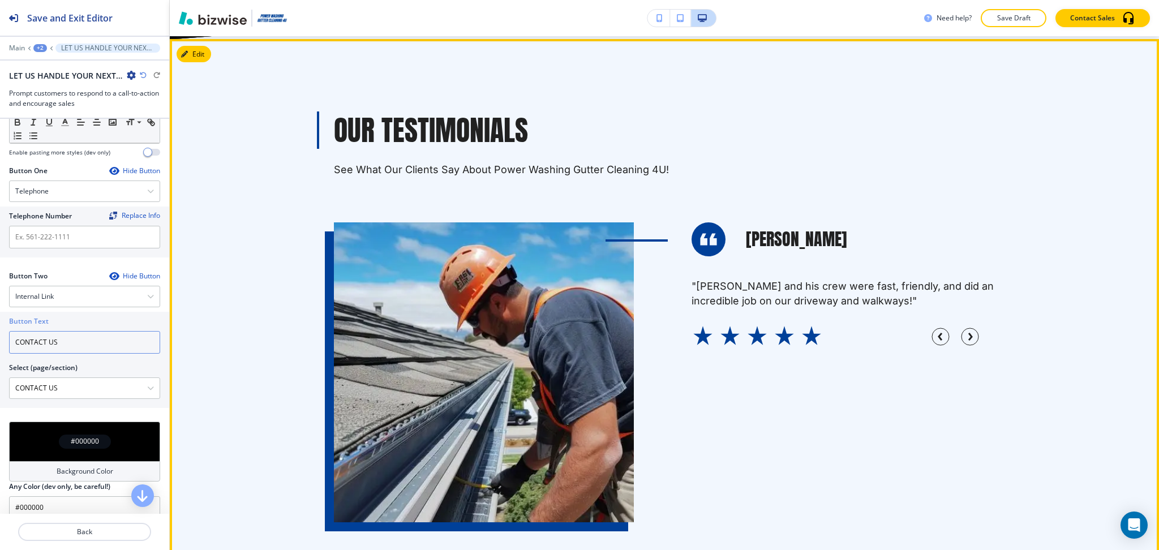
scroll to position [356, 0]
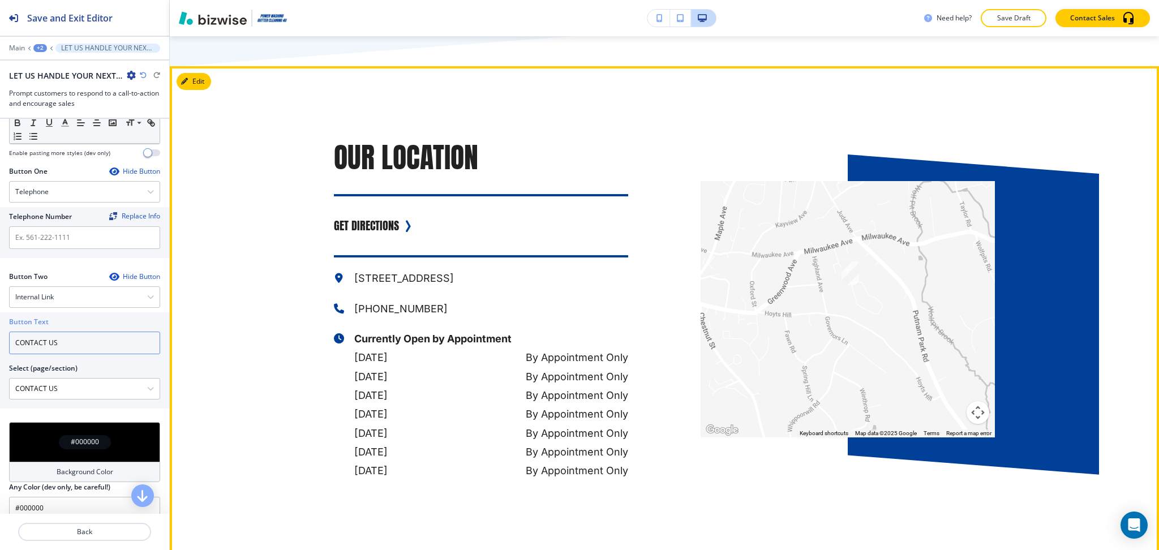
type input "CONTACT US"
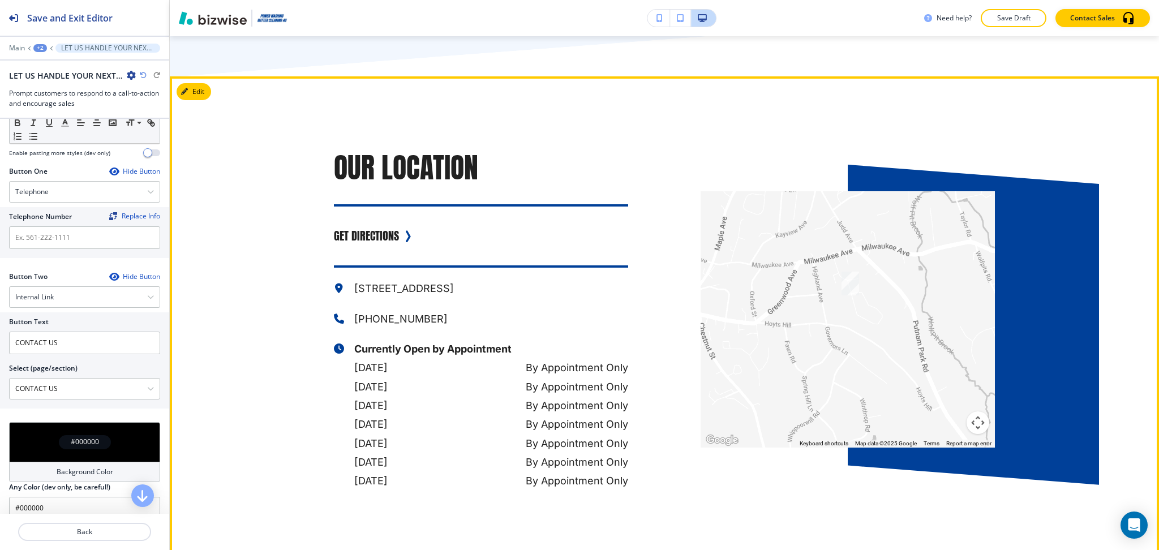
drag, startPoint x: 451, startPoint y: 301, endPoint x: 362, endPoint y: 317, distance: 90.9
click at [362, 317] on p "[PHONE_NUMBER]" at bounding box center [491, 318] width 274 height 19
copy p "[PHONE_NUMBER]"
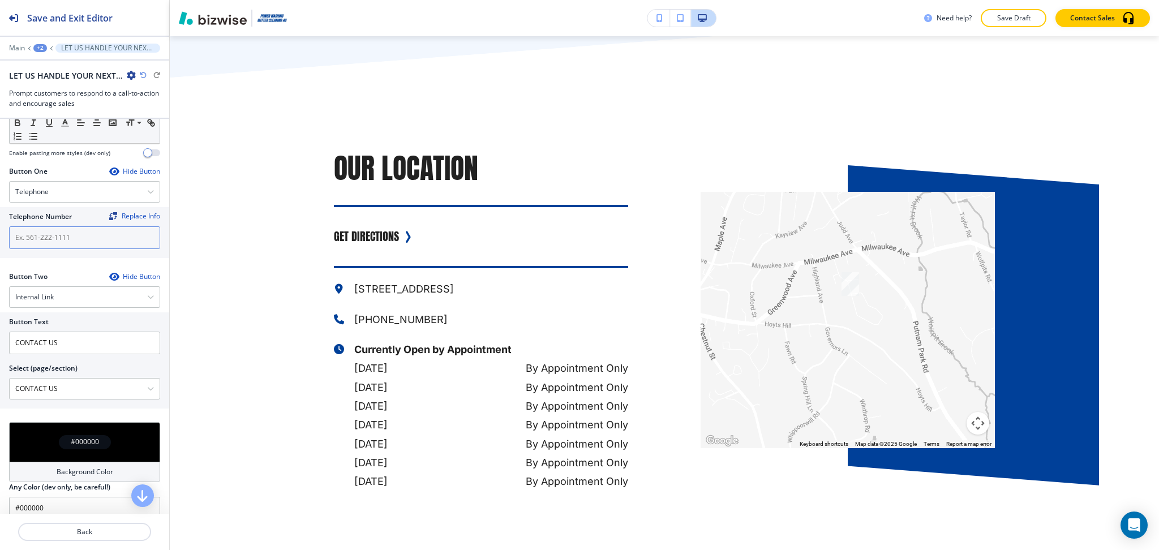
click at [87, 229] on input "text" at bounding box center [84, 237] width 151 height 23
paste input "[PHONE_NUMBER]"
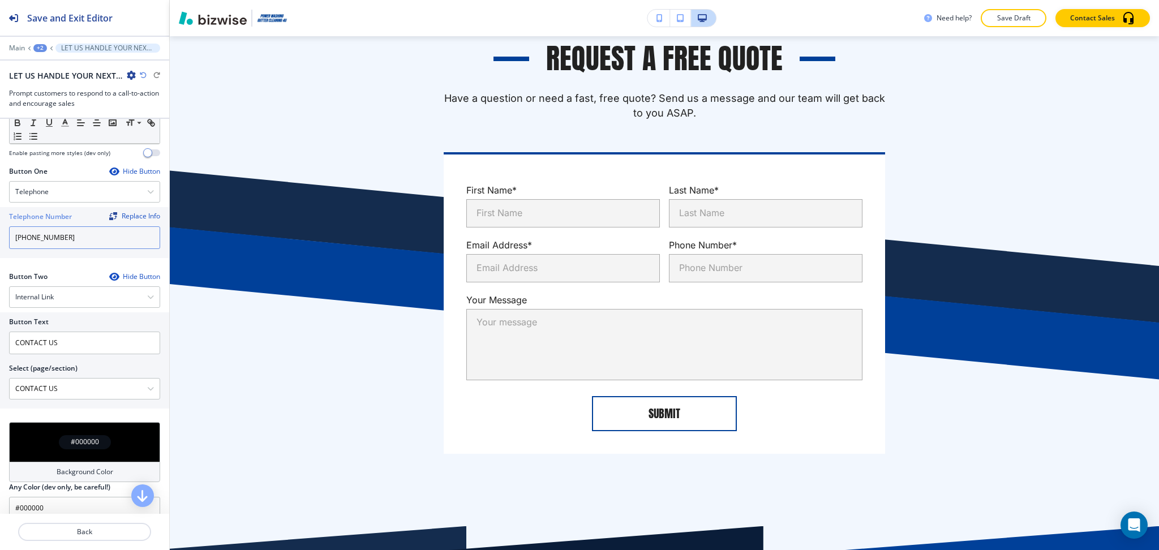
scroll to position [4322, 0]
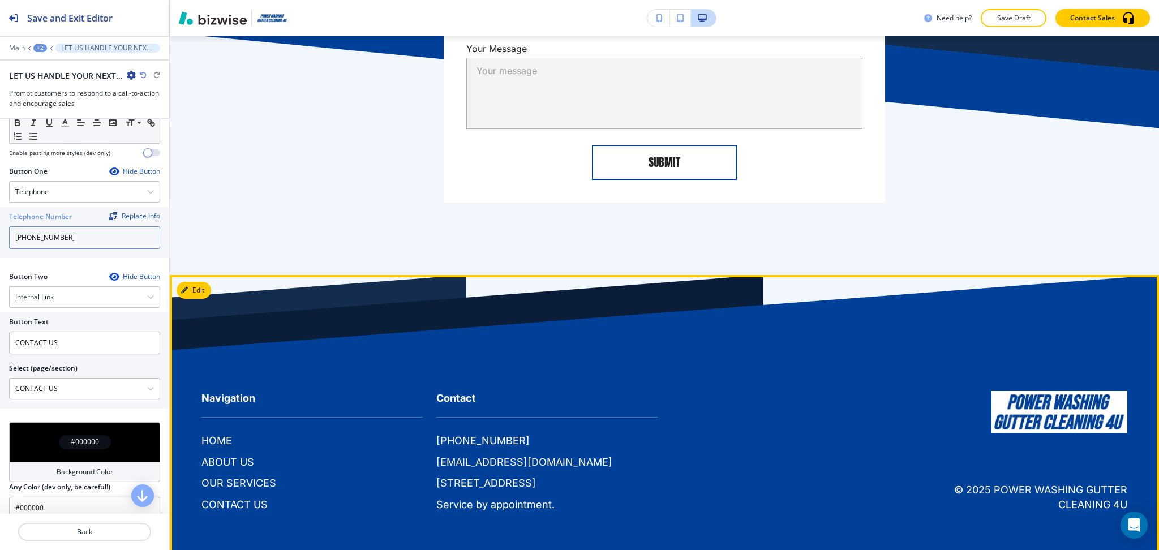
type input "[PHONE_NUMBER]"
drag, startPoint x: 617, startPoint y: 456, endPoint x: 430, endPoint y: 458, distance: 187.3
click at [430, 458] on div "Contact [PHONE_NUMBER] [EMAIL_ADDRESS][DOMAIN_NAME] [STREET_ADDRESS] Service by…" at bounding box center [540, 440] width 235 height 144
copy div "[EMAIL_ADDRESS][DOMAIN_NAME] [STREET_ADDRESS],"
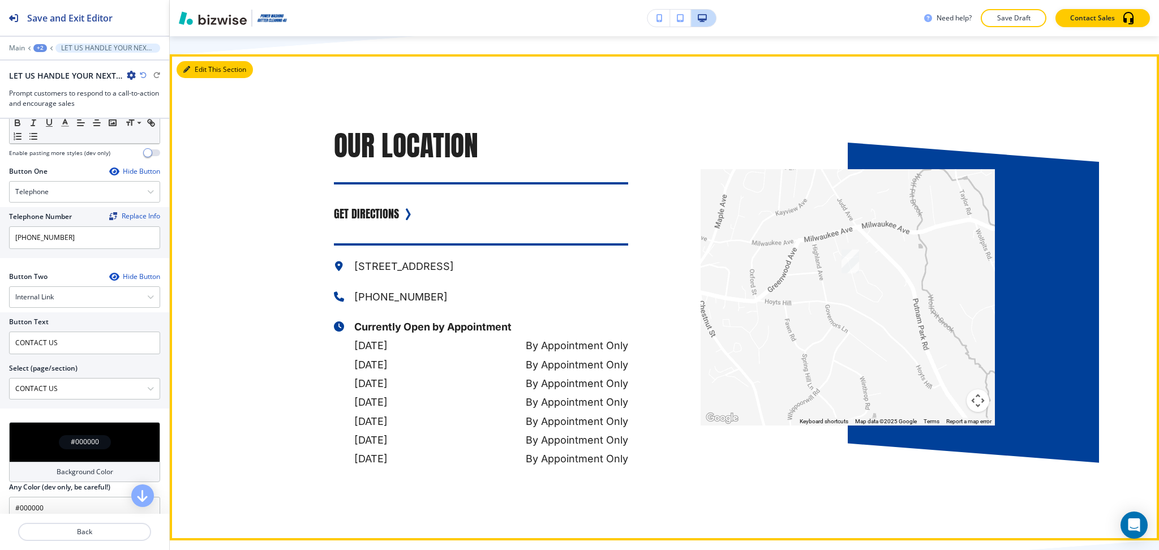
click at [203, 58] on div "Our Location GET DIRECTIONS [STREET_ADDRESS] [PHONE_NUMBER] Currently Open by A…" at bounding box center [664, 297] width 989 height 486
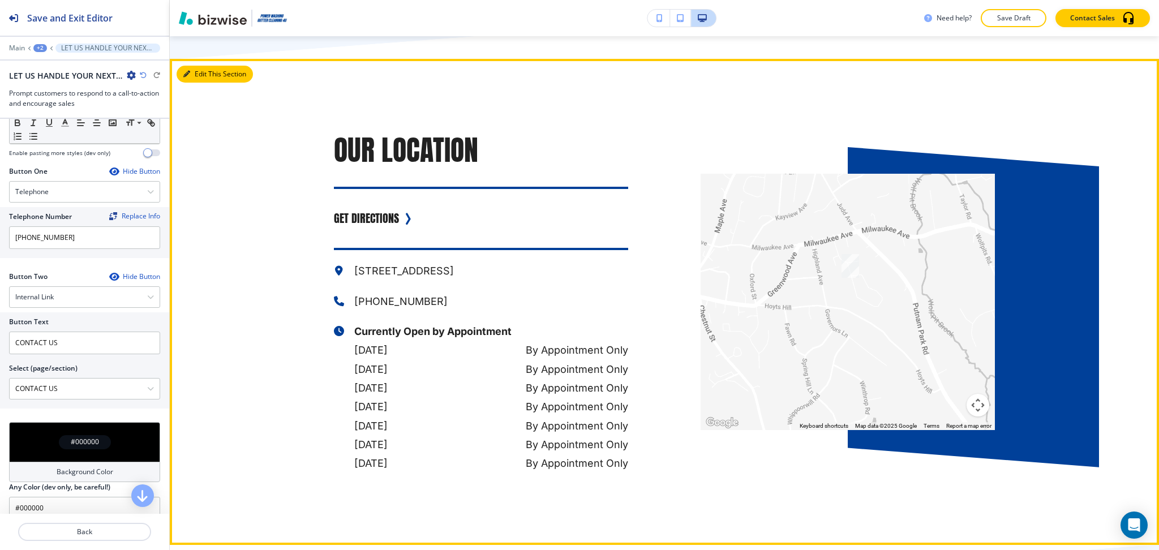
click at [204, 72] on button "Edit This Section" at bounding box center [214, 74] width 76 height 17
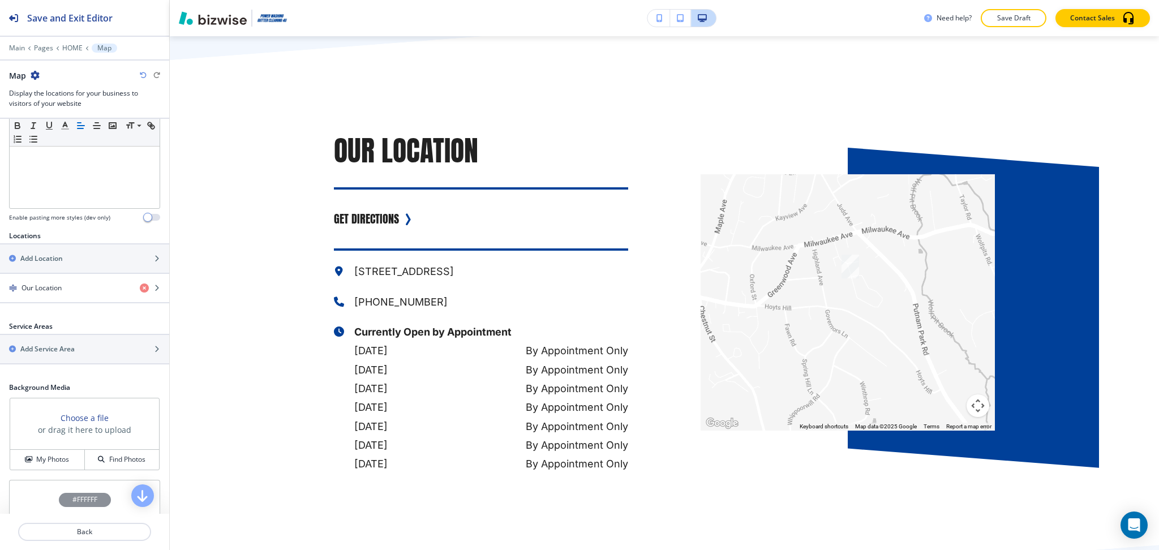
scroll to position [365, 0]
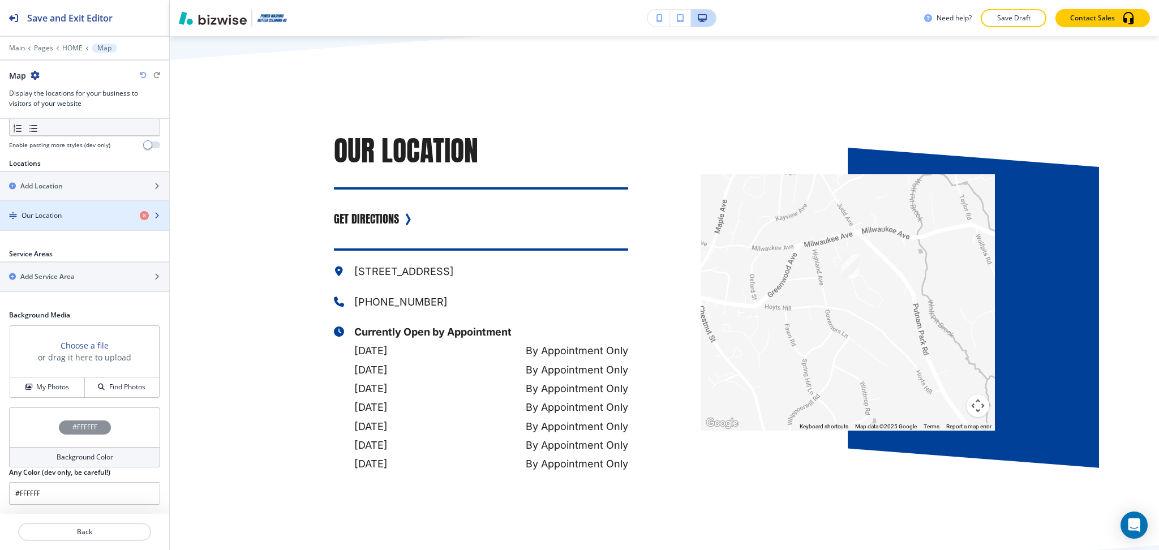
click at [60, 213] on h4 "Our Location" at bounding box center [41, 215] width 40 height 10
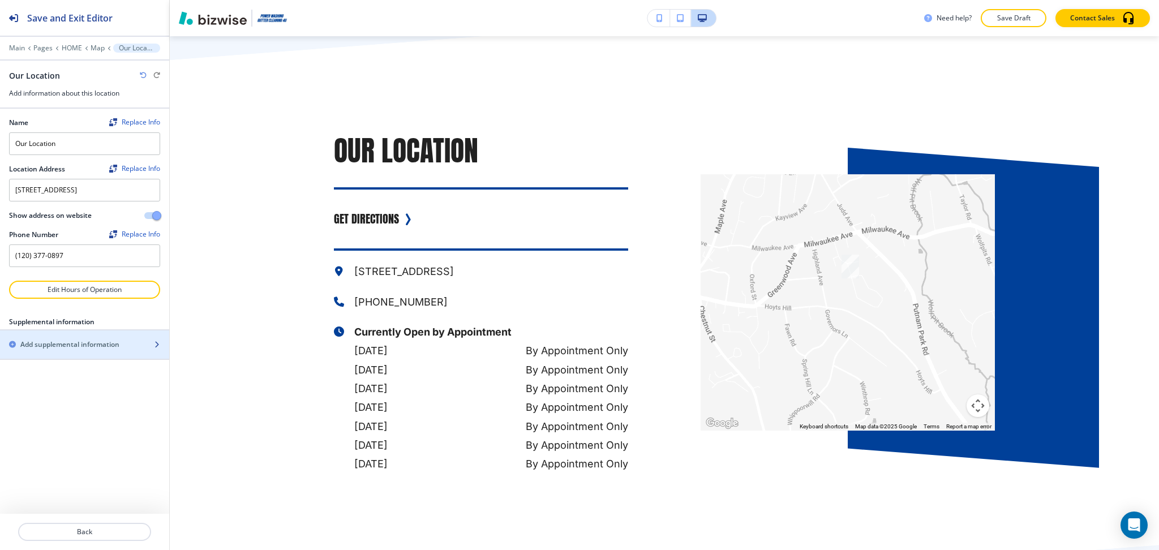
click at [65, 346] on h2 "Add supplemental information" at bounding box center [69, 344] width 99 height 10
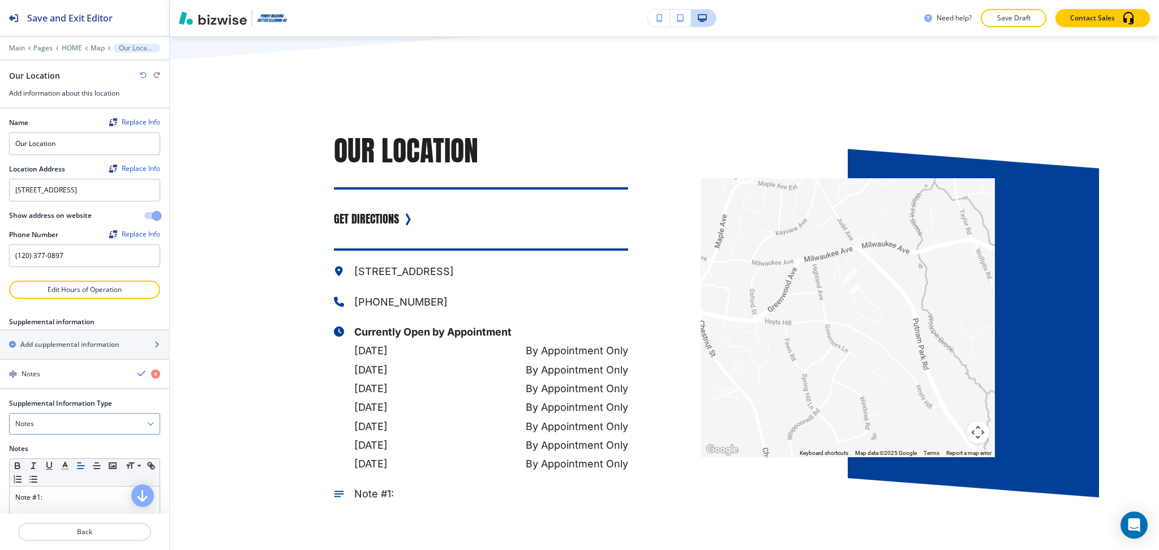
click at [58, 430] on div "Notes" at bounding box center [85, 424] width 150 height 20
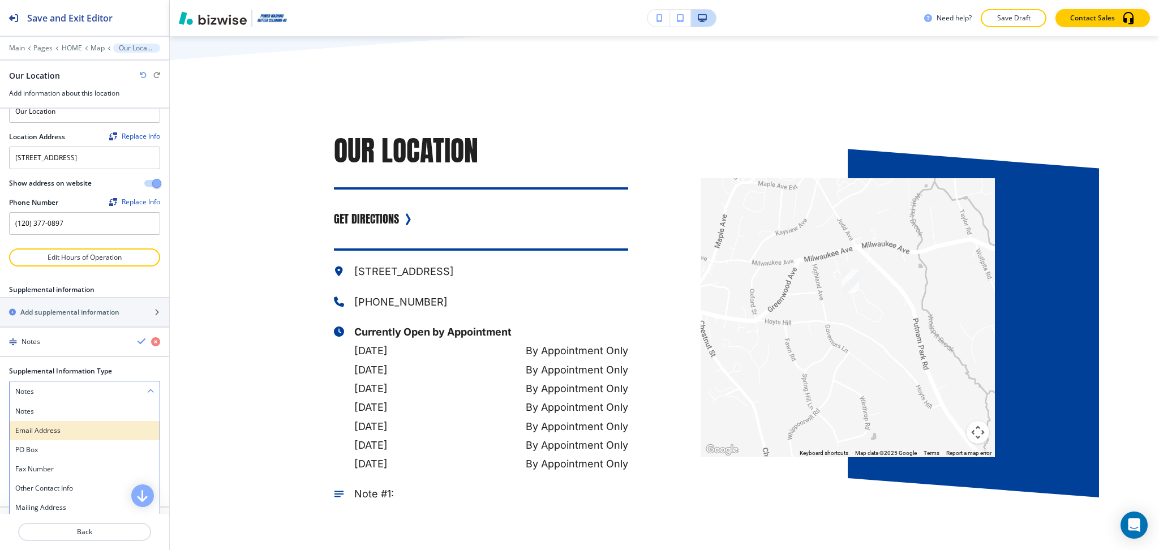
scroll to position [46, 0]
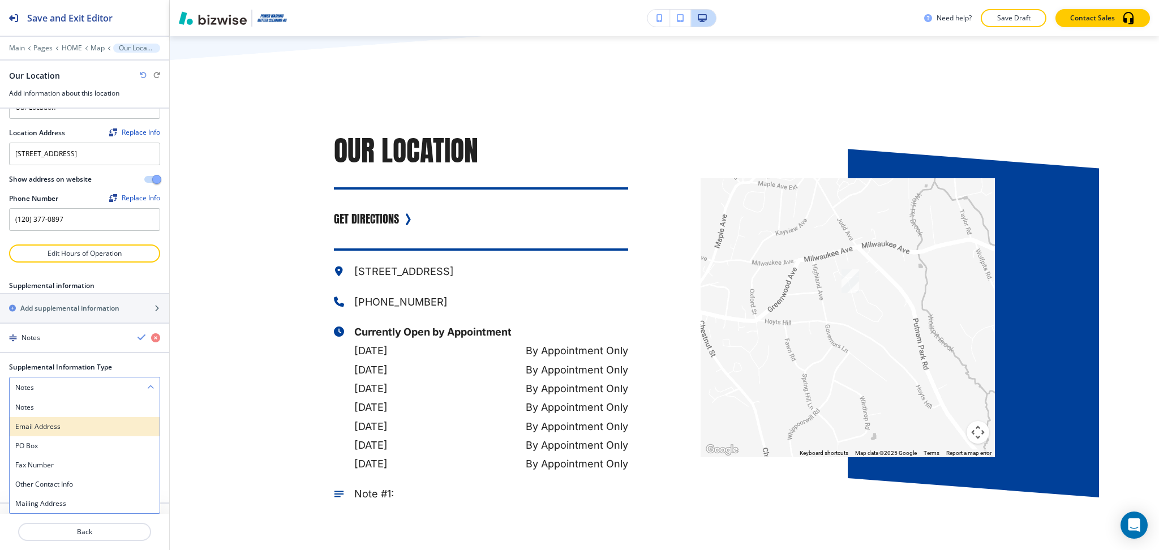
click at [53, 421] on h4 "Email Address" at bounding box center [84, 426] width 139 height 10
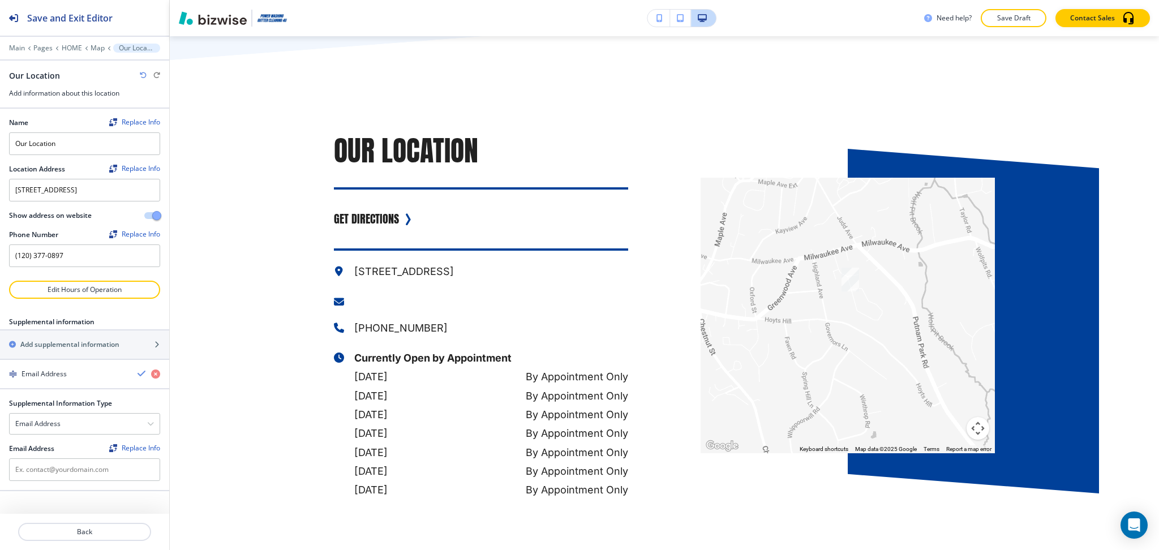
scroll to position [0, 0]
drag, startPoint x: 70, startPoint y: 479, endPoint x: 79, endPoint y: 461, distance: 19.7
click at [71, 479] on input "text" at bounding box center [84, 469] width 151 height 23
paste input "[EMAIL_ADDRESS][DOMAIN_NAME] [STREET_ADDRESS],"
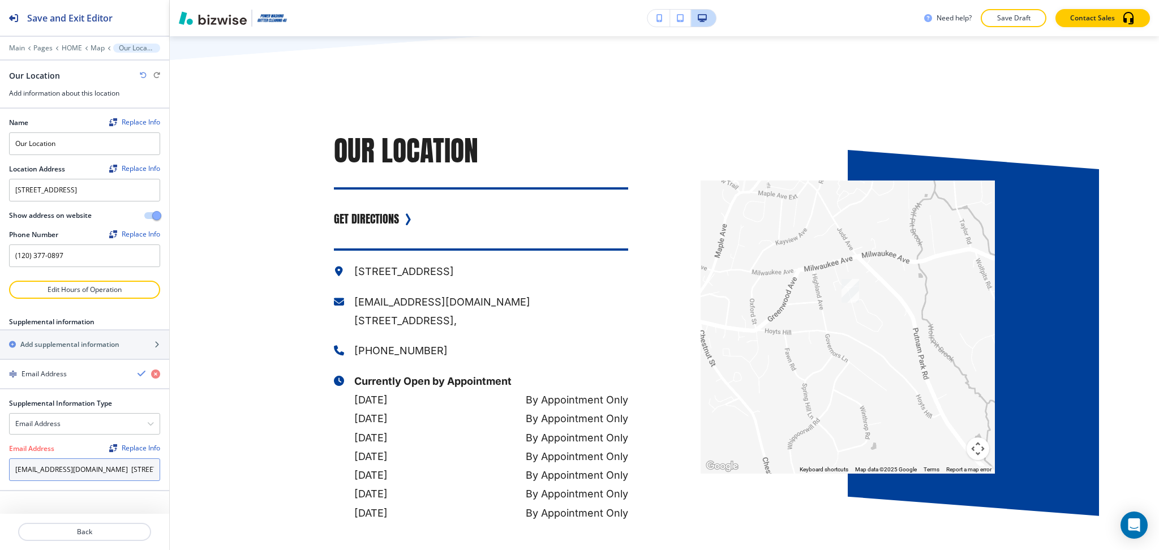
scroll to position [0, 92]
drag, startPoint x: 144, startPoint y: 470, endPoint x: 29, endPoint y: 473, distance: 114.3
click at [29, 473] on input "[EMAIL_ADDRESS][DOMAIN_NAME] [STREET_ADDRESS]," at bounding box center [84, 469] width 151 height 23
type input "[EMAIL_ADDRESS][DOMAIN_NAME]"
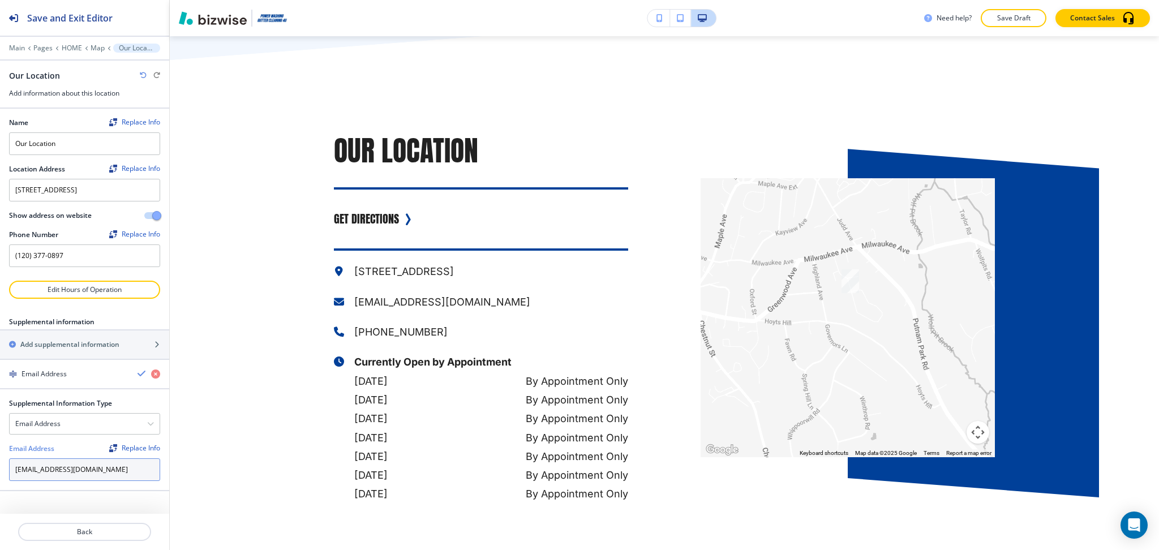
scroll to position [0, 0]
click at [140, 374] on icon "button" at bounding box center [141, 373] width 9 height 9
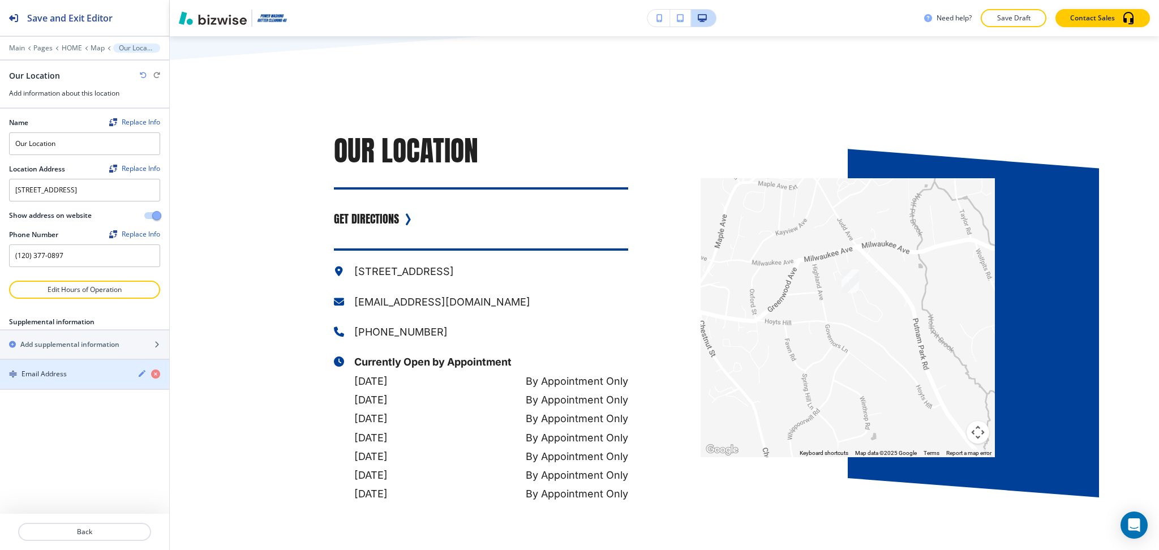
click at [138, 373] on icon "button" at bounding box center [141, 373] width 9 height 9
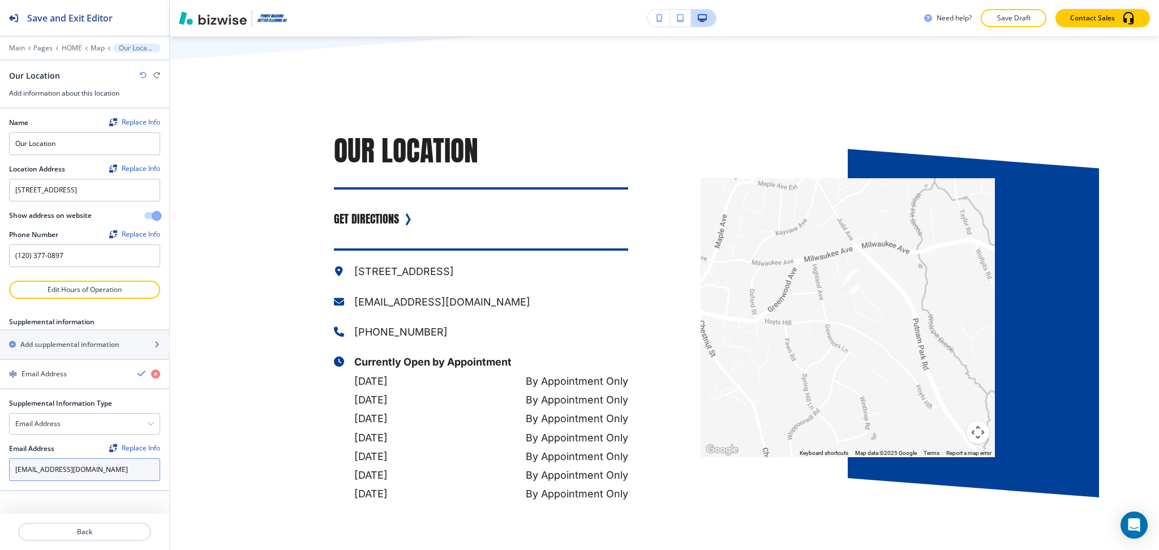
click at [43, 467] on input "[EMAIL_ADDRESS][DOMAIN_NAME]" at bounding box center [84, 469] width 151 height 23
type input "[EMAIL_ADDRESS][DOMAIN_NAME]"
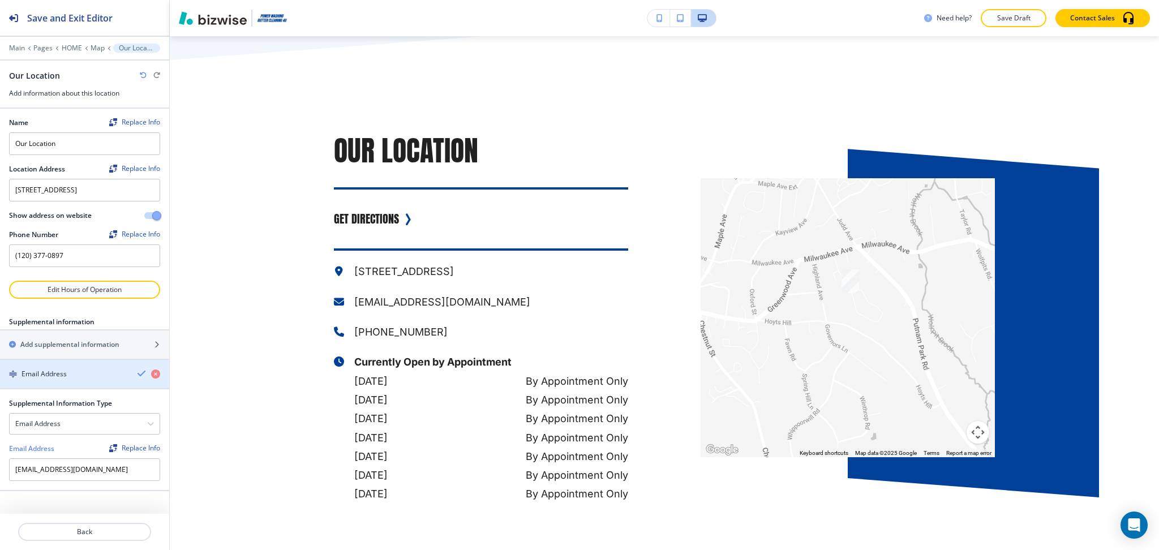
click at [137, 0] on body "Save and Exit Editor Main Pages HOME Map Our Location Our Location Add informat…" at bounding box center [579, 0] width 1159 height 0
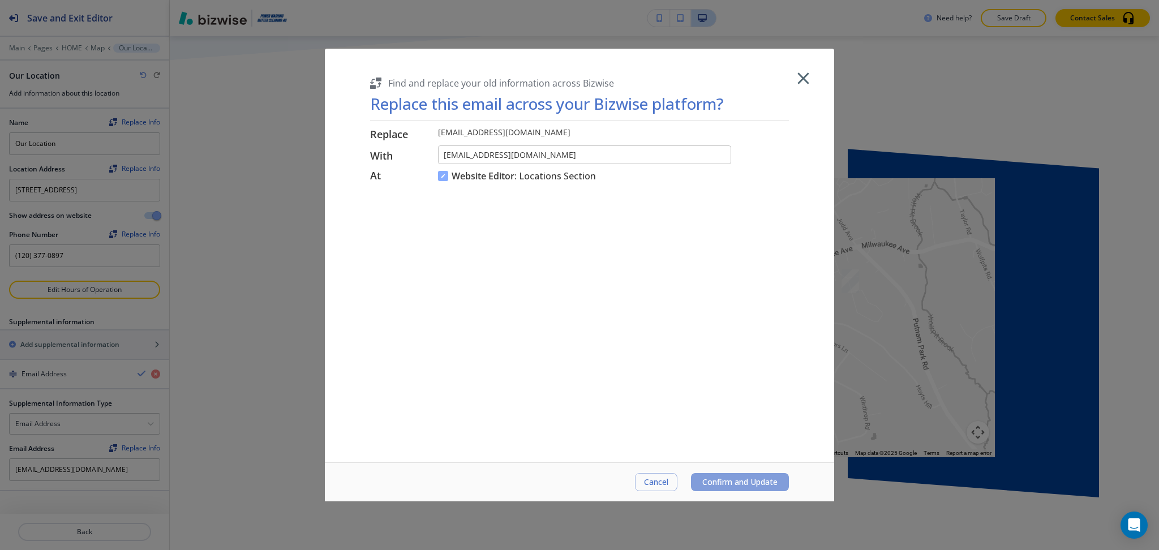
click at [766, 478] on span "Confirm and Update" at bounding box center [739, 481] width 75 height 9
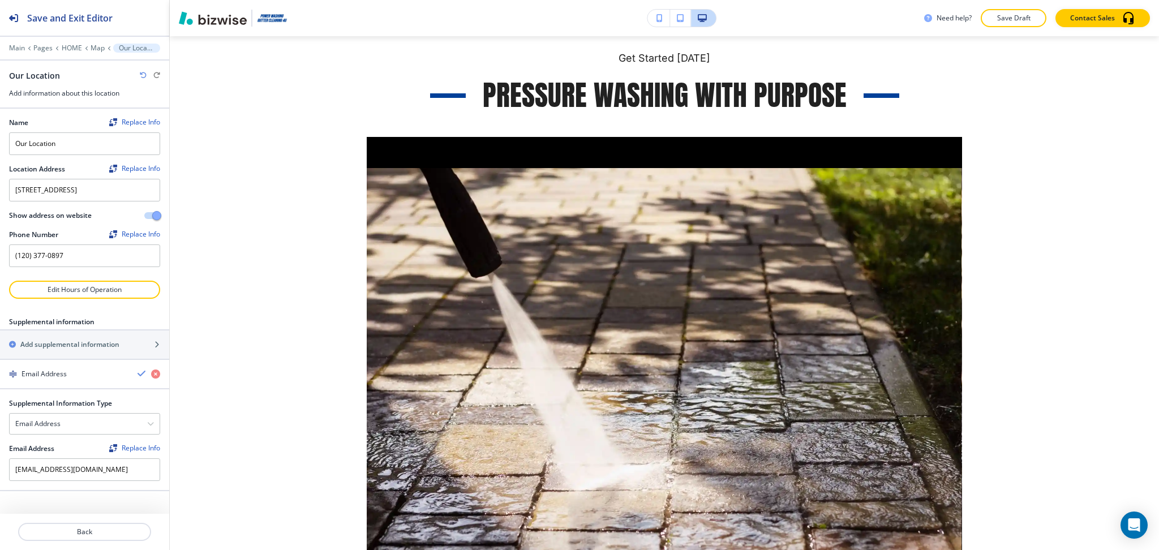
scroll to position [1638, 0]
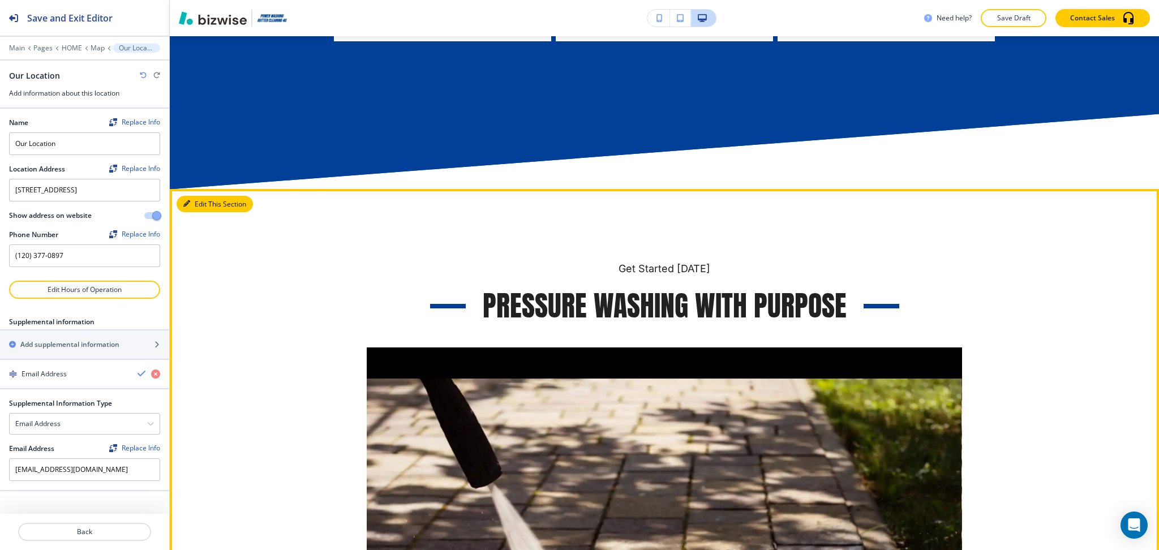
click at [198, 203] on button "Edit This Section" at bounding box center [214, 204] width 76 height 17
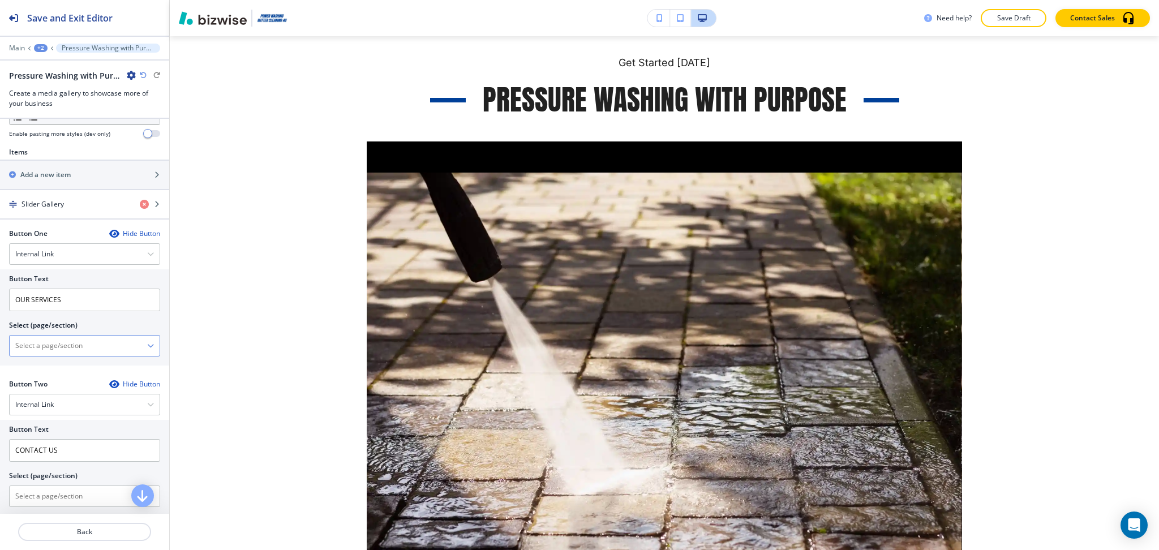
scroll to position [376, 0]
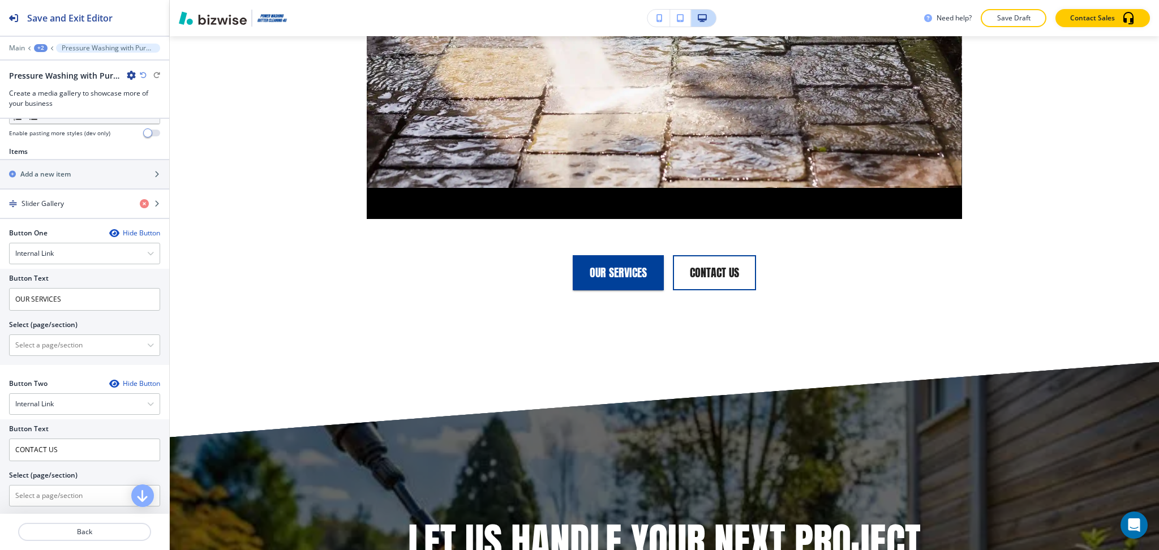
click at [130, 76] on icon "button" at bounding box center [131, 75] width 9 height 9
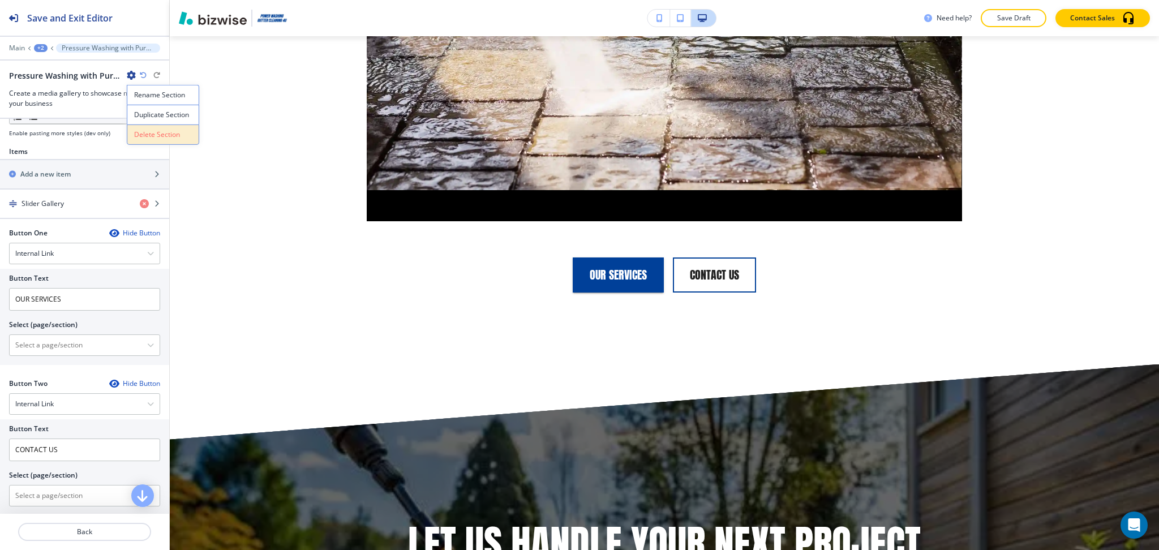
scroll to position [2008, 0]
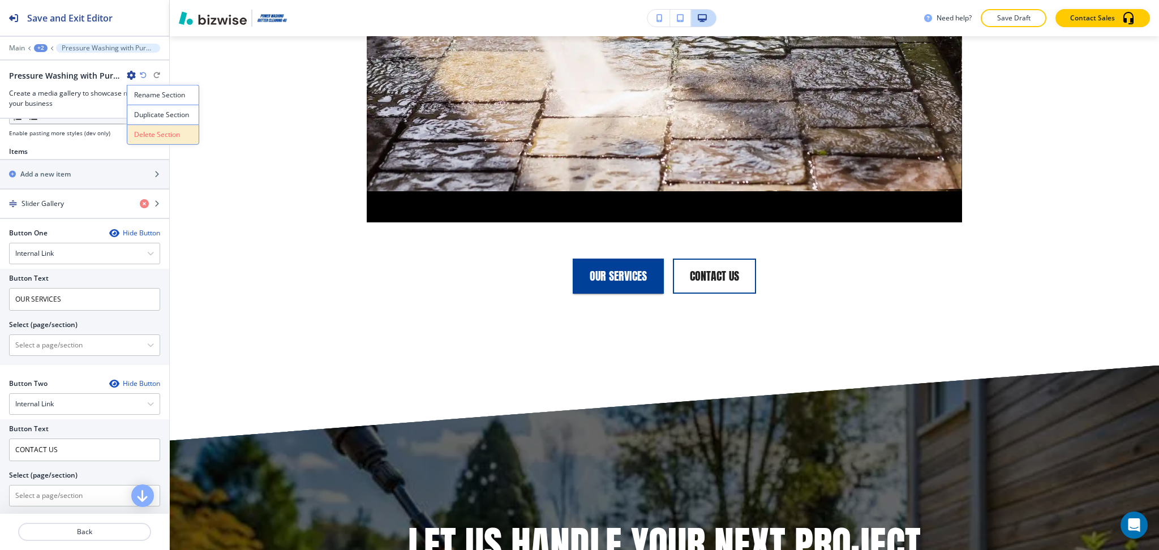
click at [158, 135] on p "Delete Section" at bounding box center [163, 135] width 58 height 10
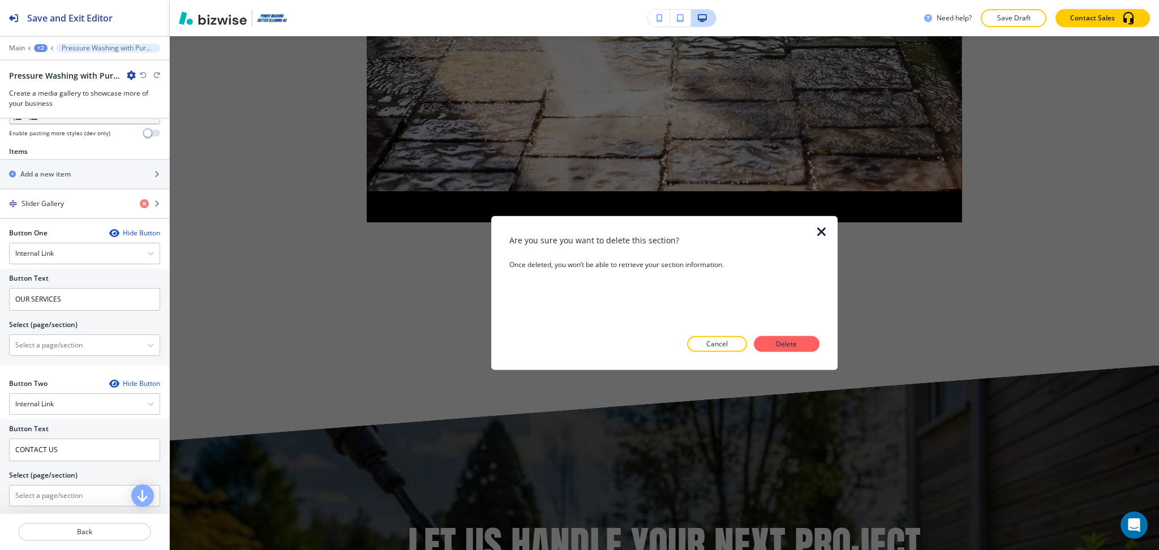
scroll to position [376, 0]
click at [799, 342] on p "Delete" at bounding box center [786, 344] width 27 height 10
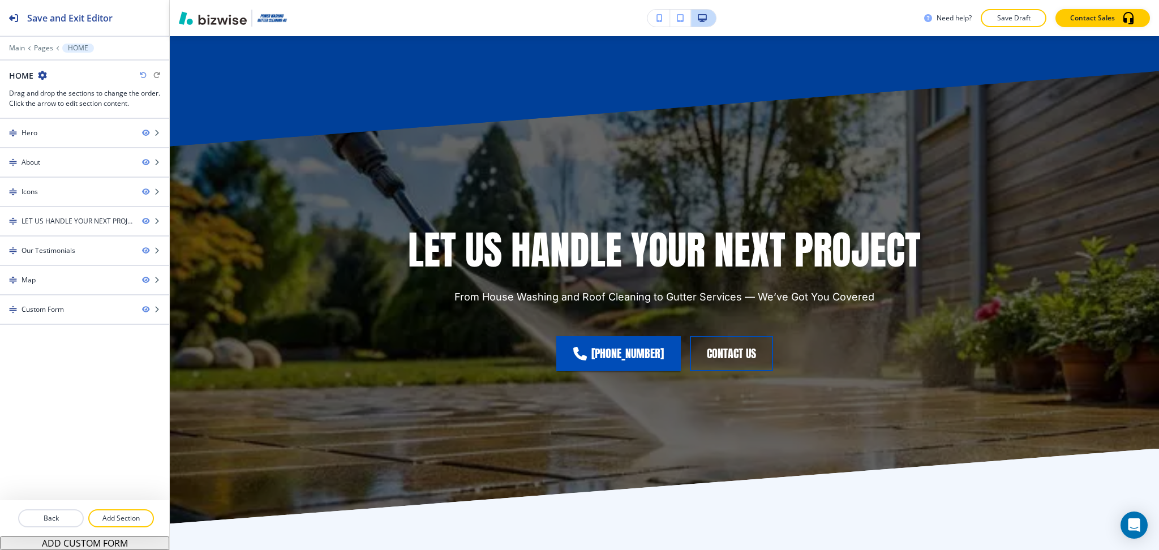
scroll to position [1468, 0]
click at [144, 76] on icon "button" at bounding box center [143, 75] width 7 height 7
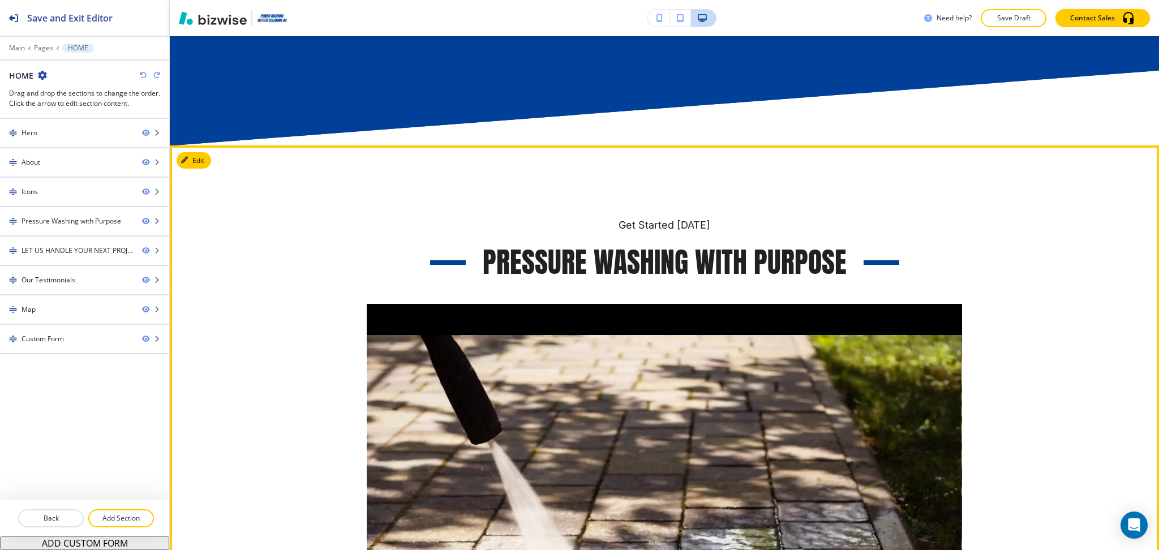
click at [665, 259] on h3 "Pressure Washing with Purpose" at bounding box center [665, 262] width 364 height 38
copy h3 "Washing"
click at [644, 254] on h3 "Pressure Washing with Purpose" at bounding box center [665, 262] width 364 height 38
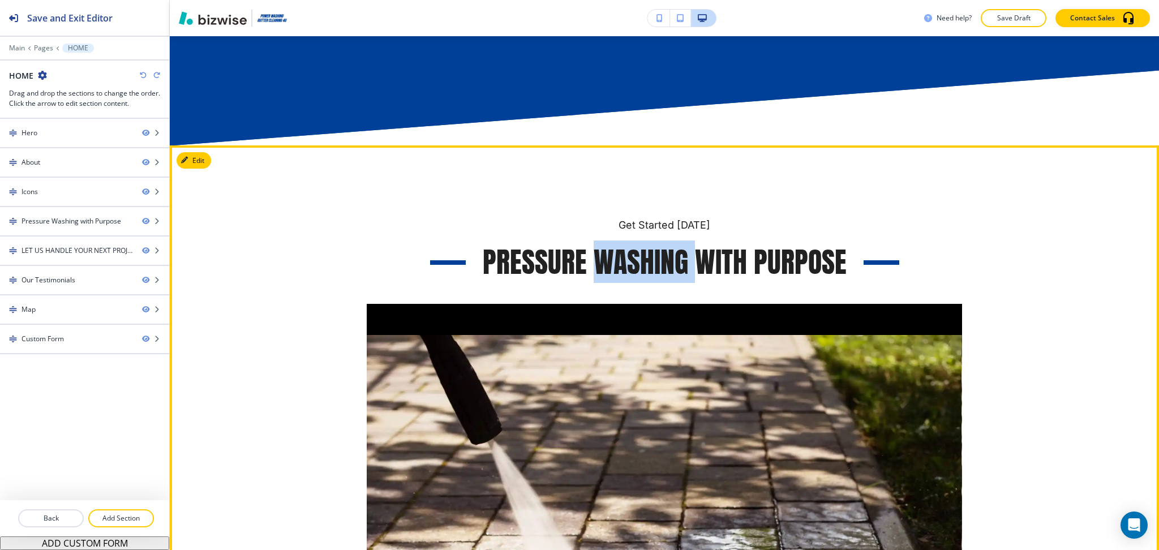
click at [644, 254] on h3 "Pressure Washing with Purpose" at bounding box center [665, 262] width 364 height 38
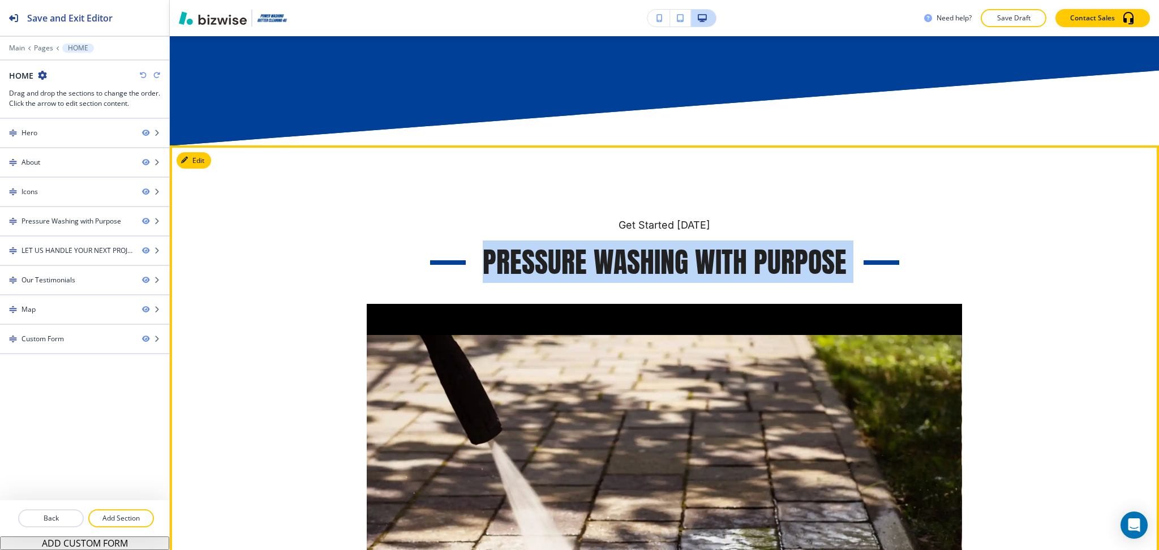
click at [644, 254] on h3 "Pressure Washing with Purpose" at bounding box center [665, 262] width 364 height 38
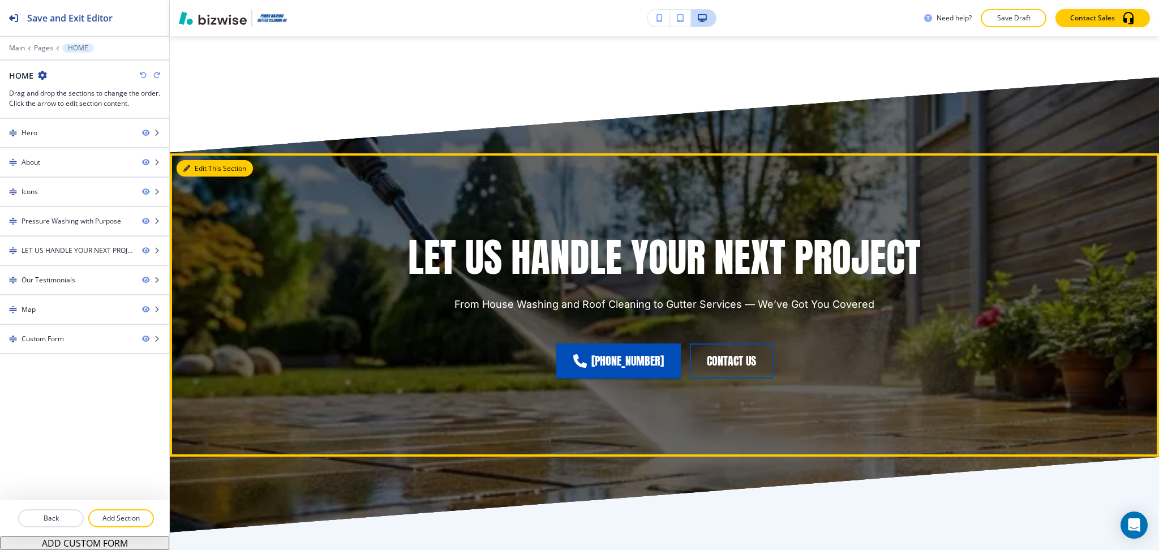
click at [201, 173] on button "Edit This Section" at bounding box center [214, 168] width 76 height 17
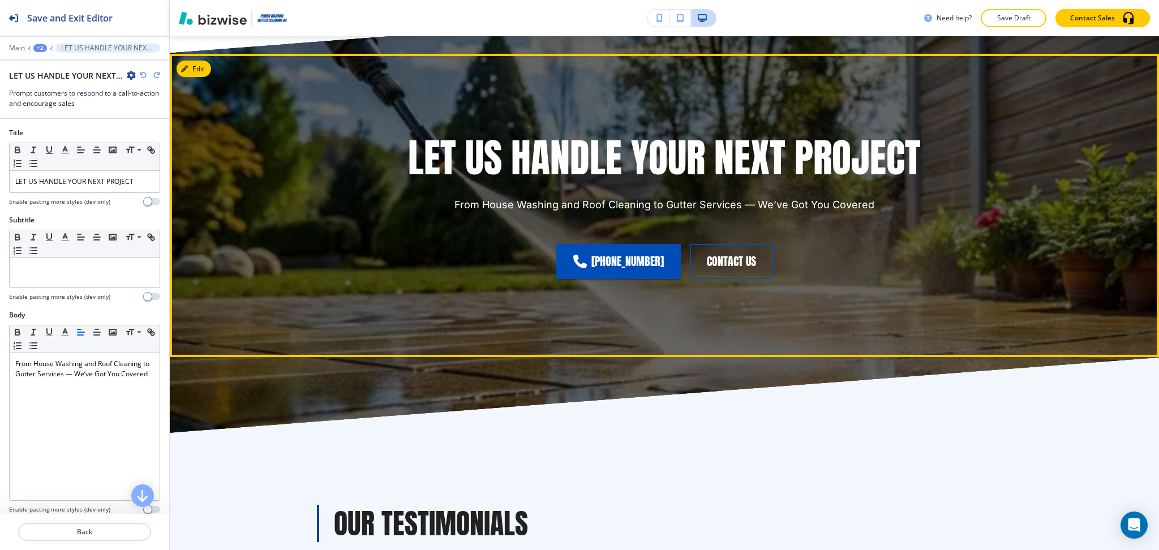
scroll to position [2411, 0]
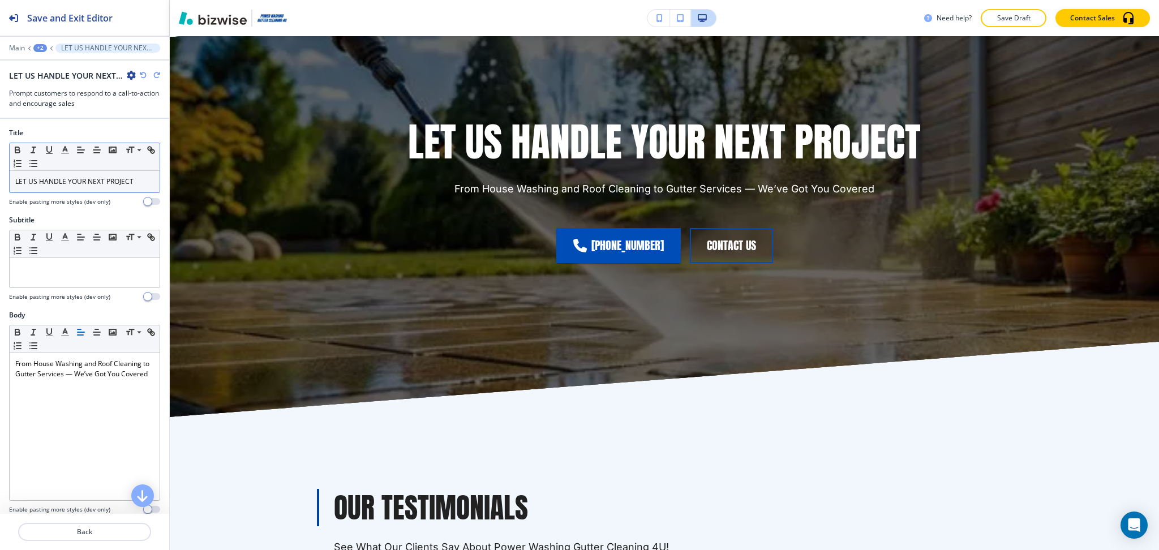
click at [112, 176] on p "LET US HANDLE YOUR NEXT PROJECT" at bounding box center [84, 181] width 139 height 10
paste div
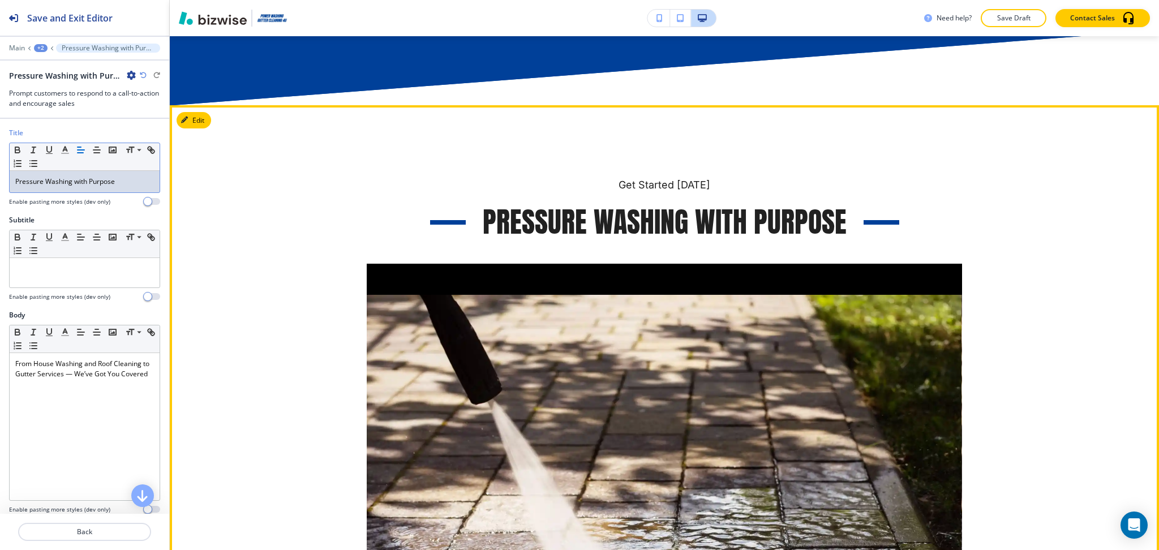
scroll to position [1508, 0]
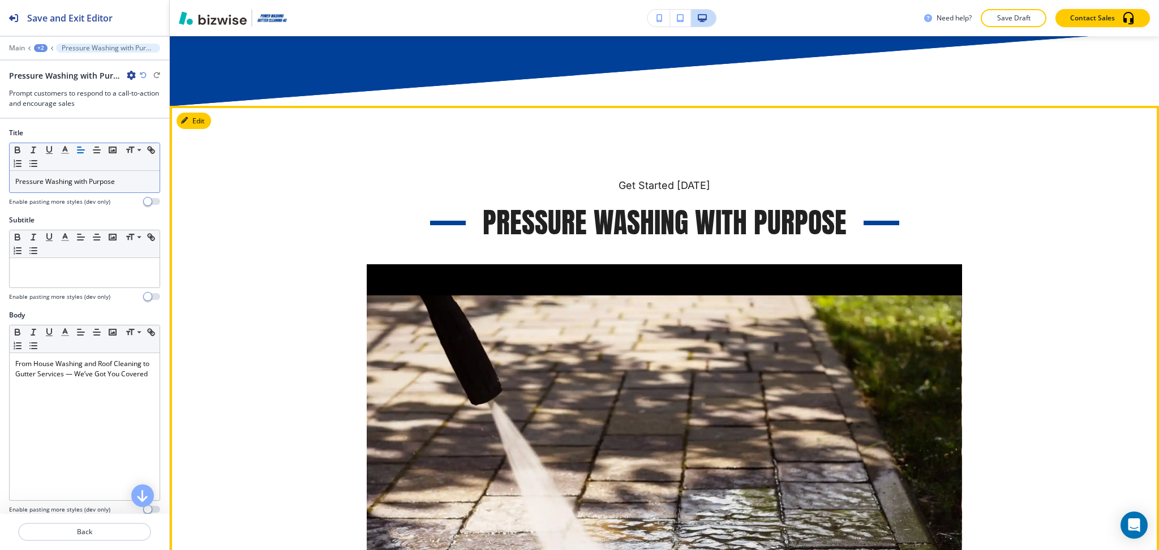
click at [665, 183] on p "Get Started [DATE]" at bounding box center [664, 185] width 92 height 15
copy p "Get Started [DATE]"
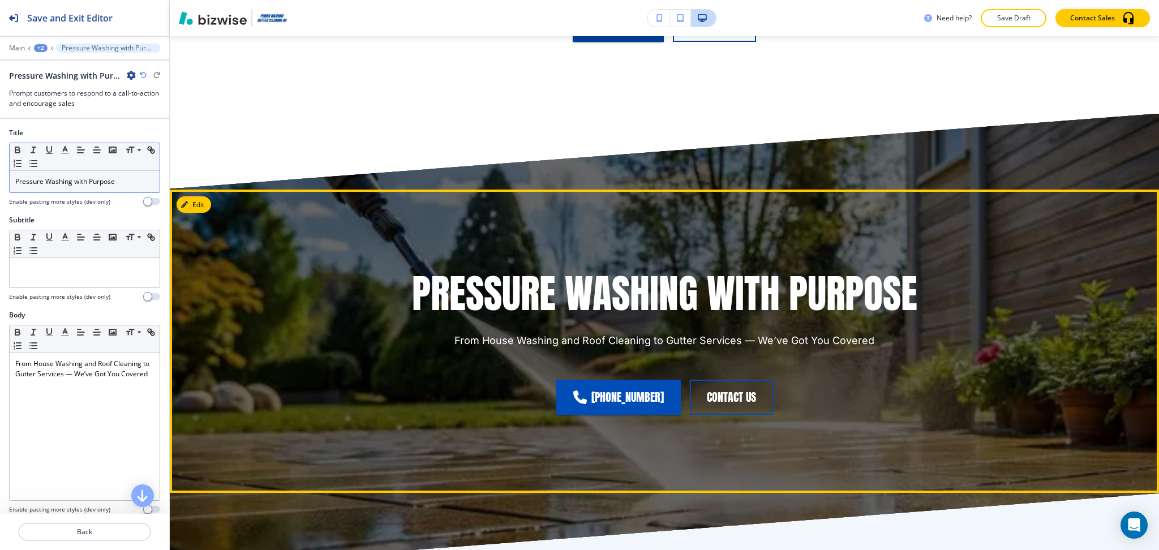
scroll to position [2260, 0]
click at [209, 197] on div "Edit Pressure Washing with Purpose From House Washing and Roof Cleaning to Gutt…" at bounding box center [664, 340] width 989 height 303
click at [193, 199] on button "Edit This Section" at bounding box center [214, 204] width 76 height 17
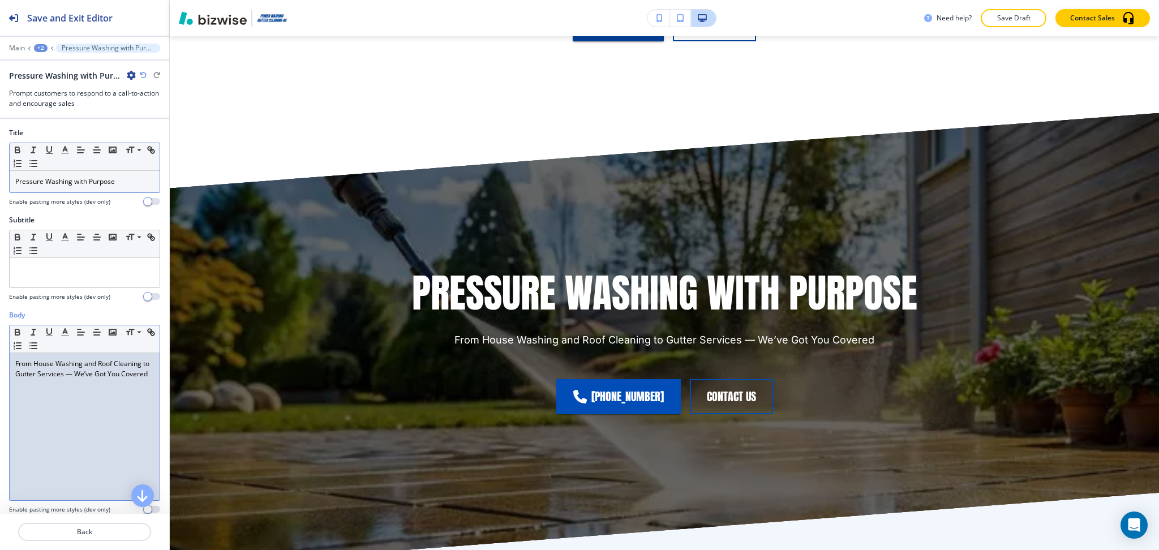
click at [105, 378] on p "From House Washing and Roof Cleaning to Gutter Services — We’ve Got You Covered" at bounding box center [84, 369] width 139 height 20
paste div
click at [12, 361] on div "Get Started [DATE]" at bounding box center [85, 426] width 150 height 147
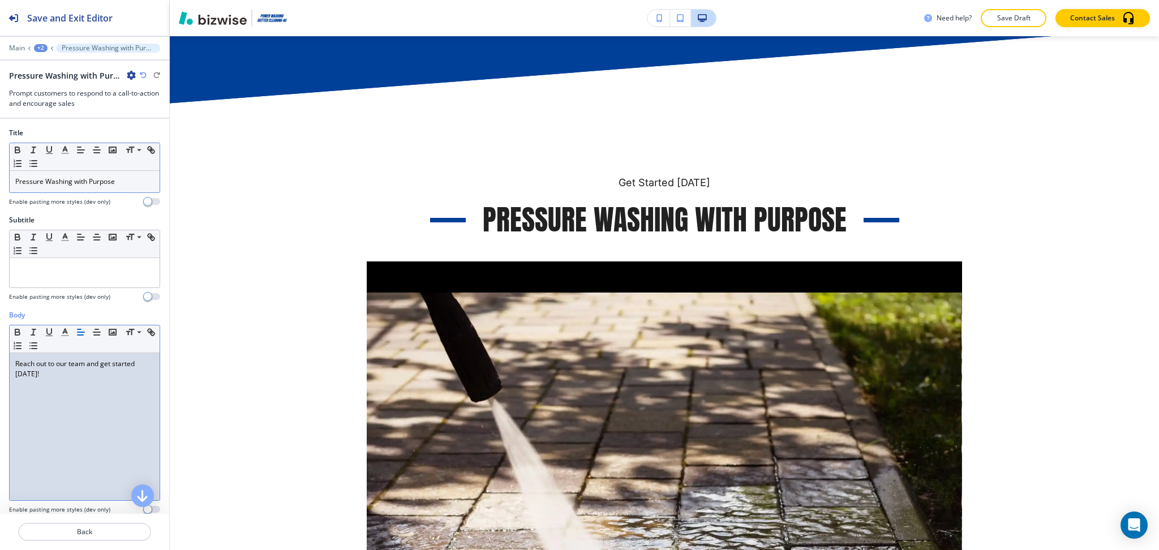
scroll to position [1444, 0]
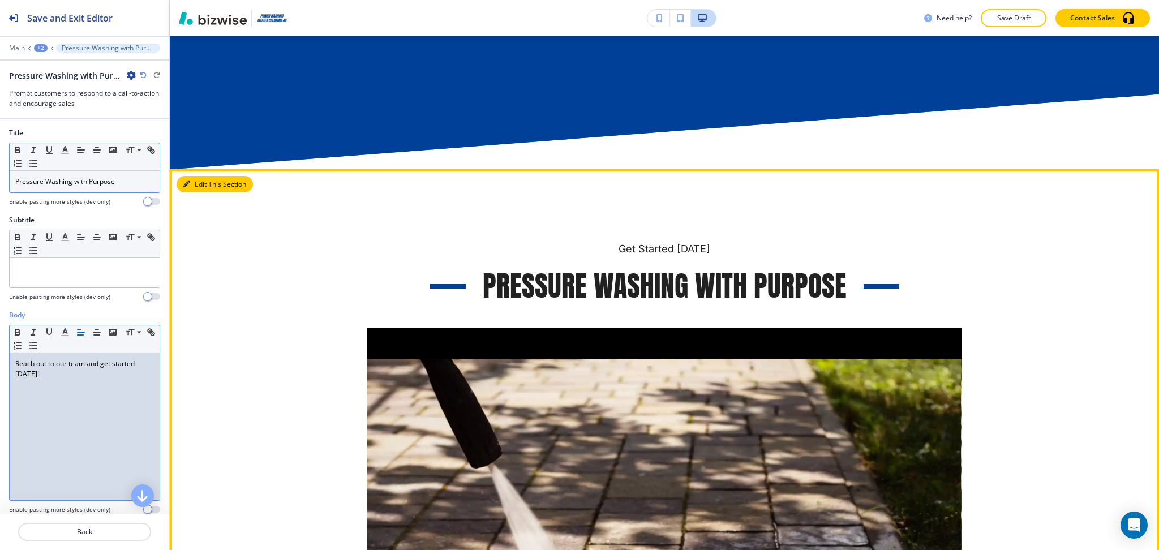
drag, startPoint x: 196, startPoint y: 180, endPoint x: 181, endPoint y: 170, distance: 17.9
click at [196, 181] on button "Edit This Section" at bounding box center [214, 184] width 76 height 17
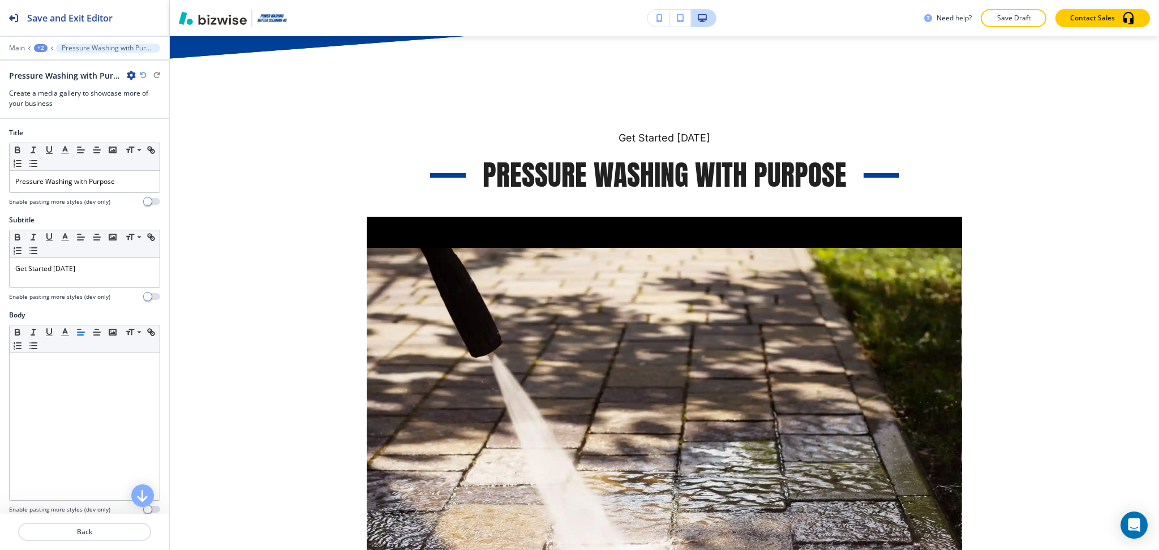
scroll to position [1577, 0]
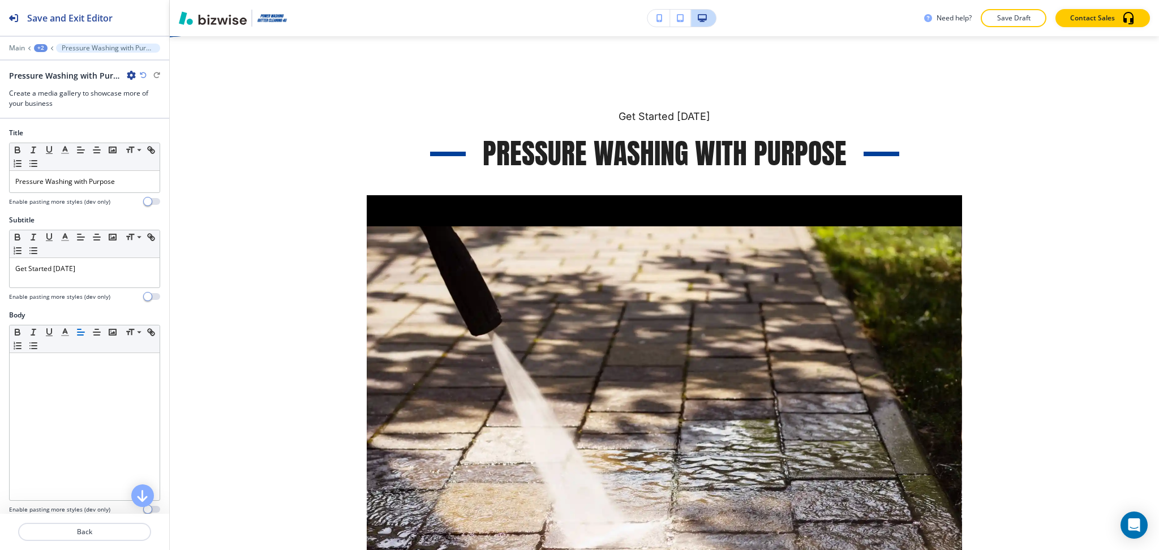
click at [128, 74] on icon "button" at bounding box center [131, 75] width 9 height 9
click at [143, 126] on button "Delete Section" at bounding box center [163, 134] width 72 height 20
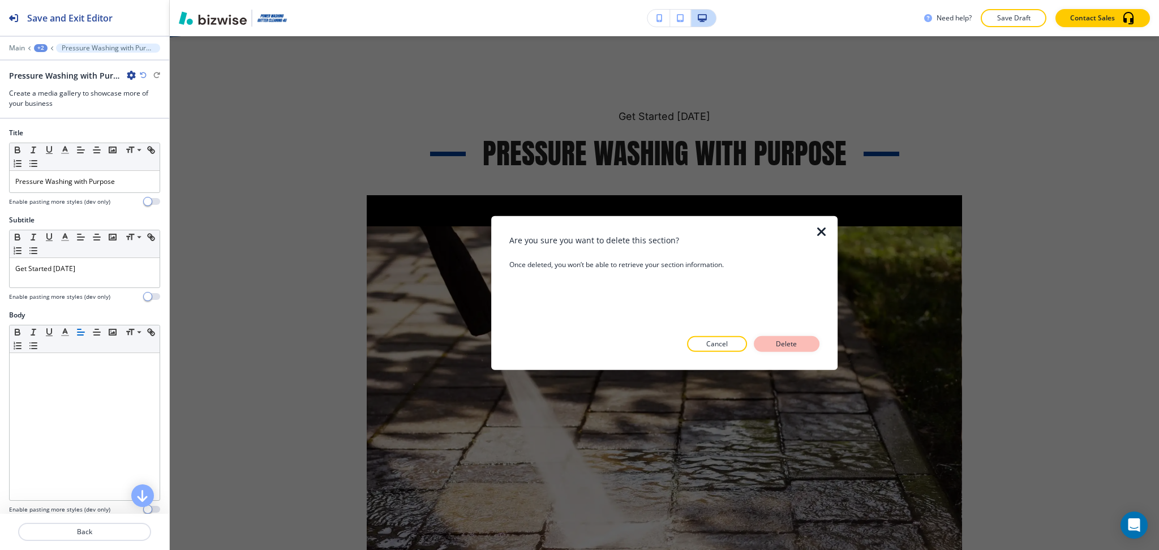
click at [803, 346] on button "Delete" at bounding box center [786, 344] width 66 height 16
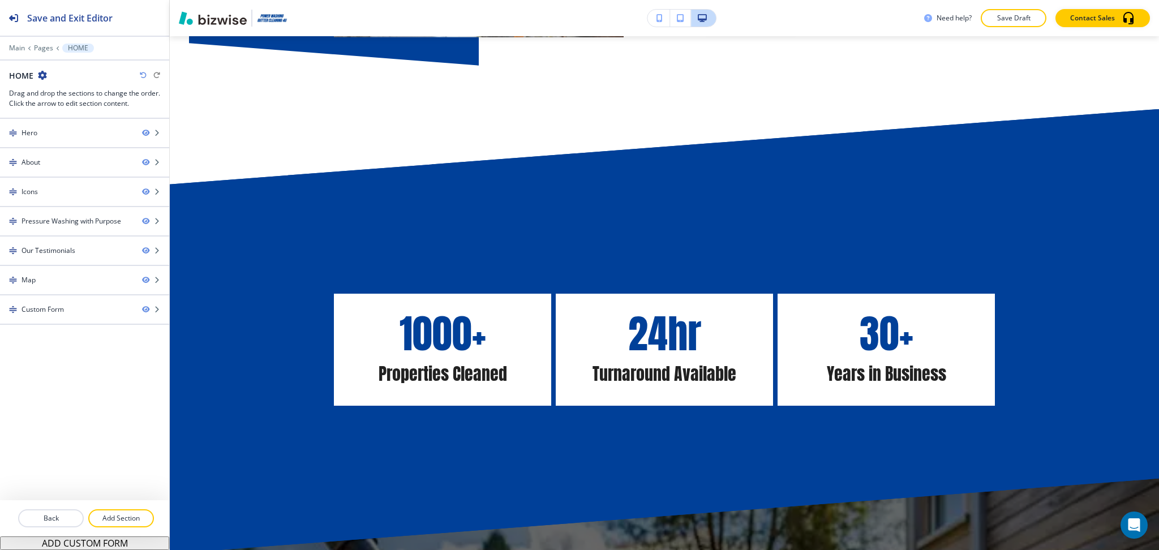
scroll to position [1155, 0]
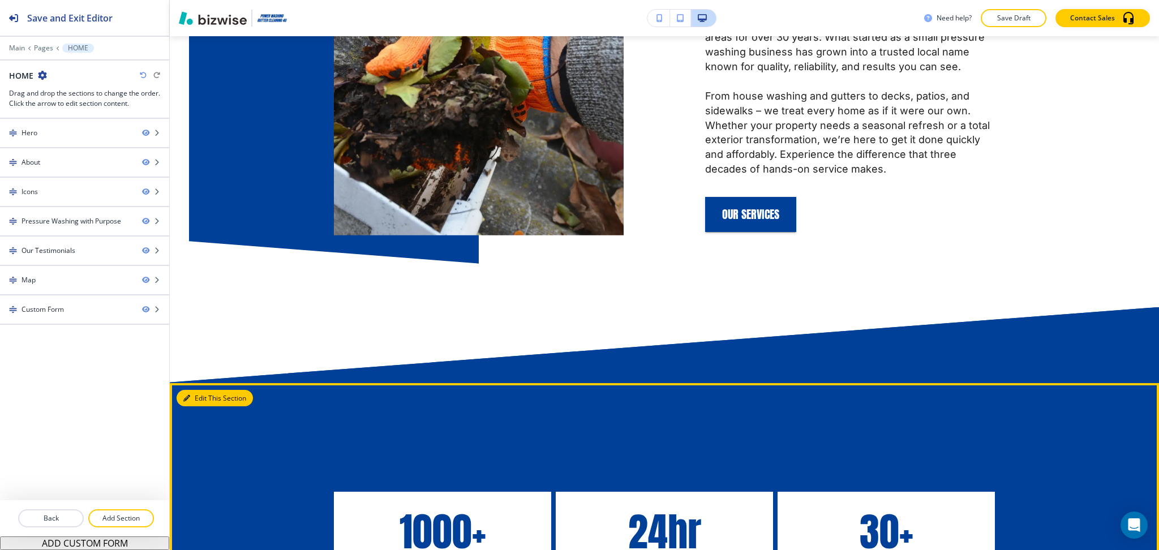
click at [199, 386] on div "1000+ Properties Cleaned 24hr Turnaround Available 30+ Years in Business" at bounding box center [664, 529] width 989 height 293
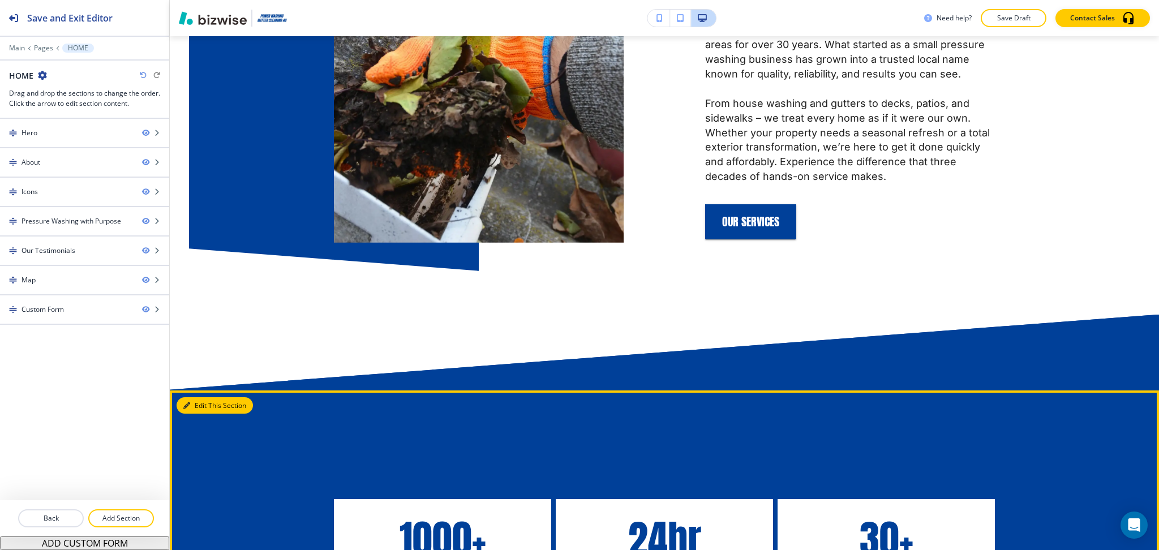
click at [201, 409] on button "Edit This Section" at bounding box center [214, 405] width 76 height 17
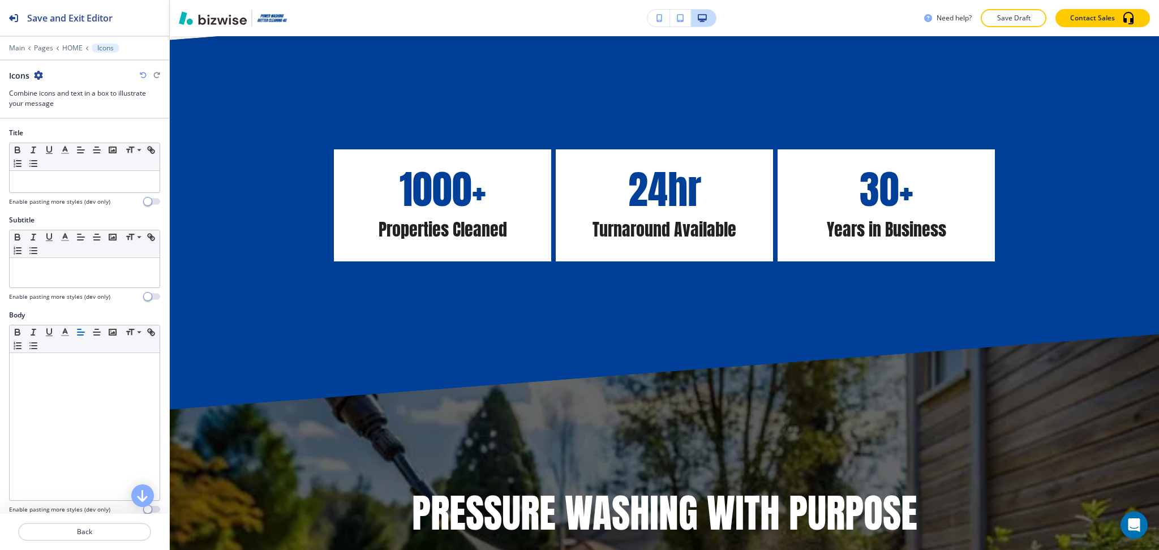
scroll to position [1208, 0]
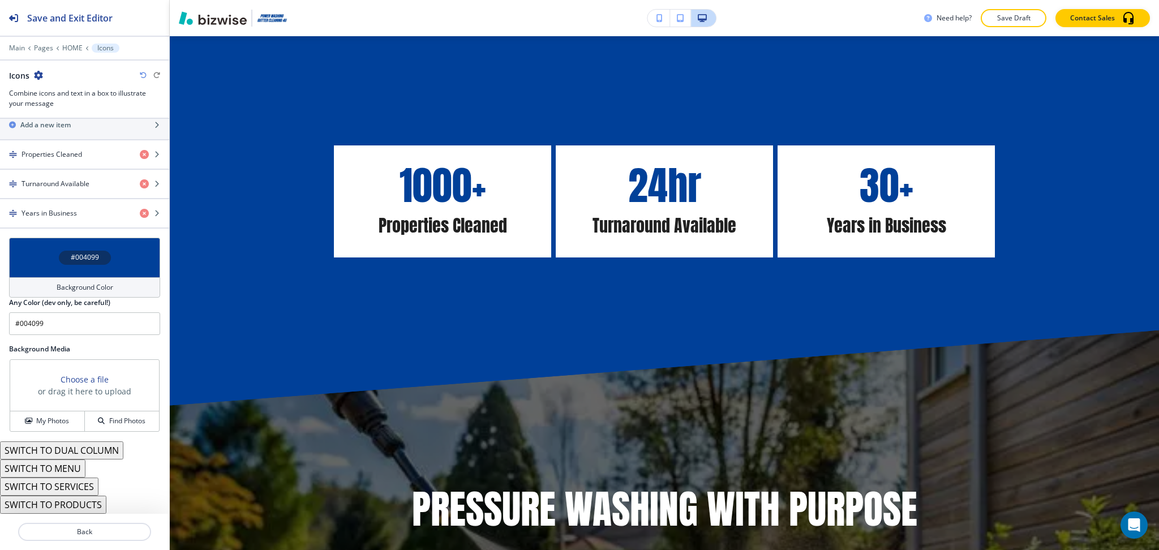
click at [87, 291] on h4 "Background Color" at bounding box center [85, 287] width 57 height 10
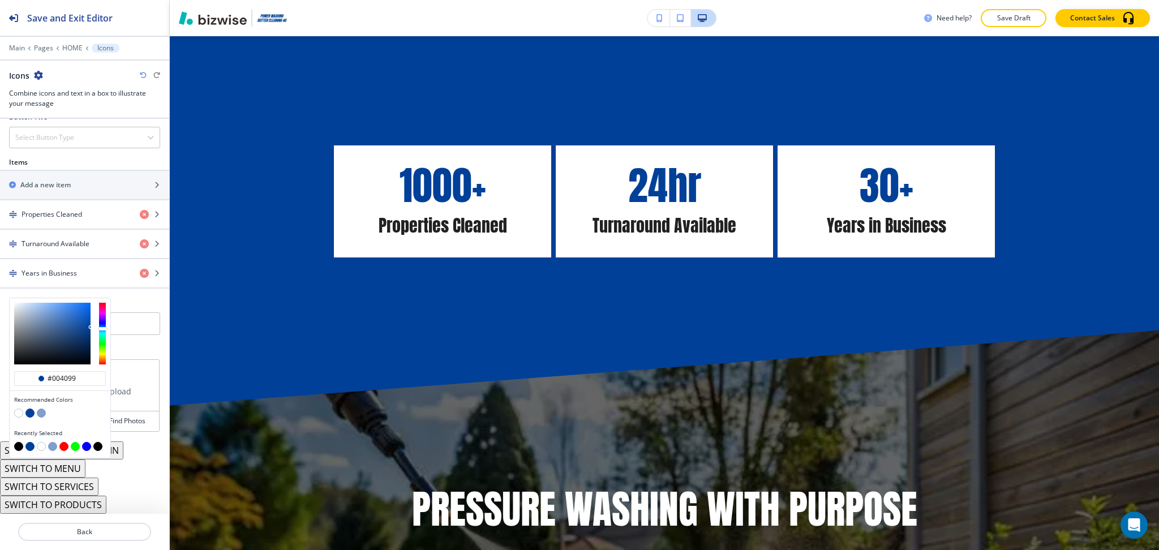
scroll to position [456, 0]
click at [51, 445] on button "button" at bounding box center [52, 446] width 9 height 9
type input "#7f9fcc"
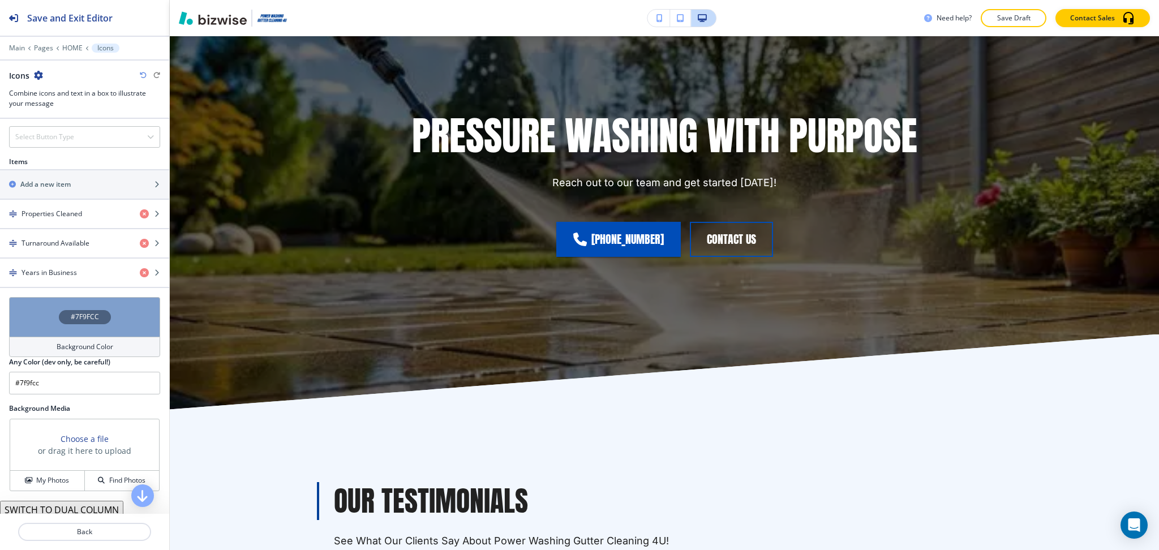
scroll to position [1617, 0]
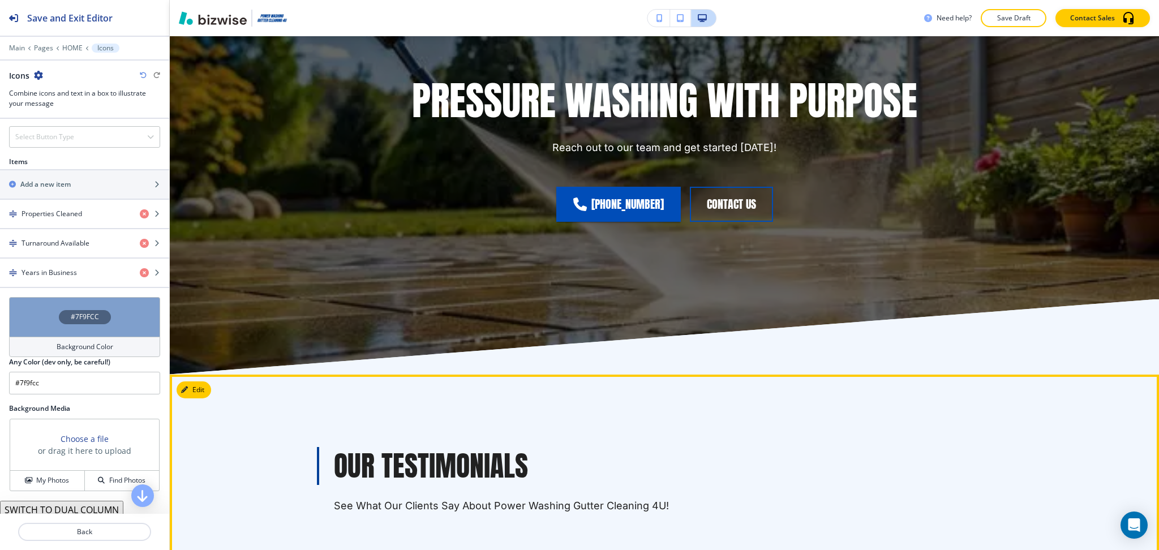
drag, startPoint x: 187, startPoint y: 398, endPoint x: 188, endPoint y: 393, distance: 5.7
click at [189, 386] on icon "button" at bounding box center [186, 389] width 7 height 7
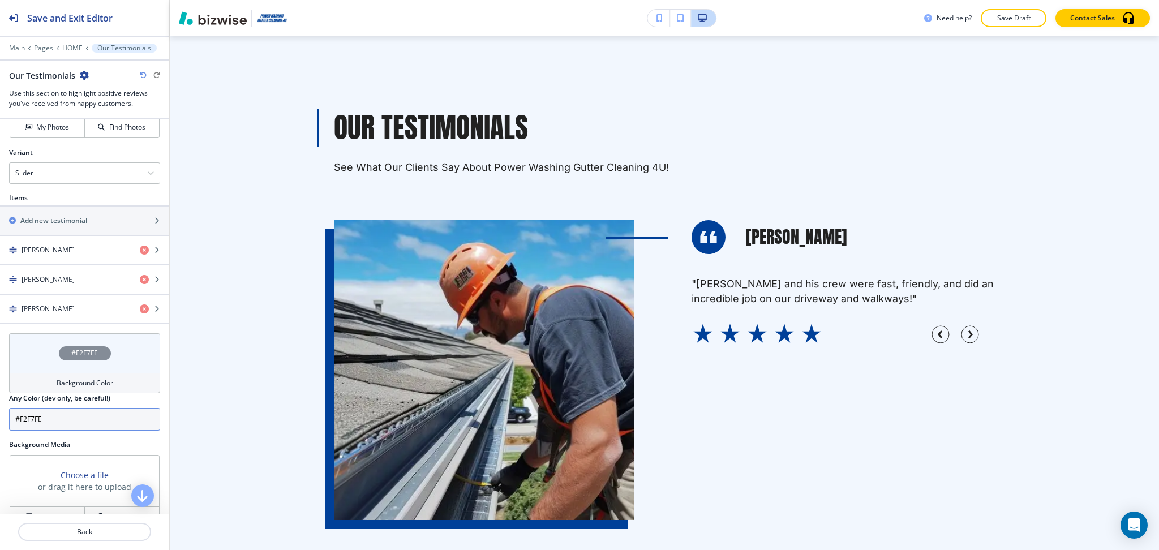
scroll to position [496, 0]
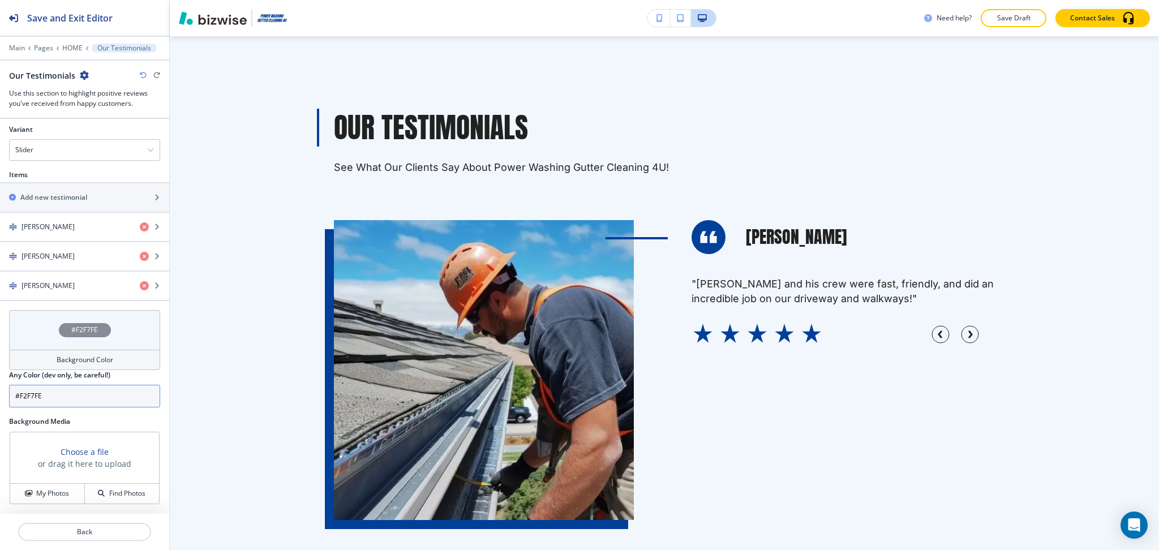
click at [59, 392] on input "#F2F7FE" at bounding box center [84, 396] width 151 height 23
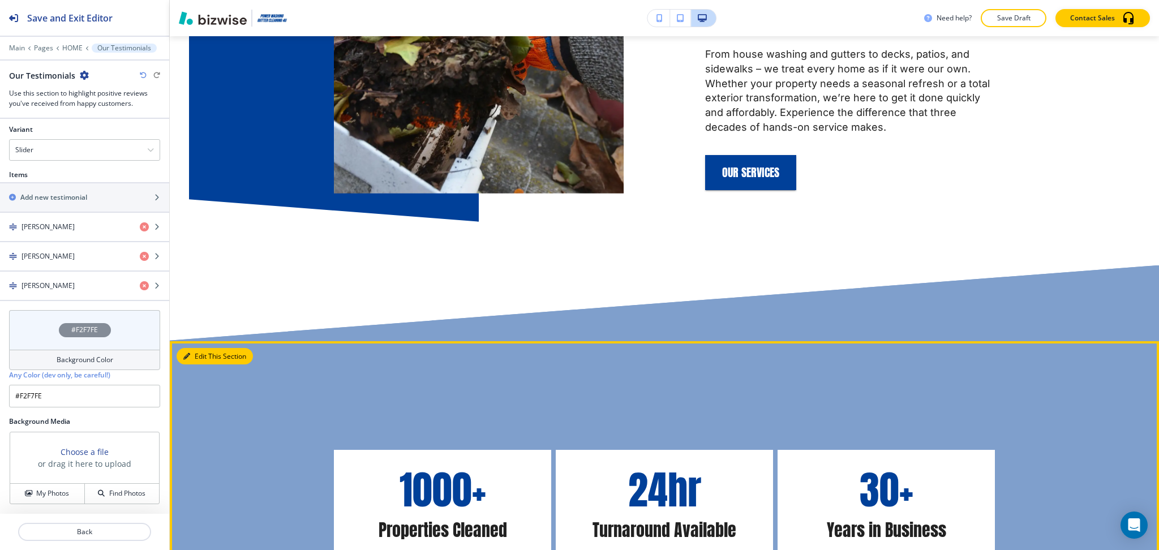
click at [190, 346] on div "1000+ Properties Cleaned 24hr Turnaround Available 30+ Years in Business" at bounding box center [664, 487] width 989 height 293
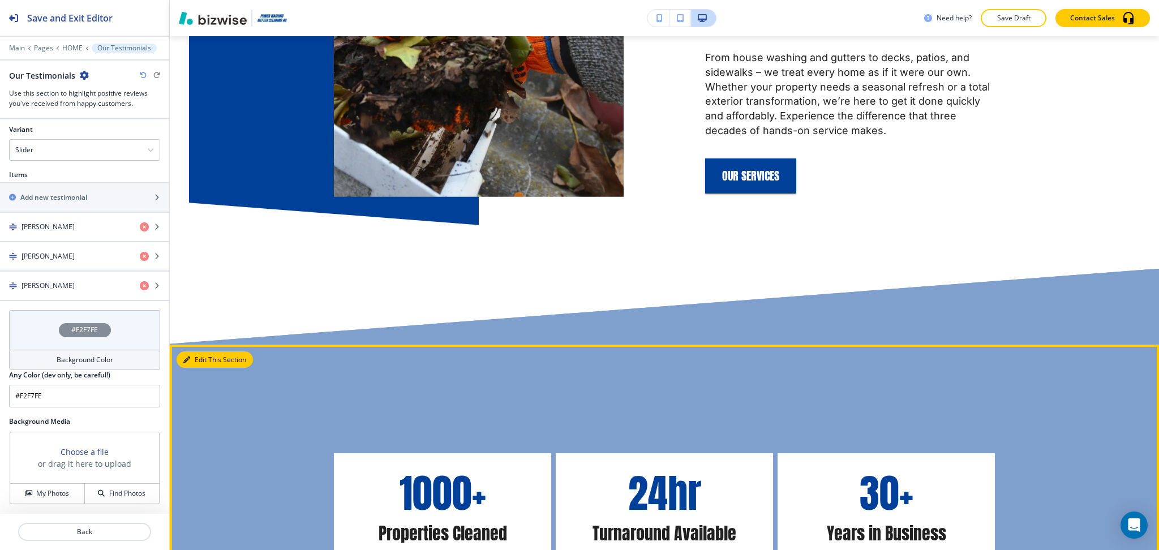
click at [195, 356] on button "Edit This Section" at bounding box center [214, 359] width 76 height 17
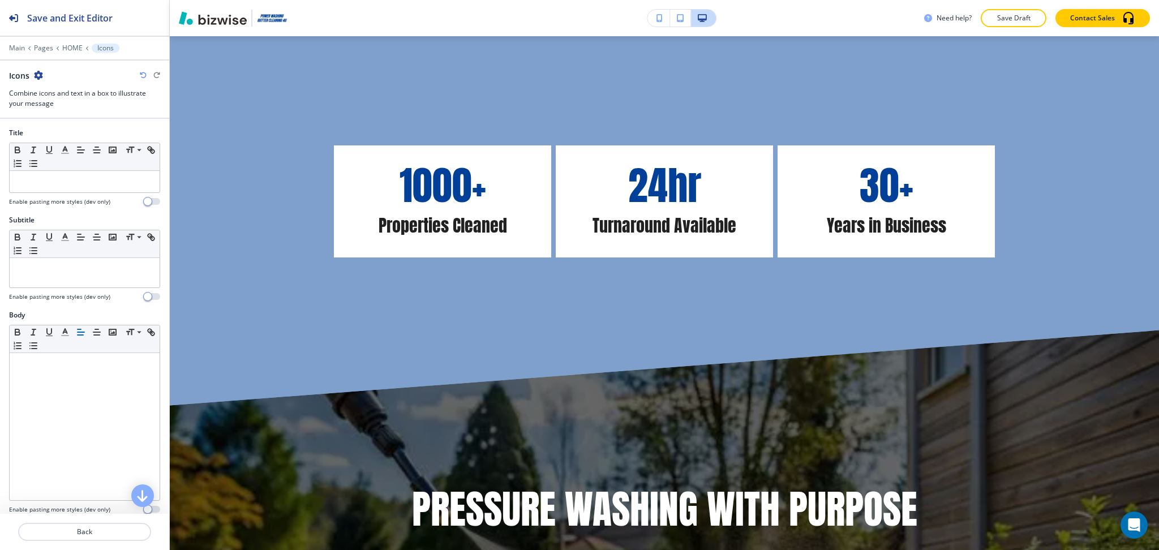
scroll to position [516, 0]
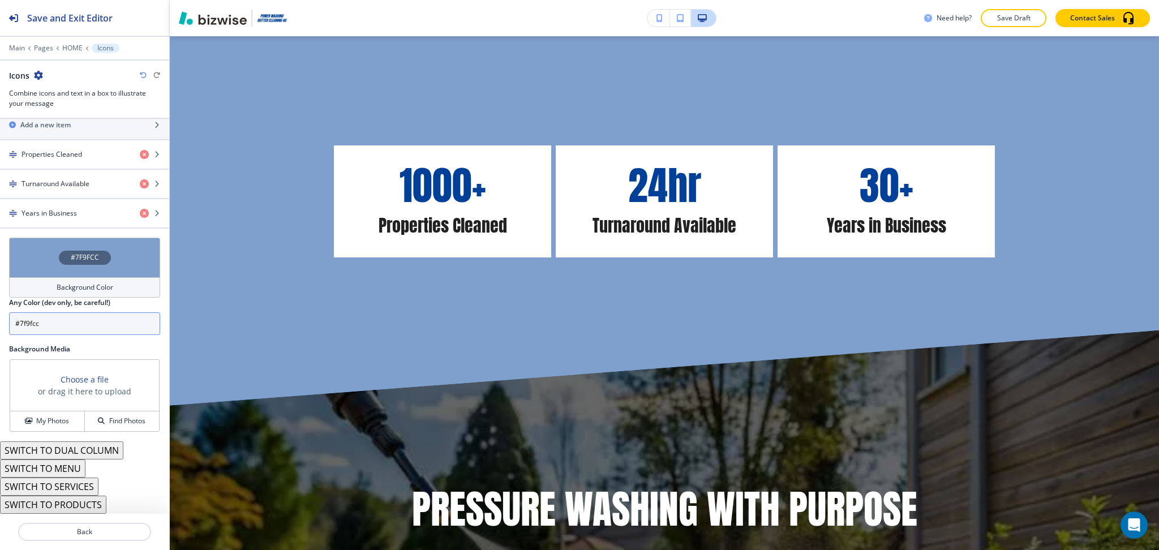
click at [76, 317] on input "#7f9fcc" at bounding box center [84, 323] width 151 height 23
paste input "F2F7FE"
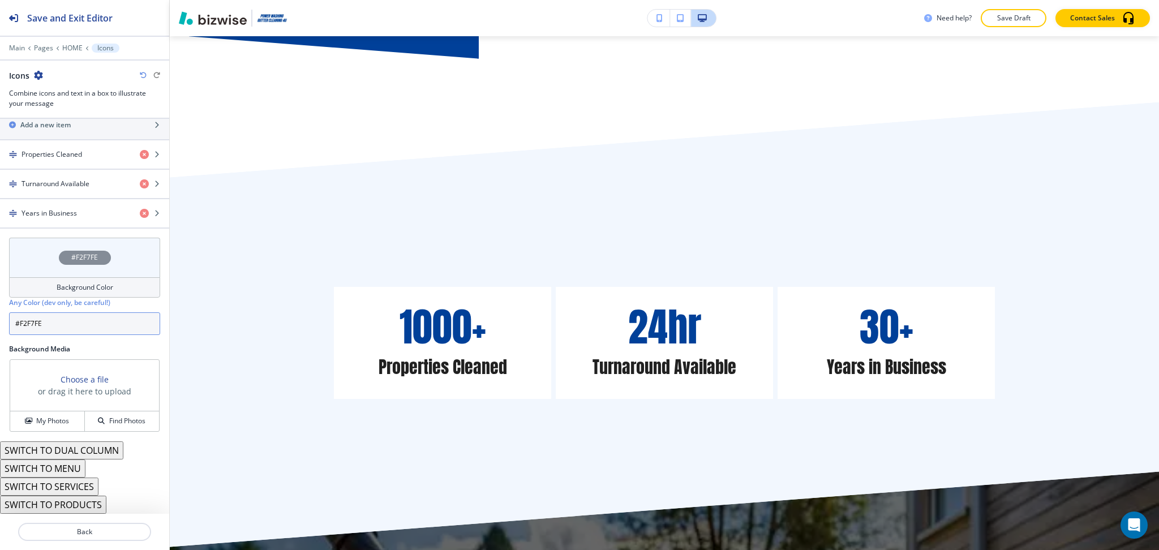
scroll to position [1078, 0]
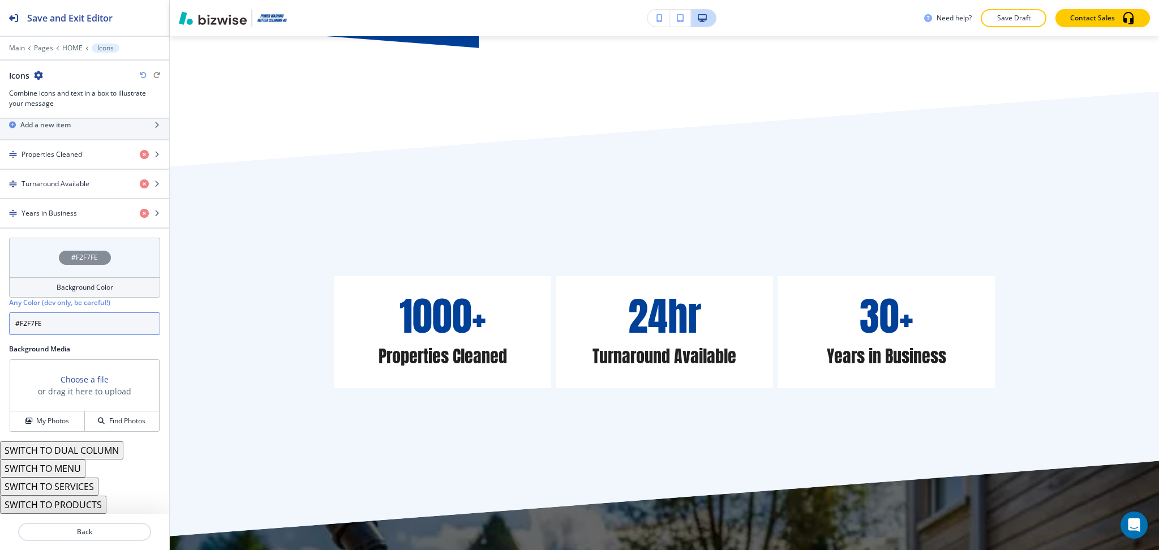
type input "#F2F7FE"
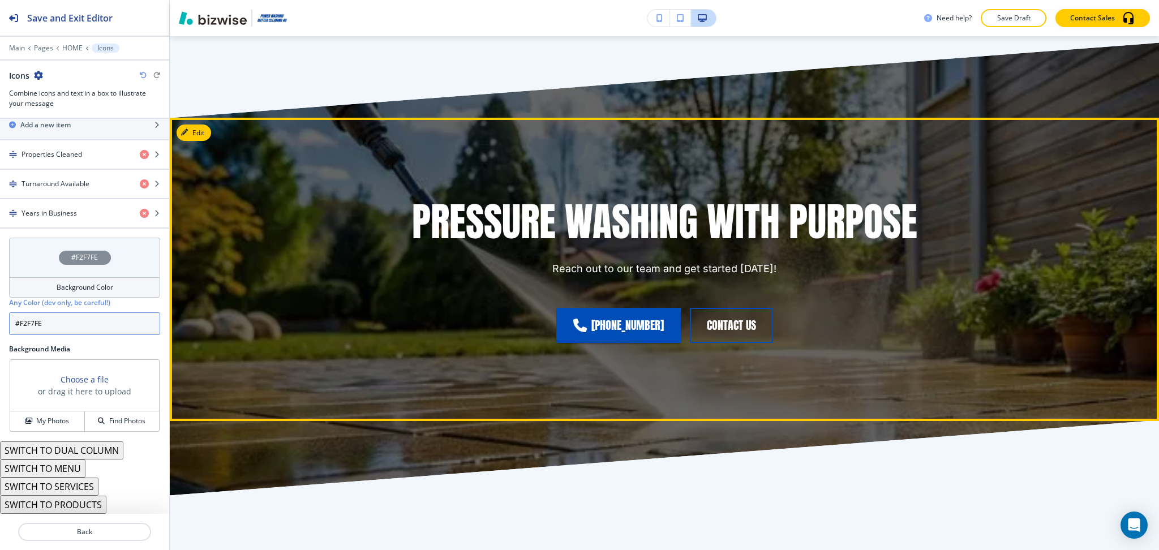
scroll to position [1496, 0]
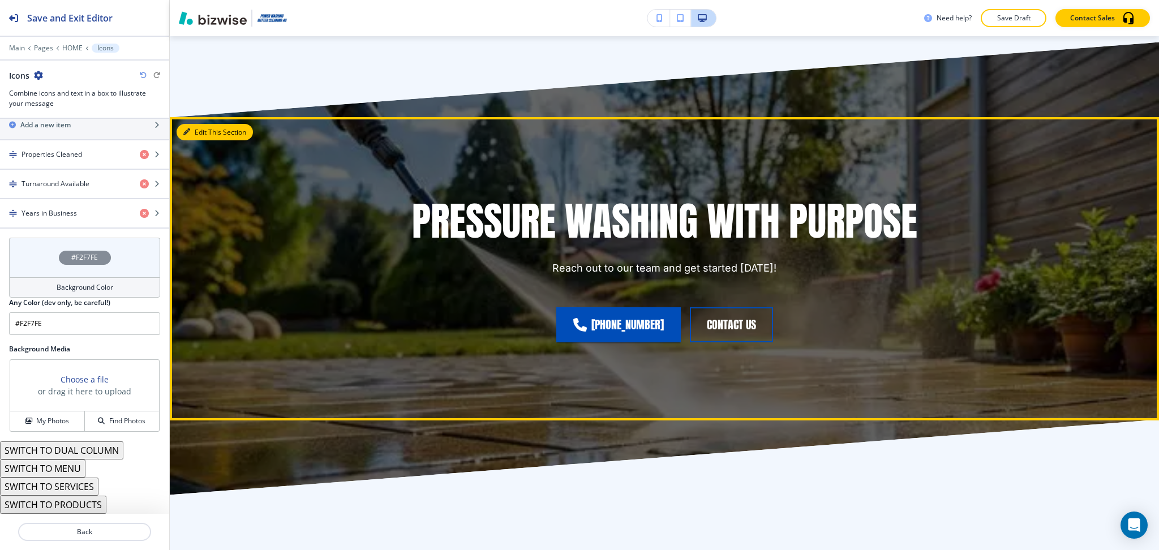
click at [204, 130] on button "Edit This Section" at bounding box center [214, 132] width 76 height 17
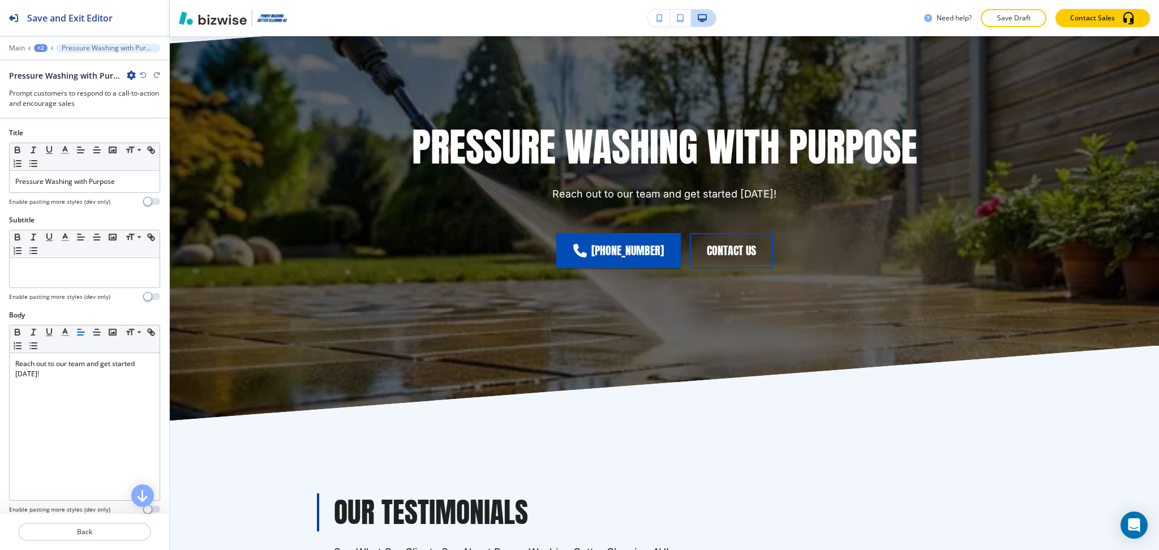
scroll to position [1577, 0]
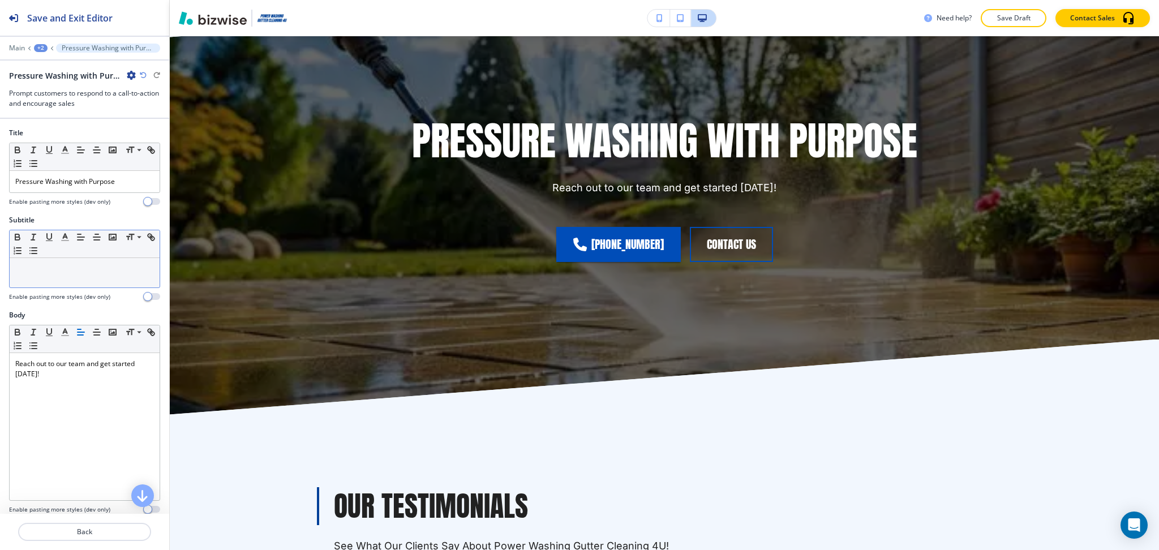
click at [62, 274] on div at bounding box center [85, 272] width 150 height 29
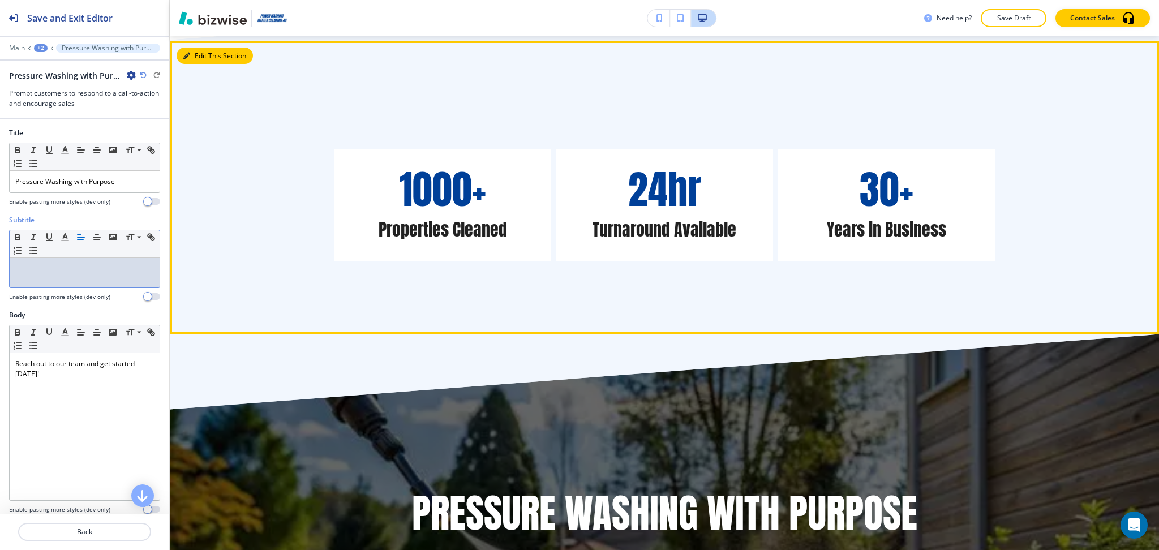
click at [196, 60] on button "Edit This Section" at bounding box center [214, 56] width 76 height 17
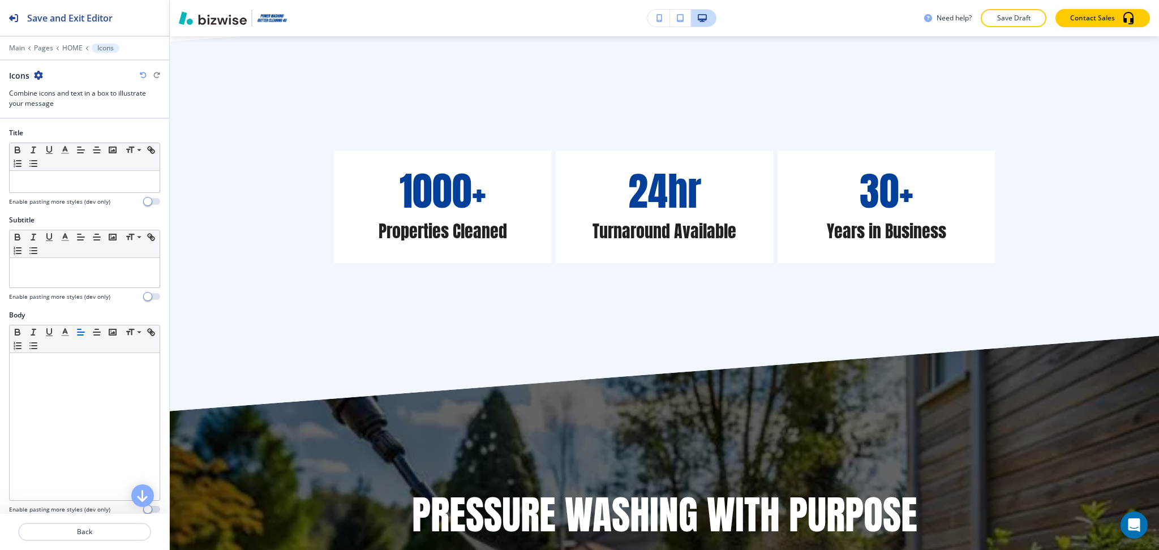
scroll to position [1202, 0]
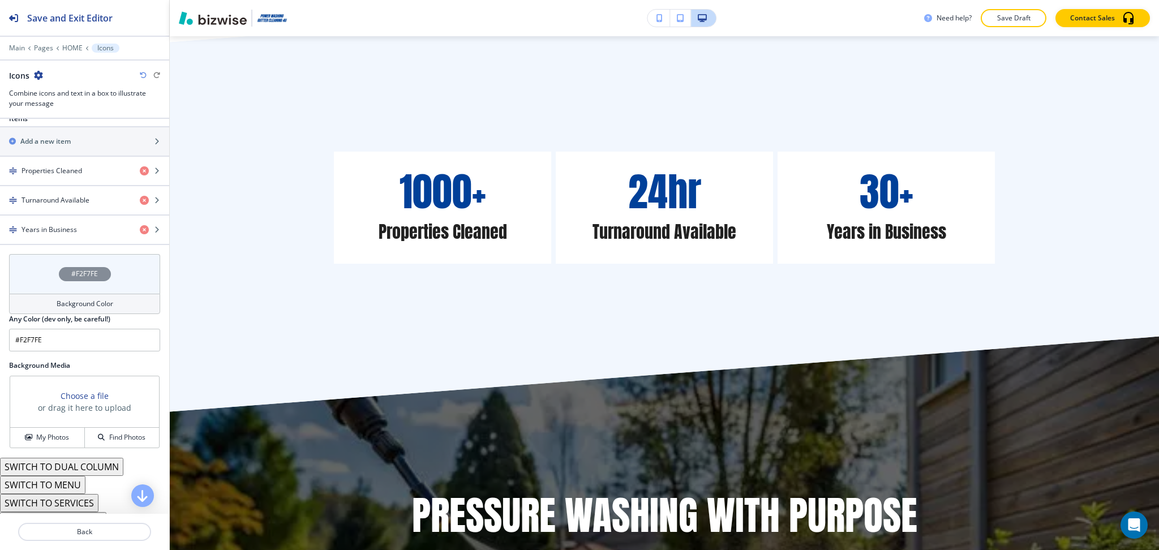
click at [72, 301] on h4 "Background Color" at bounding box center [85, 304] width 57 height 10
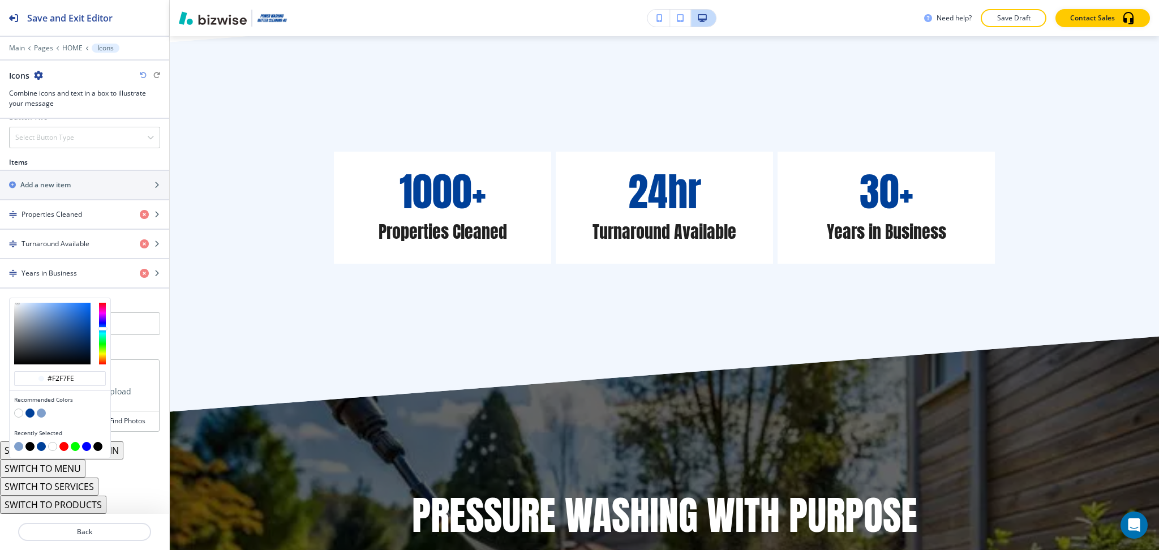
click at [28, 412] on button "button" at bounding box center [29, 412] width 9 height 9
type input "#004099"
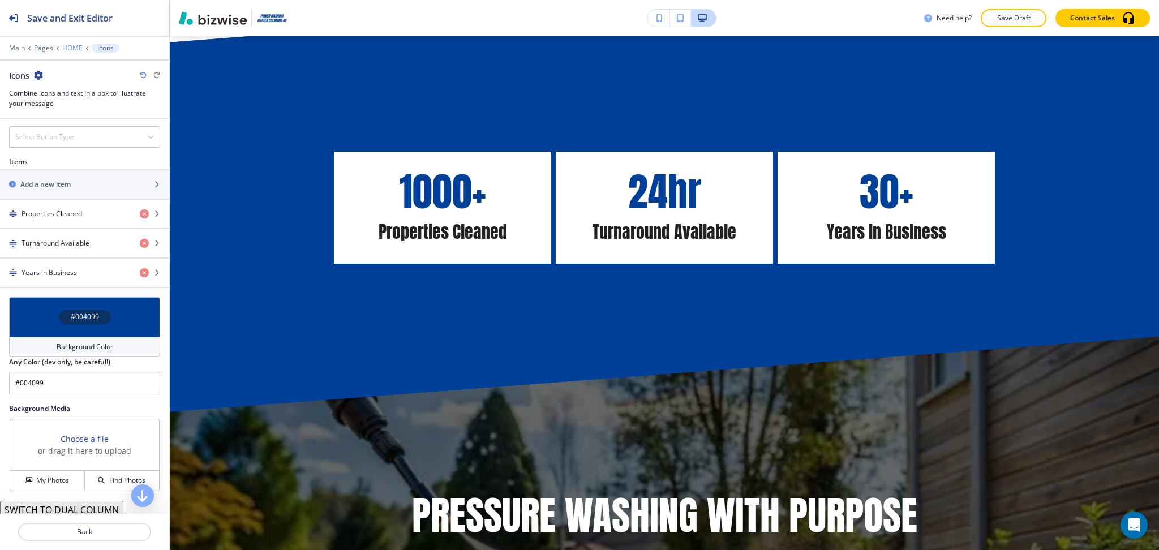
click at [66, 46] on p "HOME" at bounding box center [72, 48] width 20 height 8
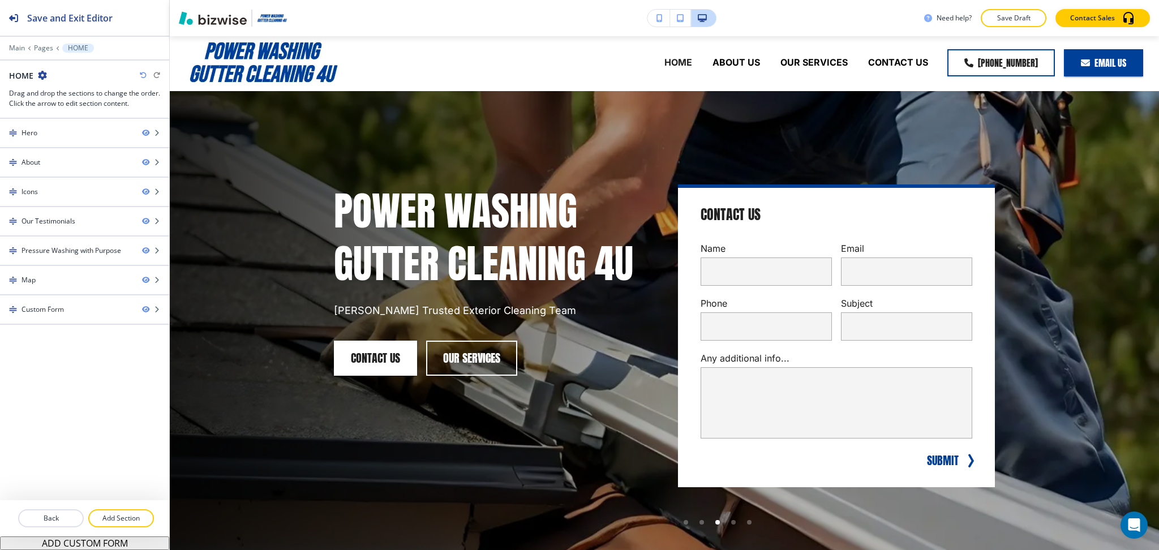
scroll to position [0, 0]
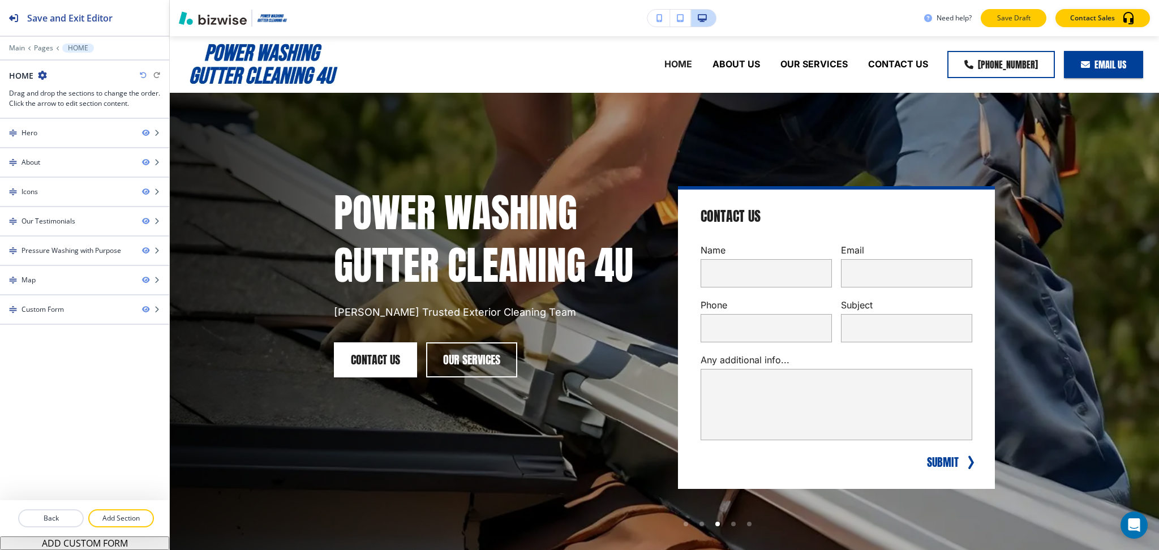
click at [1027, 12] on button "Save Draft" at bounding box center [1013, 18] width 66 height 18
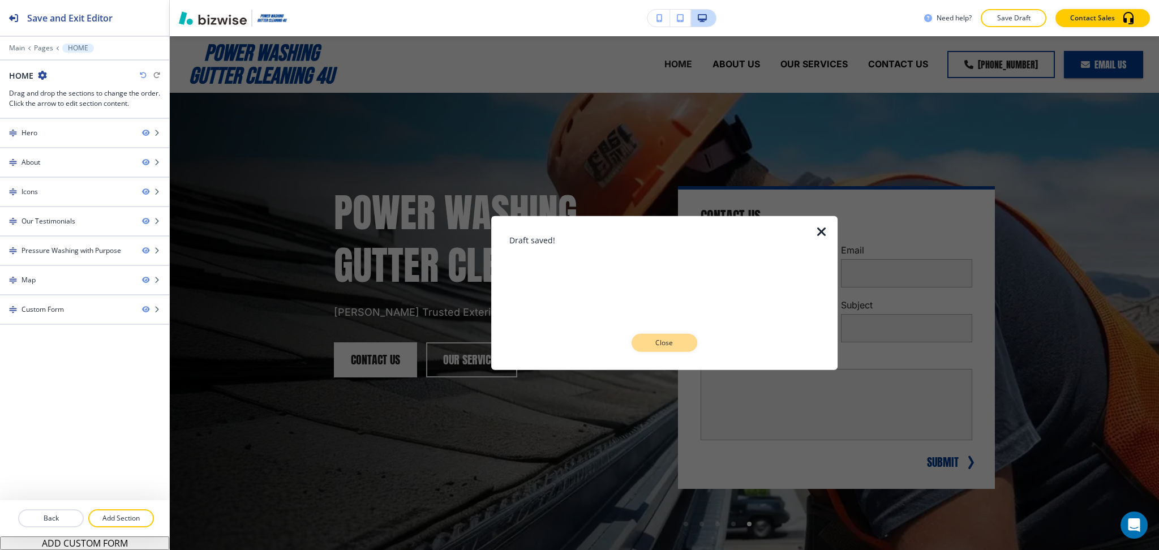
click at [658, 342] on p "Close" at bounding box center [664, 343] width 36 height 10
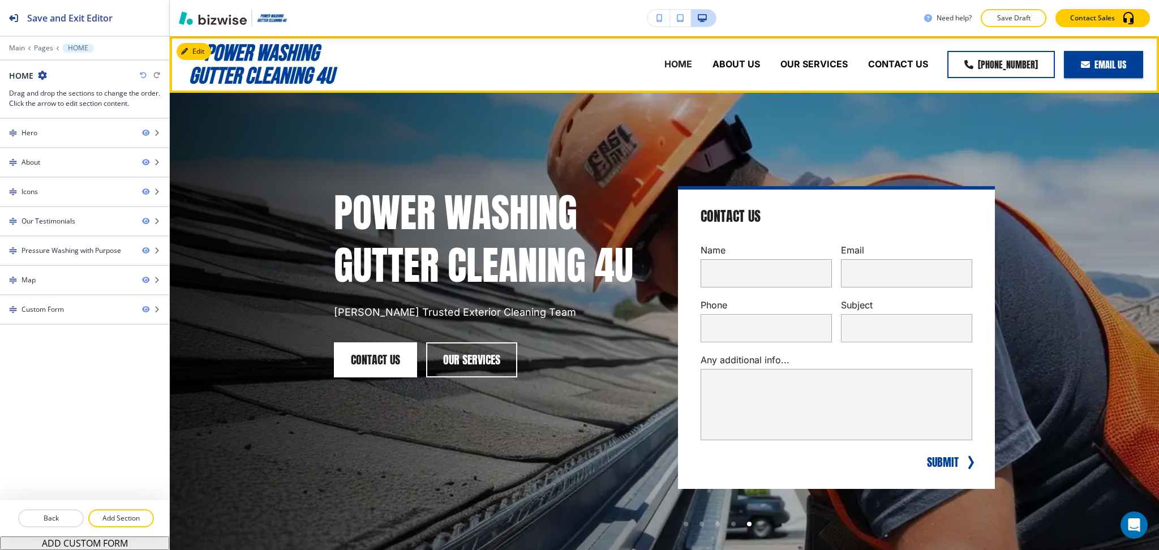
click at [721, 55] on div "ABOUT US" at bounding box center [736, 64] width 68 height 45
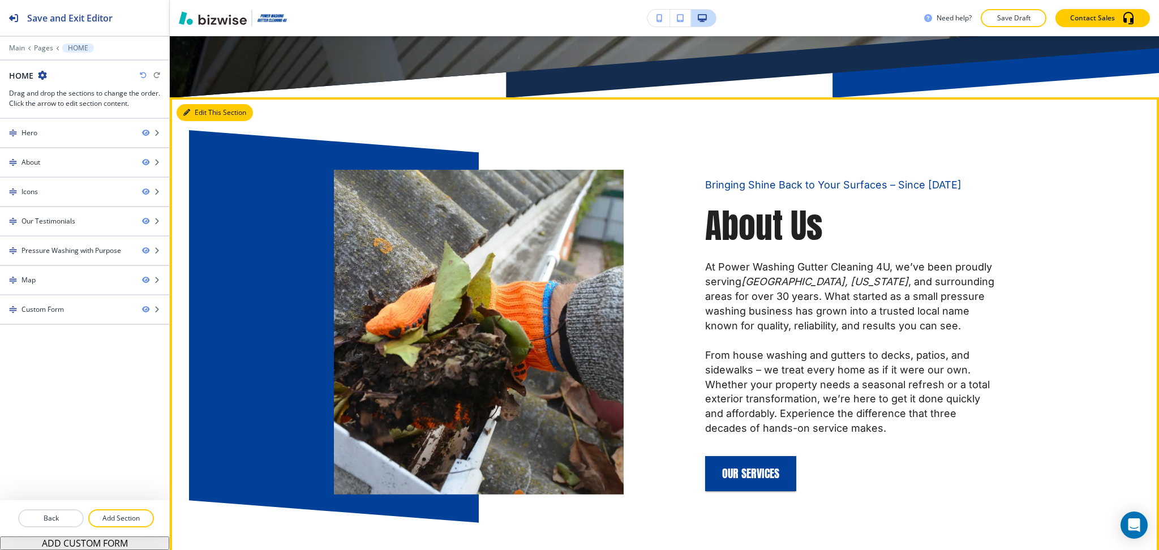
click at [192, 110] on button "Edit This Section" at bounding box center [214, 112] width 76 height 17
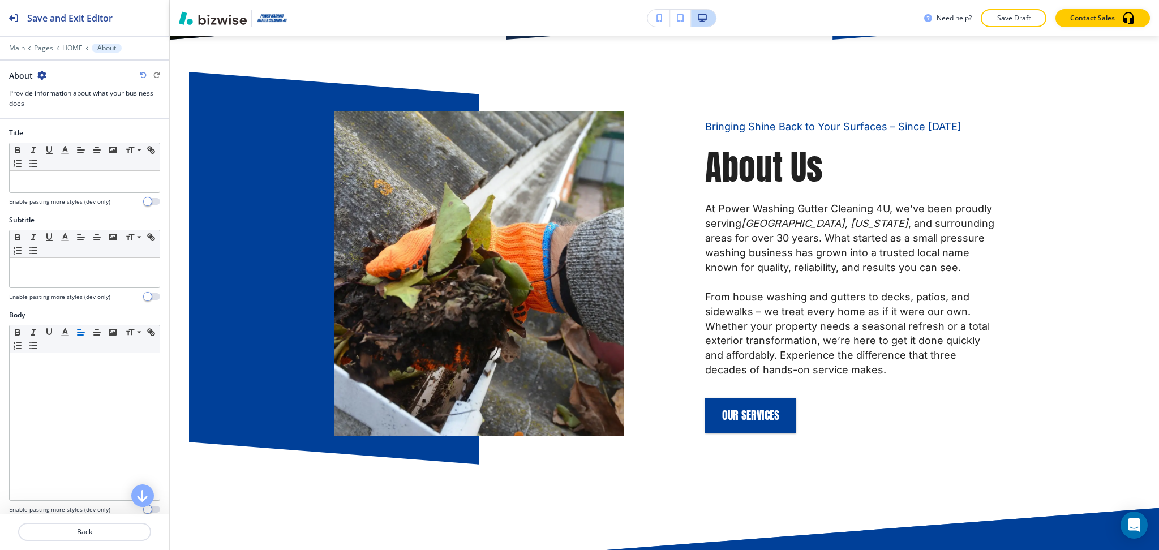
scroll to position [664, 0]
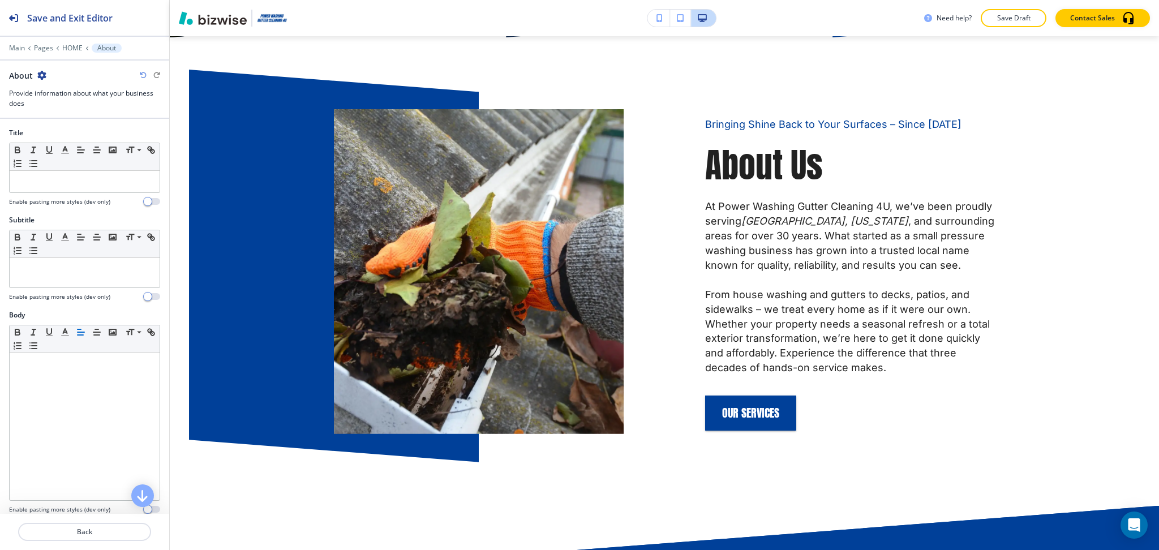
click at [40, 72] on icon "button" at bounding box center [41, 75] width 9 height 9
click at [75, 117] on p "Duplicate Section" at bounding box center [73, 115] width 58 height 10
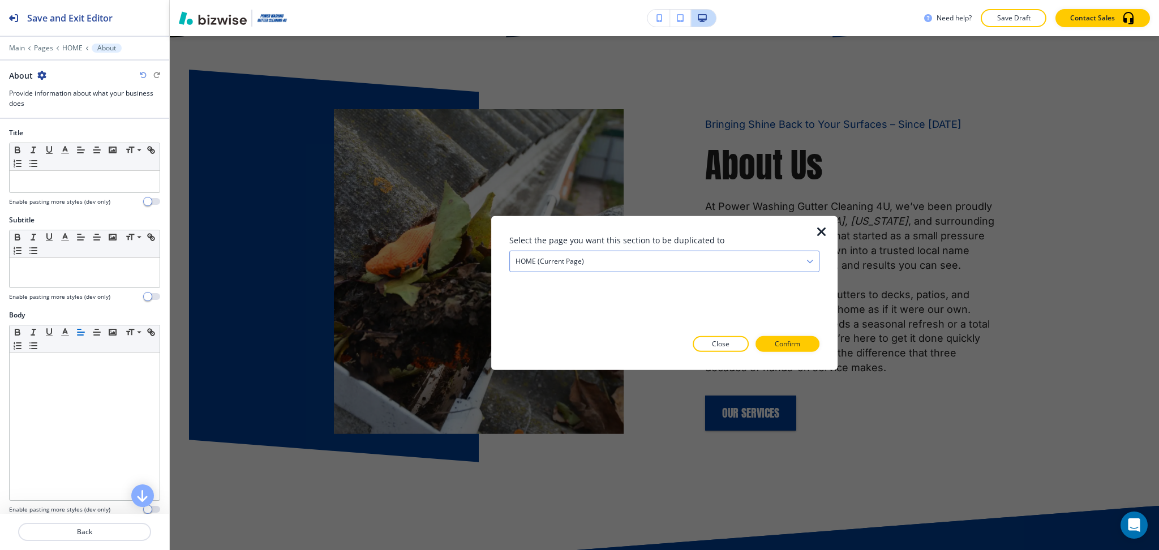
click at [536, 259] on h4 "HOME (current page)" at bounding box center [549, 261] width 68 height 10
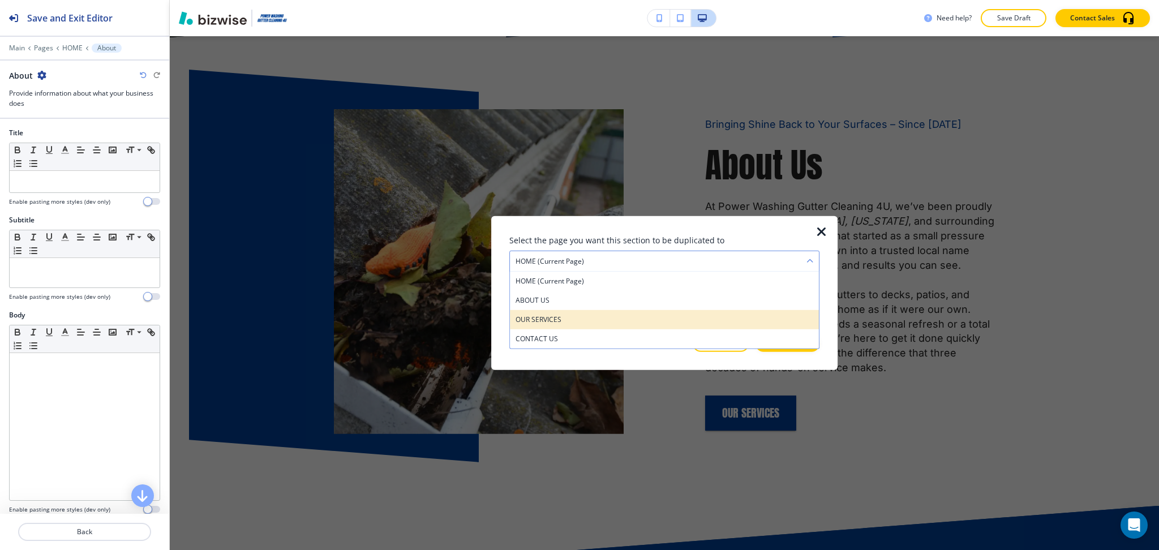
click at [548, 310] on div "OUR SERVICES" at bounding box center [664, 319] width 309 height 19
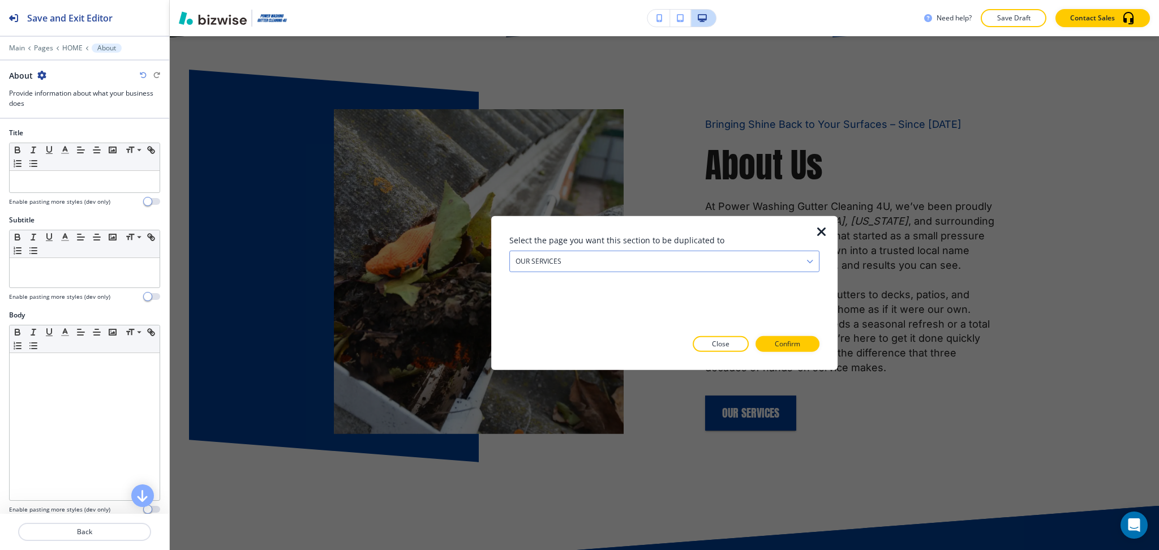
click at [548, 257] on h4 "OUR SERVICES" at bounding box center [538, 261] width 46 height 10
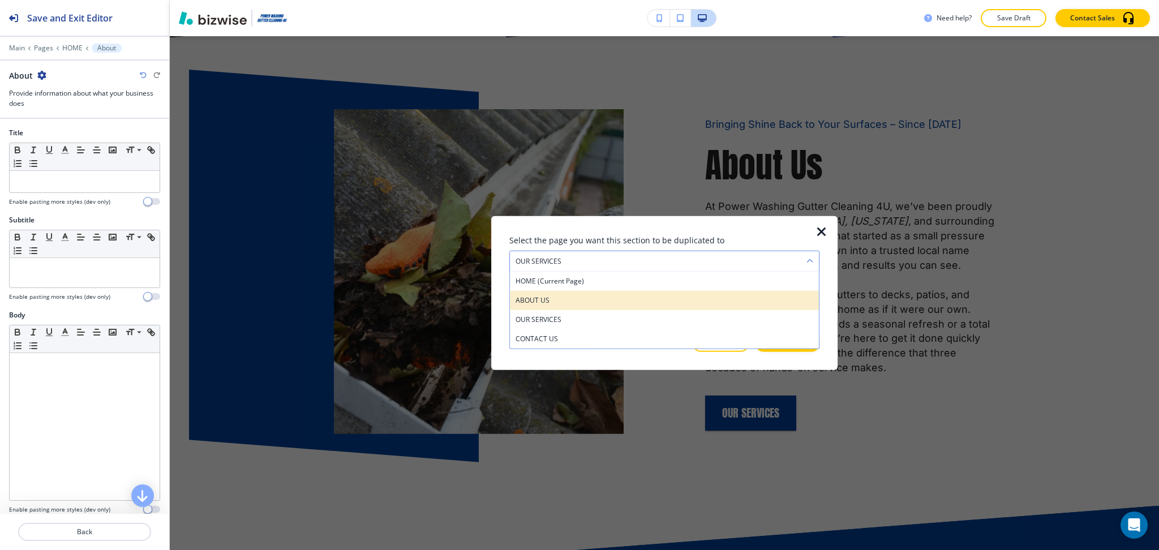
click at [547, 299] on h4 "ABOUT US" at bounding box center [664, 300] width 298 height 10
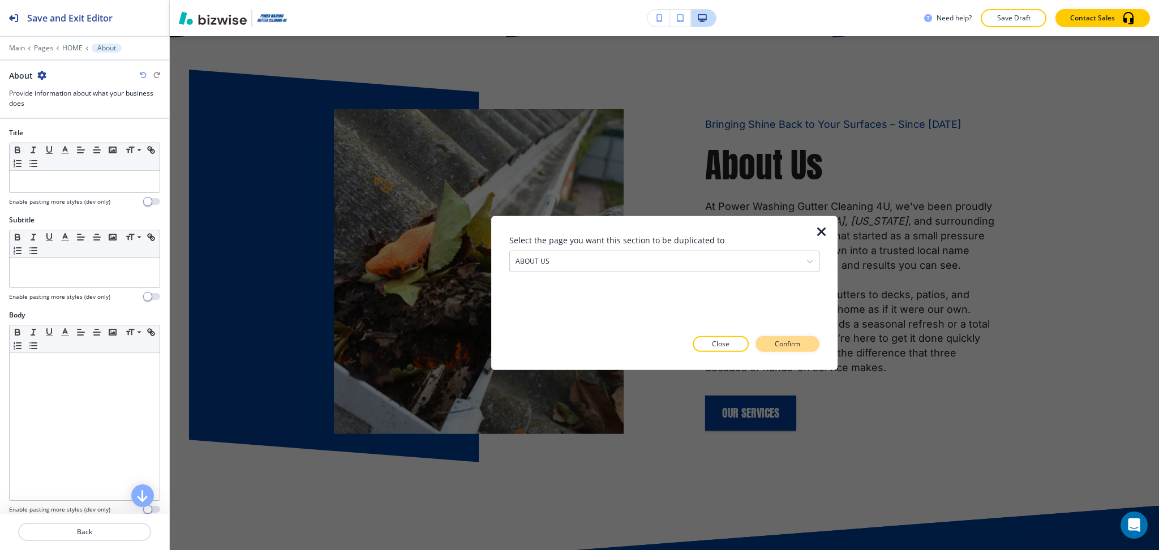
click at [802, 343] on button "Confirm" at bounding box center [787, 344] width 64 height 16
click at [802, 343] on button "Take me there" at bounding box center [777, 344] width 84 height 16
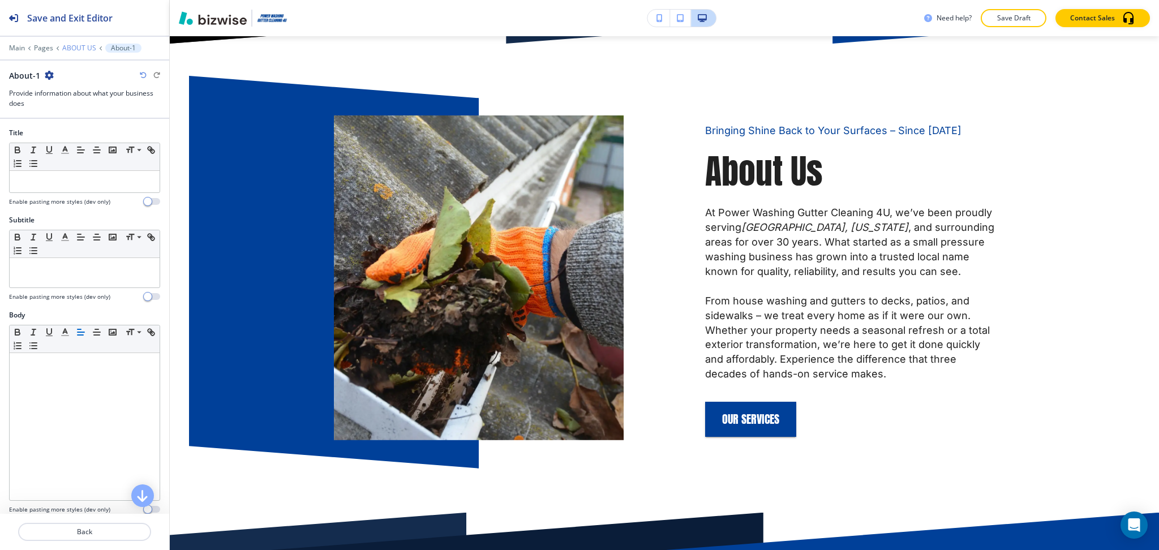
scroll to position [621, 0]
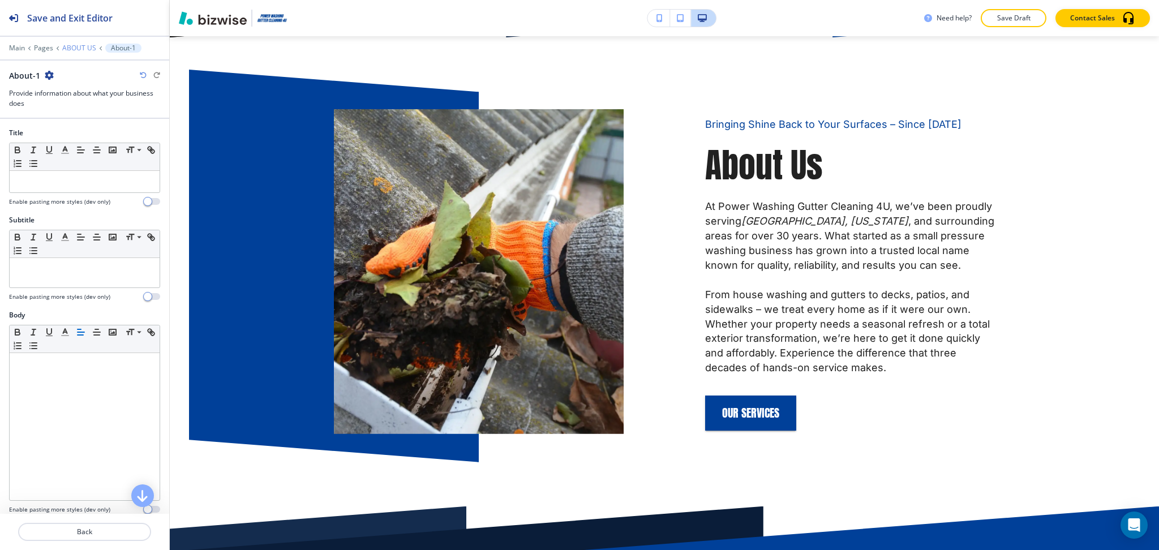
click at [80, 47] on p "ABOUT US" at bounding box center [79, 48] width 34 height 8
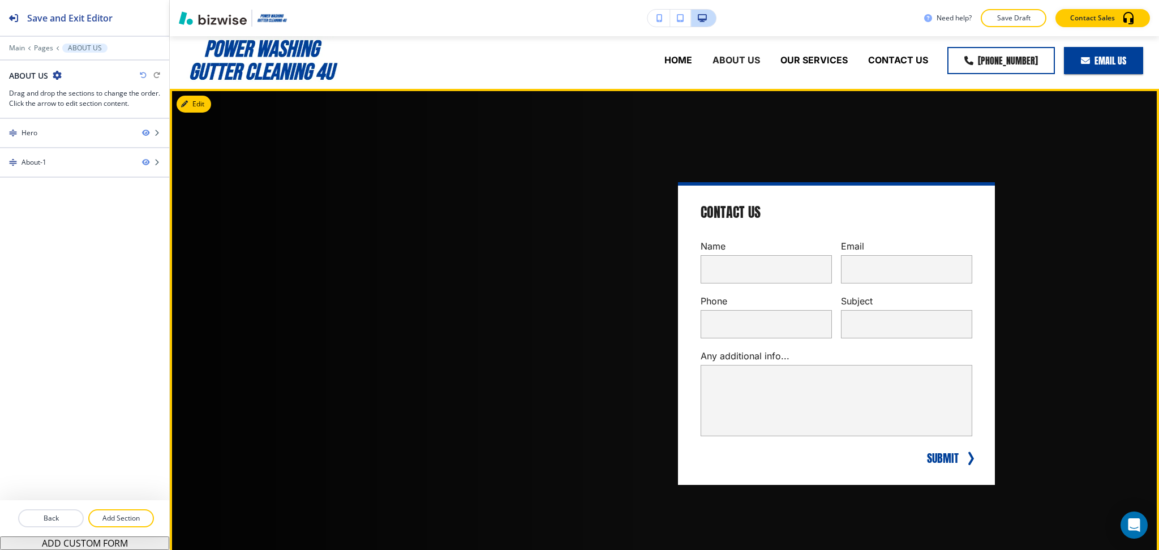
scroll to position [0, 0]
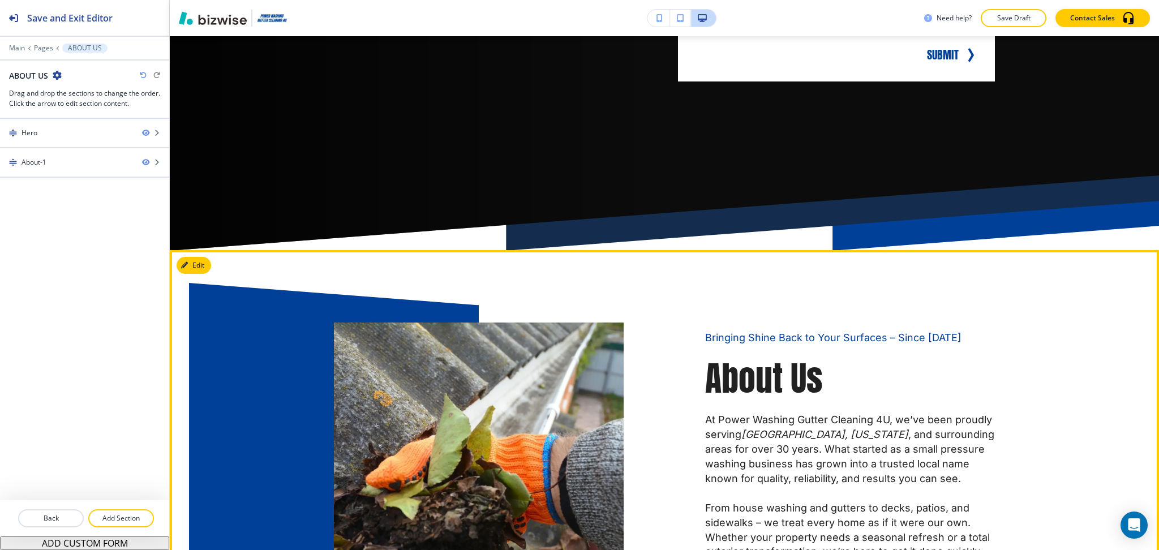
click at [206, 255] on div "Bringing Shine Back to Your Surfaces – Since [DATE] About Us At Power Washing G…" at bounding box center [664, 485] width 989 height 470
click at [210, 262] on button "Edit This Section" at bounding box center [214, 264] width 76 height 17
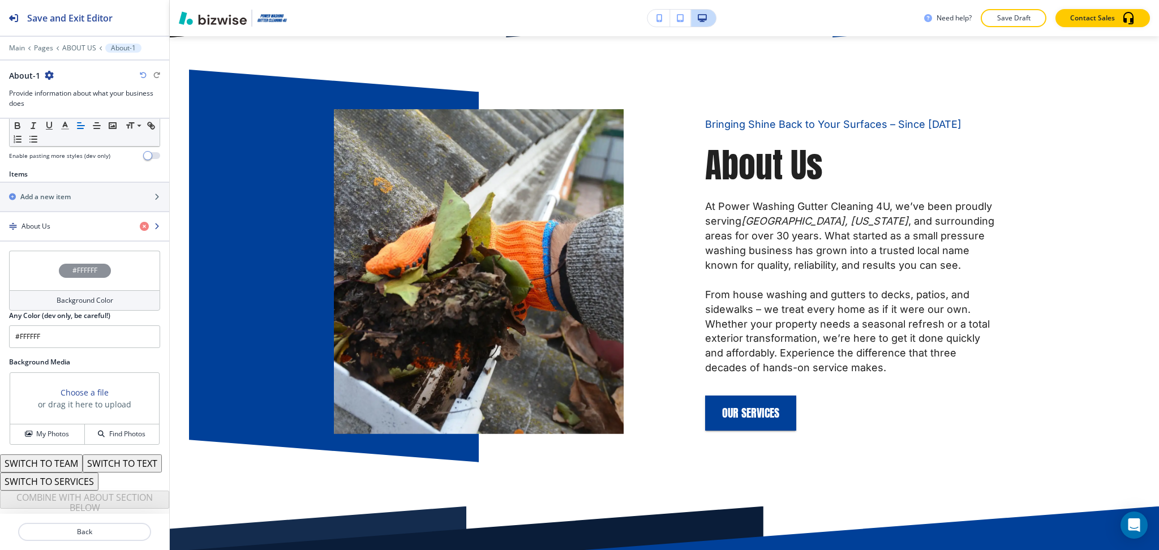
scroll to position [371, 0]
click at [49, 192] on h2 "Add a new item" at bounding box center [45, 197] width 50 height 10
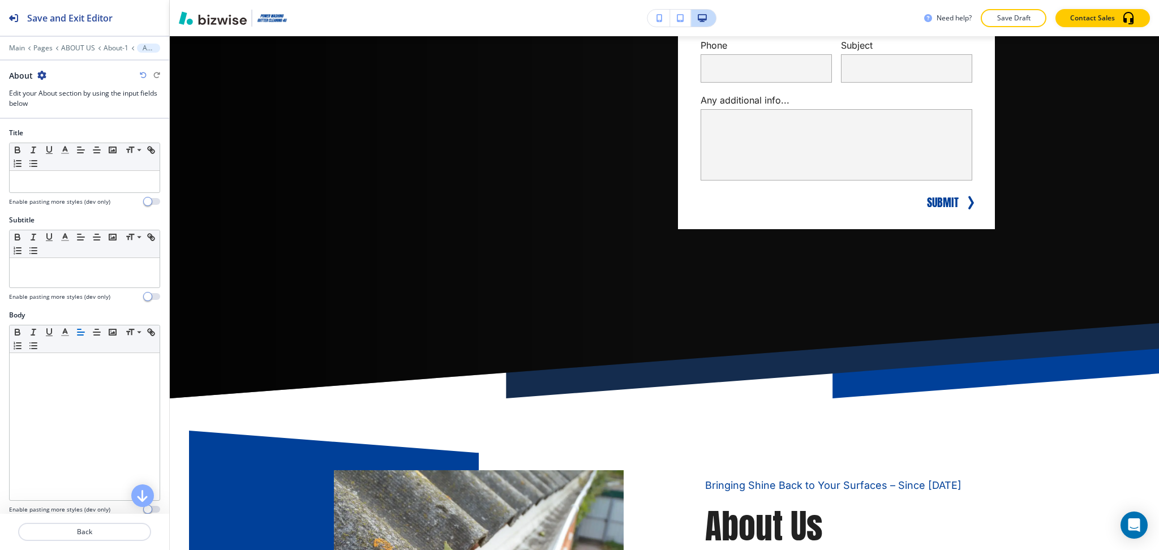
scroll to position [0, 0]
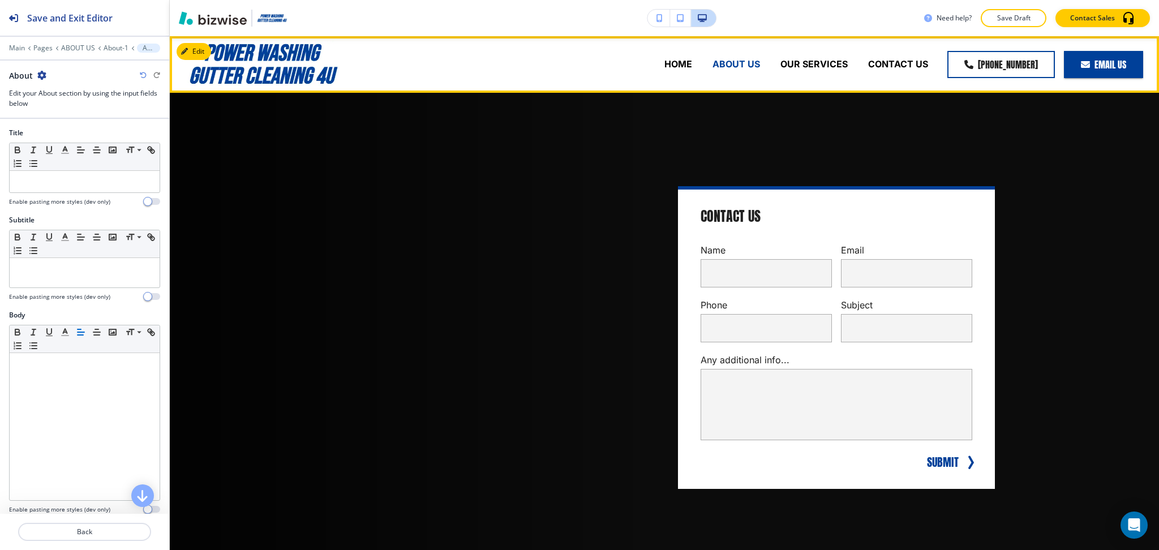
click at [730, 58] on p "ABOUT US" at bounding box center [736, 64] width 48 height 13
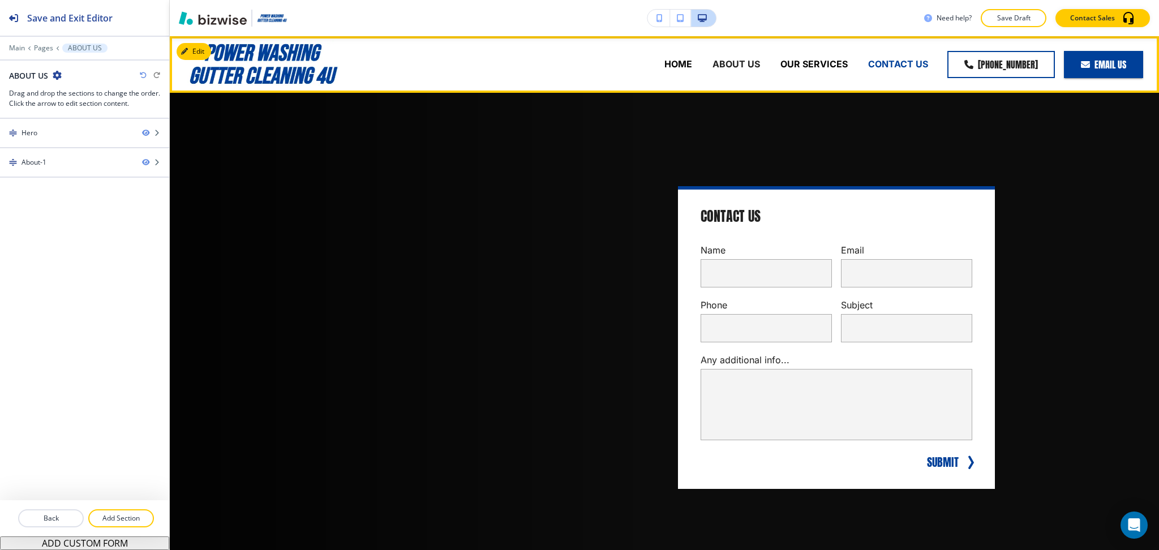
click at [881, 64] on p "CONTACT US" at bounding box center [898, 64] width 60 height 13
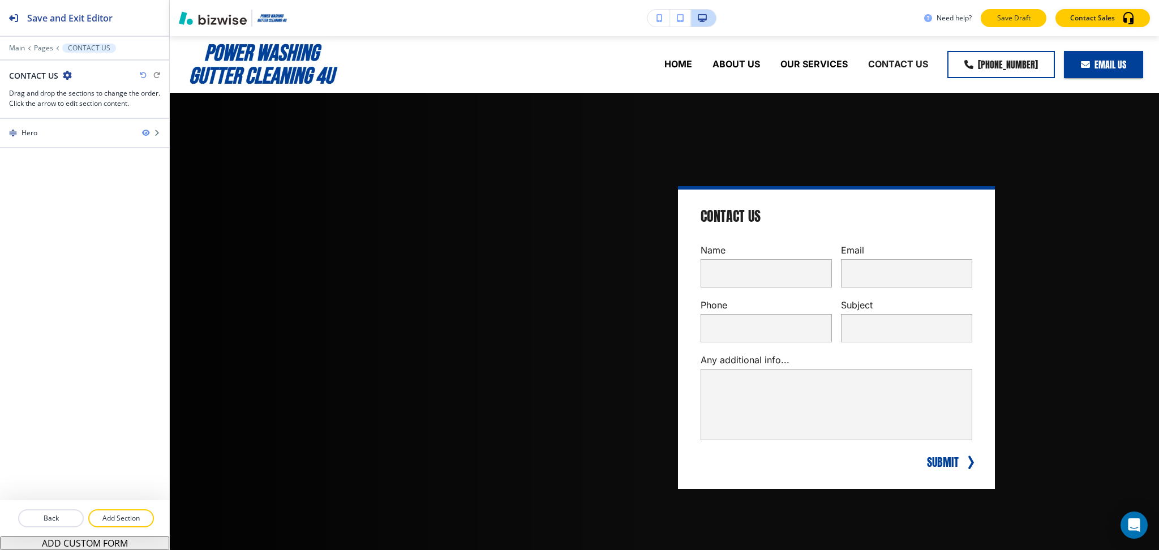
click at [1020, 15] on p "Save Draft" at bounding box center [1013, 18] width 36 height 10
